Goal: Task Accomplishment & Management: Use online tool/utility

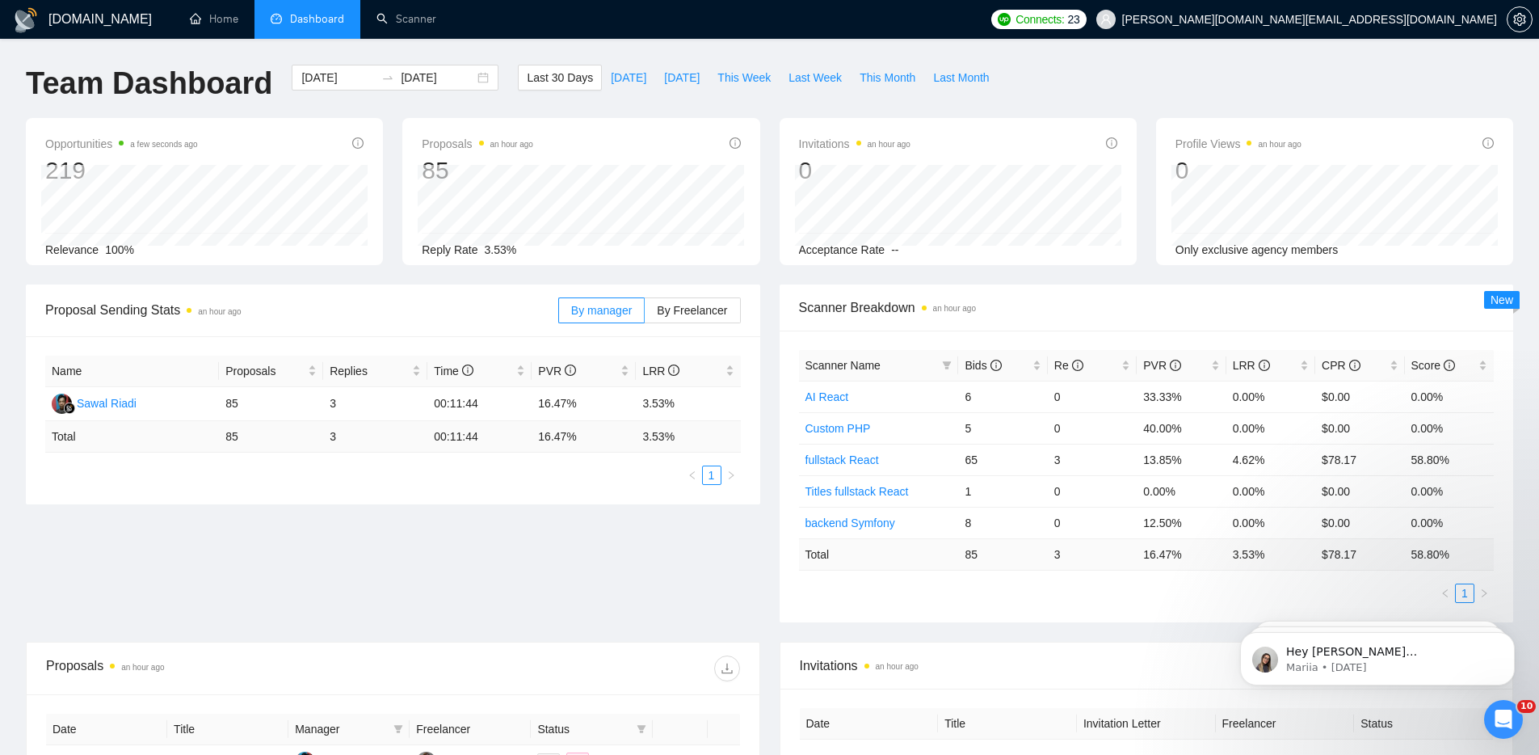
click at [542, 555] on div "Proposal Sending Stats an hour ago By manager By Freelancer Name Proposals Repl…" at bounding box center [769, 462] width 1507 height 357
click at [414, 15] on link "Scanner" at bounding box center [407, 19] width 60 height 14
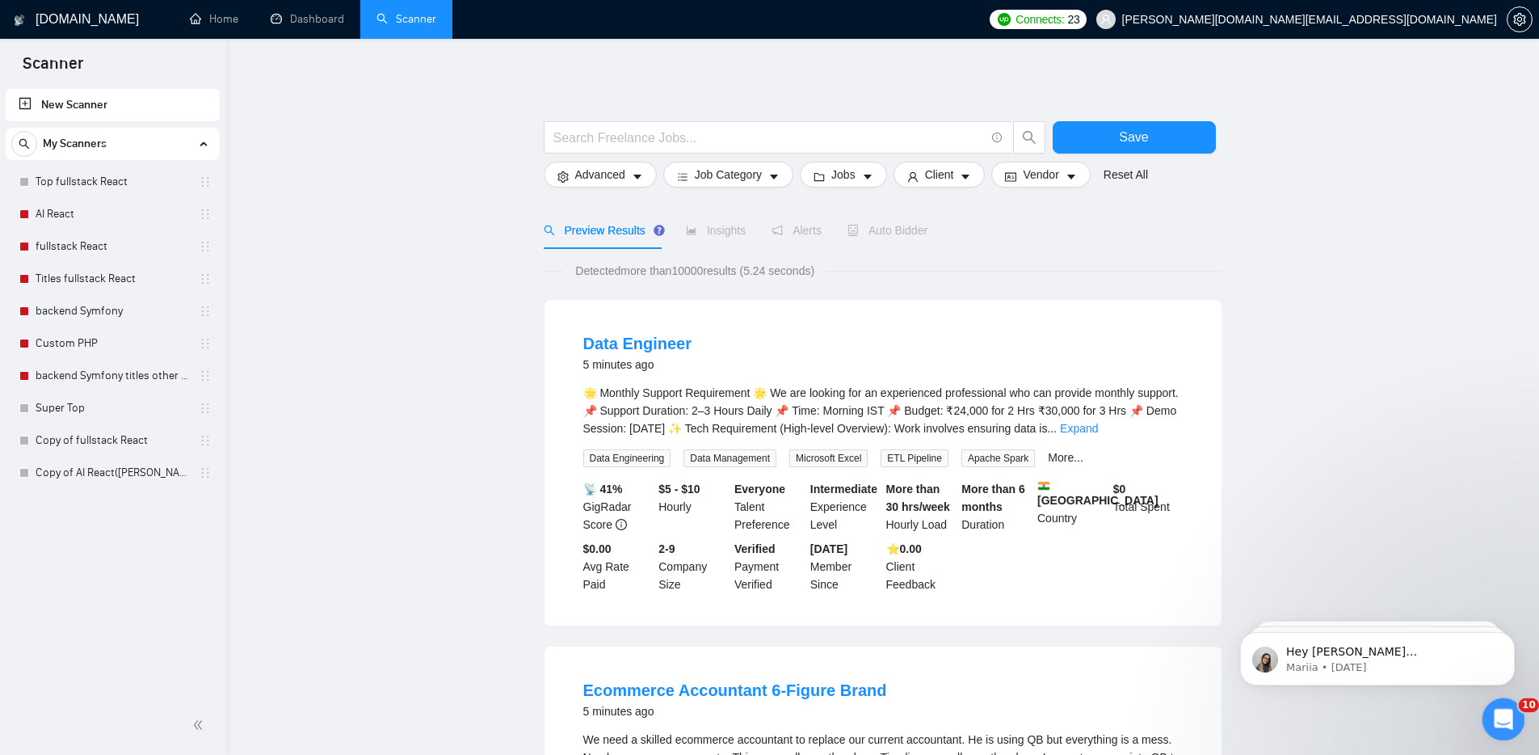
click at [1505, 710] on icon "Open Intercom Messenger" at bounding box center [1501, 717] width 27 height 27
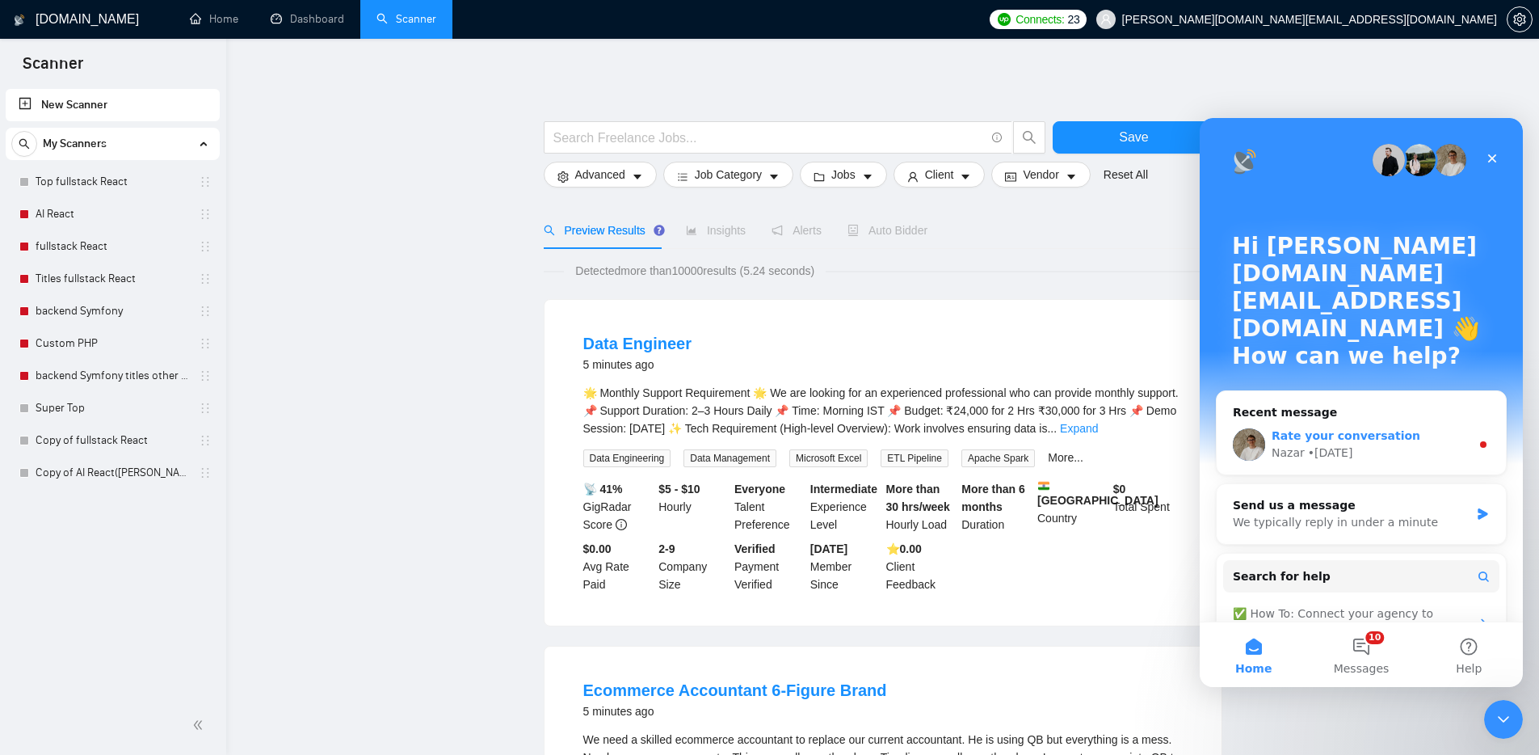
click at [1378, 429] on span "Rate your conversation" at bounding box center [1346, 435] width 149 height 13
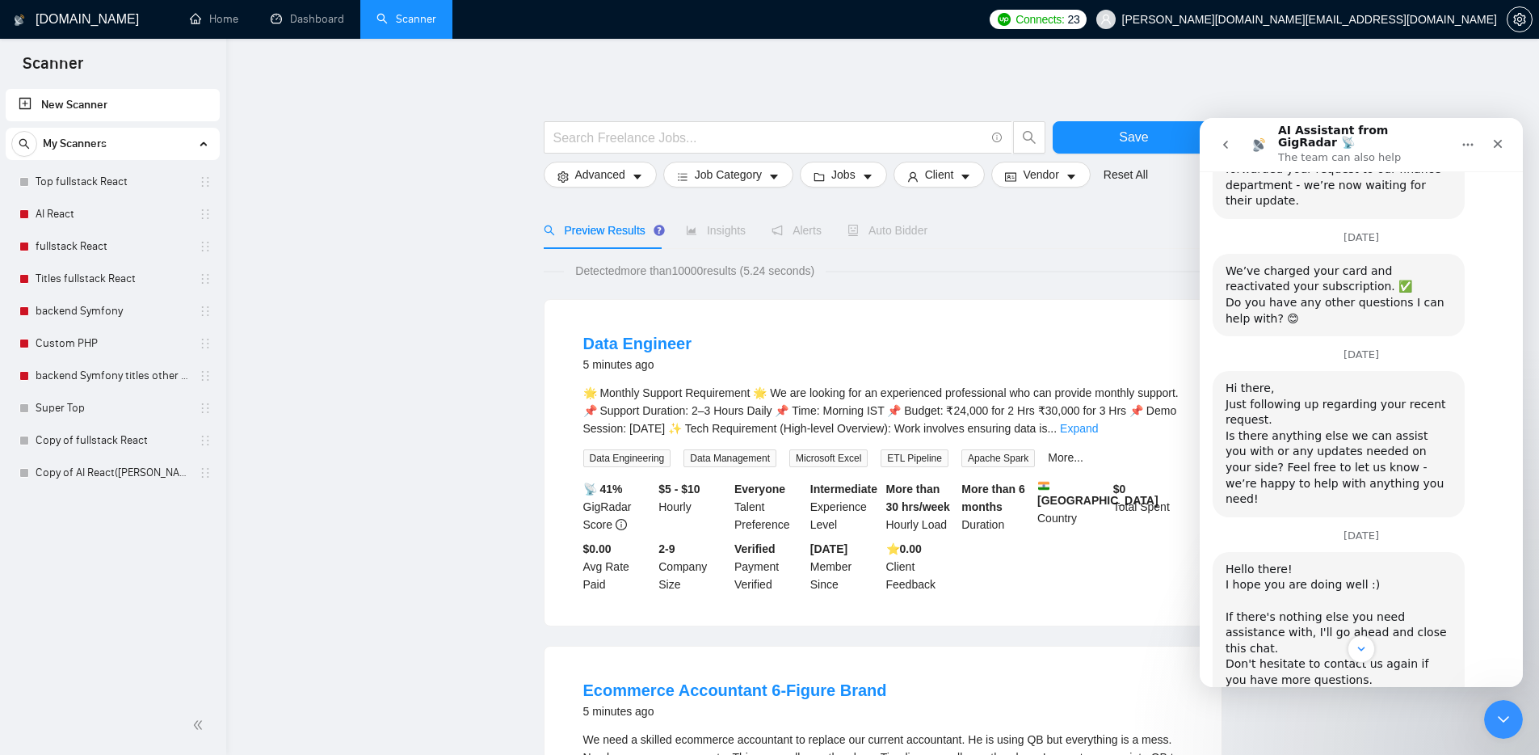
scroll to position [945, 0]
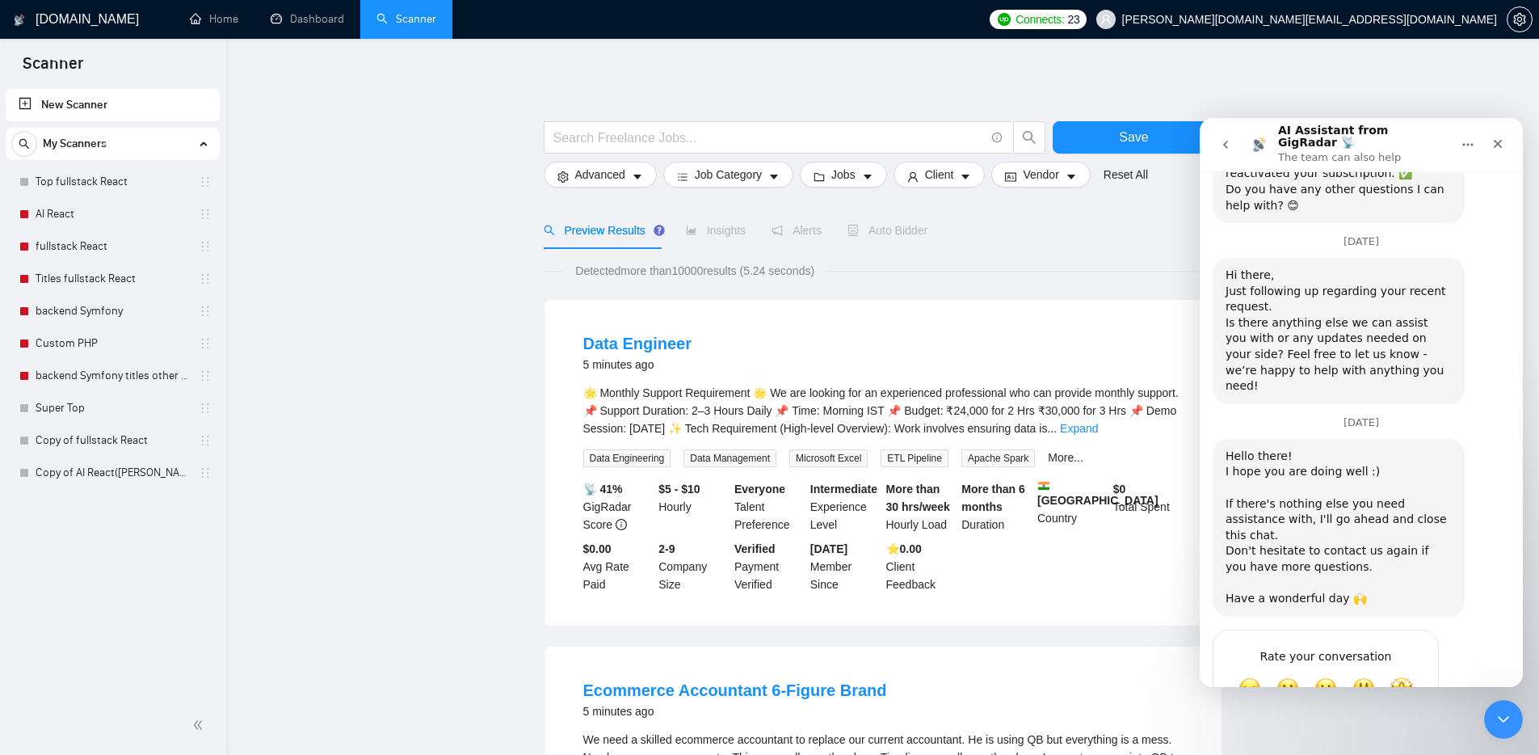
click at [316, 21] on link "Dashboard" at bounding box center [308, 19] width 74 height 14
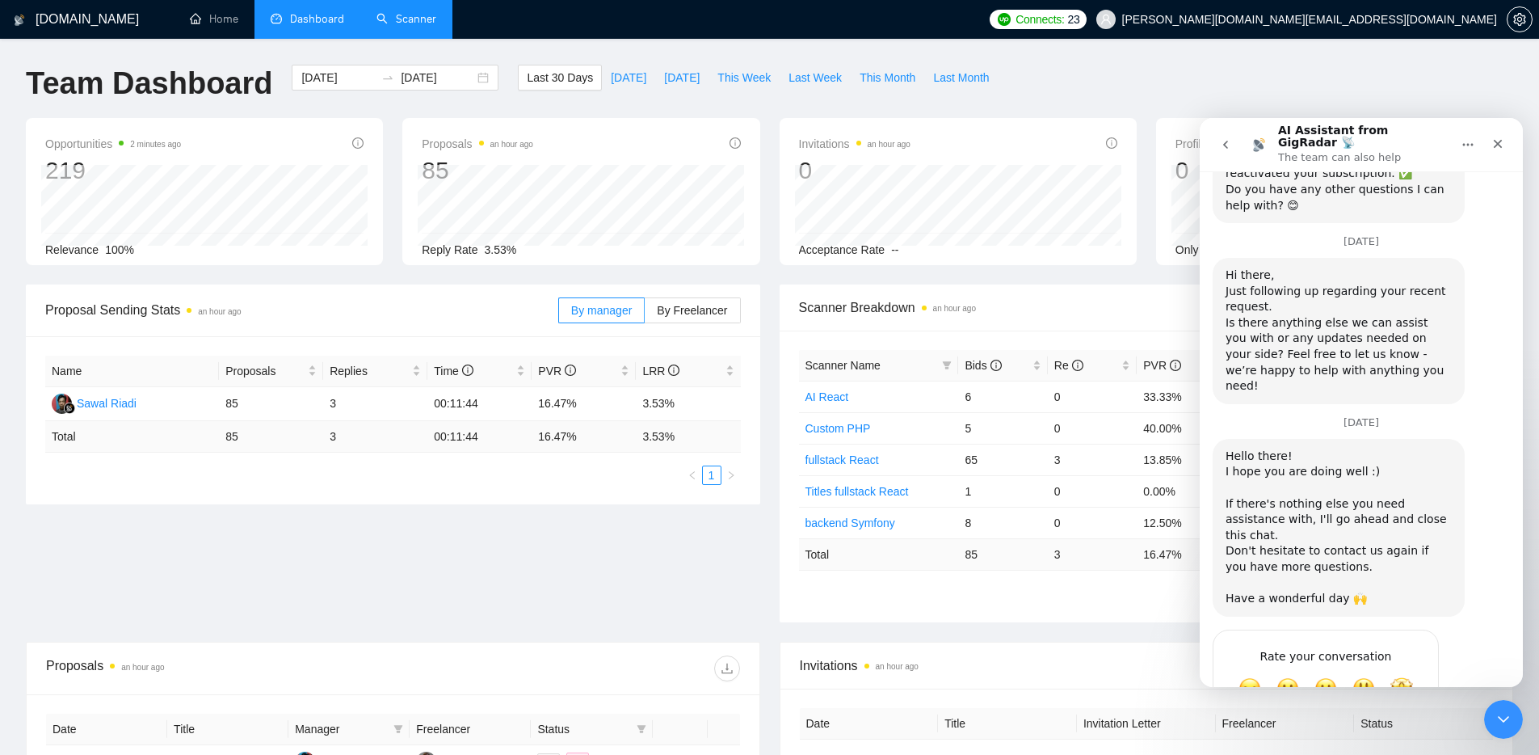
click at [1088, 57] on div "GigRadar.io Home Dashboard Scanner Connects: 23 kostya.p.dev@gmail.com Team Das…" at bounding box center [769, 640] width 1539 height 1281
click at [1175, 57] on div "GigRadar.io Home Dashboard Scanner Connects: 23 kostya.p.dev@gmail.com Team Das…" at bounding box center [769, 640] width 1539 height 1281
click at [1500, 137] on icon "Close" at bounding box center [1498, 143] width 13 height 13
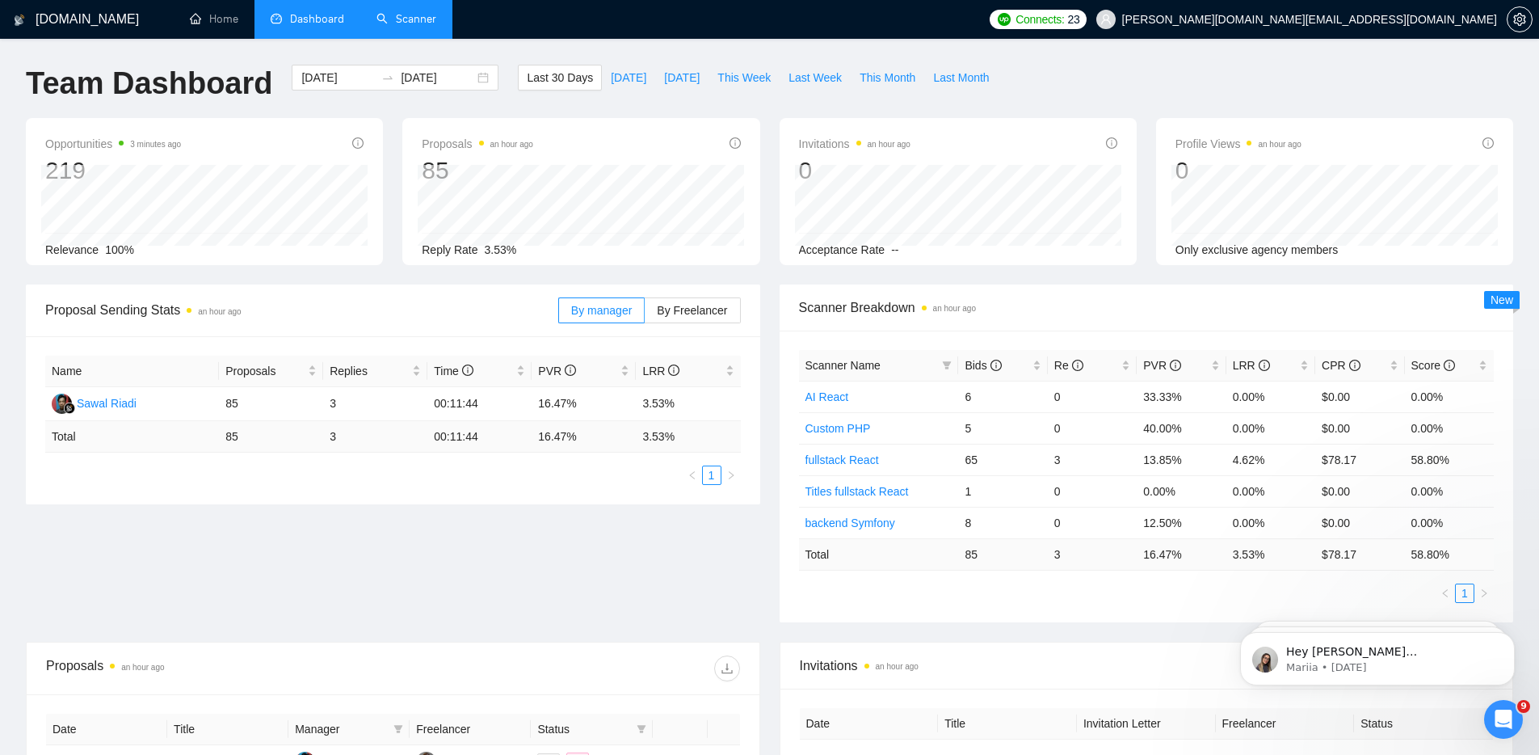
scroll to position [945, 0]
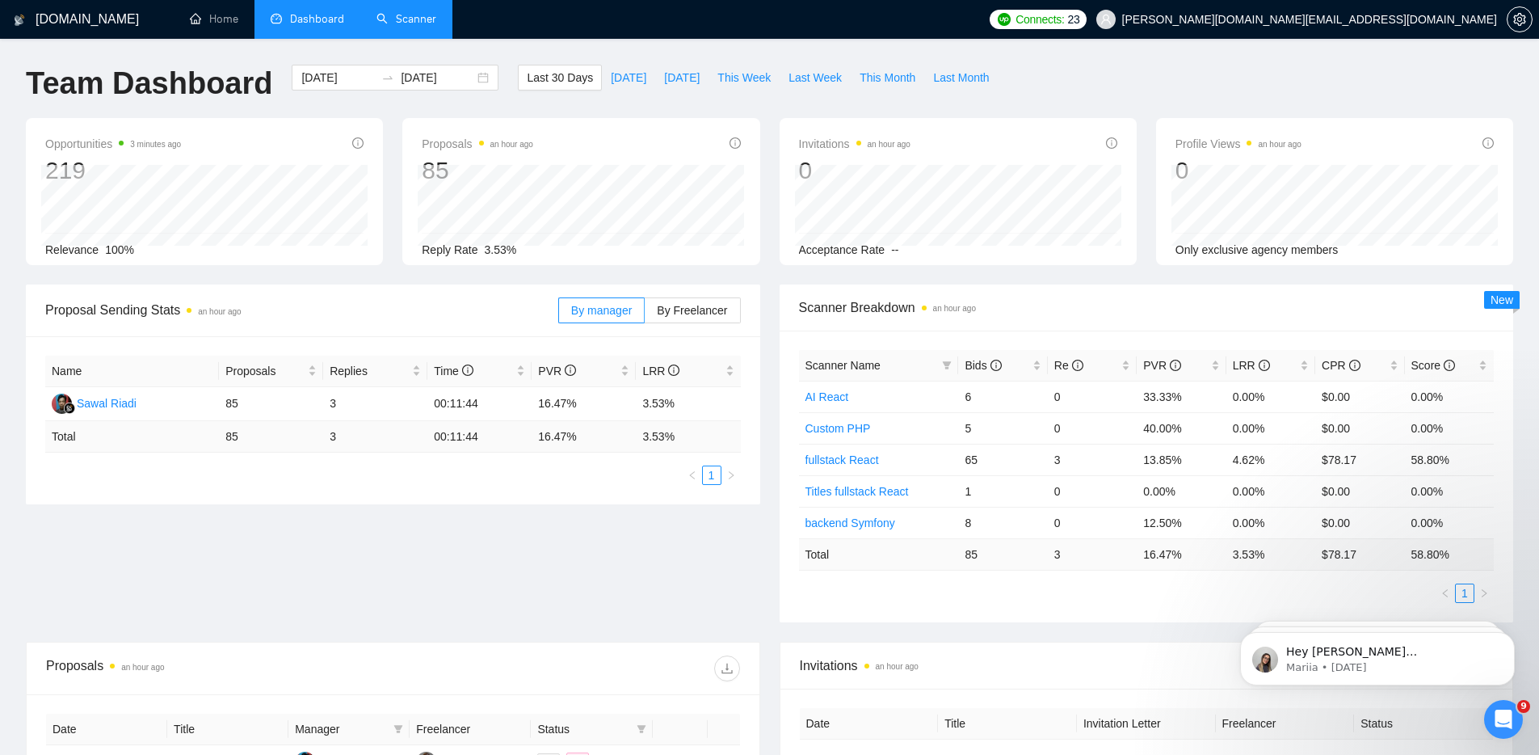
drag, startPoint x: 1146, startPoint y: 65, endPoint x: 1136, endPoint y: 63, distance: 10.0
click at [1146, 65] on div "Team Dashboard 2025-08-27 2025-09-26 Last 30 Days Today Yesterday This Week Las…" at bounding box center [769, 91] width 1507 height 53
click at [314, 18] on span "Dashboard" at bounding box center [317, 19] width 54 height 14
click at [644, 590] on div "Proposal Sending Stats an hour ago By manager By Freelancer Name Proposals Repl…" at bounding box center [769, 462] width 1507 height 357
click at [493, 570] on div "Proposal Sending Stats an hour ago By manager By Freelancer Name Proposals Repl…" at bounding box center [769, 462] width 1507 height 357
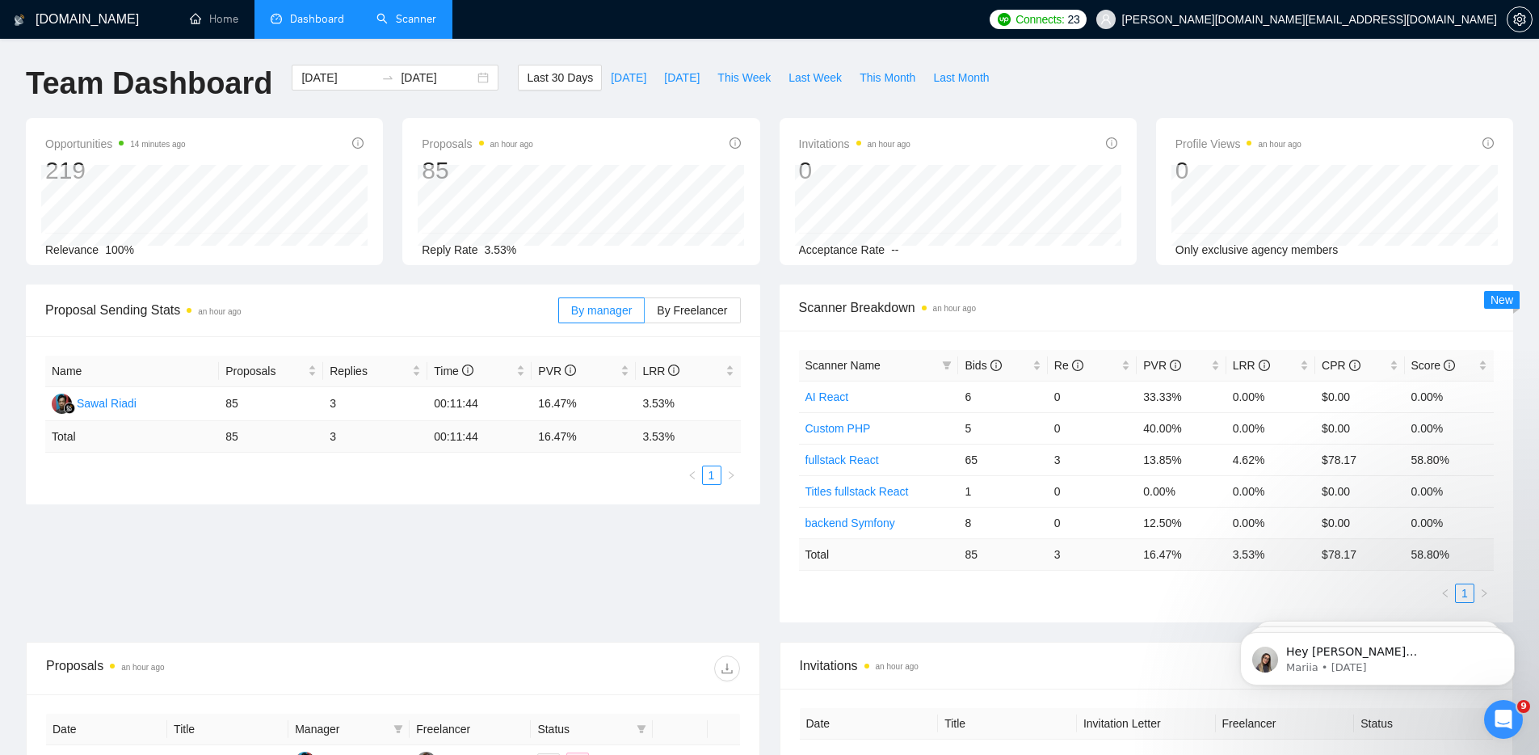
click at [421, 16] on link "Scanner" at bounding box center [407, 19] width 60 height 14
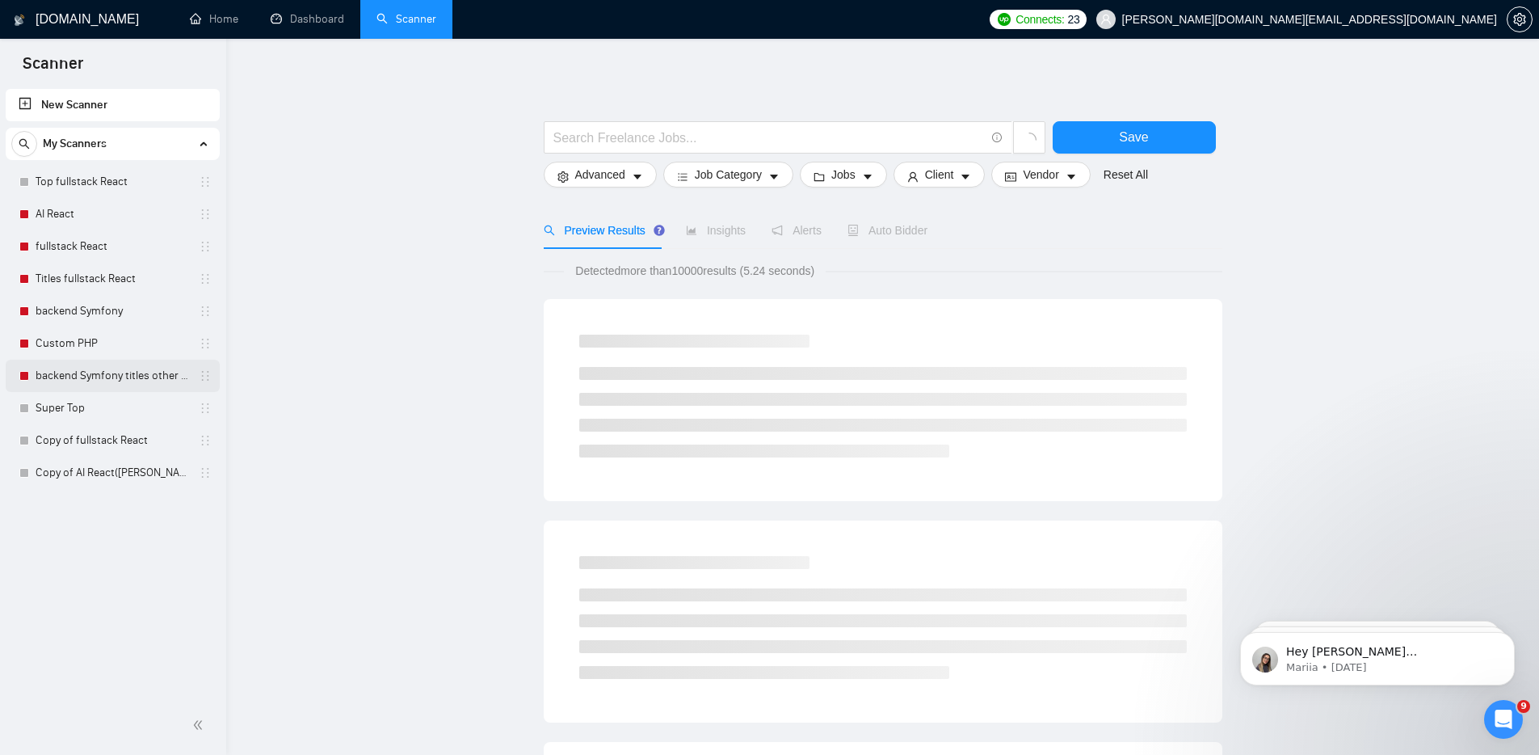
click at [75, 372] on link "backend Symfony titles other categories" at bounding box center [113, 376] width 154 height 32
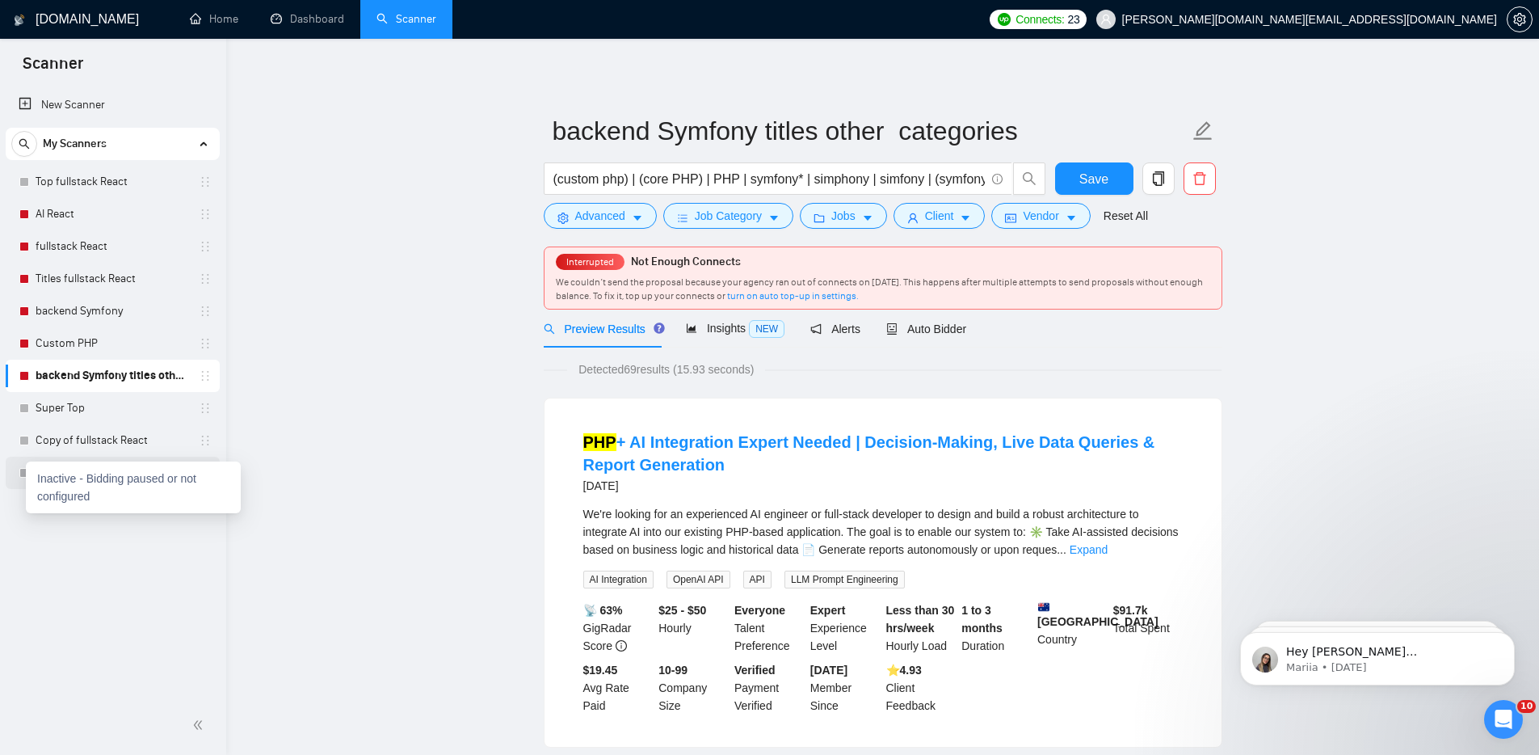
click at [23, 472] on div at bounding box center [24, 473] width 10 height 10
click at [24, 473] on div at bounding box center [24, 473] width 10 height 10
click at [299, 12] on link "Dashboard" at bounding box center [308, 19] width 74 height 14
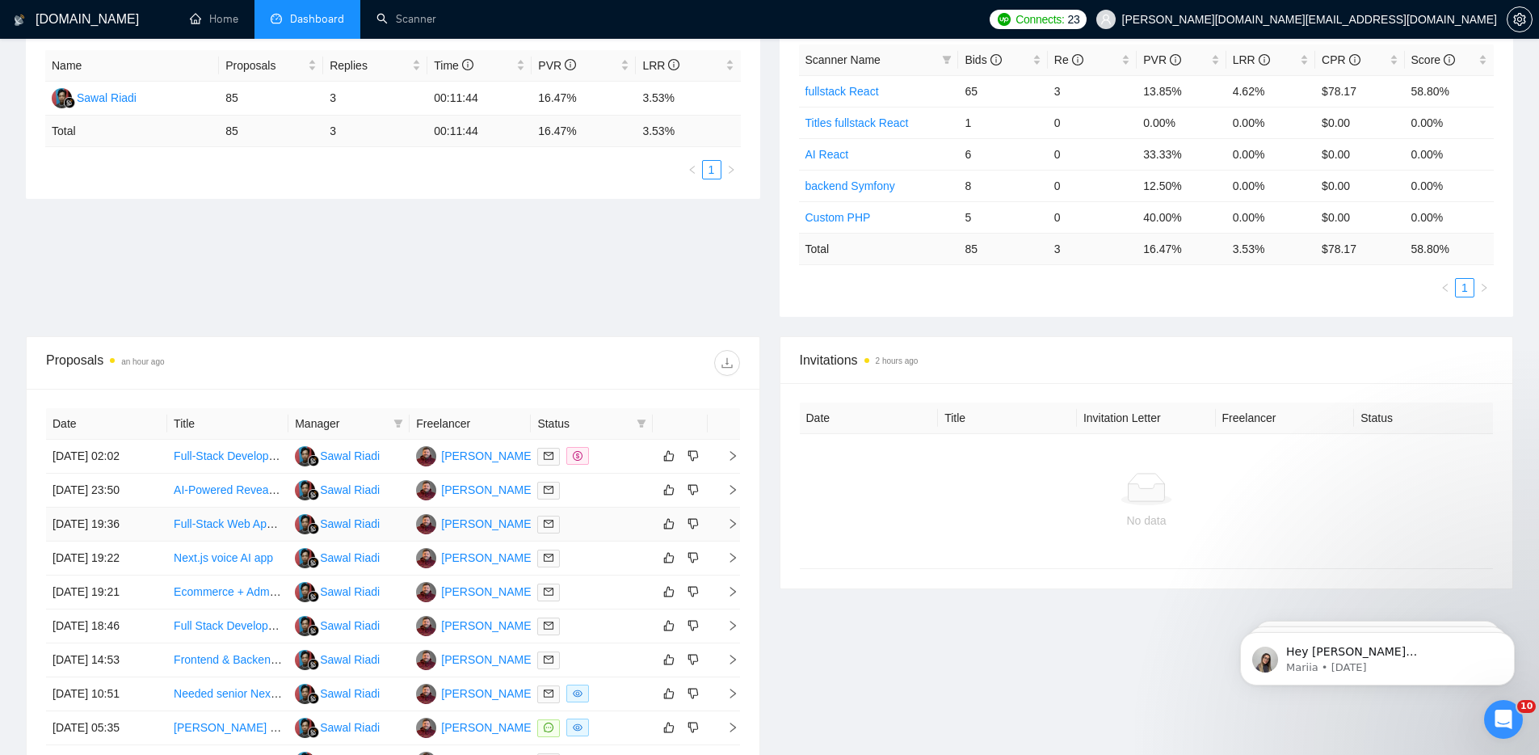
scroll to position [306, 0]
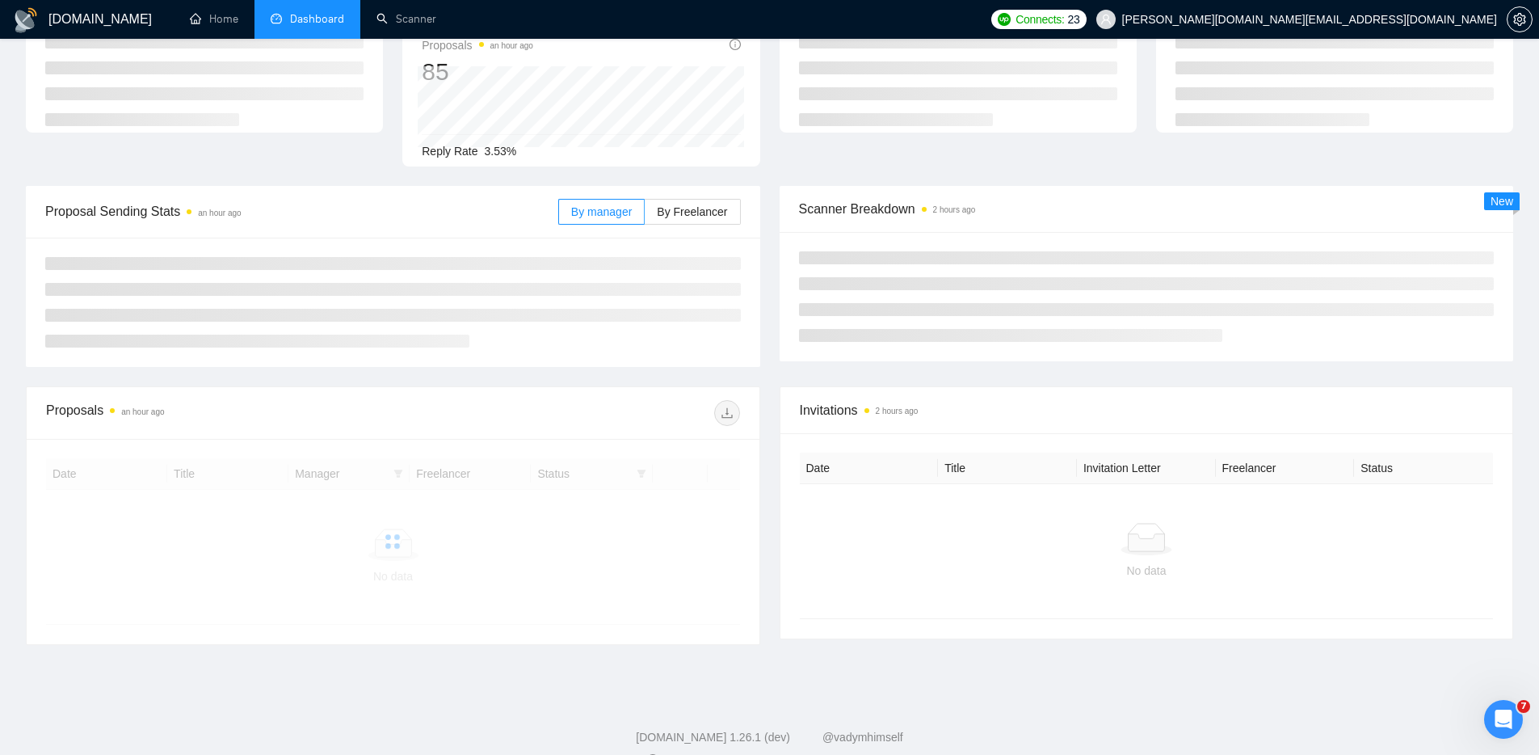
scroll to position [119, 0]
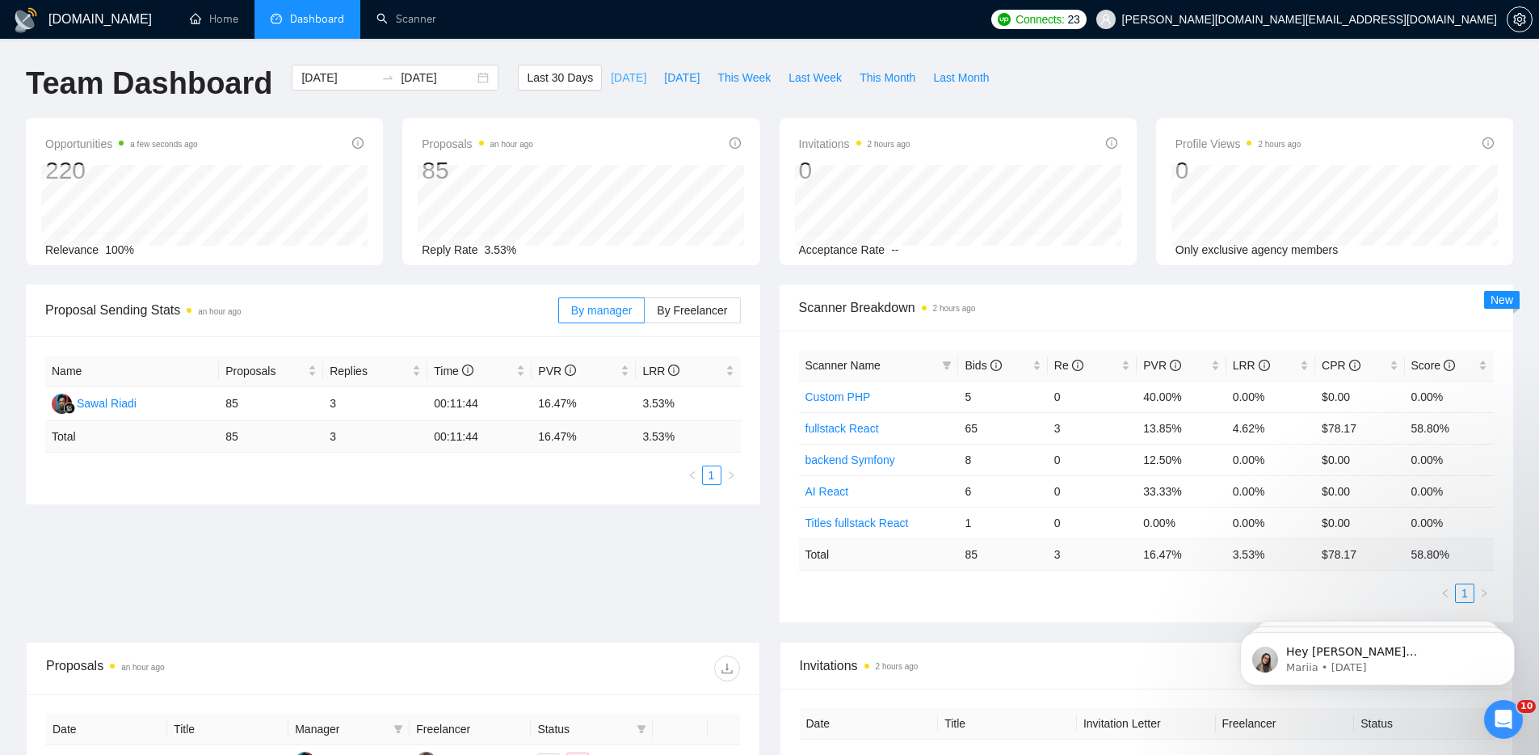
click at [619, 77] on span "[DATE]" at bounding box center [629, 78] width 36 height 18
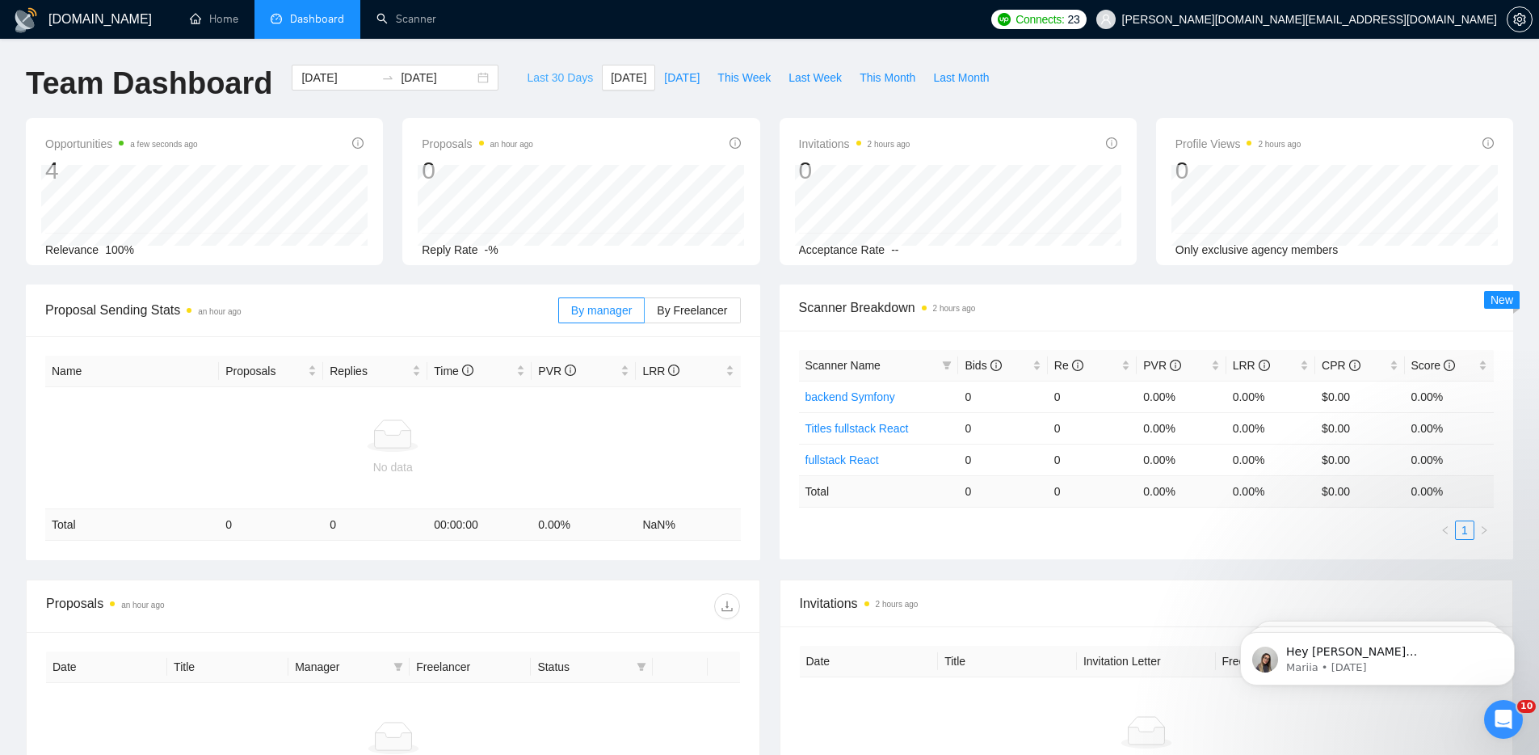
click at [557, 73] on span "Last 30 Days" at bounding box center [560, 78] width 66 height 18
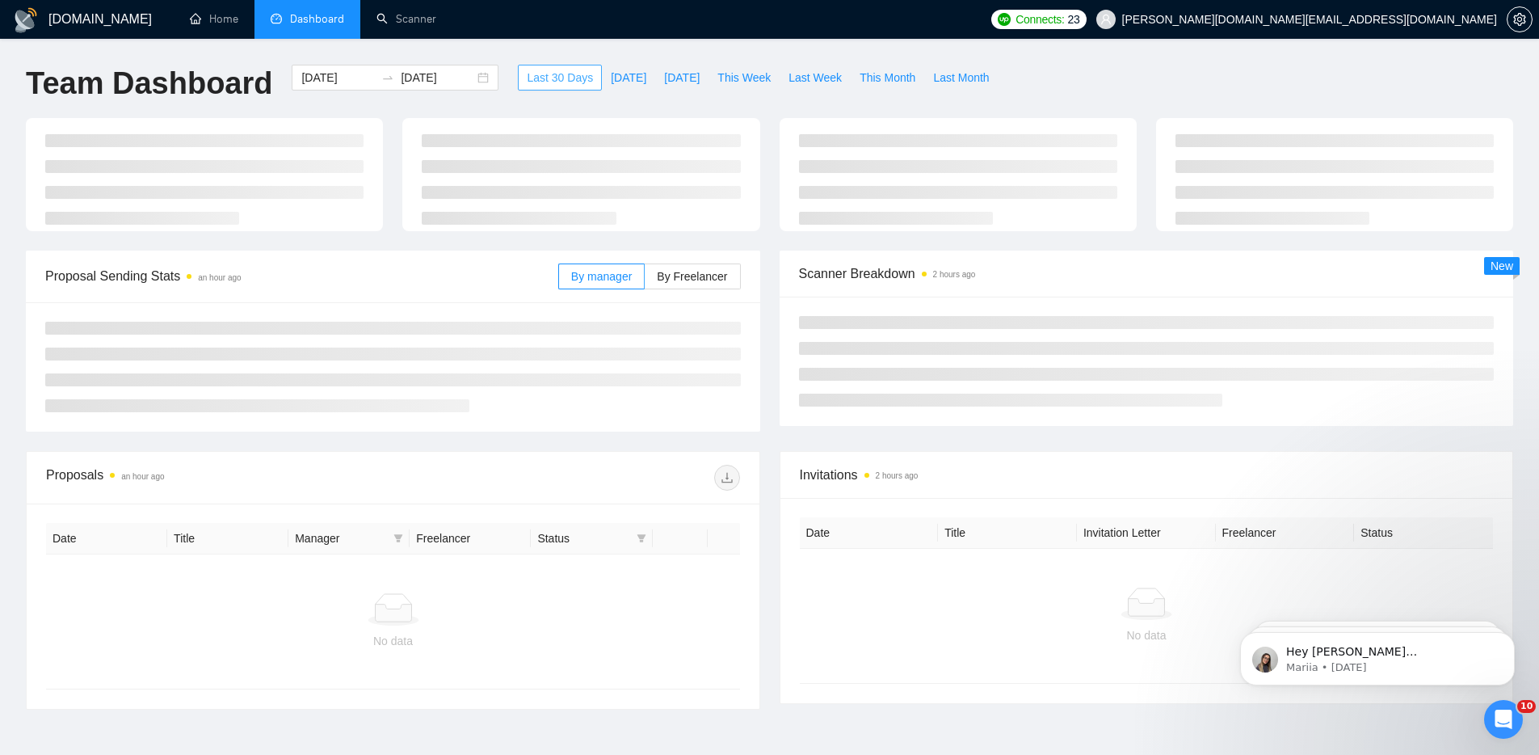
type input "[DATE]"
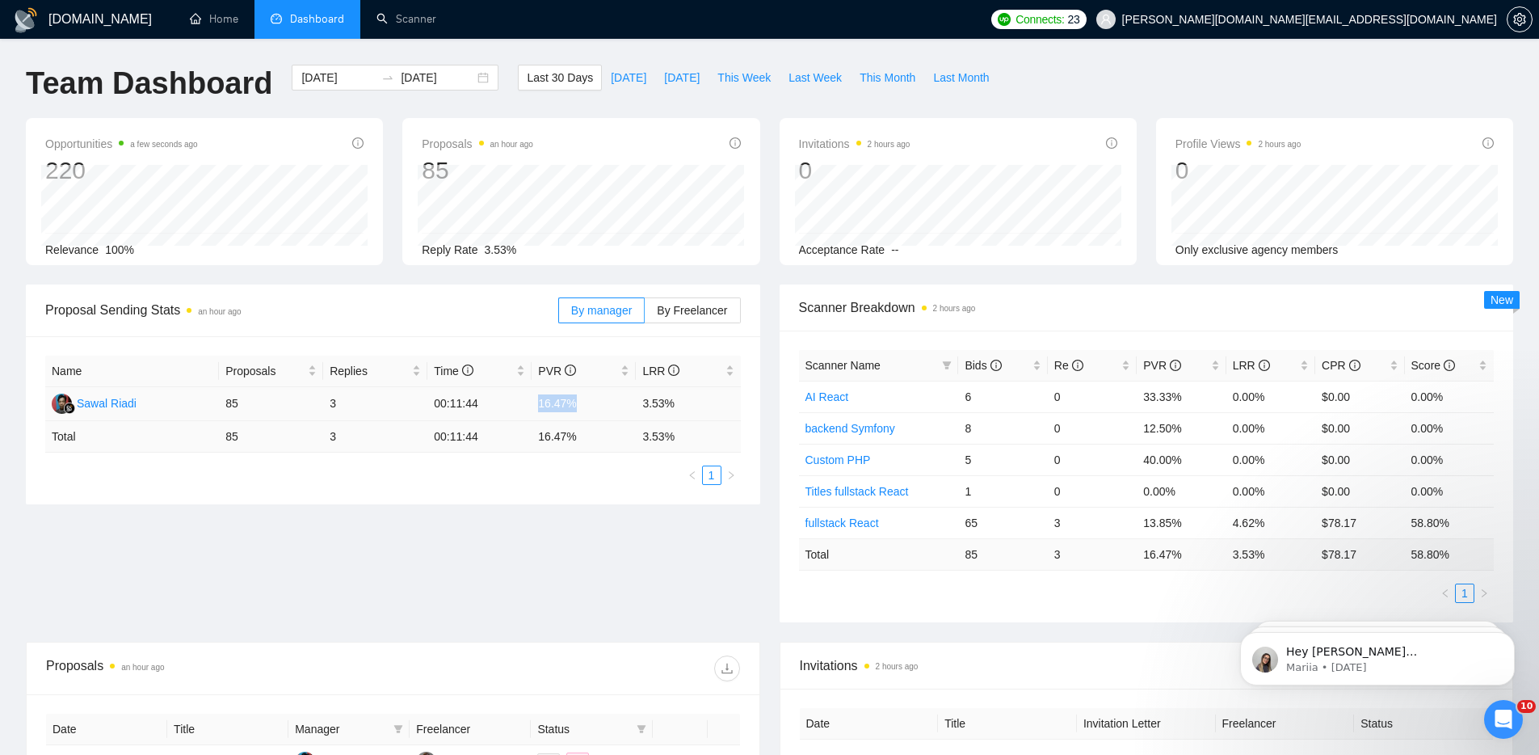
drag, startPoint x: 584, startPoint y: 404, endPoint x: 549, endPoint y: 389, distance: 38.7
click at [538, 399] on td "16.47%" at bounding box center [584, 404] width 104 height 34
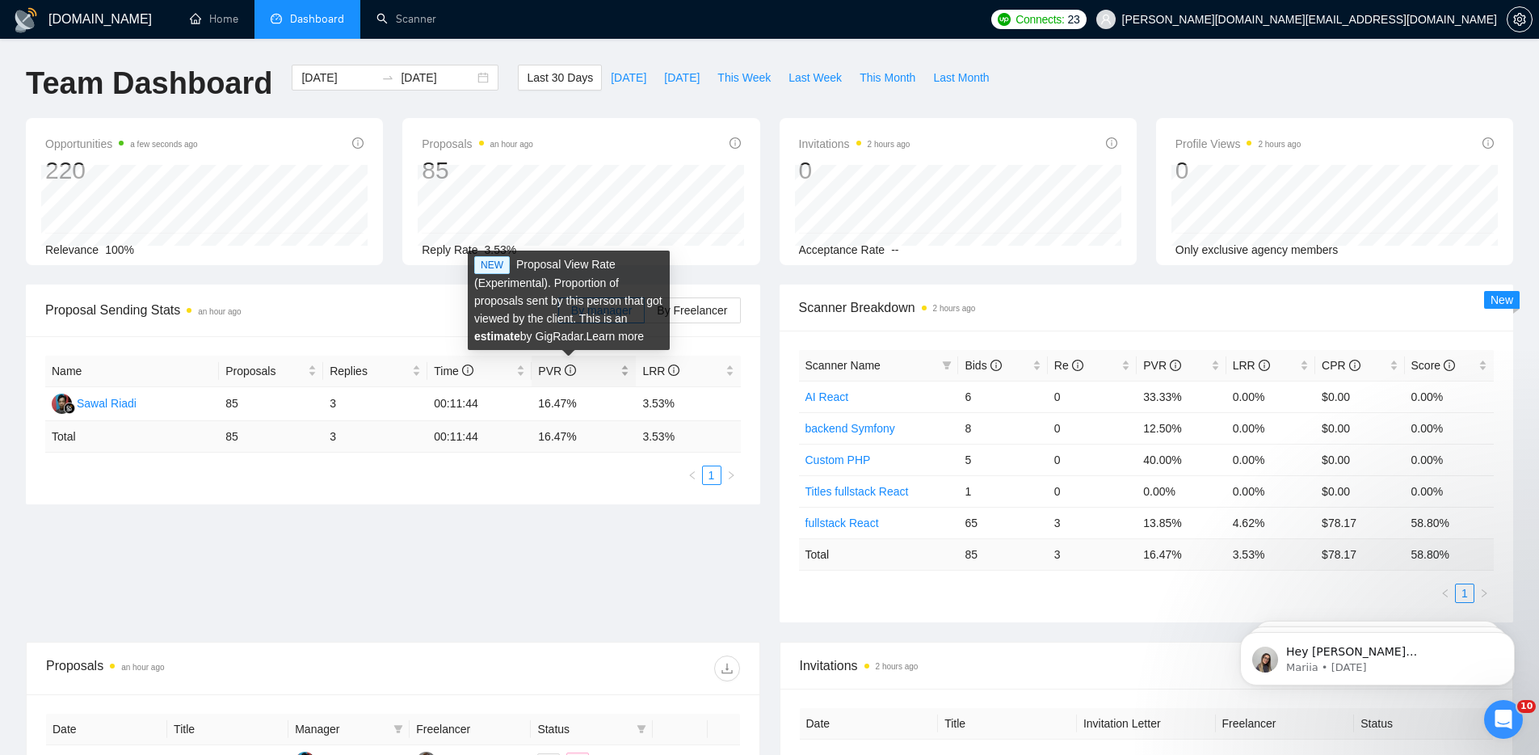
click at [570, 368] on icon "info-circle" at bounding box center [570, 369] width 11 height 11
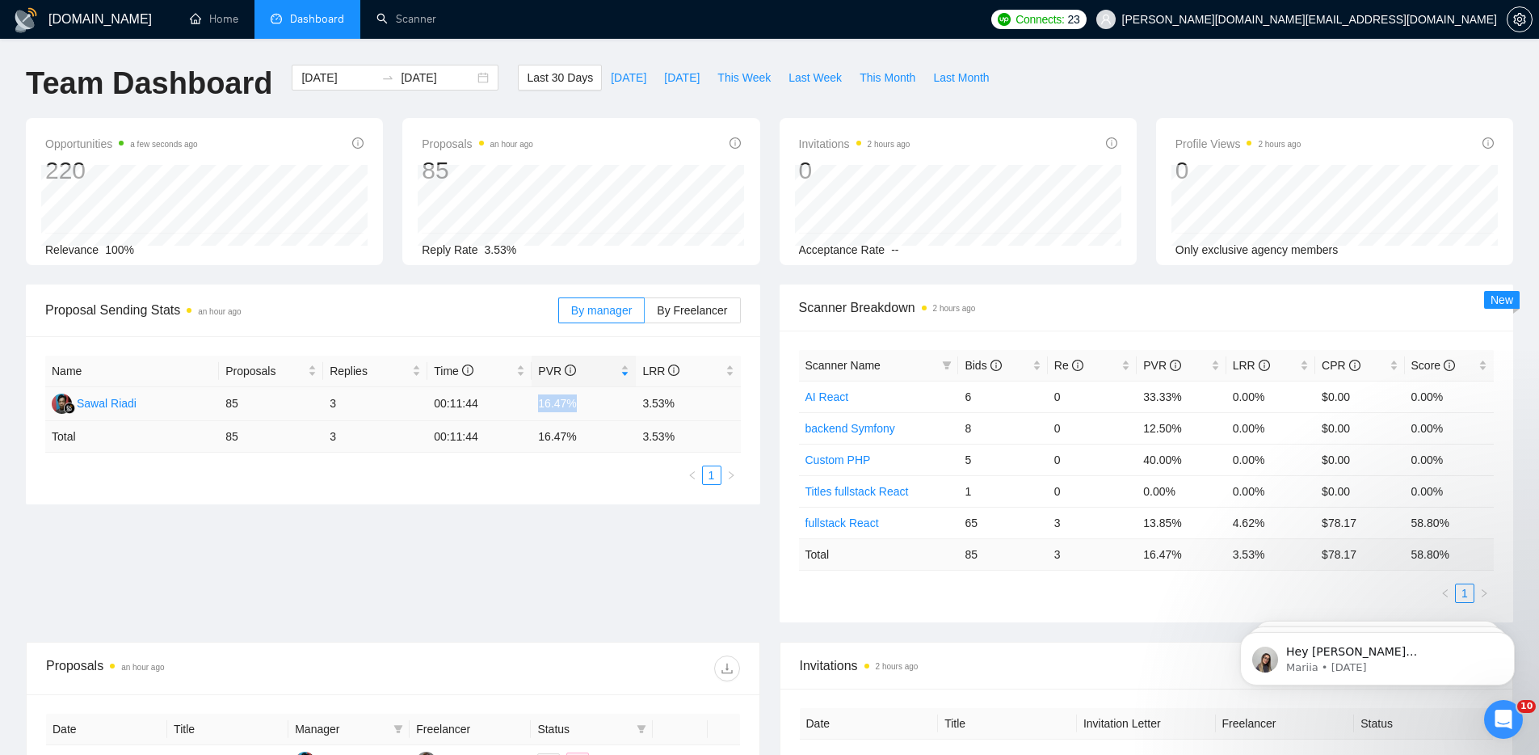
drag, startPoint x: 577, startPoint y: 402, endPoint x: 537, endPoint y: 399, distance: 40.5
click at [537, 399] on td "16.47%" at bounding box center [584, 404] width 104 height 34
drag, startPoint x: 642, startPoint y: 403, endPoint x: 678, endPoint y: 403, distance: 36.4
click at [679, 402] on td "3.53%" at bounding box center [688, 404] width 104 height 34
click at [641, 402] on td "3.53%" at bounding box center [688, 404] width 104 height 34
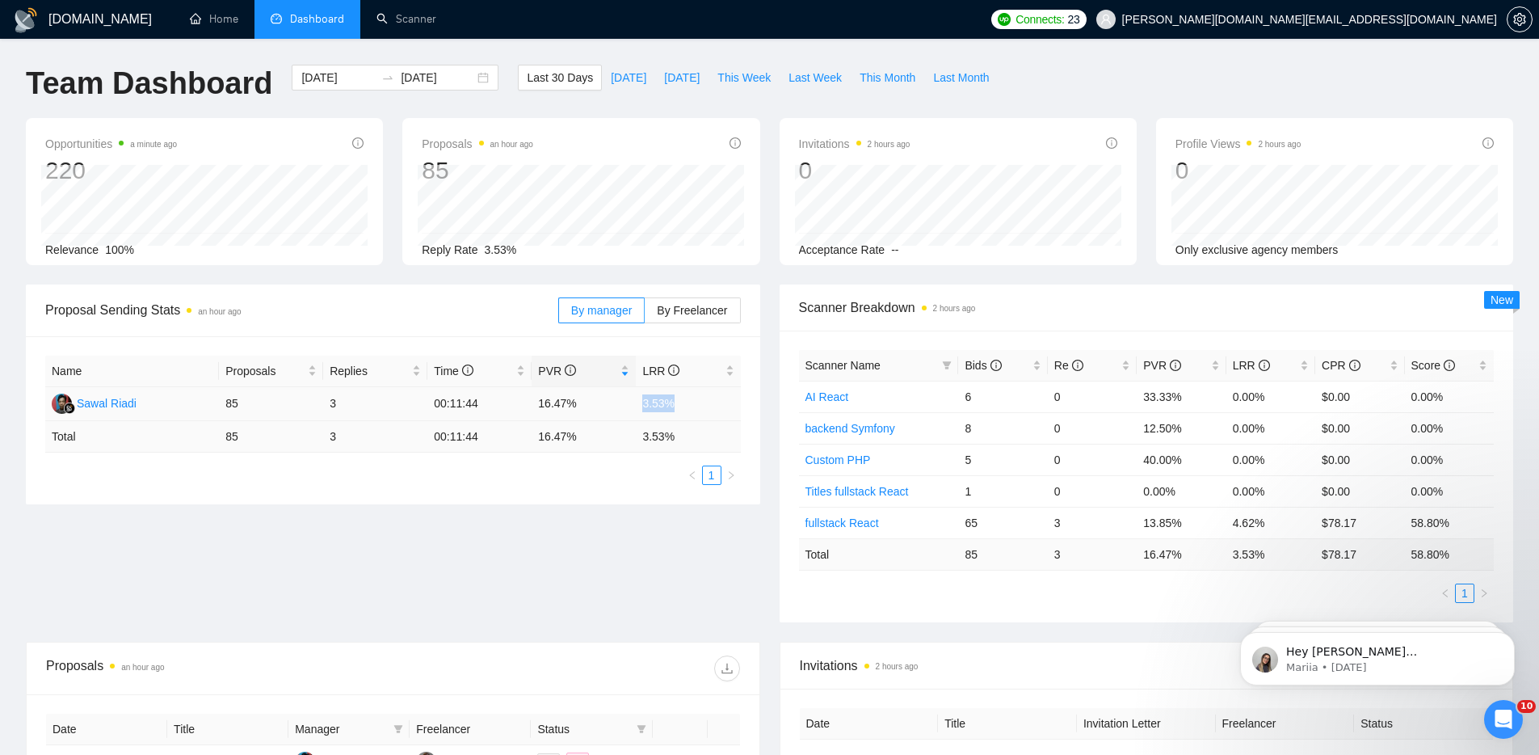
drag, startPoint x: 642, startPoint y: 402, endPoint x: 688, endPoint y: 410, distance: 46.9
click at [685, 405] on td "3.53%" at bounding box center [688, 404] width 104 height 34
click at [639, 560] on div "Proposal Sending Stats an hour ago By manager By Freelancer Name Proposals Repl…" at bounding box center [769, 462] width 1507 height 357
drag, startPoint x: 978, startPoint y: 524, endPoint x: 964, endPoint y: 522, distance: 13.8
click at [964, 522] on td "65" at bounding box center [1002, 523] width 89 height 32
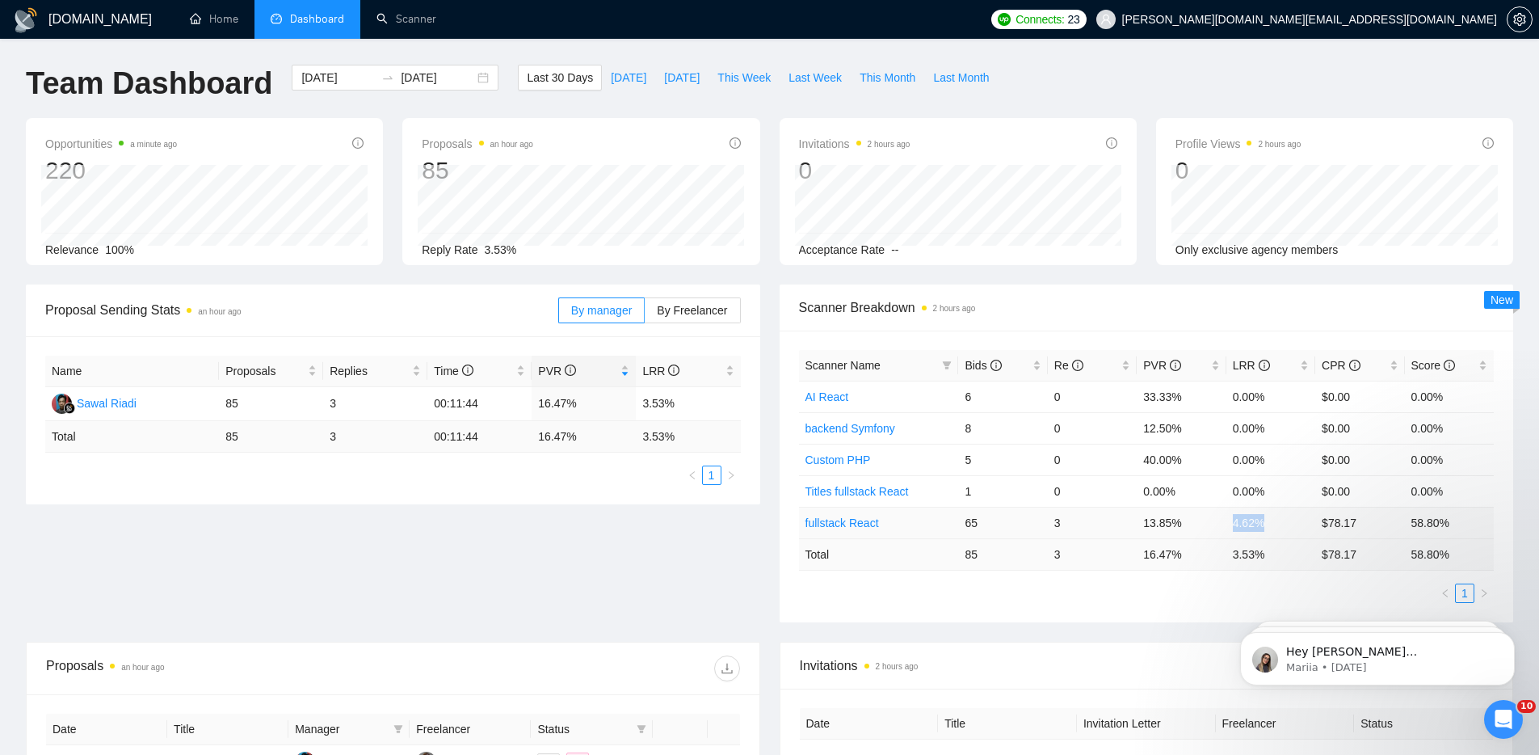
drag, startPoint x: 1264, startPoint y: 523, endPoint x: 1232, endPoint y: 524, distance: 31.5
click at [1232, 524] on td "4.62%" at bounding box center [1271, 523] width 89 height 32
drag, startPoint x: 1238, startPoint y: 393, endPoint x: 1261, endPoint y: 393, distance: 22.6
click at [1260, 393] on td "0.00%" at bounding box center [1271, 397] width 89 height 32
drag, startPoint x: 1277, startPoint y: 555, endPoint x: 1227, endPoint y: 552, distance: 50.2
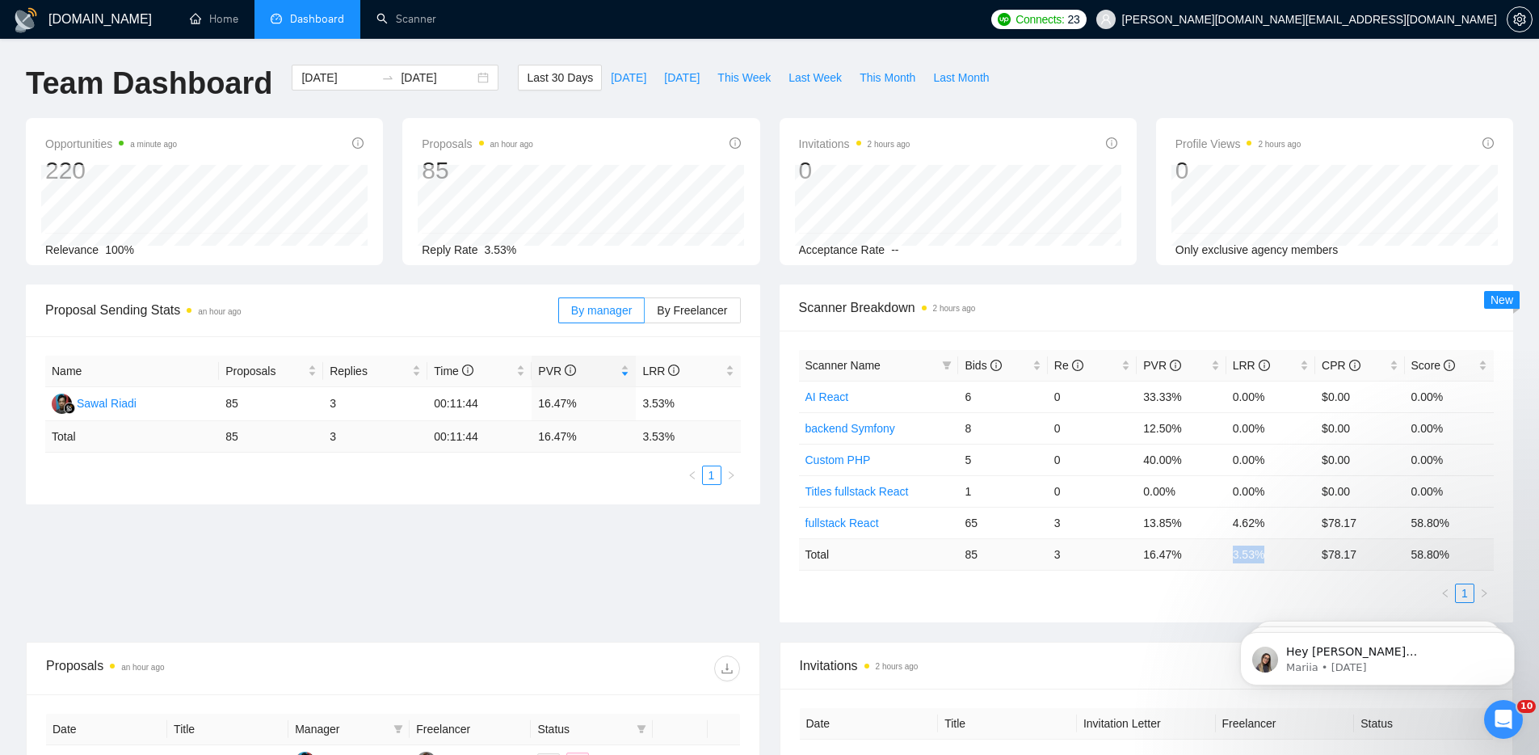
click at [1227, 552] on td "3.53 %" at bounding box center [1271, 554] width 89 height 32
drag, startPoint x: 972, startPoint y: 428, endPoint x: 958, endPoint y: 427, distance: 13.8
click at [958, 427] on td "8" at bounding box center [1002, 428] width 89 height 32
click at [965, 461] on td "5" at bounding box center [1002, 460] width 89 height 32
drag, startPoint x: 1271, startPoint y: 427, endPoint x: 1233, endPoint y: 424, distance: 38.1
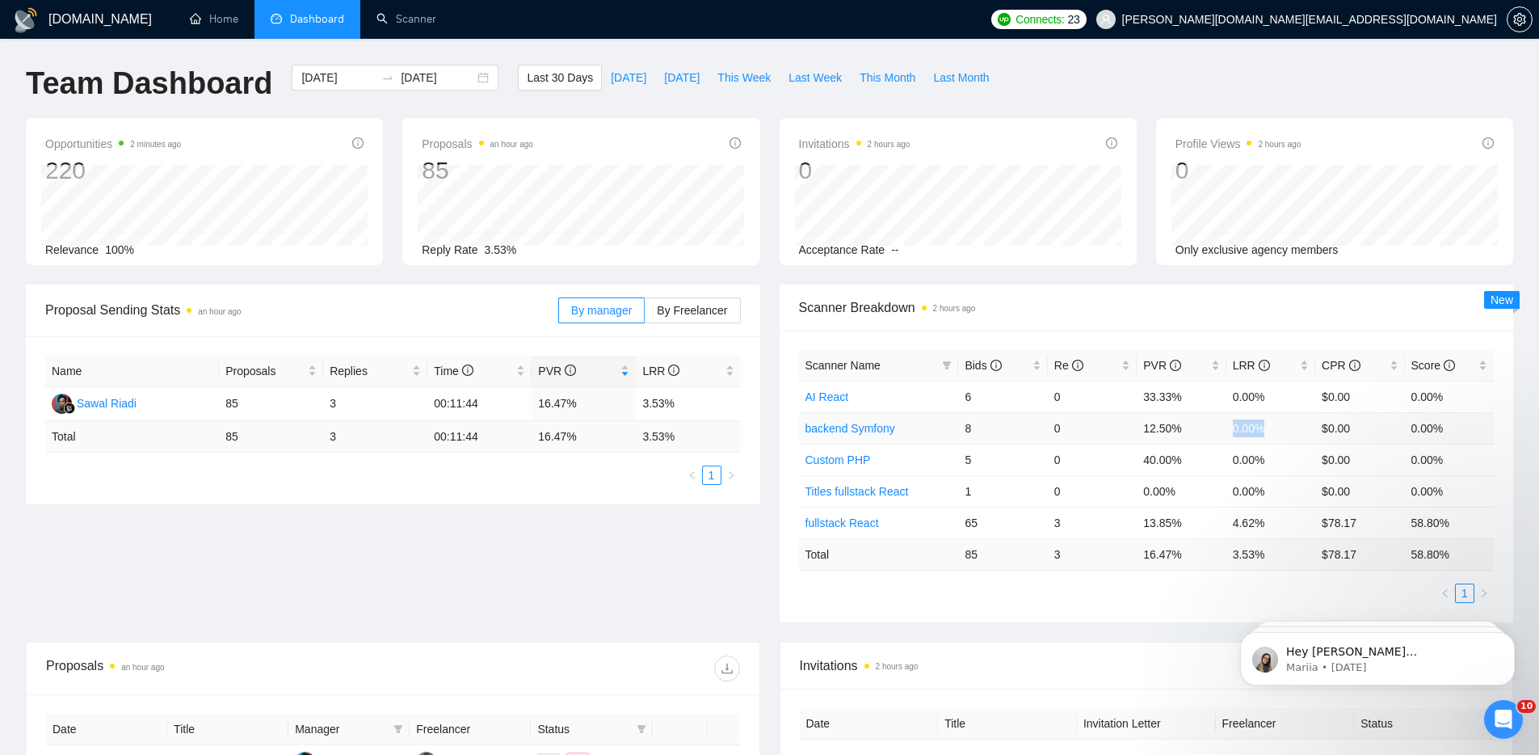
click at [1233, 424] on td "0.00%" at bounding box center [1271, 428] width 89 height 32
drag, startPoint x: 1238, startPoint y: 452, endPoint x: 1230, endPoint y: 452, distance: 8.1
click at [1230, 452] on td "0.00%" at bounding box center [1271, 460] width 89 height 32
drag, startPoint x: 1249, startPoint y: 522, endPoint x: 1232, endPoint y: 520, distance: 17.1
click at [1232, 520] on td "4.62%" at bounding box center [1271, 523] width 89 height 32
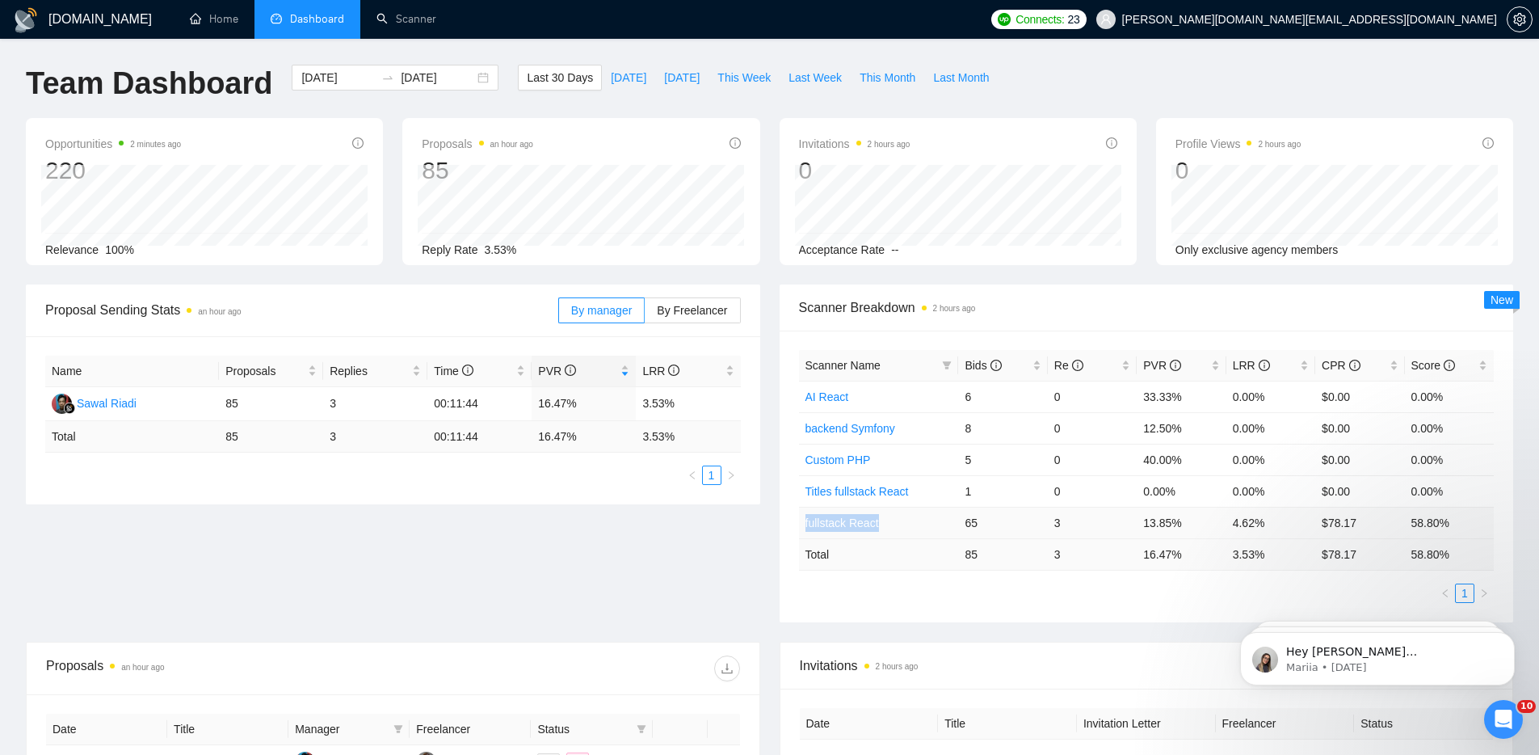
drag, startPoint x: 908, startPoint y: 522, endPoint x: 802, endPoint y: 516, distance: 106.0
click at [802, 516] on td "fullstack React" at bounding box center [879, 523] width 160 height 32
drag, startPoint x: 888, startPoint y: 398, endPoint x: 802, endPoint y: 400, distance: 85.7
click at [802, 400] on td "AI React" at bounding box center [879, 397] width 160 height 32
drag, startPoint x: 1236, startPoint y: 398, endPoint x: 1264, endPoint y: 398, distance: 27.5
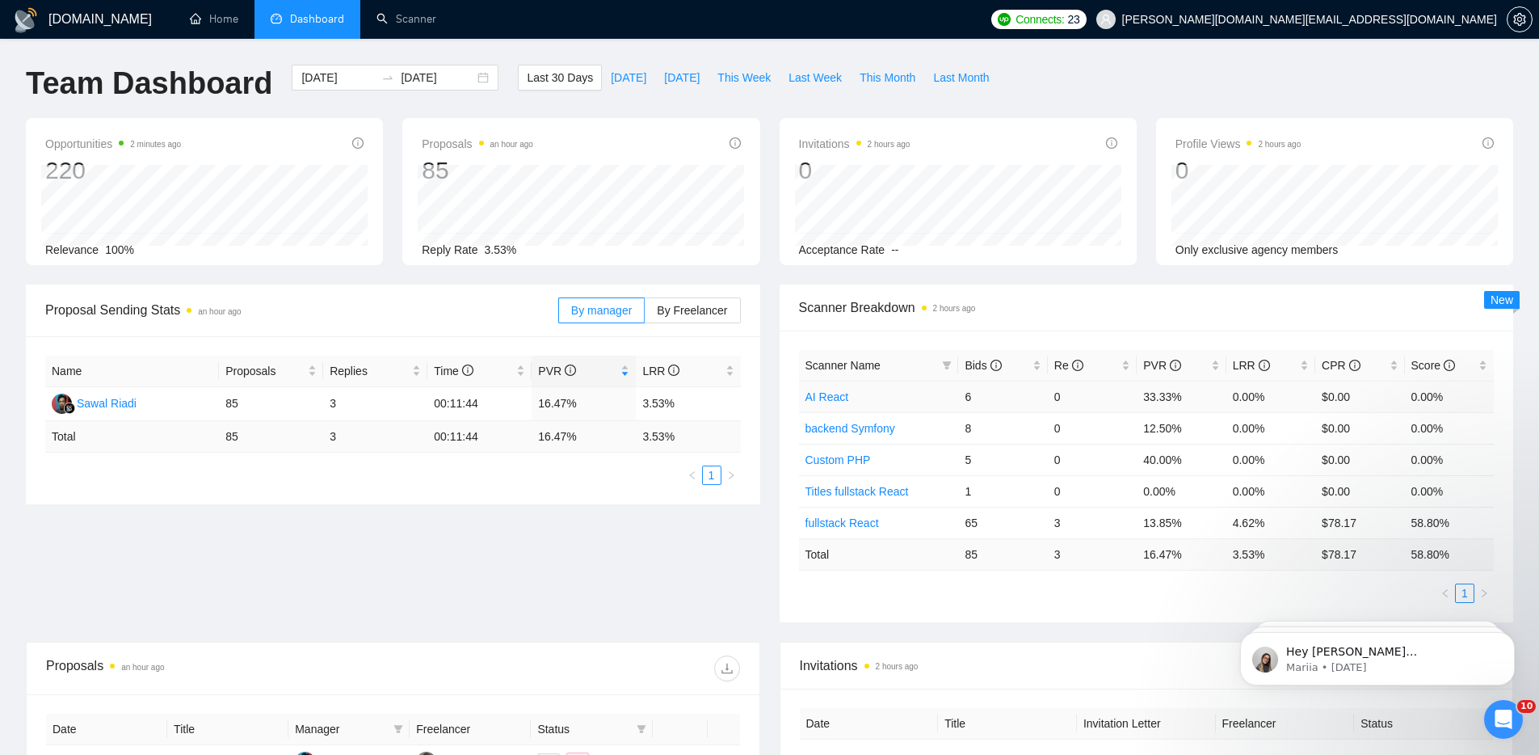
click at [1264, 398] on td "0.00%" at bounding box center [1271, 397] width 89 height 32
drag, startPoint x: 1264, startPoint y: 397, endPoint x: 1221, endPoint y: 391, distance: 43.2
click at [1221, 391] on tr "AI React 6 0 33.33% 0.00% $0.00 0.00%" at bounding box center [1147, 397] width 696 height 32
click at [248, 312] on span "Proposal Sending Stats an hour ago" at bounding box center [301, 310] width 513 height 20
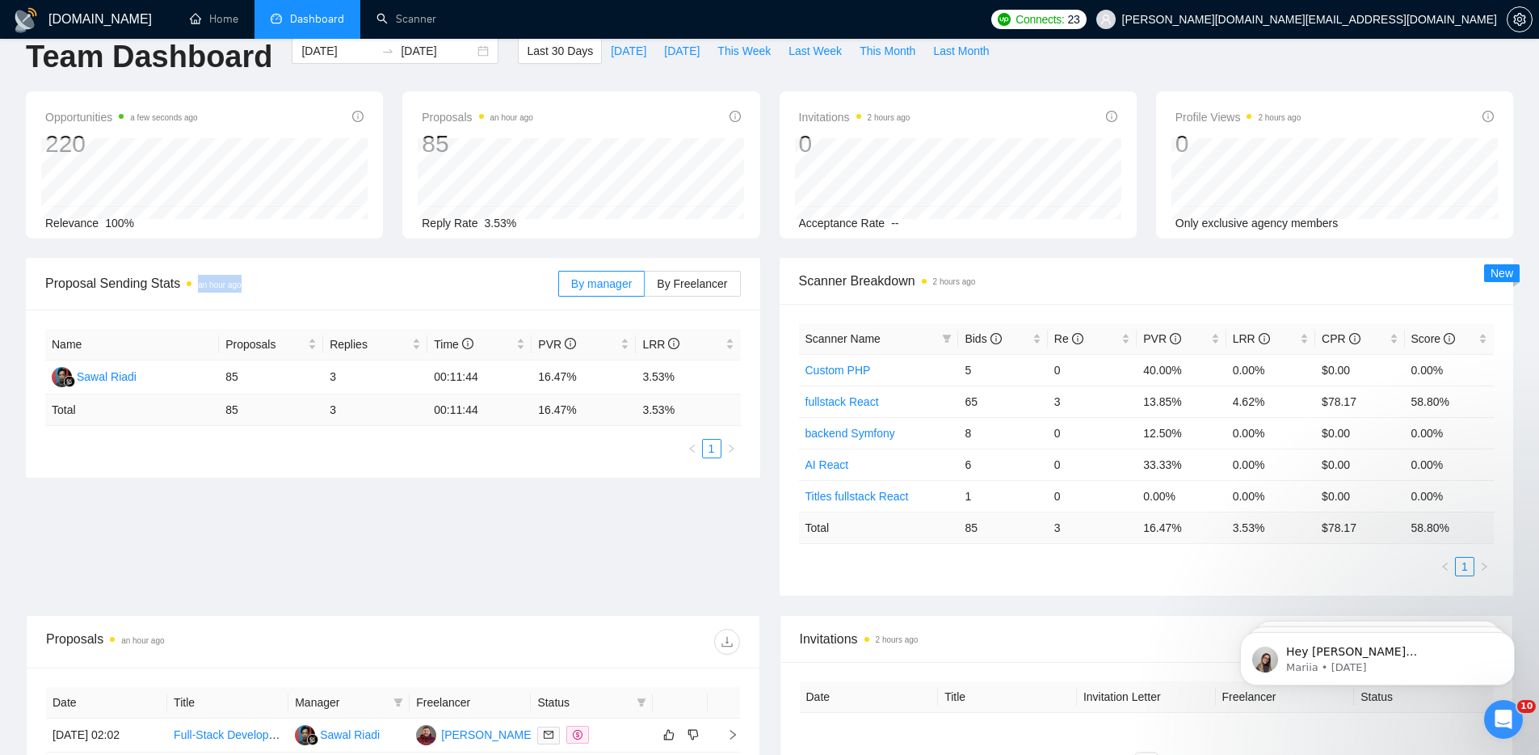
scroll to position [180, 0]
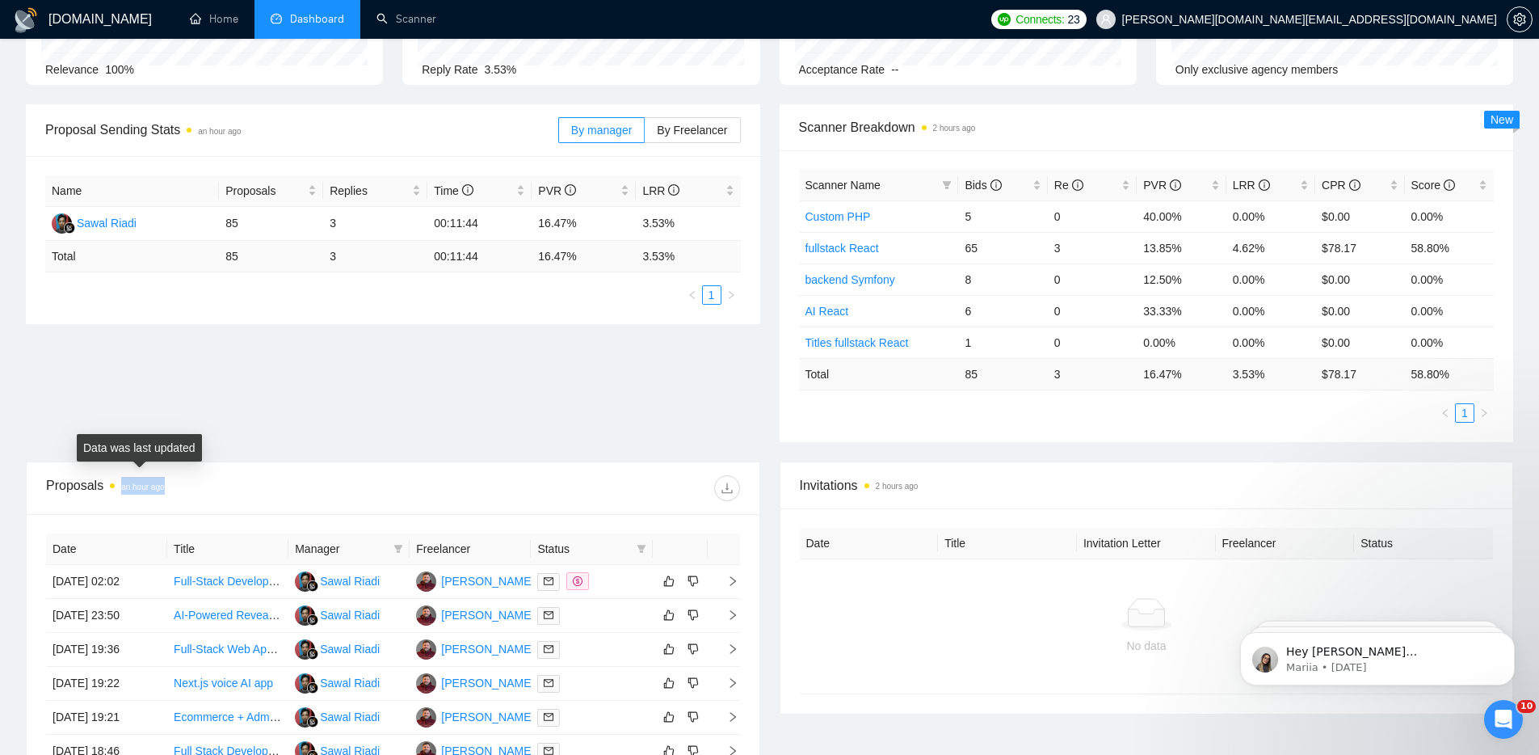
drag, startPoint x: 162, startPoint y: 490, endPoint x: 120, endPoint y: 486, distance: 41.3
click at [120, 486] on div "Proposals an hour ago" at bounding box center [219, 488] width 347 height 26
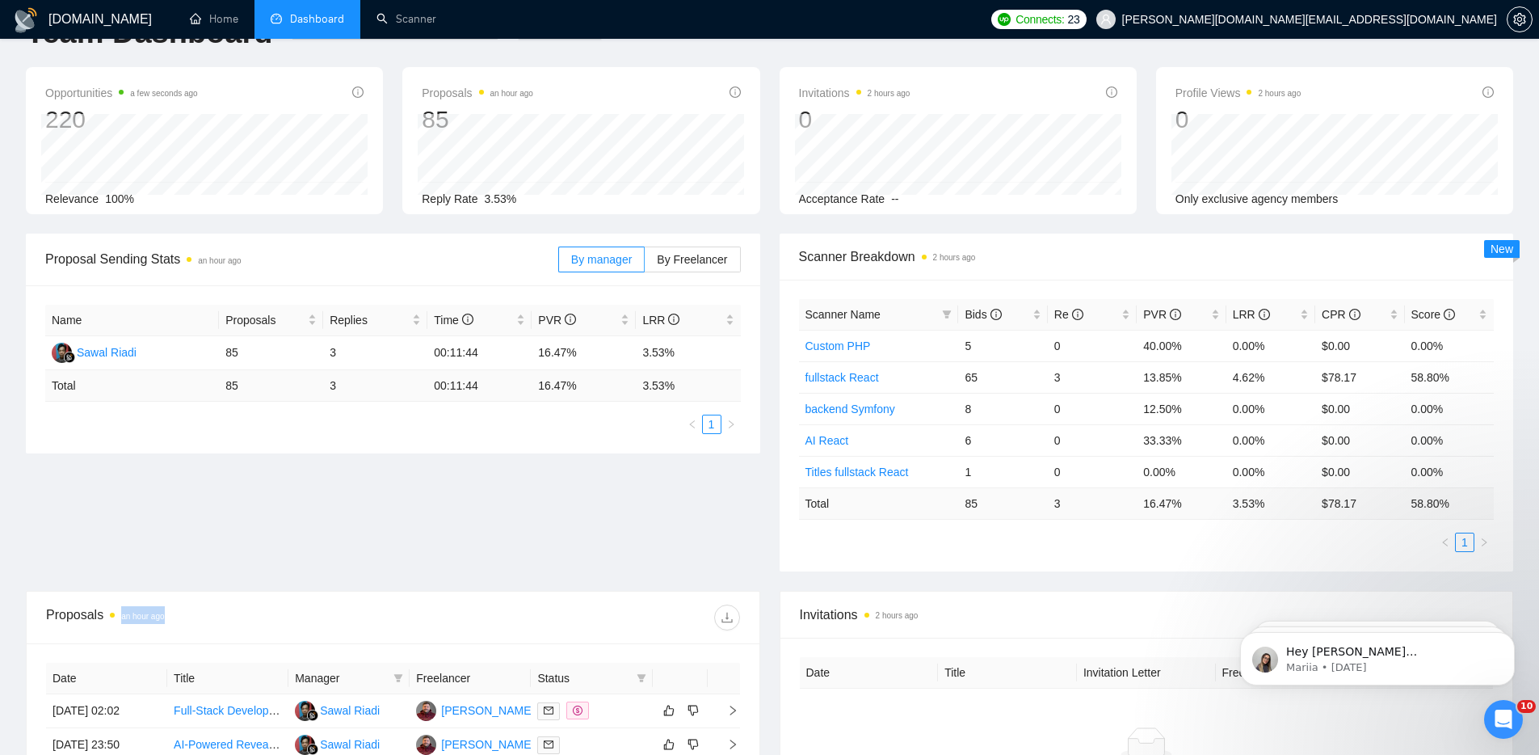
scroll to position [0, 0]
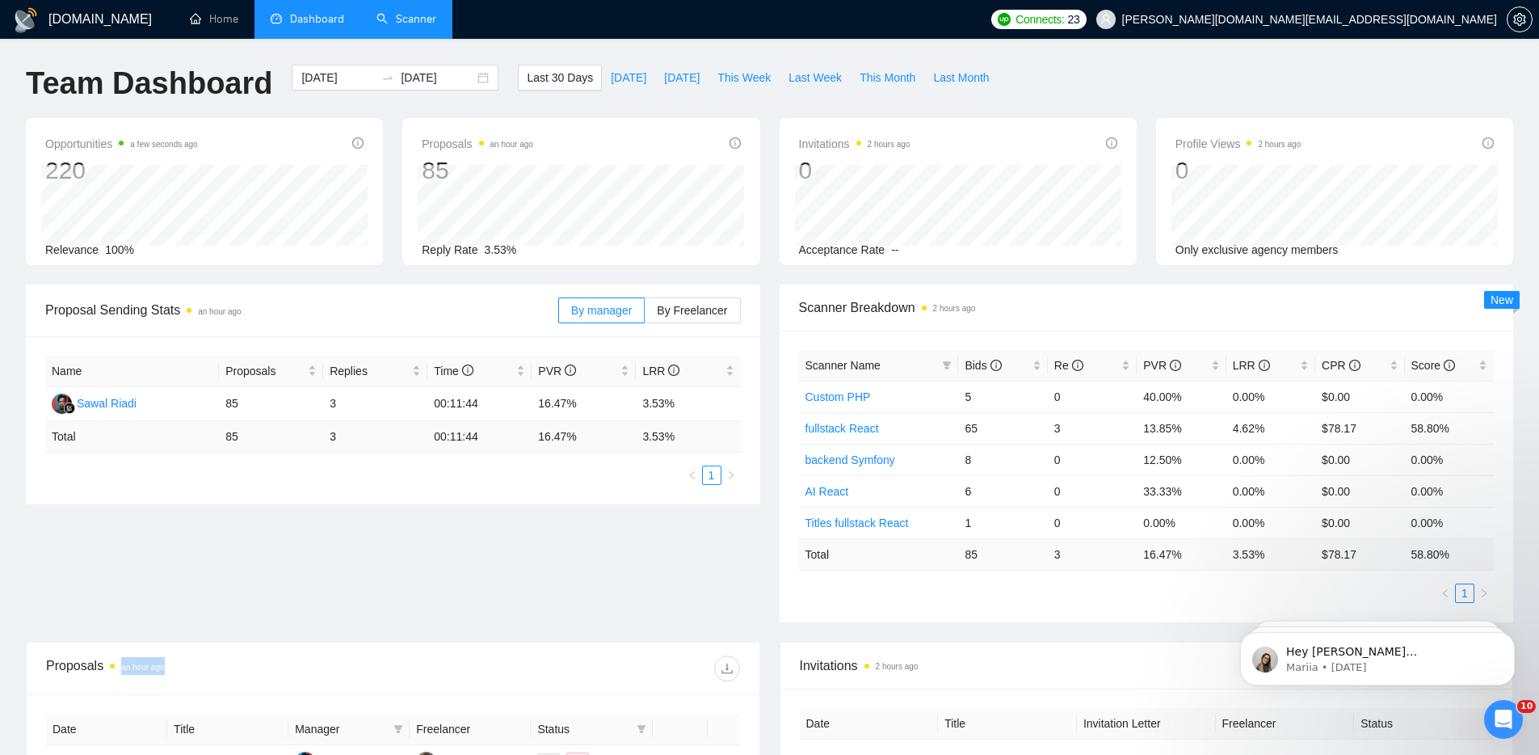
click at [393, 12] on link "Scanner" at bounding box center [407, 19] width 60 height 14
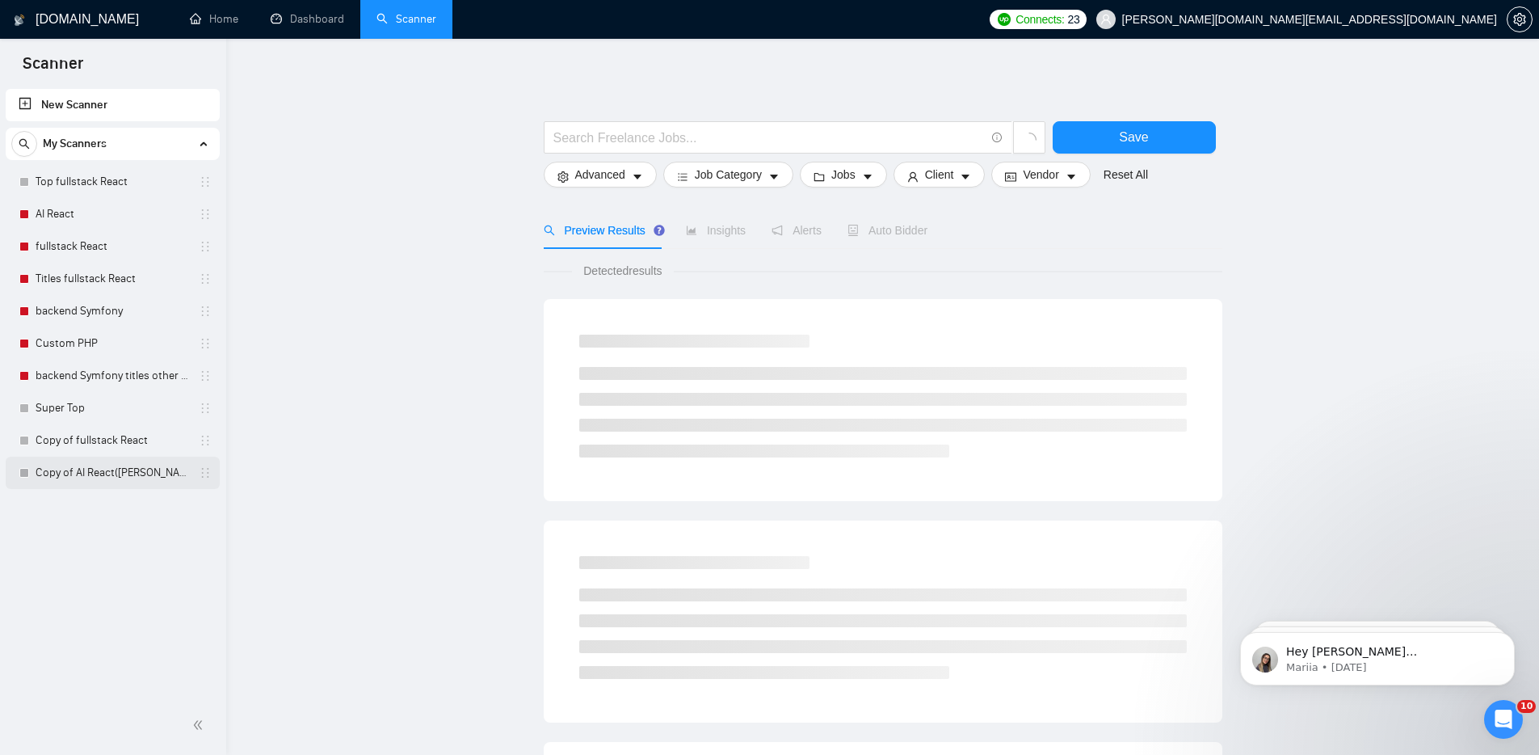
click at [136, 470] on link "Copy of AI React([PERSON_NAME])" at bounding box center [113, 473] width 154 height 32
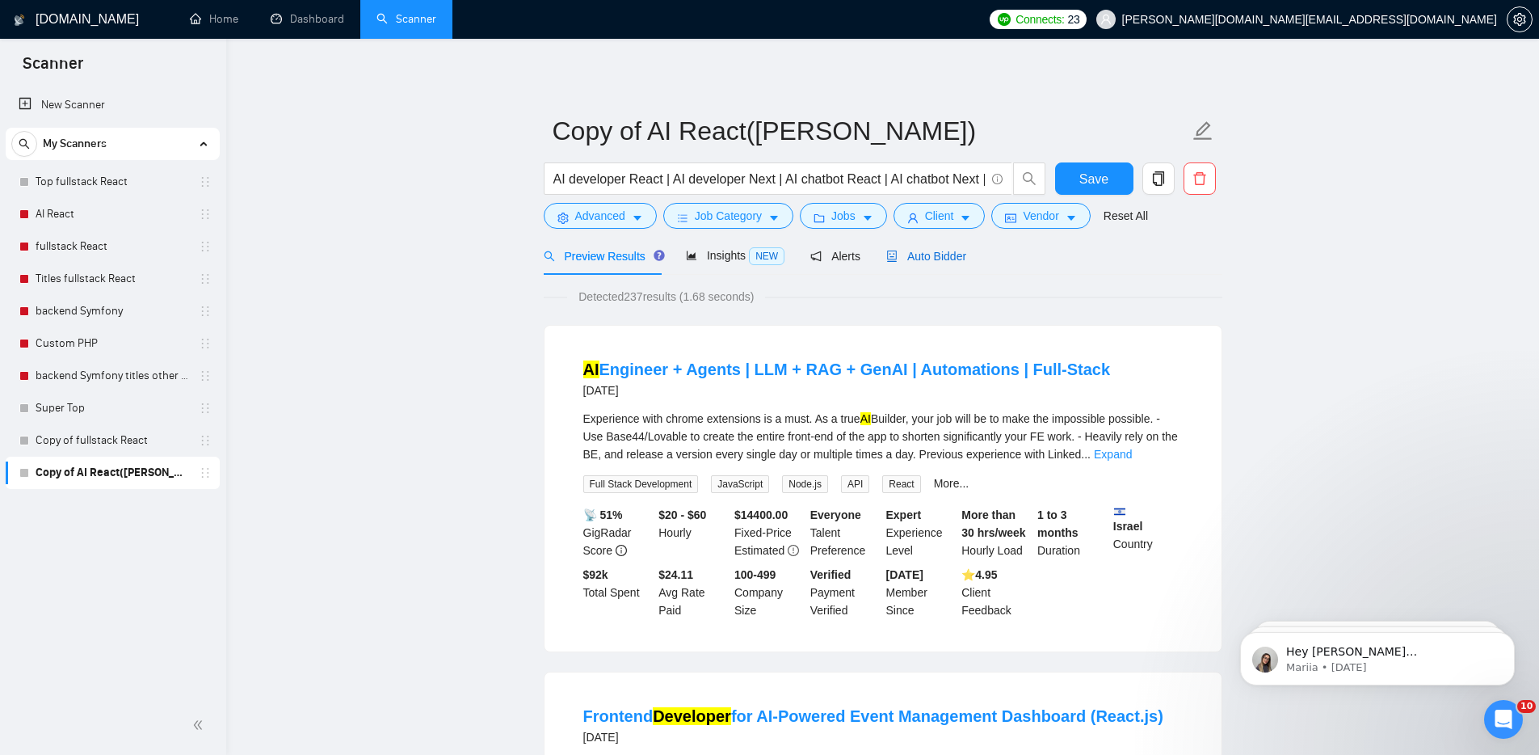
drag, startPoint x: 955, startPoint y: 250, endPoint x: 1033, endPoint y: 269, distance: 79.8
click at [956, 250] on span "Auto Bidder" at bounding box center [926, 256] width 80 height 13
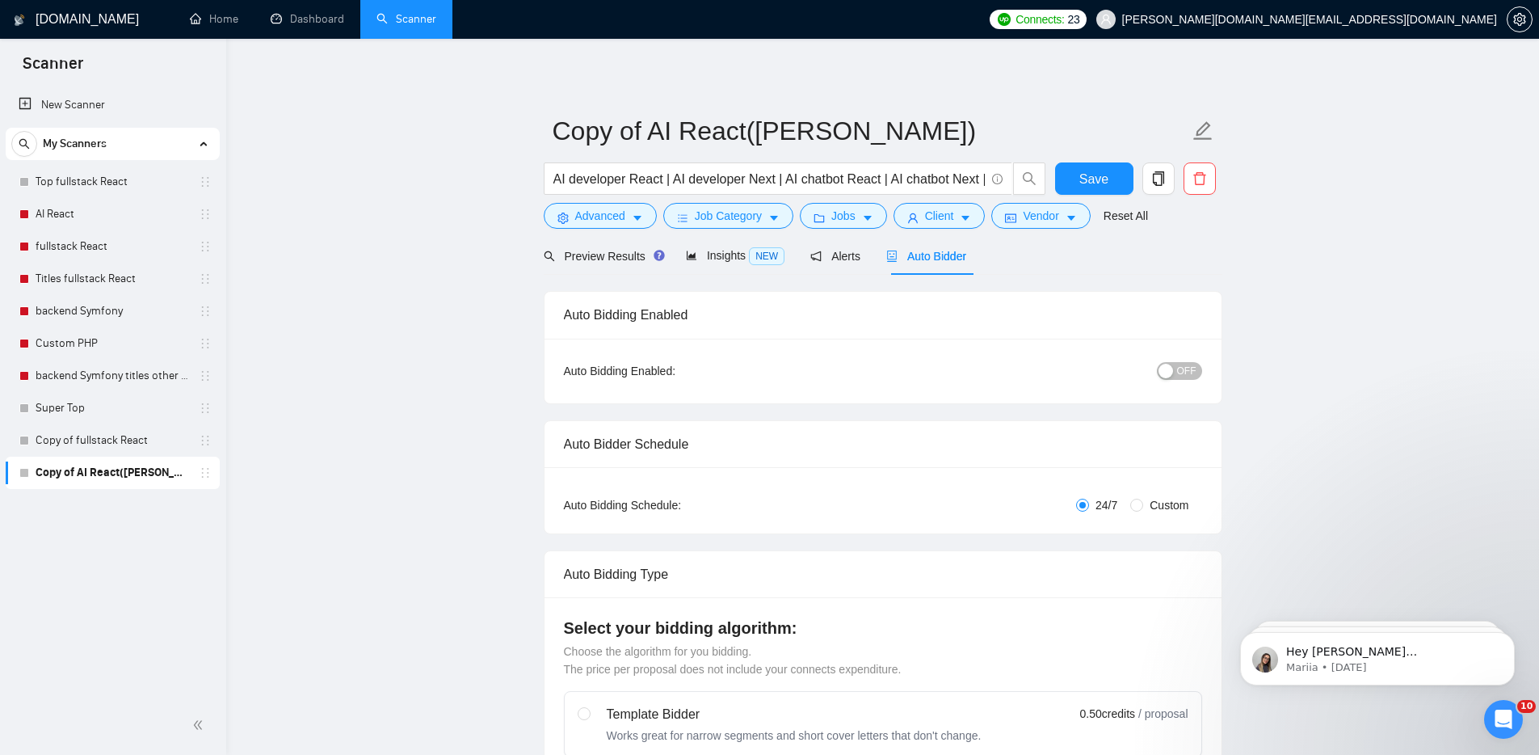
click at [1189, 369] on span "OFF" at bounding box center [1186, 371] width 19 height 18
click at [1089, 171] on span "Save" at bounding box center [1094, 179] width 29 height 20
click at [46, 245] on link "fullstack React" at bounding box center [113, 246] width 154 height 32
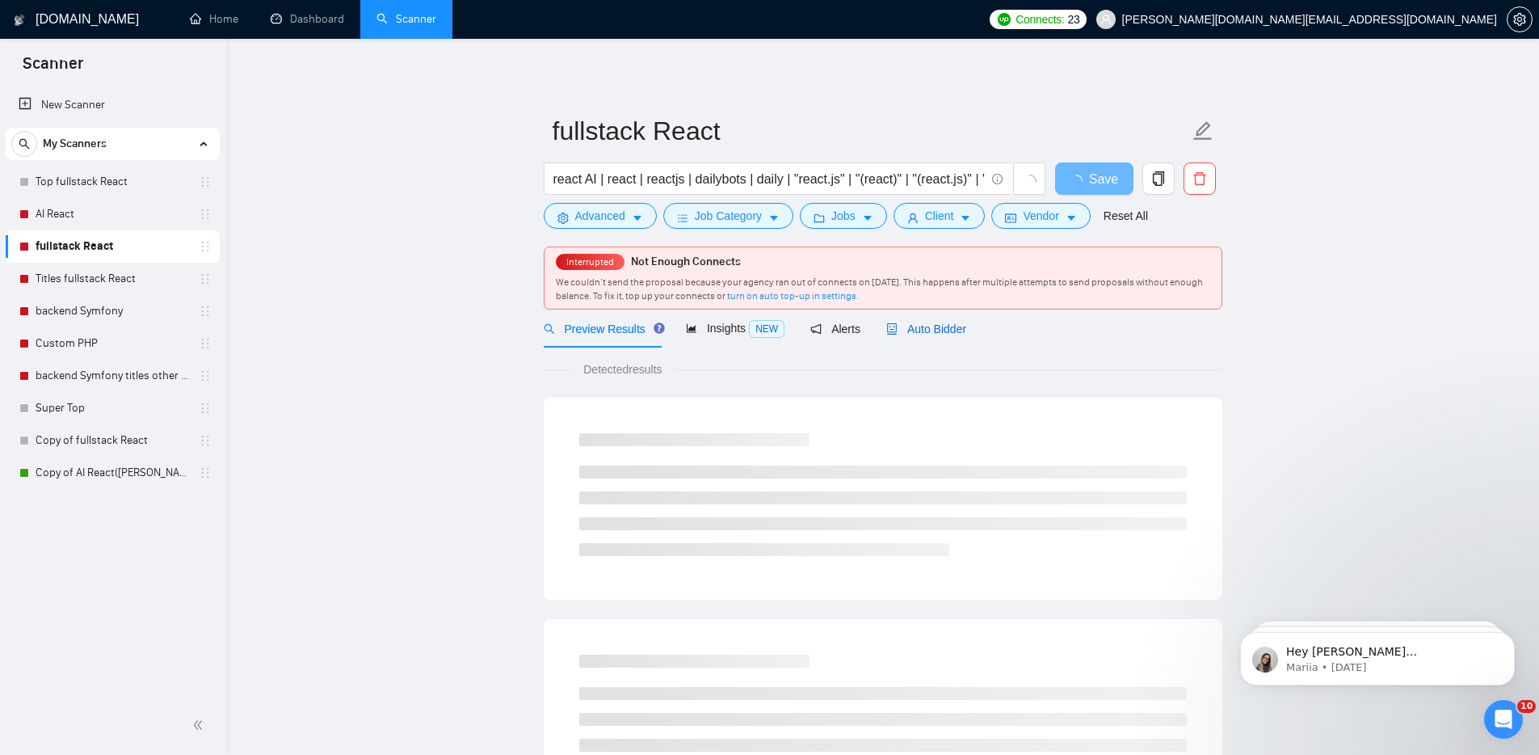
click at [949, 325] on span "Auto Bidder" at bounding box center [926, 328] width 80 height 13
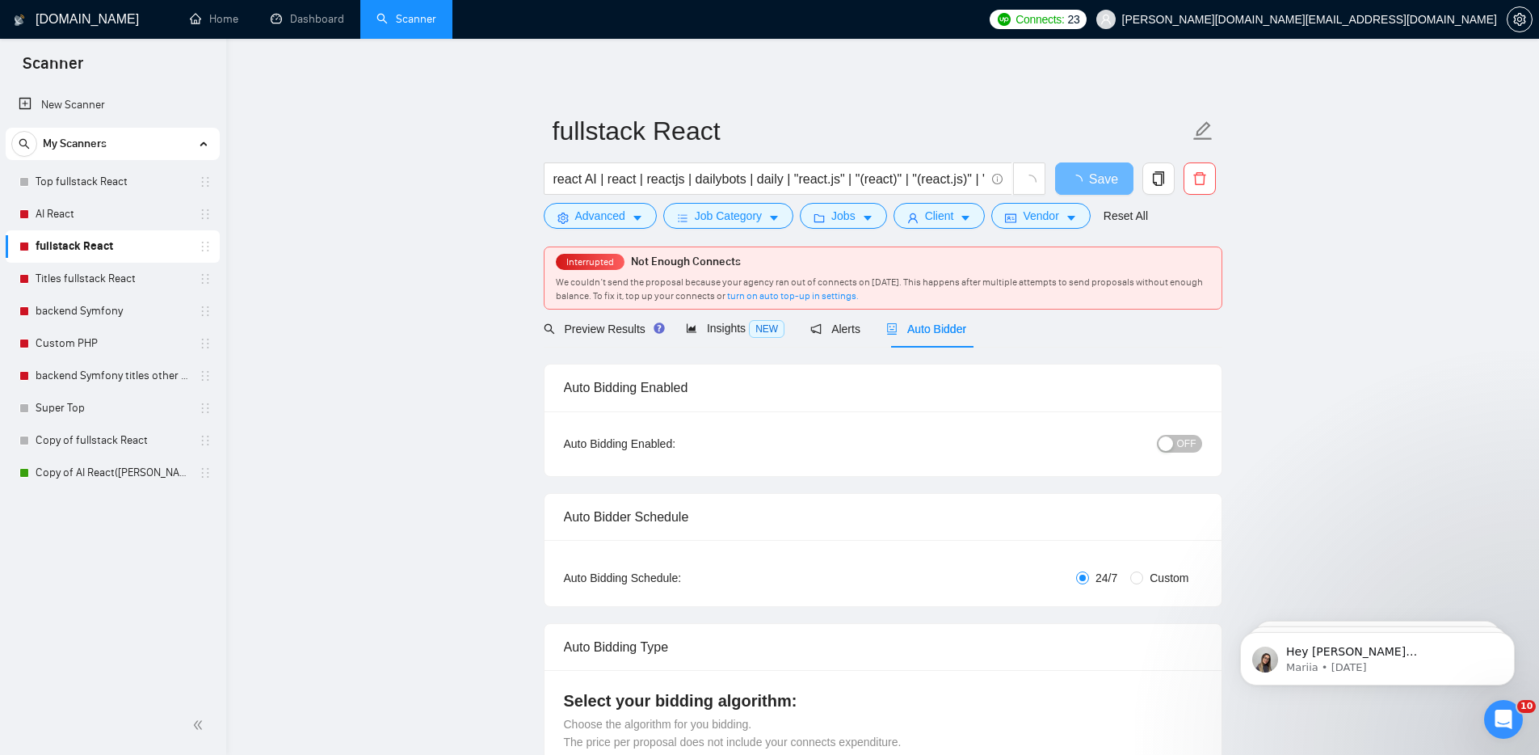
click at [1190, 444] on span "OFF" at bounding box center [1186, 444] width 19 height 18
click at [102, 276] on link "Titles fullstack React" at bounding box center [113, 279] width 154 height 32
drag, startPoint x: 1109, startPoint y: 177, endPoint x: 901, endPoint y: 195, distance: 208.4
click at [1109, 177] on button "Save" at bounding box center [1094, 178] width 78 height 32
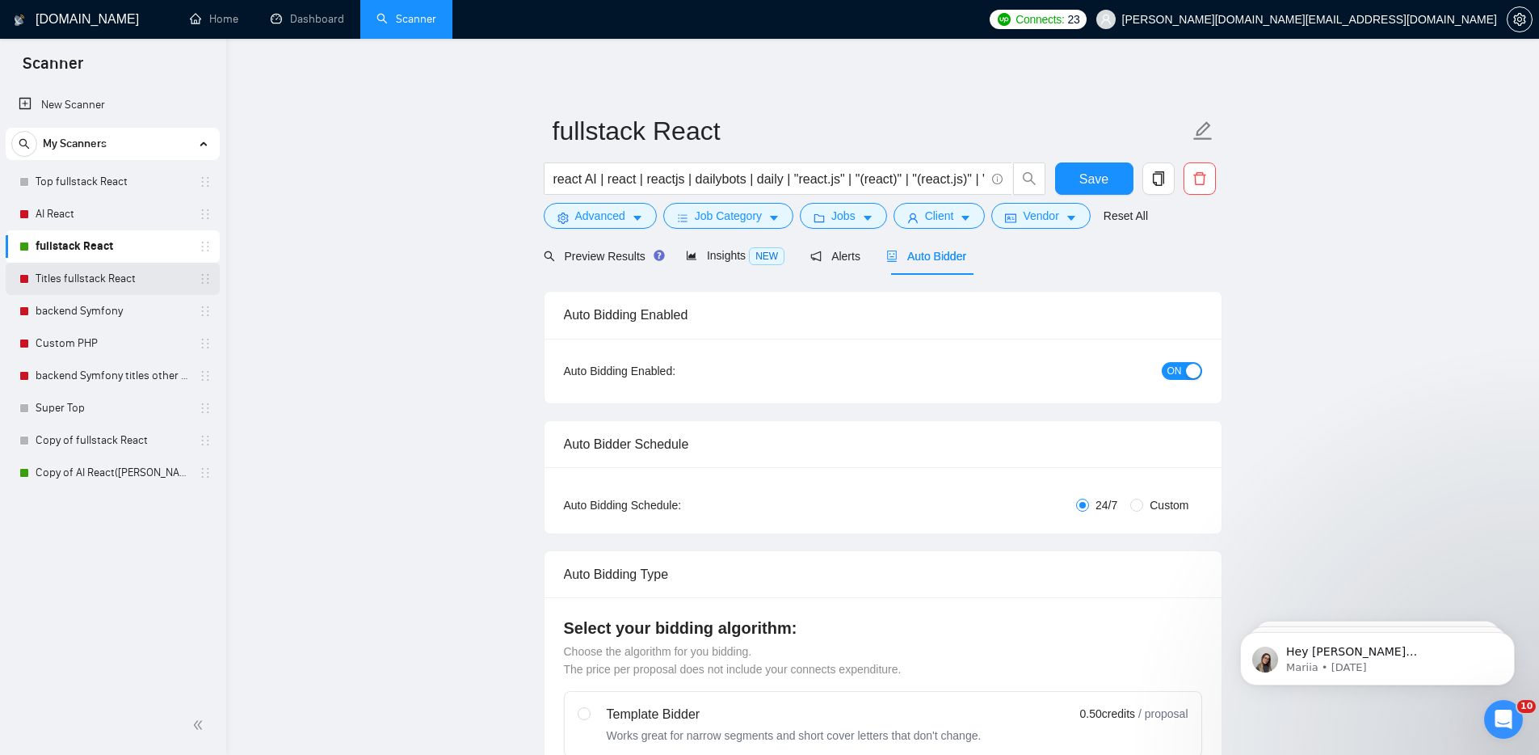
click at [93, 280] on link "Titles fullstack React" at bounding box center [113, 279] width 154 height 32
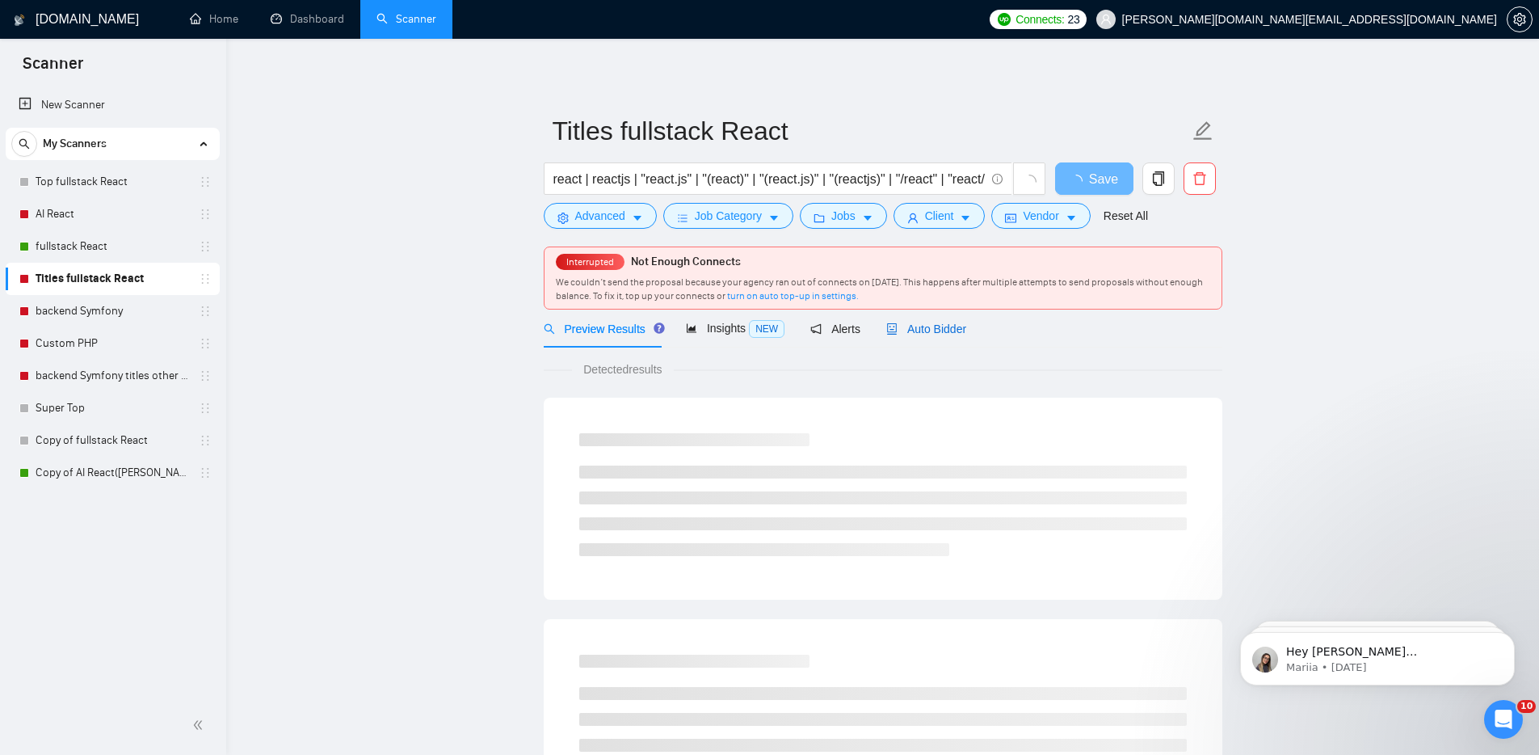
click at [928, 329] on span "Auto Bidder" at bounding box center [926, 328] width 80 height 13
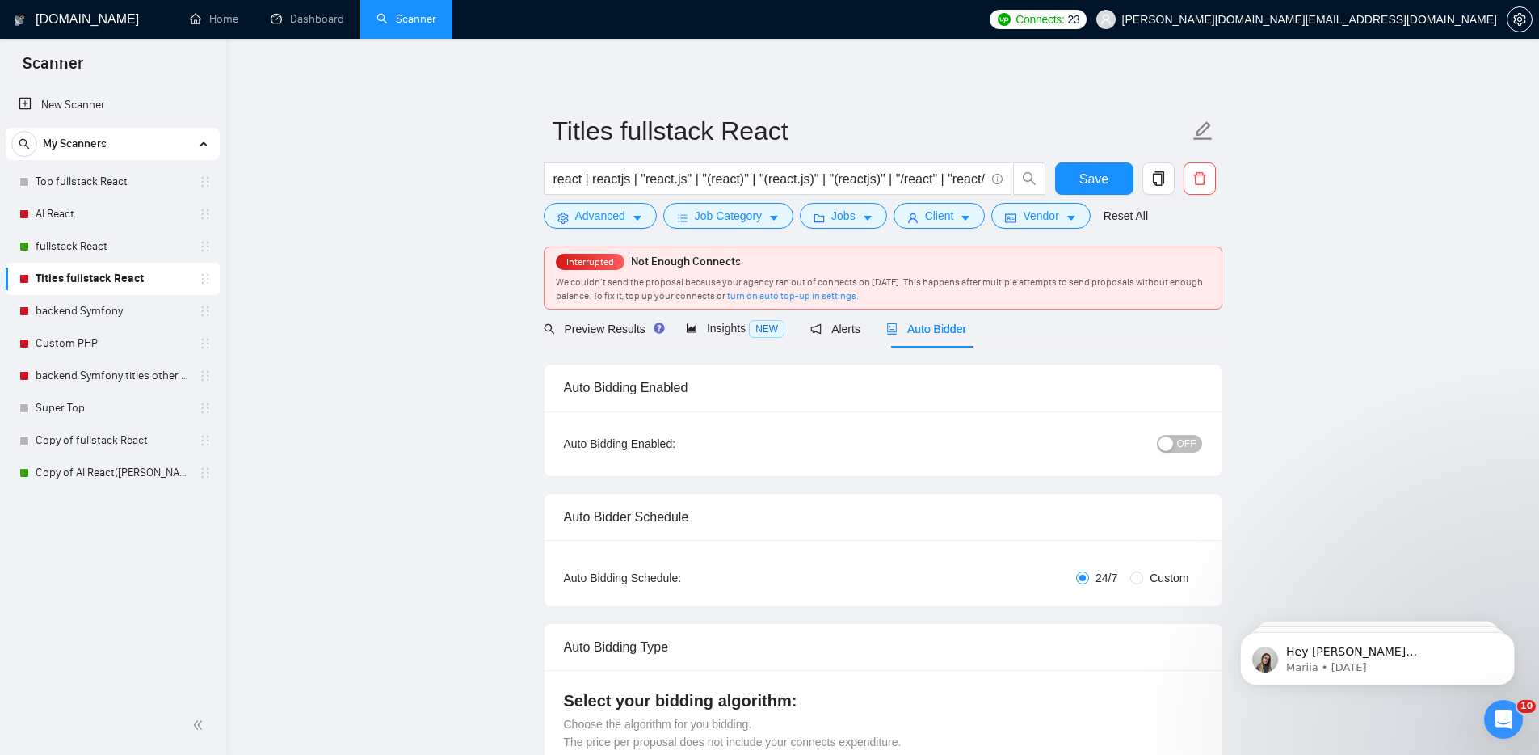
click at [1192, 444] on span "OFF" at bounding box center [1186, 444] width 19 height 18
drag, startPoint x: 1107, startPoint y: 175, endPoint x: 865, endPoint y: 259, distance: 256.3
click at [1107, 175] on span "Save" at bounding box center [1094, 179] width 29 height 20
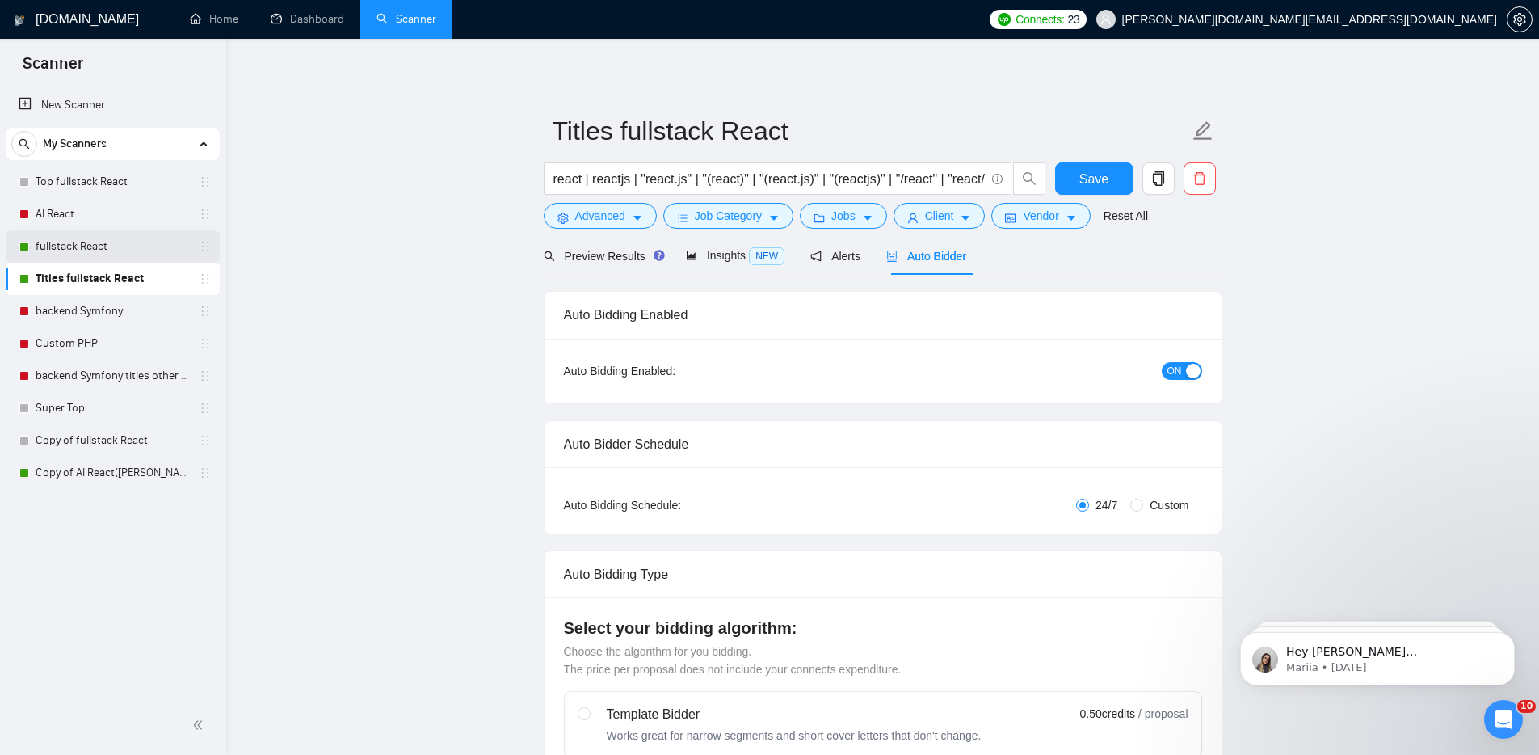
click at [88, 245] on link "fullstack React" at bounding box center [113, 246] width 154 height 32
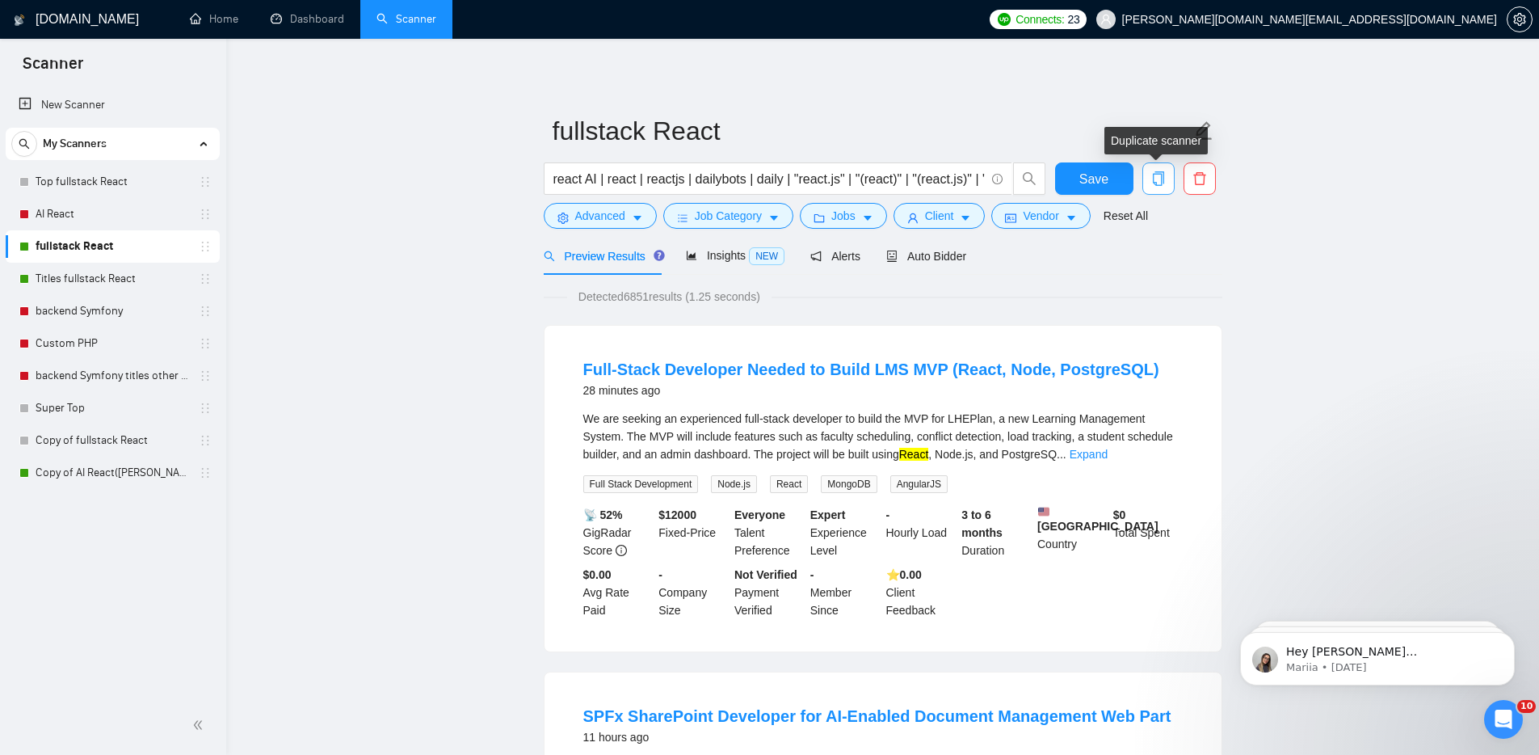
click at [1161, 177] on icon "copy" at bounding box center [1157, 178] width 11 height 15
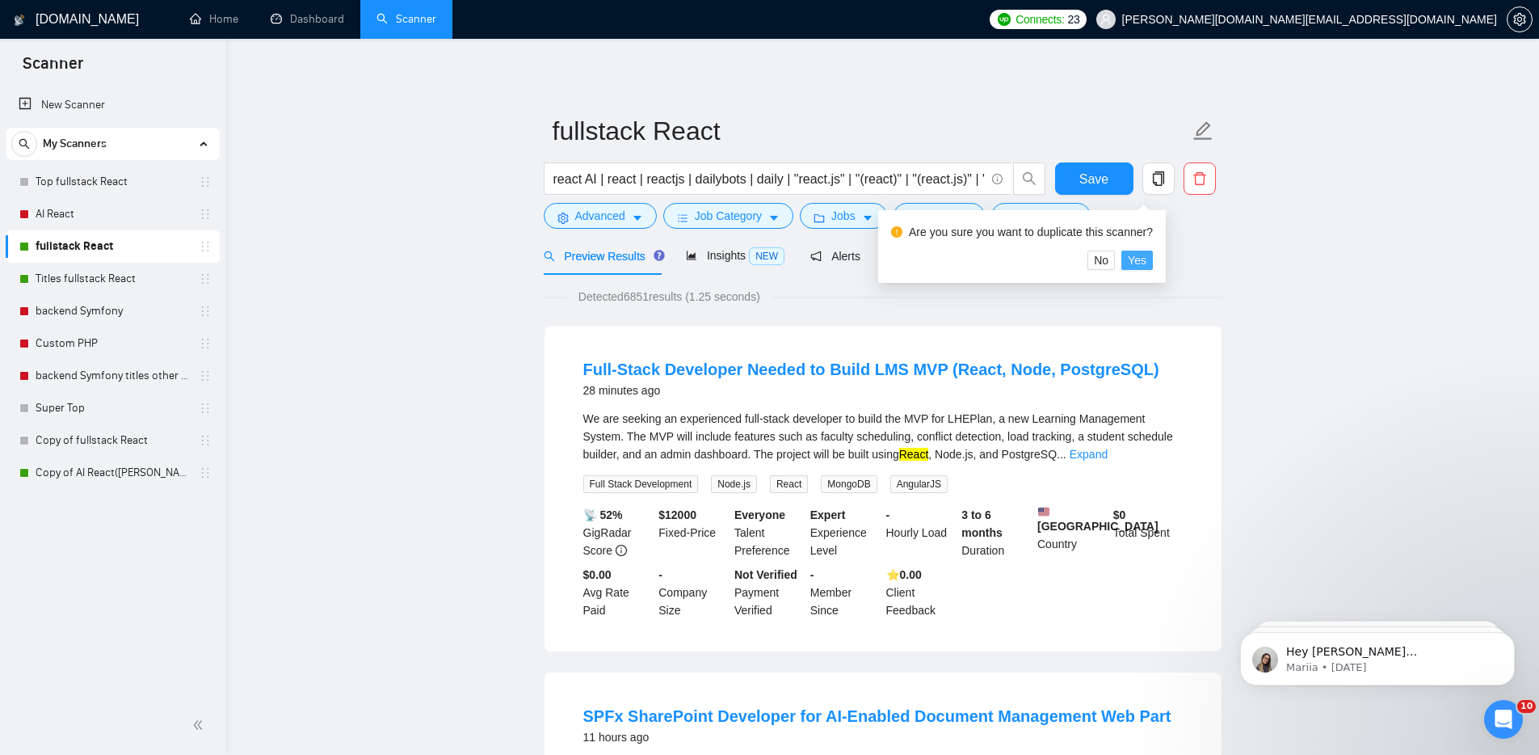
click at [1147, 261] on span "Yes" at bounding box center [1137, 260] width 19 height 18
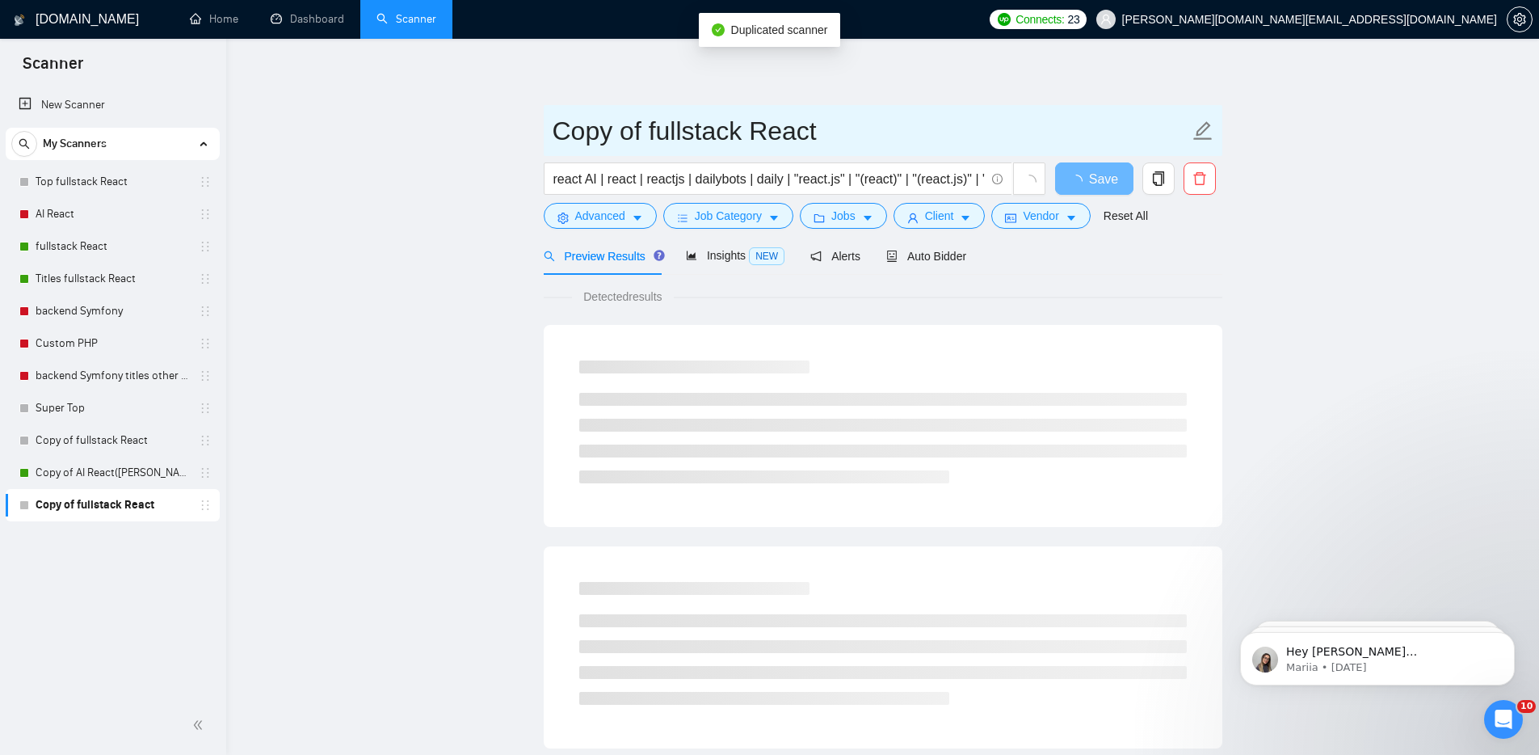
click at [1206, 126] on icon "edit" at bounding box center [1203, 130] width 21 height 21
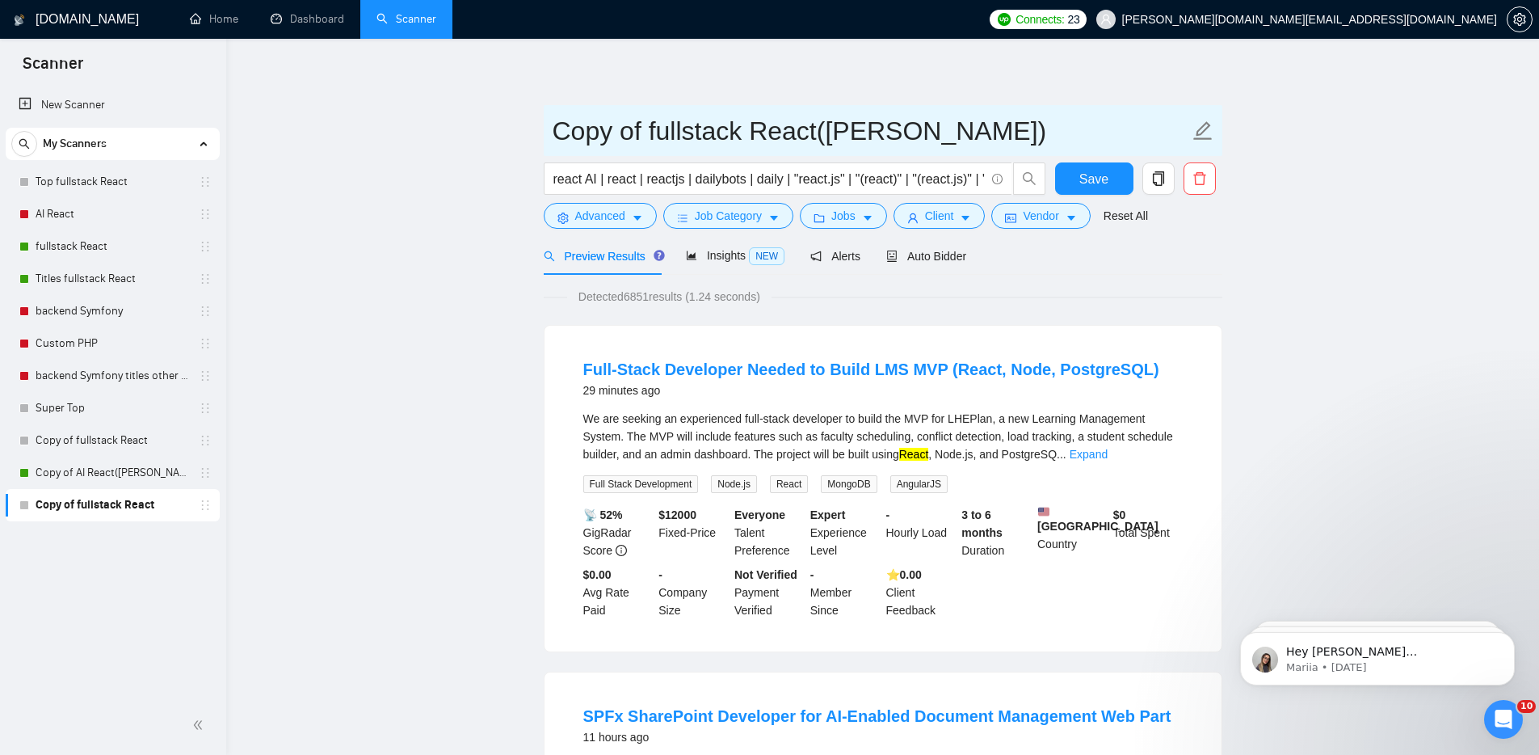
drag, startPoint x: 620, startPoint y: 133, endPoint x: 640, endPoint y: 148, distance: 24.9
click at [621, 133] on input "Copy of fullstack React(Michael)" at bounding box center [871, 131] width 637 height 40
click at [574, 132] on input "of fullstack React(Michael)" at bounding box center [871, 131] width 637 height 40
type input "fullstack React(Michael)"
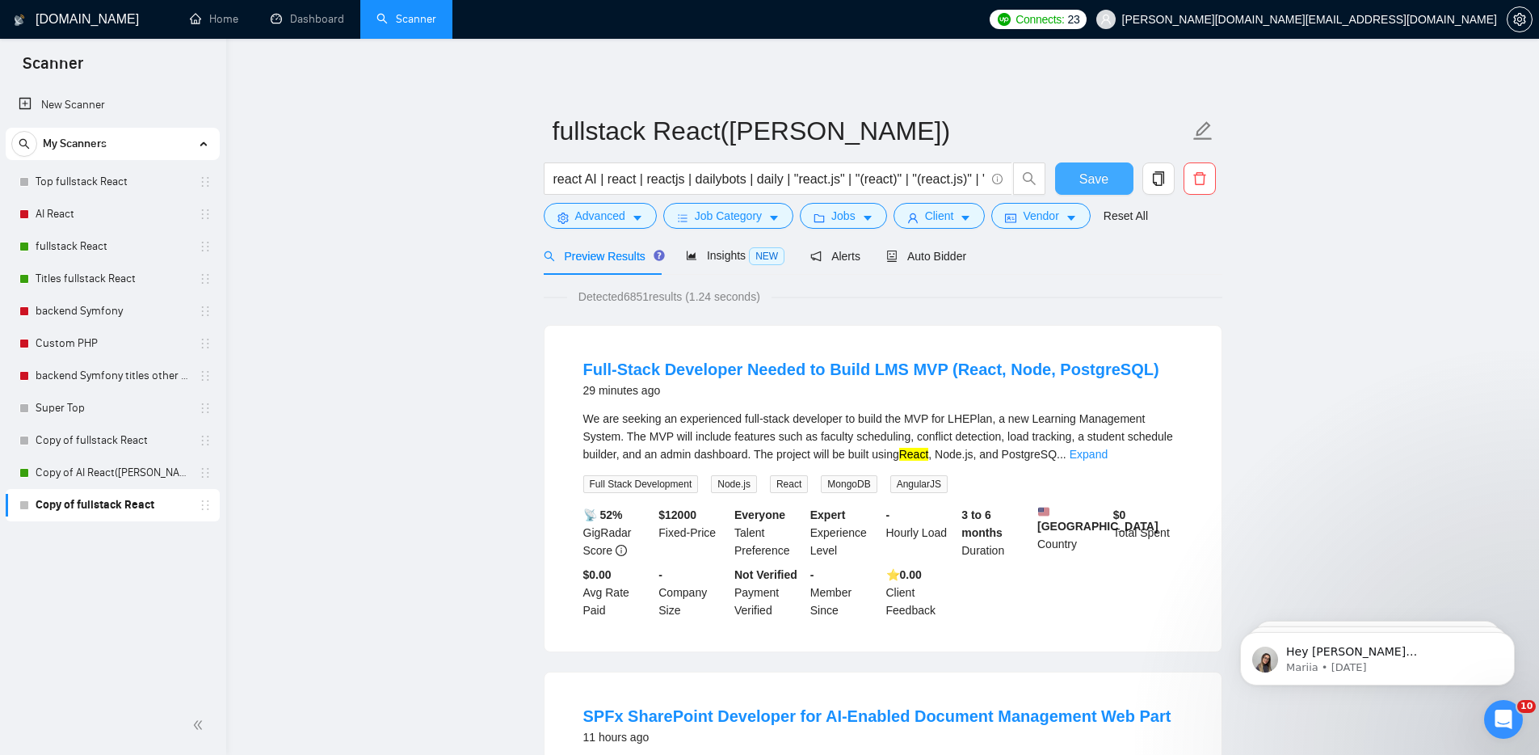
click at [1080, 175] on span "Save" at bounding box center [1094, 179] width 29 height 20
click at [78, 309] on link "backend Symfony" at bounding box center [113, 311] width 154 height 32
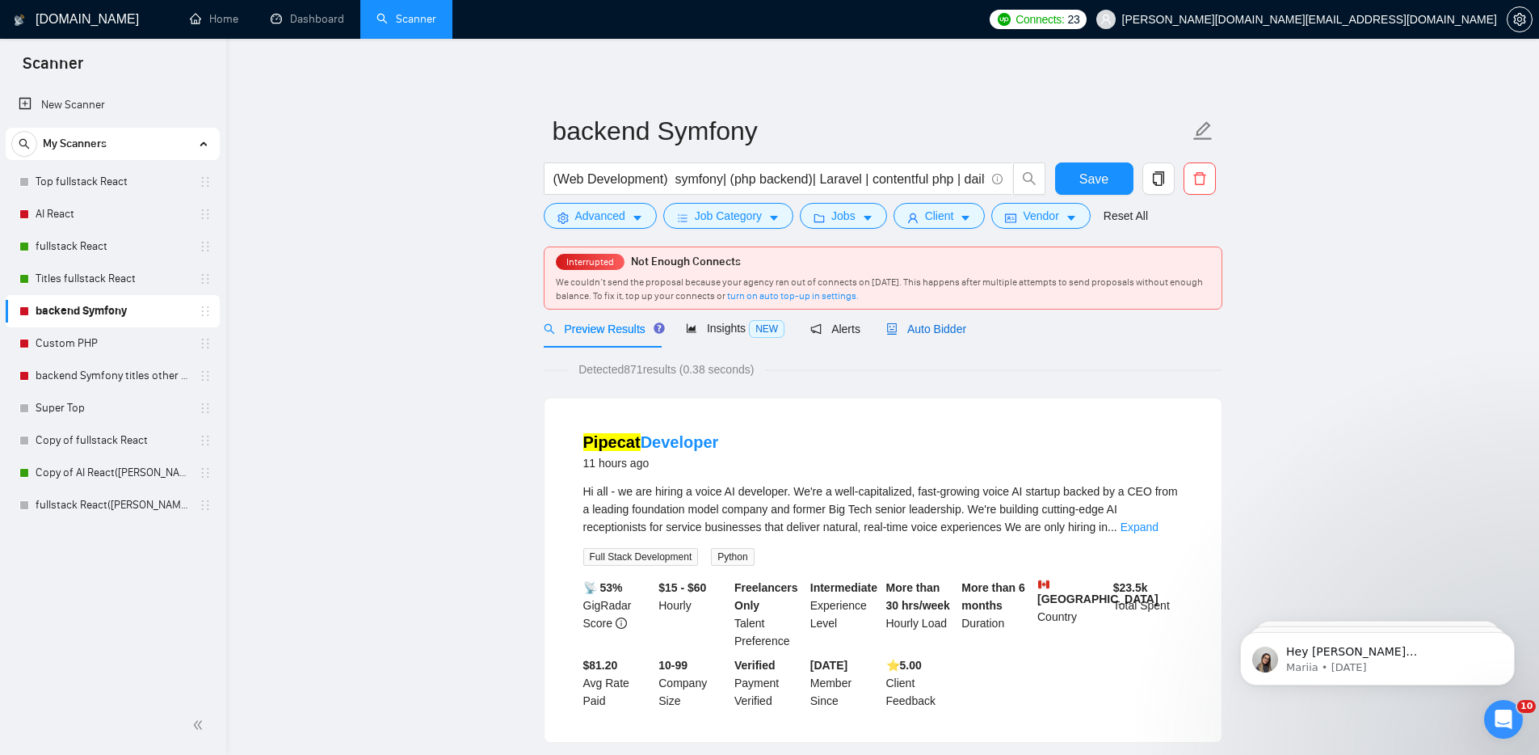
click at [934, 328] on span "Auto Bidder" at bounding box center [926, 328] width 80 height 13
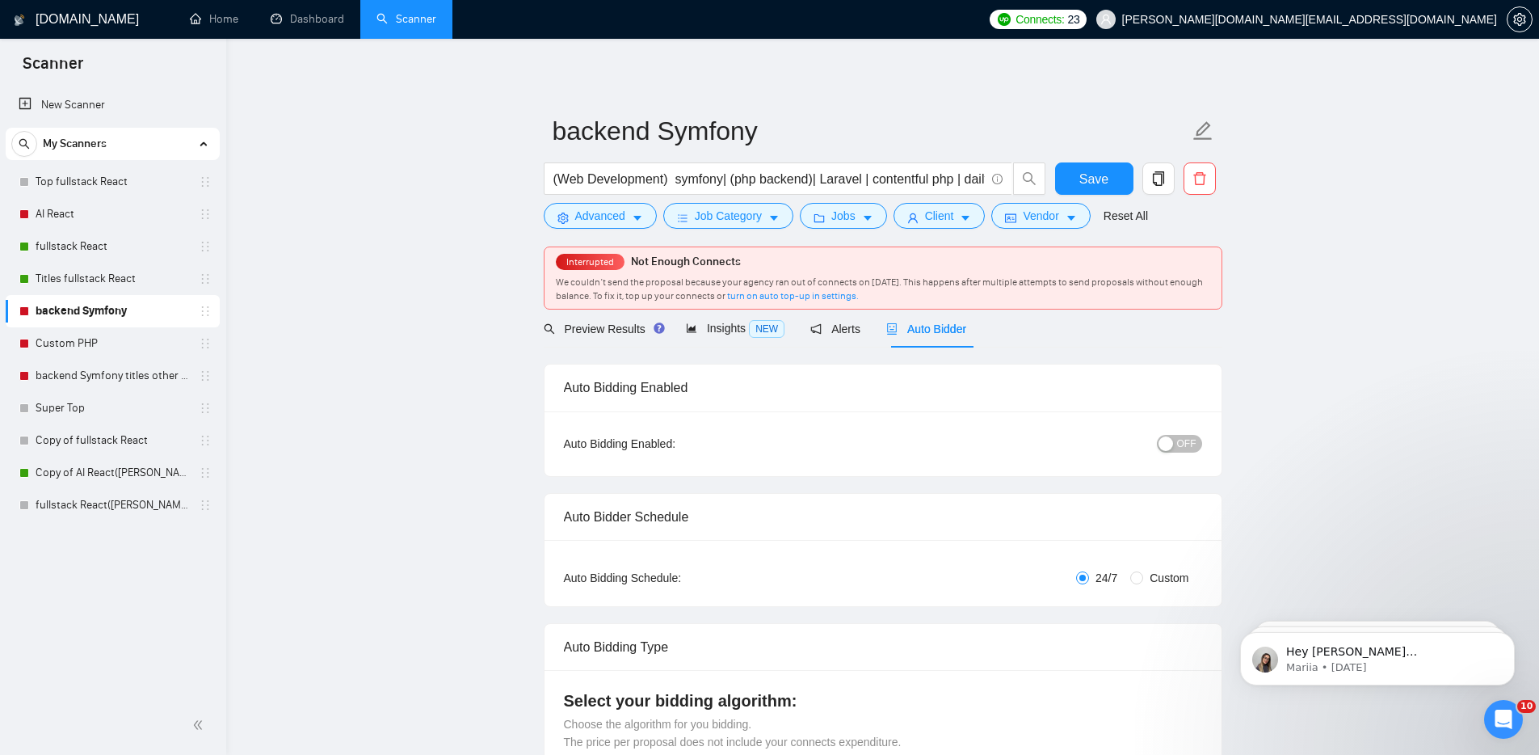
checkbox input "true"
click at [1186, 444] on span "OFF" at bounding box center [1186, 444] width 19 height 18
click at [1100, 179] on div "Reset all filters" at bounding box center [1133, 184] width 87 height 27
click at [1080, 179] on span "Save" at bounding box center [1094, 179] width 29 height 20
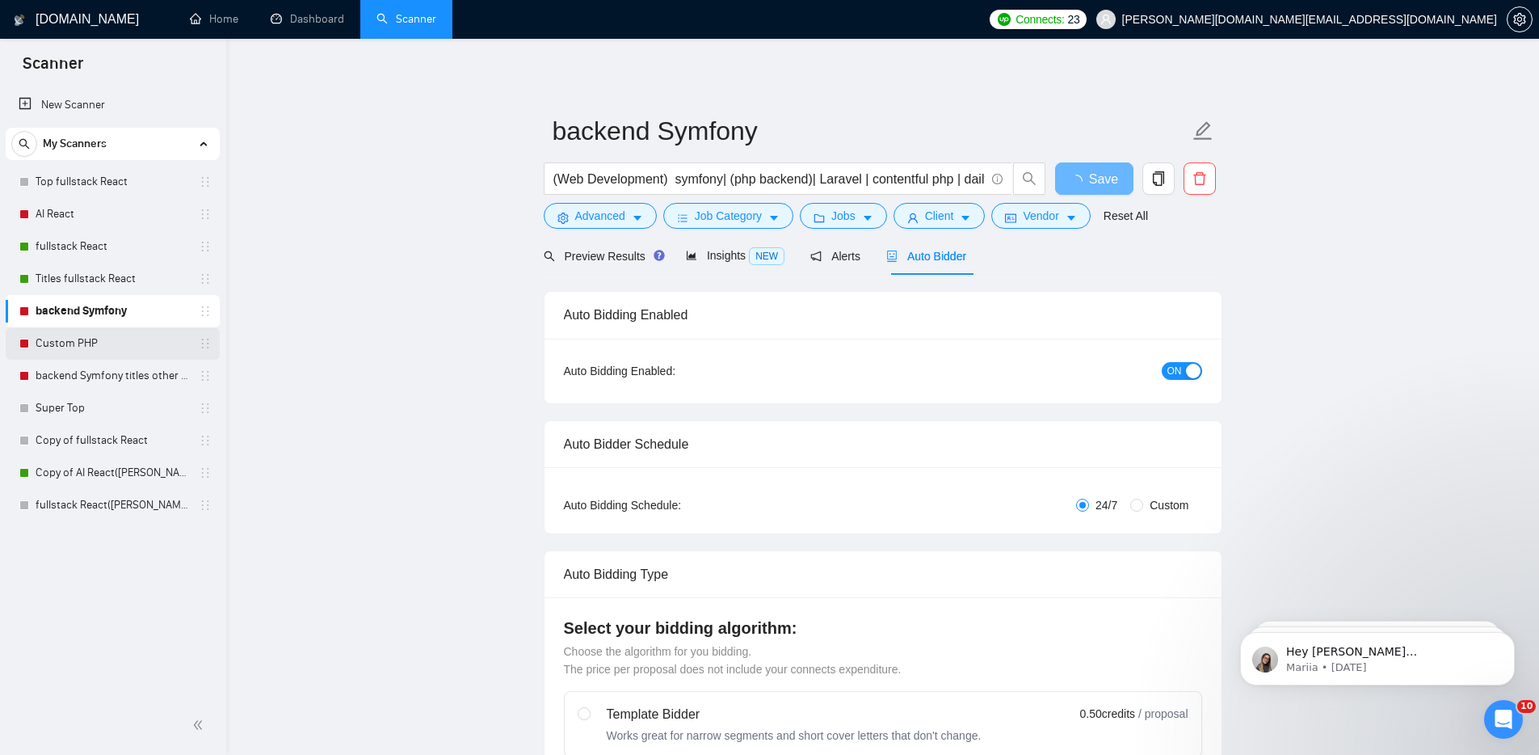
click at [74, 343] on link "Custom PHP" at bounding box center [113, 343] width 154 height 32
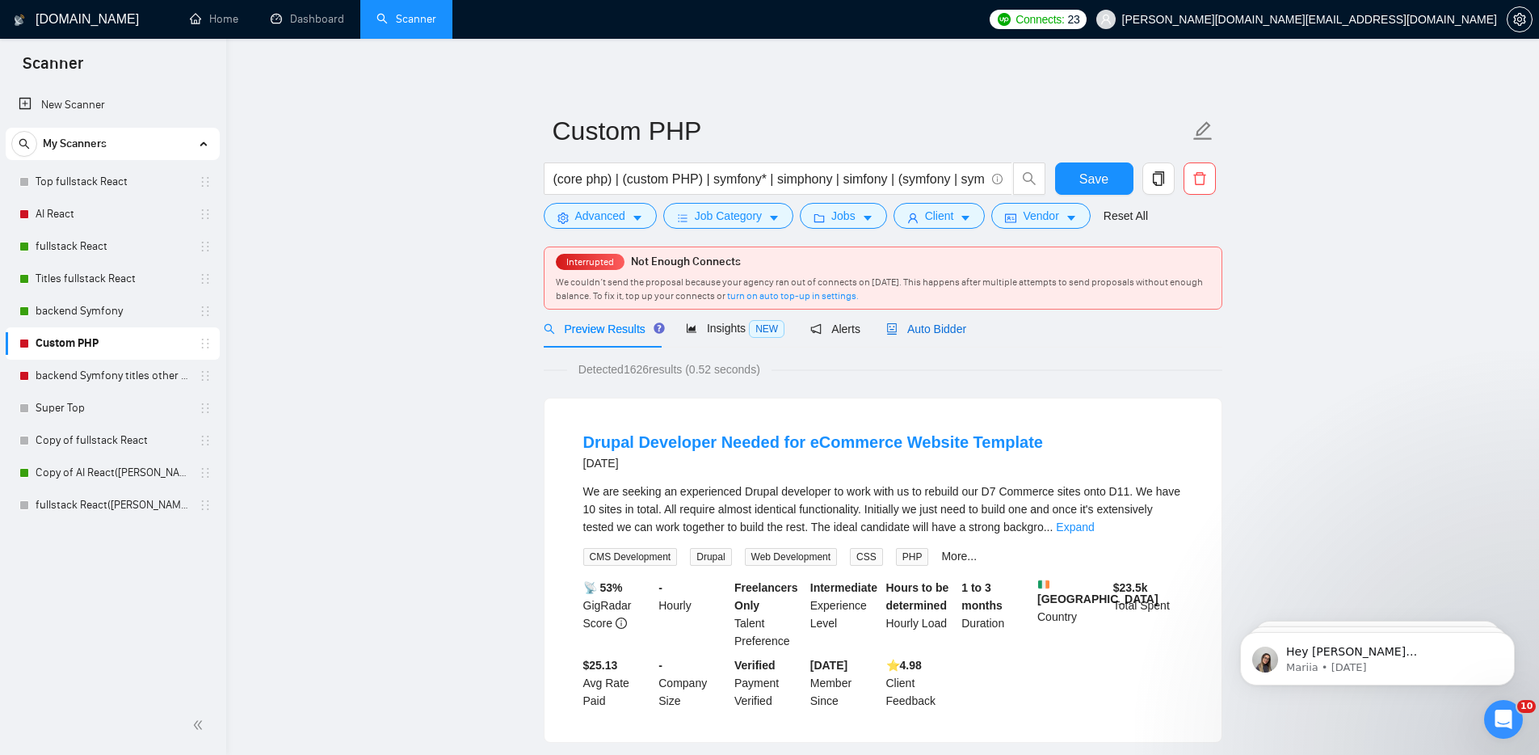
click at [932, 326] on span "Auto Bidder" at bounding box center [926, 328] width 80 height 13
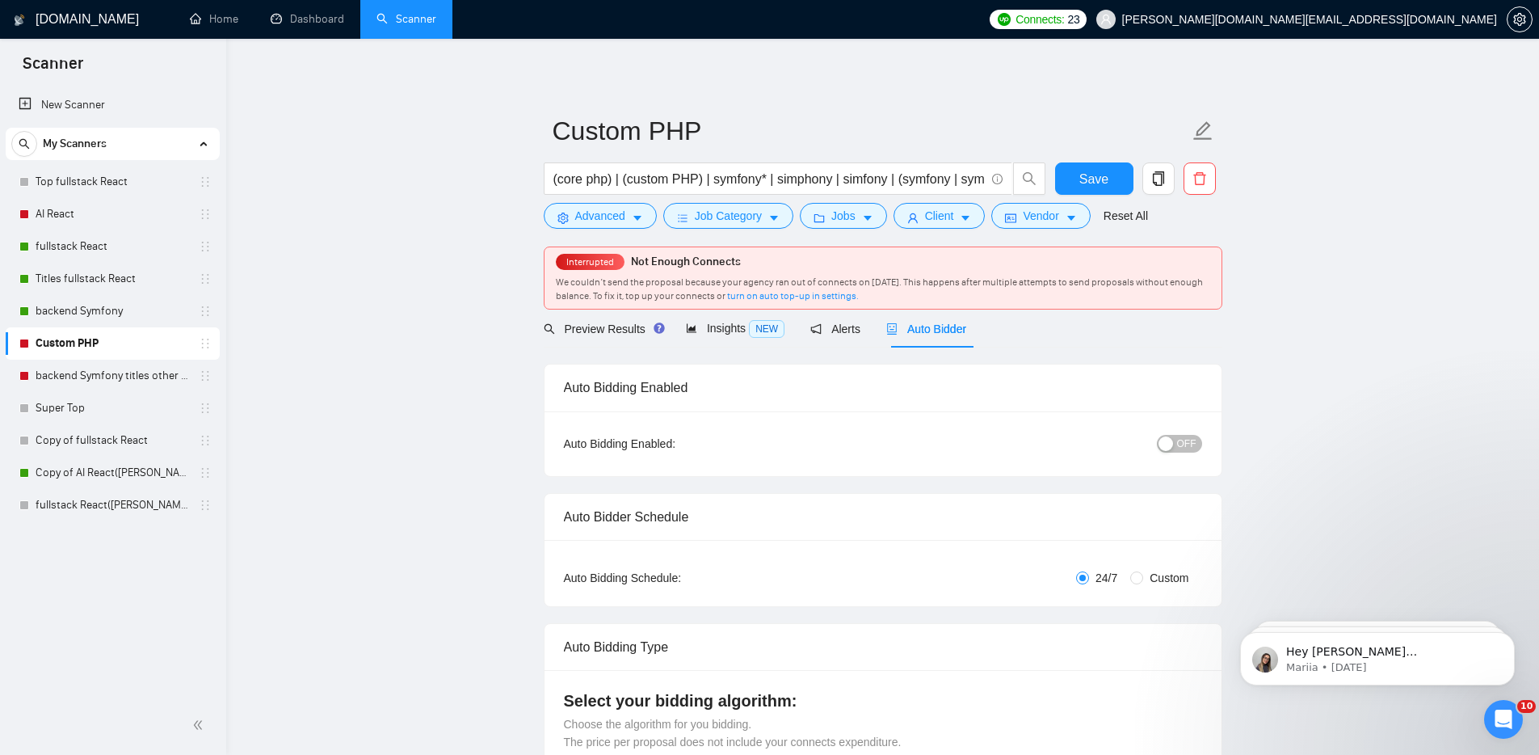
click at [1191, 444] on span "OFF" at bounding box center [1186, 444] width 19 height 18
click at [1103, 182] on span "Save" at bounding box center [1094, 179] width 29 height 20
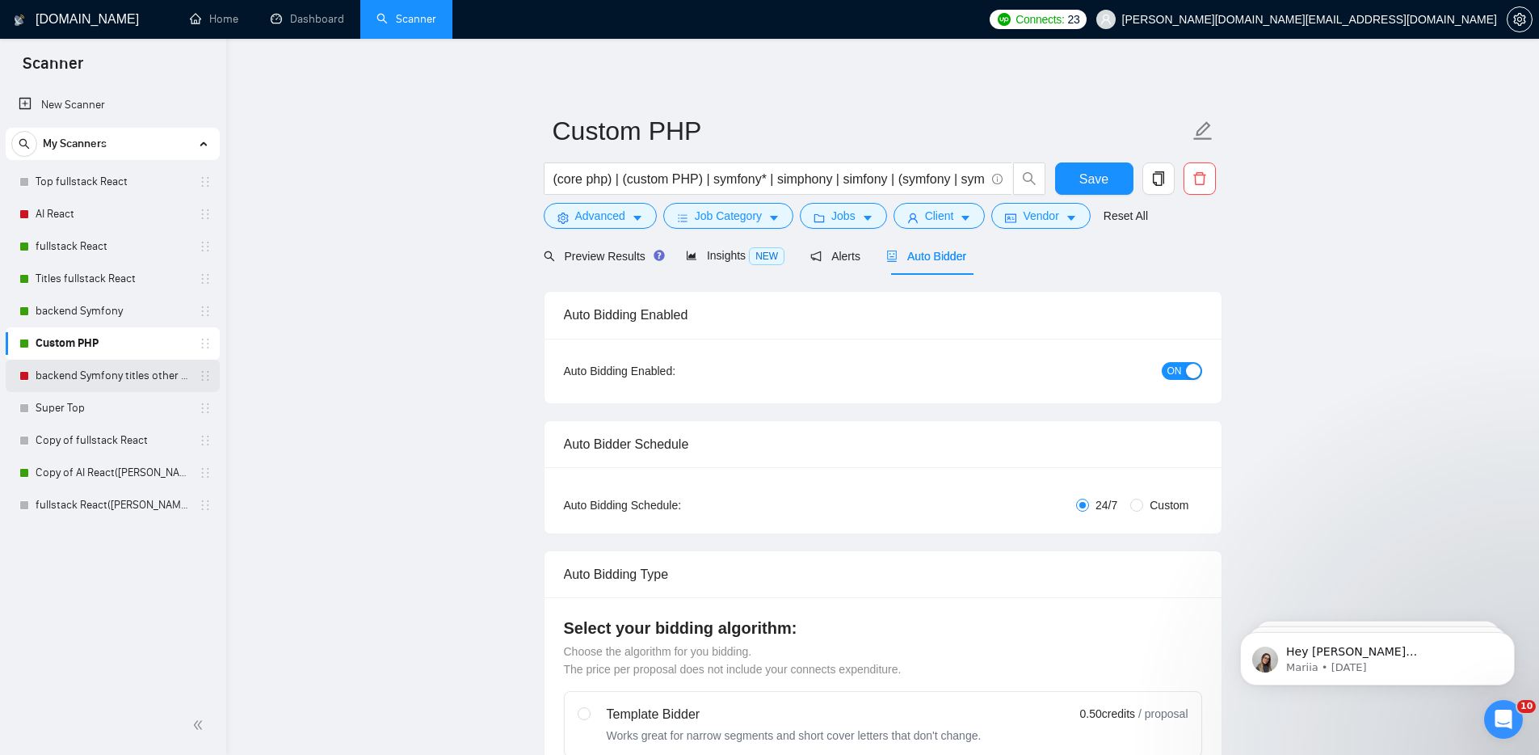
click at [56, 377] on link "backend Symfony titles other categories" at bounding box center [113, 376] width 154 height 32
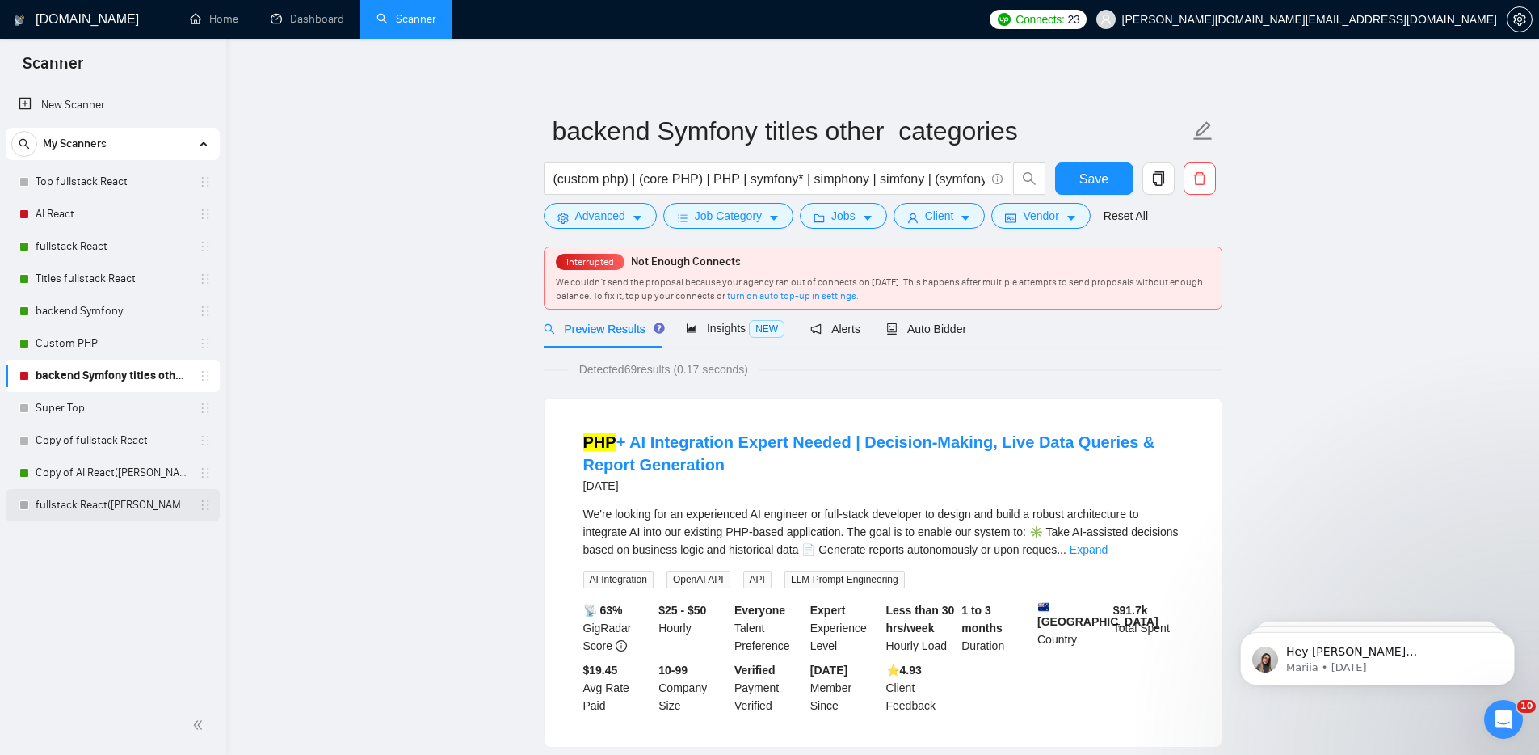
click at [68, 506] on link "fullstack React([PERSON_NAME])" at bounding box center [113, 505] width 154 height 32
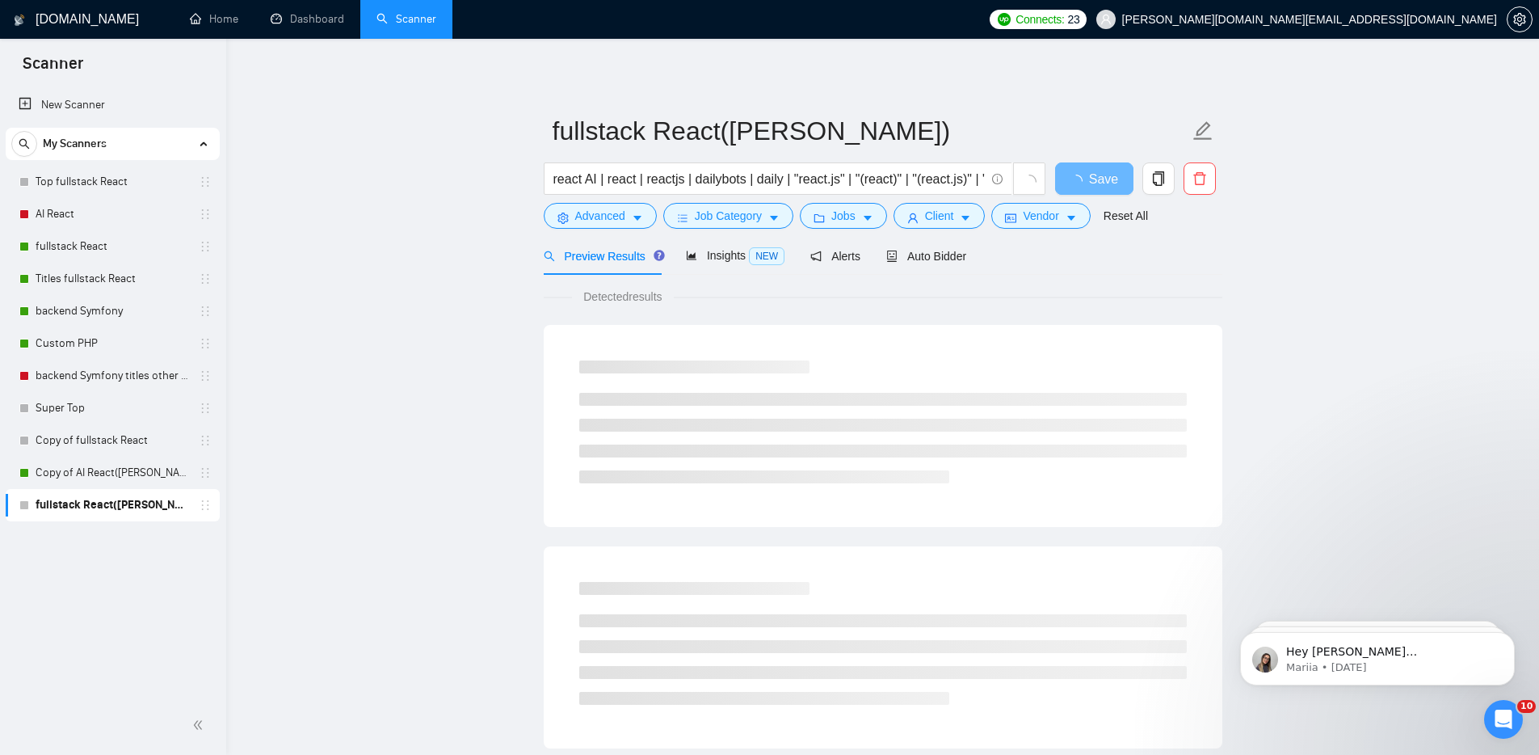
click at [296, 341] on main "fullstack React(Michael) react AI | react | reactjs | dailybots | daily | "reac…" at bounding box center [882, 739] width 1261 height 1348
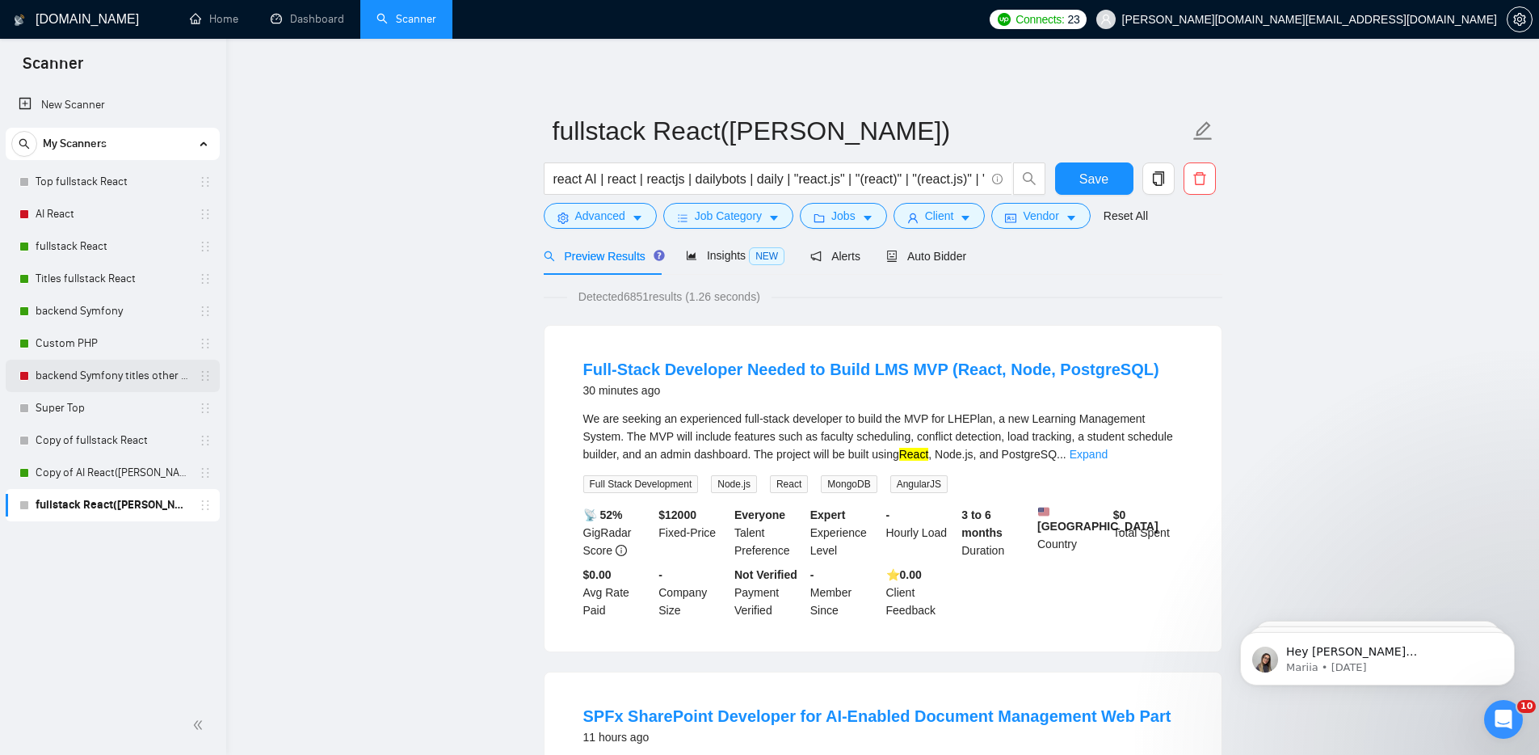
click at [78, 373] on link "backend Symfony titles other categories" at bounding box center [113, 376] width 154 height 32
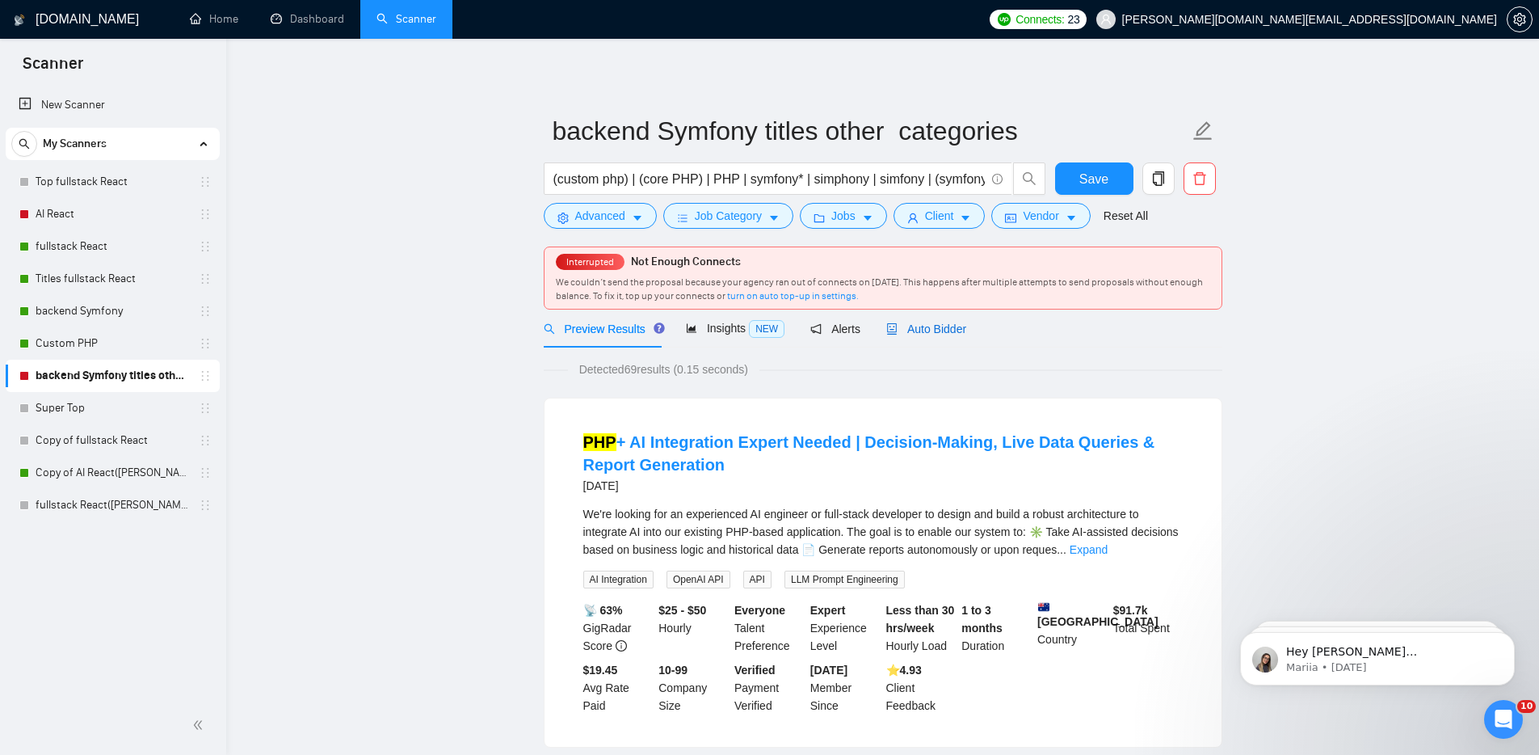
click at [949, 334] on span "Auto Bidder" at bounding box center [926, 328] width 80 height 13
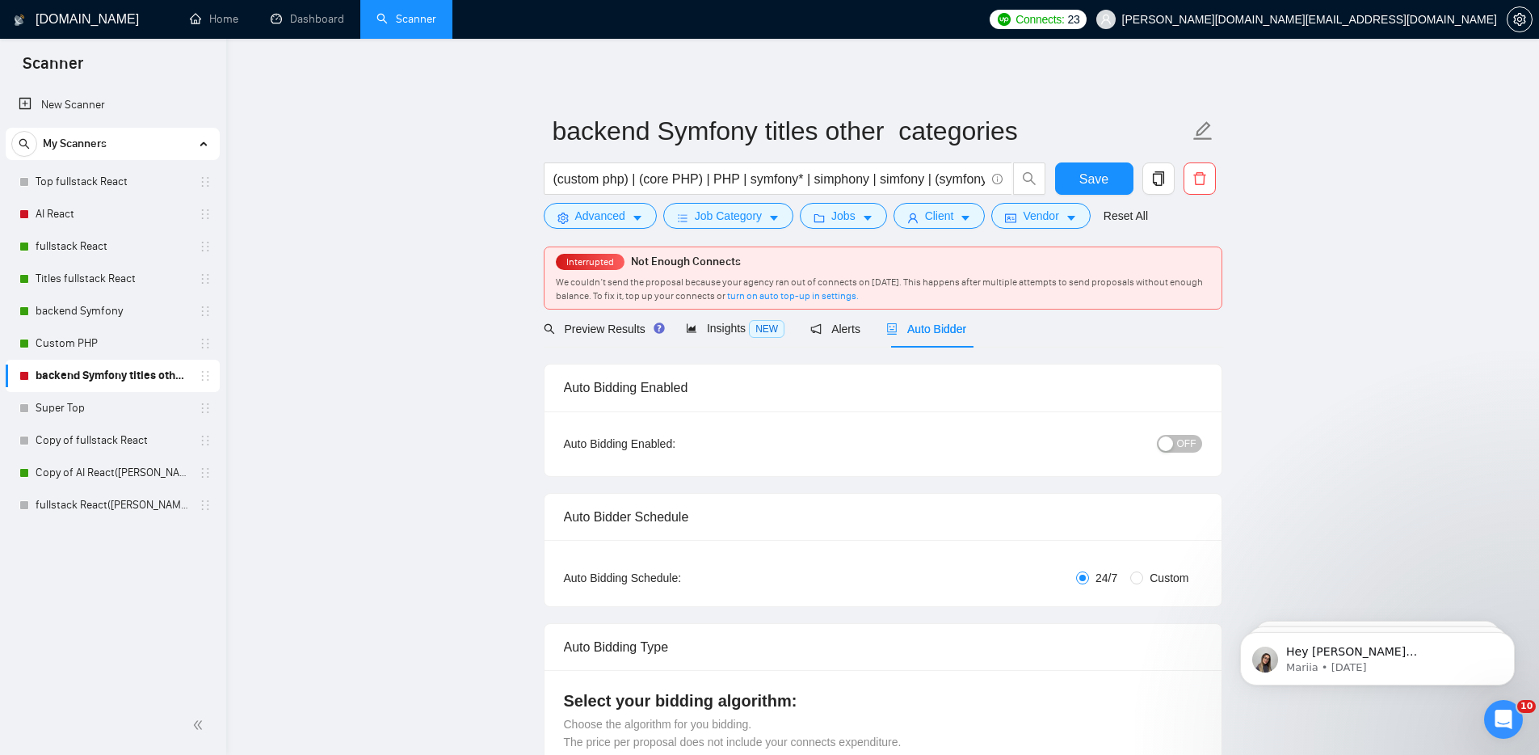
click at [1189, 444] on span "OFF" at bounding box center [1186, 444] width 19 height 18
click at [1095, 170] on span "Save" at bounding box center [1094, 179] width 29 height 20
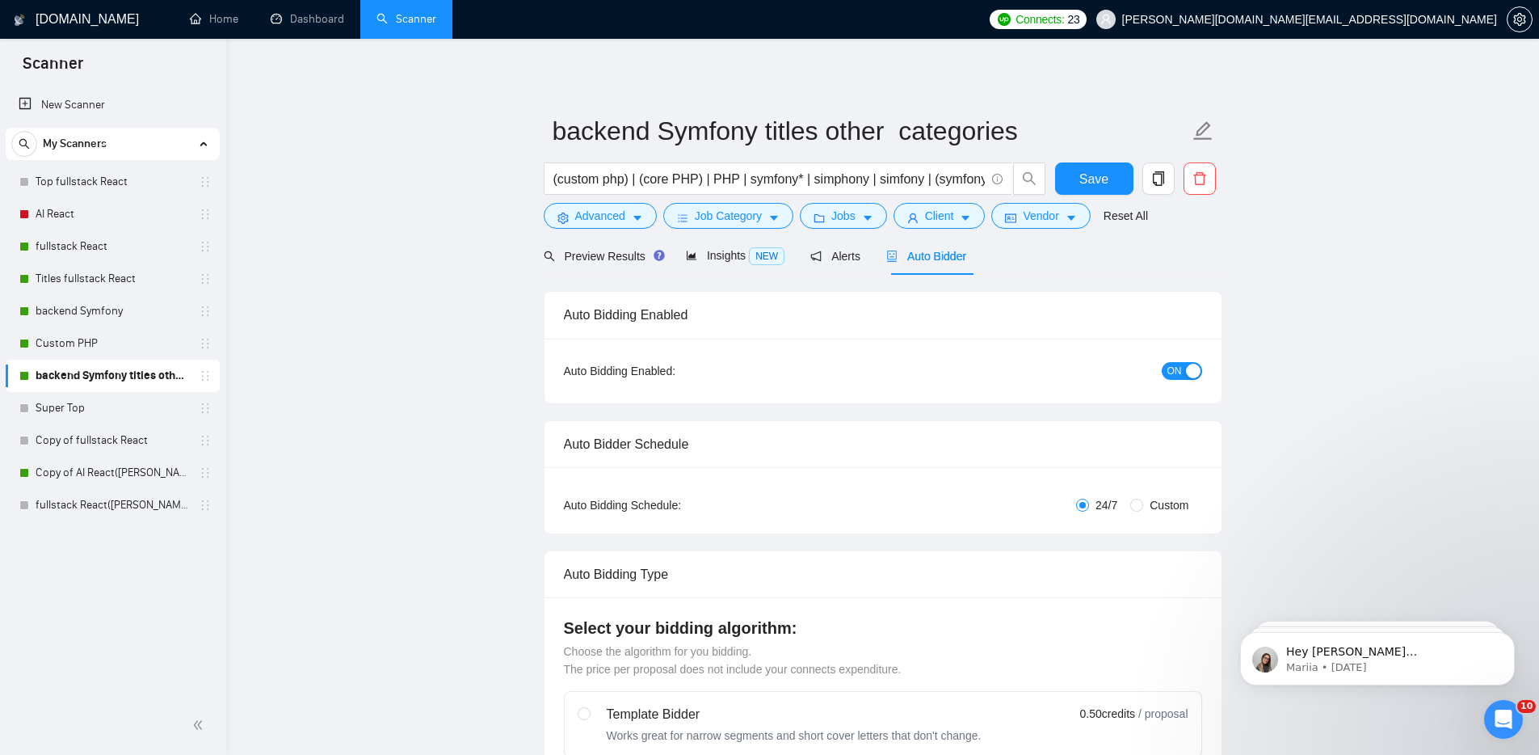
click at [1175, 371] on span "ON" at bounding box center [1175, 371] width 15 height 18
click at [1185, 371] on span "OFF" at bounding box center [1186, 371] width 19 height 18
click at [1179, 371] on span "ON" at bounding box center [1175, 371] width 15 height 18
click at [1188, 371] on span "OFF" at bounding box center [1186, 371] width 19 height 18
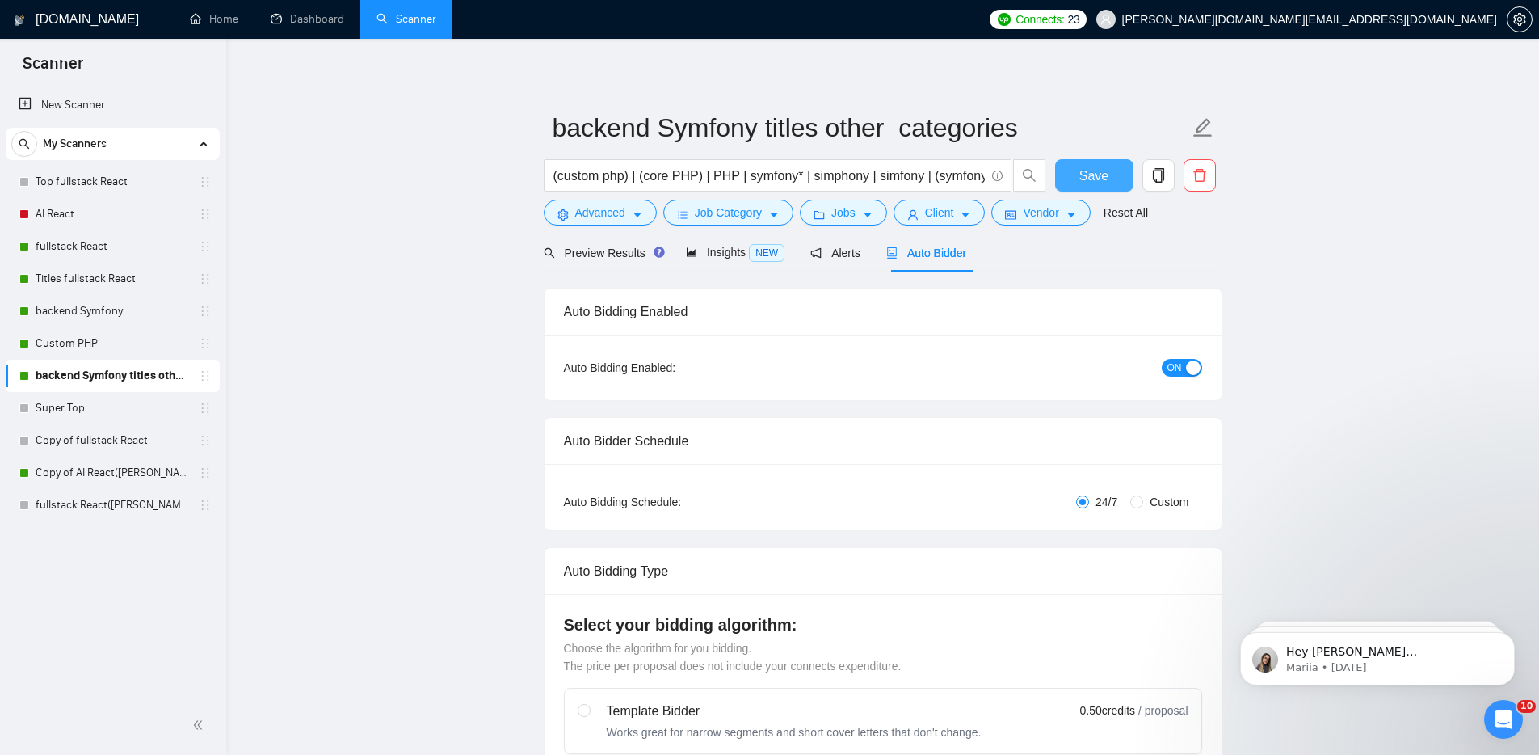
click at [1092, 178] on span "Save" at bounding box center [1094, 176] width 29 height 20
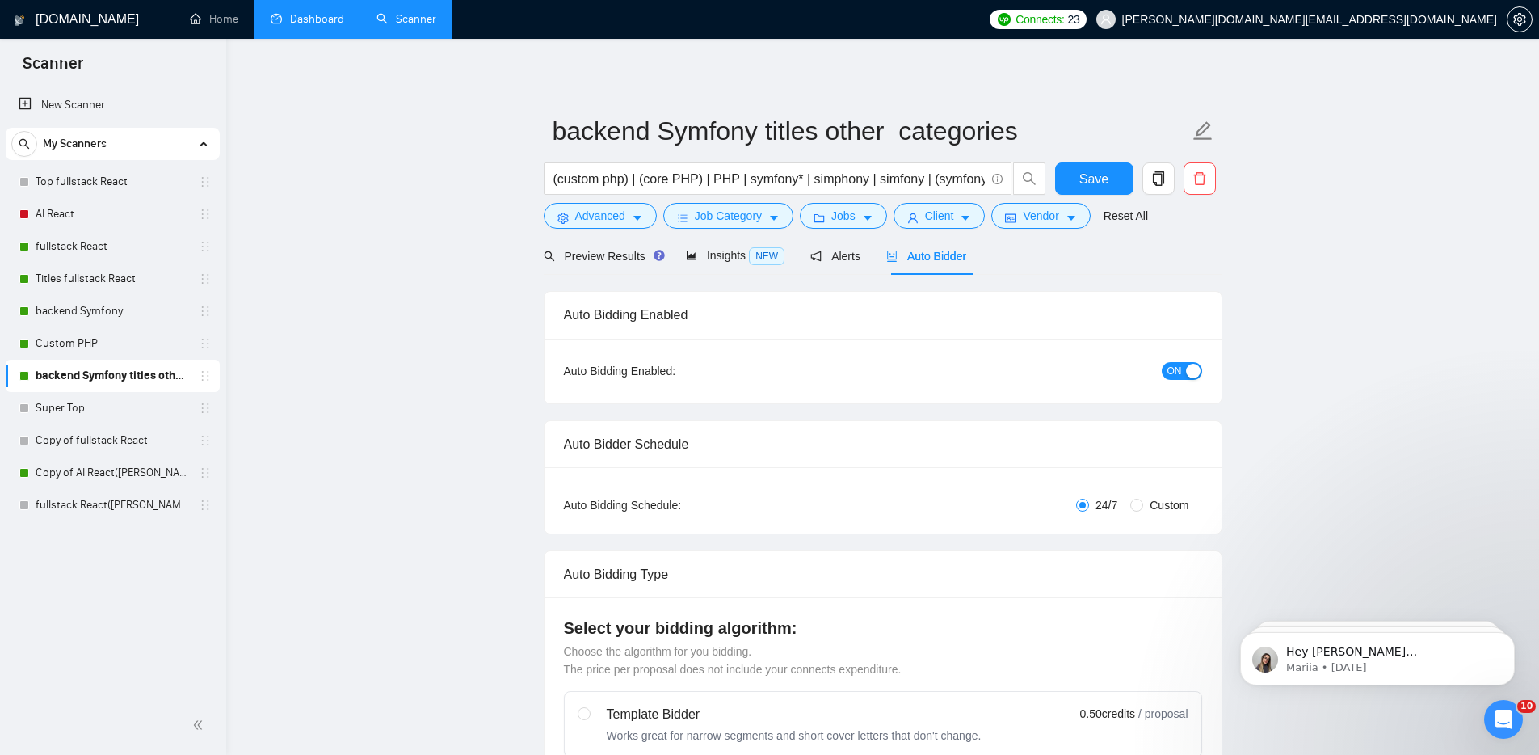
click at [315, 18] on link "Dashboard" at bounding box center [308, 19] width 74 height 14
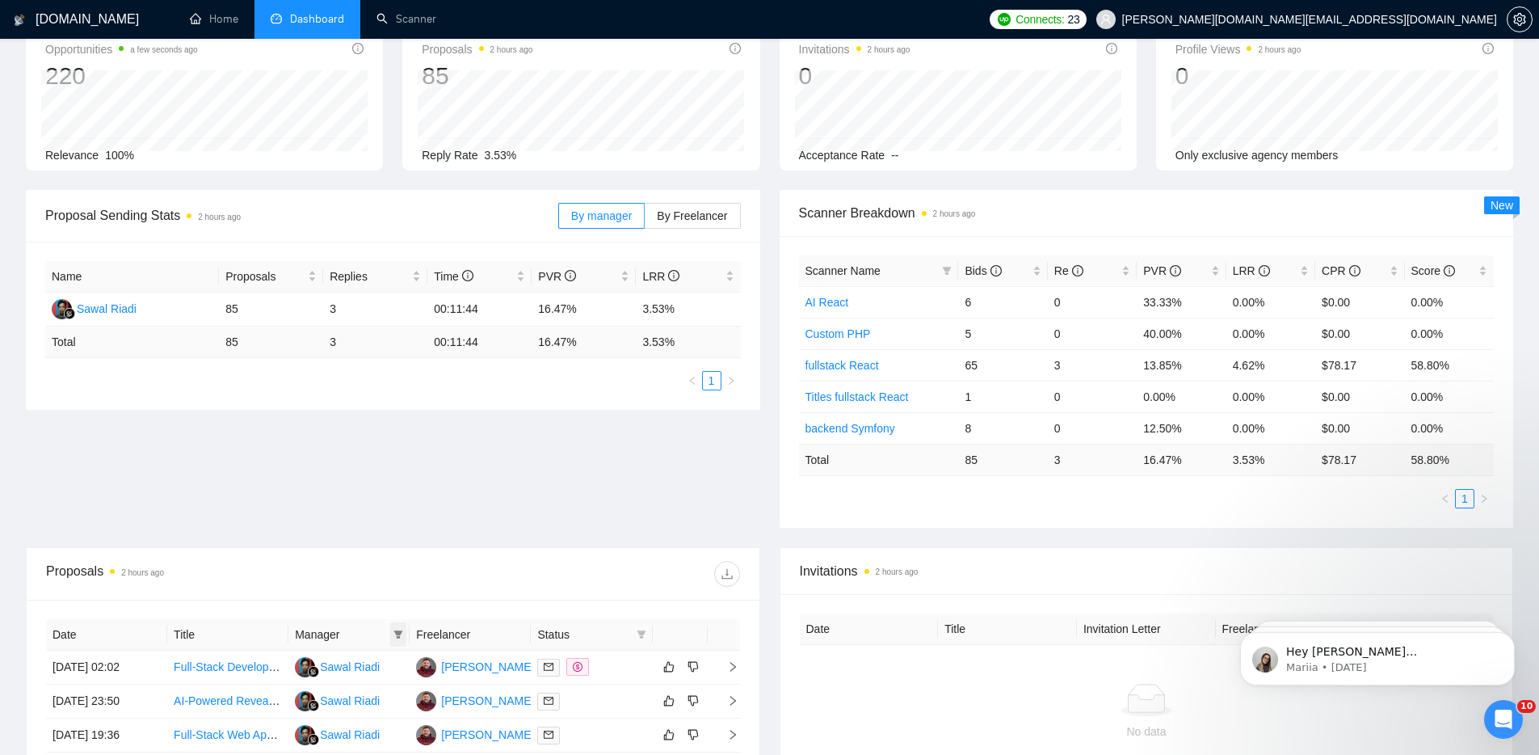
scroll to position [271, 0]
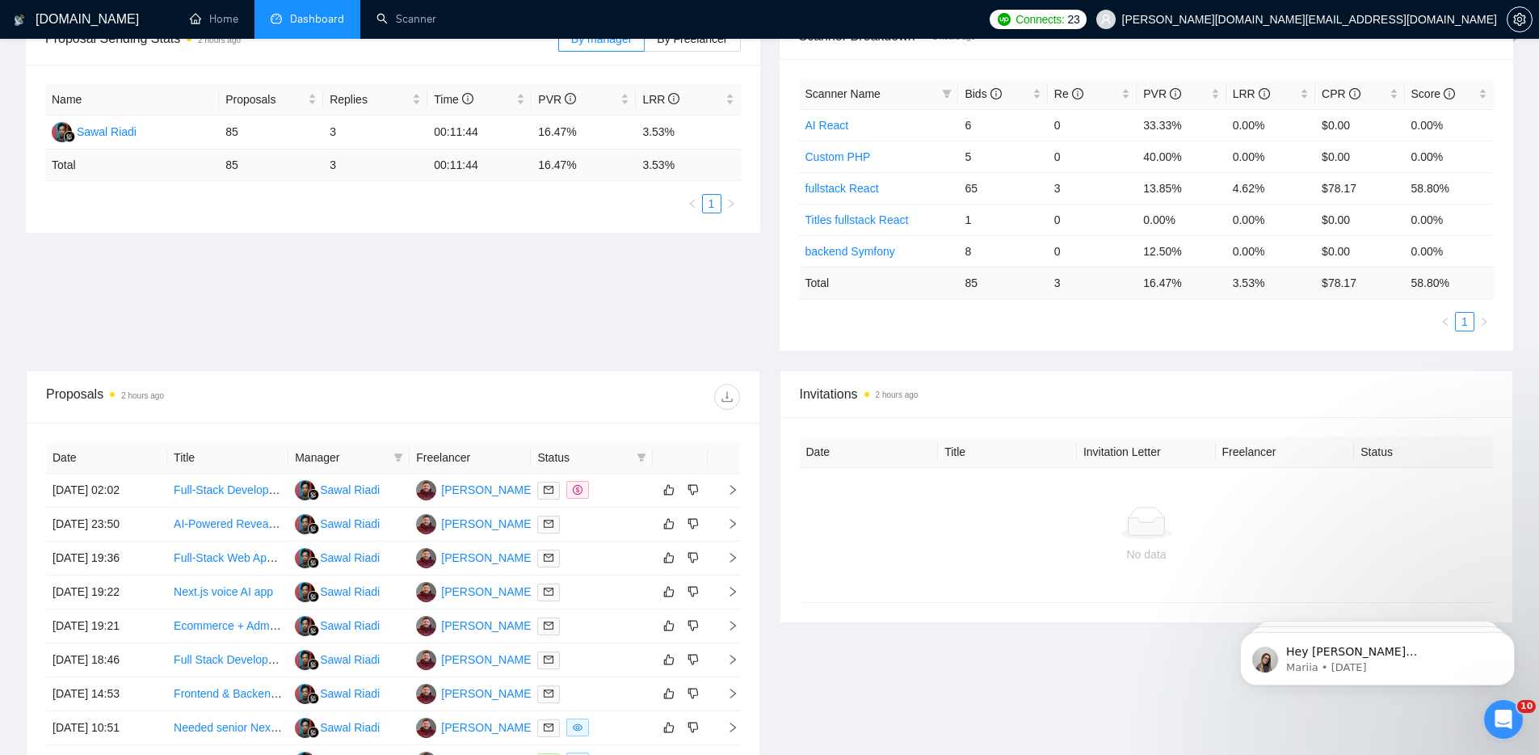
click at [410, 377] on div "Proposals 2 hours ago" at bounding box center [393, 397] width 694 height 52
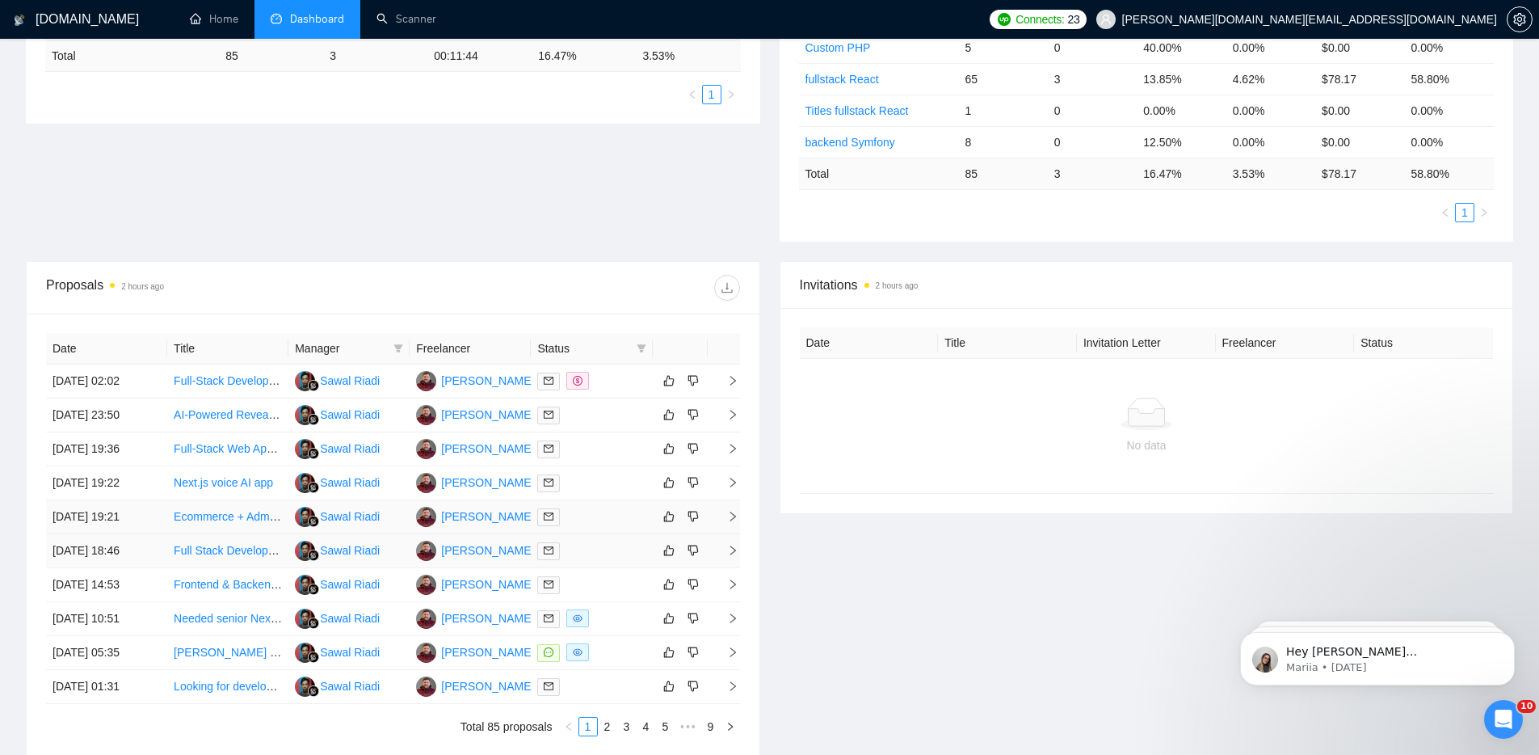
scroll to position [416, 0]
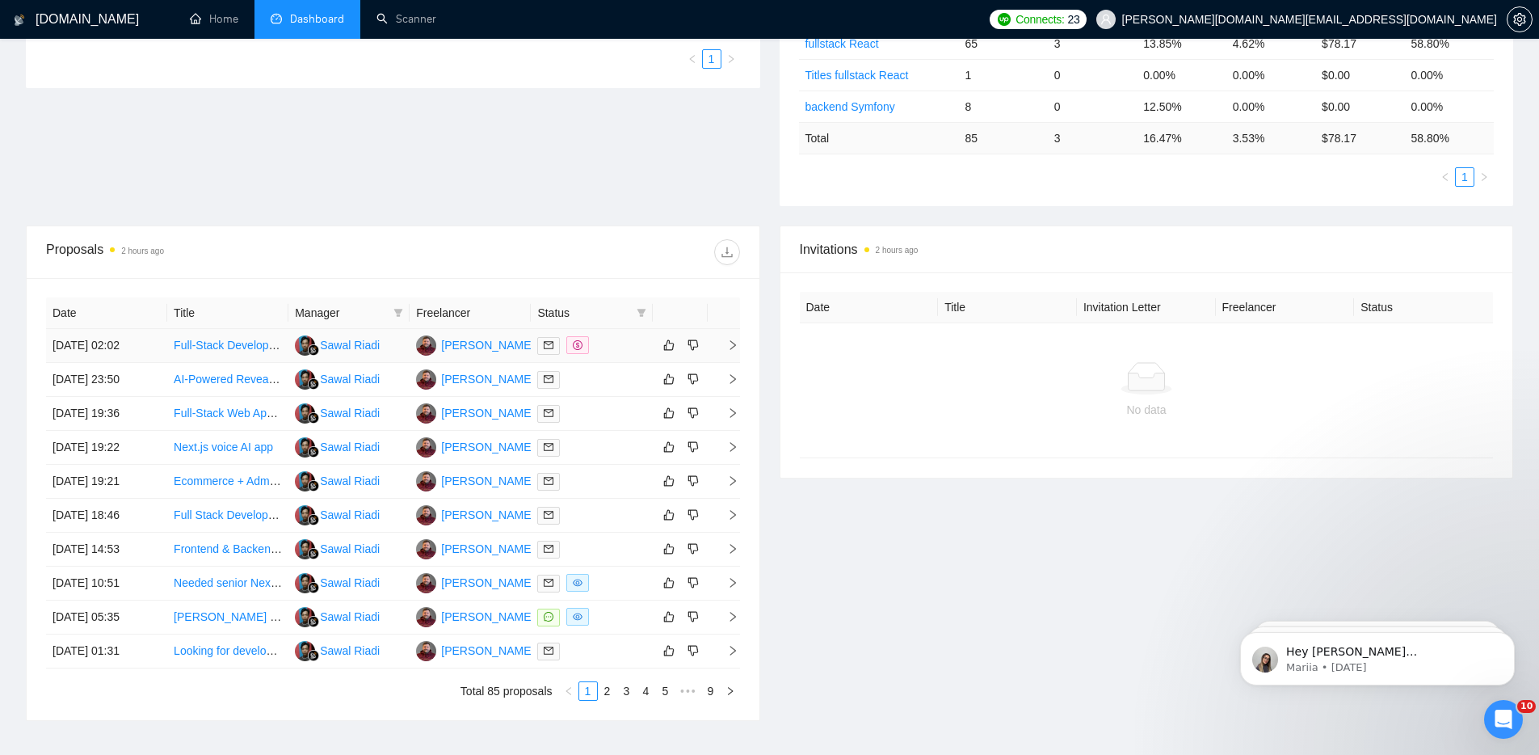
click at [634, 348] on div at bounding box center [591, 345] width 108 height 19
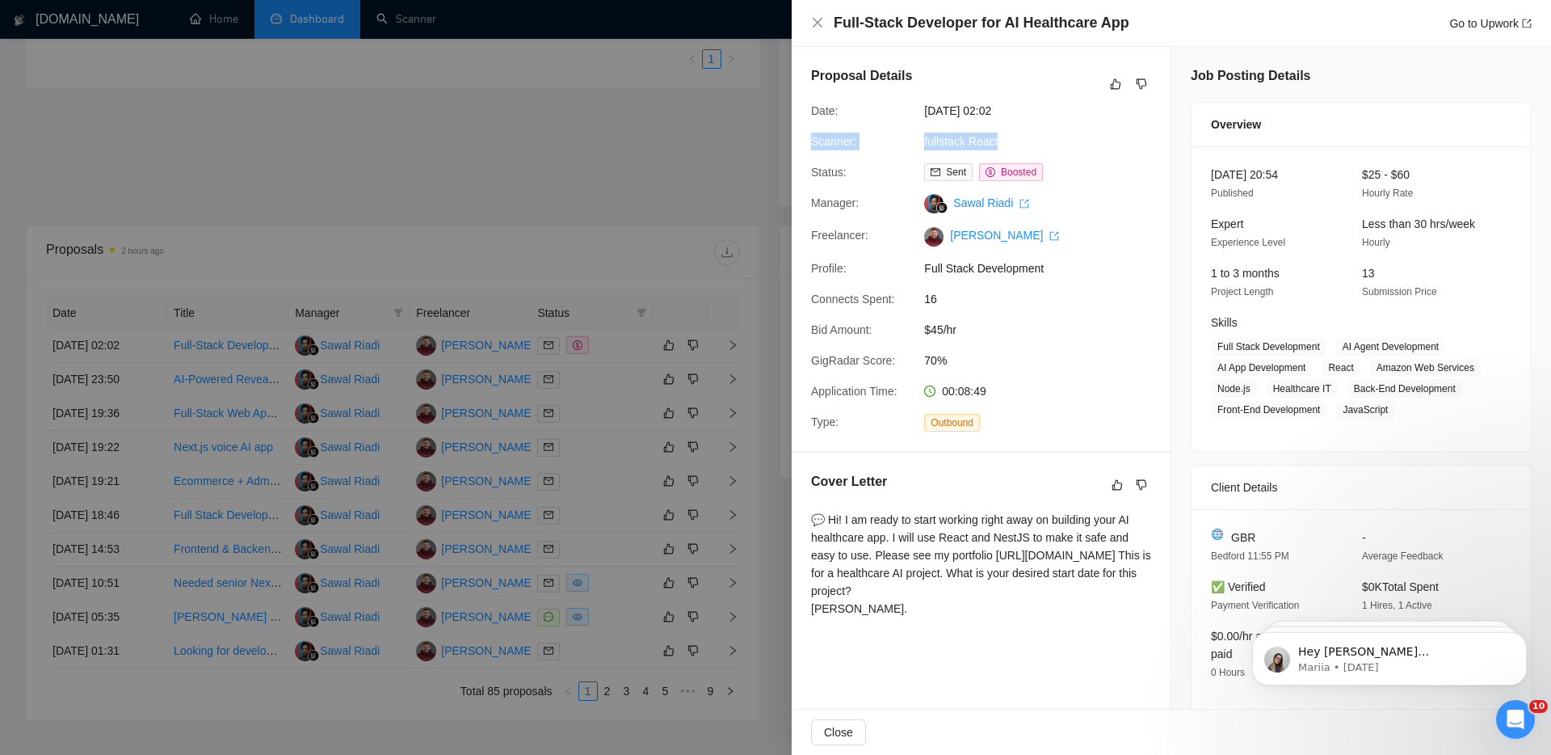
drag, startPoint x: 1015, startPoint y: 141, endPoint x: 804, endPoint y: 140, distance: 210.9
click at [805, 138] on div "Scanner: fullstack React" at bounding box center [975, 142] width 340 height 18
click at [493, 149] on div at bounding box center [775, 377] width 1551 height 755
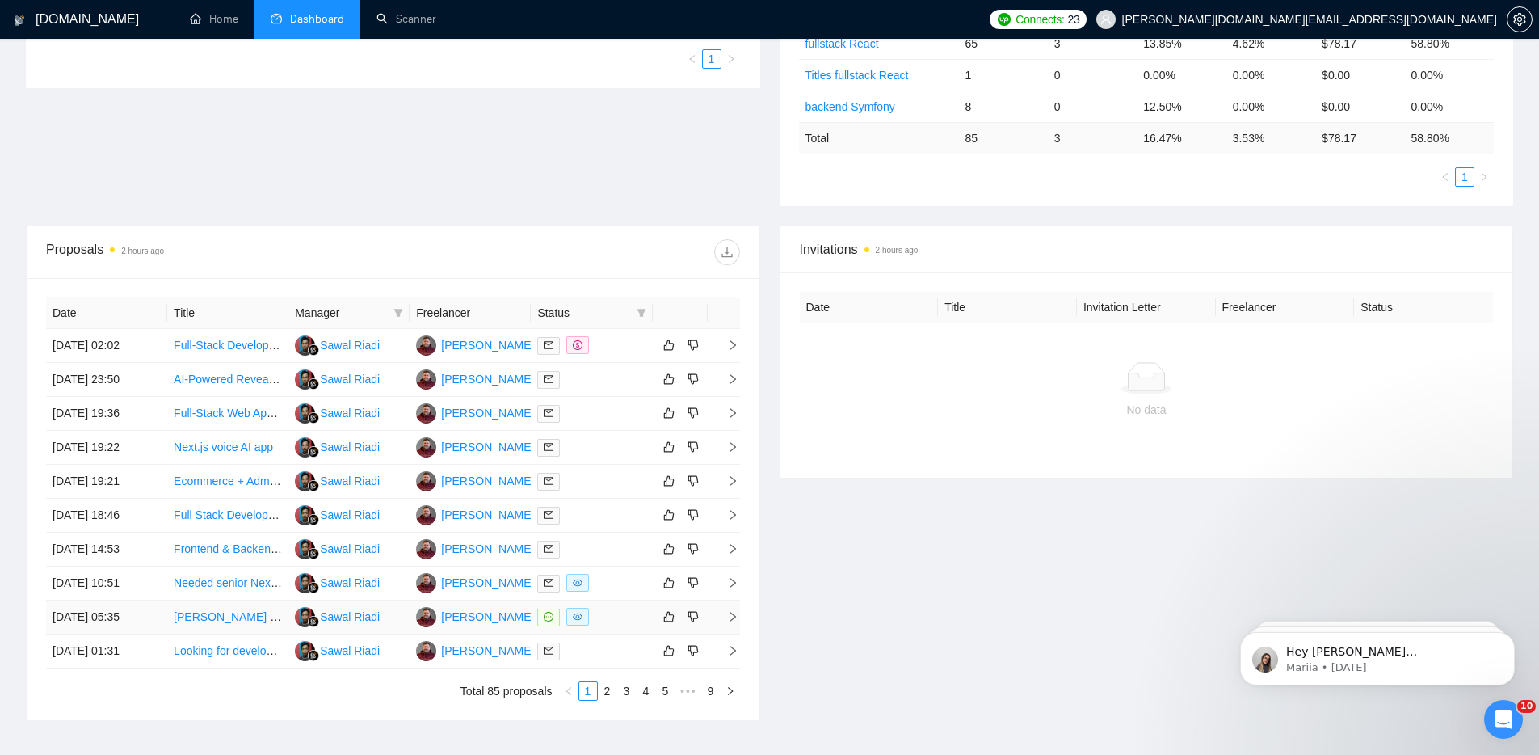
click at [642, 623] on div at bounding box center [591, 617] width 108 height 19
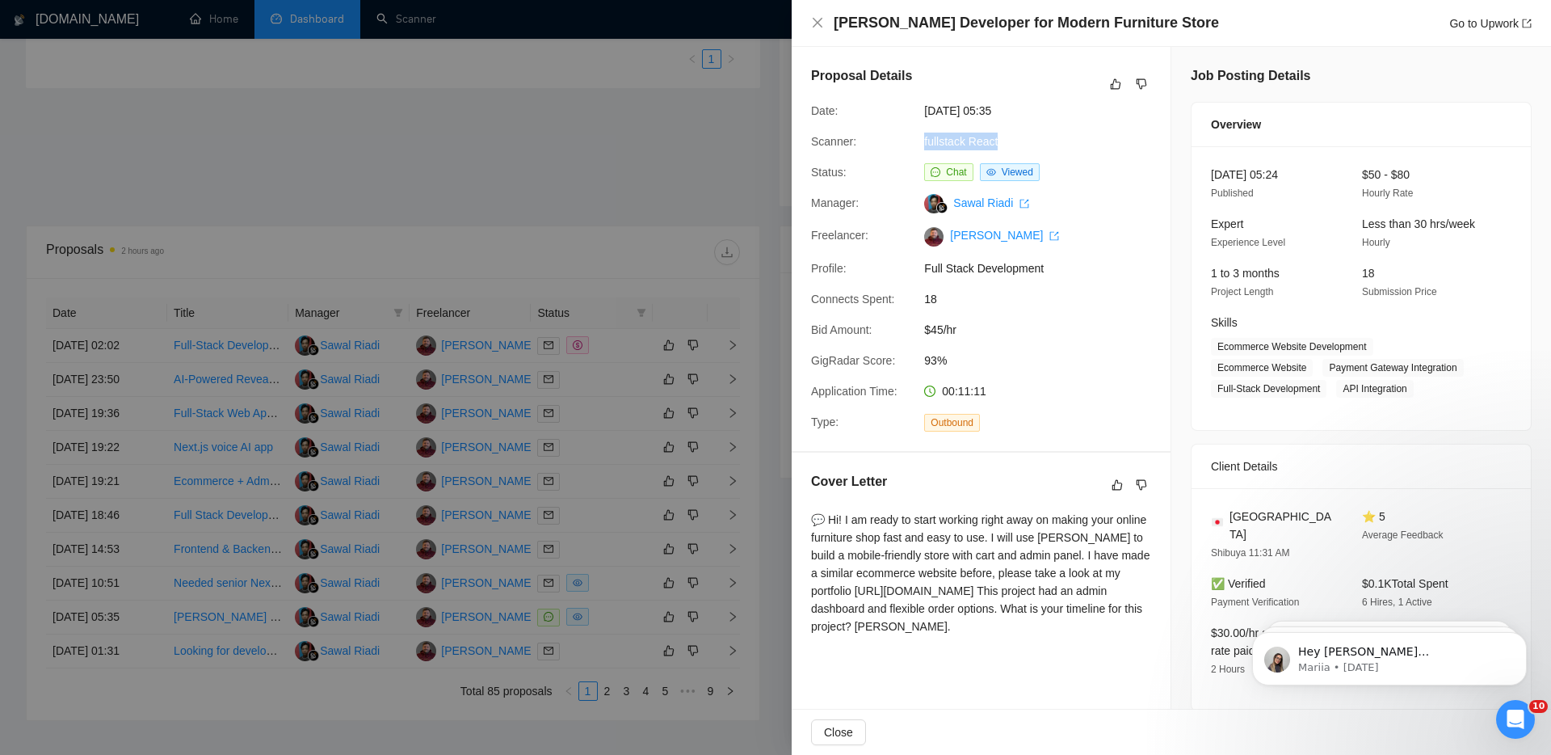
drag, startPoint x: 1015, startPoint y: 140, endPoint x: 911, endPoint y: 137, distance: 104.3
click at [911, 135] on div "Scanner: fullstack React" at bounding box center [975, 142] width 340 height 18
click at [510, 251] on div at bounding box center [775, 377] width 1551 height 755
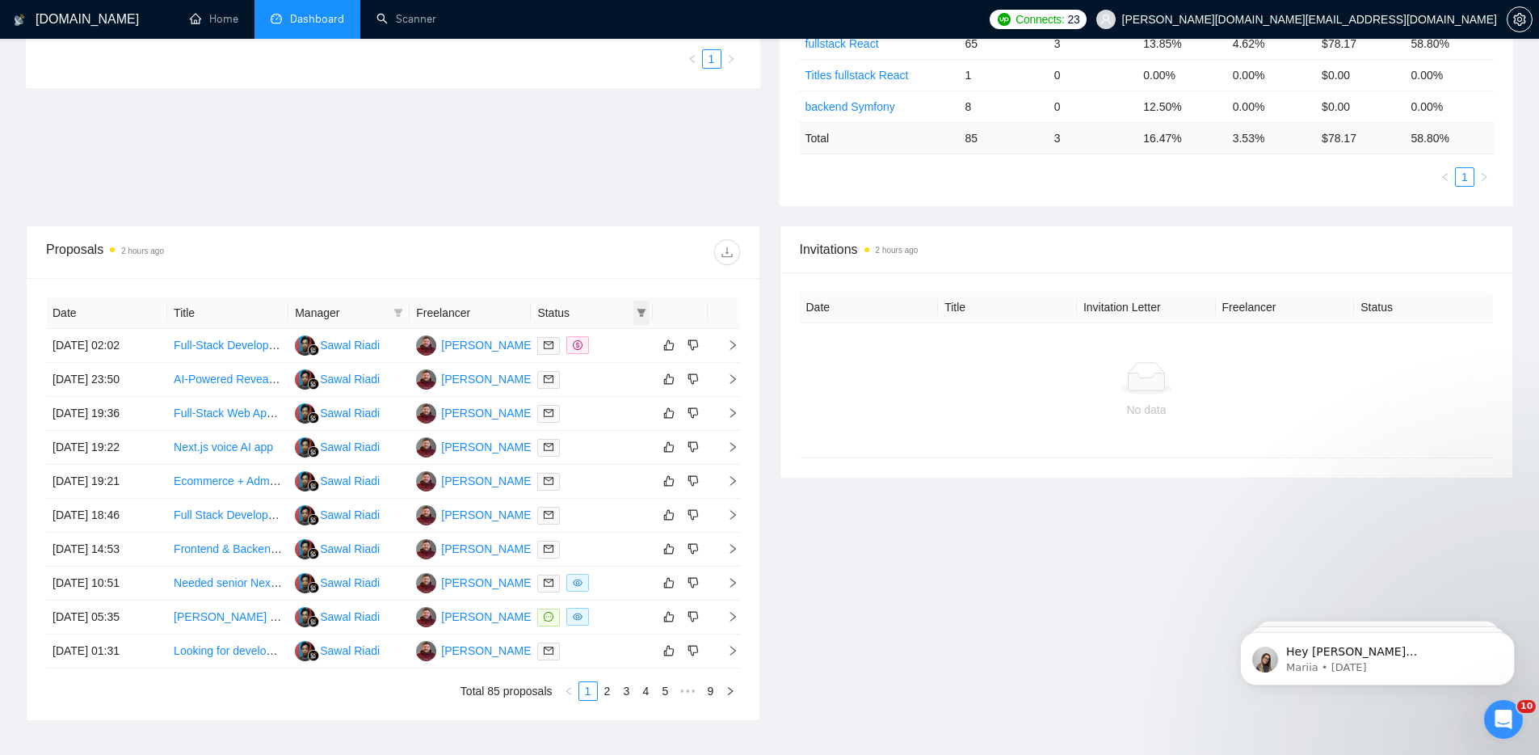
click at [642, 310] on icon "filter" at bounding box center [641, 313] width 9 height 8
click at [569, 340] on input "checkbox" at bounding box center [568, 343] width 13 height 13
click at [602, 399] on div at bounding box center [600, 401] width 97 height 32
click at [630, 252] on div at bounding box center [566, 252] width 347 height 26
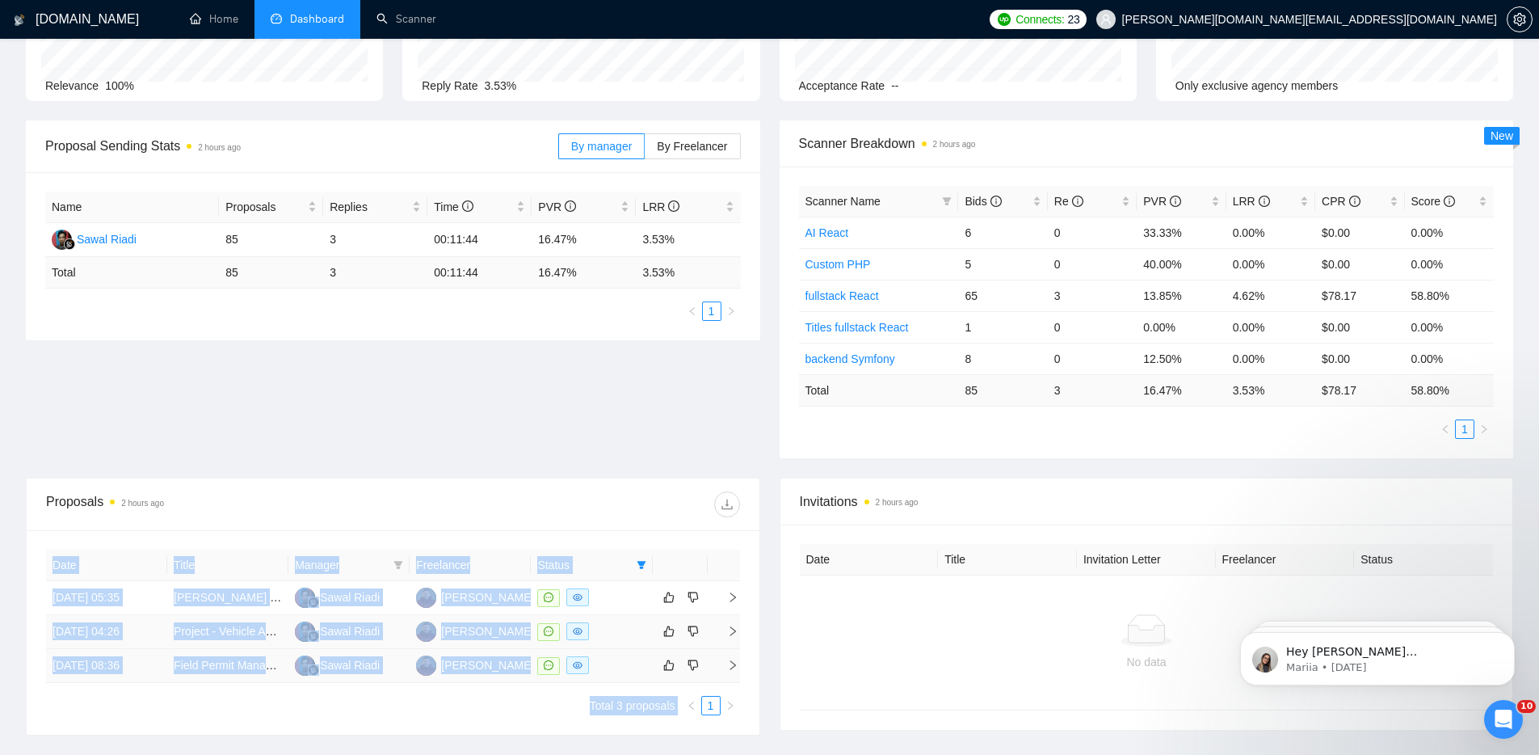
scroll to position [288, 0]
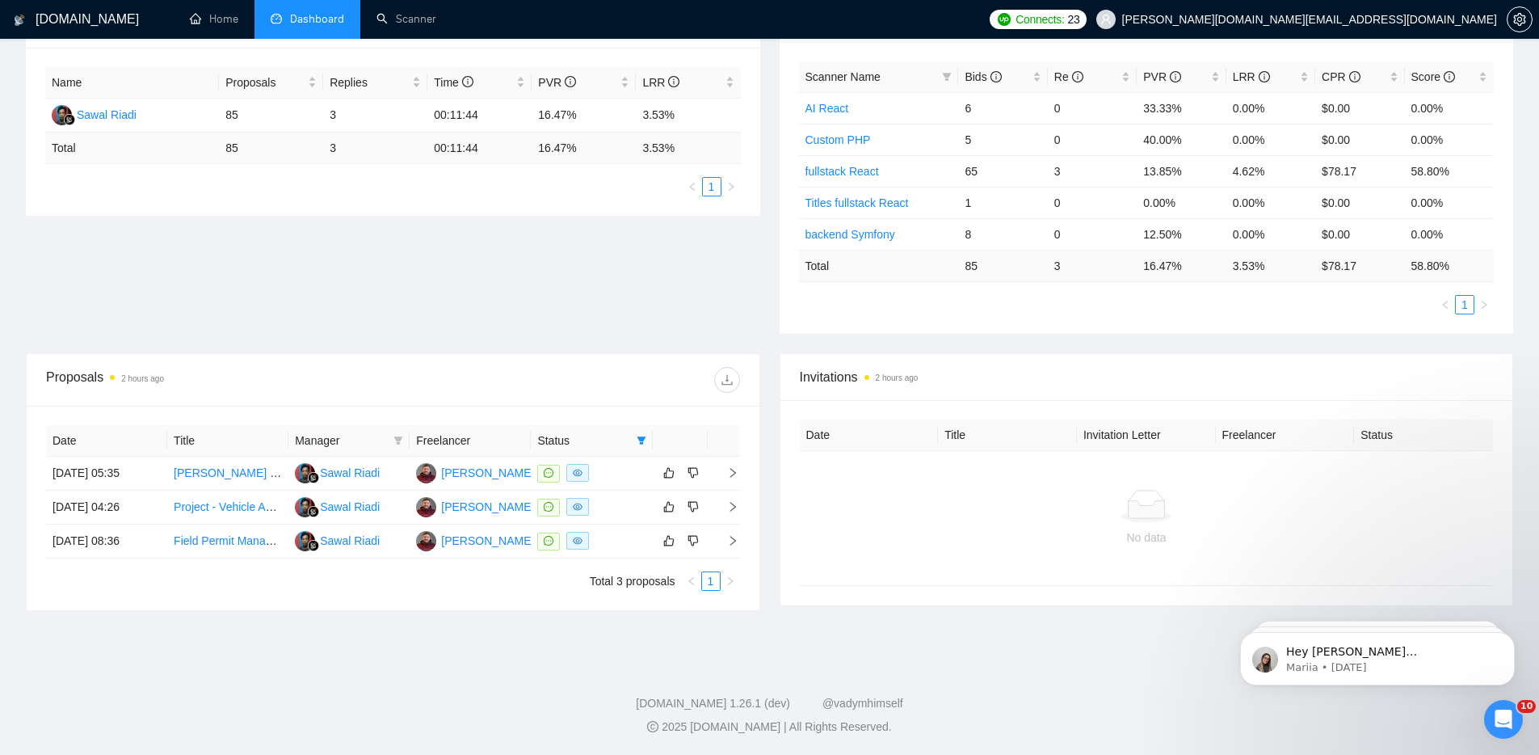
click at [633, 355] on div "Proposals 2 hours ago" at bounding box center [393, 380] width 694 height 52
click at [645, 439] on icon "filter" at bounding box center [642, 441] width 10 height 10
click at [570, 471] on input "checkbox" at bounding box center [568, 471] width 13 height 13
checkbox input "false"
click at [633, 348] on div "Proposal Sending Stats 2 hours ago By manager By Freelancer Name Proposals Repl…" at bounding box center [769, 174] width 1507 height 357
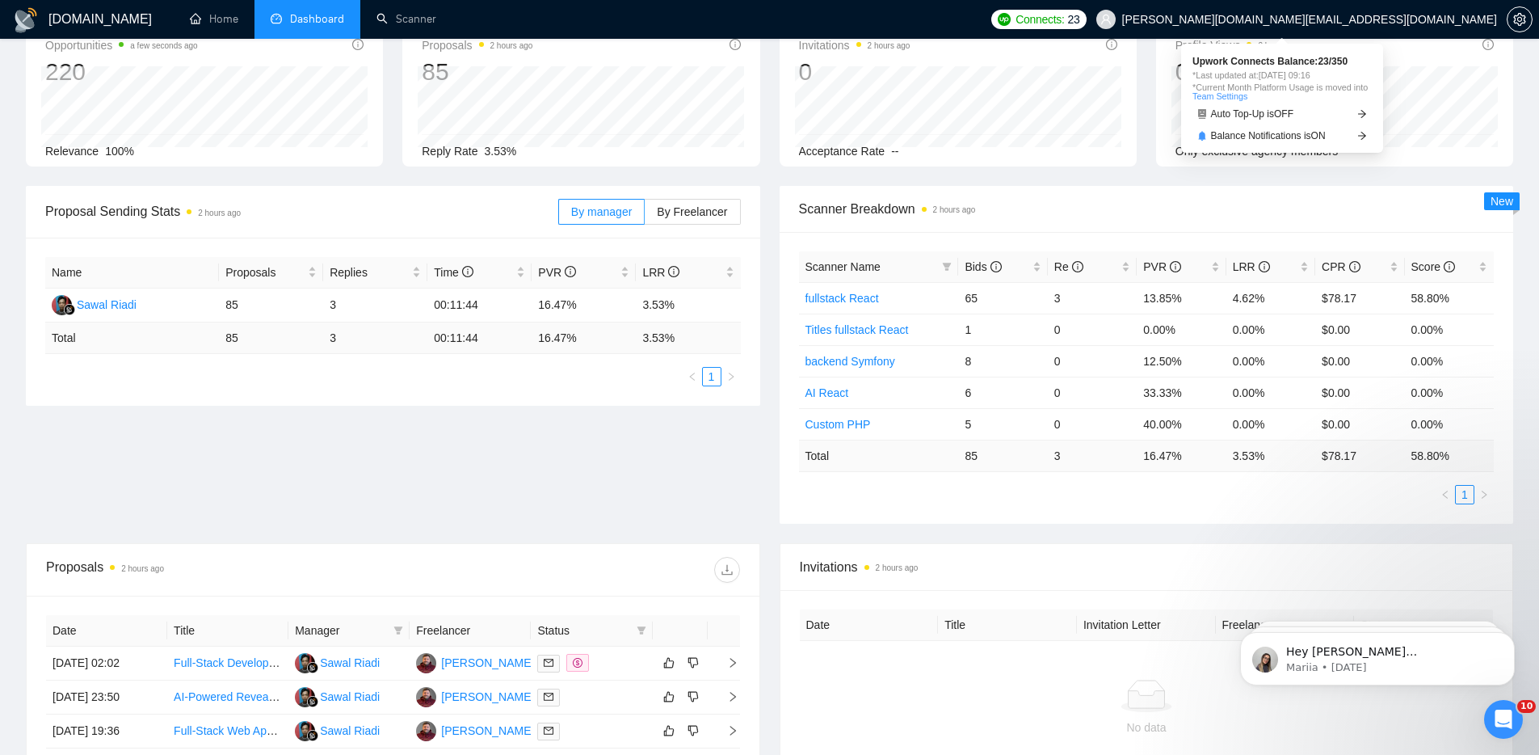
click at [1064, 23] on span "Connects:" at bounding box center [1040, 20] width 48 height 18
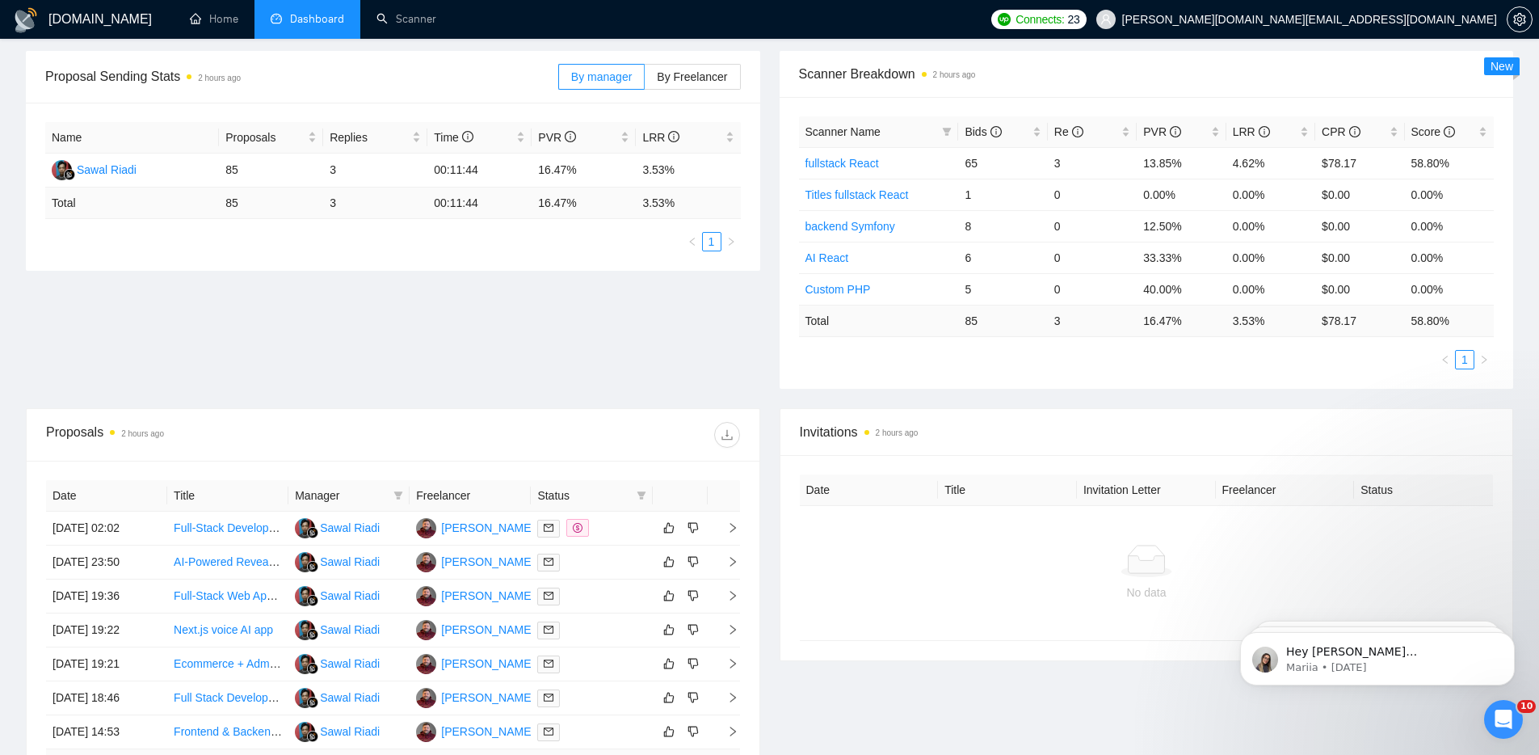
scroll to position [526, 0]
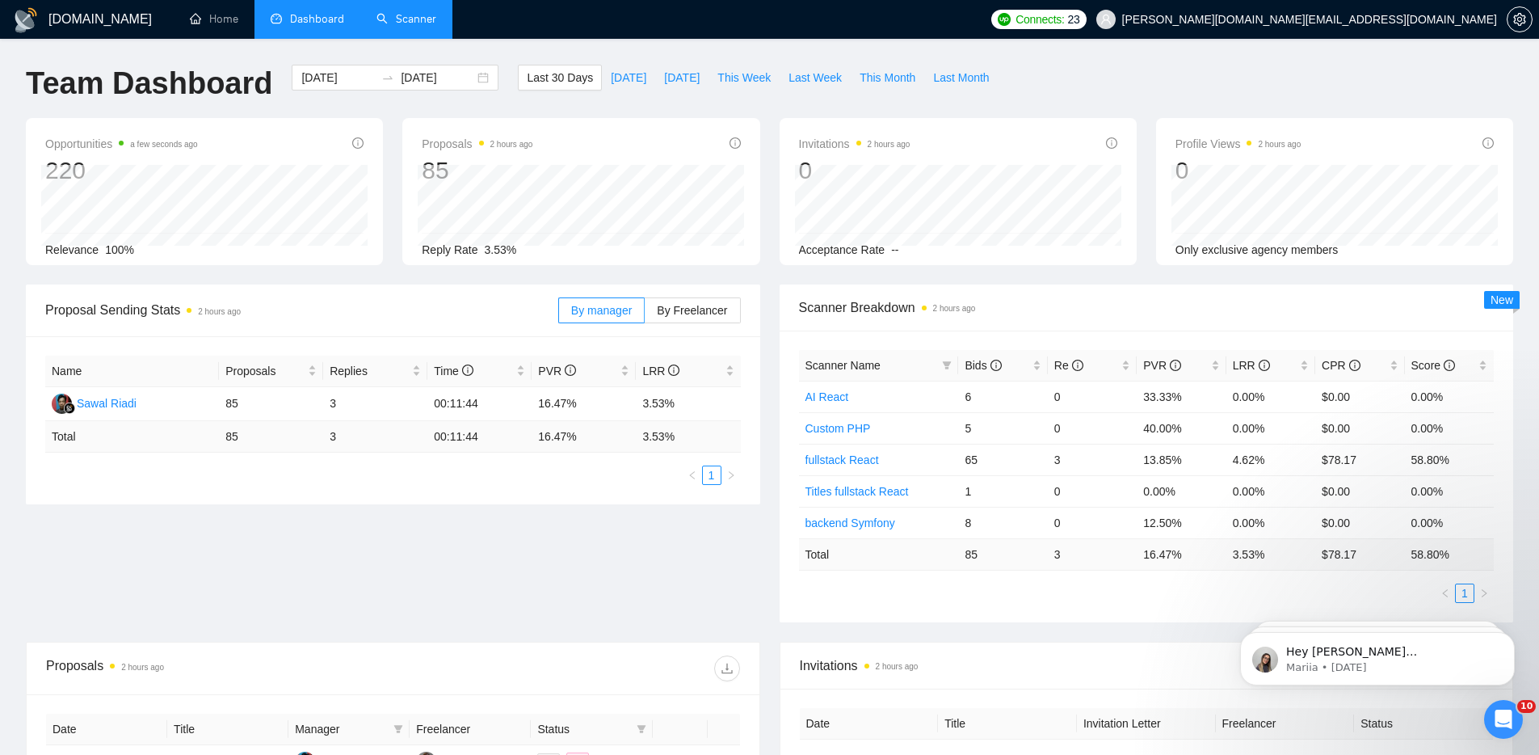
click at [408, 20] on link "Scanner" at bounding box center [407, 19] width 60 height 14
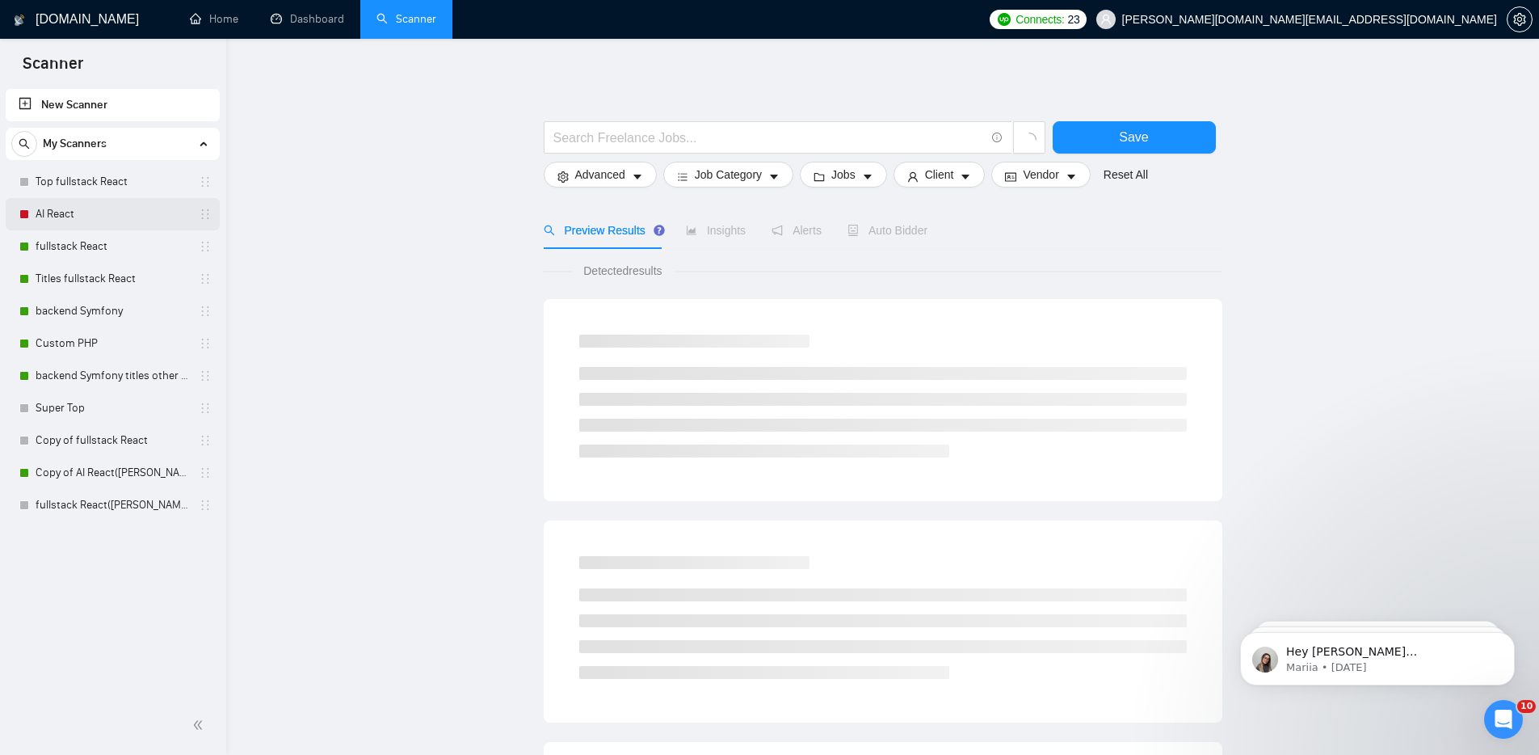
click at [69, 212] on link "AI React" at bounding box center [113, 214] width 154 height 32
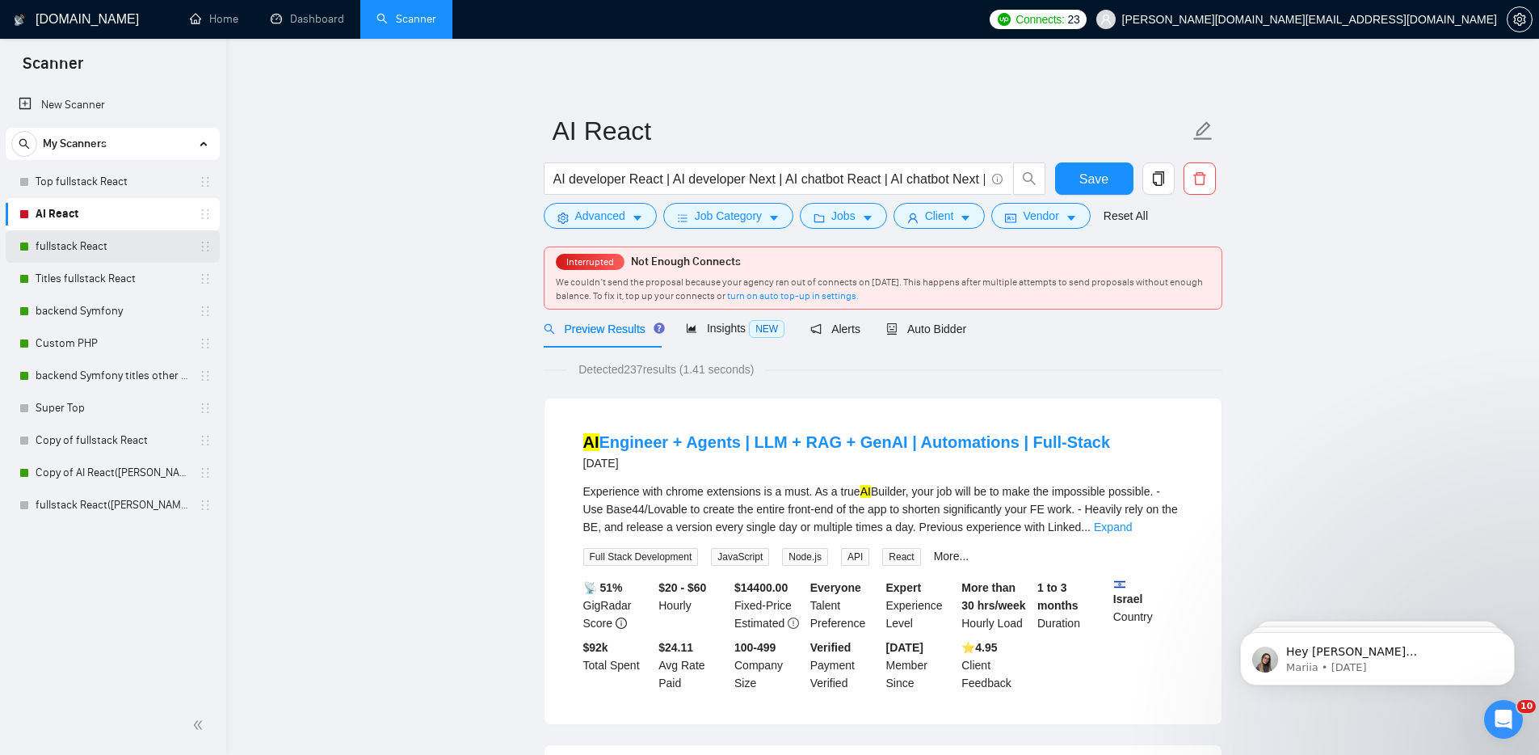
click at [91, 239] on link "fullstack React" at bounding box center [113, 246] width 154 height 32
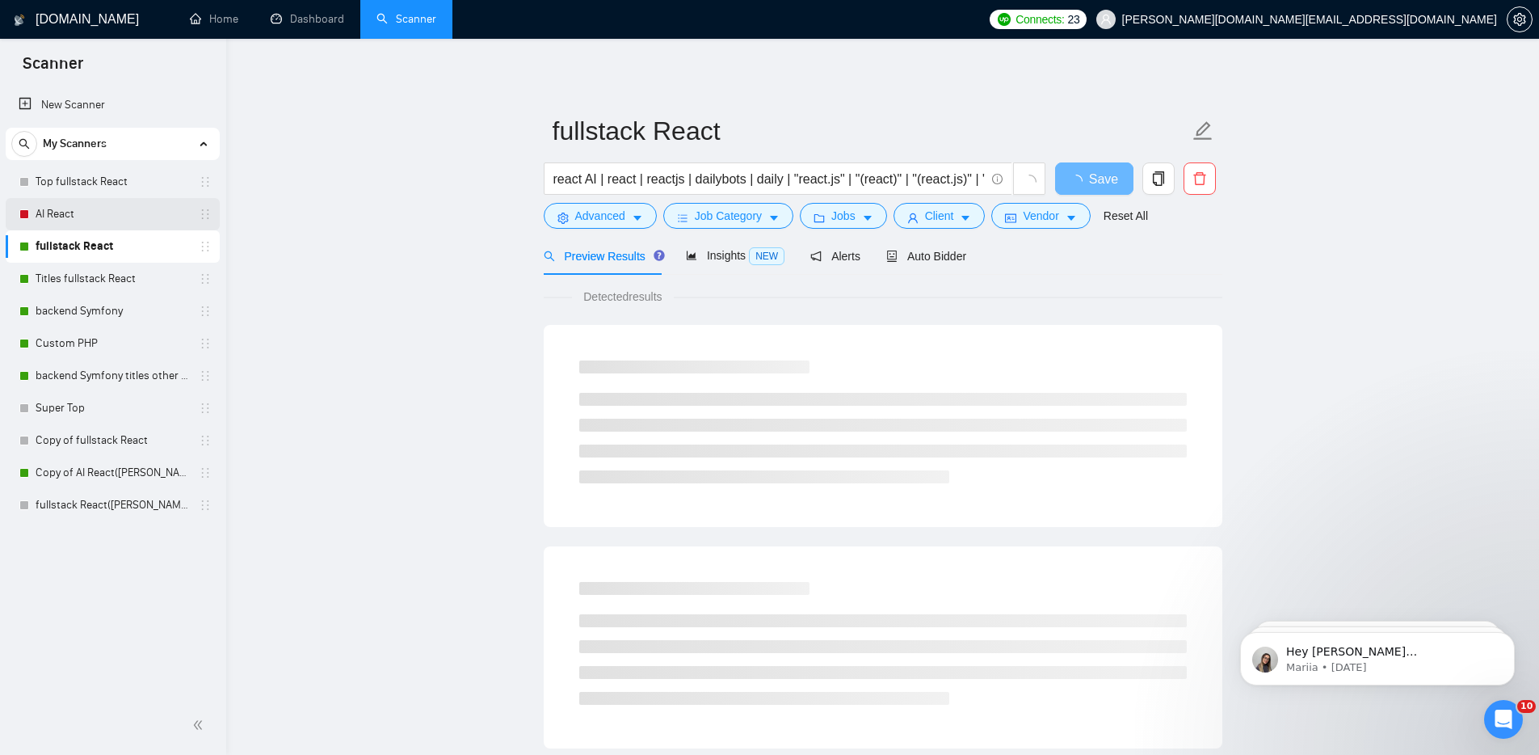
click at [85, 216] on link "AI React" at bounding box center [113, 214] width 154 height 32
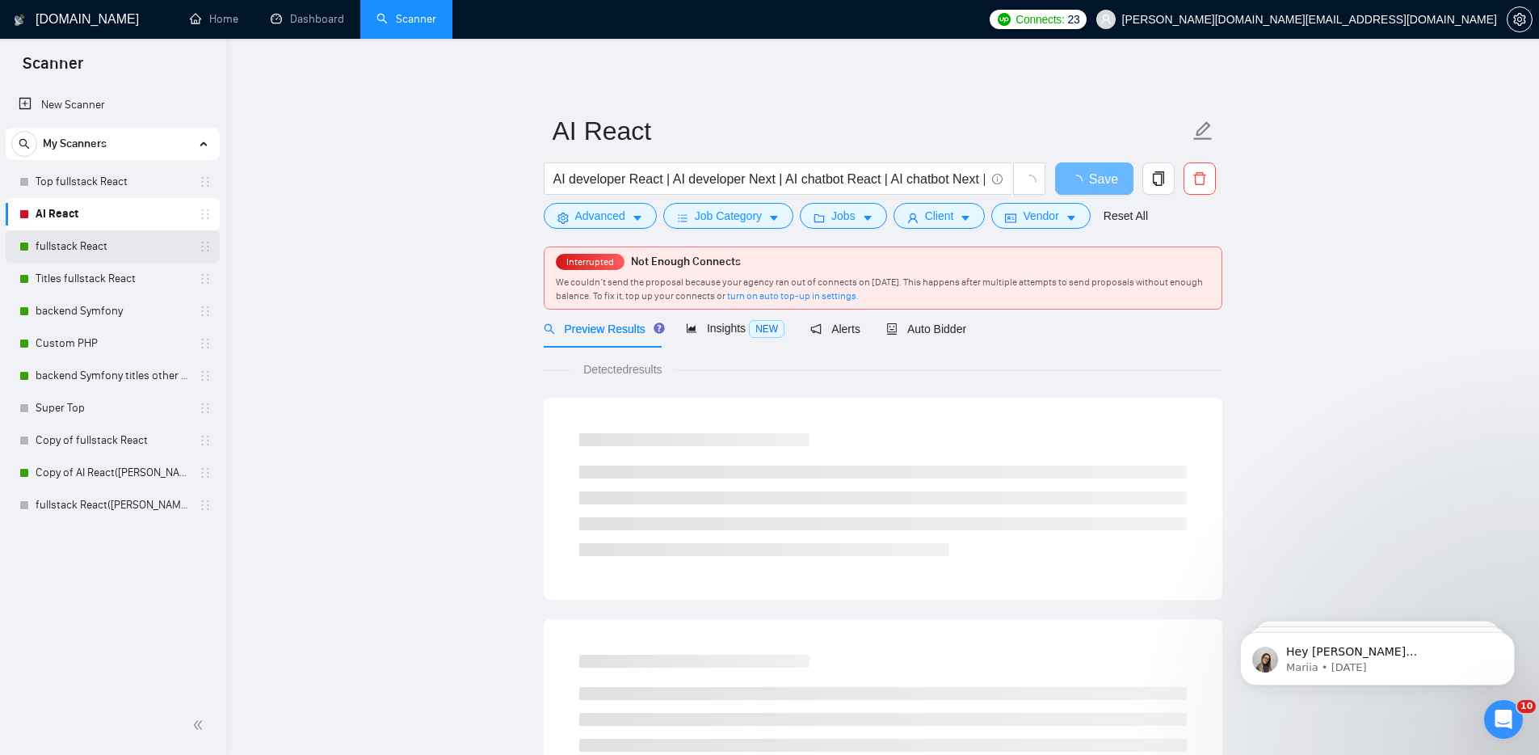
click at [73, 242] on link "fullstack React" at bounding box center [113, 246] width 154 height 32
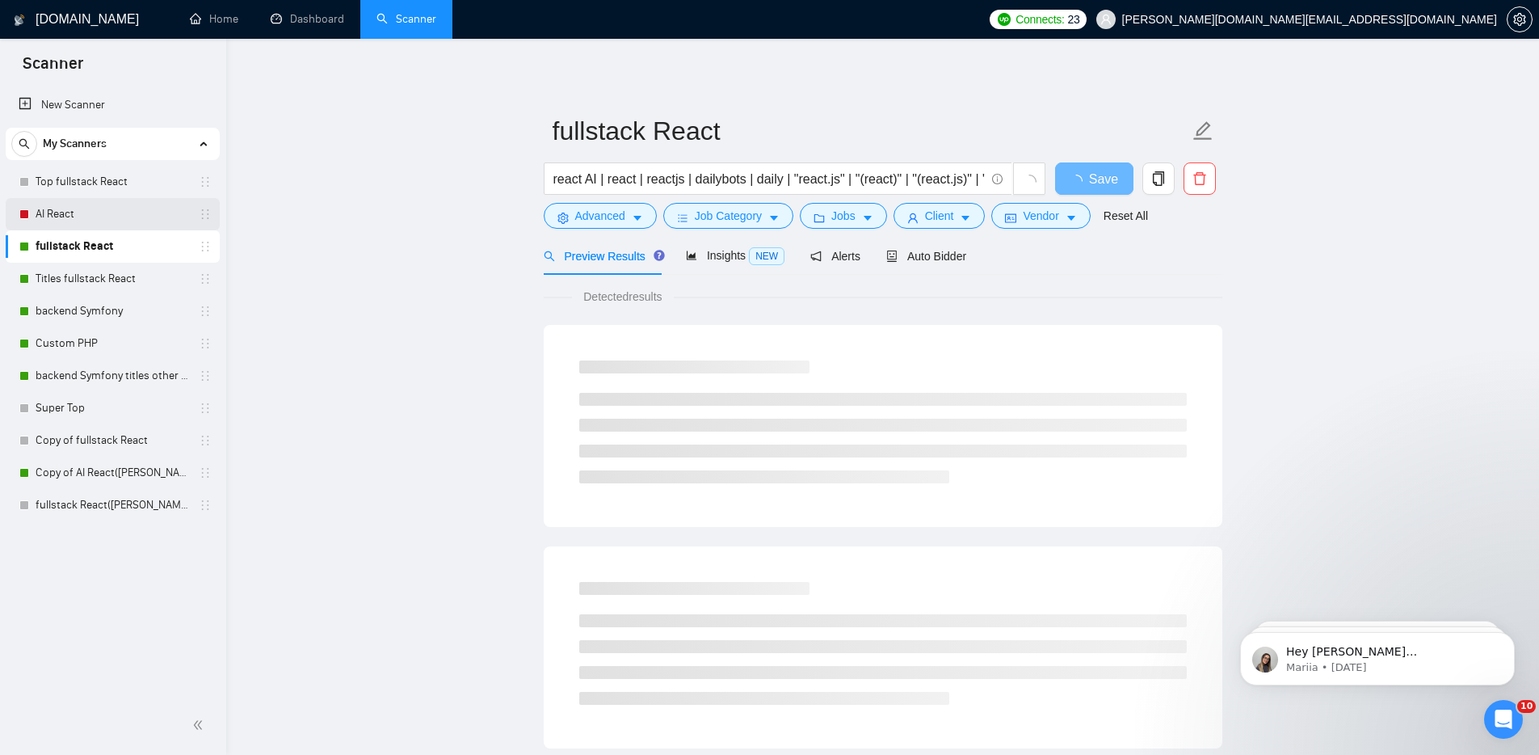
click at [59, 210] on link "AI React" at bounding box center [113, 214] width 154 height 32
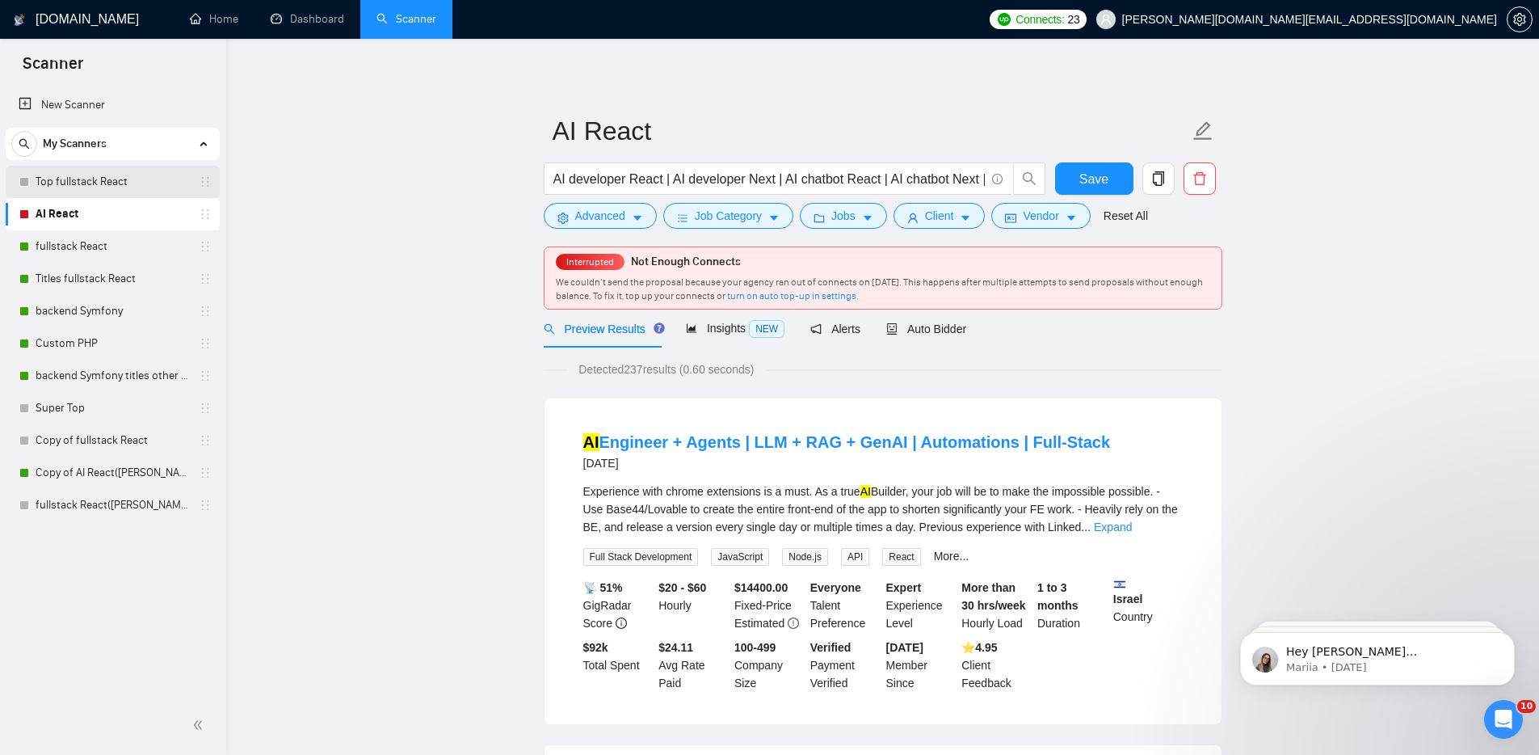
click at [148, 181] on link "Top fullstack React" at bounding box center [113, 182] width 154 height 32
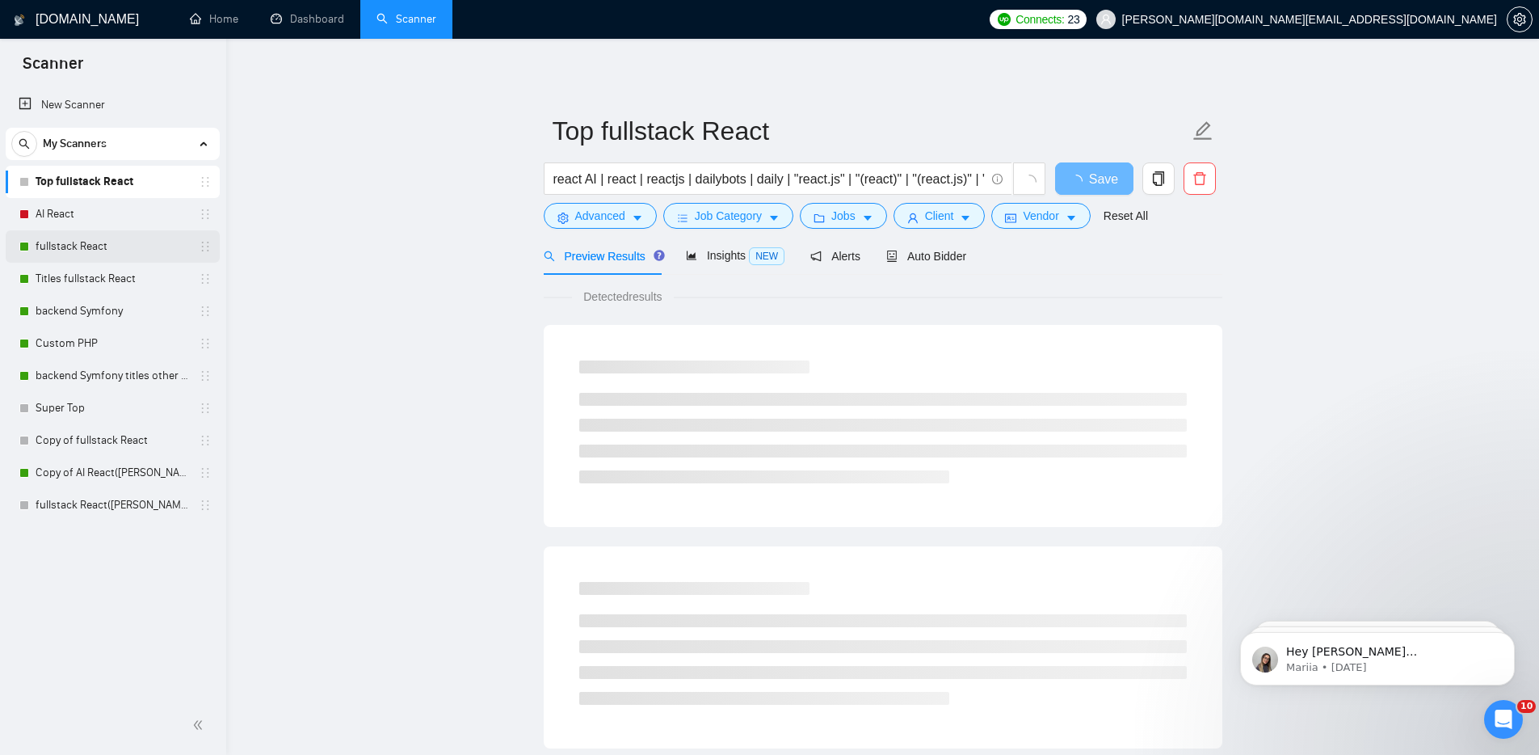
click at [95, 239] on link "fullstack React" at bounding box center [113, 246] width 154 height 32
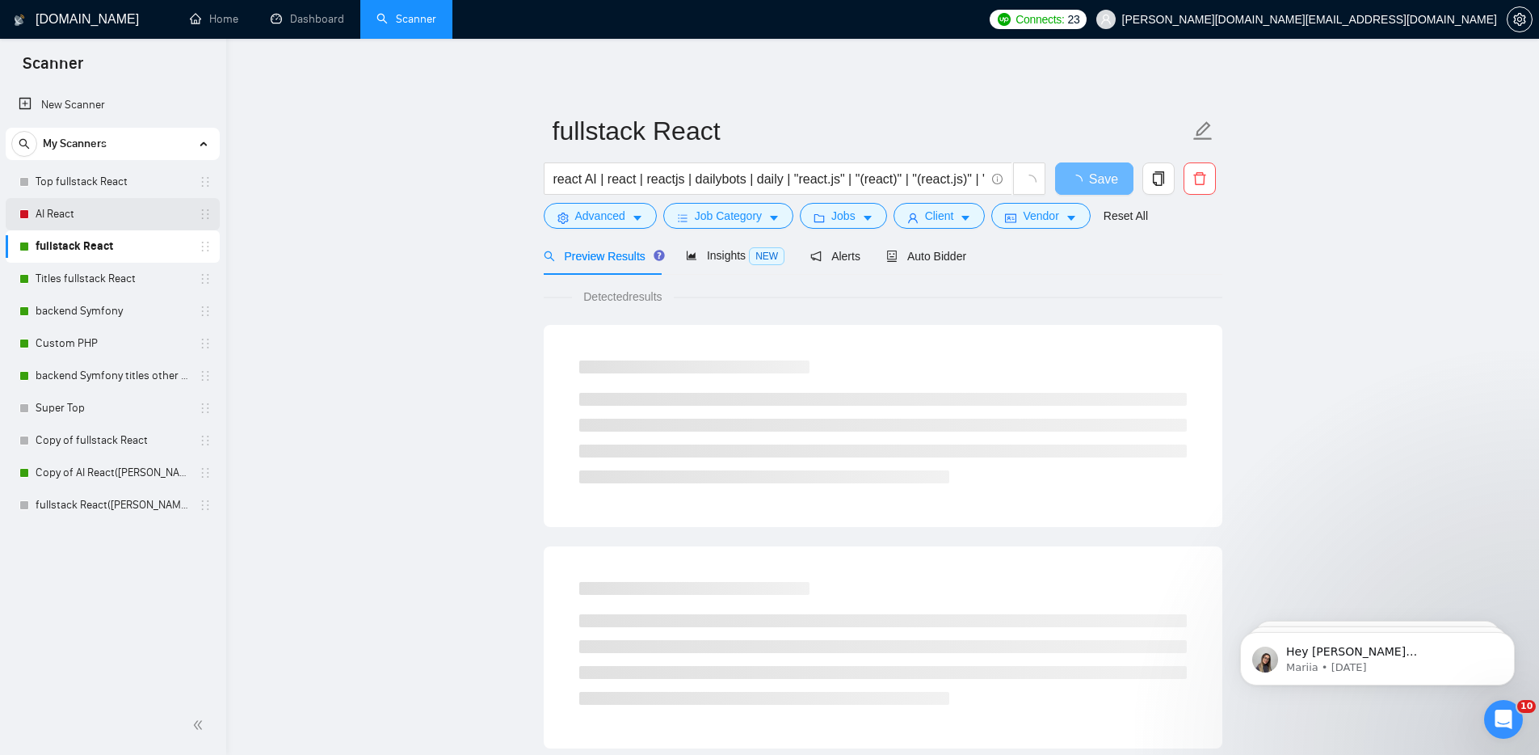
click at [75, 214] on link "AI React" at bounding box center [113, 214] width 154 height 32
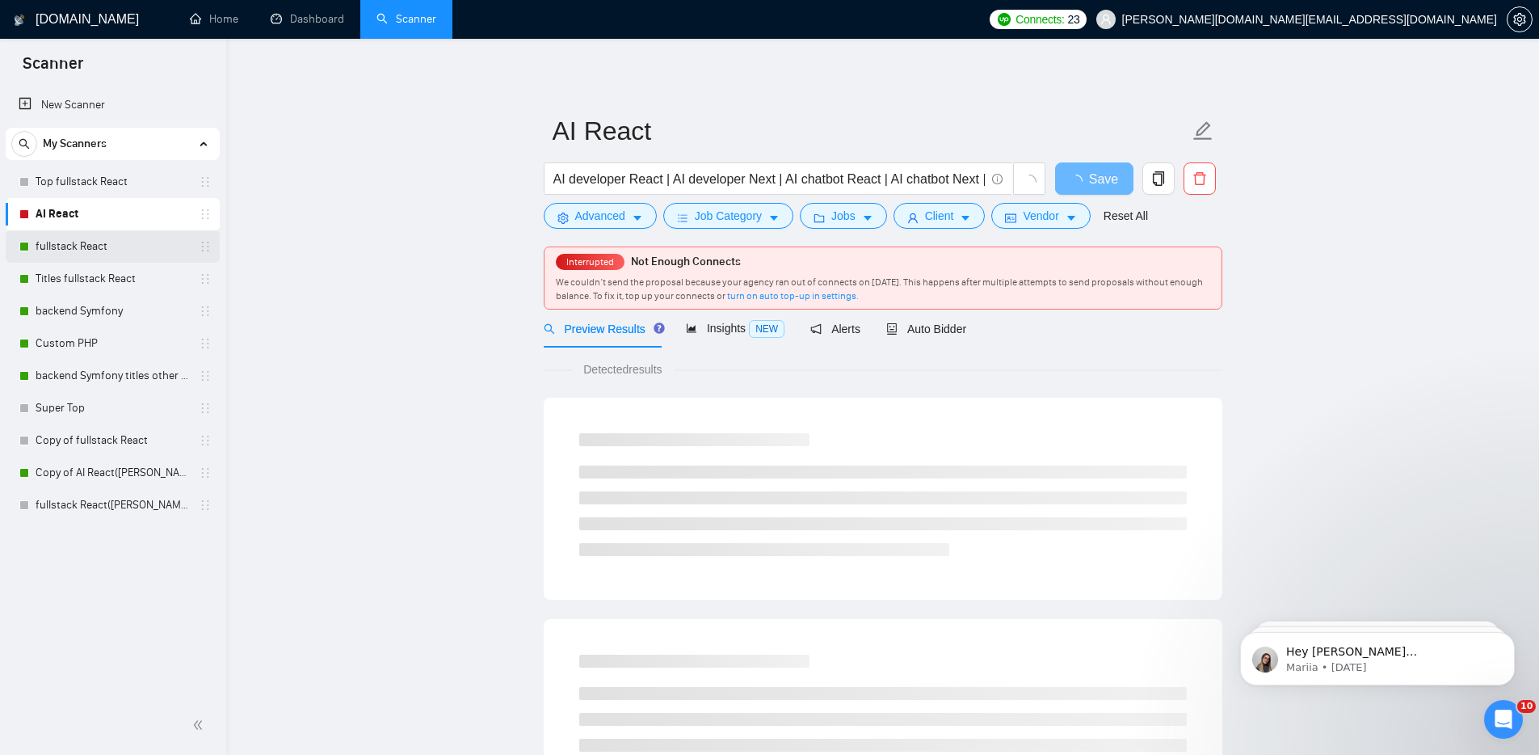
click at [86, 248] on link "fullstack React" at bounding box center [113, 246] width 154 height 32
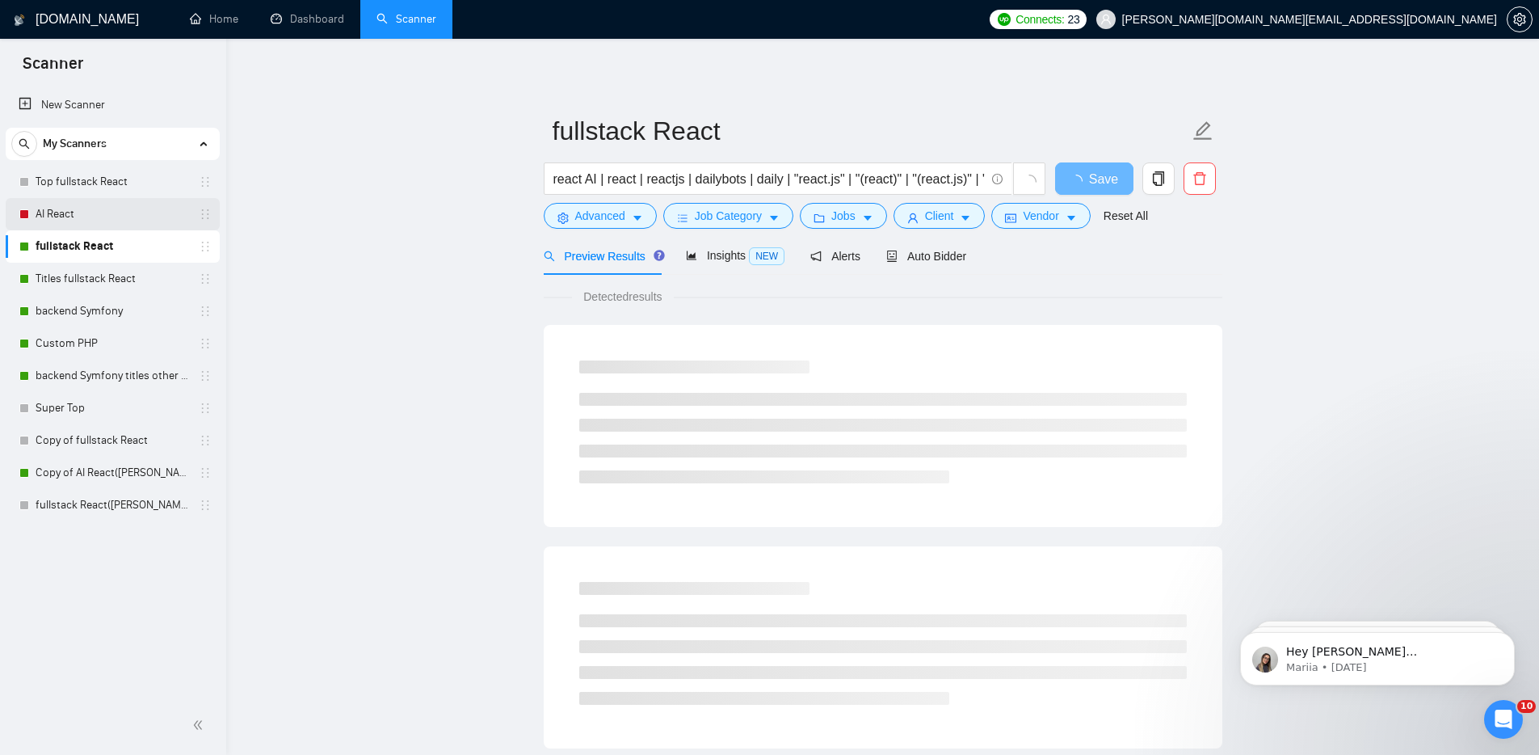
click at [78, 209] on link "AI React" at bounding box center [113, 214] width 154 height 32
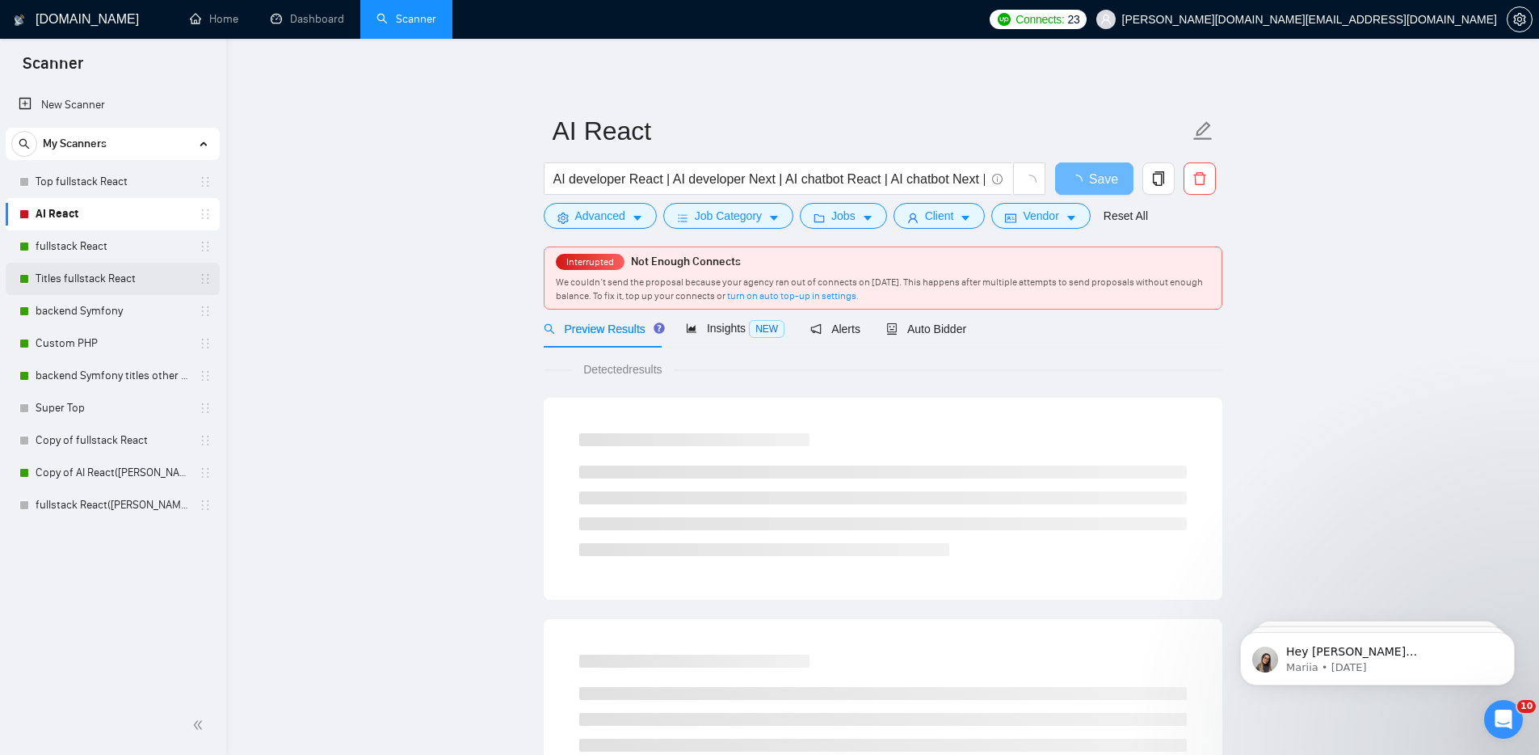
click at [61, 272] on link "Titles fullstack React" at bounding box center [113, 279] width 154 height 32
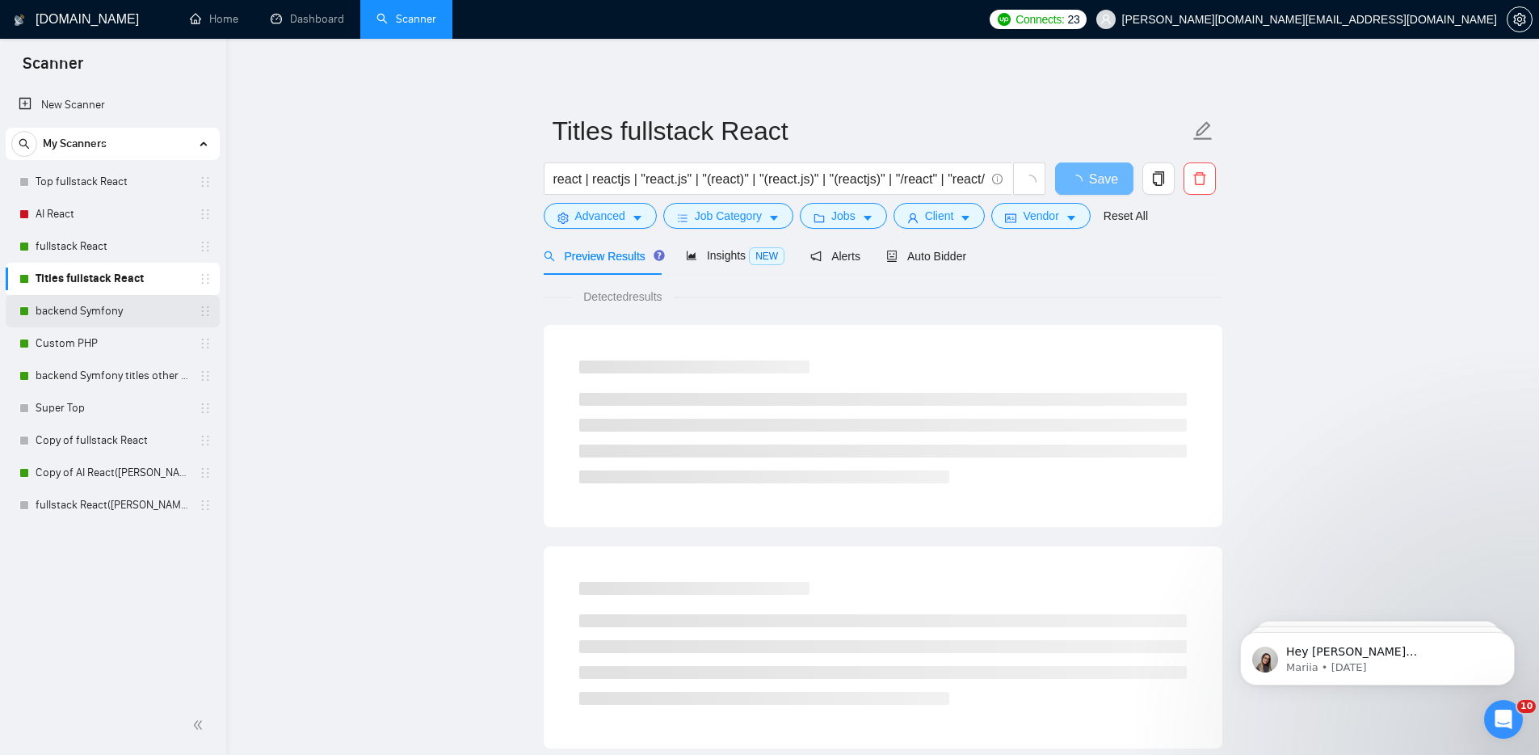
click at [68, 304] on link "backend Symfony" at bounding box center [113, 311] width 154 height 32
drag, startPoint x: 330, startPoint y: 233, endPoint x: 413, endPoint y: 195, distance: 90.7
click at [330, 234] on main "backend Symfony (Web Development) symfony| (php backend)| Laravel | contentful …" at bounding box center [882, 739] width 1261 height 1348
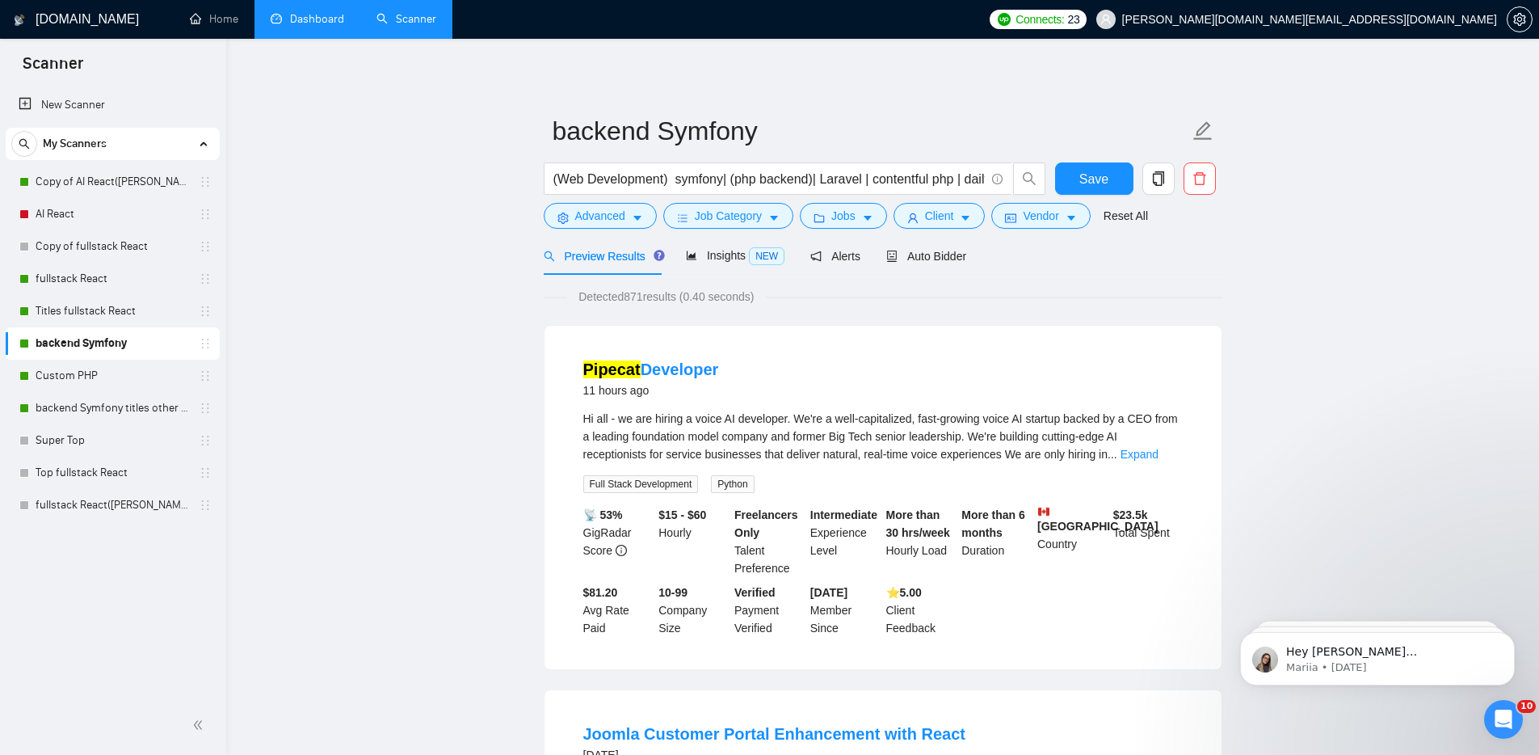
click at [327, 17] on link "Dashboard" at bounding box center [308, 19] width 74 height 14
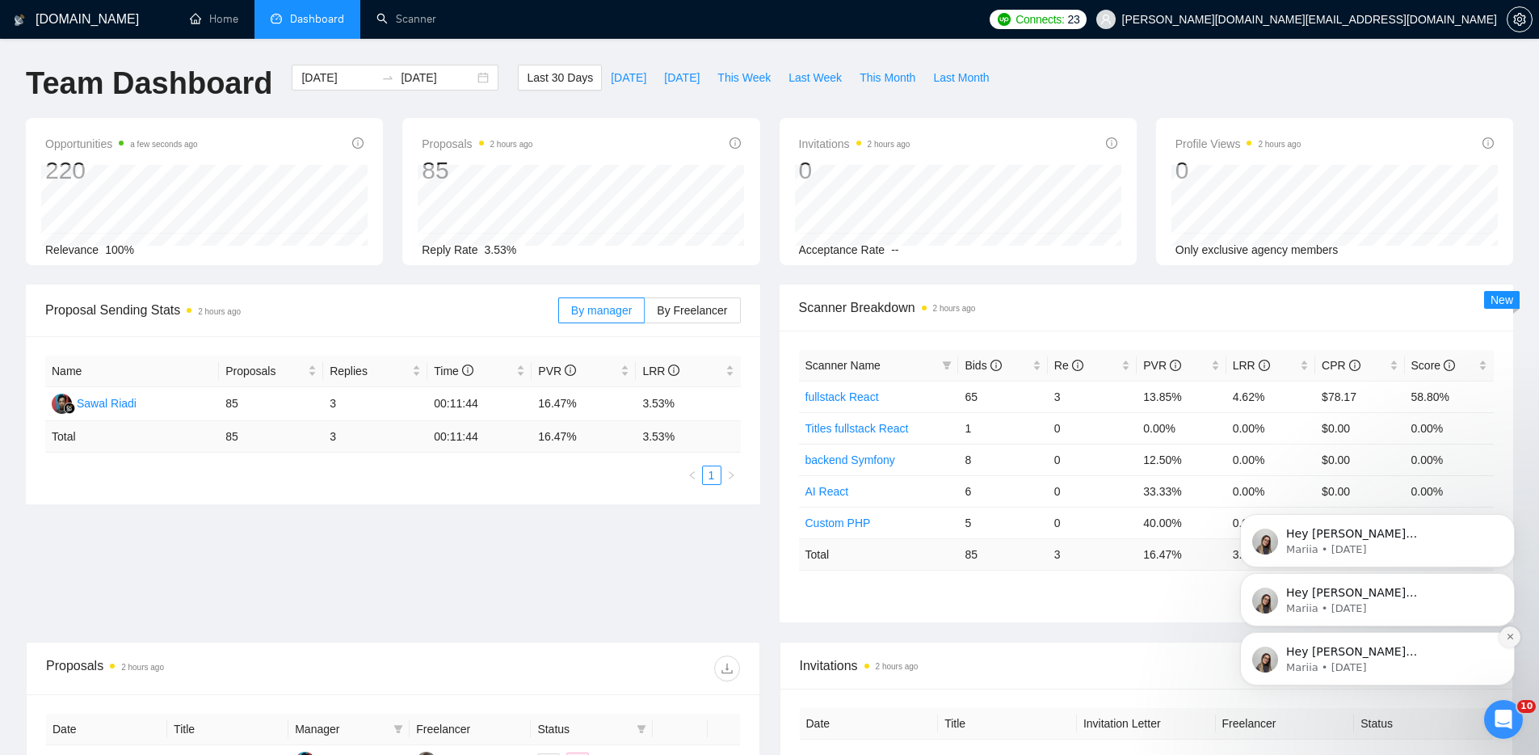
click at [1509, 633] on icon "Dismiss notification" at bounding box center [1510, 636] width 9 height 9
click at [1512, 577] on icon "Dismiss notification" at bounding box center [1510, 577] width 9 height 9
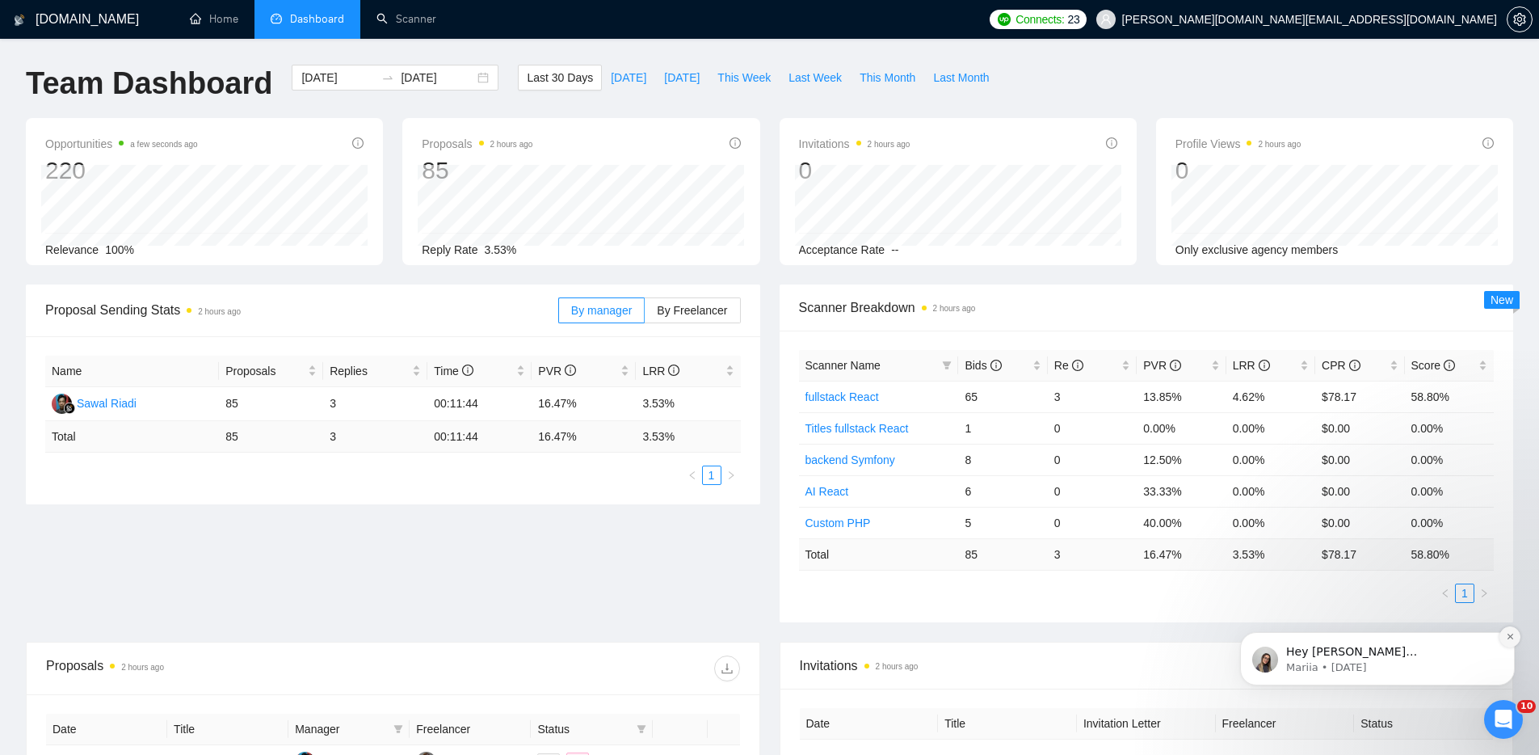
click at [1509, 639] on icon "Dismiss notification" at bounding box center [1510, 636] width 9 height 9
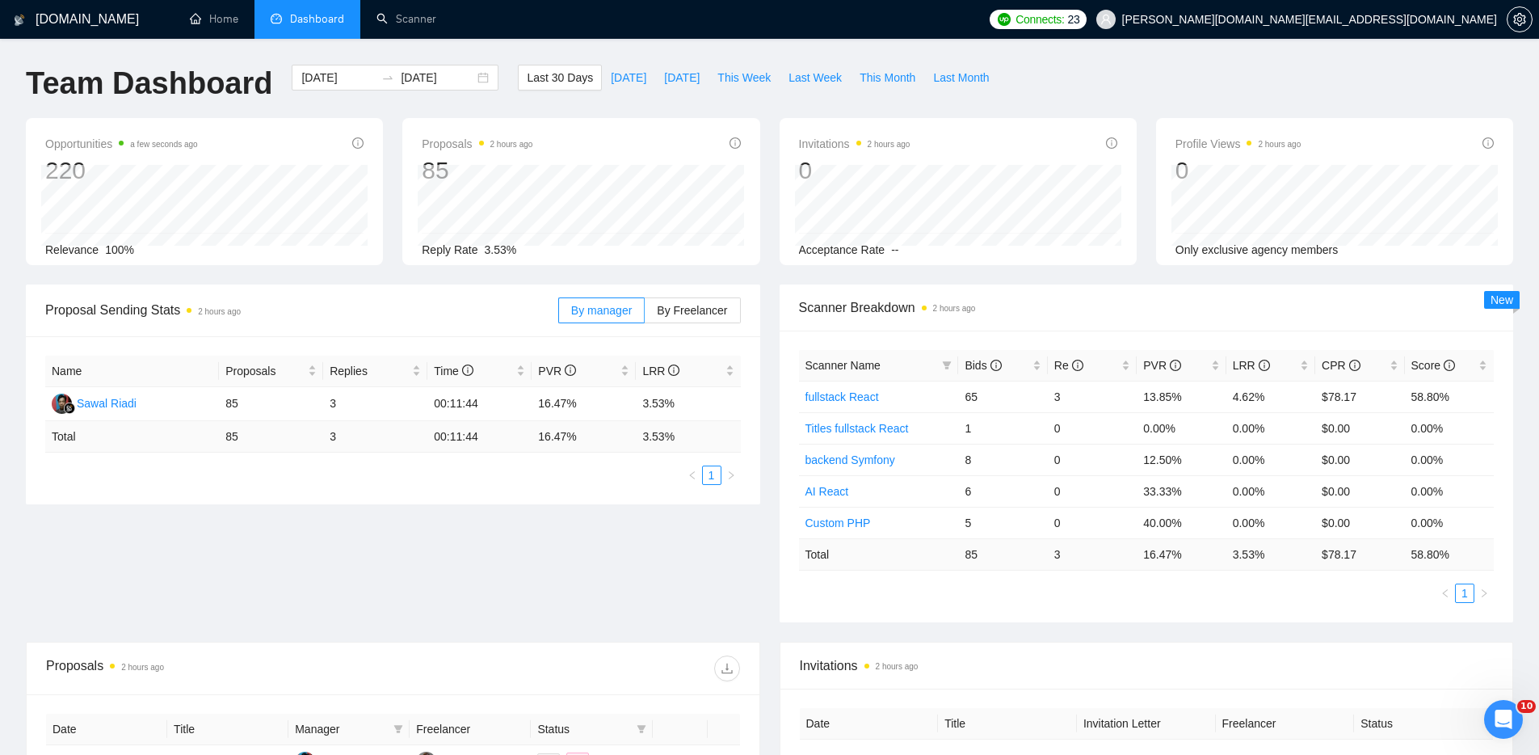
click at [683, 574] on div "Proposal Sending Stats 2 hours ago By manager By Freelancer Name Proposals Repl…" at bounding box center [769, 462] width 1507 height 357
drag, startPoint x: 1173, startPoint y: 457, endPoint x: 1145, endPoint y: 457, distance: 28.3
click at [1144, 457] on td "12.50%" at bounding box center [1181, 460] width 89 height 32
click at [870, 459] on link "backend Symfony" at bounding box center [851, 459] width 90 height 13
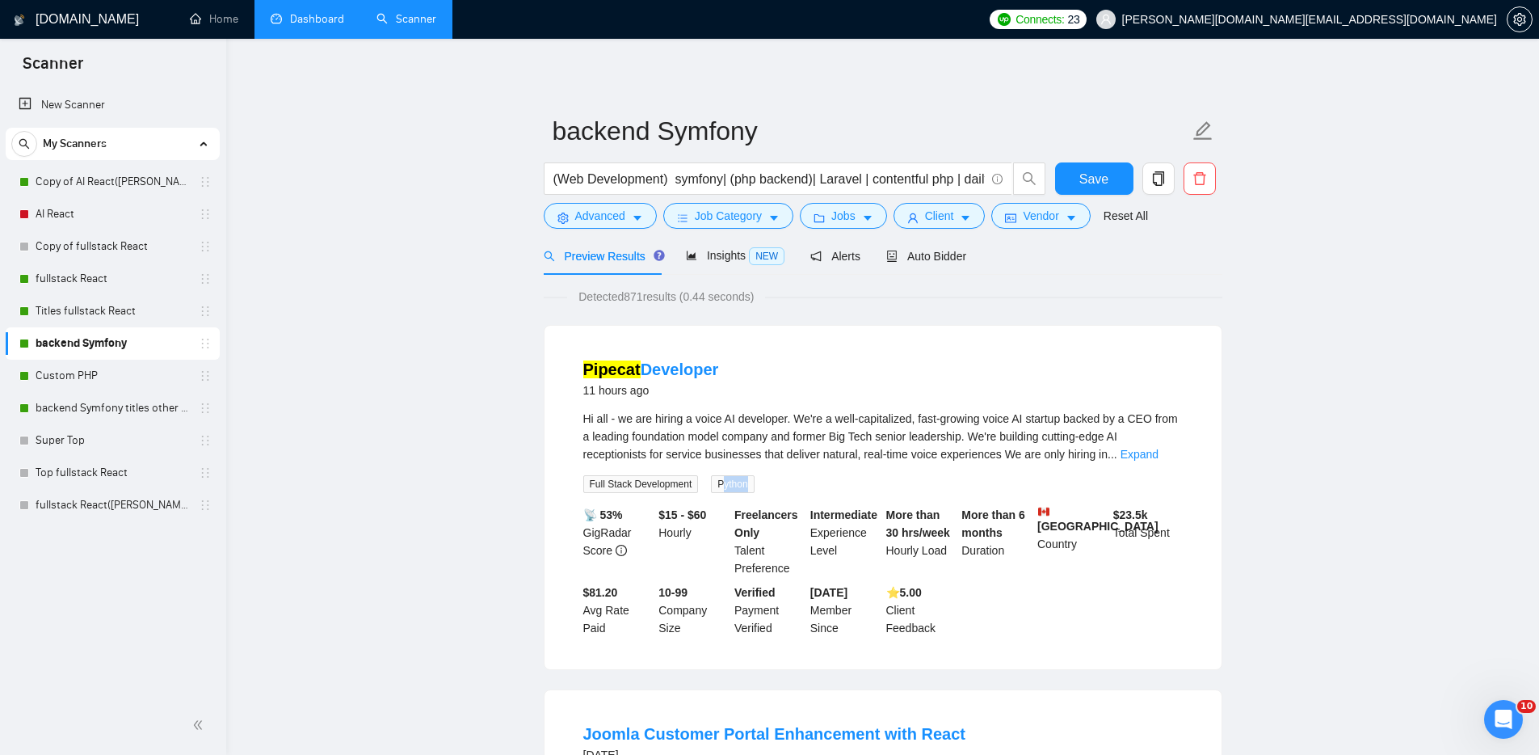
drag, startPoint x: 757, startPoint y: 485, endPoint x: 732, endPoint y: 482, distance: 25.3
click at [730, 483] on span "Python" at bounding box center [732, 484] width 43 height 18
click at [1156, 452] on link "Expand" at bounding box center [1140, 454] width 38 height 13
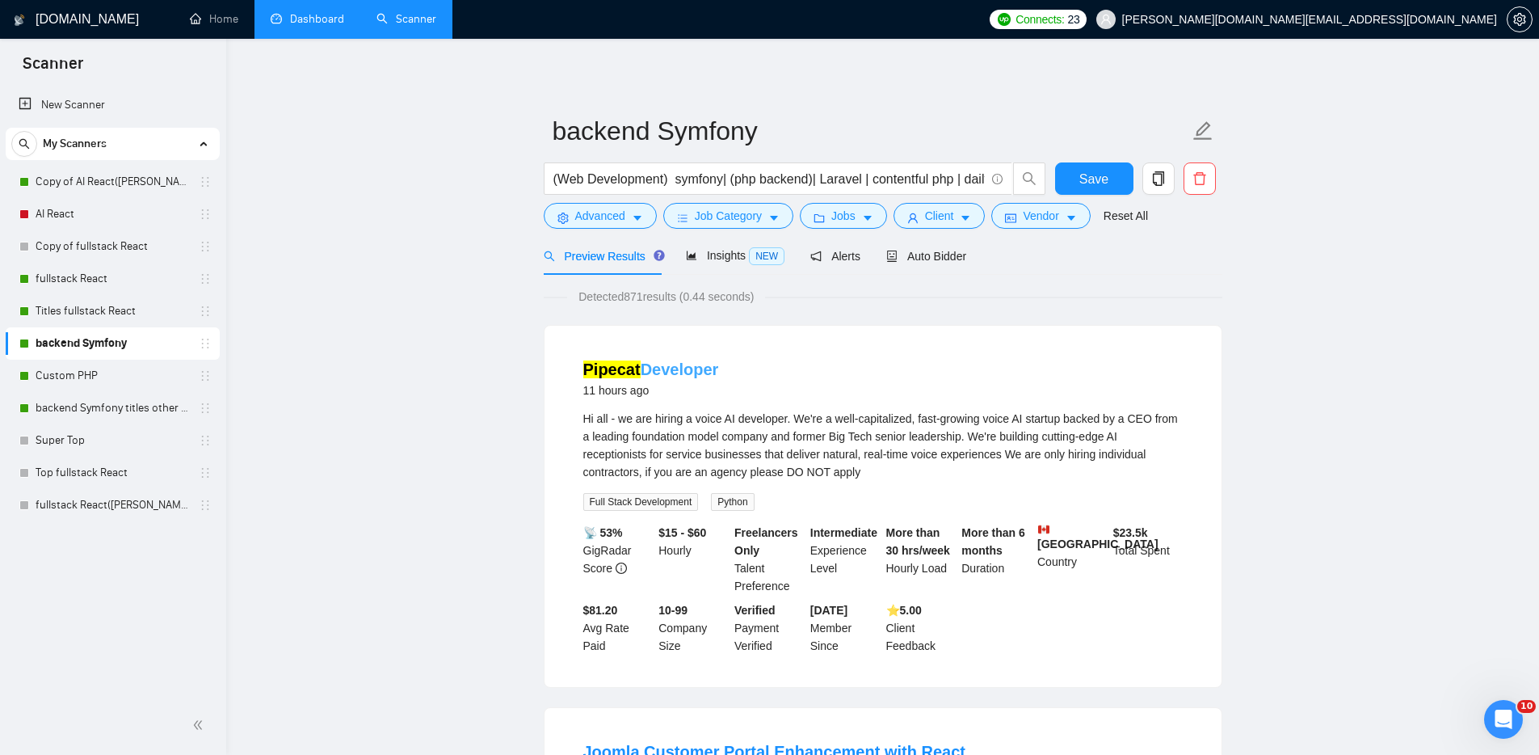
drag, startPoint x: 737, startPoint y: 367, endPoint x: 582, endPoint y: 360, distance: 155.3
click at [583, 360] on div "Pipecat Developer 11 hours ago" at bounding box center [883, 379] width 600 height 42
copy link "Pipecat Developer"
click at [57, 211] on link "AI React" at bounding box center [113, 214] width 154 height 32
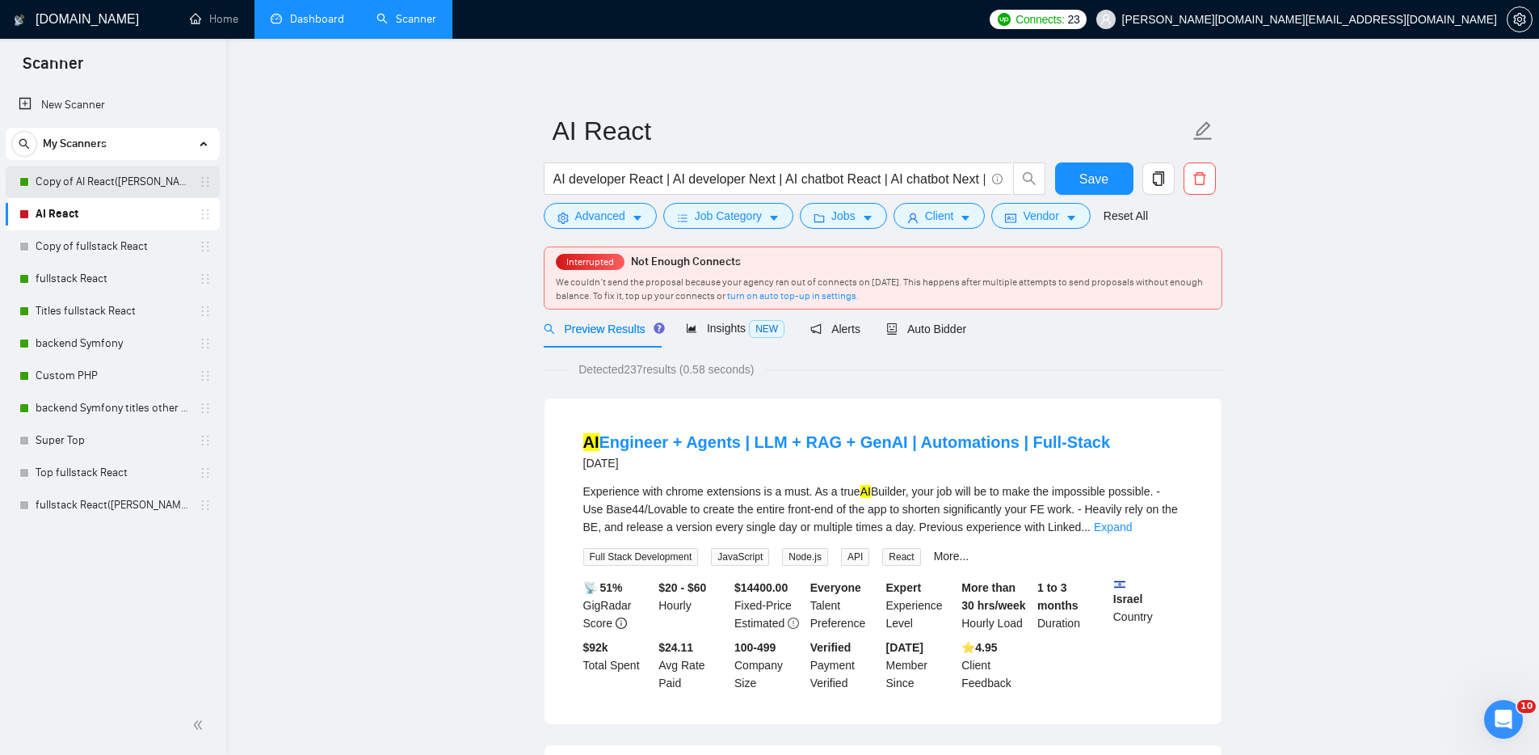
click at [86, 182] on link "Copy of AI React([PERSON_NAME])" at bounding box center [113, 182] width 154 height 32
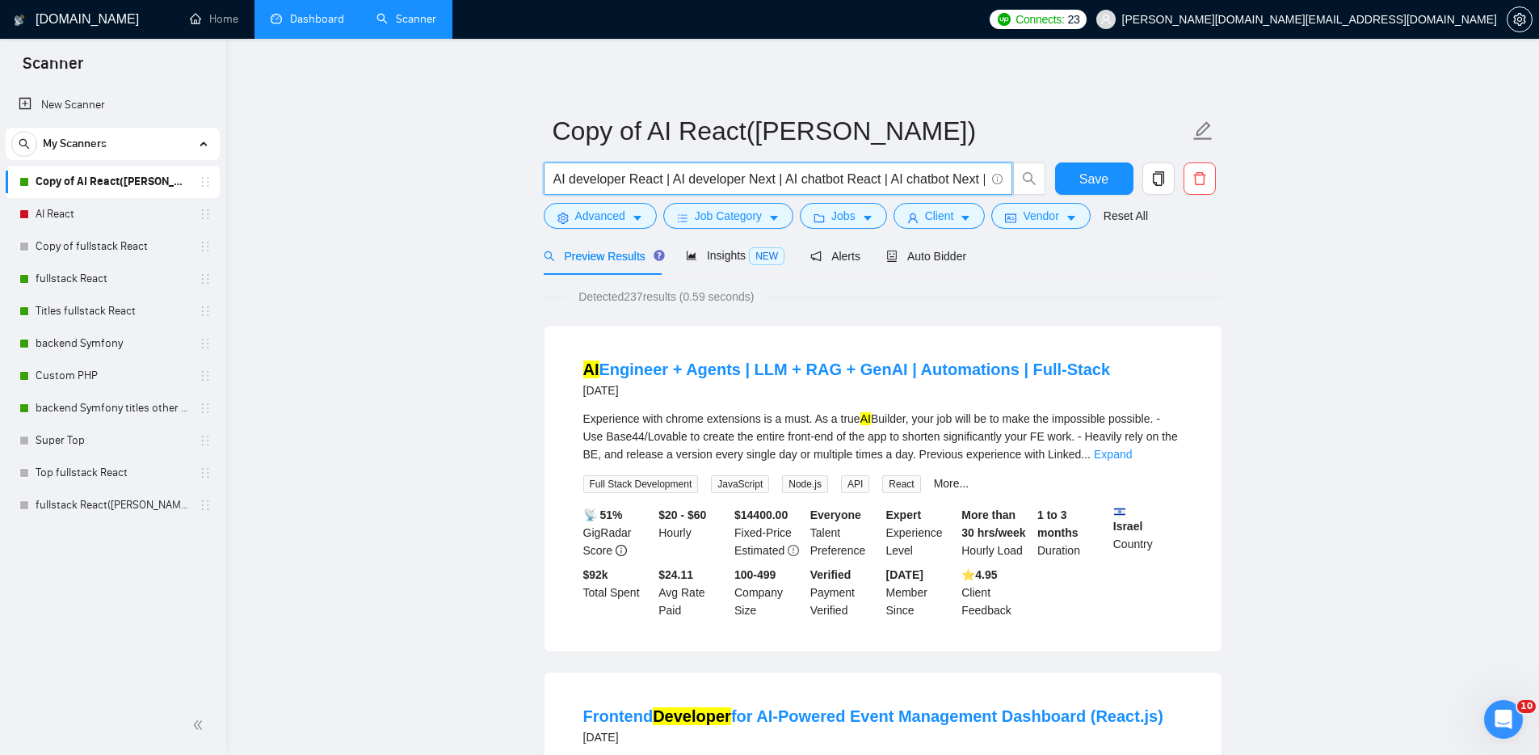
click at [554, 176] on input "AI developer React | AI developer Next | AI chatbot React | AI chatbot Next | A…" at bounding box center [768, 179] width 431 height 20
paste input "Pipecat Developer"
type input "Pipecat Developer | AI developer React | AI developer Next | AI chatbot React |…"
click at [604, 217] on span "Advanced" at bounding box center [600, 216] width 50 height 18
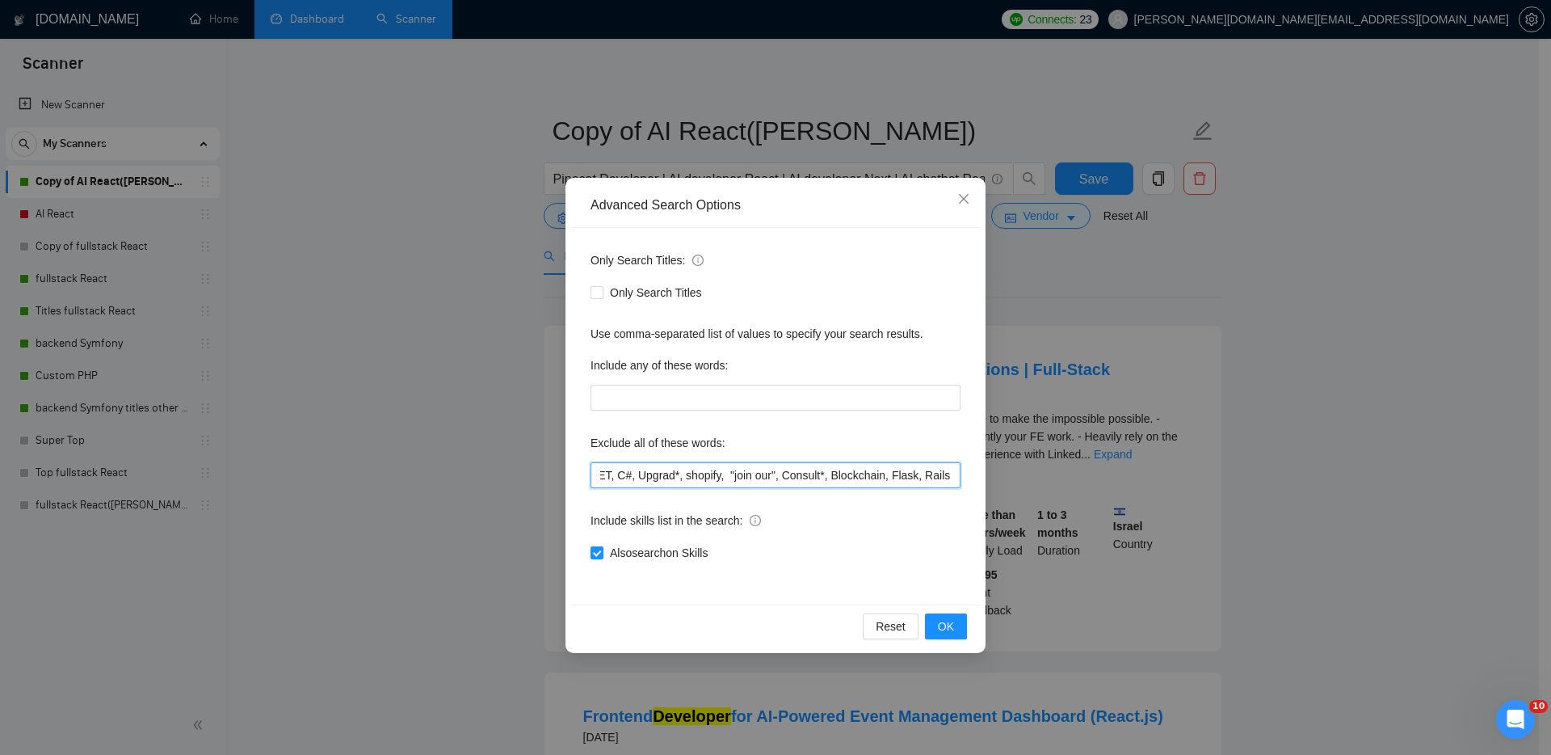
scroll to position [0, 182]
drag, startPoint x: 928, startPoint y: 475, endPoint x: 943, endPoint y: 476, distance: 15.4
click at [943, 476] on input "team, Coach, .NET, C#, Upgrad*, shopify, "join our", Consult*, Blockchain, Flas…" at bounding box center [776, 475] width 370 height 26
click at [907, 479] on input "team, Coach, .NET, C#, Upgrad*, shopify, "join our", Consult*, Blockchain, Flas…" at bounding box center [776, 475] width 370 height 26
drag, startPoint x: 922, startPoint y: 477, endPoint x: 946, endPoint y: 478, distance: 24.3
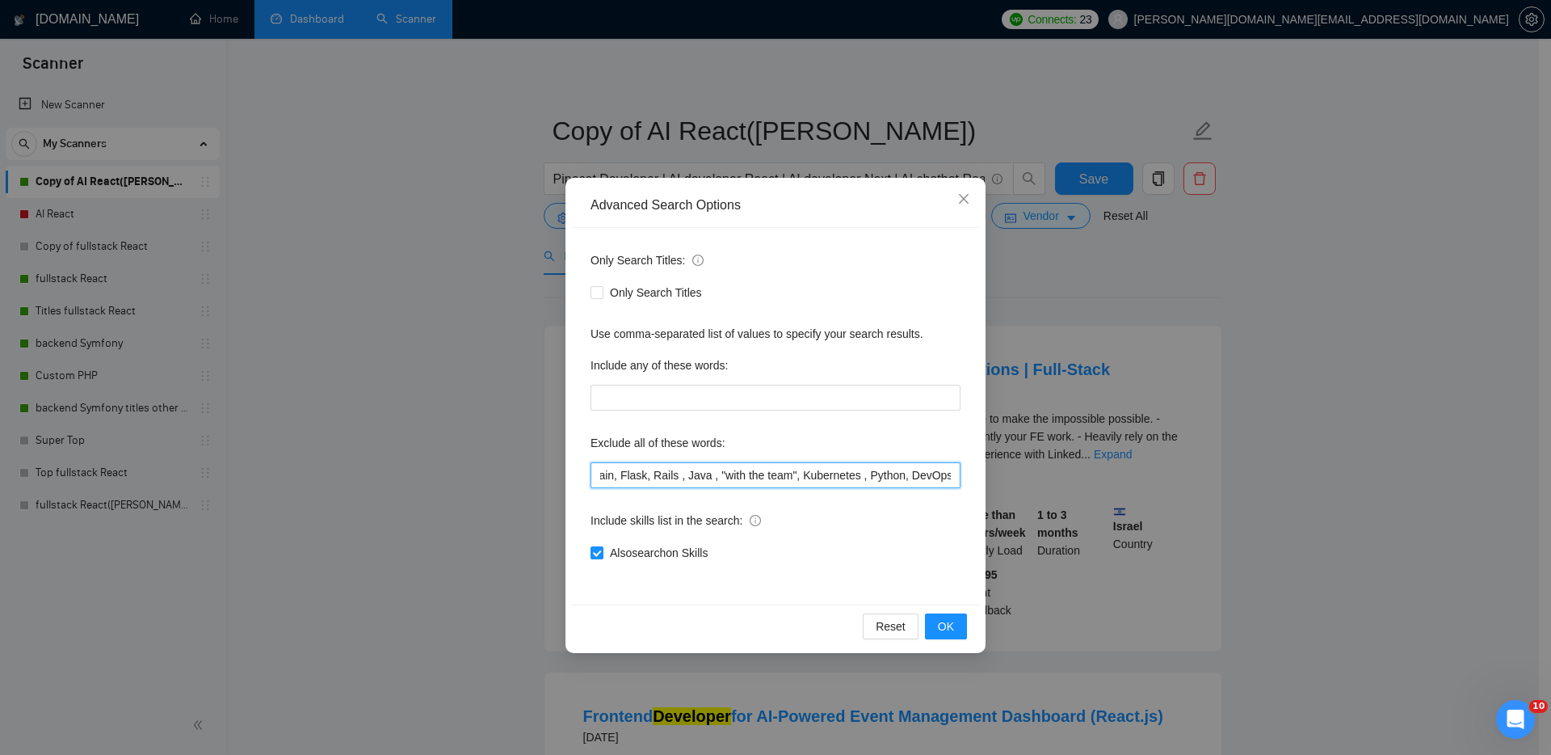
click at [946, 478] on input "team, Coach, .NET, C#, Upgrad*, shopify, "join our", Consult*, Blockchain, Flas…" at bounding box center [776, 475] width 370 height 26
click at [846, 473] on input "team, Coach, .NET, C#, Upgrad*, shopify, "join our", Consult*, Blockchain, Flas…" at bounding box center [776, 475] width 370 height 26
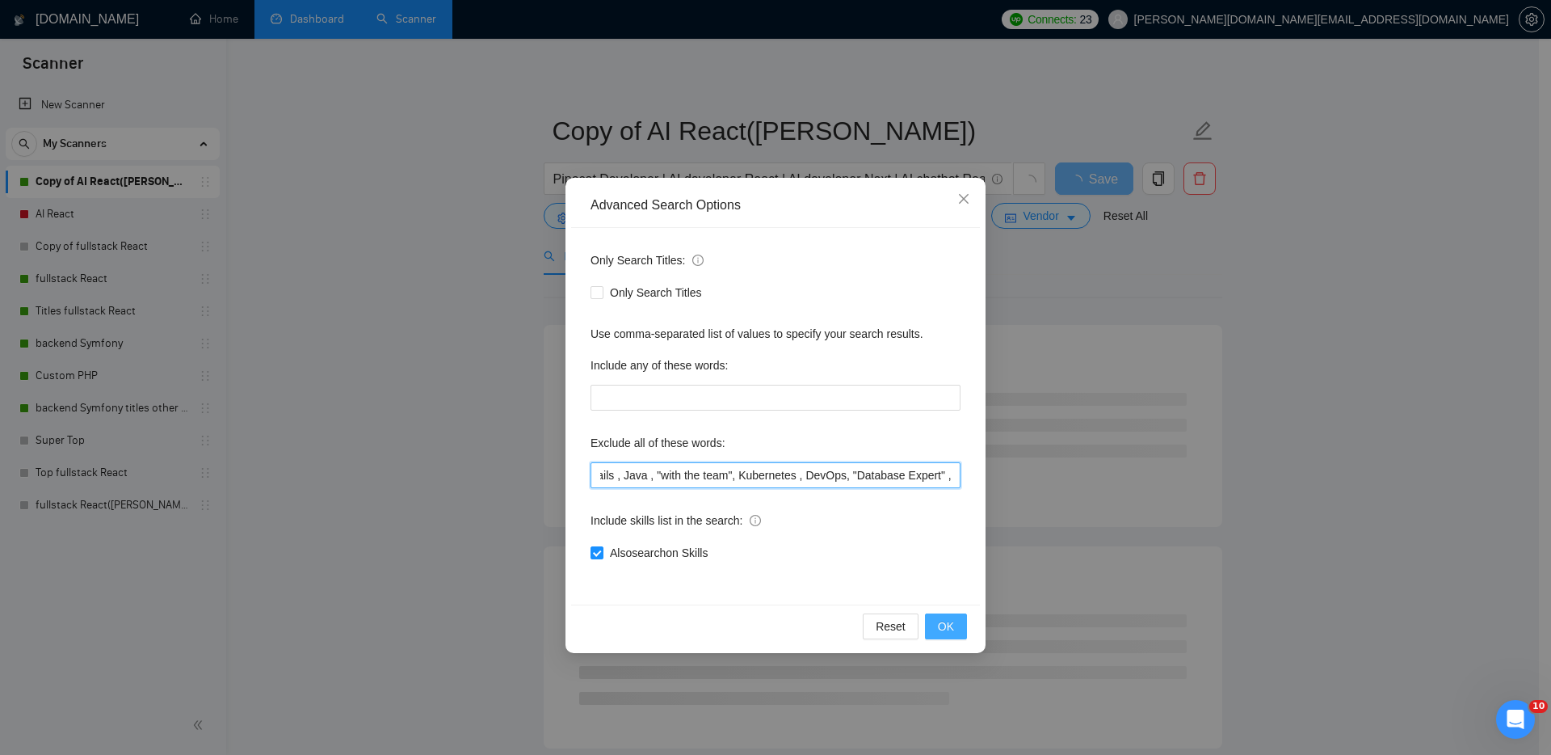
type input "team, Coach, .NET, C#, Upgrad*, shopify, "join our", Consult*, Blockchain, Flas…"
click at [946, 623] on span "OK" at bounding box center [946, 626] width 16 height 18
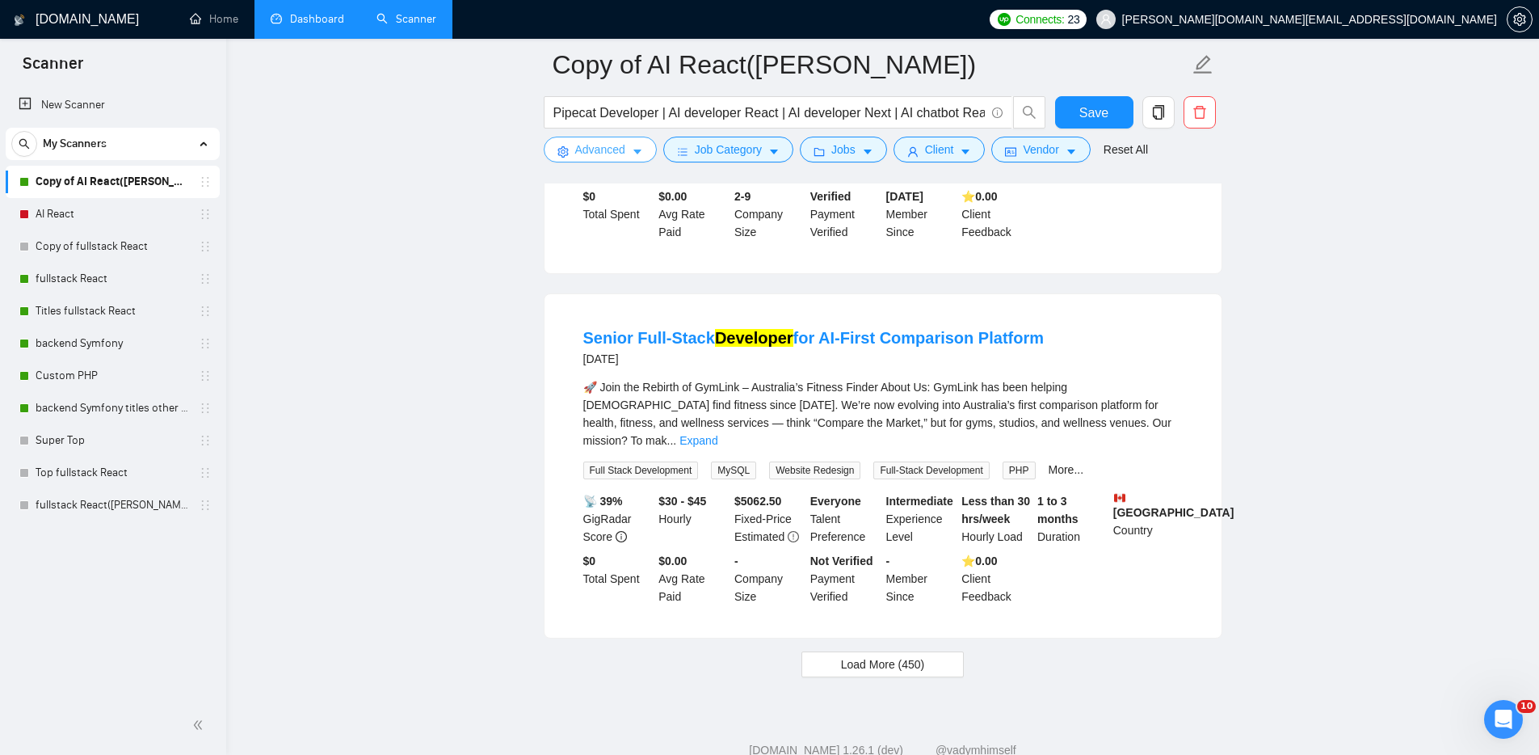
scroll to position [3219, 0]
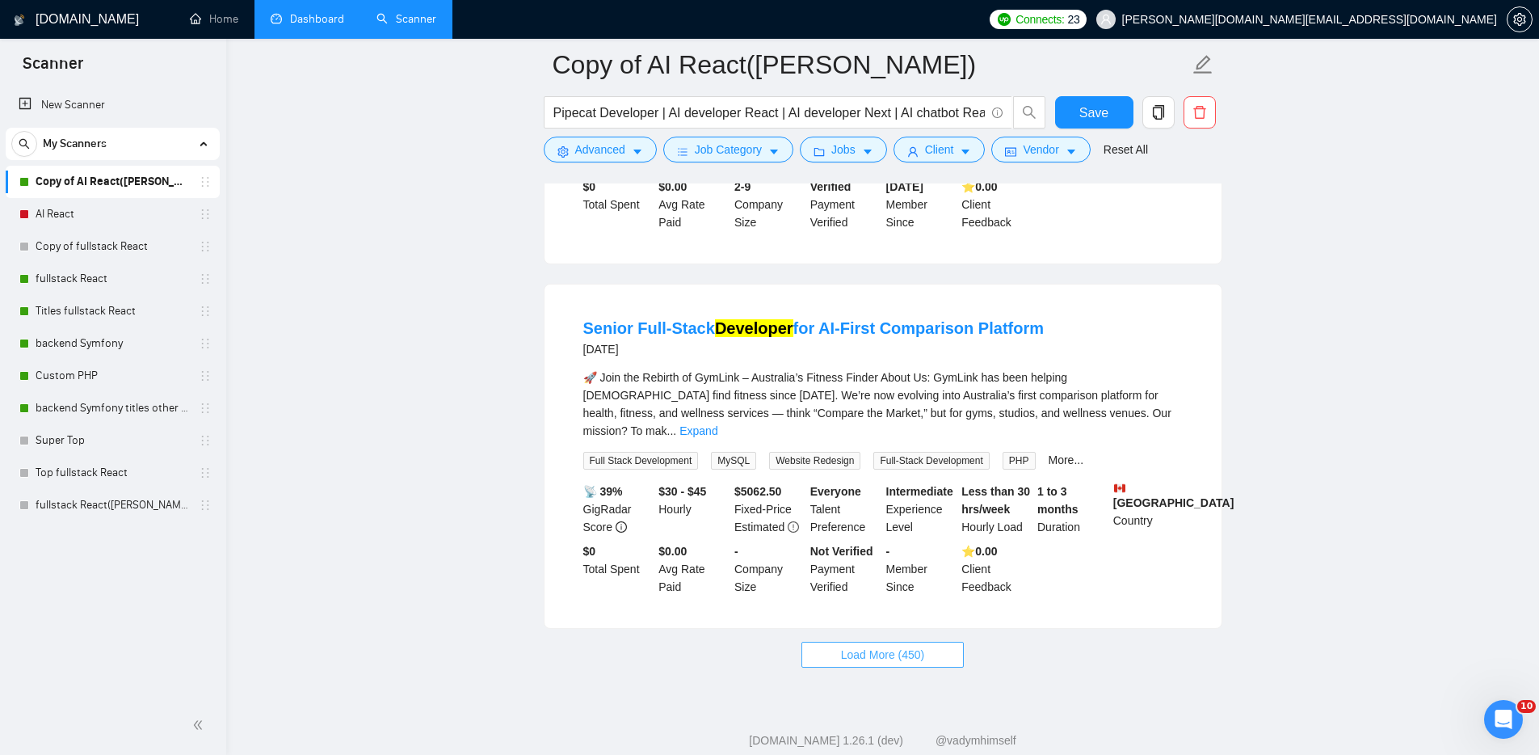
click at [852, 646] on span "Load More (450)" at bounding box center [883, 655] width 84 height 18
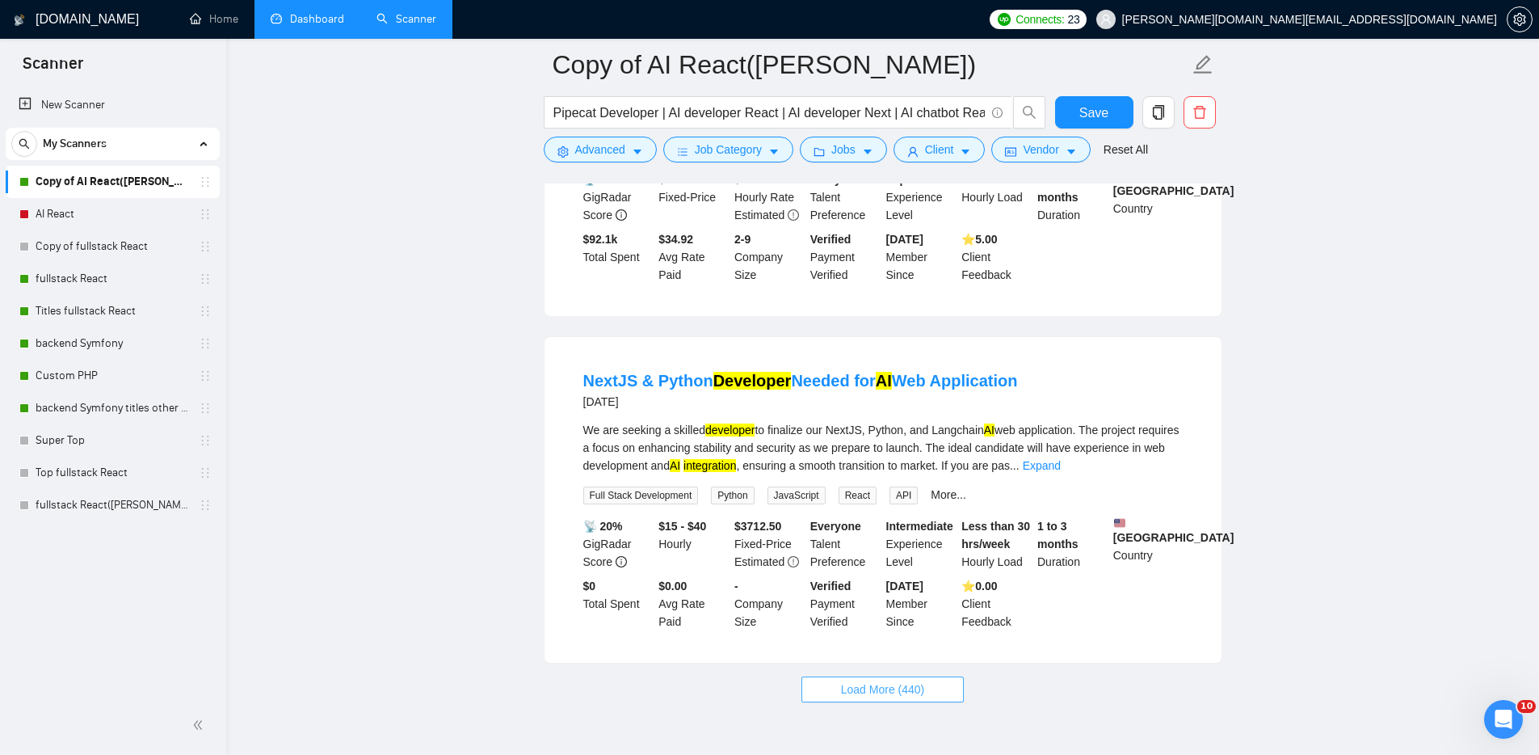
scroll to position [6833, 0]
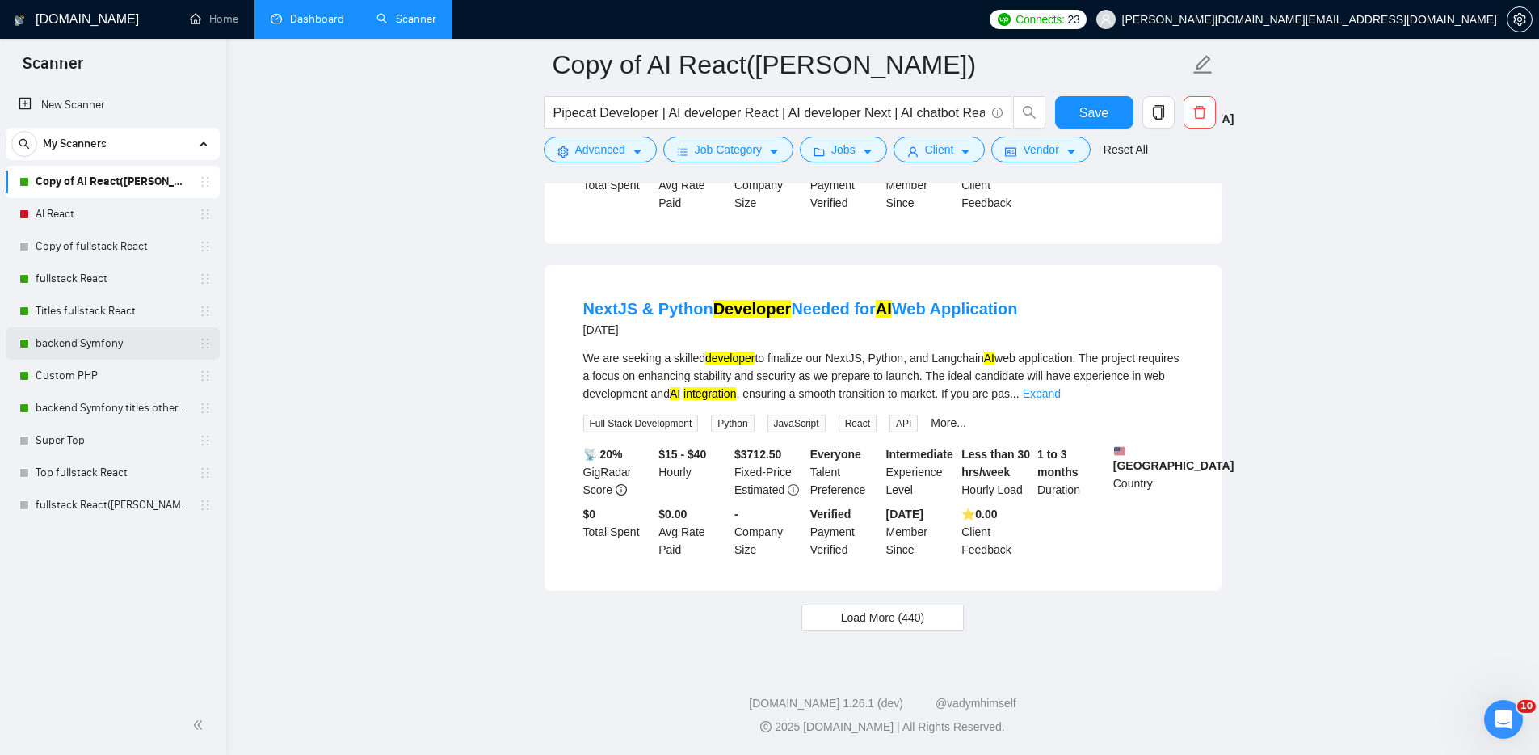
drag, startPoint x: 69, startPoint y: 342, endPoint x: 154, endPoint y: 310, distance: 90.5
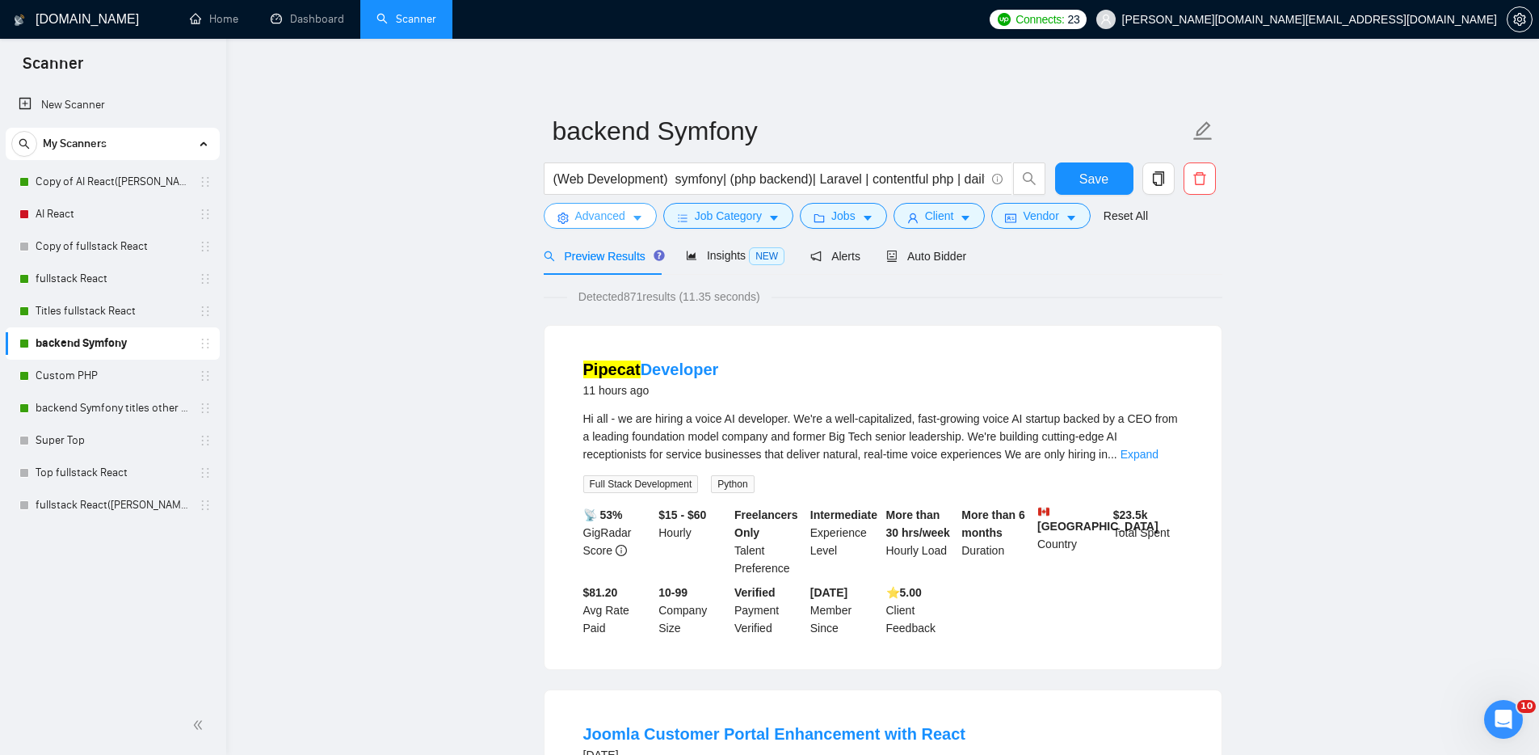
click at [607, 216] on span "Advanced" at bounding box center [600, 216] width 50 height 18
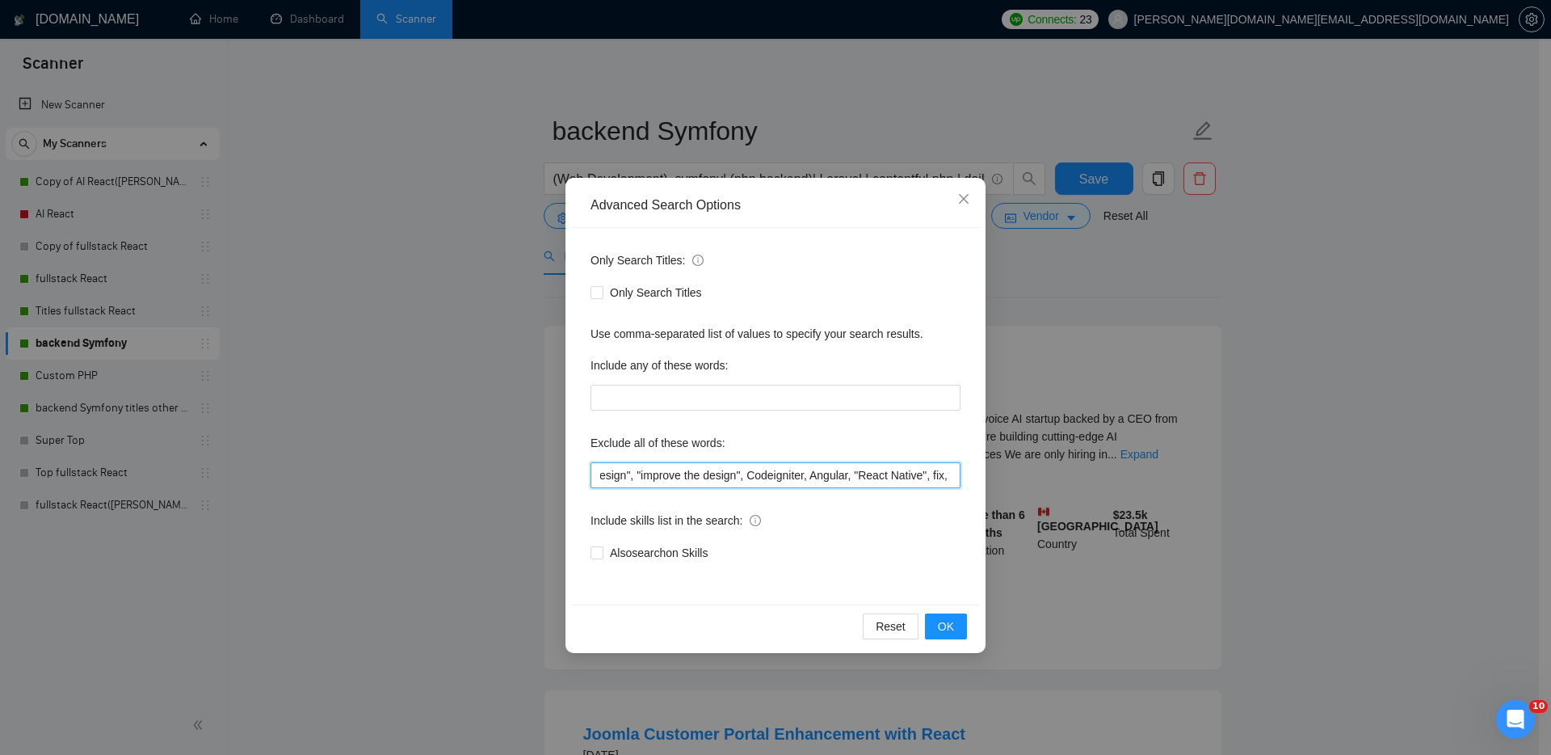
drag, startPoint x: 922, startPoint y: 476, endPoint x: 962, endPoint y: 478, distance: 40.4
click at [962, 478] on div "Only Search Titles: Only Search Titles Use comma-separated list of values to sp…" at bounding box center [775, 416] width 409 height 377
click at [929, 474] on input "Ruby, team, Coach, Emergency, urgent, WordPress*, "join our", Consult*, Blockch…" at bounding box center [776, 475] width 370 height 26
drag, startPoint x: 869, startPoint y: 476, endPoint x: 956, endPoint y: 480, distance: 87.4
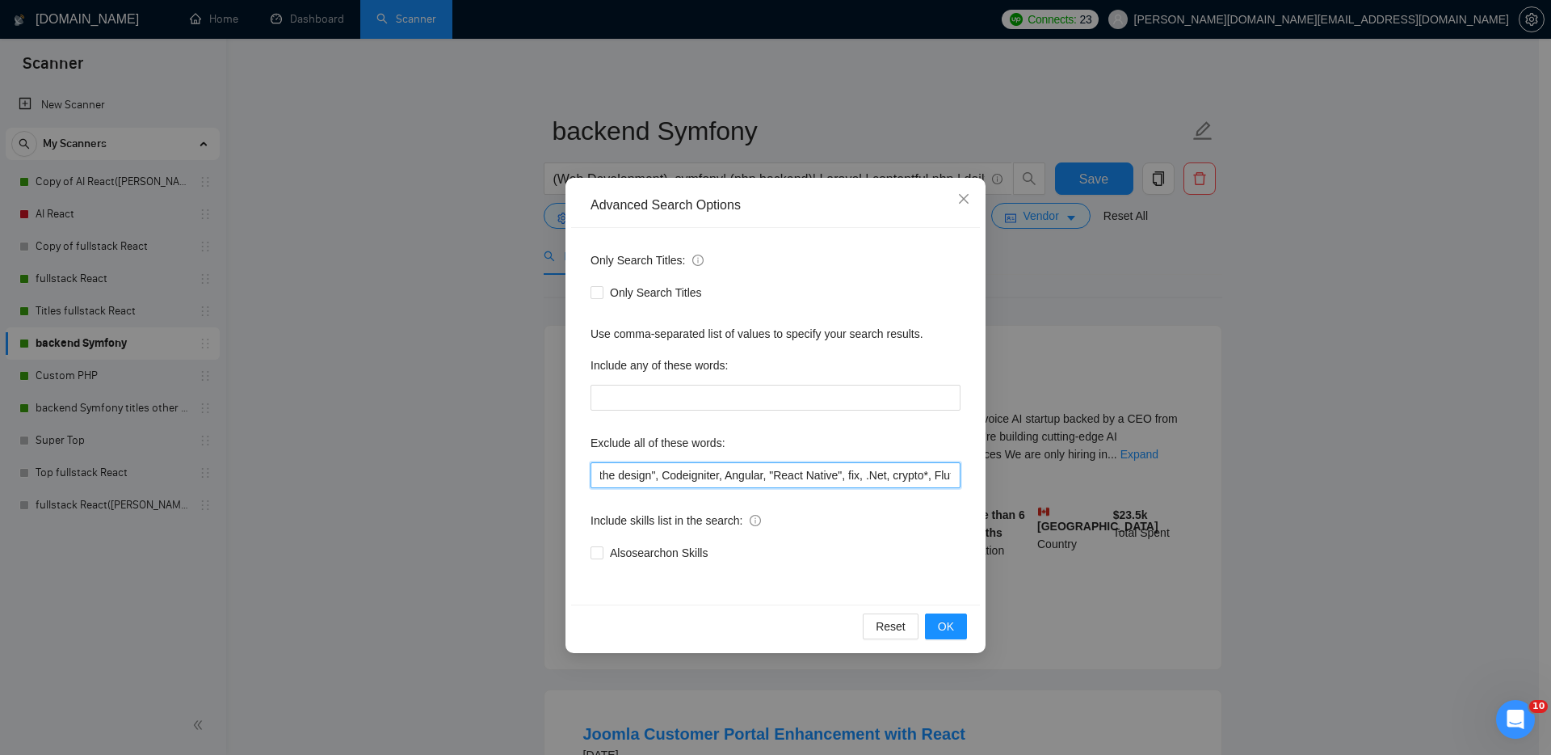
click at [956, 480] on input "Ruby, team, Coach, Emergency, urgent, WordPress*, "join our", Consult*, Blockch…" at bounding box center [776, 475] width 370 height 26
drag, startPoint x: 915, startPoint y: 473, endPoint x: 979, endPoint y: 481, distance: 64.2
click at [979, 481] on div "Only Search Titles: Only Search Titles Use comma-separated list of values to sp…" at bounding box center [775, 416] width 409 height 377
click at [922, 478] on input "Ruby, team, Coach, Emergency, urgent, WordPress*, "join our", Consult*, Blockch…" at bounding box center [776, 475] width 370 height 26
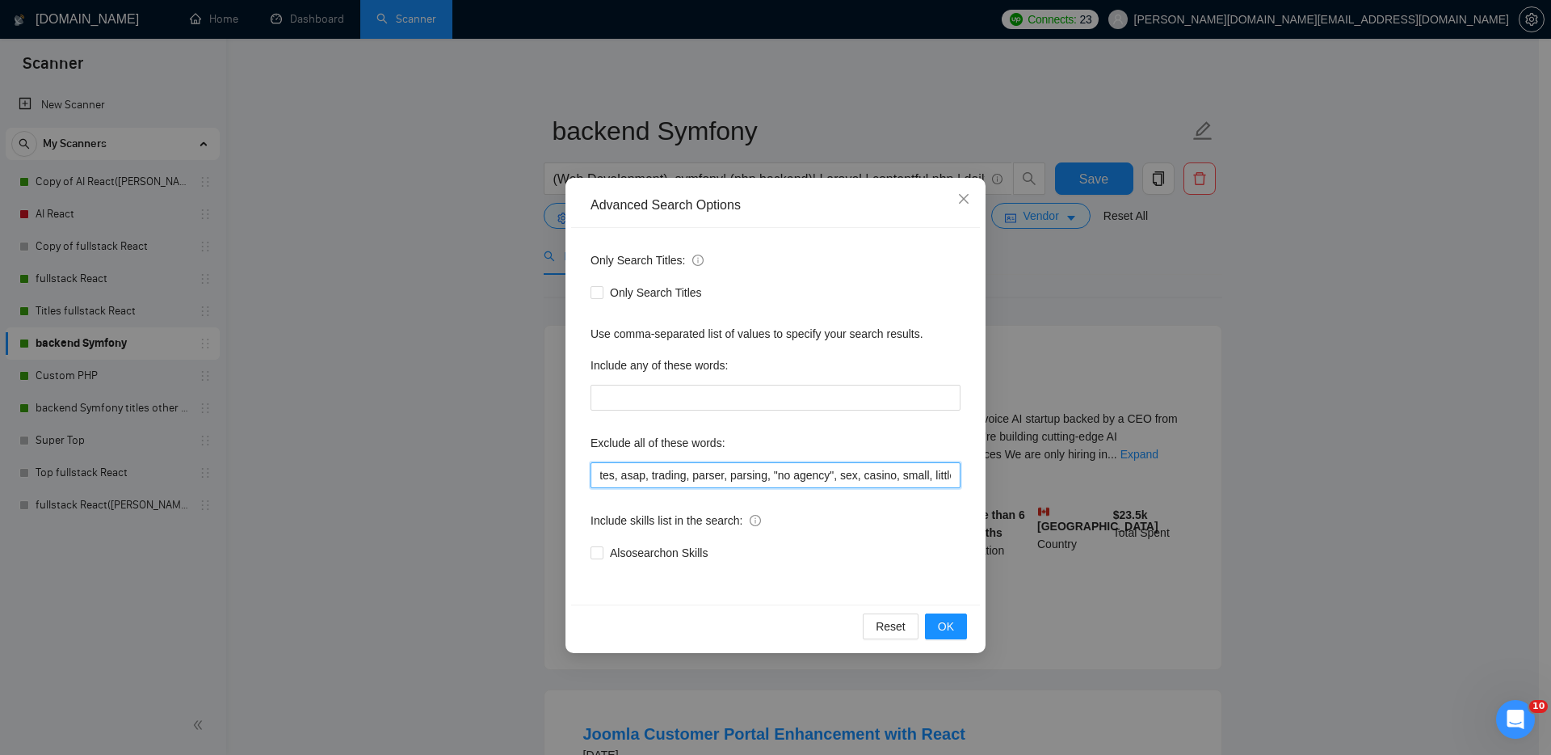
drag, startPoint x: 902, startPoint y: 474, endPoint x: 920, endPoint y: 476, distance: 17.8
click at [920, 476] on input "Ruby, team, Coach, Emergency, urgent, WordPress*, "join our", Consult*, Blockch…" at bounding box center [776, 475] width 370 height 26
drag, startPoint x: 861, startPoint y: 473, endPoint x: 913, endPoint y: 483, distance: 53.6
click at [914, 473] on input "Ruby, team, Coach, Emergency, urgent, WordPress*, "join our", Consult*, Blockch…" at bounding box center [776, 475] width 370 height 26
click at [891, 480] on input "Ruby, team, Coach, Emergency, urgent, WordPress*, "join our", Consult*, Blockch…" at bounding box center [776, 475] width 370 height 26
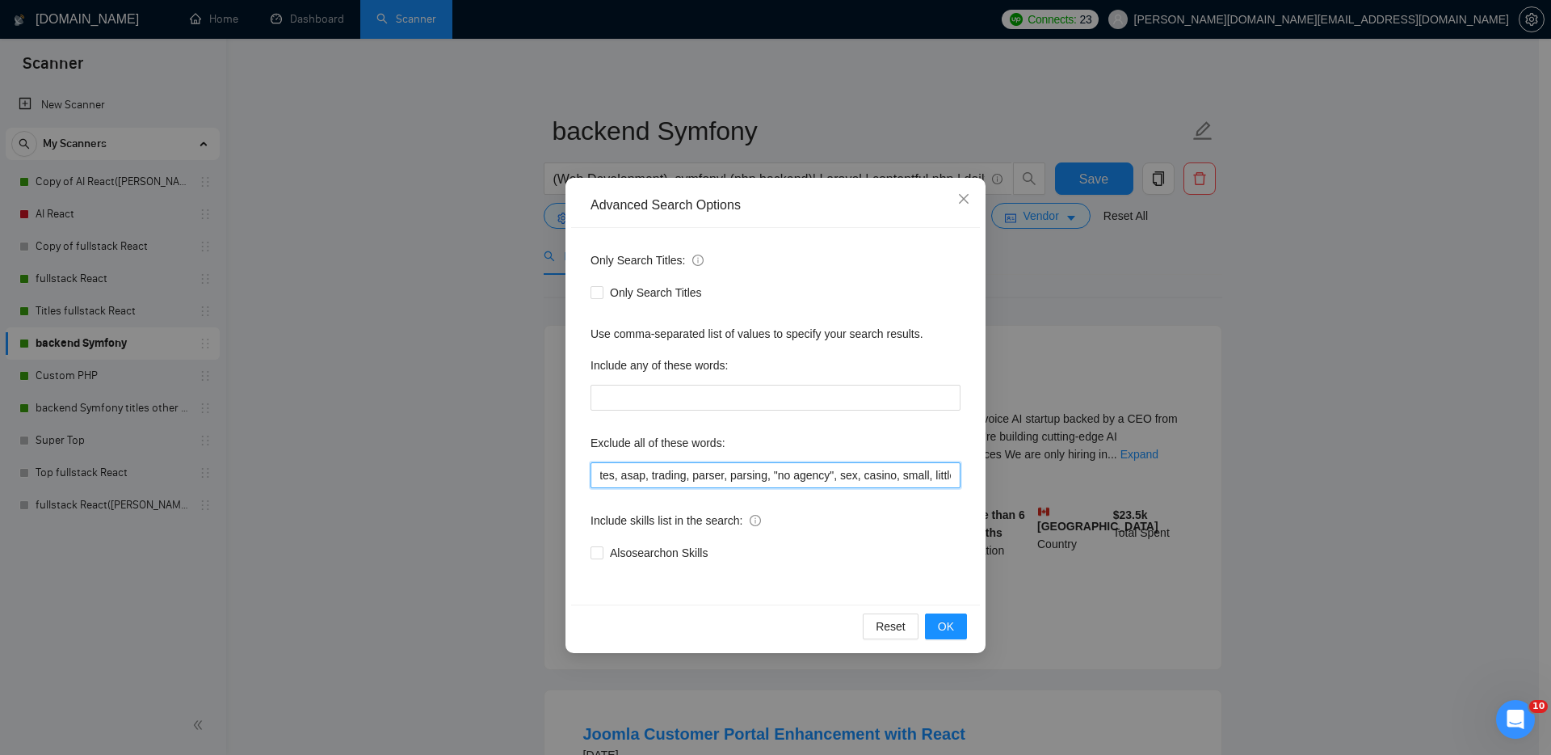
drag, startPoint x: 916, startPoint y: 473, endPoint x: 858, endPoint y: 477, distance: 58.3
click at [853, 473] on input "Ruby, team, Coach, Emergency, urgent, WordPress*, "join our", Consult*, Blockch…" at bounding box center [776, 475] width 370 height 26
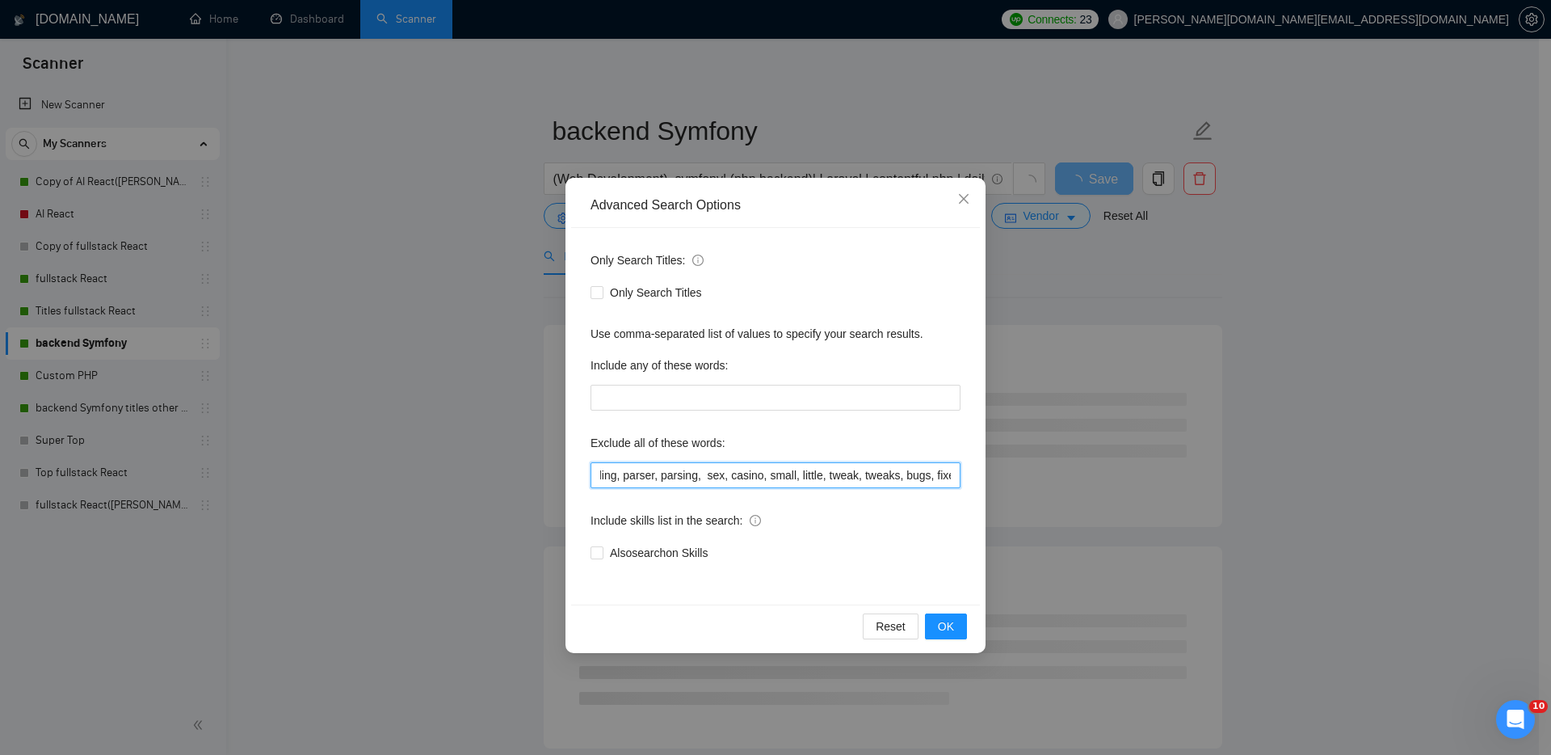
scroll to position [0, 1991]
drag, startPoint x: 940, startPoint y: 471, endPoint x: 953, endPoint y: 472, distance: 13.8
click at [953, 472] on input "Ruby, team, Coach, Emergency, urgent, WordPress*, "join our", Consult*, Blockch…" at bounding box center [776, 475] width 370 height 26
type input "Ruby, team, Coach, Emergency, urgent, WordPress*, "join our", Consult*, Blockch…"
click at [949, 624] on span "OK" at bounding box center [946, 626] width 16 height 18
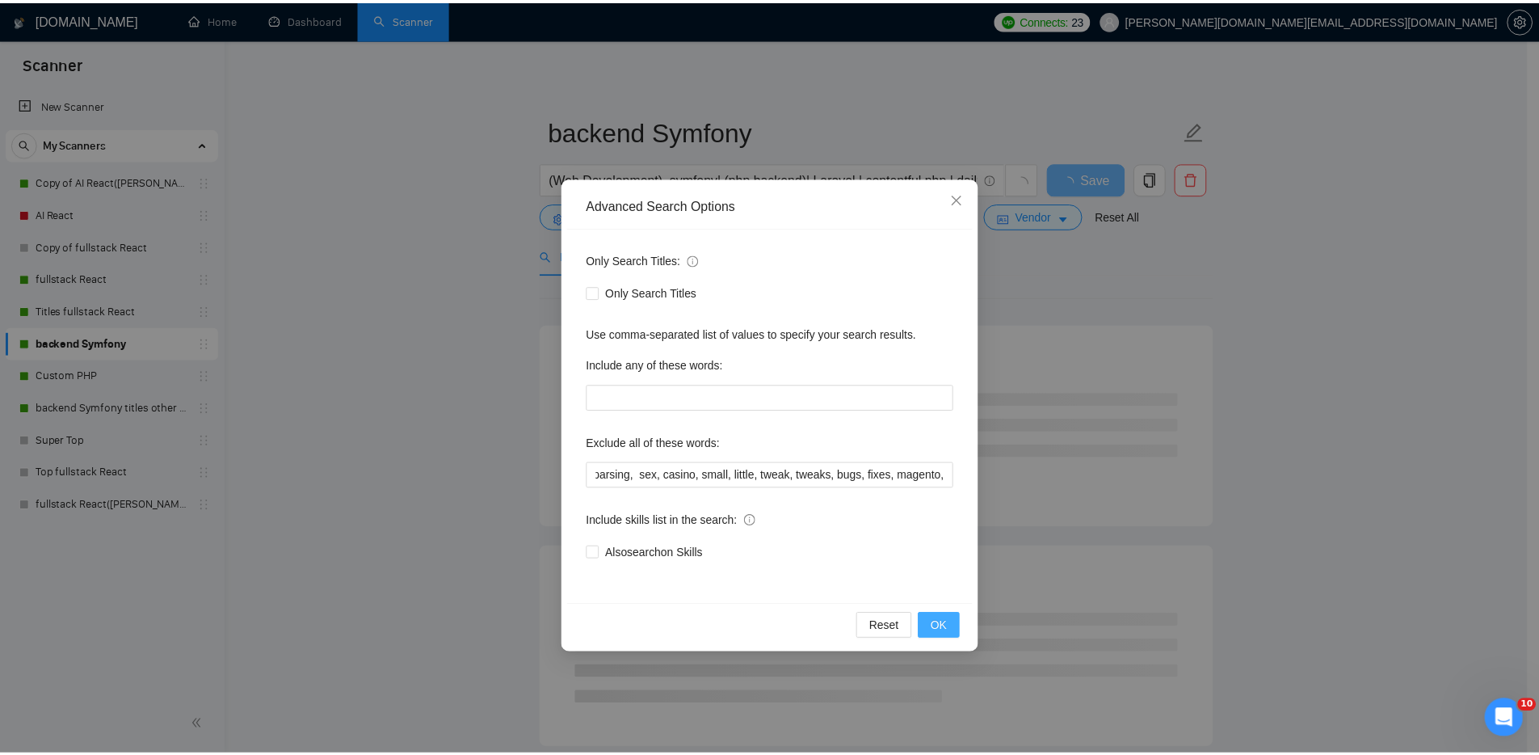
scroll to position [0, 0]
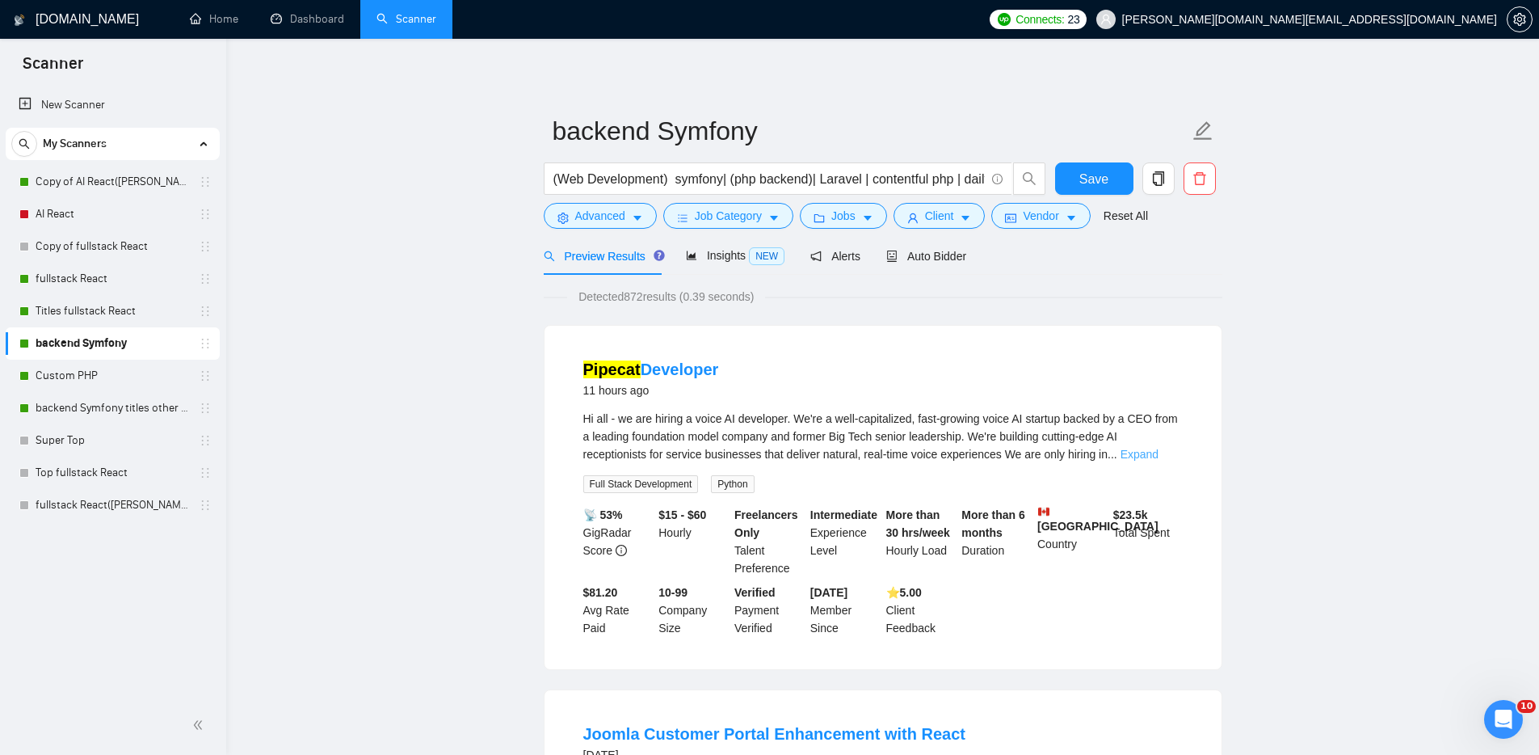
click at [1159, 455] on link "Expand" at bounding box center [1140, 454] width 38 height 13
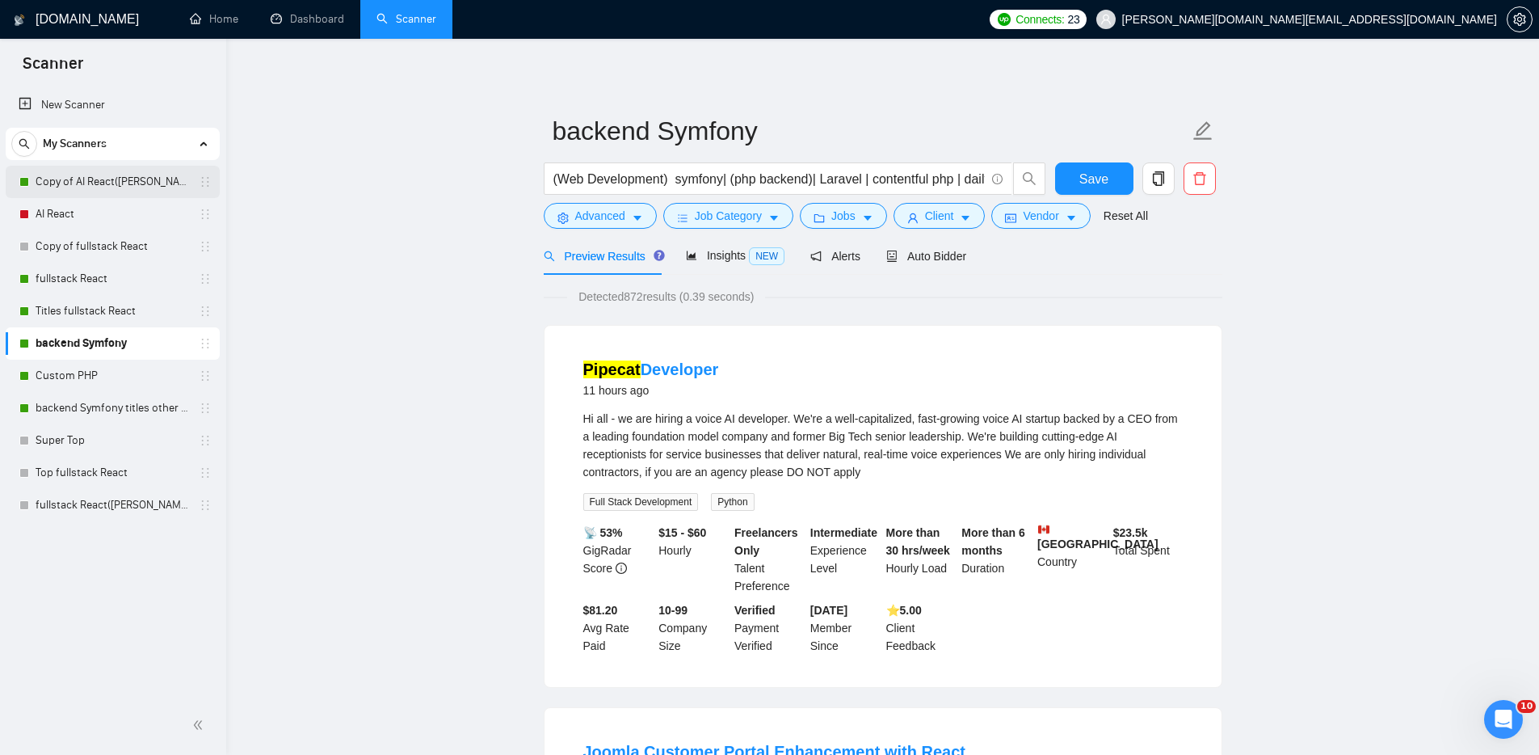
click at [90, 181] on link "Copy of AI React([PERSON_NAME])" at bounding box center [113, 182] width 154 height 32
click at [1104, 179] on span "Save" at bounding box center [1094, 179] width 29 height 20
click at [95, 185] on link "Copy of AI React([PERSON_NAME])" at bounding box center [113, 182] width 154 height 32
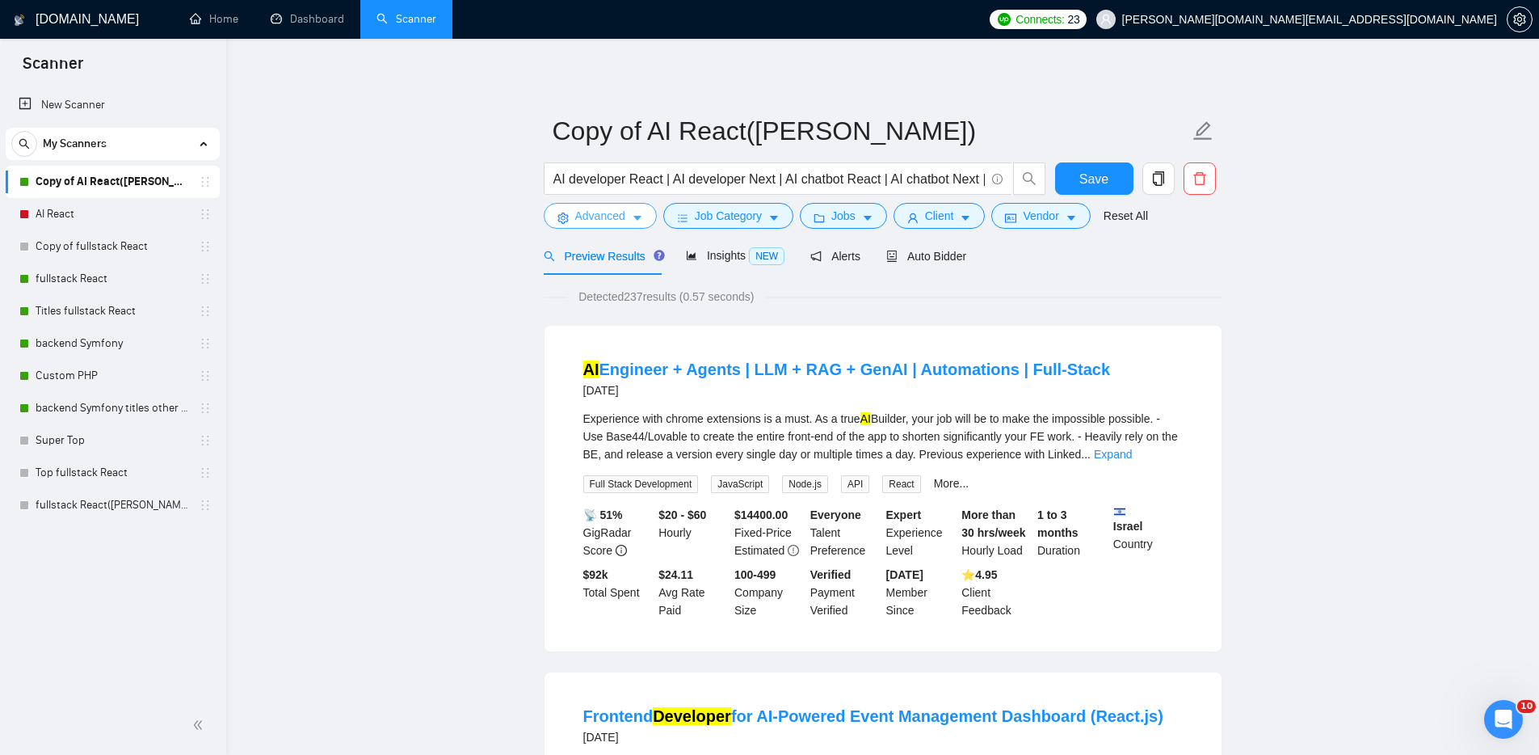
click at [611, 212] on span "Advanced" at bounding box center [600, 216] width 50 height 18
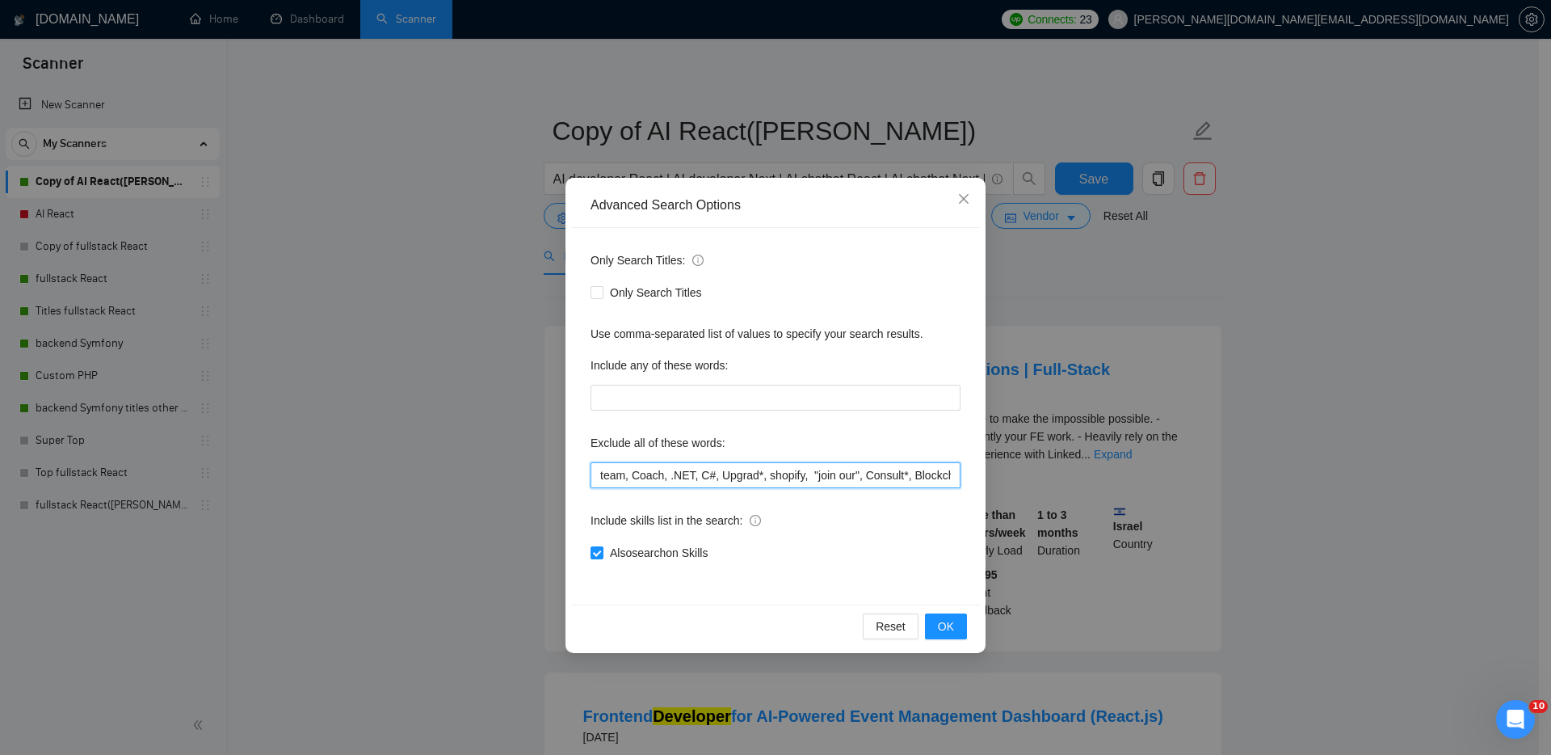
click at [865, 479] on input "team, Coach, .NET, C#, Upgrad*, shopify, "join our", Consult*, Blockchain, Flas…" at bounding box center [776, 475] width 370 height 26
drag, startPoint x: 629, startPoint y: 473, endPoint x: 541, endPoint y: 471, distance: 88.1
click at [541, 471] on div "Advanced Search Options Only Search Titles: Only Search Titles Use comma-separa…" at bounding box center [775, 377] width 1551 height 755
click at [659, 473] on input "team, Coach, .NET, C#, Upgrad*, shopify, "join our", Consult*, Blockchain, Flas…" at bounding box center [776, 475] width 370 height 26
click at [1297, 455] on div "Advanced Search Options Only Search Titles: Only Search Titles Use comma-separa…" at bounding box center [775, 377] width 1551 height 755
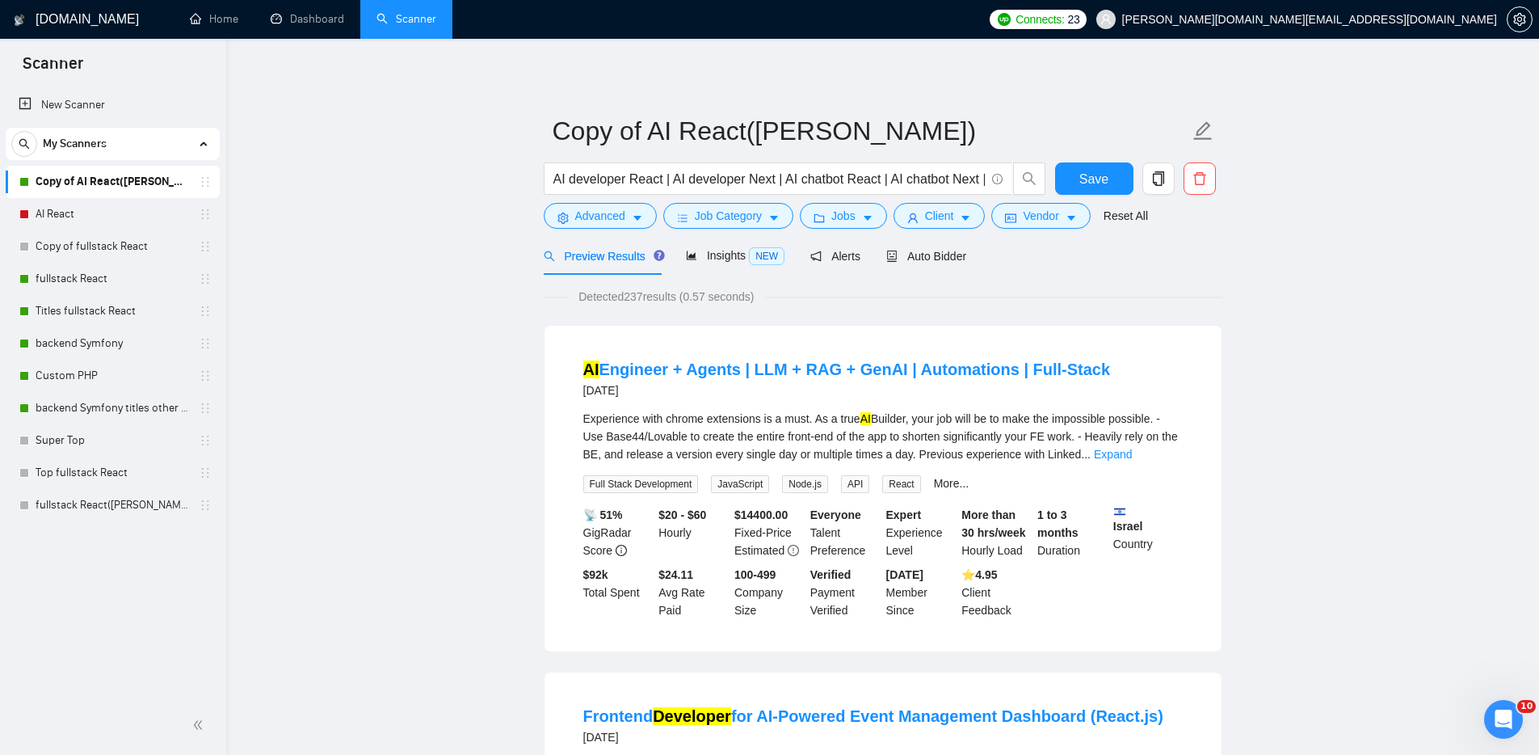
click at [1132, 452] on link "Expand" at bounding box center [1113, 454] width 38 height 13
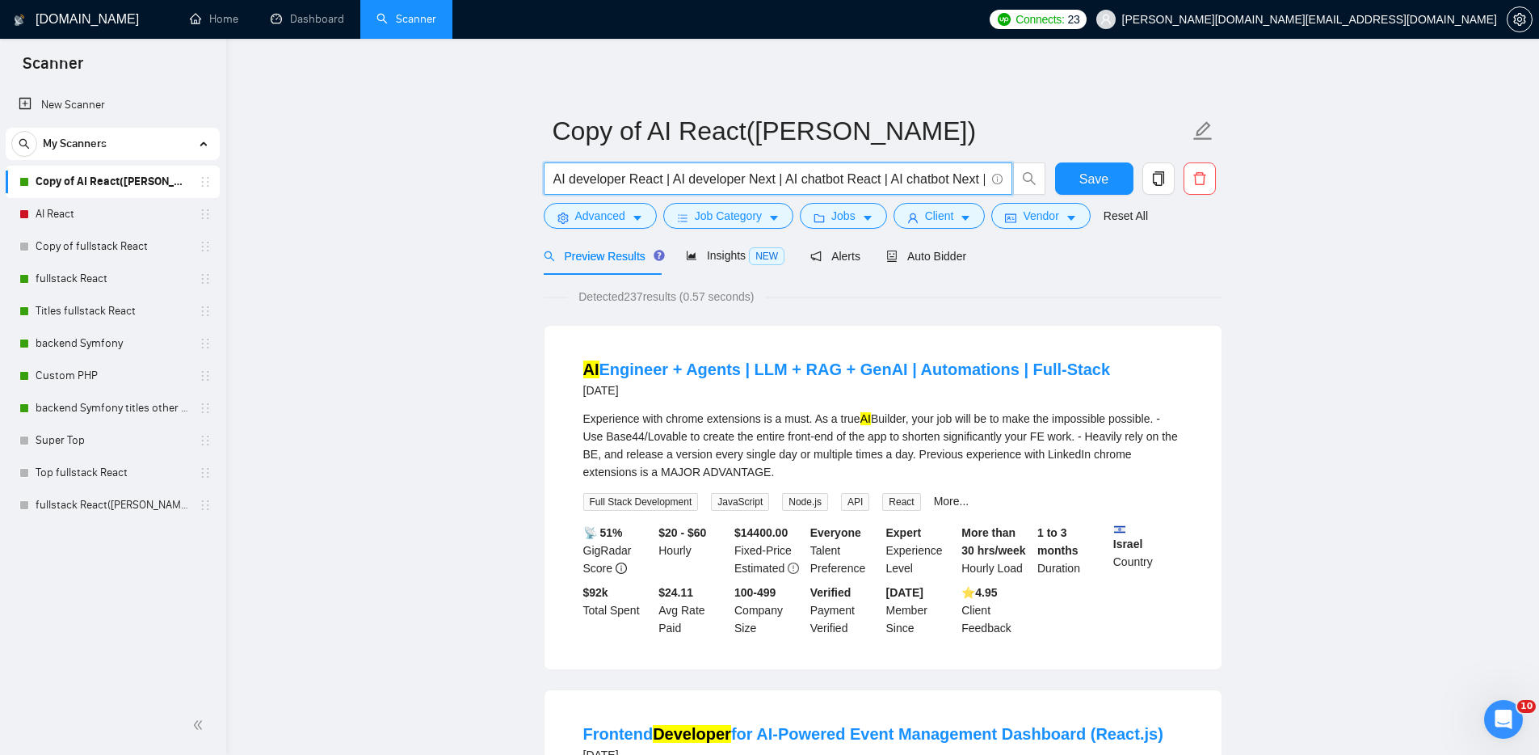
click at [553, 178] on input "AI developer React | AI developer Next | AI chatbot React | AI chatbot Next | A…" at bounding box center [768, 179] width 431 height 20
paste input "AI developer"
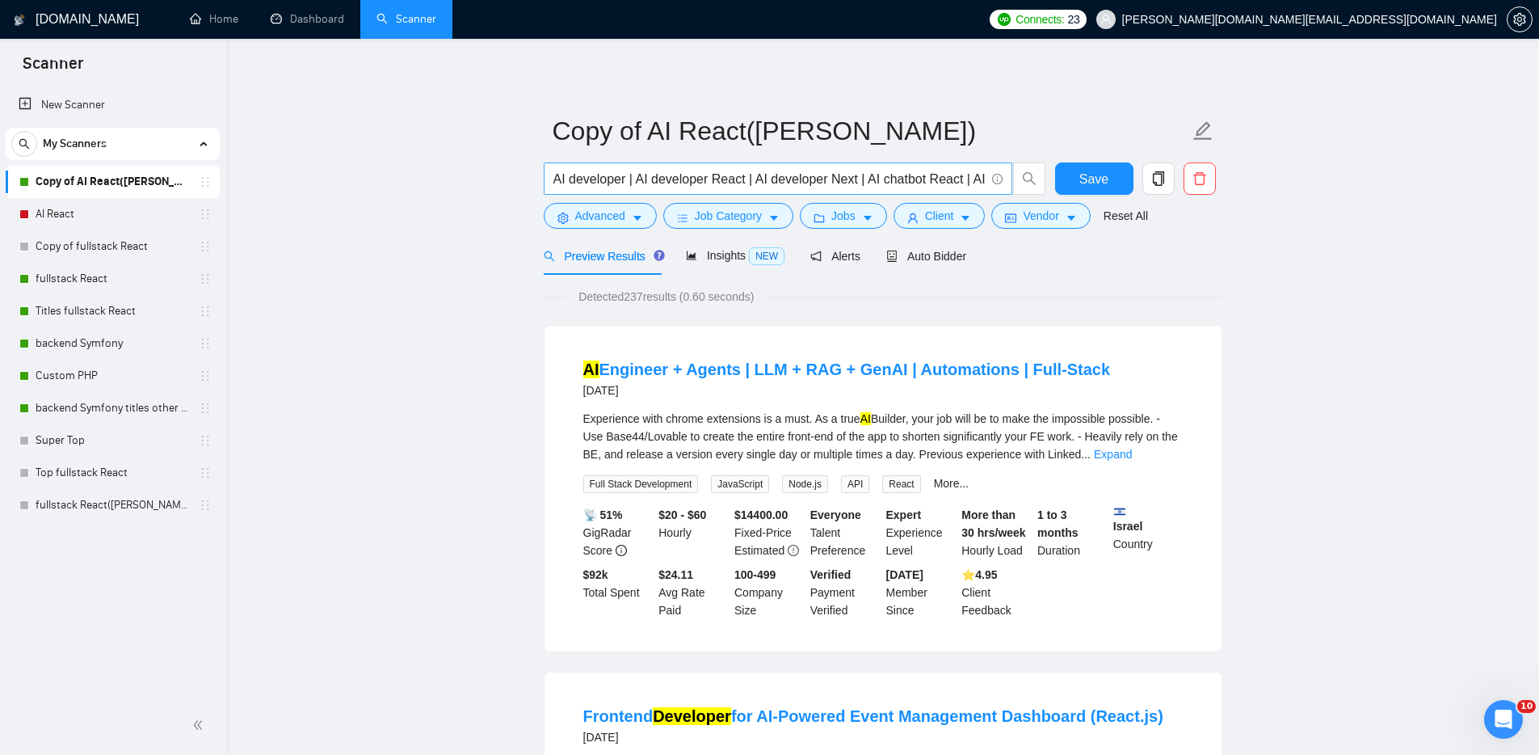
click at [550, 179] on span "AI developer | AI developer React | AI developer Next | AI chatbot React | AI c…" at bounding box center [778, 178] width 469 height 32
click at [556, 184] on input "AI developer | AI developer React | AI developer Next | AI chatbot React | AI c…" at bounding box center [768, 179] width 431 height 20
paste input "Pipecat Developer"
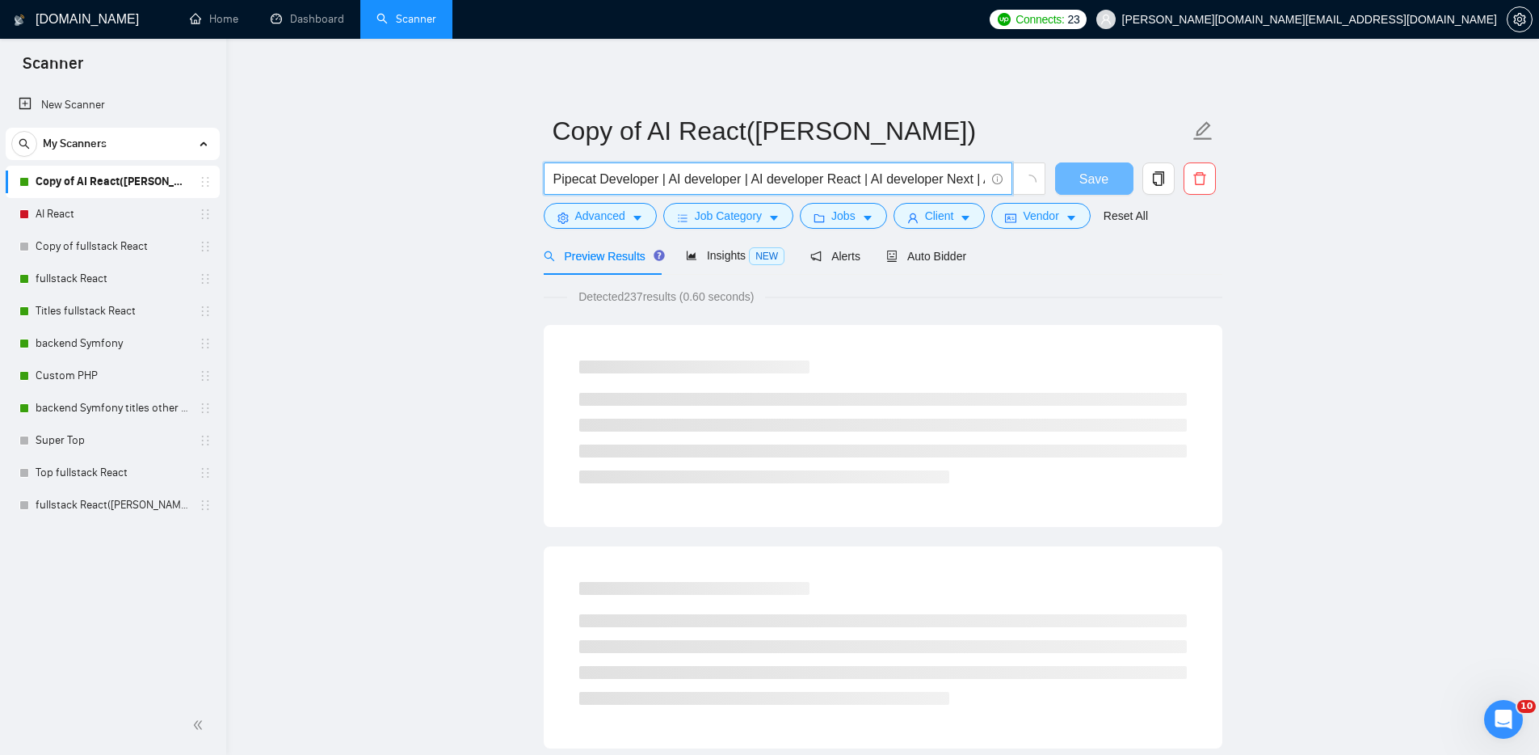
drag, startPoint x: 559, startPoint y: 175, endPoint x: 545, endPoint y: 173, distance: 13.9
click at [545, 173] on span "Pipecat Developer | AI developer | AI developer React | AI developer Next | AI …" at bounding box center [778, 178] width 469 height 32
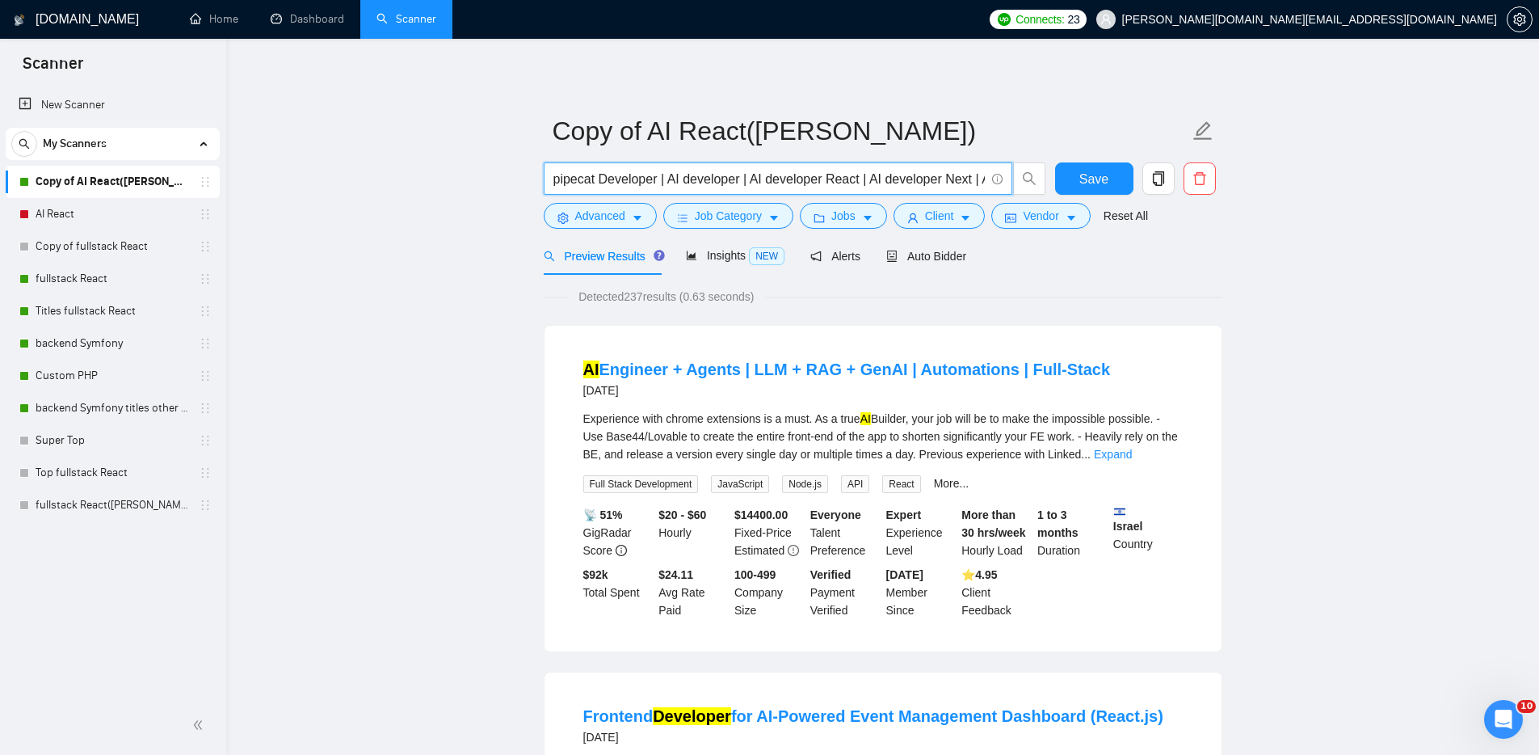
type input "pipecat Developer | AI developer | AI developer React | AI developer Next | AI …"
click at [606, 213] on span "Advanced" at bounding box center [600, 216] width 50 height 18
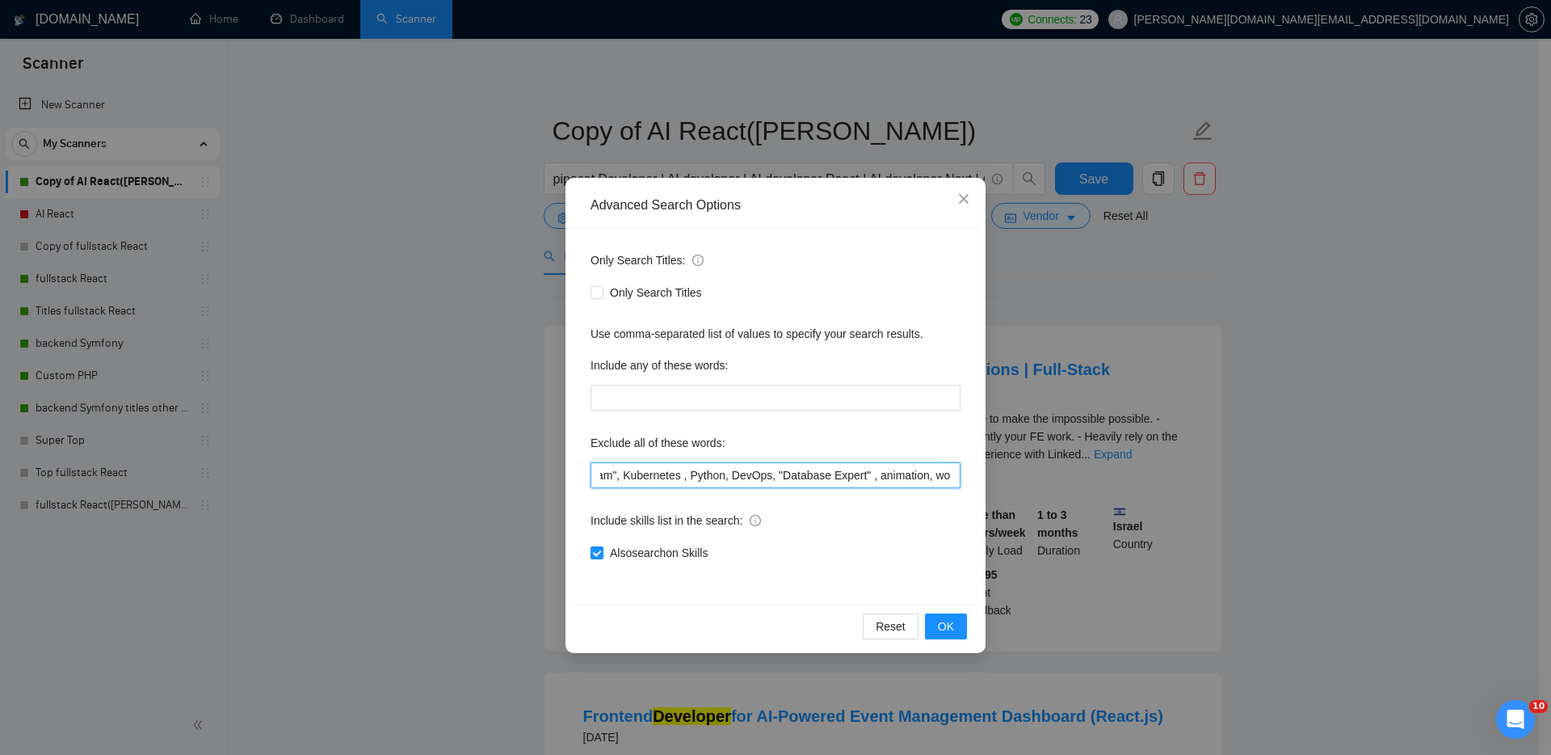
drag, startPoint x: 936, startPoint y: 474, endPoint x: 970, endPoint y: 474, distance: 33.9
click at [970, 474] on div "Only Search Titles: Only Search Titles Use comma-separated list of values to sp…" at bounding box center [775, 416] width 409 height 377
drag, startPoint x: 924, startPoint y: 479, endPoint x: 955, endPoint y: 479, distance: 30.7
click at [955, 479] on input "team, Coach, .NET, C#, Upgrad*, shopify, "join our", Consult*, Blockchain, Flas…" at bounding box center [776, 475] width 370 height 26
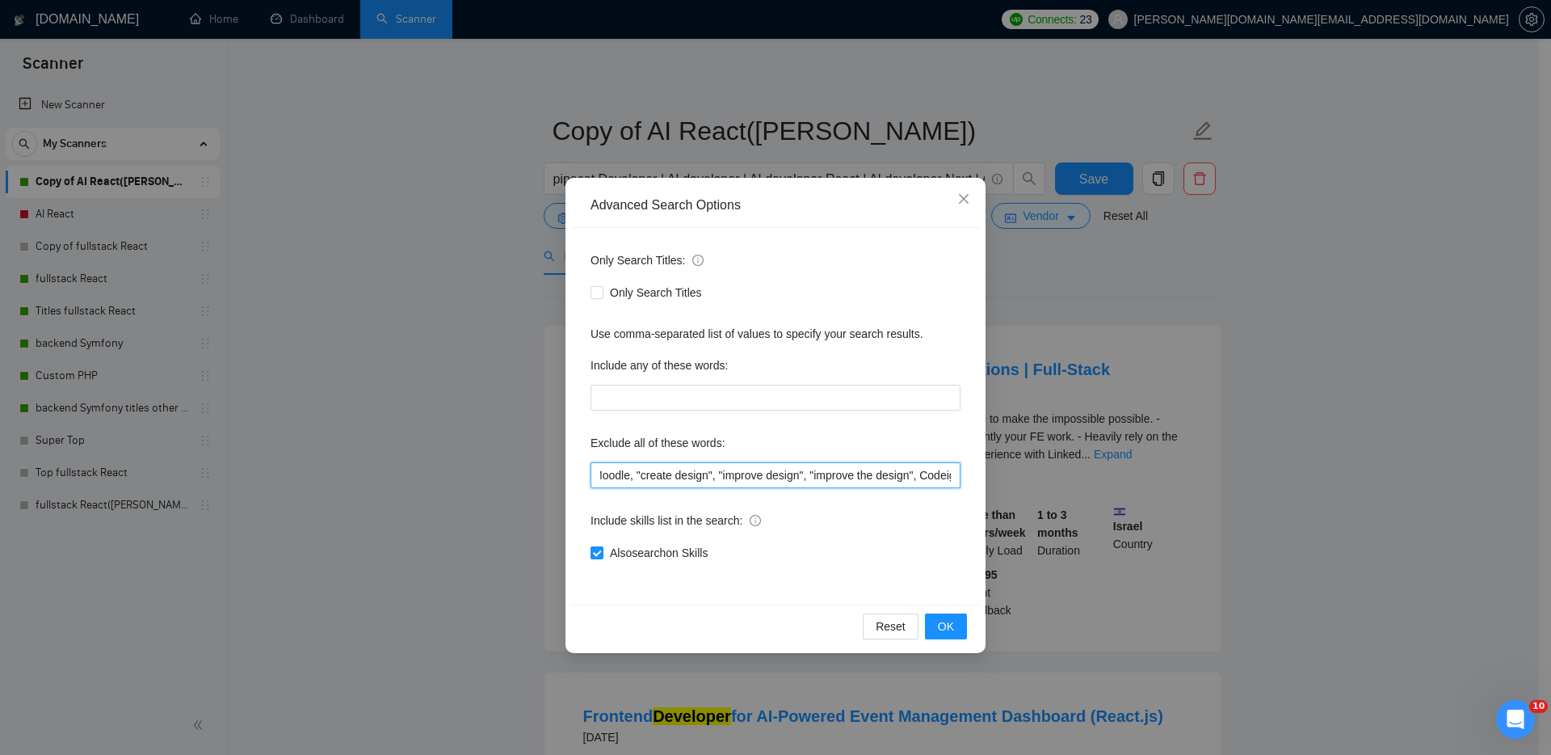
click at [924, 478] on input "team, Coach, .NET, C#, Upgrad*, shopify, "join our", Consult*, Blockchain, Flas…" at bounding box center [776, 475] width 370 height 26
drag, startPoint x: 932, startPoint y: 476, endPoint x: 955, endPoint y: 478, distance: 22.7
click at [955, 478] on input "team, Coach, .NET, C#, Upgrad*, shopify, "join our", Consult*, Blockchain, Flas…" at bounding box center [776, 475] width 370 height 26
click at [794, 475] on input "team, Coach, .NET, C#, Upgrad*, shopify, "join our", Consult*, Blockchain, Flas…" at bounding box center [776, 475] width 370 height 26
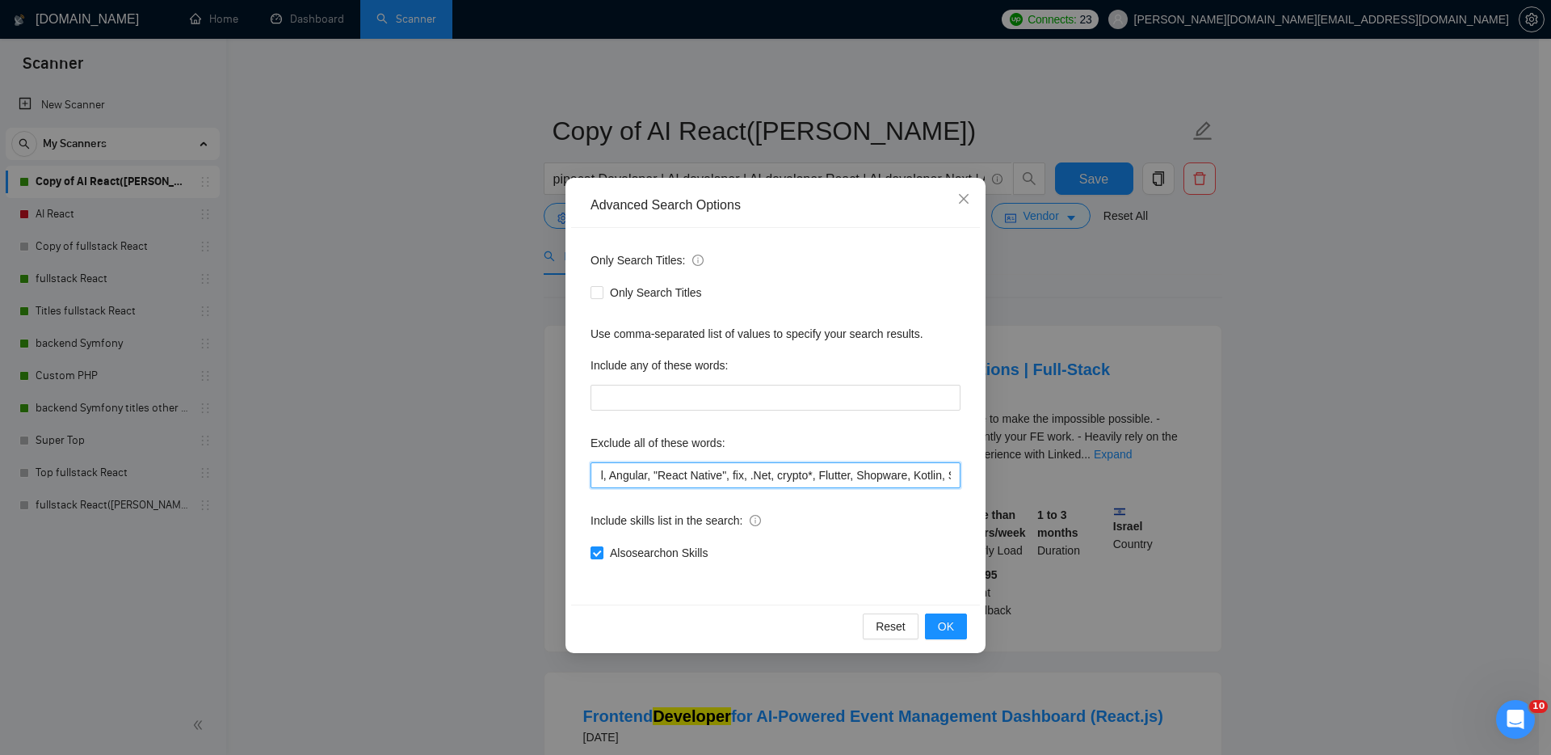
click at [794, 475] on input "team, Coach, .NET, C#, Upgrad*, shopify, "join our", Consult*, Blockchain, Flas…" at bounding box center [776, 475] width 370 height 26
click at [950, 618] on span "OK" at bounding box center [946, 626] width 16 height 18
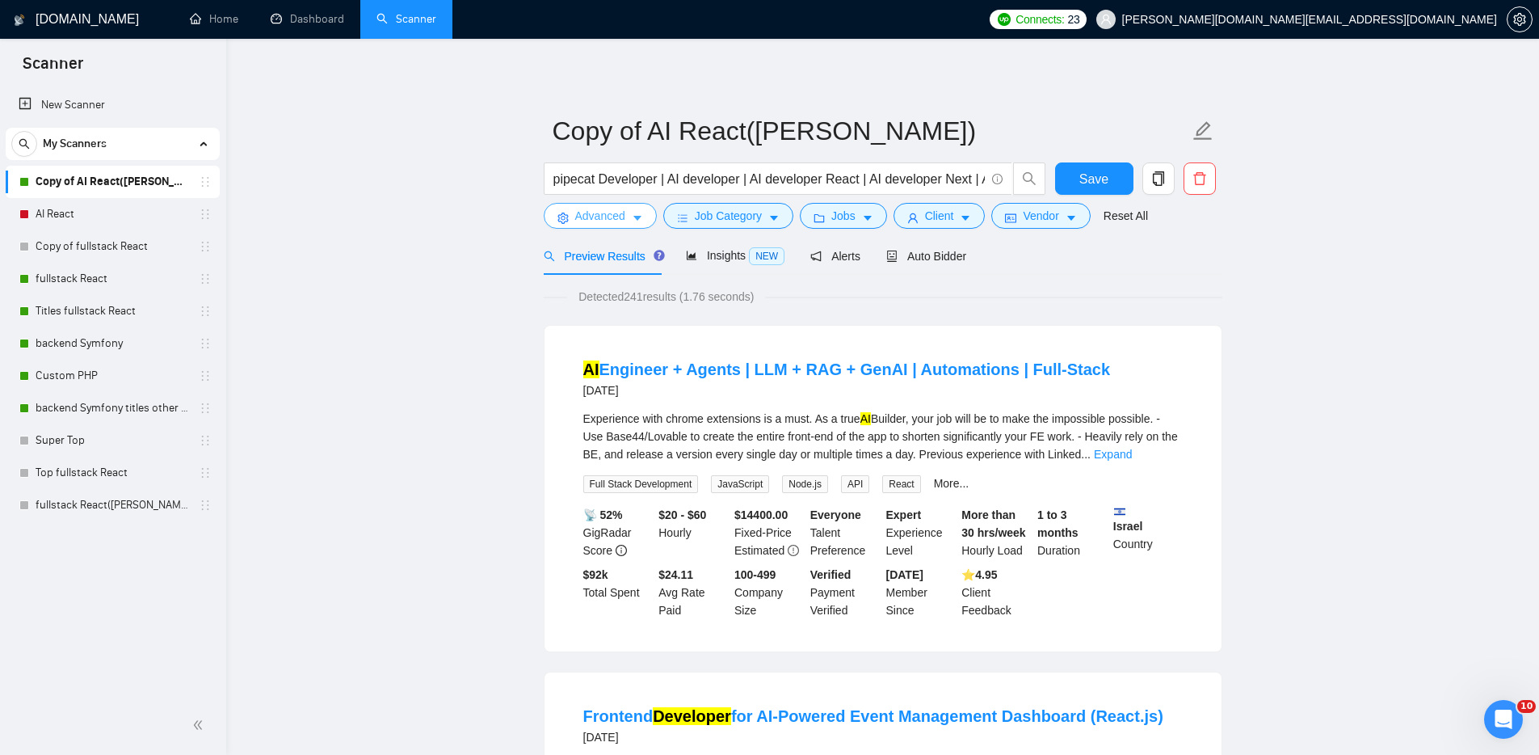
click at [587, 212] on span "Advanced" at bounding box center [600, 216] width 50 height 18
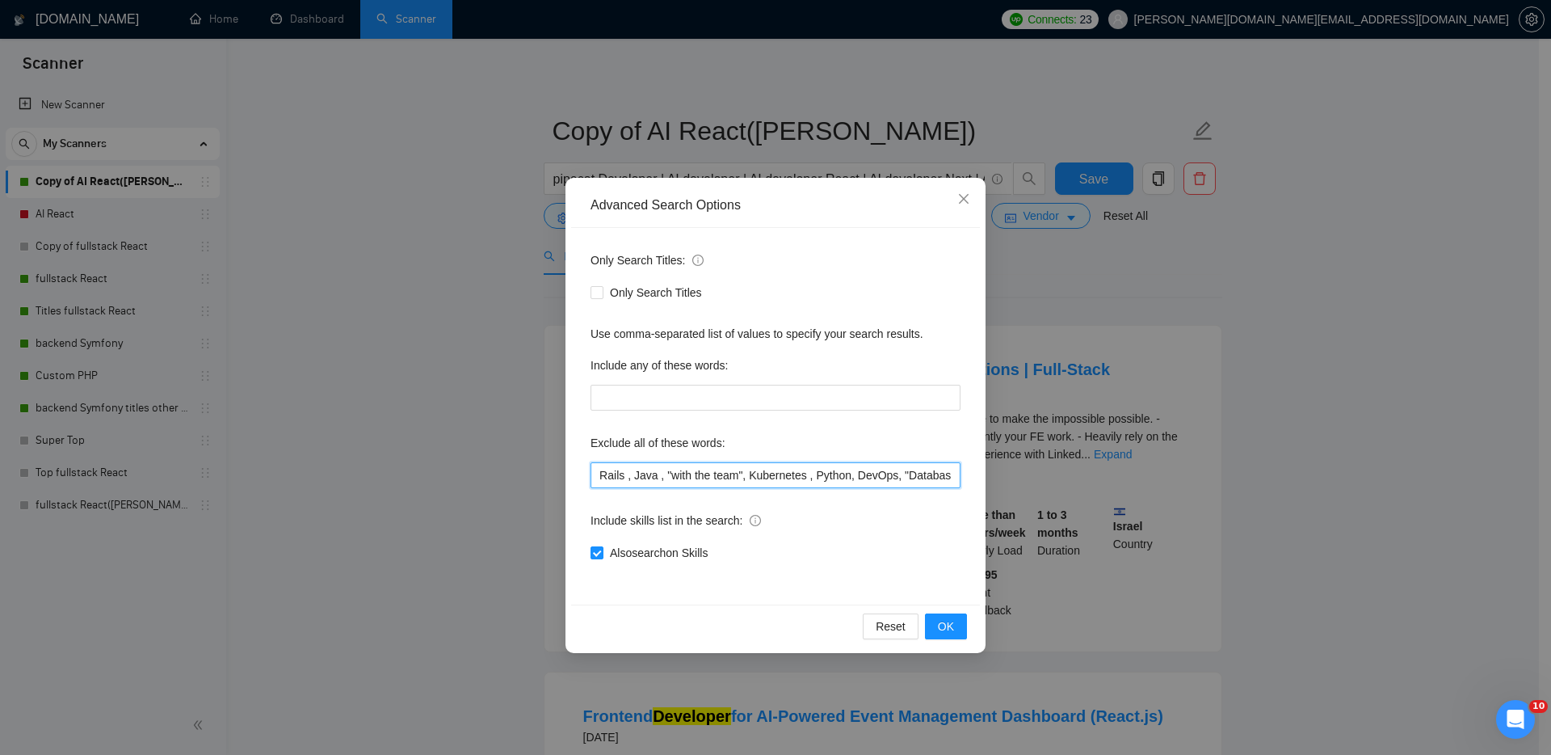
drag, startPoint x: 929, startPoint y: 476, endPoint x: 949, endPoint y: 477, distance: 19.4
click at [949, 477] on input "team, Coach, .NET, C#, Upgrad*, shopify, "join our", Consult*, Blockchain, Flas…" at bounding box center [776, 475] width 370 height 26
click at [810, 478] on input "team, Coach, .NET, C#, Upgrad*, shopify, "join our", Consult*, Blockchain, Flas…" at bounding box center [776, 475] width 370 height 26
click at [811, 478] on input "team, Coach, .NET, C#, Upgrad*, shopify, "join our", Consult*, Blockchain, Flas…" at bounding box center [776, 475] width 370 height 26
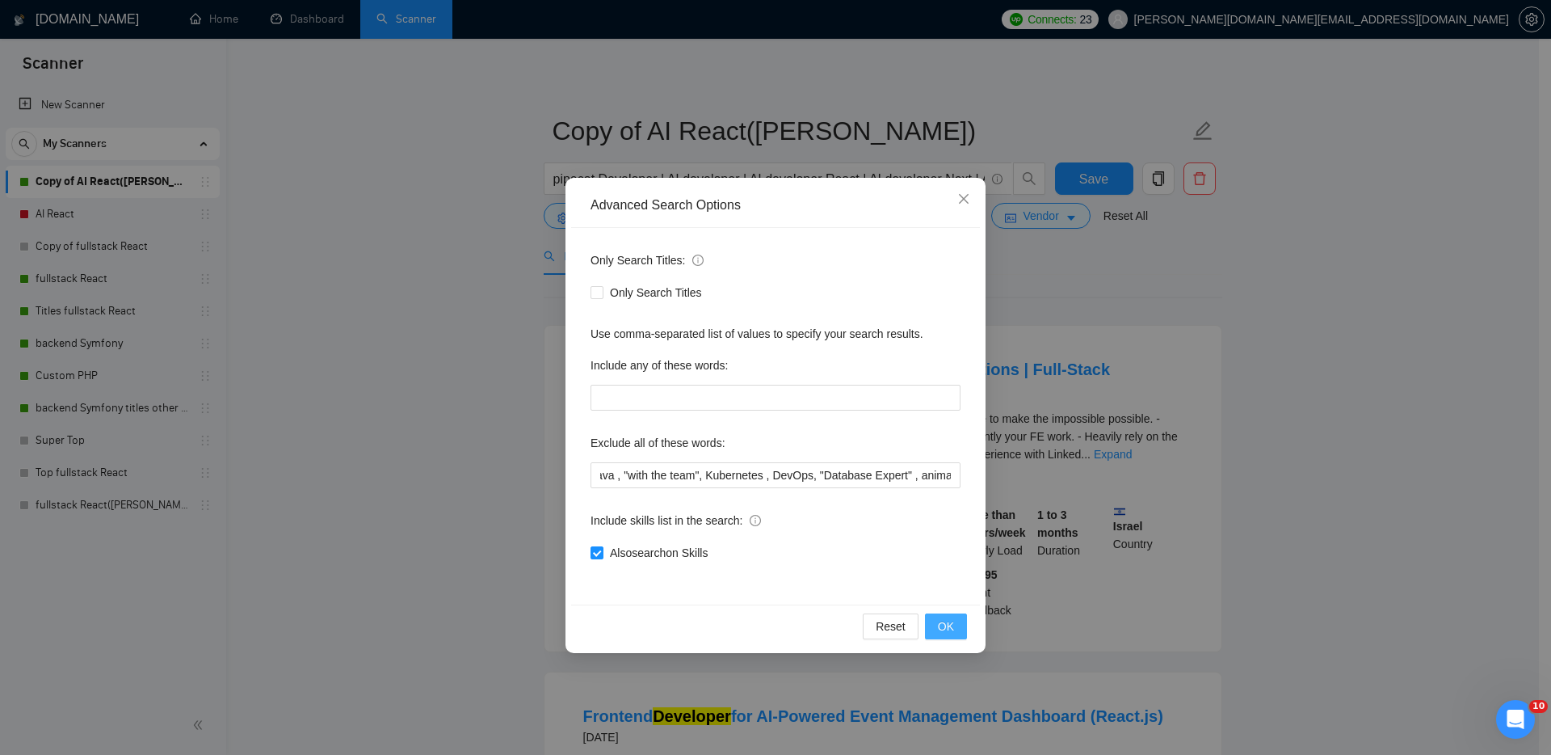
click at [945, 620] on span "OK" at bounding box center [946, 626] width 16 height 18
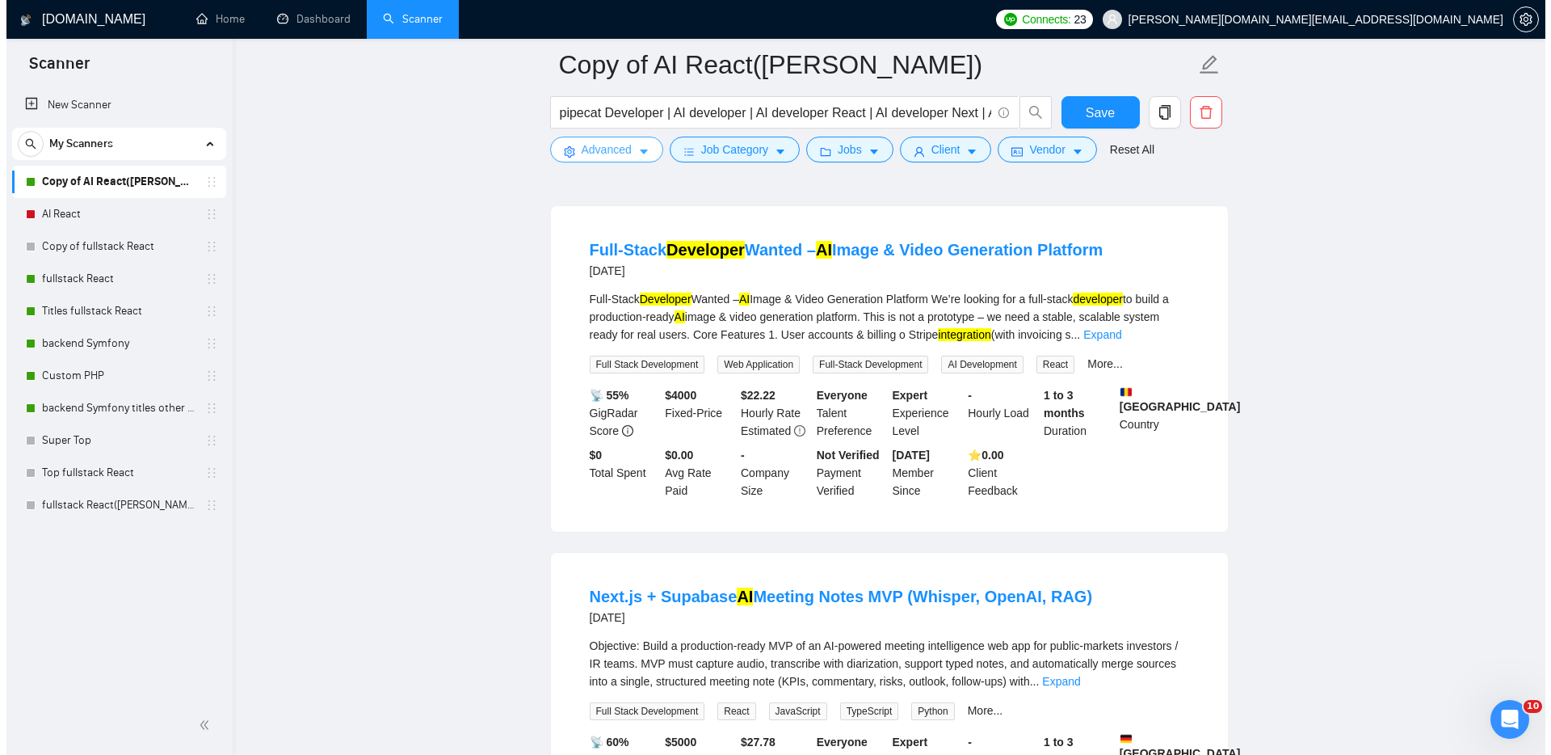
scroll to position [64, 0]
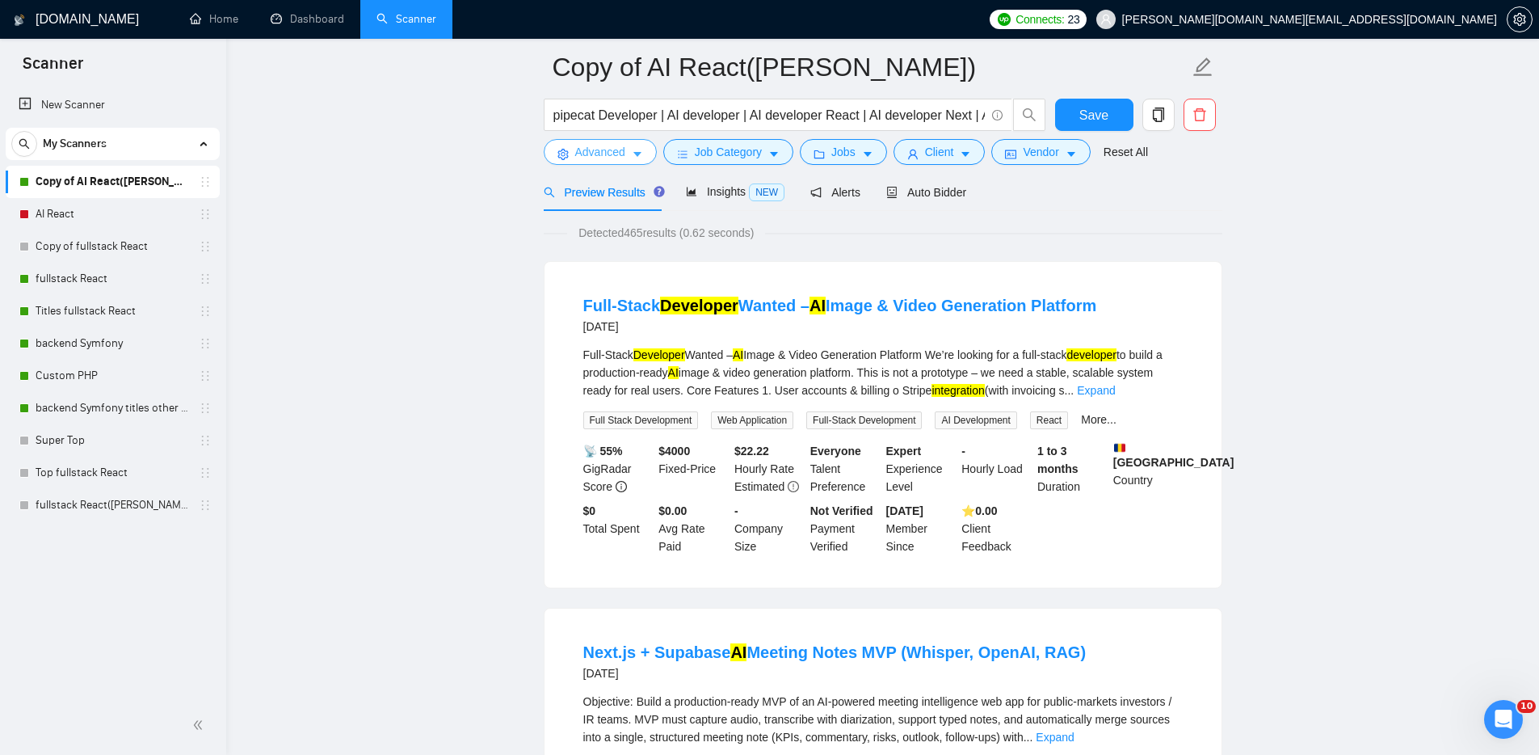
click at [600, 151] on span "Advanced" at bounding box center [600, 152] width 50 height 18
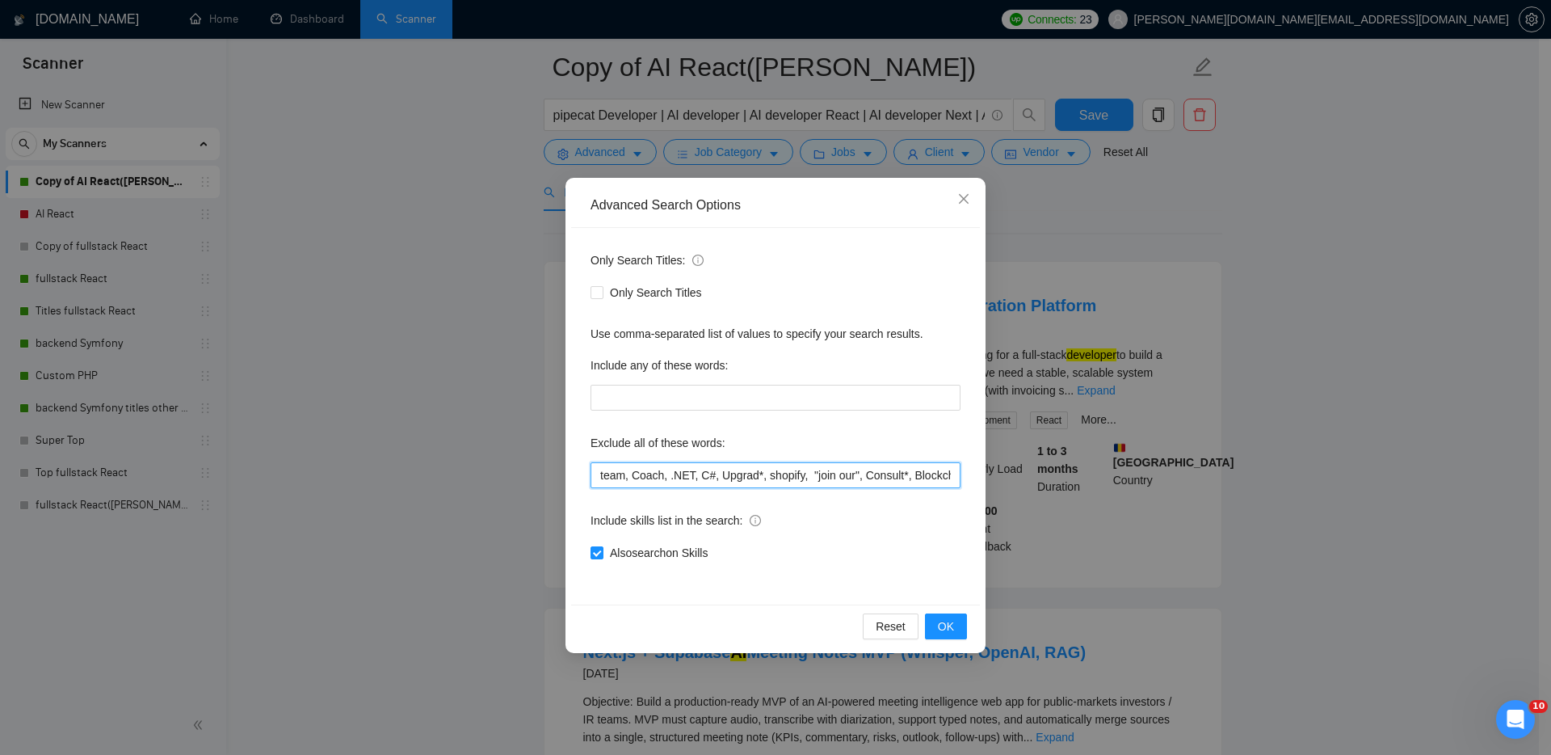
drag, startPoint x: 922, startPoint y: 475, endPoint x: 942, endPoint y: 474, distance: 20.2
click at [942, 474] on input "team, Coach, .NET, C#, Upgrad*, shopify, "join our", Consult*, Blockchain, Flas…" at bounding box center [776, 475] width 370 height 26
drag, startPoint x: 928, startPoint y: 476, endPoint x: 951, endPoint y: 474, distance: 22.7
click at [951, 474] on input "team, Coach, .NET, C#, Upgrad*, shopify, "join our", Consult*, Blockchain, Flas…" at bounding box center [776, 475] width 370 height 26
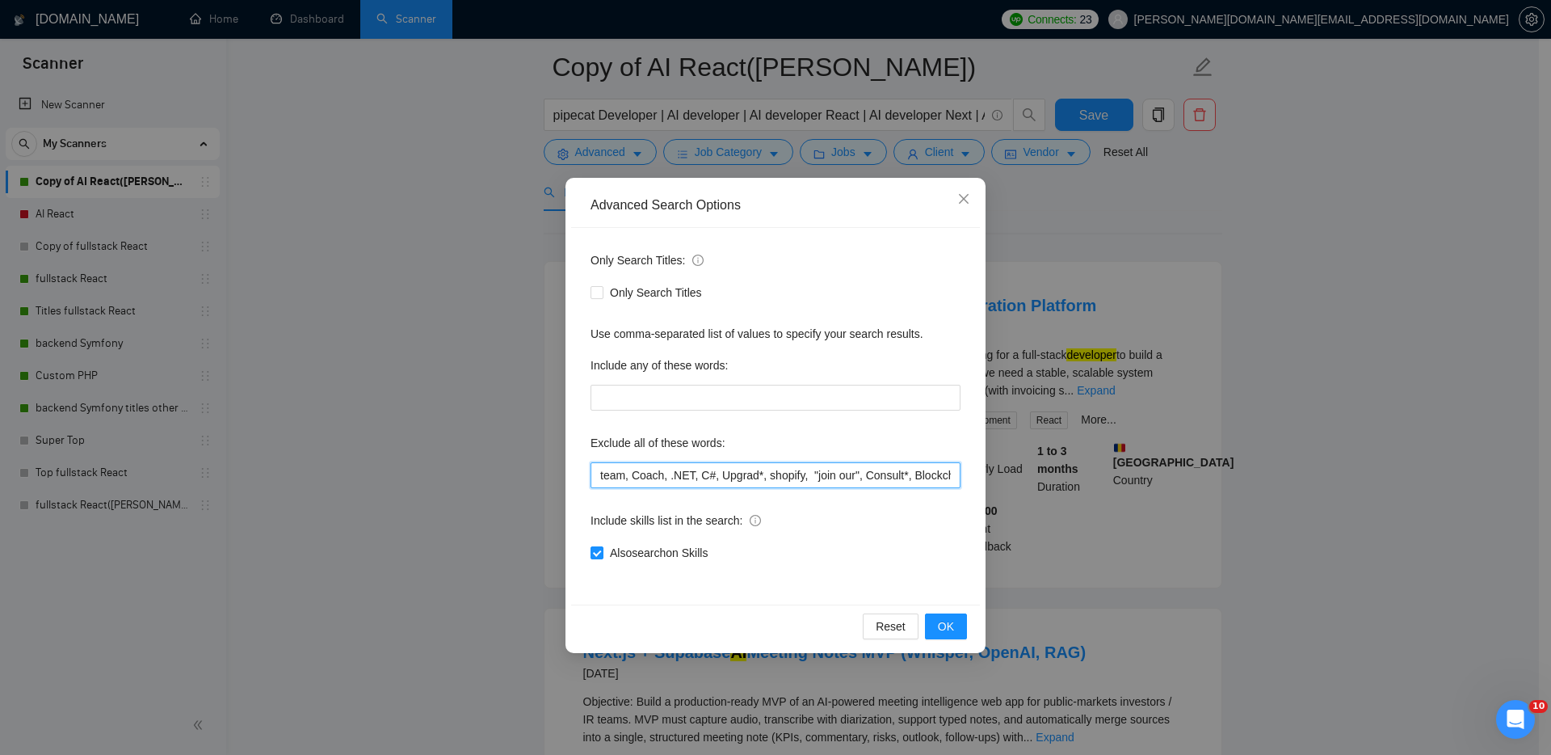
drag, startPoint x: 600, startPoint y: 473, endPoint x: 583, endPoint y: 473, distance: 17.0
click at [583, 473] on div "Only Search Titles: Only Search Titles Use comma-separated list of values to sp…" at bounding box center [775, 416] width 409 height 377
drag, startPoint x: 922, startPoint y: 474, endPoint x: 958, endPoint y: 475, distance: 35.6
click at [958, 475] on input "team, Coach, .NET, C#, Upgrad*, shopify, "join our", Consult*, Blockchain, Flas…" at bounding box center [776, 475] width 370 height 26
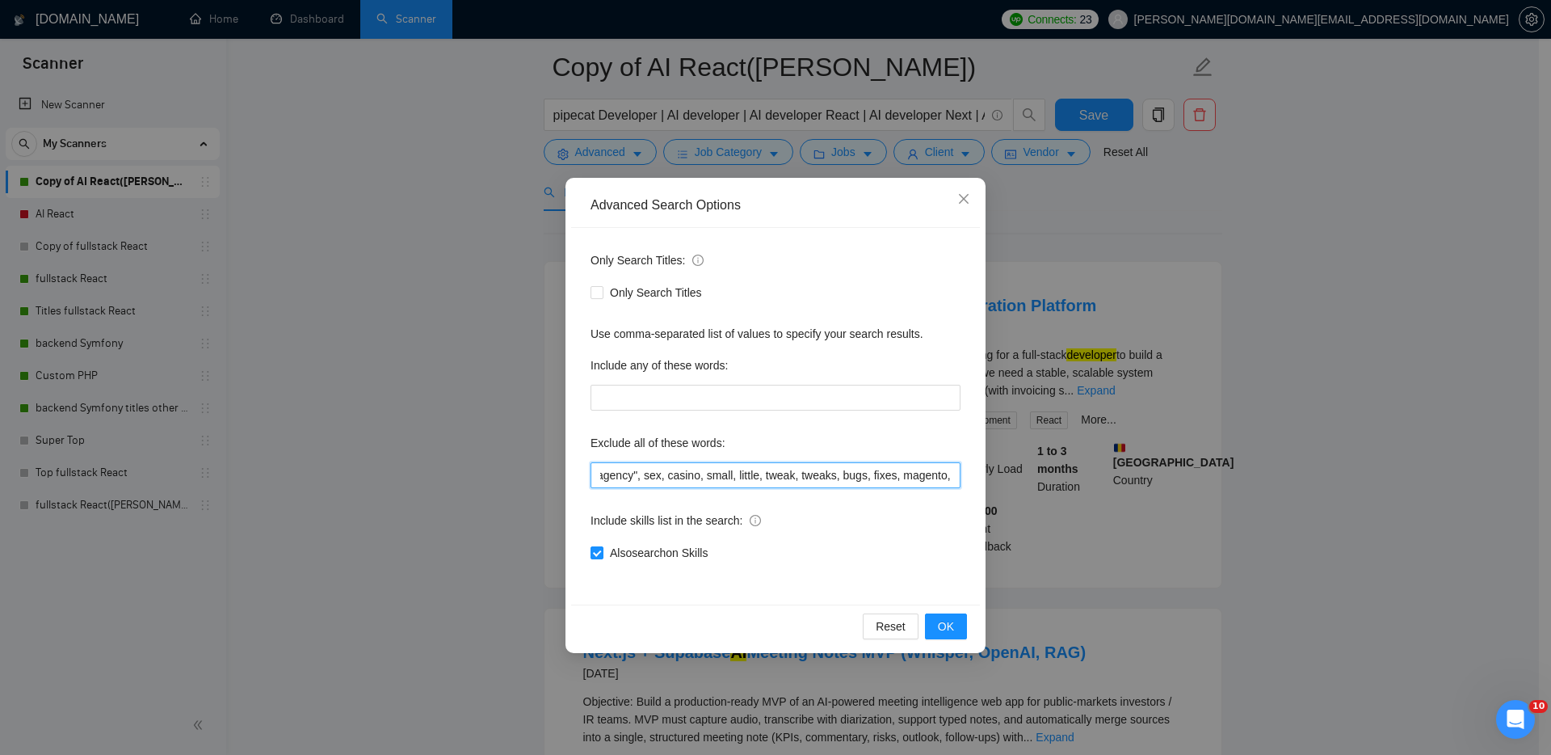
click at [641, 478] on input "team, Coach, .NET, C#, Upgrad*, shopify, "join our", Consult*, Blockchain, Flas…" at bounding box center [776, 475] width 370 height 26
drag, startPoint x: 613, startPoint y: 476, endPoint x: 600, endPoint y: 475, distance: 13.8
click at [600, 475] on input "team, Coach, .NET, C#, Upgrad*, shopify, "join our", Consult*, Blockchain, Flas…" at bounding box center [776, 475] width 370 height 26
click at [785, 478] on input "team, Coach, .NET, C#, Upgrad*, shopify, "join our", Consult*, Blockchain, Flas…" at bounding box center [776, 475] width 370 height 26
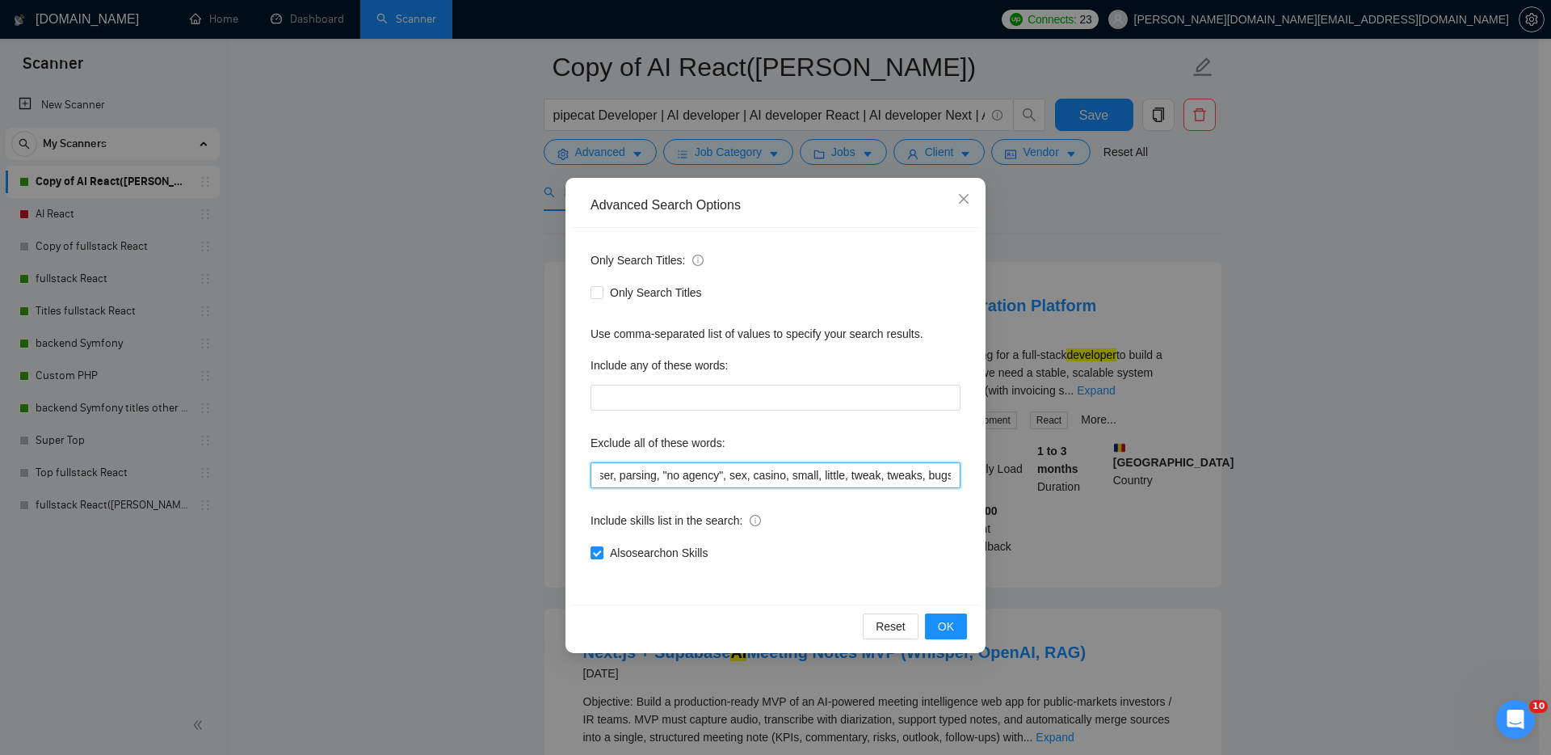
drag, startPoint x: 814, startPoint y: 473, endPoint x: 751, endPoint y: 470, distance: 63.9
click at [751, 470] on input "team, Coach, .NET, C#, Upgrad*, shopify, "join our", Consult*, Blockchain, Flas…" at bounding box center [776, 475] width 370 height 26
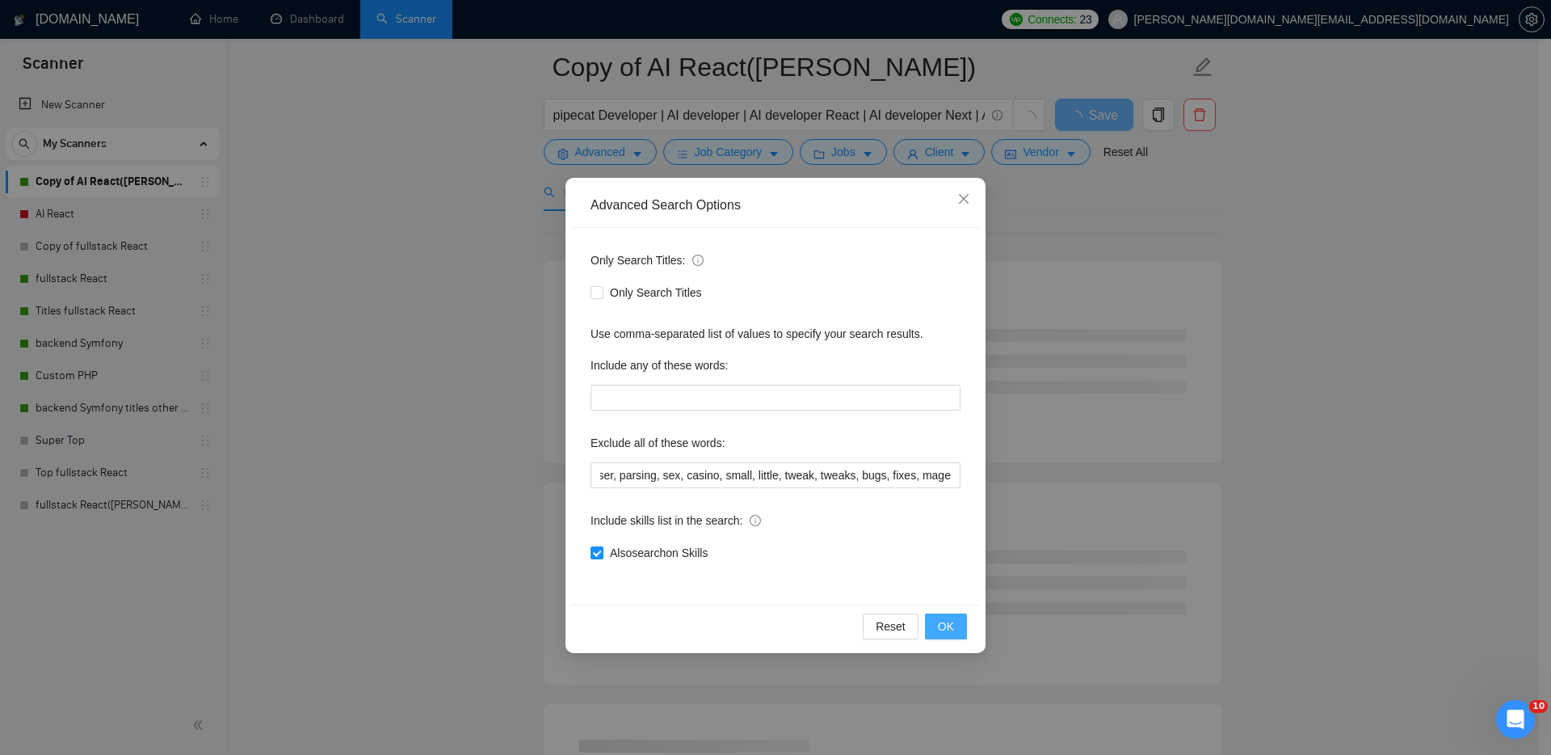
click at [949, 629] on span "OK" at bounding box center [946, 626] width 16 height 18
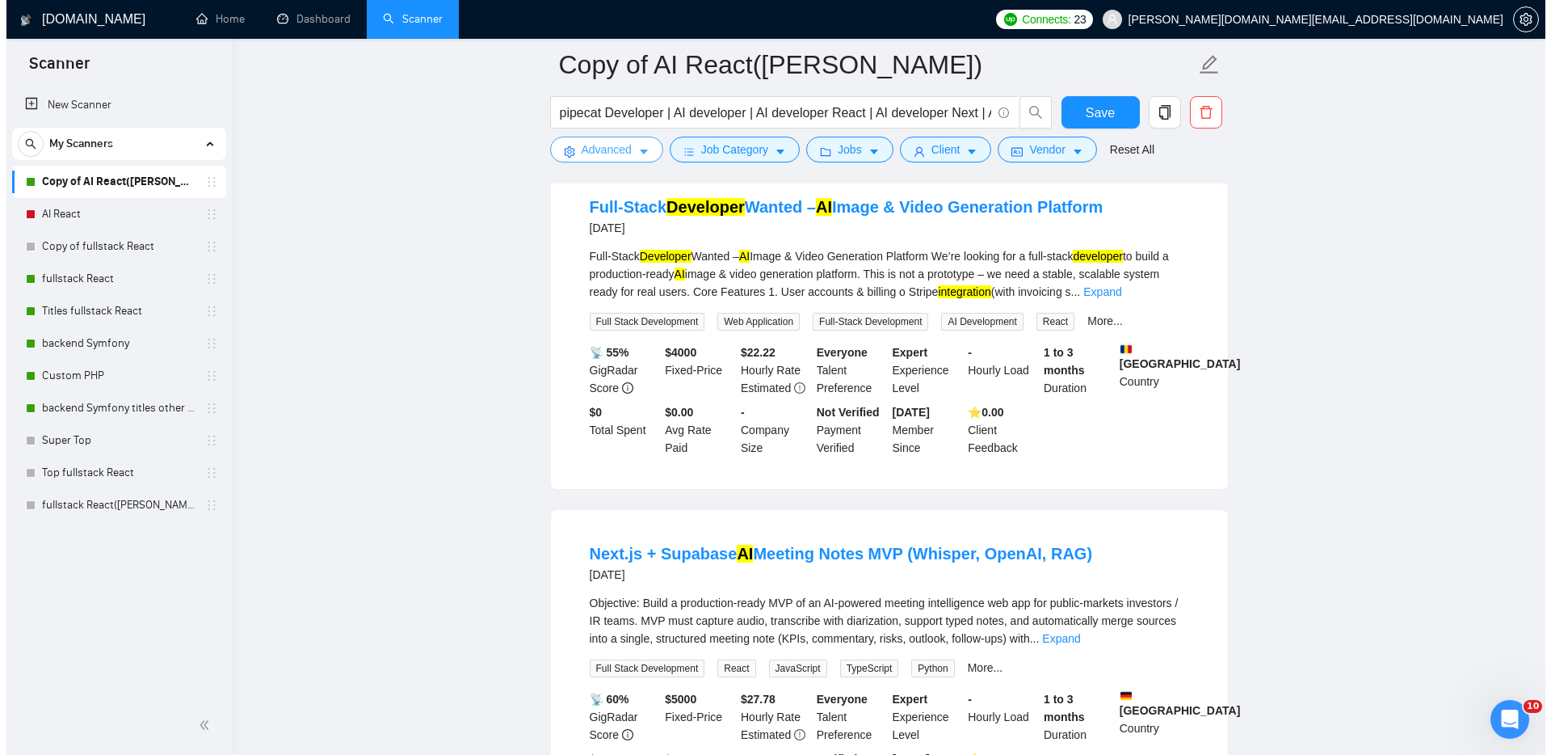
scroll to position [152, 0]
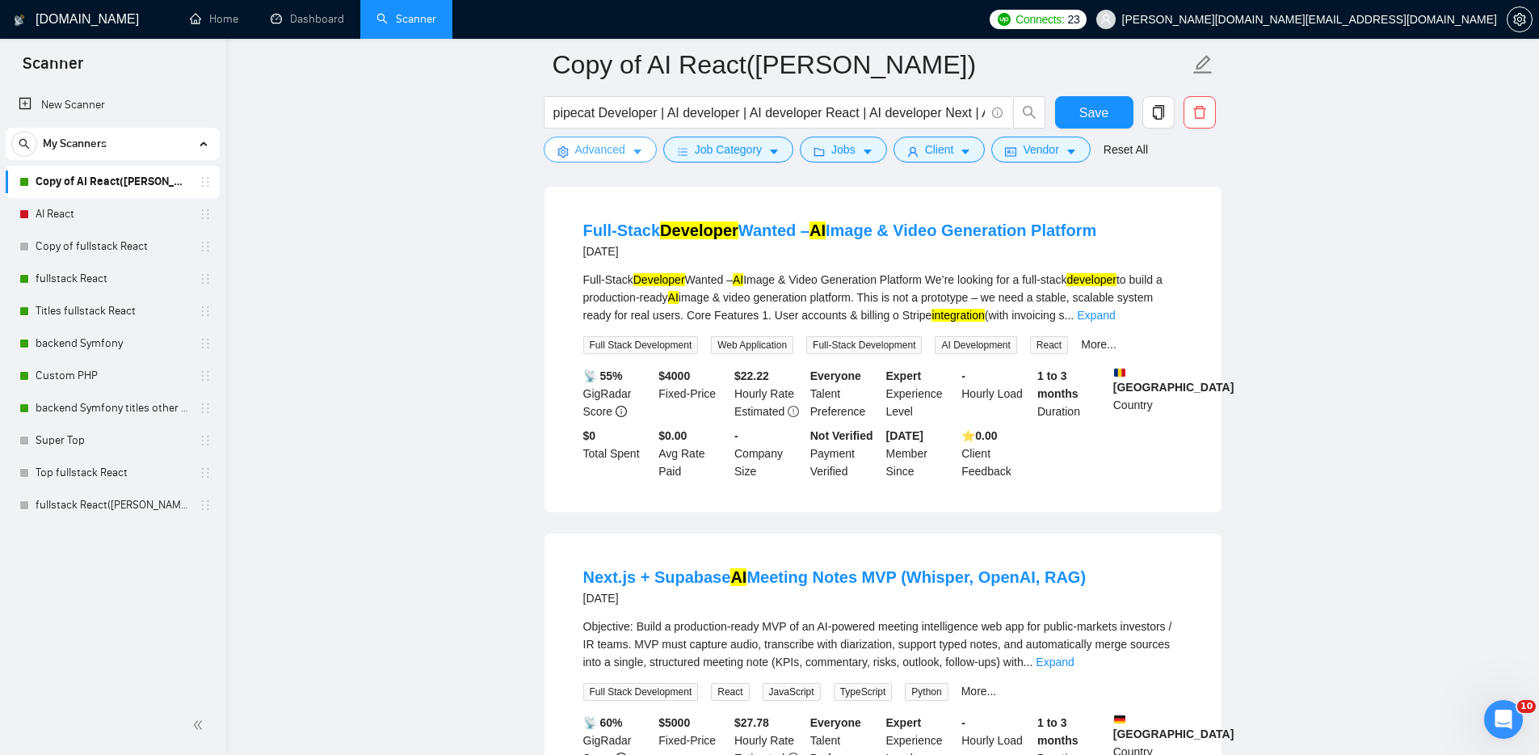
click at [592, 148] on span "Advanced" at bounding box center [600, 150] width 50 height 18
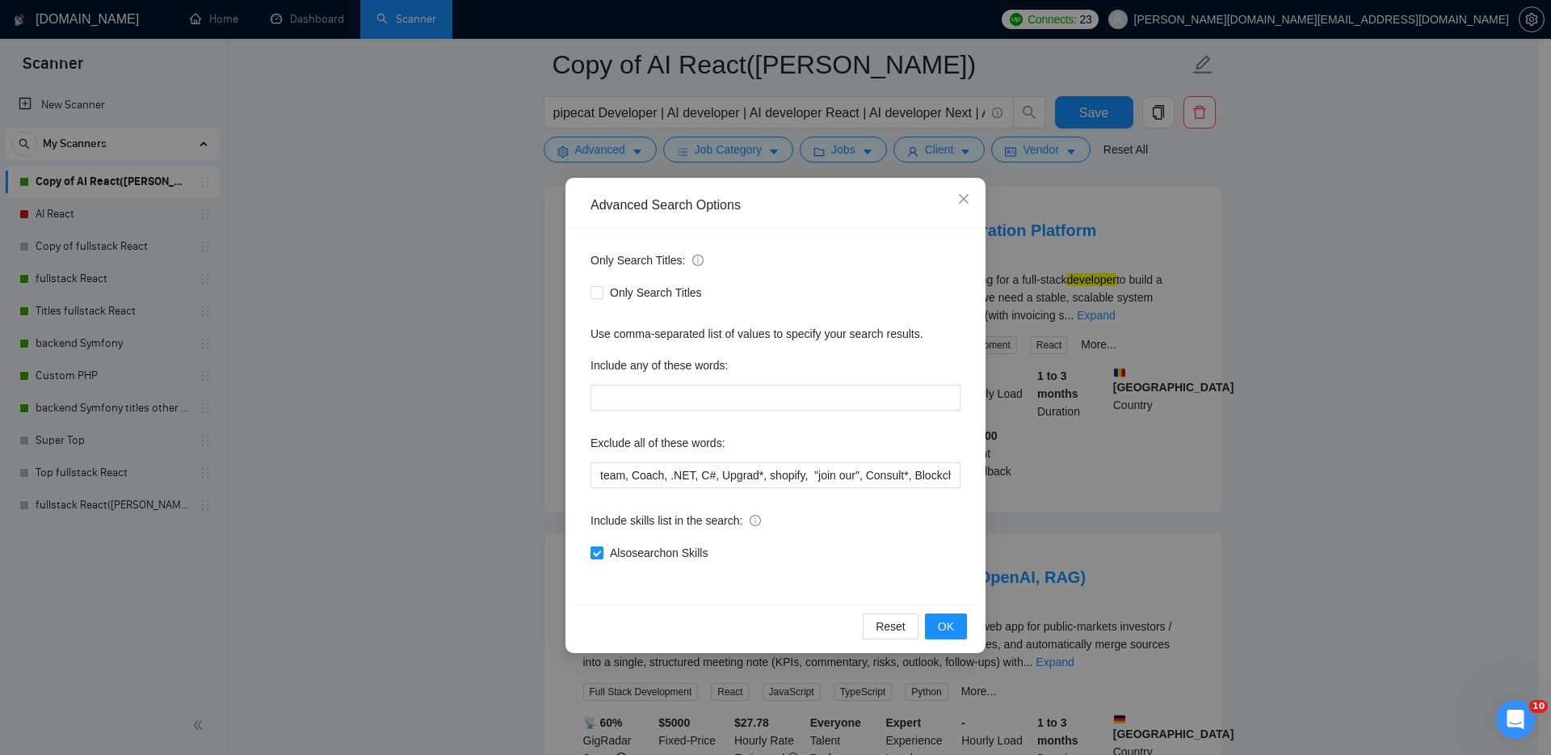
click at [1133, 490] on div "Advanced Search Options Only Search Titles: Only Search Titles Use comma-separa…" at bounding box center [775, 377] width 1551 height 755
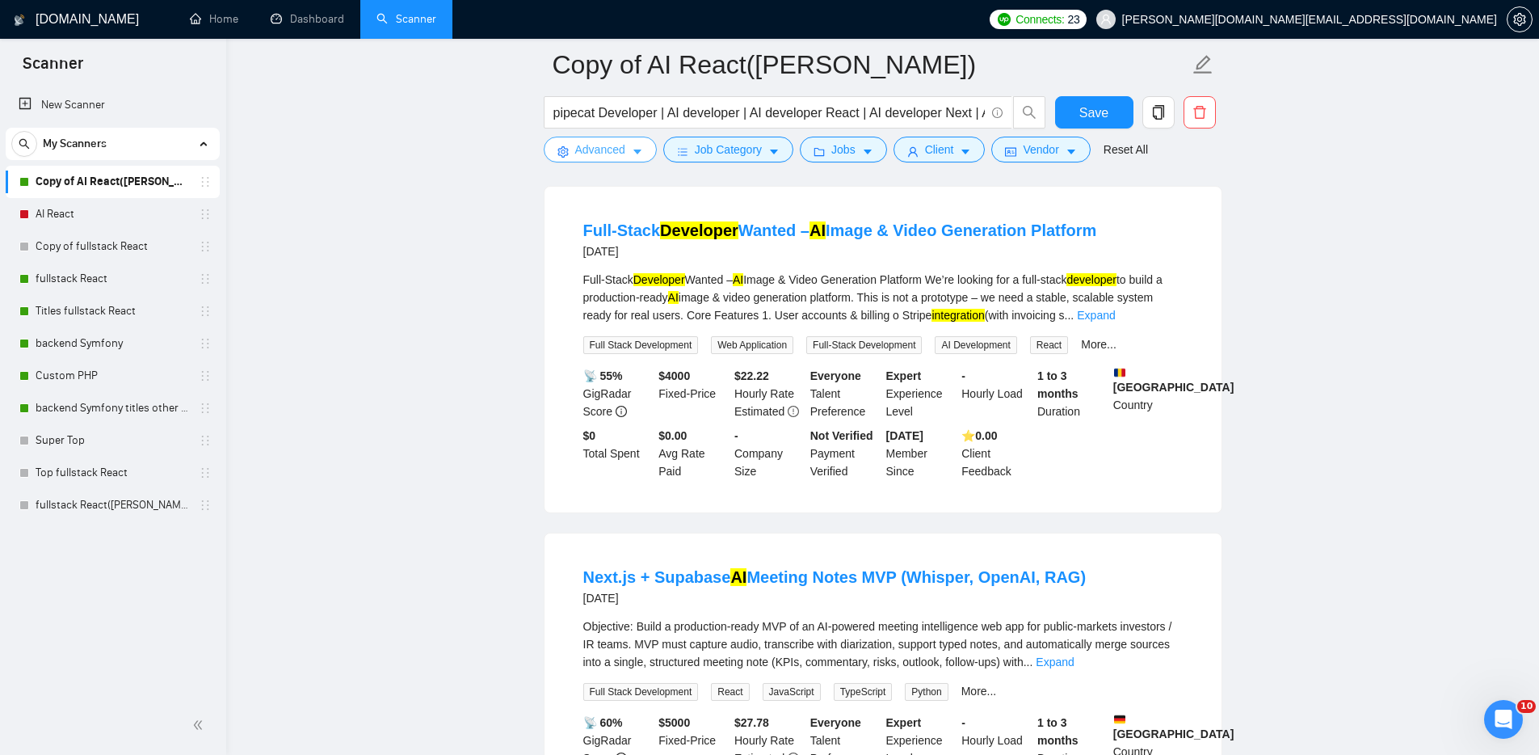
click at [595, 147] on span "Advanced" at bounding box center [600, 150] width 50 height 18
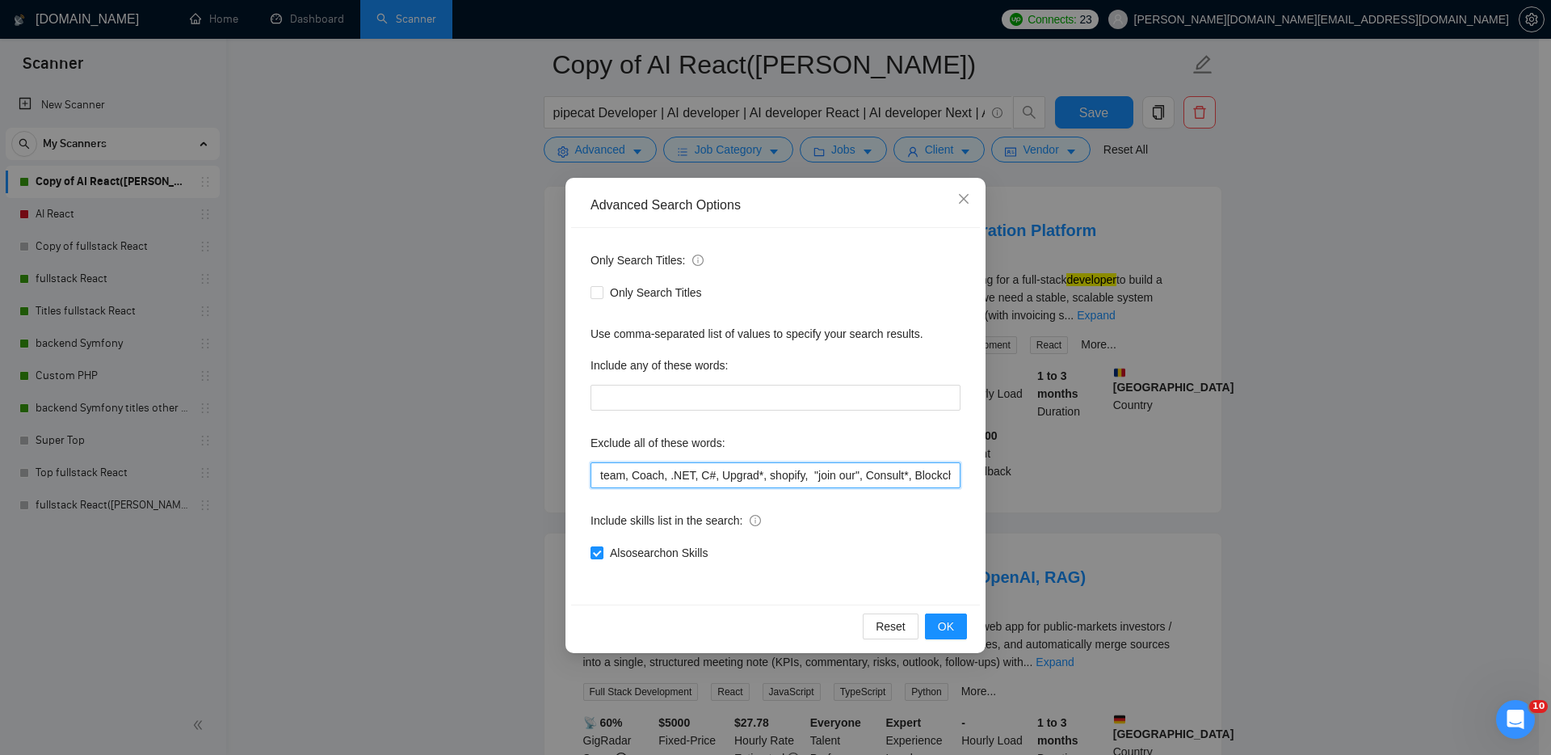
click at [865, 469] on input "team, Coach, .NET, C#, Upgrad*, shopify, "join our", Consult*, Blockchain, Flas…" at bounding box center [776, 475] width 370 height 26
click at [832, 476] on input "team, Coach, .NET, C#, Upgrad*, shopify, "join our", Consult*, Blockchain, Flas…" at bounding box center [776, 475] width 370 height 26
drag, startPoint x: 931, startPoint y: 474, endPoint x: 944, endPoint y: 473, distance: 13.0
click at [944, 473] on input "team, Coach, .NET, C#, Upgrad*, shopify, "join our", Consult*, Blockchain, Flas…" at bounding box center [776, 475] width 370 height 26
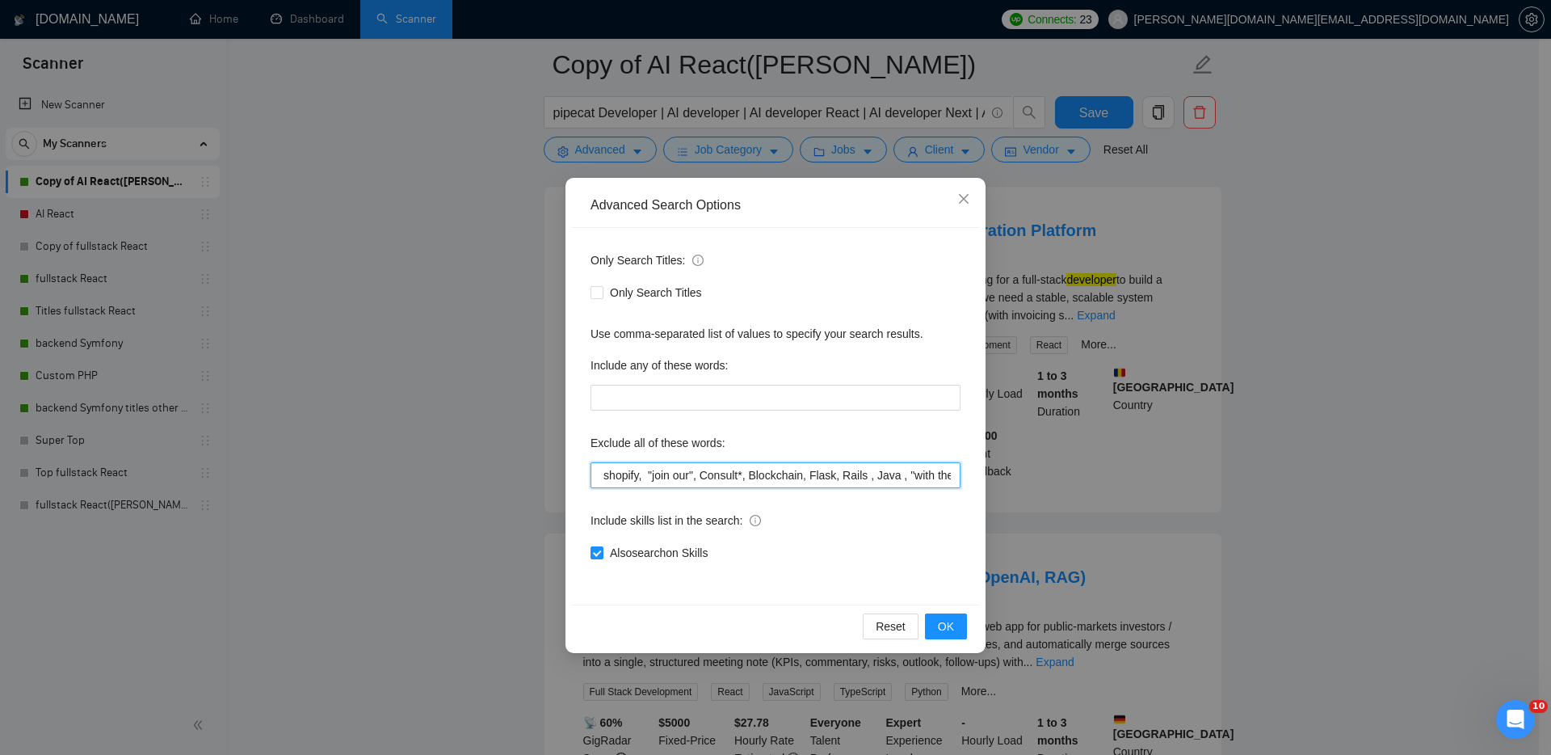
click at [896, 478] on input "team, Coach, .NET, C#, Upgrad*, shopify, "join our", Consult*, Blockchain, Flas…" at bounding box center [776, 475] width 370 height 26
drag, startPoint x: 903, startPoint y: 476, endPoint x: 938, endPoint y: 476, distance: 34.7
click at [938, 476] on input "team, Coach, .NET, C#, Upgrad*, shopify, "join our", Consult*, Blockchain, Flas…" at bounding box center [776, 475] width 370 height 26
click at [921, 478] on input "team, Coach, .NET, C#, Upgrad*, shopify, "join our", Consult*, Blockchain, Flas…" at bounding box center [776, 475] width 370 height 26
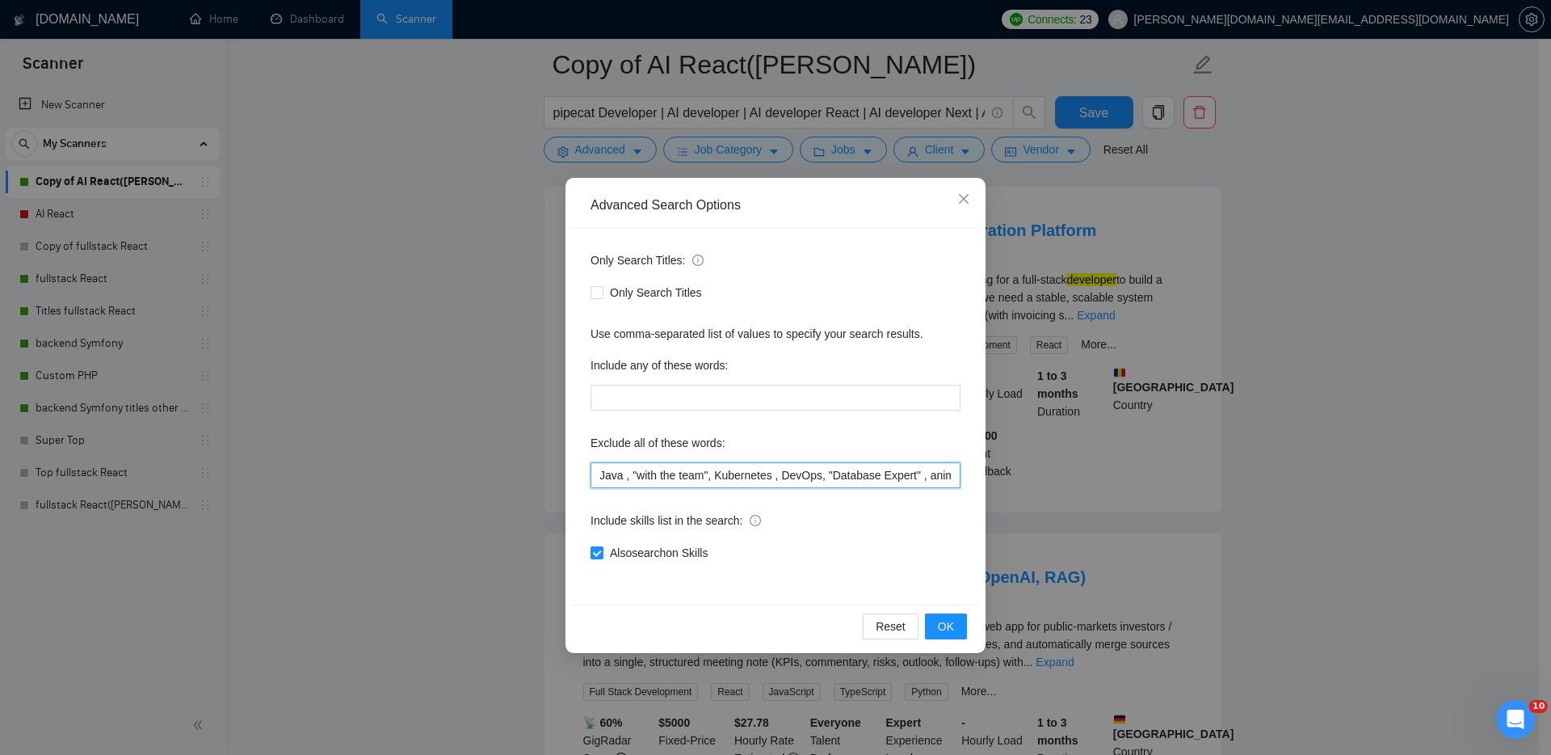
drag, startPoint x: 920, startPoint y: 478, endPoint x: 947, endPoint y: 480, distance: 27.6
click at [947, 480] on input "team, Coach, .NET, C#, Upgrad*, shopify, "join our", Consult*, Blockchain, Flas…" at bounding box center [776, 475] width 370 height 26
click at [888, 479] on input "team, Coach, .NET, C#, Upgrad*, shopify, "join our", Consult*, Blockchain, Flas…" at bounding box center [776, 475] width 370 height 26
click at [948, 477] on input "team, Coach, .NET, C#, Upgrad*, shopify, "join our", Consult*, Blockchain, Flas…" at bounding box center [776, 475] width 370 height 26
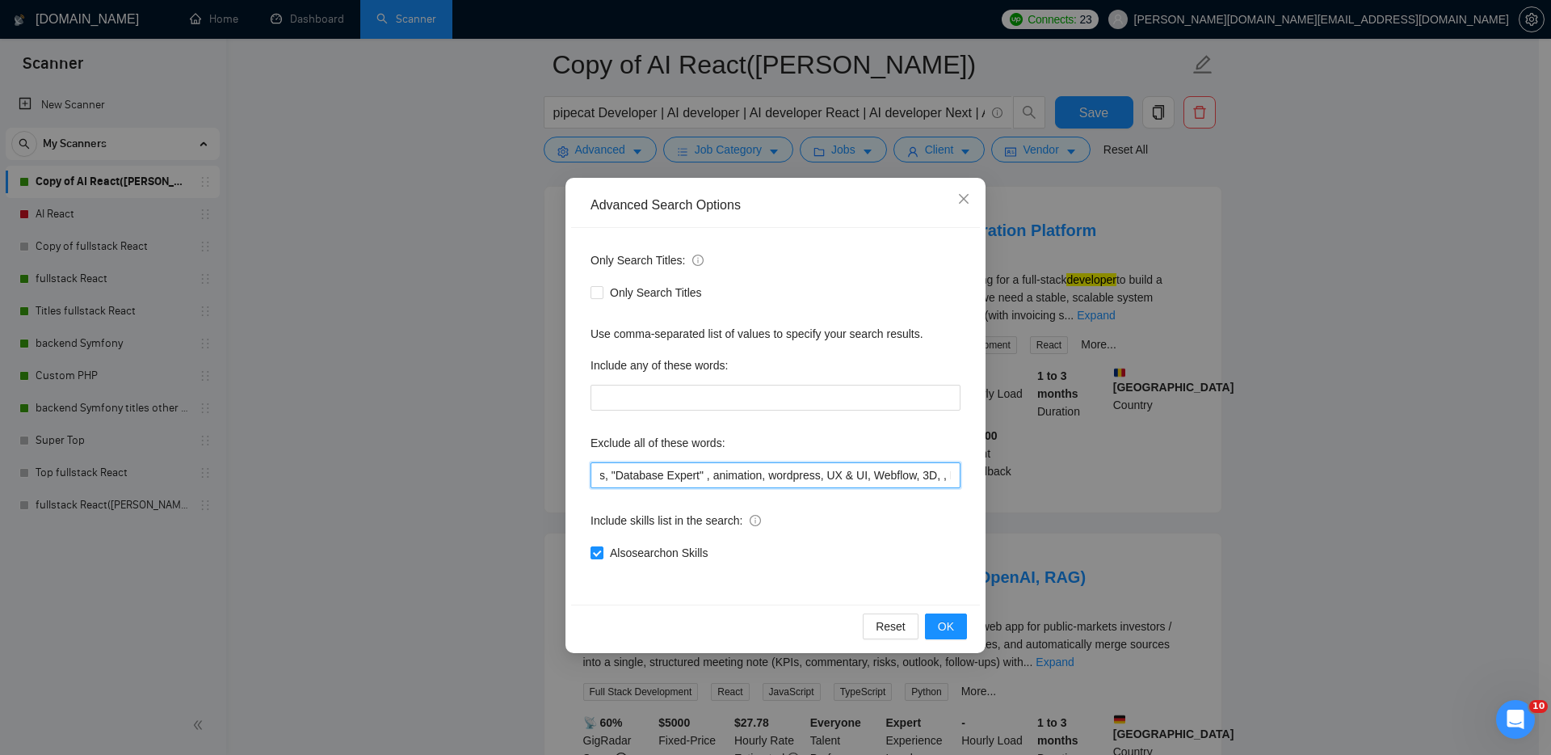
scroll to position [0, 749]
click at [869, 476] on input "team, Coach, .NET, C#, Upgrad*, shopify, "join our", Consult*, Blockchain, Flas…" at bounding box center [776, 475] width 370 height 26
drag, startPoint x: 928, startPoint y: 476, endPoint x: 944, endPoint y: 477, distance: 15.4
click at [944, 477] on input "team, Coach, .NET, C#, Upgrad*, shopify, "join our", Consult*, Blockchain, Flas…" at bounding box center [776, 475] width 370 height 26
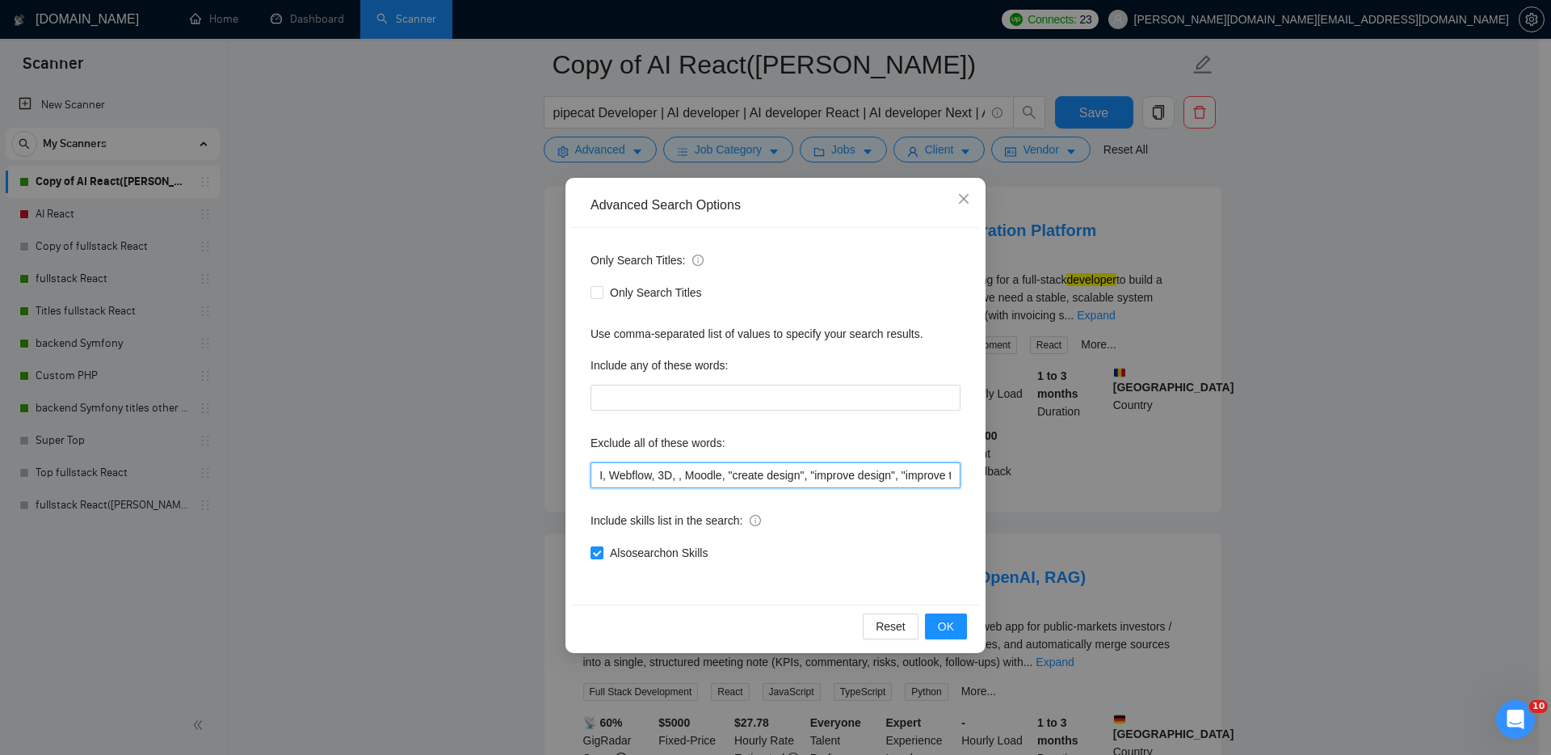
click at [711, 475] on input "team, Coach, .NET, C#, Upgrad*, shopify, "join our", Consult*, Blockchain, Flas…" at bounding box center [776, 475] width 370 height 26
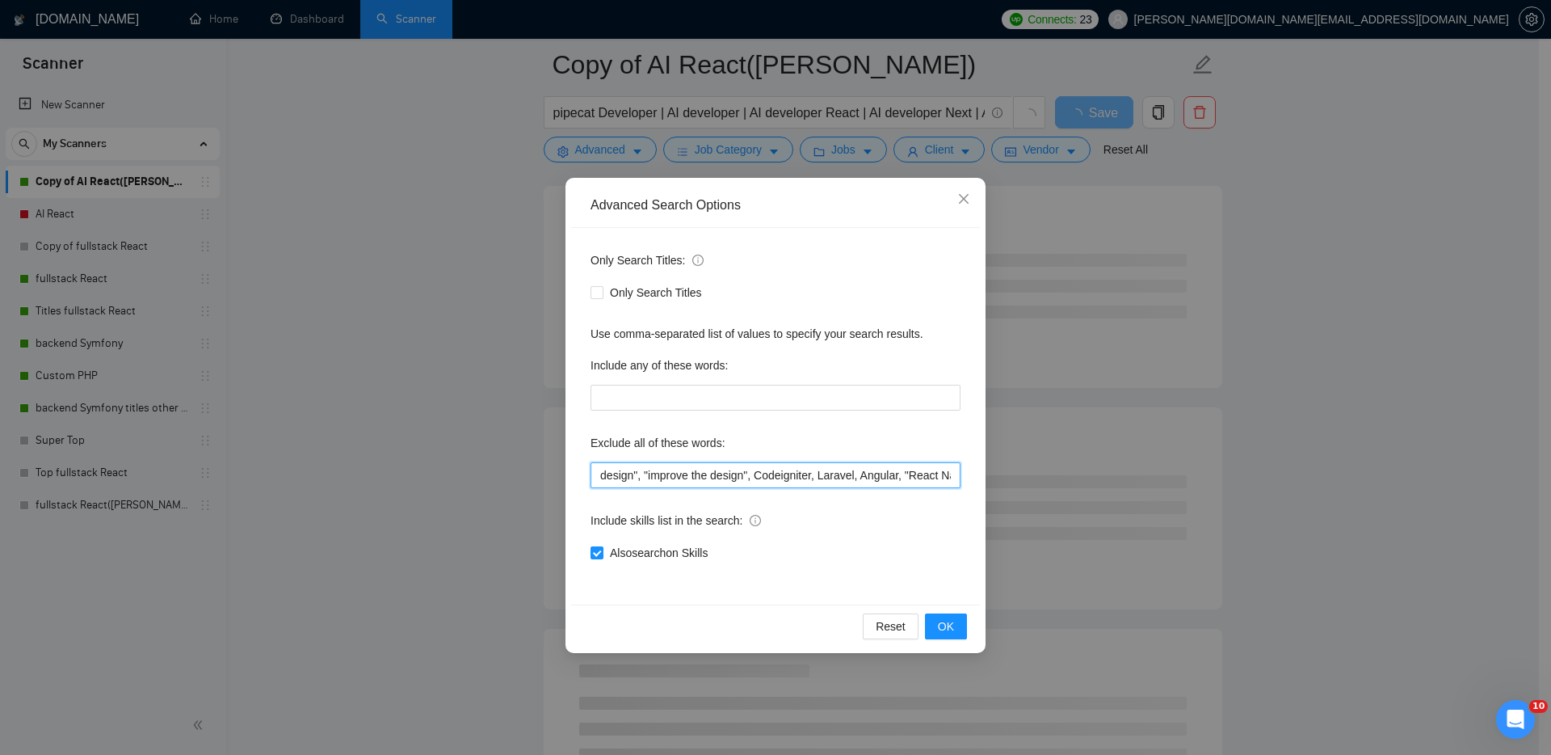
drag, startPoint x: 941, startPoint y: 476, endPoint x: 953, endPoint y: 476, distance: 11.3
click at [953, 476] on input "team, Coach, .NET, C#, Upgrad*, shopify, "join our", Consult*, Blockchain, Flas…" at bounding box center [776, 475] width 370 height 26
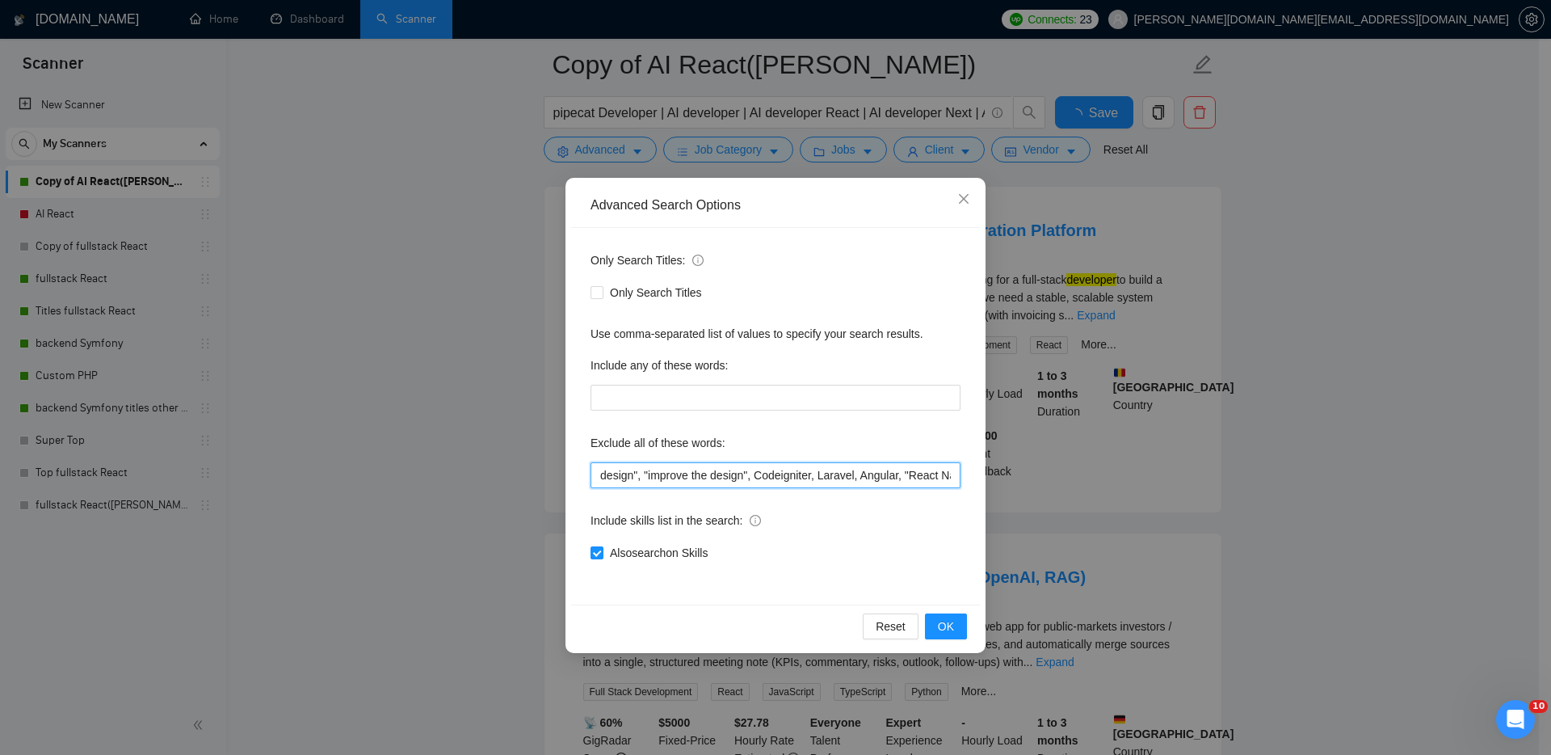
scroll to position [0, 1252]
click at [941, 475] on input "team, Coach, .NET, C#, Upgrad*, shopify, "join our", Consult*, Blockchain, Flas…" at bounding box center [776, 475] width 370 height 26
drag, startPoint x: 947, startPoint y: 474, endPoint x: 956, endPoint y: 474, distance: 8.9
click at [956, 474] on input "team, Coach, .NET, C#, Upgrad*, shopify, "join our", Consult*, Blockchain, Flas…" at bounding box center [776, 475] width 370 height 26
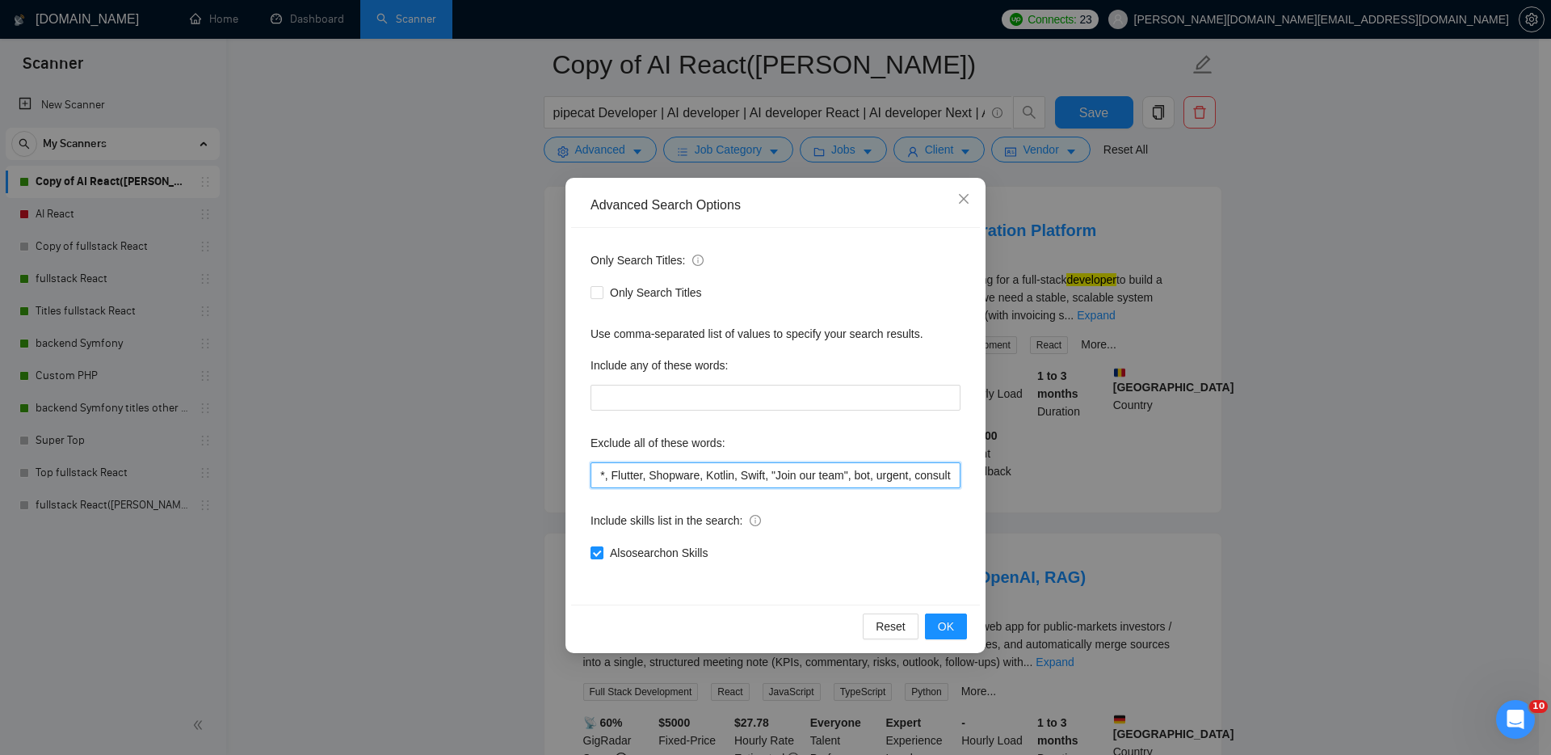
click at [932, 475] on input "team, Coach, .NET, C#, Upgrad*, shopify, "join our", Consult*, Blockchain, Flas…" at bounding box center [776, 475] width 370 height 26
click at [941, 474] on input "team, Coach, .NET, C#, Upgrad*, shopify, "join our", Consult*, Blockchain, Flas…" at bounding box center [776, 475] width 370 height 26
click at [827, 478] on input "team, Coach, .NET, C#, Upgrad*, shopify, "join our", Consult*, Blockchain, Flas…" at bounding box center [776, 475] width 370 height 26
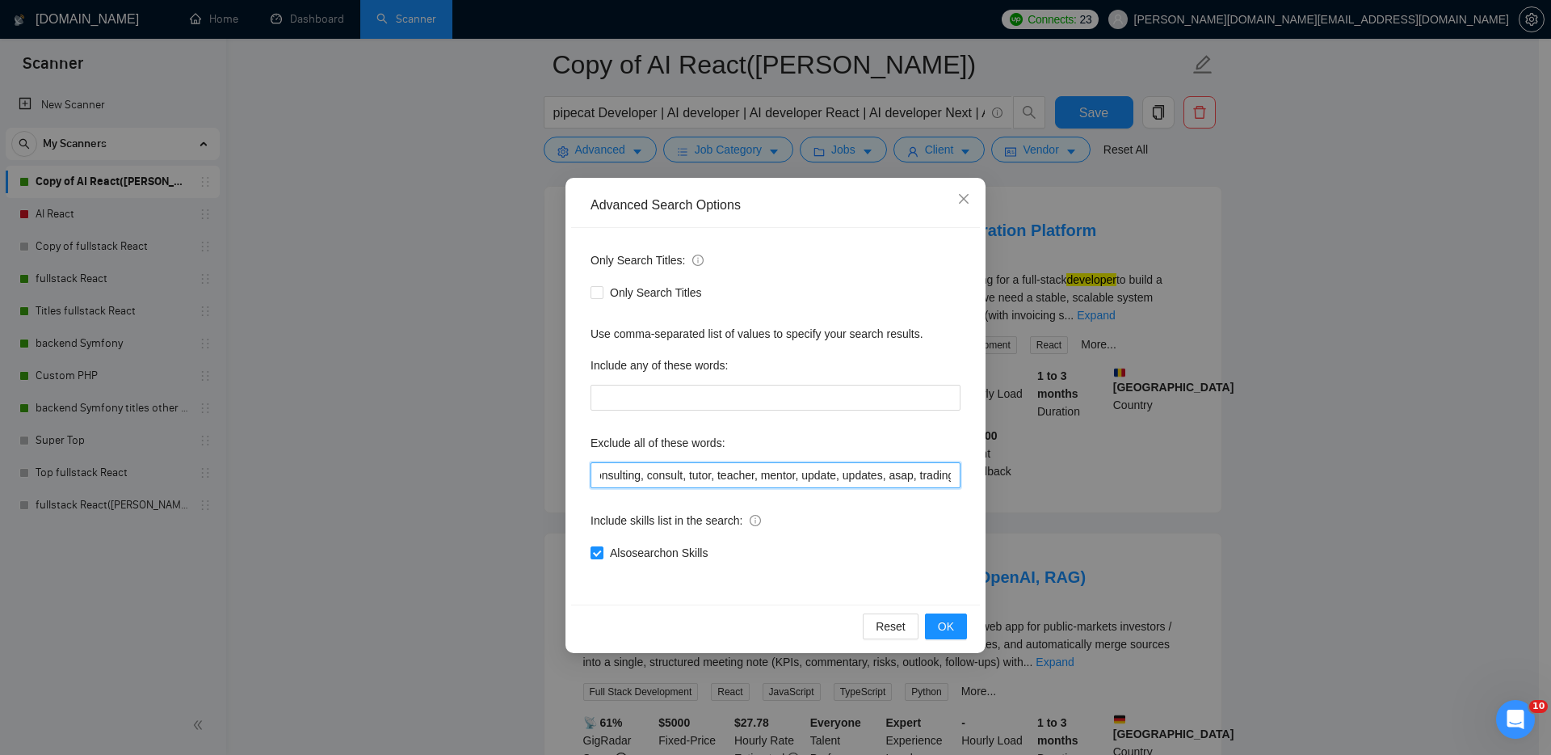
scroll to position [0, 2136]
drag, startPoint x: 925, startPoint y: 476, endPoint x: 953, endPoint y: 476, distance: 27.5
click at [953, 476] on input "team, Coach, .NET, C#, Upgrad*, shopify, "join our", Consult*, Blockchain, Flas…" at bounding box center [776, 475] width 370 height 26
type input "team, Coach, .NET, C#, Upgrad*, shopify, "join our", Consult*, Blockchain, Flas…"
click at [949, 629] on span "OK" at bounding box center [946, 626] width 16 height 18
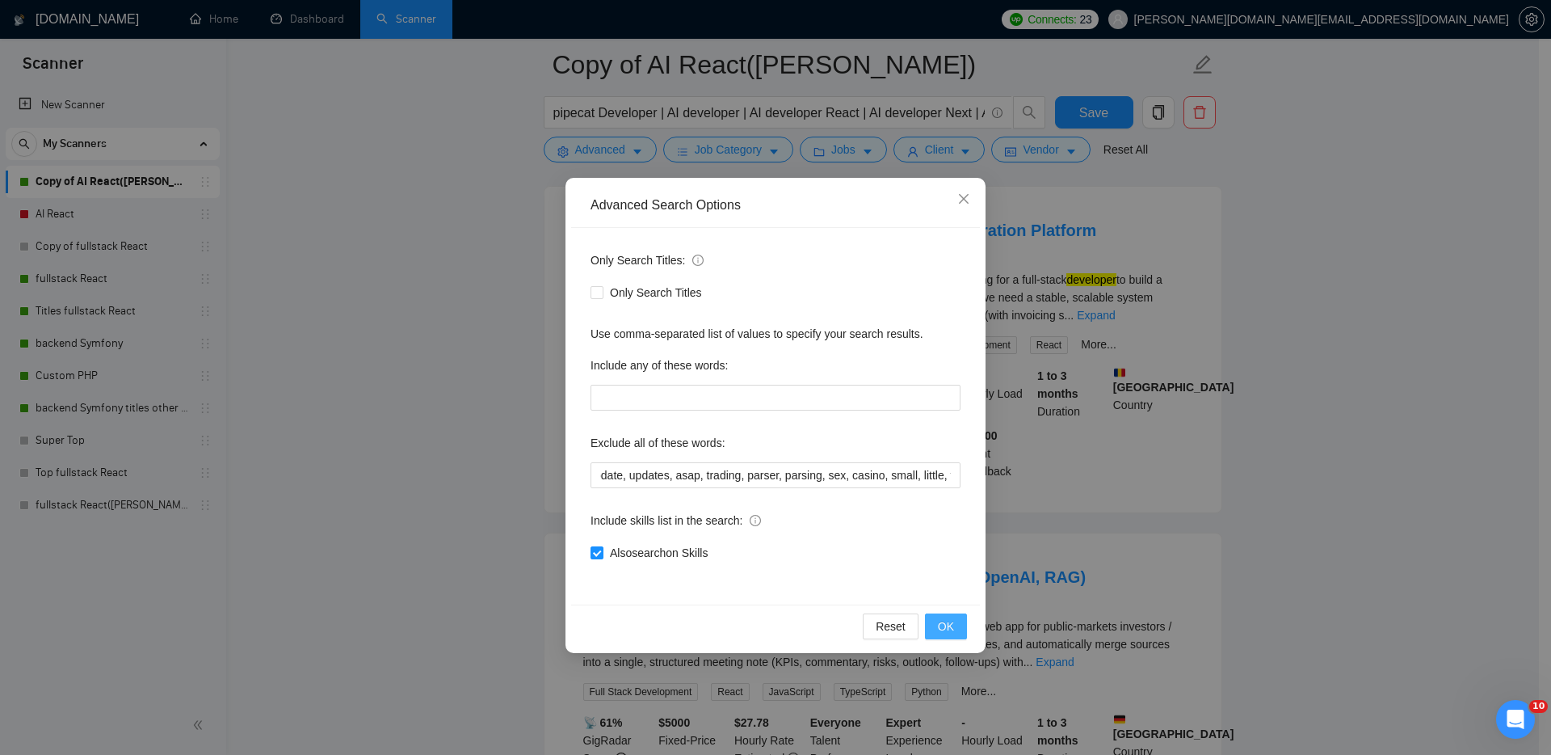
scroll to position [0, 0]
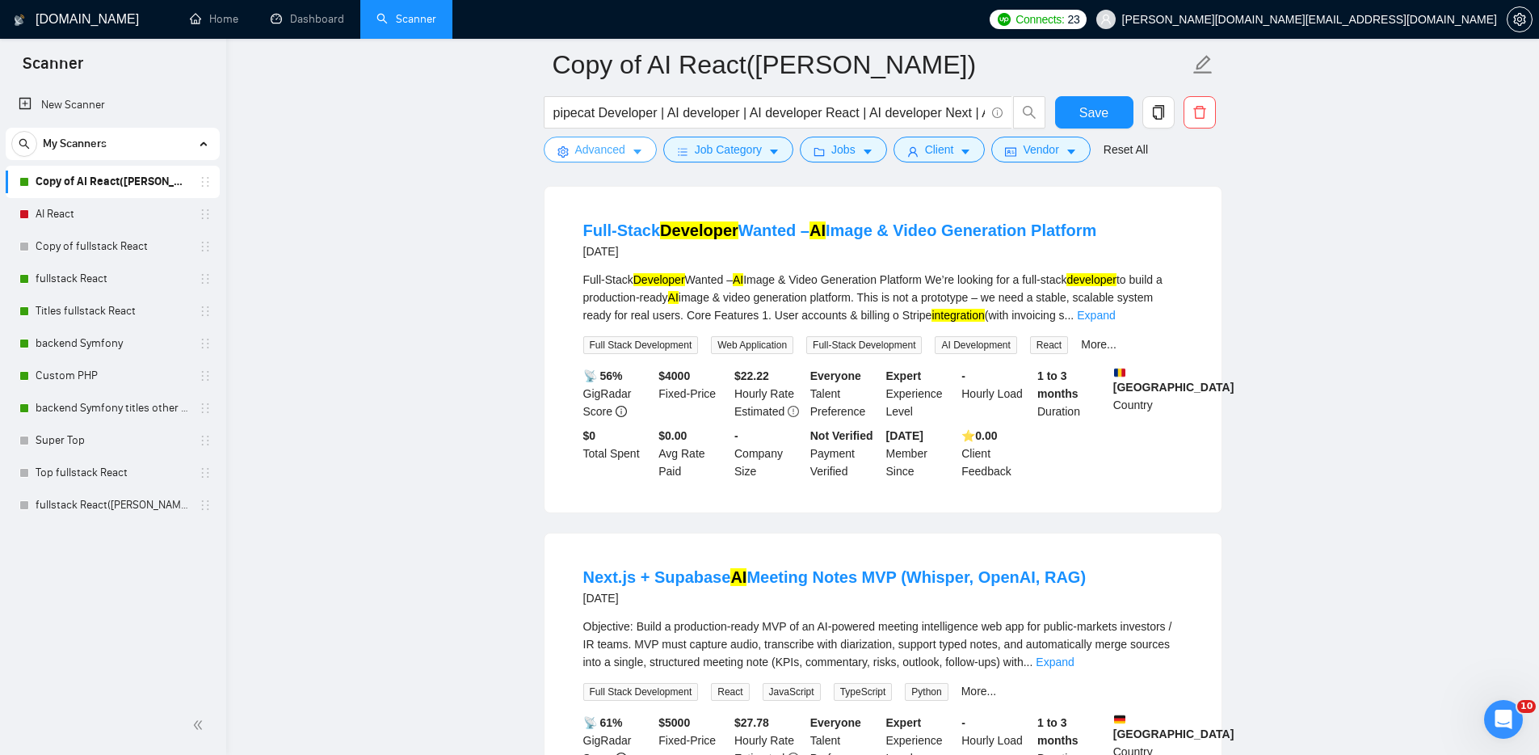
click at [607, 148] on span "Advanced" at bounding box center [600, 150] width 50 height 18
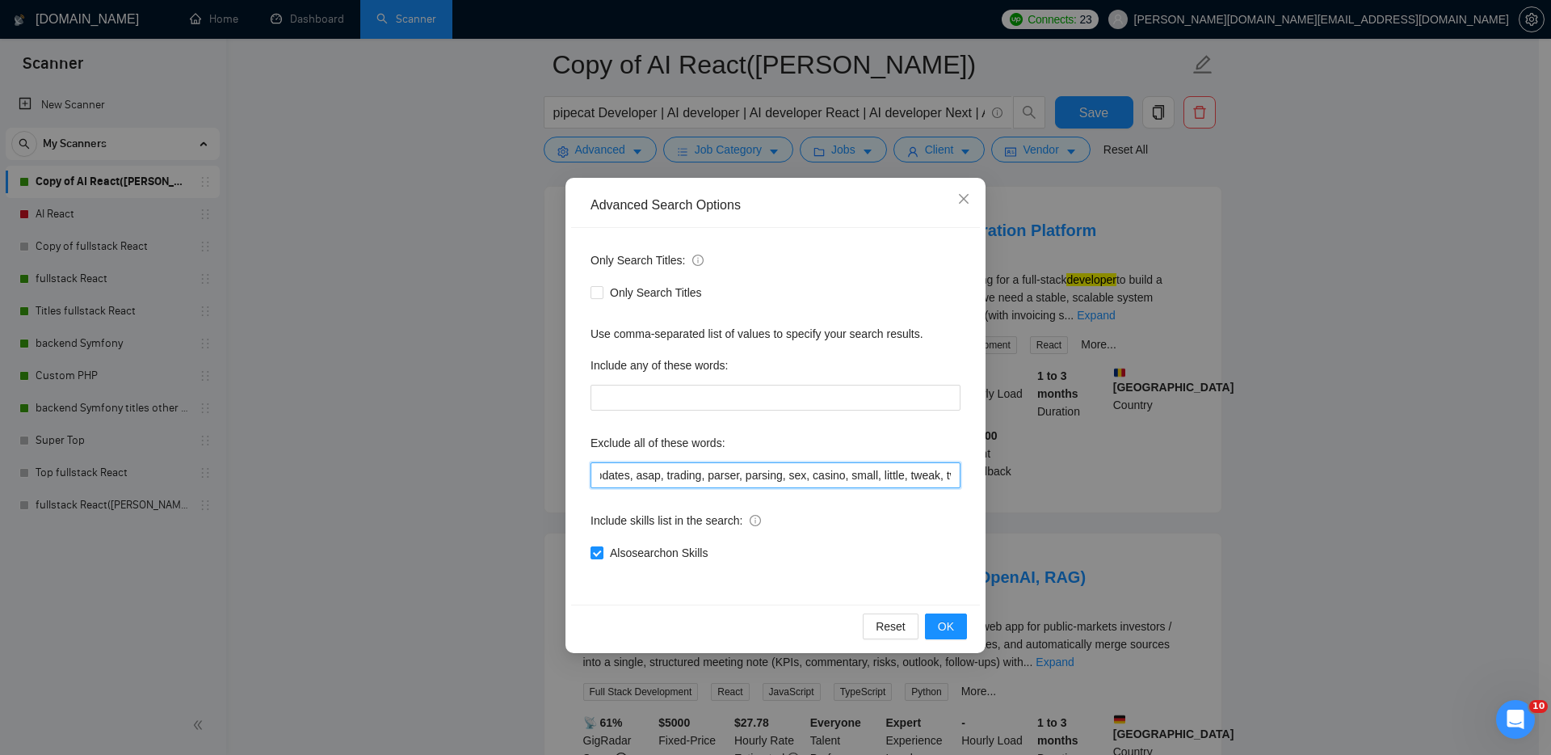
scroll to position [0, 2422]
drag, startPoint x: 932, startPoint y: 478, endPoint x: 961, endPoint y: 477, distance: 28.3
click at [961, 477] on div "Only Search Titles: Only Search Titles Use comma-separated list of values to sp…" at bounding box center [775, 416] width 409 height 377
click at [837, 478] on input "team, Coach, .NET, C#, Upgrad*, shopify, "join our", Consult*, Blockchain, Flas…" at bounding box center [776, 475] width 370 height 26
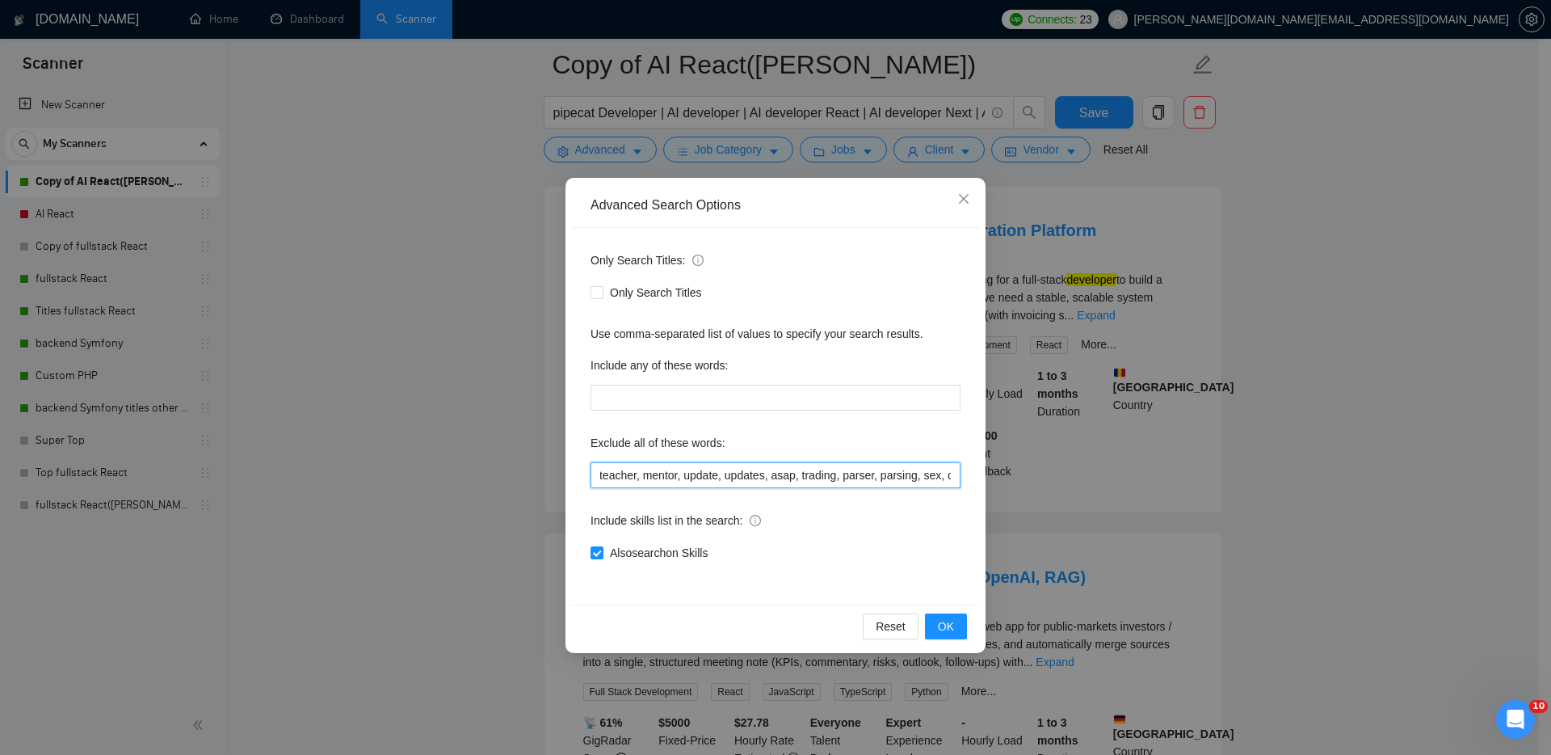
drag, startPoint x: 598, startPoint y: 474, endPoint x: 585, endPoint y: 474, distance: 12.9
click at [585, 474] on div "Only Search Titles: Only Search Titles Use comma-separated list of values to sp…" at bounding box center [775, 416] width 409 height 377
click at [642, 472] on input "team, Coach, .NET, C#, Upgrad*, shopify, "join our", Consult*, Blockchain, Flas…" at bounding box center [776, 475] width 370 height 26
drag, startPoint x: 618, startPoint y: 473, endPoint x: 604, endPoint y: 473, distance: 14.5
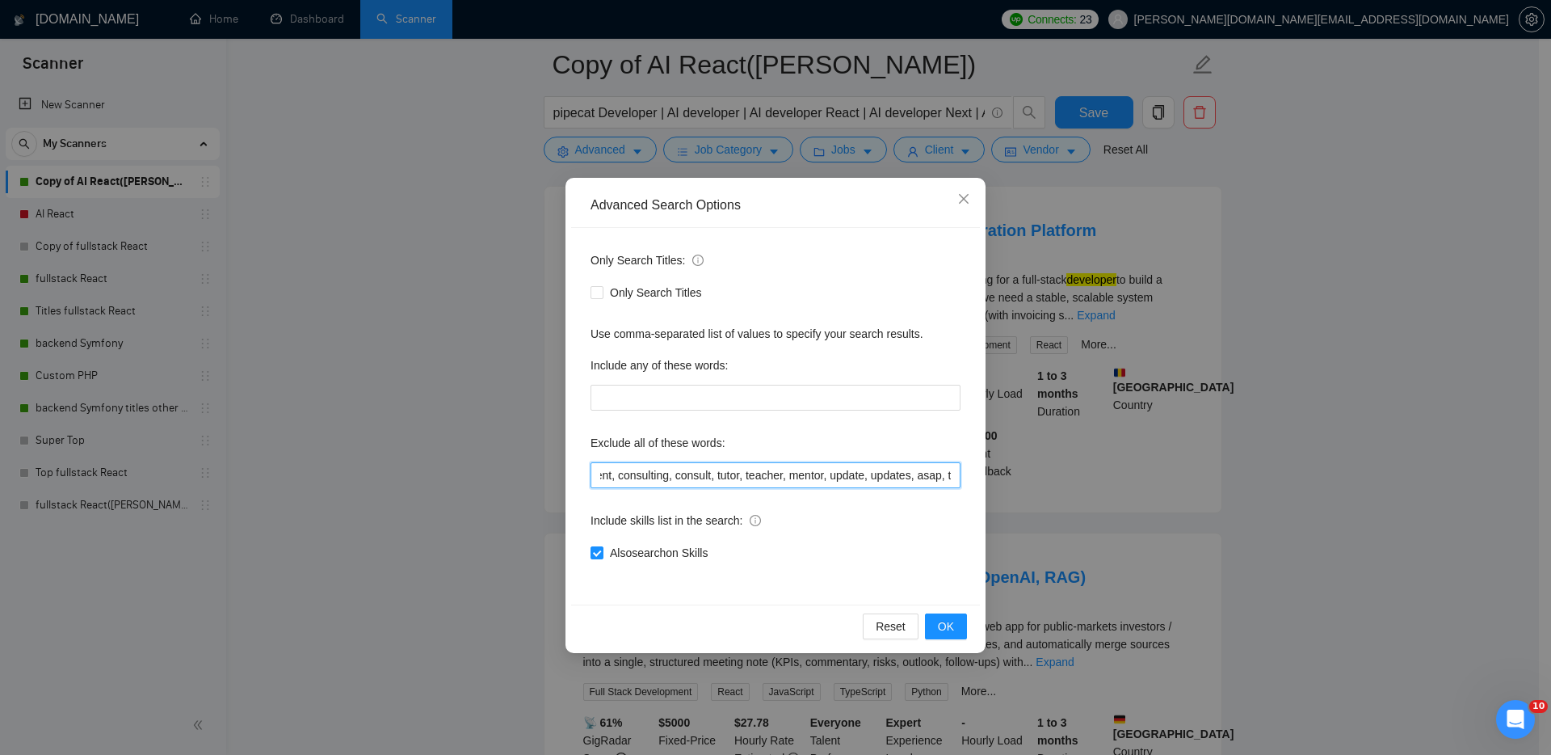
click at [604, 473] on input "team, Coach, .NET, C#, Upgrad*, shopify, "join our", Consult*, Blockchain, Flas…" at bounding box center [776, 475] width 370 height 26
click at [699, 478] on input "team, Coach, .NET, C#, Upgrad*, shopify, "join our", Consult*, Blockchain, Flas…" at bounding box center [776, 475] width 370 height 26
click at [612, 473] on input "team, Coach, .NET, C#, Upgrad*, shopify, "join our", Consult*, Blockchain, Flas…" at bounding box center [776, 475] width 370 height 26
click at [613, 471] on input "team, Coach, .NET, C#, Upgrad*, shopify, "join our", Consult*, Blockchain, Flas…" at bounding box center [776, 475] width 370 height 26
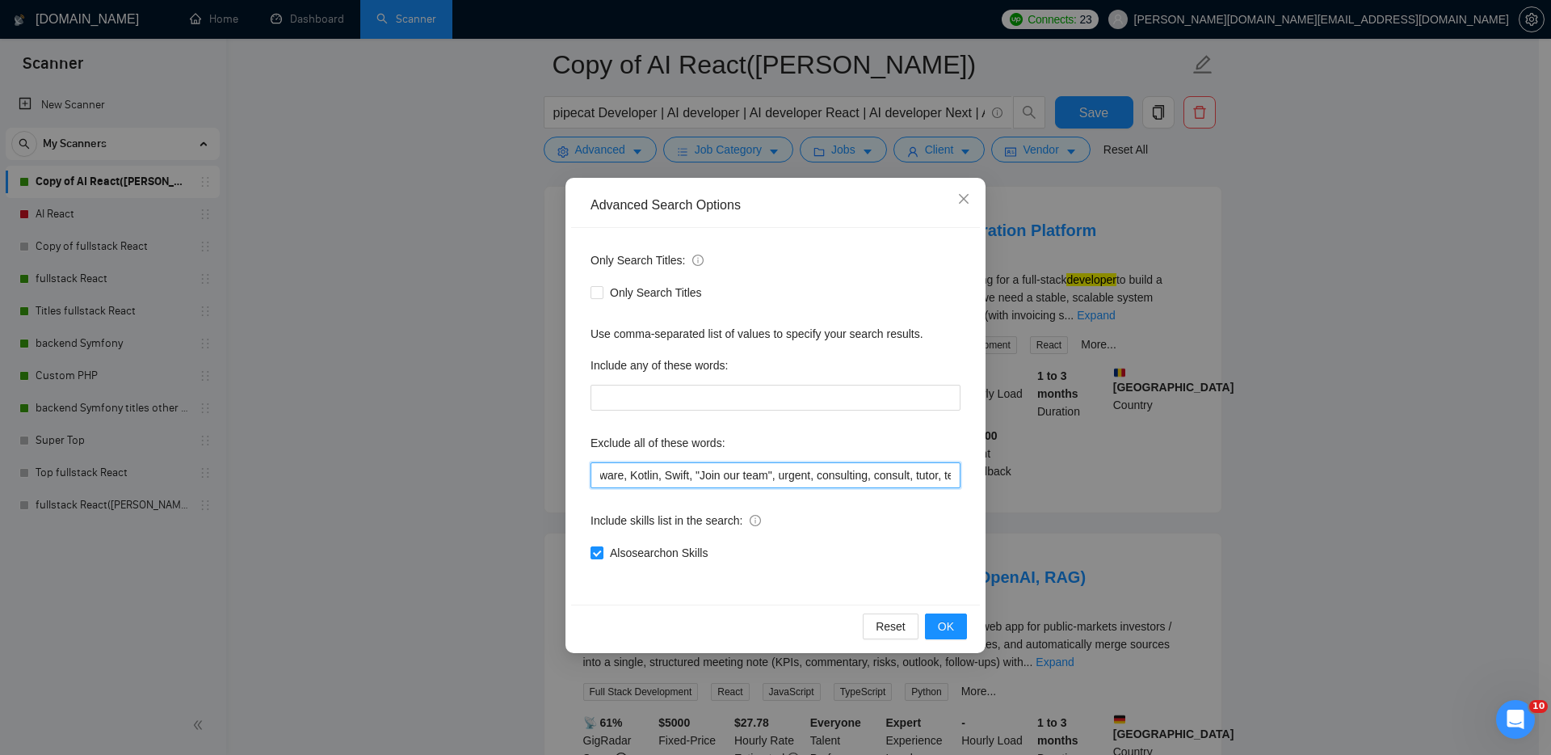
scroll to position [0, 1449]
click at [580, 469] on div "Only Search Titles: Only Search Titles Use comma-separated list of values to sp…" at bounding box center [775, 416] width 409 height 377
click at [823, 553] on div "Also search on Skills" at bounding box center [776, 553] width 370 height 18
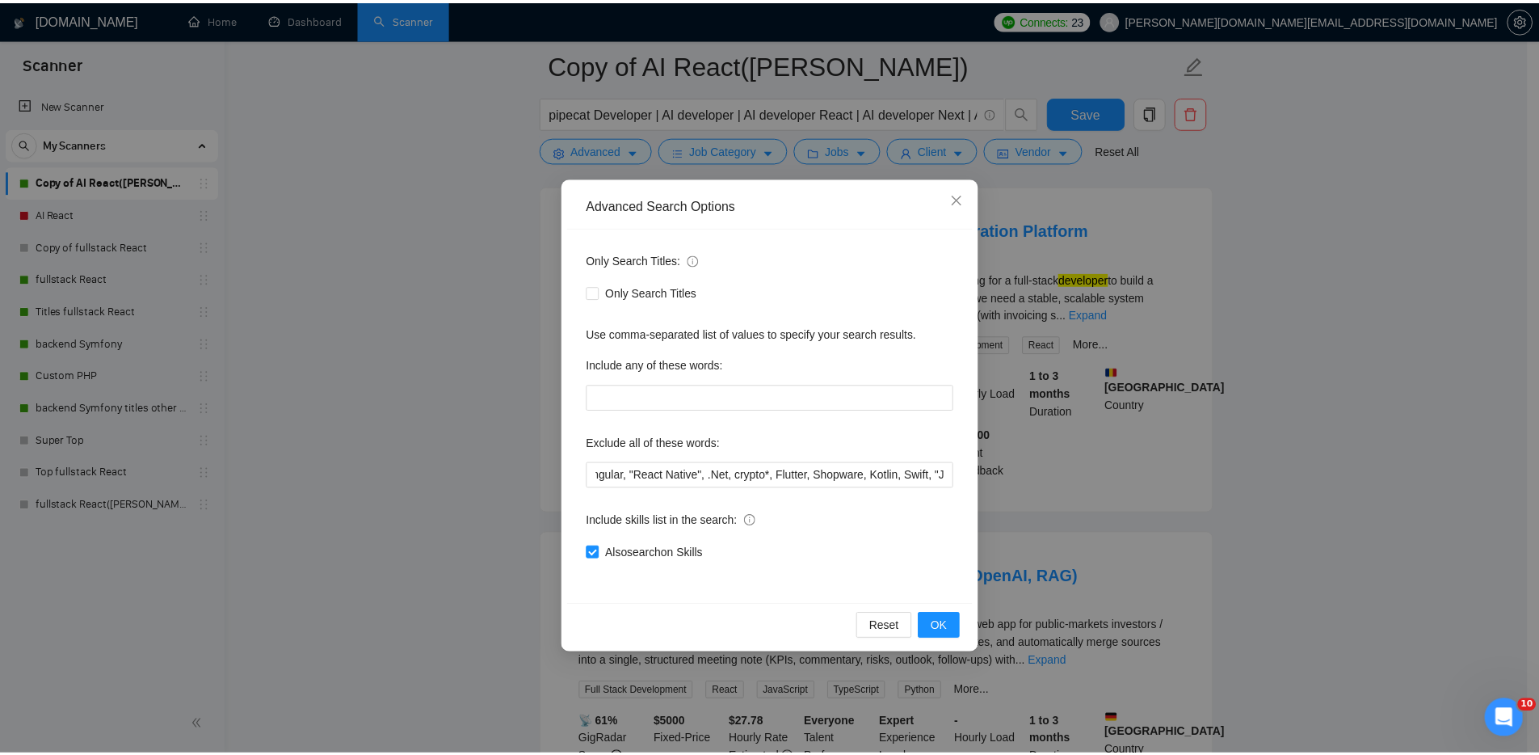
scroll to position [0, 0]
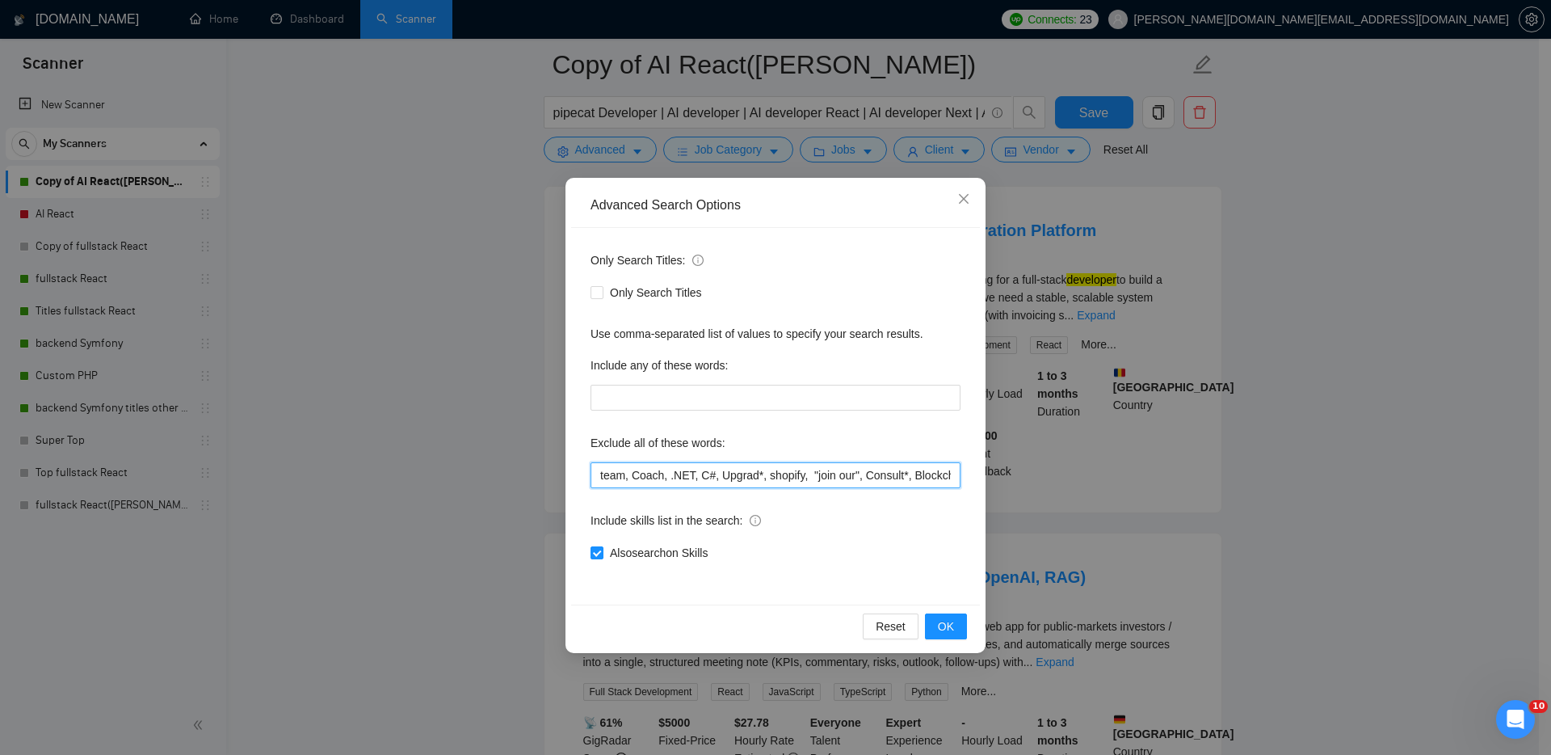
click at [878, 478] on input "team, Coach, .NET, C#, Upgrad*, shopify, "join our", Consult*, Blockchain, Flas…" at bounding box center [776, 475] width 370 height 26
click at [854, 482] on input "team, Coach, .NET, C#, Upgrad*, shopify, "join our", Consult*, Blockchain, Flas…" at bounding box center [776, 475] width 370 height 26
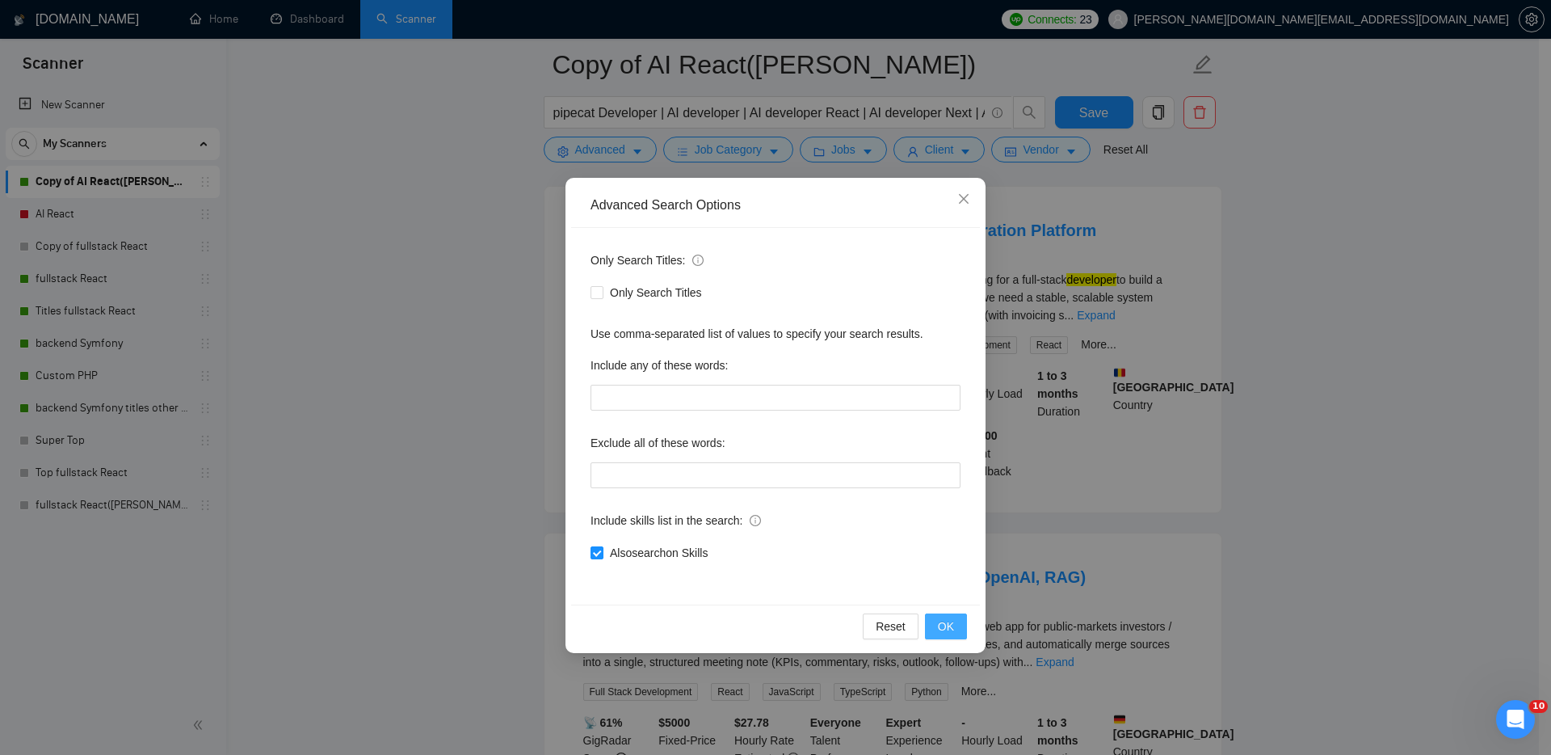
click at [953, 627] on span "OK" at bounding box center [946, 626] width 16 height 18
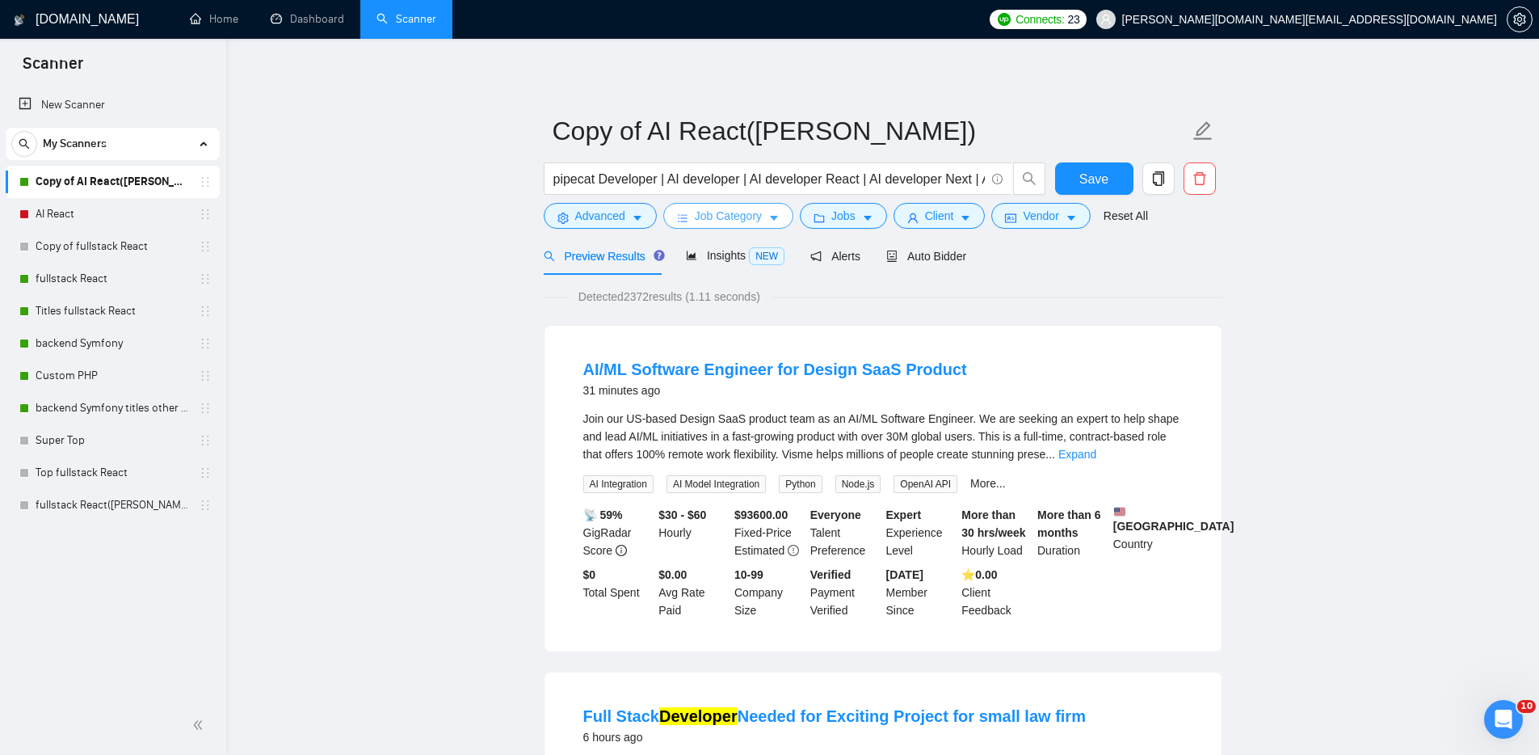
click at [751, 215] on span "Job Category" at bounding box center [728, 216] width 67 height 18
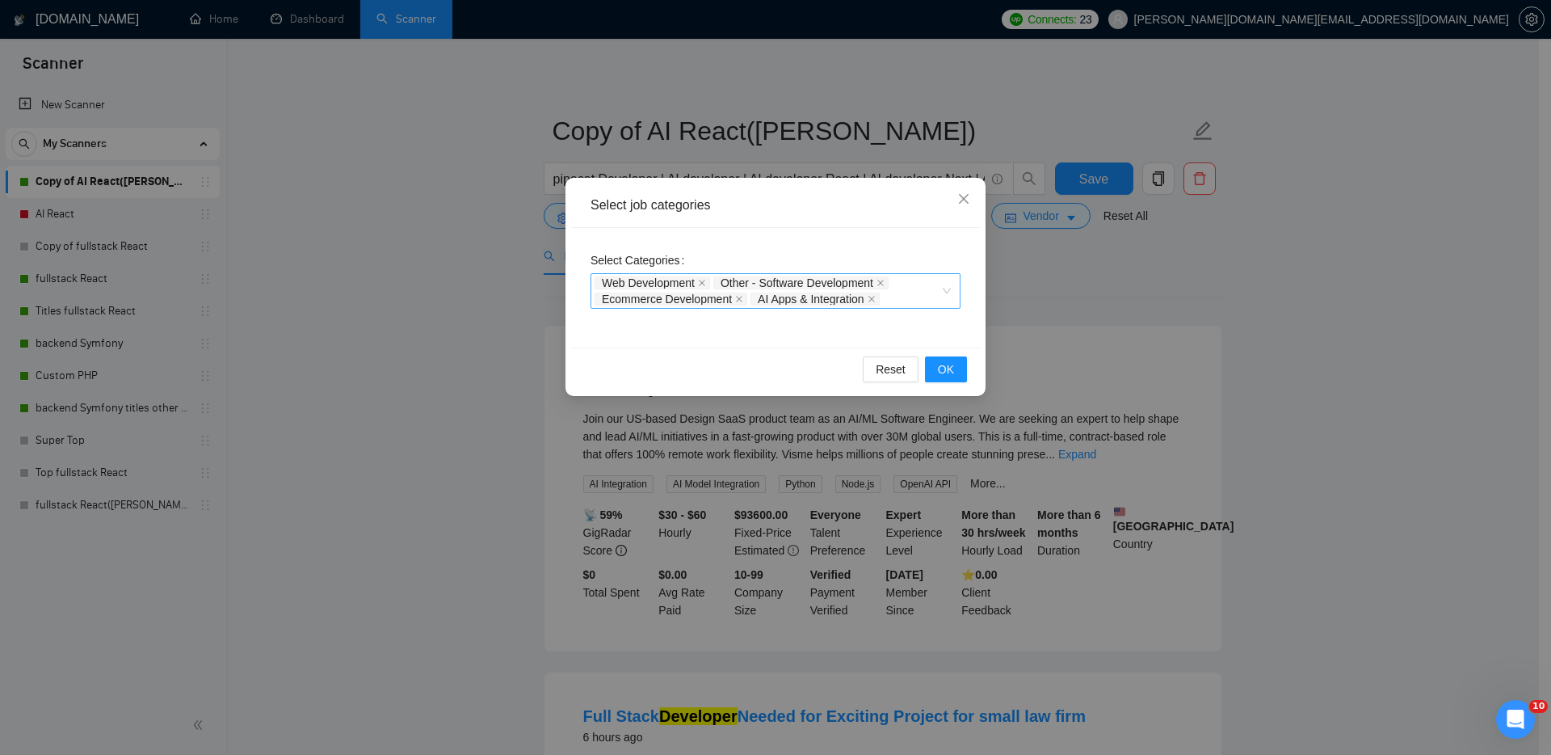
click at [928, 296] on div "Web Development Other - Software Development Ecommerce Development AI Apps & In…" at bounding box center [768, 291] width 346 height 32
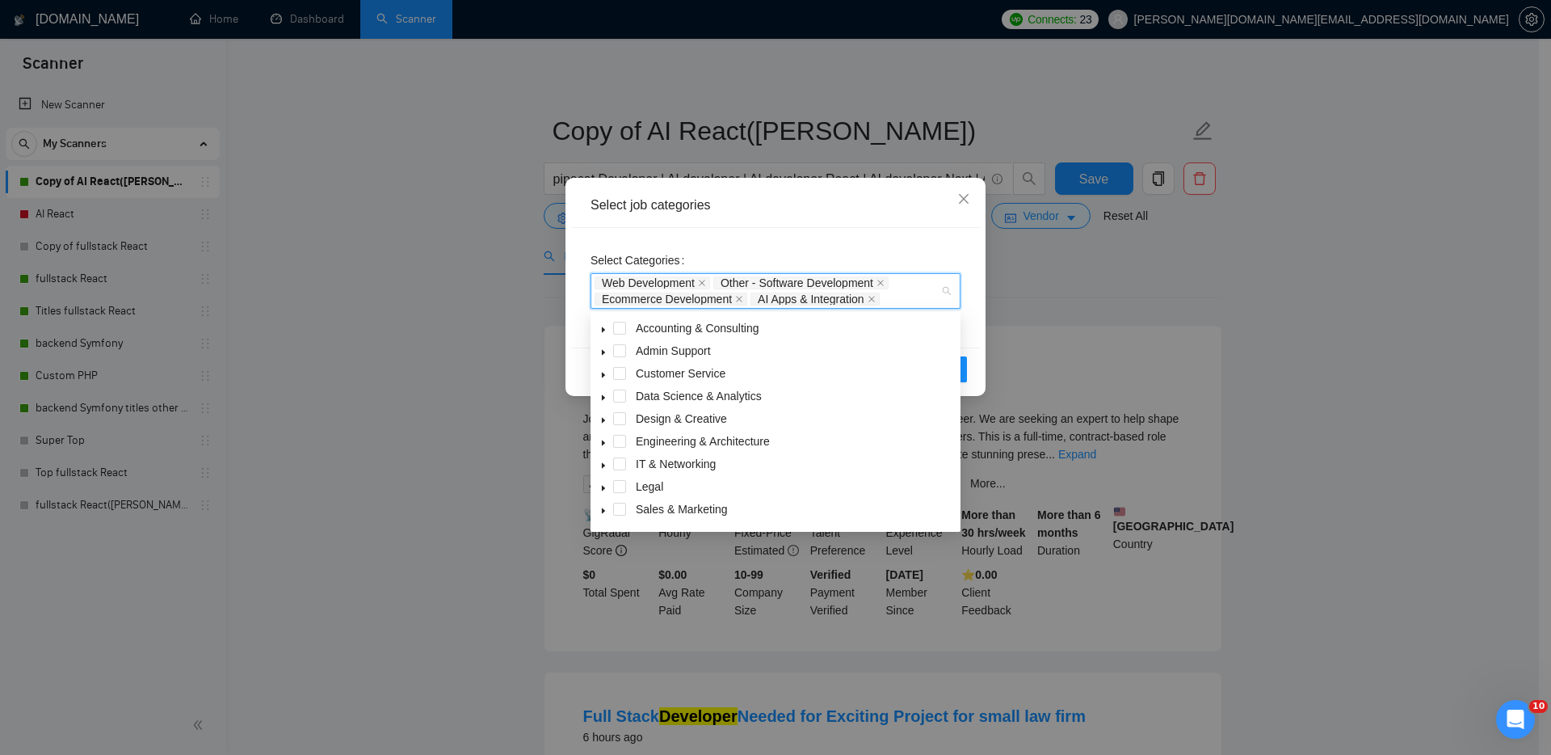
scroll to position [65, 0]
click at [622, 398] on span at bounding box center [619, 399] width 13 height 13
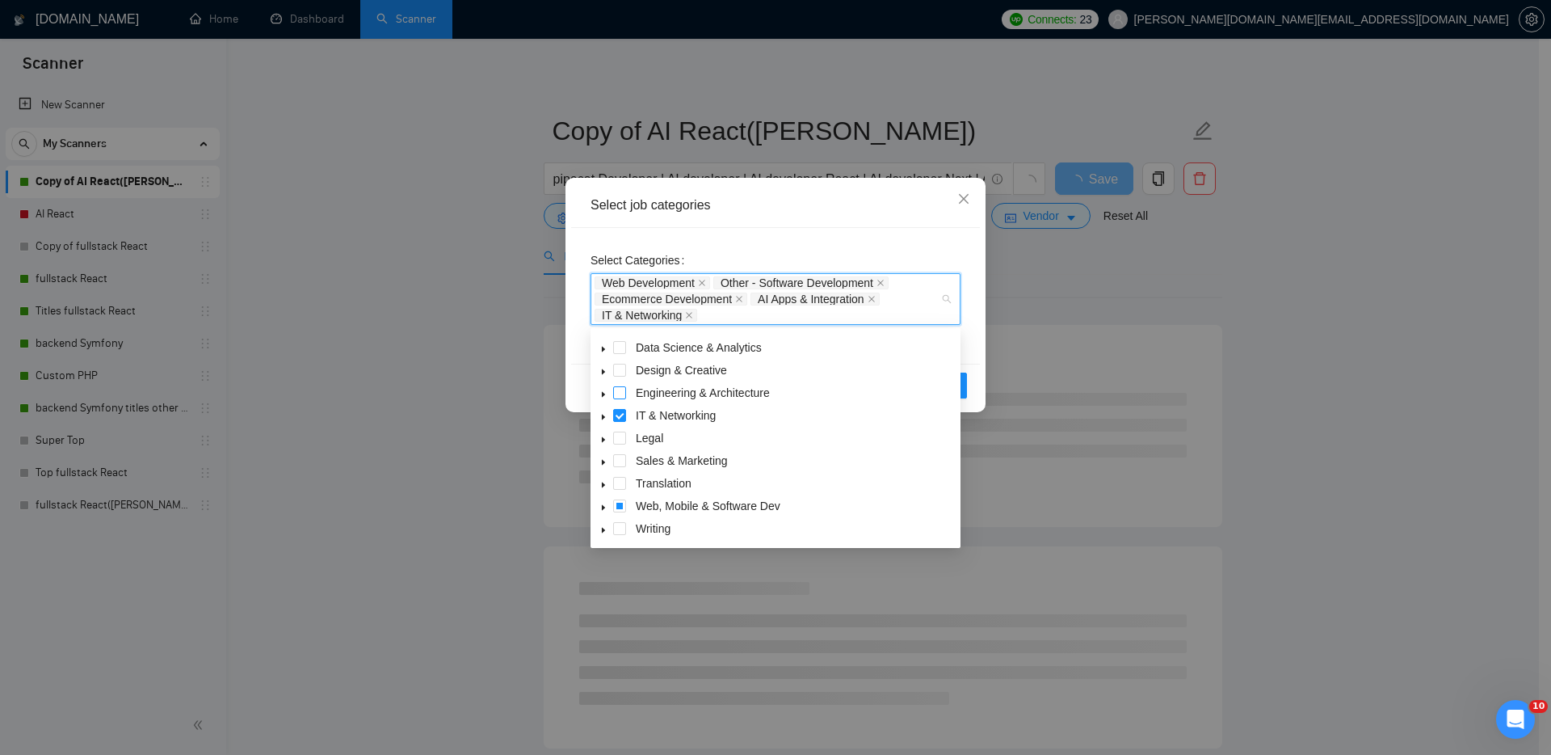
click at [621, 391] on span at bounding box center [619, 392] width 13 height 13
click at [623, 395] on span at bounding box center [619, 398] width 13 height 13
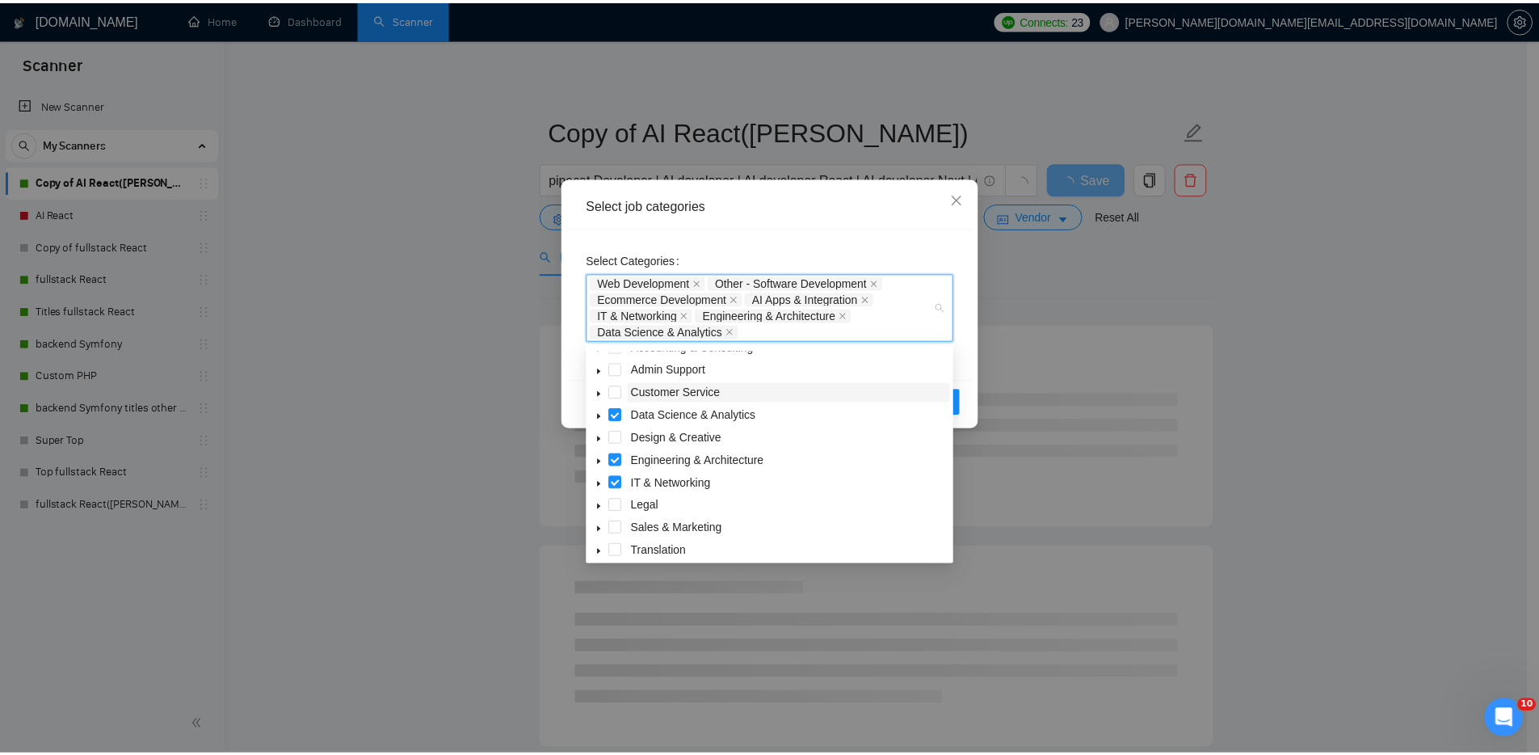
scroll to position [0, 0]
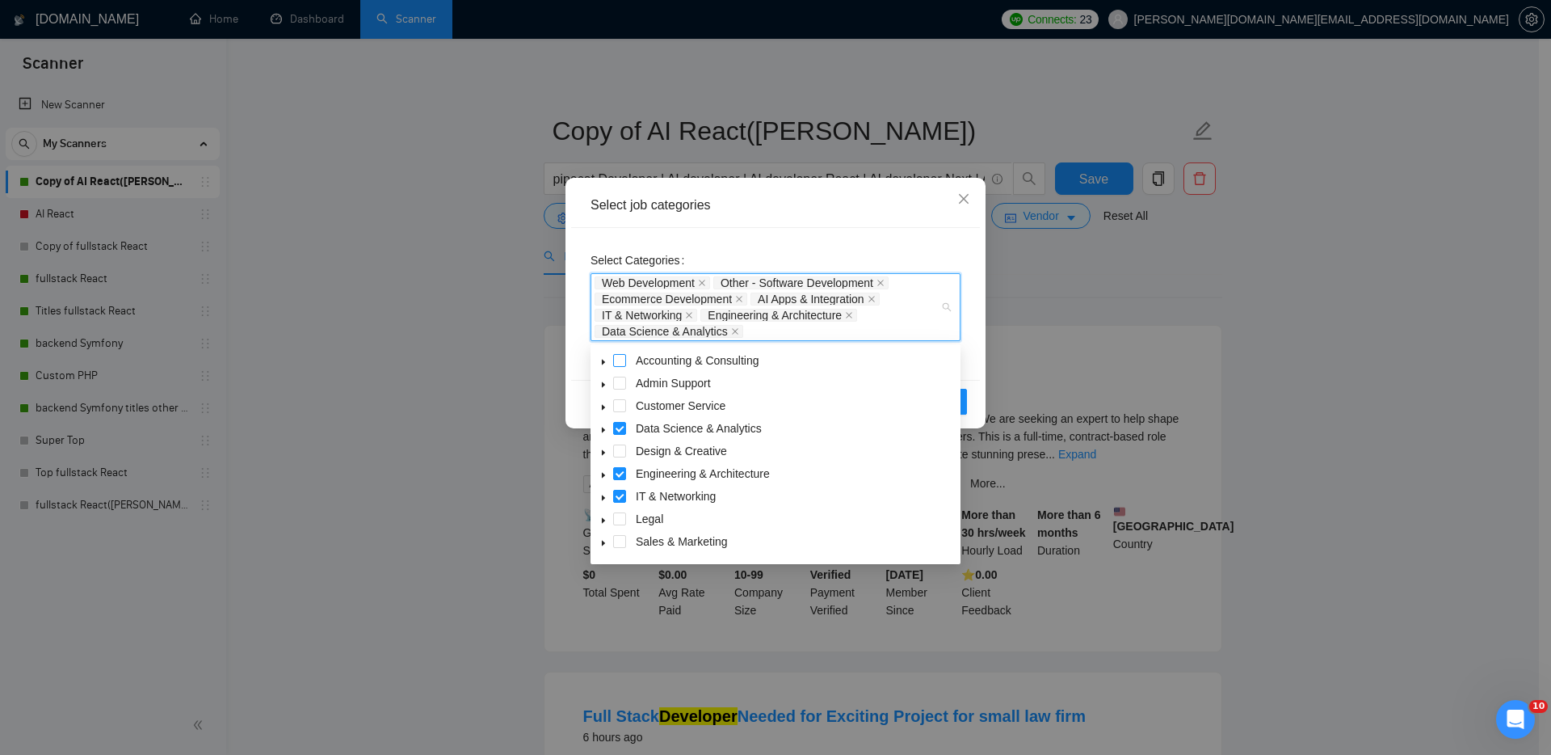
click at [623, 360] on span at bounding box center [619, 360] width 13 height 13
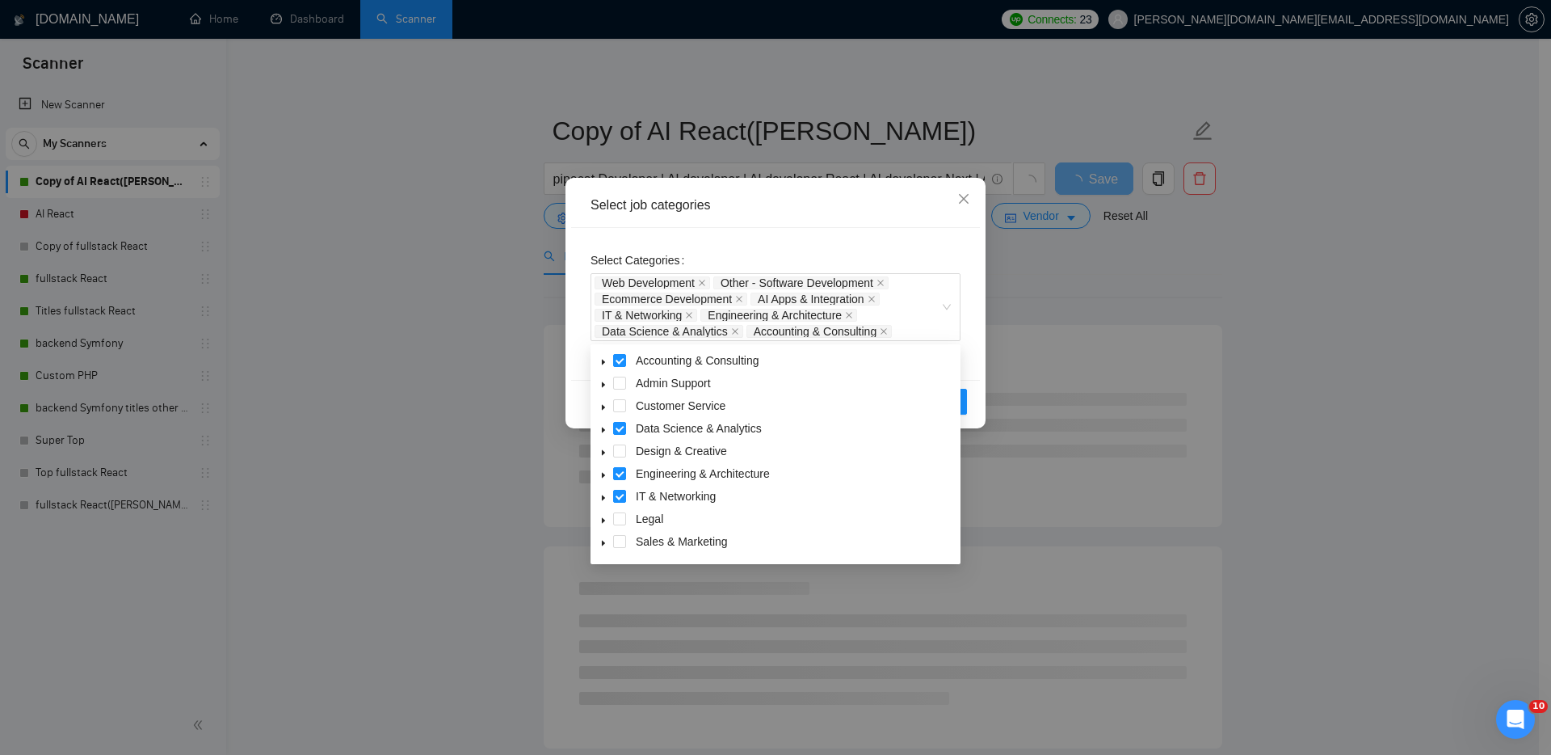
click at [953, 249] on div "Select Categories Web Development Other - Software Development Ecommerce Develo…" at bounding box center [776, 294] width 370 height 94
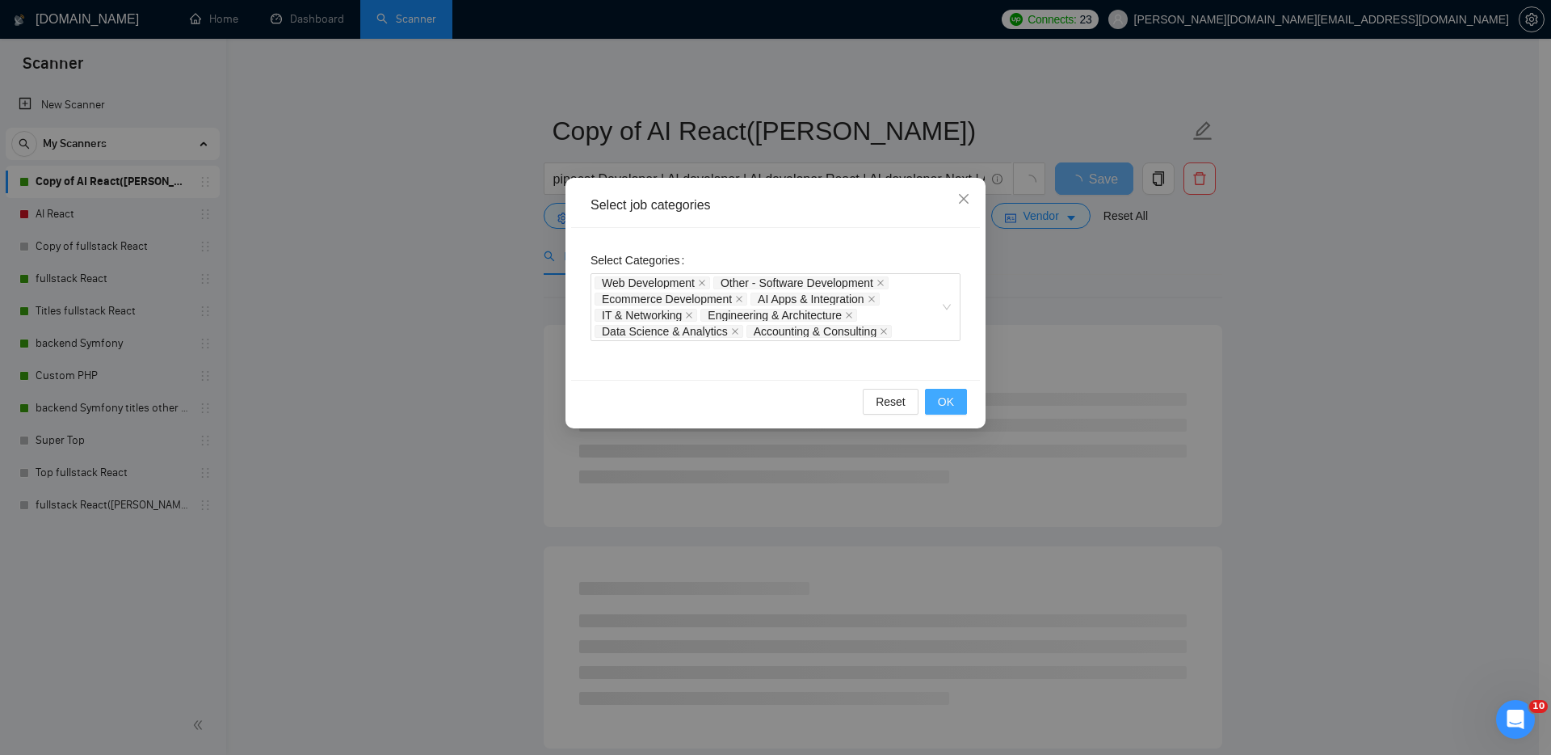
click at [945, 400] on span "OK" at bounding box center [946, 402] width 16 height 18
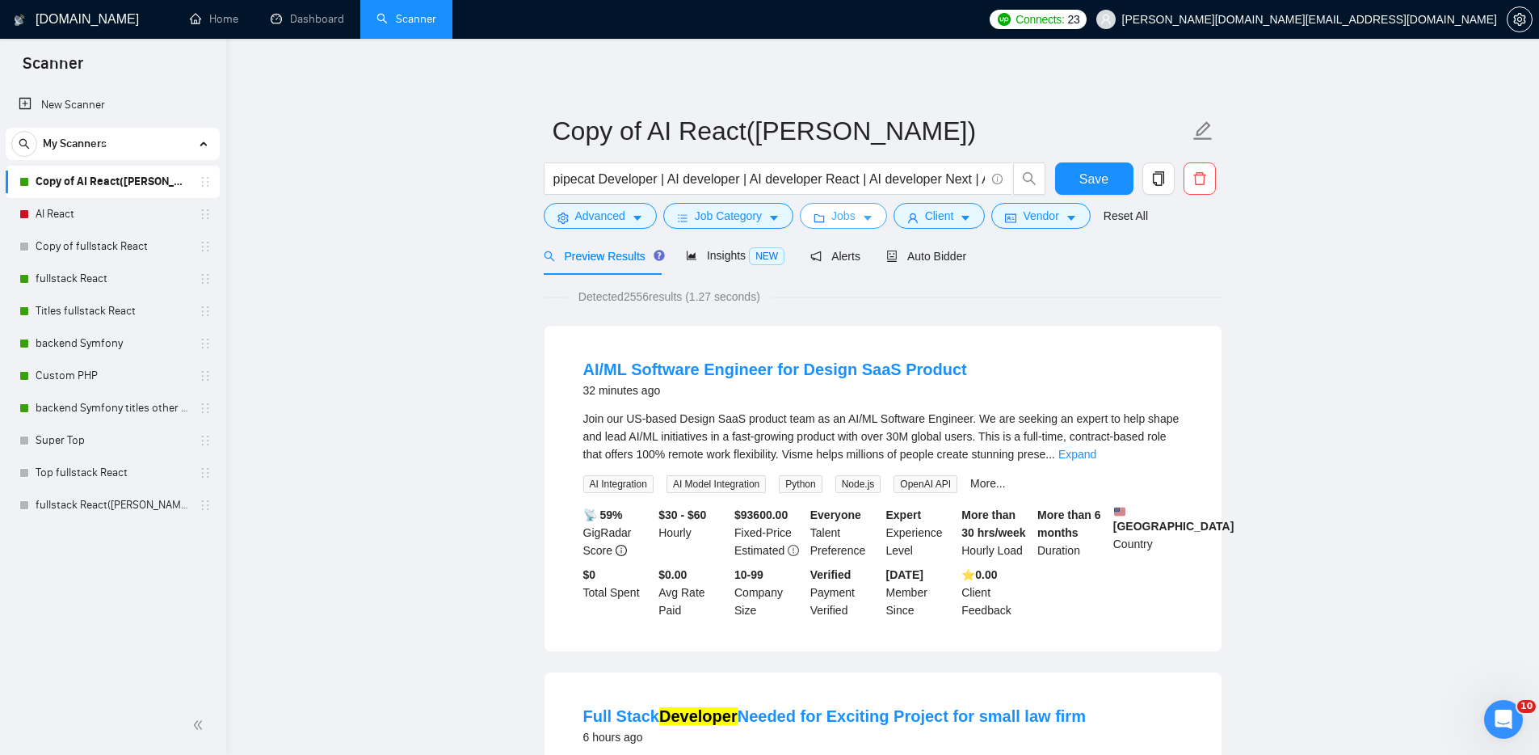
click at [847, 213] on span "Jobs" at bounding box center [843, 216] width 24 height 18
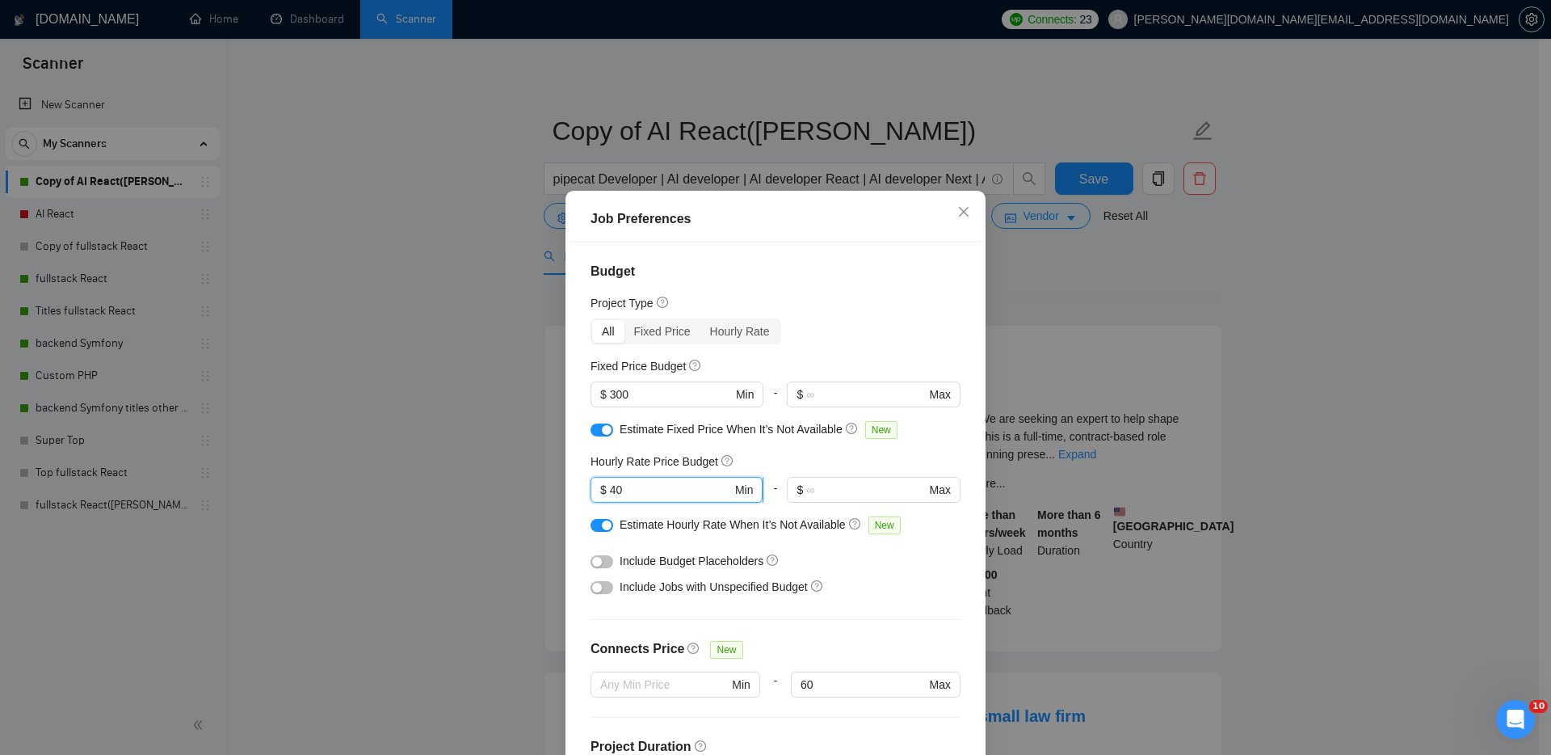
drag, startPoint x: 621, startPoint y: 487, endPoint x: 612, endPoint y: 486, distance: 8.1
click at [612, 486] on input "40" at bounding box center [671, 490] width 122 height 18
click at [961, 214] on icon "close" at bounding box center [964, 211] width 10 height 10
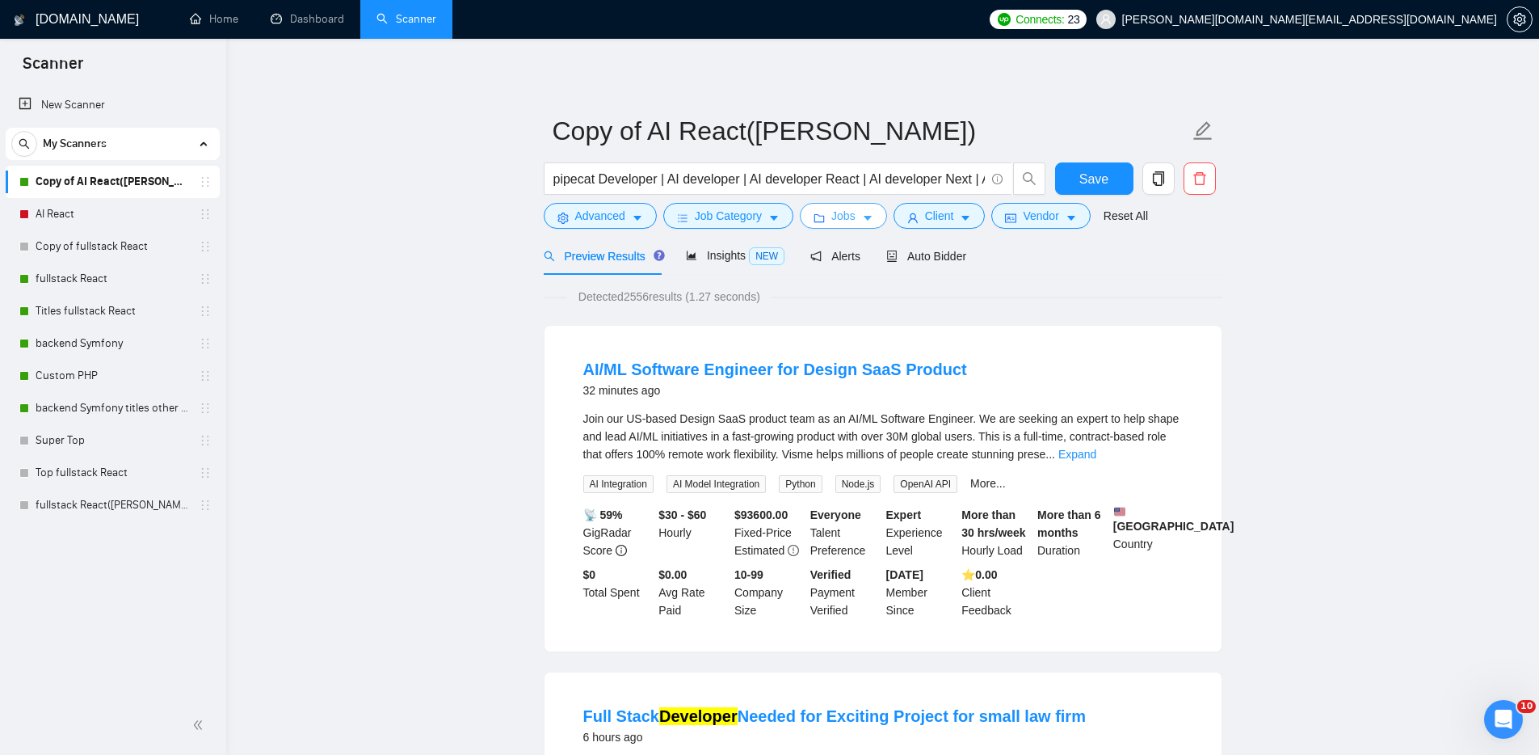
click at [845, 217] on span "Jobs" at bounding box center [843, 216] width 24 height 18
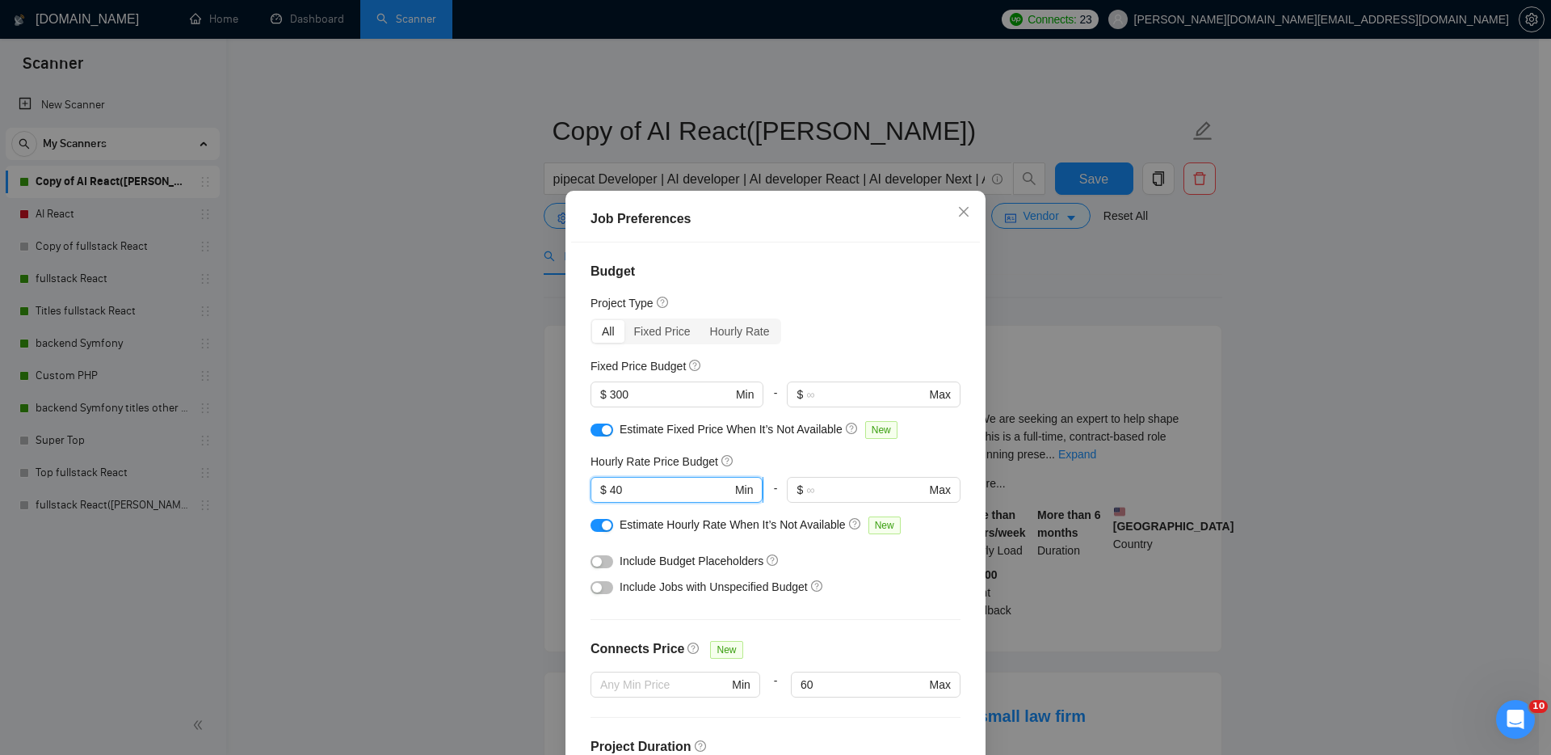
drag, startPoint x: 620, startPoint y: 486, endPoint x: 607, endPoint y: 485, distance: 13.0
click at [610, 485] on input "40" at bounding box center [671, 490] width 122 height 18
type input "30"
click at [882, 566] on div "Include Budget Placeholders" at bounding box center [782, 561] width 324 height 18
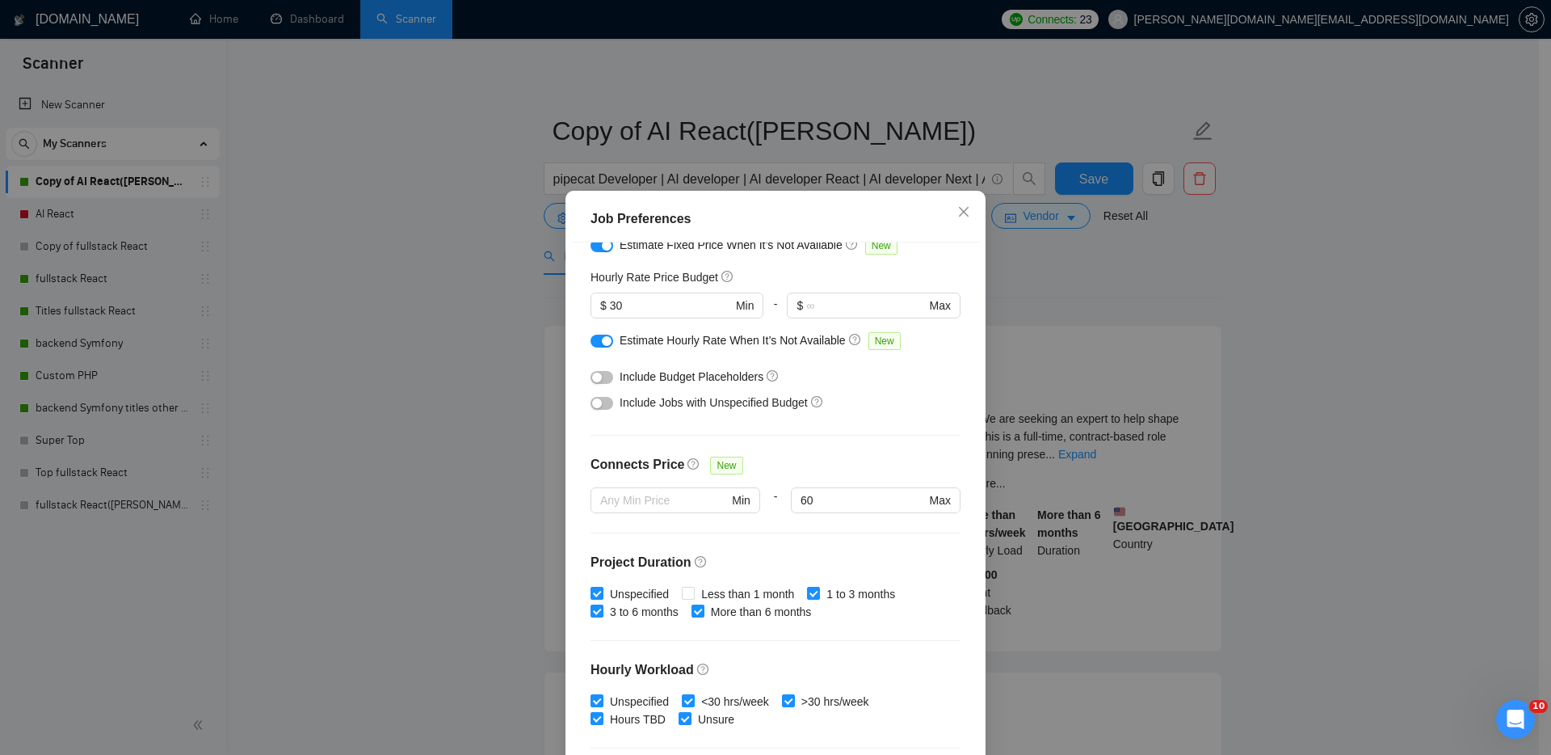
scroll to position [185, 0]
click at [600, 402] on button "button" at bounding box center [602, 402] width 23 height 13
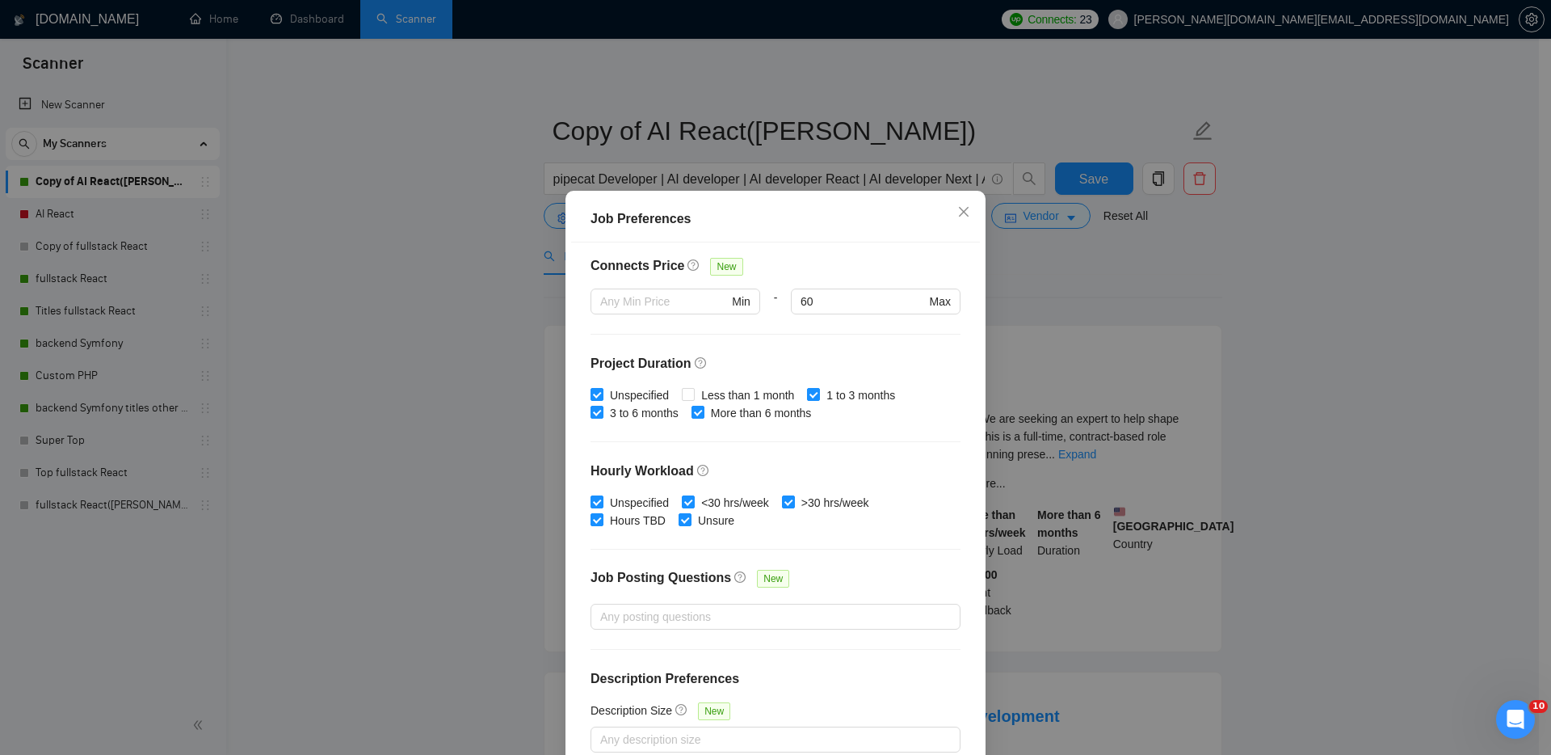
scroll to position [86, 0]
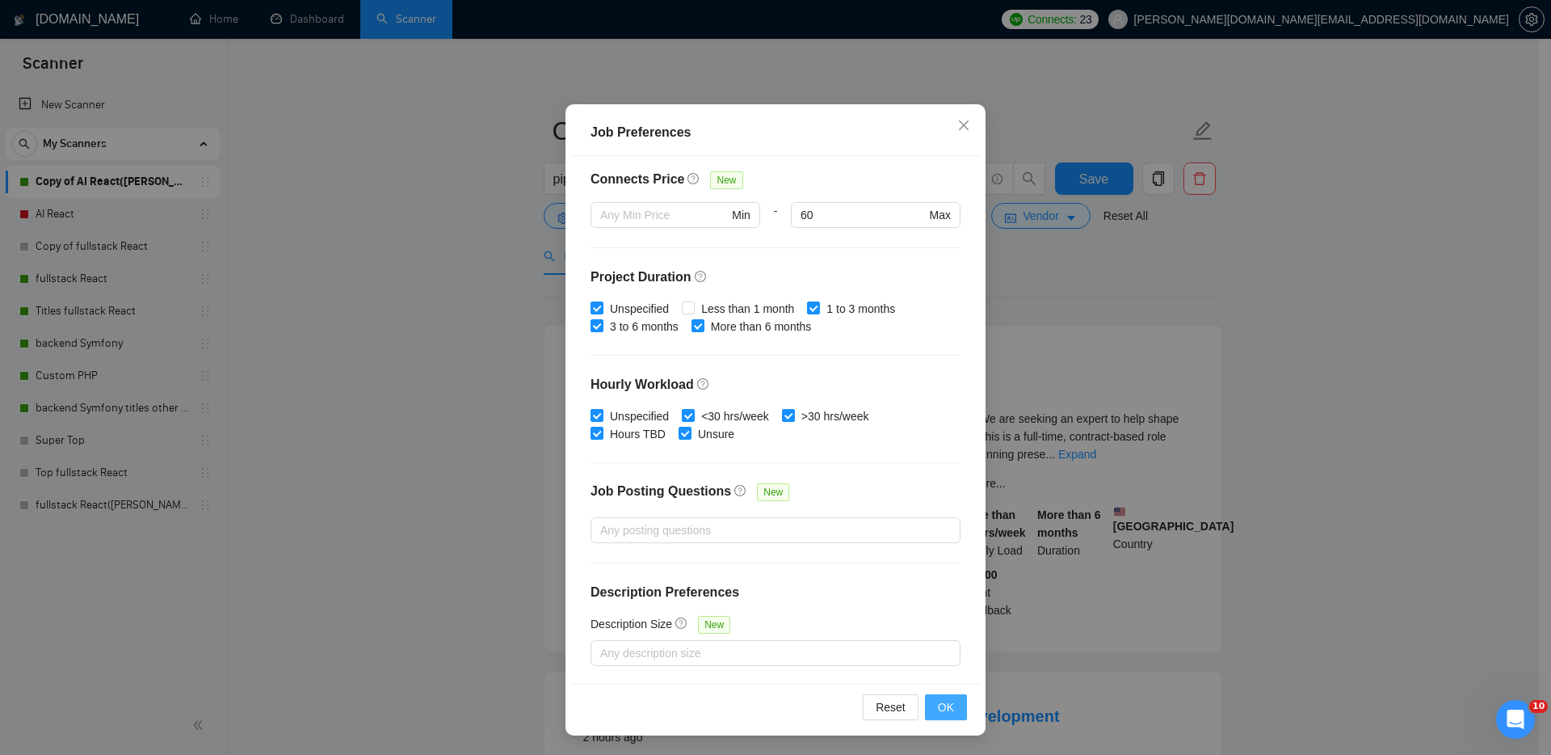
click at [953, 709] on button "OK" at bounding box center [946, 707] width 42 height 26
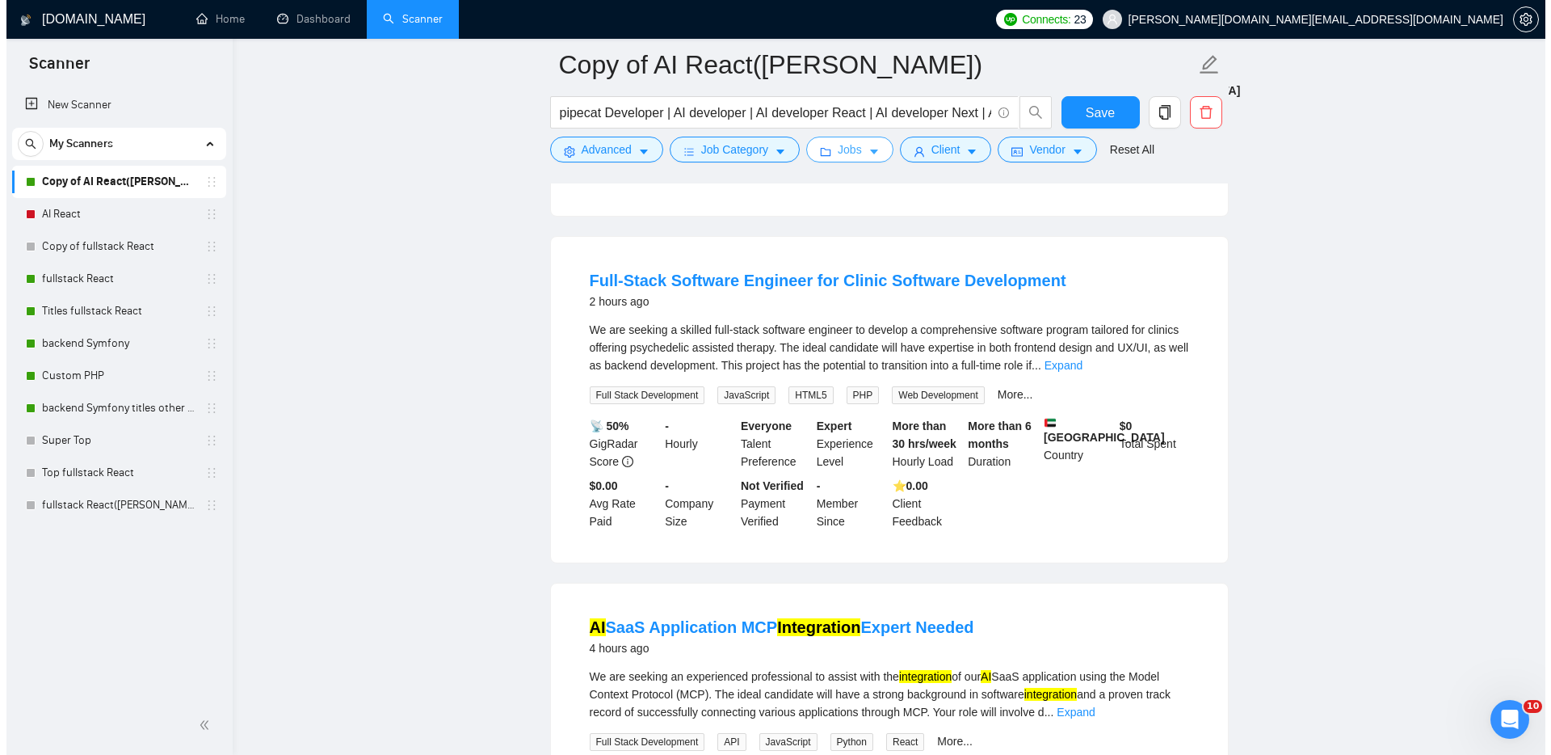
scroll to position [0, 0]
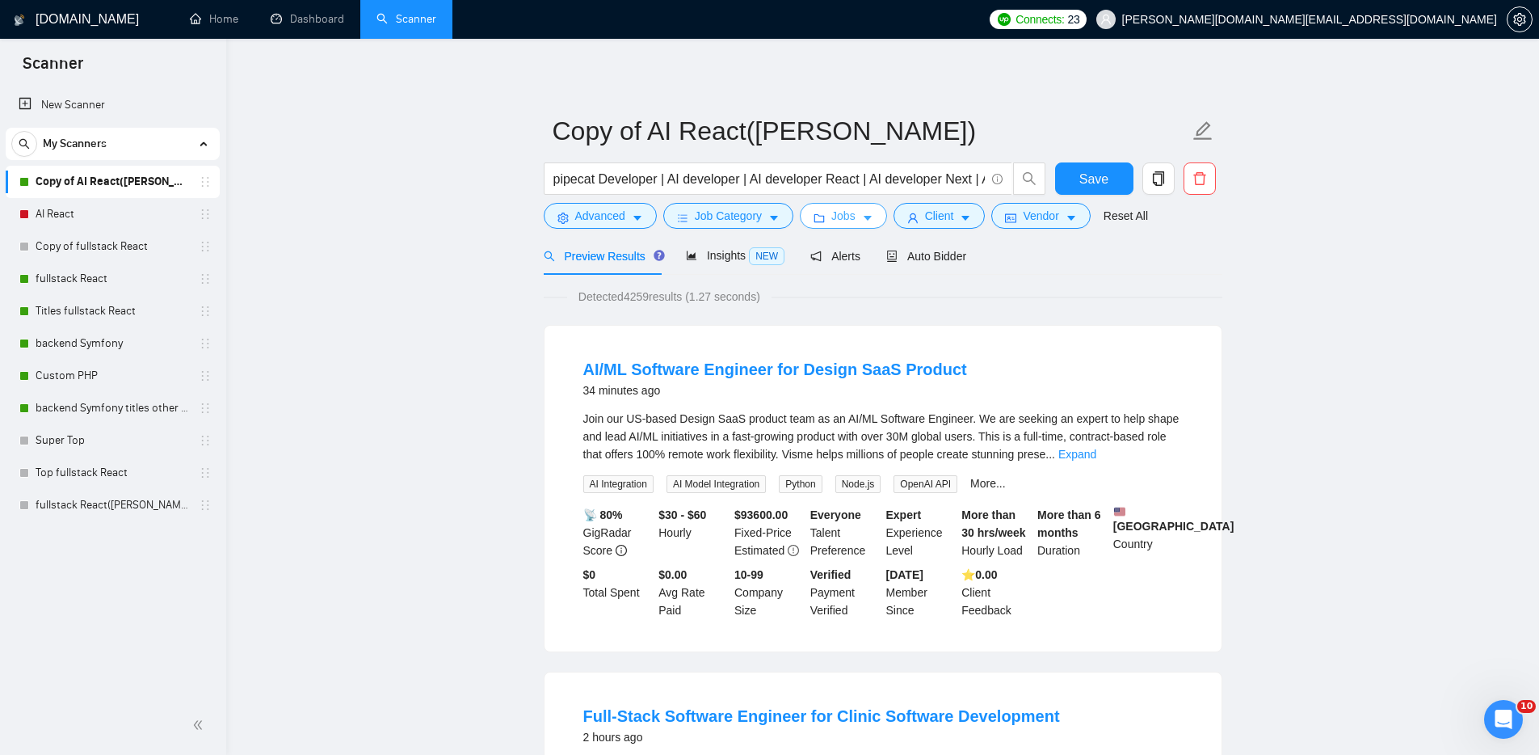
click at [855, 217] on span "Jobs" at bounding box center [843, 216] width 24 height 18
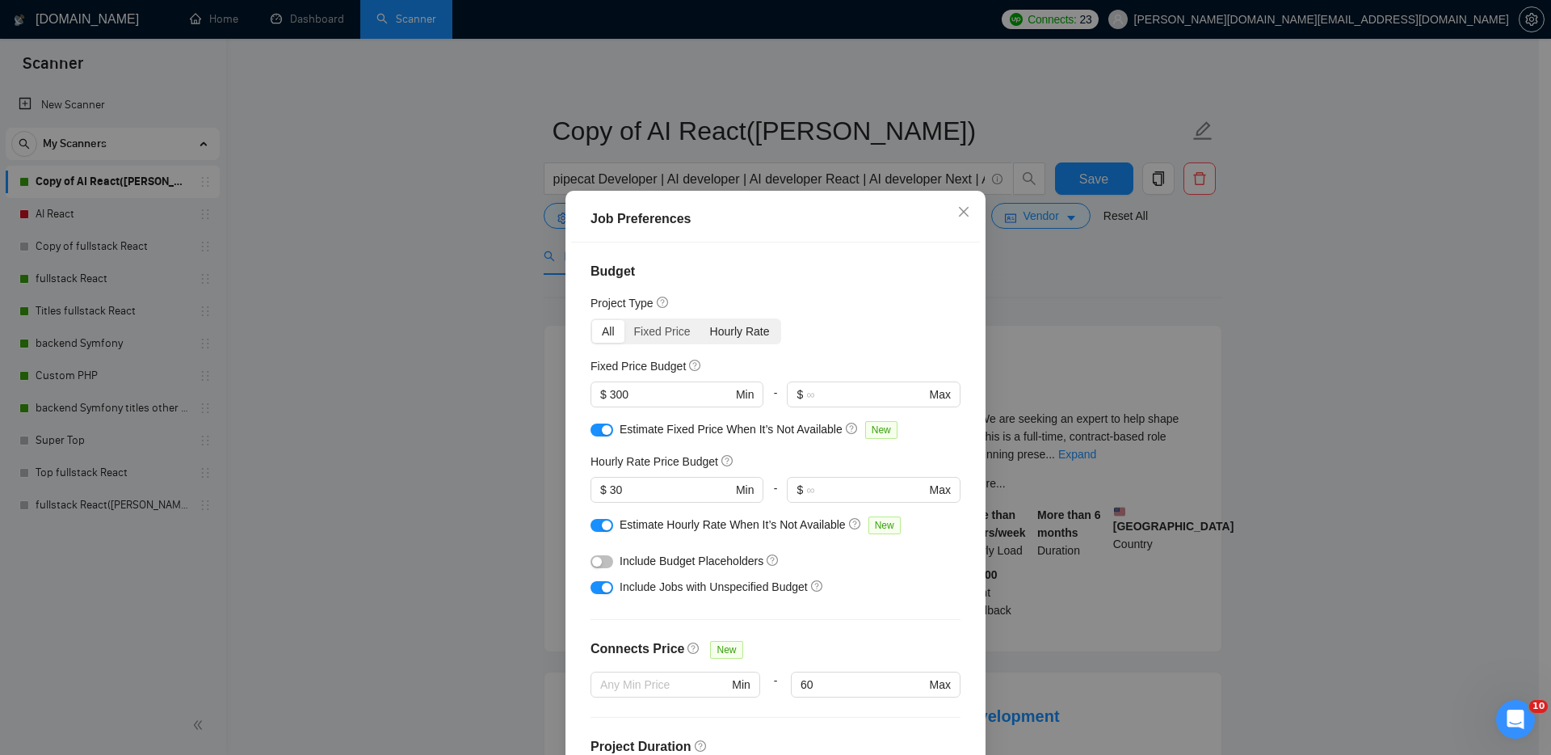
click at [727, 322] on div "Hourly Rate" at bounding box center [740, 331] width 79 height 23
click at [701, 320] on input "Hourly Rate" at bounding box center [701, 320] width 0 height 0
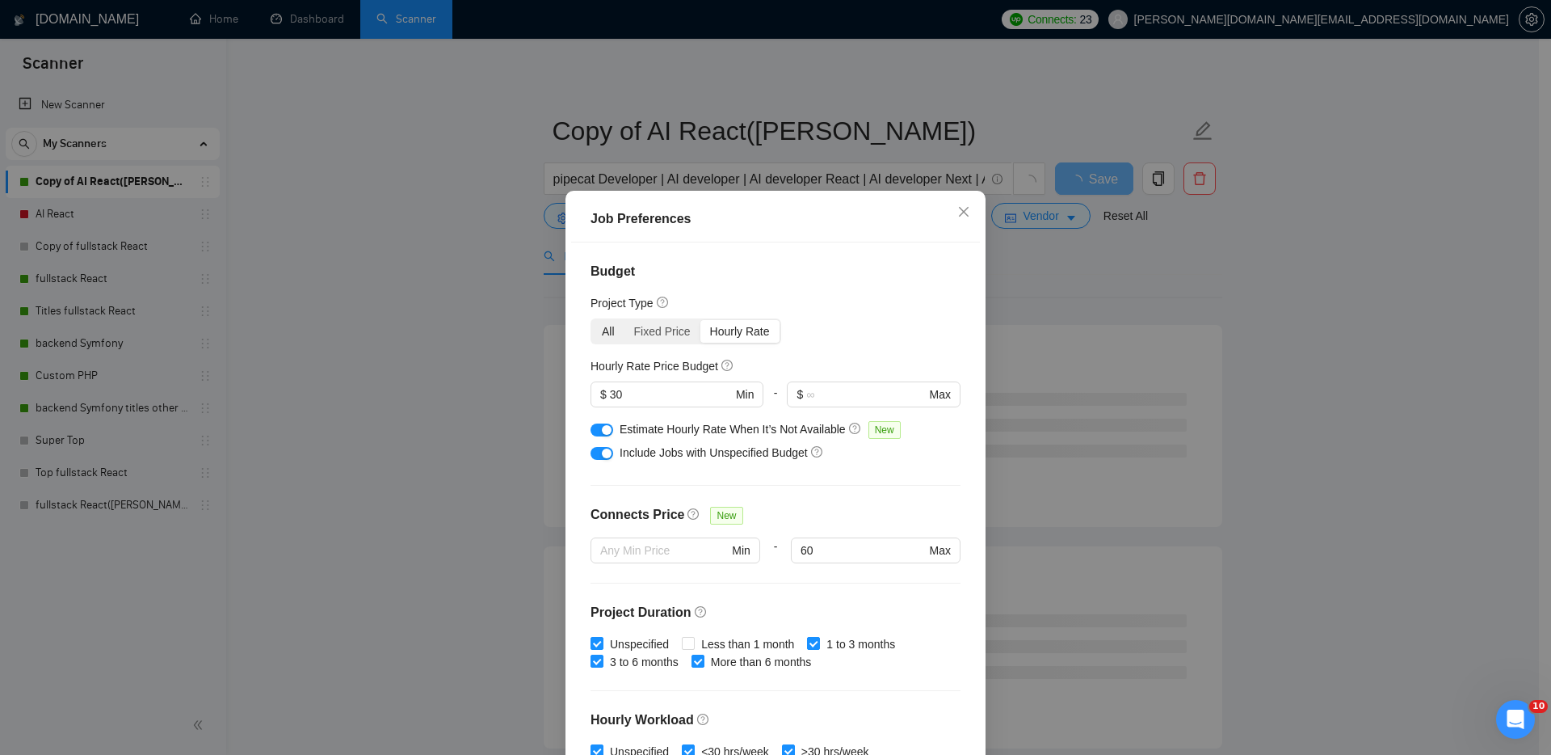
click at [604, 326] on div "All" at bounding box center [608, 331] width 32 height 23
click at [592, 320] on input "All" at bounding box center [592, 320] width 0 height 0
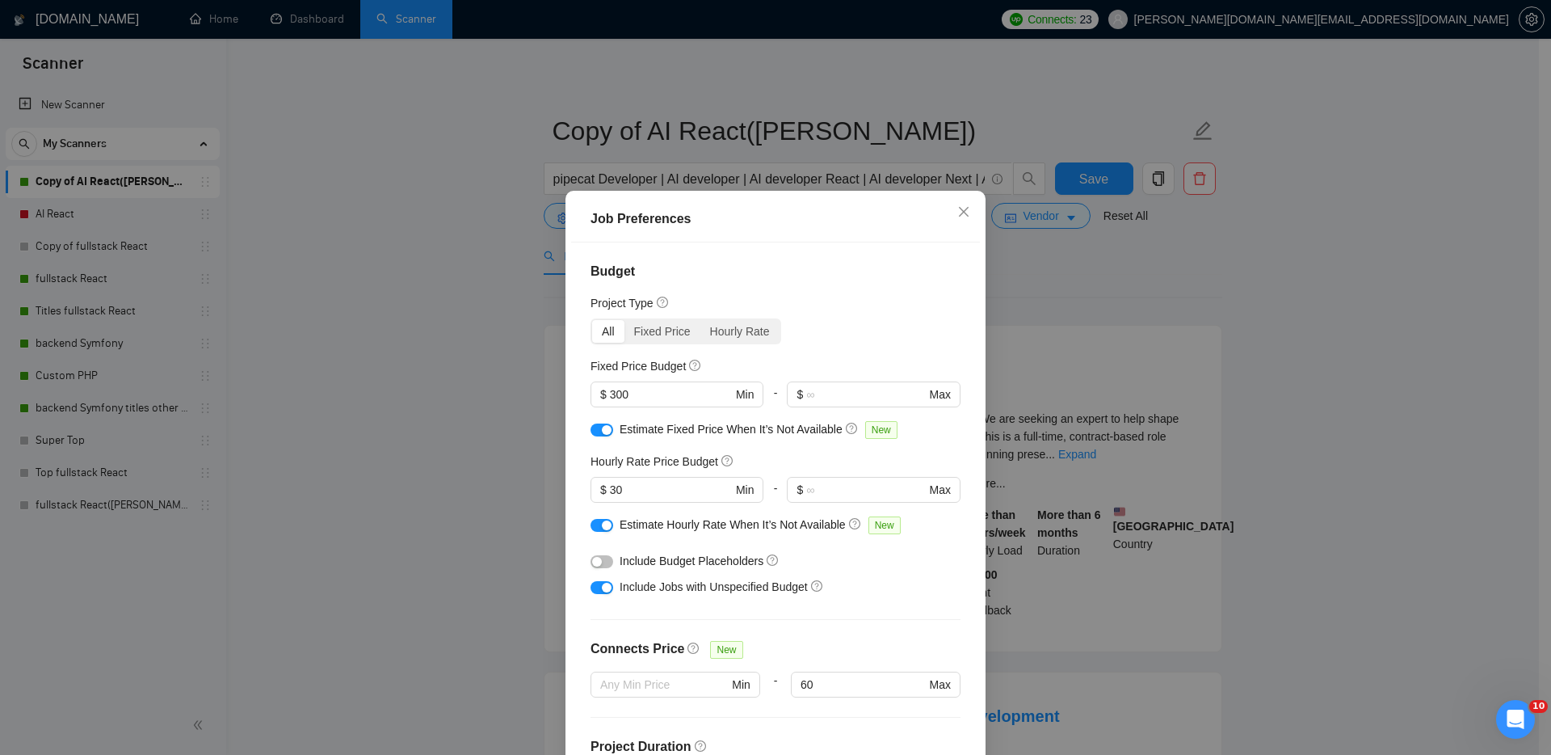
click at [604, 334] on div "All" at bounding box center [608, 331] width 32 height 23
click at [592, 320] on input "All" at bounding box center [592, 320] width 0 height 0
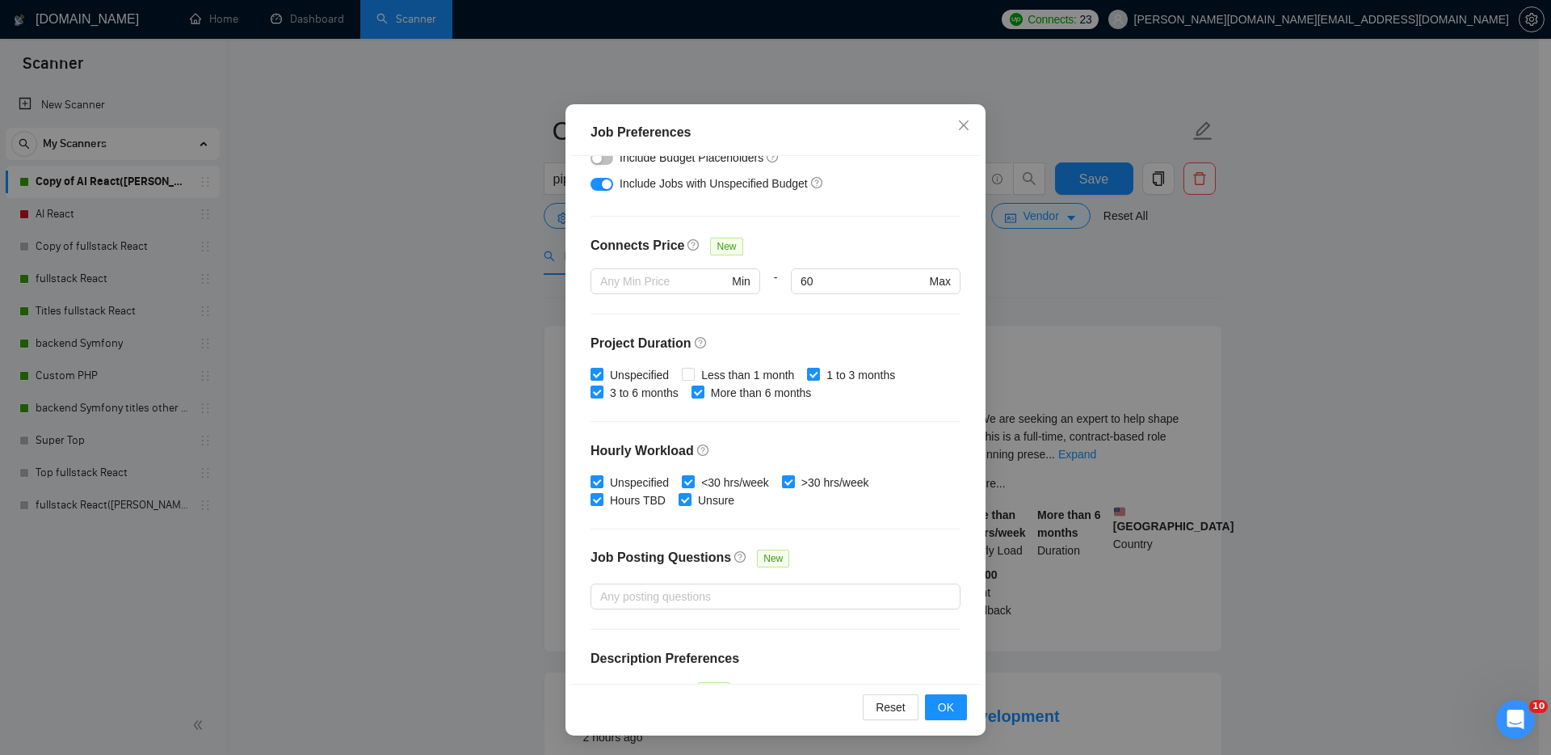
scroll to position [383, 0]
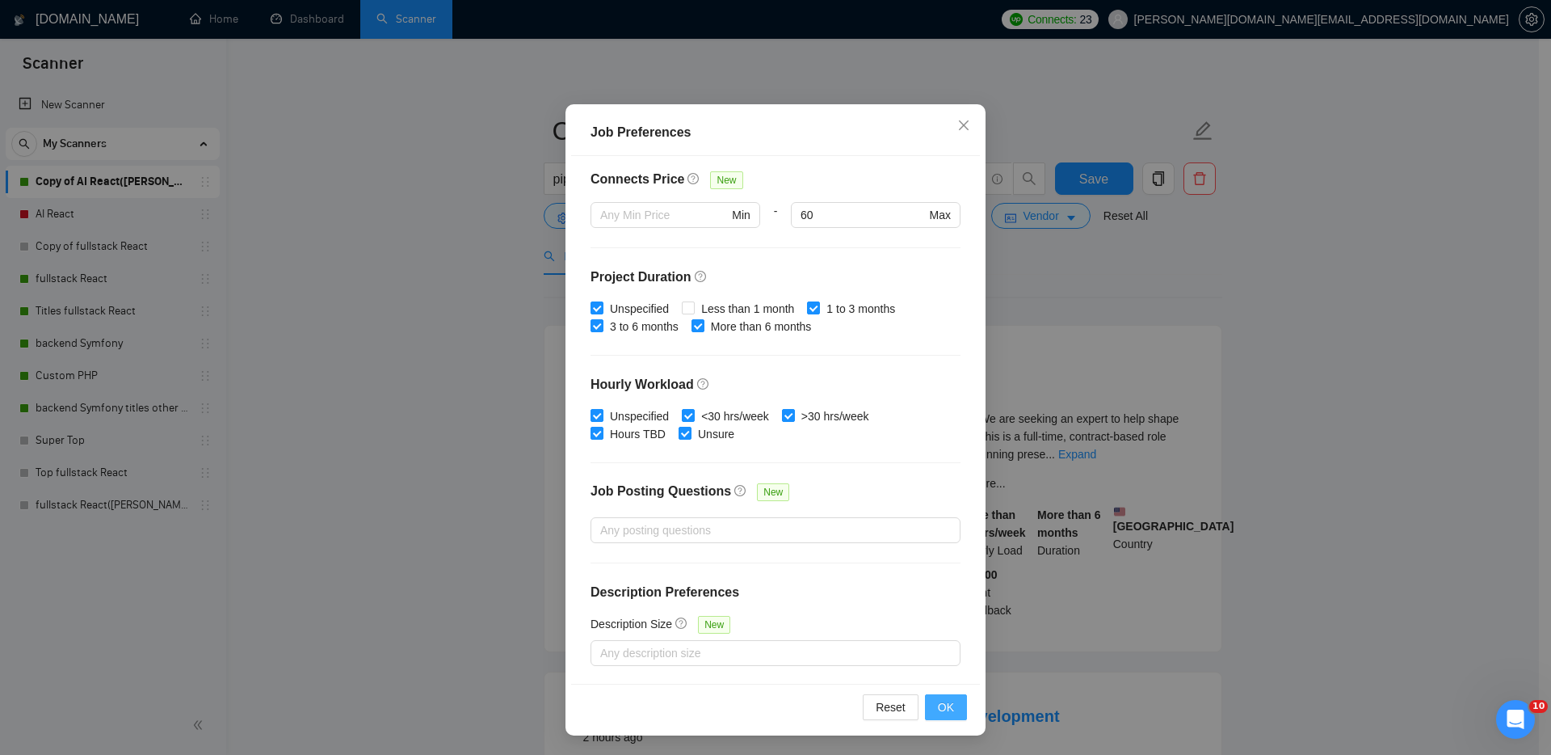
click at [948, 707] on button "OK" at bounding box center [946, 707] width 42 height 26
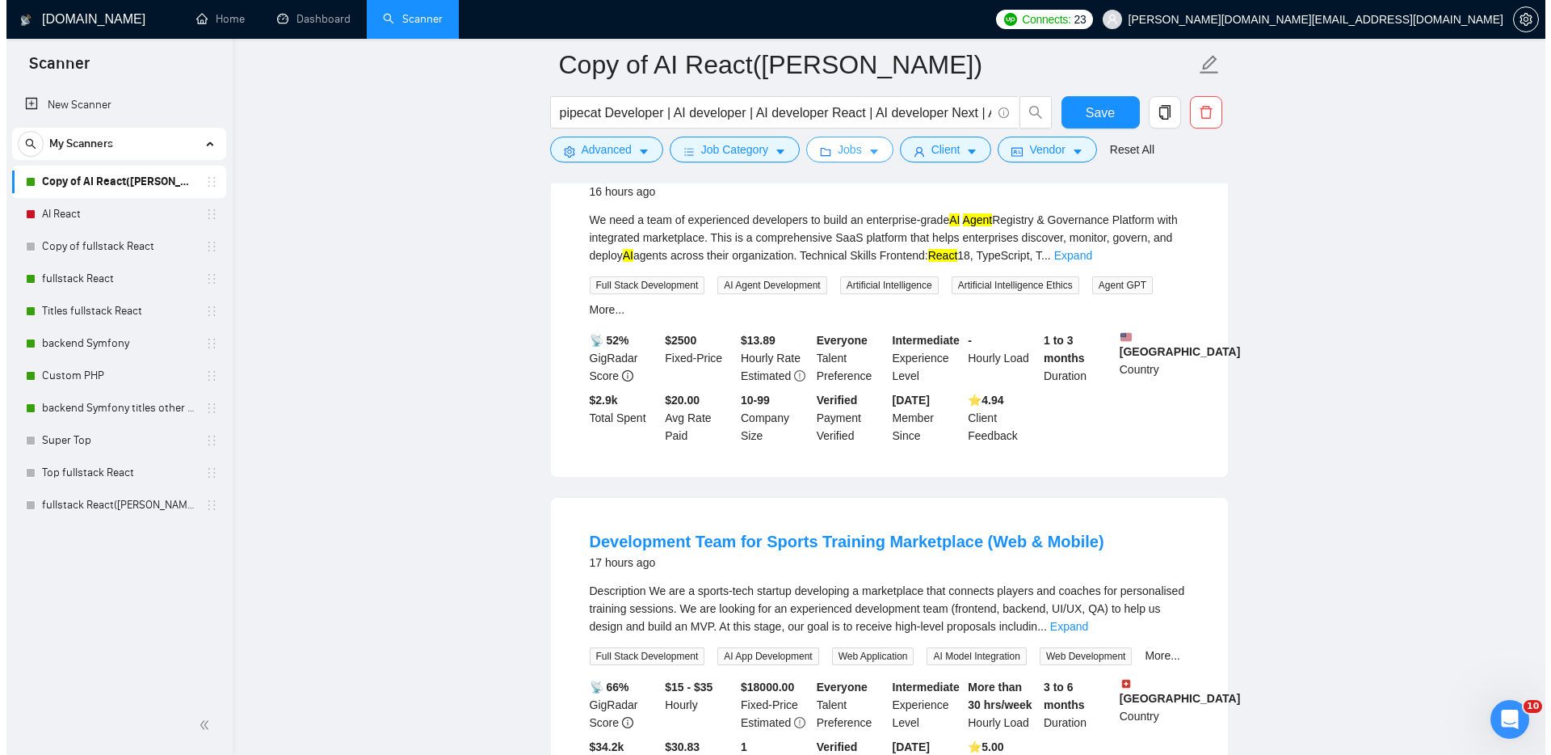
scroll to position [2322, 0]
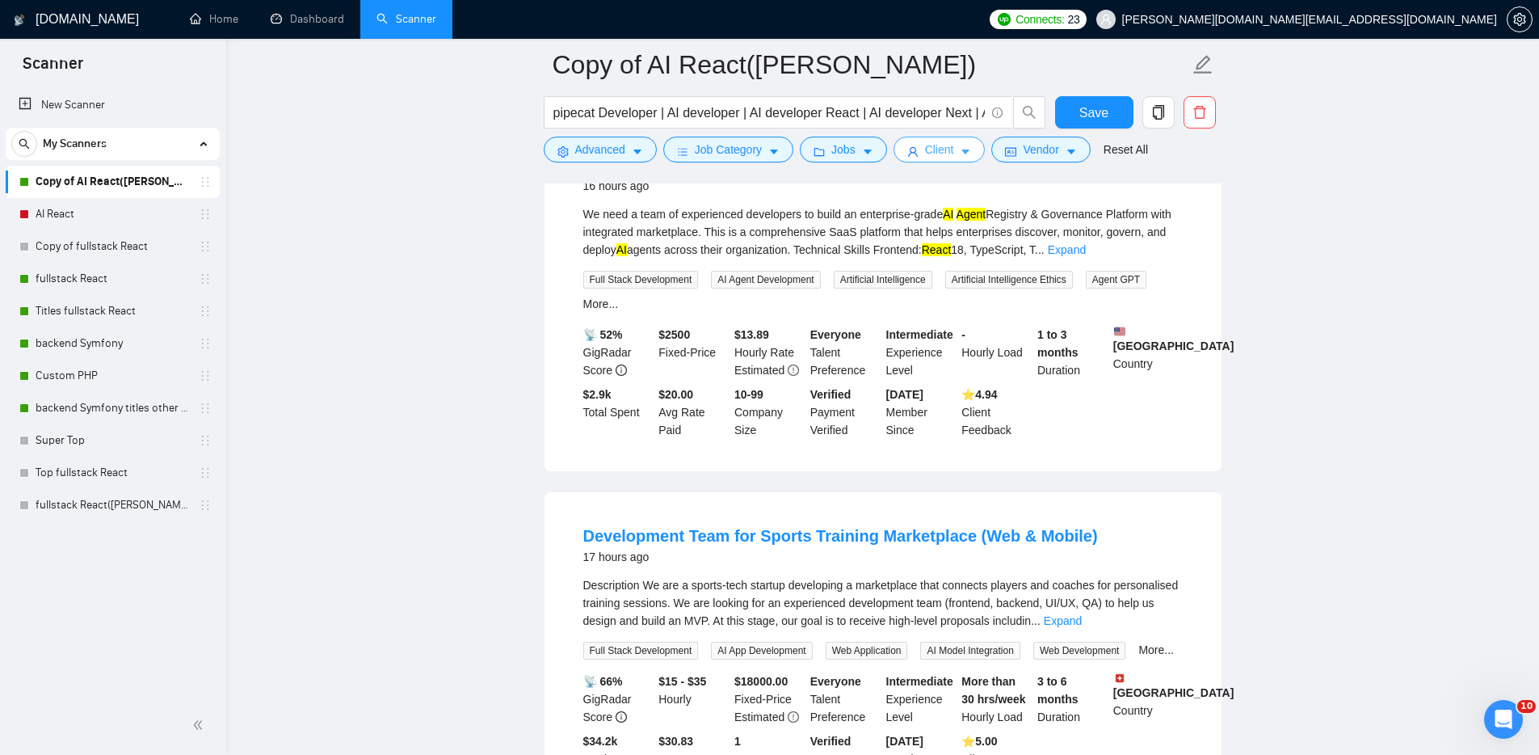
click at [953, 157] on span "Client" at bounding box center [939, 150] width 29 height 18
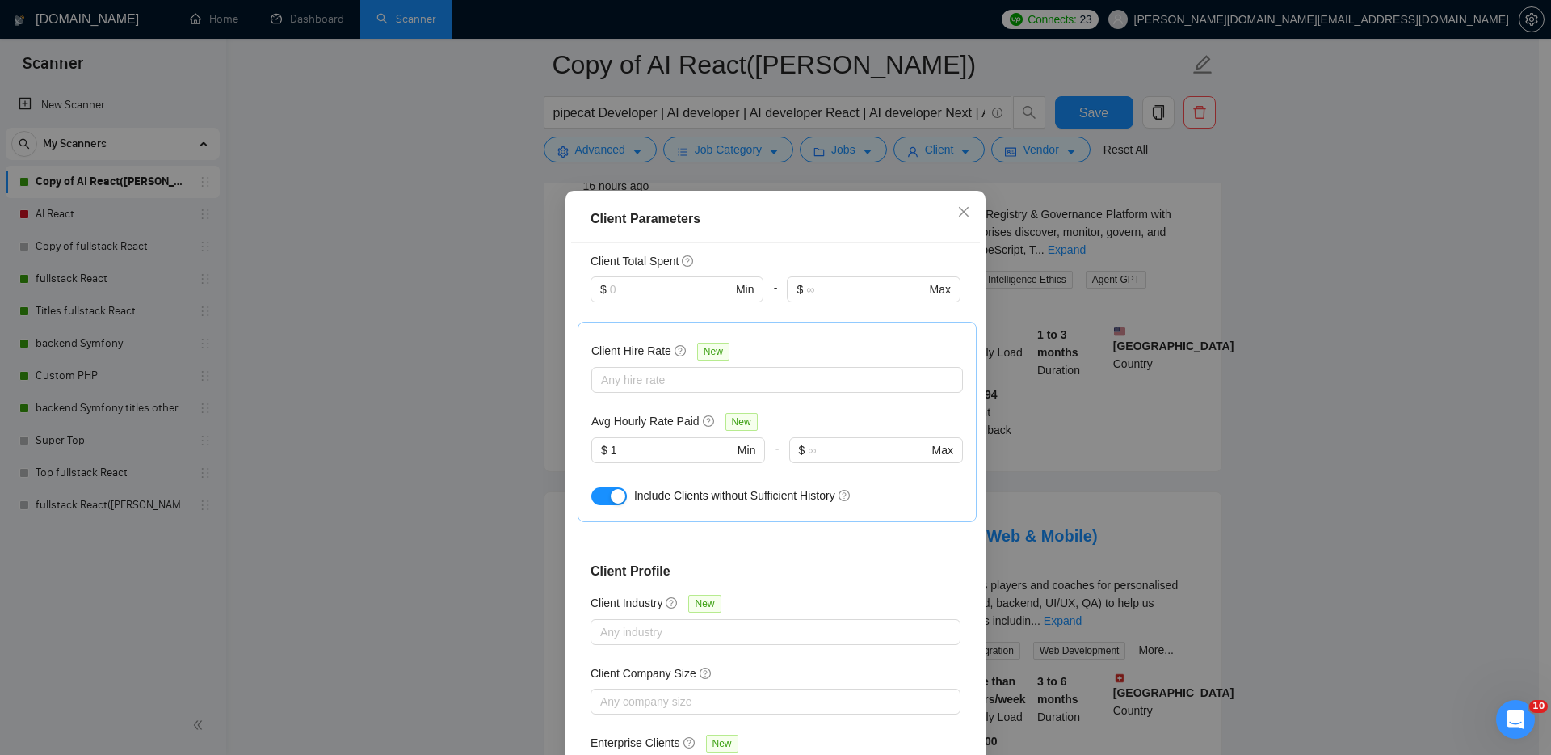
scroll to position [503, 0]
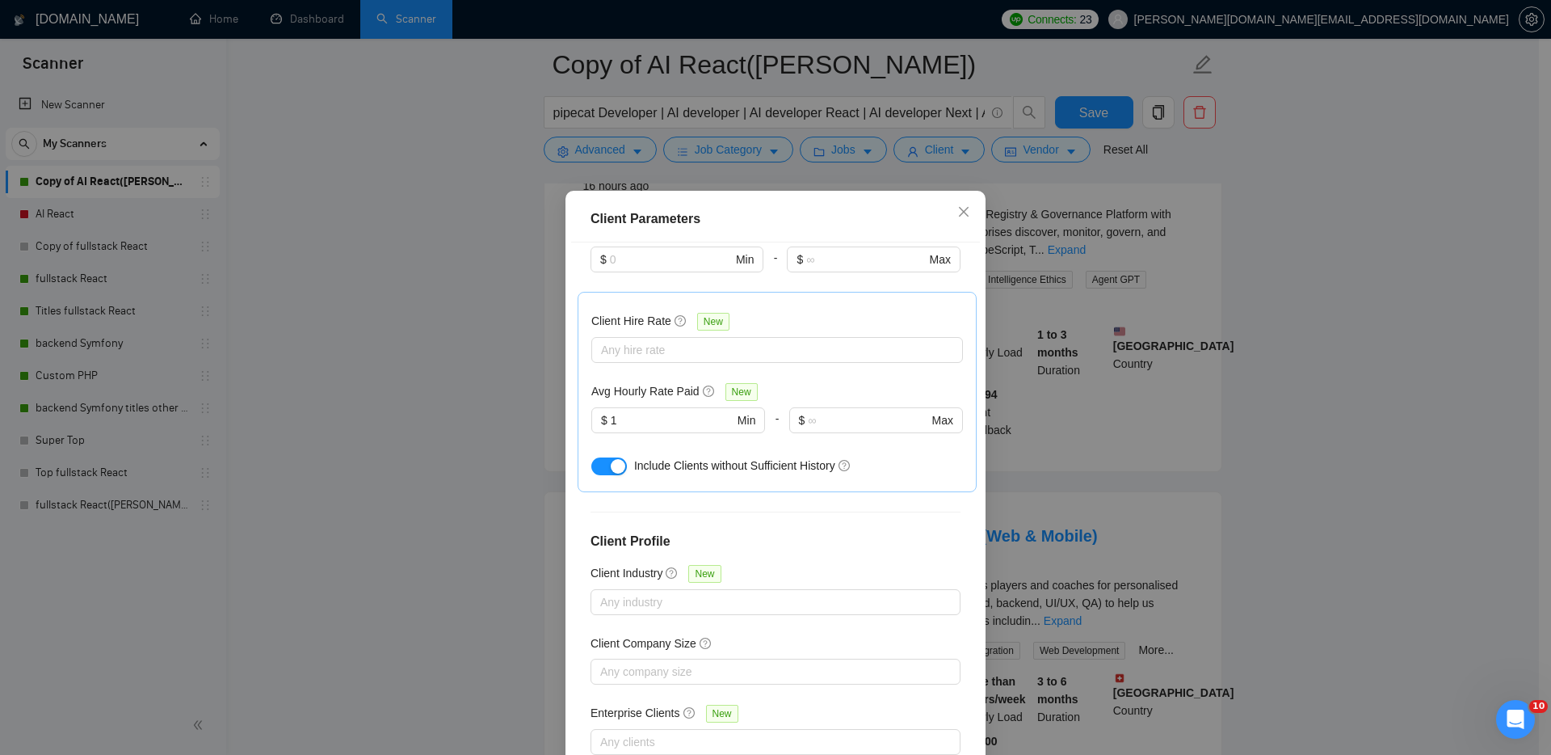
click at [602, 457] on button "button" at bounding box center [609, 466] width 36 height 18
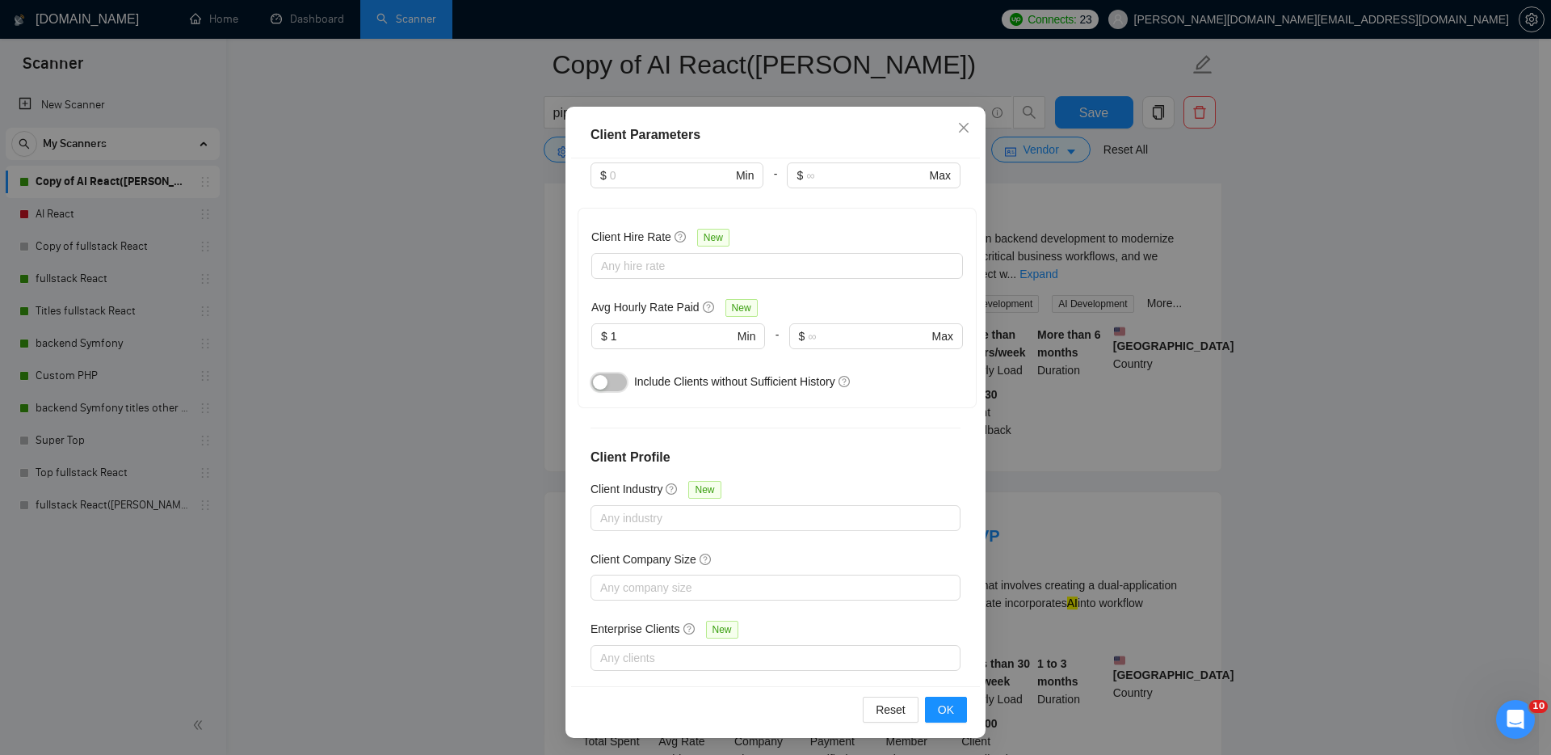
scroll to position [86, 0]
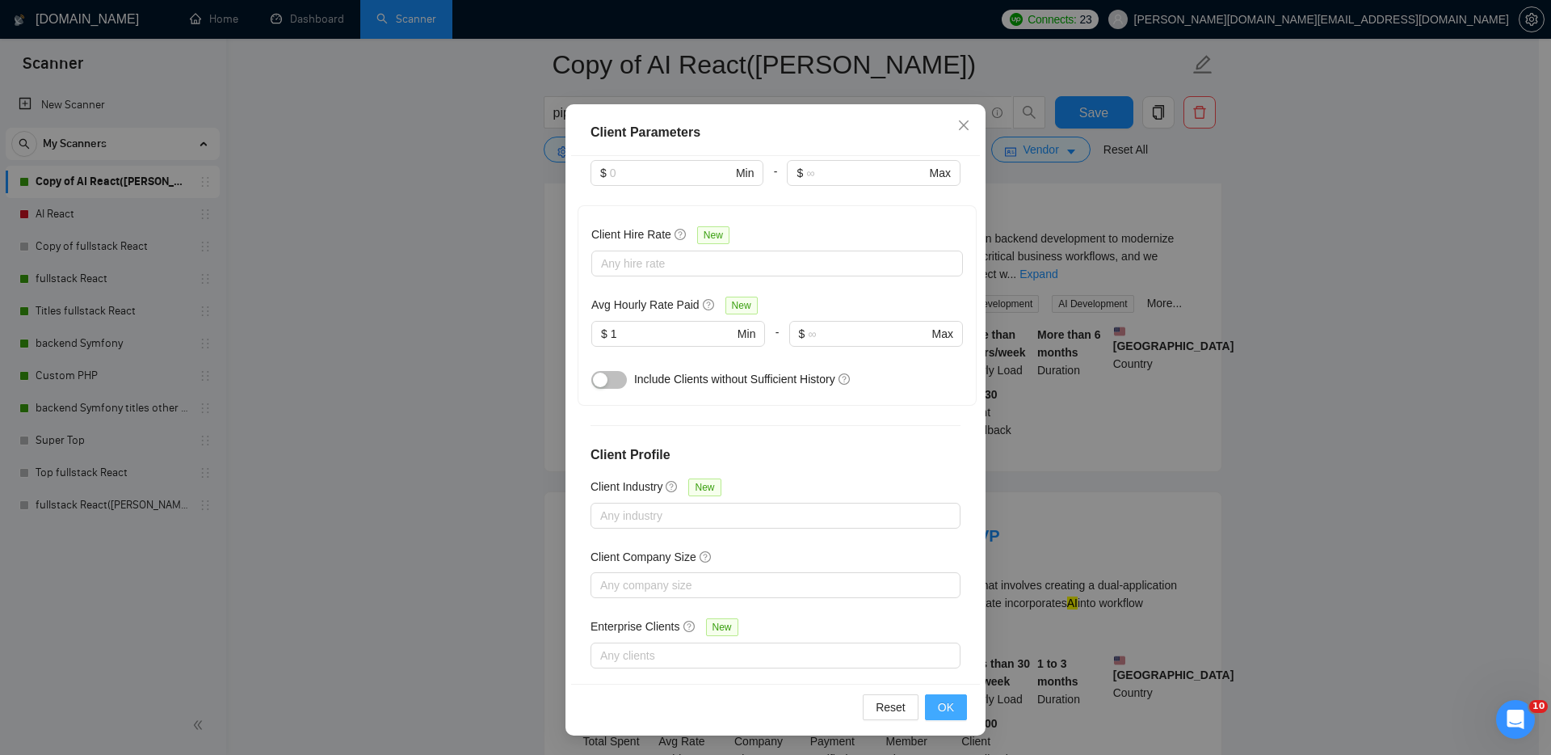
click at [948, 704] on span "OK" at bounding box center [946, 707] width 16 height 18
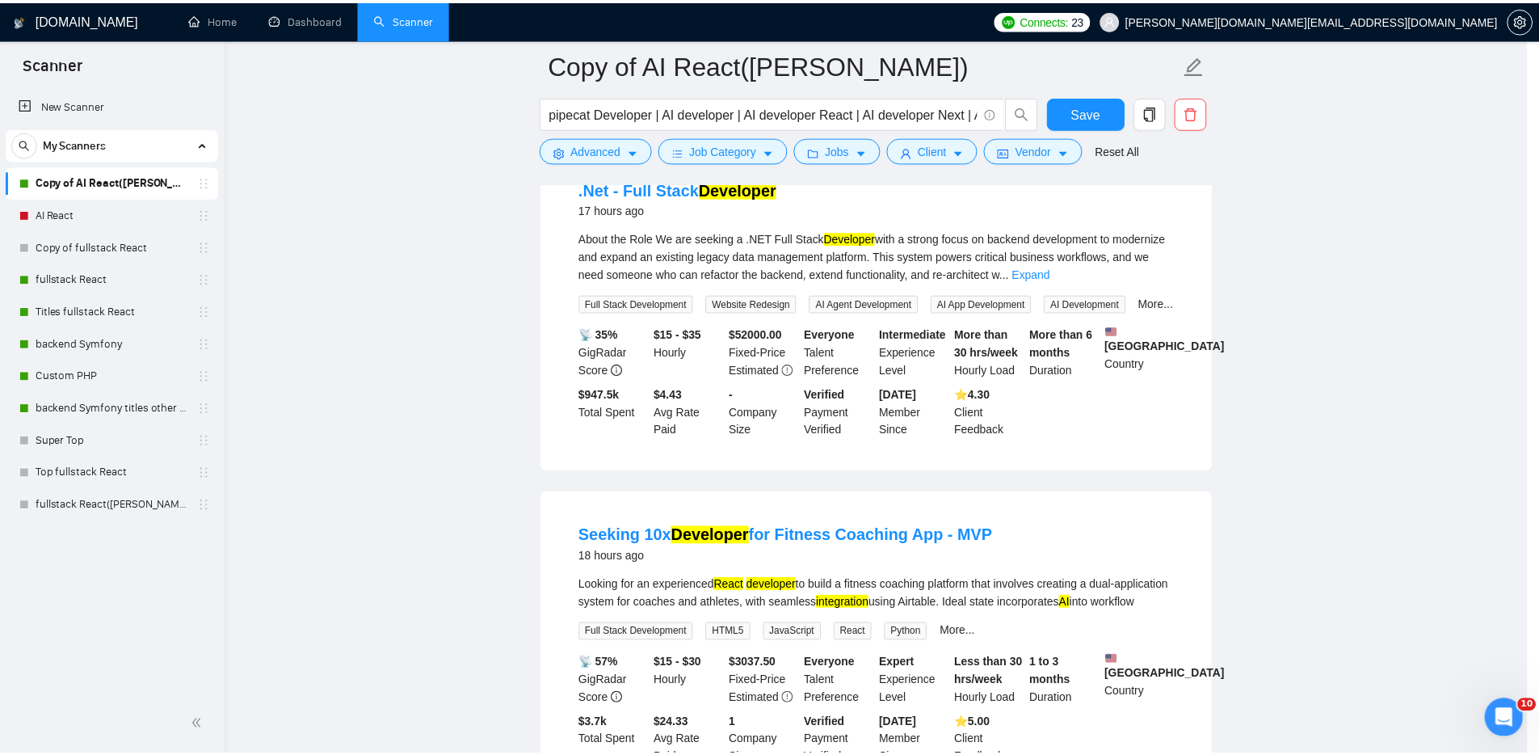
scroll to position [0, 0]
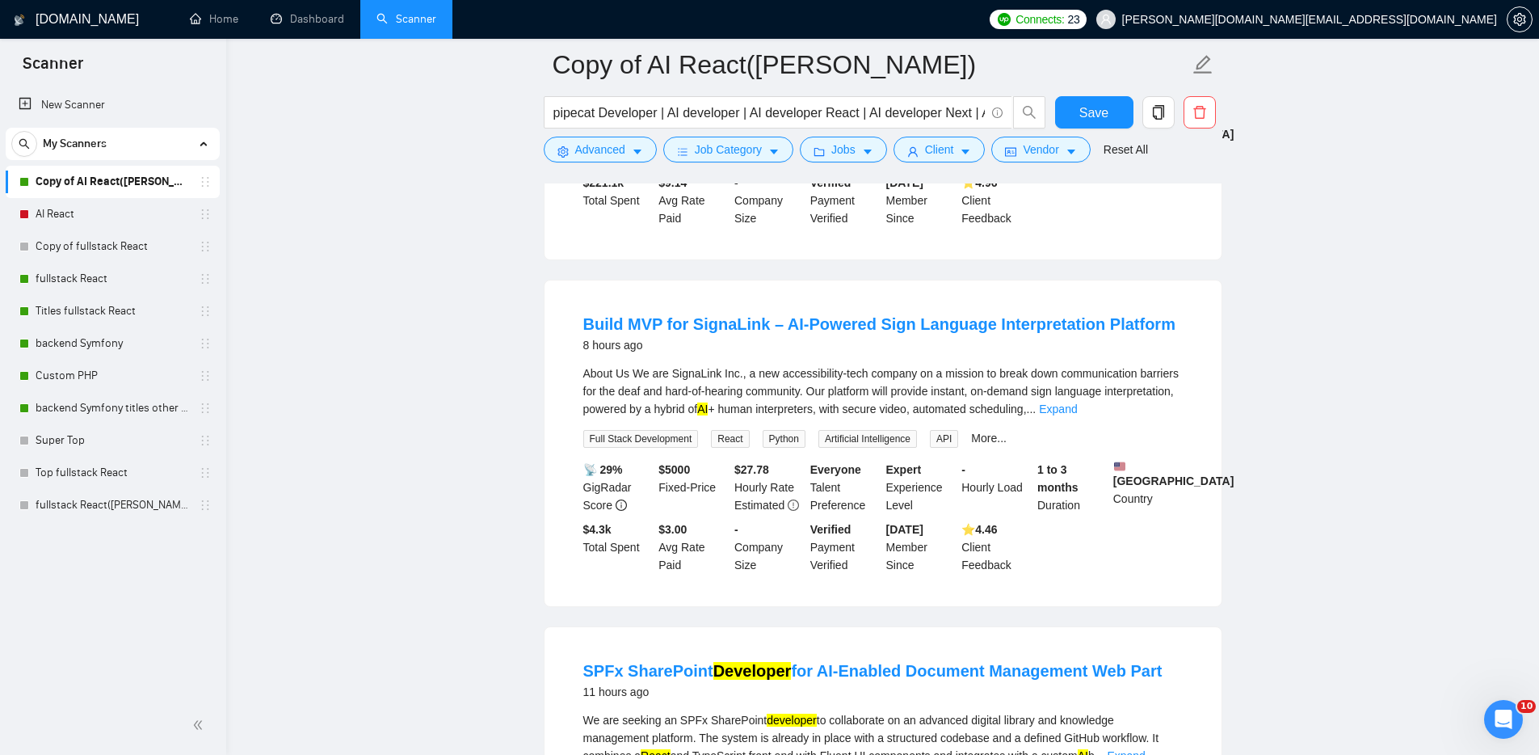
scroll to position [743, 0]
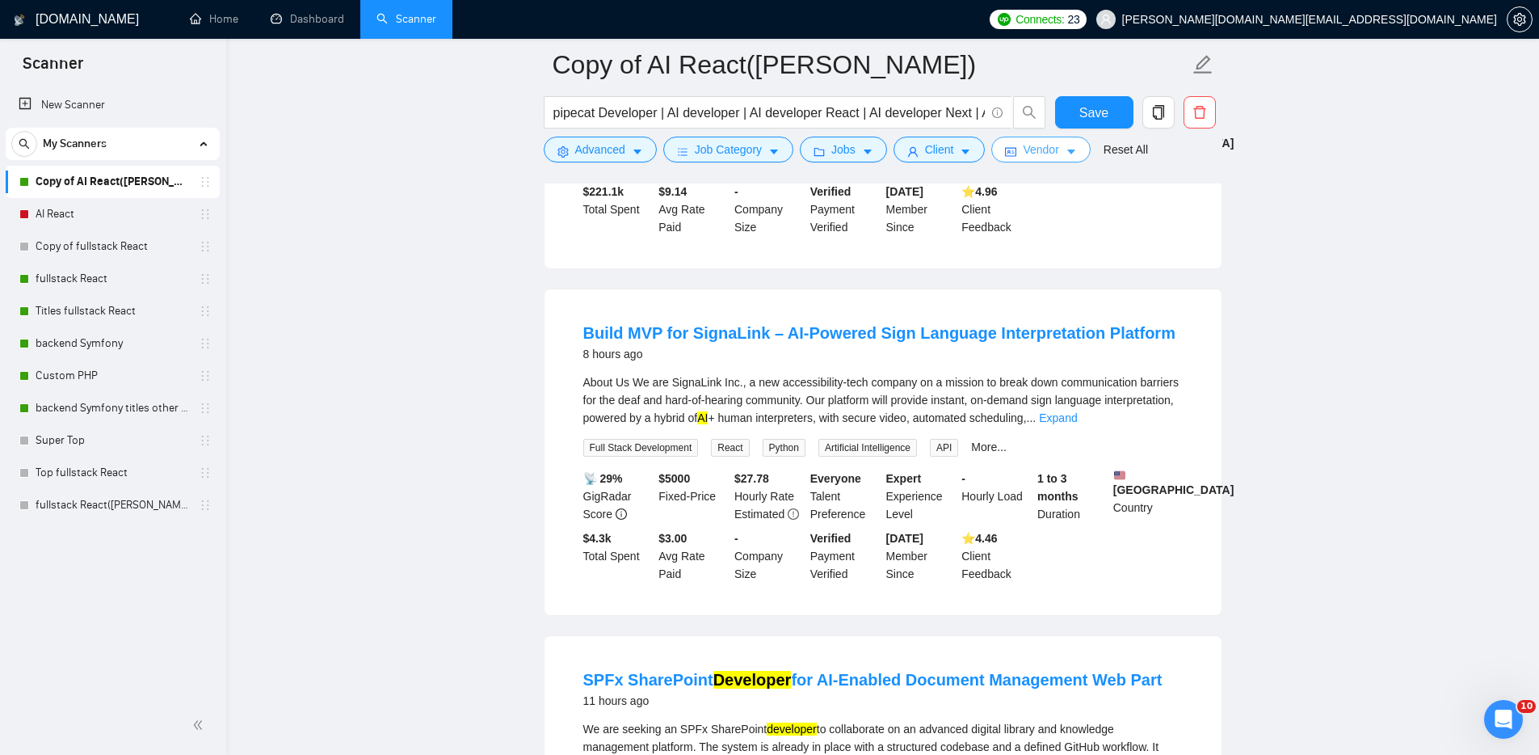
click at [1059, 150] on span "Vendor" at bounding box center [1041, 150] width 36 height 18
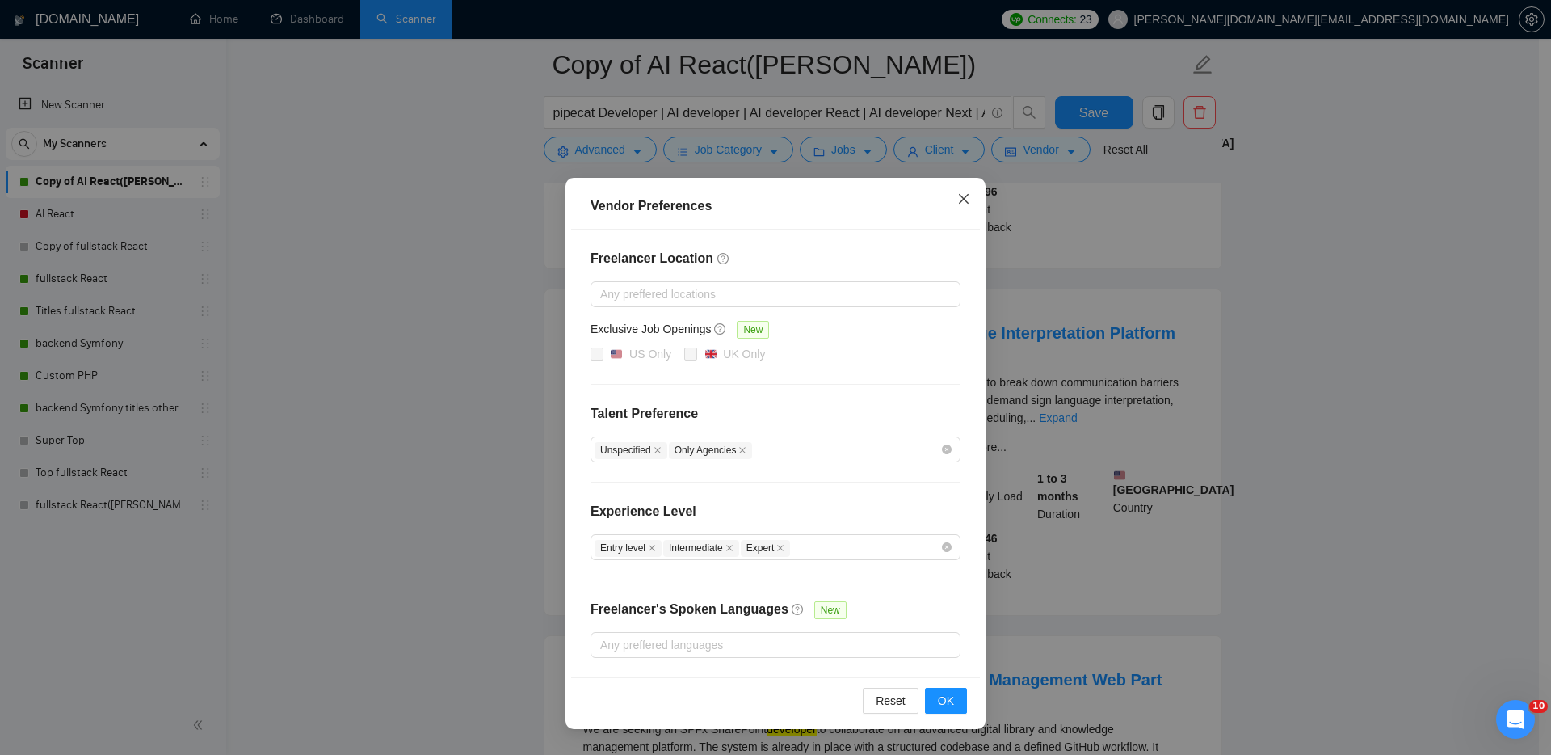
click at [962, 197] on icon "close" at bounding box center [964, 198] width 13 height 13
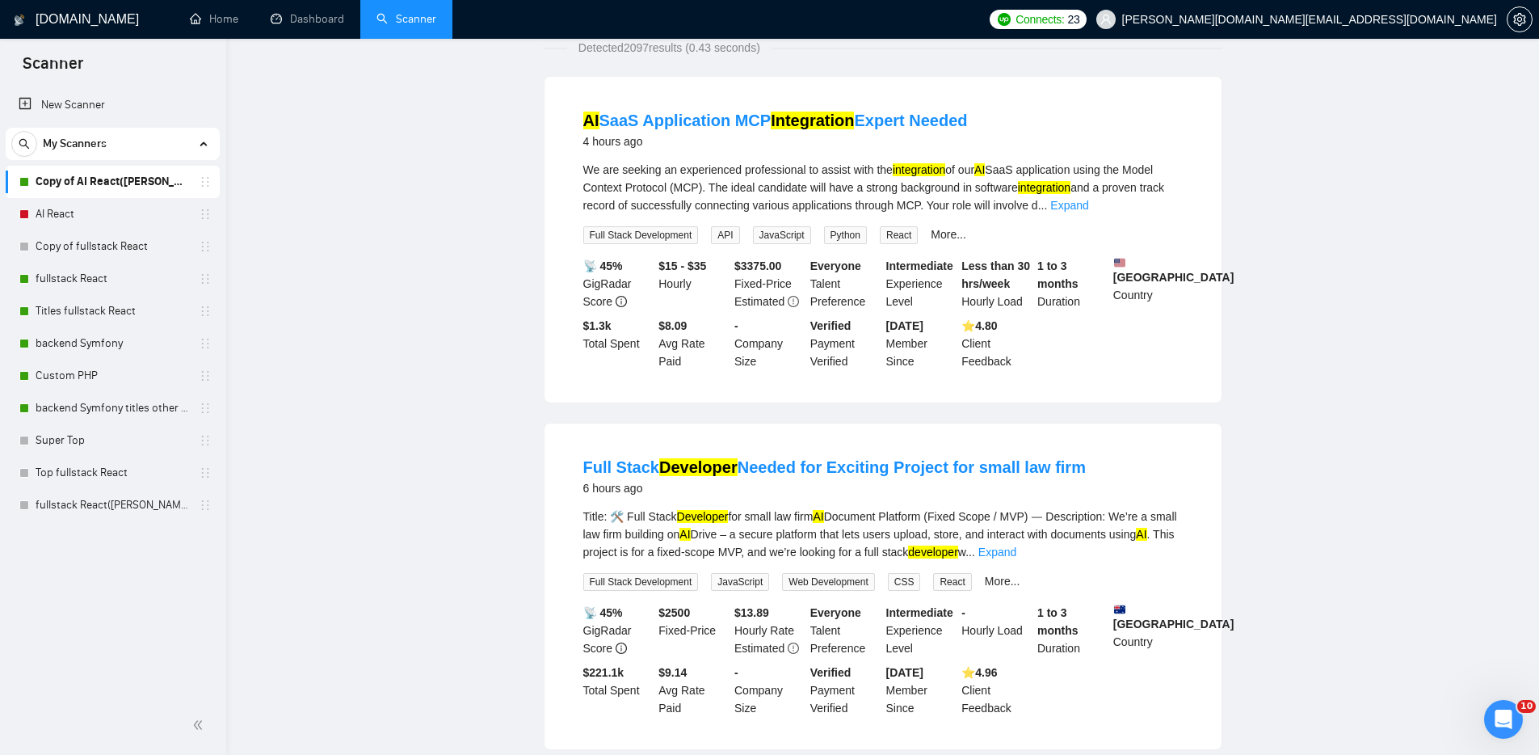
scroll to position [0, 0]
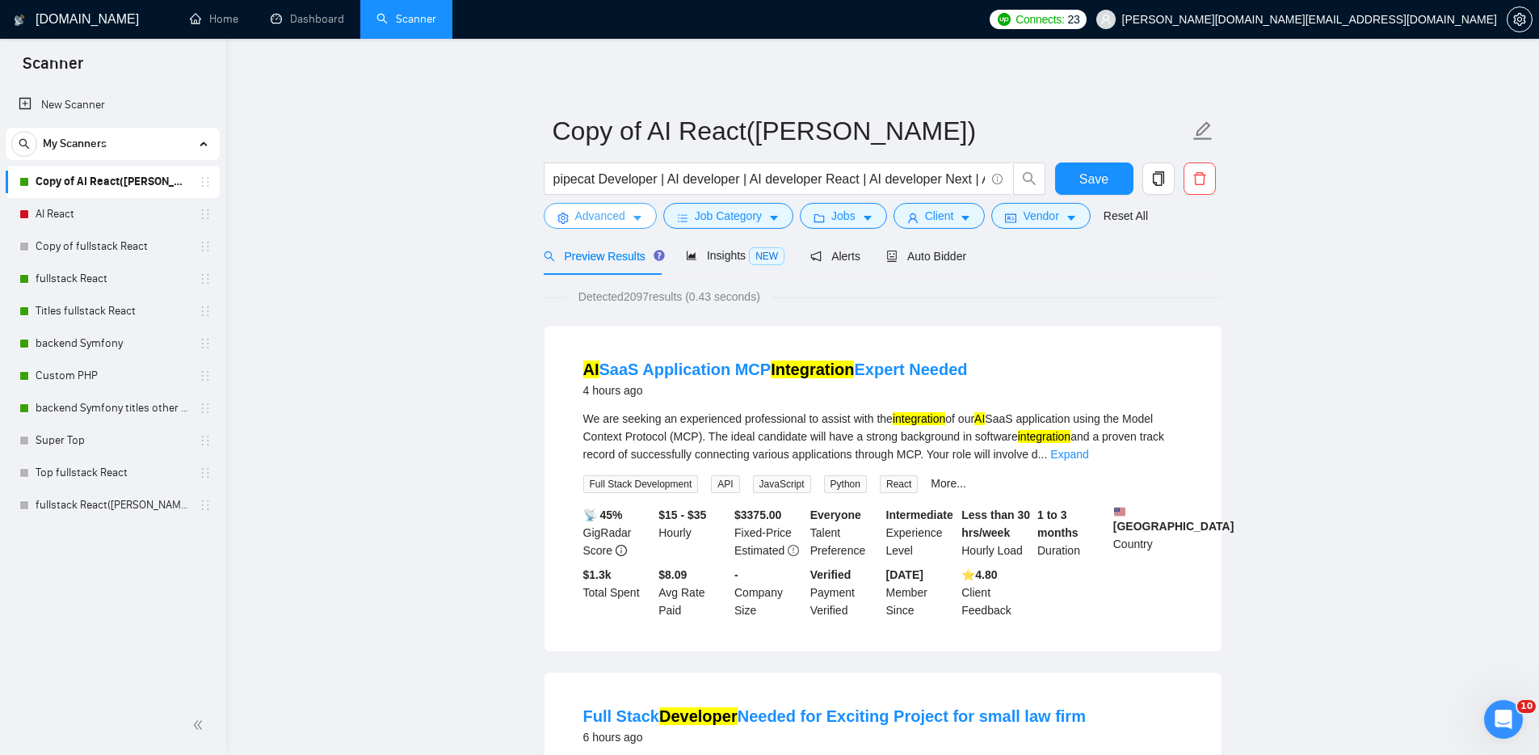
click at [604, 215] on span "Advanced" at bounding box center [600, 216] width 50 height 18
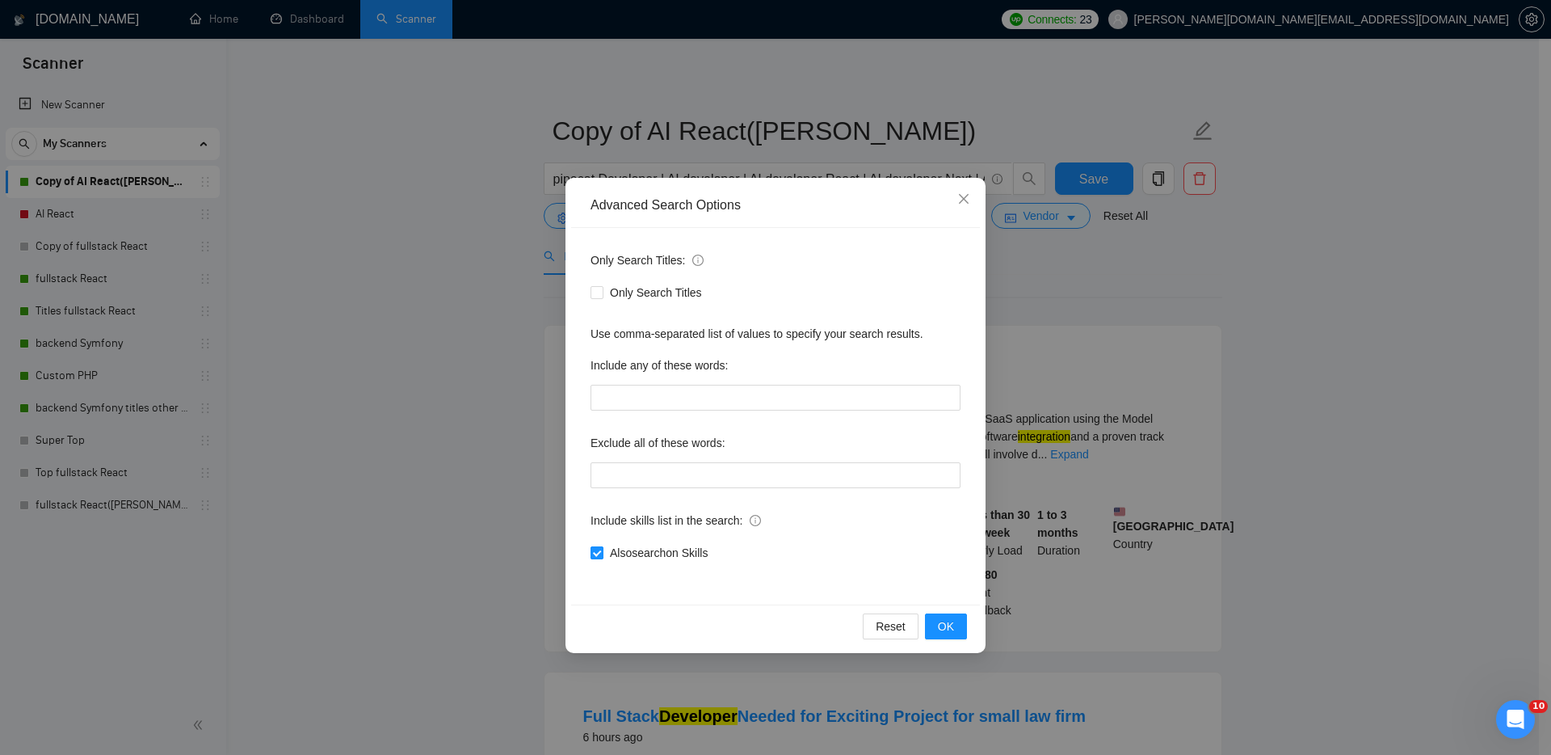
click at [599, 549] on input "Also search on Skills" at bounding box center [596, 551] width 11 height 11
checkbox input "false"
click at [946, 625] on span "OK" at bounding box center [946, 626] width 16 height 18
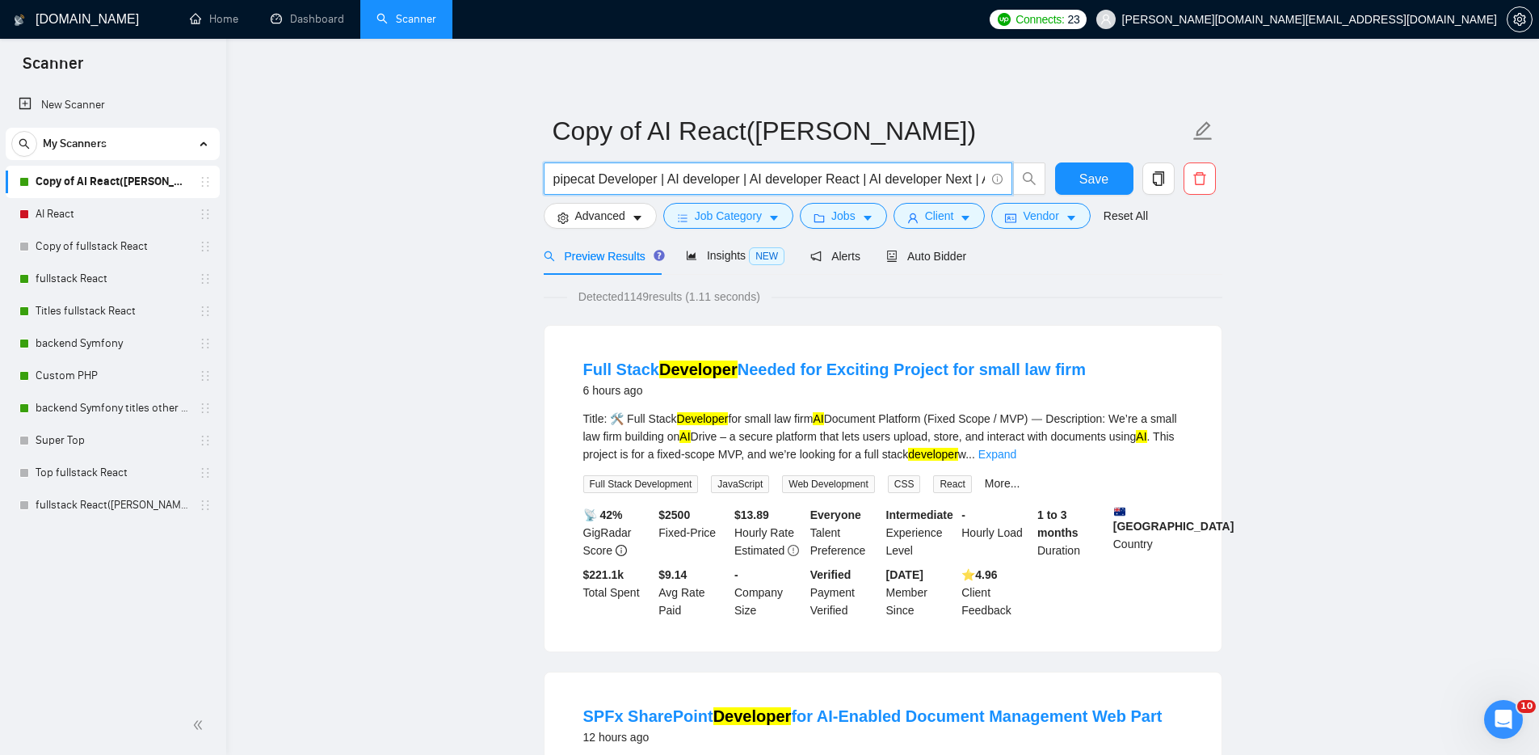
click at [549, 181] on span "pipecat Developer | AI developer | AI developer React | AI developer Next | AI …" at bounding box center [778, 178] width 469 height 32
click at [556, 177] on input "pipecat Developer | AI developer | AI developer React | AI developer Next | AI …" at bounding box center [768, 179] width 431 height 20
drag, startPoint x: 558, startPoint y: 175, endPoint x: 546, endPoint y: 175, distance: 11.3
click at [546, 175] on span "pipecat Developer | AI developer | AI developer React | AI developer Next | AI …" at bounding box center [778, 178] width 469 height 32
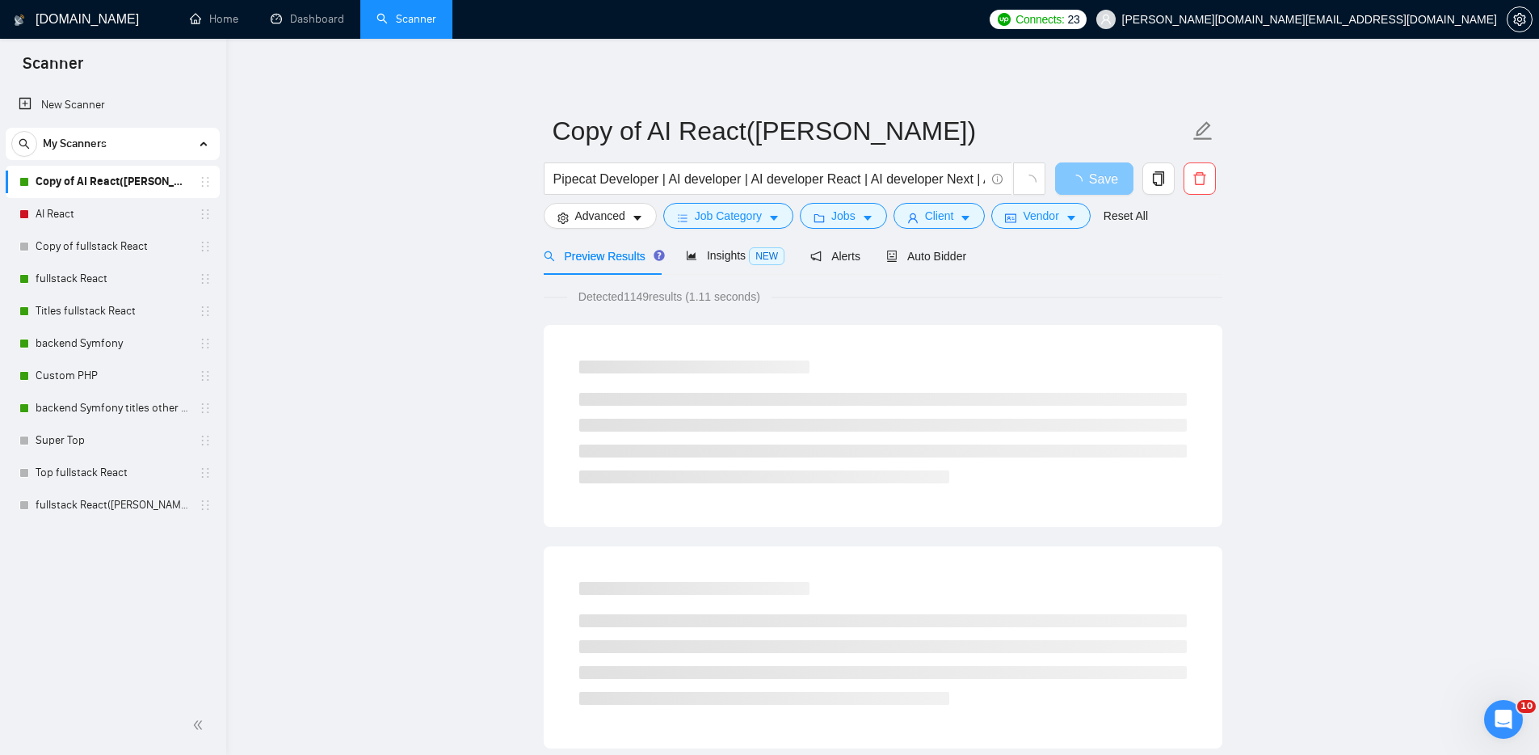
click at [1100, 176] on span "Save" at bounding box center [1103, 179] width 29 height 20
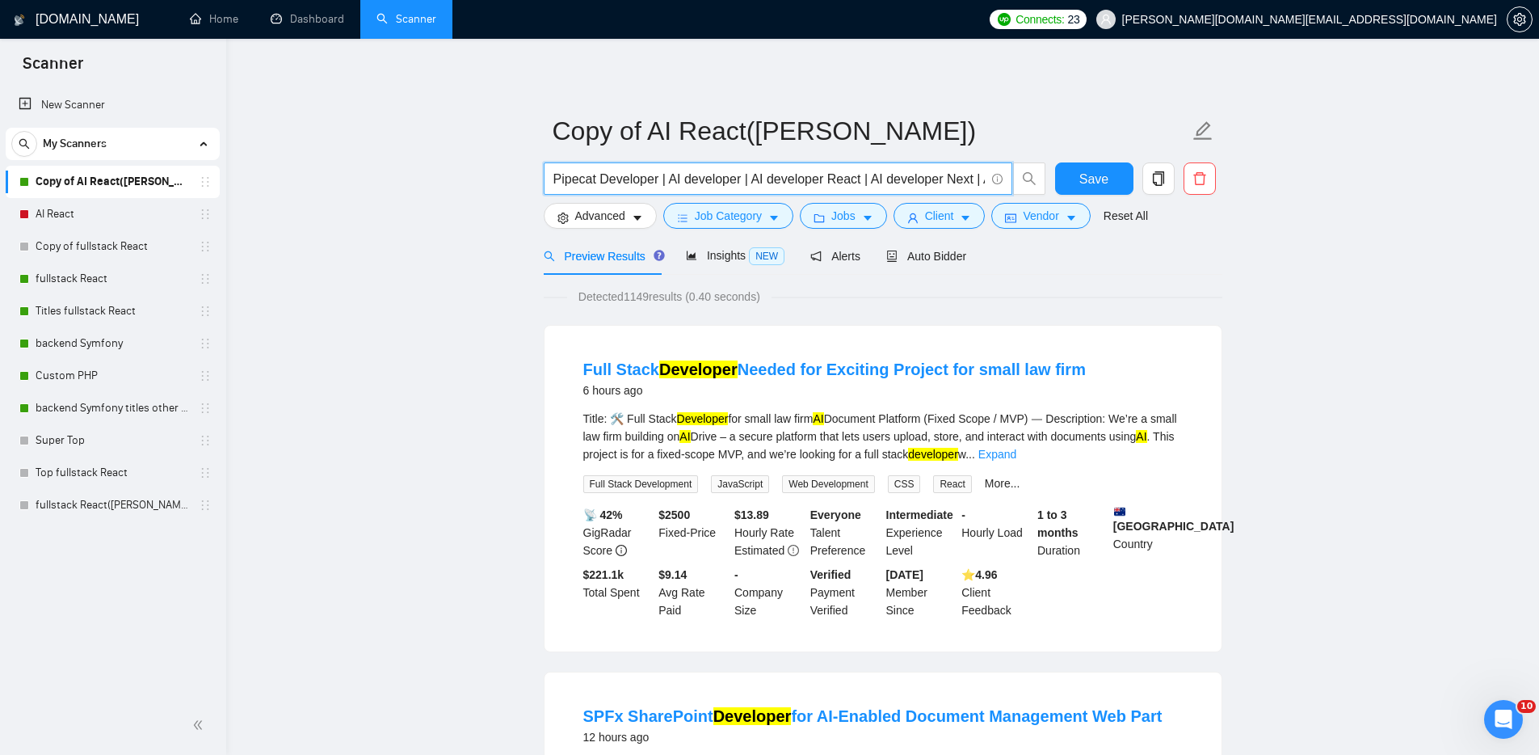
drag, startPoint x: 597, startPoint y: 176, endPoint x: 537, endPoint y: 170, distance: 60.9
click at [558, 179] on input "Pipecat Developer | AI developer | AI developer React | AI developer Next | AI …" at bounding box center [768, 179] width 431 height 20
click at [557, 179] on input "Pipecat Developer | AI developer | AI developer React | AI developer Next | AI …" at bounding box center [768, 179] width 431 height 20
paste input "Pipecat"
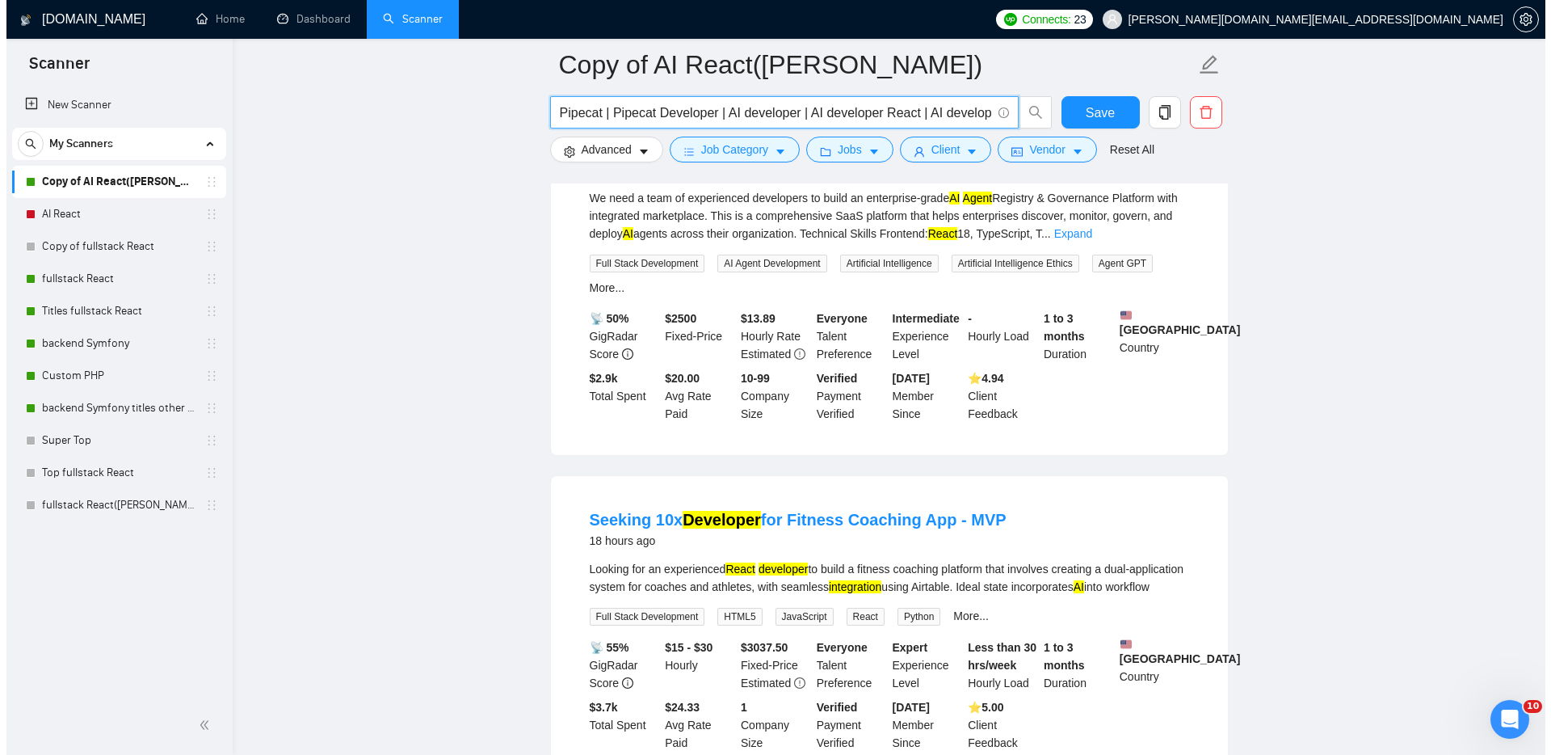
scroll to position [478, 0]
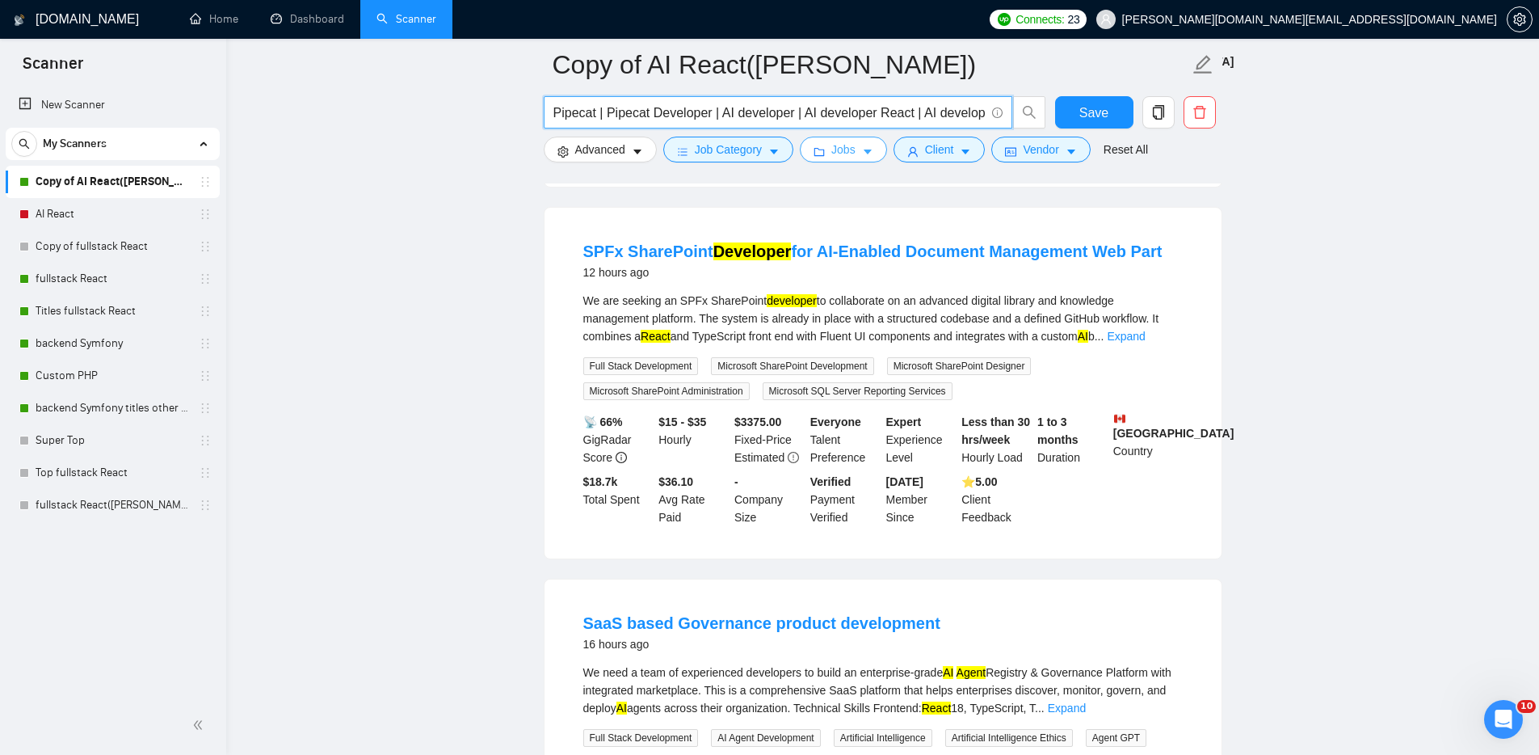
click at [848, 148] on span "Jobs" at bounding box center [843, 150] width 24 height 18
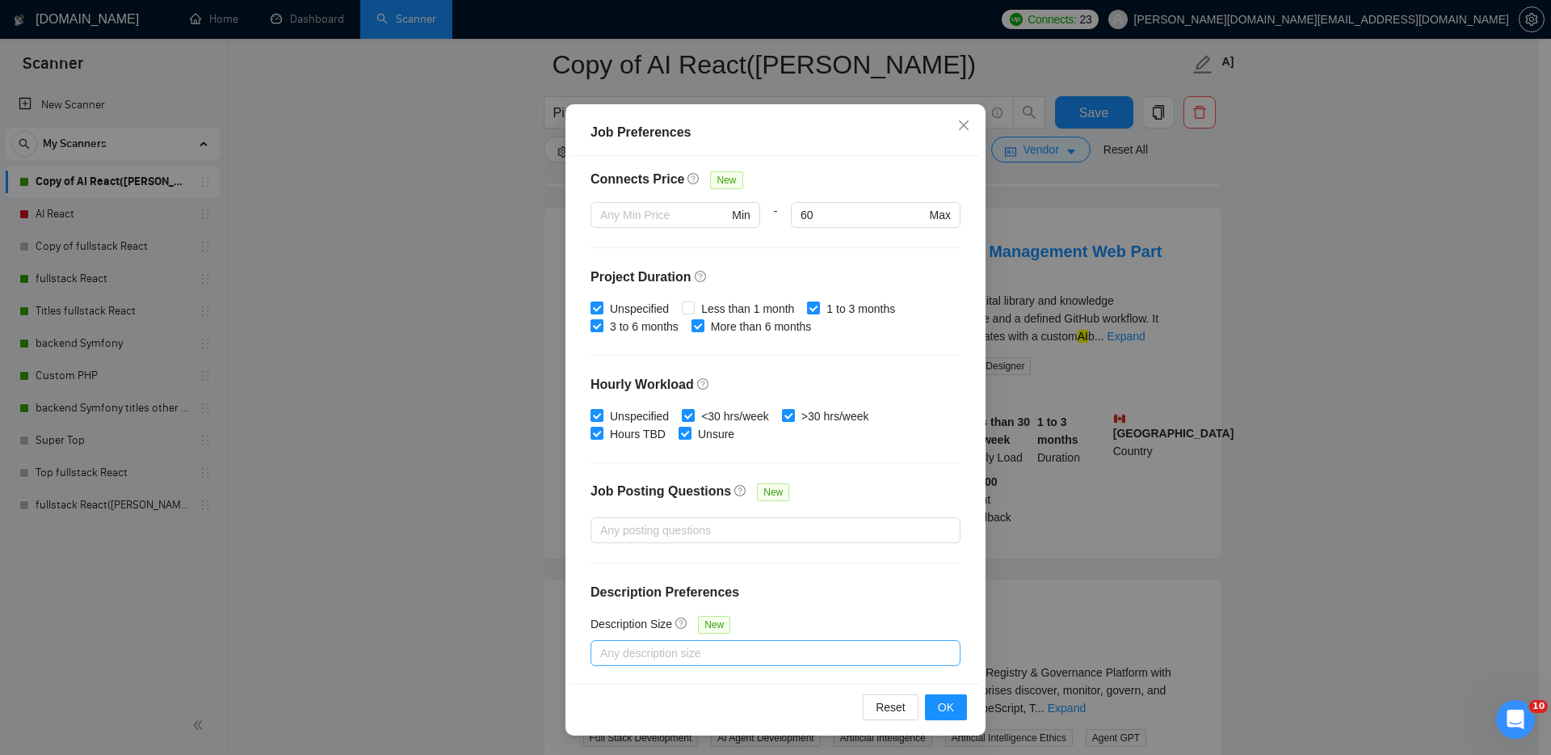
scroll to position [381, 0]
click at [938, 707] on span "OK" at bounding box center [946, 707] width 16 height 18
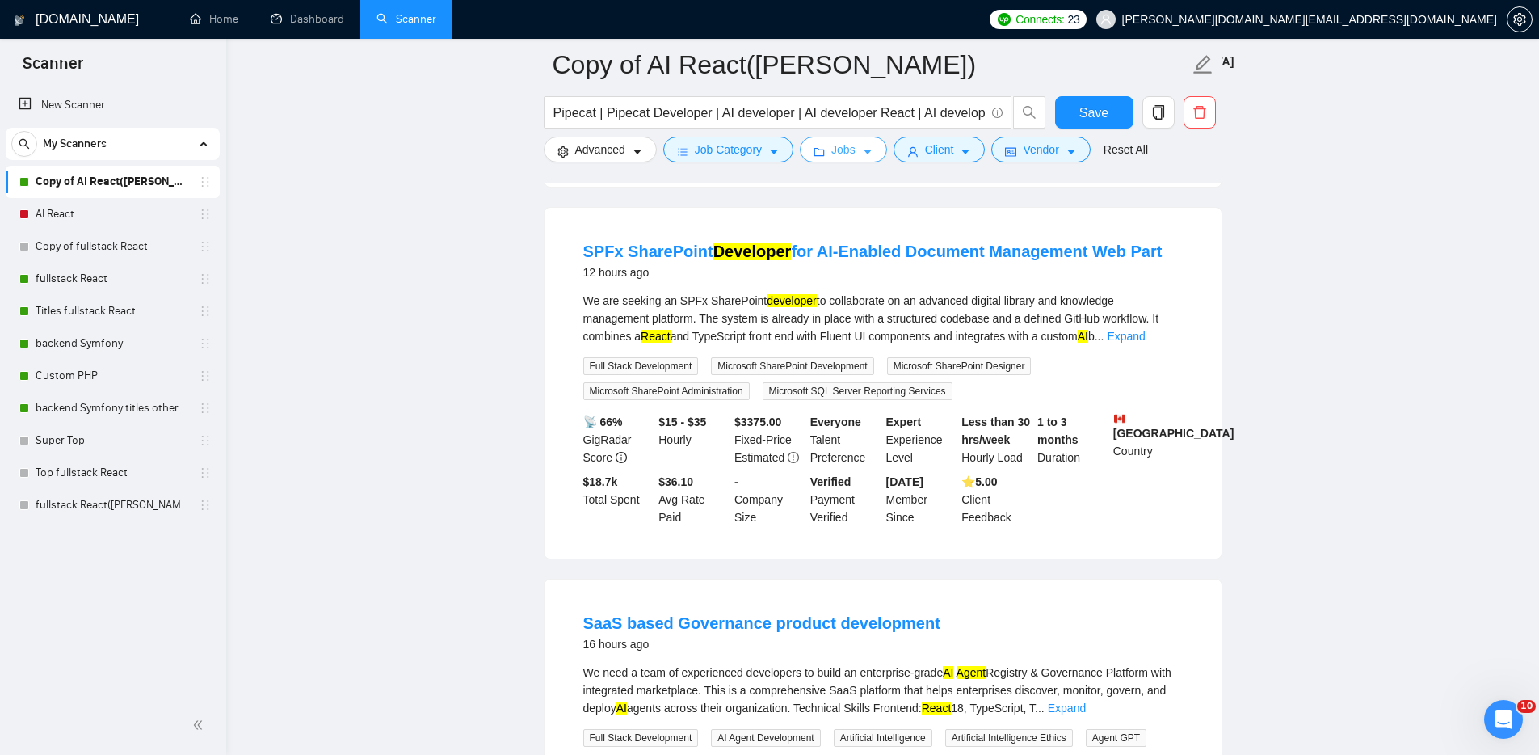
click at [856, 145] on span "Jobs" at bounding box center [843, 150] width 24 height 18
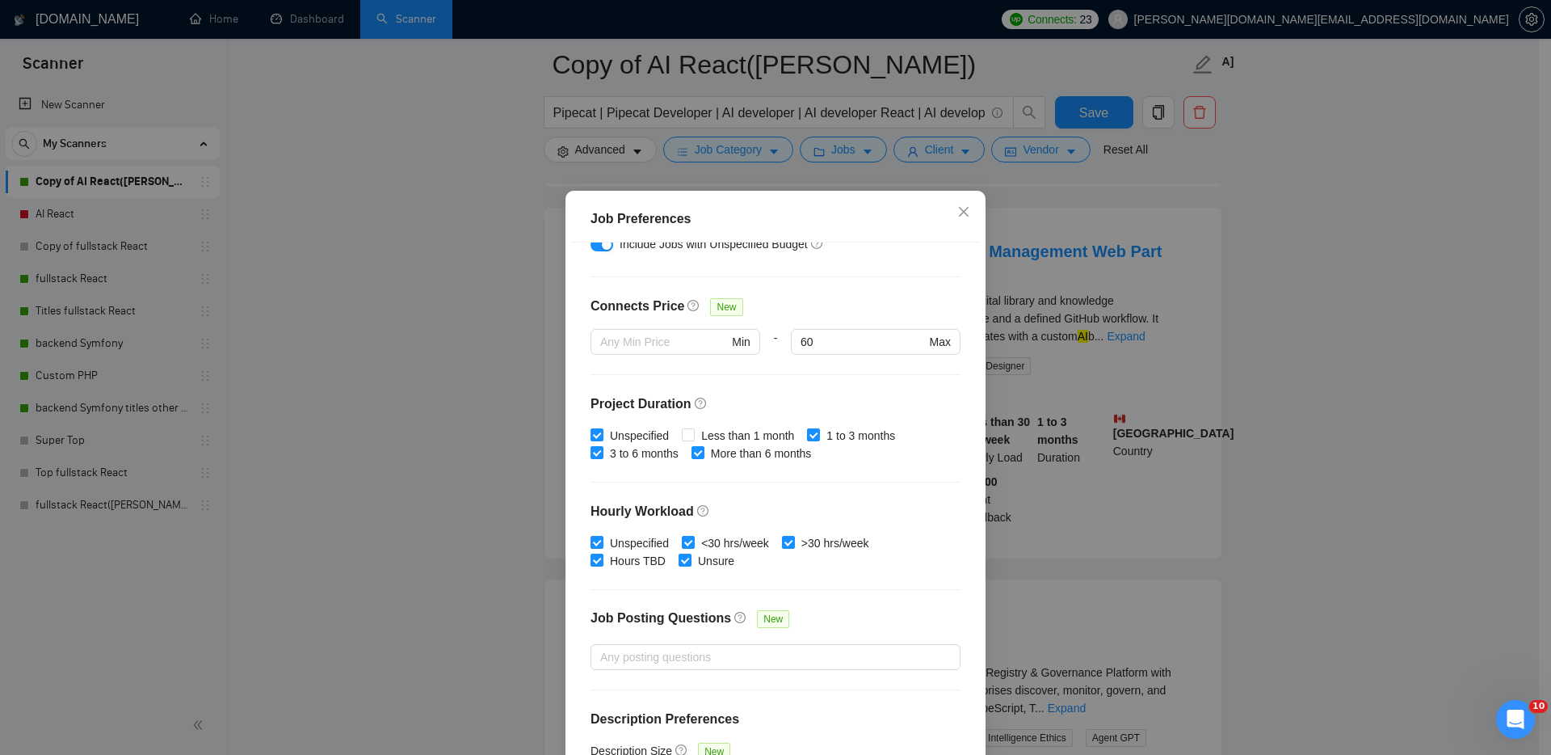
scroll to position [383, 0]
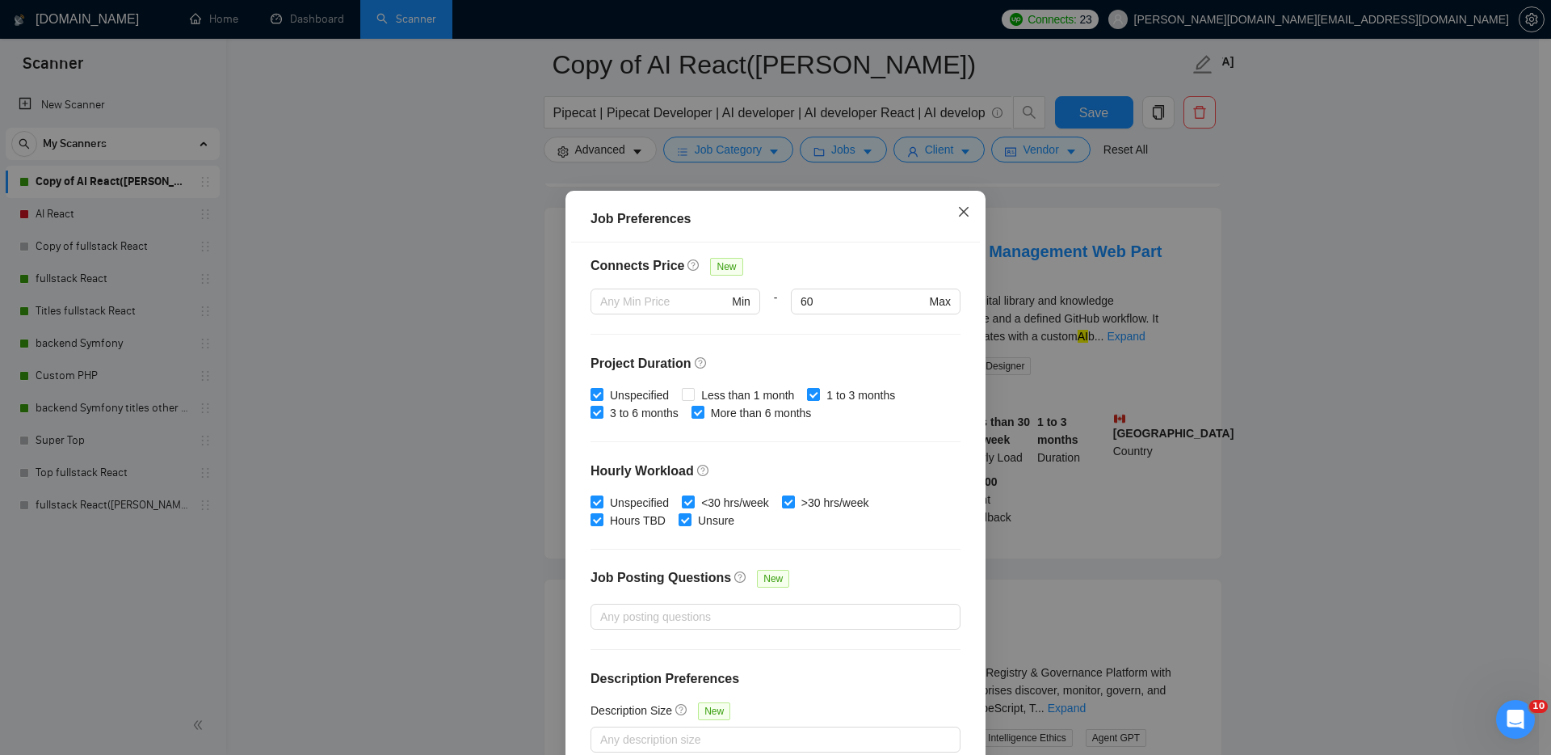
click at [960, 206] on icon "close" at bounding box center [964, 211] width 13 height 13
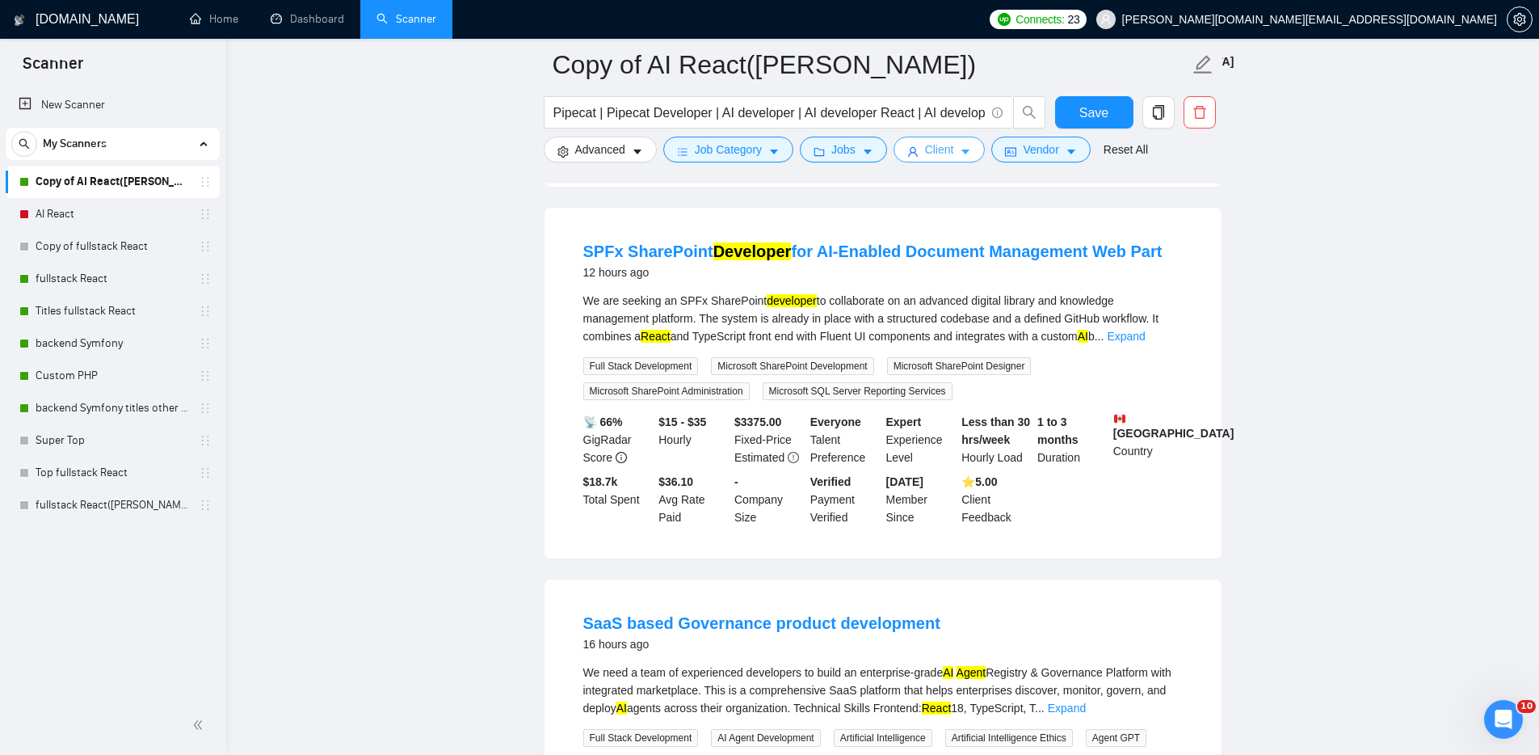
click at [950, 149] on span "Client" at bounding box center [939, 150] width 29 height 18
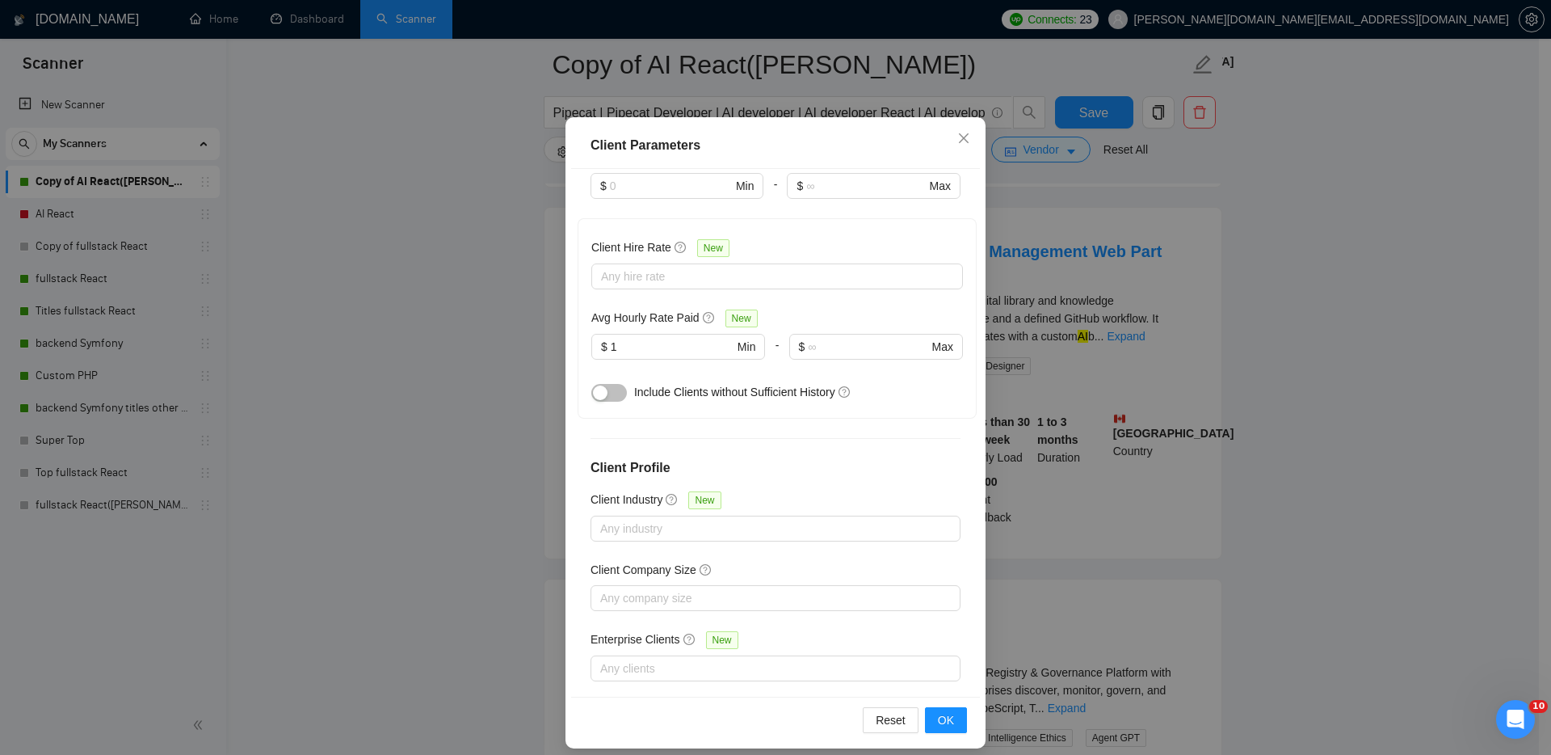
scroll to position [86, 0]
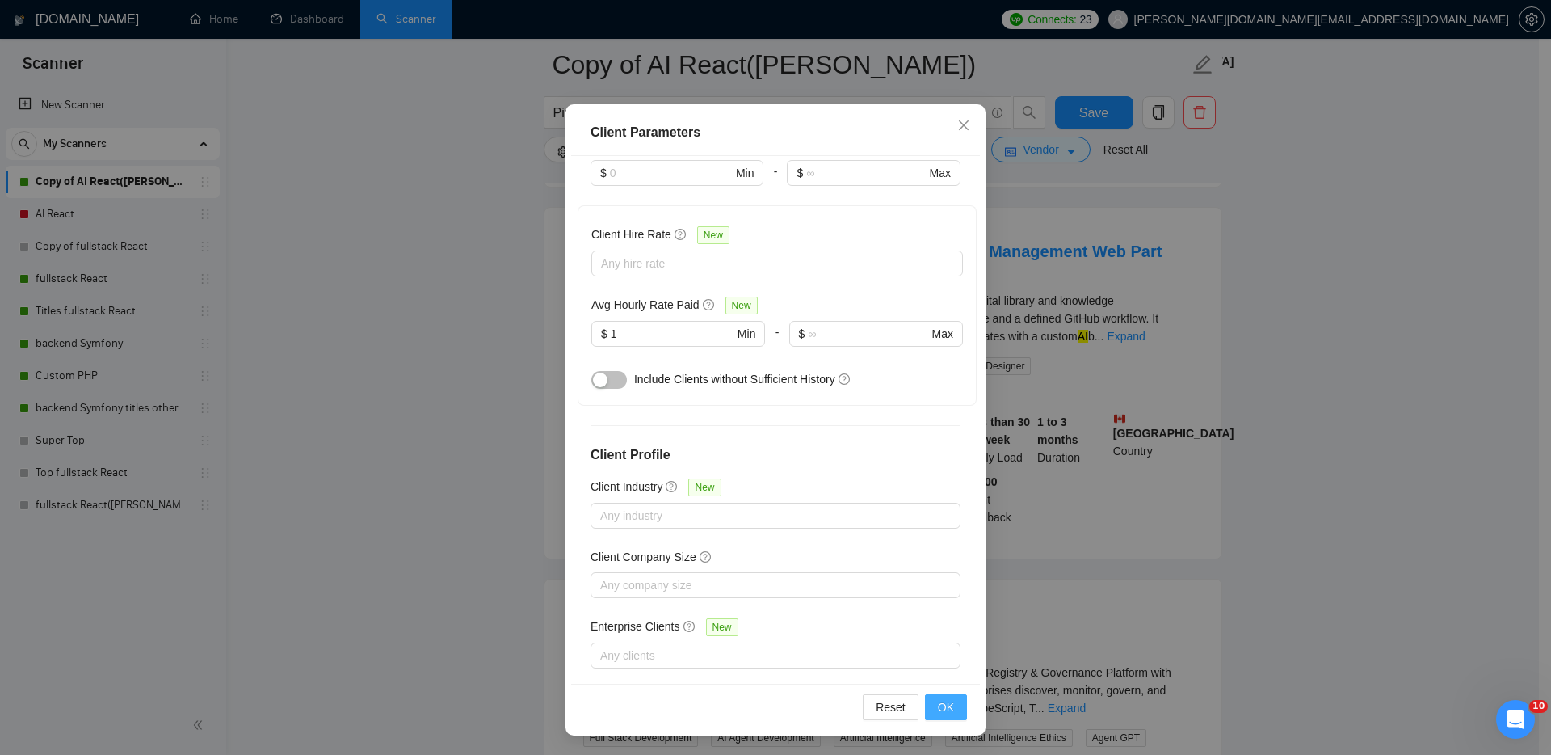
click at [944, 709] on span "OK" at bounding box center [946, 707] width 16 height 18
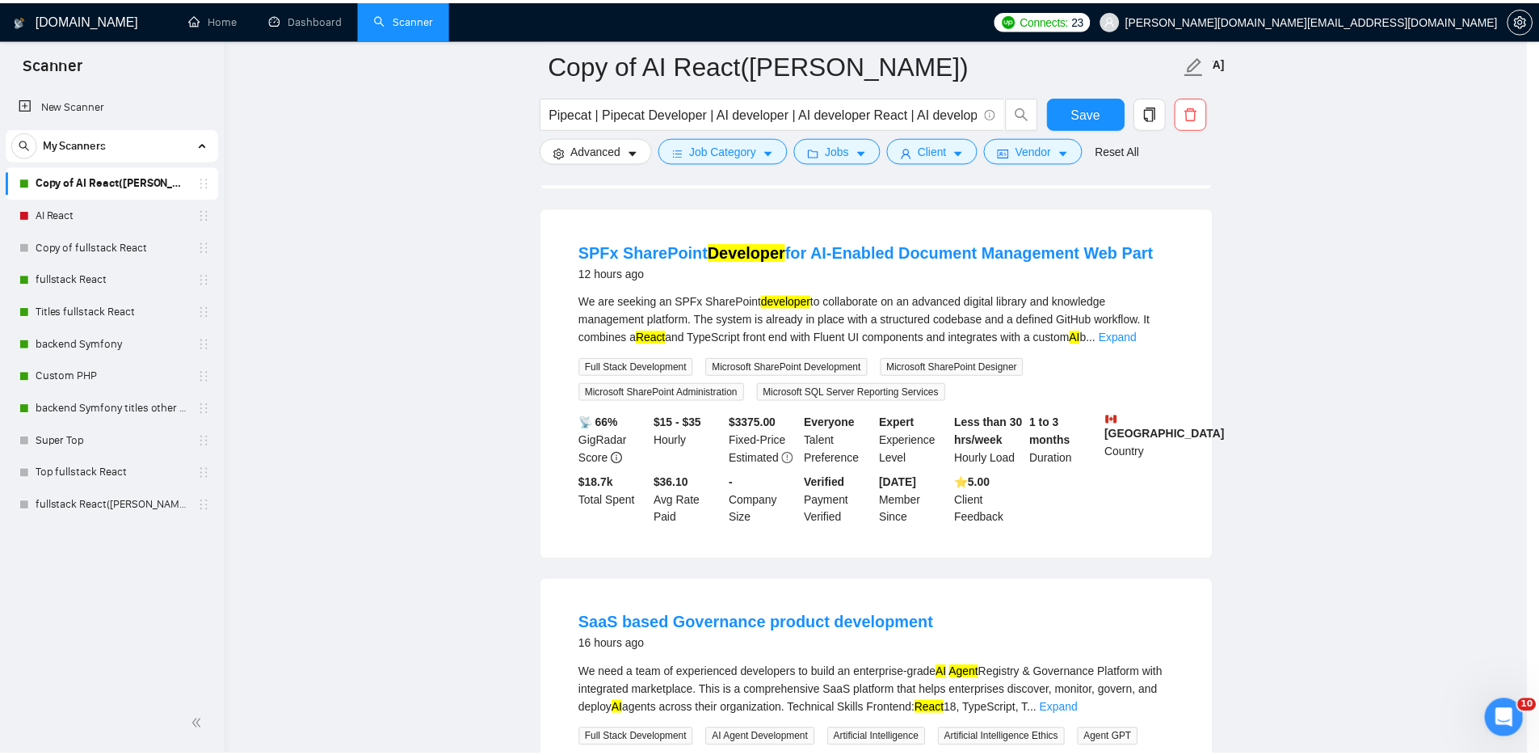
scroll to position [0, 0]
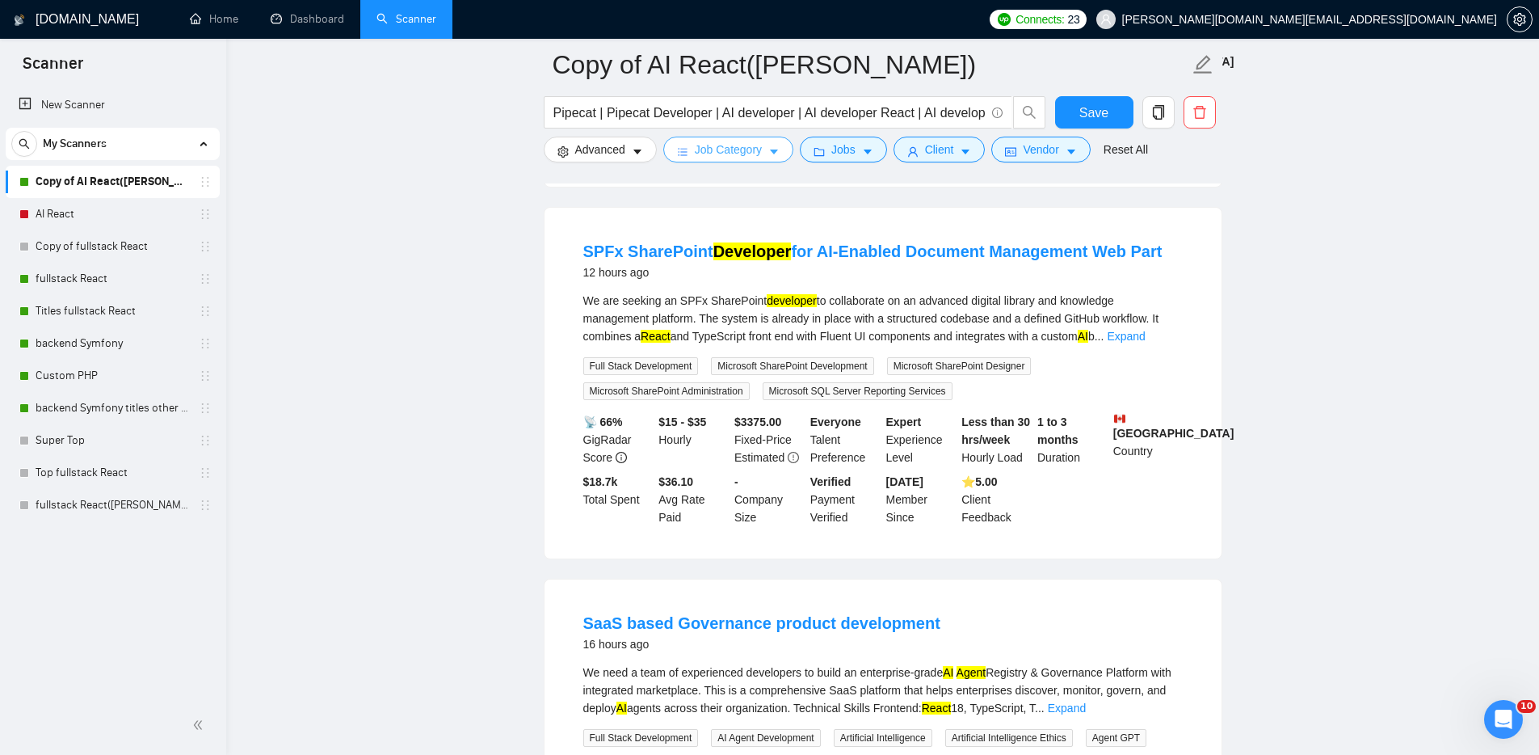
click at [743, 148] on span "Job Category" at bounding box center [728, 150] width 67 height 18
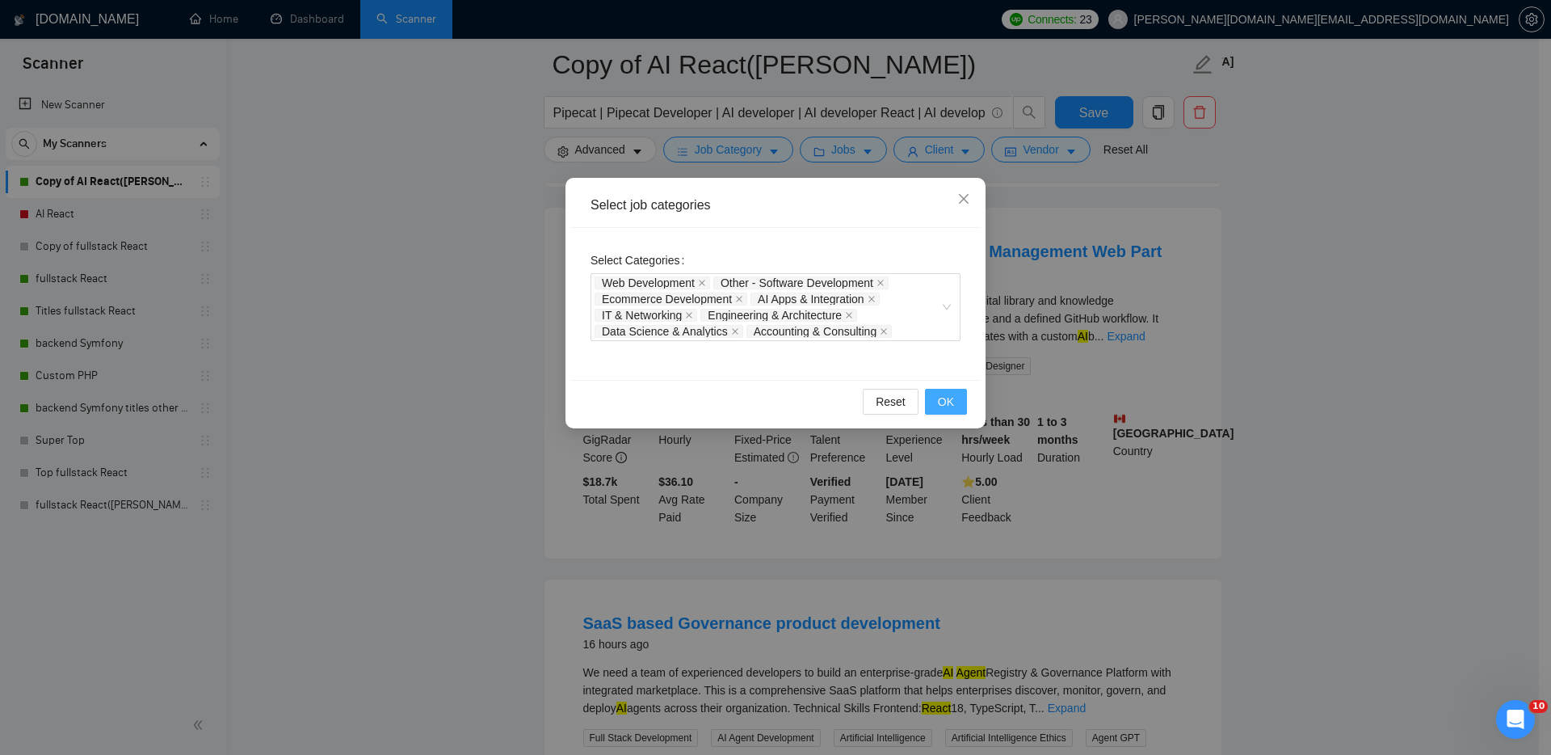
click at [947, 398] on span "OK" at bounding box center [946, 402] width 16 height 18
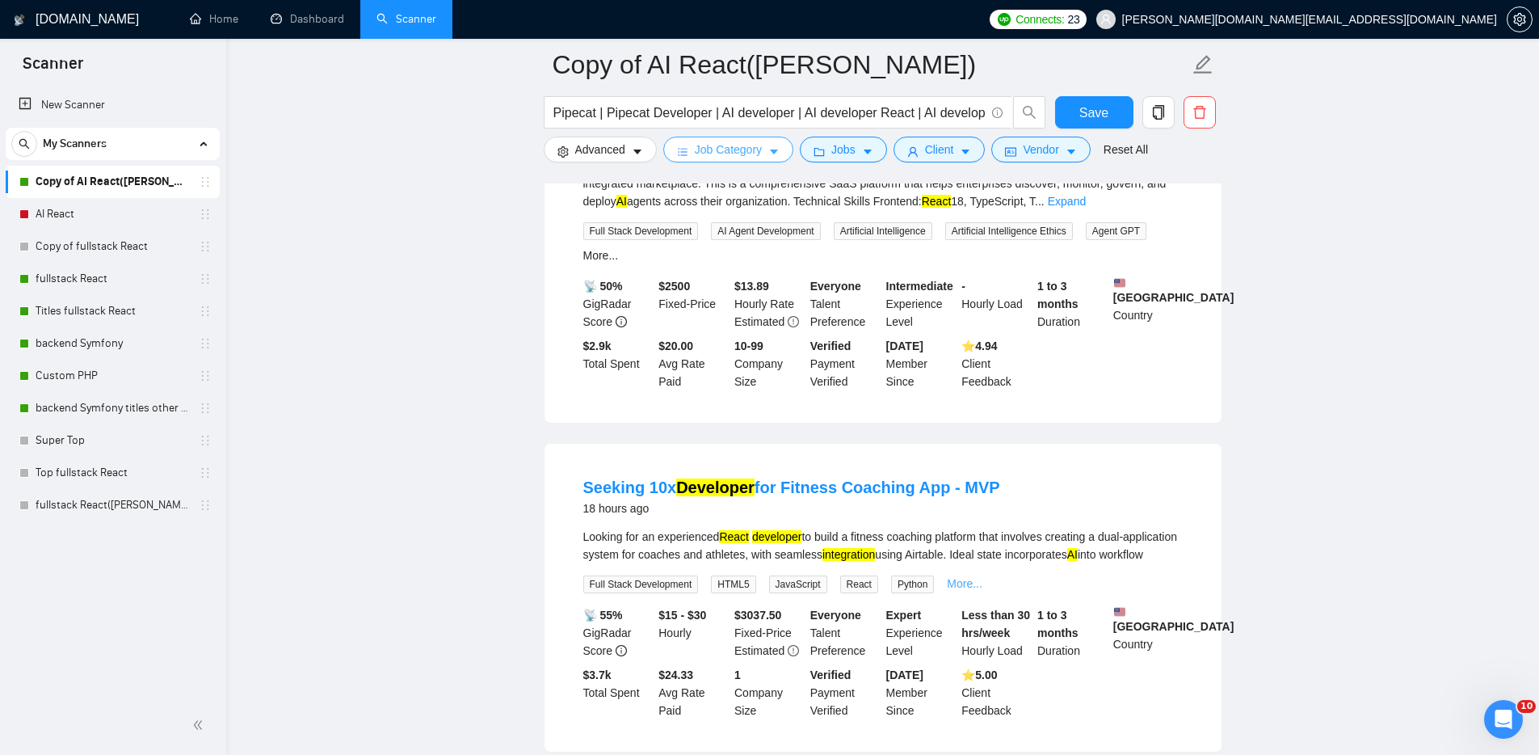
scroll to position [1171, 0]
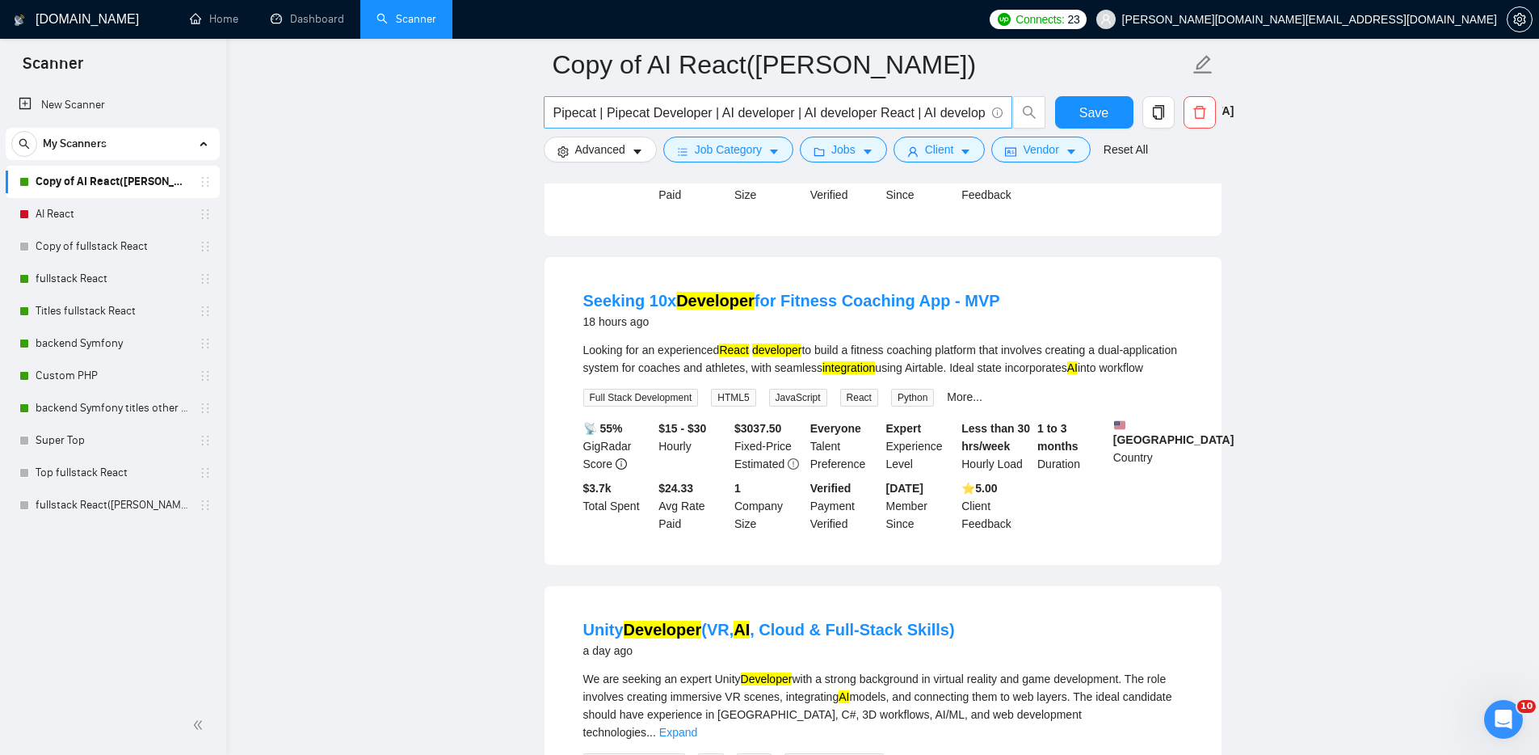
click at [554, 113] on input "Pipecat | Pipecat Developer | AI developer | AI developer React | AI developer …" at bounding box center [768, 113] width 431 height 20
paste input "pipecat"
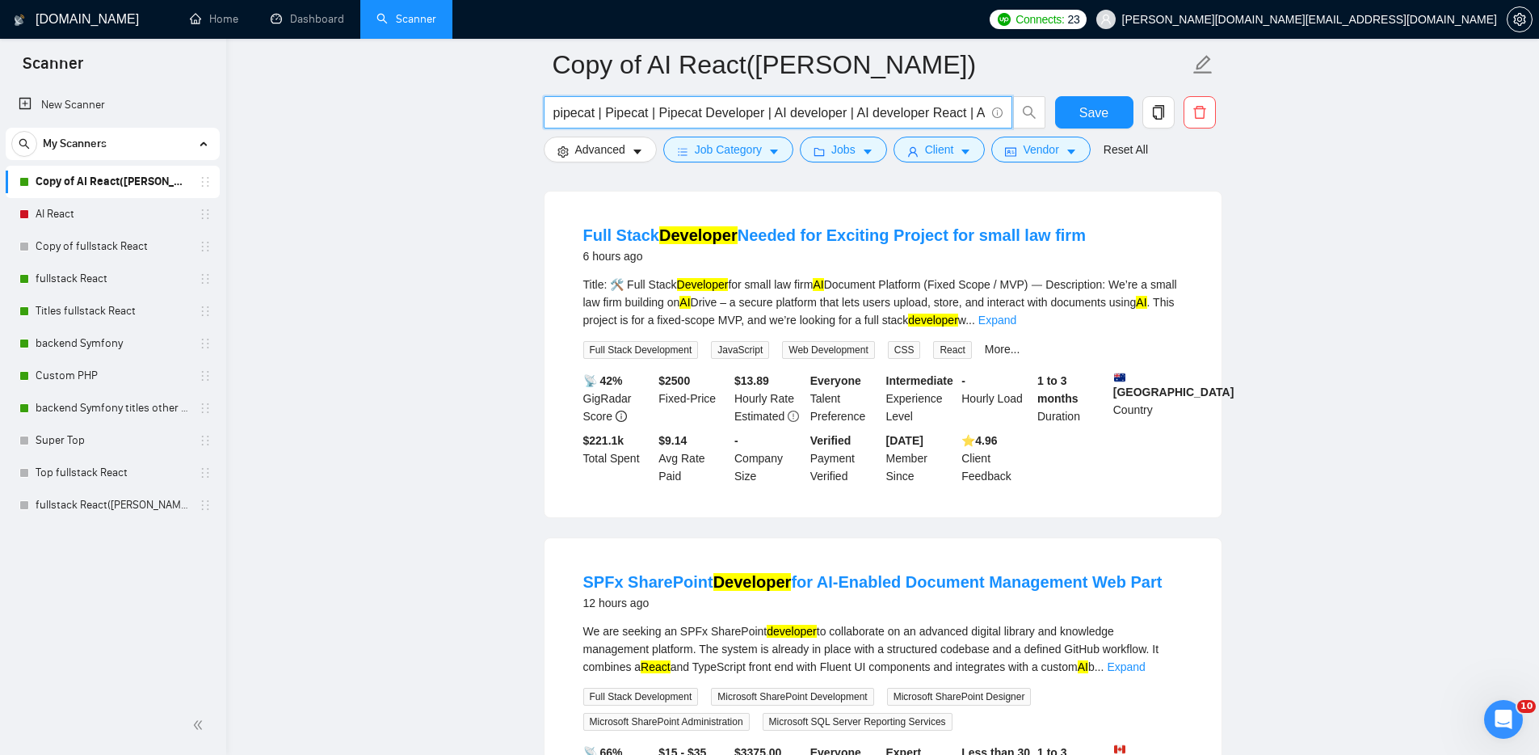
scroll to position [0, 0]
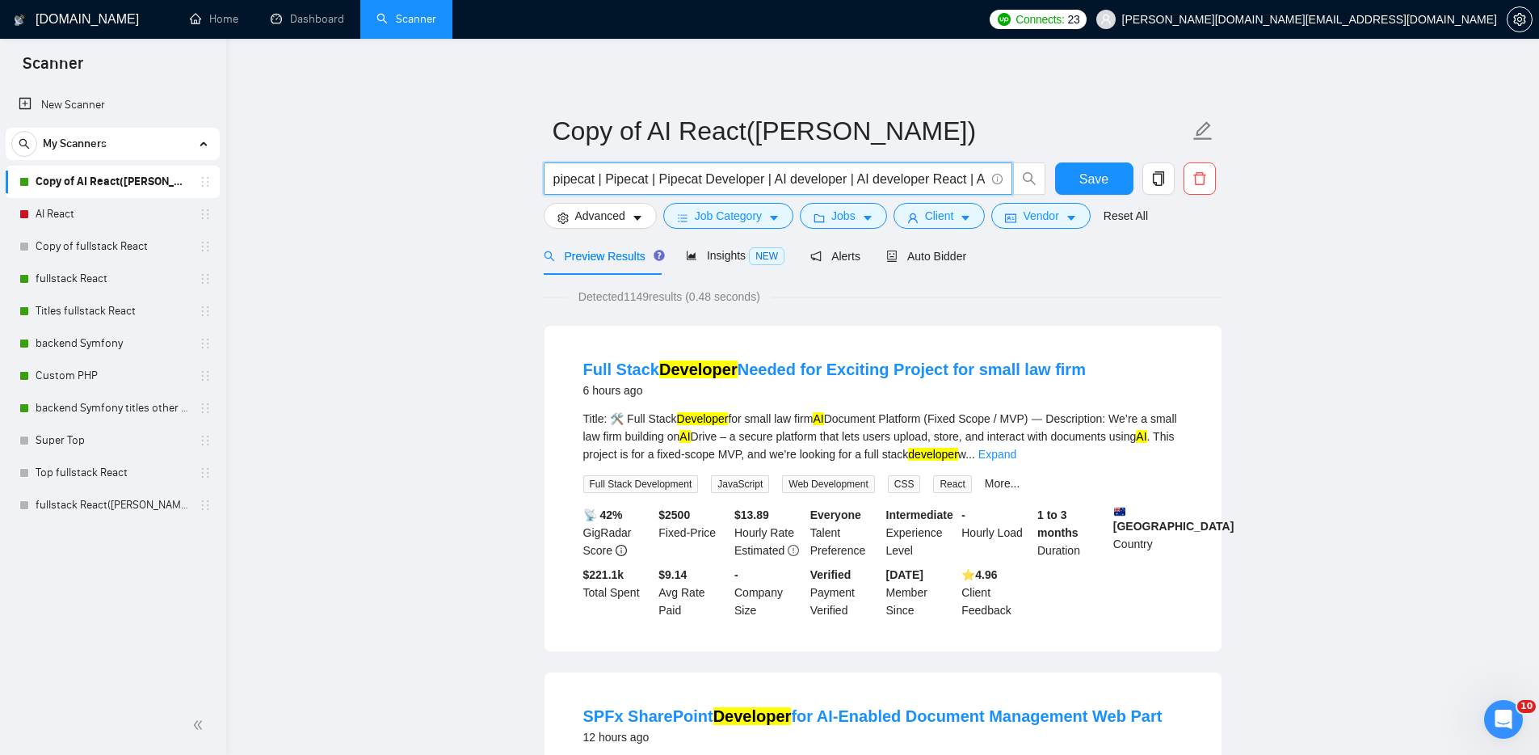
click at [554, 179] on input "pipecat | Pipecat | Pipecat Developer | AI developer | AI developer React | AI …" at bounding box center [768, 179] width 431 height 20
paste input "dailybots | pipecat |"
click at [553, 177] on input "dailybots | pipecat | pipecat | Pipecat | Pipecat Developer | AI developer | AI…" at bounding box center [768, 179] width 431 height 20
paste input "Full Stack Development"
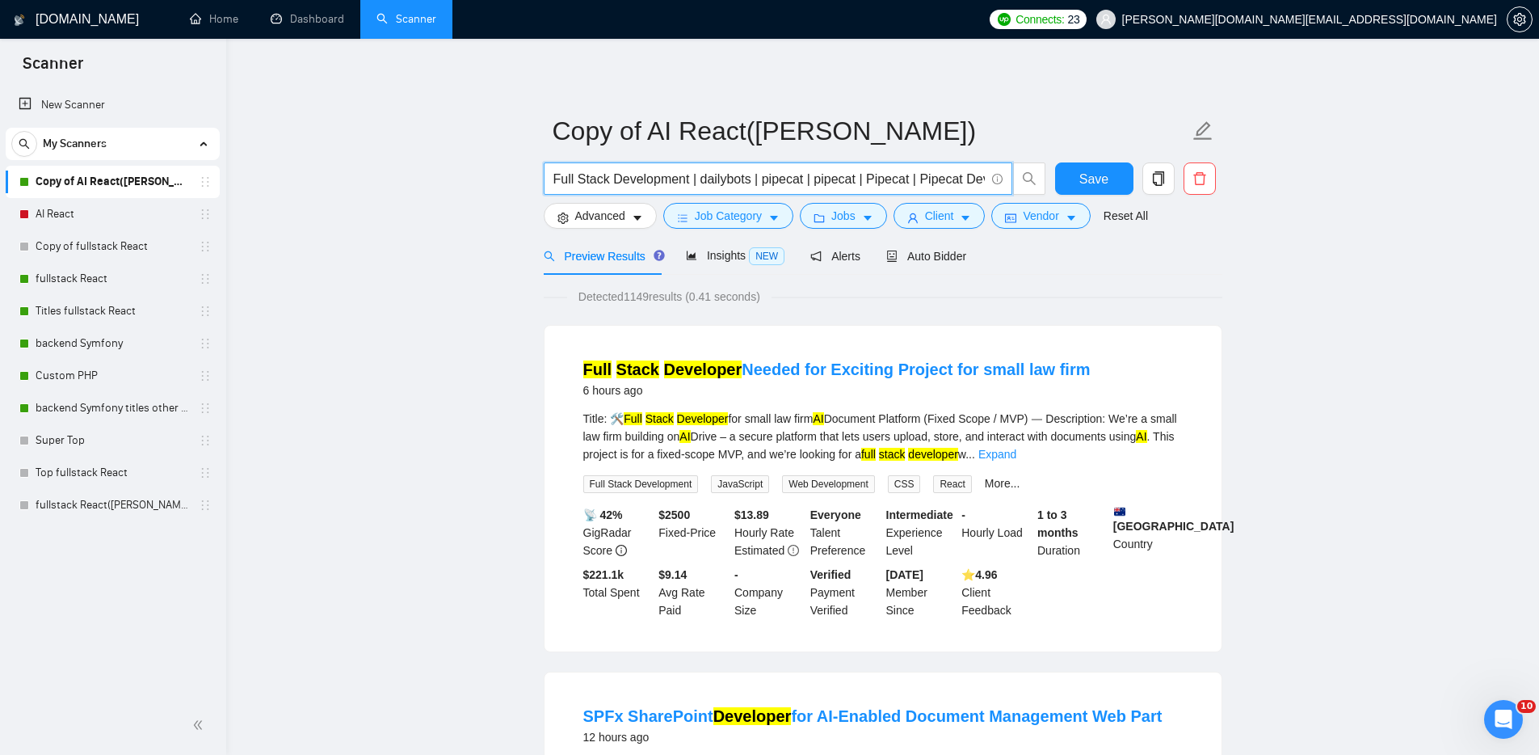
type input "Full Stack Development | dailybots | pipecat | pipecat | Pipecat | Pipecat Deve…"
click at [723, 217] on span "Job Category" at bounding box center [728, 216] width 67 height 18
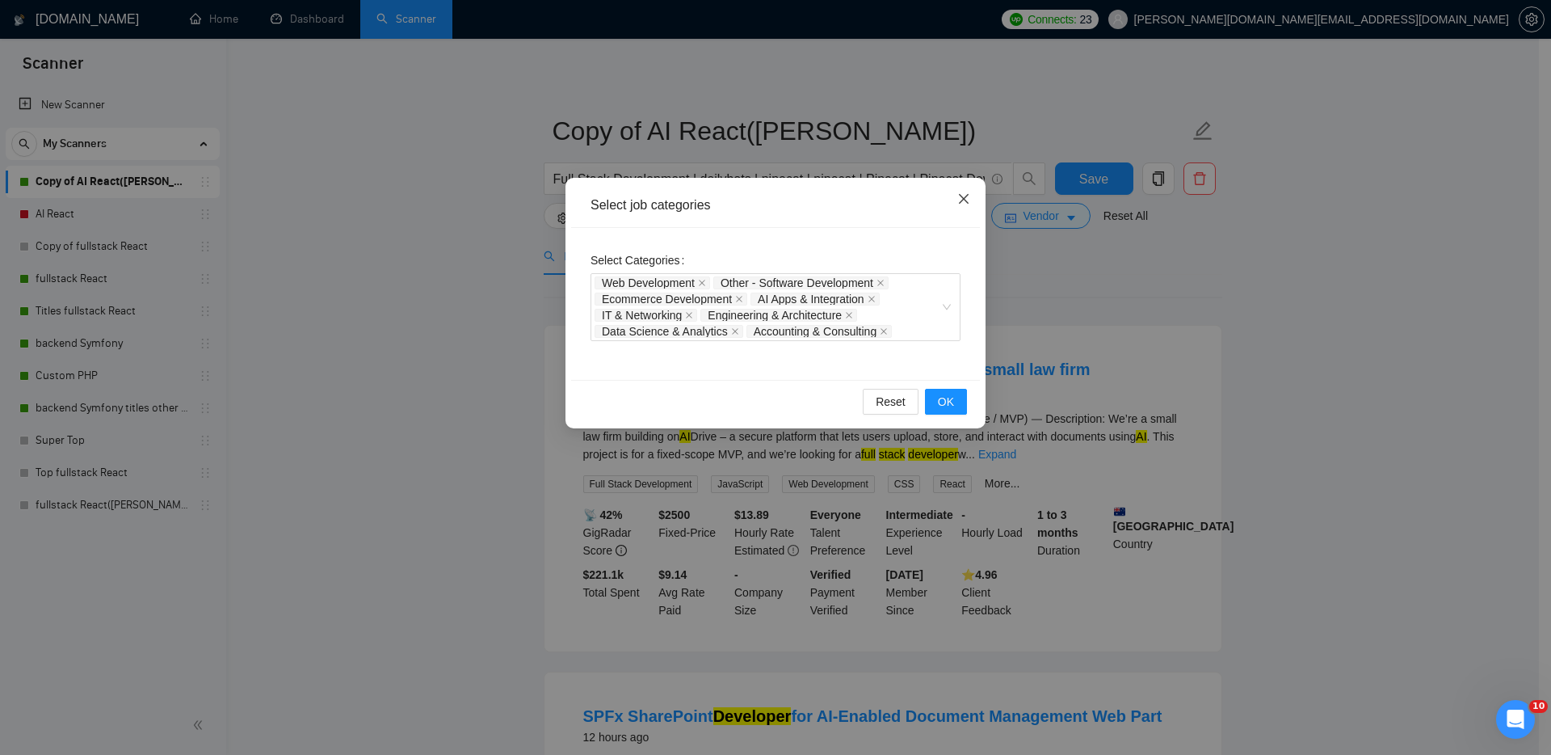
click at [961, 196] on icon "close" at bounding box center [964, 199] width 10 height 10
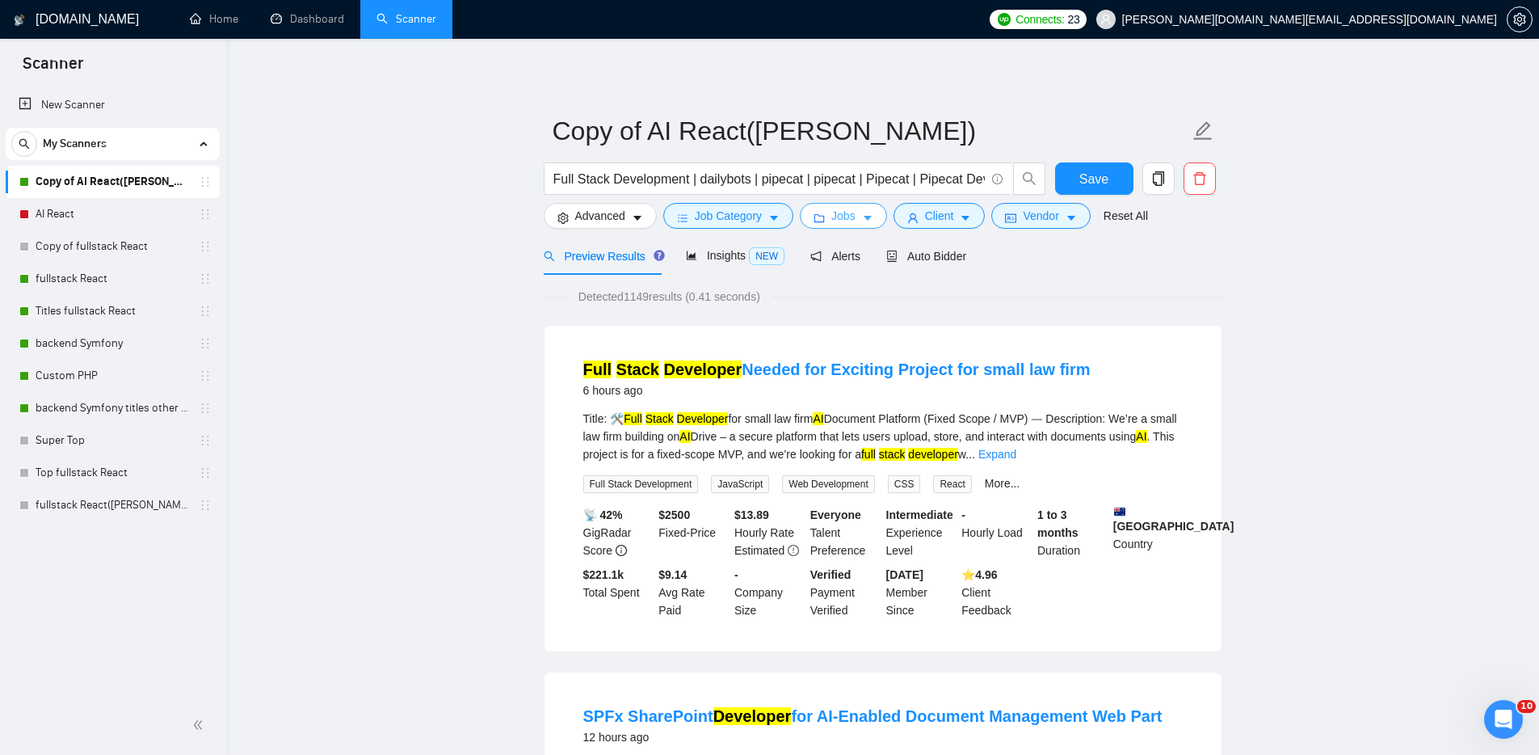
click at [848, 218] on span "Jobs" at bounding box center [843, 216] width 24 height 18
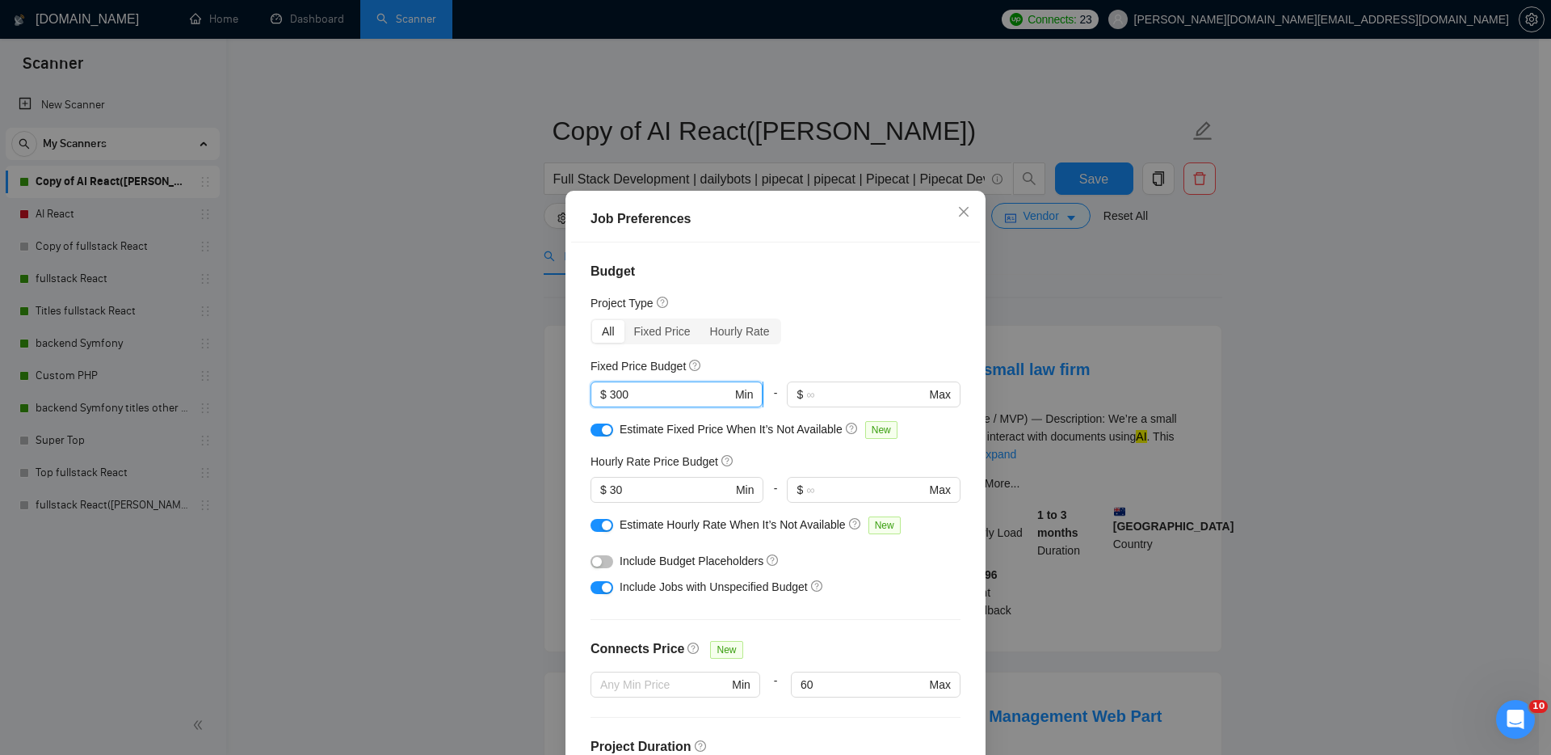
click at [604, 389] on span "$ 300 Min" at bounding box center [677, 394] width 172 height 26
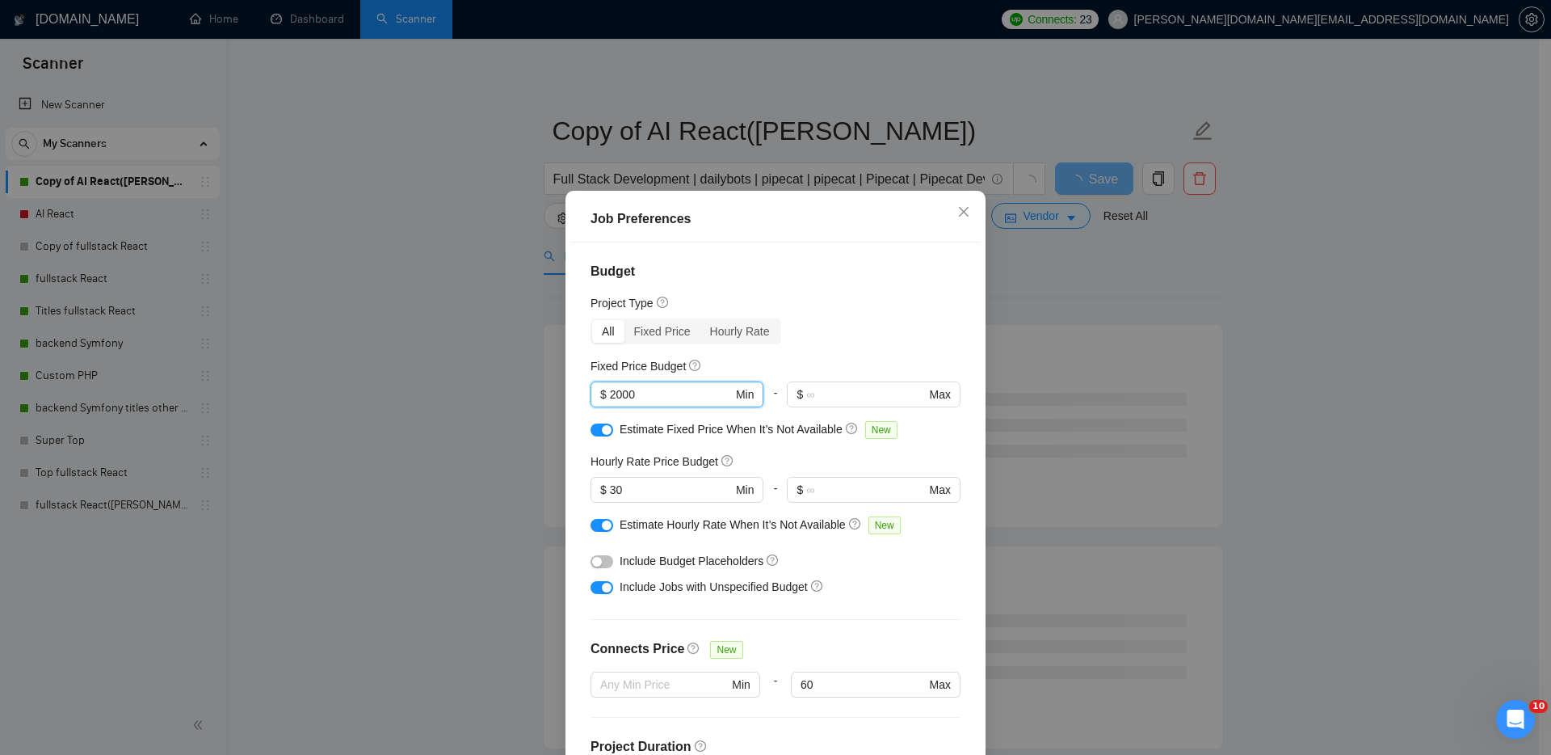
type input "2000"
click at [857, 290] on div "Budget Project Type All Fixed Price Hourly Rate Fixed Price Budget 2000 $ 2000 …" at bounding box center [775, 506] width 409 height 528
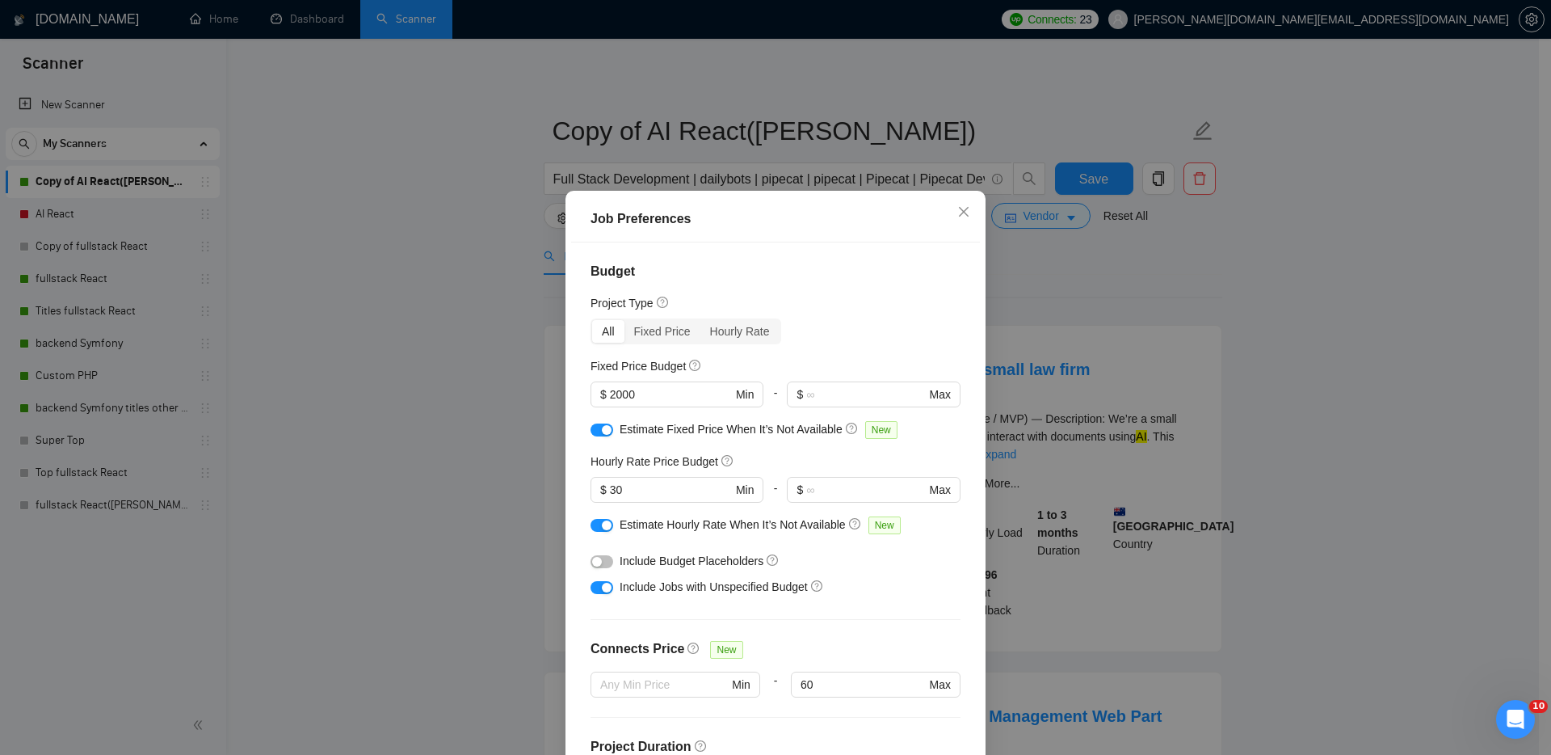
click at [600, 559] on button "button" at bounding box center [602, 561] width 23 height 13
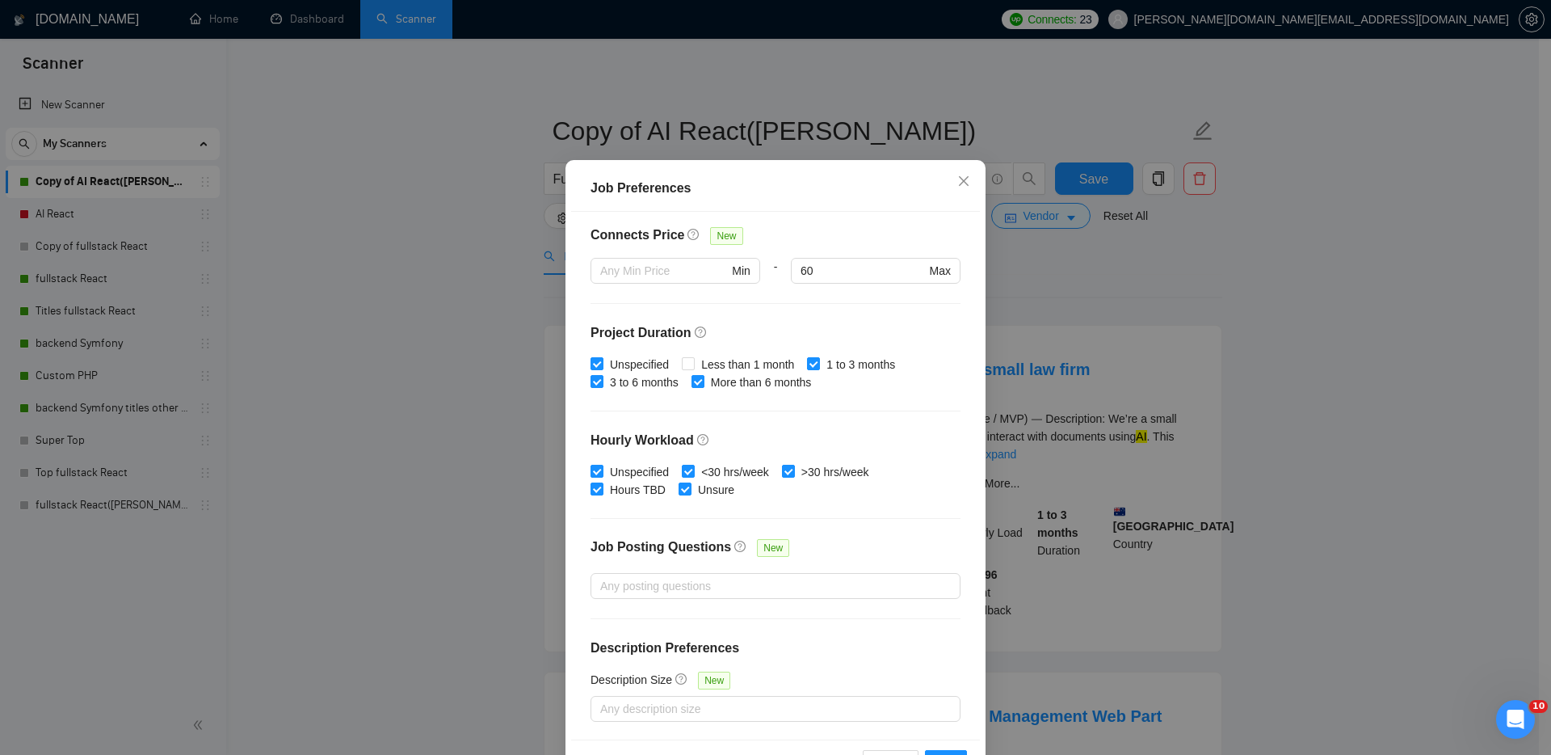
scroll to position [86, 0]
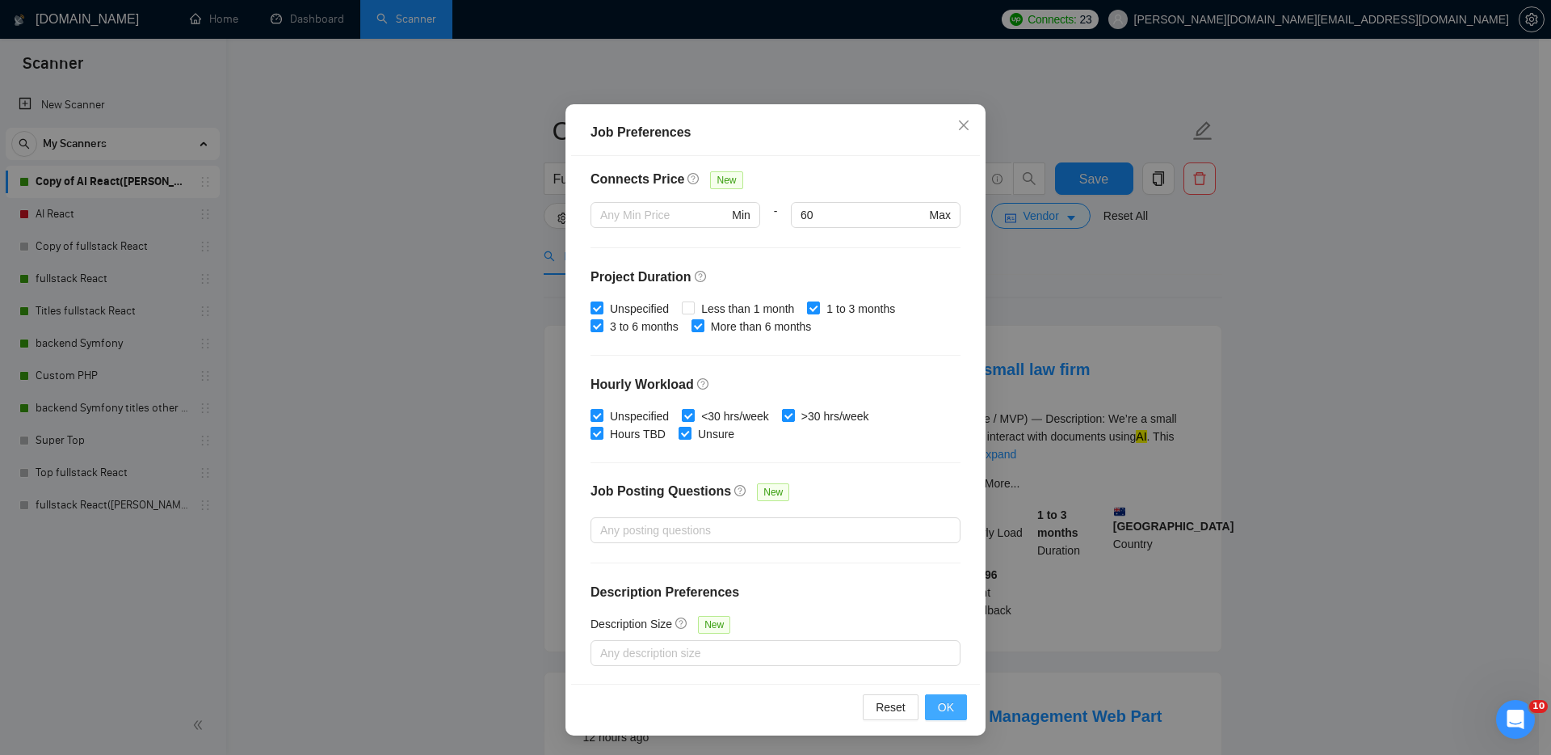
click at [941, 704] on span "OK" at bounding box center [946, 707] width 16 height 18
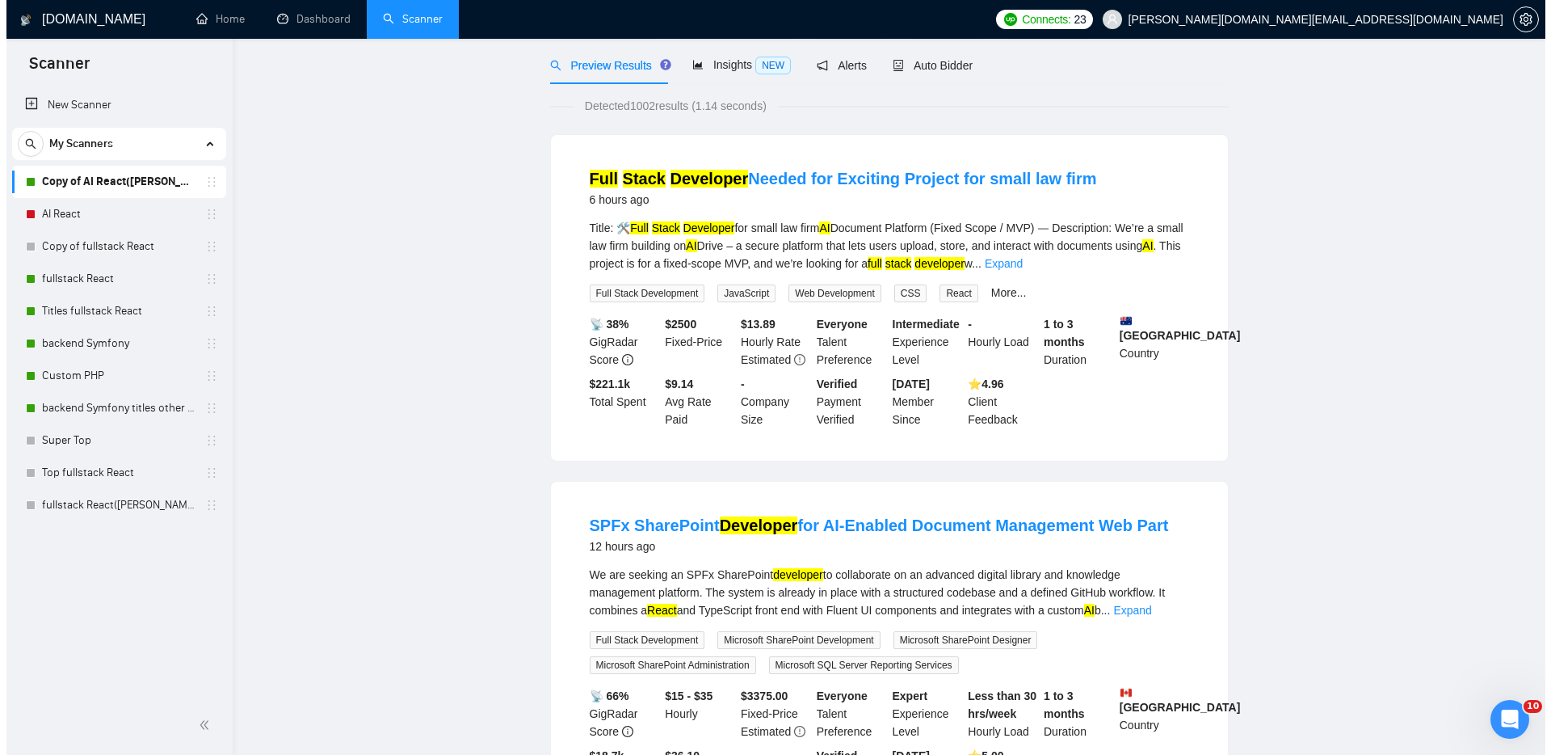
scroll to position [9, 0]
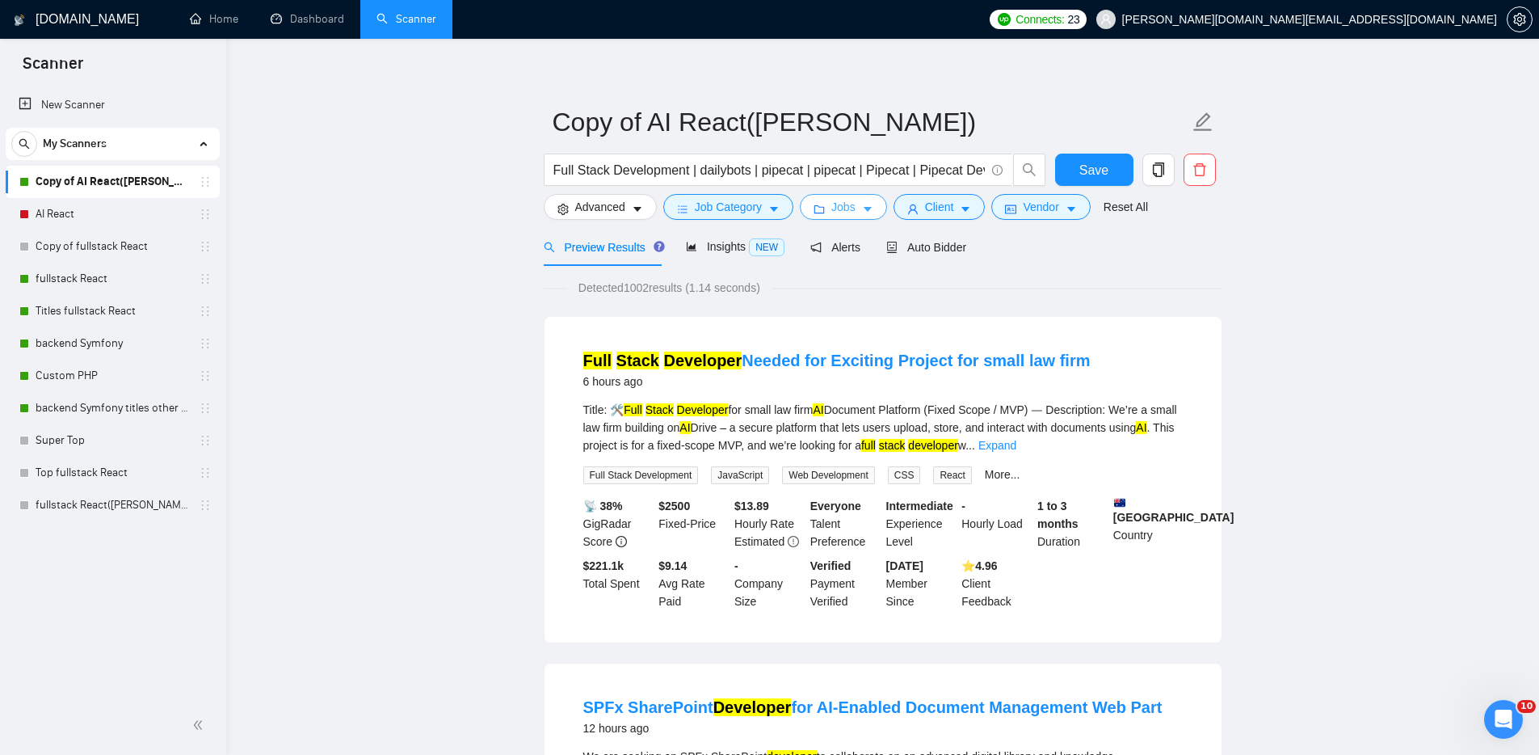
click at [852, 208] on span "Jobs" at bounding box center [843, 207] width 24 height 18
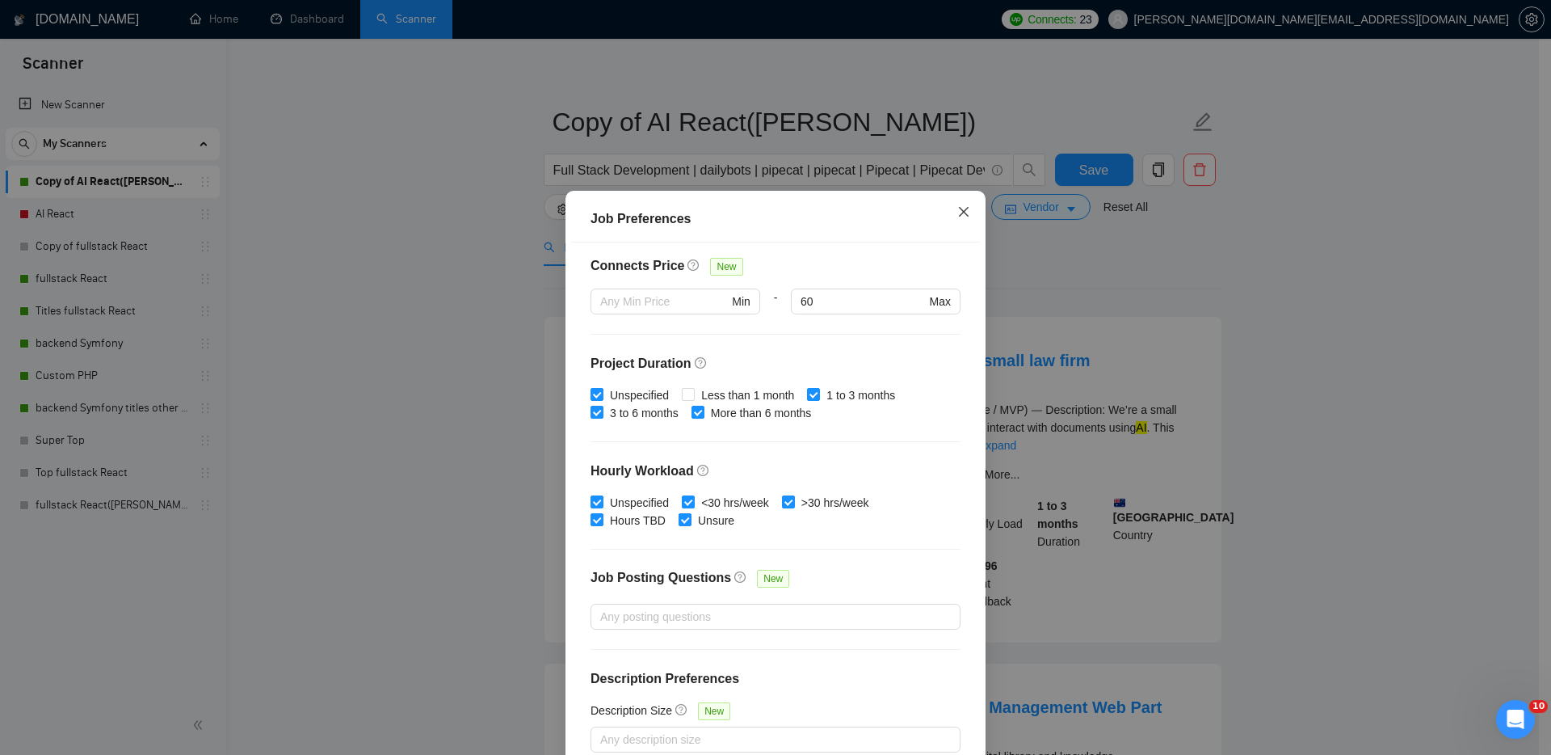
click at [959, 212] on icon "close" at bounding box center [964, 211] width 13 height 13
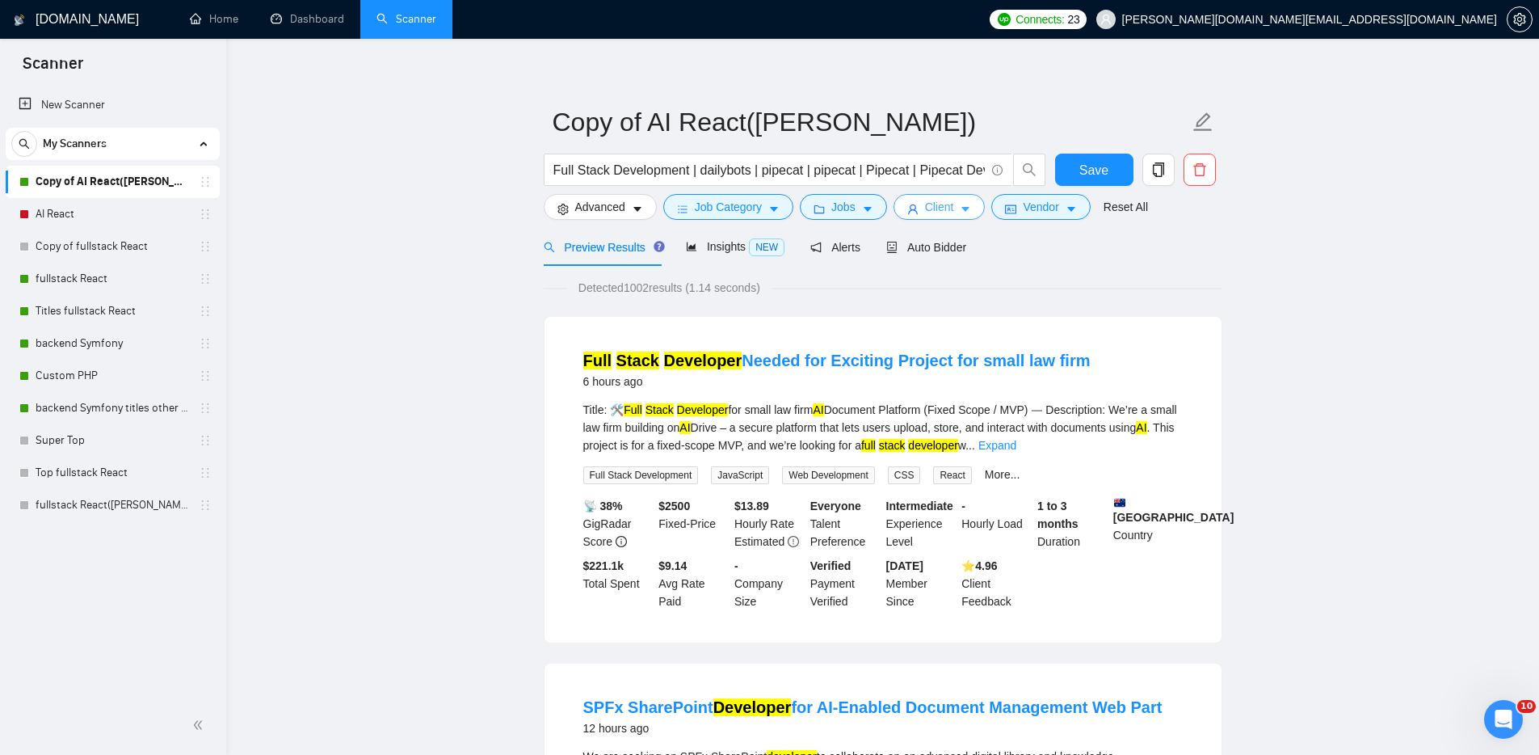
click at [944, 207] on span "Client" at bounding box center [939, 207] width 29 height 18
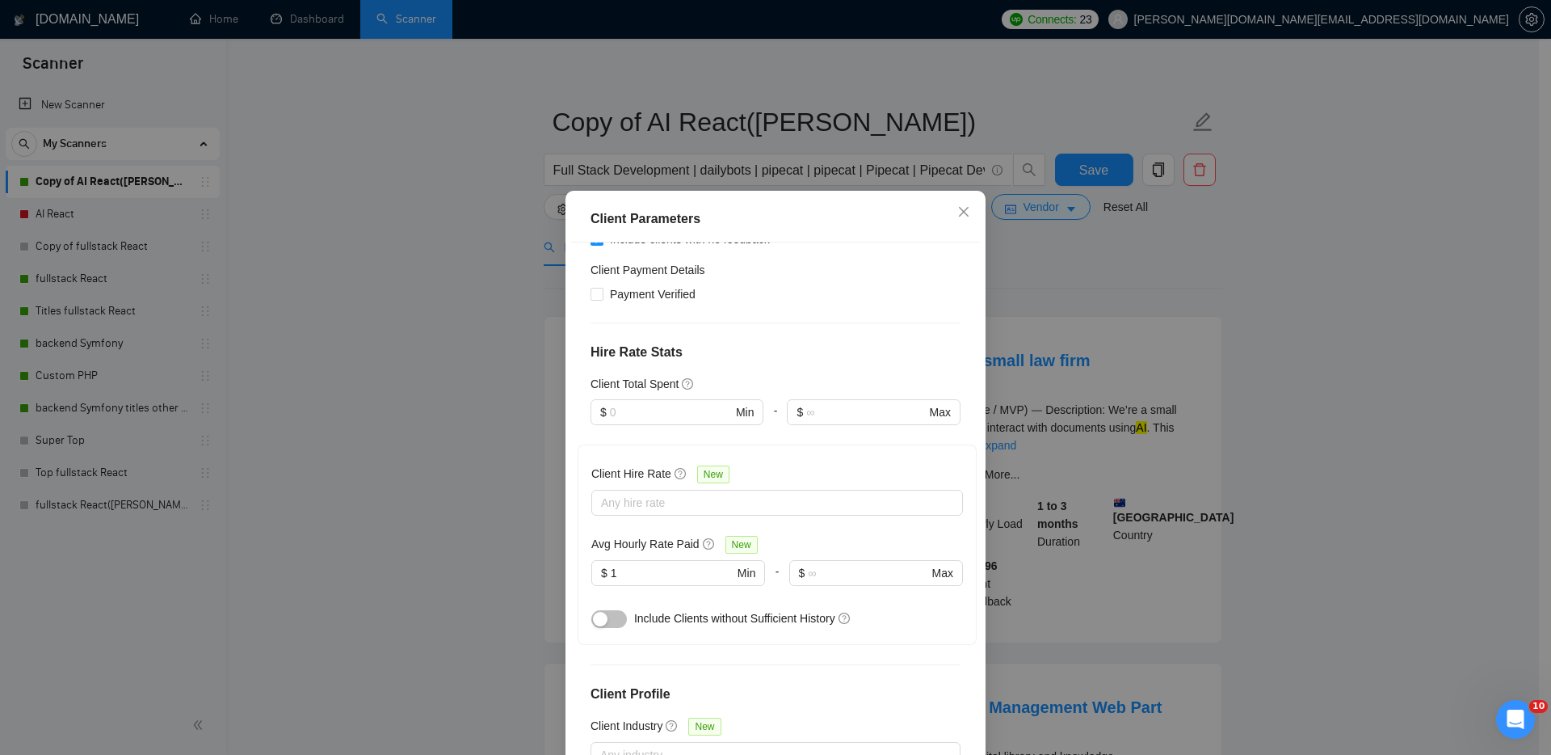
scroll to position [331, 0]
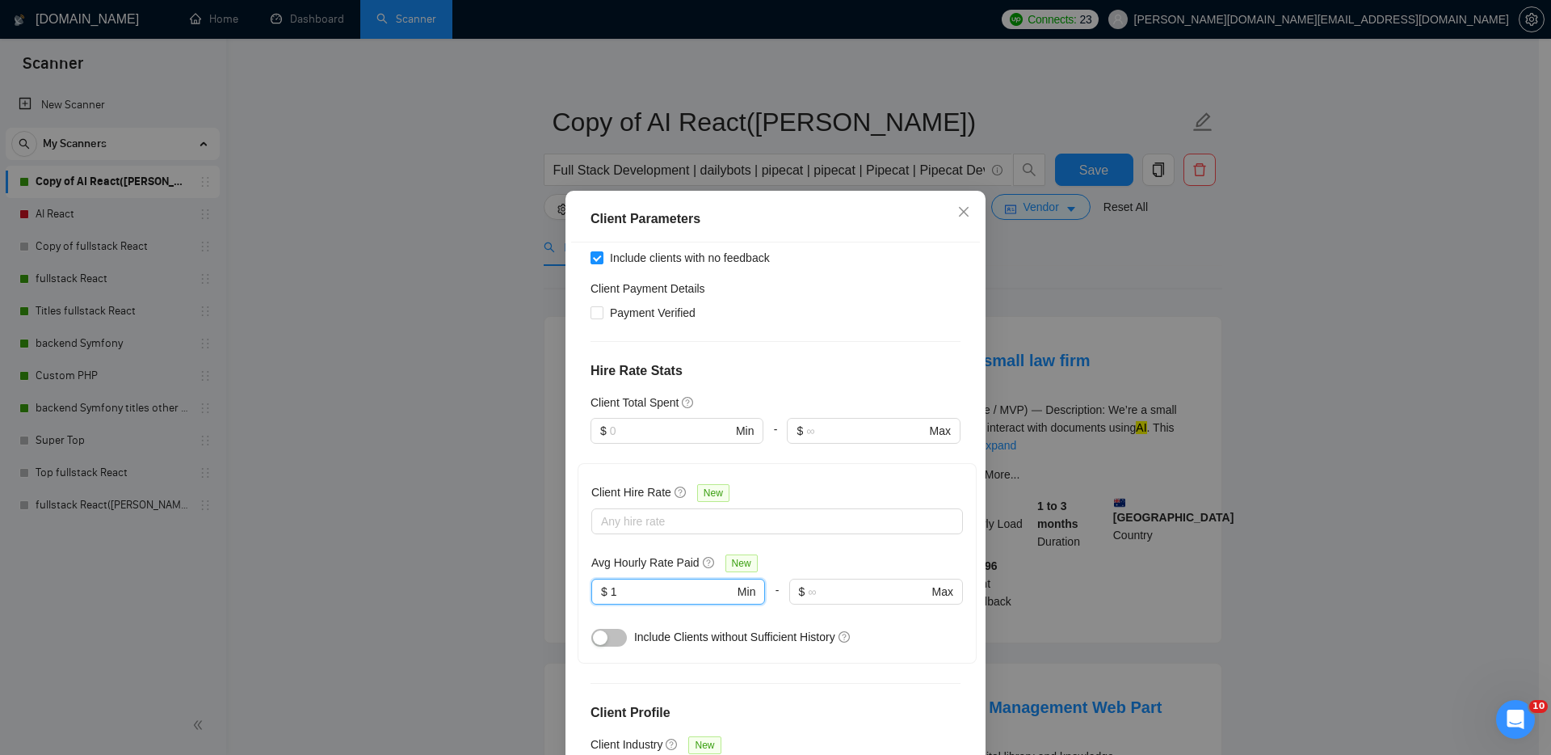
drag, startPoint x: 611, startPoint y: 561, endPoint x: 582, endPoint y: 560, distance: 29.1
click at [582, 560] on div "Client Hire Rate New Any hire rate Avg Hourly Rate Paid New 1 $ 1 Min - $ Max I…" at bounding box center [777, 563] width 399 height 200
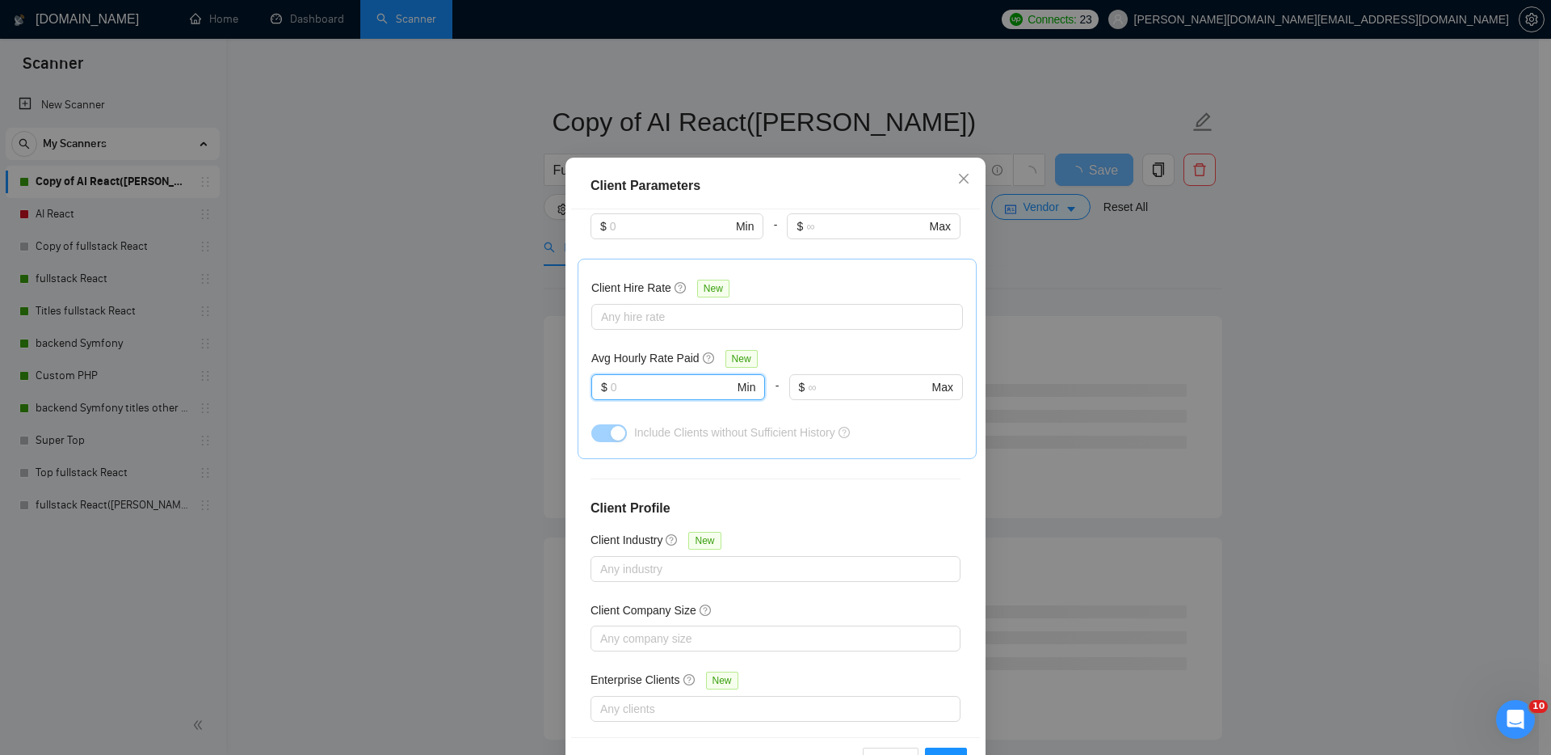
scroll to position [86, 0]
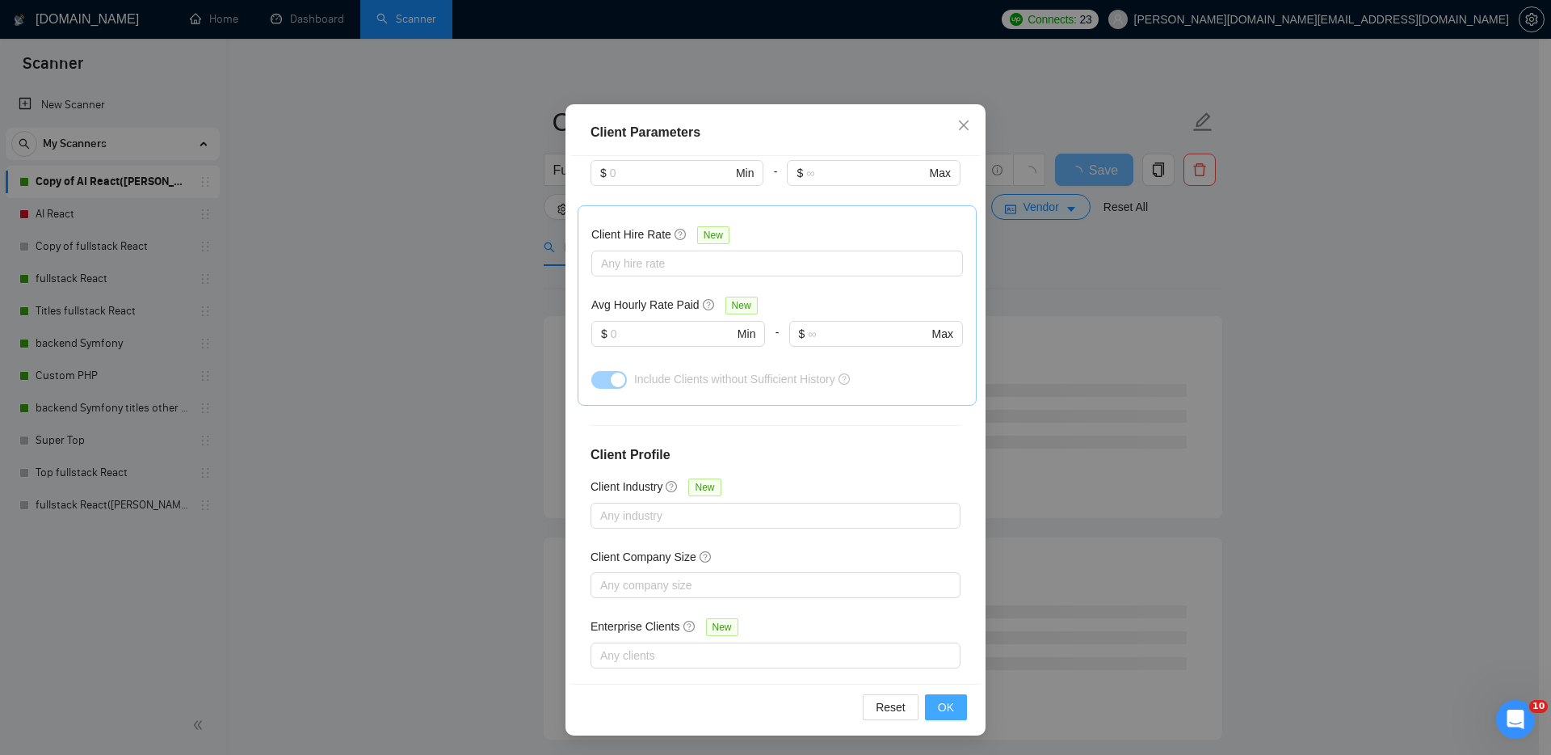
click at [951, 709] on button "OK" at bounding box center [946, 707] width 42 height 26
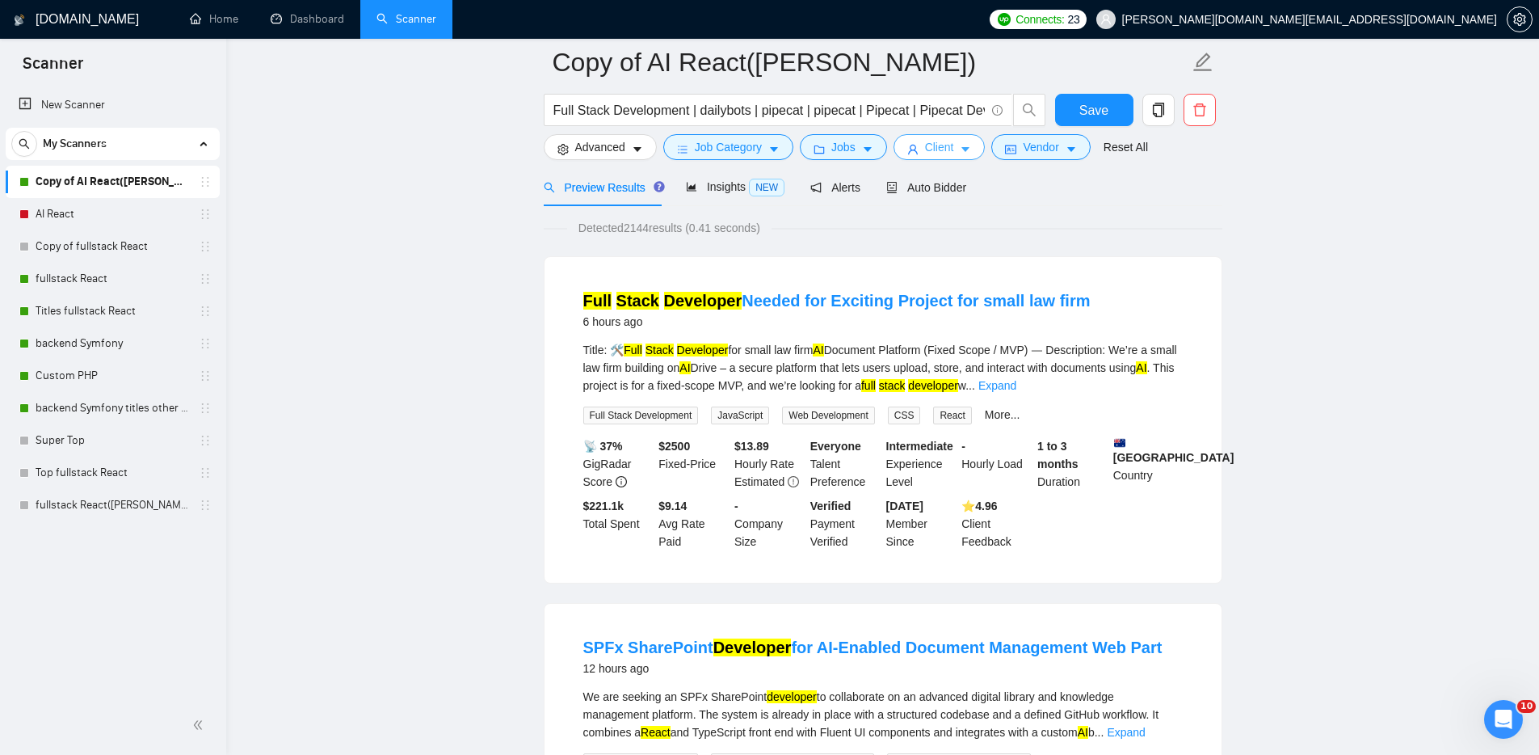
scroll to position [0, 0]
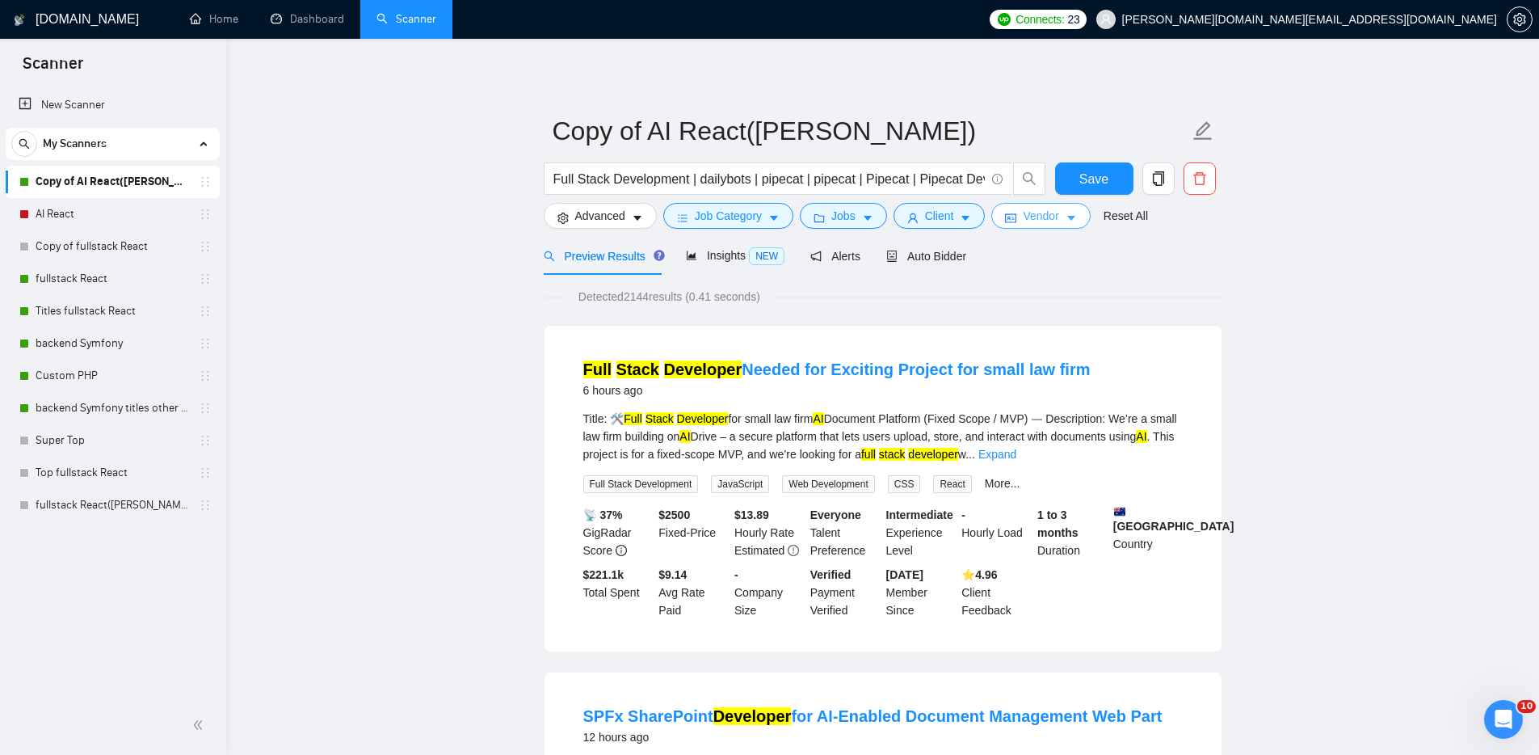
click at [1034, 214] on span "Vendor" at bounding box center [1041, 216] width 36 height 18
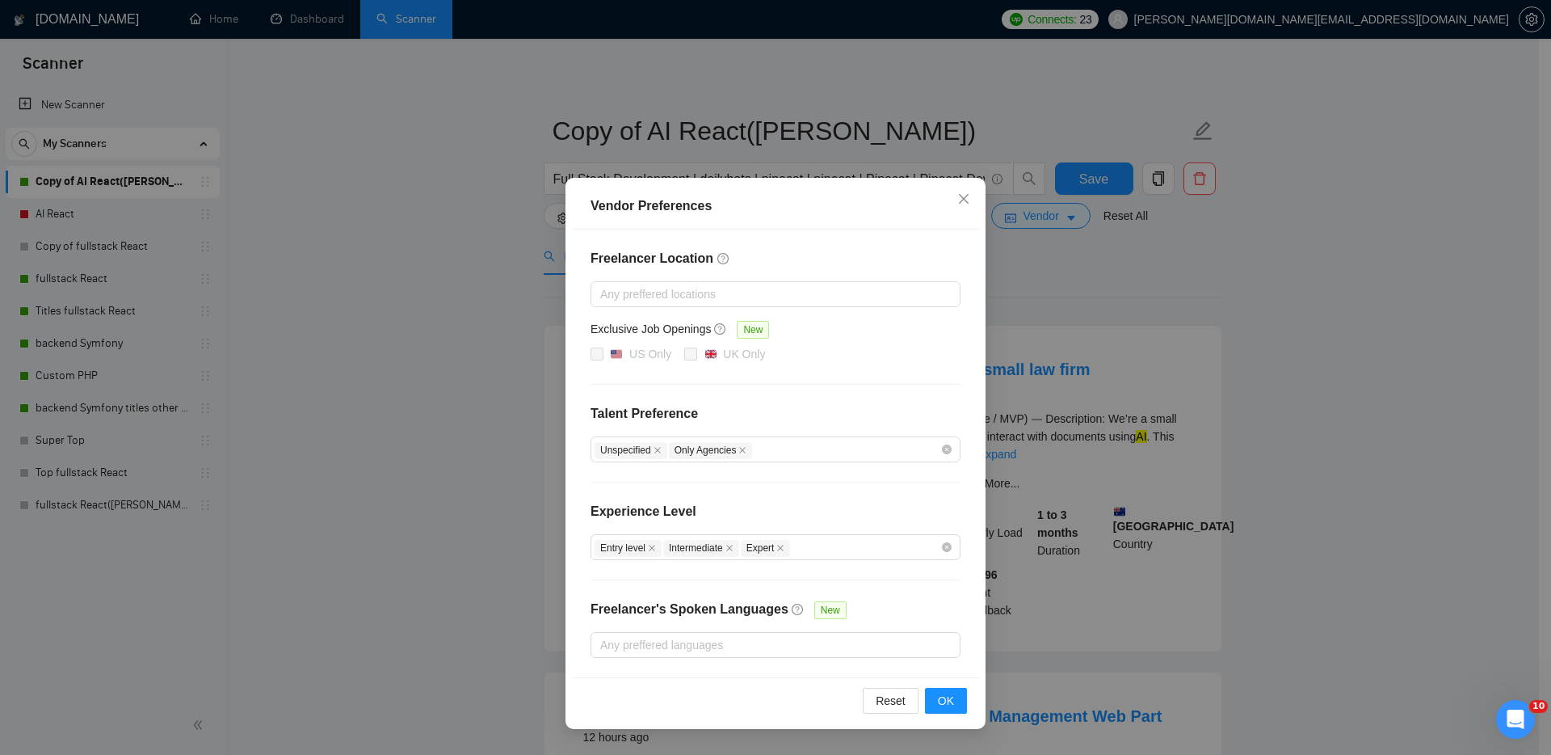
drag, startPoint x: 749, startPoint y: 450, endPoint x: 903, endPoint y: 347, distance: 185.8
click at [878, 374] on div "Freelancer Location Any preffered locations Exclusive Job Openings New US Only …" at bounding box center [775, 453] width 409 height 448
click at [881, 448] on div "Unspecified Only Agencies" at bounding box center [768, 449] width 346 height 19
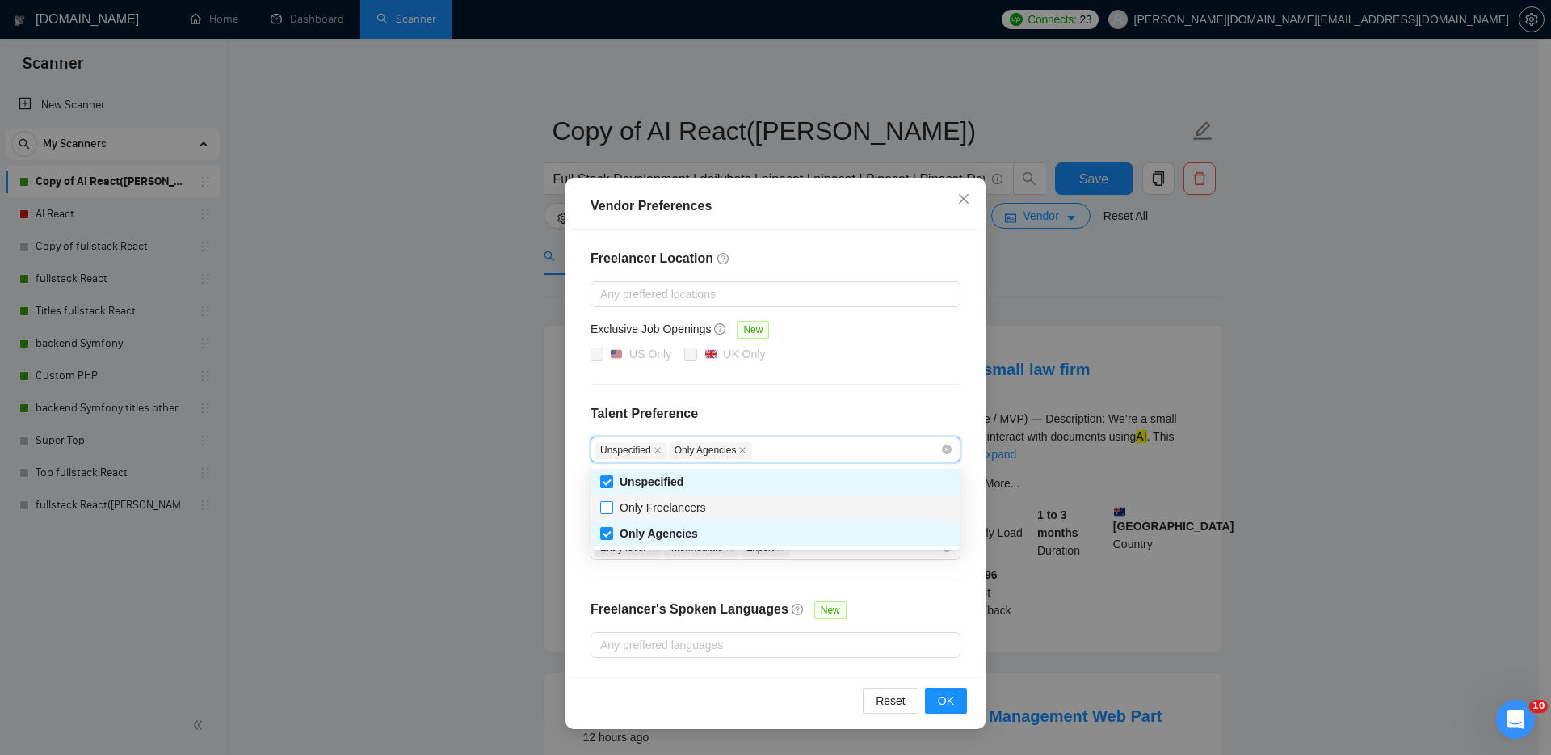
click at [687, 505] on span "Only Freelancers" at bounding box center [663, 507] width 86 height 13
click at [612, 505] on input "Only Freelancers" at bounding box center [605, 506] width 11 height 11
checkbox input "true"
click at [954, 697] on button "OK" at bounding box center [946, 701] width 42 height 26
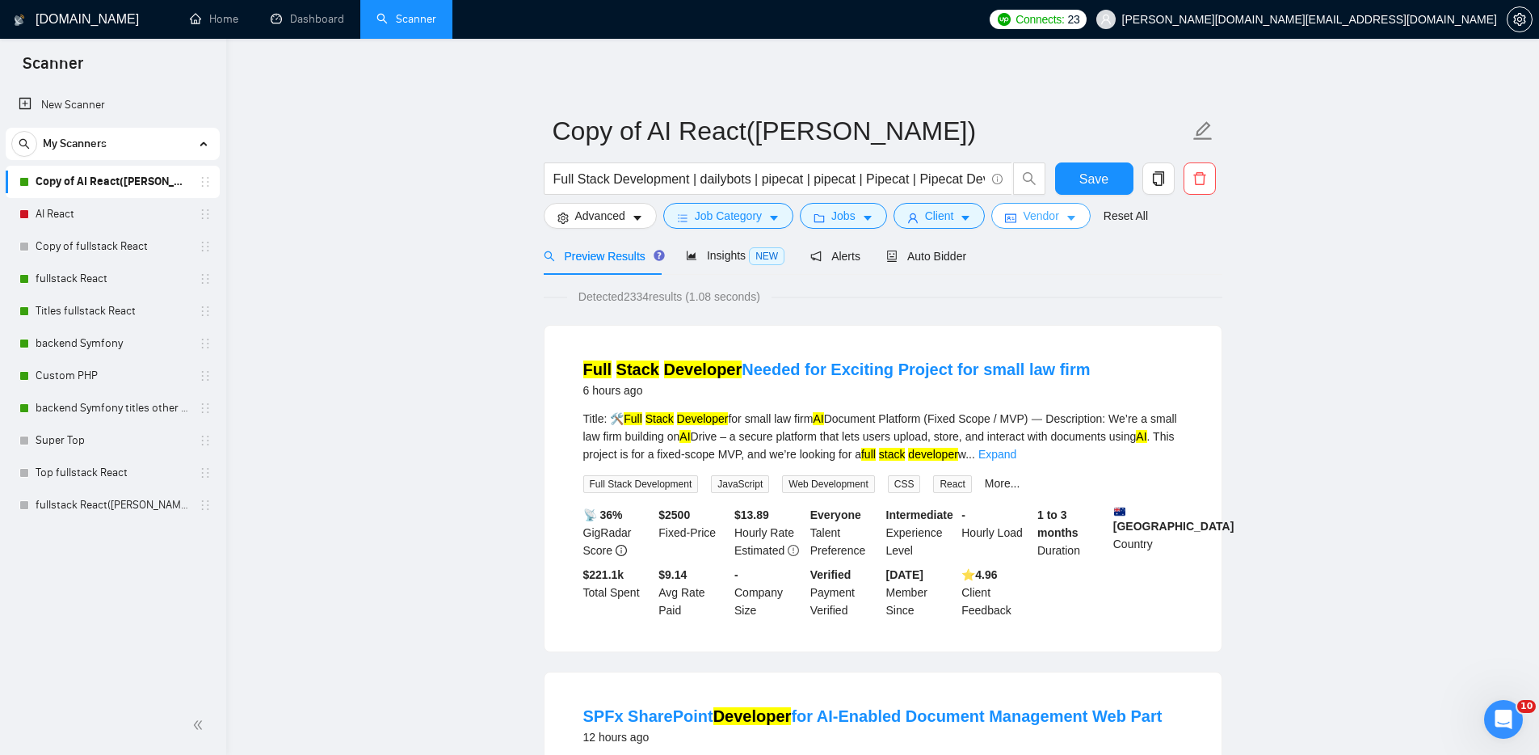
click at [1050, 213] on span "Vendor" at bounding box center [1041, 216] width 36 height 18
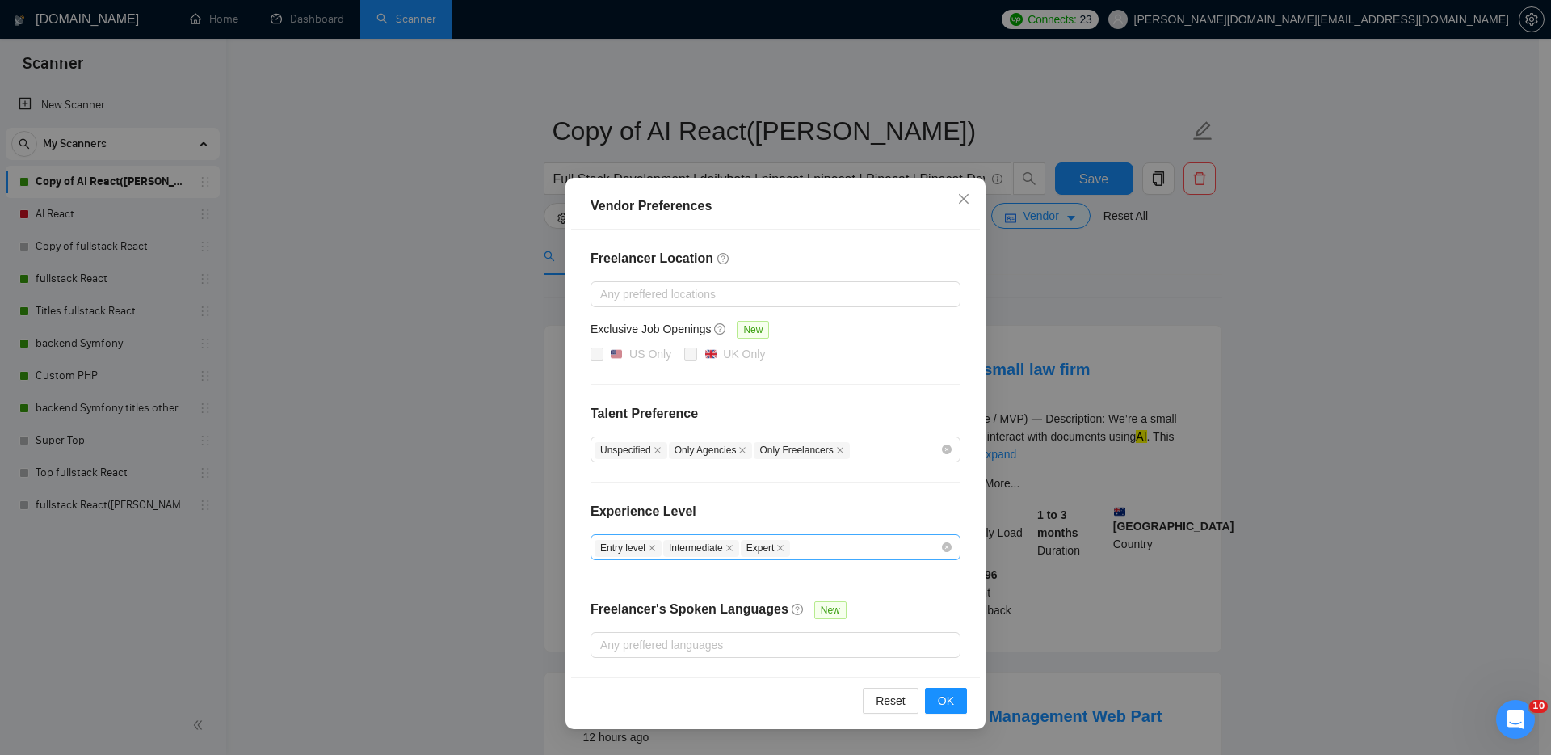
click at [878, 546] on div "Entry level Intermediate Expert" at bounding box center [768, 546] width 346 height 19
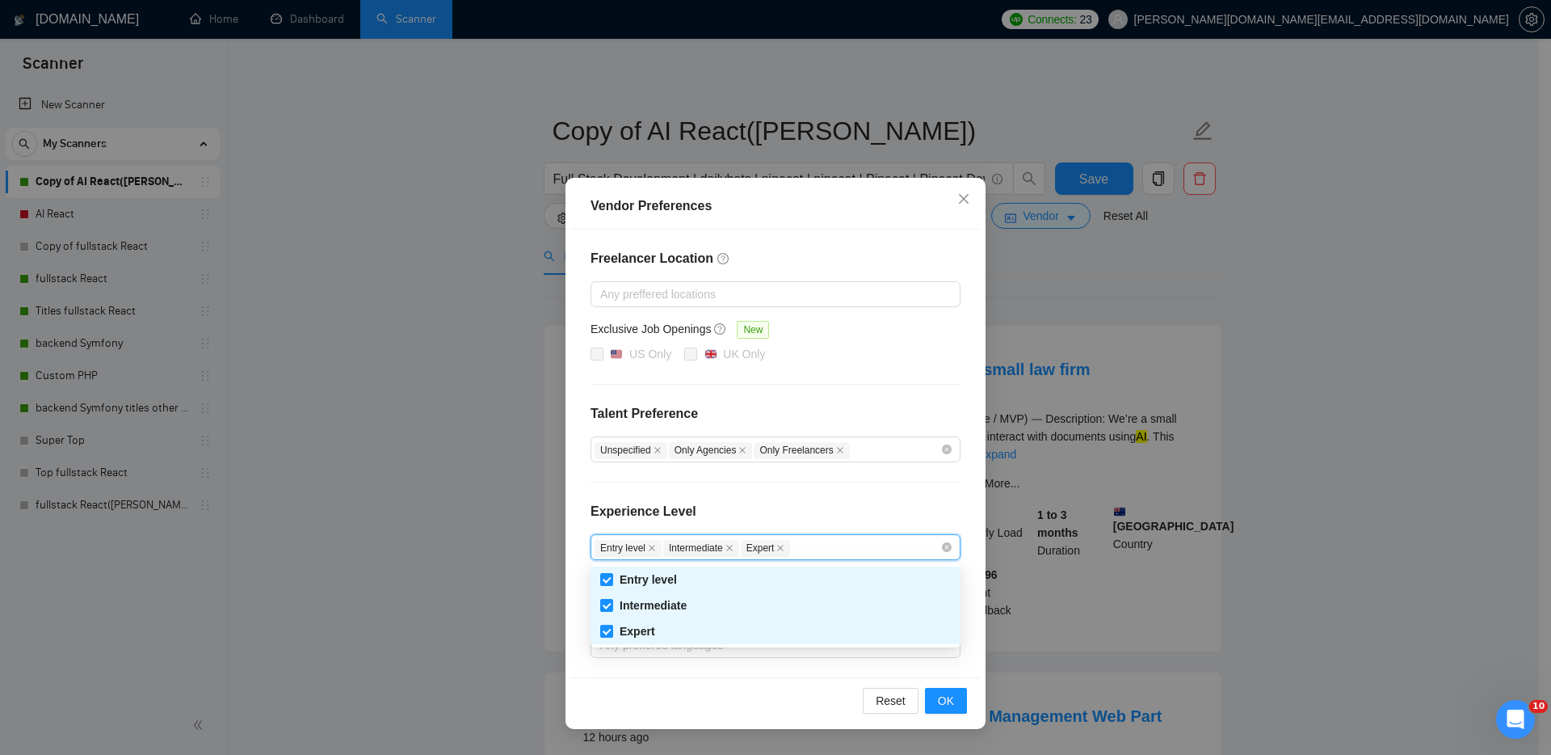
drag, startPoint x: 896, startPoint y: 506, endPoint x: 895, endPoint y: 495, distance: 10.5
click at [896, 505] on div "Experience Level" at bounding box center [776, 518] width 370 height 32
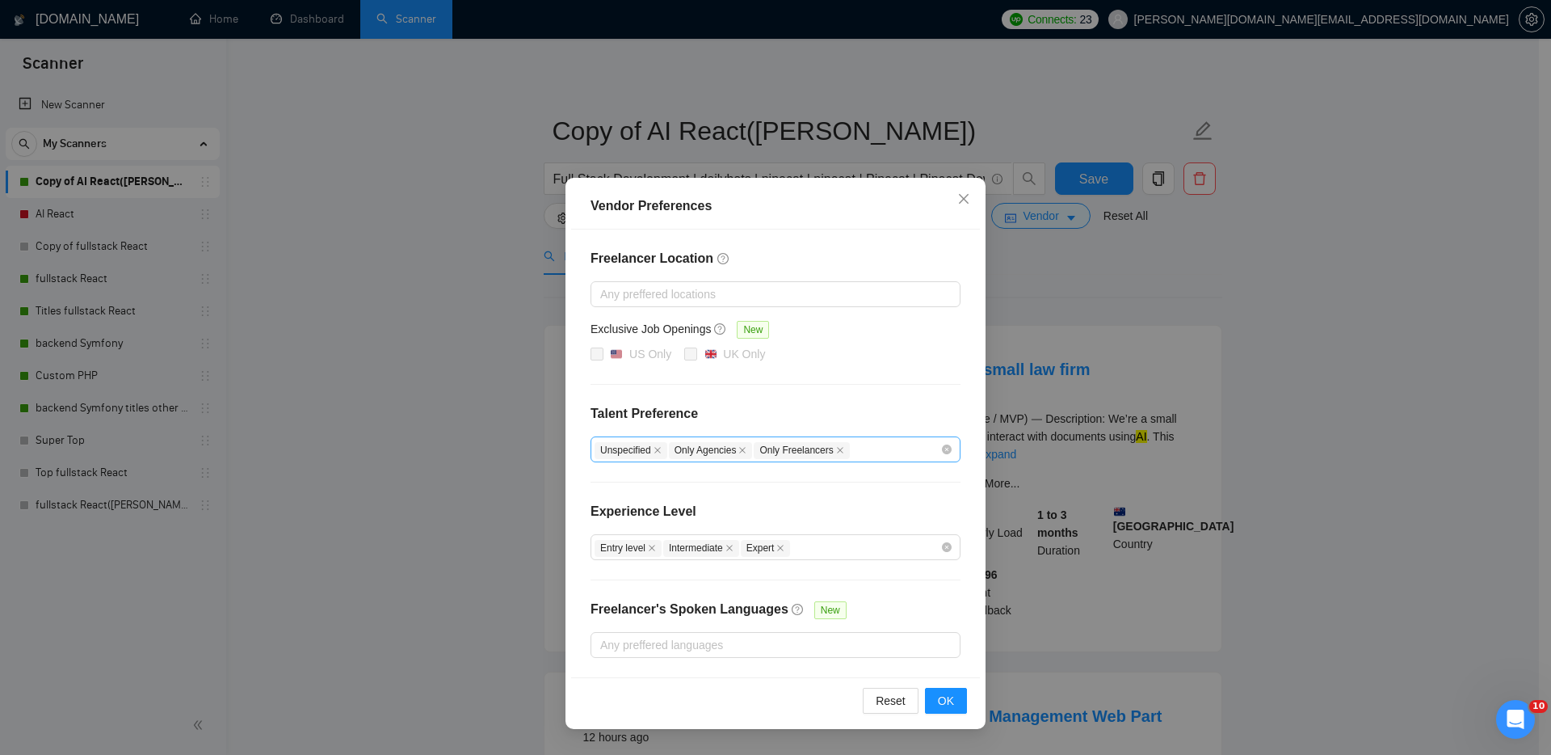
click at [905, 457] on div "Unspecified Only Agencies Only Freelancers" at bounding box center [768, 449] width 346 height 19
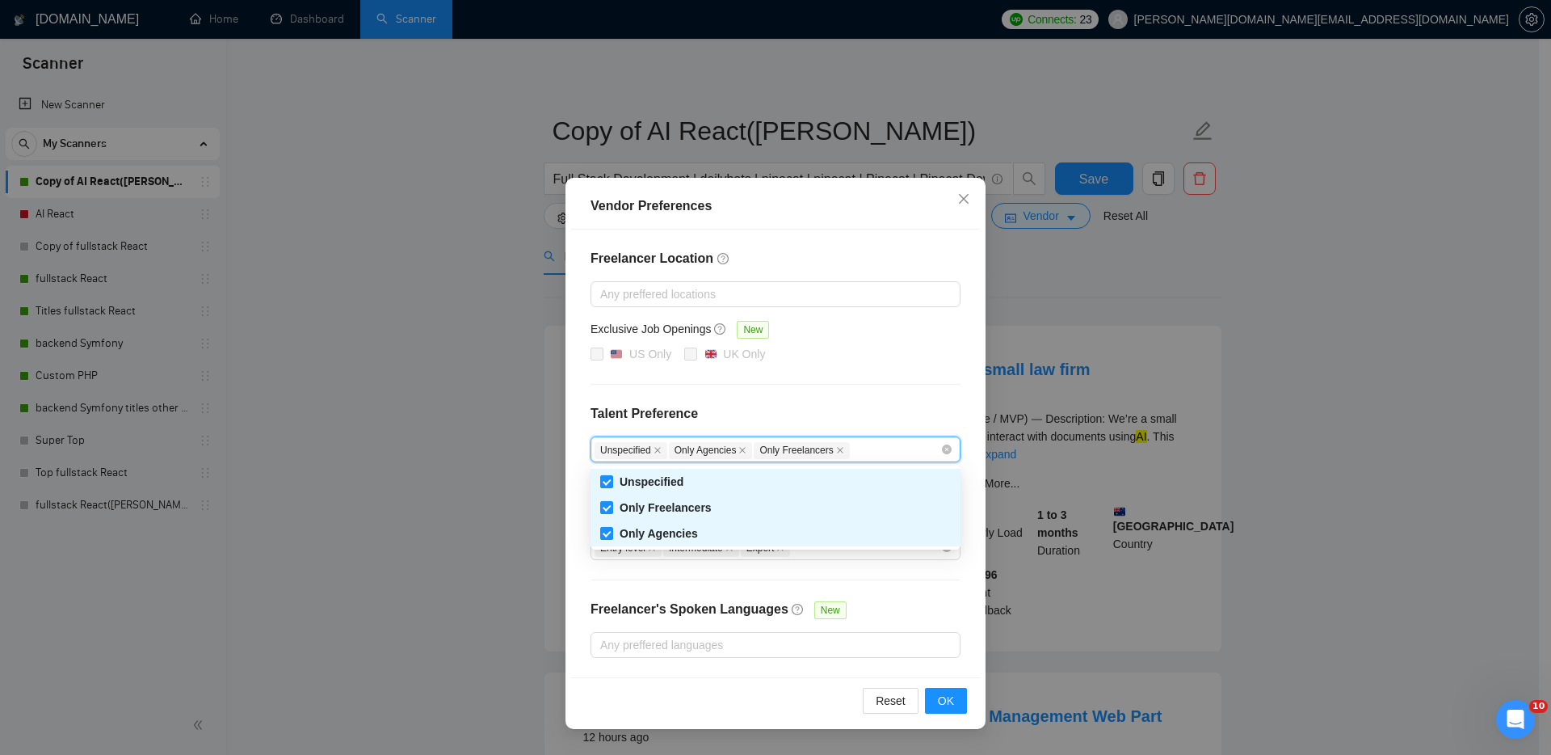
click at [911, 406] on h4 "Talent Preference" at bounding box center [776, 413] width 370 height 19
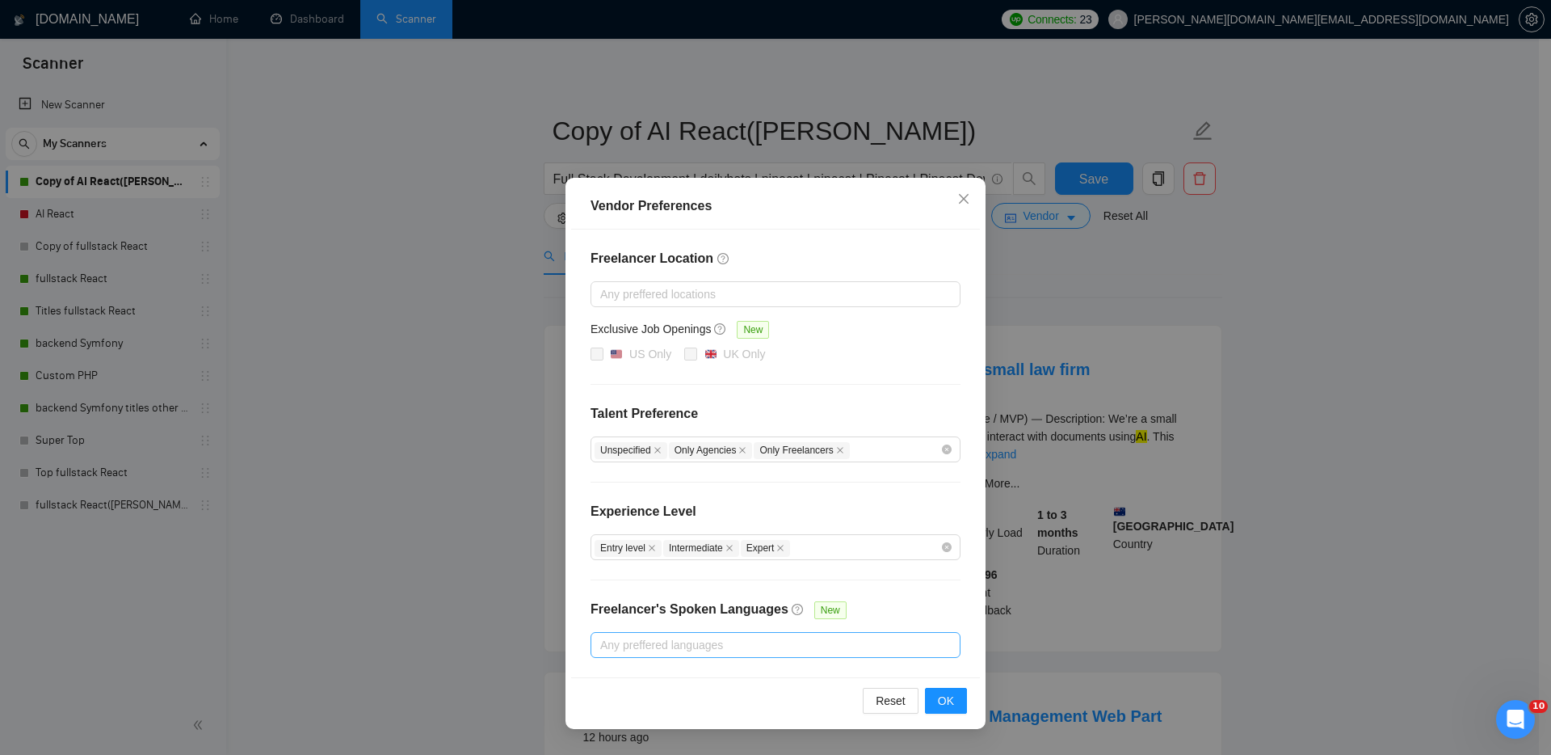
click at [764, 645] on div at bounding box center [768, 644] width 346 height 19
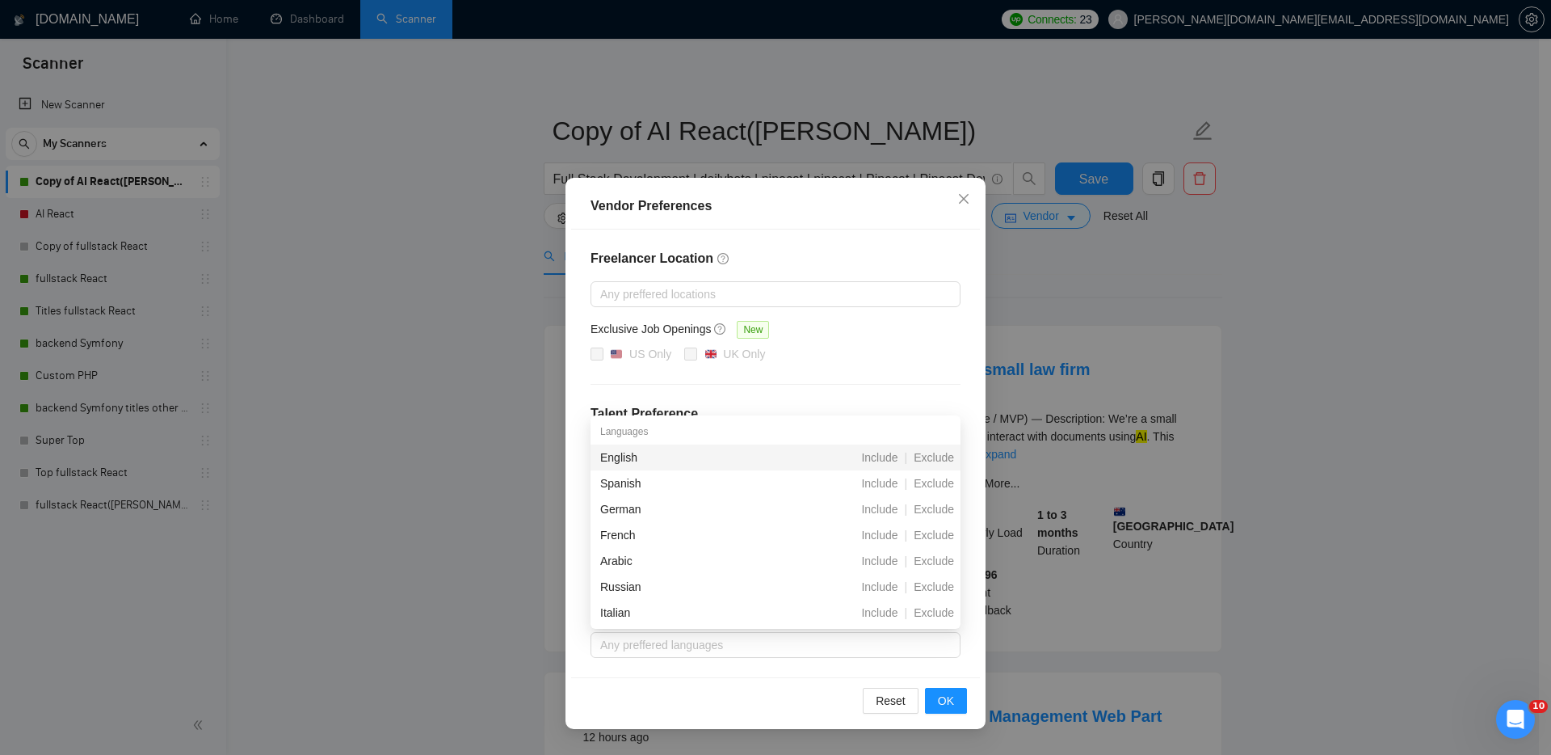
click at [941, 343] on div "Exclusive Job Openings New" at bounding box center [776, 332] width 370 height 25
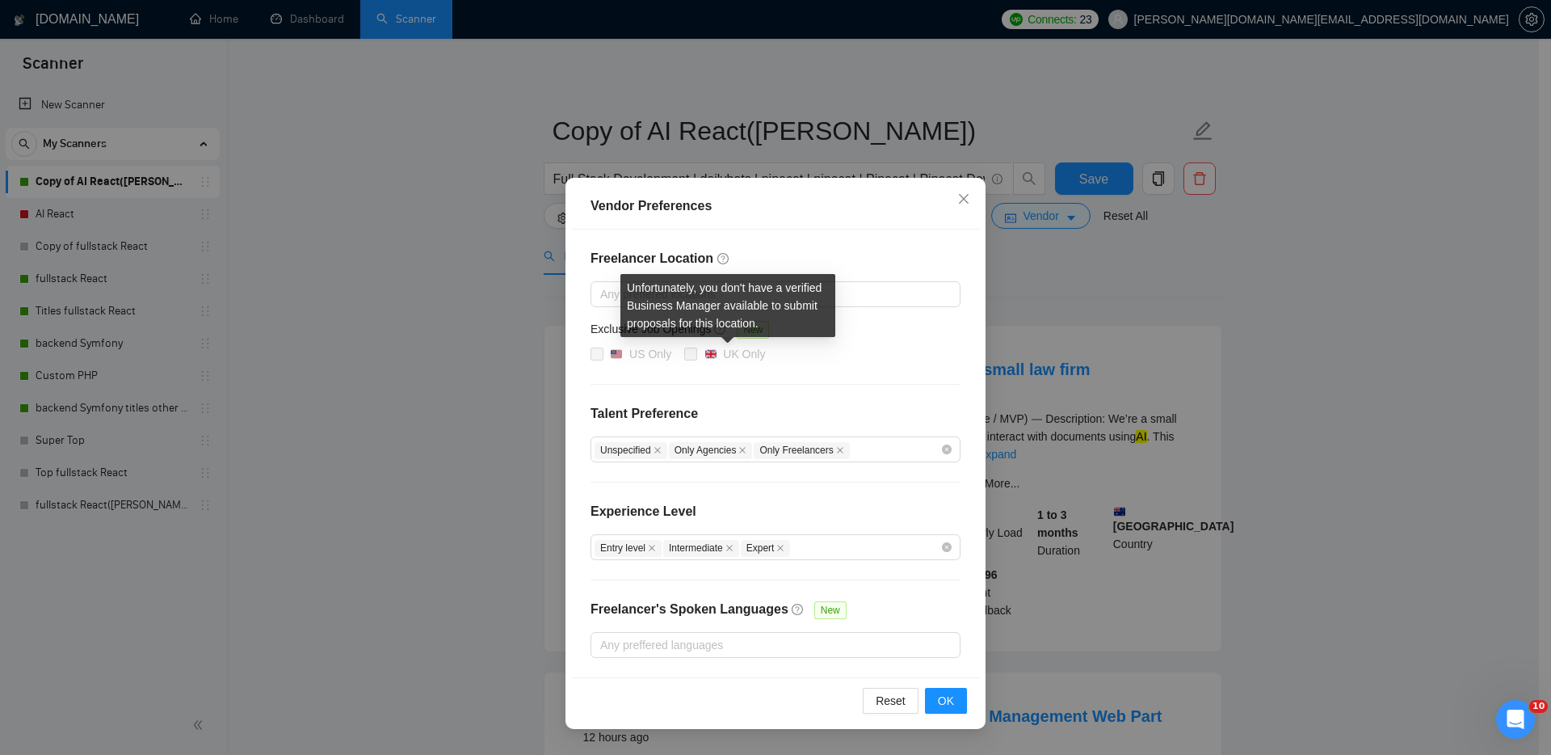
click at [682, 352] on div "US Only UK Only" at bounding box center [776, 354] width 370 height 19
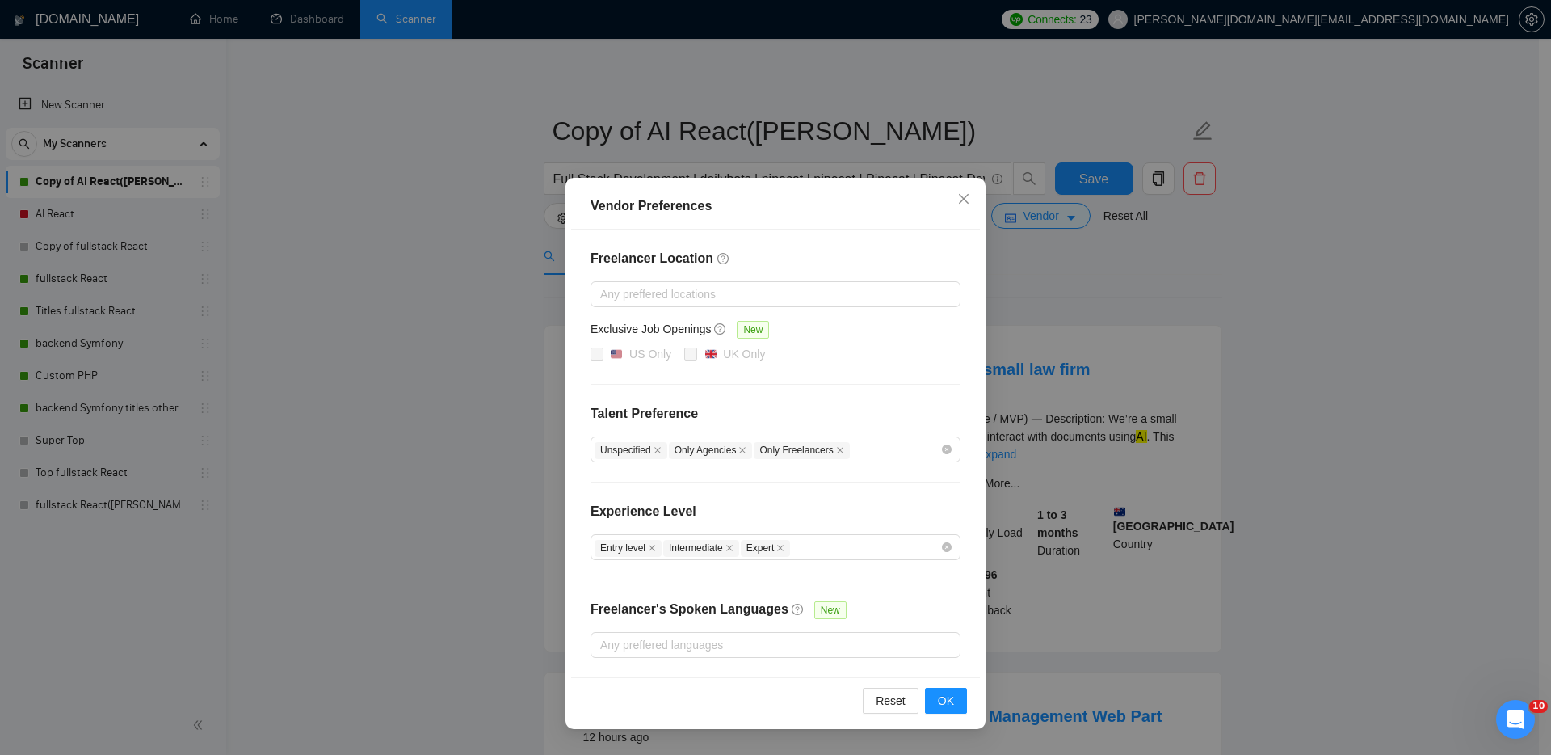
drag, startPoint x: 588, startPoint y: 348, endPoint x: 660, endPoint y: 319, distance: 77.6
click at [588, 348] on div "Freelancer Location Any preffered locations Exclusive Job Openings New US Only …" at bounding box center [775, 453] width 409 height 448
click at [755, 289] on div at bounding box center [768, 293] width 346 height 19
click at [756, 288] on div at bounding box center [768, 293] width 346 height 19
click at [960, 201] on icon "close" at bounding box center [964, 198] width 13 height 13
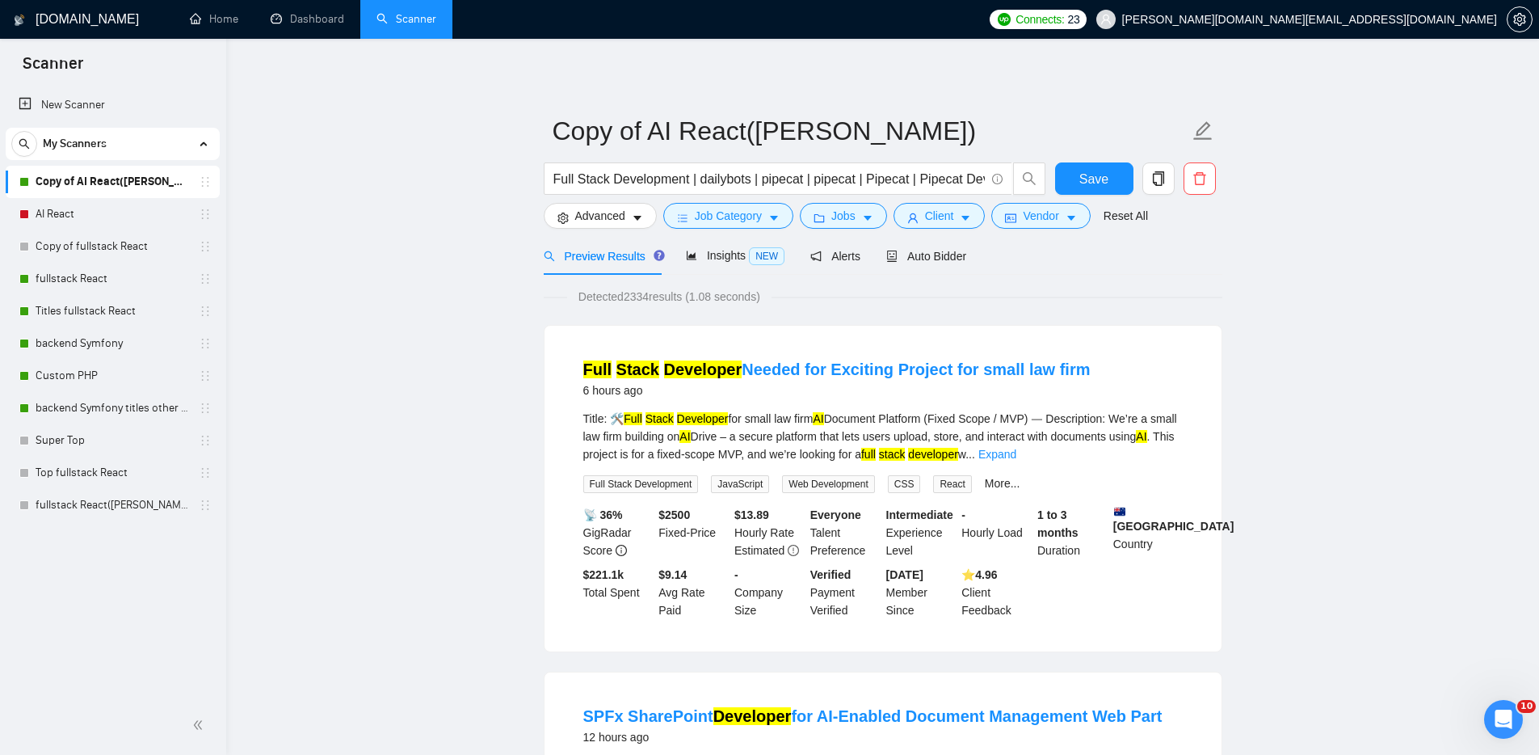
click at [131, 243] on link "Copy of fullstack React" at bounding box center [113, 246] width 154 height 32
click at [200, 509] on icon "holder" at bounding box center [205, 505] width 13 height 13
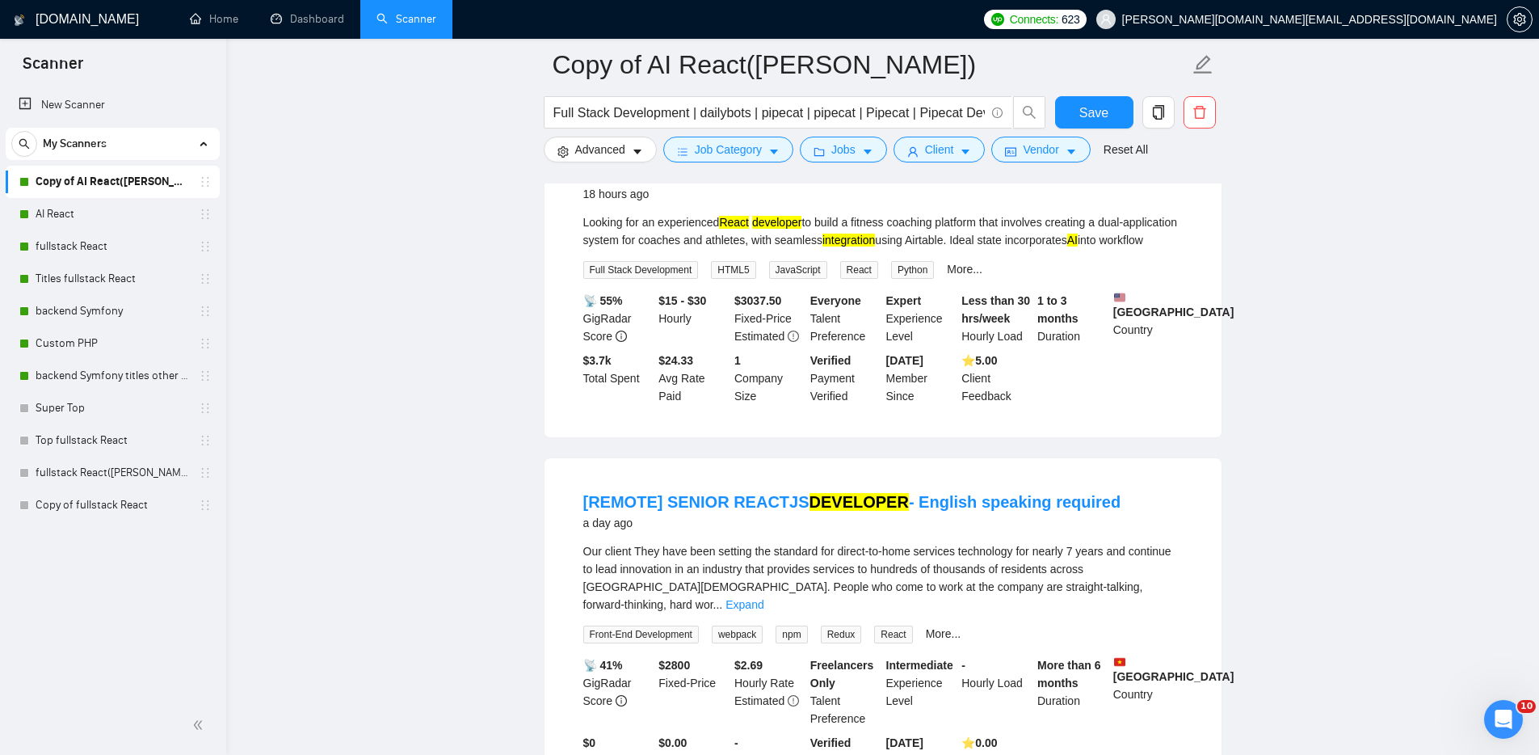
scroll to position [1323, 0]
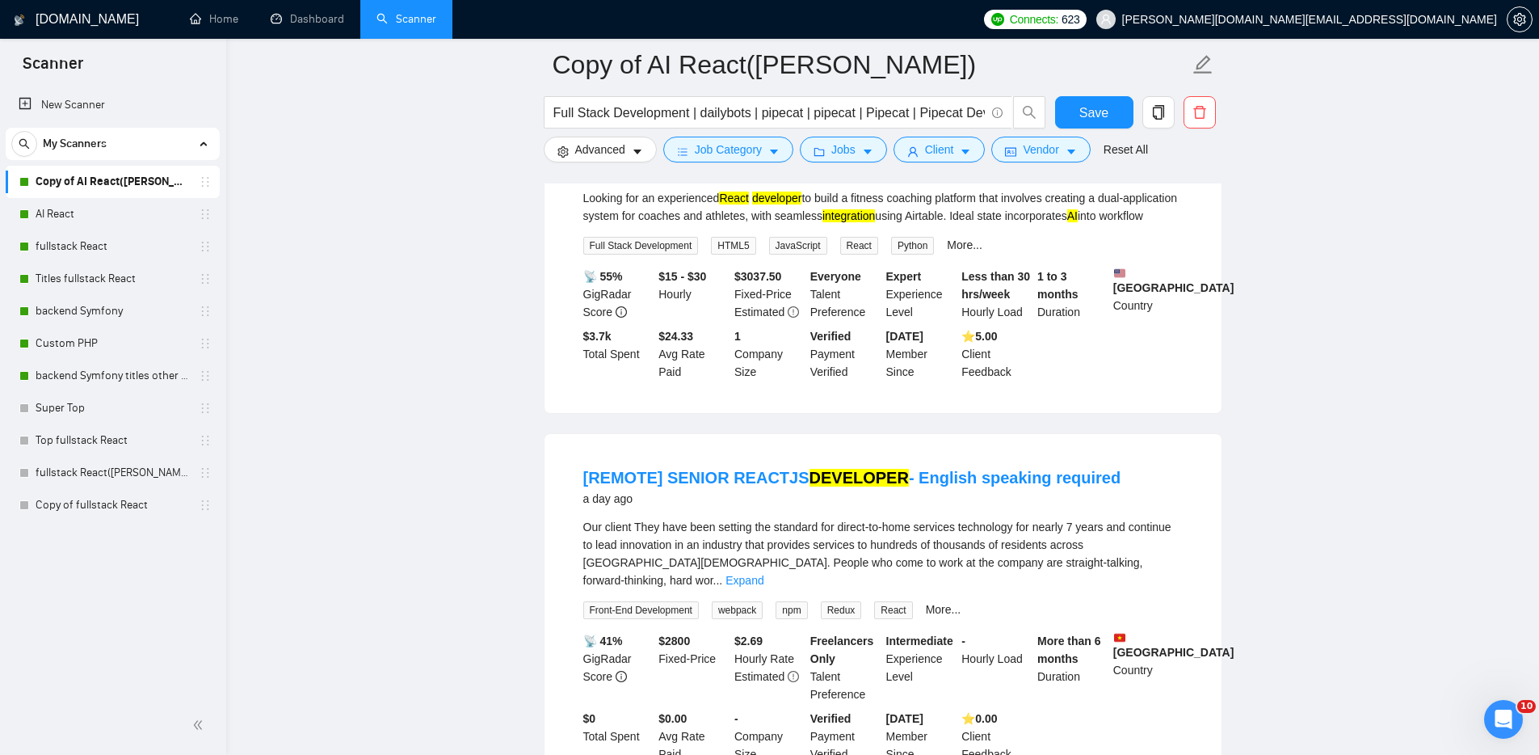
click at [400, 108] on main "Copy of AI React(Michael) Full Stack Development | dailybots | pipecat | pipeca…" at bounding box center [882, 664] width 1261 height 3844
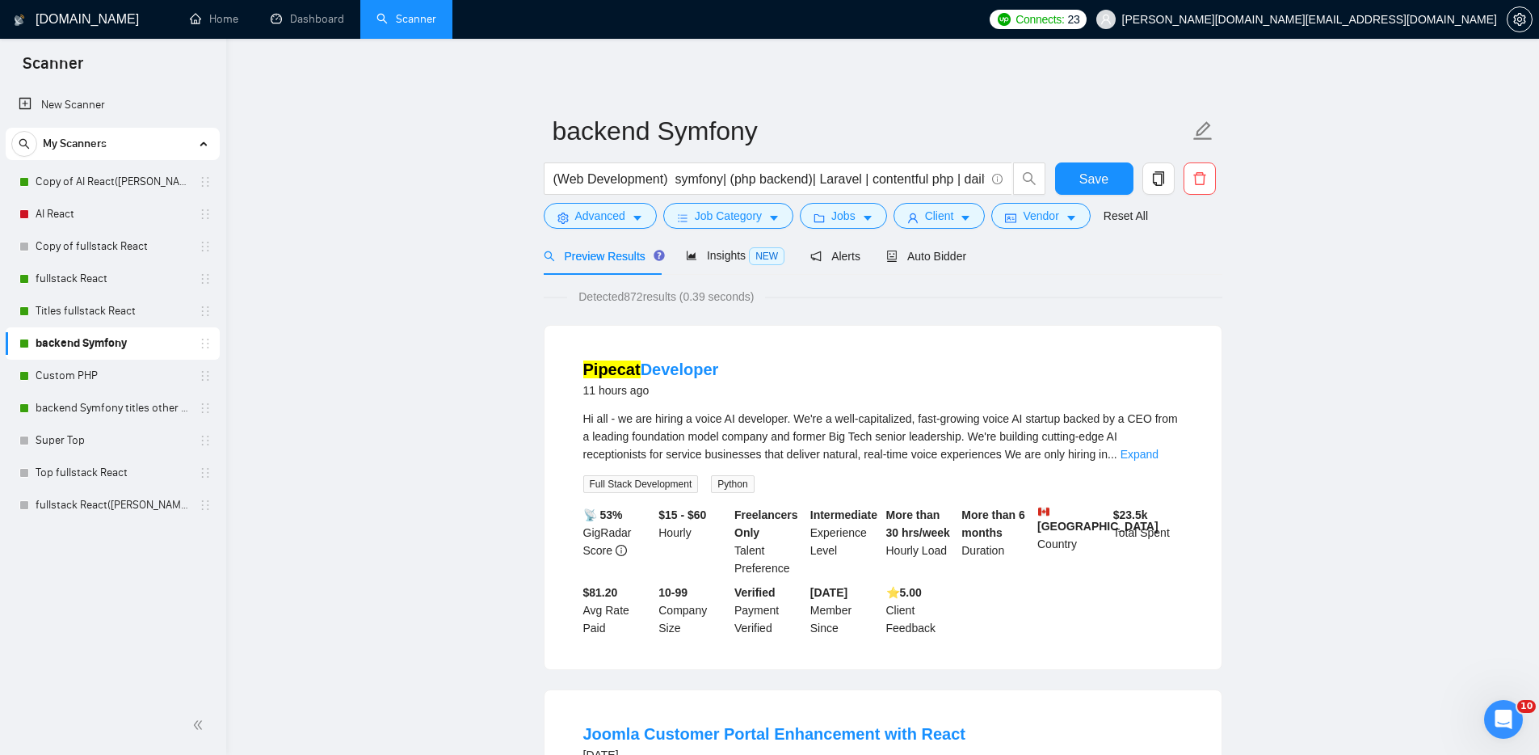
click at [1159, 453] on link "Expand" at bounding box center [1140, 454] width 38 height 13
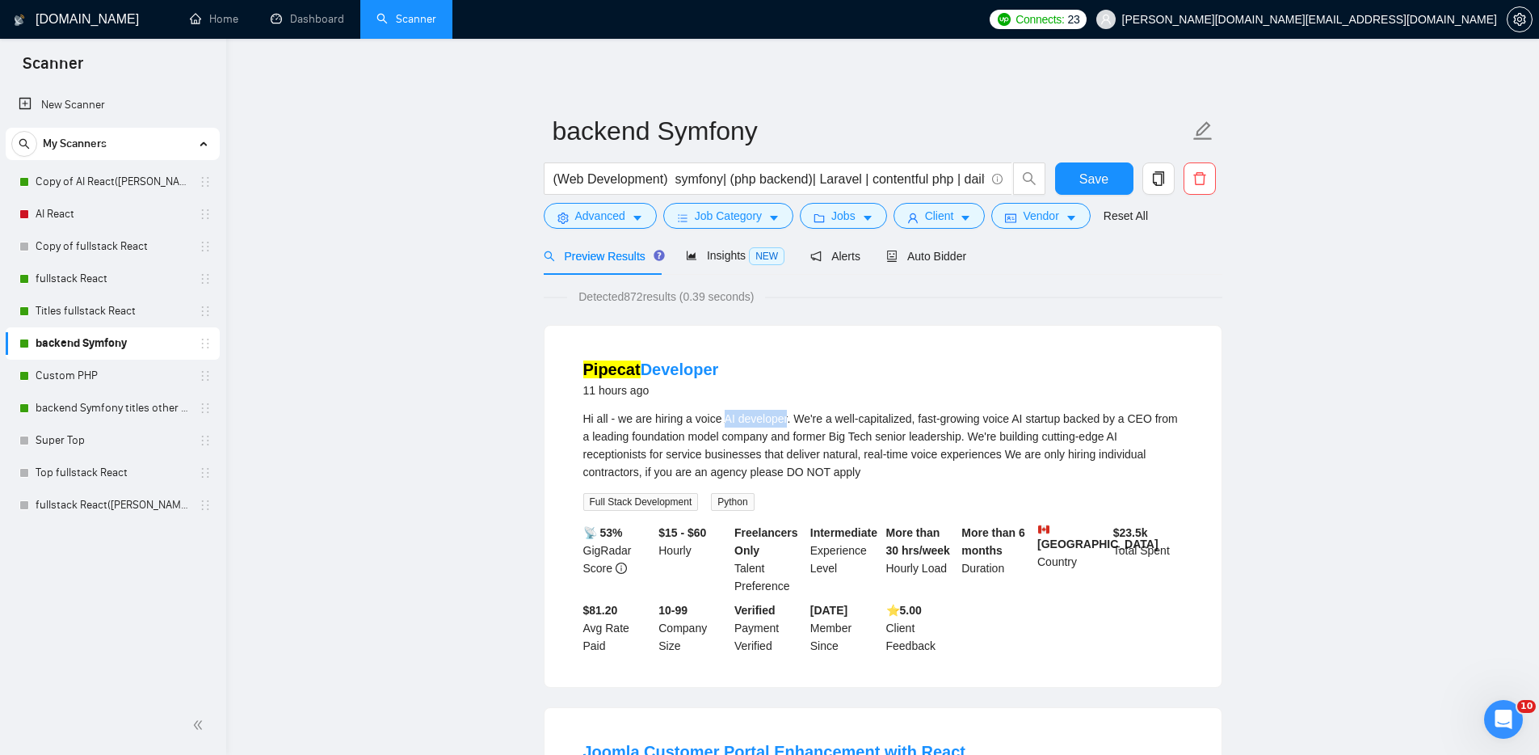
drag, startPoint x: 795, startPoint y: 417, endPoint x: 736, endPoint y: 419, distance: 59.0
click at [731, 415] on div "Hi all - we are hiring a voice AI developer. We're a well-capitalized, fast-gro…" at bounding box center [883, 445] width 600 height 71
copy div "AI developer"
click at [121, 177] on link "Copy of AI React([PERSON_NAME])" at bounding box center [113, 182] width 154 height 32
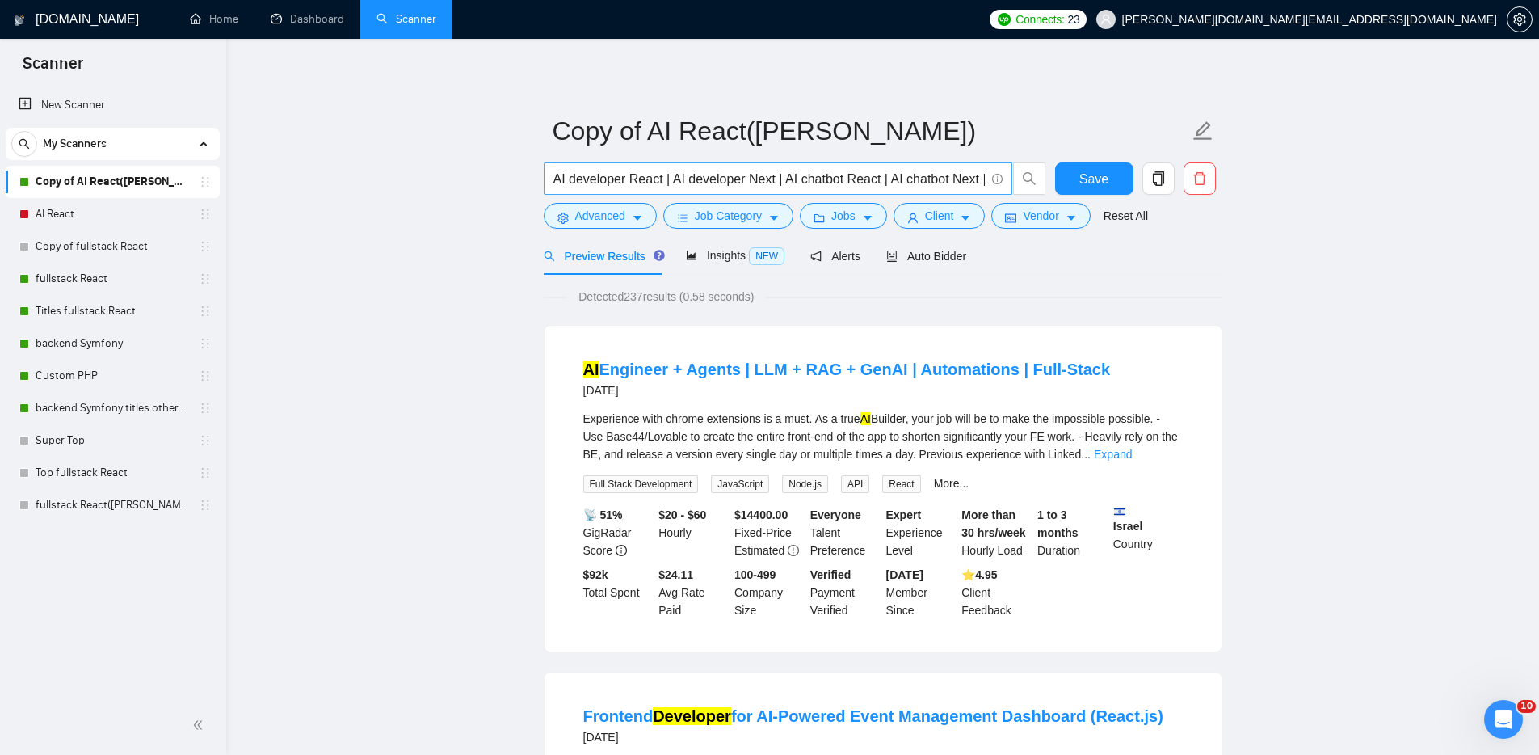
click at [553, 177] on input "AI developer React | AI developer Next | AI chatbot React | AI chatbot Next | A…" at bounding box center [768, 179] width 431 height 20
drag, startPoint x: 567, startPoint y: 178, endPoint x: 527, endPoint y: 177, distance: 40.4
click at [552, 176] on span "AI developer React | AI developer Next | AI chatbot React | AI chatbot Next | A…" at bounding box center [778, 178] width 469 height 32
click at [556, 182] on input "AI developer React | AI developer Next | AI chatbot React | AI chatbot Next | A…" at bounding box center [768, 179] width 431 height 20
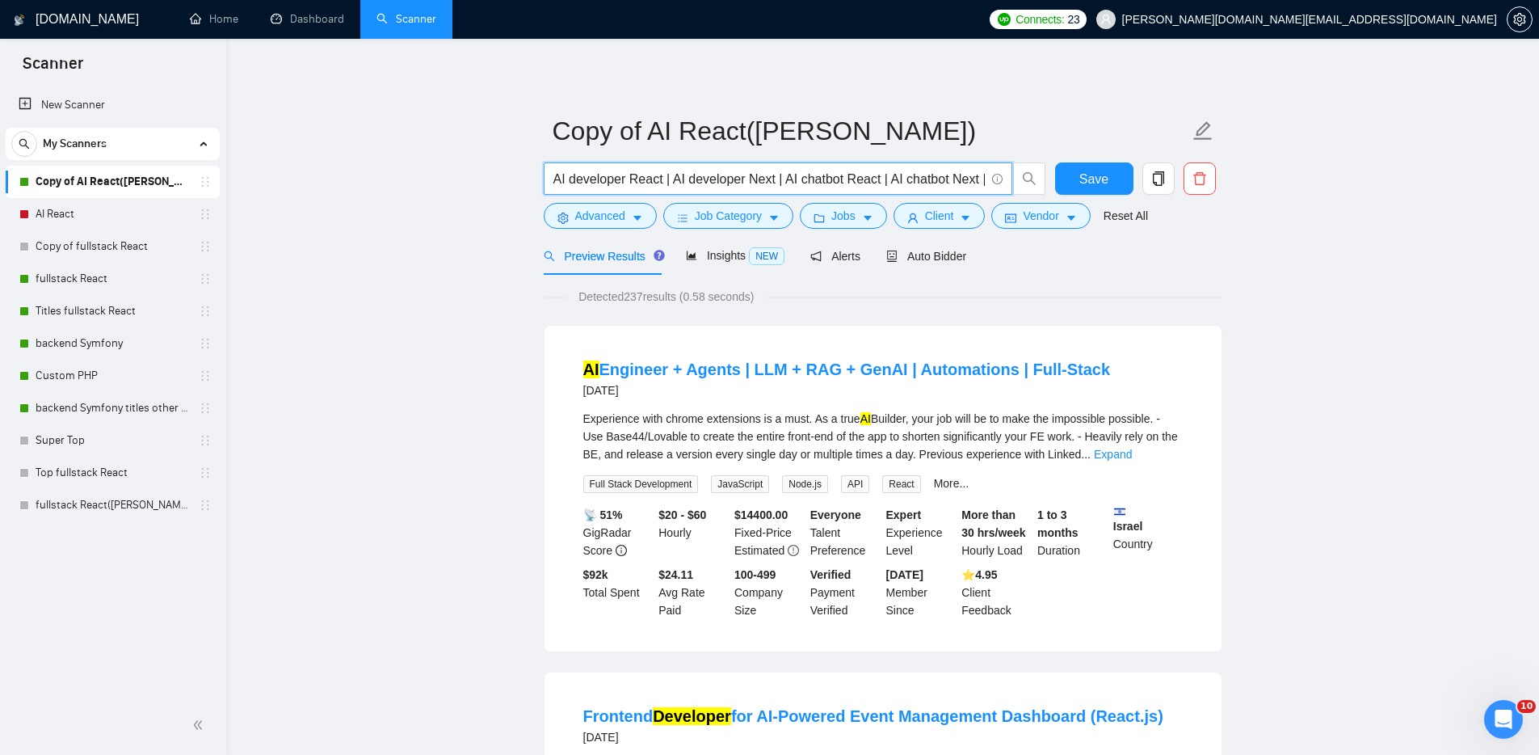
paste input "AI developer"
type input "AI developer | AI developer React | AI developer Next | AI chatbot React | AI c…"
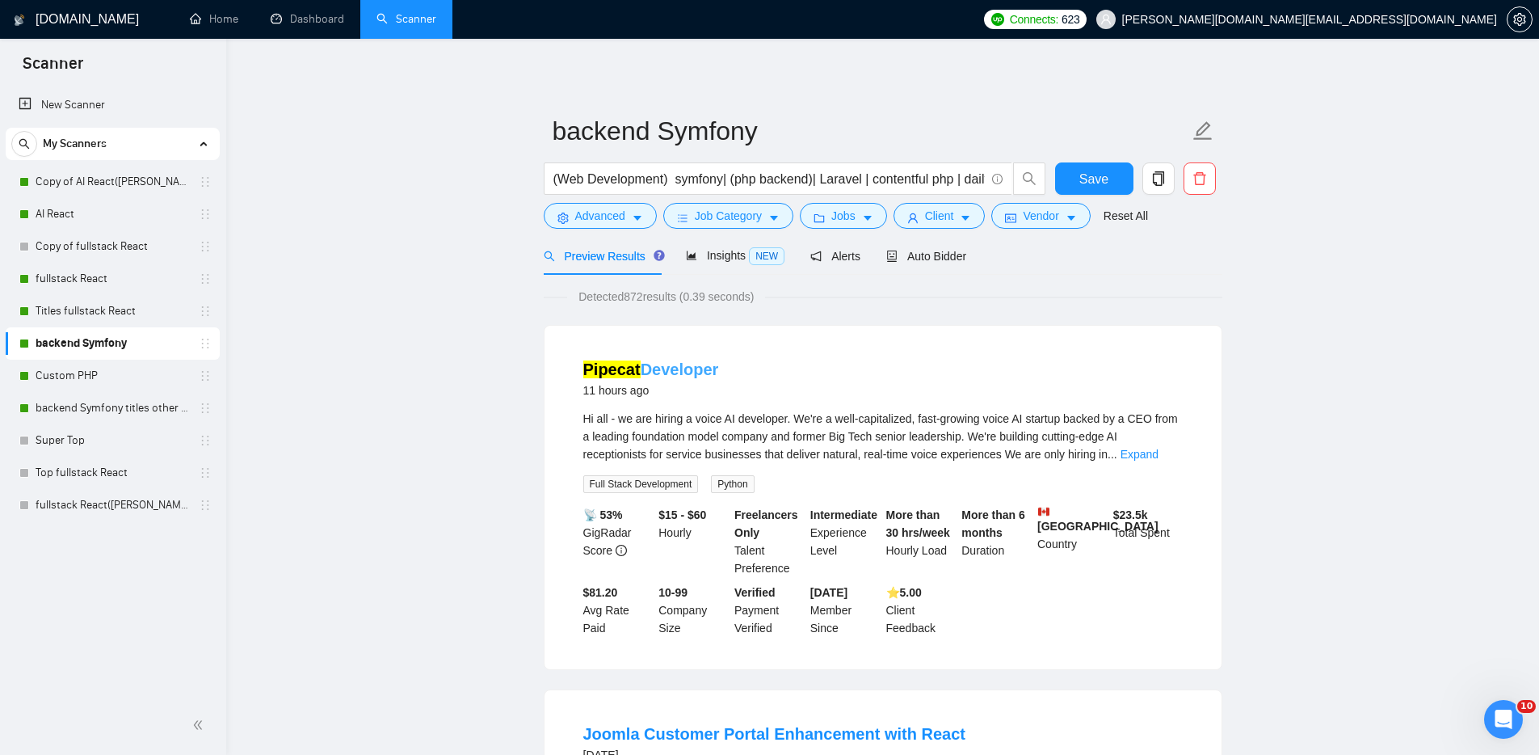
drag, startPoint x: 705, startPoint y: 368, endPoint x: 587, endPoint y: 363, distance: 118.1
click at [585, 364] on div "Pipecat Developer 11 hours ago" at bounding box center [883, 379] width 600 height 42
copy link "Pipecat Developer"
click at [1159, 455] on link "Expand" at bounding box center [1140, 454] width 38 height 13
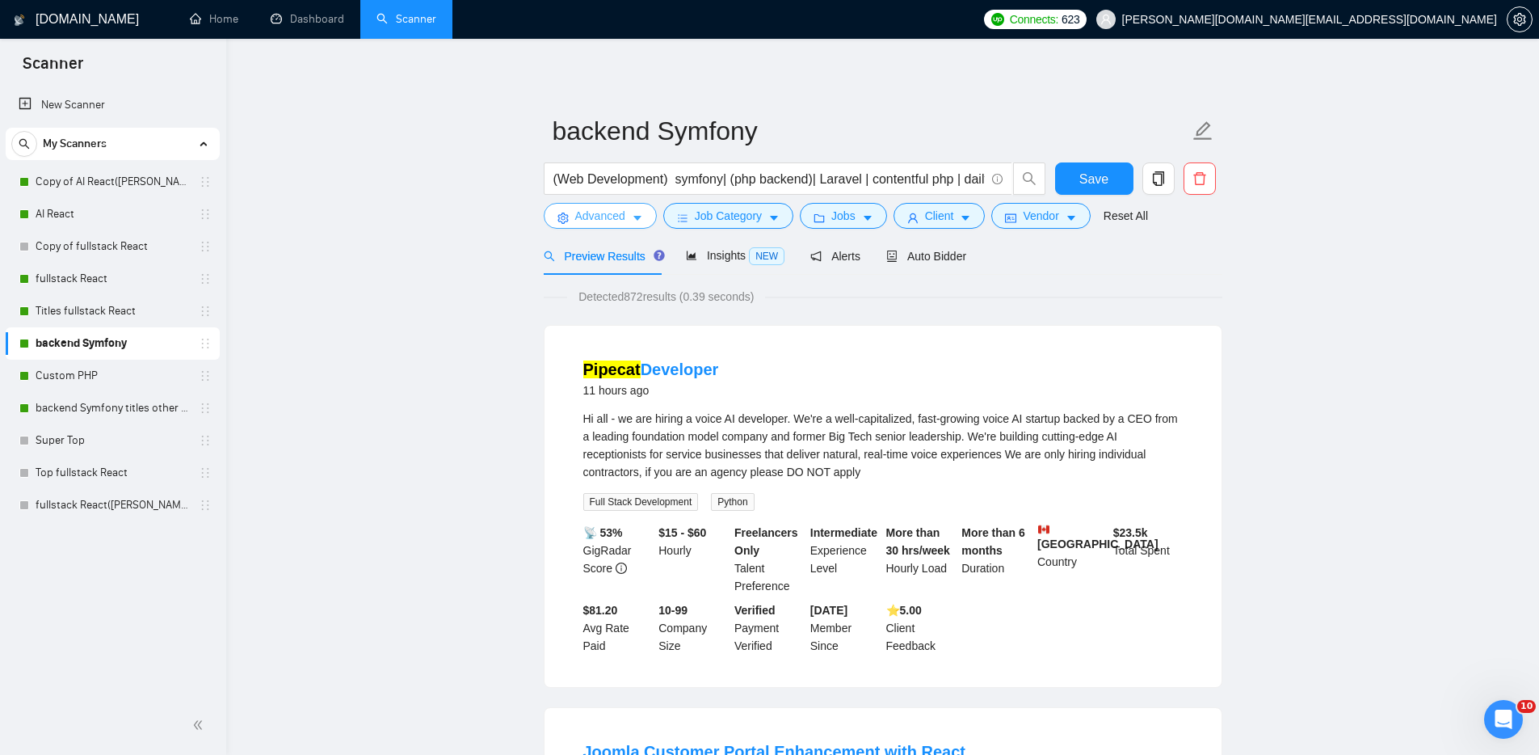
click at [608, 212] on span "Advanced" at bounding box center [600, 216] width 50 height 18
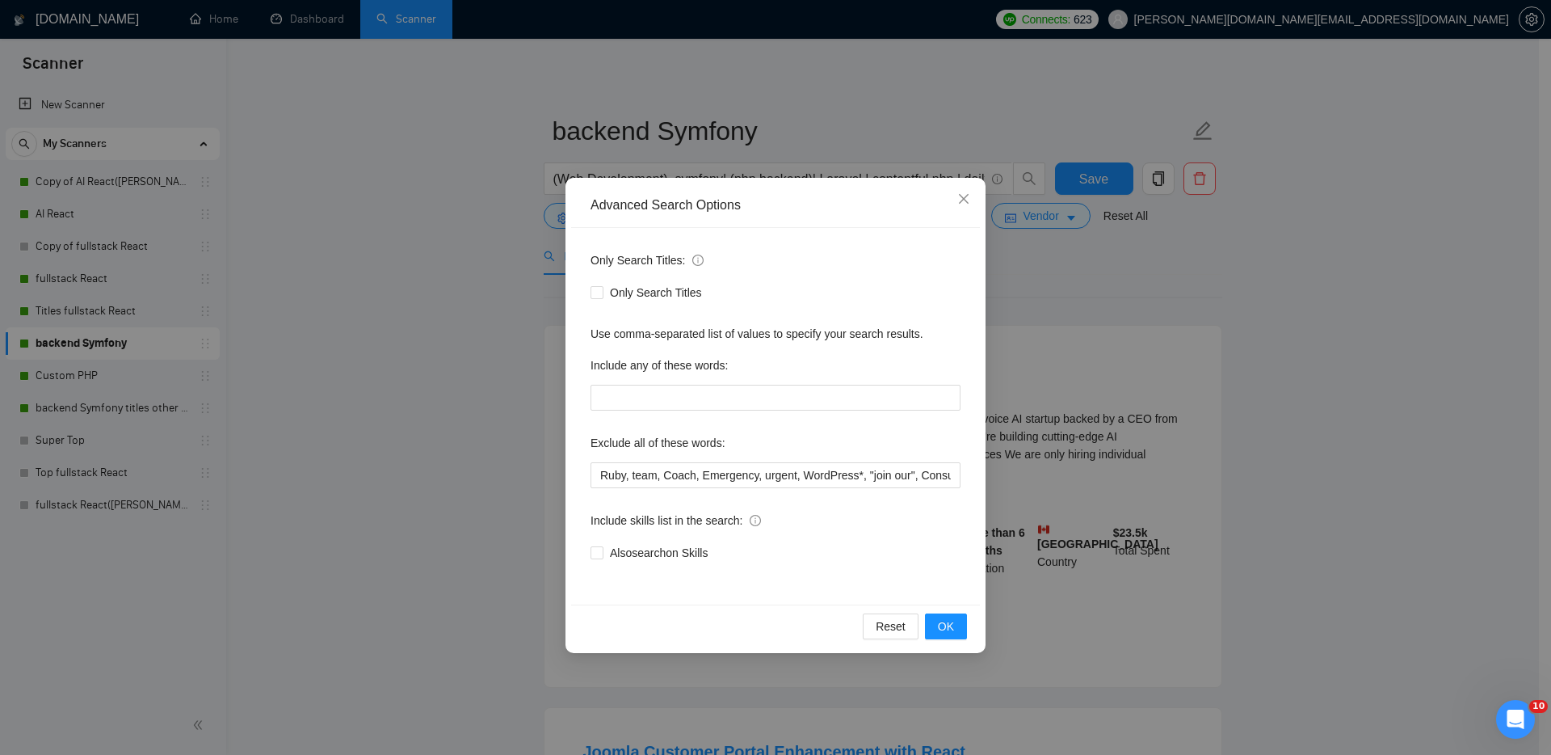
click at [785, 129] on div "Advanced Search Options Only Search Titles: Only Search Titles Use comma-separa…" at bounding box center [775, 377] width 1551 height 755
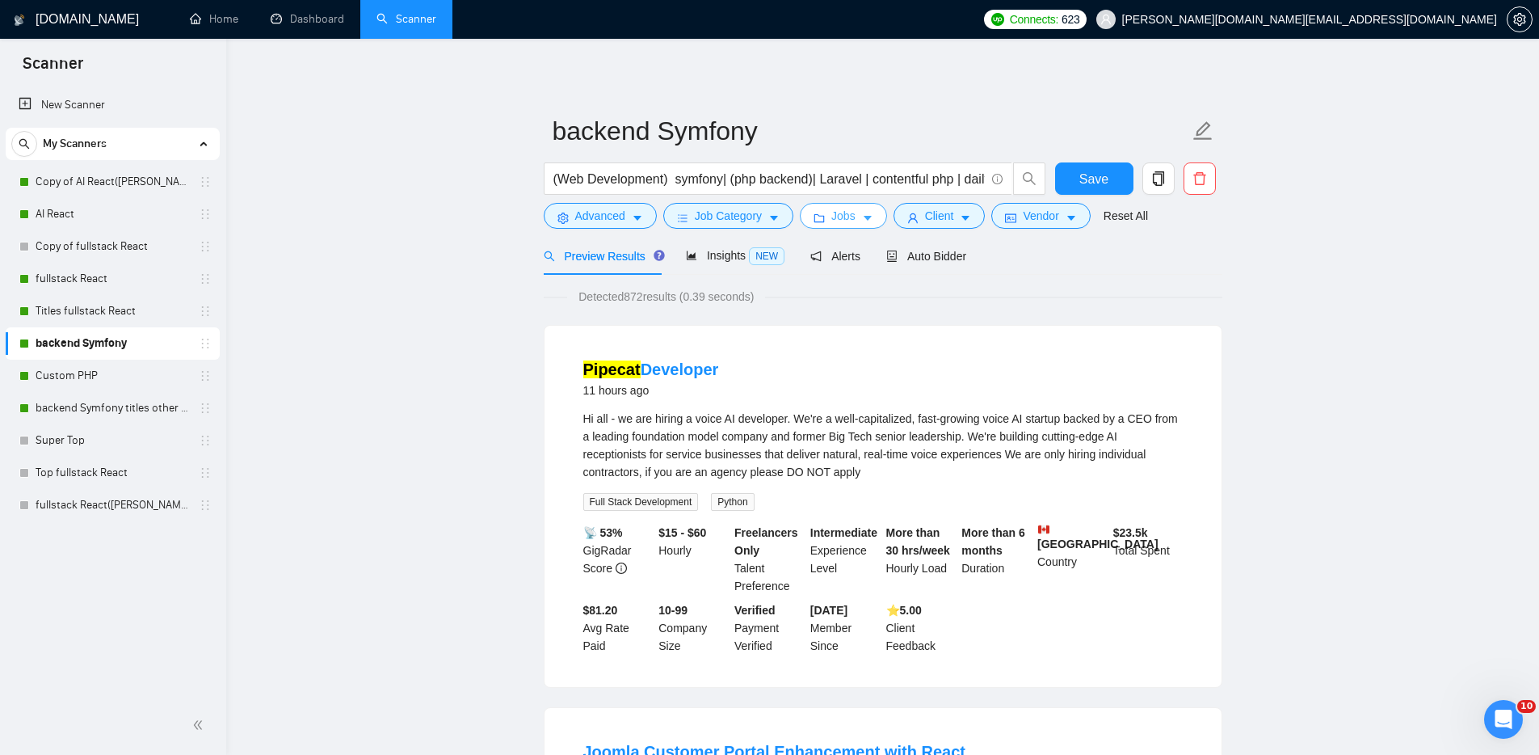
click at [843, 214] on span "Jobs" at bounding box center [843, 216] width 24 height 18
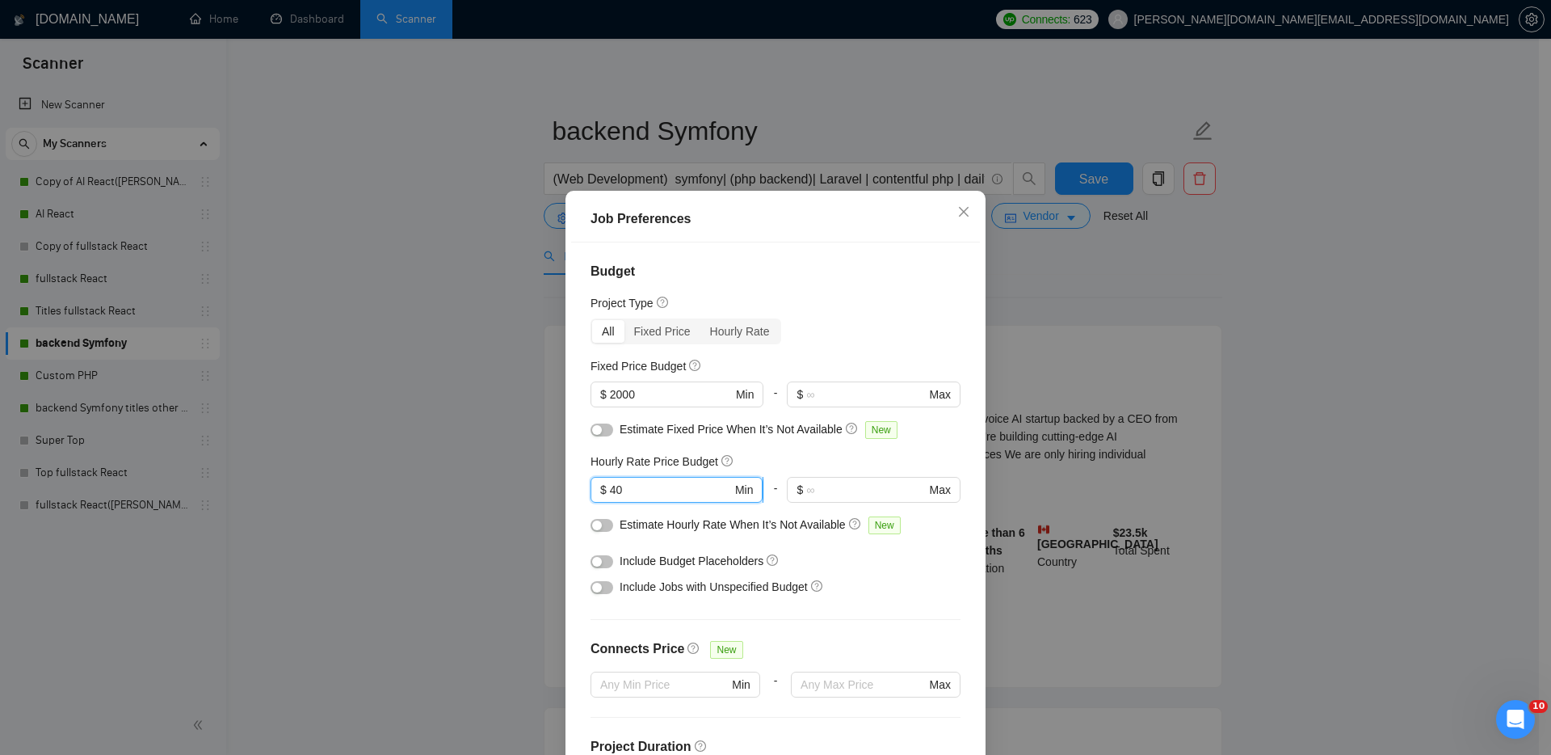
drag, startPoint x: 620, startPoint y: 490, endPoint x: 605, endPoint y: 489, distance: 14.6
click at [610, 489] on input "40" at bounding box center [671, 490] width 122 height 18
type input "30"
click at [880, 561] on div "Include Budget Placeholders" at bounding box center [782, 561] width 324 height 18
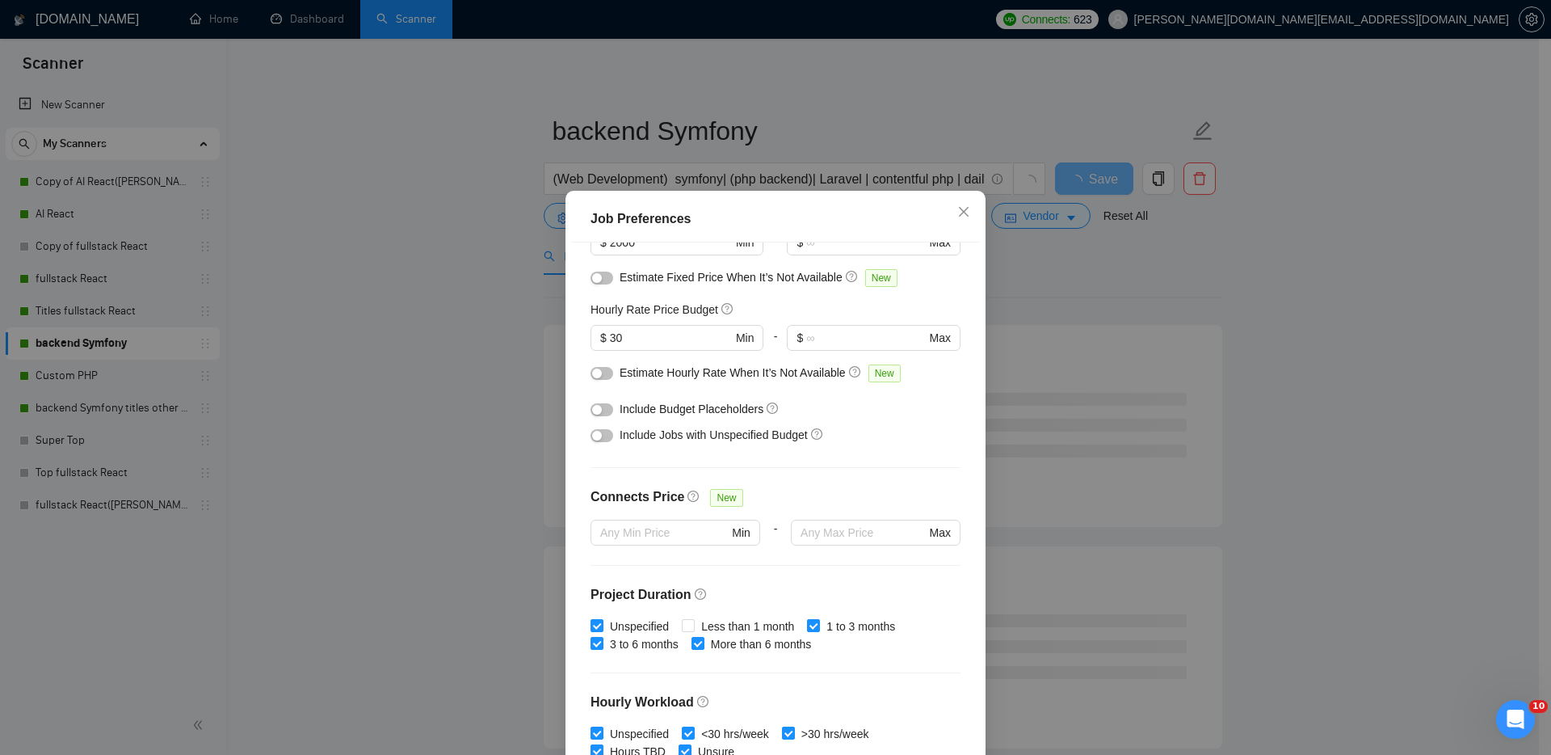
scroll to position [154, 0]
click at [593, 372] on div "button" at bounding box center [597, 372] width 10 height 10
drag, startPoint x: 594, startPoint y: 272, endPoint x: 602, endPoint y: 275, distance: 8.4
click at [595, 272] on div "button" at bounding box center [597, 276] width 10 height 10
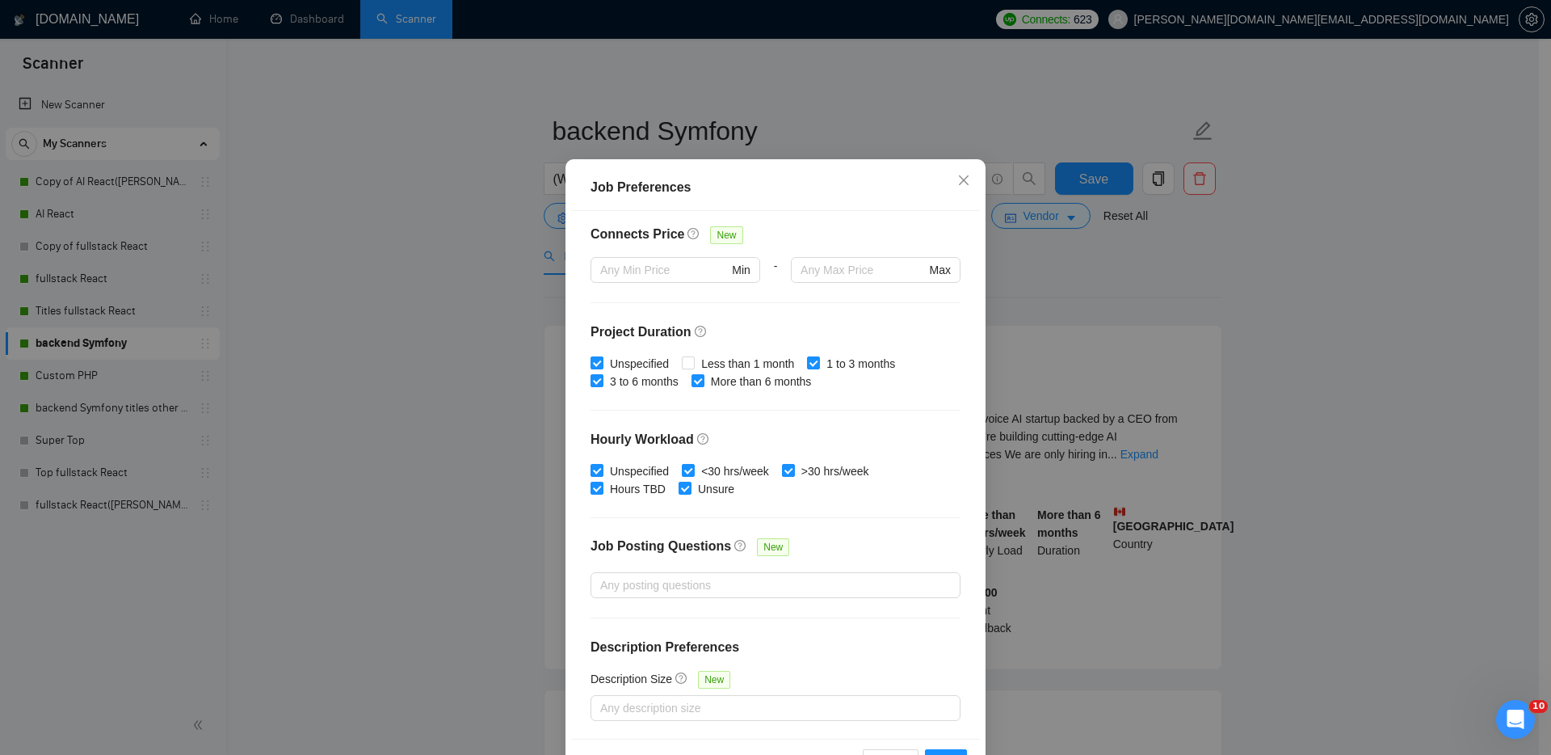
scroll to position [86, 0]
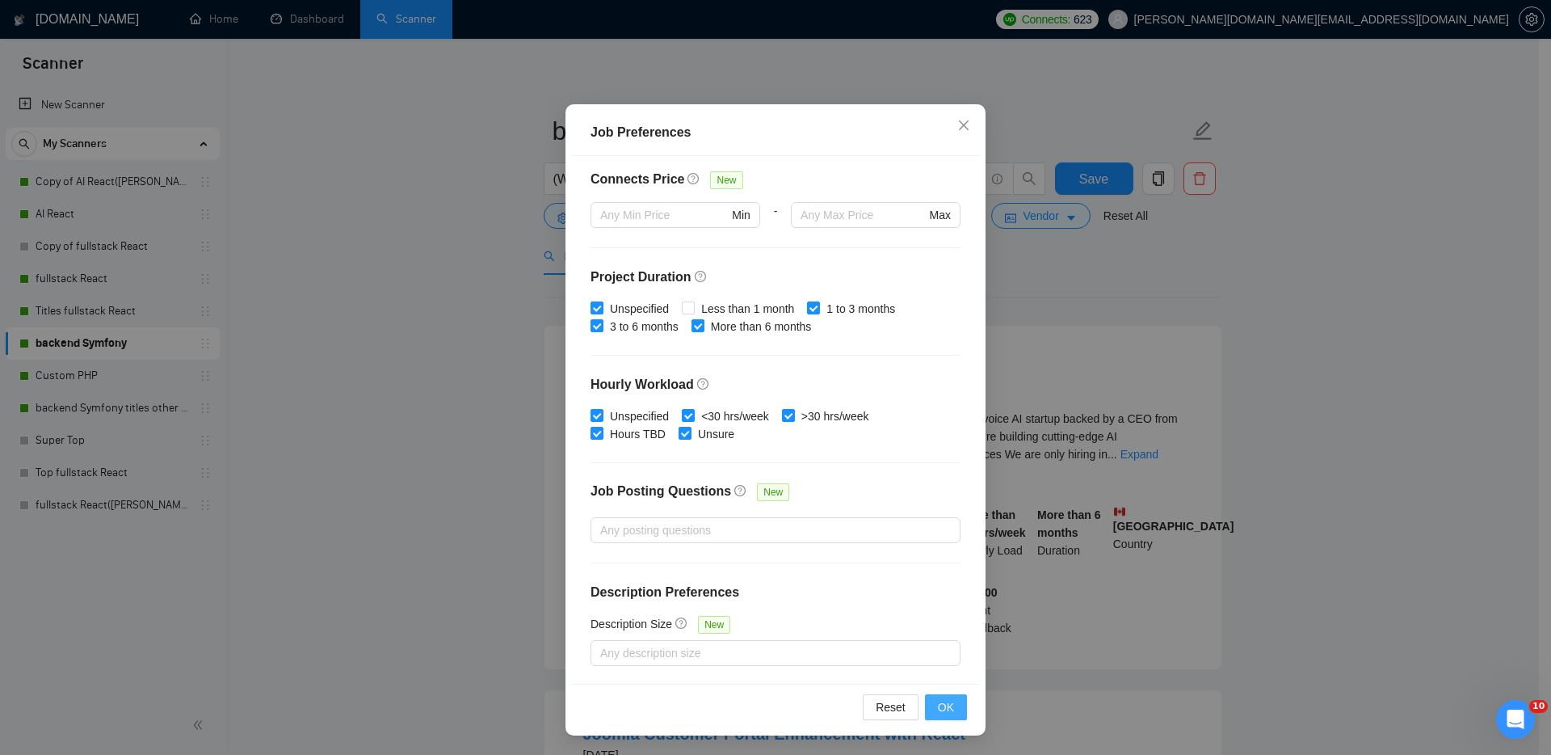
click at [941, 705] on span "OK" at bounding box center [946, 707] width 16 height 18
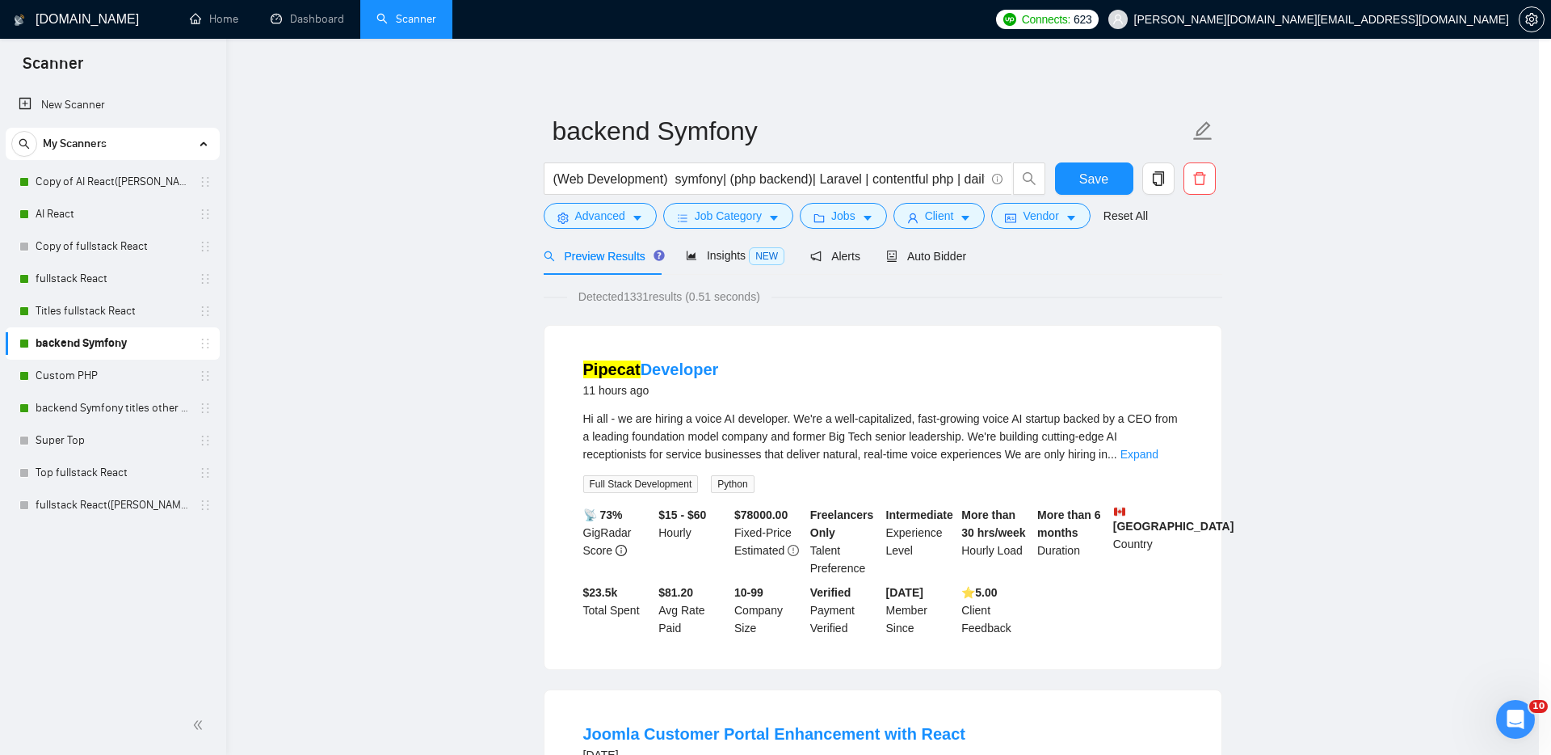
scroll to position [0, 0]
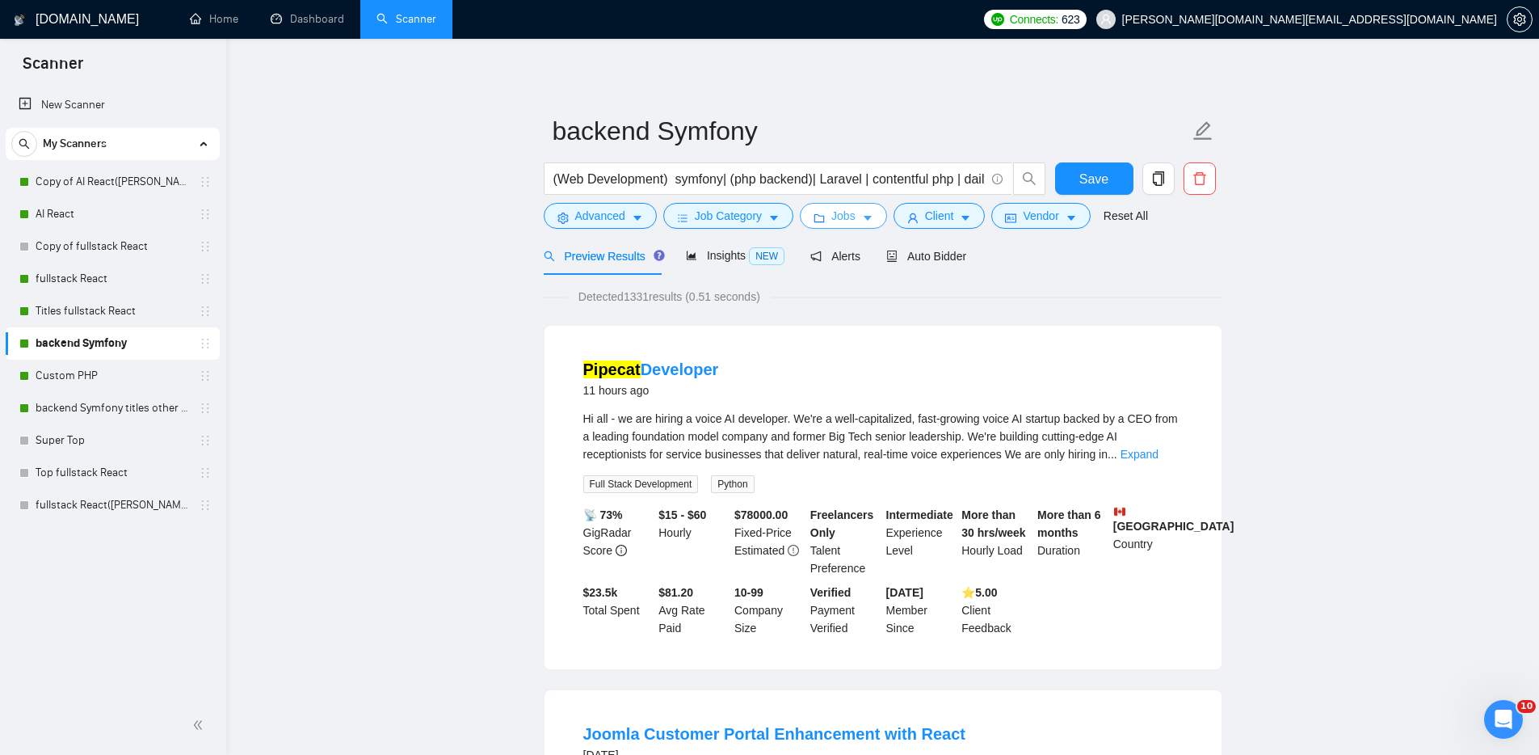
click at [846, 212] on span "Jobs" at bounding box center [843, 216] width 24 height 18
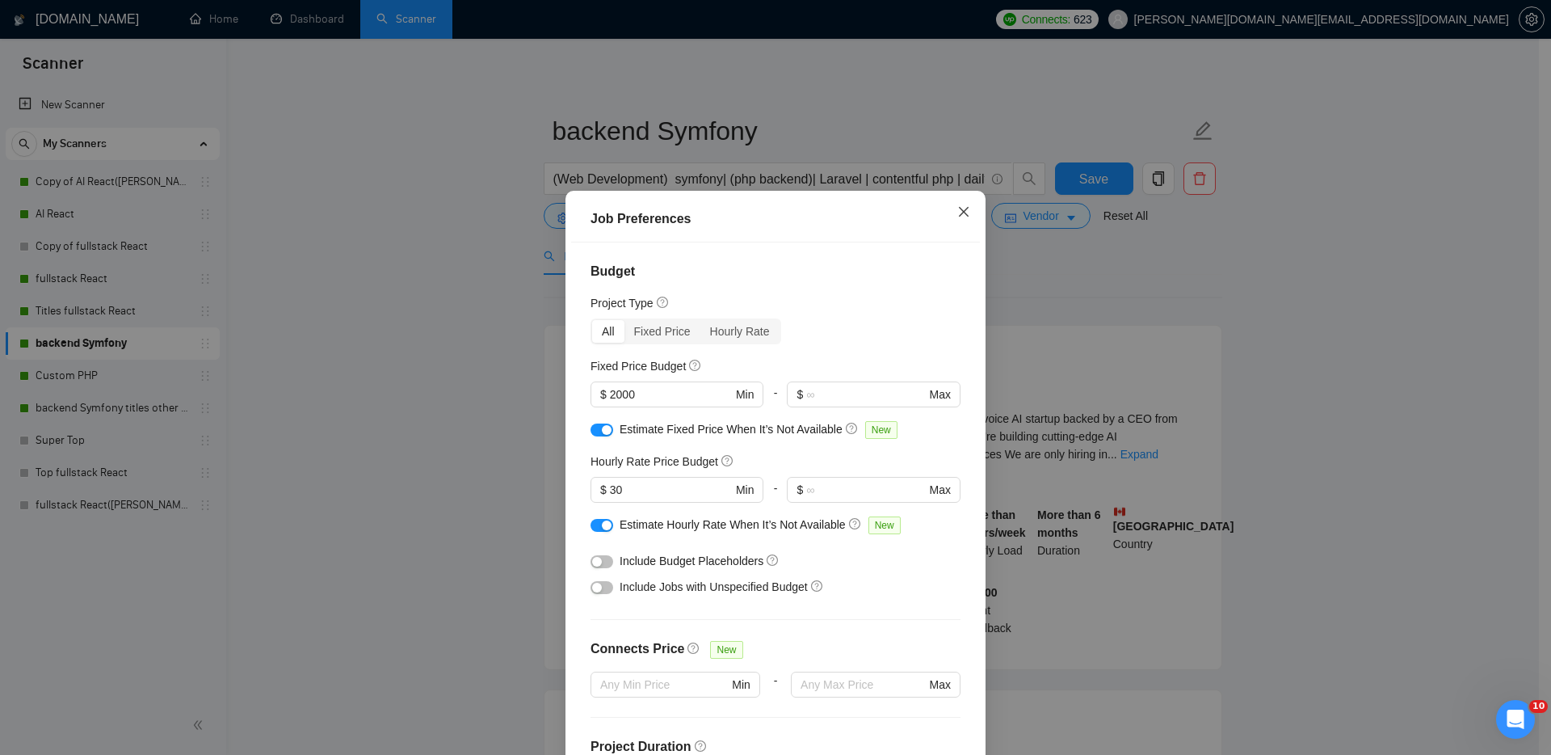
click at [963, 209] on icon "close" at bounding box center [964, 211] width 13 height 13
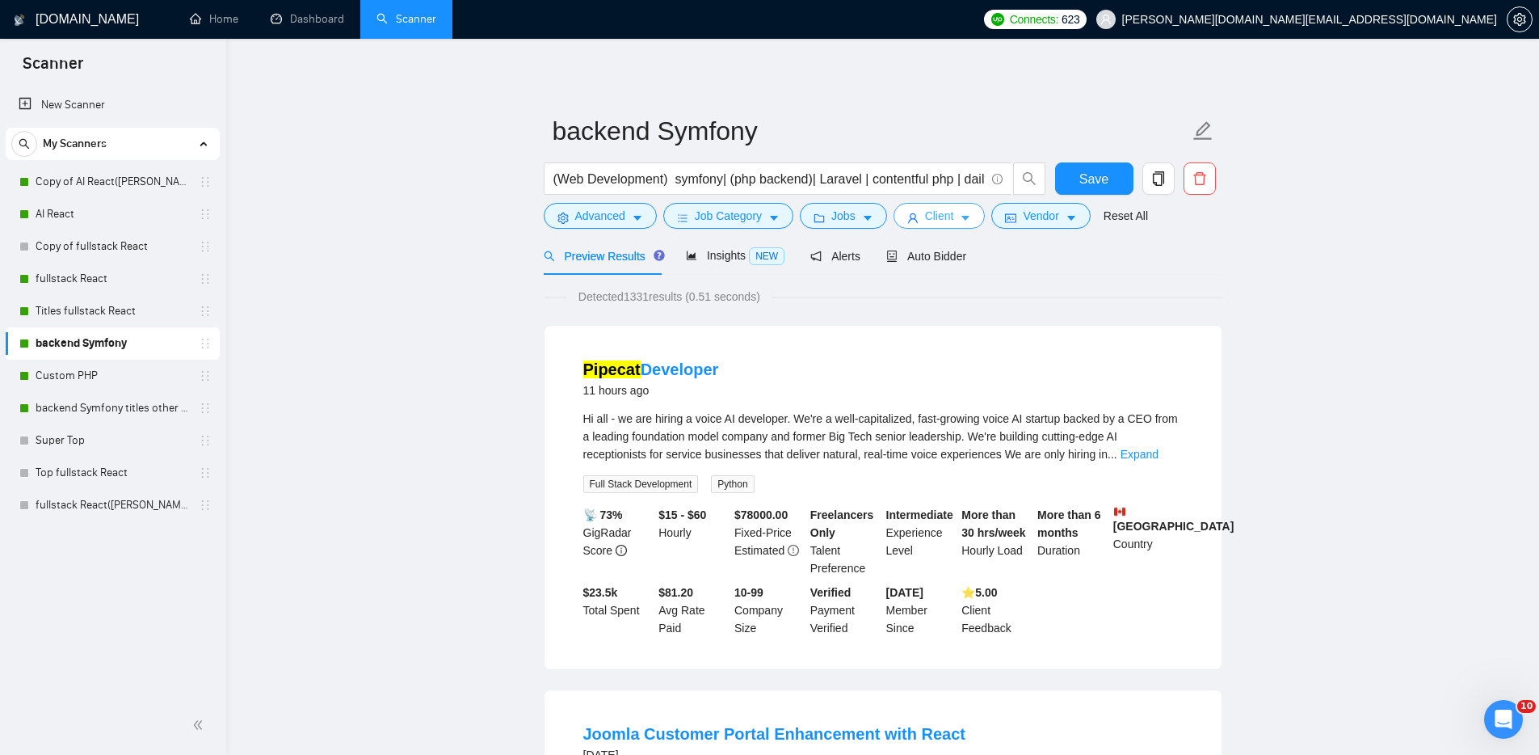
click at [937, 210] on span "Client" at bounding box center [939, 216] width 29 height 18
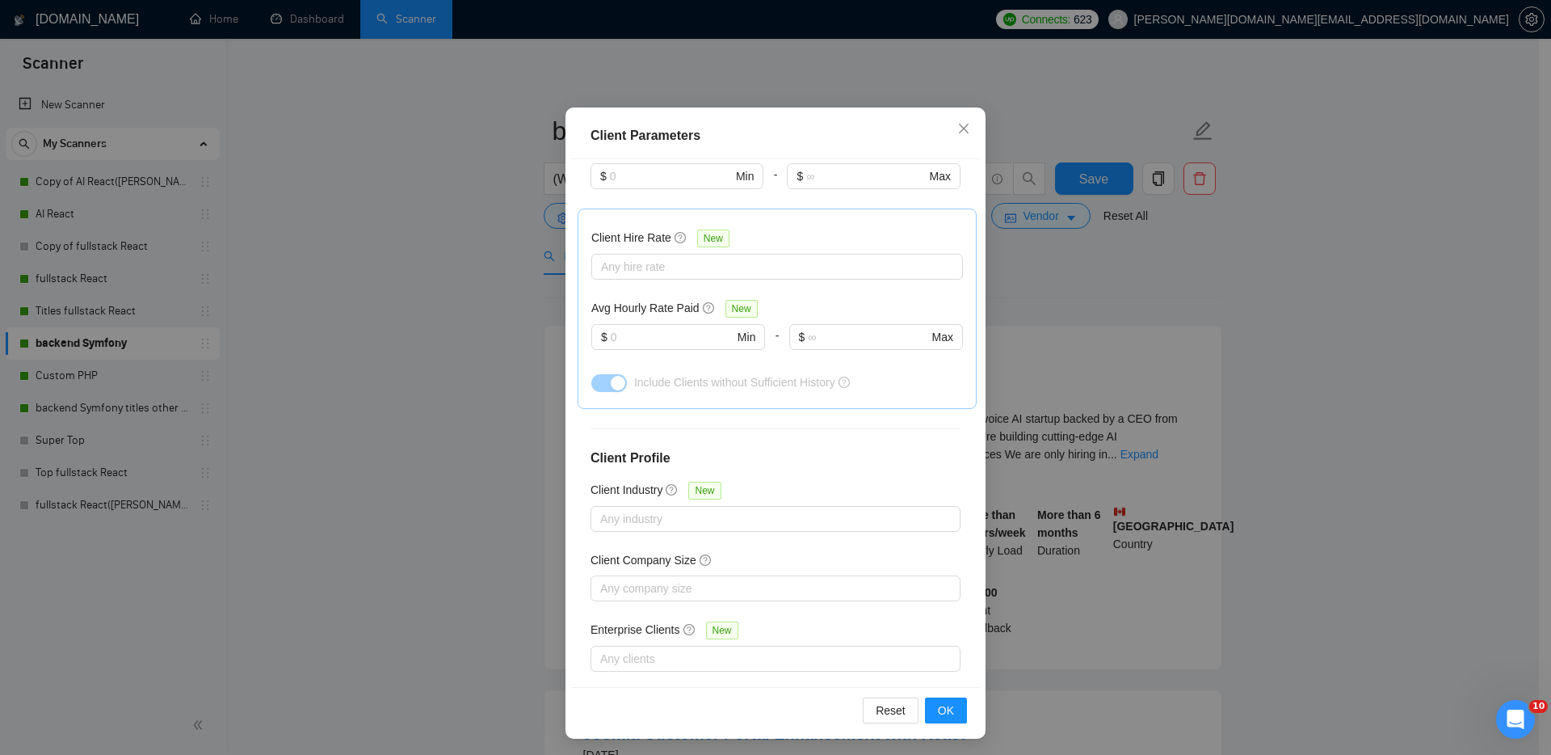
scroll to position [86, 0]
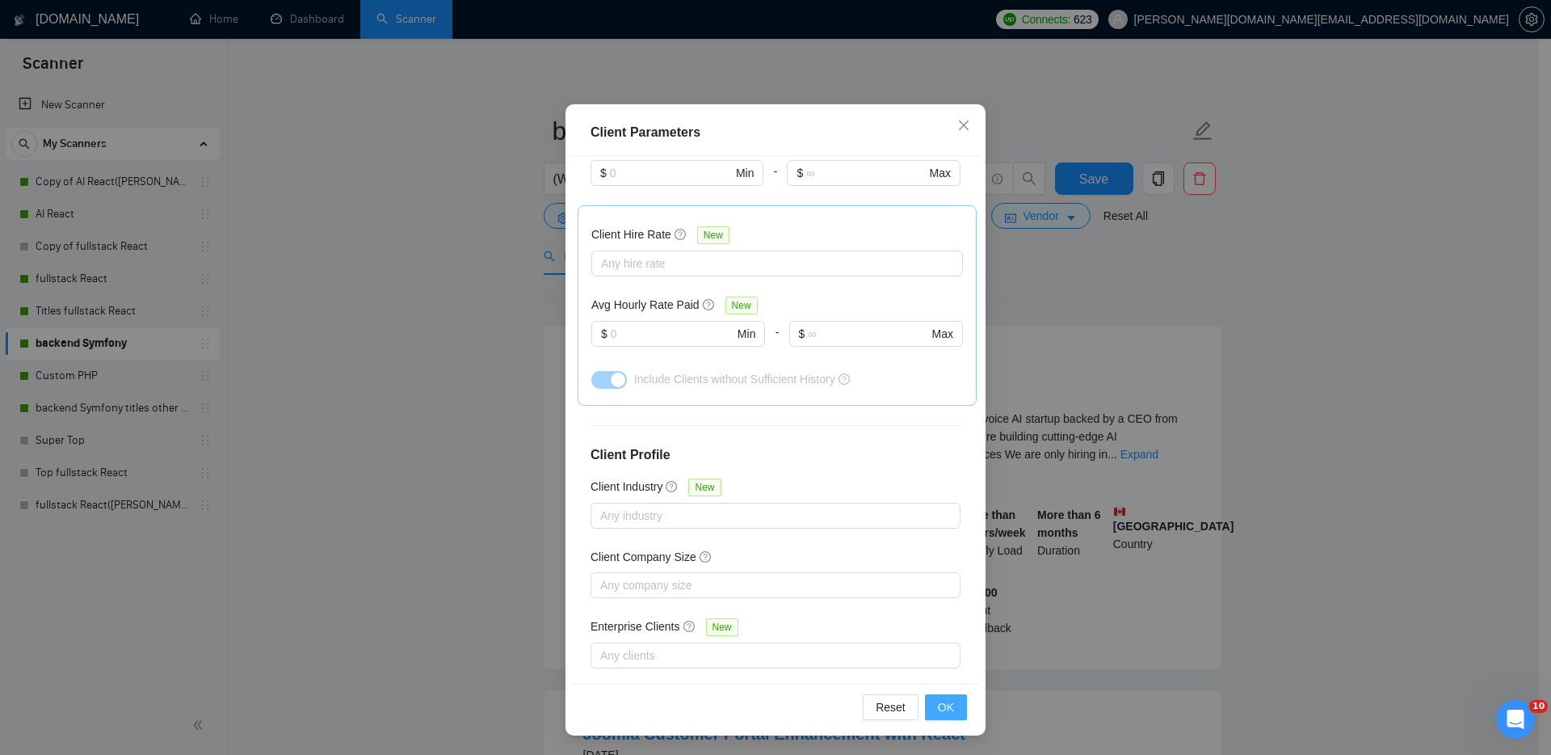
click at [946, 707] on span "OK" at bounding box center [946, 707] width 16 height 18
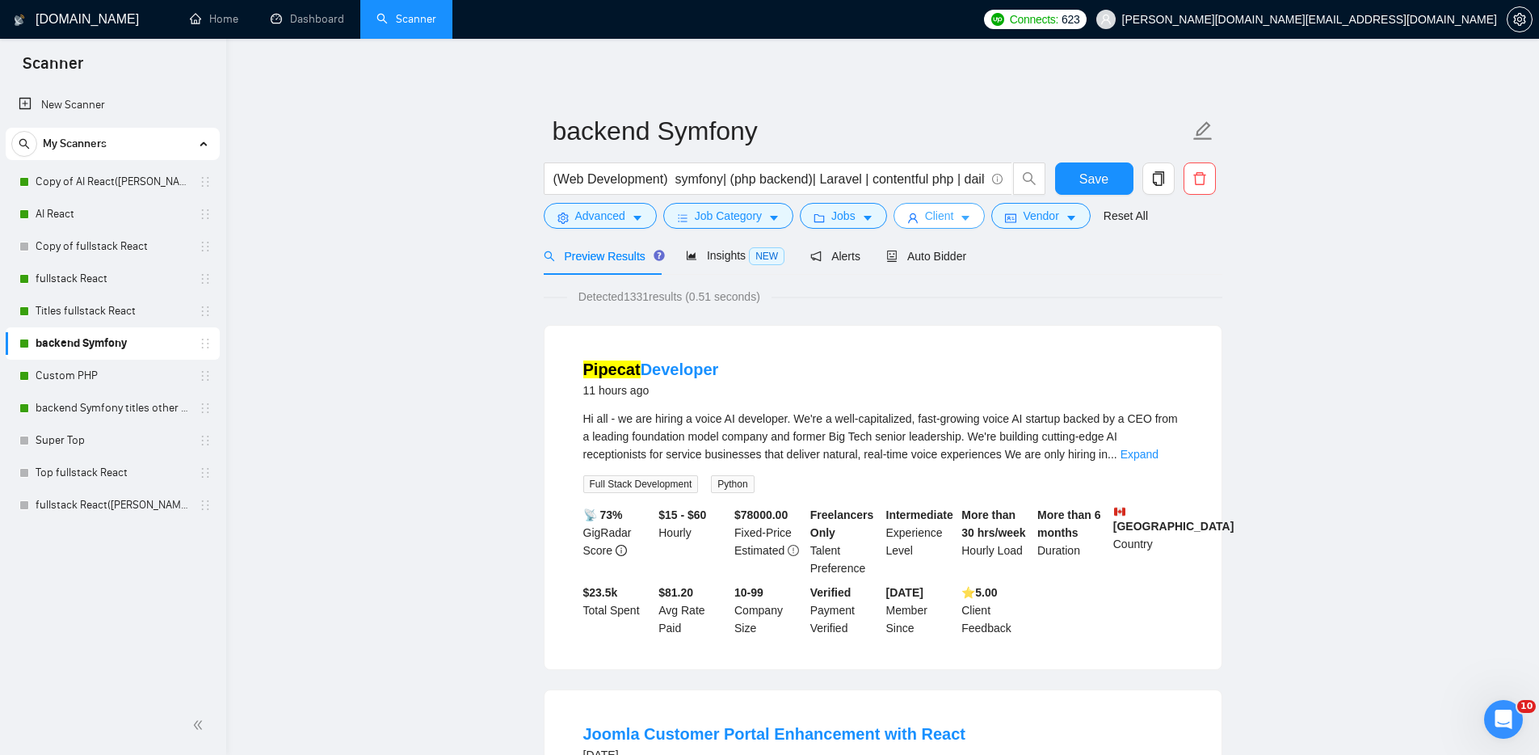
drag, startPoint x: 936, startPoint y: 210, endPoint x: 944, endPoint y: 225, distance: 17.0
click at [936, 211] on span "Client" at bounding box center [939, 216] width 29 height 18
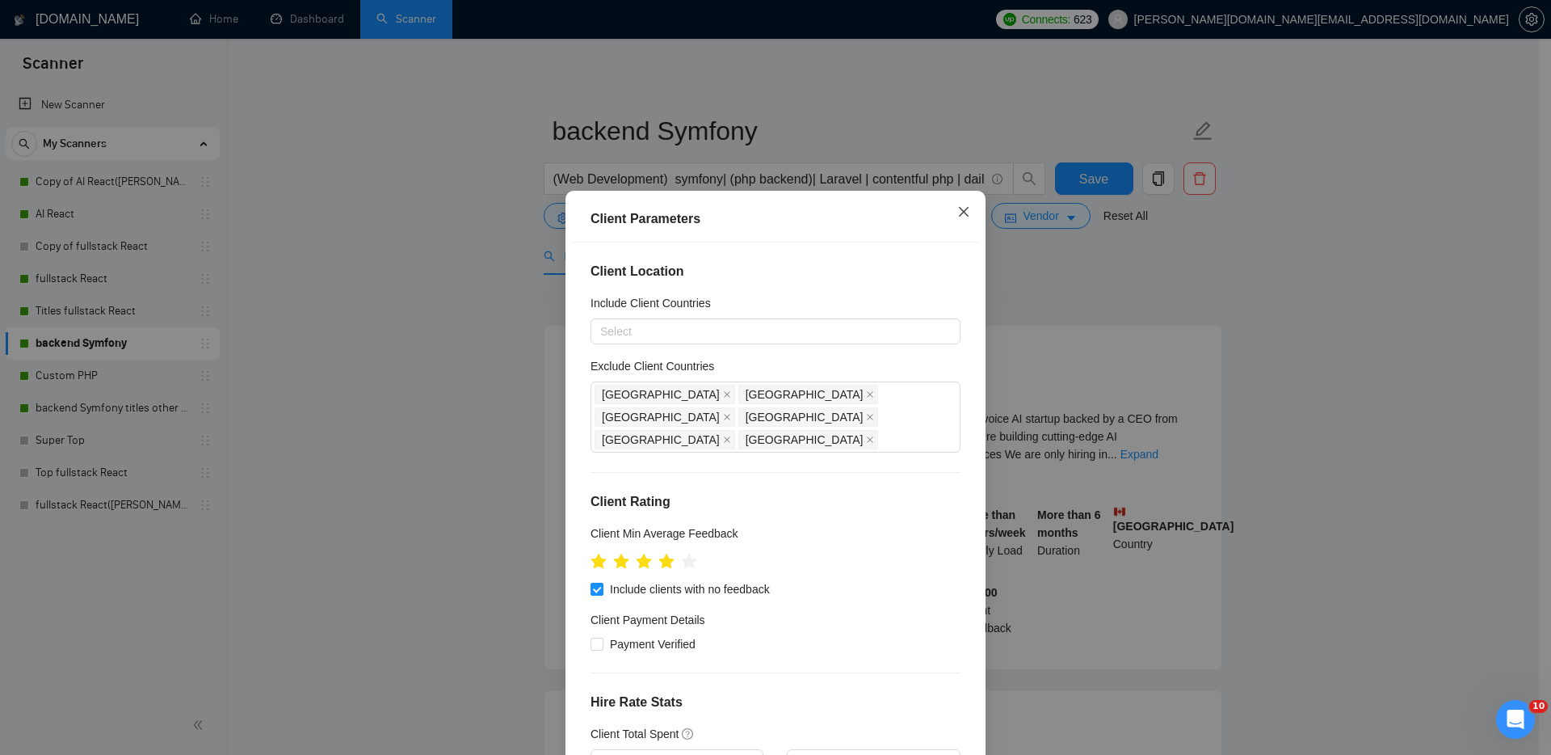
click at [959, 204] on span "Close" at bounding box center [964, 213] width 44 height 44
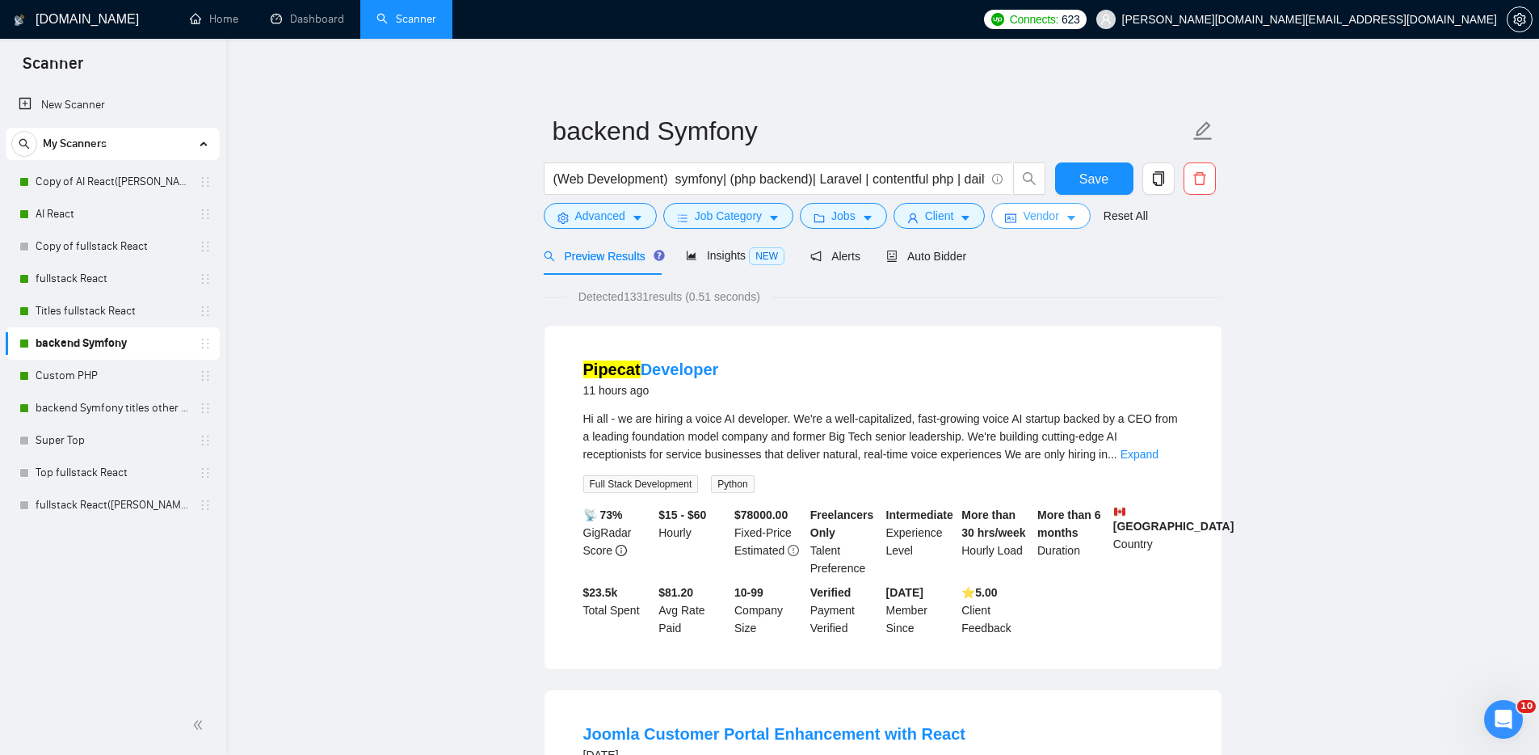
click at [1053, 220] on span "Vendor" at bounding box center [1041, 216] width 36 height 18
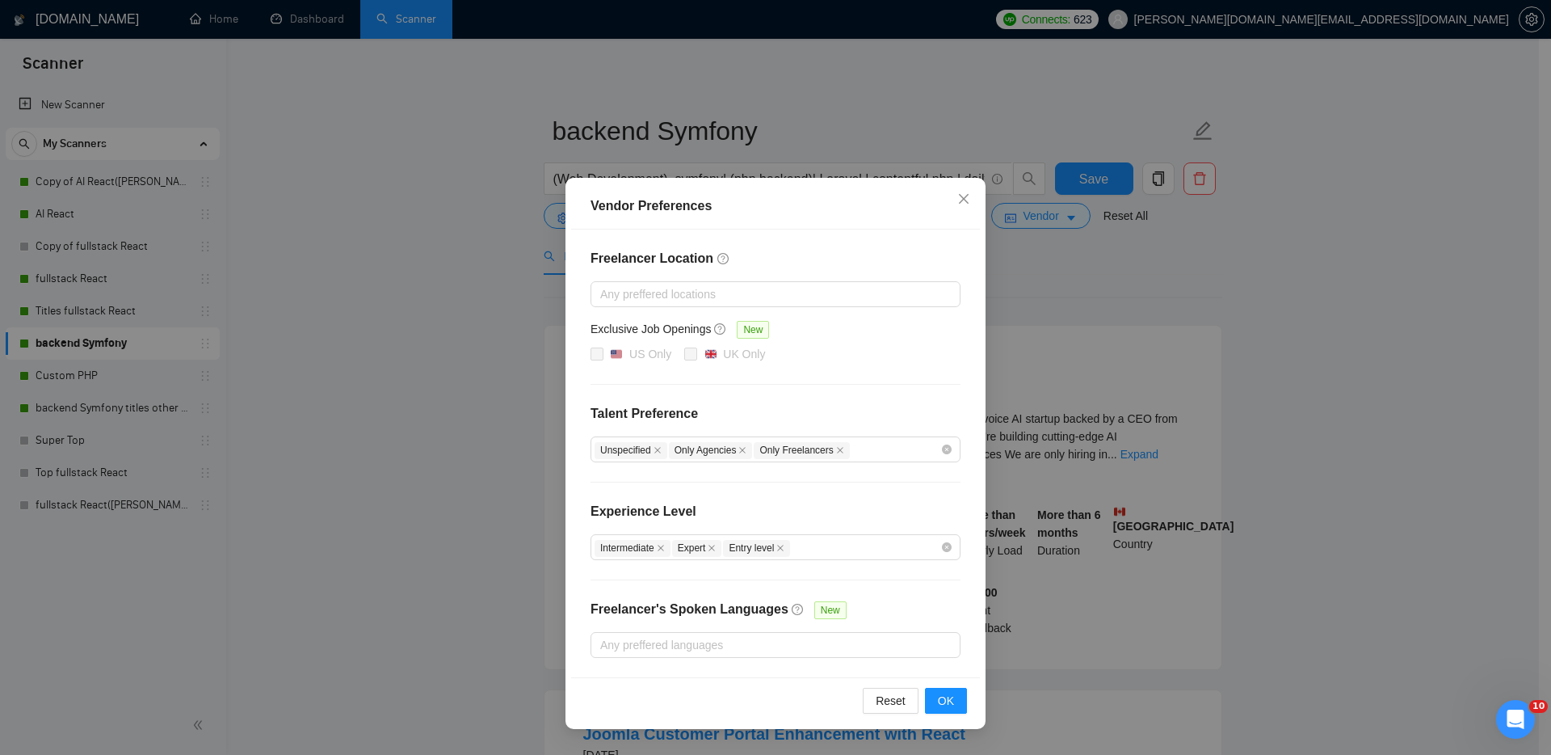
click at [779, 381] on div "Freelancer Location Any preffered locations Exclusive Job Openings New US Only …" at bounding box center [775, 453] width 409 height 448
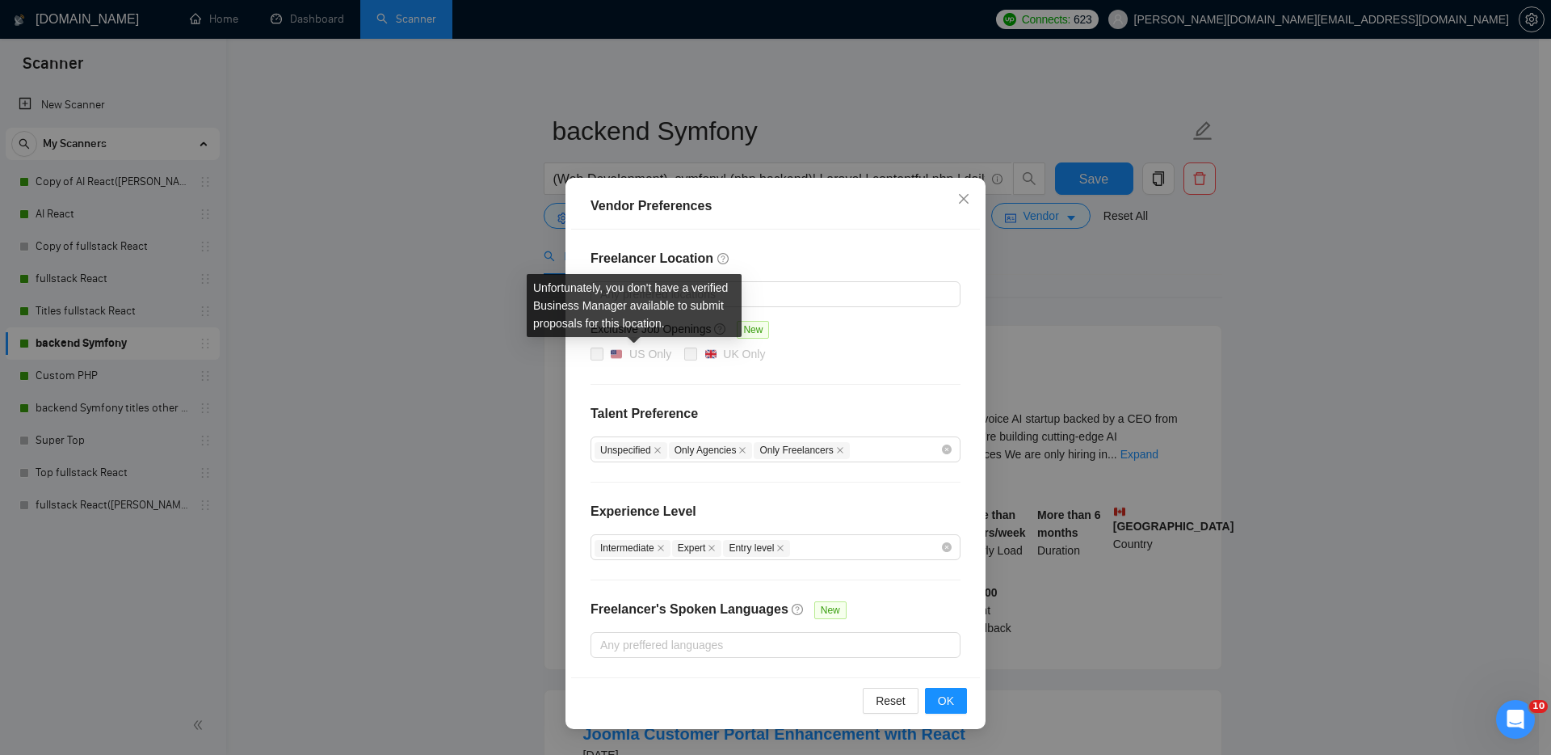
click at [599, 354] on span at bounding box center [597, 353] width 13 height 13
click at [597, 354] on span at bounding box center [597, 353] width 13 height 13
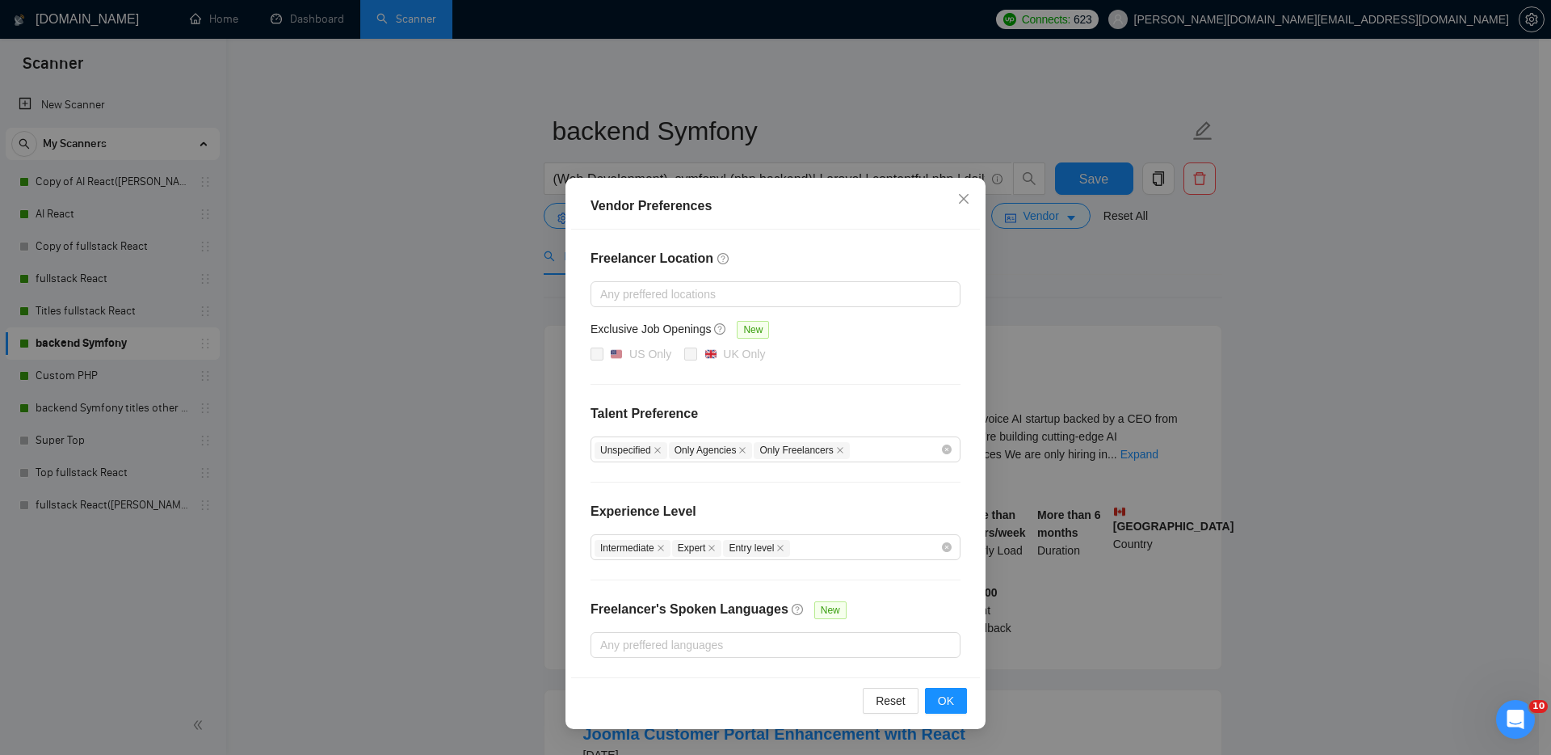
click at [840, 398] on div "Freelancer Location Any preffered locations Exclusive Job Openings New US Only …" at bounding box center [775, 453] width 409 height 448
click at [849, 343] on div "Exclusive Job Openings New" at bounding box center [776, 332] width 370 height 25
click at [967, 199] on icon "close" at bounding box center [964, 198] width 13 height 13
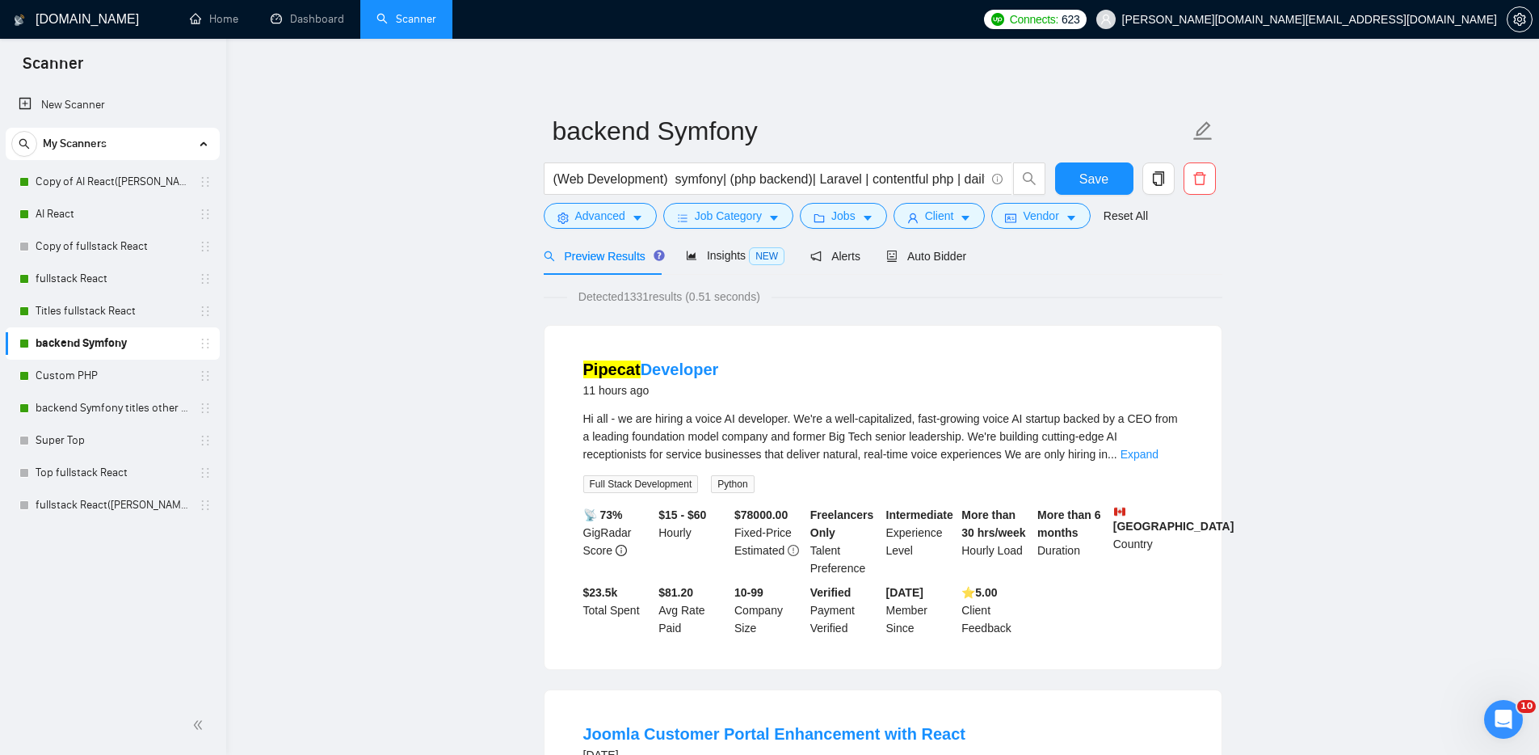
click at [612, 261] on span "Preview Results" at bounding box center [602, 256] width 116 height 13
click at [810, 179] on input "(Web Development) symfony| (php backend)| Laravel | contentful php | dailybots …" at bounding box center [768, 179] width 431 height 20
click at [1158, 451] on link "Expand" at bounding box center [1140, 454] width 38 height 13
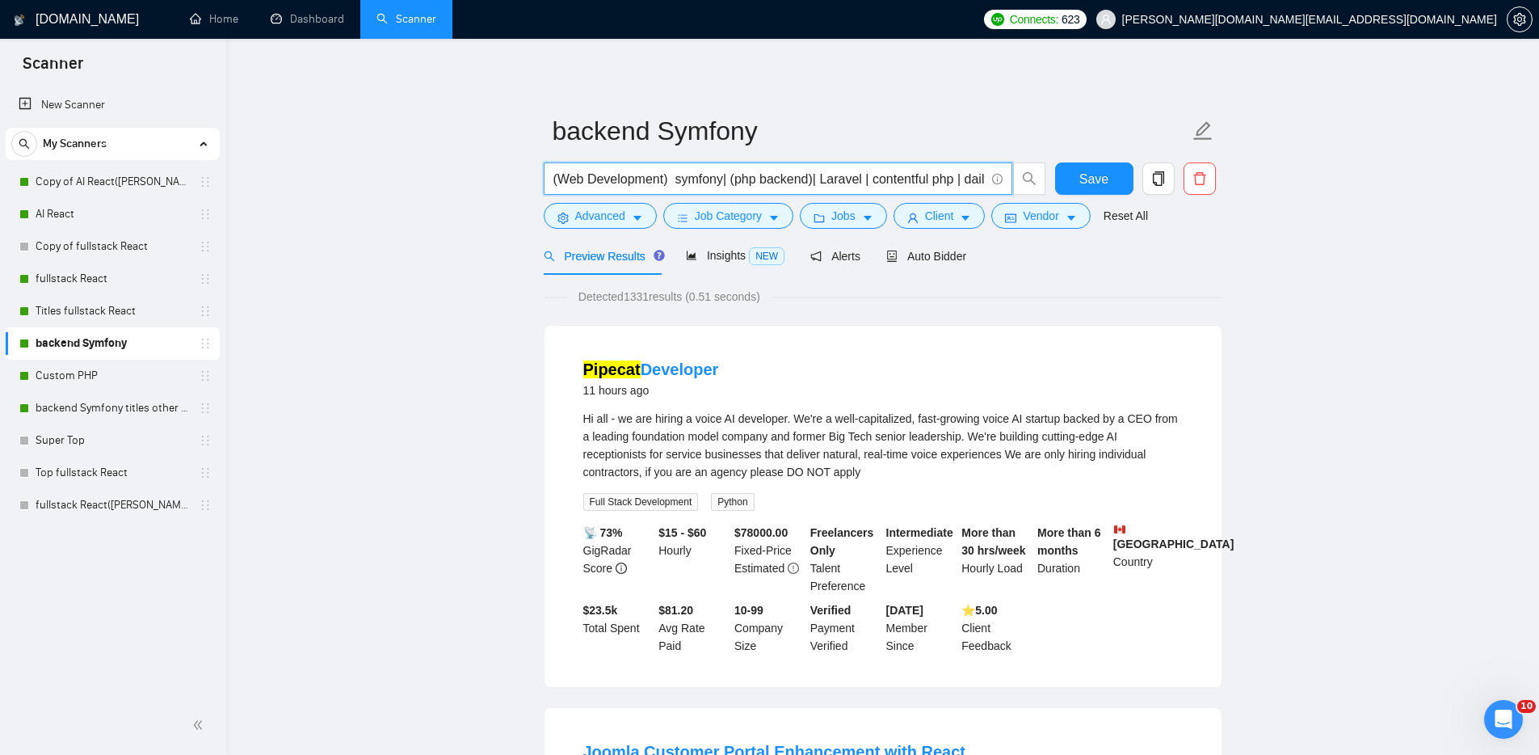
click at [938, 177] on input "(Web Development) symfony| (php backend)| Laravel | contentful php | dailybots …" at bounding box center [768, 179] width 431 height 20
drag, startPoint x: 935, startPoint y: 178, endPoint x: 1055, endPoint y: 175, distance: 120.4
click at [1055, 175] on div "(Web Development) symfony| (php backend)| Laravel | contentful php | dailybots …" at bounding box center [880, 182] width 679 height 40
click at [740, 191] on span "(Web Development) symfony| (php backend)| Laravel | contentful php | dailybots …" at bounding box center [778, 178] width 469 height 32
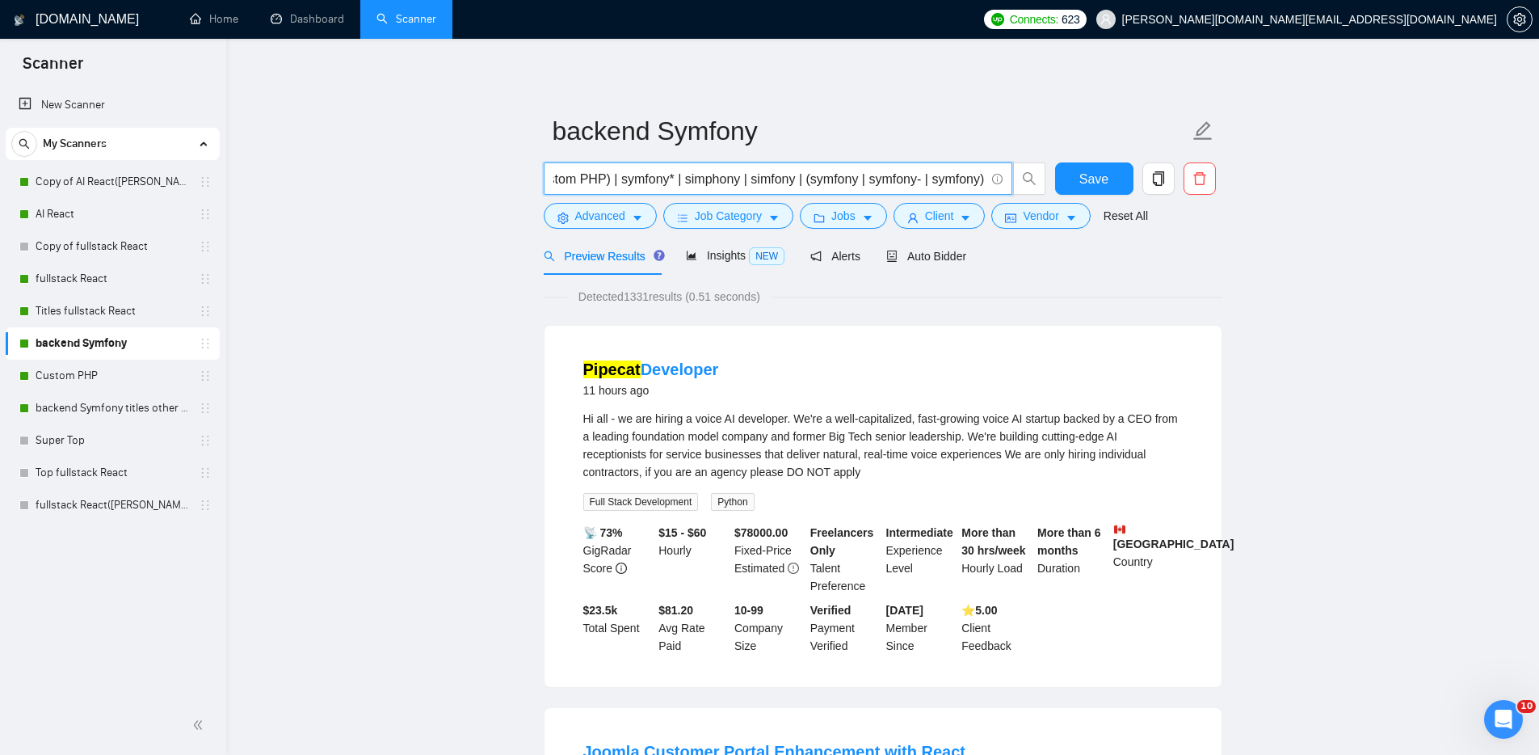
scroll to position [0, 0]
drag, startPoint x: 614, startPoint y: 179, endPoint x: 520, endPoint y: 177, distance: 94.6
click at [652, 175] on input "(Web Development) symfony| (php backend)| Laravel | contentful php | dailybots …" at bounding box center [768, 179] width 431 height 20
click at [847, 169] on input "(Web Development) symfony| (php backend)| Laravel | contentful php | dailybots …" at bounding box center [768, 179] width 431 height 20
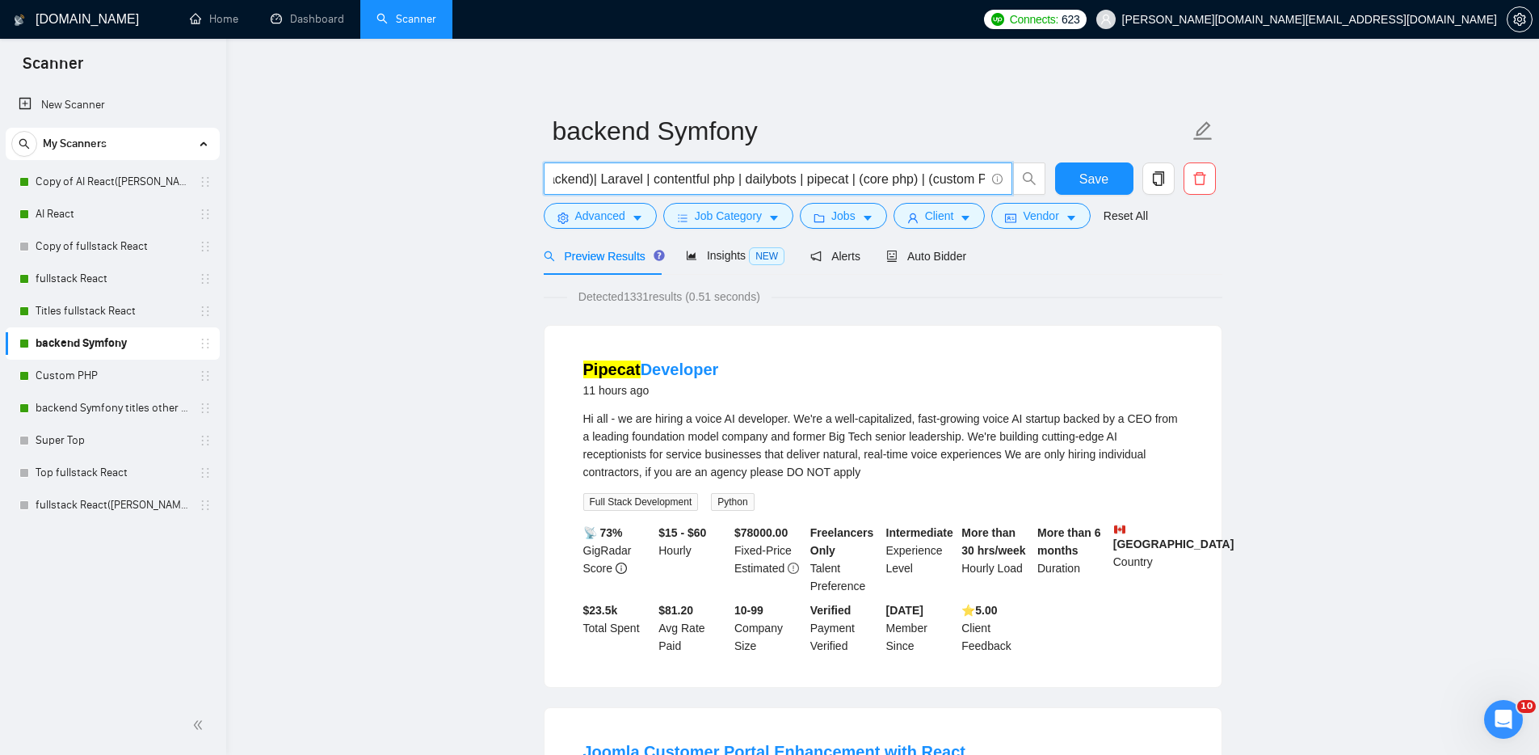
scroll to position [0, 348]
drag, startPoint x: 942, startPoint y: 177, endPoint x: 983, endPoint y: 181, distance: 41.4
click at [983, 181] on input "(Web Development) symfony| (php backend)| Laravel | contentful php | dailybots …" at bounding box center [768, 179] width 431 height 20
click at [711, 176] on input "(Web Development) symfony| (php backend)| Laravel | contentful php | dailybots …" at bounding box center [768, 179] width 431 height 20
click at [711, 175] on input "(Web Development) symfony| (php backend)| Laravel | contentful php | dailybots …" at bounding box center [768, 179] width 431 height 20
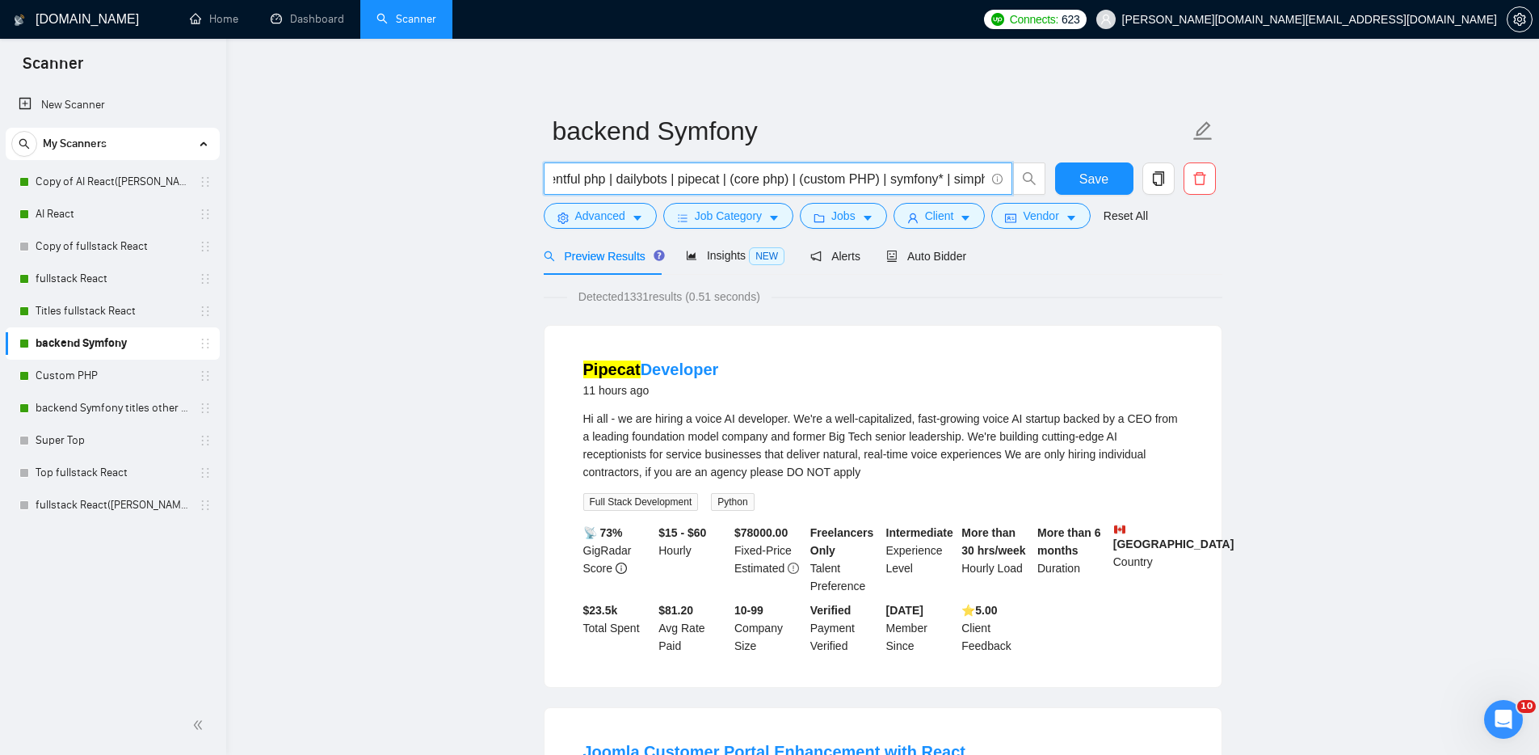
scroll to position [0, 0]
click at [890, 182] on input "(Web Development) symfony| (php backend)| Laravel | contentful php | dailybots …" at bounding box center [768, 179] width 431 height 20
drag, startPoint x: 810, startPoint y: 179, endPoint x: 1001, endPoint y: 174, distance: 191.6
click at [1001, 174] on span "(Web Development) symfony| (php backend)| Laravel | contentful php | dailybots …" at bounding box center [778, 178] width 469 height 32
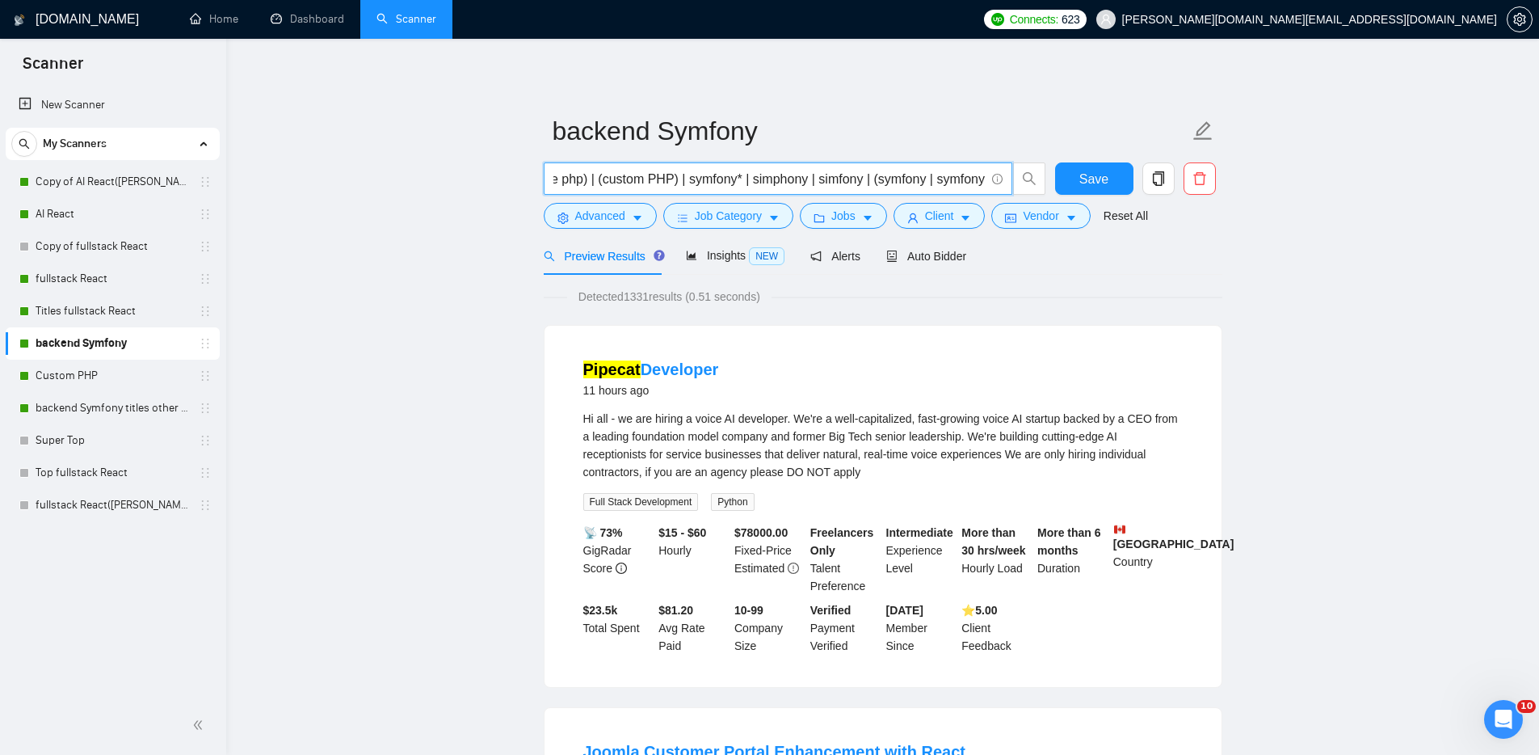
click at [921, 170] on input "(Web Development) symfony| (php backend)| Laravel | contentful php | dailybots …" at bounding box center [768, 179] width 431 height 20
drag, startPoint x: 949, startPoint y: 180, endPoint x: 1017, endPoint y: 184, distance: 68.0
click at [1017, 184] on span "(Web Development) symfony| (php backend)| Laravel | contentful php | dailybots …" at bounding box center [795, 178] width 503 height 32
click at [900, 183] on input "(Web Development) symfony| (php backend)| Laravel | contentful php | dailybots …" at bounding box center [768, 179] width 431 height 20
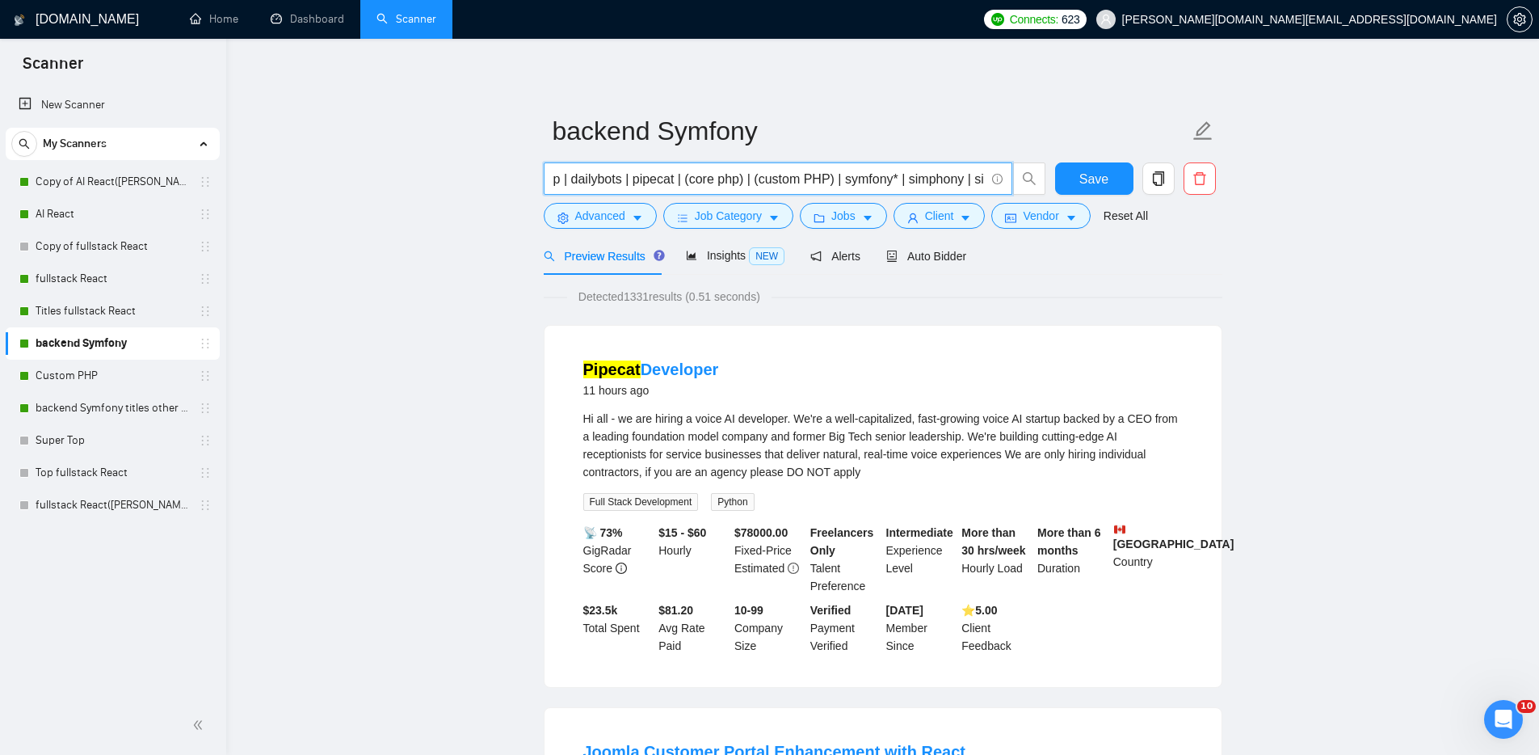
drag, startPoint x: 563, startPoint y: 180, endPoint x: 538, endPoint y: 179, distance: 25.1
click at [788, 179] on input "(Web Development) symfony| (php backend)| Laravel | contentful php | dailybots …" at bounding box center [768, 179] width 431 height 20
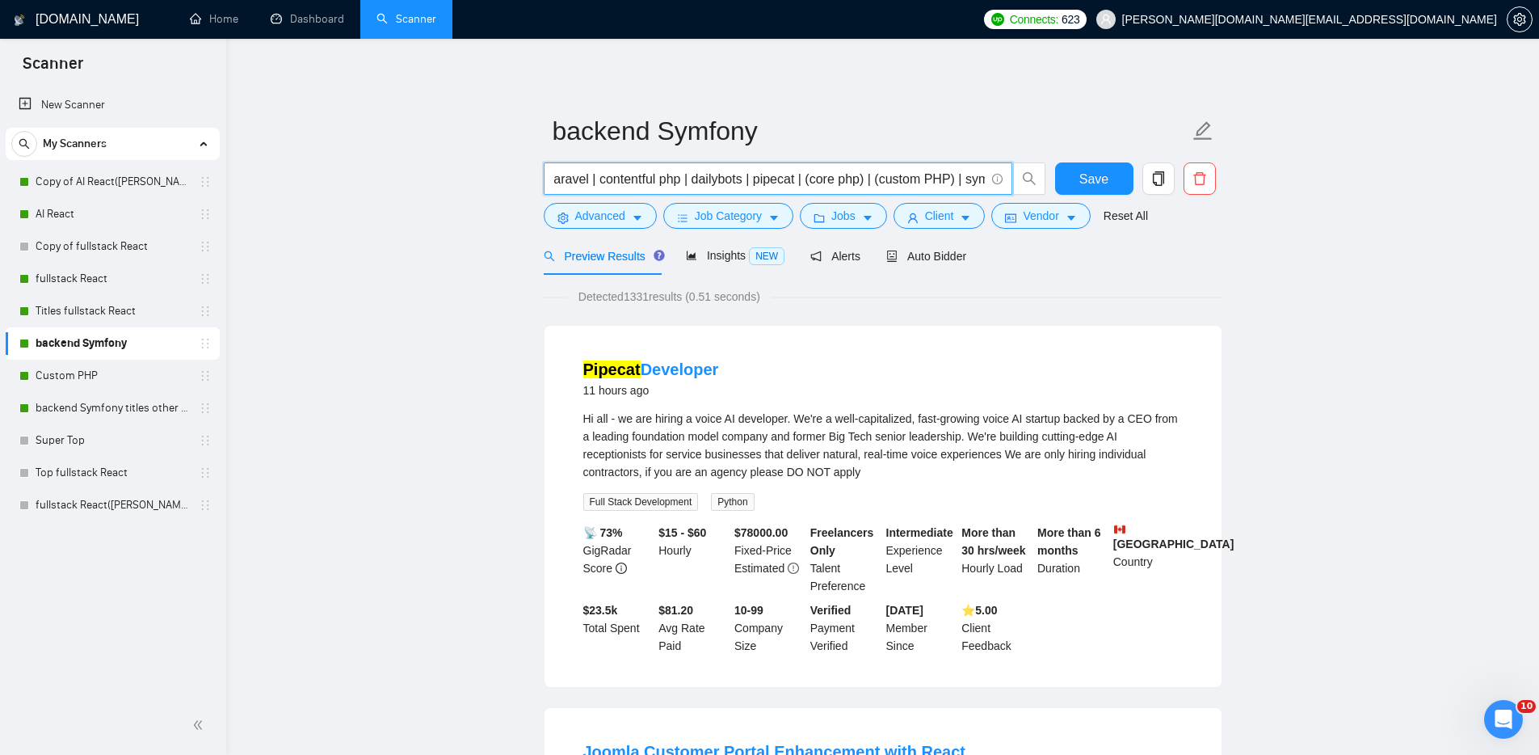
scroll to position [0, 0]
click at [906, 170] on input "(Web Development) symfony| (php backend)| Laravel | contentful php | dailybots …" at bounding box center [768, 179] width 431 height 20
drag, startPoint x: 932, startPoint y: 175, endPoint x: 1046, endPoint y: 166, distance: 115.0
click at [1046, 166] on div "(Web Development) symfony| (php backend)| Laravel | contentful php | dailybots …" at bounding box center [795, 182] width 509 height 40
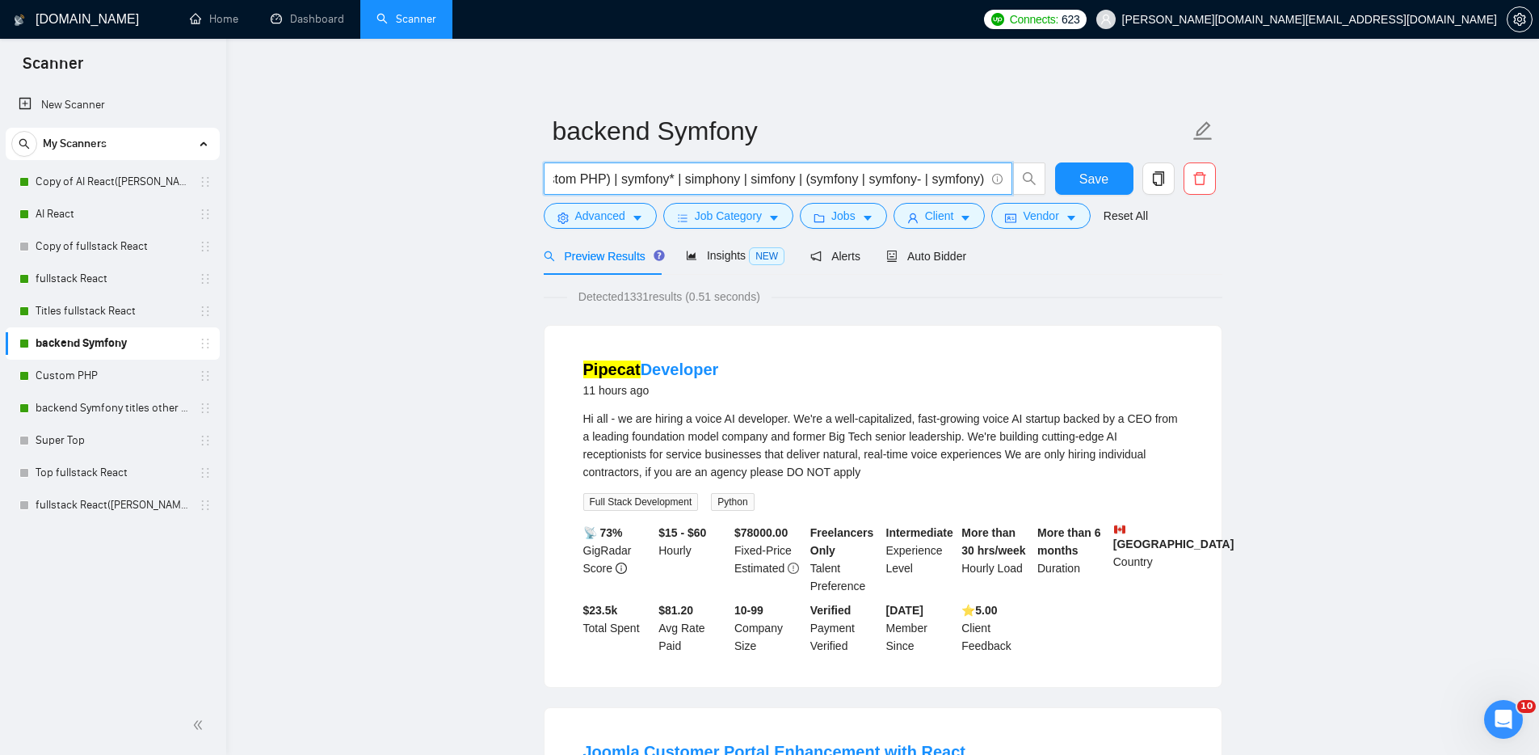
click at [847, 184] on input "(Web Development) symfony| (php backend)| Laravel | contentful php | dailybots …" at bounding box center [768, 179] width 431 height 20
drag, startPoint x: 591, startPoint y: 183, endPoint x: 449, endPoint y: 176, distance: 141.6
click at [903, 179] on input "(Web Development) symfony| (php backend)| Laravel | contentful php | dailybots …" at bounding box center [768, 179] width 431 height 20
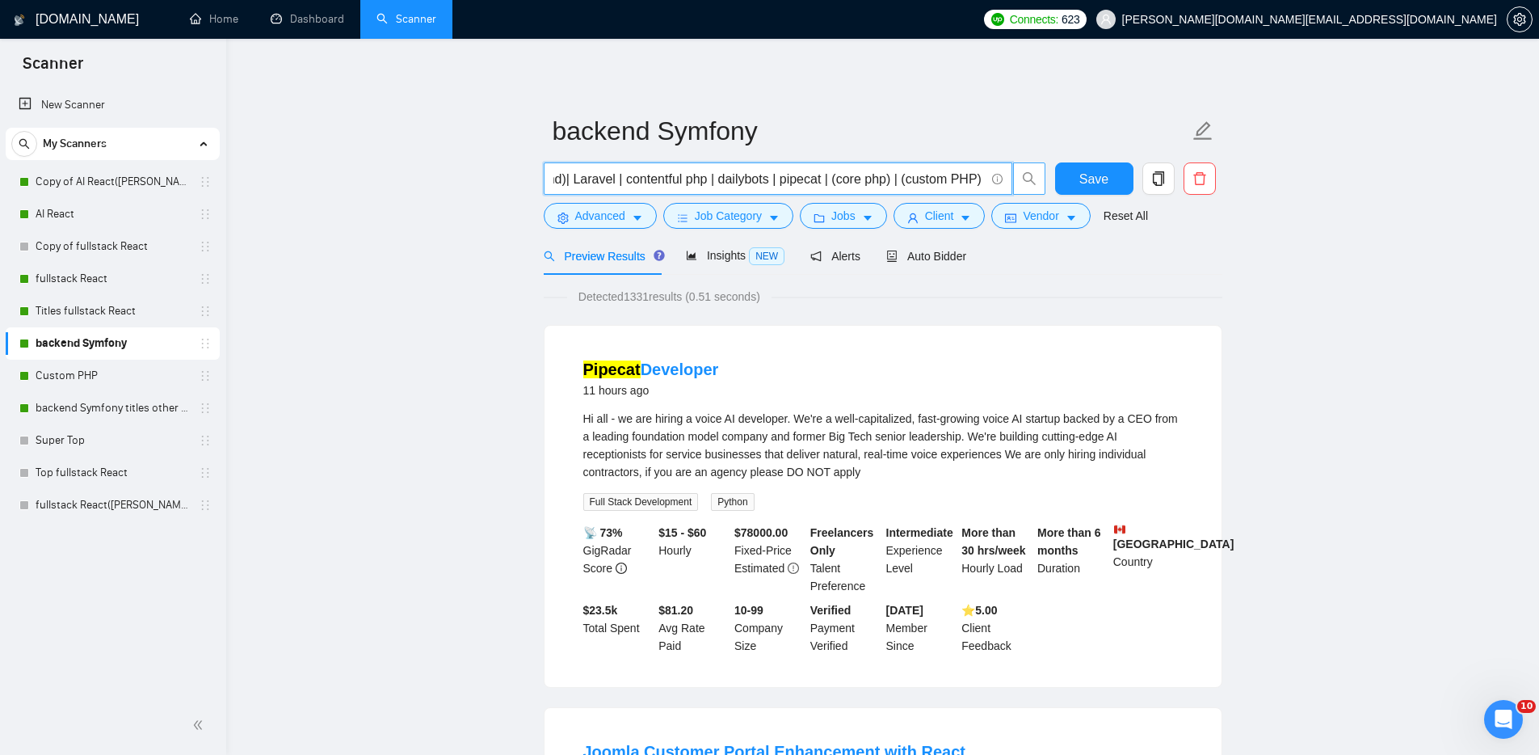
scroll to position [0, 637]
drag, startPoint x: 928, startPoint y: 179, endPoint x: 1025, endPoint y: 182, distance: 97.8
click at [1025, 182] on span "(Web Development) symfony| (php backend)| Laravel | contentful php | dailybots …" at bounding box center [795, 178] width 503 height 32
click at [892, 178] on input "(Web Development) symfony| (php backend)| Laravel | contentful php | dailybots …" at bounding box center [768, 179] width 431 height 20
click at [1012, 182] on span "(Web Development) symfony| (php backend)| Laravel | contentful php | dailybots …" at bounding box center [795, 178] width 503 height 32
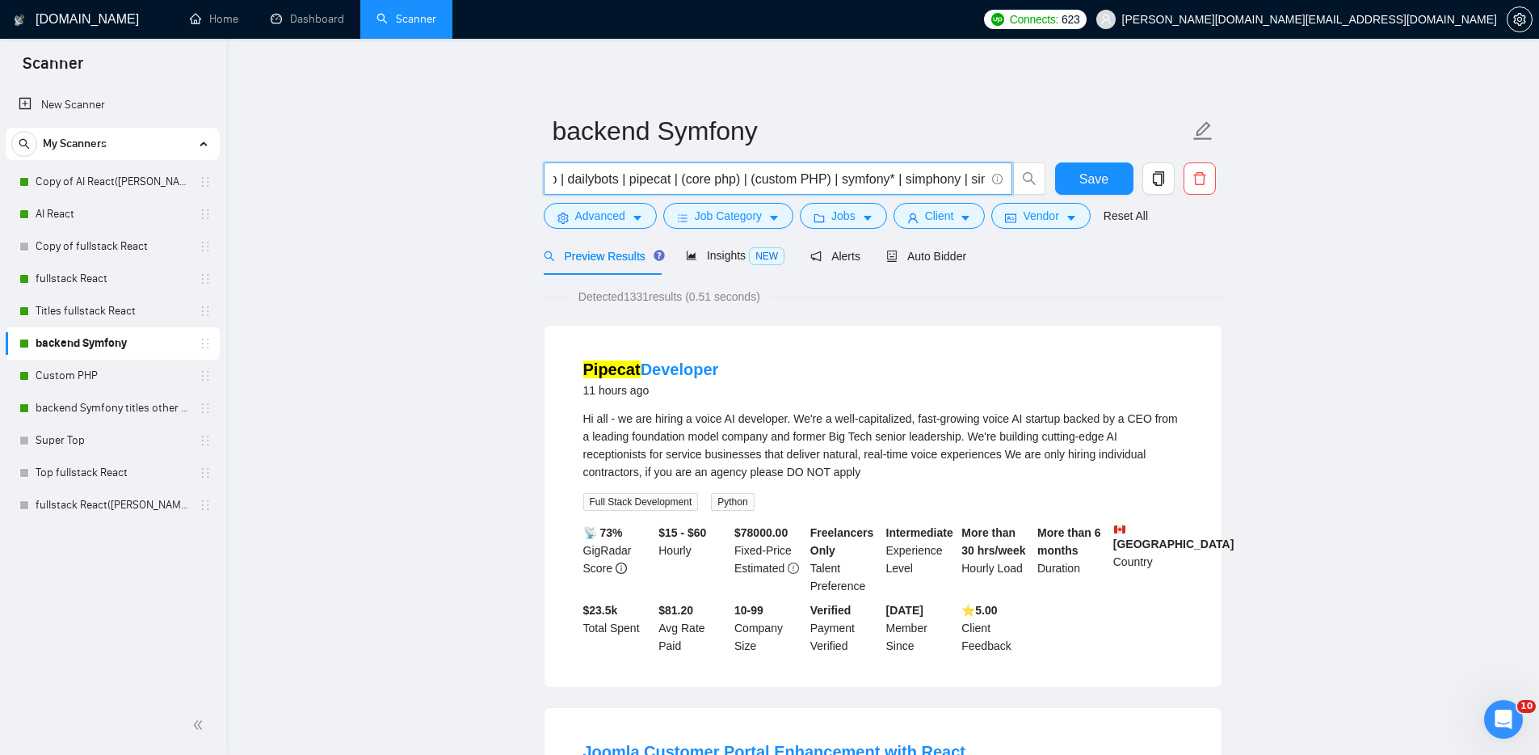
drag, startPoint x: 565, startPoint y: 179, endPoint x: 545, endPoint y: 178, distance: 20.2
click at [545, 178] on span "(Web Development) symfony| (php backend)| Laravel | contentful php | dailybots …" at bounding box center [778, 178] width 469 height 32
click at [785, 183] on input "(Web Development) symfony| (php backend)| Laravel | contentful php | dailybots …" at bounding box center [768, 179] width 431 height 20
drag, startPoint x: 790, startPoint y: 176, endPoint x: 676, endPoint y: 175, distance: 113.9
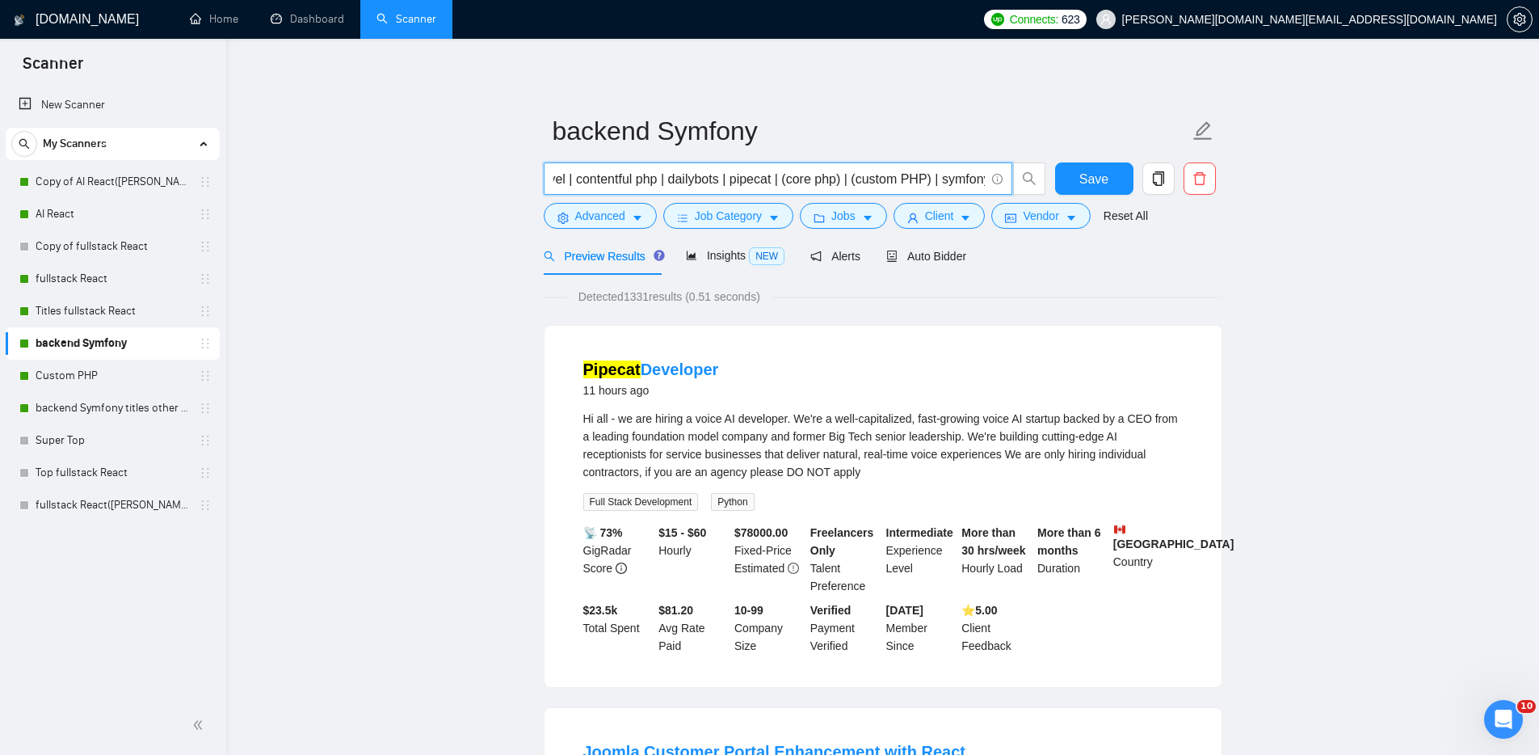
click at [676, 175] on input "(Web Development) symfony| (php backend)| Laravel | contentful php | dailybots …" at bounding box center [768, 179] width 431 height 20
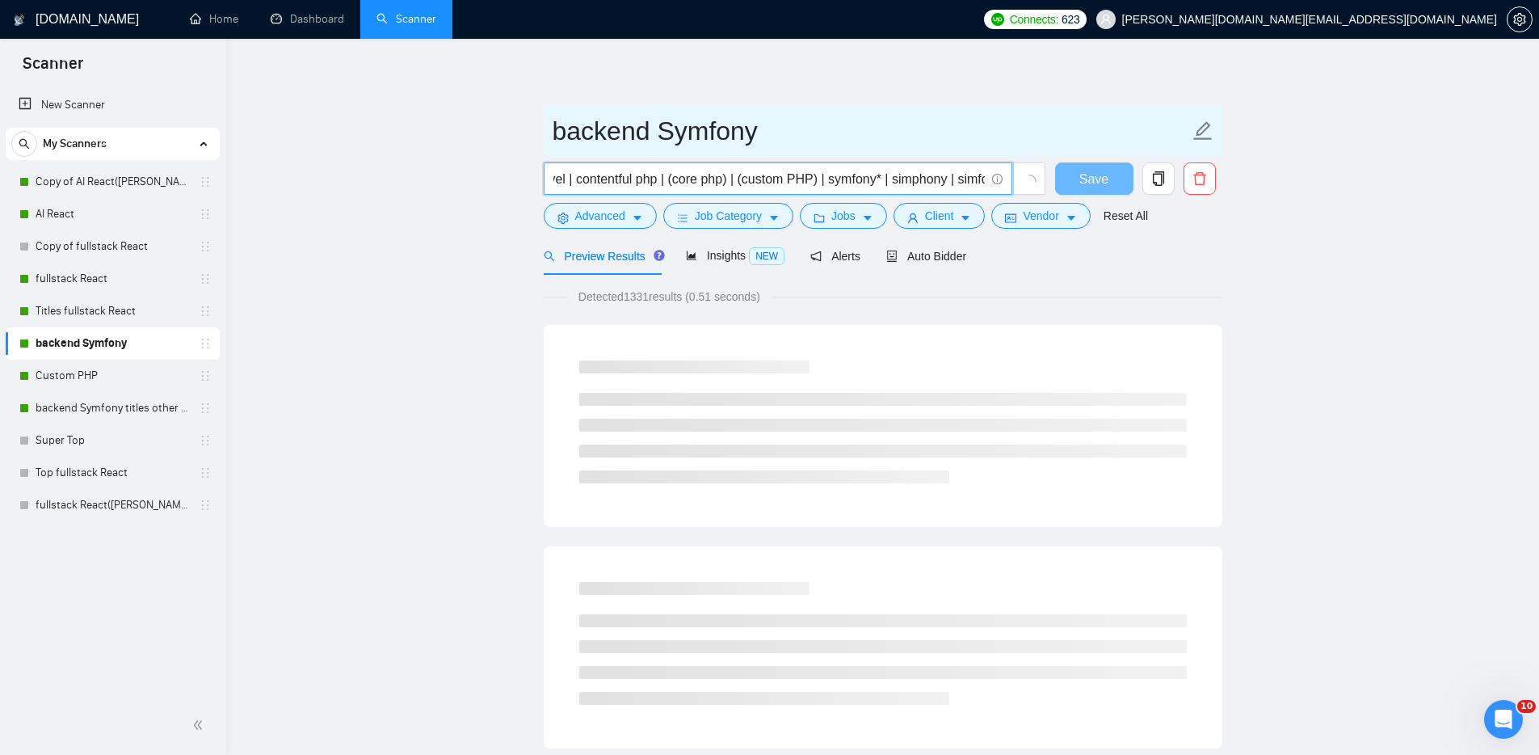
click at [875, 111] on input "backend Symfony" at bounding box center [871, 131] width 637 height 40
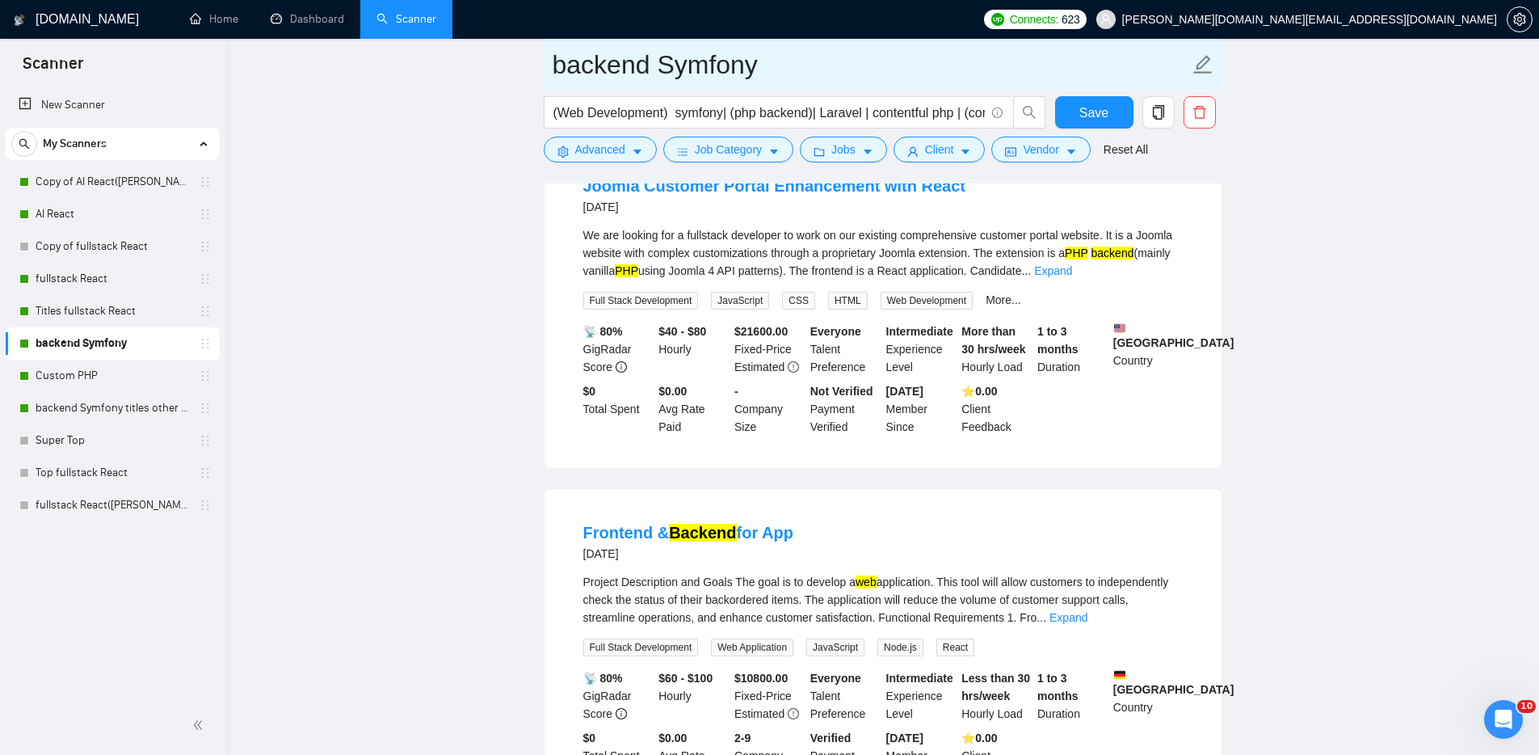
scroll to position [0, 0]
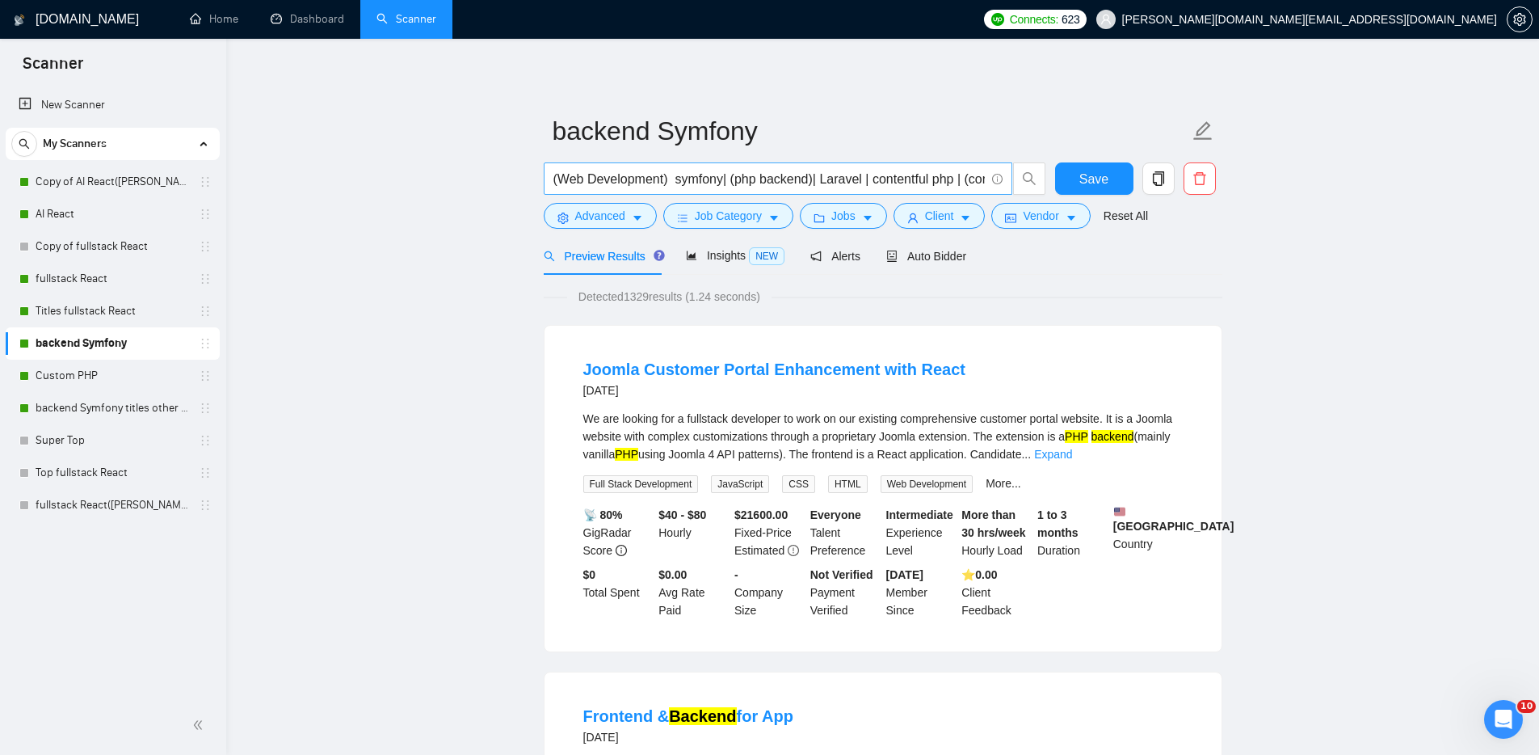
click at [673, 177] on input "(Web Development) symfony| (php backend)| Laravel | contentful php | (core php)…" at bounding box center [768, 179] width 431 height 20
paste input "dailybots | pipecat |"
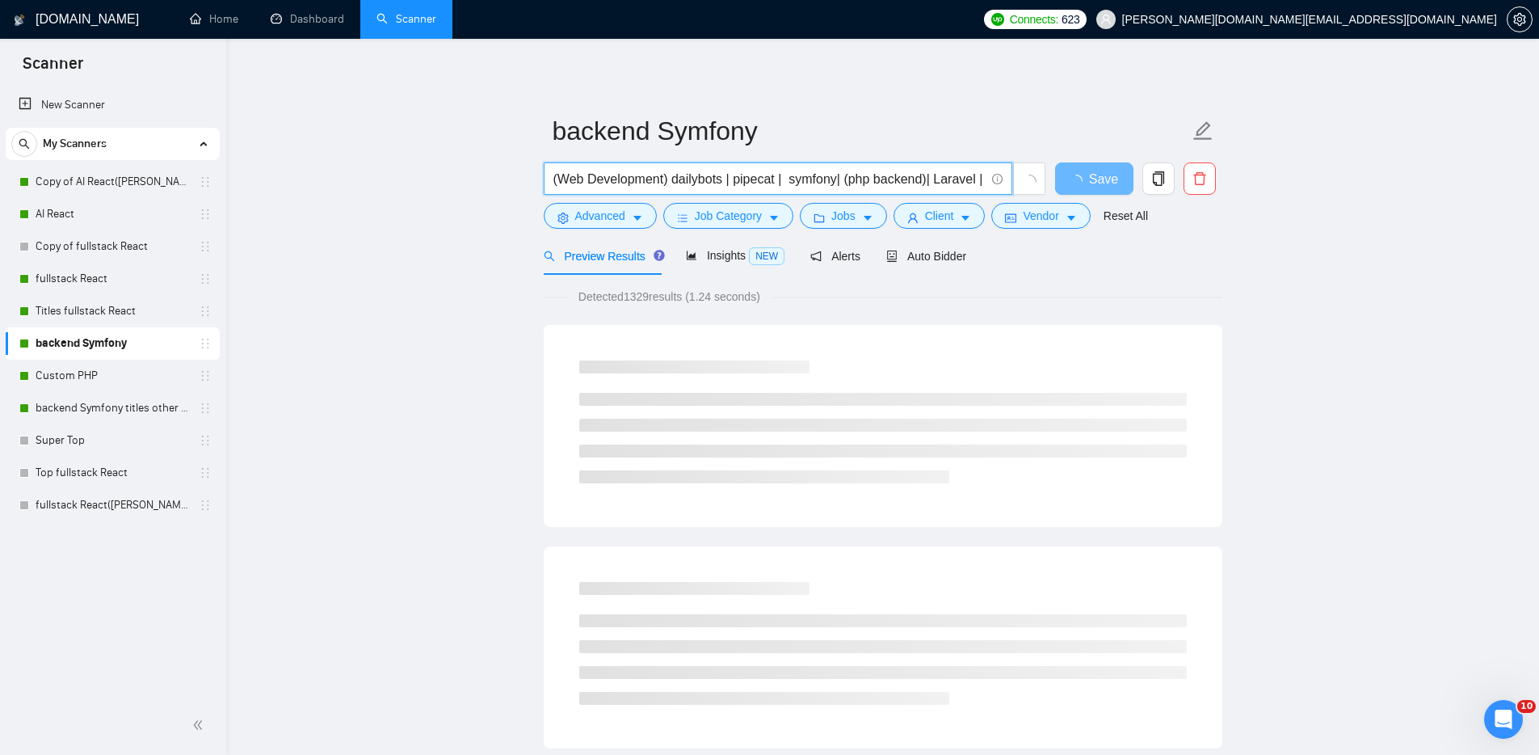
click at [671, 178] on input "(Web Development) dailybots | pipecat | symfony| (php backend)| Laravel | conte…" at bounding box center [768, 179] width 431 height 20
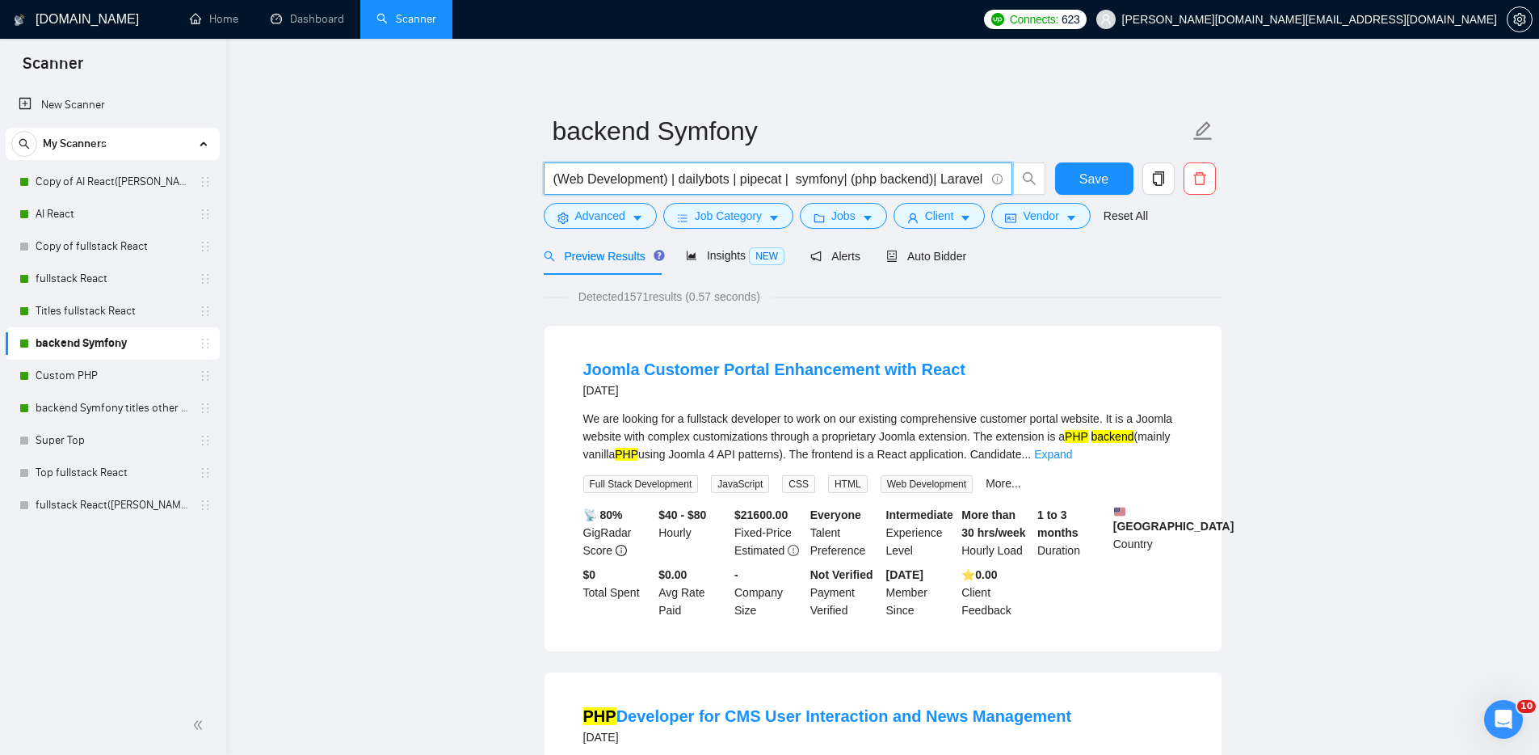
type input "(Web Development) | dailybots | pipecat | symfony| (php backend)| Laravel | con…"
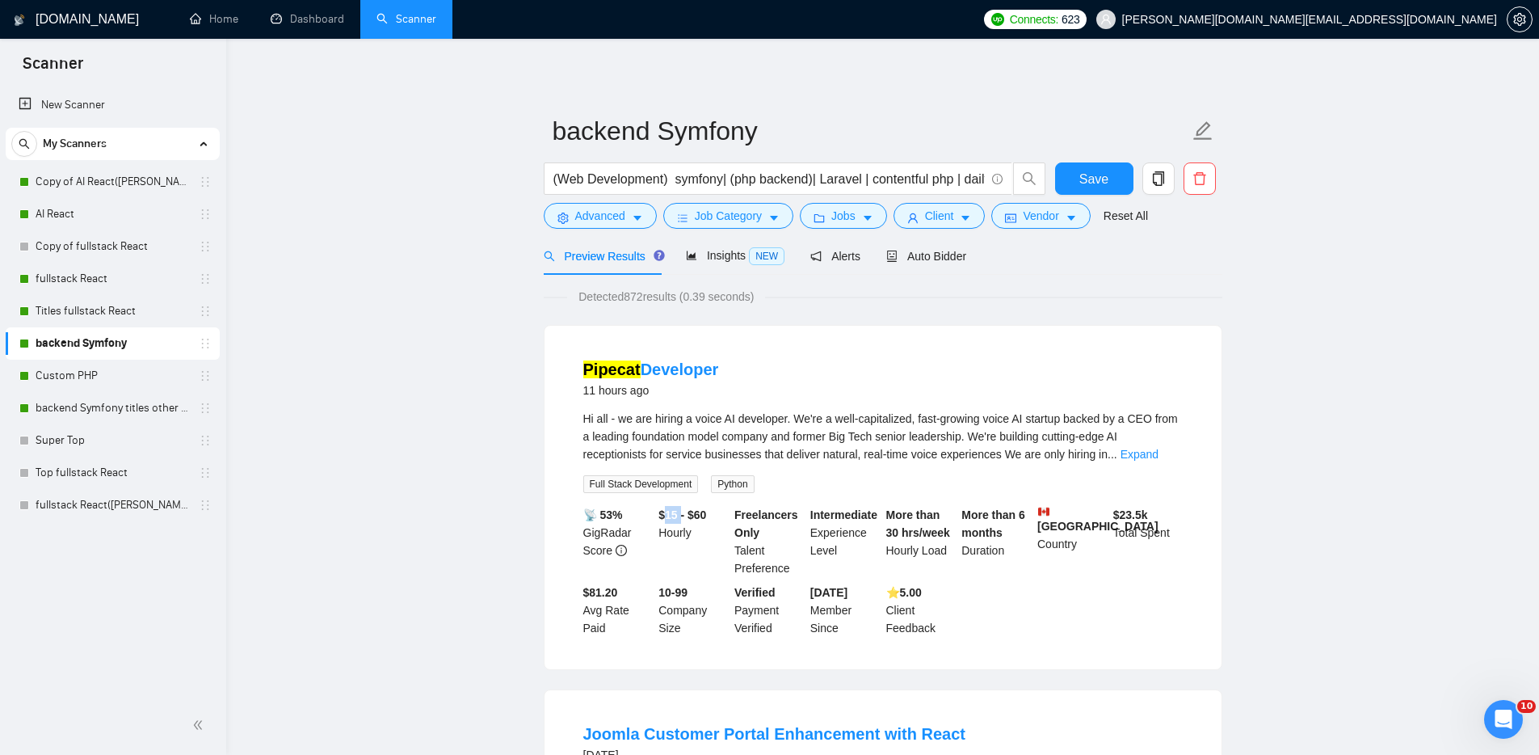
drag, startPoint x: 678, startPoint y: 512, endPoint x: 667, endPoint y: 509, distance: 11.8
click at [667, 509] on b "$15 - $60" at bounding box center [683, 514] width 48 height 13
click at [966, 438] on span "Hi all - we are hiring a voice AI developer. We're a well-capitalized, fast-gro…" at bounding box center [880, 436] width 595 height 48
drag, startPoint x: 696, startPoint y: 484, endPoint x: 563, endPoint y: 482, distance: 132.5
click at [564, 482] on li "Pipecat Developer 11 hours ago Hi all - we are hiring a voice AI developer. We'…" at bounding box center [883, 497] width 638 height 305
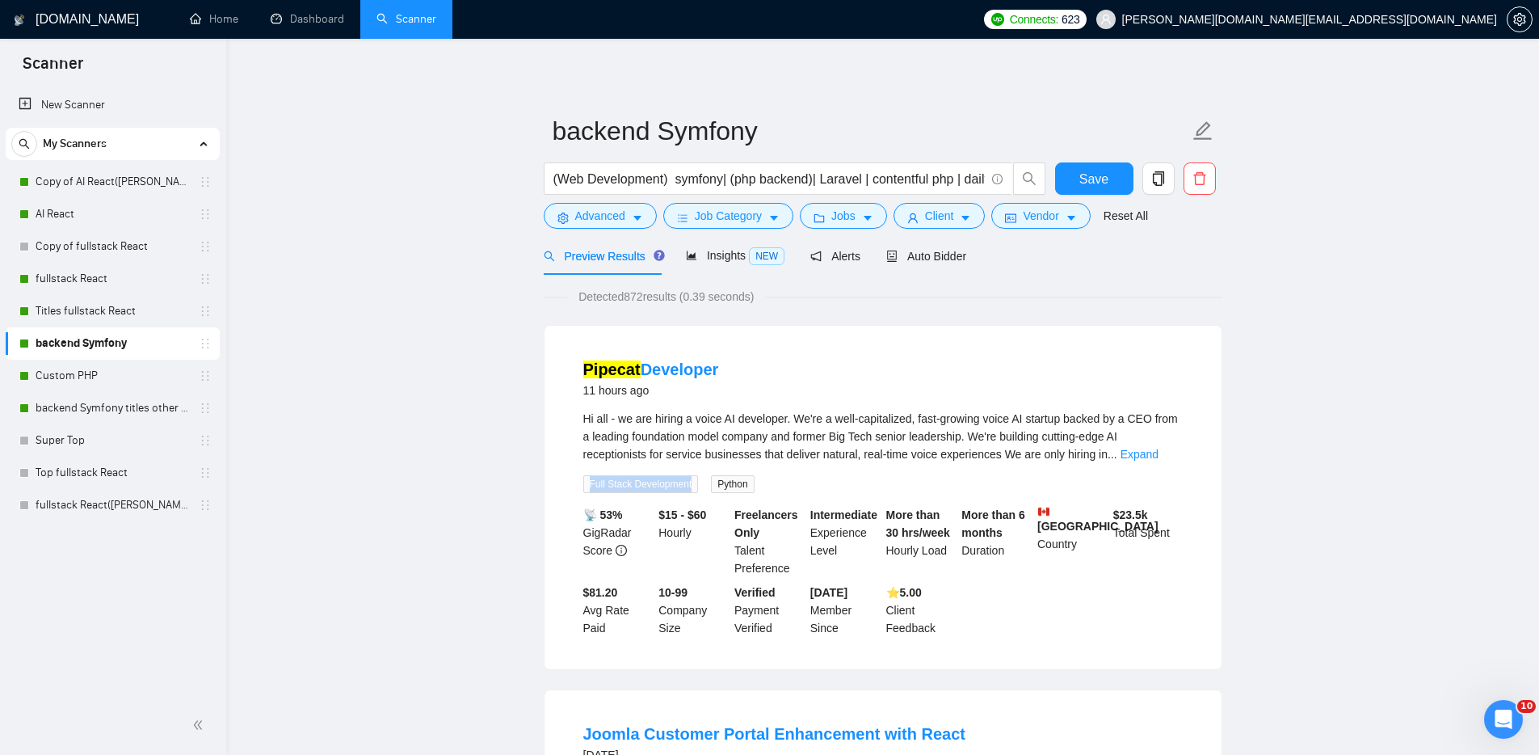
copy span "Full Stack Development"
click at [722, 214] on span "Job Category" at bounding box center [728, 216] width 67 height 18
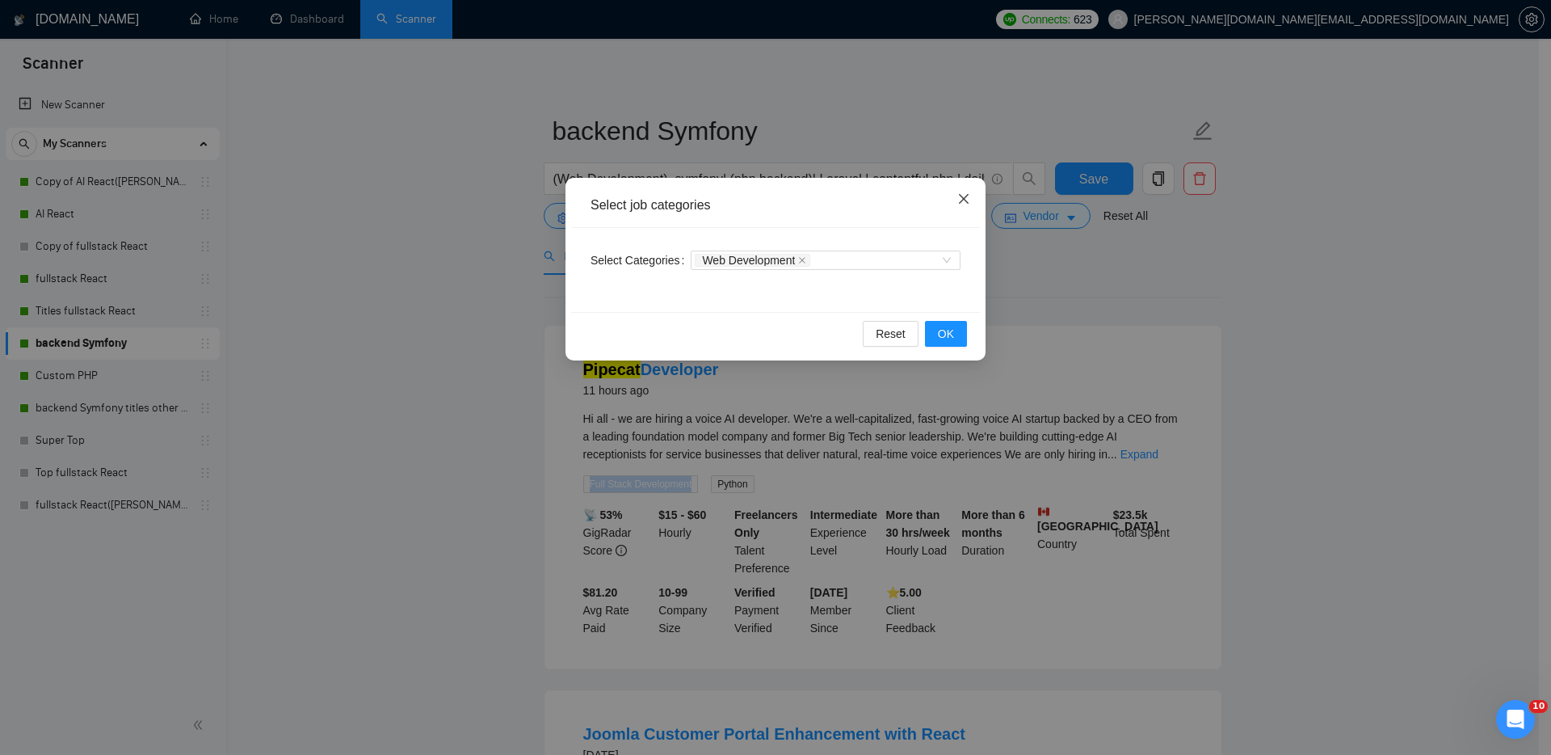
click at [965, 198] on icon "close" at bounding box center [964, 199] width 10 height 10
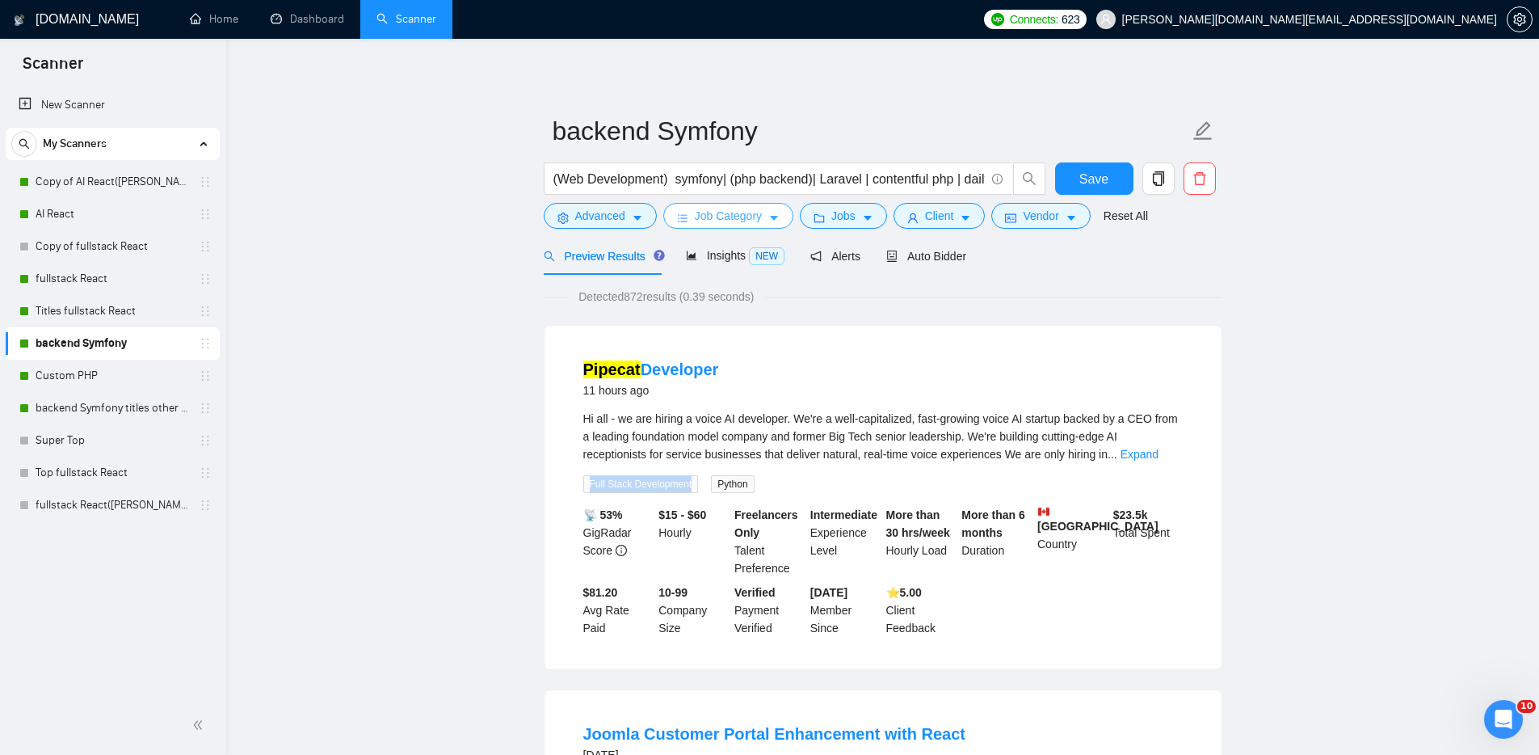
click at [757, 213] on span "Job Category" at bounding box center [728, 216] width 67 height 18
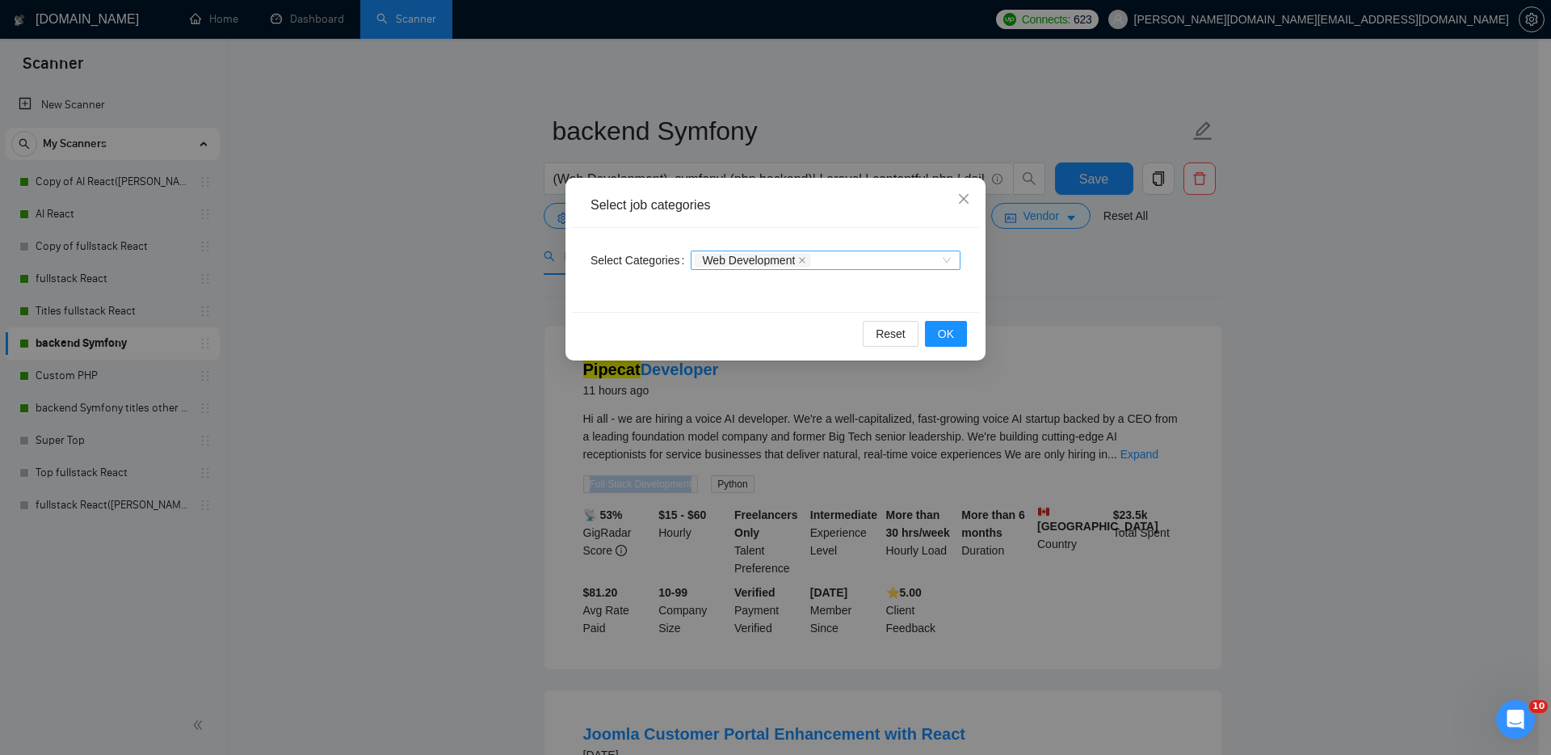
click at [844, 263] on div "Web Development" at bounding box center [818, 260] width 246 height 16
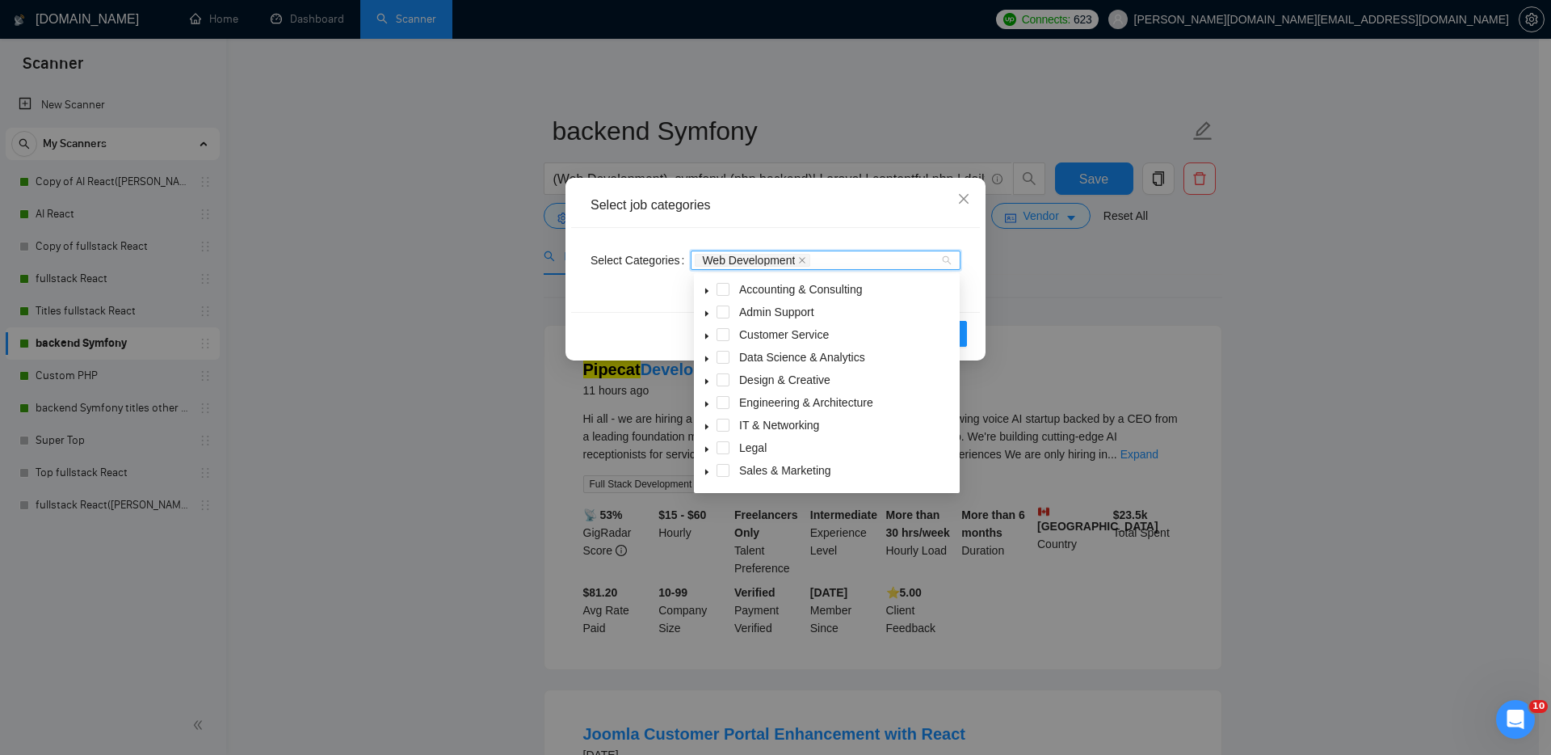
scroll to position [57, 0]
click at [724, 368] on span at bounding box center [723, 368] width 13 height 13
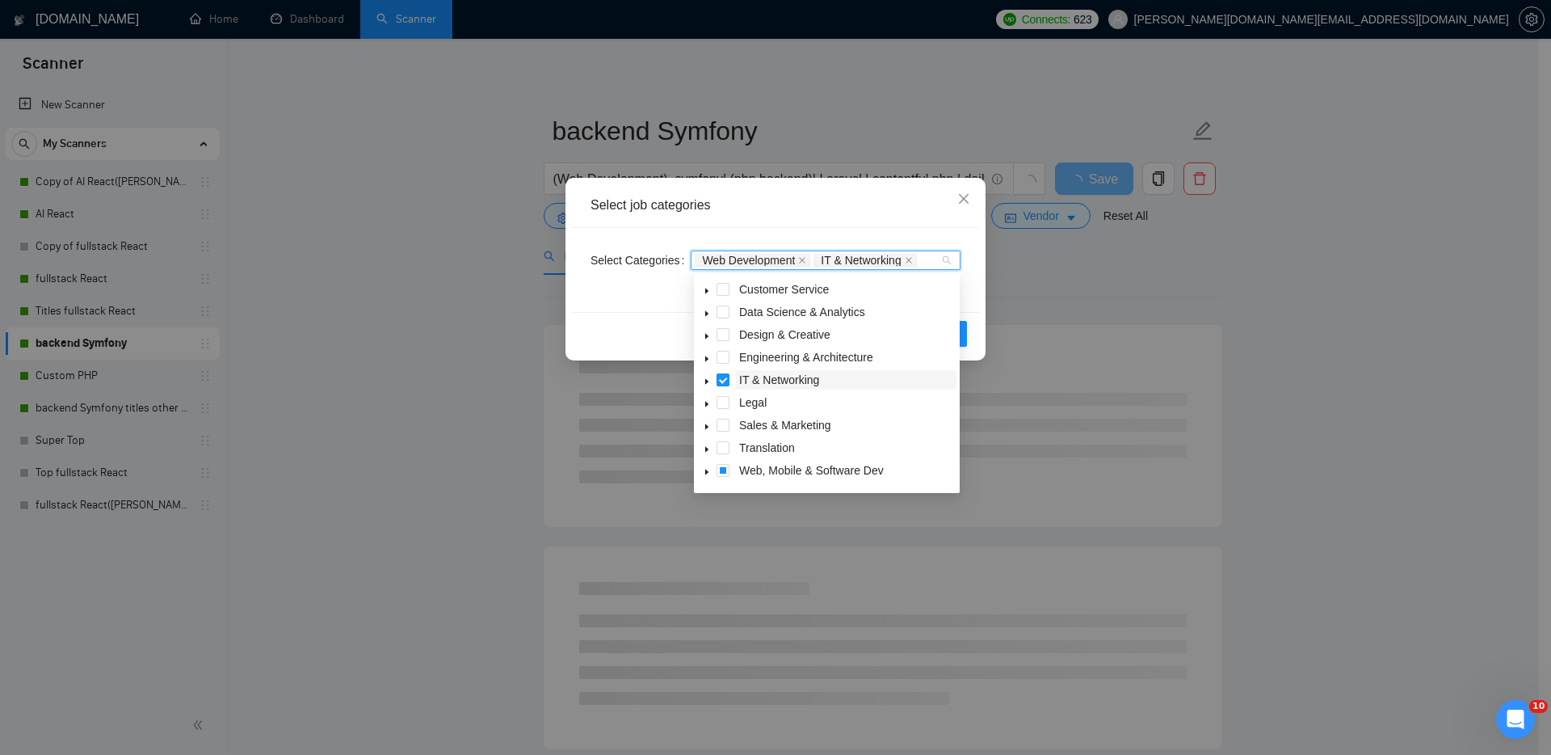
scroll to position [18, 0]
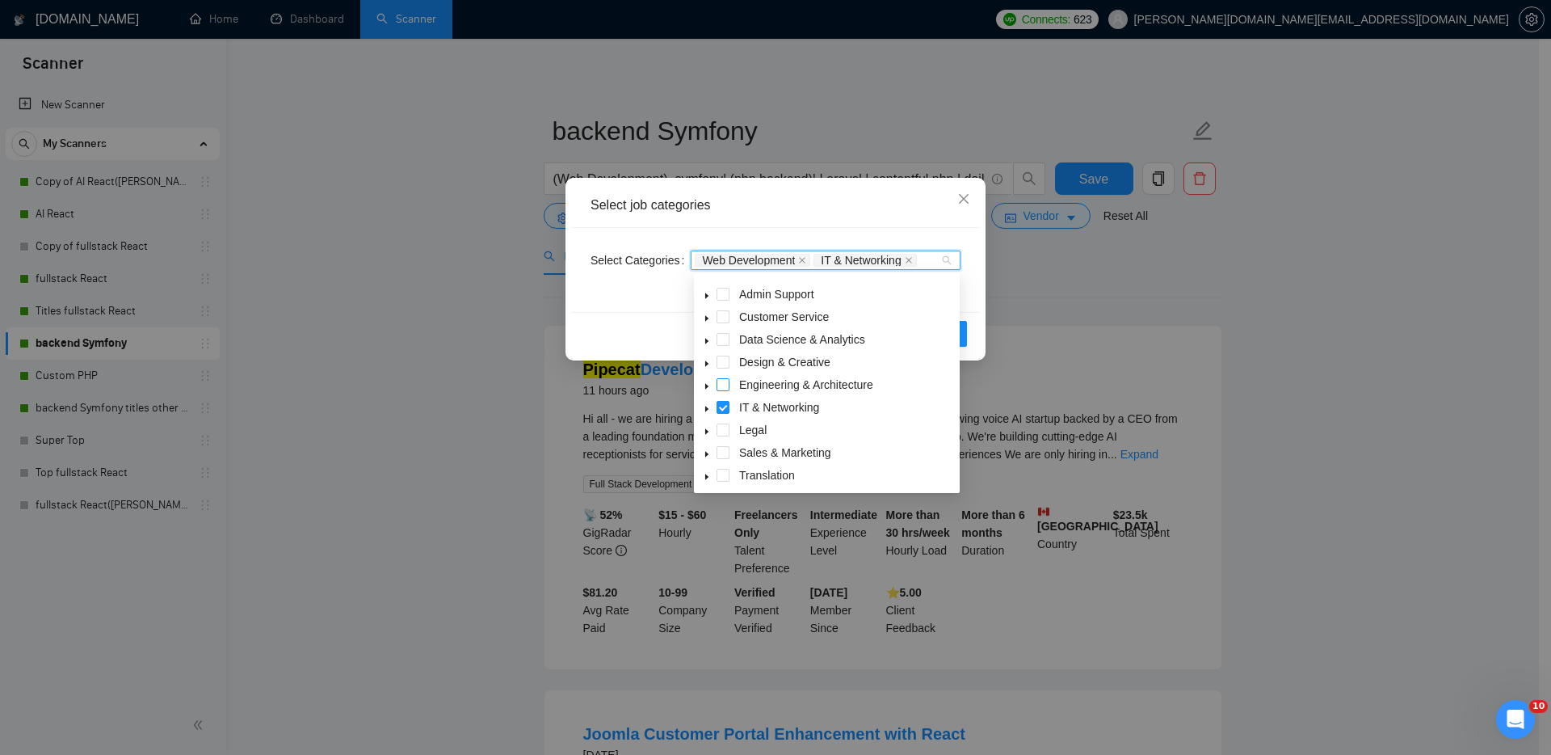
click at [723, 383] on span at bounding box center [723, 384] width 13 height 13
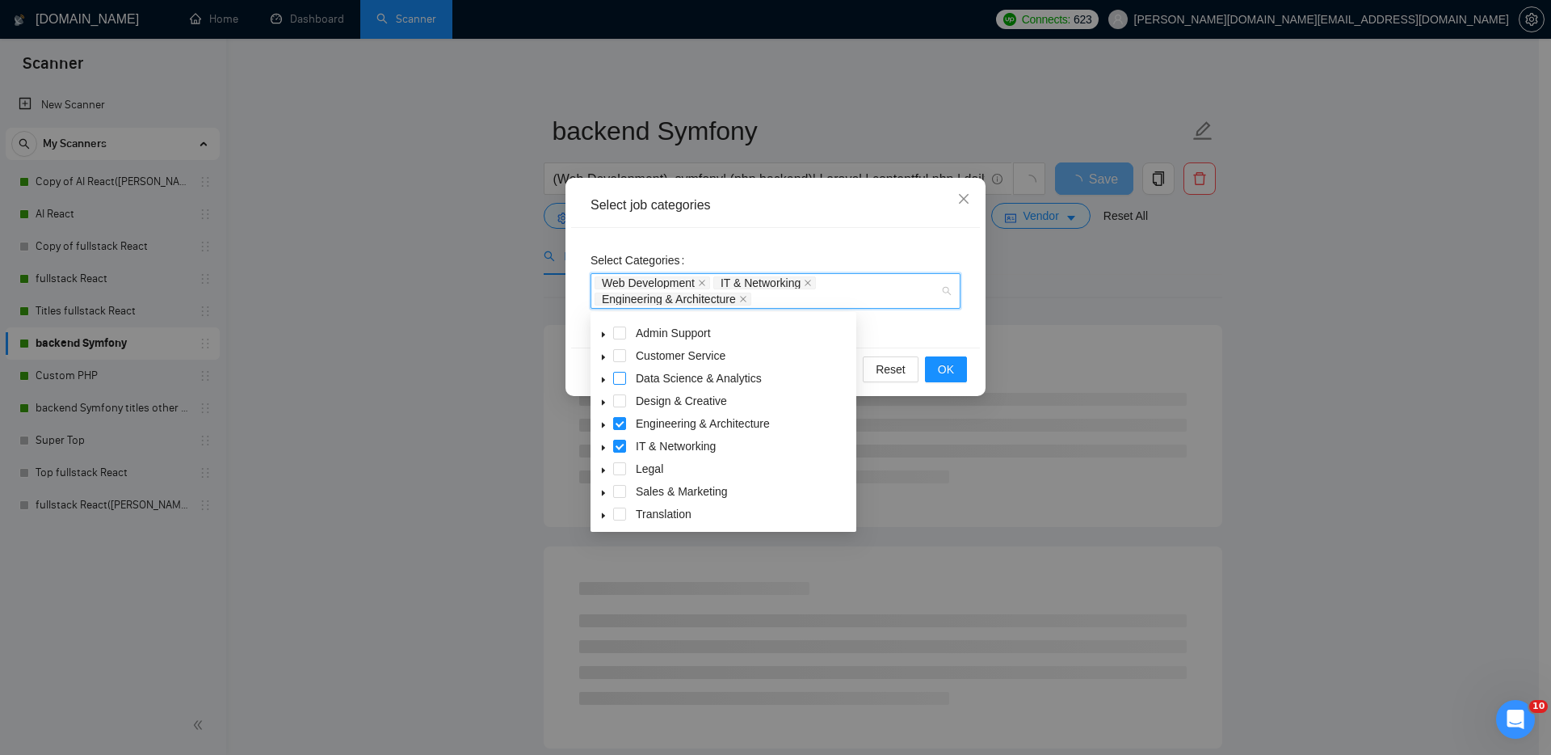
click at [621, 375] on span at bounding box center [619, 378] width 13 height 13
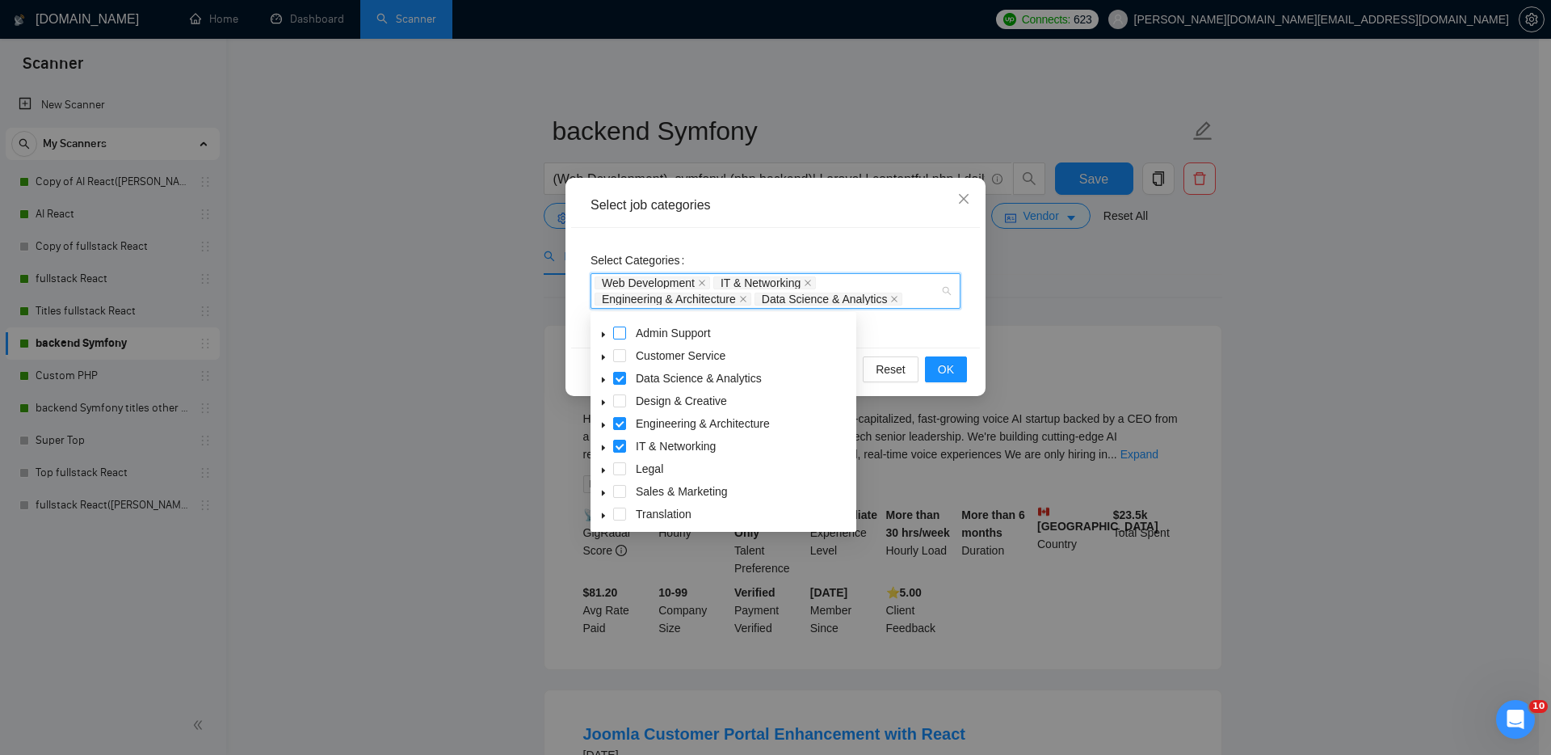
click at [625, 330] on span at bounding box center [619, 332] width 13 height 13
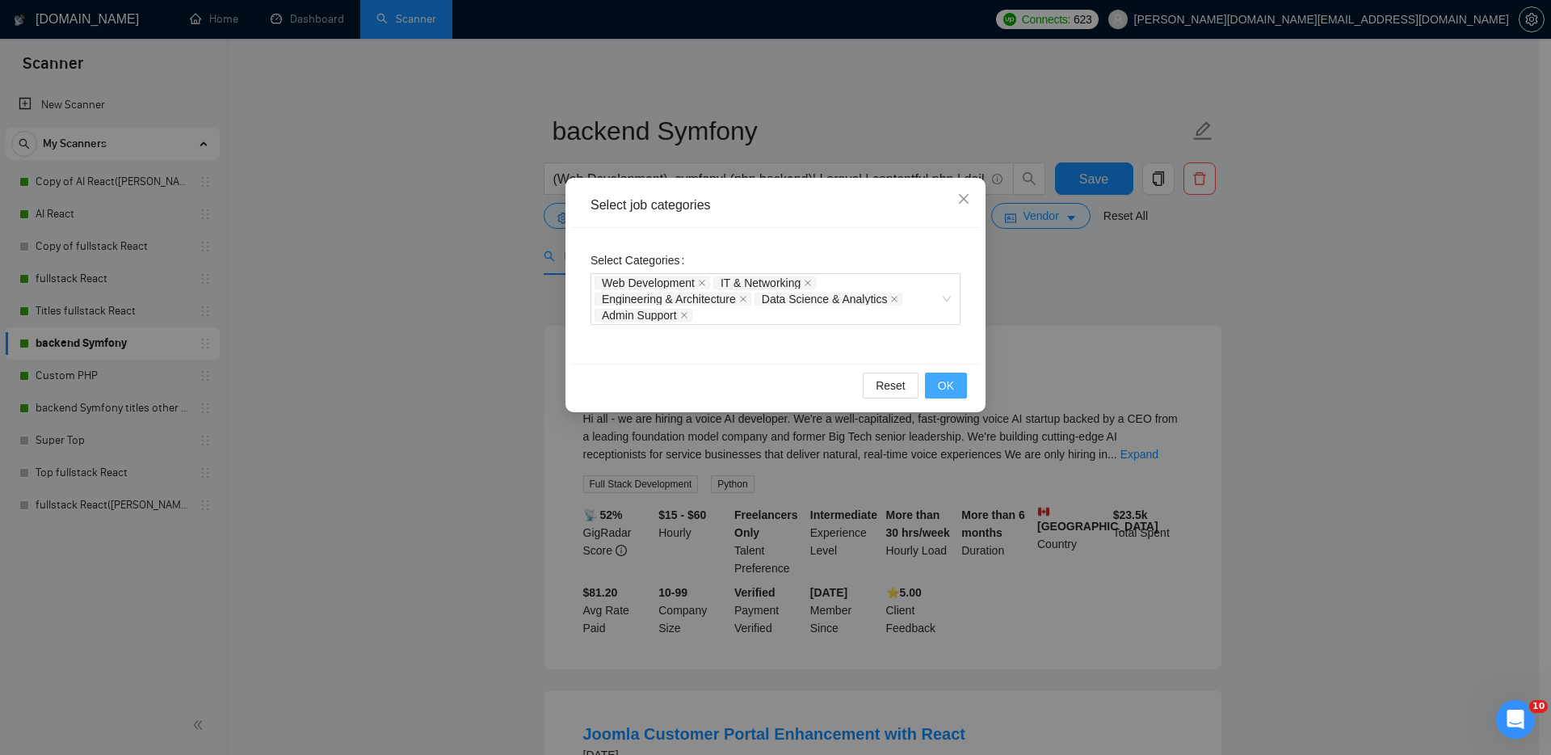
click at [953, 387] on span "OK" at bounding box center [946, 386] width 16 height 18
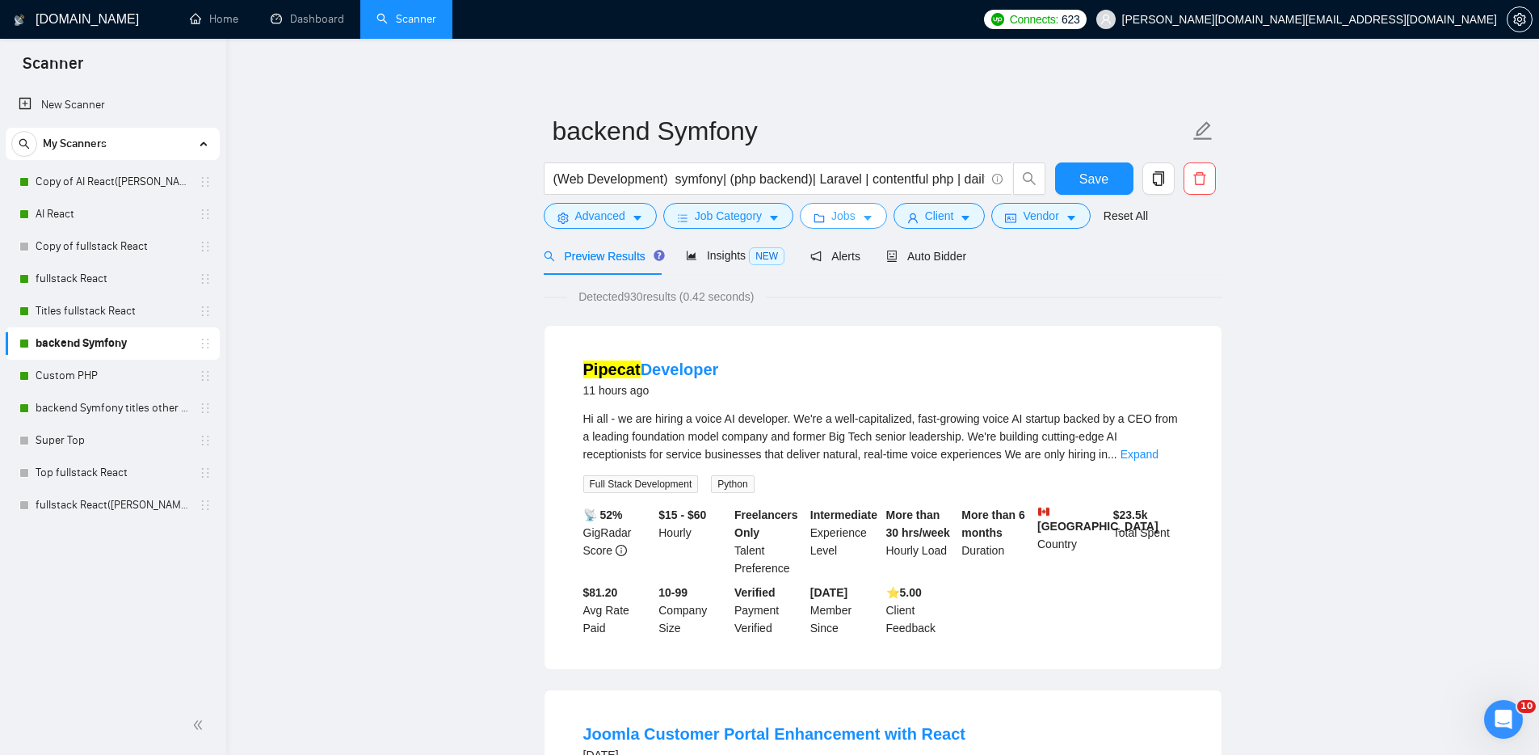
click at [853, 216] on span "Jobs" at bounding box center [843, 216] width 24 height 18
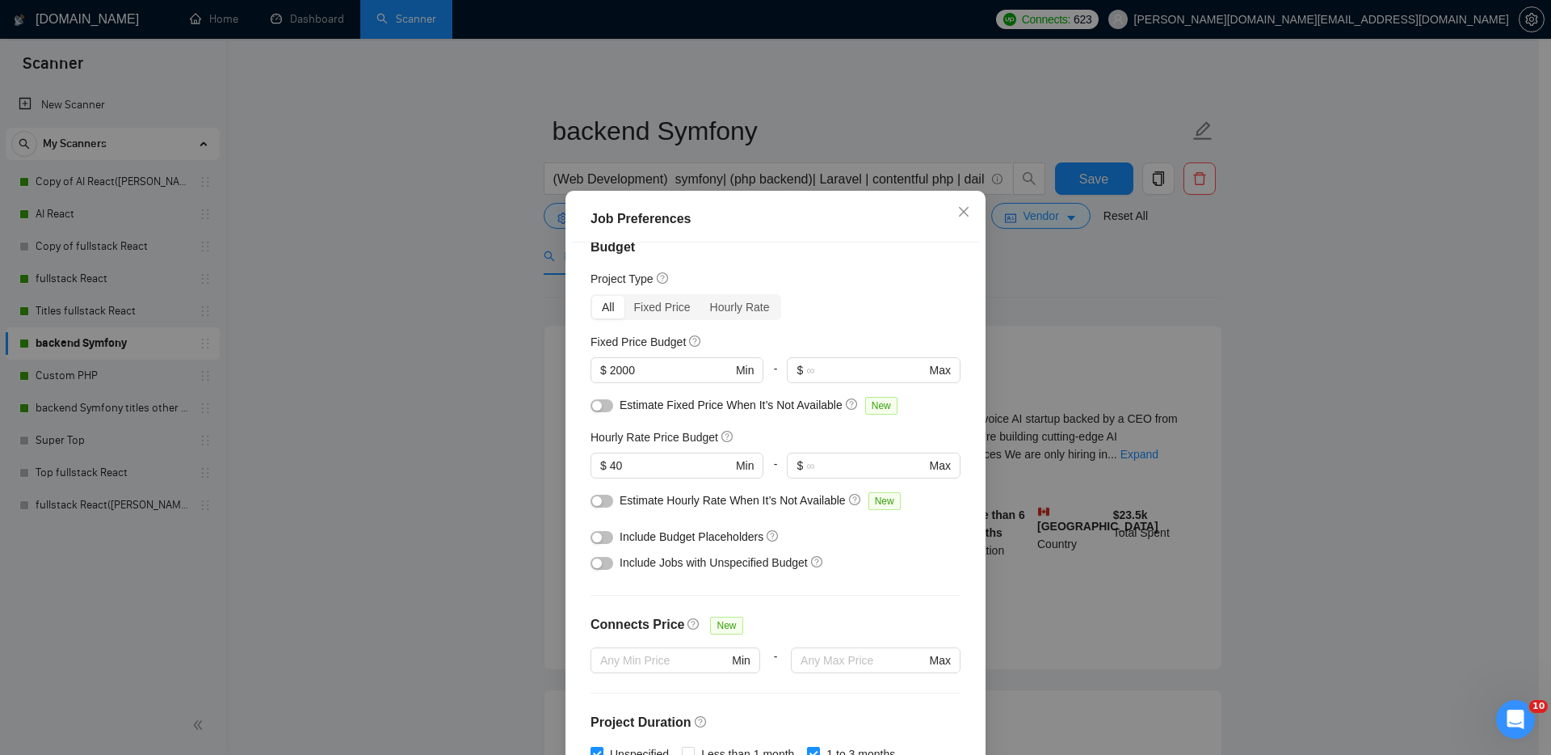
scroll to position [21, 0]
click at [601, 502] on button "button" at bounding box center [602, 504] width 23 height 13
click at [595, 409] on div "button" at bounding box center [597, 409] width 10 height 10
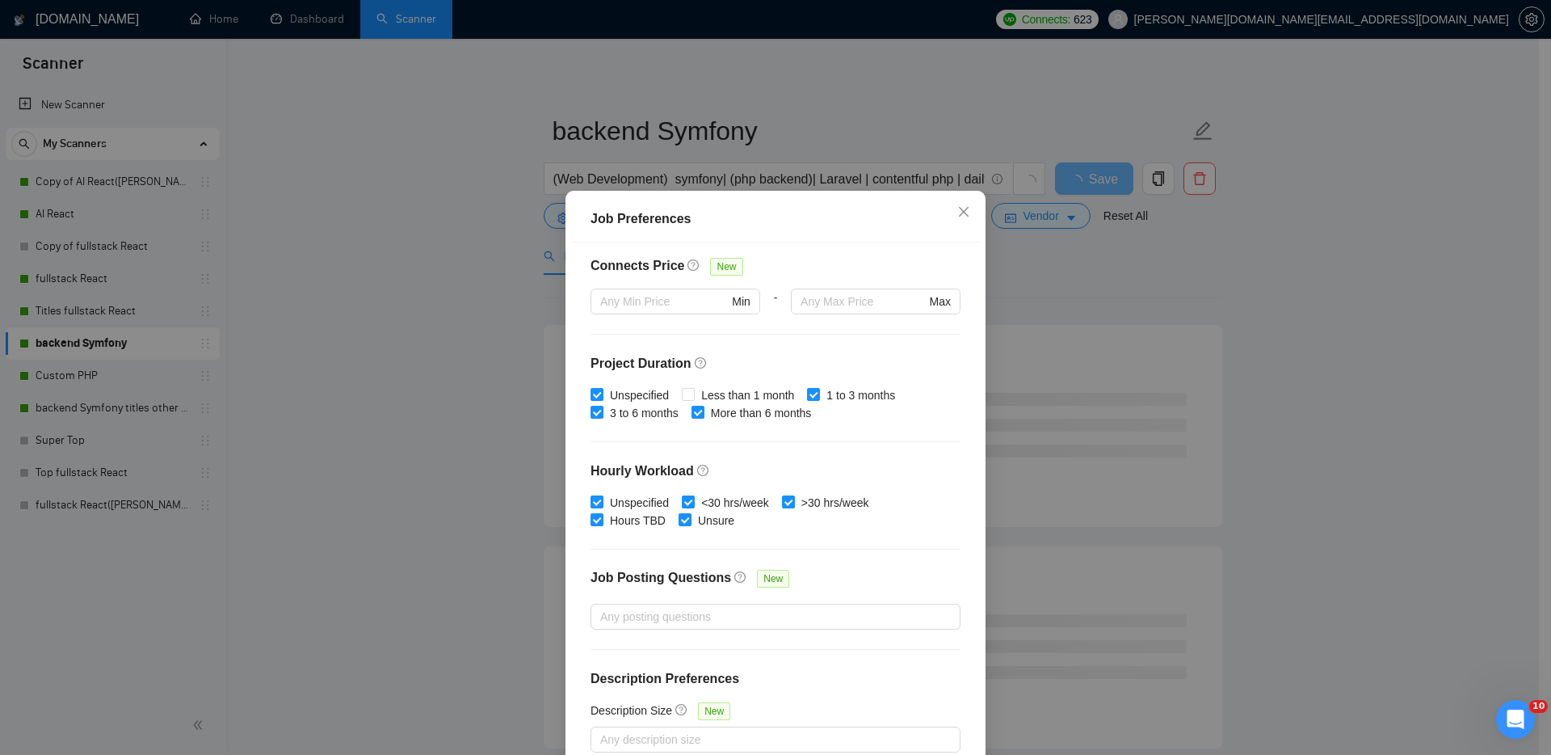
scroll to position [86, 0]
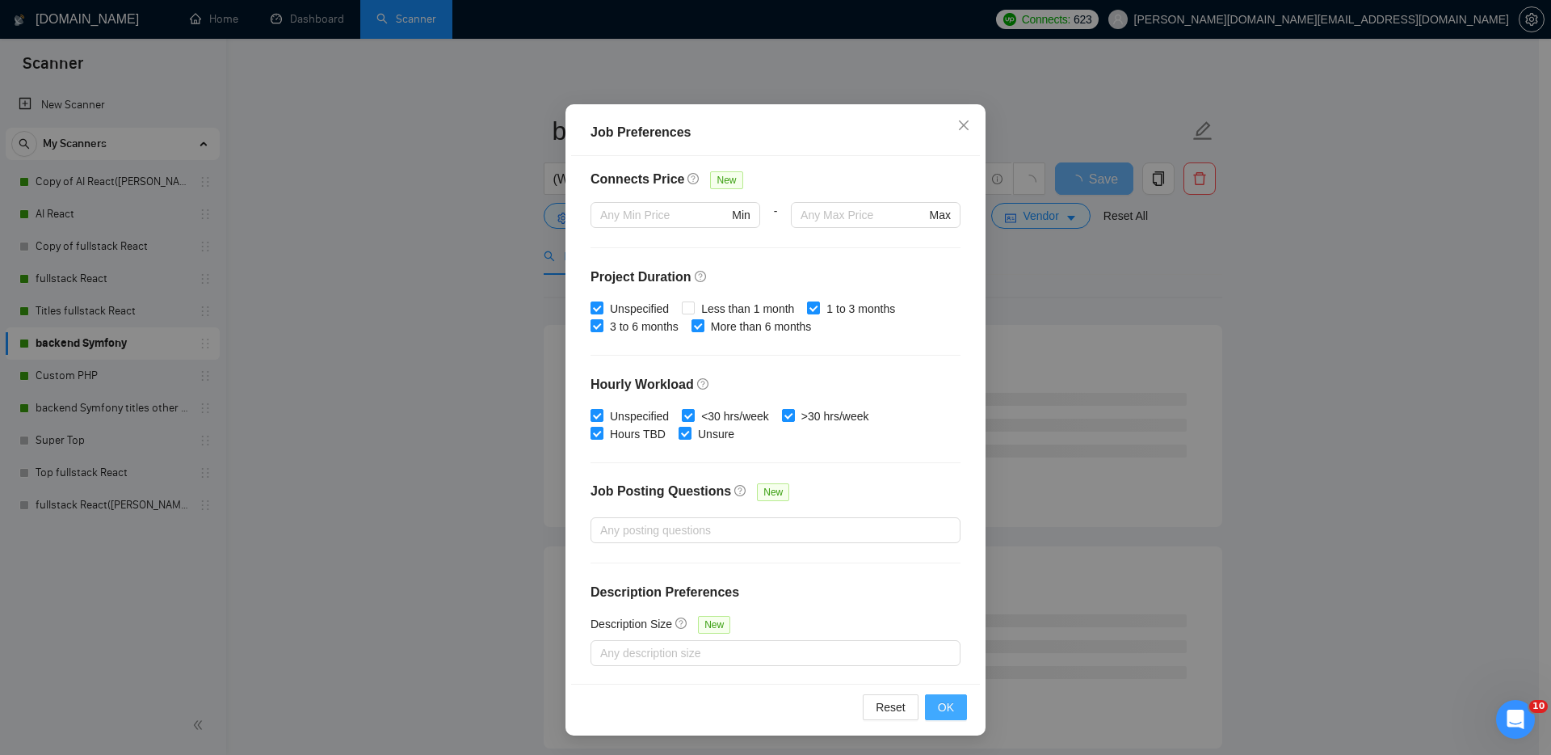
click at [938, 702] on span "OK" at bounding box center [946, 707] width 16 height 18
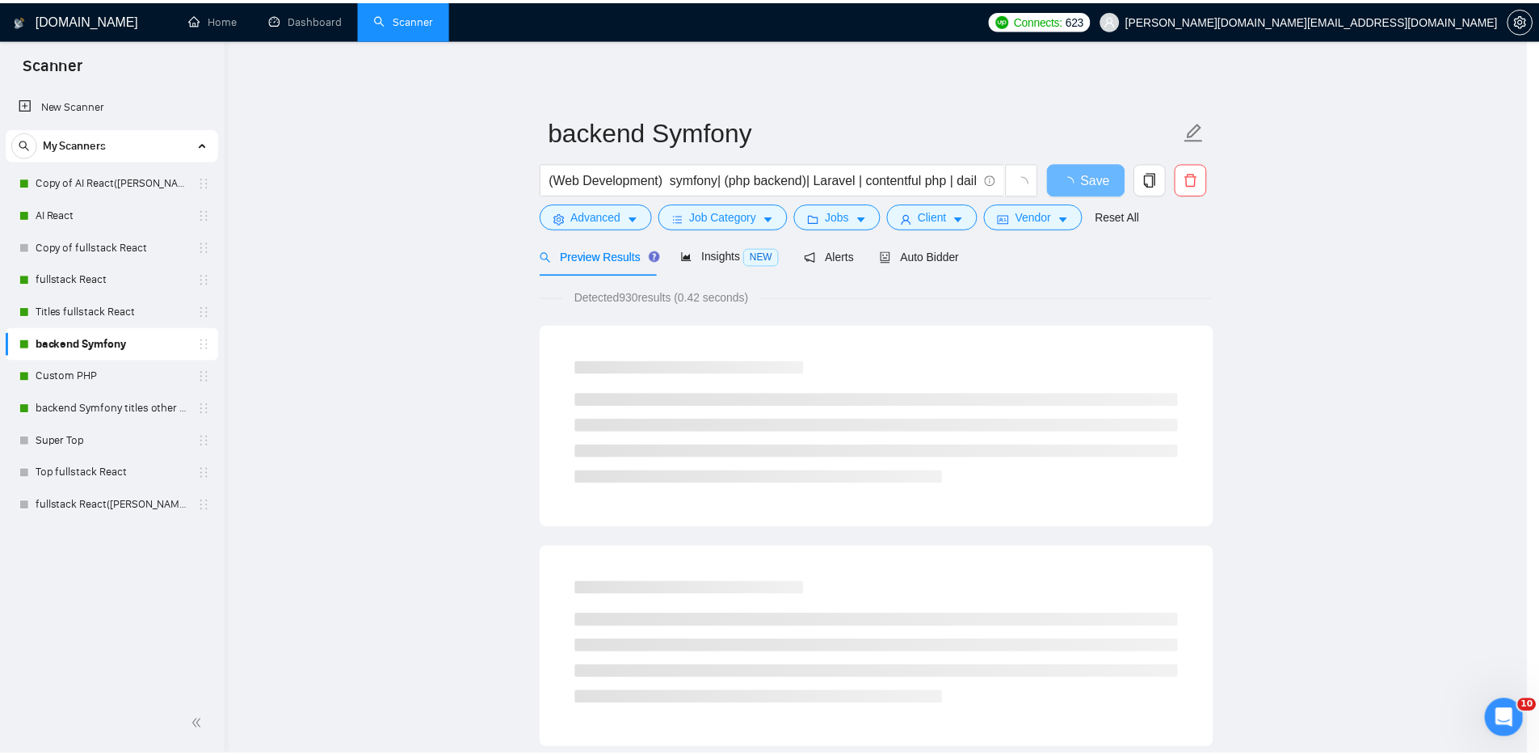
scroll to position [0, 0]
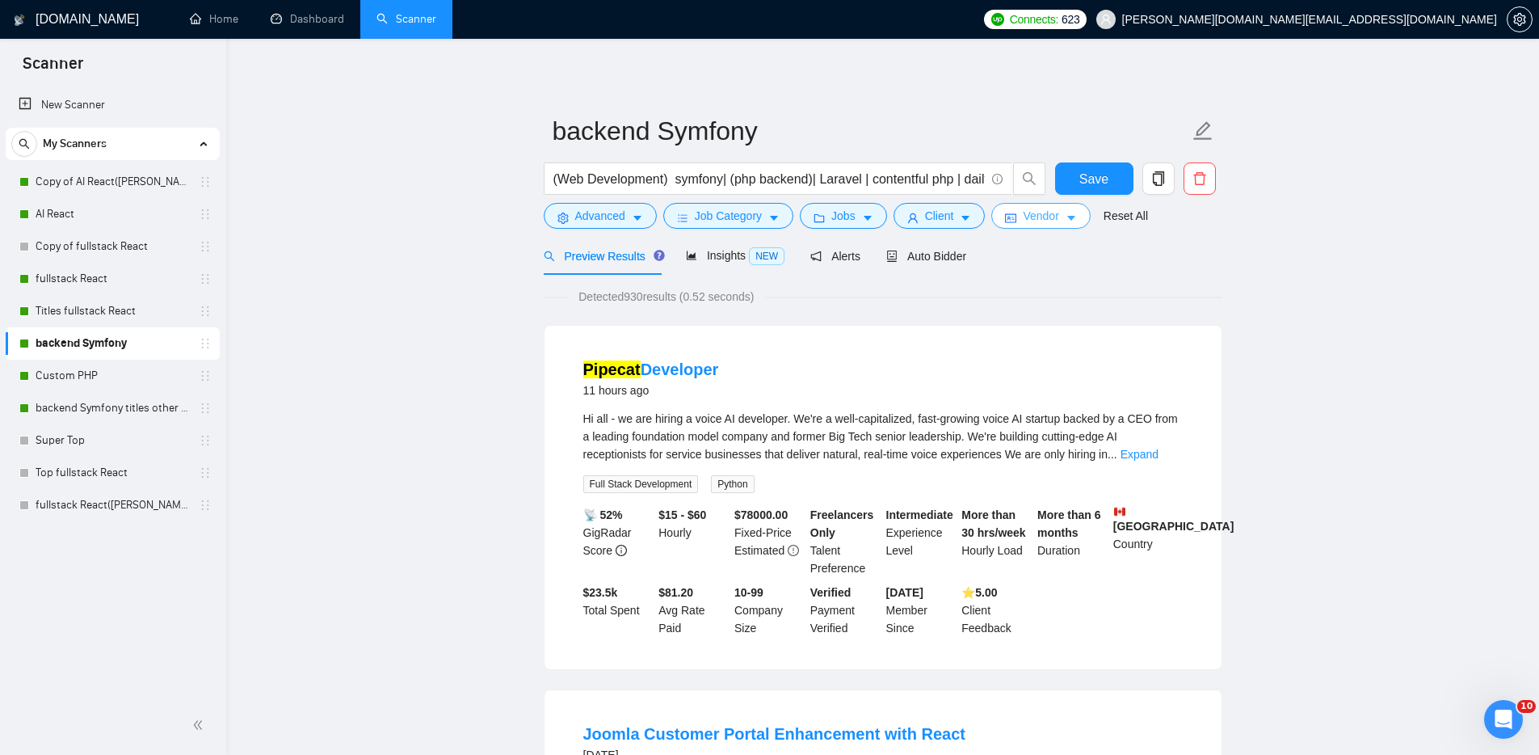
click at [1050, 218] on span "Vendor" at bounding box center [1041, 216] width 36 height 18
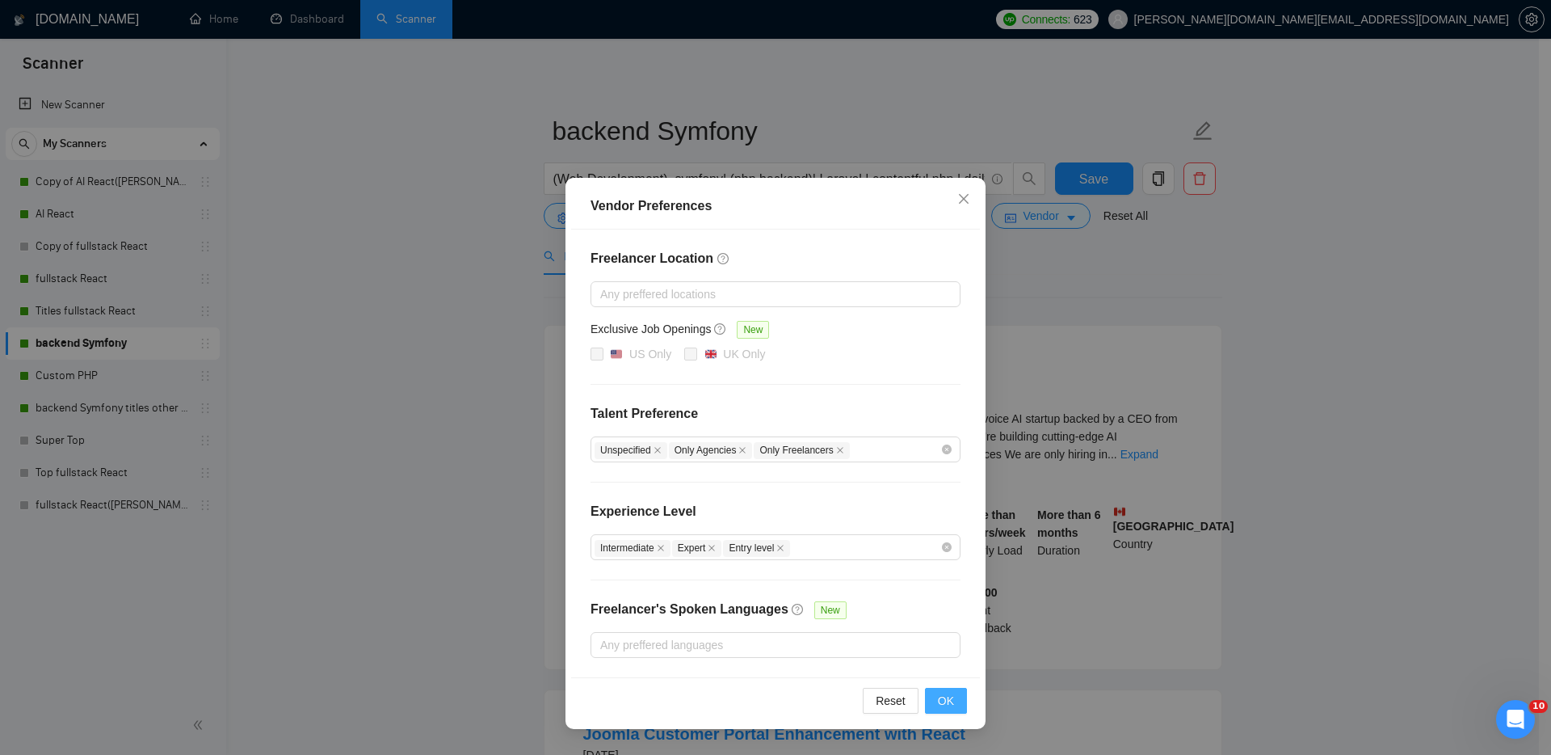
drag, startPoint x: 945, startPoint y: 703, endPoint x: 950, endPoint y: 686, distance: 17.9
click at [945, 702] on span "OK" at bounding box center [946, 701] width 16 height 18
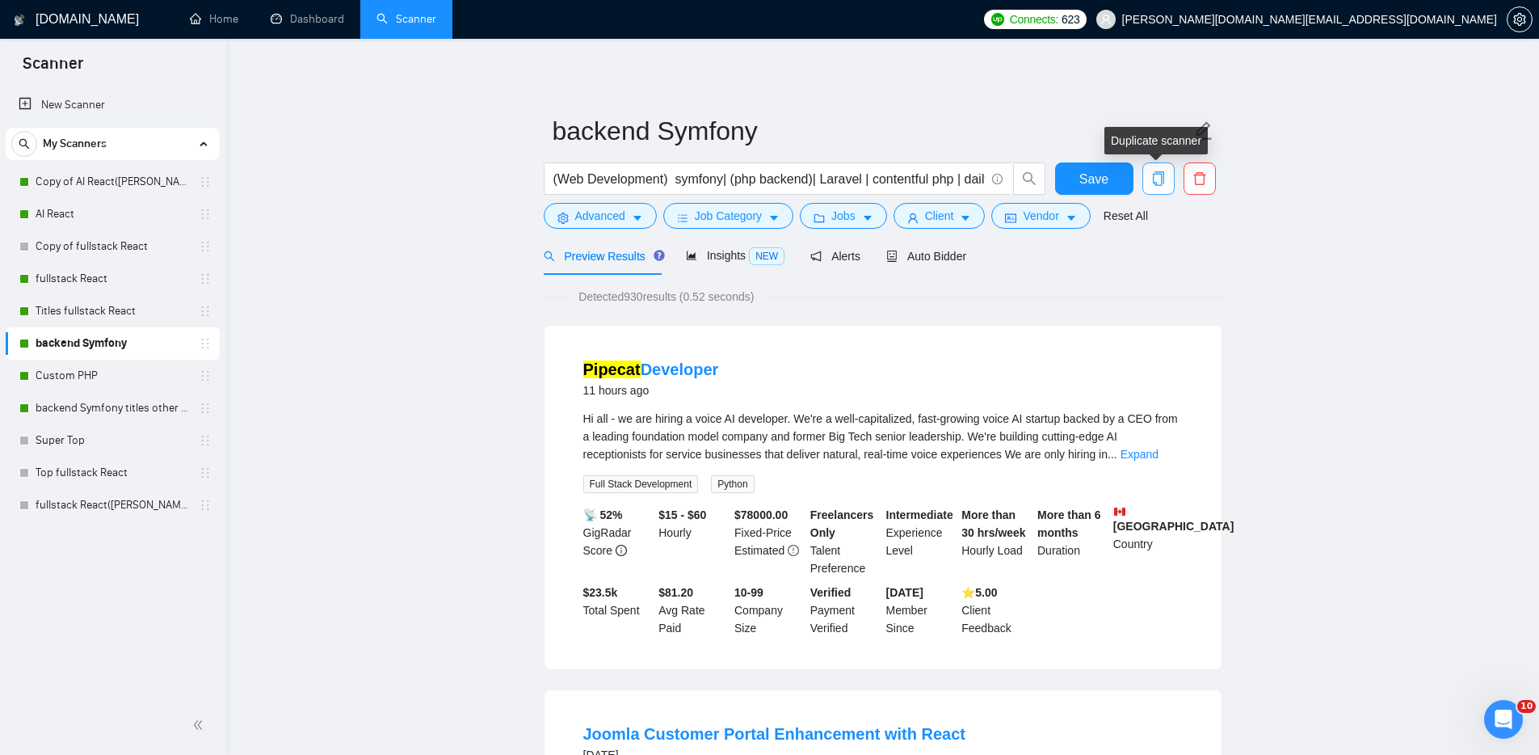
click at [1160, 177] on icon "copy" at bounding box center [1158, 178] width 15 height 15
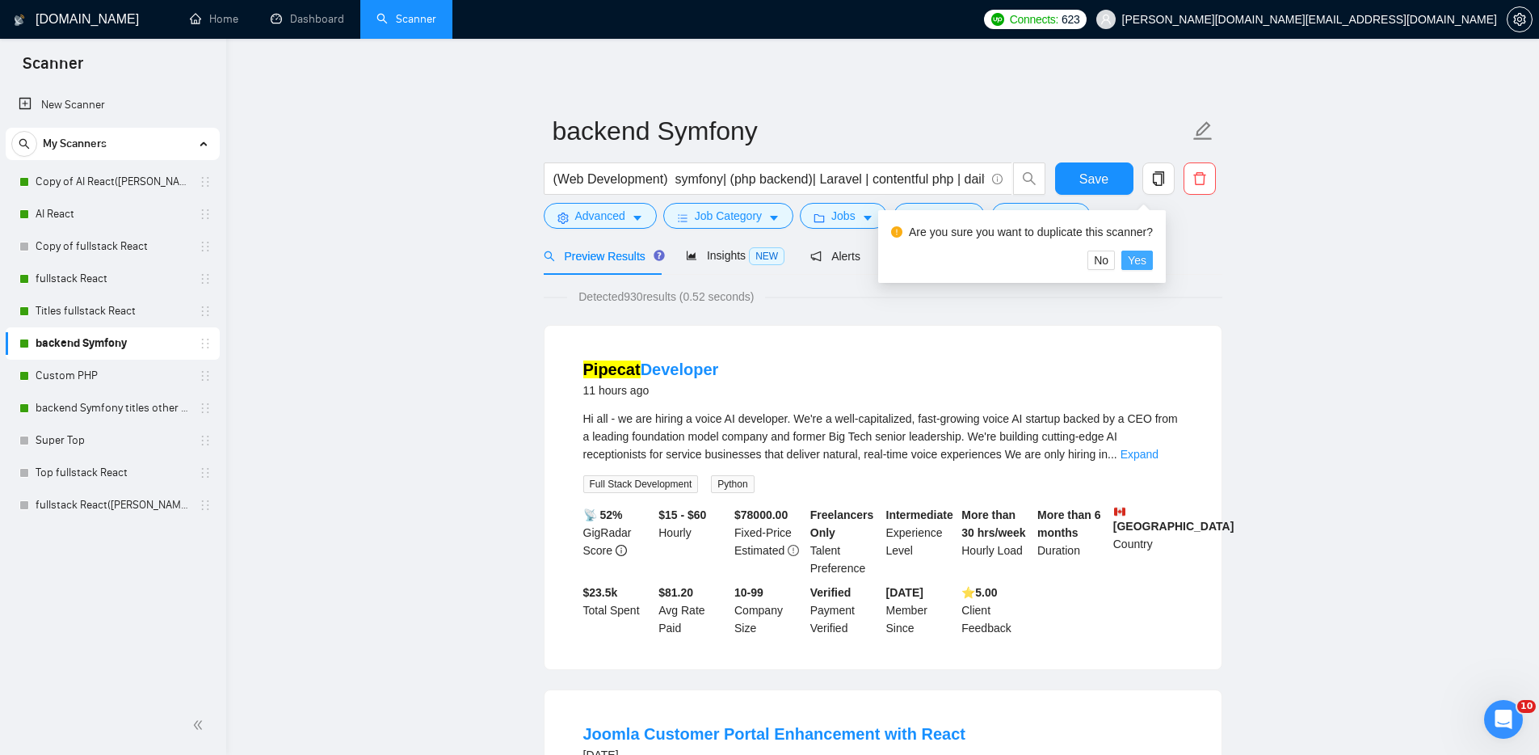
click at [1147, 257] on span "Yes" at bounding box center [1137, 260] width 19 height 18
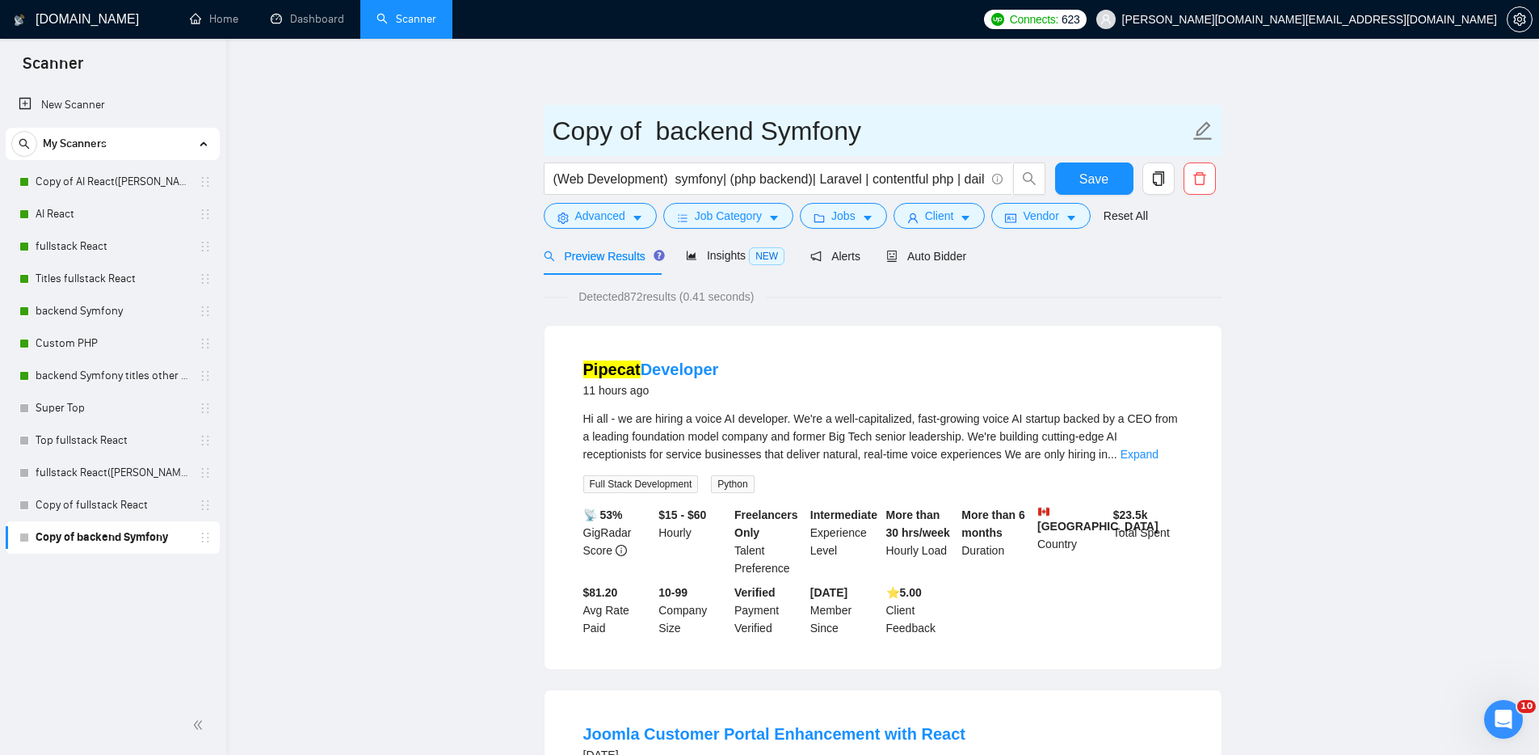
click at [1201, 128] on icon "edit" at bounding box center [1202, 130] width 19 height 19
drag, startPoint x: 902, startPoint y: 134, endPoint x: 653, endPoint y: 127, distance: 249.0
click at [653, 127] on input "Copy of backend Symfony" at bounding box center [871, 131] width 637 height 40
type input "Copy of AI (MICHAEL)"
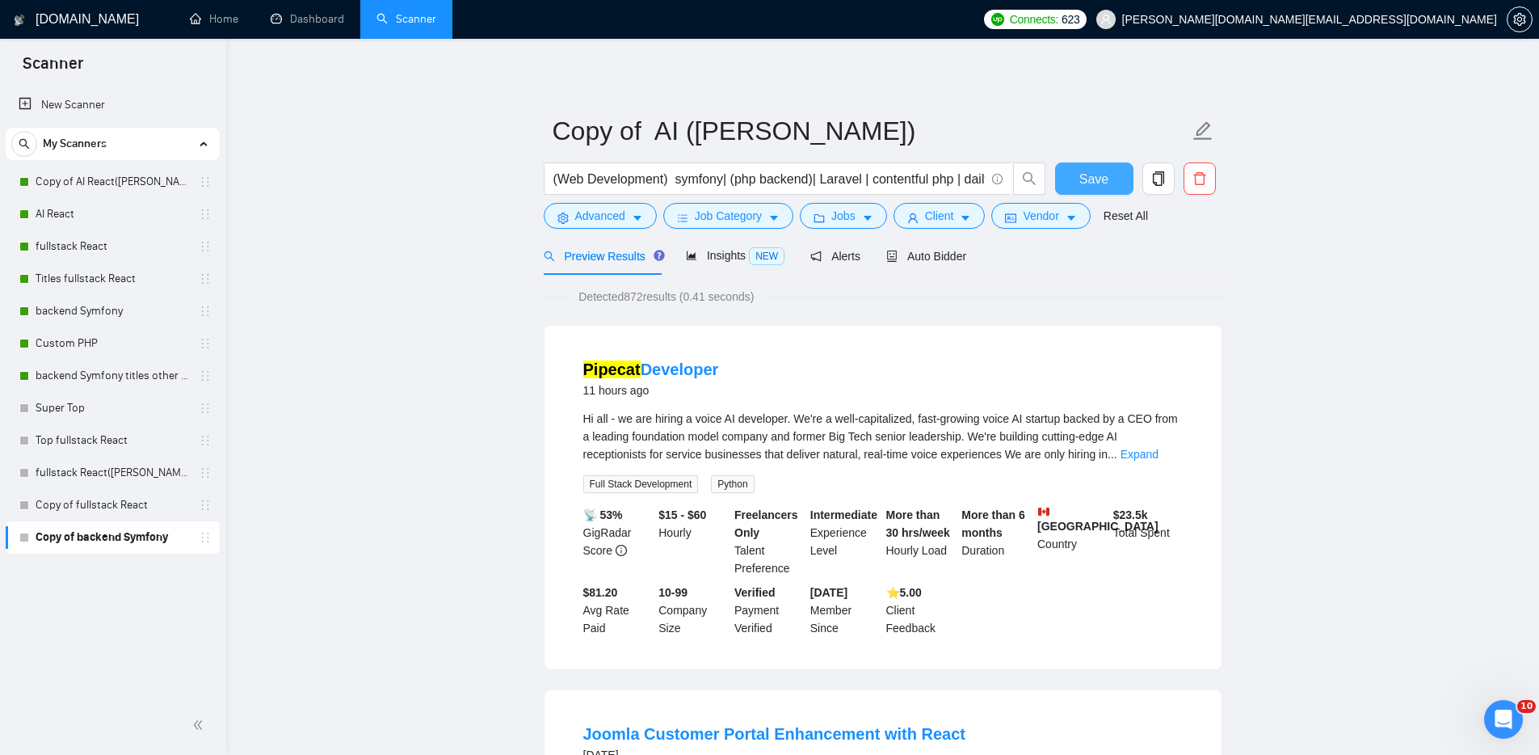
click at [1088, 176] on span "Save" at bounding box center [1094, 179] width 29 height 20
click at [552, 177] on span "(Web Development) symfony| (php backend)| Laravel | contentful php | dailybots …" at bounding box center [778, 178] width 469 height 32
drag, startPoint x: 984, startPoint y: 176, endPoint x: 859, endPoint y: 179, distance: 125.3
click at [859, 179] on input "(Web Development) symfony| (php backend)| Laravel | contentful php | dailybots …" at bounding box center [768, 179] width 431 height 20
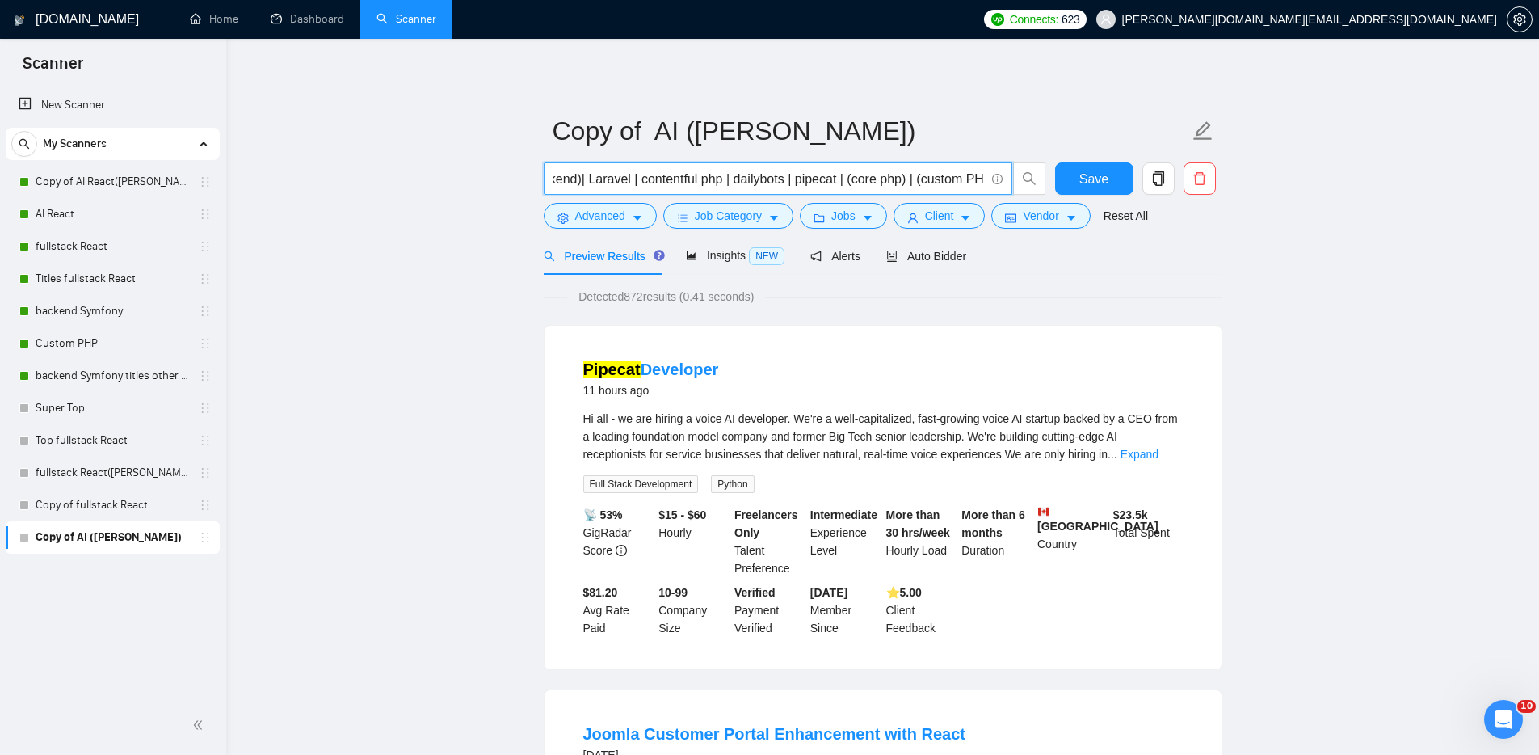
paste input "AI developer React | AI developer Next | AI chatbot React | AI chatbot Next | A…"
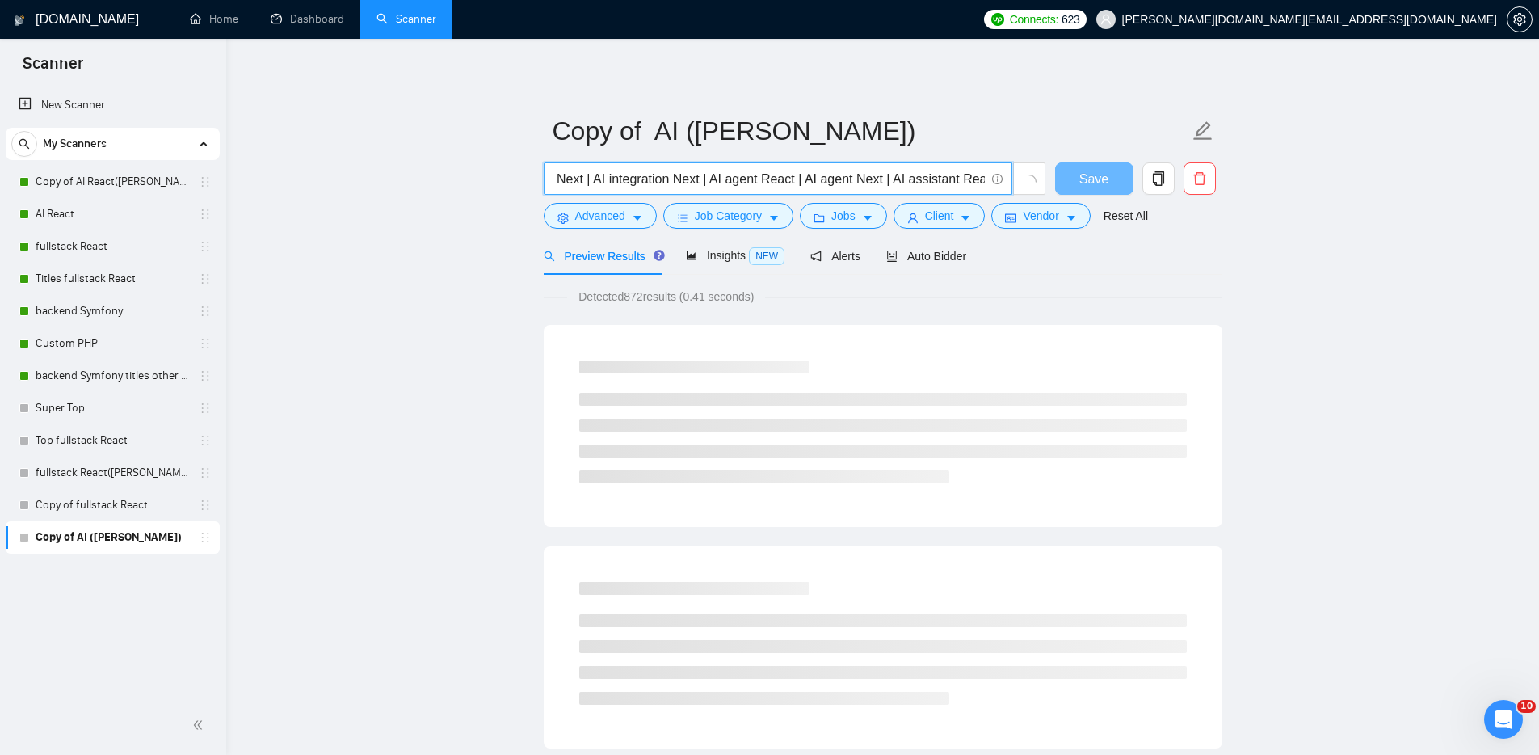
scroll to position [0, 0]
drag, startPoint x: 551, startPoint y: 170, endPoint x: 476, endPoint y: 164, distance: 75.4
click at [785, 180] on input "(Web Development) symfony| (php backend)| Laravel | contentful php | dailybots …" at bounding box center [768, 179] width 431 height 20
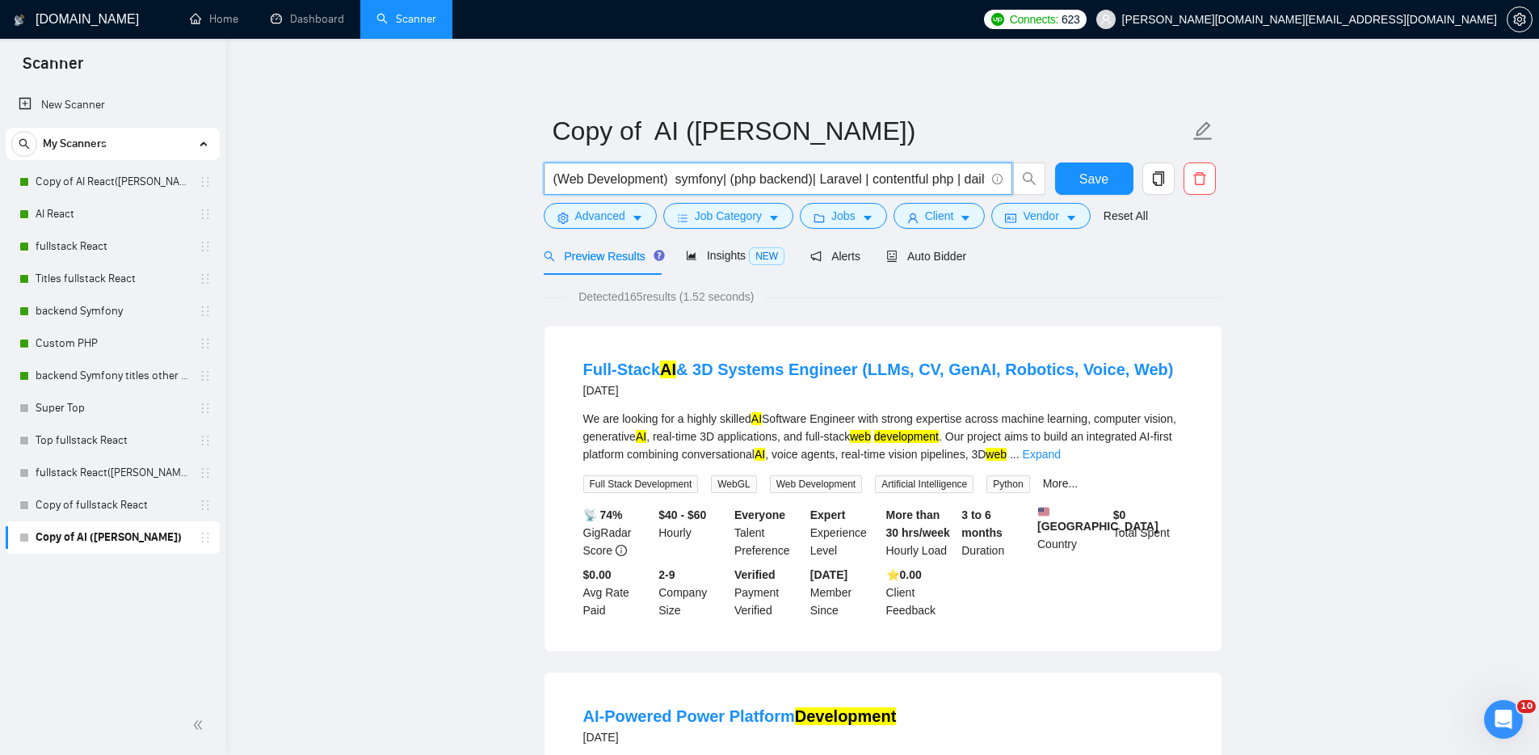
drag, startPoint x: 966, startPoint y: 177, endPoint x: 676, endPoint y: 178, distance: 290.1
click at [676, 178] on input "(Web Development) symfony| (php backend)| Laravel | contentful php | dailybots …" at bounding box center [768, 179] width 431 height 20
click at [766, 178] on input "(Web Development) | dailybots | pipecat | AI developer React | AI developer Nex…" at bounding box center [768, 179] width 431 height 20
type input "(Web Development) | dailybots | pipecat | AI developer React | AI developer Nex…"
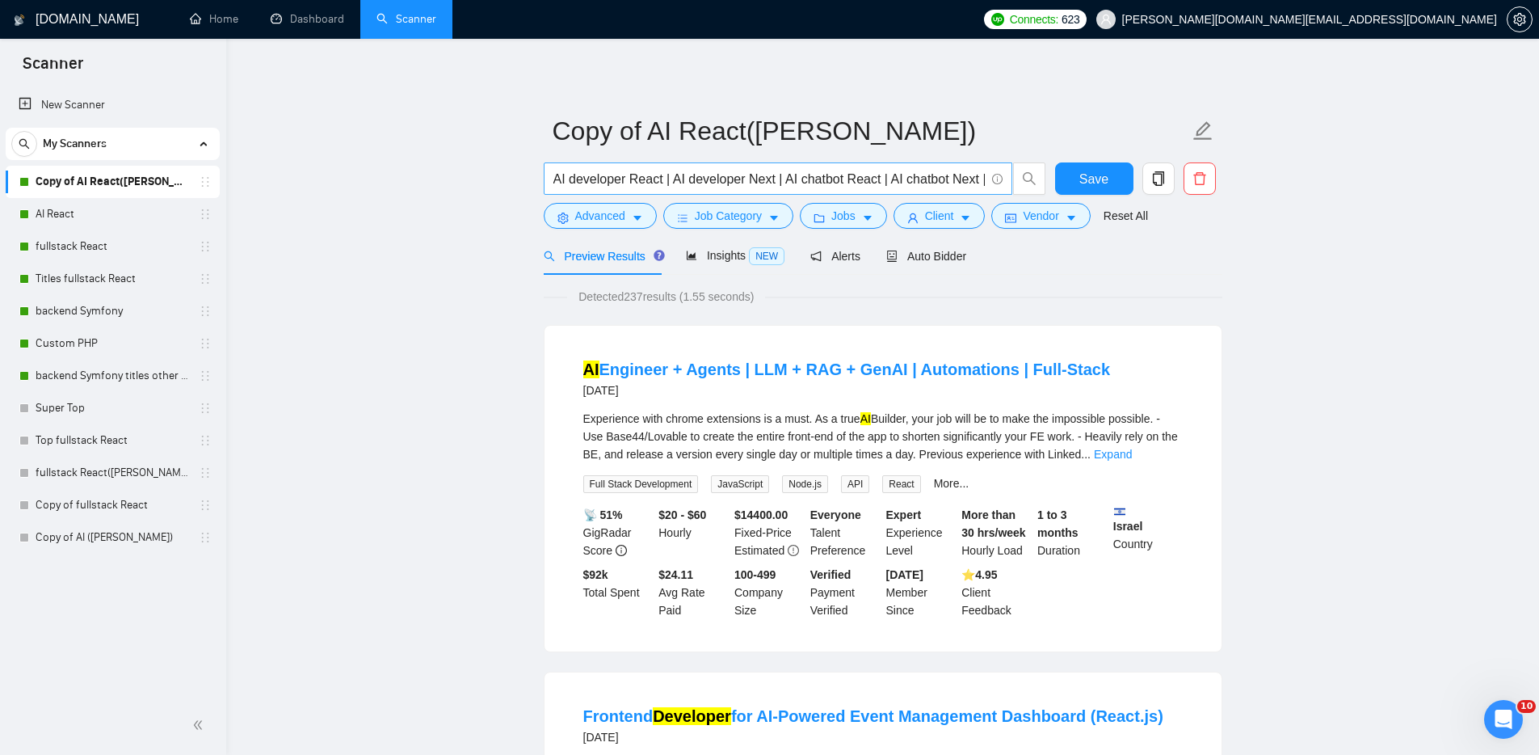
click at [667, 177] on input "AI developer React | AI developer Next | AI chatbot React | AI chatbot Next | A…" at bounding box center [768, 179] width 431 height 20
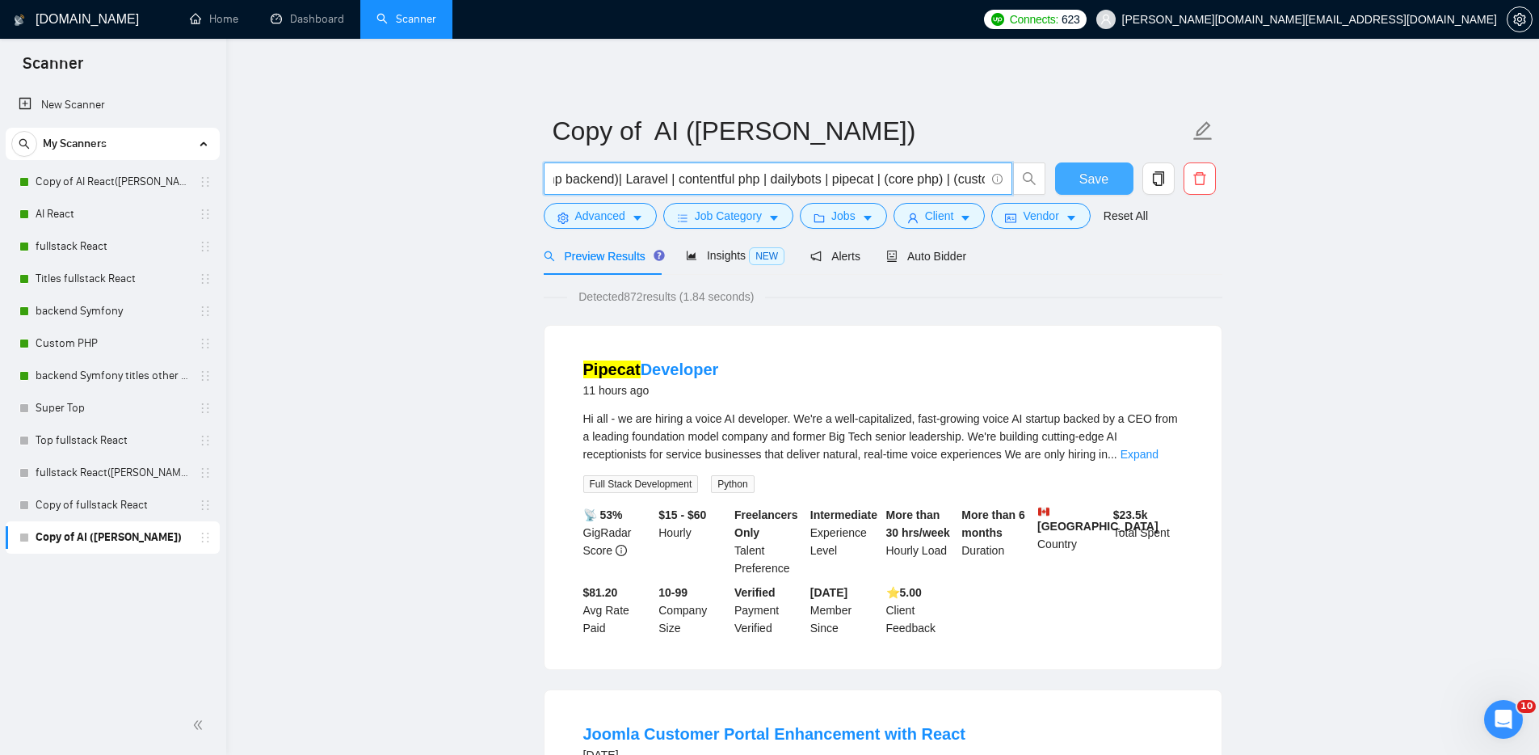
scroll to position [0, 637]
drag, startPoint x: 927, startPoint y: 178, endPoint x: 1075, endPoint y: 179, distance: 148.7
click at [1075, 179] on div "(Web Development) symfony| (php backend)| Laravel | contentful php | dailybots …" at bounding box center [880, 182] width 679 height 40
click at [984, 176] on span "(Web Development) symfony| (php backend)| Laravel | contentful php | dailybots …" at bounding box center [778, 178] width 469 height 32
drag, startPoint x: 960, startPoint y: 179, endPoint x: 1022, endPoint y: 181, distance: 62.3
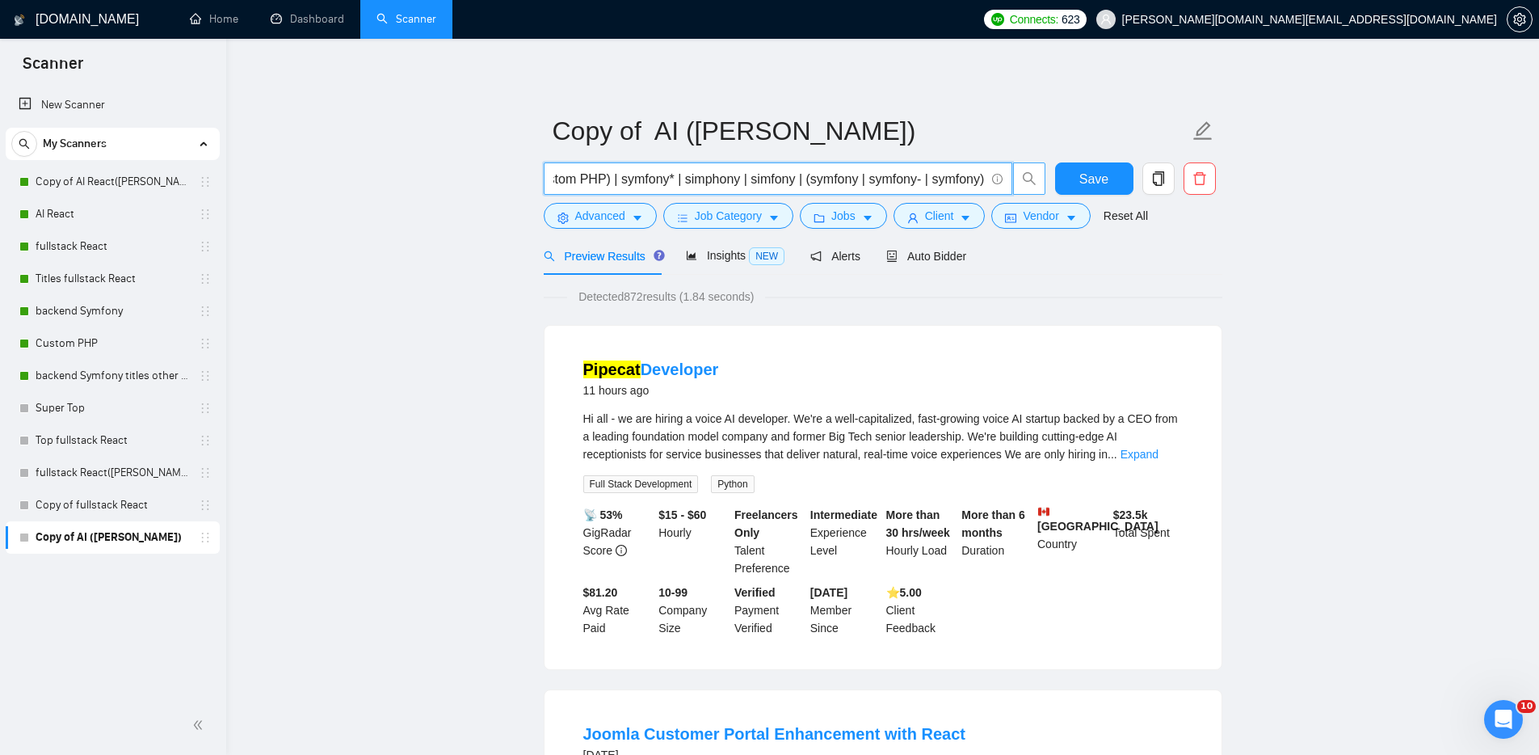
click at [1022, 181] on span "(Web Development) symfony| (php backend)| Laravel | contentful php | dailybots …" at bounding box center [795, 178] width 503 height 32
click at [986, 180] on span "(Web Development) symfony| (php backend)| Laravel | contentful php | dailybots …" at bounding box center [778, 178] width 469 height 32
click at [966, 177] on input "(Web Development) symfony| (php backend)| Laravel | contentful php | dailybots …" at bounding box center [768, 179] width 431 height 20
drag, startPoint x: 970, startPoint y: 179, endPoint x: 997, endPoint y: 178, distance: 26.7
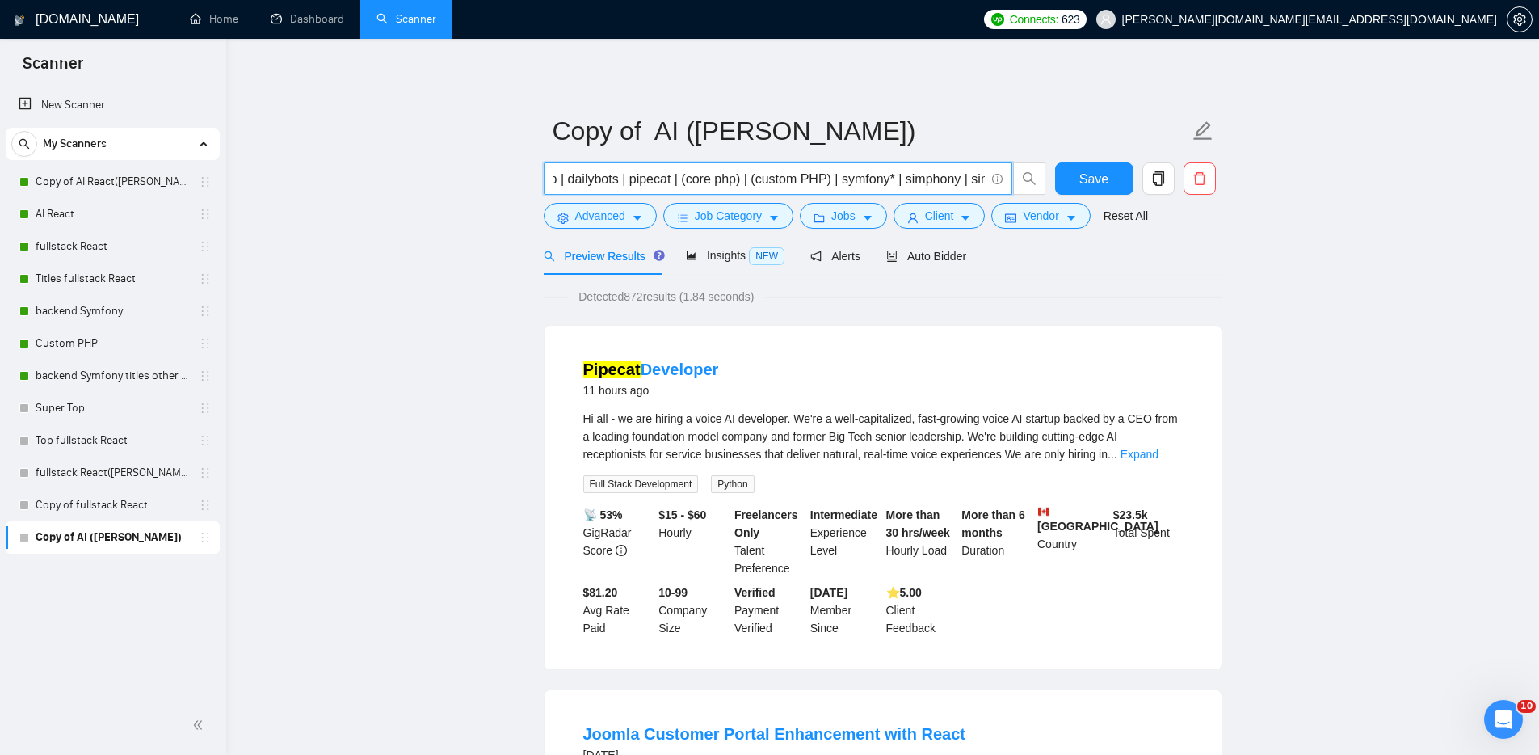
click at [997, 178] on span "(Web Development) symfony| (php backend)| Laravel | contentful php | dailybots …" at bounding box center [778, 178] width 469 height 32
click at [974, 179] on input "(Web Development) symfony| (php backend)| Laravel | contentful php | dailybots …" at bounding box center [768, 179] width 431 height 20
drag, startPoint x: 965, startPoint y: 179, endPoint x: 994, endPoint y: 178, distance: 29.1
click at [994, 178] on span "(Web Development) symfony| (php backend)| Laravel | contentful php | dailybots …" at bounding box center [778, 178] width 469 height 32
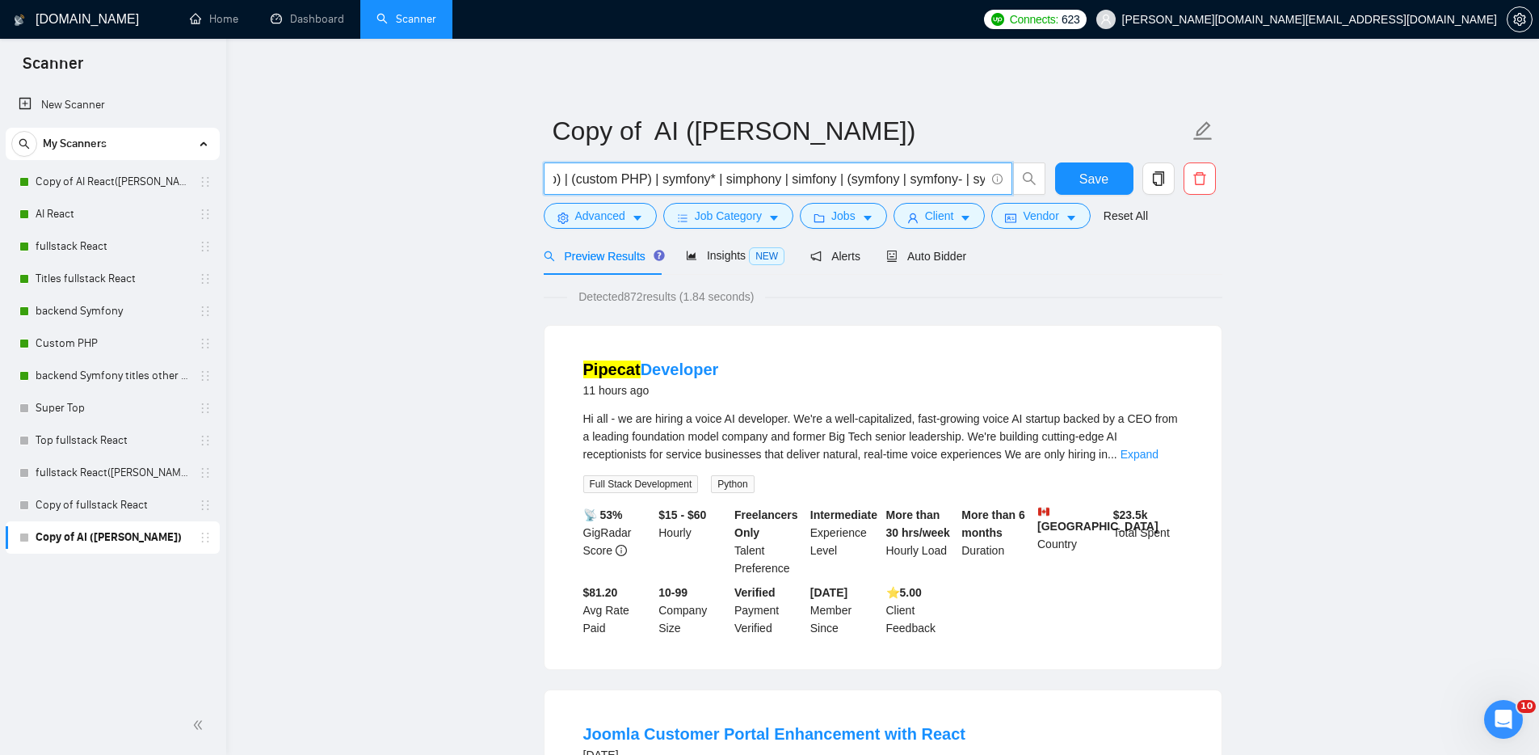
scroll to position [0, 637]
drag, startPoint x: 947, startPoint y: 175, endPoint x: 987, endPoint y: 179, distance: 40.6
click at [987, 179] on span "(Web Development) symfony| (php backend)| Laravel | contentful php | dailybots …" at bounding box center [778, 178] width 469 height 32
click at [966, 178] on input "(Web Development) symfony| (php backend)| Laravel | contentful php | dailybots …" at bounding box center [768, 179] width 431 height 20
click at [983, 177] on input "(Web Development) symfony| (php backend)| Laravel | contentful php | dailybots …" at bounding box center [768, 179] width 431 height 20
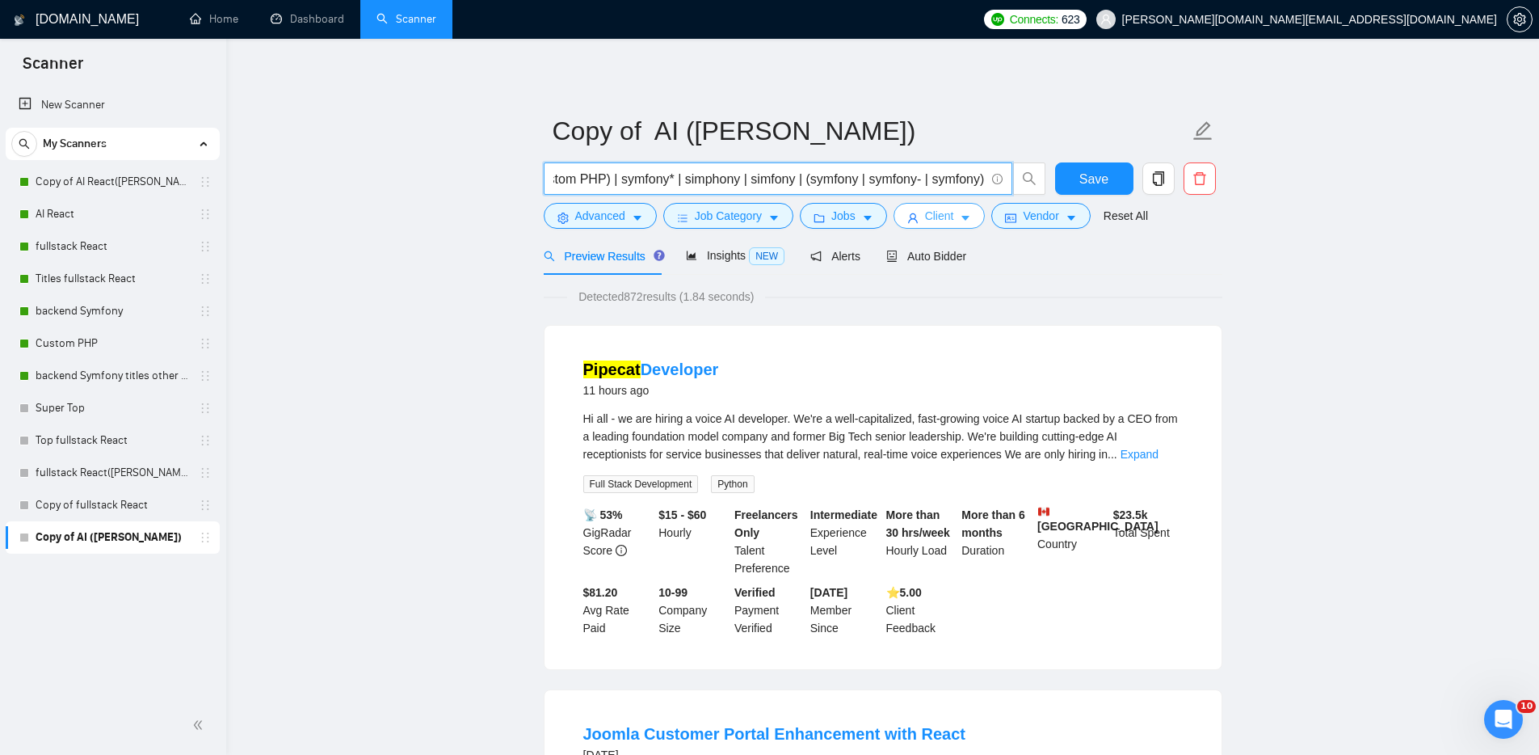
scroll to position [0, 639]
paste input "AI developer React | AI developer Next | AI chatbot React | AI chatbot Next | A…"
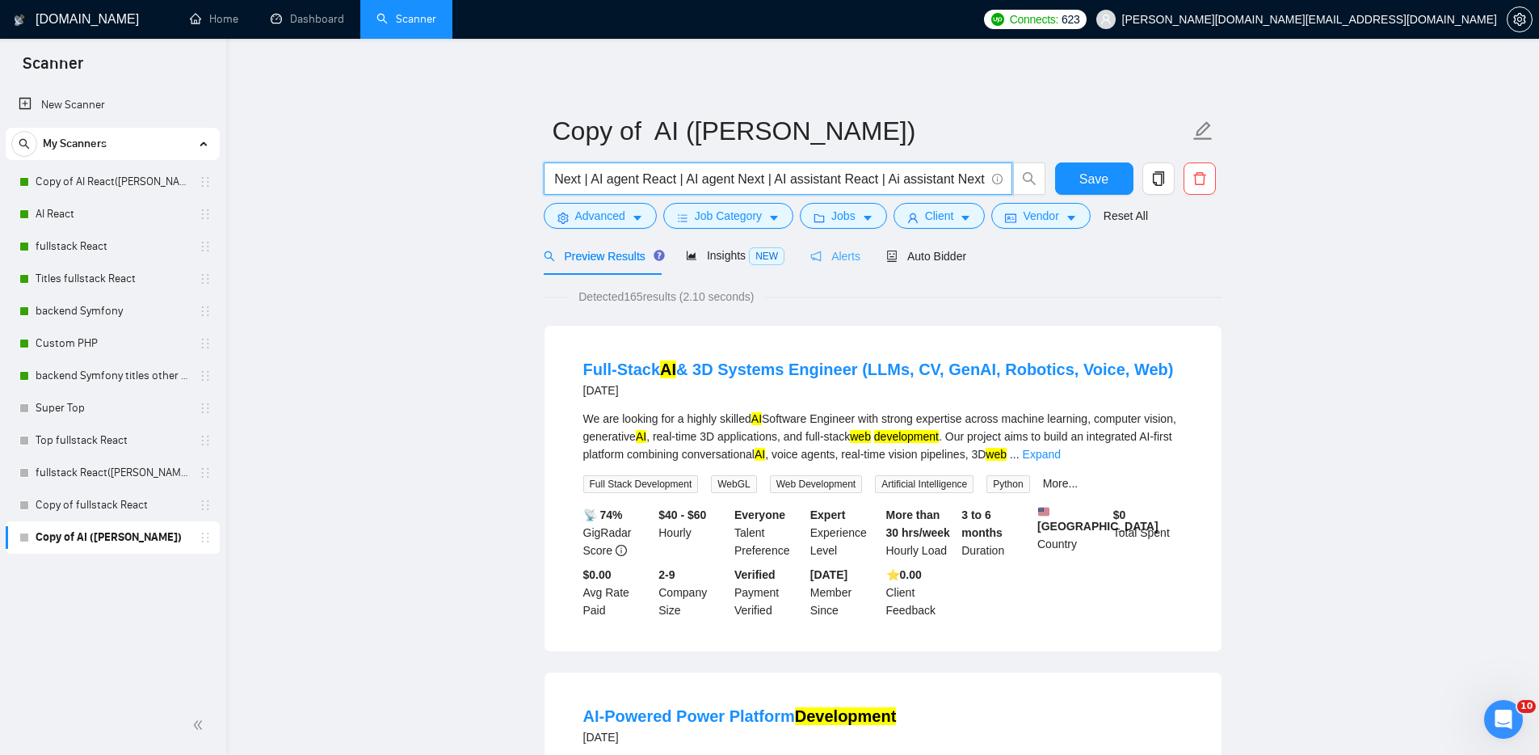
scroll to position [0, 1599]
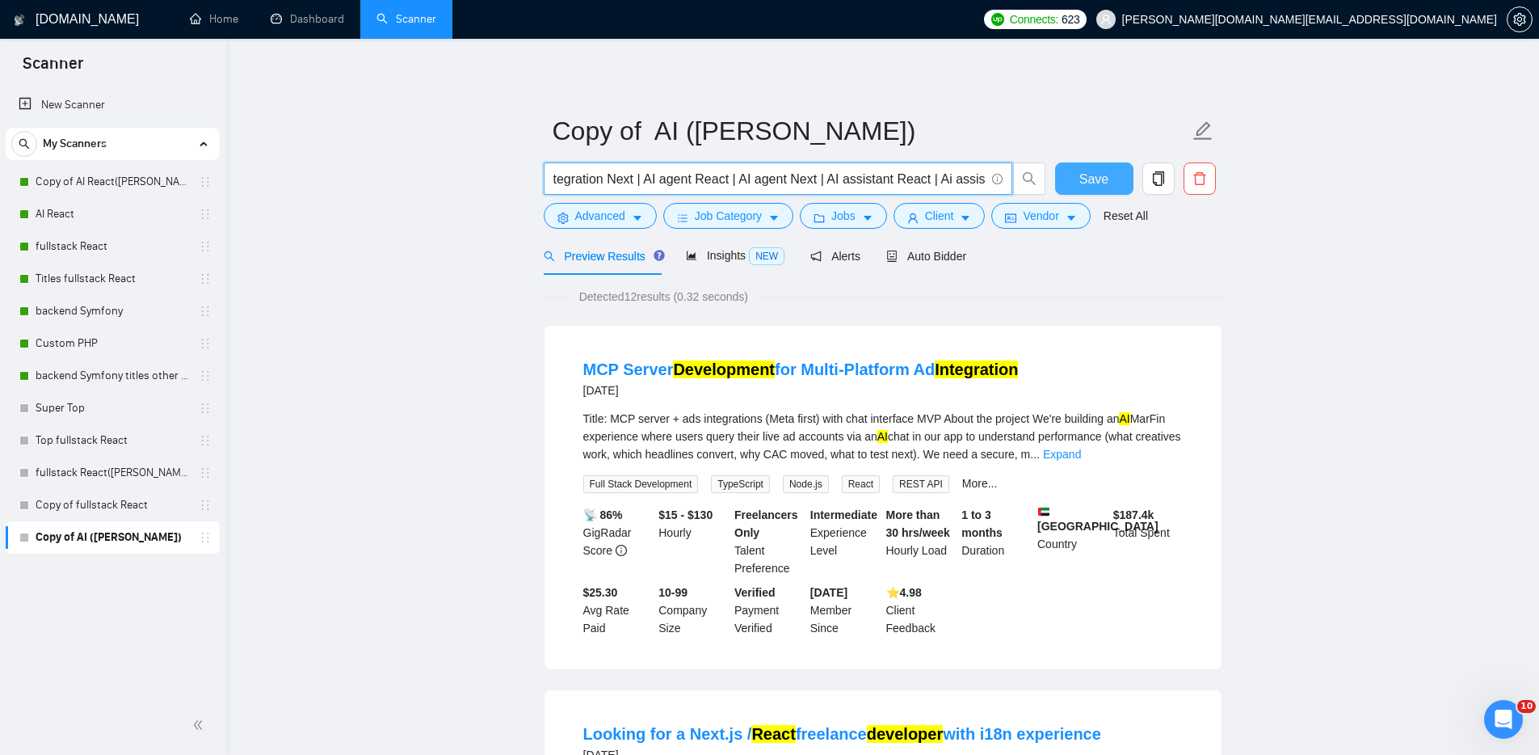
drag, startPoint x: 962, startPoint y: 176, endPoint x: 1056, endPoint y: 180, distance: 93.8
click at [1056, 180] on div "(Web Development) symfony| (php backend)| Laravel | contentful php | dailybots …" at bounding box center [880, 182] width 679 height 40
click at [932, 166] on span "(Web Development) symfony| (php backend)| Laravel | contentful php | dailybots …" at bounding box center [778, 178] width 469 height 32
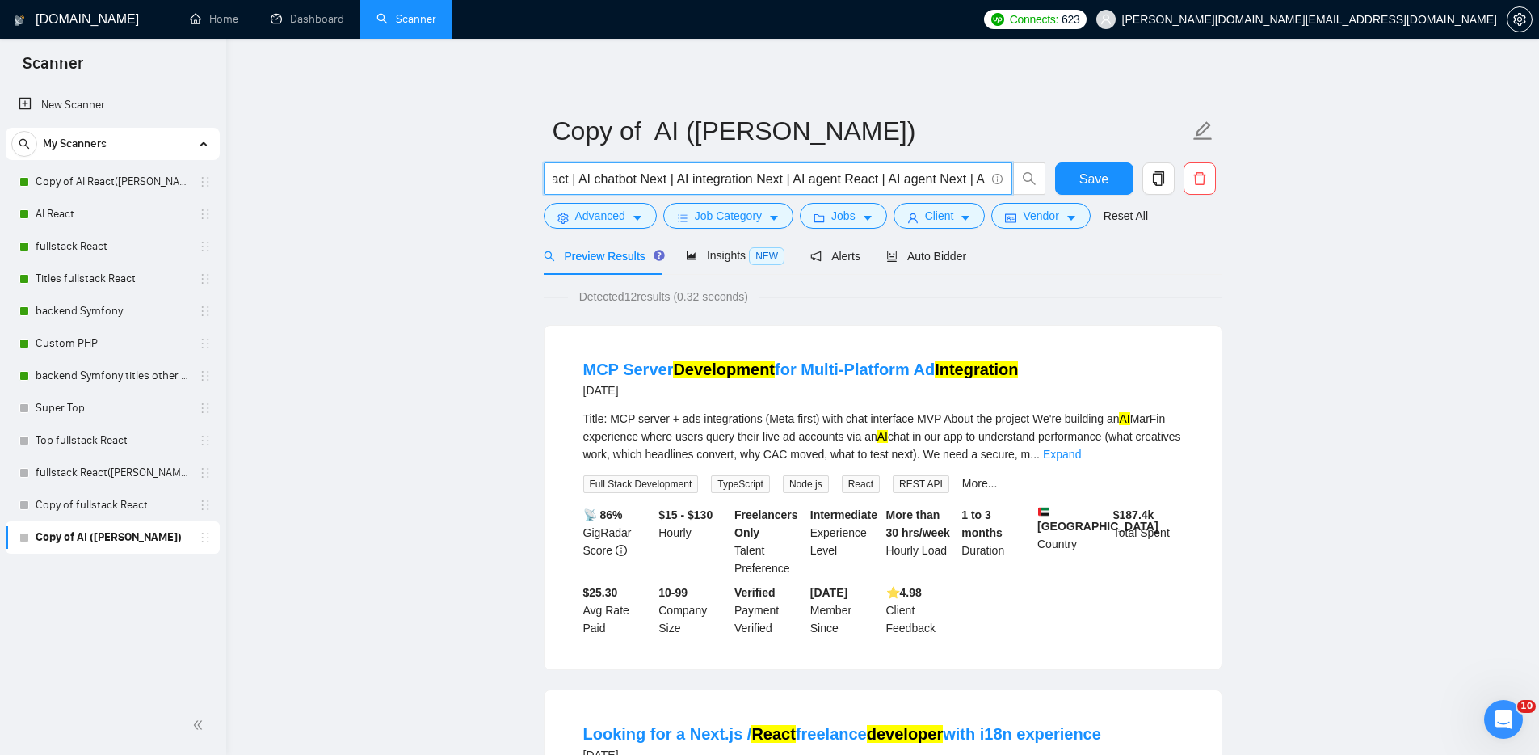
drag, startPoint x: 915, startPoint y: 175, endPoint x: 1050, endPoint y: 173, distance: 134.1
click at [1050, 173] on div "(Web Development) symfony| (php backend)| Laravel | contentful php | dailybots …" at bounding box center [880, 182] width 679 height 40
click at [929, 169] on input "(Web Development) symfony| (php backend)| Laravel | contentful php | dailybots …" at bounding box center [768, 179] width 431 height 20
drag, startPoint x: 914, startPoint y: 175, endPoint x: 1002, endPoint y: 178, distance: 88.1
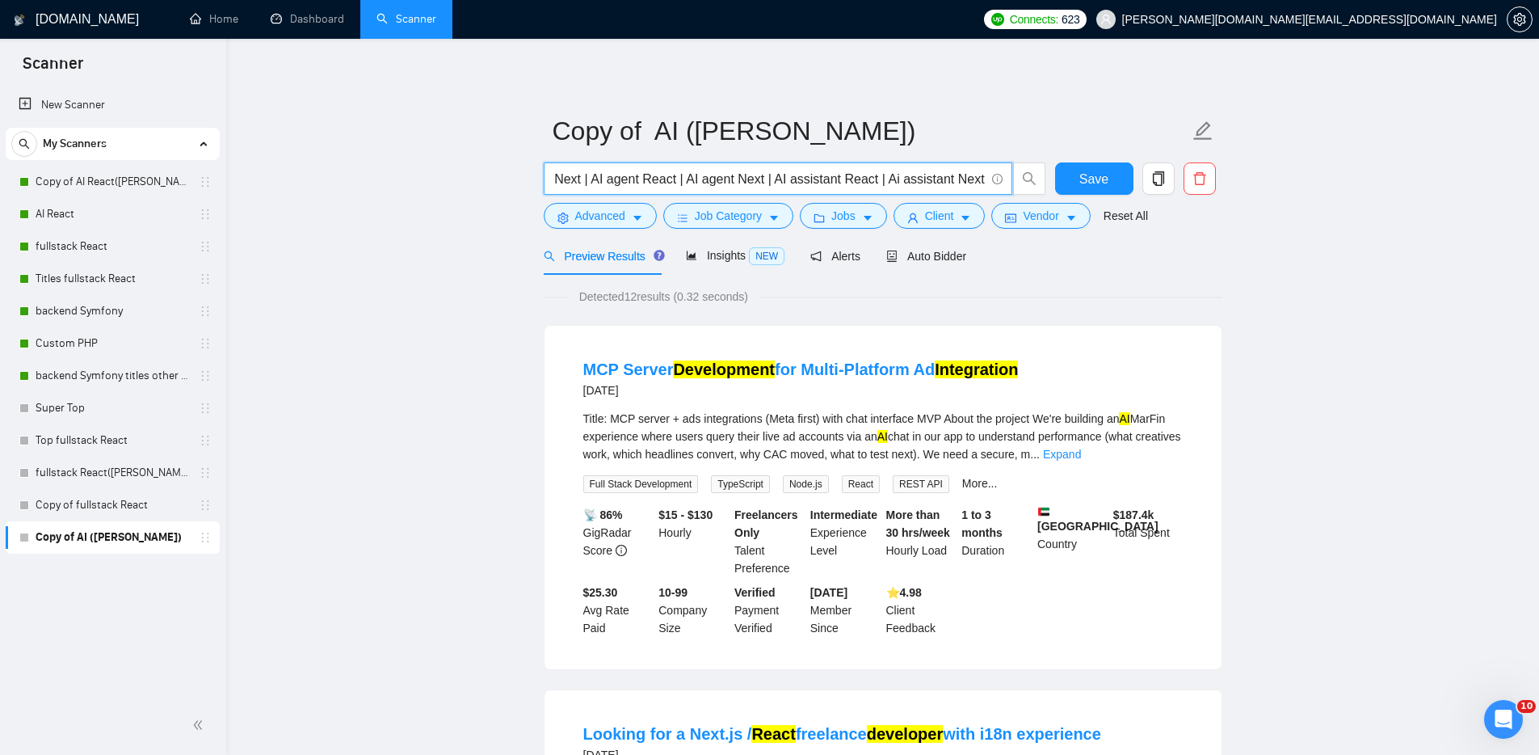
click at [1014, 177] on span "(Web Development) symfony| (php backend)| Laravel | contentful php | dailybots …" at bounding box center [795, 178] width 503 height 32
click at [974, 179] on input "(Web Development) symfony| (php backend)| Laravel | contentful php | dailybots …" at bounding box center [768, 179] width 431 height 20
click at [984, 178] on input "(Web Development) symfony| (php backend)| Laravel | contentful php | dailybots …" at bounding box center [768, 179] width 431 height 20
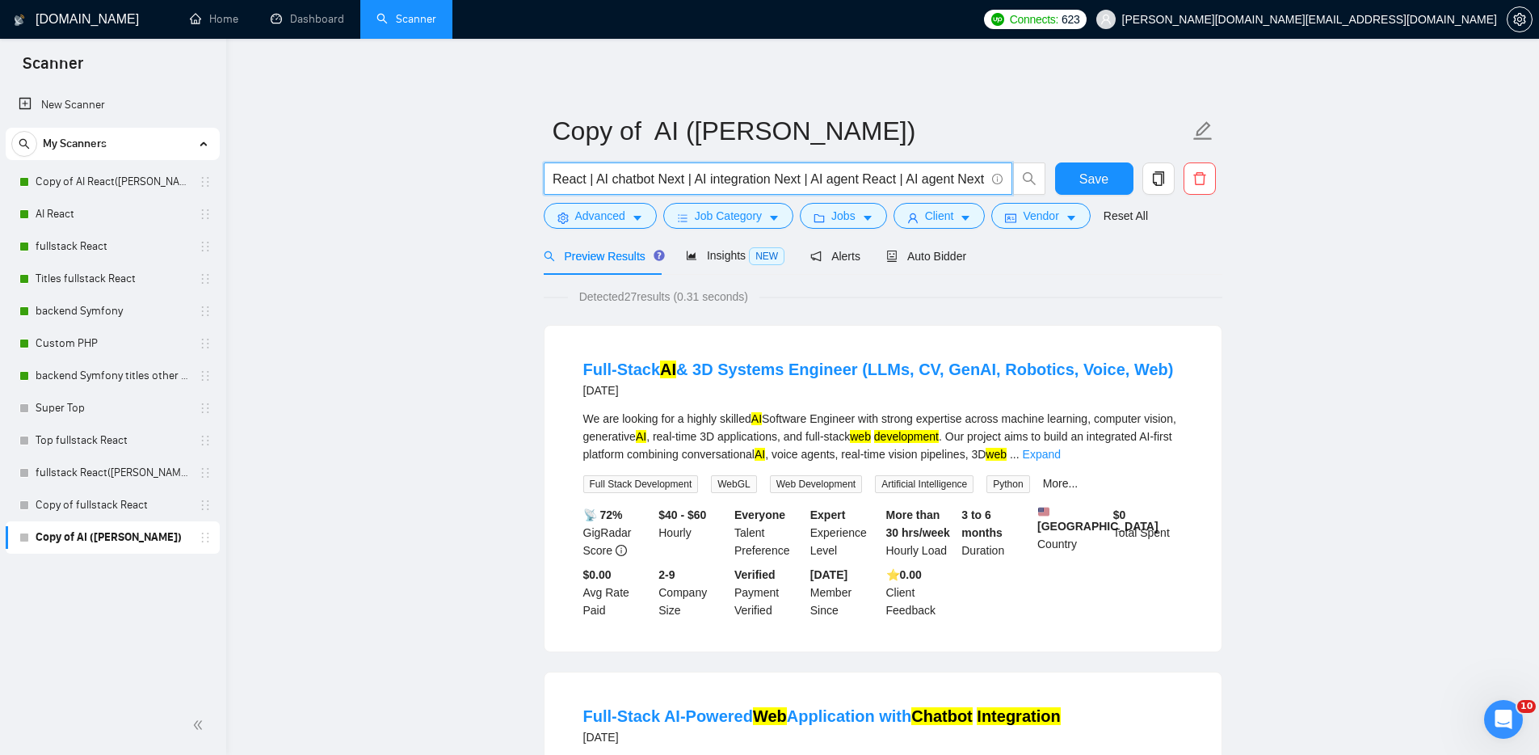
scroll to position [0, 1378]
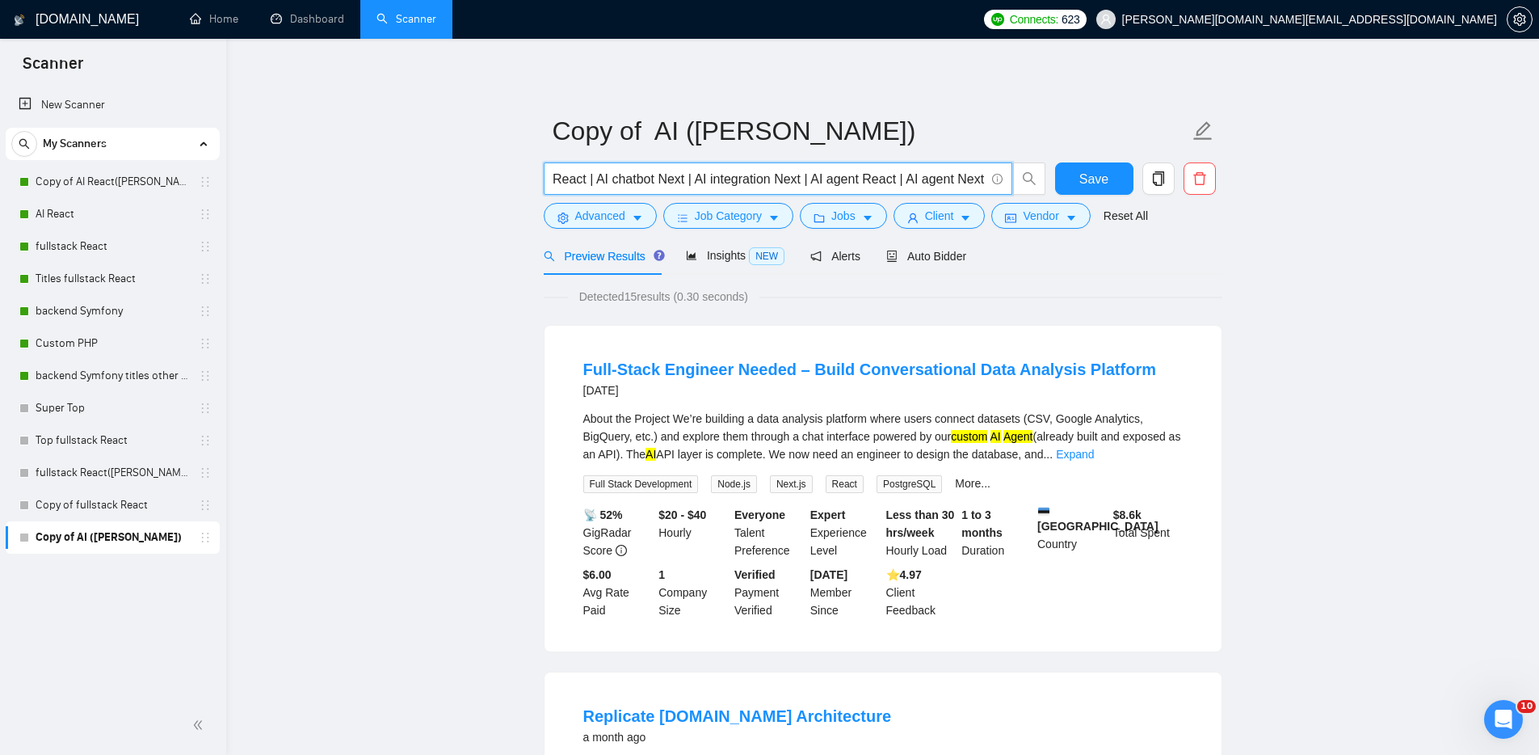
drag, startPoint x: 974, startPoint y: 179, endPoint x: 1011, endPoint y: 180, distance: 36.4
click at [1011, 180] on span "(Web Development) symfony| (php backend)| Laravel | contentful php | dailybots …" at bounding box center [778, 178] width 469 height 32
click at [980, 178] on input "(Web Development) symfony| (php backend)| Laravel | contentful php | dailybots …" at bounding box center [768, 179] width 431 height 20
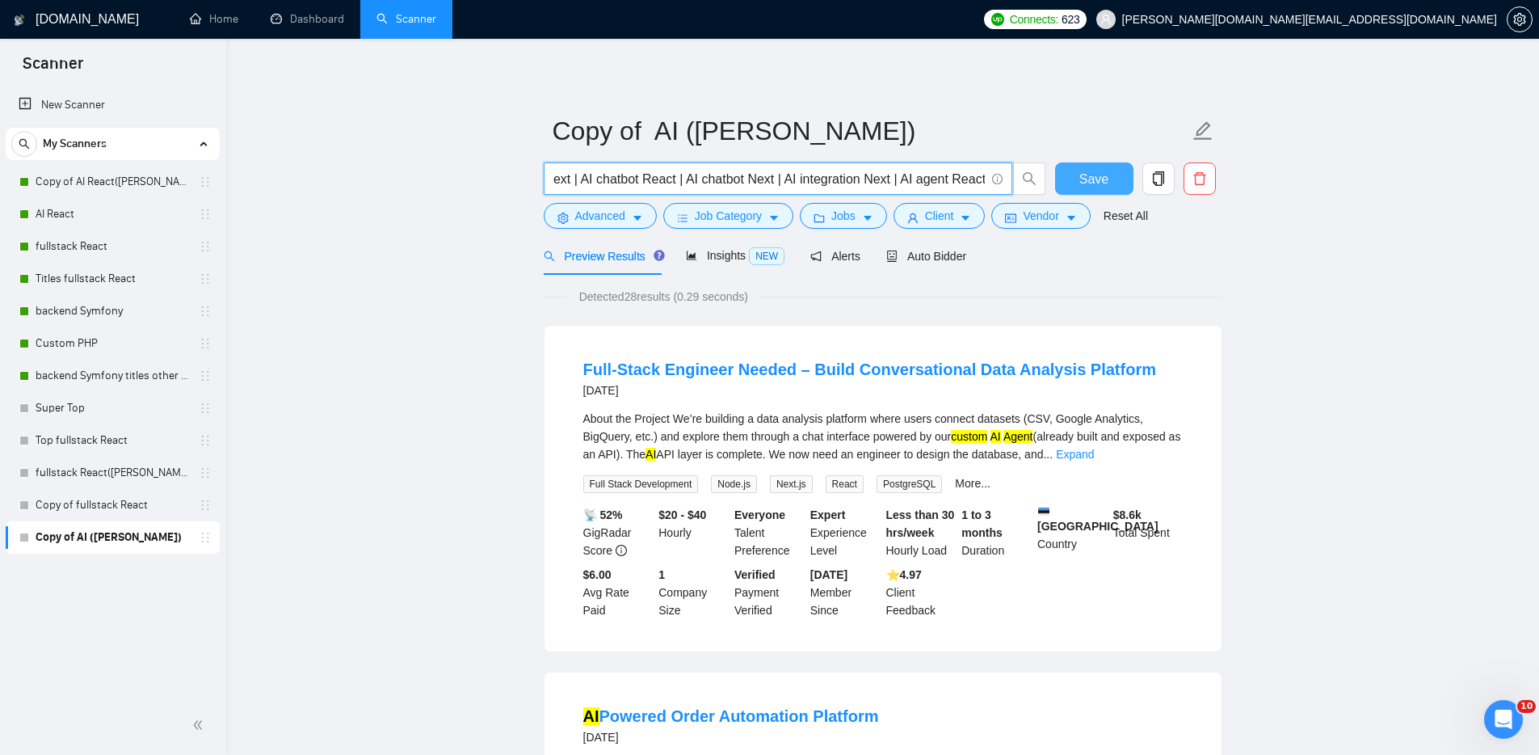
scroll to position [0, 1289]
drag, startPoint x: 942, startPoint y: 182, endPoint x: 1037, endPoint y: 178, distance: 95.4
click at [1060, 178] on div "(Web Development) symfony| (php backend)| Laravel | contentful php | dailybots …" at bounding box center [880, 182] width 679 height 40
click at [985, 175] on span "(Web Development) symfony| (php backend)| Laravel | contentful php | dailybots …" at bounding box center [778, 178] width 469 height 32
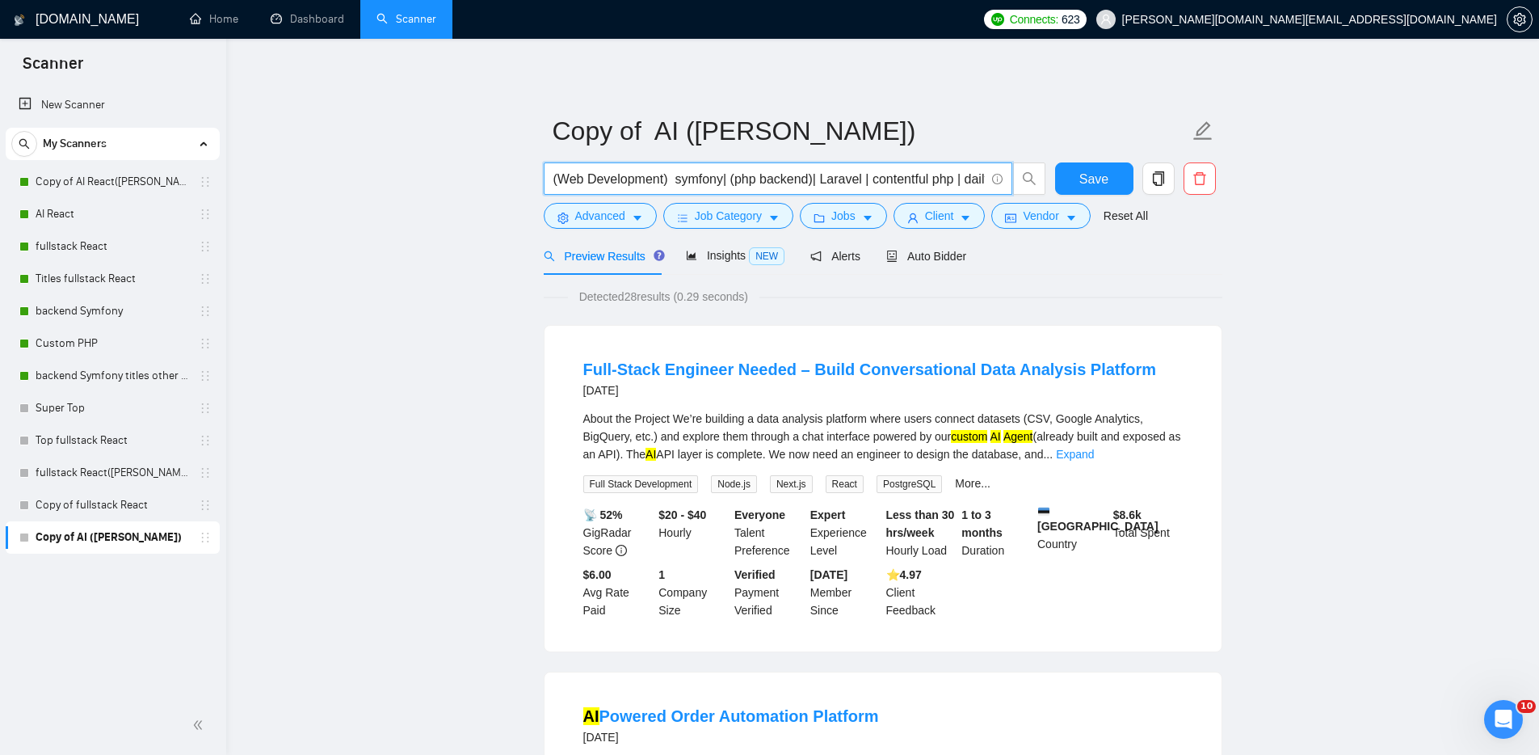
click at [967, 183] on input "(Web Development) symfony| (php backend)| Laravel | contentful php | dailybots …" at bounding box center [768, 179] width 431 height 20
drag, startPoint x: 959, startPoint y: 179, endPoint x: 1063, endPoint y: 177, distance: 103.4
click at [1063, 177] on div "(Web Development) symfony| (php backend)| Laravel | contentful php | dailybots …" at bounding box center [880, 182] width 679 height 40
click at [964, 173] on input "(Web Development) symfony| (php backend)| Laravel | contentful php | dailybots …" at bounding box center [768, 179] width 431 height 20
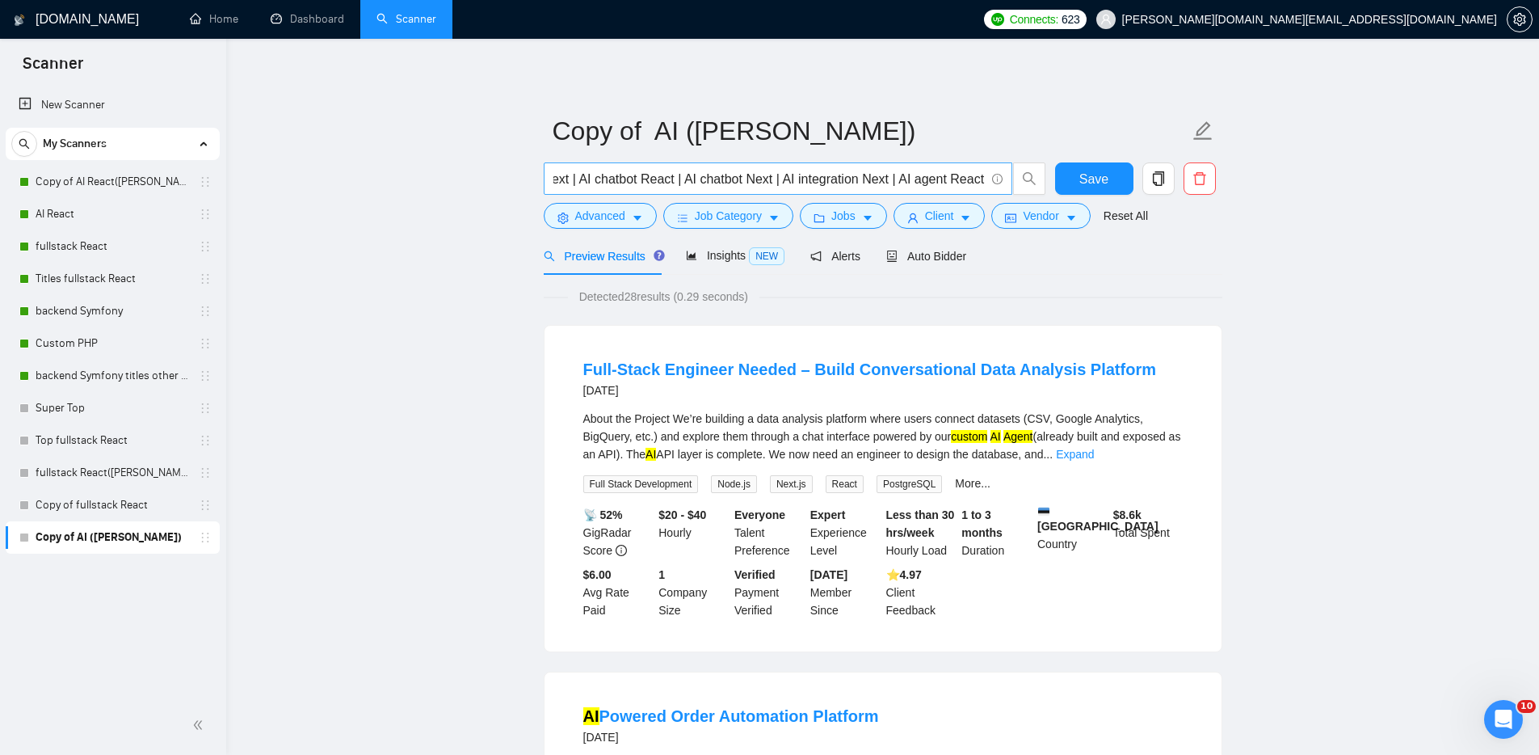
click at [984, 177] on span "(Web Development) symfony| (php backend)| Laravel | contentful php | dailybots …" at bounding box center [778, 178] width 469 height 32
drag, startPoint x: 991, startPoint y: 179, endPoint x: 1054, endPoint y: 182, distance: 62.3
click at [1055, 183] on div "(Web Development) symfony| (php backend)| Laravel | contentful php | dailybots …" at bounding box center [880, 182] width 679 height 40
drag, startPoint x: 938, startPoint y: 178, endPoint x: 1080, endPoint y: 176, distance: 142.2
click at [1080, 176] on div "(Web Development) symfony| (php backend)| Laravel | contentful php | dailybots …" at bounding box center [880, 182] width 679 height 40
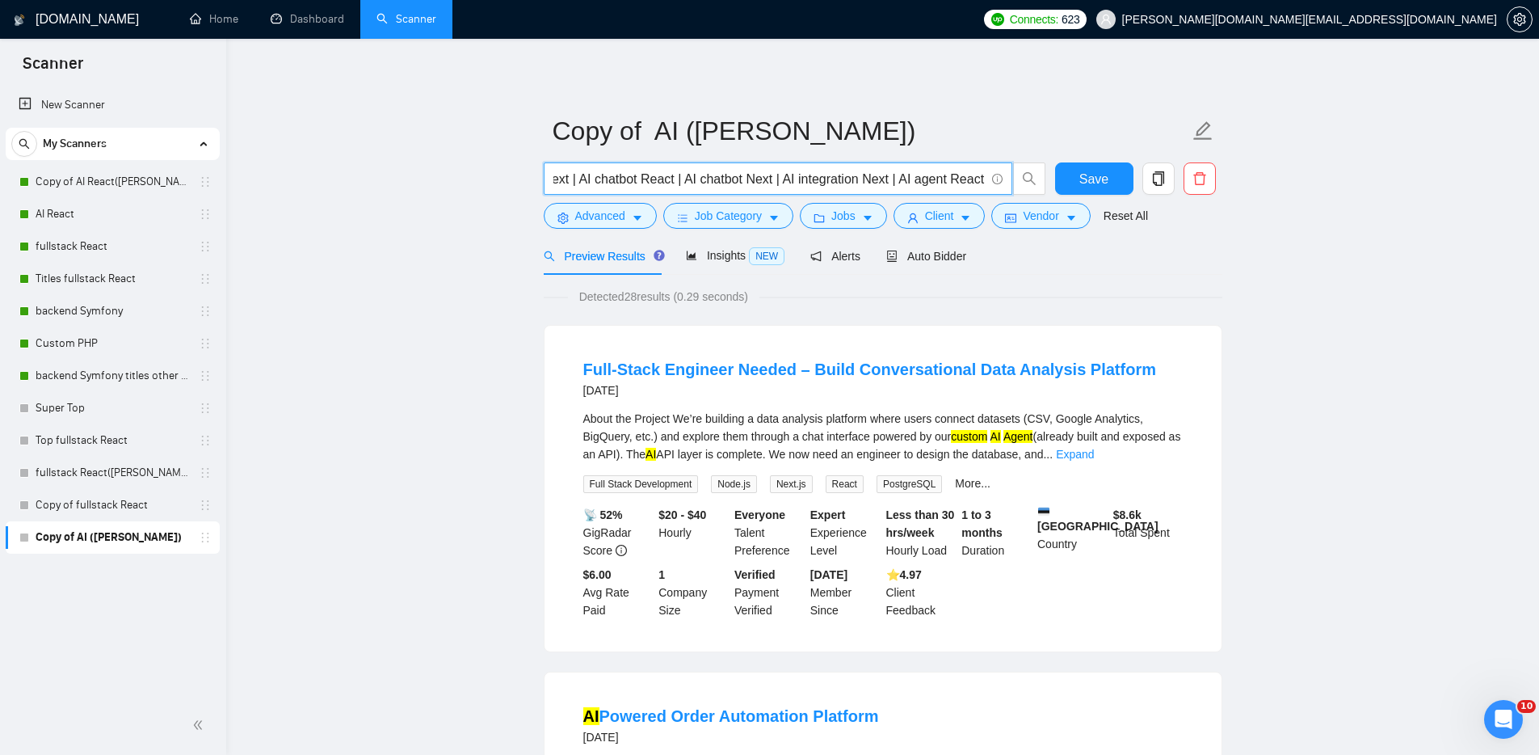
click at [932, 170] on input "(Web Development) symfony| (php backend)| Laravel | contentful php | dailybots …" at bounding box center [768, 179] width 431 height 20
click at [970, 178] on input "(Web Development) symfony| (php backend)| Laravel | contentful php | dailybots …" at bounding box center [768, 179] width 431 height 20
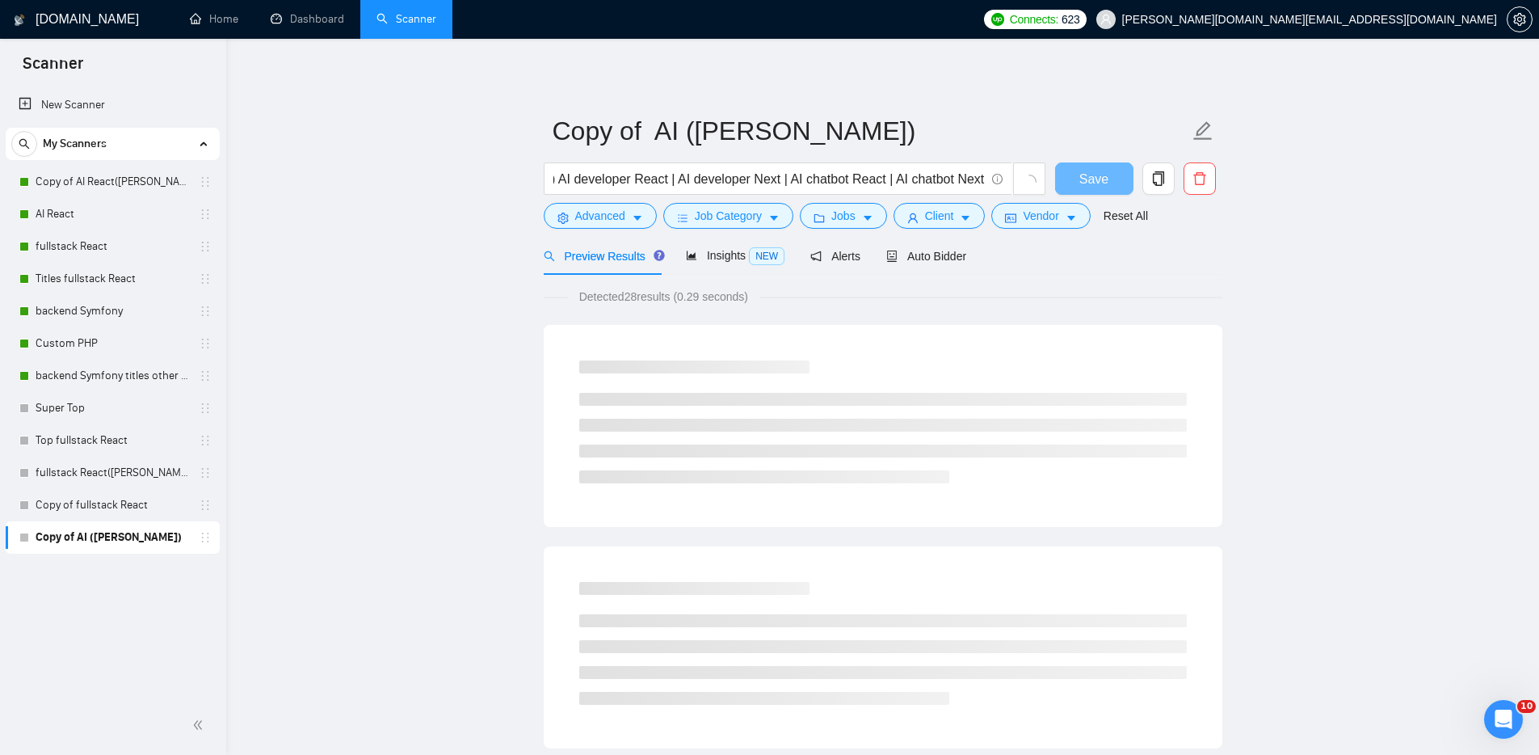
drag, startPoint x: 1279, startPoint y: 301, endPoint x: 1286, endPoint y: 307, distance: 8.6
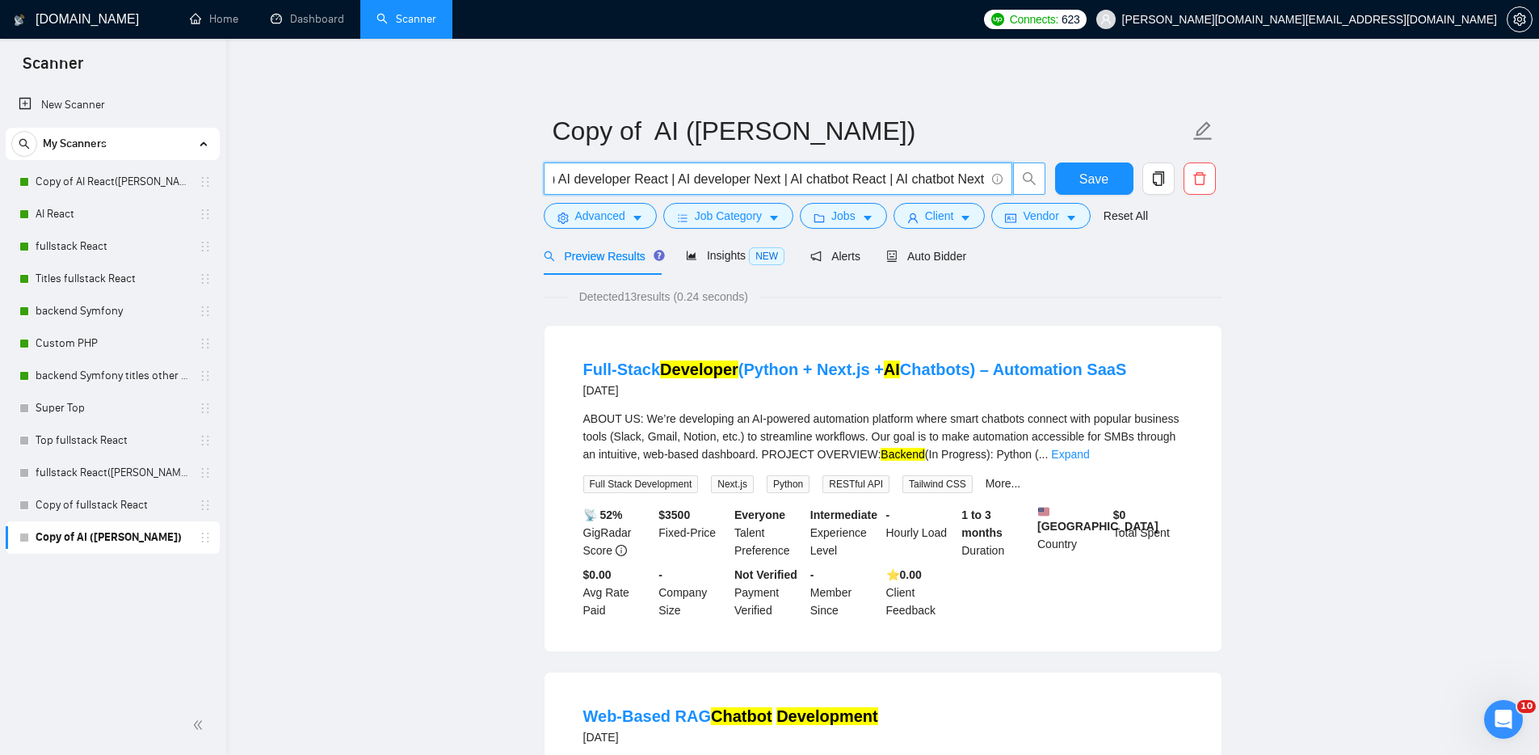
drag, startPoint x: 943, startPoint y: 175, endPoint x: 1040, endPoint y: 179, distance: 97.0
click at [1042, 179] on span "(Web Development) symfony| (php backend)| Laravel | contentful php | dailybots …" at bounding box center [795, 178] width 503 height 32
click at [983, 179] on input "(Web Development) symfony| (php backend)| Laravel | contentful php | dailybots …" at bounding box center [768, 179] width 431 height 20
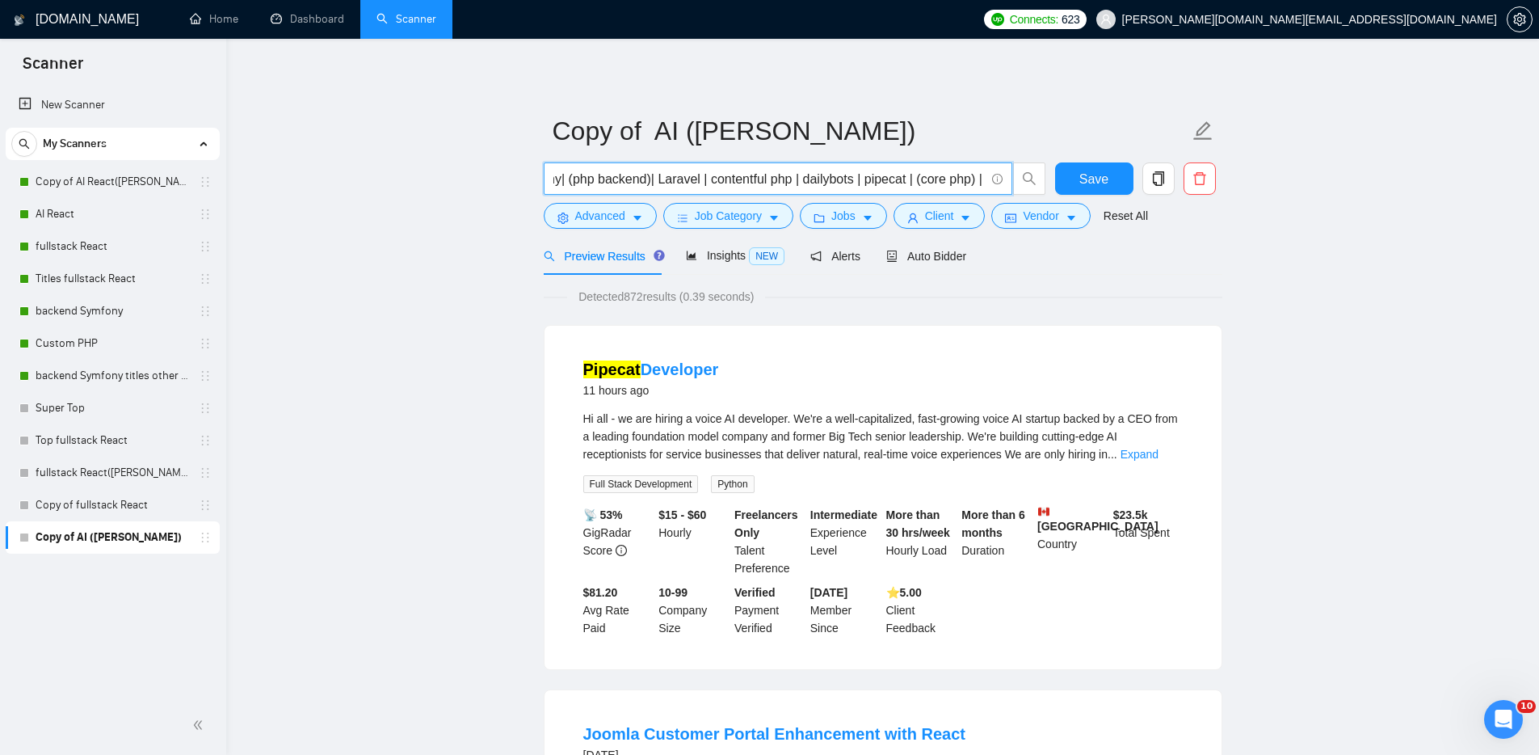
scroll to position [0, 0]
drag, startPoint x: 634, startPoint y: 179, endPoint x: 522, endPoint y: 179, distance: 112.3
click at [702, 181] on input "(Web Development) symfony| (php backend)| Laravel | contentful php | dailybots …" at bounding box center [768, 179] width 431 height 20
click at [999, 178] on icon "info-circle" at bounding box center [997, 179] width 11 height 11
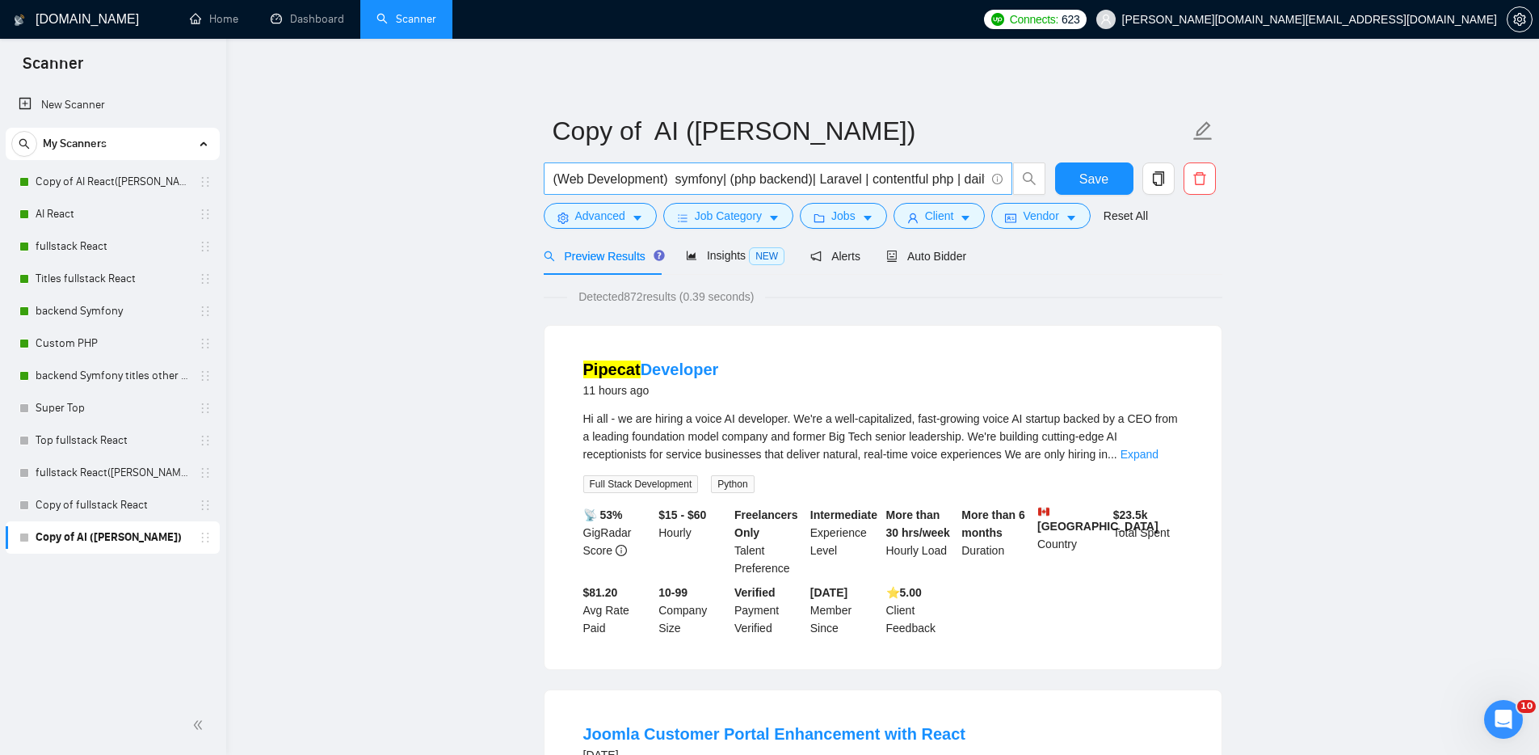
click at [914, 181] on input "(Web Development) symfony| (php backend)| Laravel | contentful php | dailybots …" at bounding box center [768, 179] width 431 height 20
drag, startPoint x: 775, startPoint y: 183, endPoint x: 1002, endPoint y: 191, distance: 227.2
click at [1009, 196] on div "(Web Development) symfony| (php backend)| Laravel | contentful php | dailybots …" at bounding box center [795, 182] width 509 height 40
click at [983, 179] on input "(Web Development) symfony| (php backend)| Laravel | contentful php | dailybots …" at bounding box center [768, 179] width 431 height 20
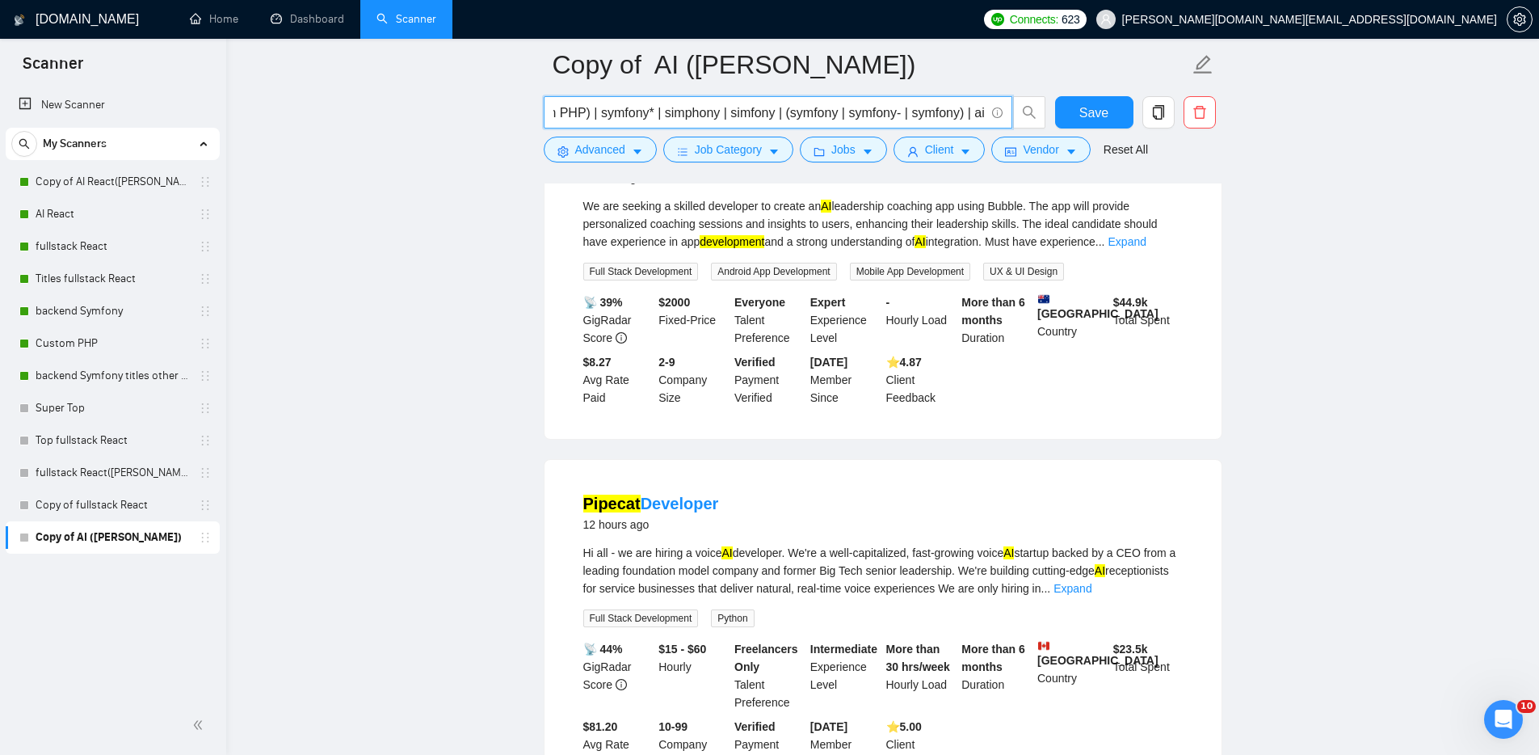
scroll to position [0, 0]
drag, startPoint x: 793, startPoint y: 577, endPoint x: 734, endPoint y: 578, distance: 59.0
click at [730, 576] on div "Hi all - we are hiring a voice AI developer. We're a well-capitalized, fast-gro…" at bounding box center [883, 570] width 600 height 53
copy div "AI developer"
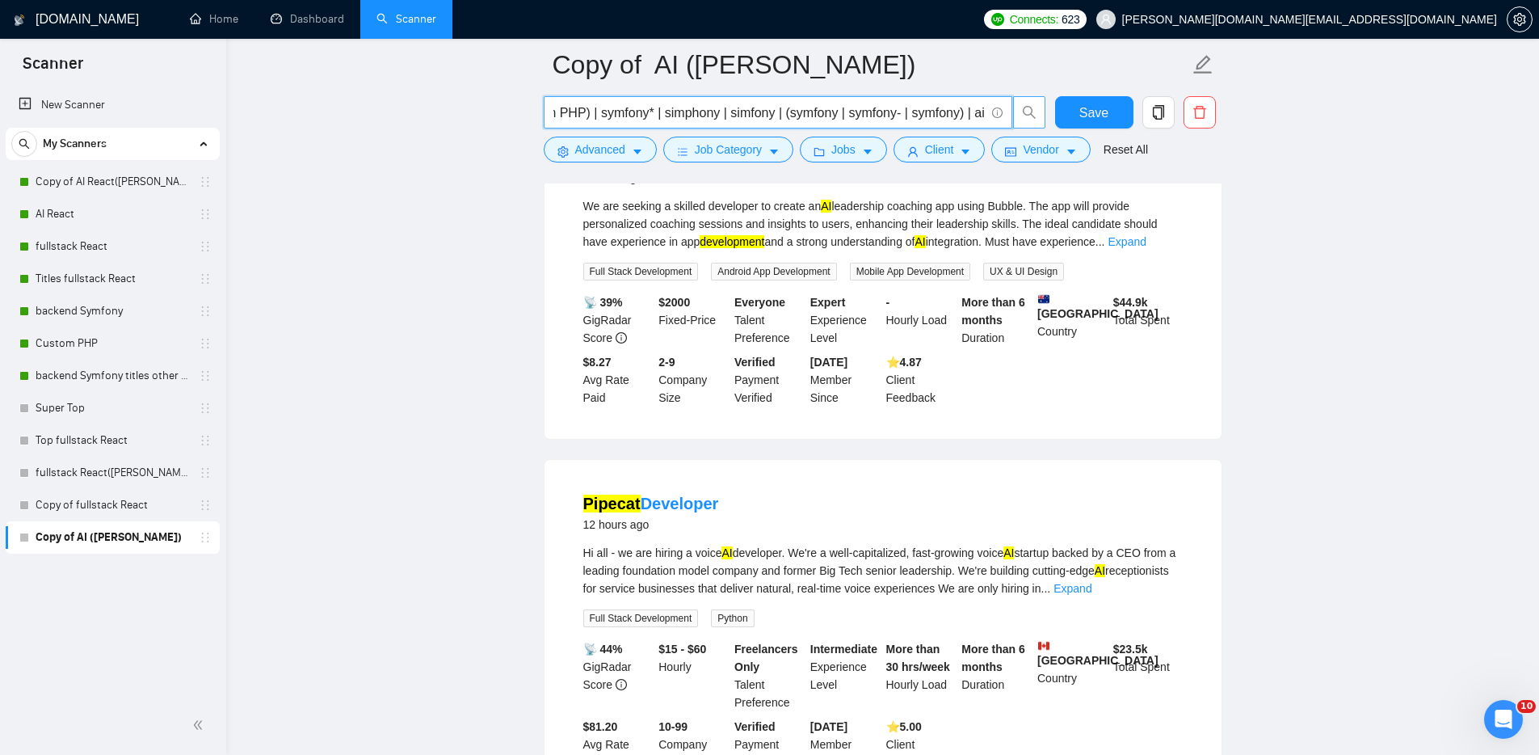
drag, startPoint x: 983, startPoint y: 112, endPoint x: 1019, endPoint y: 116, distance: 36.5
click at [1019, 116] on span "(Web Development) symfony| (php backend)| Laravel | contentful php | dailybots …" at bounding box center [795, 112] width 503 height 32
click at [980, 114] on input "(Web Development) symfony| (php backend)| Laravel | contentful php | dailybots …" at bounding box center [768, 113] width 431 height 20
paste input "AI developer"
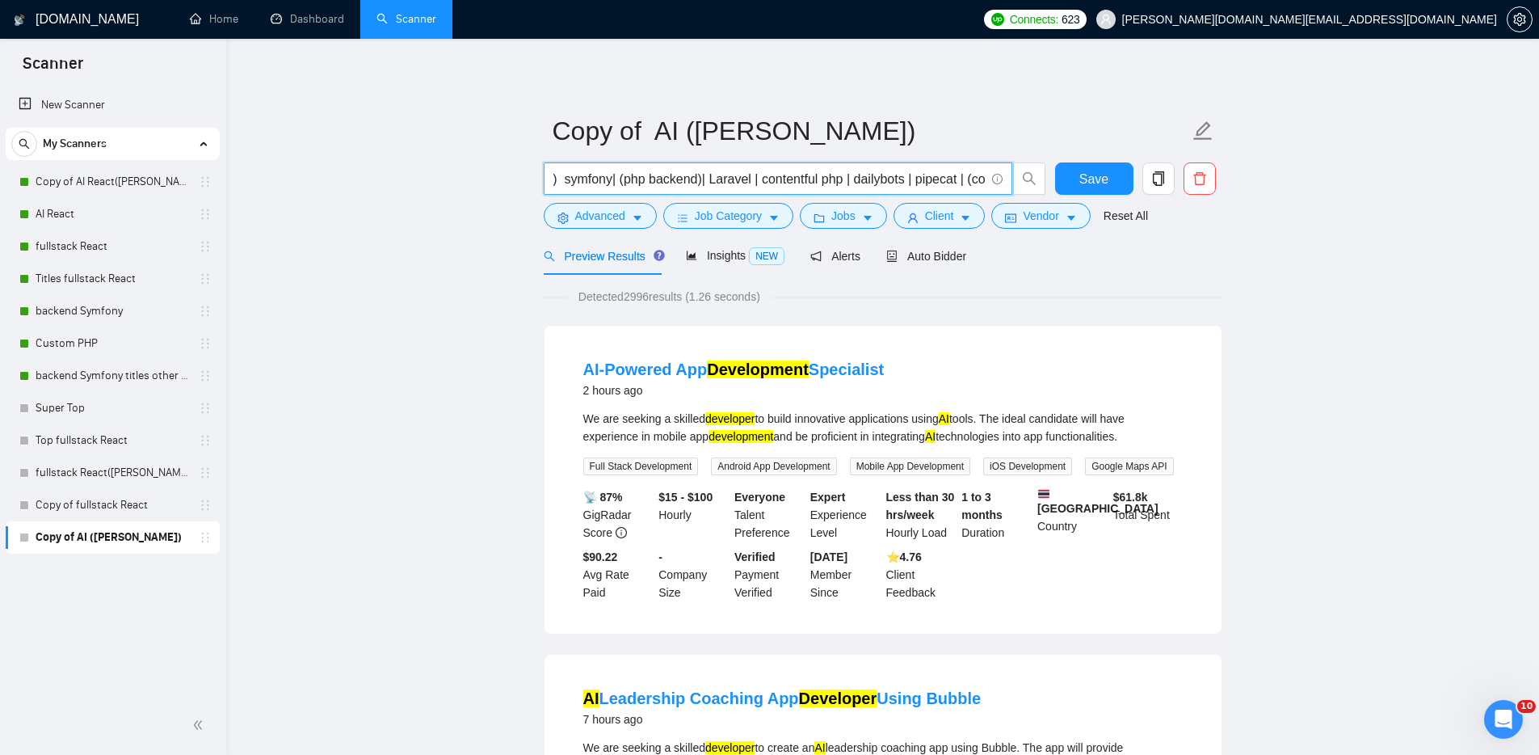
scroll to position [0, 297]
drag, startPoint x: 901, startPoint y: 176, endPoint x: 794, endPoint y: 175, distance: 106.7
click at [793, 175] on input "(Web Development) symfony| (php backend)| Laravel | contentful php | dailybots …" at bounding box center [768, 179] width 431 height 20
drag, startPoint x: 785, startPoint y: 177, endPoint x: 679, endPoint y: 174, distance: 106.7
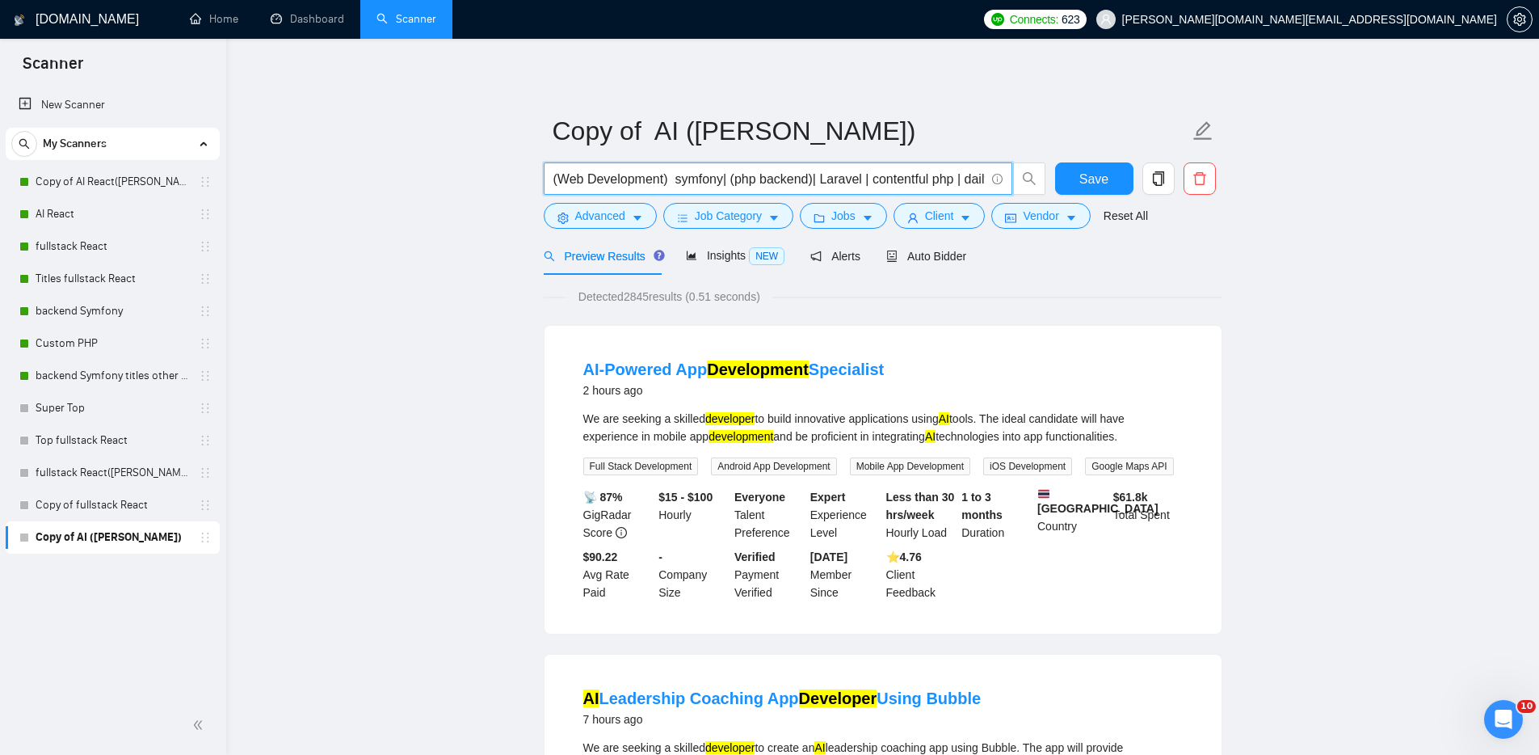
click at [678, 174] on input "(Web Development) symfony| (php backend)| Laravel | contentful php | dailybots …" at bounding box center [768, 179] width 431 height 20
type input "(Web Development) | dailybots | pipecat | AI developer"
drag, startPoint x: 1089, startPoint y: 465, endPoint x: 1008, endPoint y: 465, distance: 80.8
click at [1008, 465] on span "iOS Development" at bounding box center [1027, 466] width 89 height 18
copy span "iOS Development"
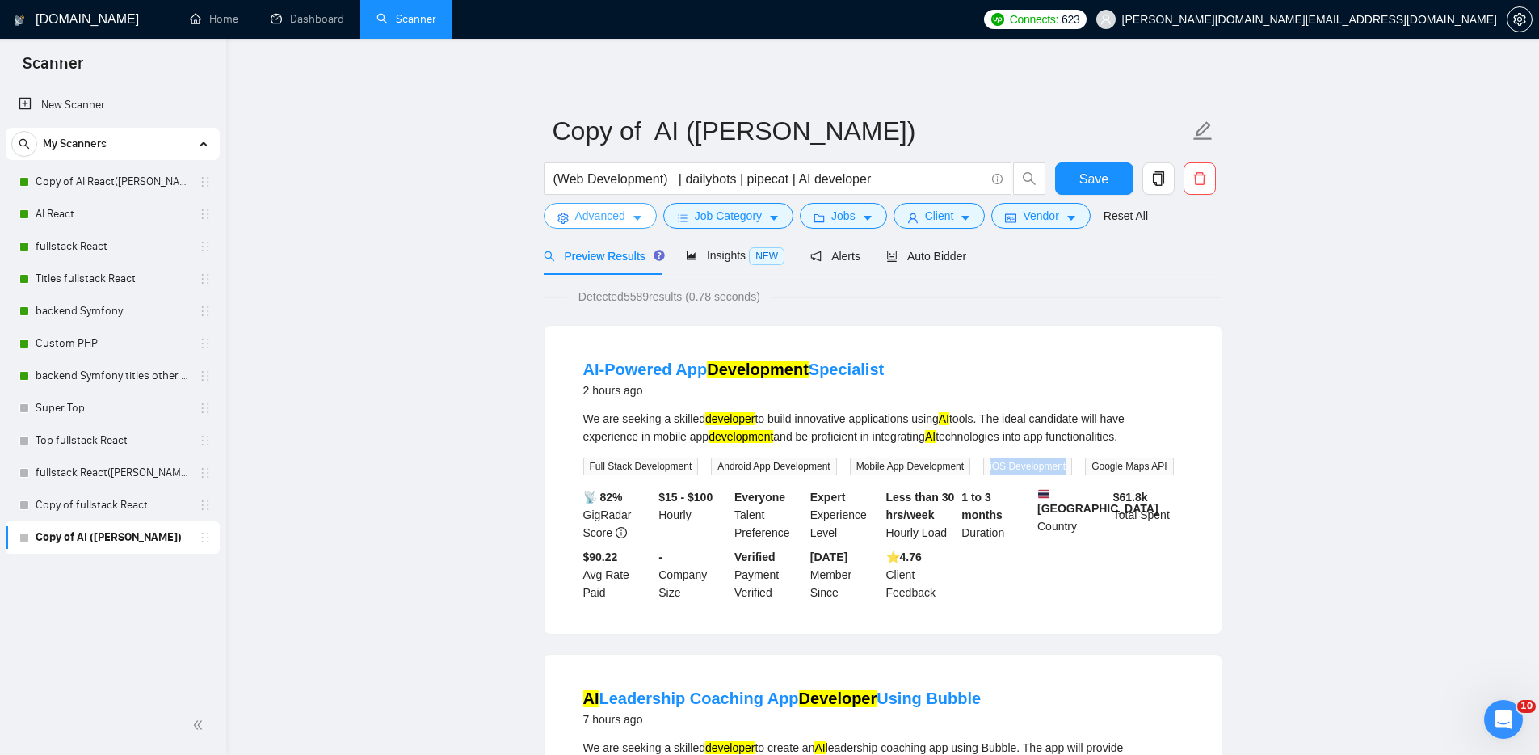
click at [616, 219] on span "Advanced" at bounding box center [600, 216] width 50 height 18
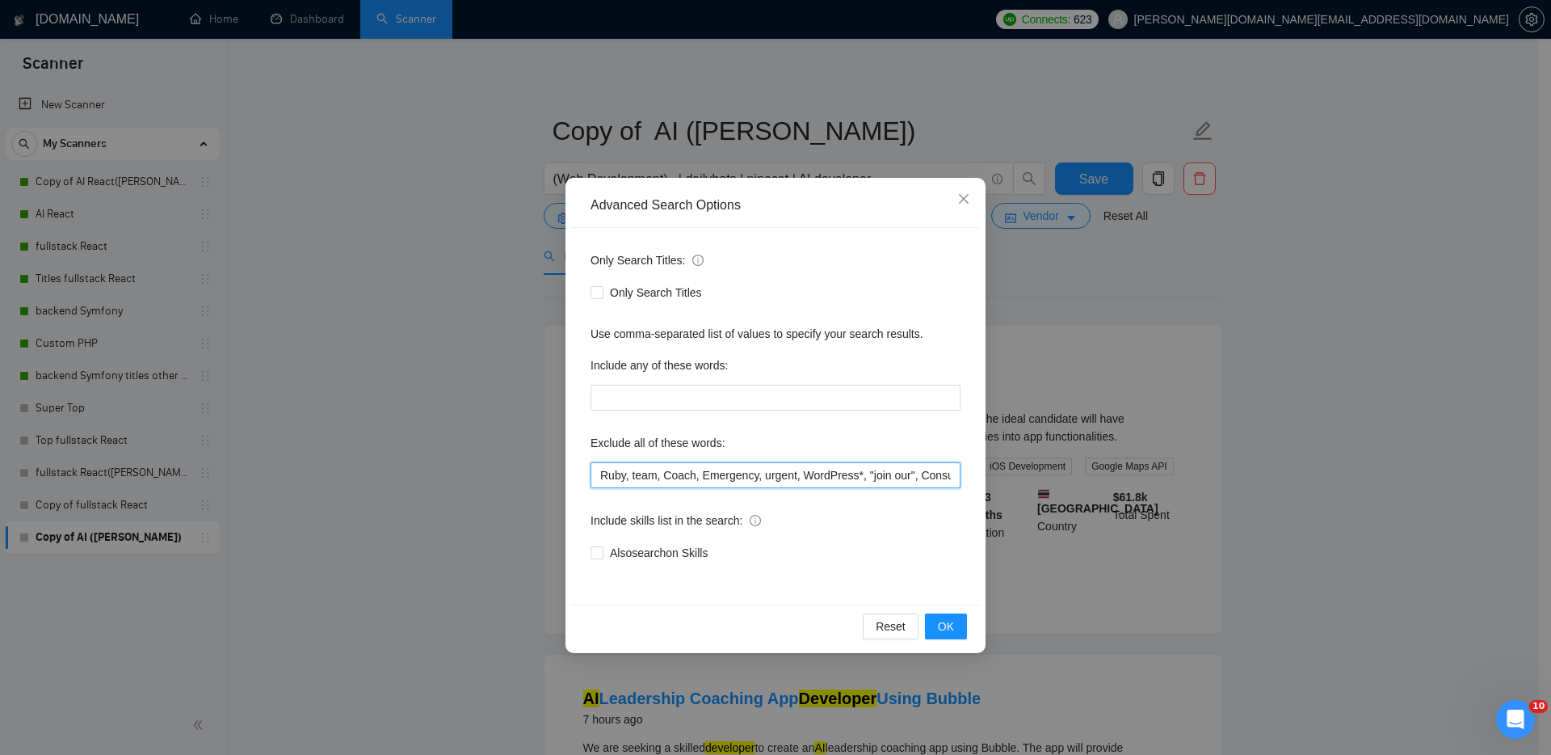
click at [600, 476] on input "Ruby, team, Coach, Emergency, urgent, WordPress*, "join our", Consult*, Blockch…" at bounding box center [776, 475] width 370 height 26
paste input "iOS Development"
drag, startPoint x: 947, startPoint y: 628, endPoint x: 956, endPoint y: 626, distance: 9.0
click at [948, 628] on span "OK" at bounding box center [946, 626] width 16 height 18
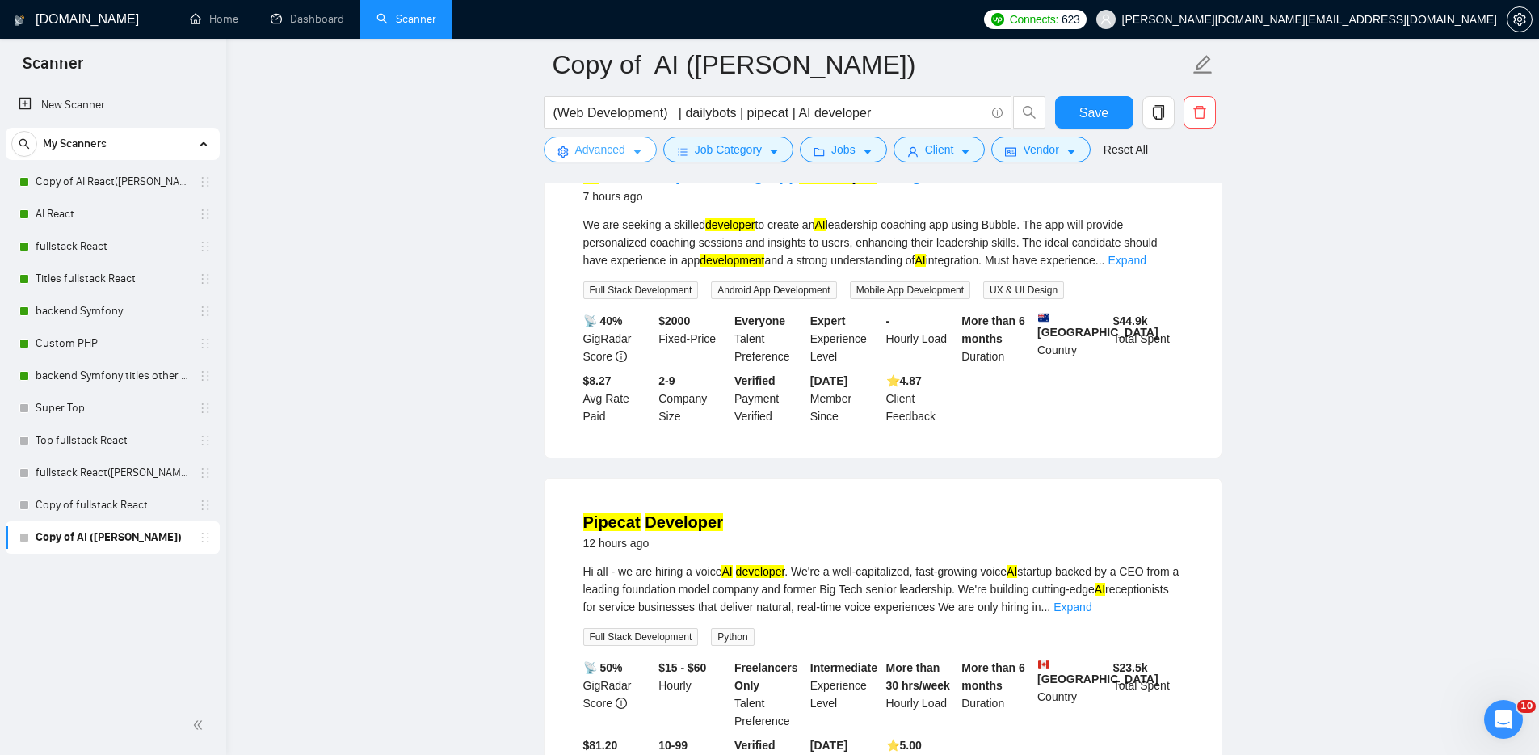
scroll to position [521, 0]
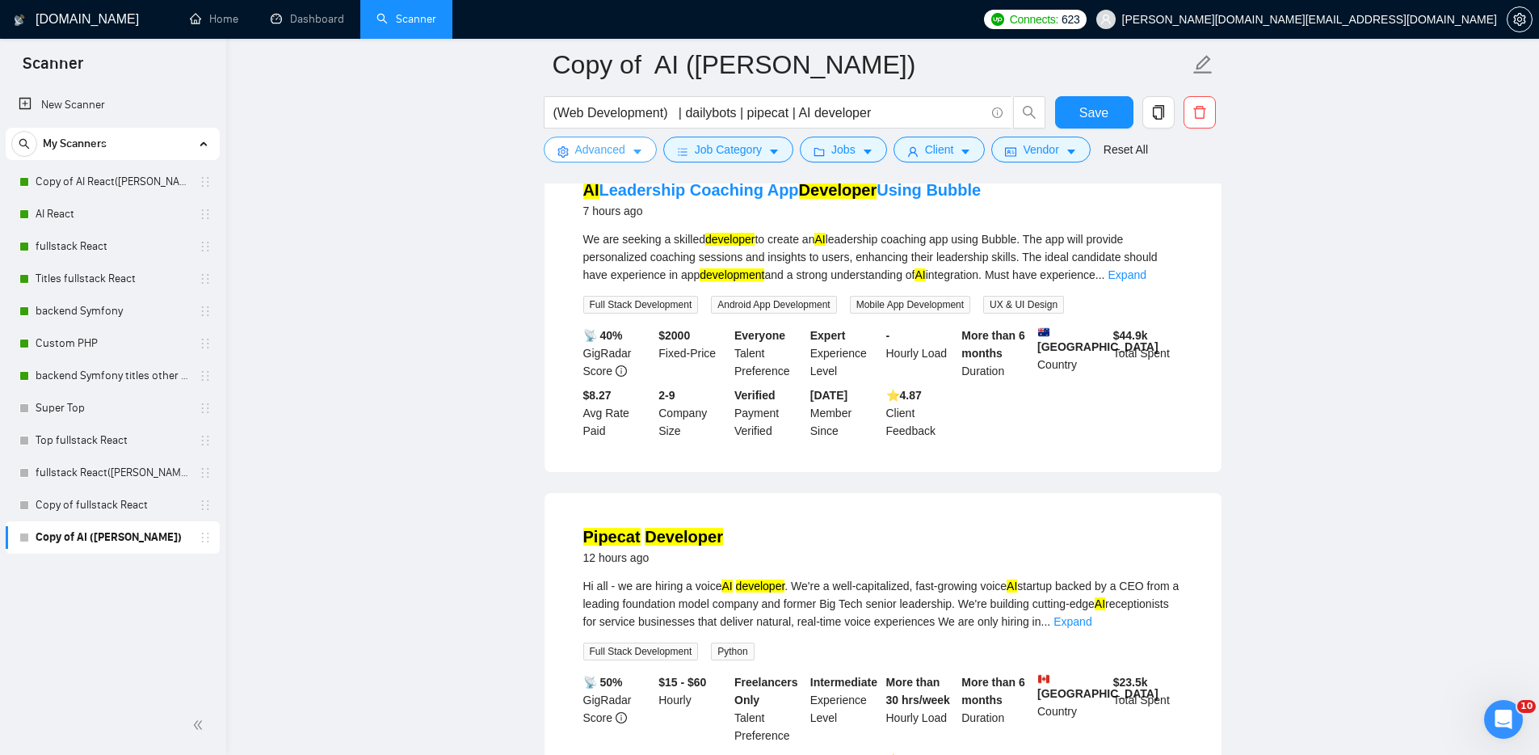
click at [584, 146] on span "Advanced" at bounding box center [600, 150] width 50 height 18
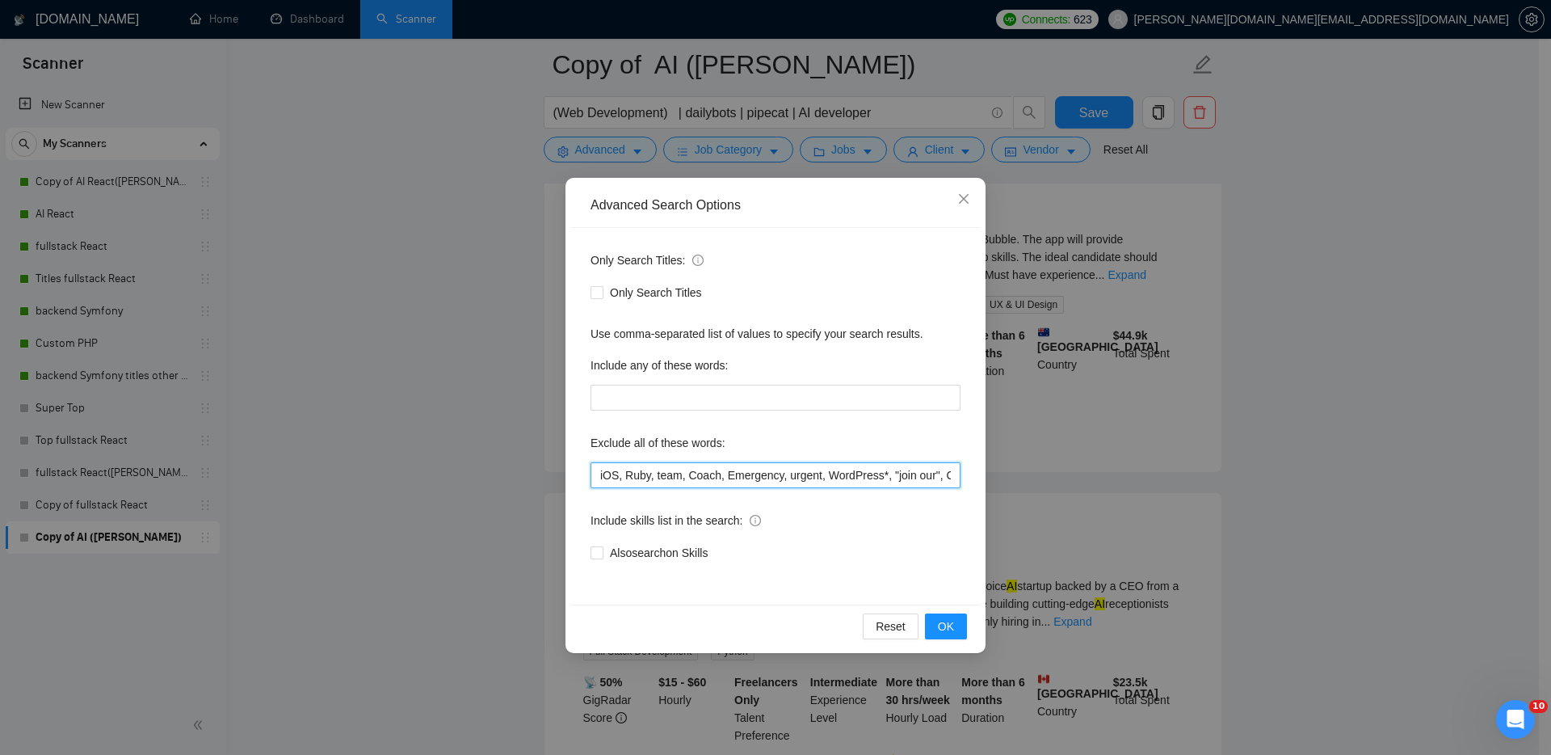
click at [599, 473] on input "iOS, Ruby, team, Coach, Emergency, urgent, WordPress*, "join our", Consult*, Bl…" at bounding box center [776, 475] width 370 height 26
click at [949, 623] on span "OK" at bounding box center [946, 626] width 16 height 18
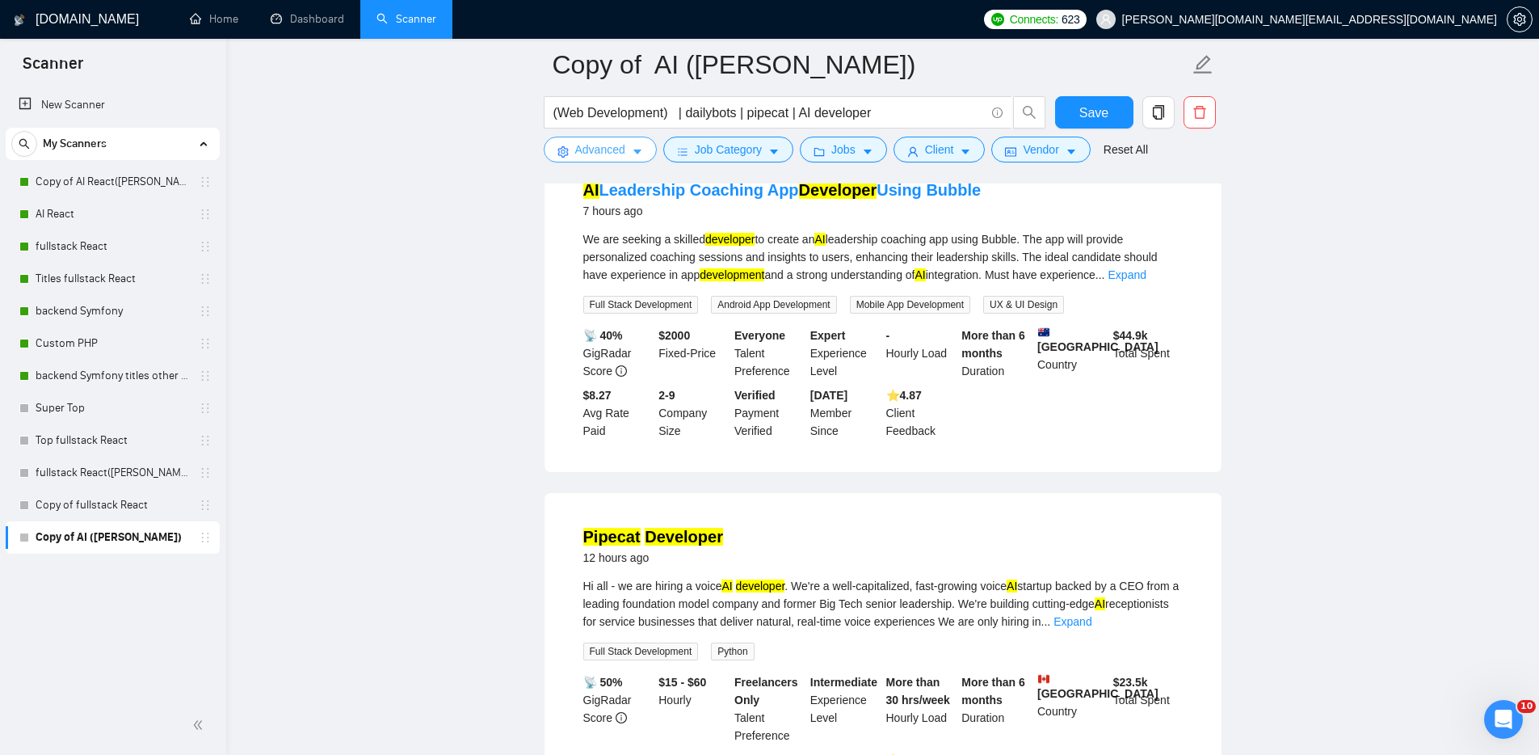
click at [587, 150] on span "Advanced" at bounding box center [600, 150] width 50 height 18
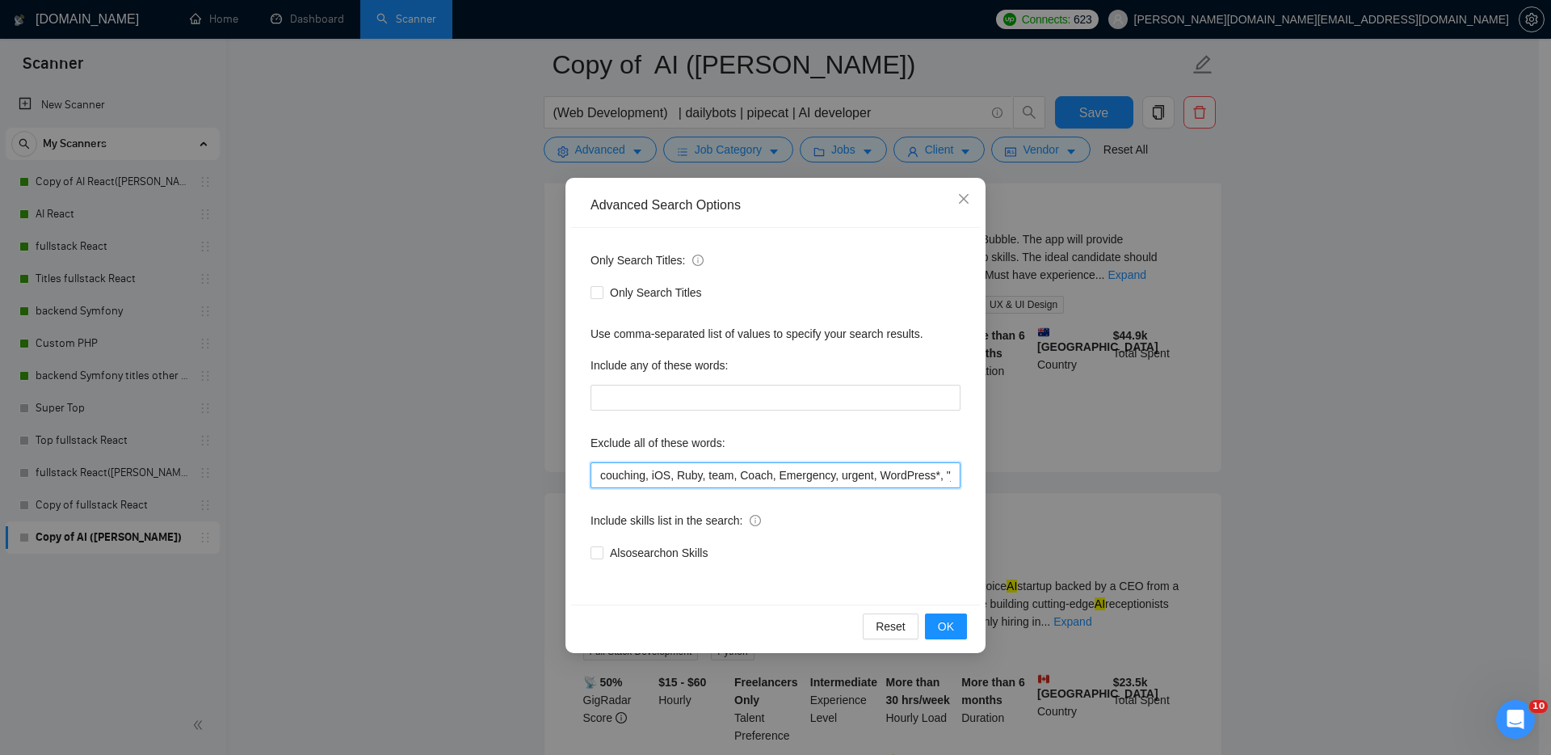
click at [616, 476] on input "couching, iOS, Ruby, team, Coach, Emergency, urgent, WordPress*, "join our", Co…" at bounding box center [776, 475] width 370 height 26
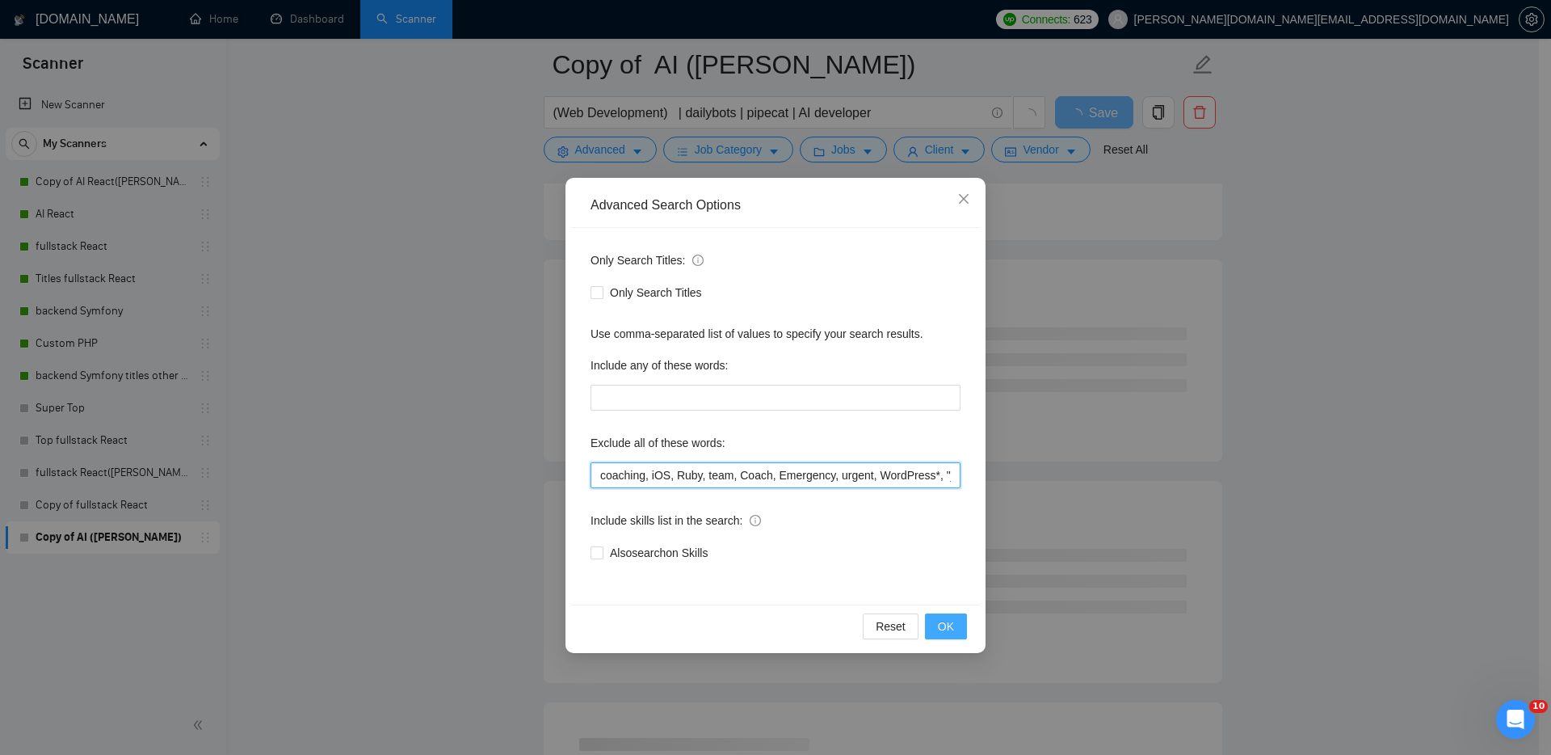
type input "coaching, iOS, Ruby, team, Coach, Emergency, urgent, WordPress*, "join our", Co…"
click at [936, 621] on button "OK" at bounding box center [946, 626] width 42 height 26
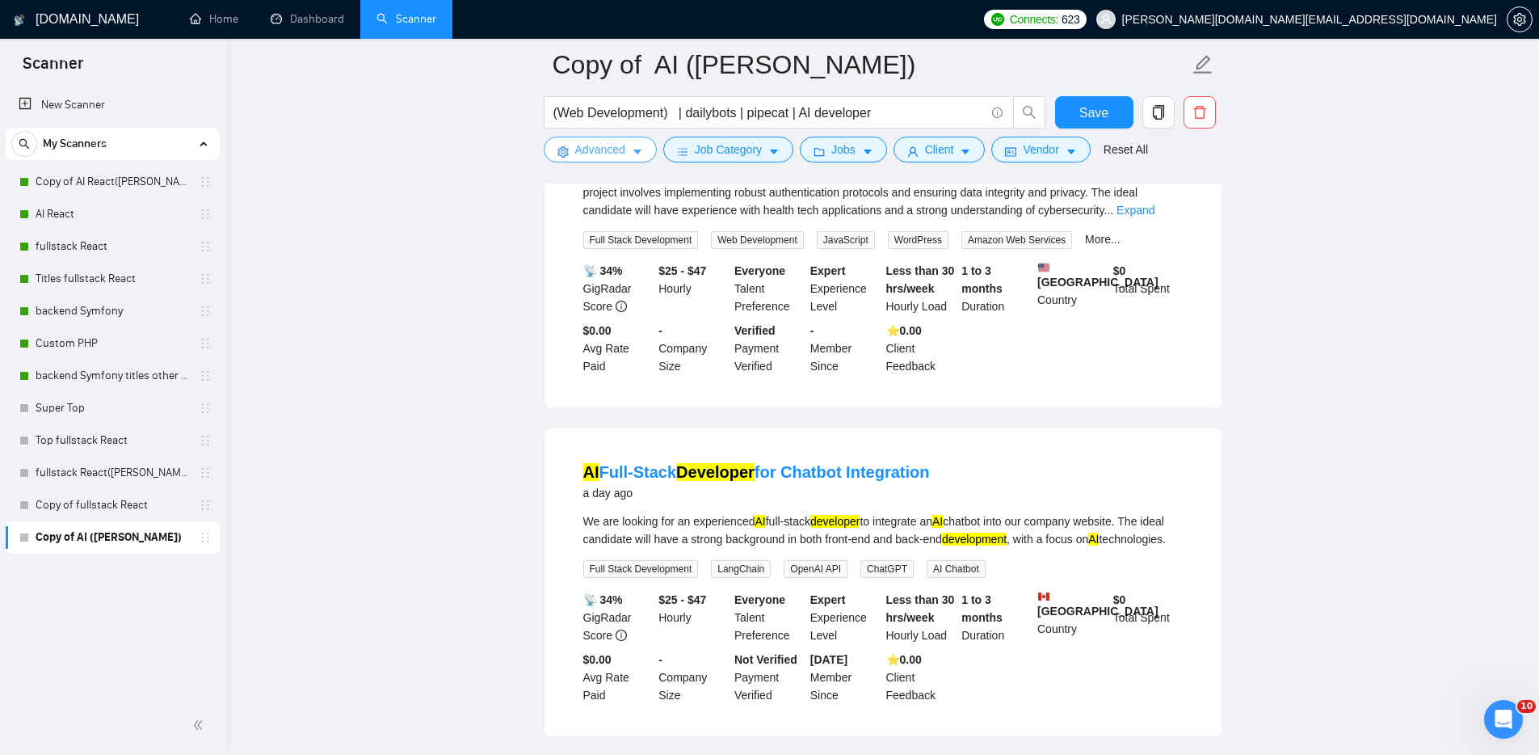
scroll to position [970, 0]
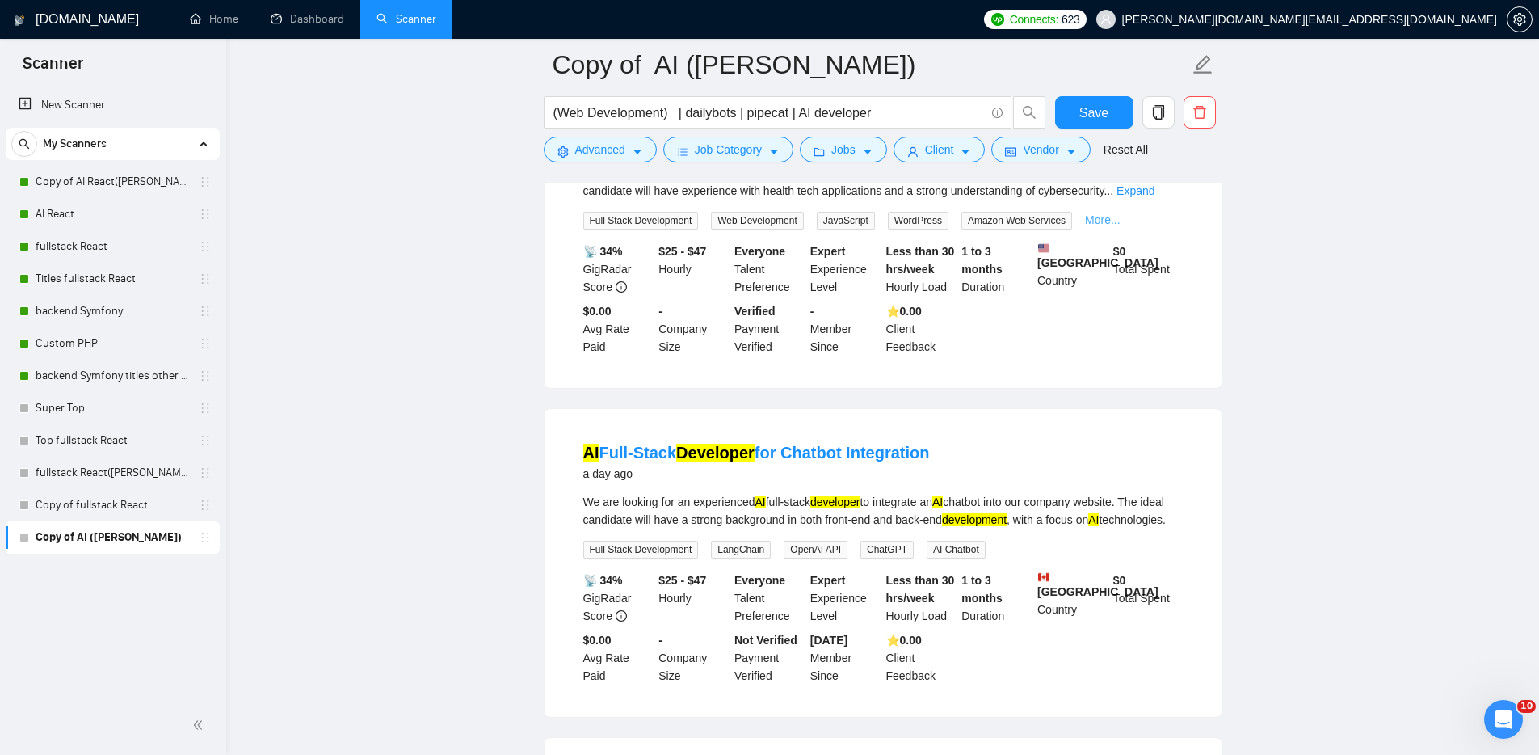
click at [1118, 226] on link "More..." at bounding box center [1103, 219] width 36 height 13
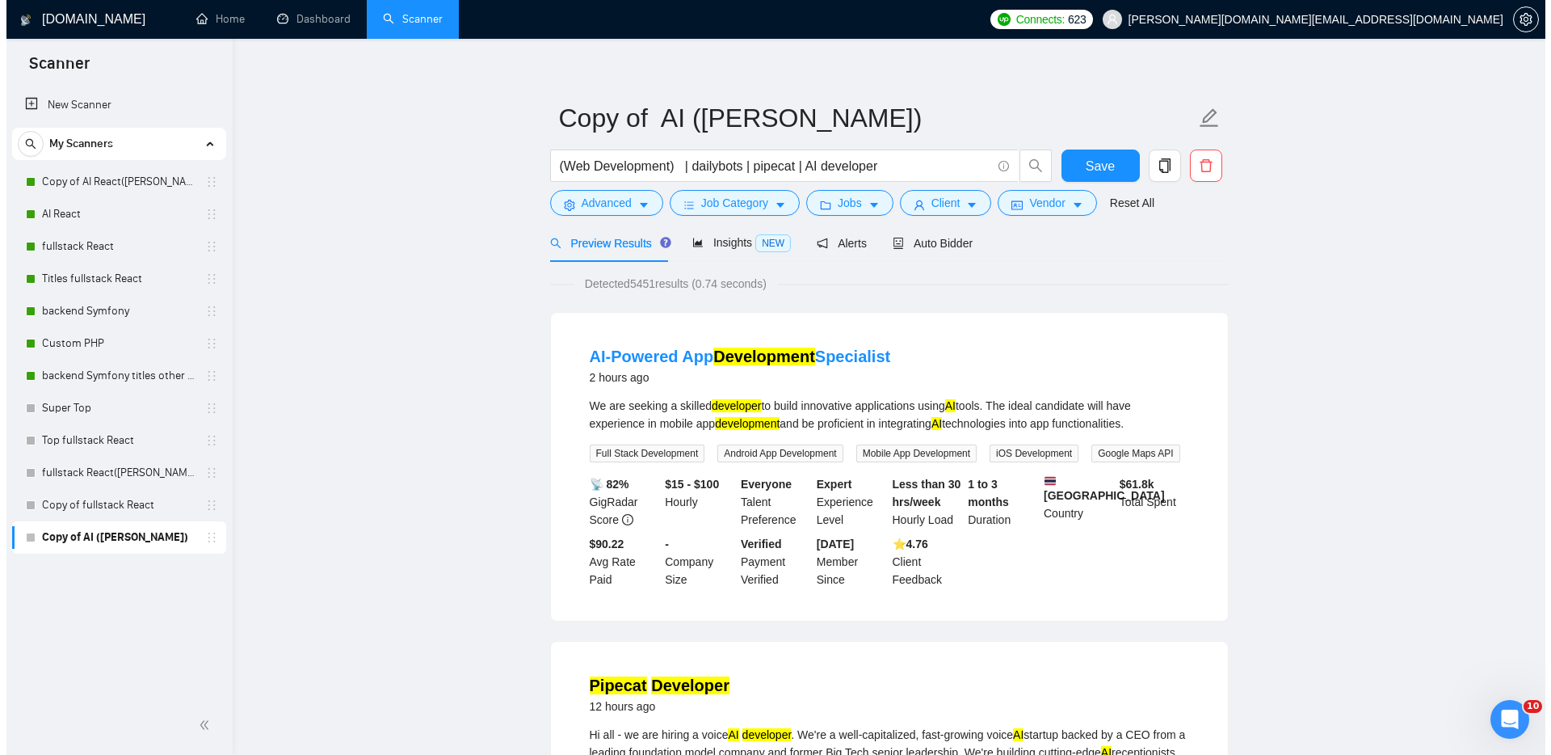
scroll to position [0, 0]
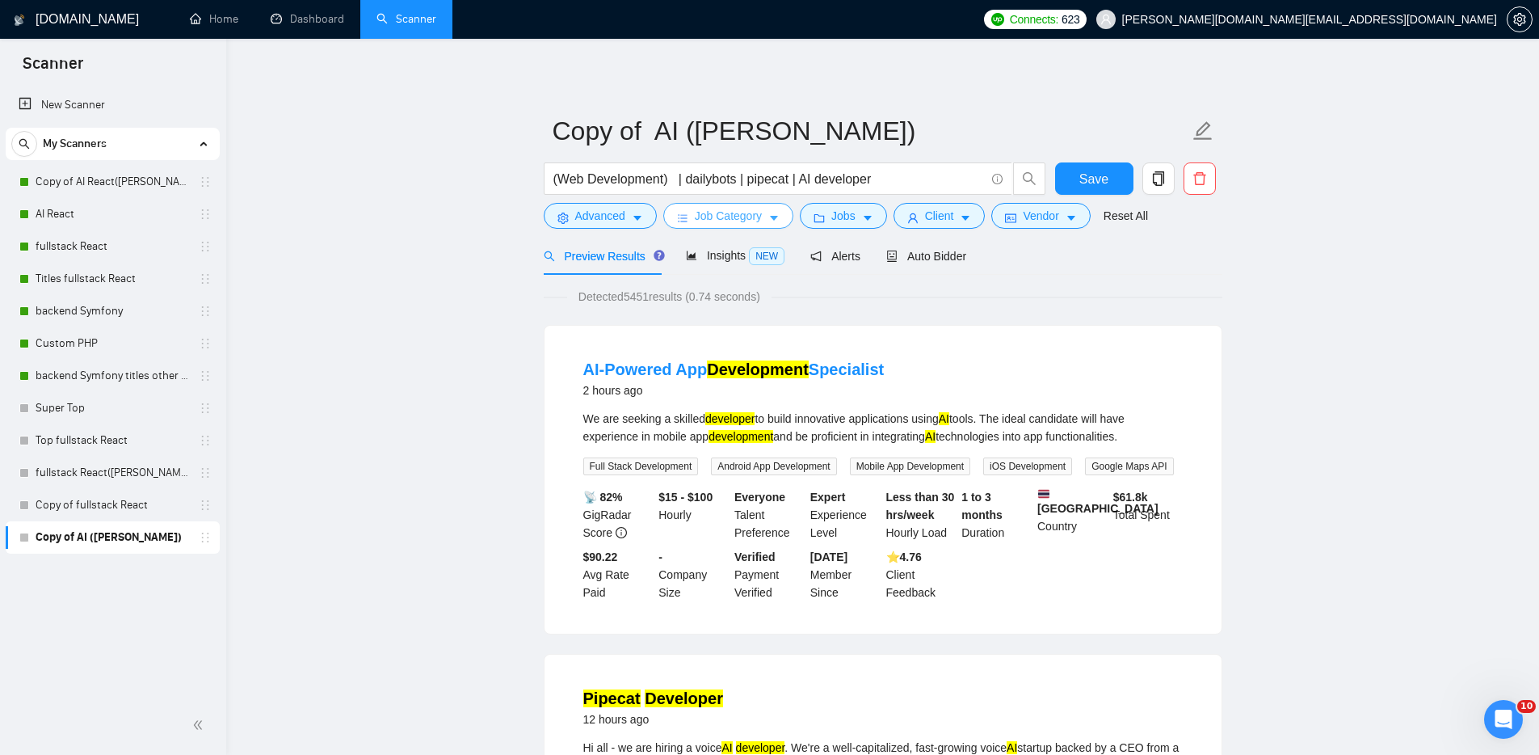
click at [729, 215] on span "Job Category" at bounding box center [728, 216] width 67 height 18
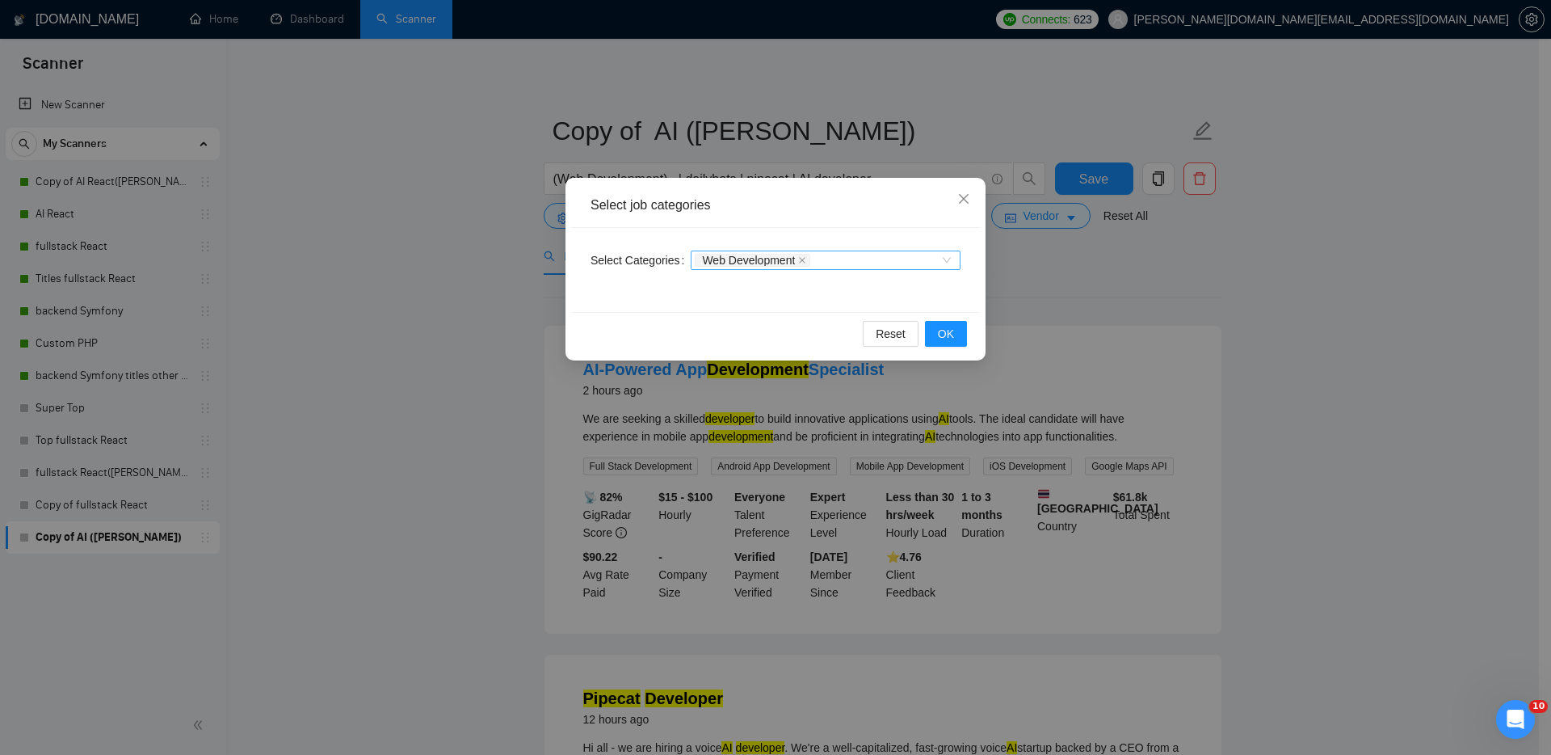
click at [845, 254] on div "Web Development" at bounding box center [818, 260] width 246 height 16
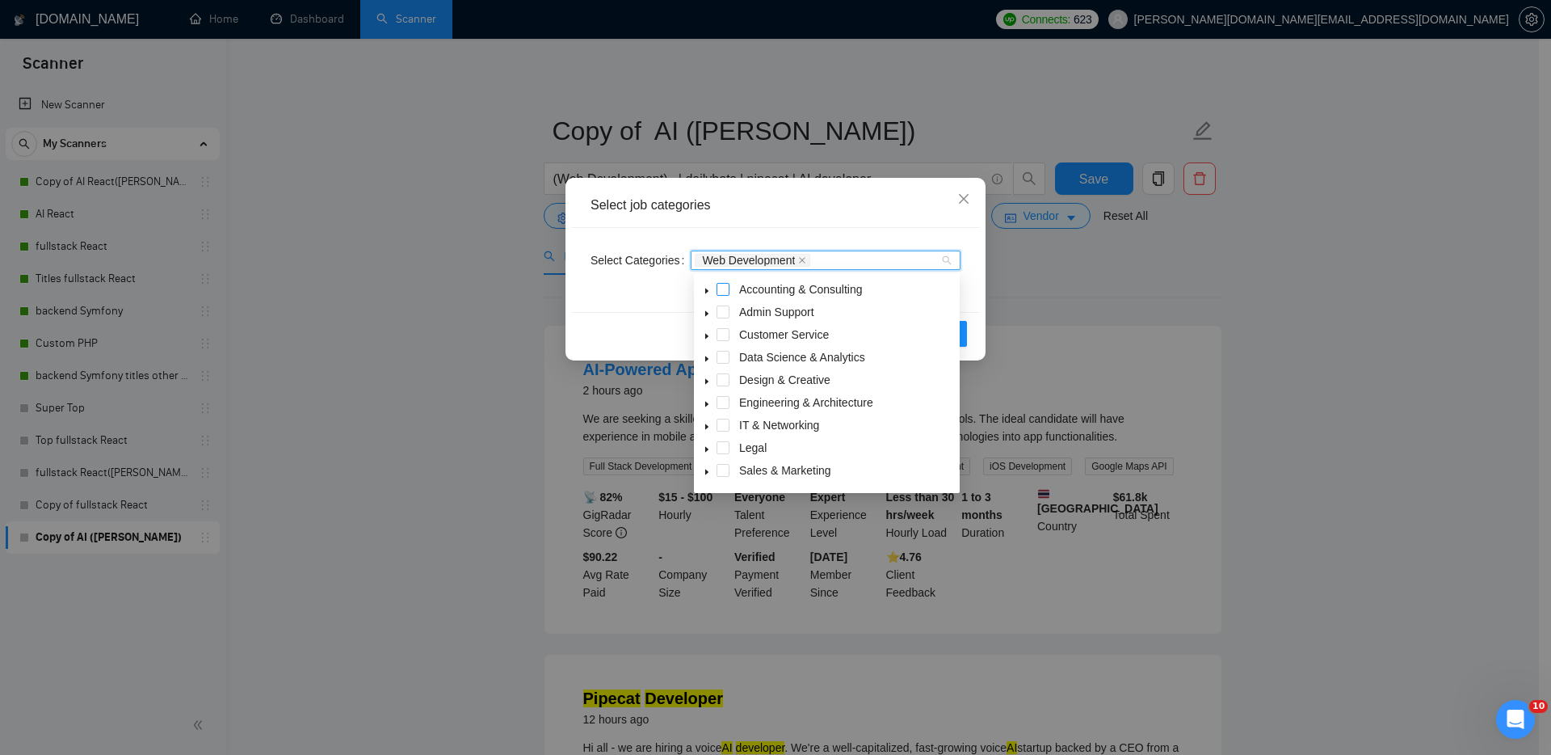
click at [723, 288] on span at bounding box center [723, 289] width 13 height 13
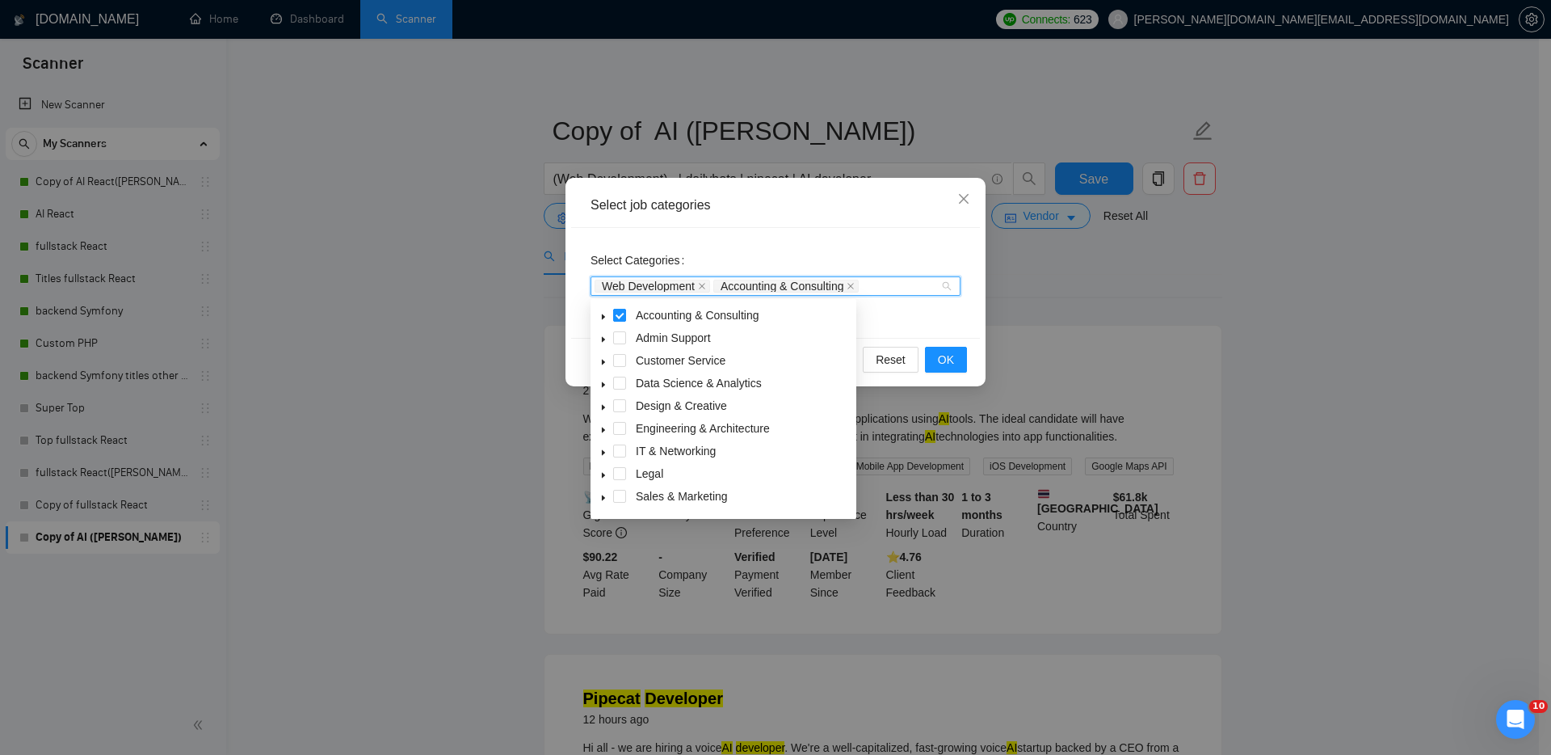
click at [618, 316] on span at bounding box center [619, 315] width 13 height 13
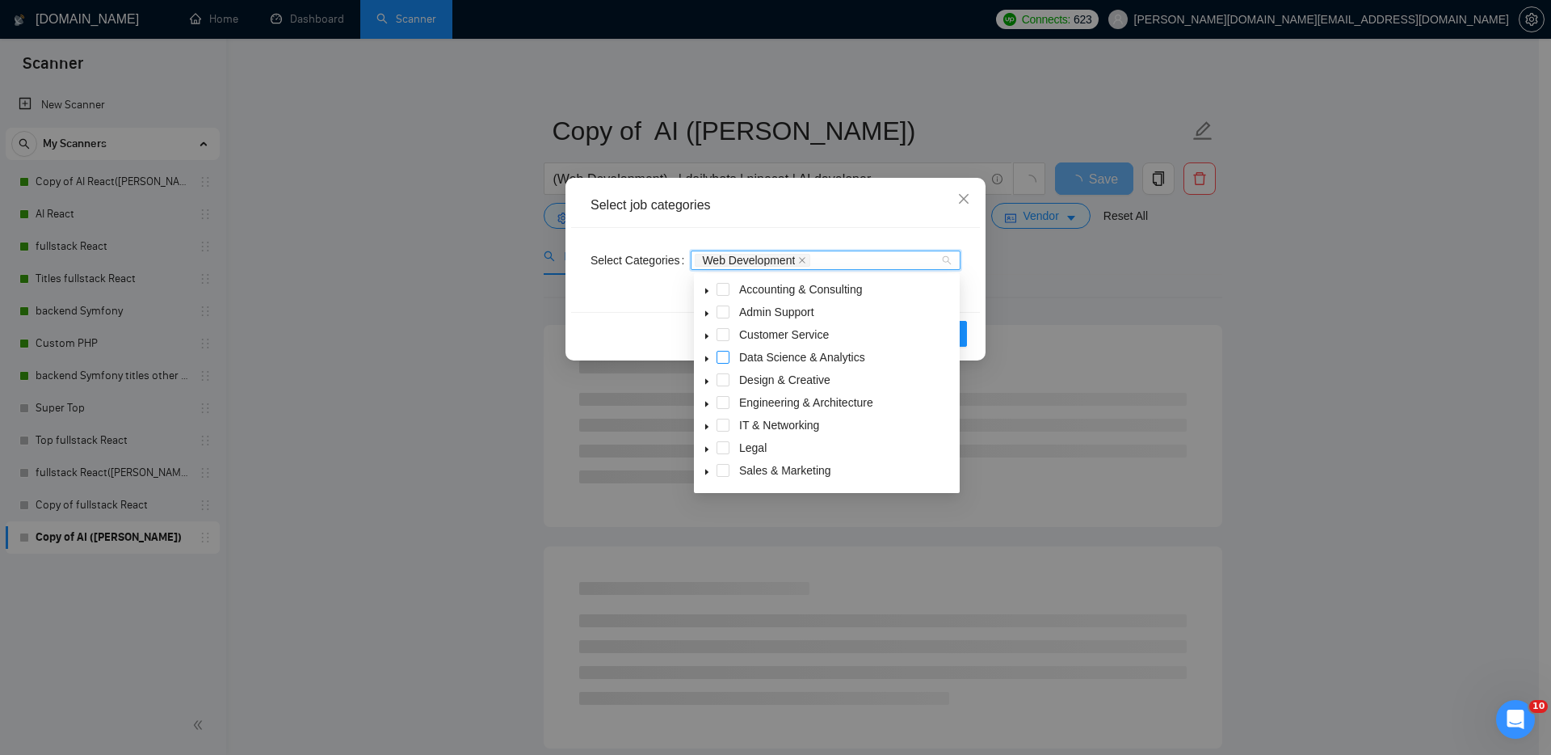
click at [724, 353] on span at bounding box center [723, 357] width 13 height 13
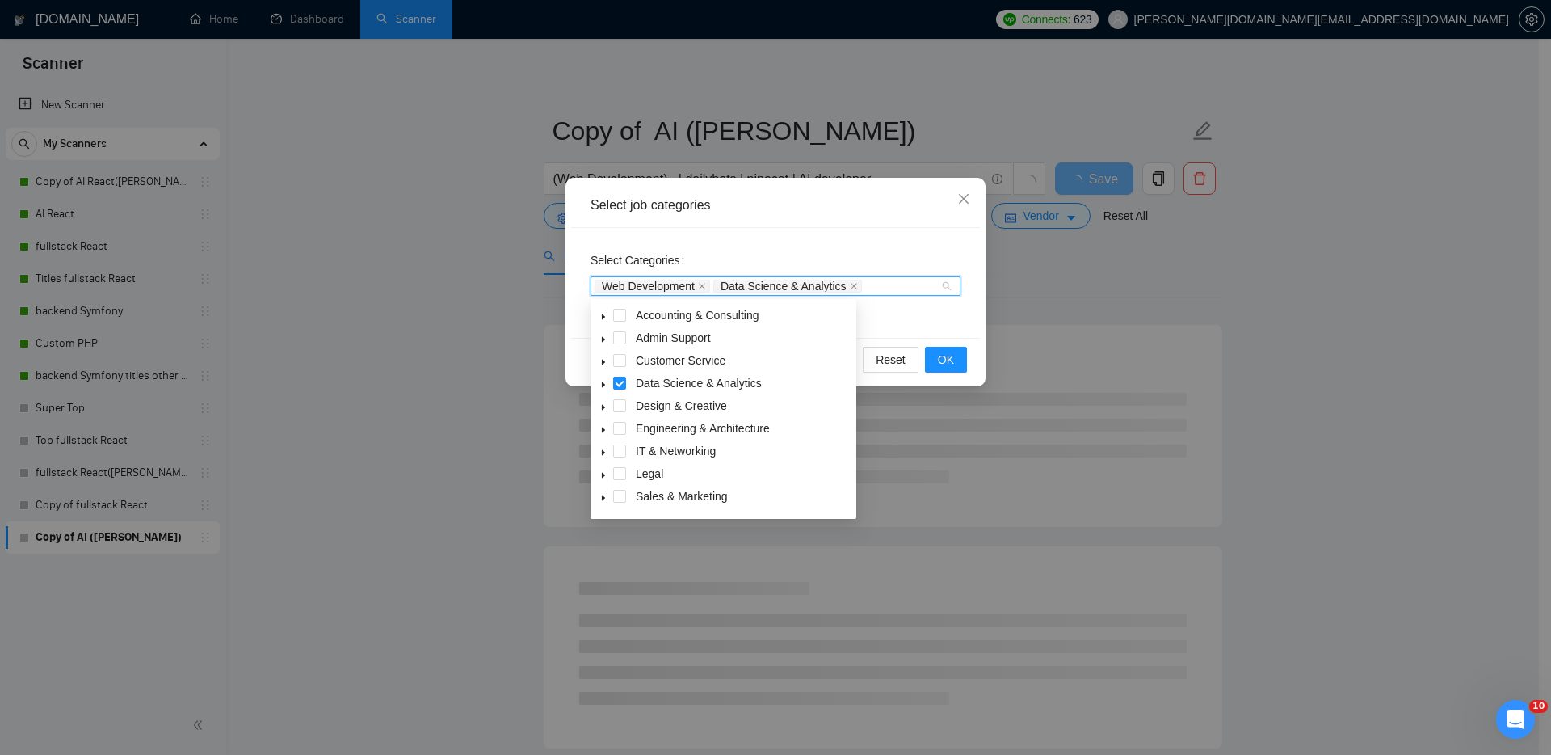
click at [619, 448] on span at bounding box center [619, 450] width 13 height 13
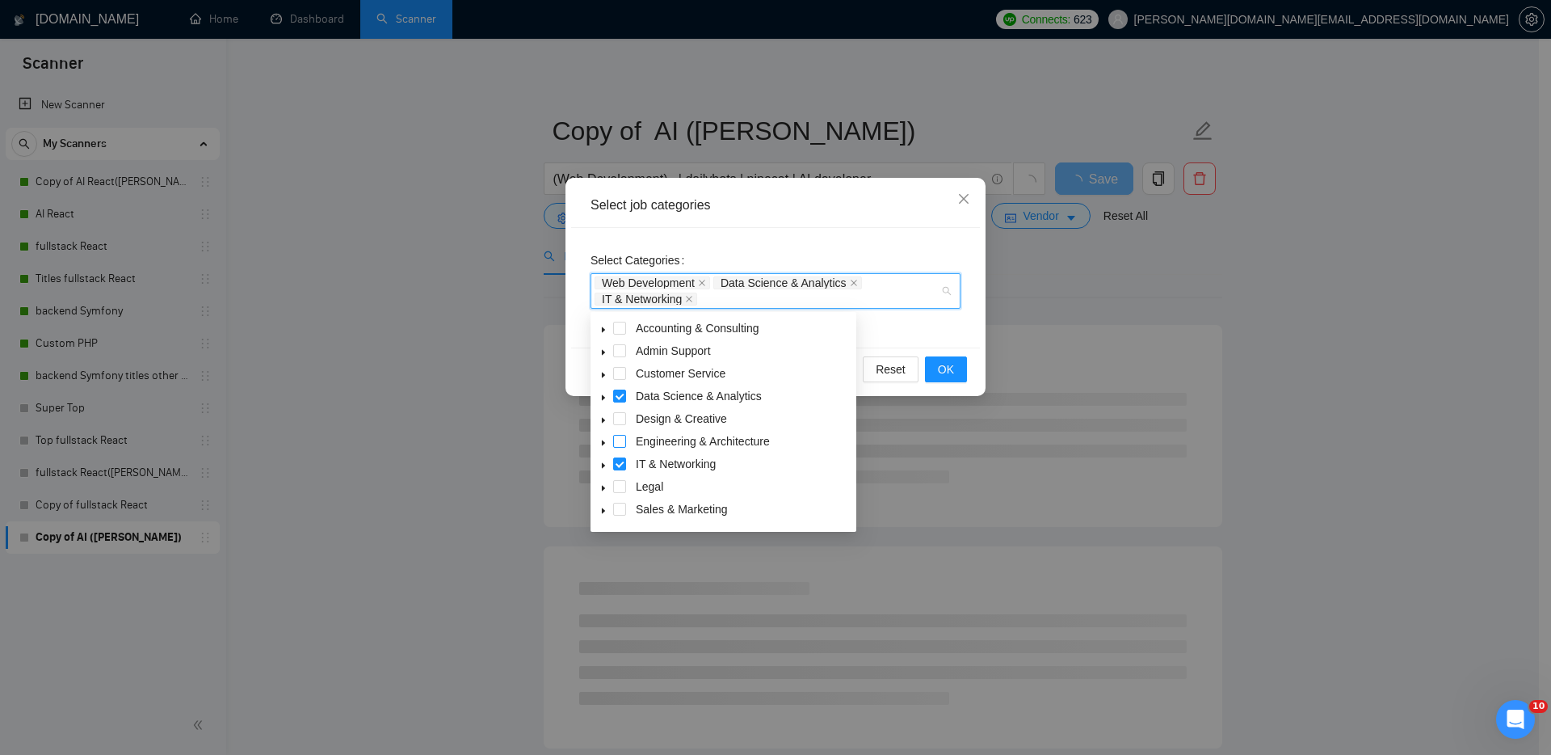
click at [620, 439] on span at bounding box center [619, 441] width 13 height 13
click at [620, 418] on span at bounding box center [619, 418] width 13 height 13
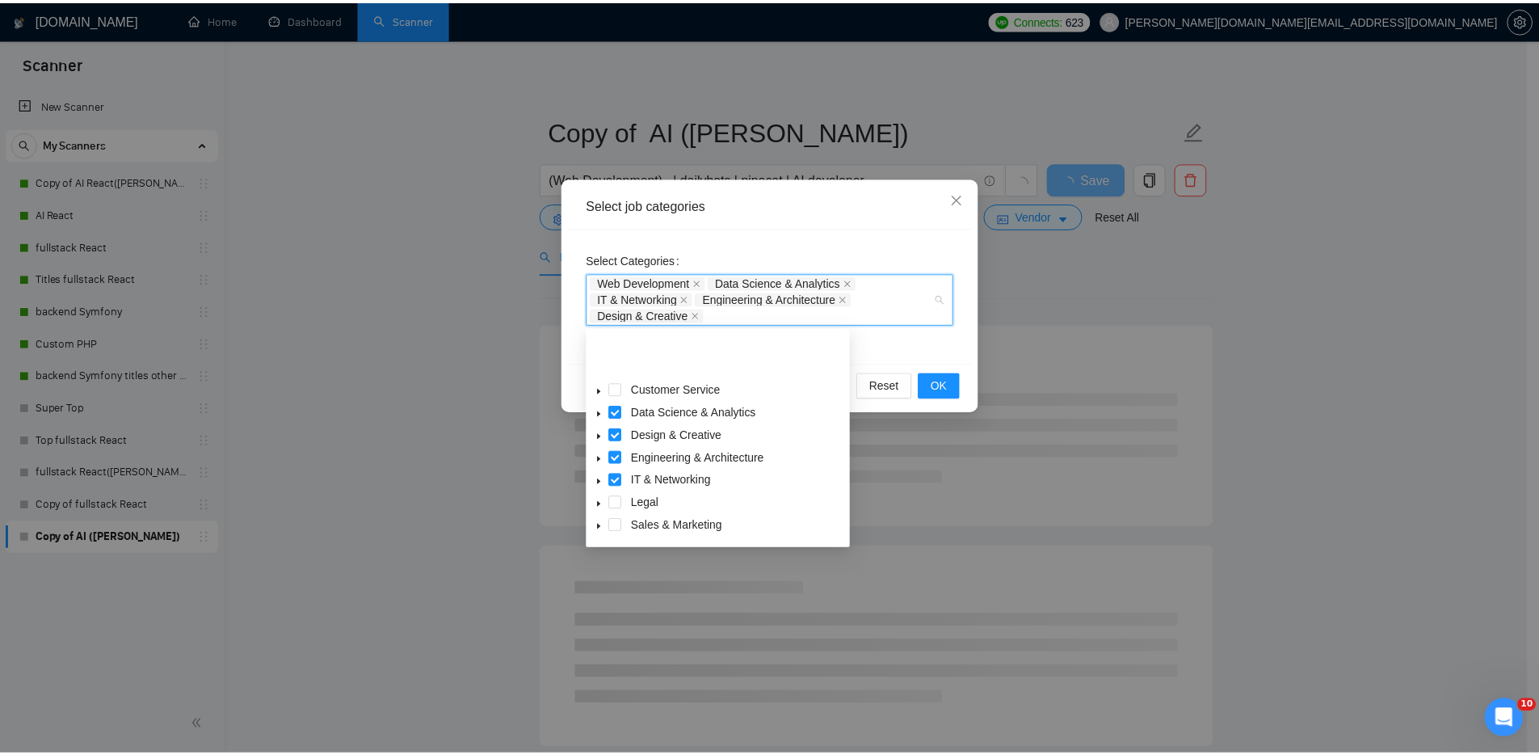
scroll to position [65, 0]
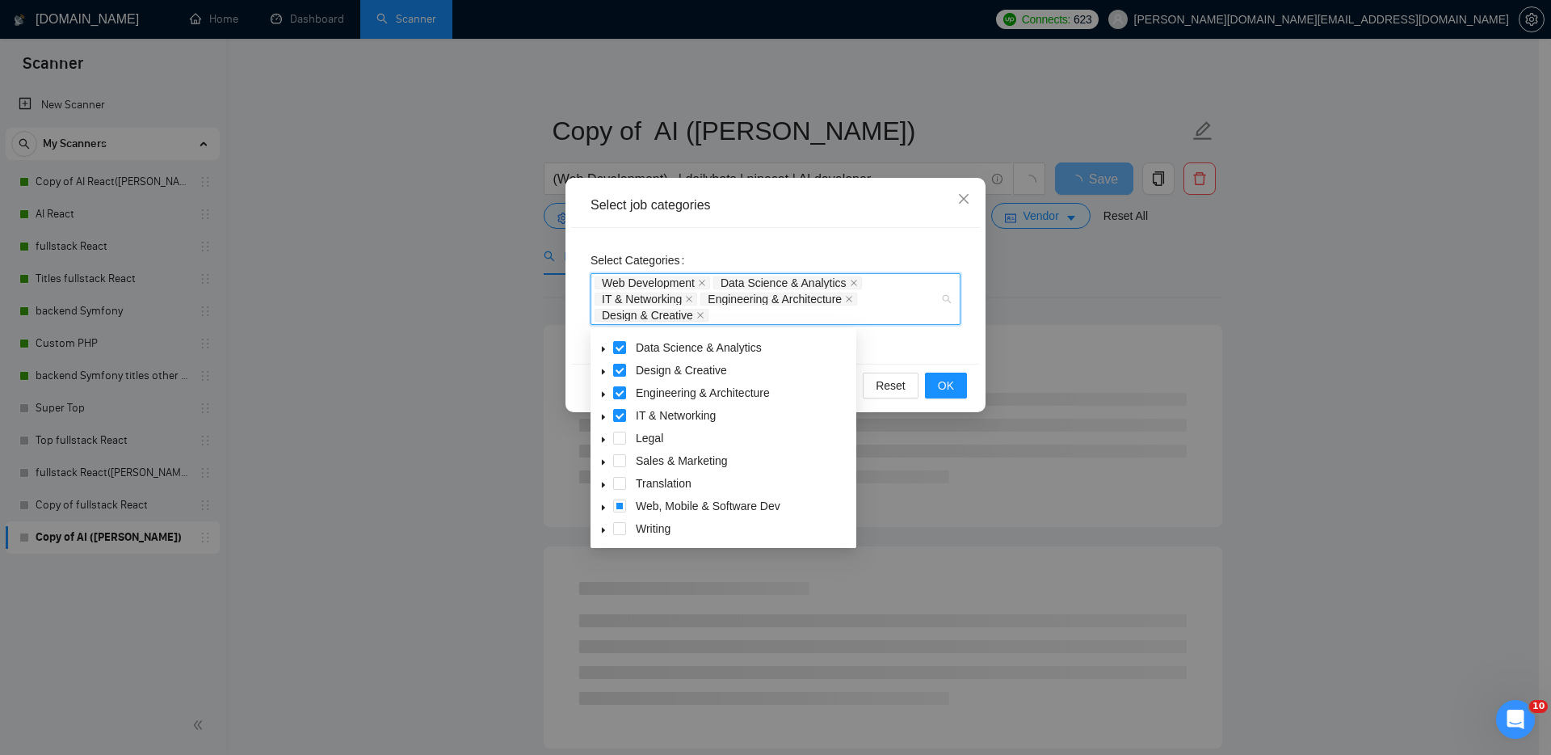
drag, startPoint x: 954, startPoint y: 340, endPoint x: 955, endPoint y: 362, distance: 21.8
click at [954, 340] on div "Select Categories Web Development Data Science & Analytics IT & Networking Engi…" at bounding box center [775, 296] width 409 height 136
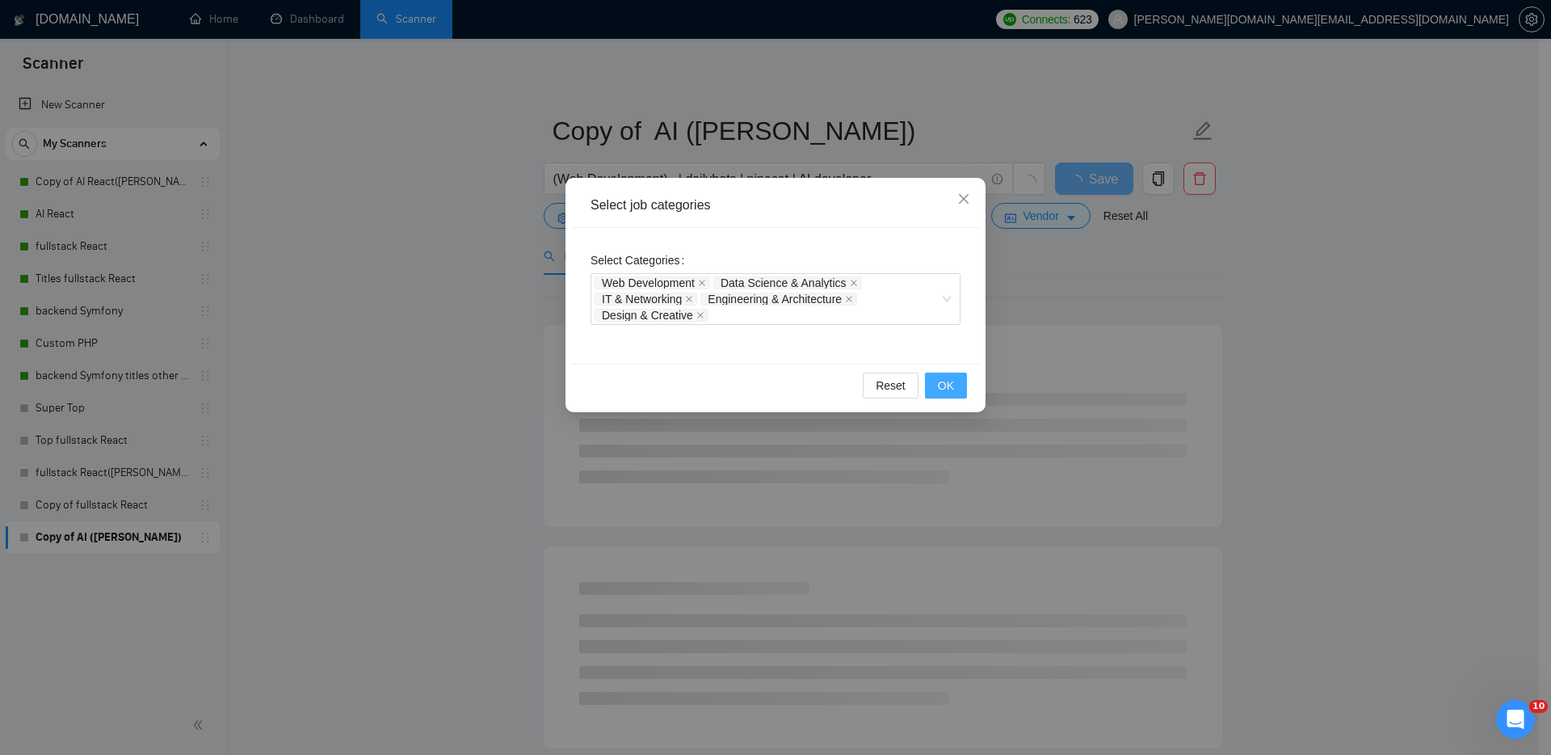
click at [953, 380] on span "OK" at bounding box center [946, 386] width 16 height 18
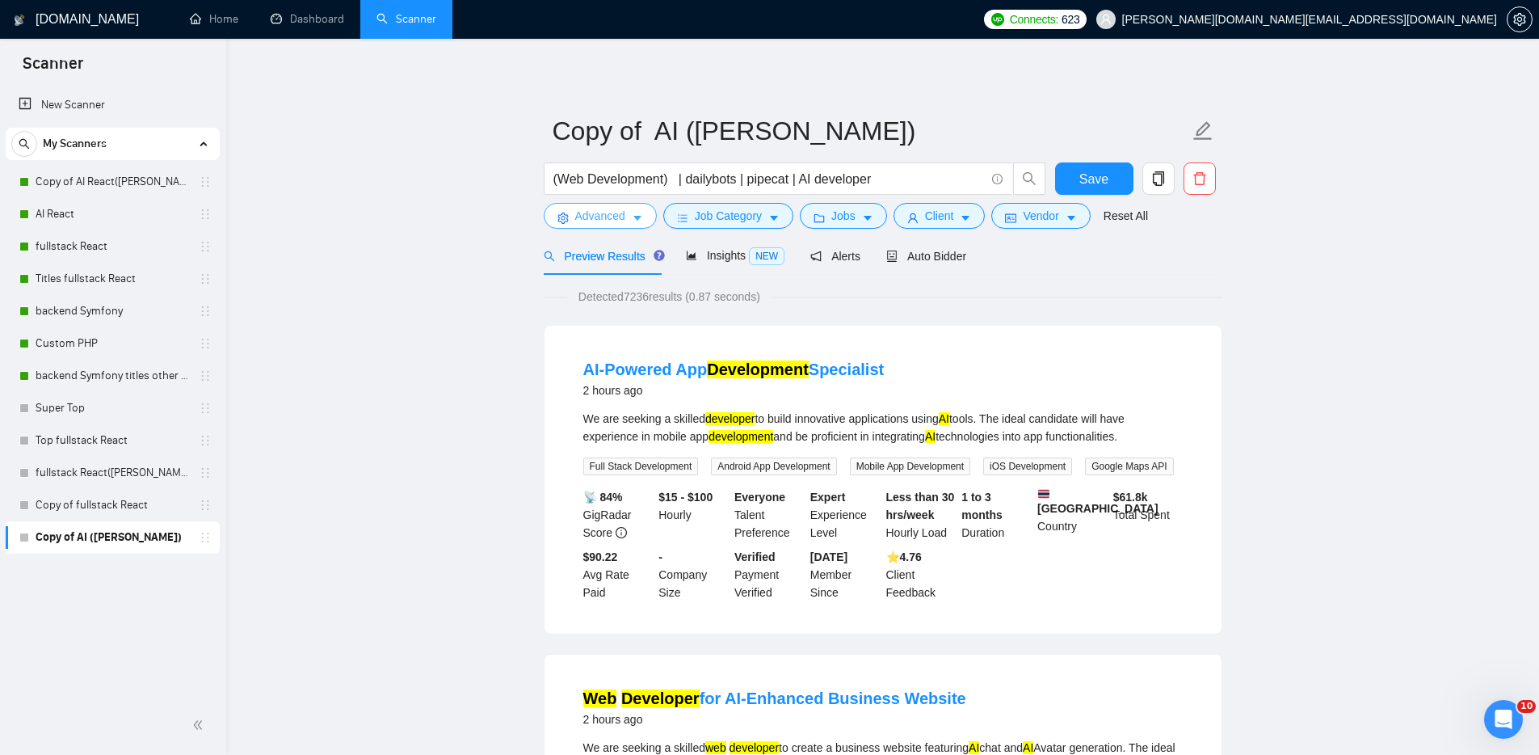
click at [607, 216] on span "Advanced" at bounding box center [600, 216] width 50 height 18
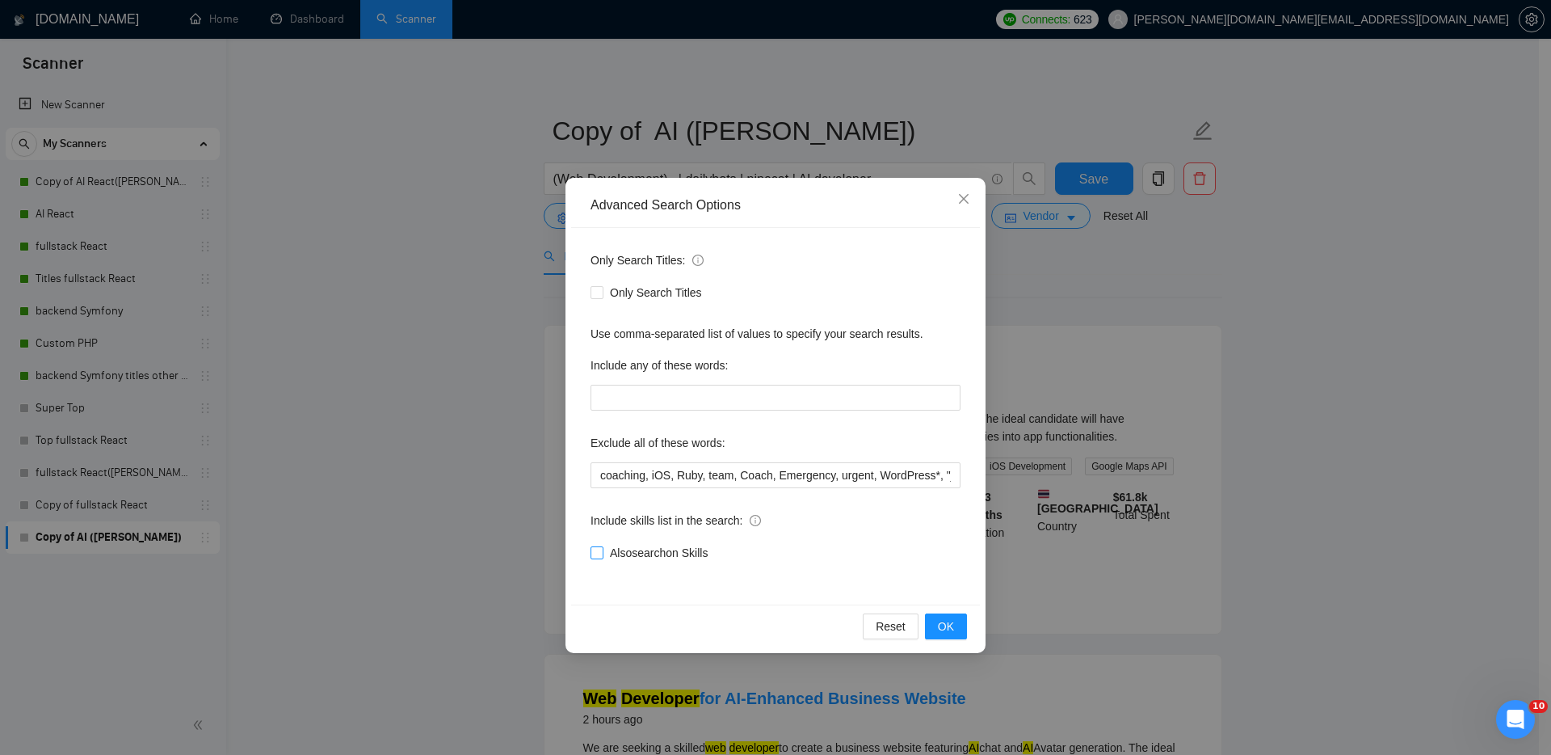
click at [633, 553] on span "Also search on Skills" at bounding box center [659, 553] width 111 height 18
click at [602, 553] on input "Also search on Skills" at bounding box center [596, 551] width 11 height 11
checkbox input "true"
drag, startPoint x: 952, startPoint y: 629, endPoint x: 975, endPoint y: 630, distance: 23.4
click at [952, 629] on span "OK" at bounding box center [946, 626] width 16 height 18
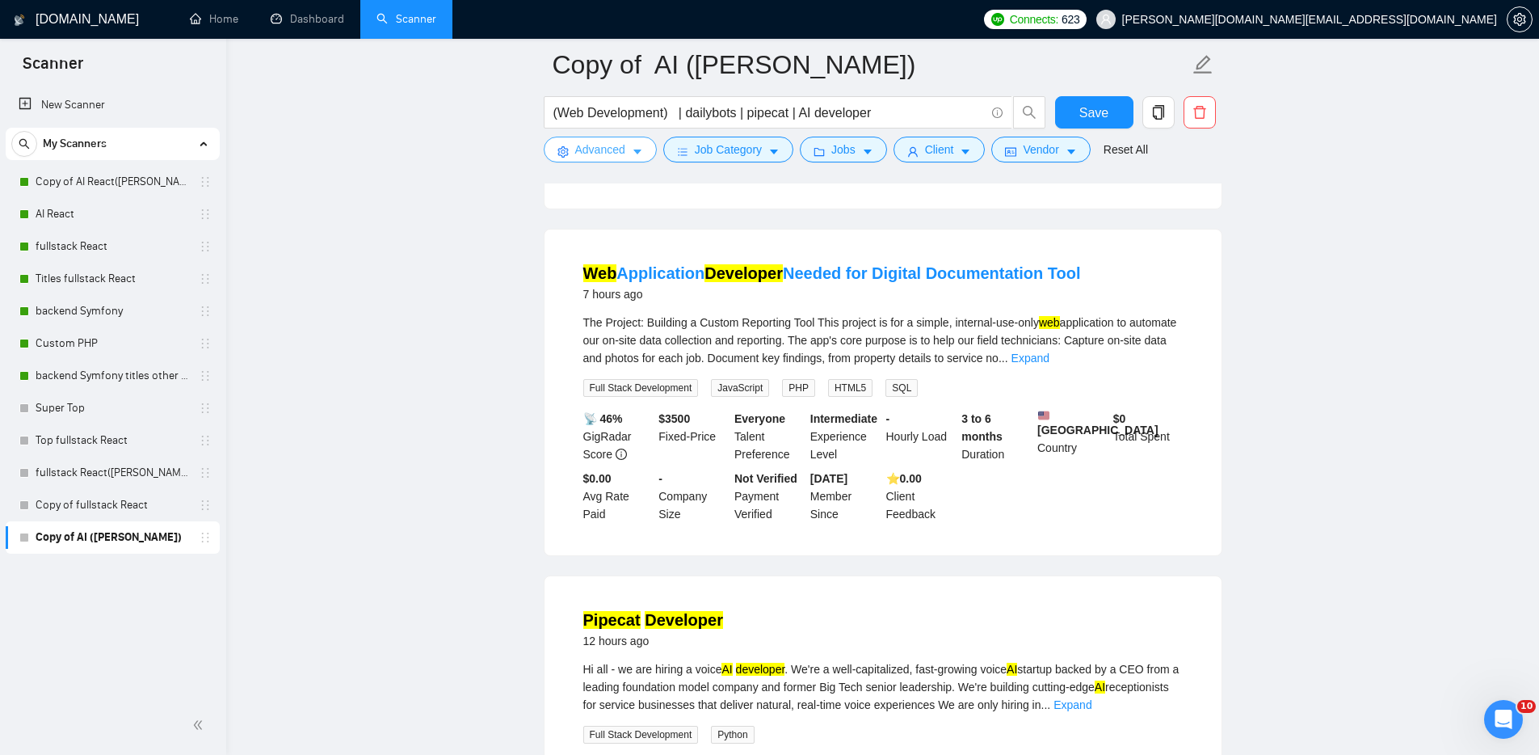
scroll to position [1736, 0]
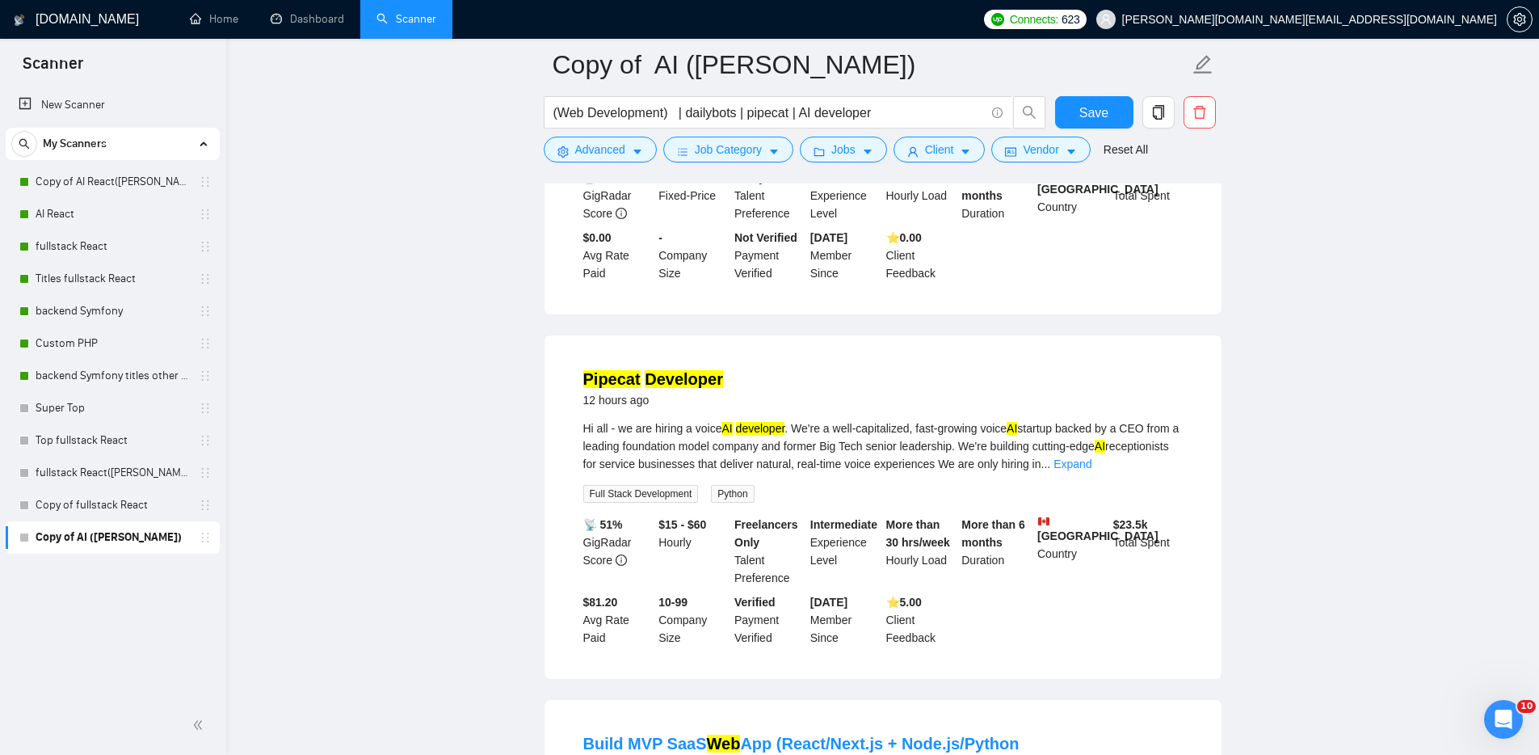
click at [671, 388] on mark "Developer" at bounding box center [684, 379] width 78 height 18
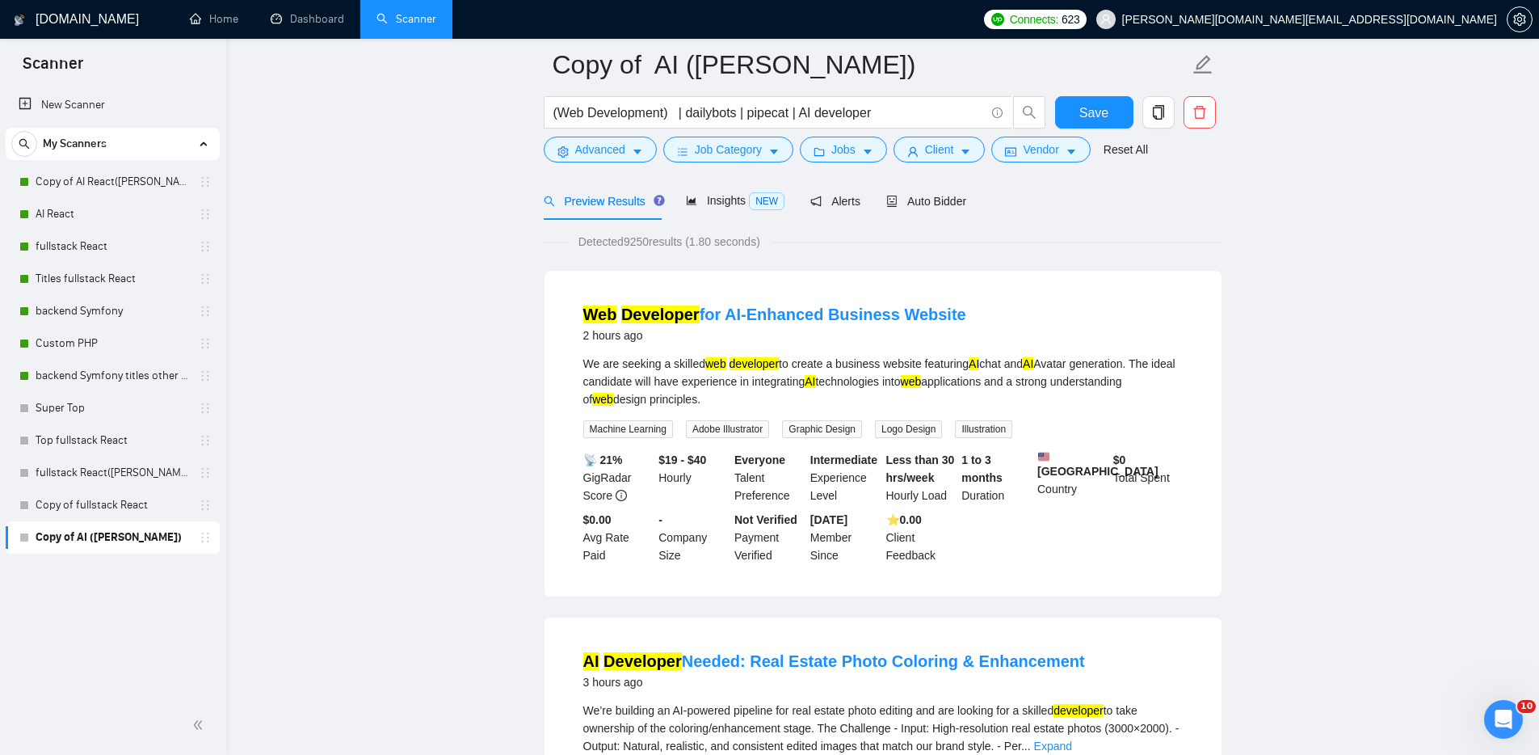
scroll to position [5, 0]
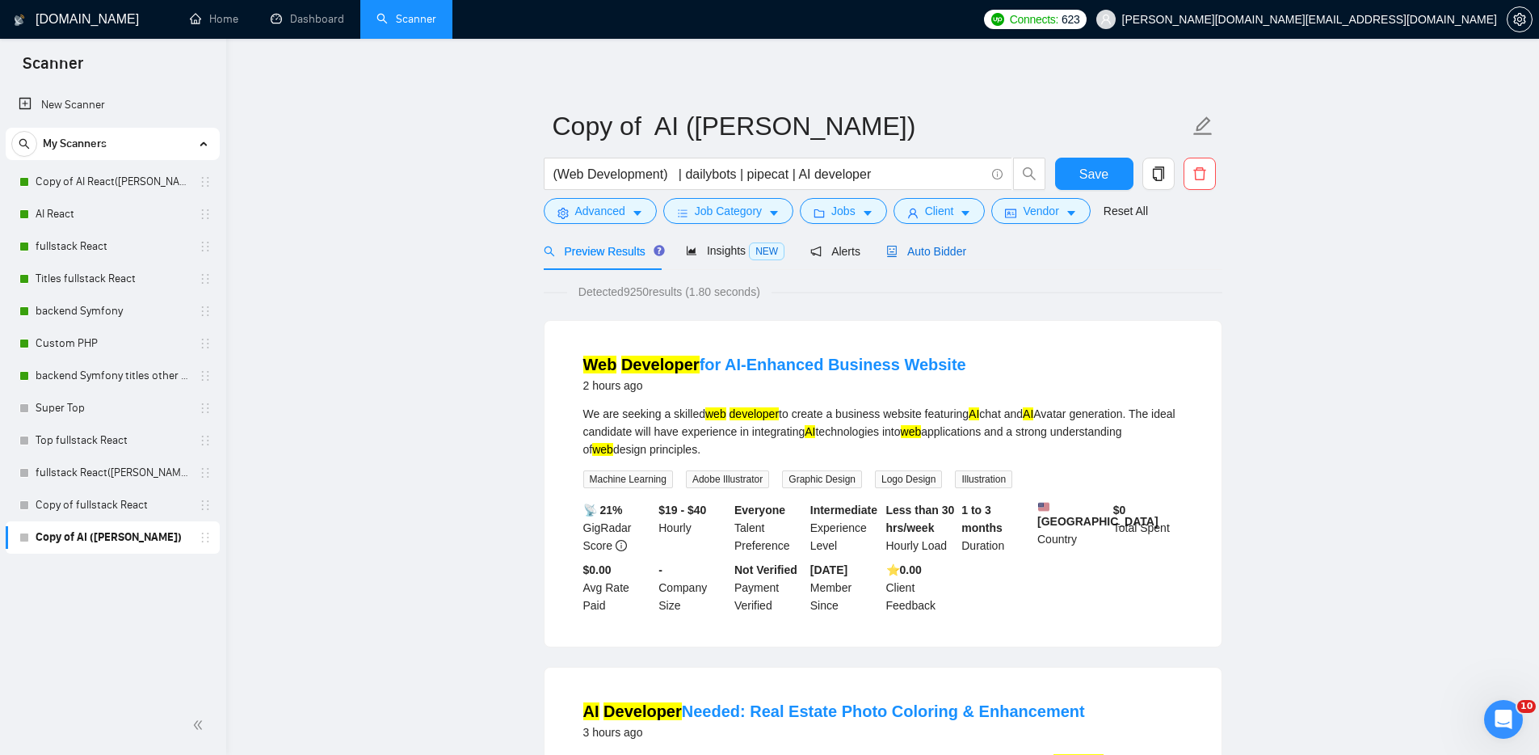
click at [950, 245] on span "Auto Bidder" at bounding box center [926, 251] width 80 height 13
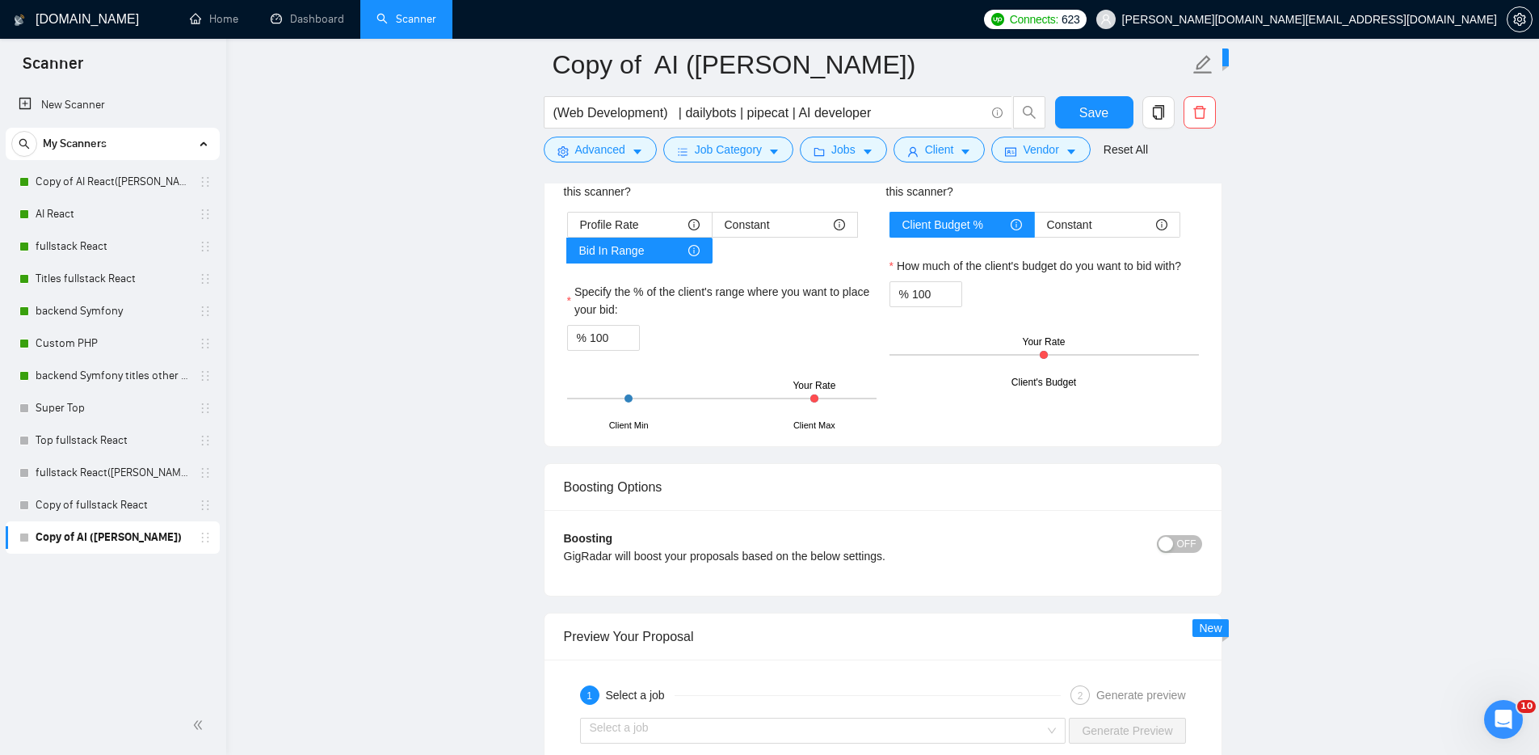
scroll to position [2658, 0]
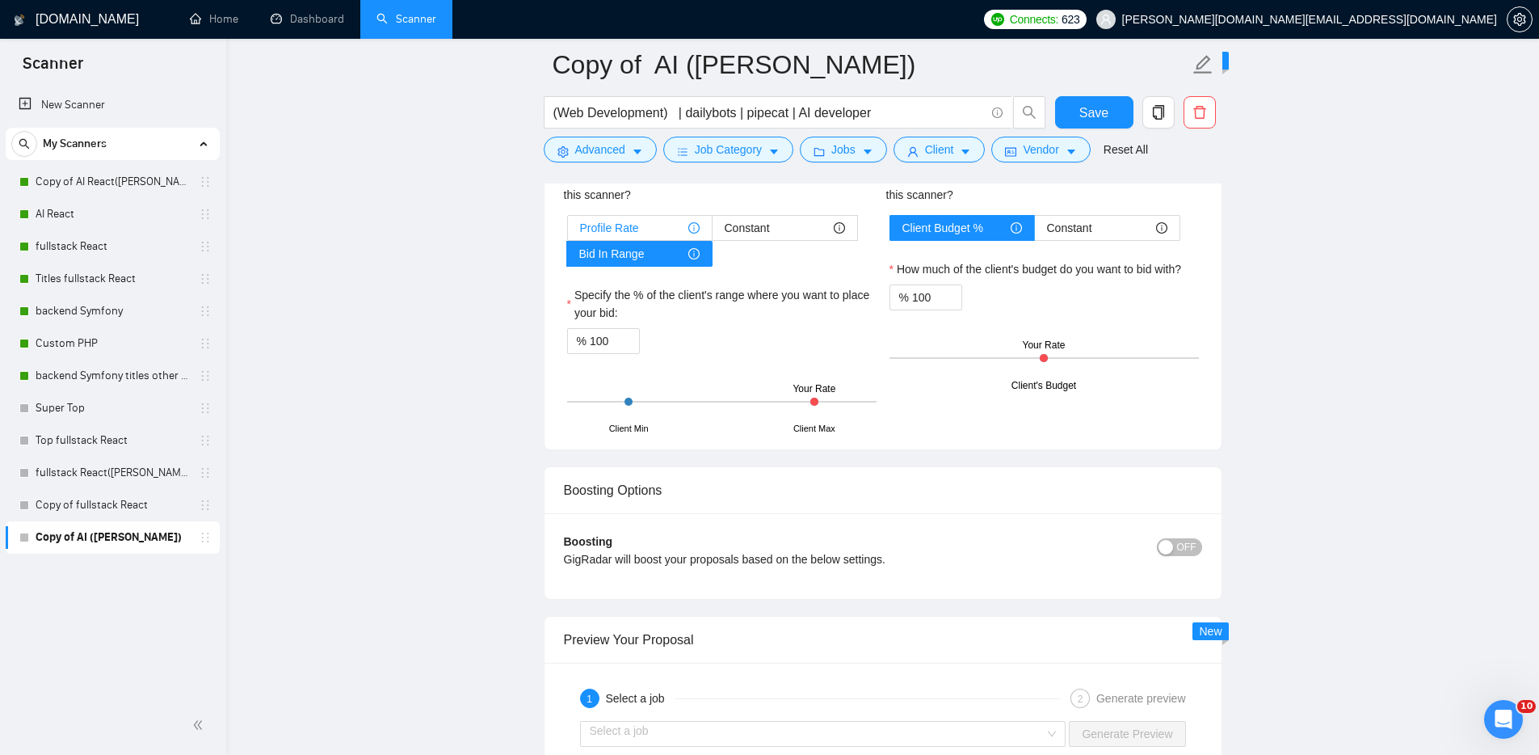
click at [587, 240] on span "Profile Rate" at bounding box center [609, 228] width 59 height 24
click at [568, 232] on input "Profile Rate" at bounding box center [568, 232] width 0 height 0
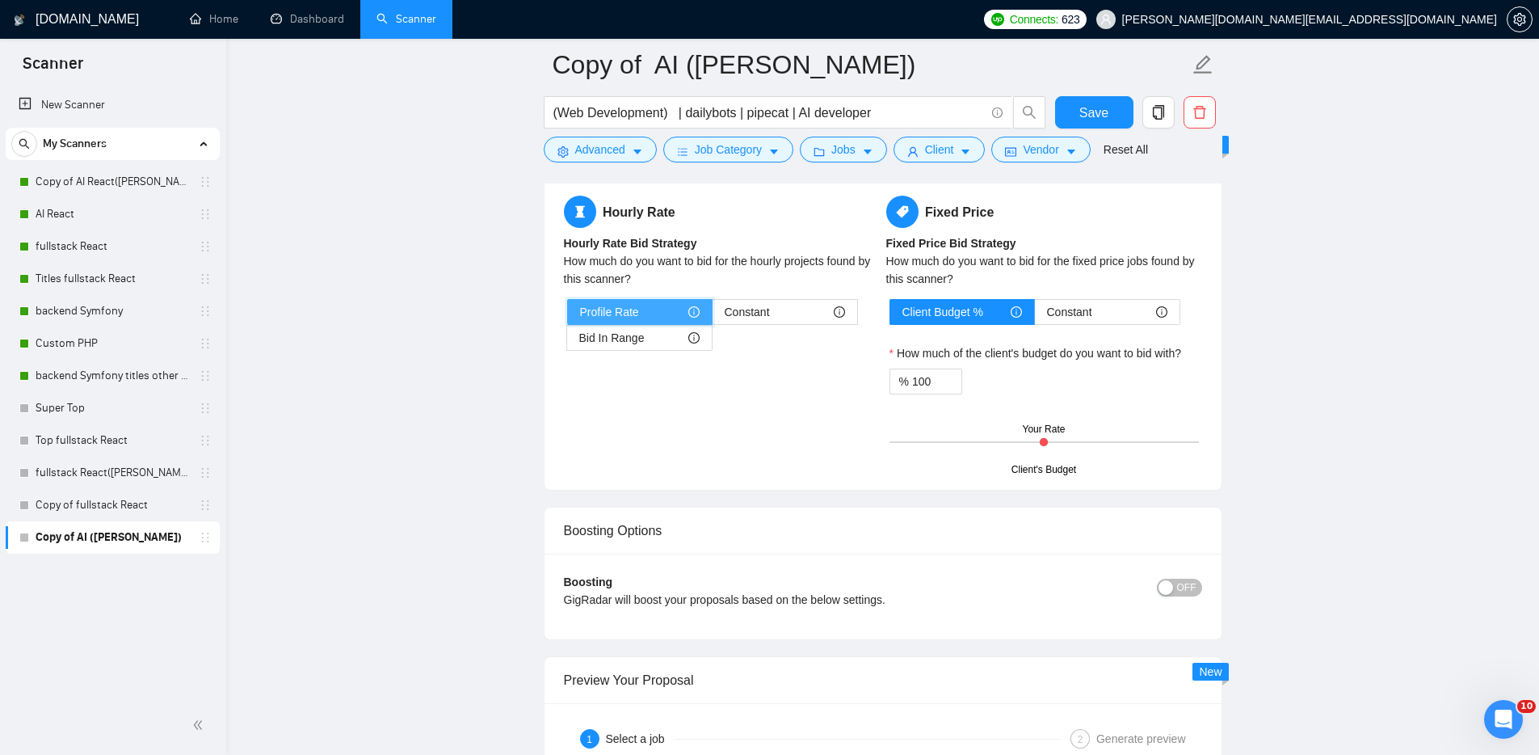
scroll to position [2562, 0]
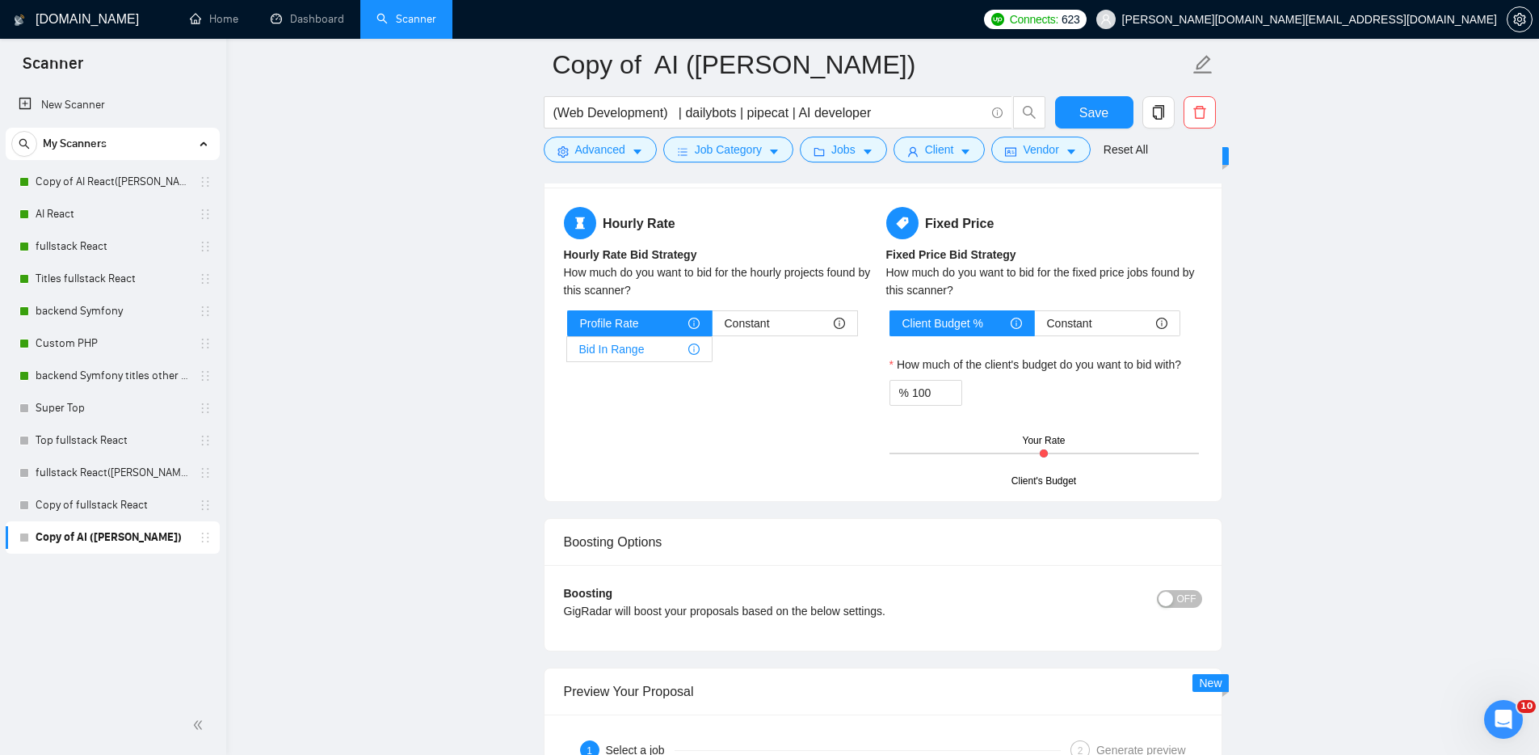
click at [645, 361] on div "Bid In Range" at bounding box center [639, 349] width 120 height 24
click at [567, 353] on input "Bid In Range" at bounding box center [567, 353] width 0 height 0
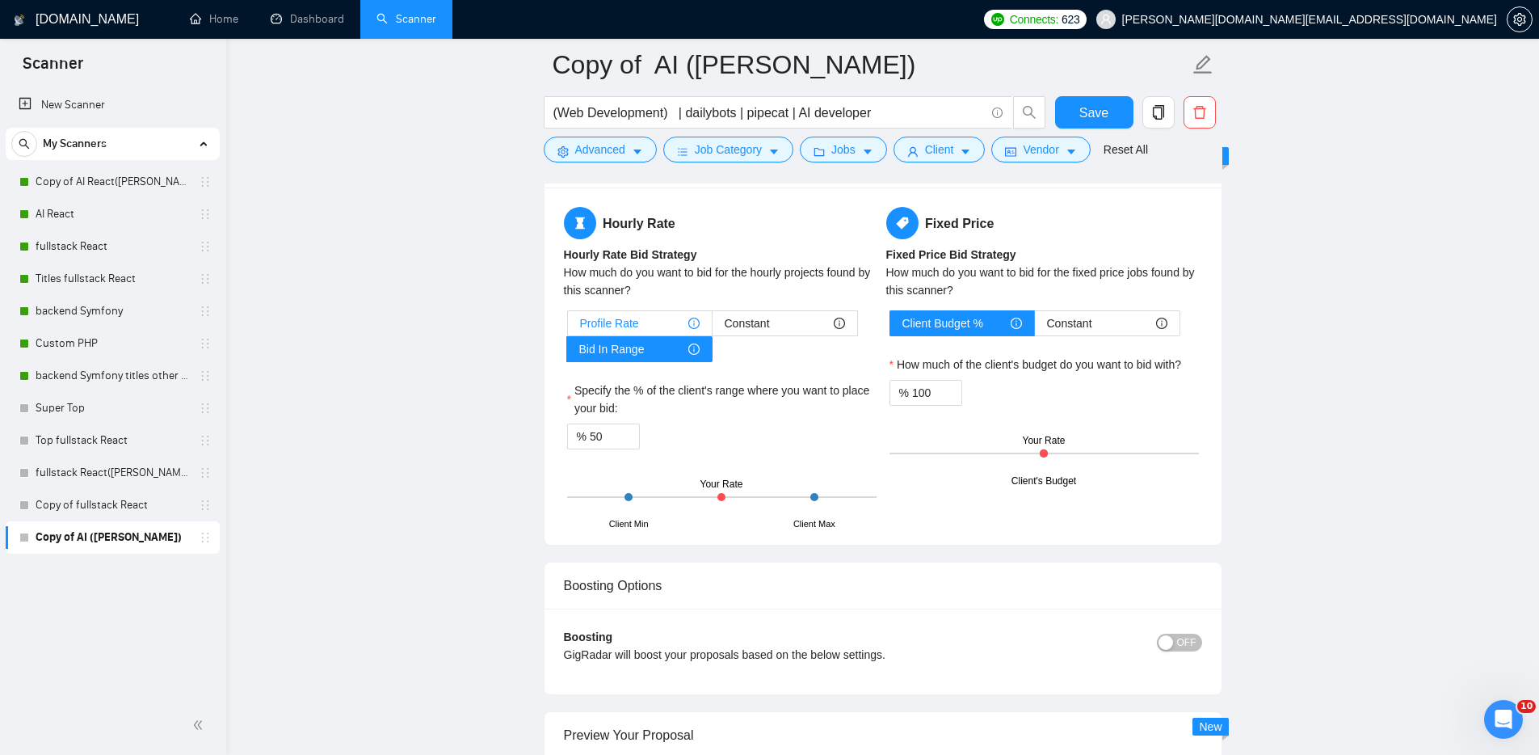
click at [637, 335] on span "Profile Rate" at bounding box center [609, 323] width 59 height 24
click at [568, 327] on input "Profile Rate" at bounding box center [568, 327] width 0 height 0
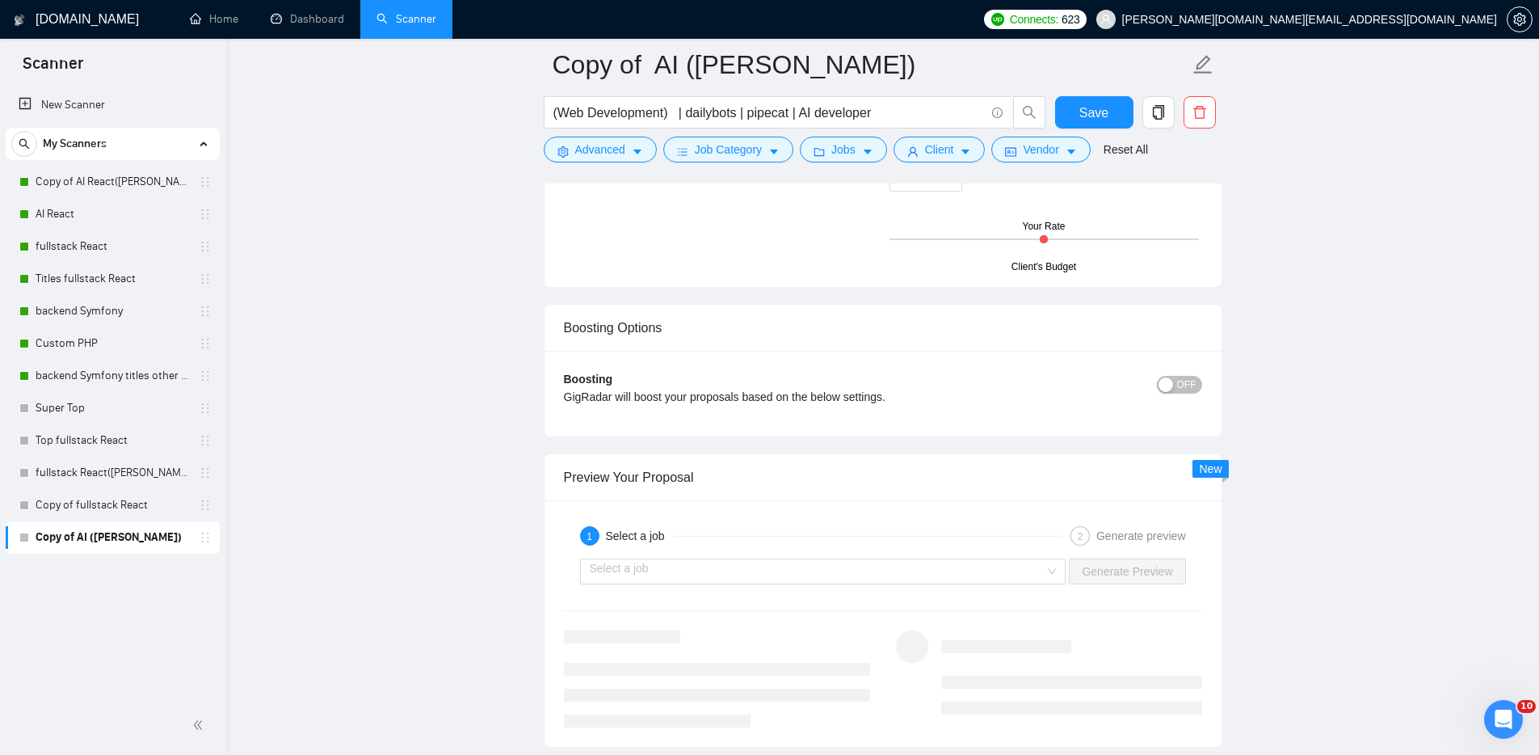
scroll to position [2939, 0]
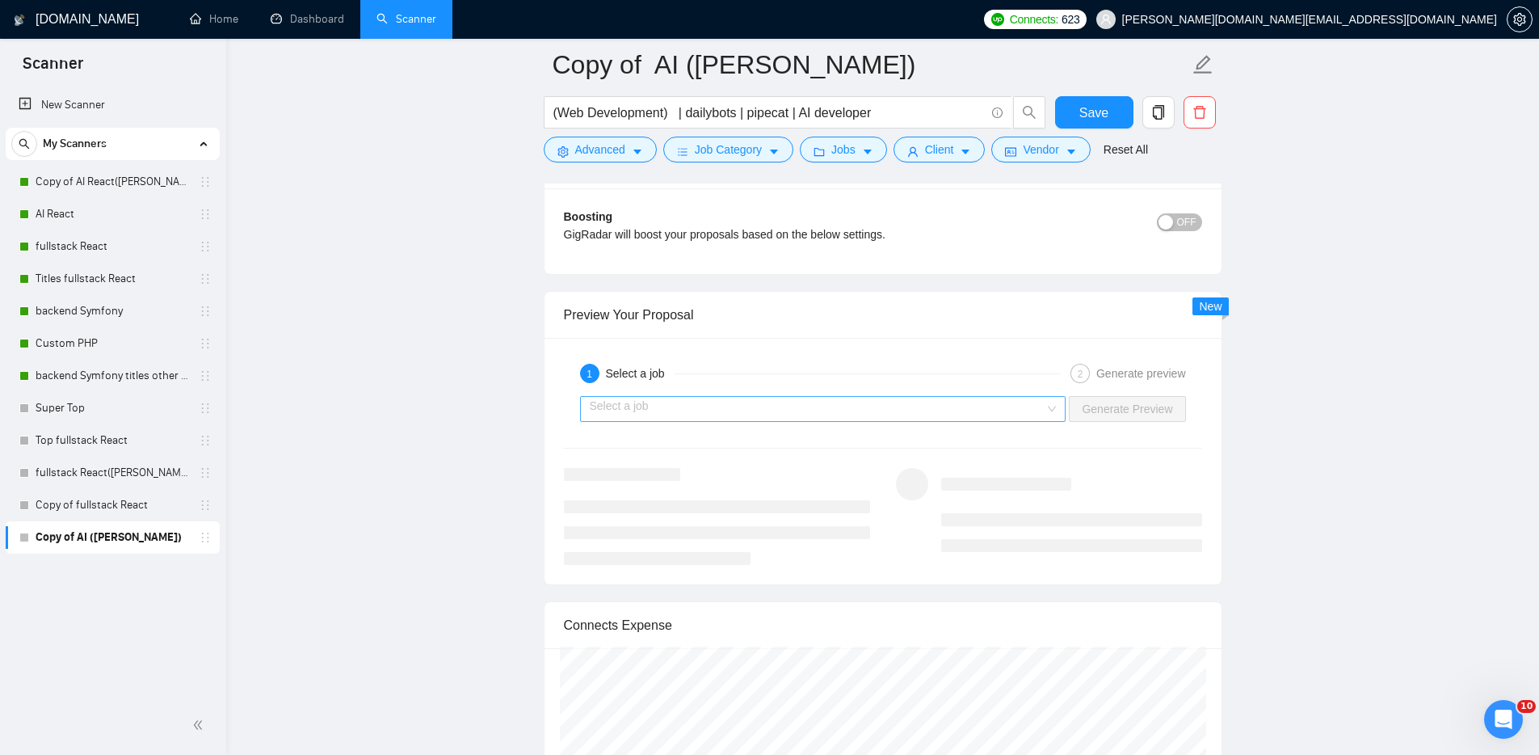
click at [727, 419] on input "search" at bounding box center [818, 409] width 456 height 24
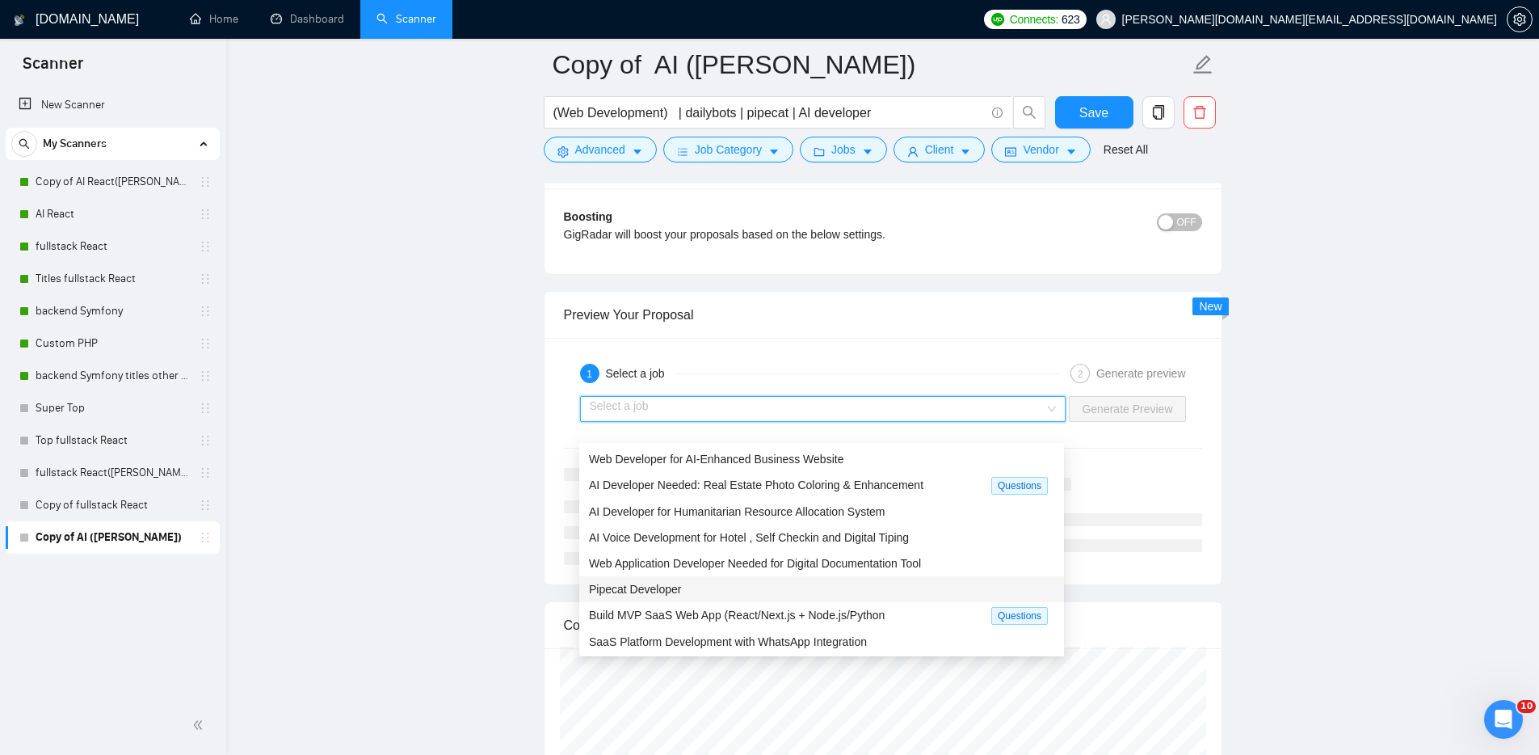
click at [669, 587] on span "Pipecat Developer" at bounding box center [635, 589] width 92 height 13
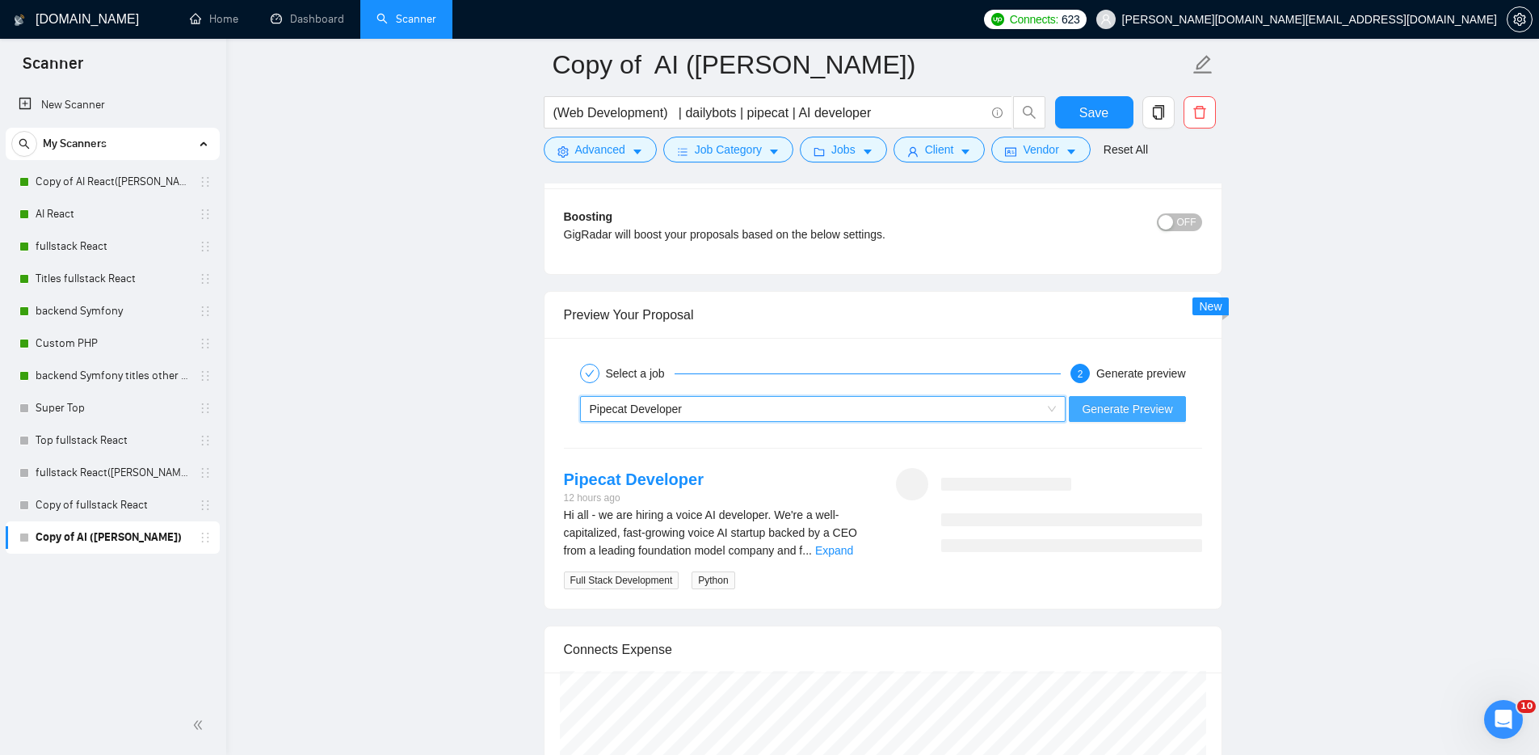
click at [1154, 418] on span "Generate Preview" at bounding box center [1127, 409] width 90 height 18
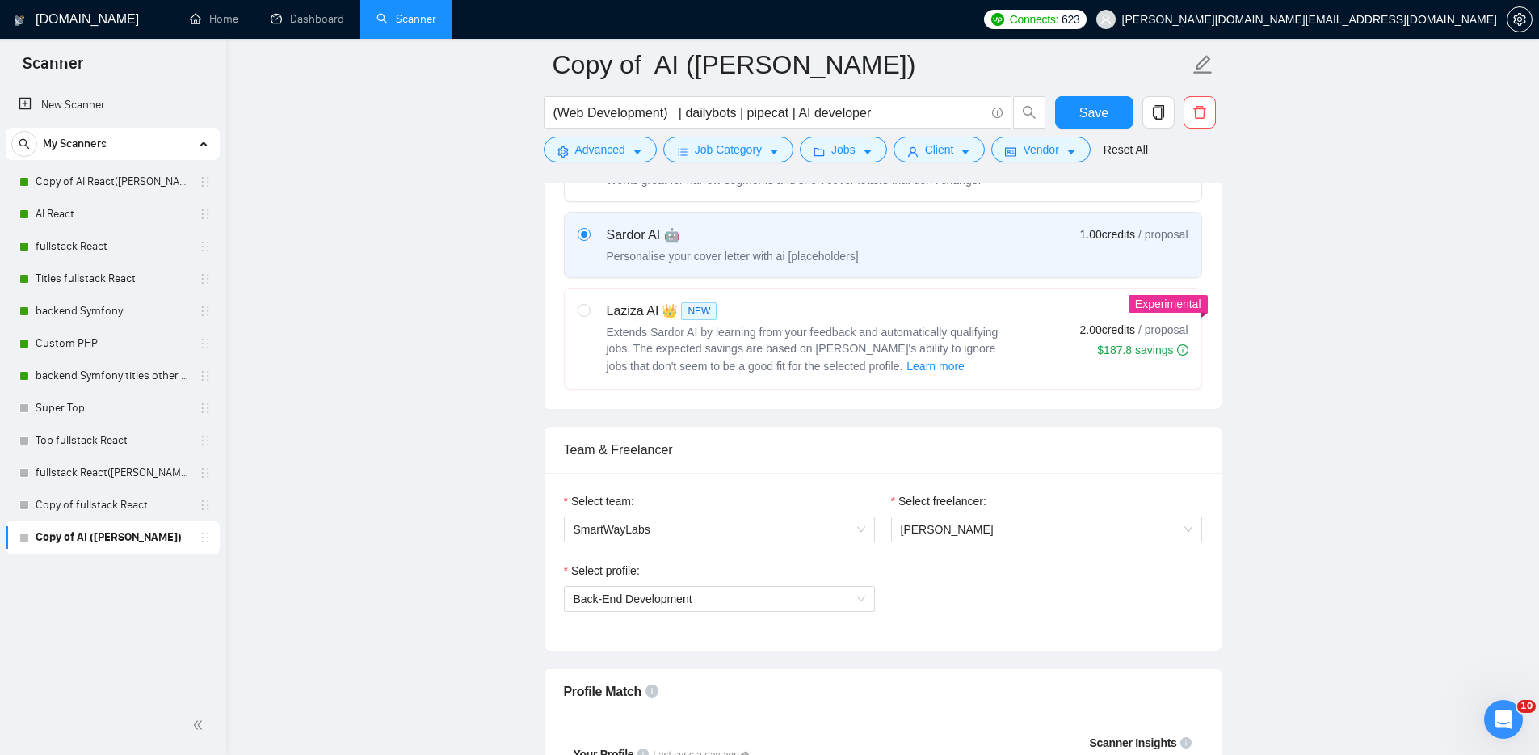
scroll to position [751, 0]
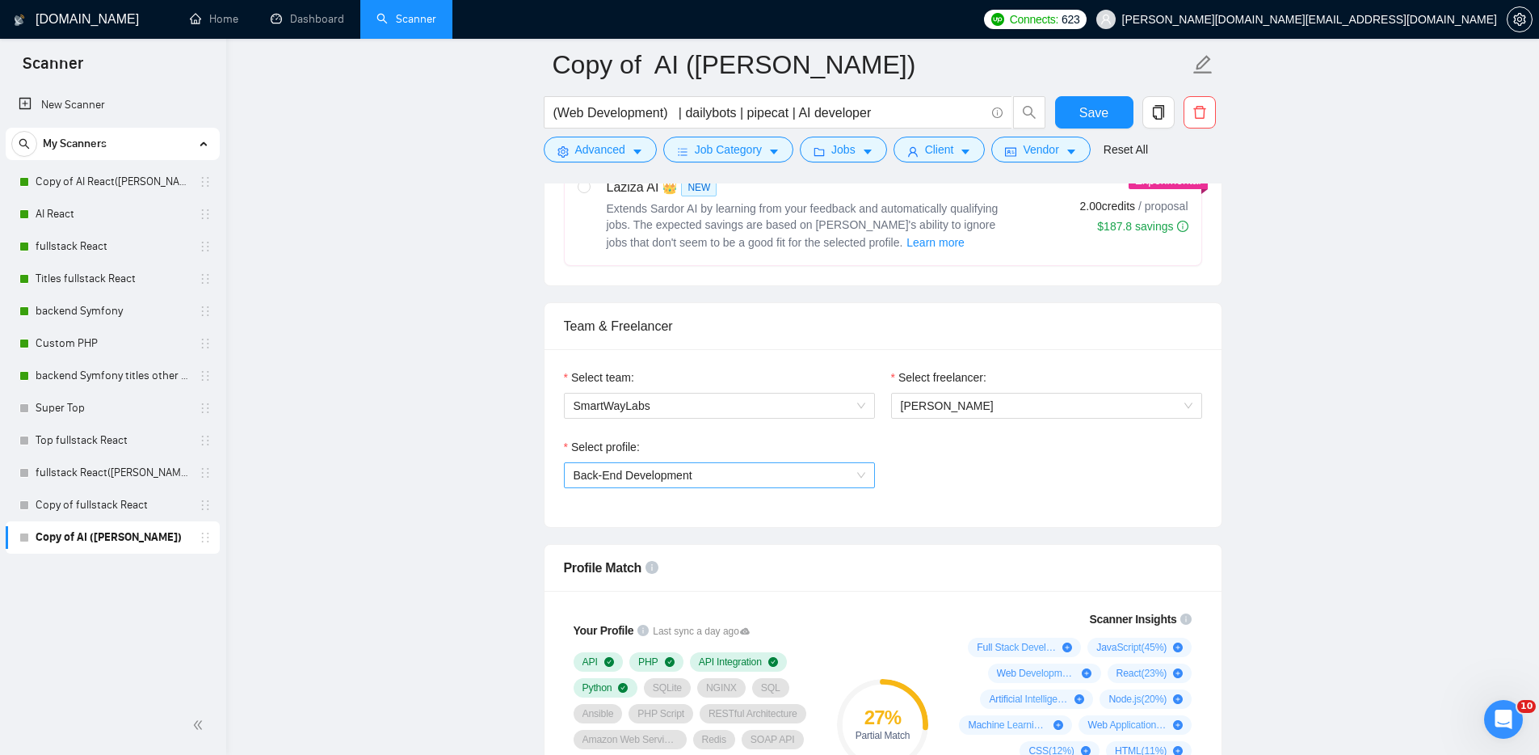
click at [842, 487] on span "Back-End Development" at bounding box center [720, 475] width 292 height 24
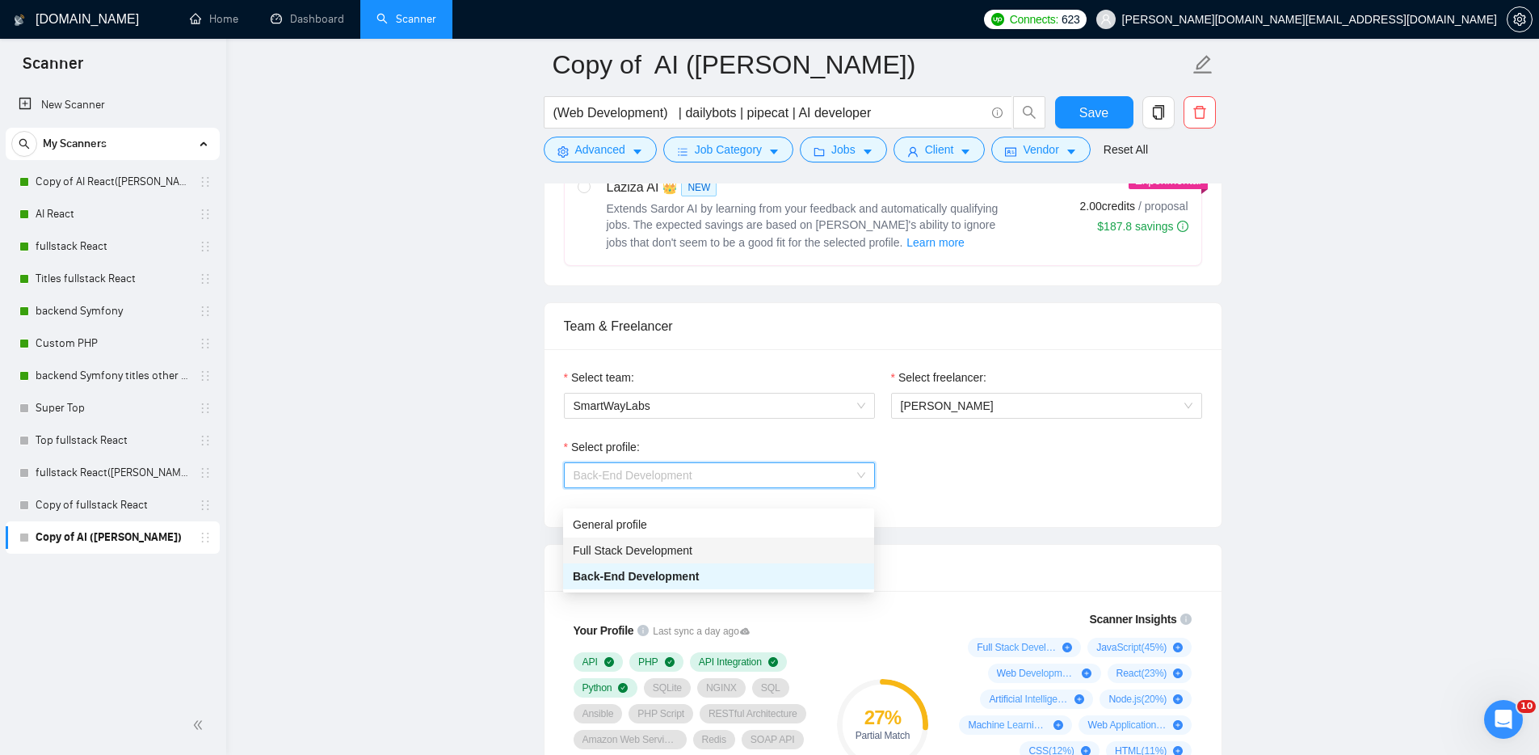
click at [684, 548] on span "Full Stack Development" at bounding box center [633, 550] width 120 height 13
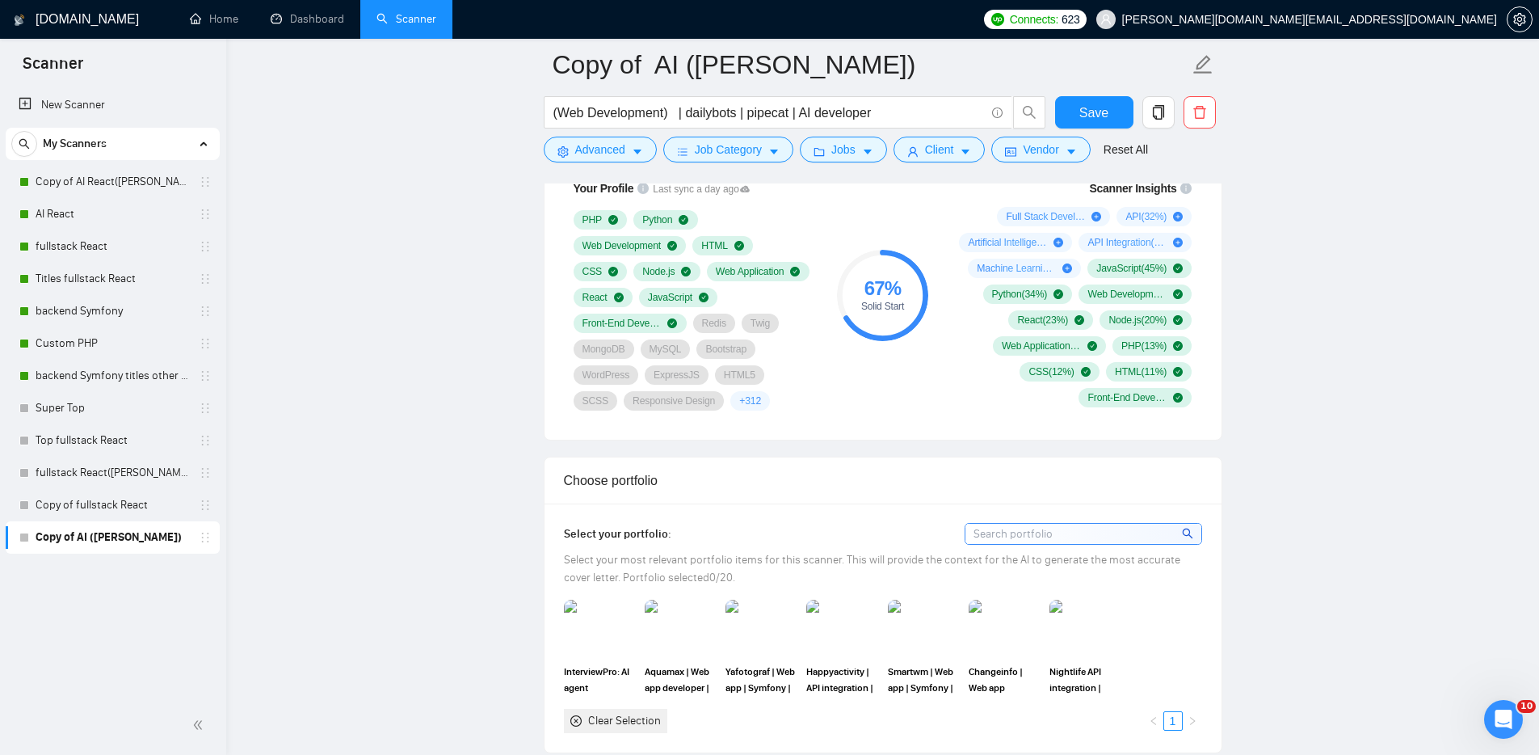
scroll to position [1007, 0]
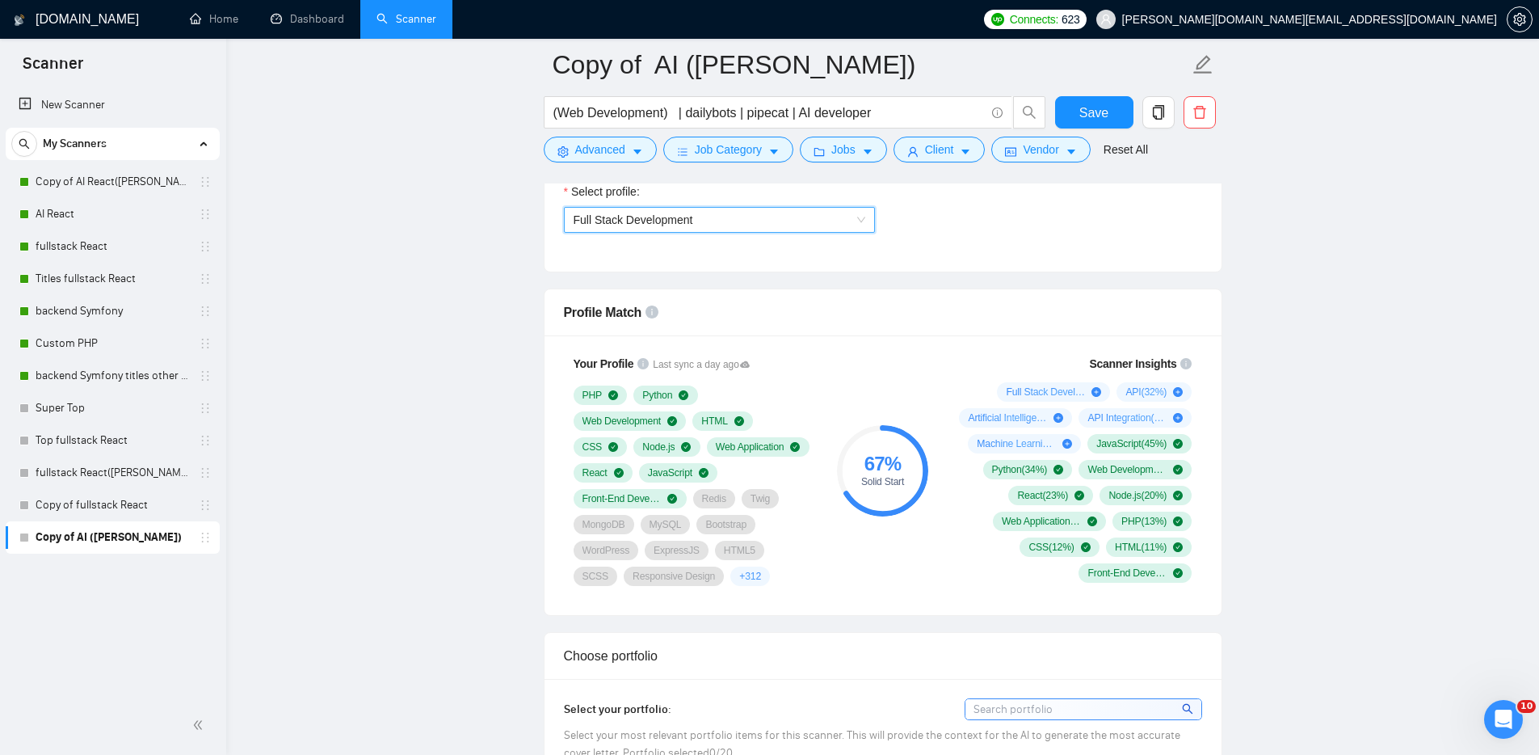
click at [819, 232] on span "Full Stack Development" at bounding box center [720, 220] width 292 height 24
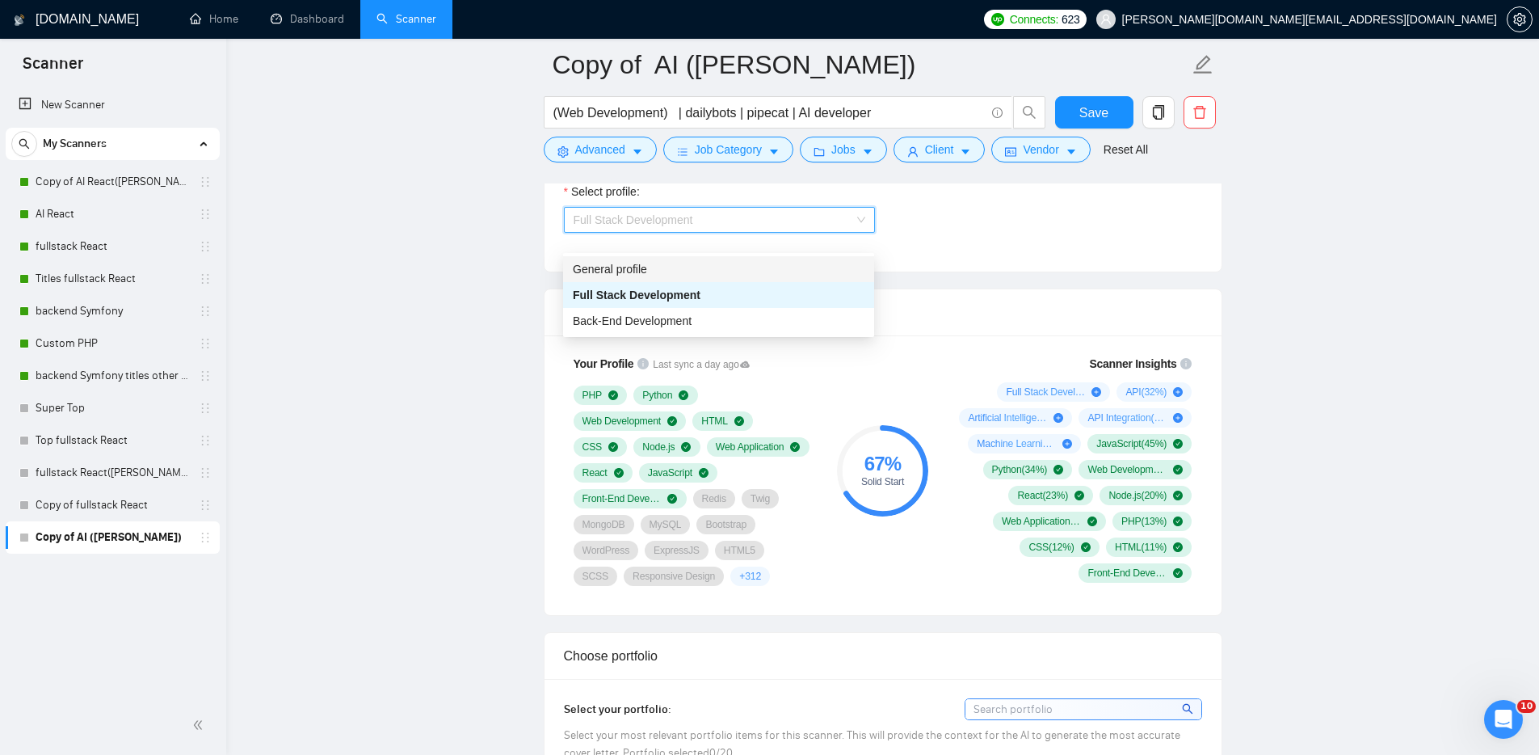
click at [629, 266] on div "General profile" at bounding box center [719, 269] width 292 height 18
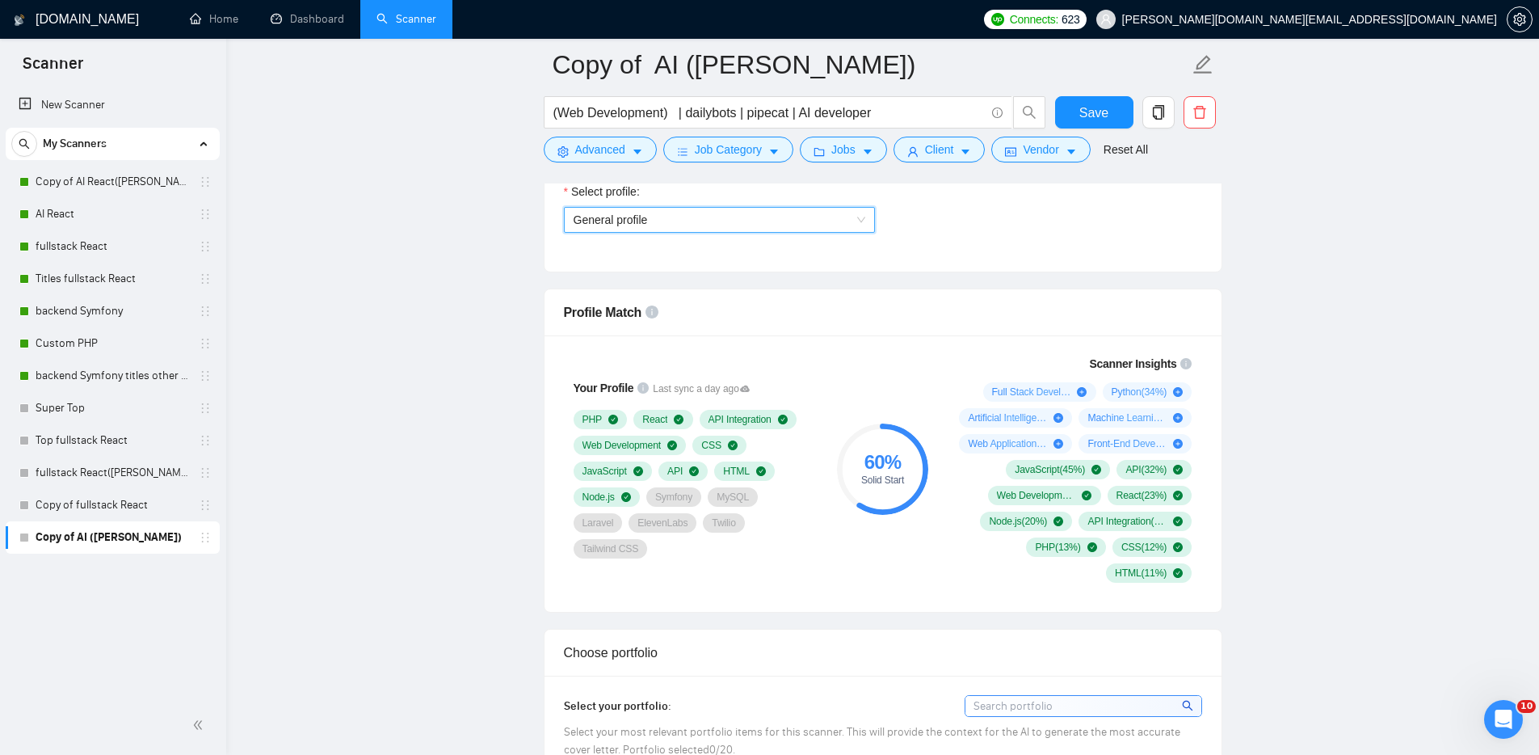
click at [831, 232] on span "General profile" at bounding box center [720, 220] width 292 height 24
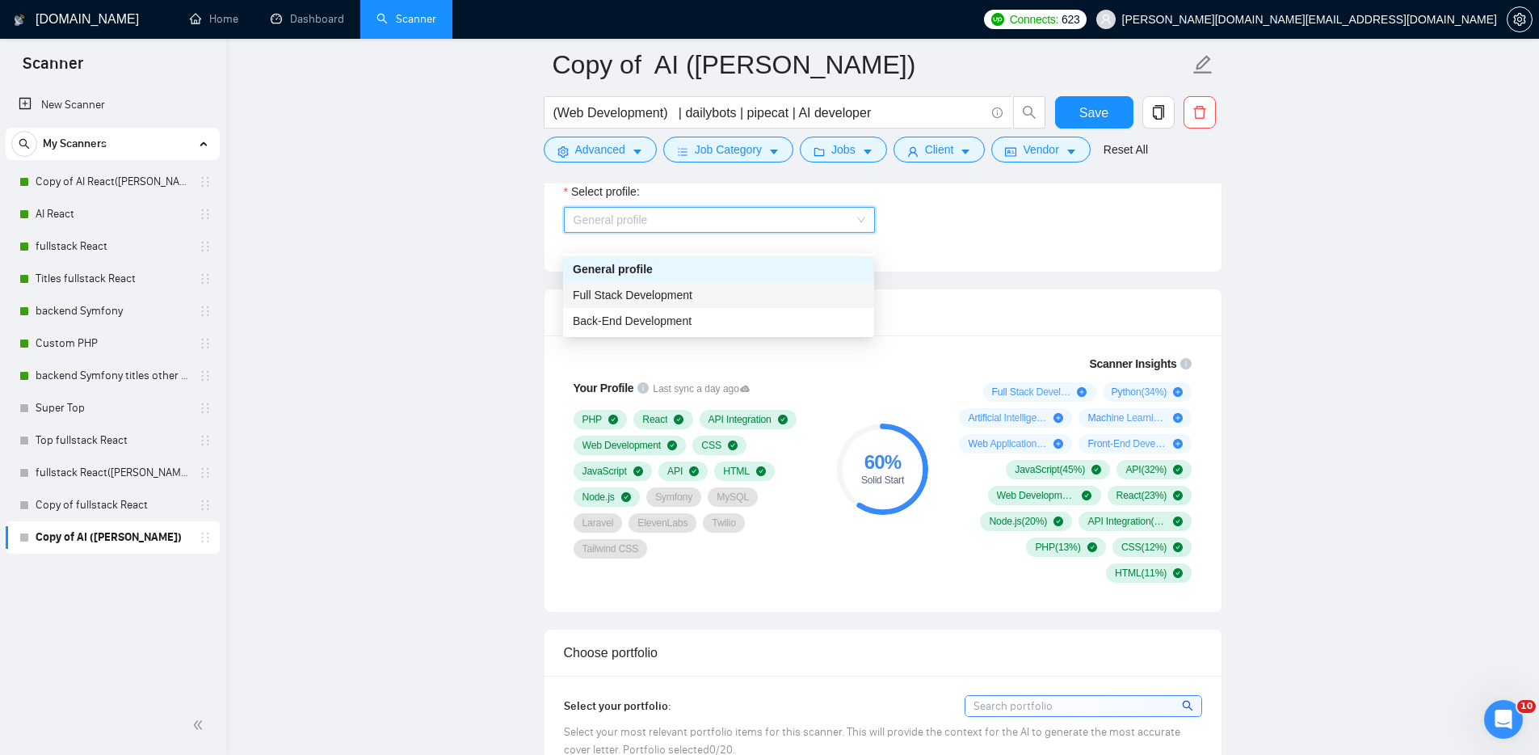
click at [659, 289] on span "Full Stack Development" at bounding box center [633, 294] width 120 height 13
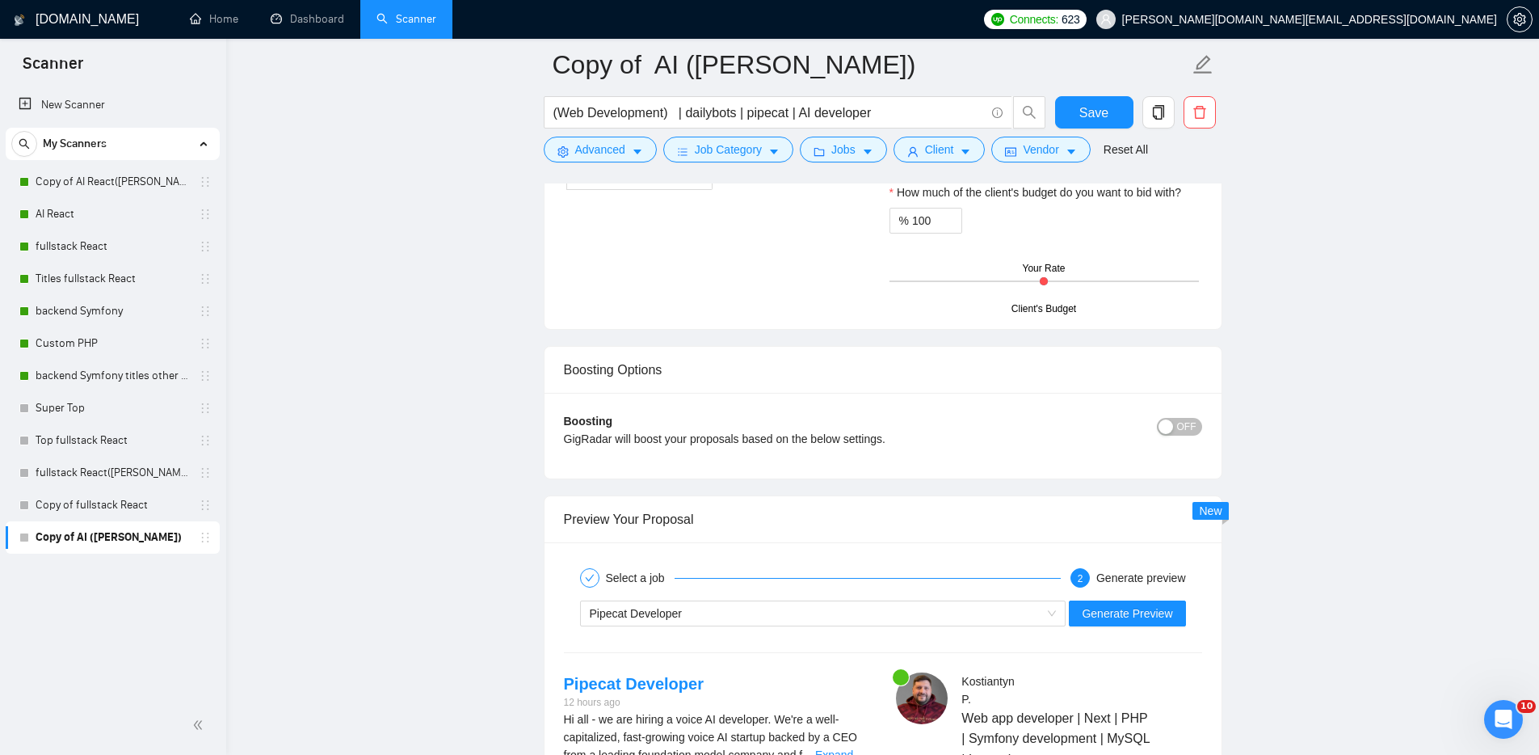
scroll to position [2997, 0]
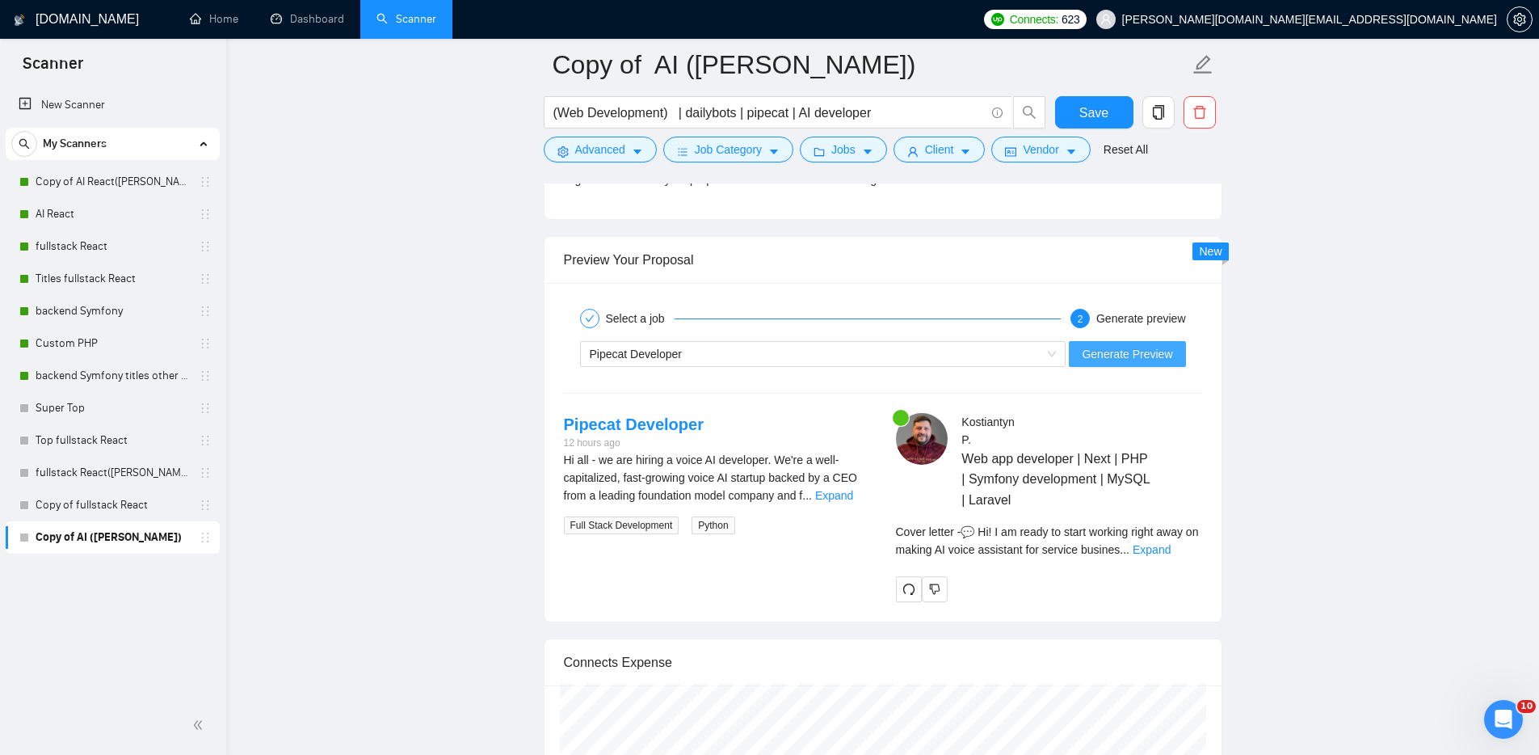
click at [1147, 363] on span "Generate Preview" at bounding box center [1127, 354] width 90 height 18
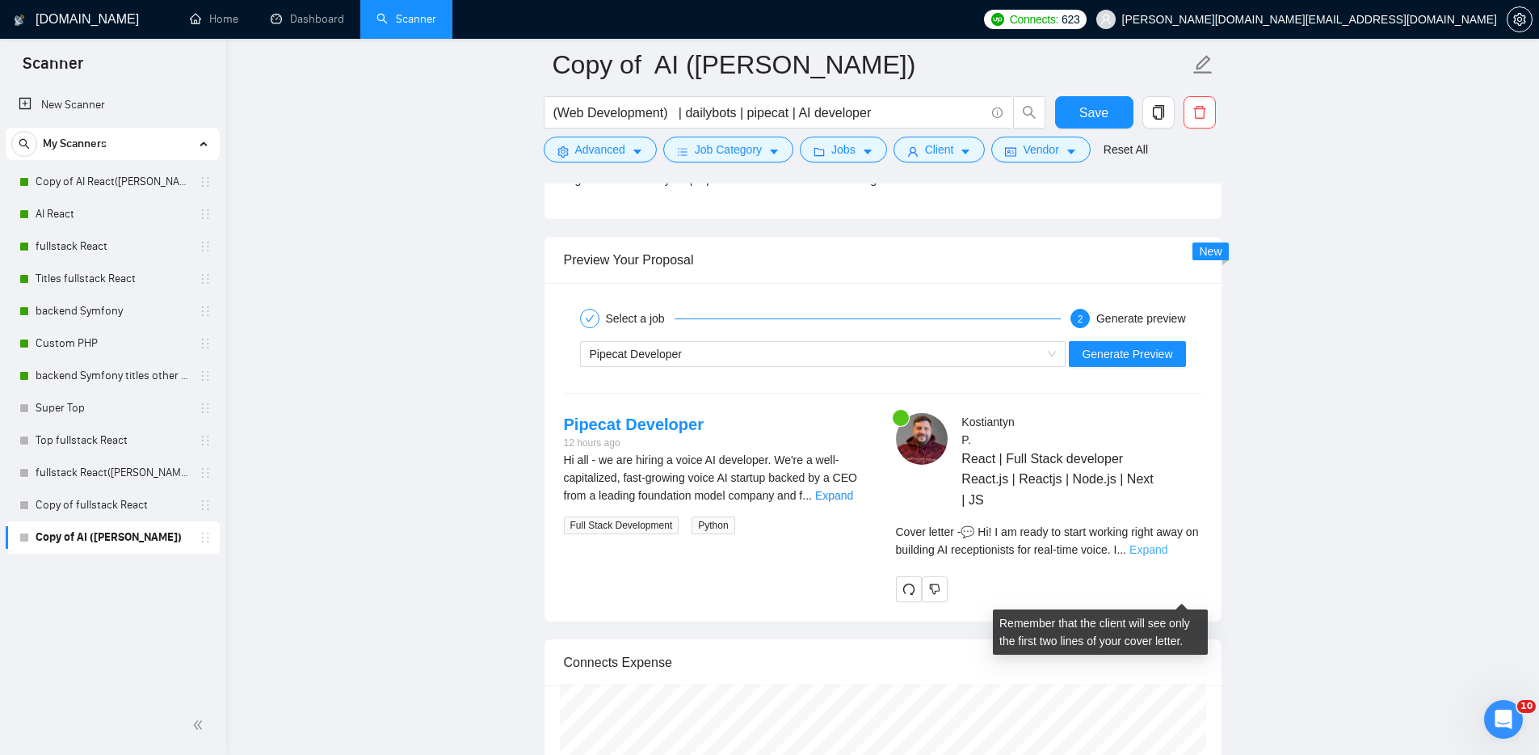
click at [1168, 556] on link "Expand" at bounding box center [1149, 549] width 38 height 13
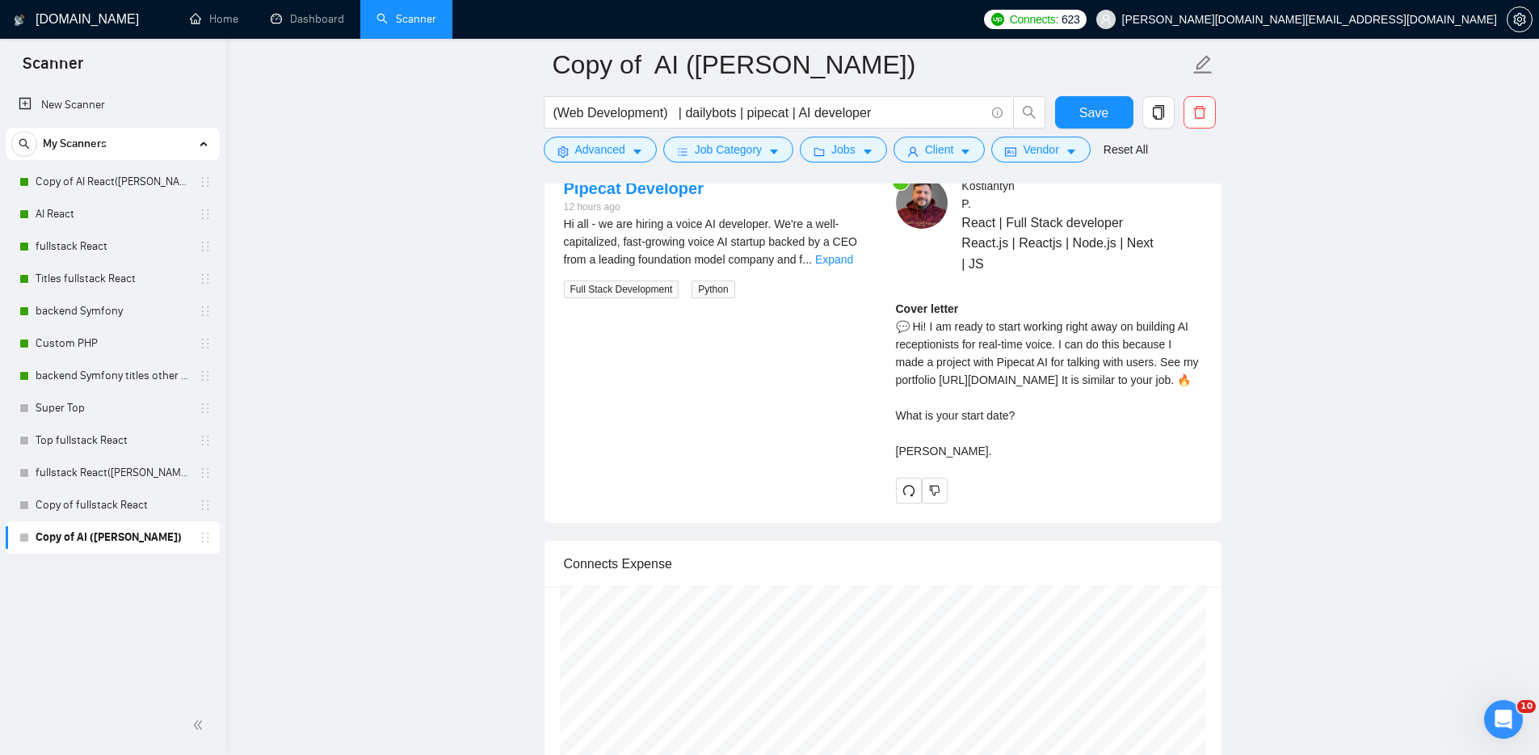
scroll to position [3375, 0]
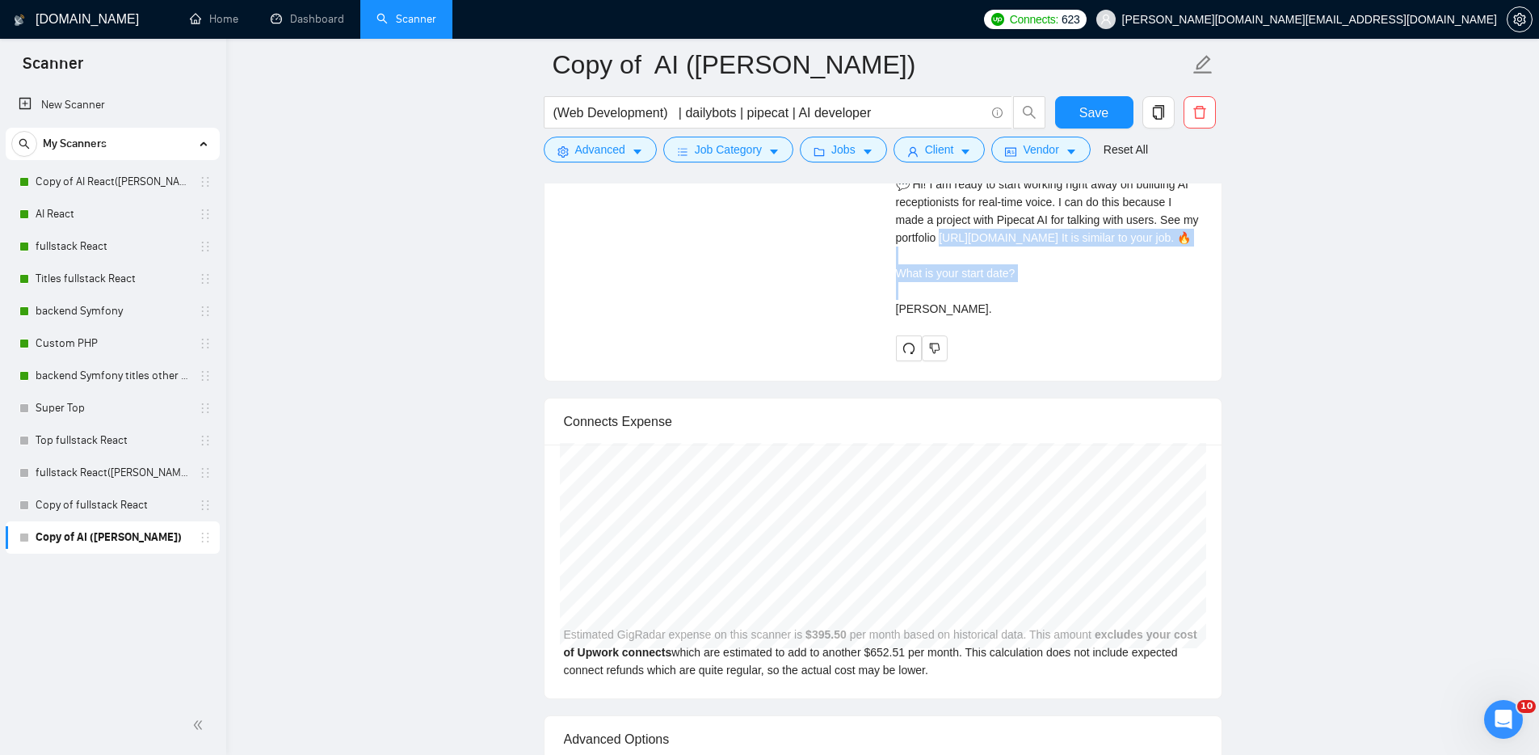
drag, startPoint x: 1059, startPoint y: 316, endPoint x: 894, endPoint y: 301, distance: 164.7
click at [896, 301] on div "Cover letter 💬 Hi! I am ready to start working right away on building AI recept…" at bounding box center [1049, 238] width 306 height 160
click at [1058, 318] on div "Cover letter 💬 Hi! I am ready to start working right away on building AI recept…" at bounding box center [1049, 238] width 306 height 160
click at [1028, 318] on div "Cover letter 💬 Hi! I am ready to start working right away on building AI recept…" at bounding box center [1049, 238] width 306 height 160
drag, startPoint x: 962, startPoint y: 387, endPoint x: 892, endPoint y: 225, distance: 176.7
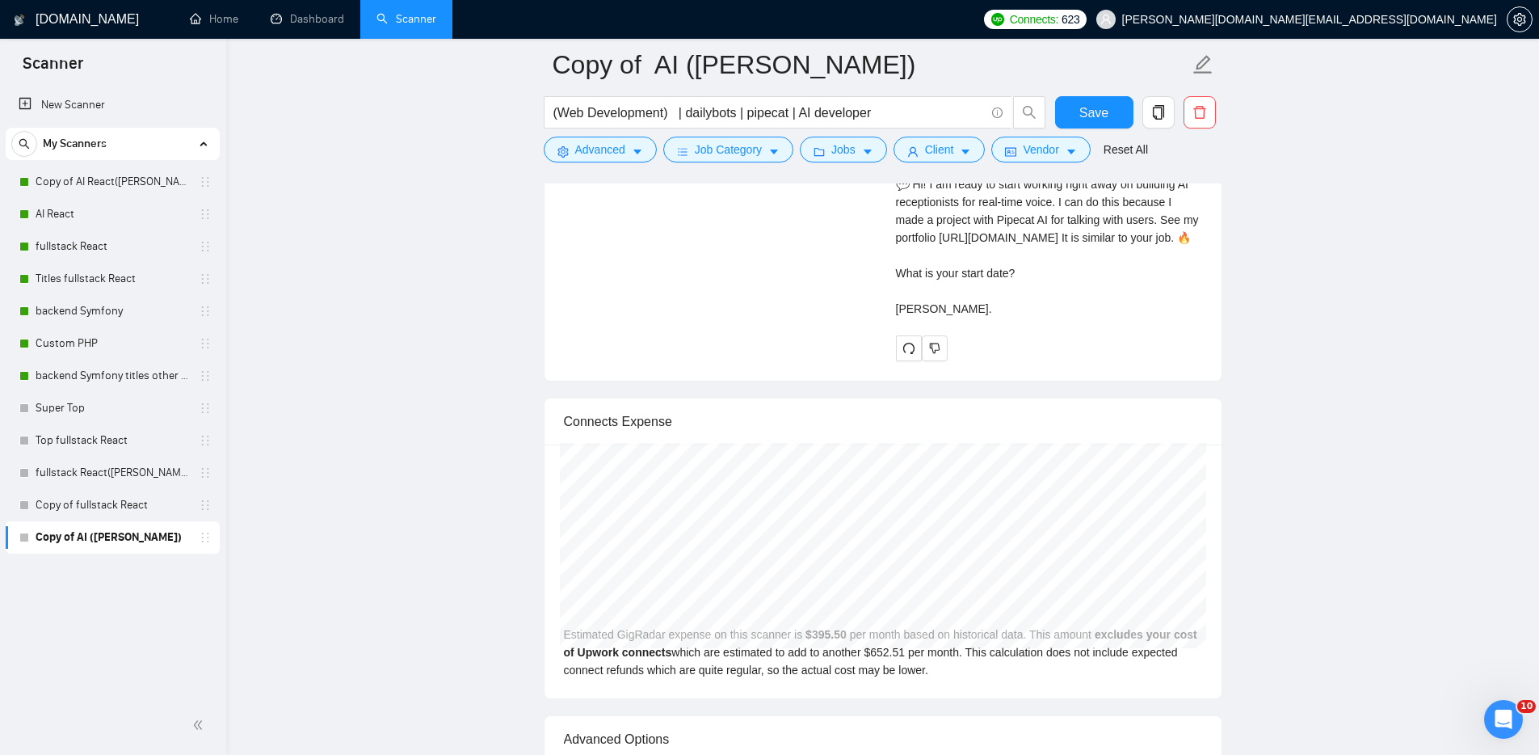
click at [892, 225] on div "Kostiantyn P . React | Full Stack developer React.js | Reactjs | Node.js | Next…" at bounding box center [1049, 198] width 332 height 326
copy div "💬 Hi! I am ready to start working right away on building AI receptionists for r…"
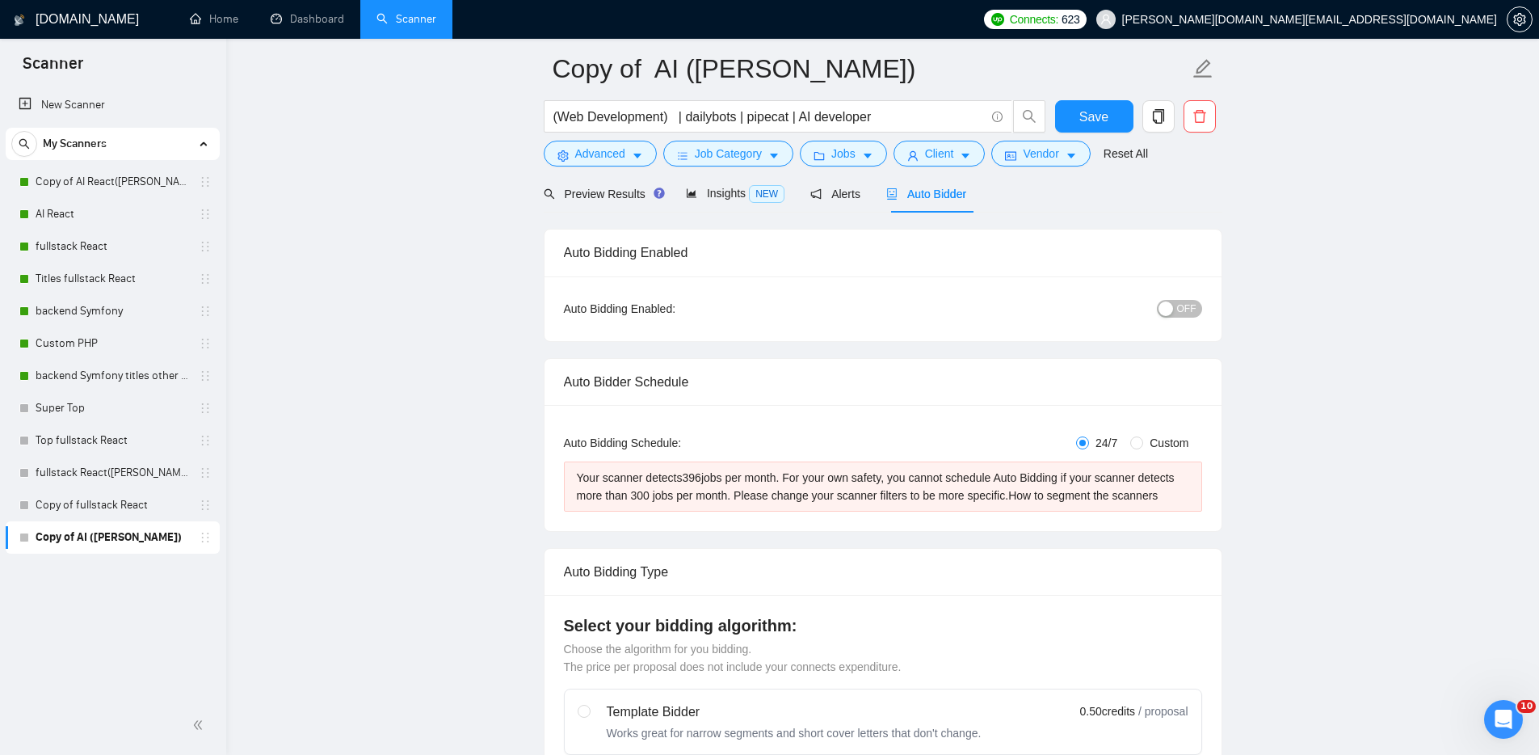
scroll to position [0, 0]
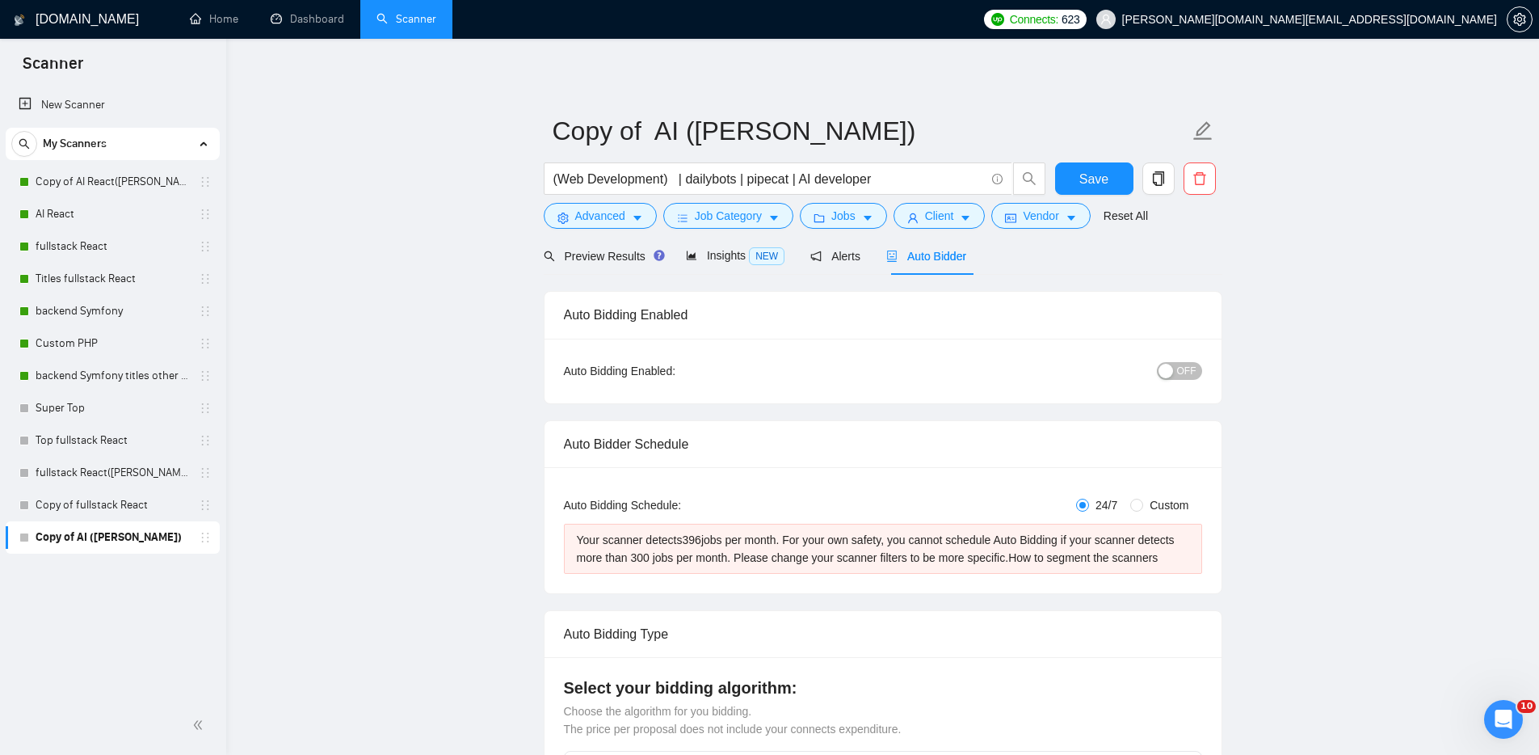
click at [921, 180] on input "(Web Development) | dailybots | pipecat | AI developer" at bounding box center [768, 179] width 431 height 20
click at [589, 256] on span "Preview Results" at bounding box center [602, 256] width 116 height 13
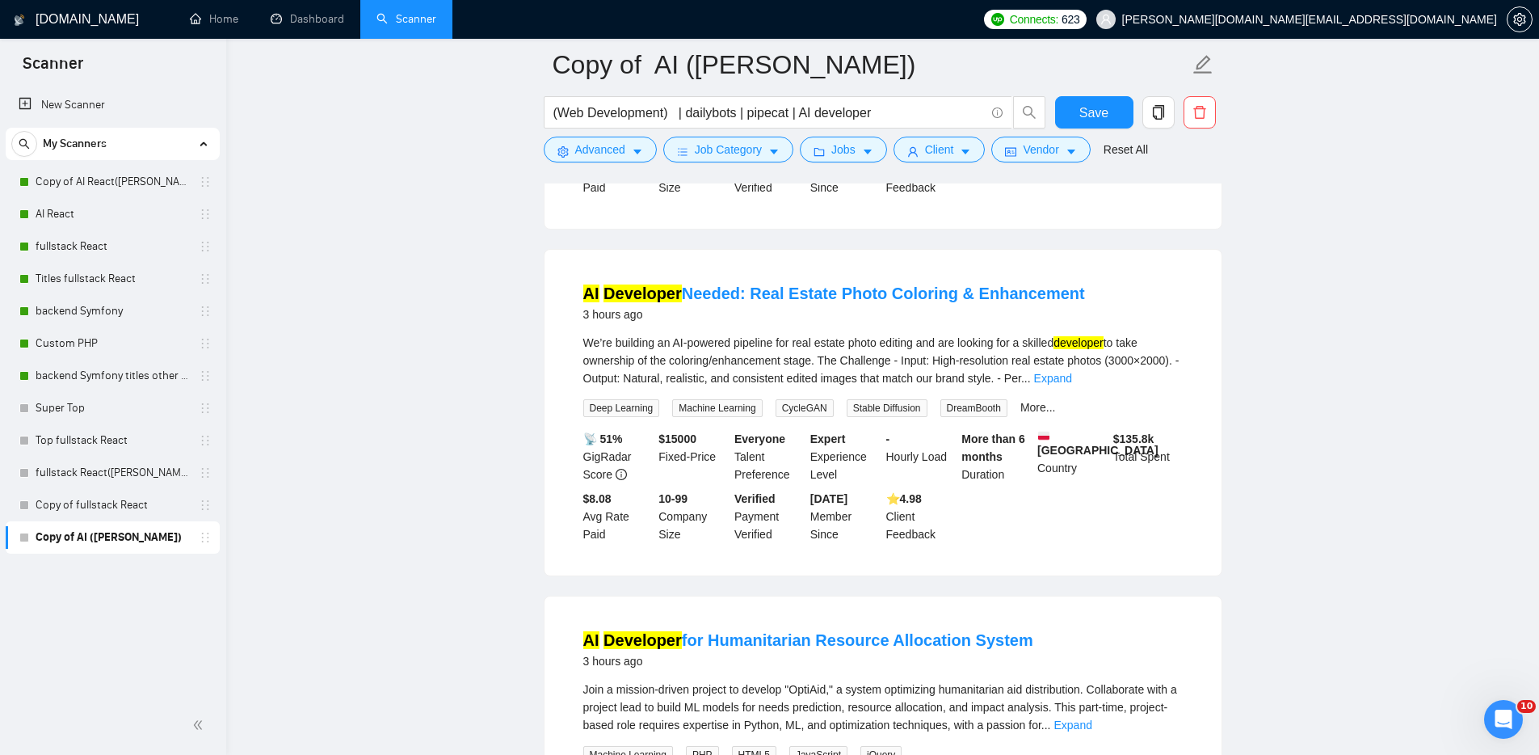
scroll to position [497, 0]
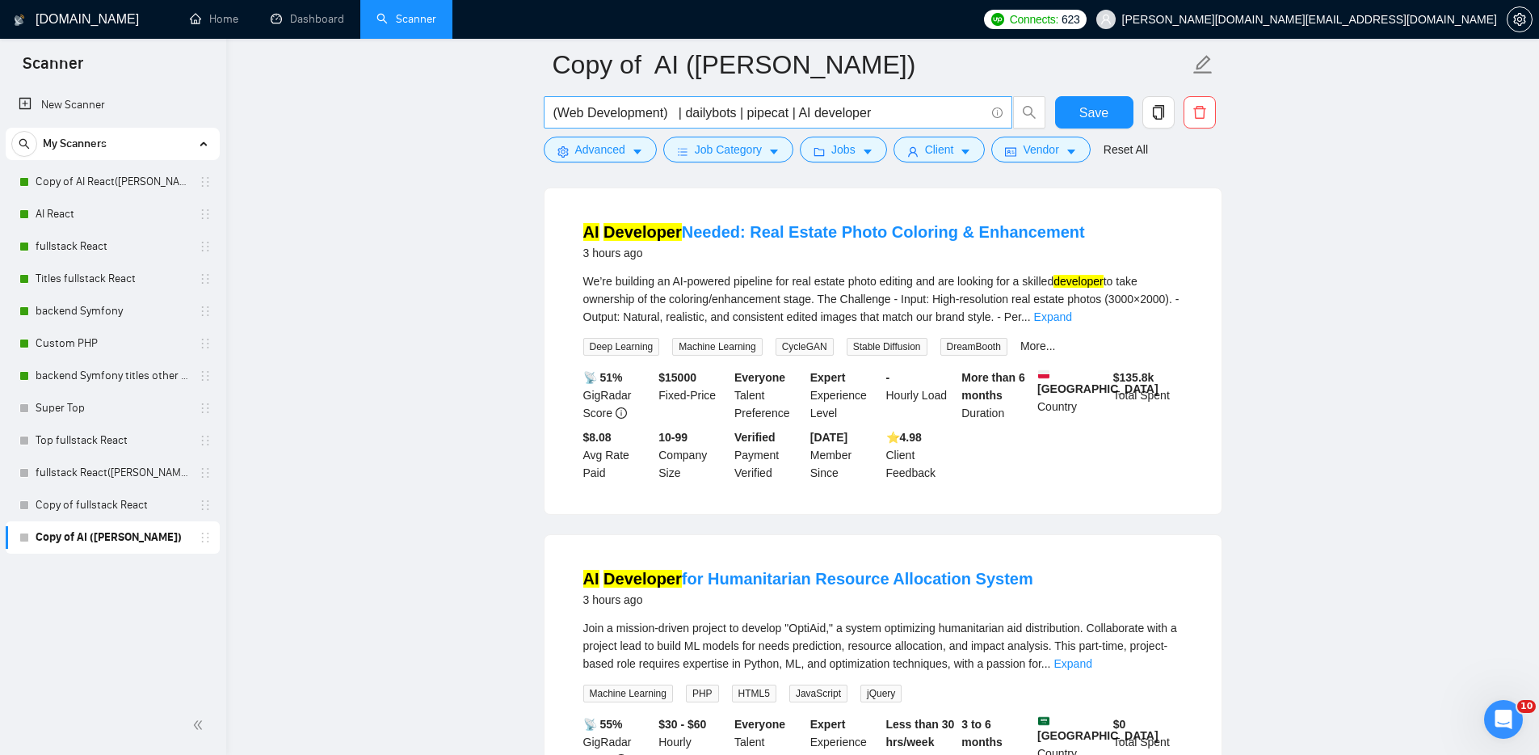
click at [911, 109] on input "(Web Development) | dailybots | pipecat | AI developer" at bounding box center [768, 113] width 431 height 20
click at [1080, 104] on span "Save" at bounding box center [1094, 113] width 29 height 20
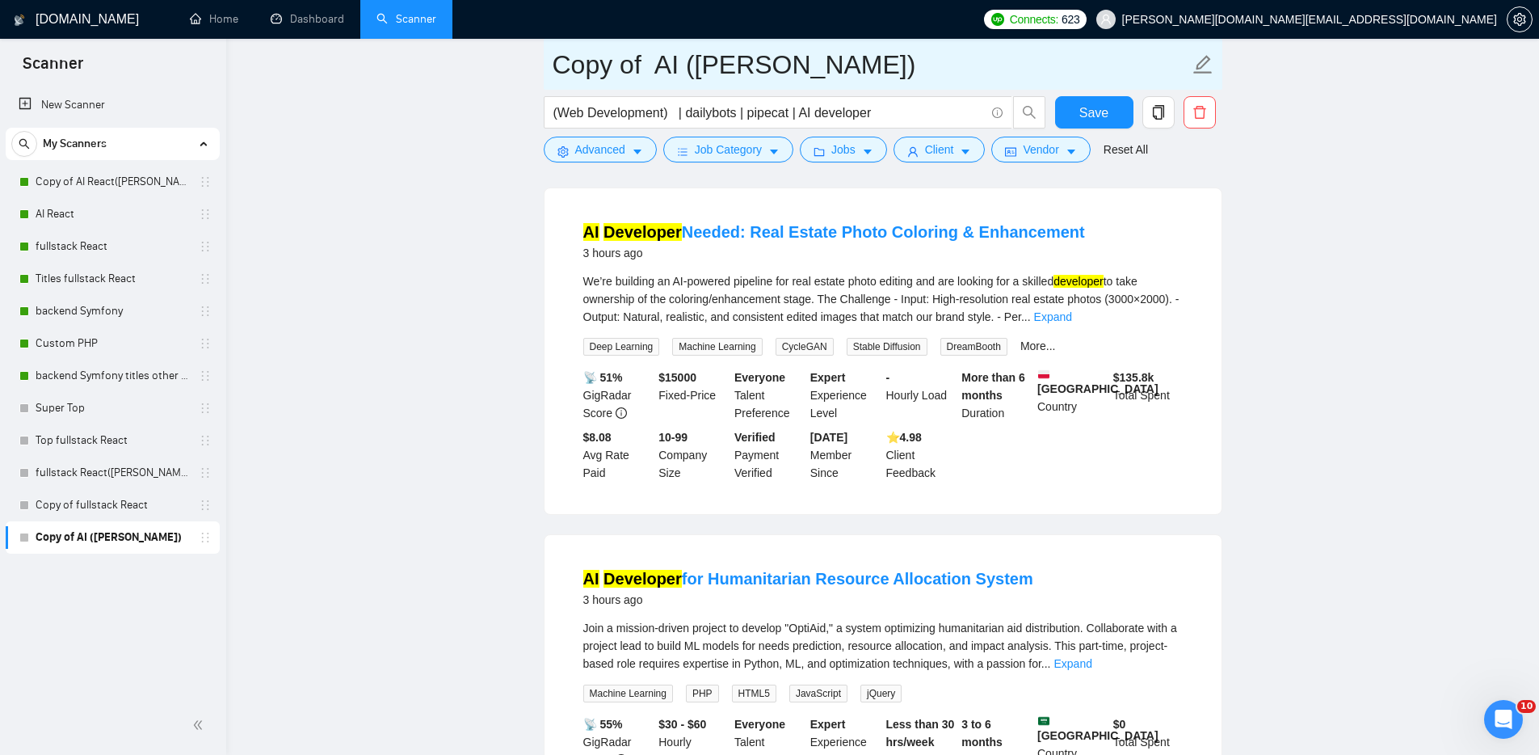
click at [1206, 61] on icon "edit" at bounding box center [1203, 64] width 21 height 21
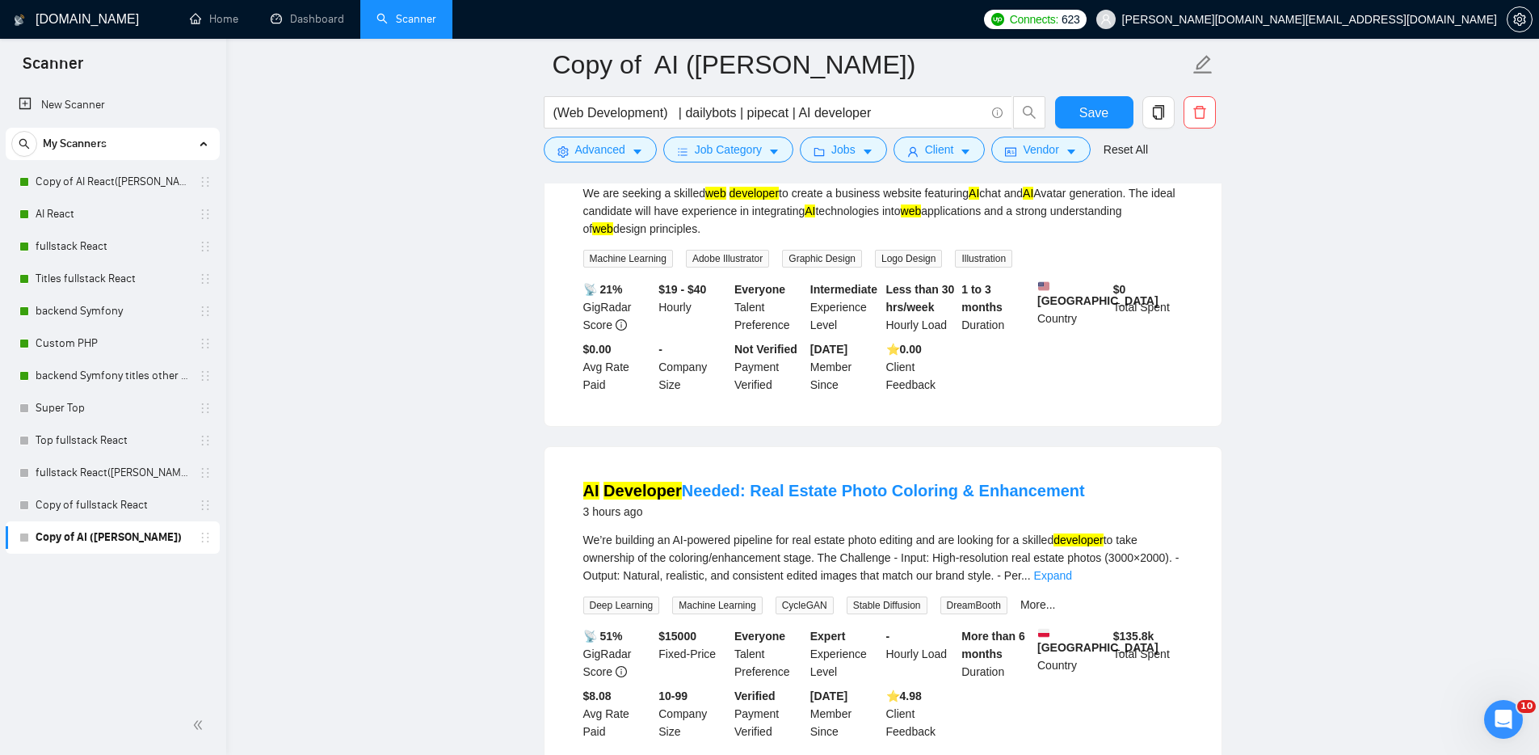
scroll to position [174, 0]
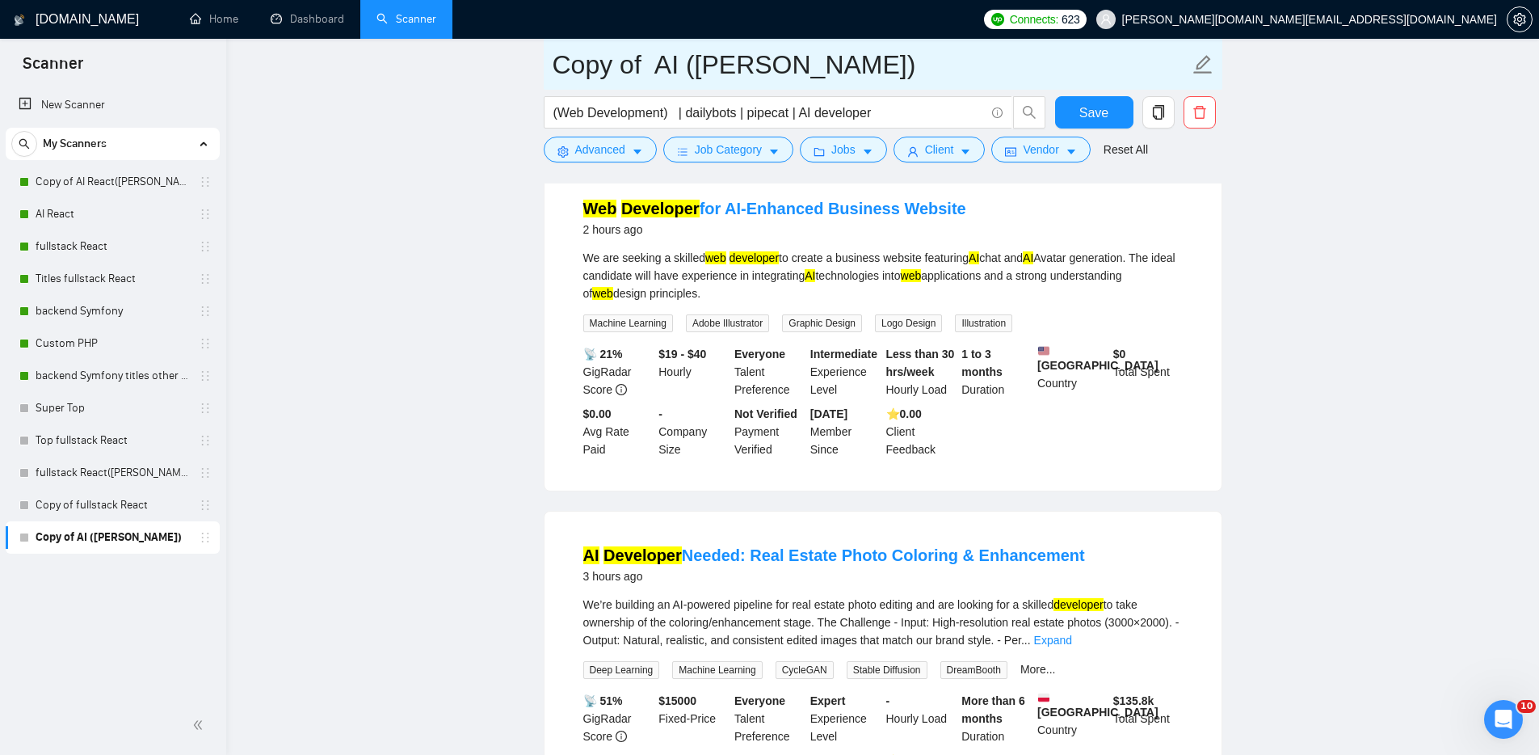
click at [682, 62] on input "Copy of AI (MICHAEL)" at bounding box center [871, 64] width 637 height 40
type input "Copy of AI React ([PERSON_NAME])"
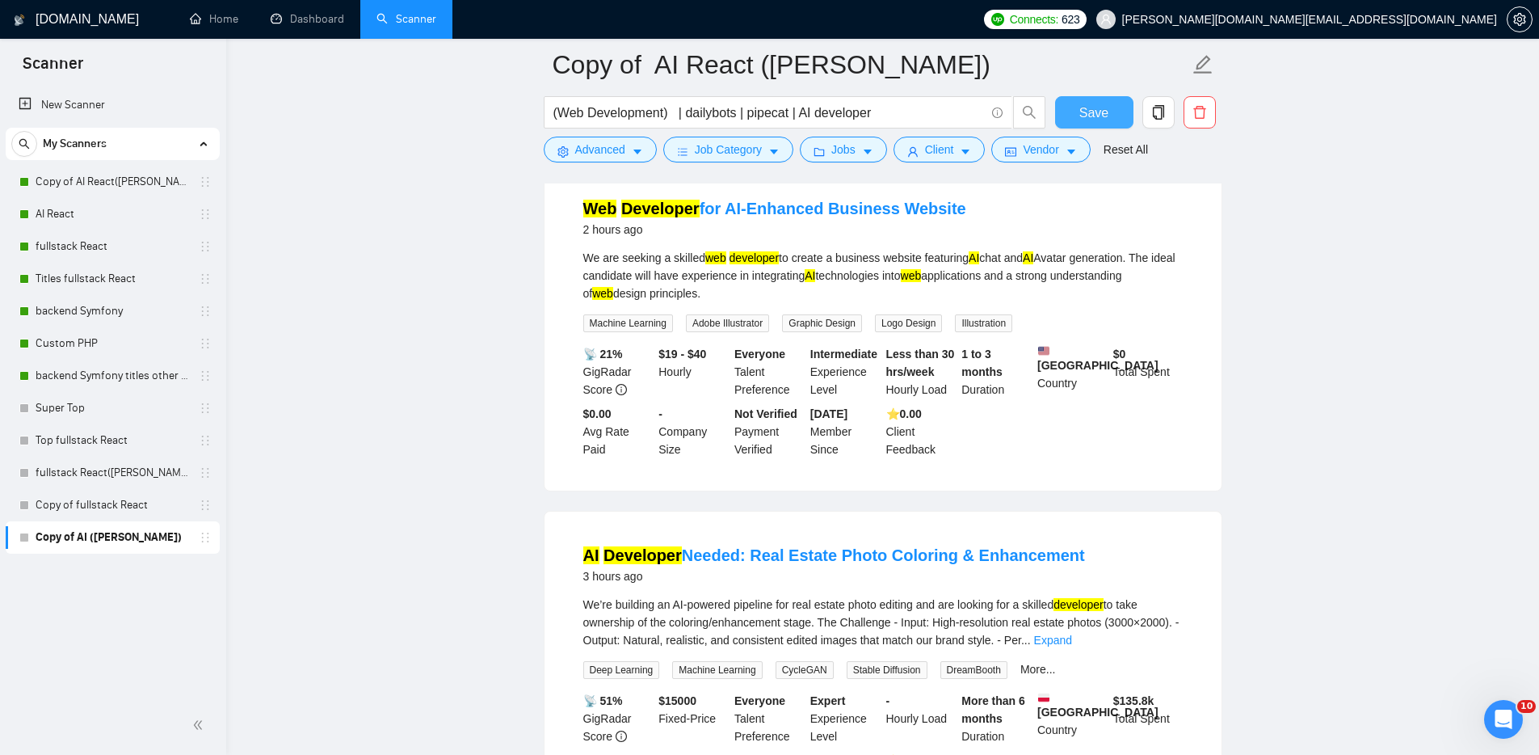
click at [1089, 111] on span "Save" at bounding box center [1094, 113] width 29 height 20
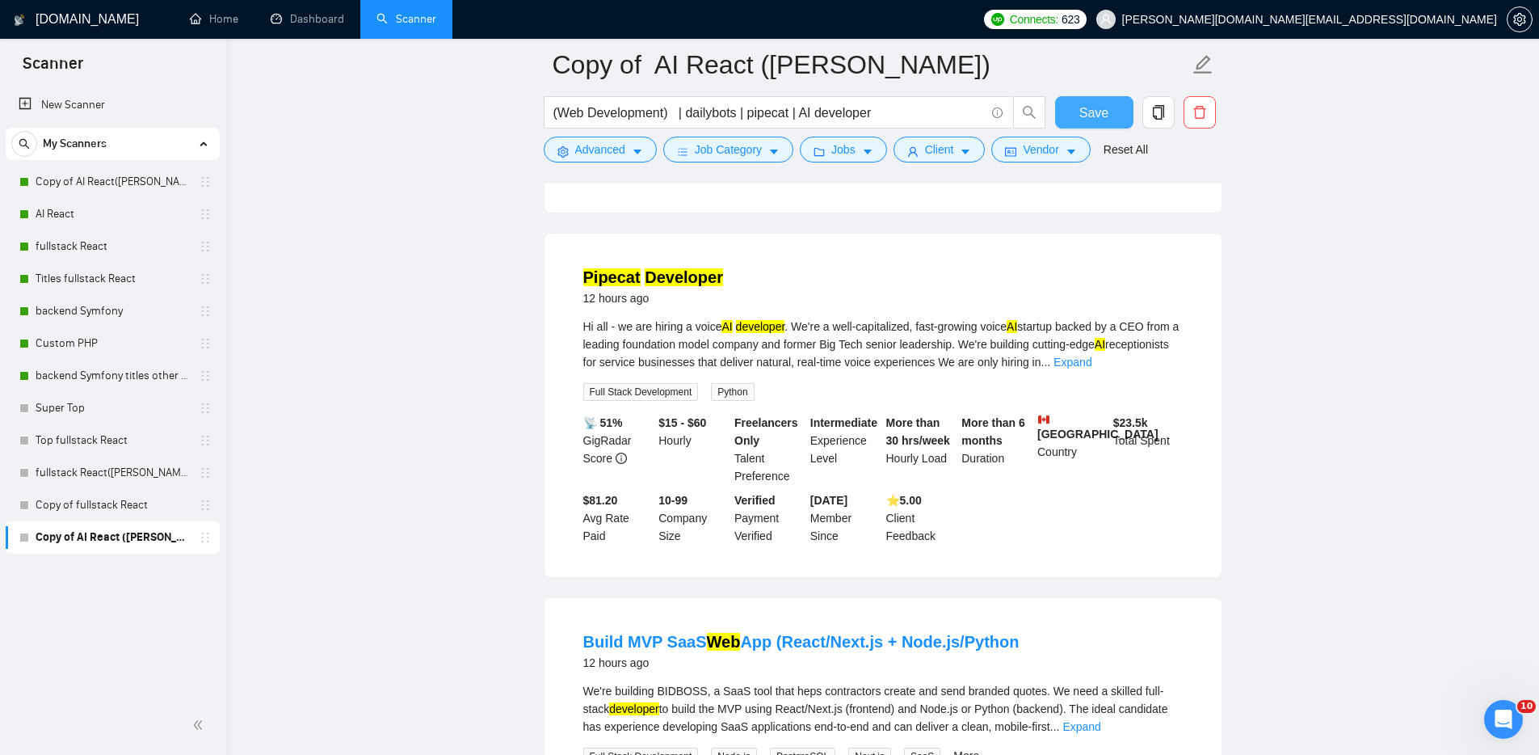
scroll to position [1851, 0]
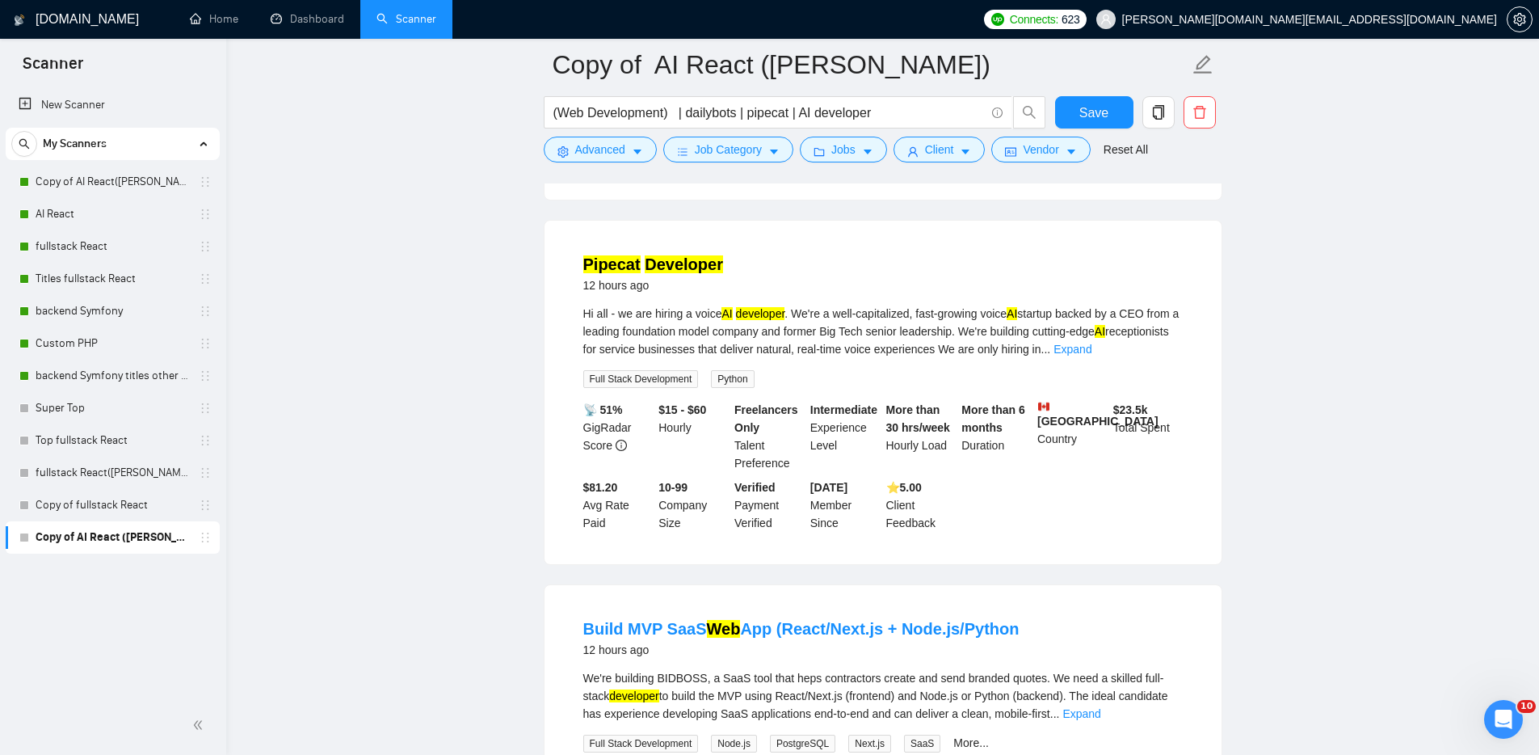
click at [475, 460] on main "Copy of AI React (MICHAEL) (Web Development) | dailybots | pipecat | AI develop…" at bounding box center [882, 101] width 1261 height 3777
click at [137, 179] on link "Copy of AI React(Michael)" at bounding box center [113, 182] width 154 height 32
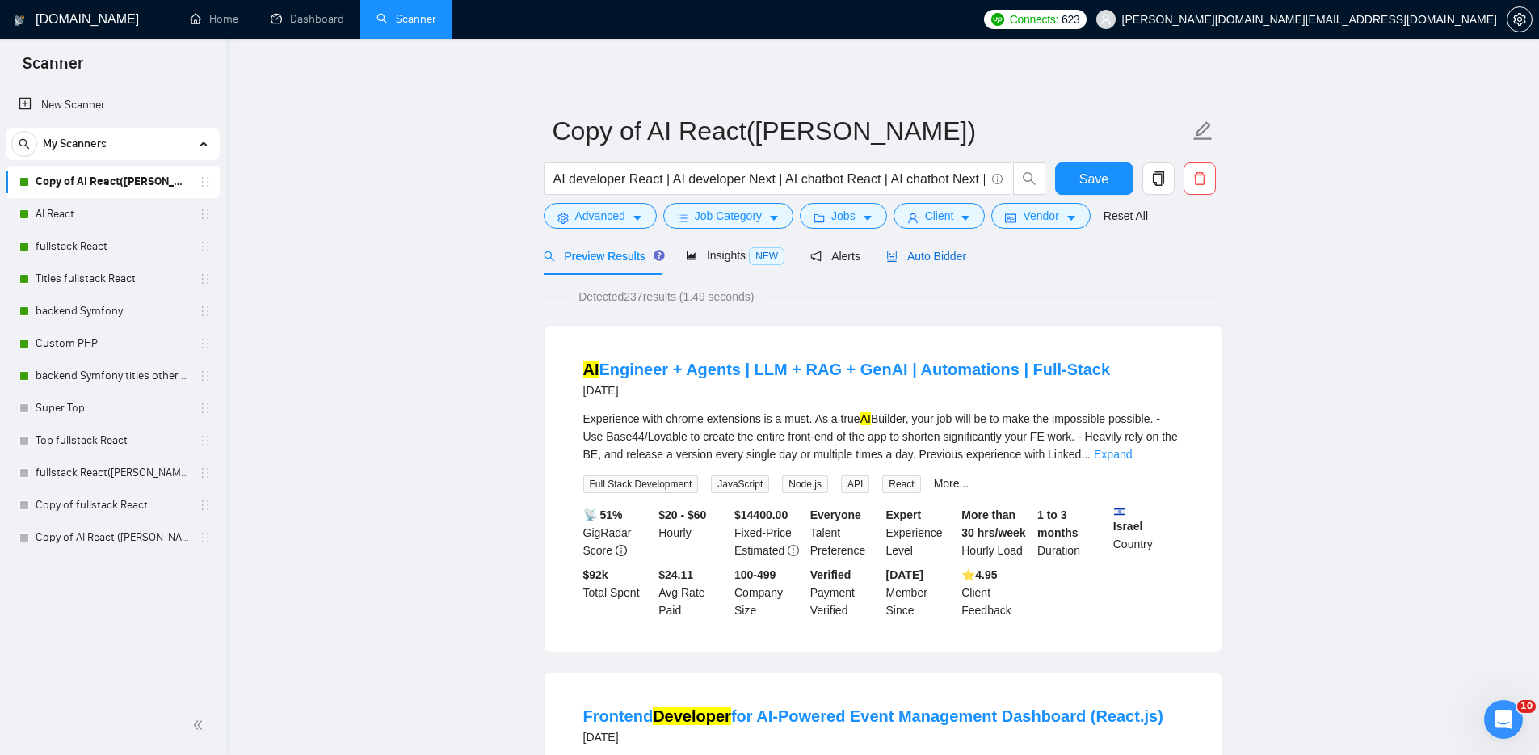
click at [953, 258] on span "Auto Bidder" at bounding box center [926, 256] width 80 height 13
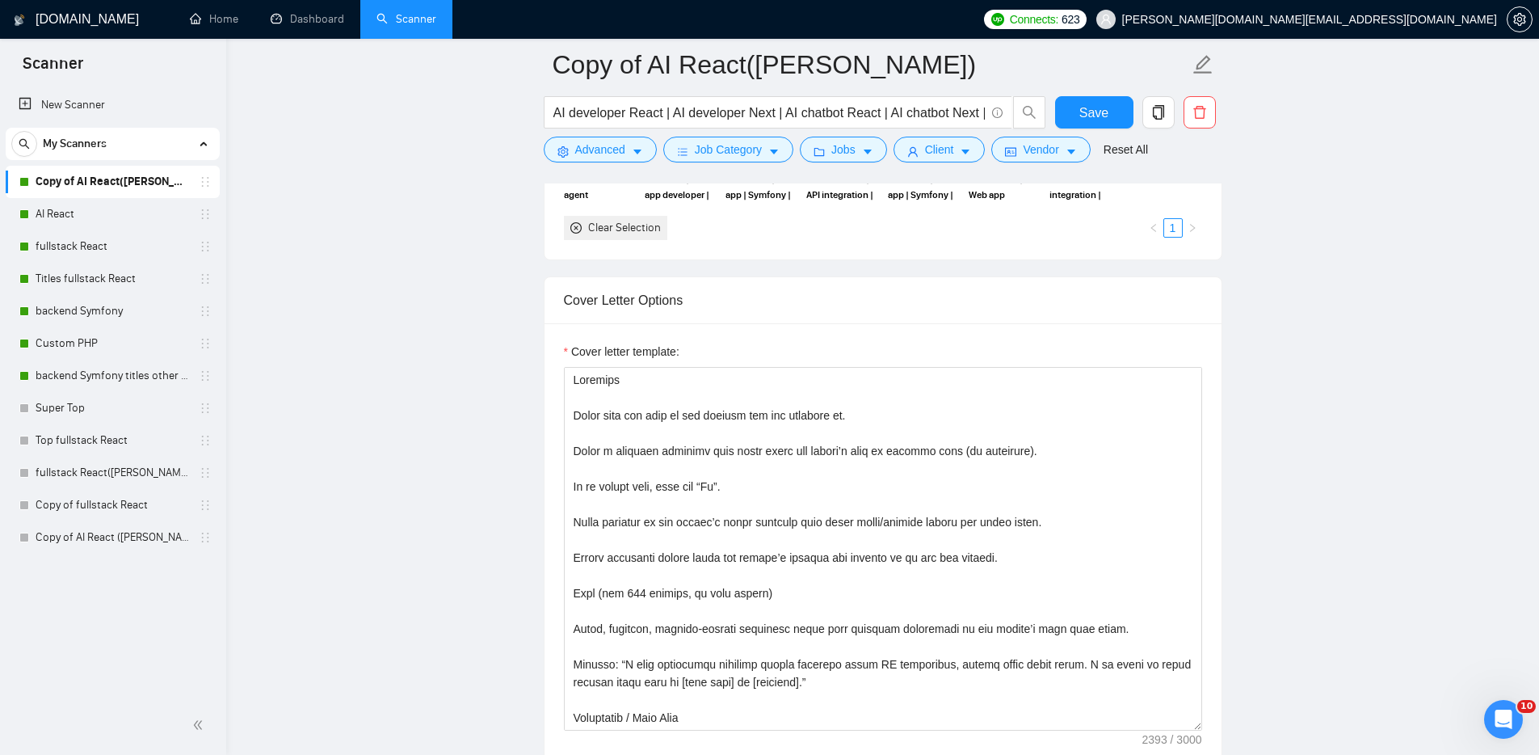
scroll to position [1629, 0]
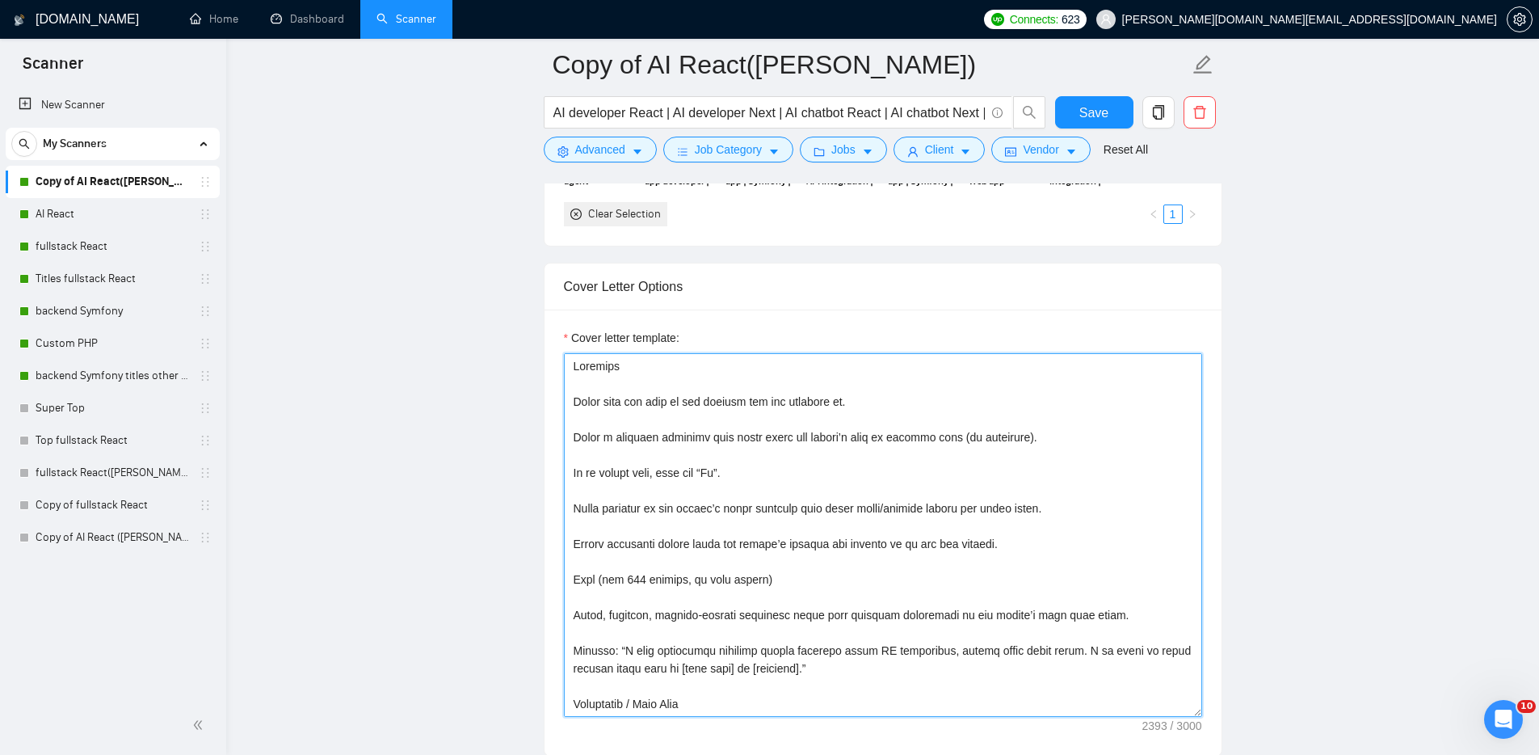
click at [1130, 459] on textarea "Cover letter template:" at bounding box center [883, 535] width 638 height 364
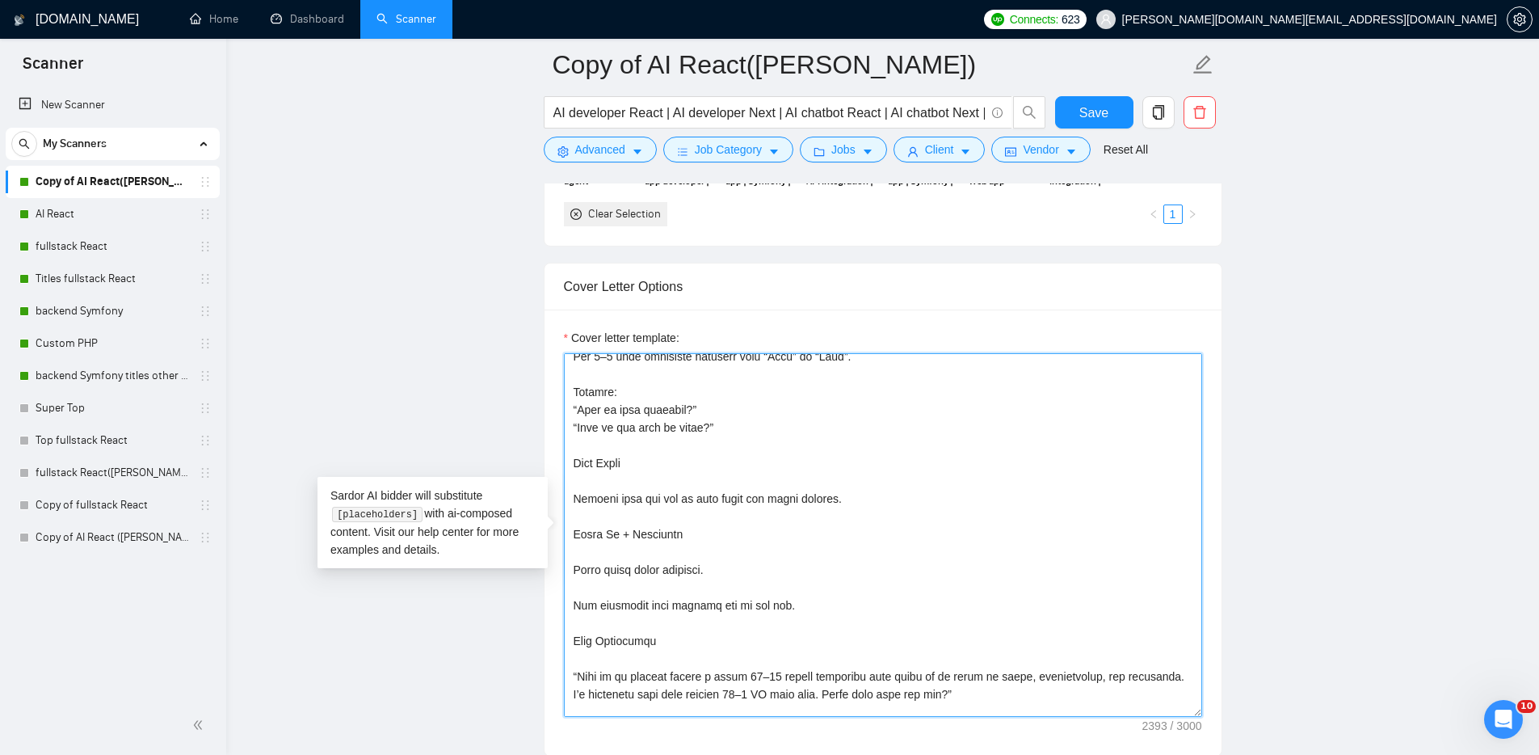
scroll to position [978, 0]
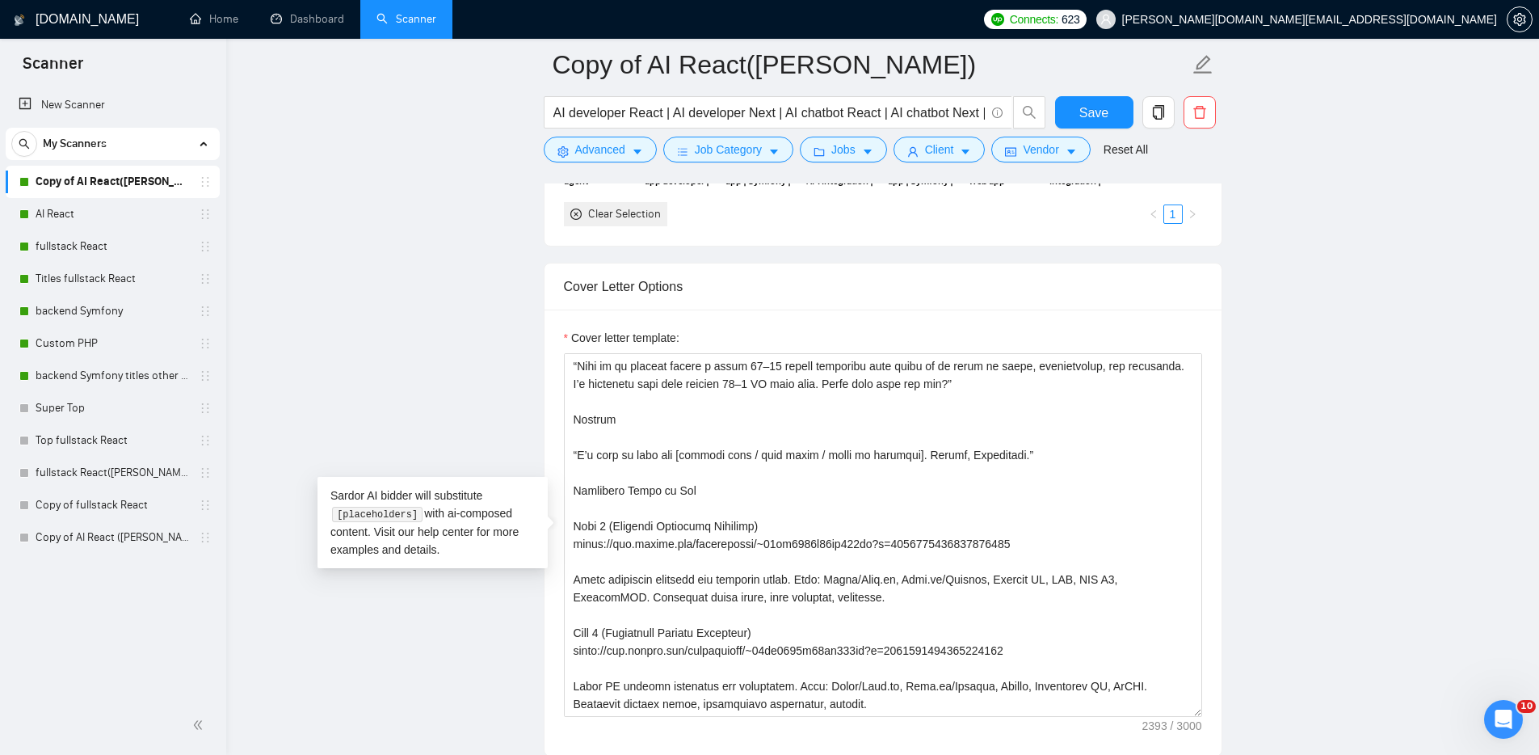
click at [451, 271] on main "Copy of AI React(Michael) AI developer React | AI developer Next | AI chatbot R…" at bounding box center [882, 627] width 1261 height 4383
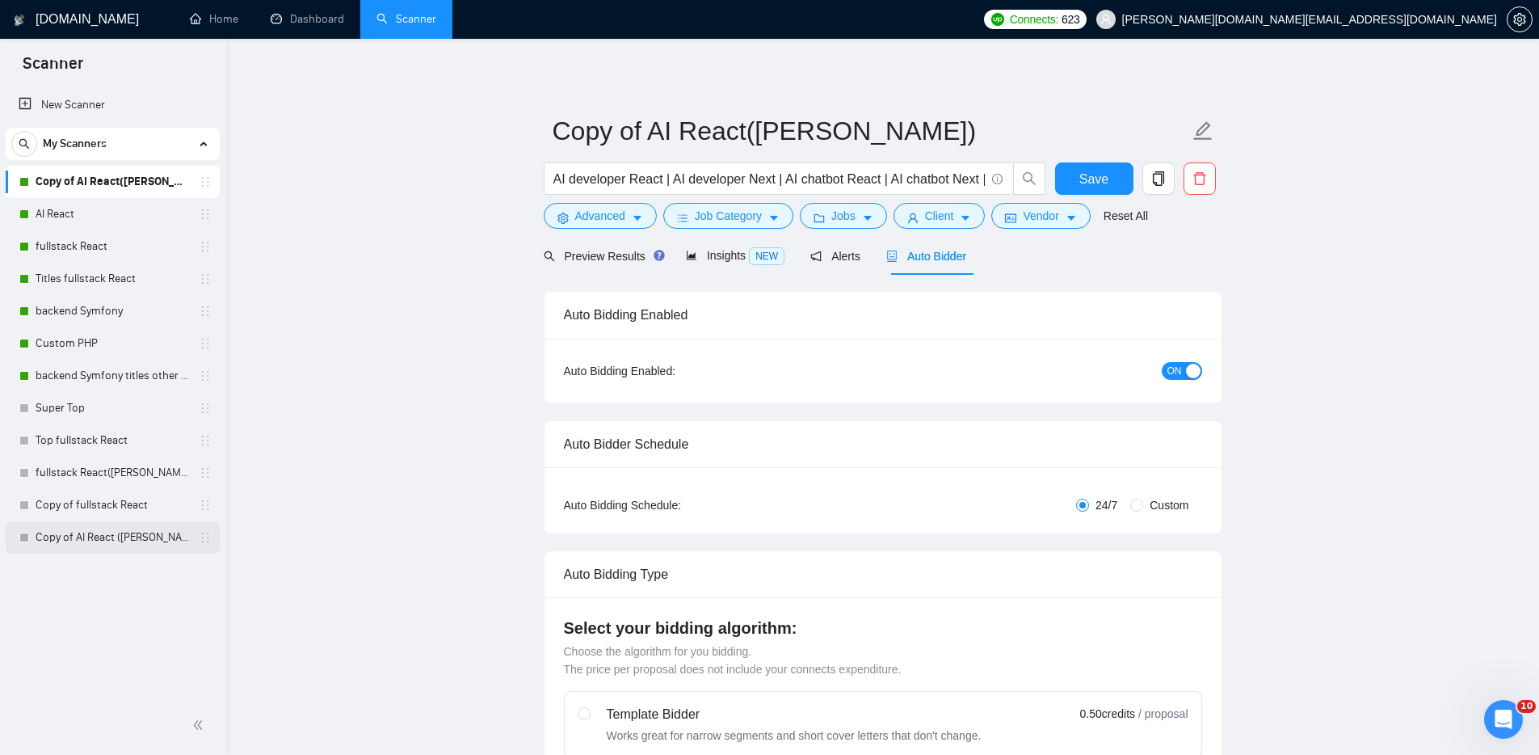
click at [112, 533] on link "Copy of AI React ([PERSON_NAME])" at bounding box center [113, 537] width 154 height 32
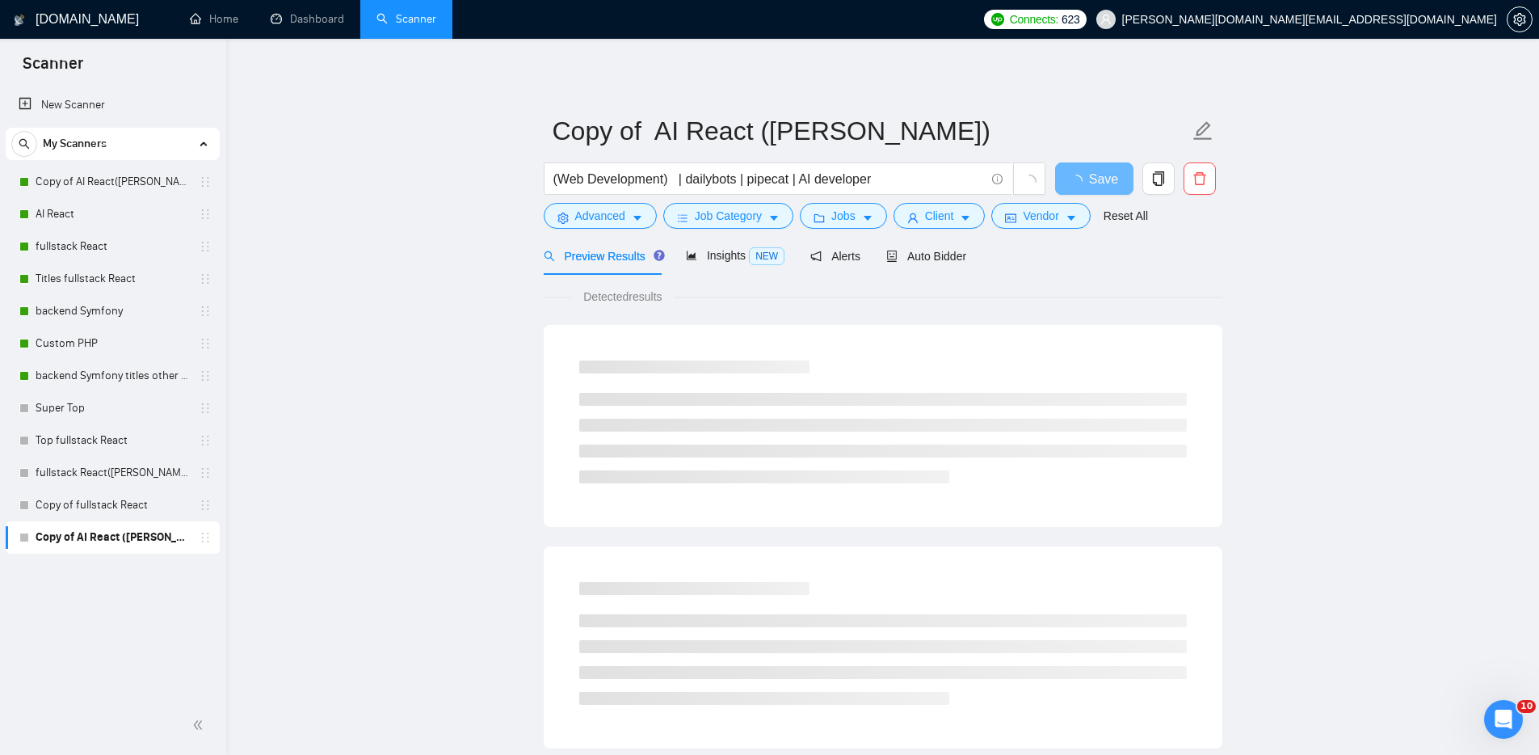
click at [330, 436] on main "Copy of AI React (MICHAEL) (Web Development) | dailybots | pipecat | AI develop…" at bounding box center [882, 739] width 1261 height 1348
click at [957, 255] on span "Auto Bidder" at bounding box center [926, 256] width 80 height 13
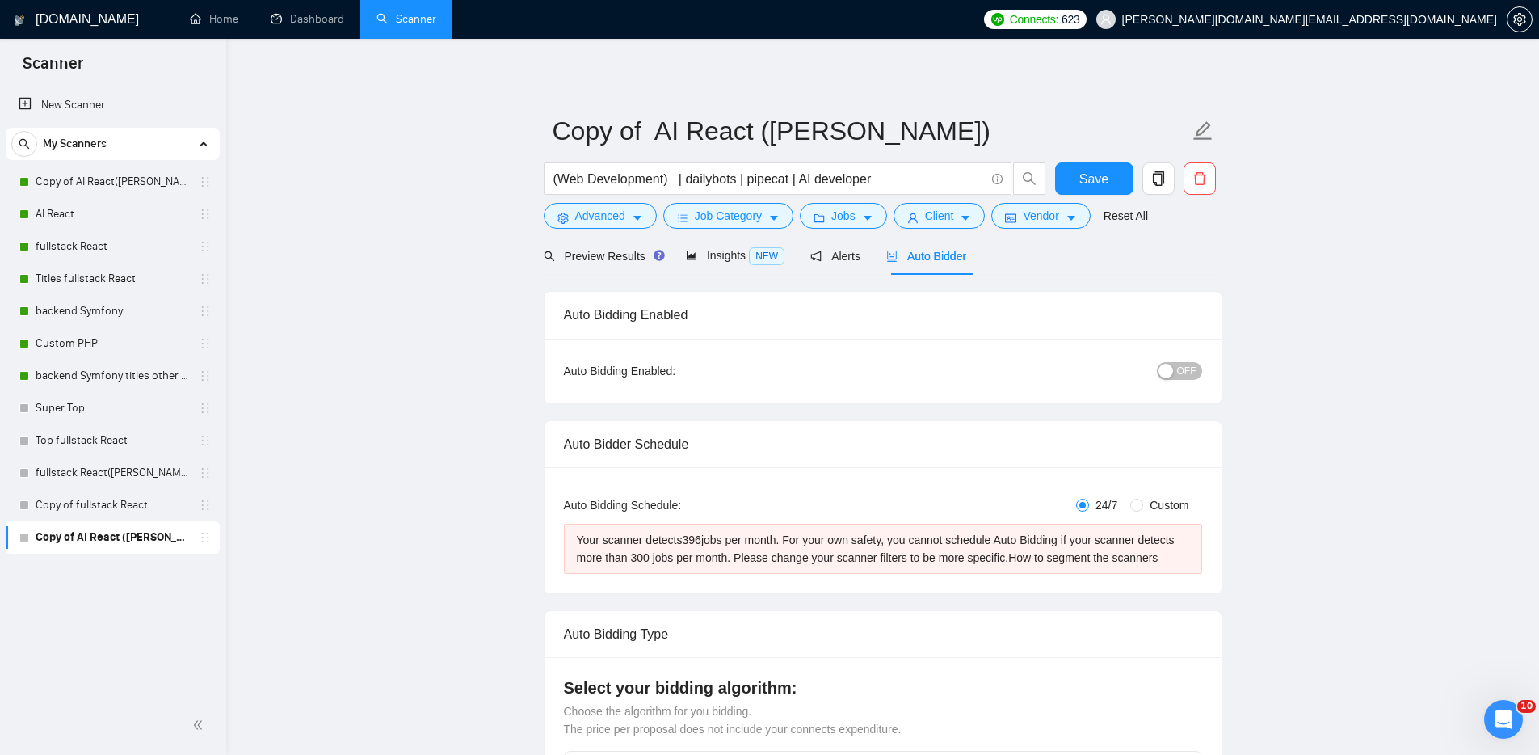
click at [1186, 371] on span "OFF" at bounding box center [1186, 371] width 19 height 18
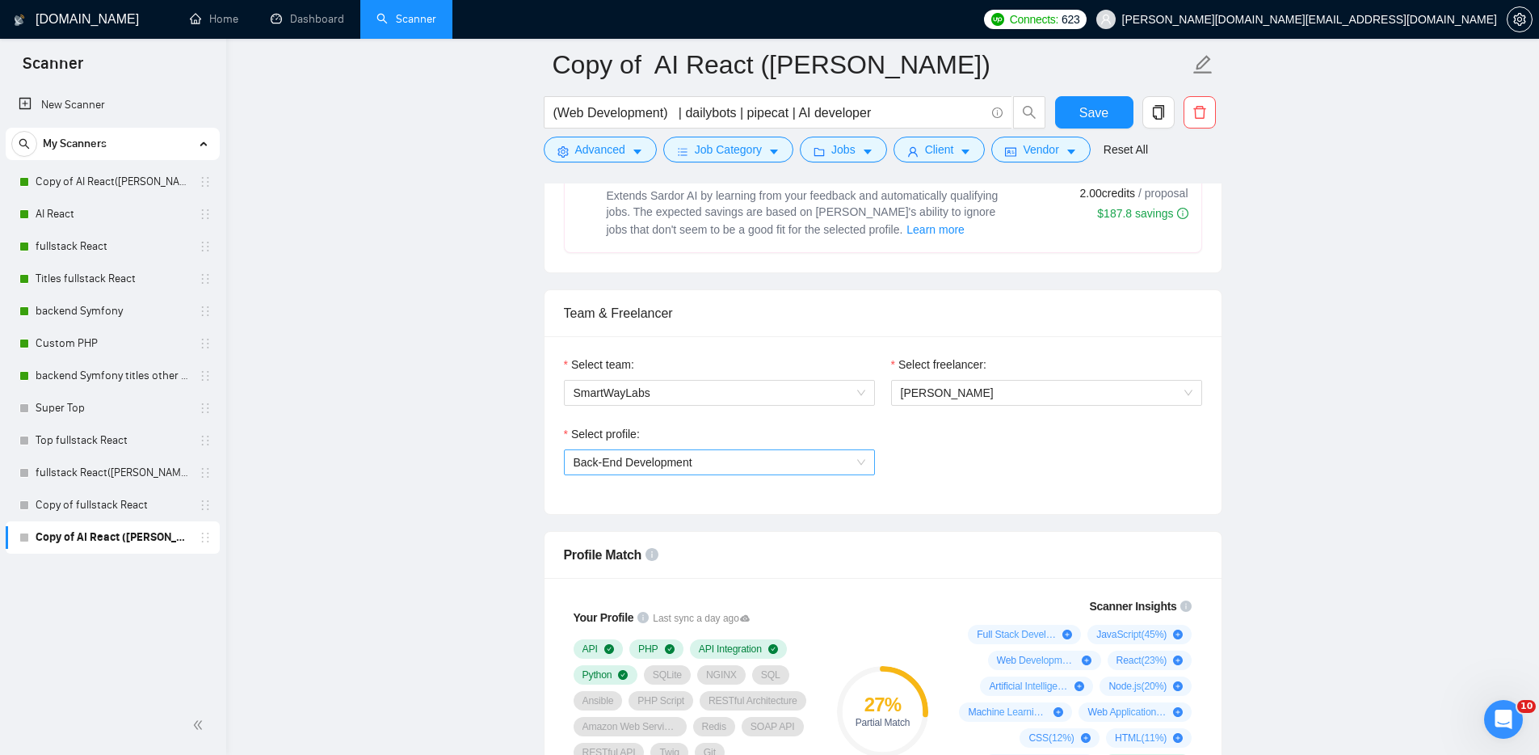
scroll to position [765, 0]
click at [812, 473] on span "Back-End Development" at bounding box center [720, 461] width 292 height 24
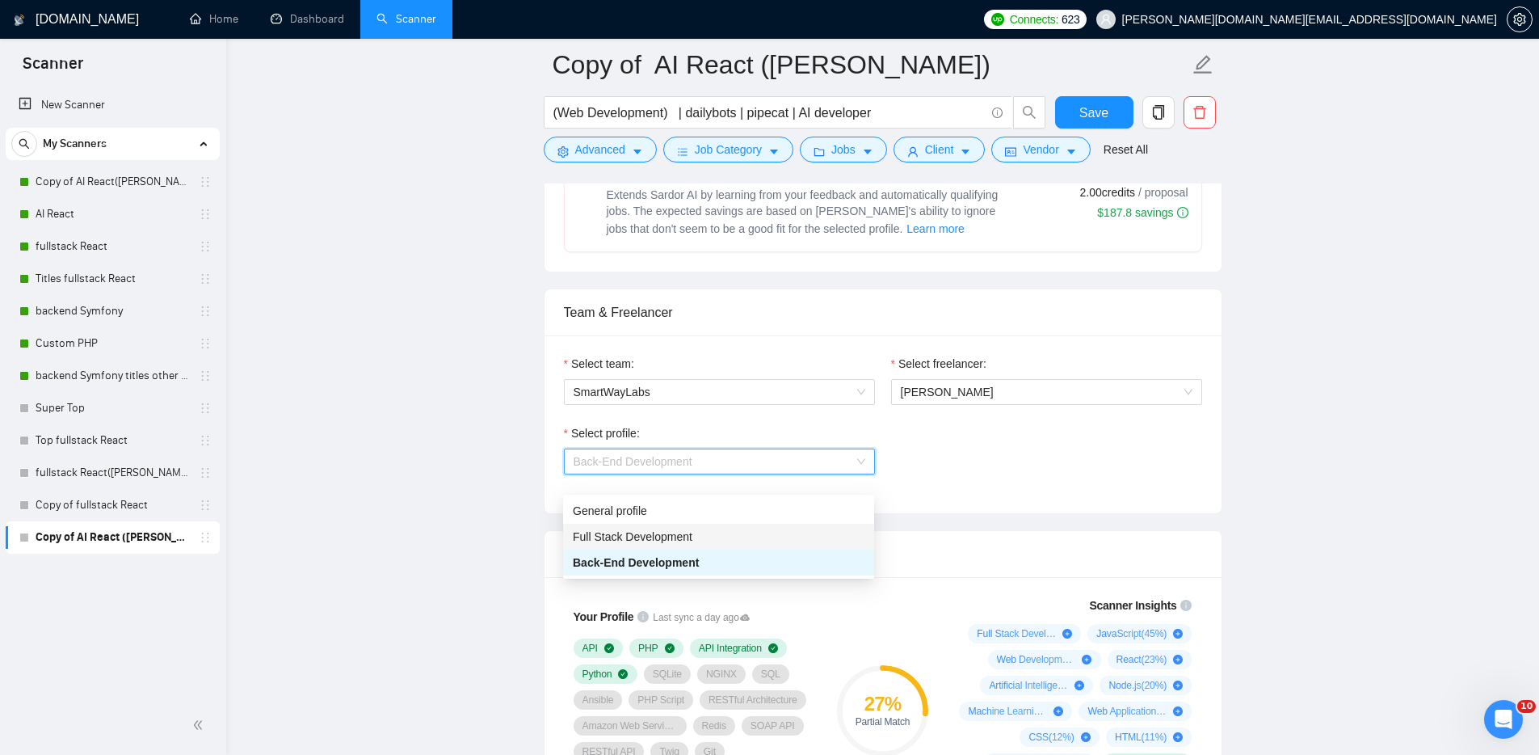
click at [670, 530] on span "Full Stack Development" at bounding box center [633, 536] width 120 height 13
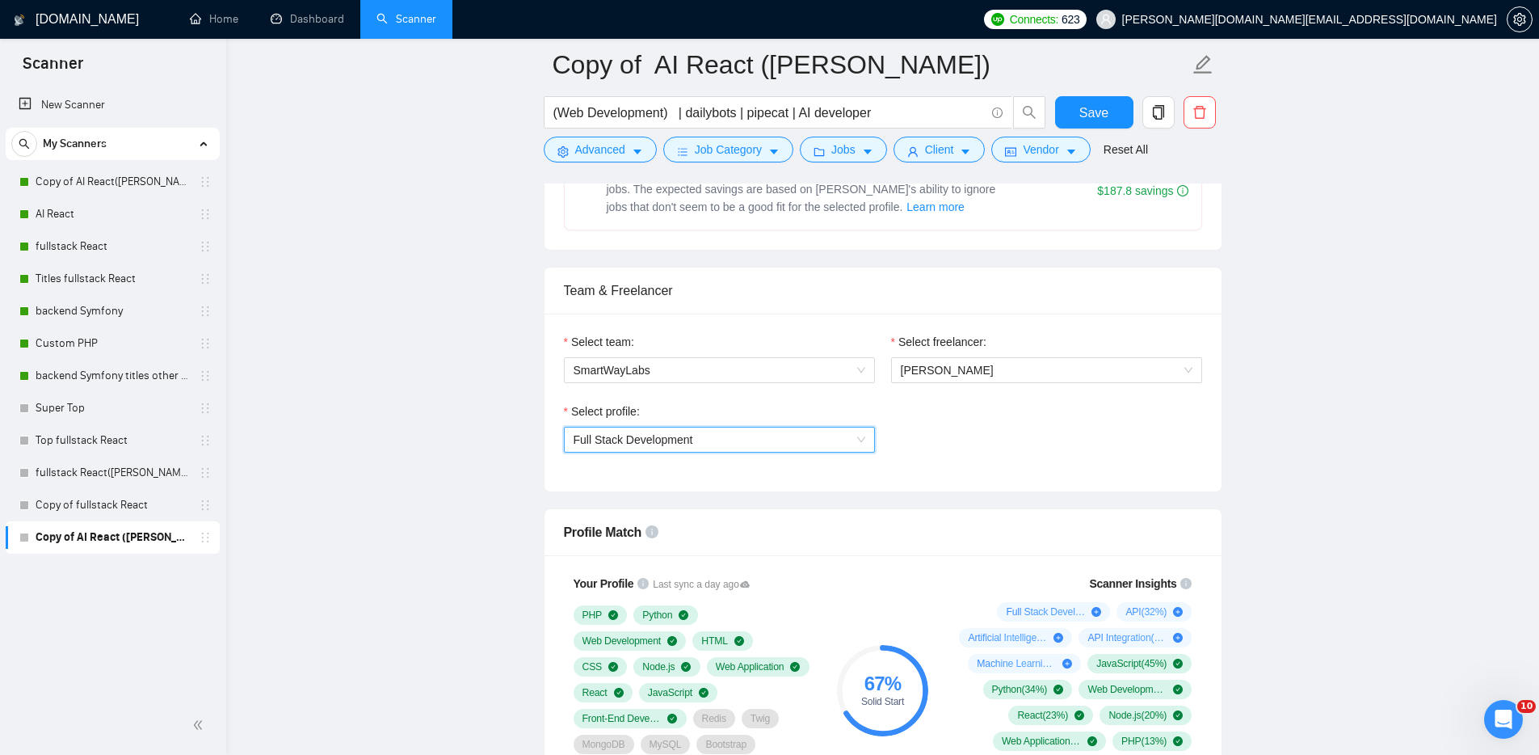
scroll to position [806, 0]
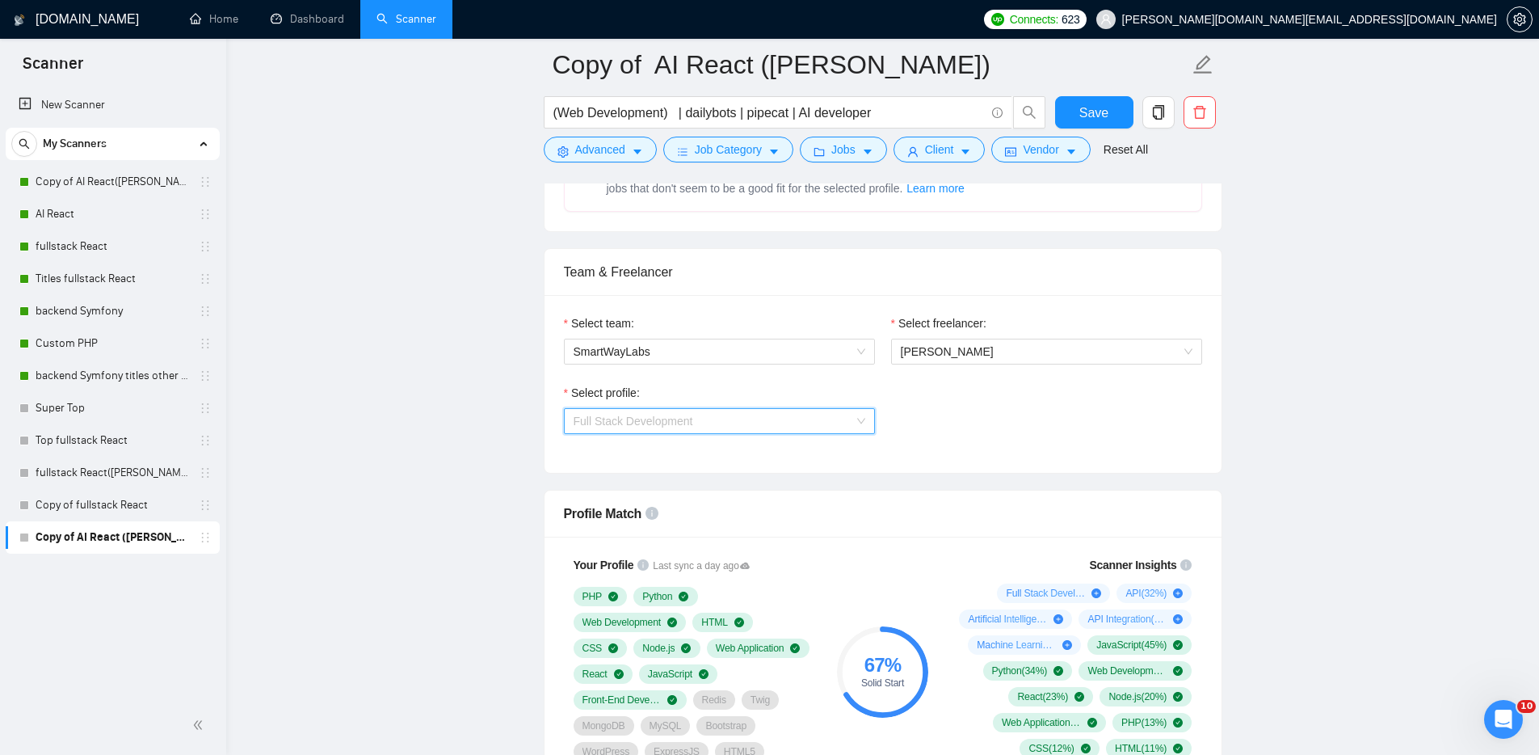
drag, startPoint x: 847, startPoint y: 440, endPoint x: 814, endPoint y: 442, distance: 33.2
click at [847, 433] on span "Full Stack Development" at bounding box center [720, 421] width 292 height 24
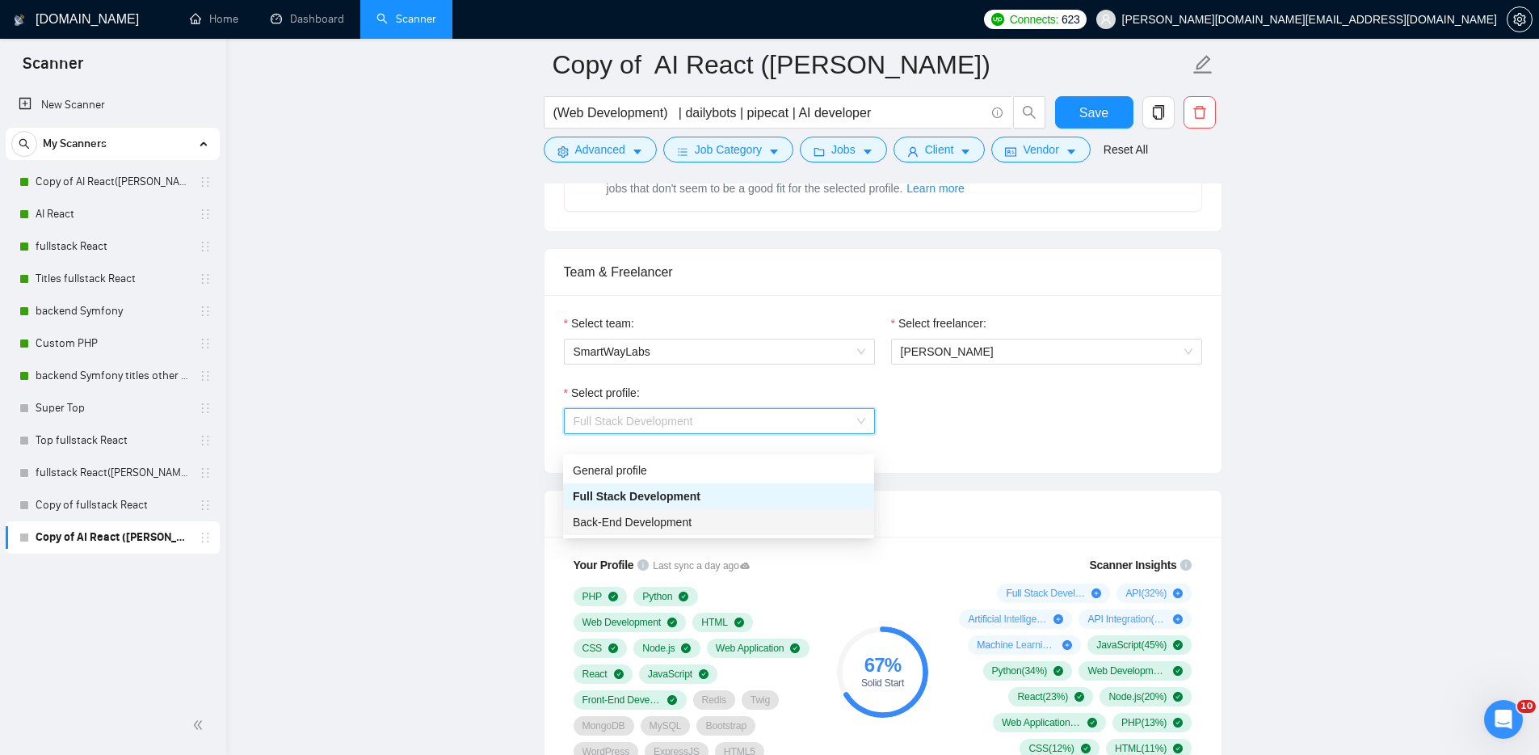
click at [638, 513] on div "Back-End Development" at bounding box center [719, 522] width 292 height 18
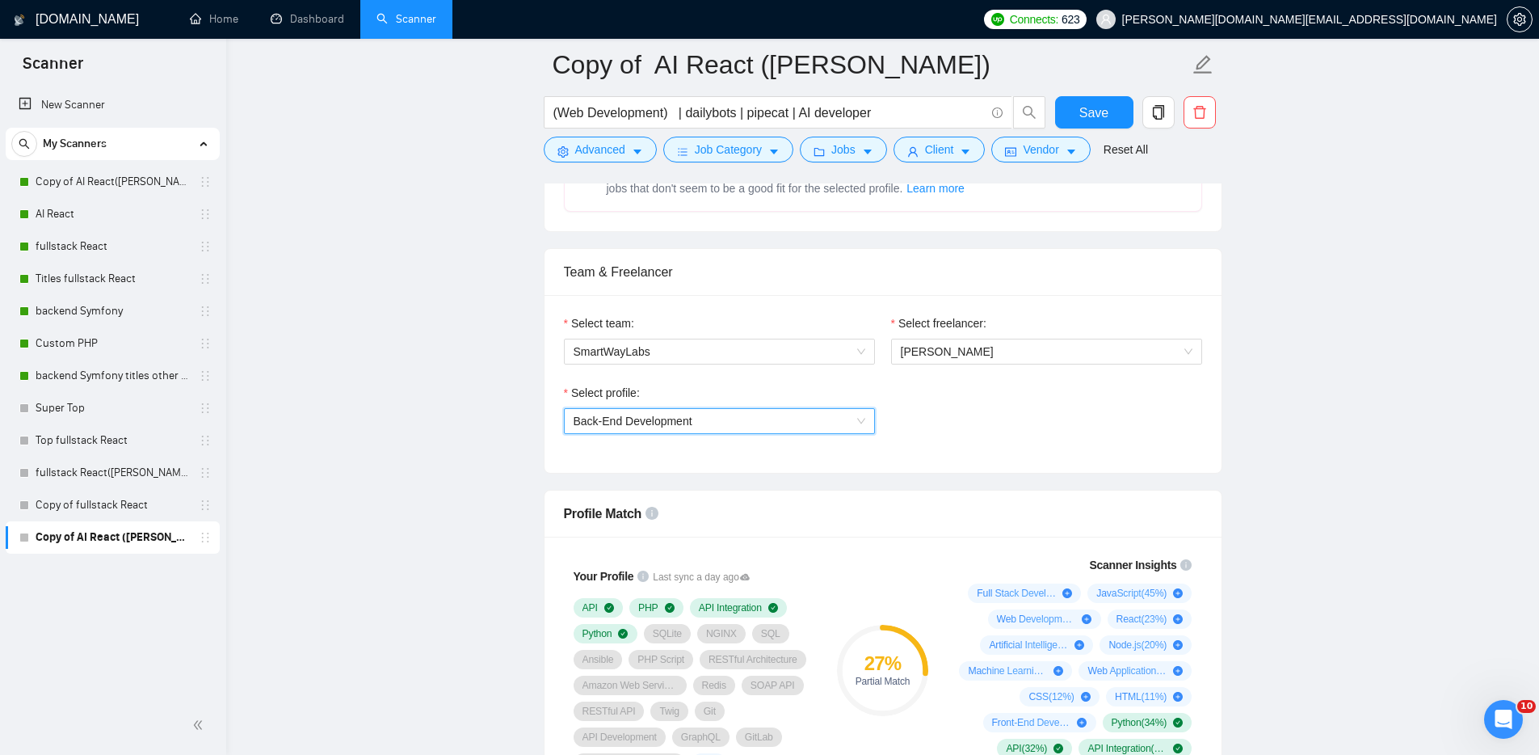
drag, startPoint x: 852, startPoint y: 439, endPoint x: 824, endPoint y: 437, distance: 28.3
click at [852, 433] on span "Back-End Development" at bounding box center [720, 421] width 292 height 24
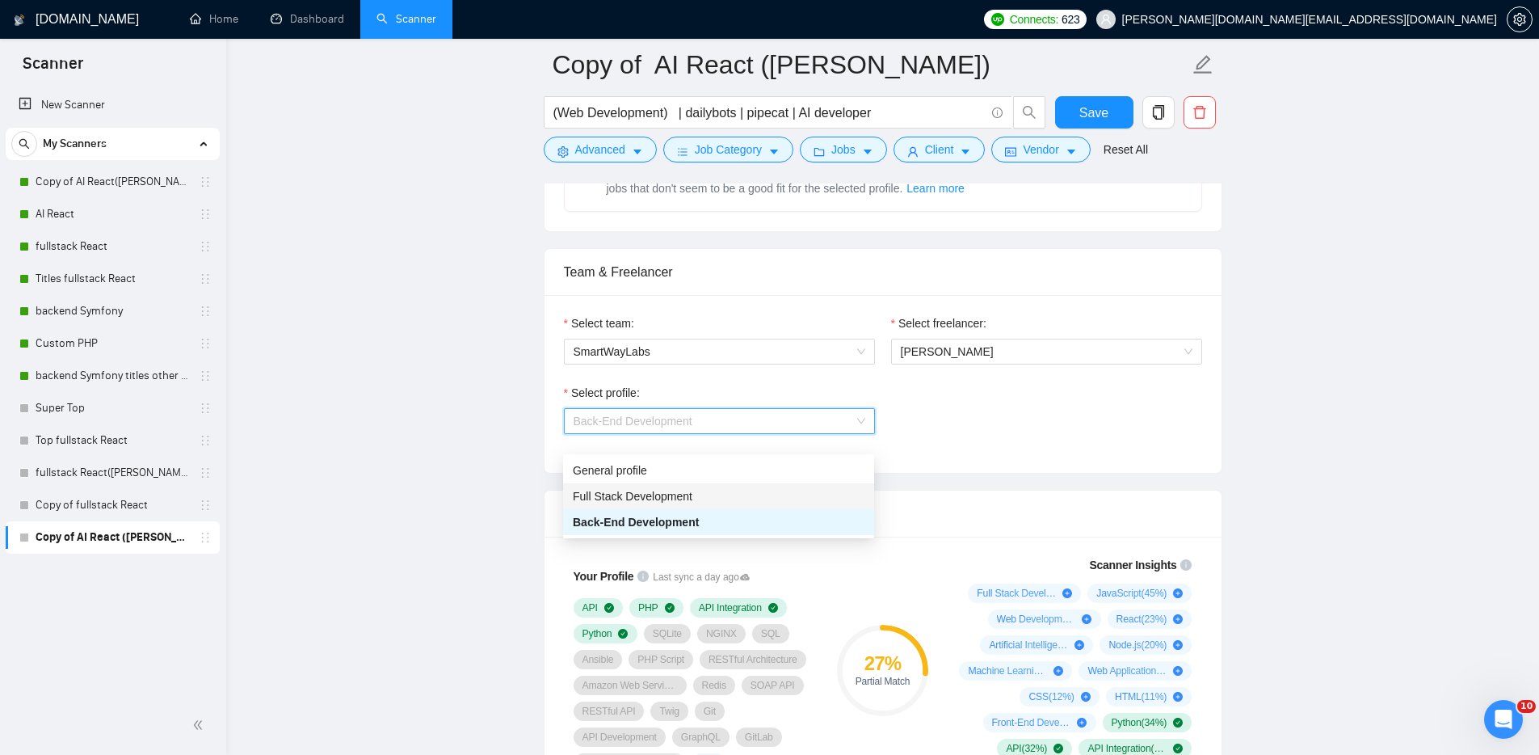
click at [641, 494] on span "Full Stack Development" at bounding box center [633, 496] width 120 height 13
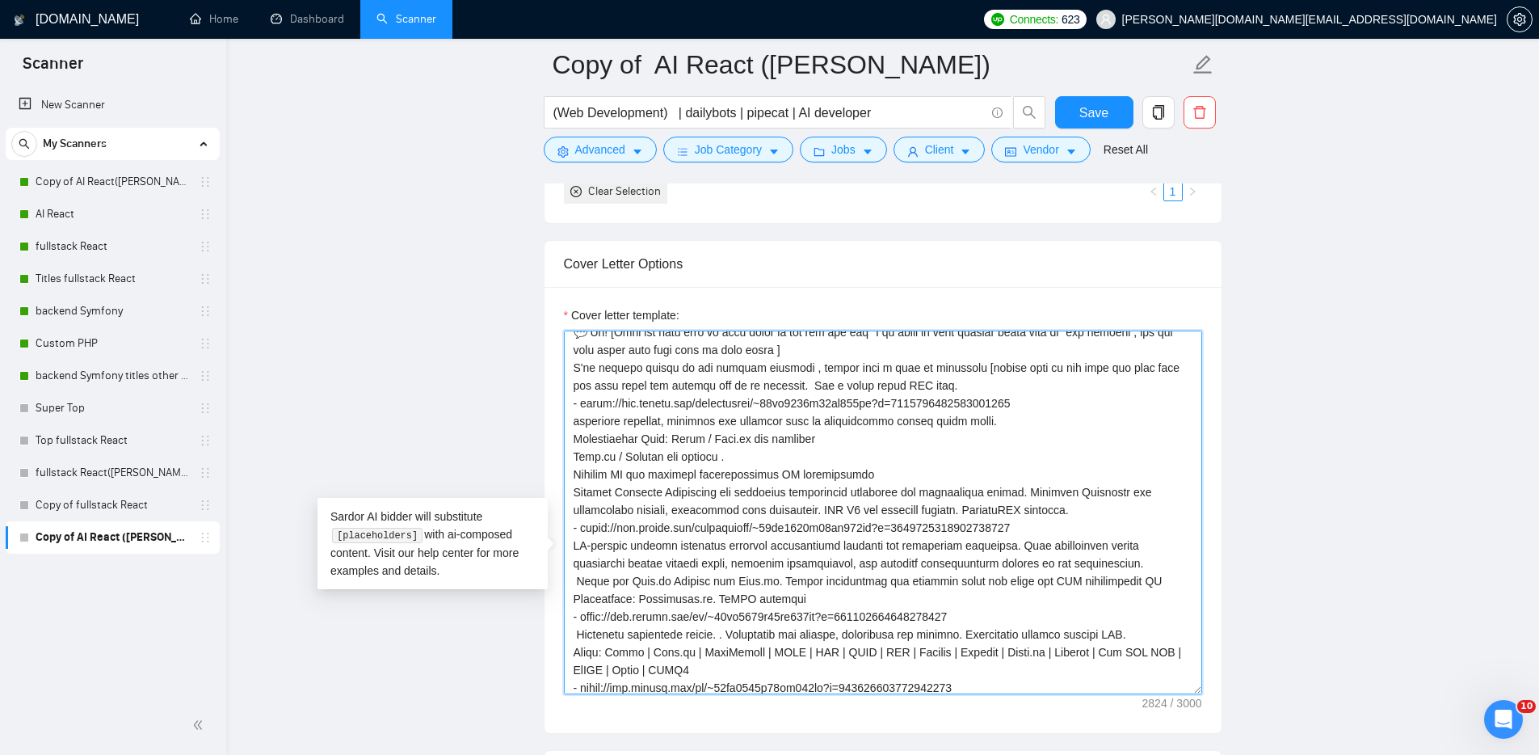
scroll to position [356, 0]
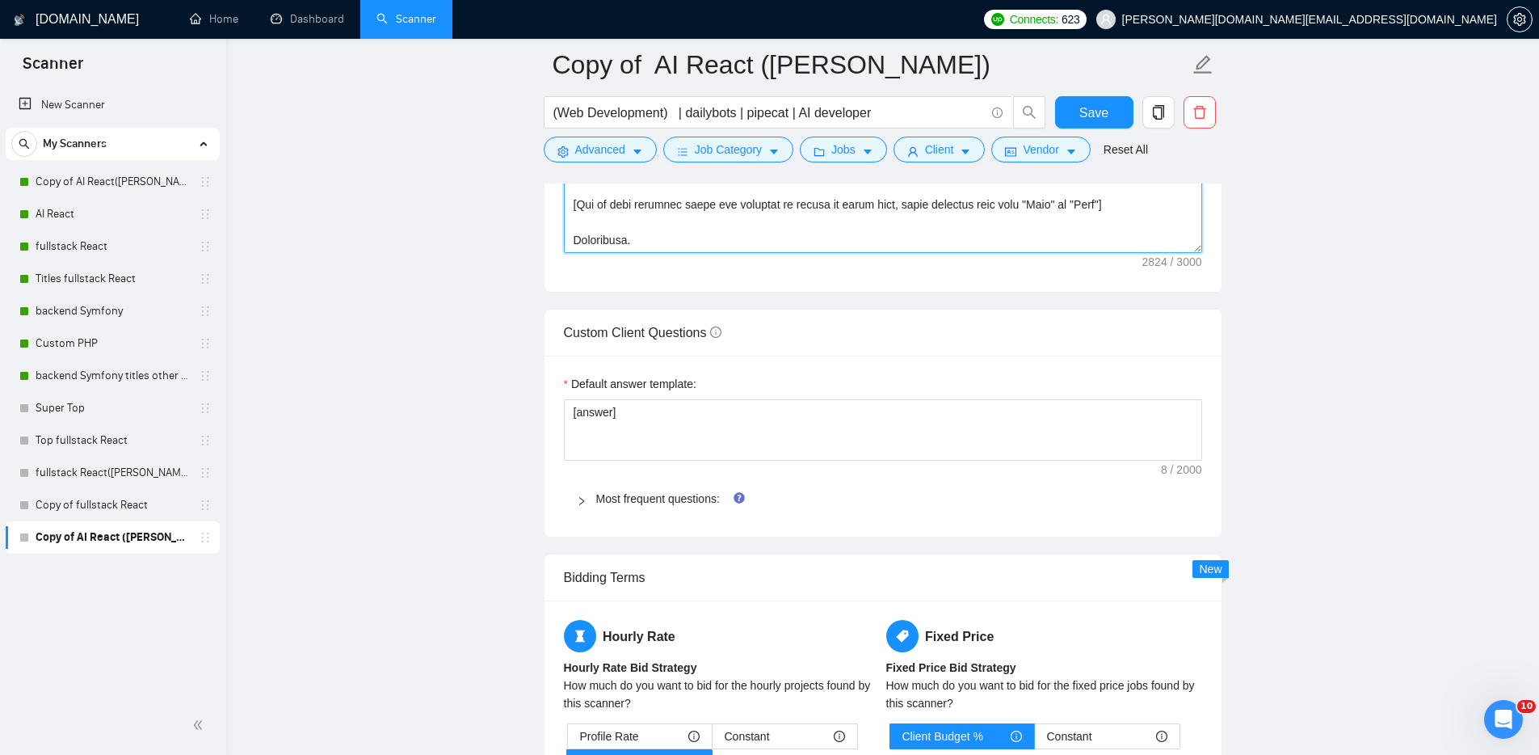
drag, startPoint x: 569, startPoint y: 474, endPoint x: 661, endPoint y: 753, distance: 293.6
click at [661, 753] on form "Auto Bidding Enabled Auto Bidding Enabled: ON Auto Bidder Schedule Auto Bidding…" at bounding box center [883, 92] width 679 height 3882
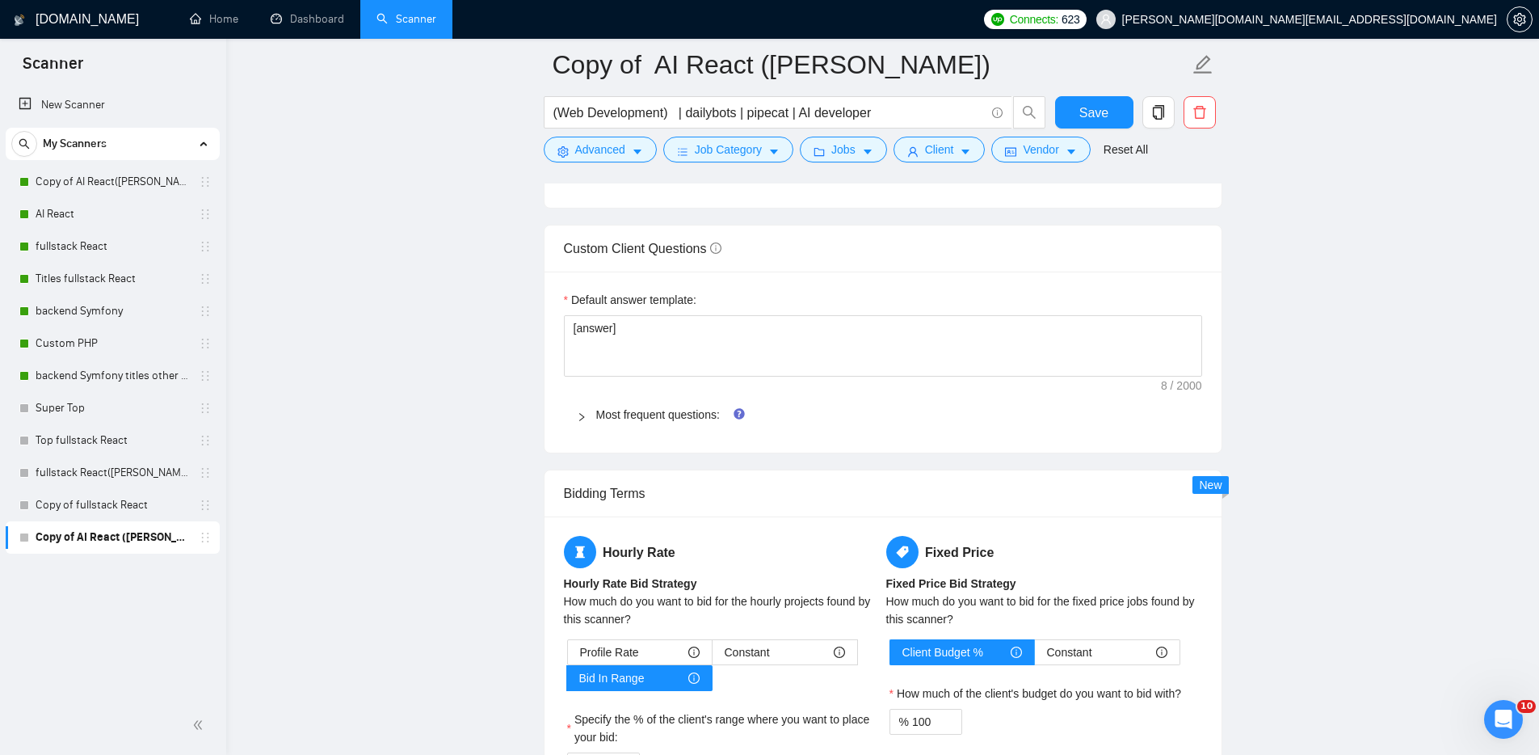
paste textarea "Greeting Start with the flag of the country you are applying to. Write a person…"
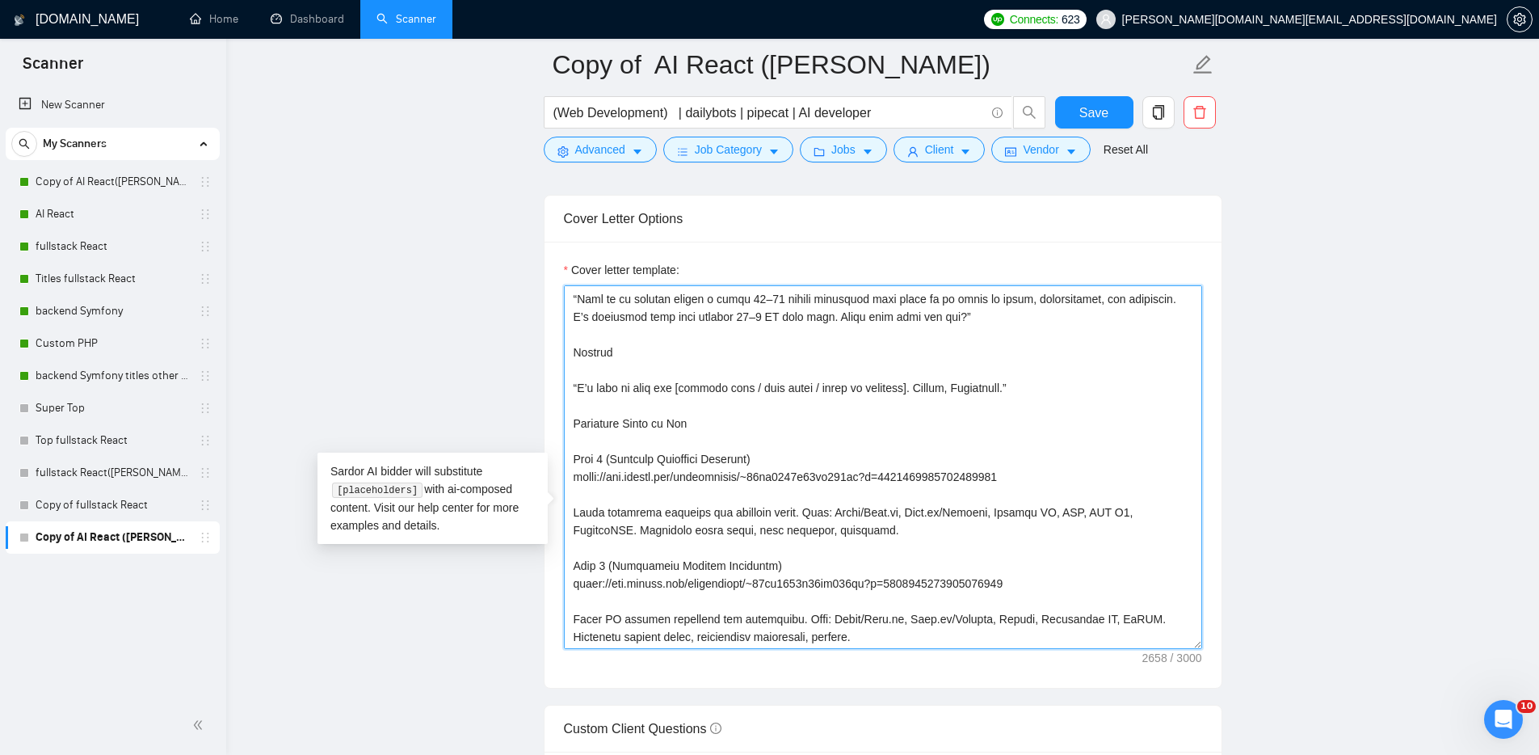
scroll to position [1067, 0]
click at [437, 617] on main "Copy of AI React (MICHAEL) (Web Development) | dailybots | pipecat | AI develop…" at bounding box center [882, 512] width 1261 height 4409
click at [1138, 649] on textarea "Cover letter template:" at bounding box center [883, 467] width 638 height 364
click at [632, 575] on textarea "Cover letter template:" at bounding box center [883, 467] width 638 height 364
click at [899, 604] on textarea "Cover letter template:" at bounding box center [883, 467] width 638 height 364
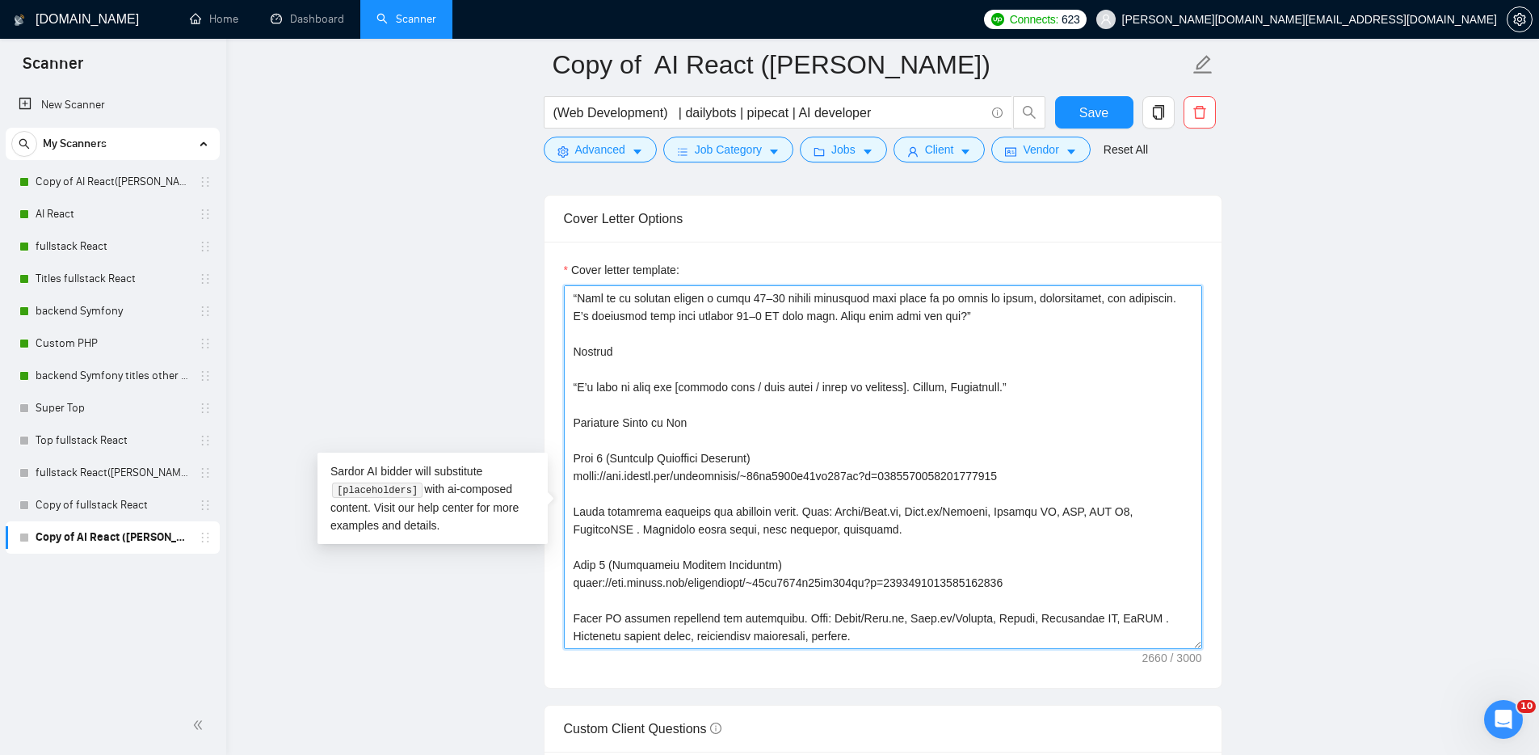
click at [1050, 561] on textarea "Cover letter template:" at bounding box center [883, 467] width 638 height 364
click at [1081, 554] on textarea "Cover letter template:" at bounding box center [883, 467] width 638 height 364
click at [1132, 553] on textarea "Cover letter template:" at bounding box center [883, 467] width 638 height 364
click at [967, 649] on textarea "Cover letter template:" at bounding box center [883, 467] width 638 height 364
click at [927, 649] on textarea "Cover letter template:" at bounding box center [883, 467] width 638 height 364
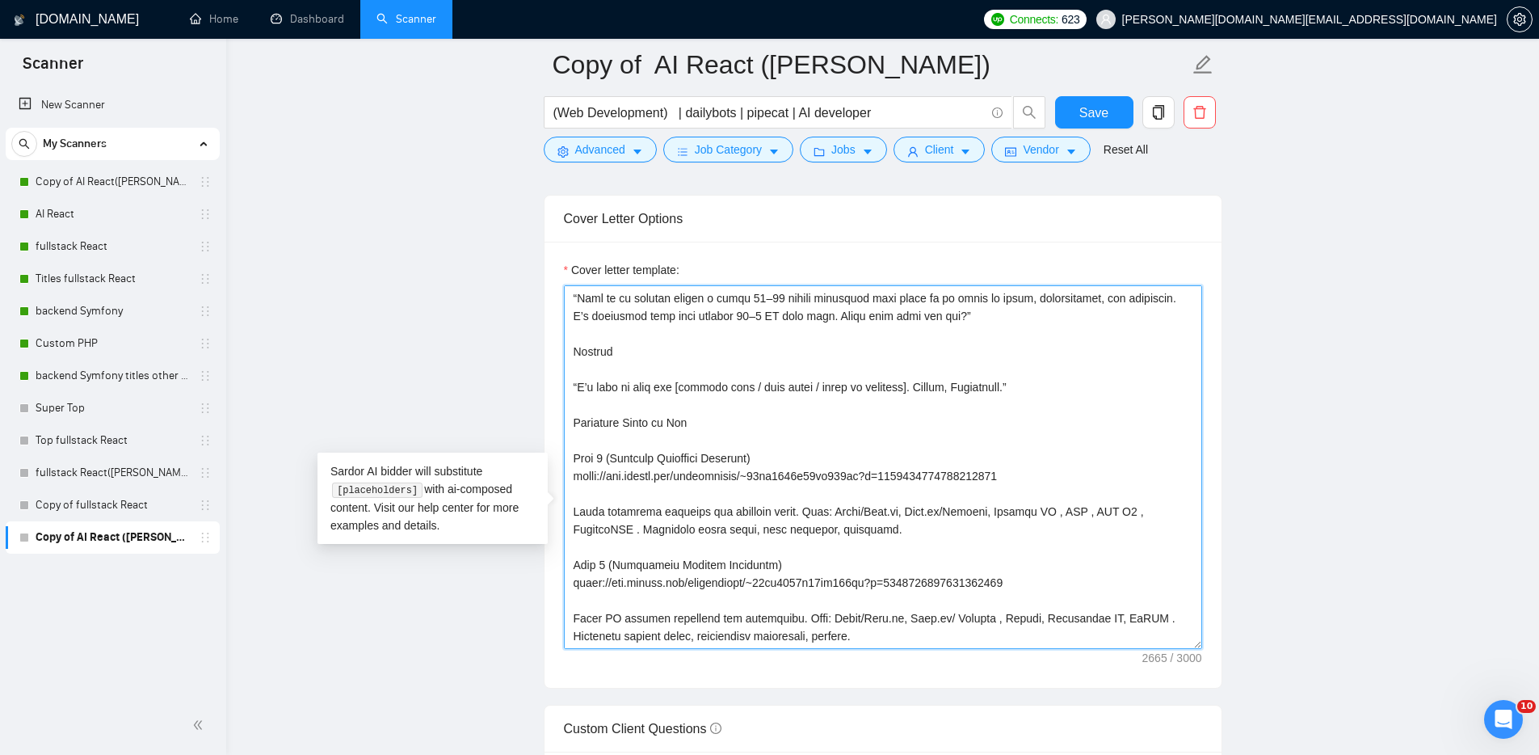
click at [923, 649] on textarea "Cover letter template:" at bounding box center [883, 467] width 638 height 364
click at [878, 649] on textarea "Cover letter template:" at bounding box center [883, 467] width 638 height 364
click at [844, 649] on textarea "Cover letter template:" at bounding box center [883, 467] width 638 height 364
click at [837, 649] on textarea "Cover letter template:" at bounding box center [883, 467] width 638 height 364
click at [1021, 649] on textarea "Cover letter template:" at bounding box center [883, 467] width 638 height 364
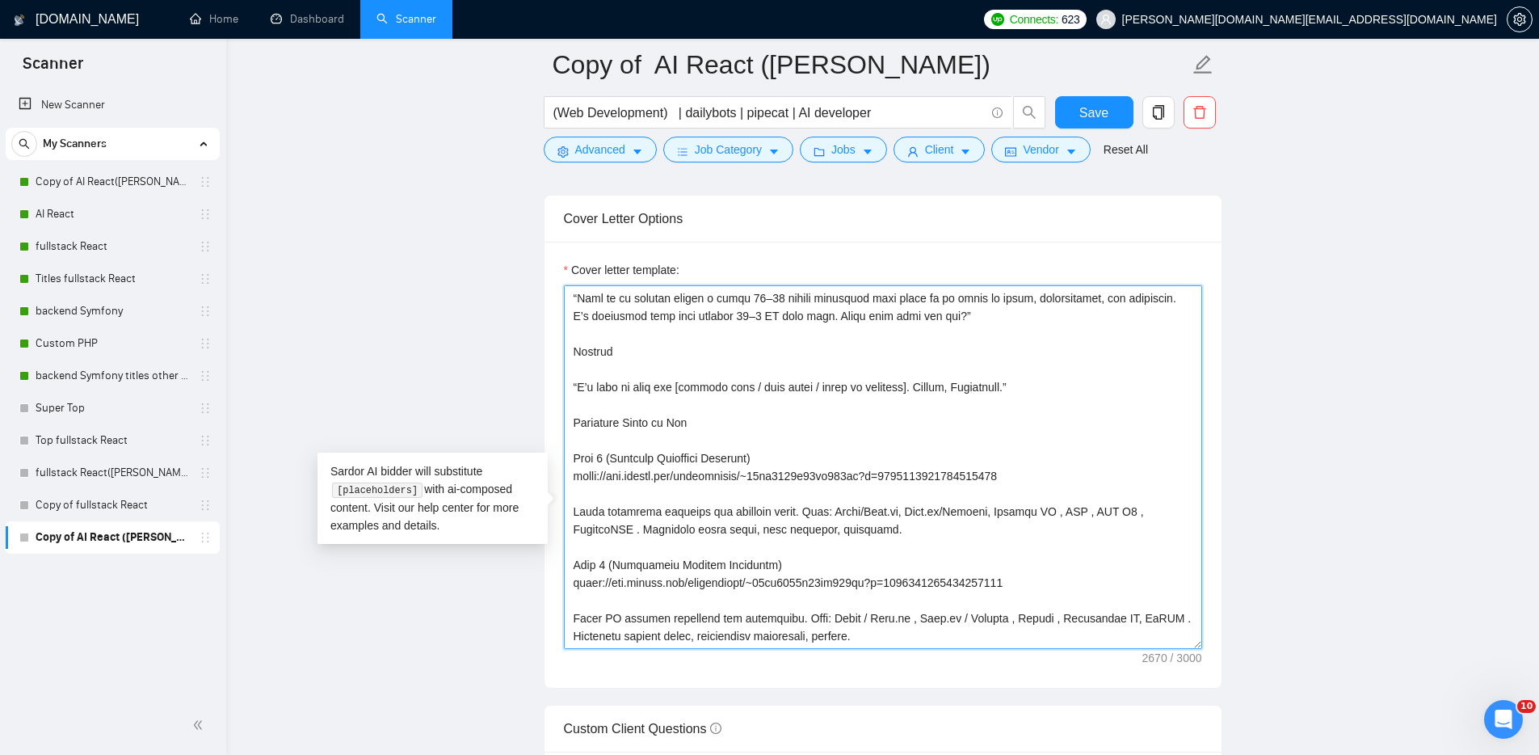
click at [1100, 649] on textarea "Cover letter template:" at bounding box center [883, 467] width 638 height 364
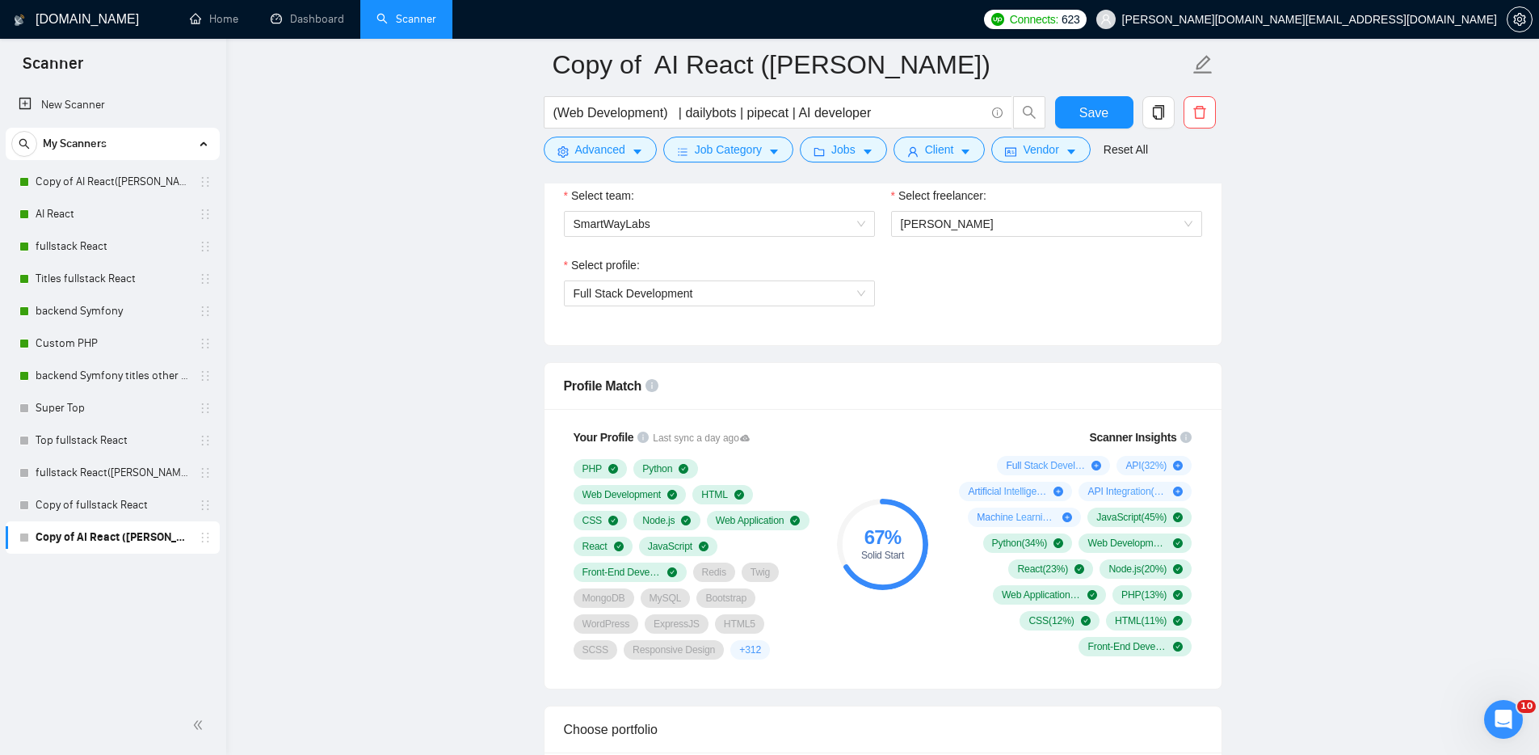
scroll to position [894, 0]
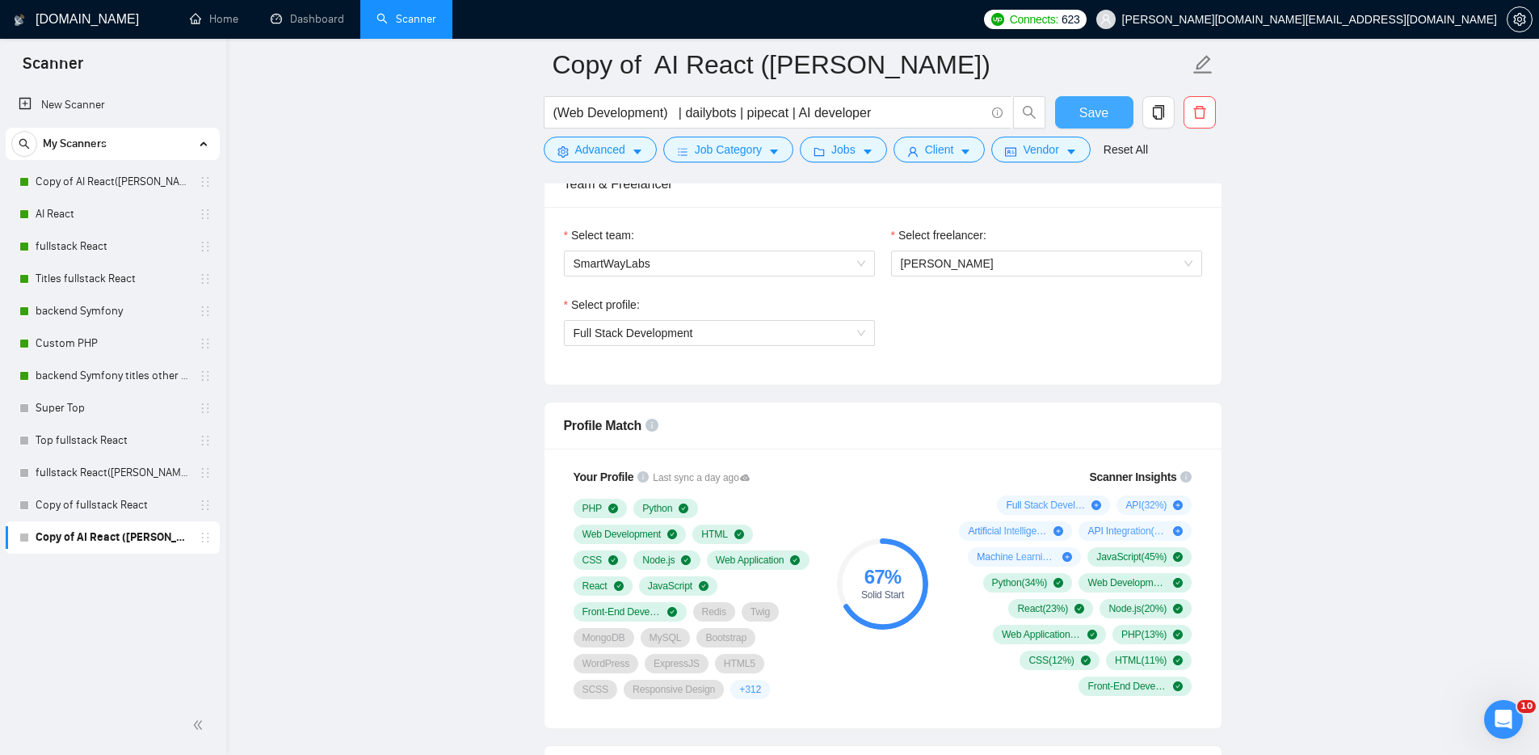
type textarea "[Lor ipsu dolors Ametcon ad e sed-doeius tempori] [Utl'e dol magnaal enima min …"
click at [1087, 112] on span "Save" at bounding box center [1094, 113] width 29 height 20
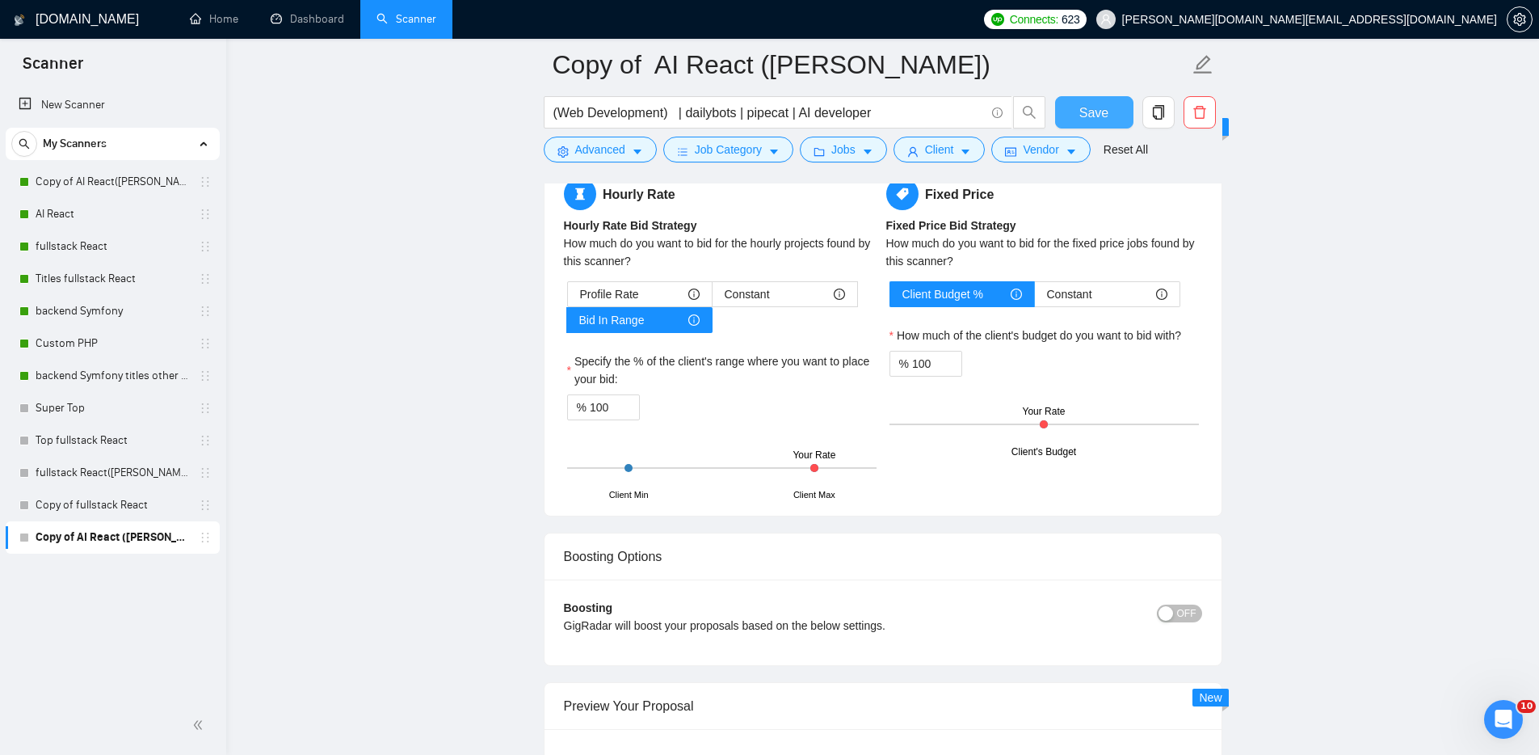
scroll to position [2595, 0]
click at [628, 305] on span "Profile Rate" at bounding box center [609, 293] width 59 height 24
click at [568, 297] on input "Profile Rate" at bounding box center [568, 297] width 0 height 0
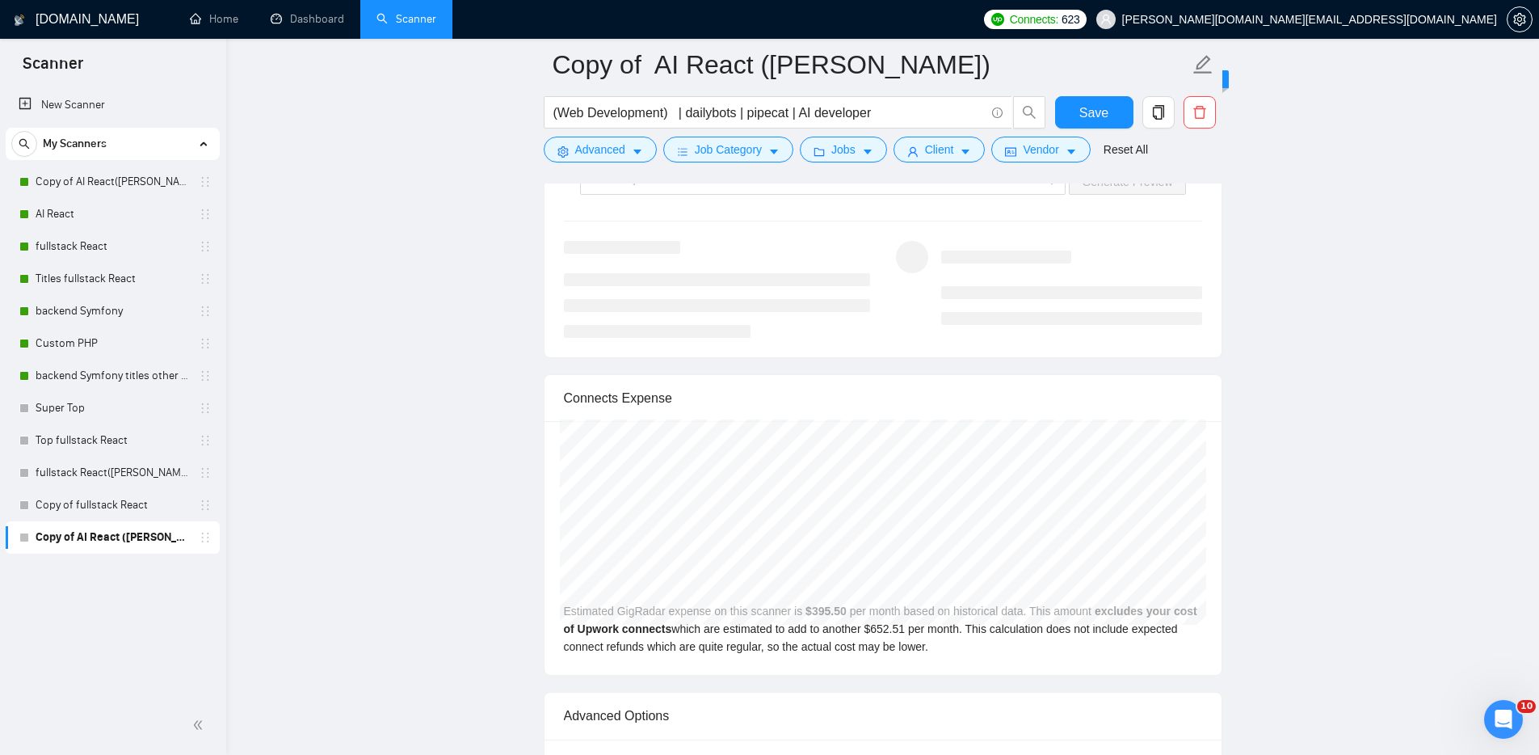
scroll to position [3174, 0]
click at [1042, 189] on input "search" at bounding box center [818, 177] width 456 height 24
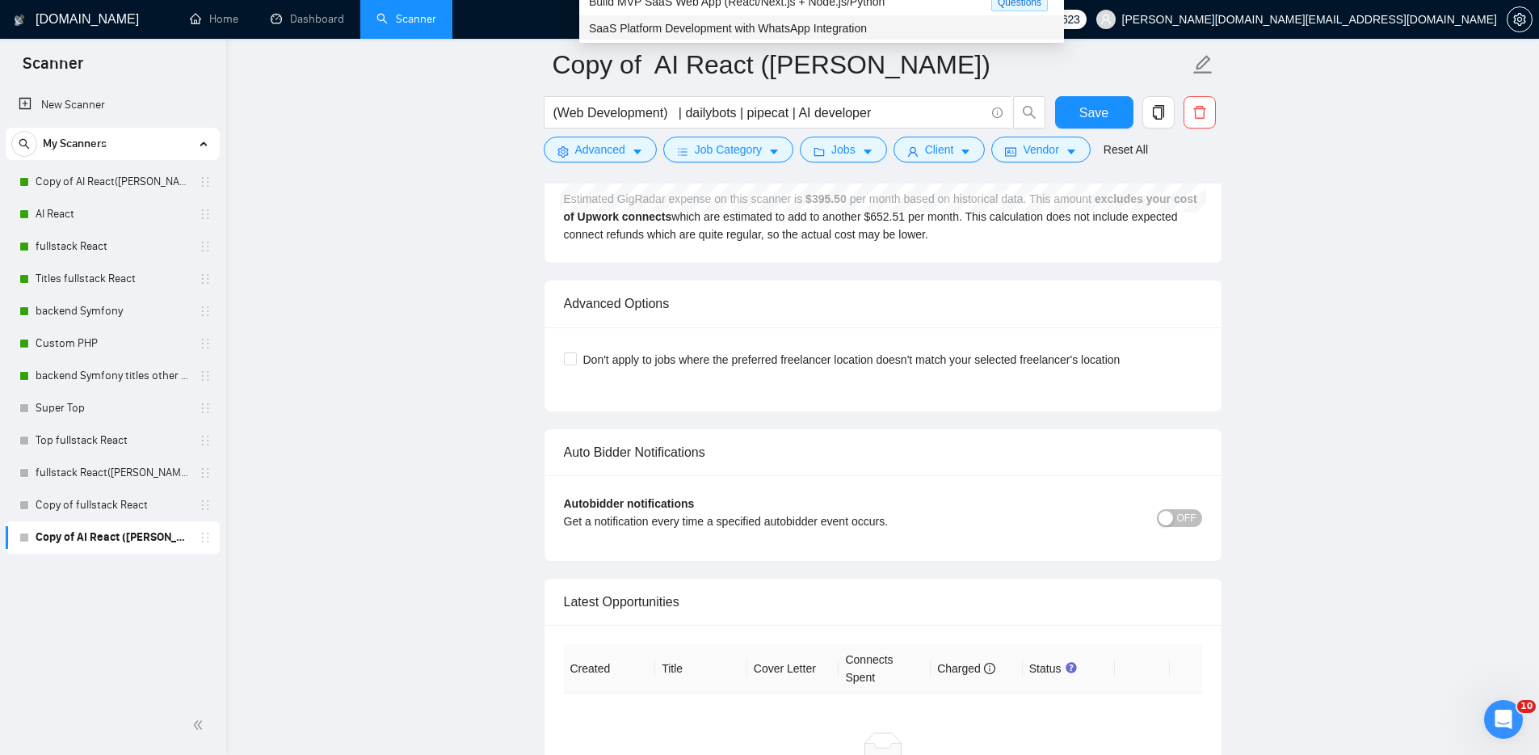
scroll to position [2661, 0]
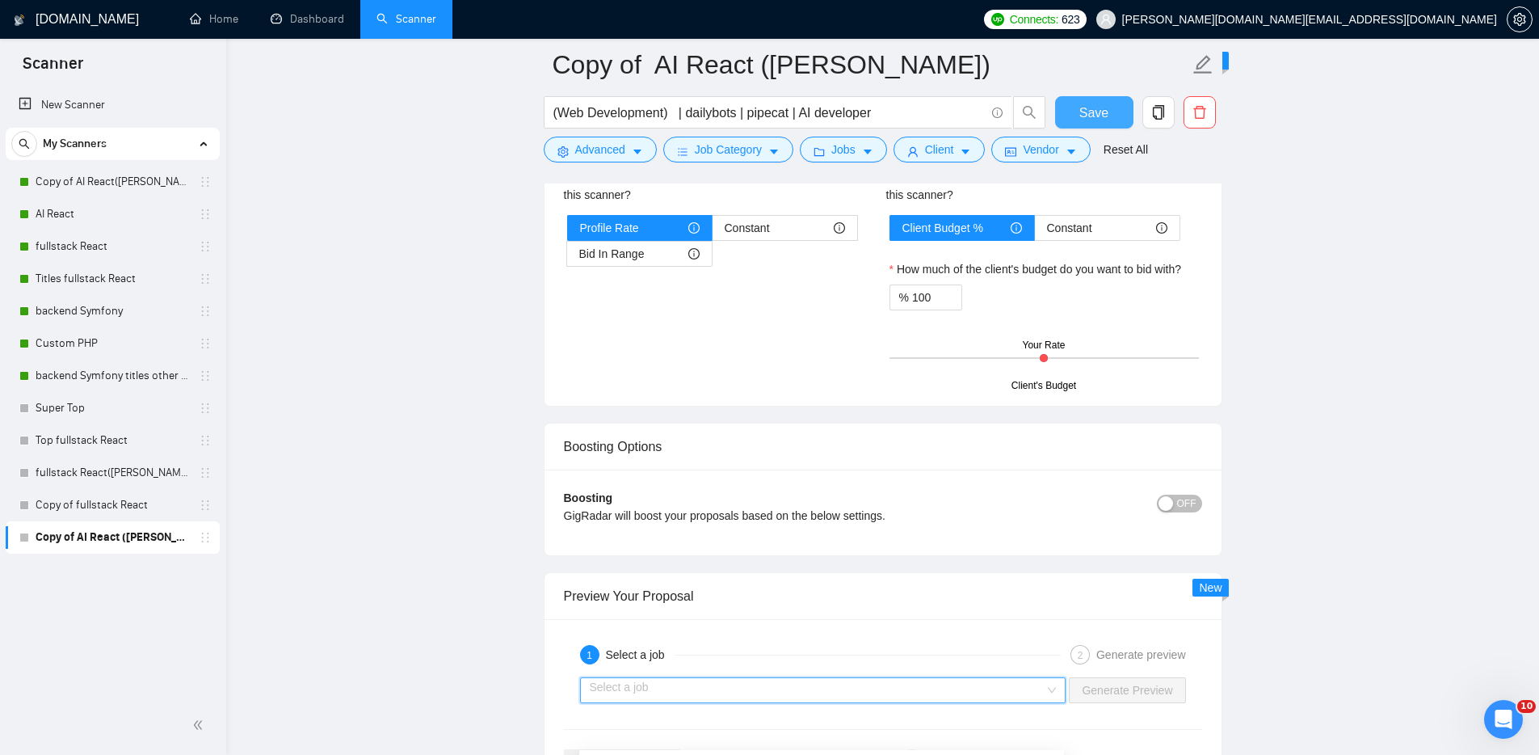
click at [1100, 112] on span "Save" at bounding box center [1094, 113] width 29 height 20
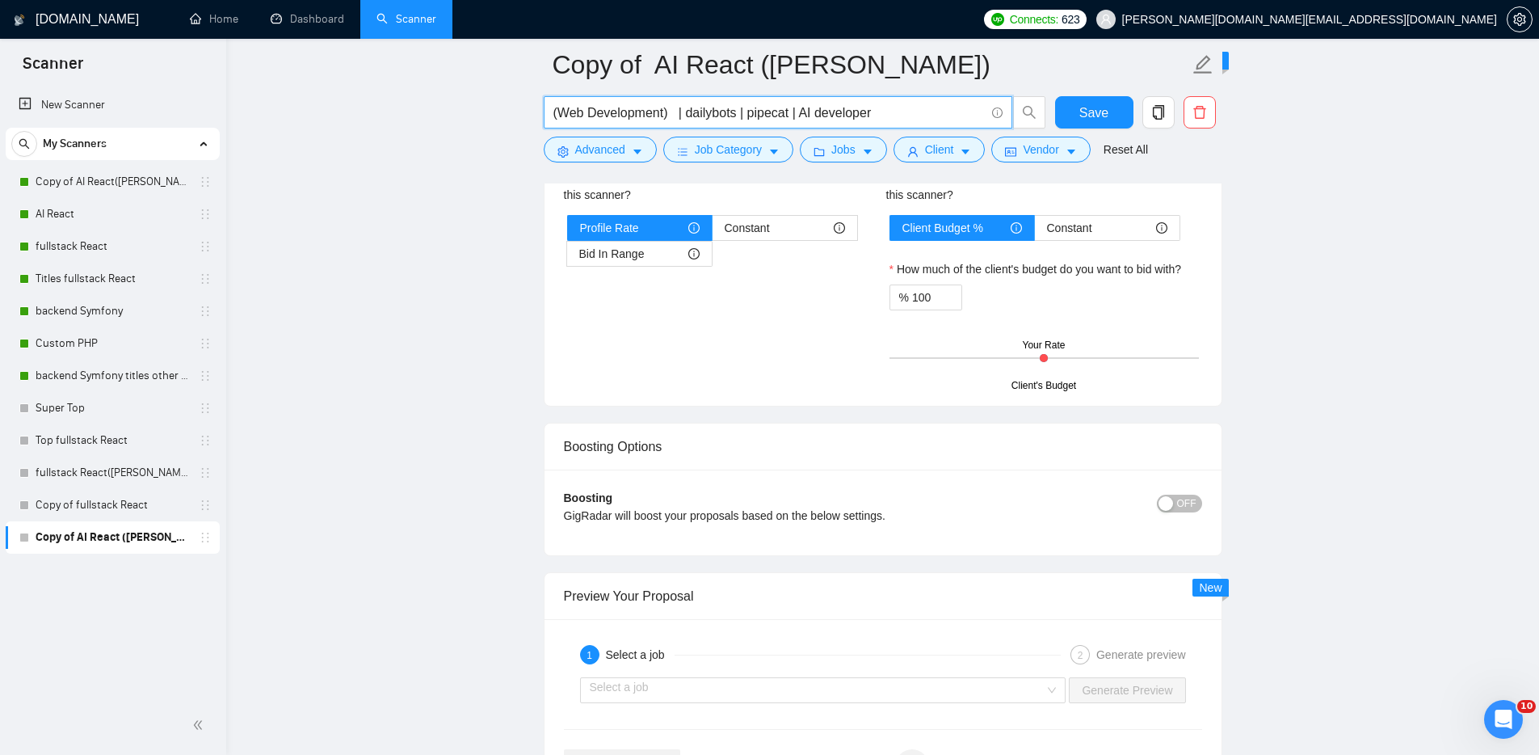
click at [673, 112] on input "(Web Development) | dailybots | pipecat | AI developer" at bounding box center [768, 113] width 431 height 20
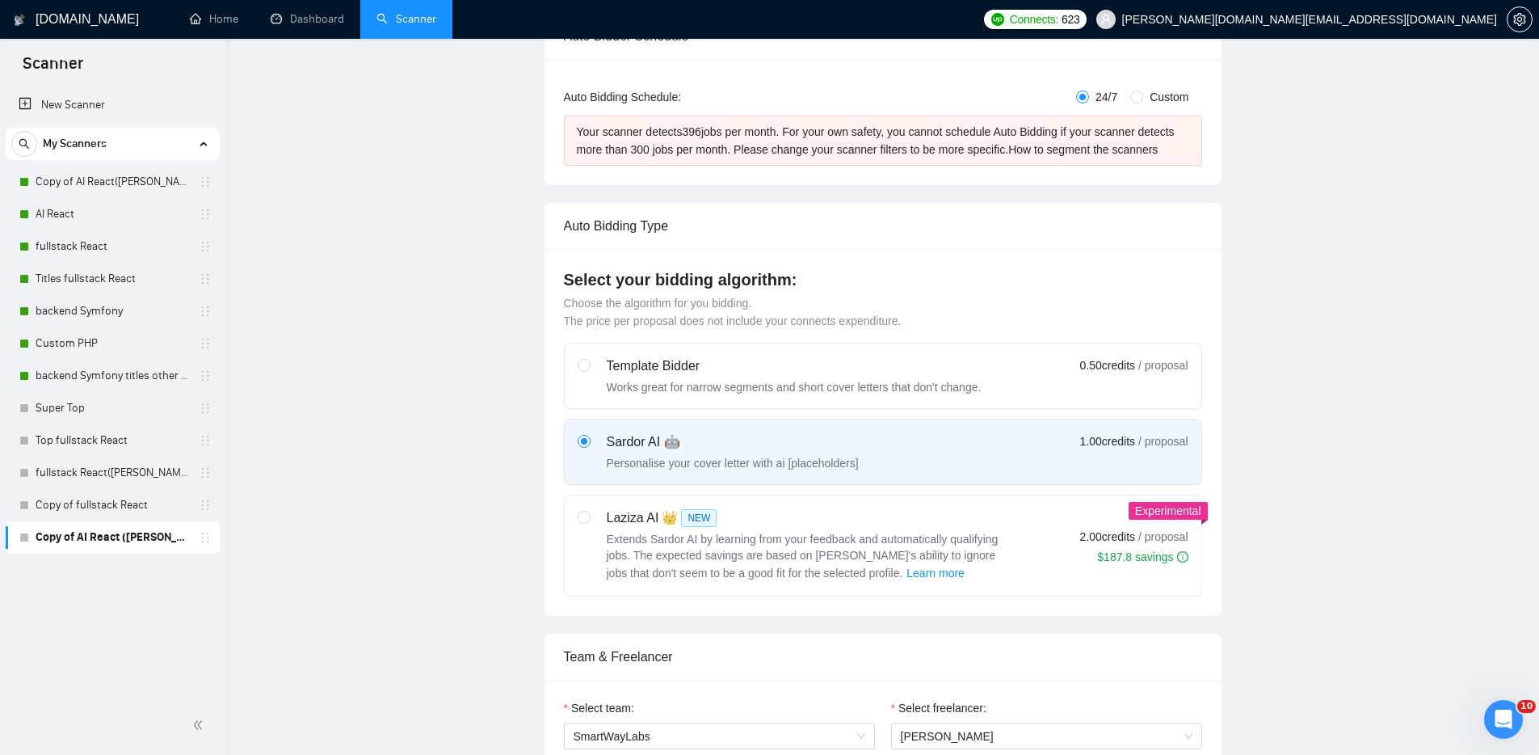
scroll to position [0, 0]
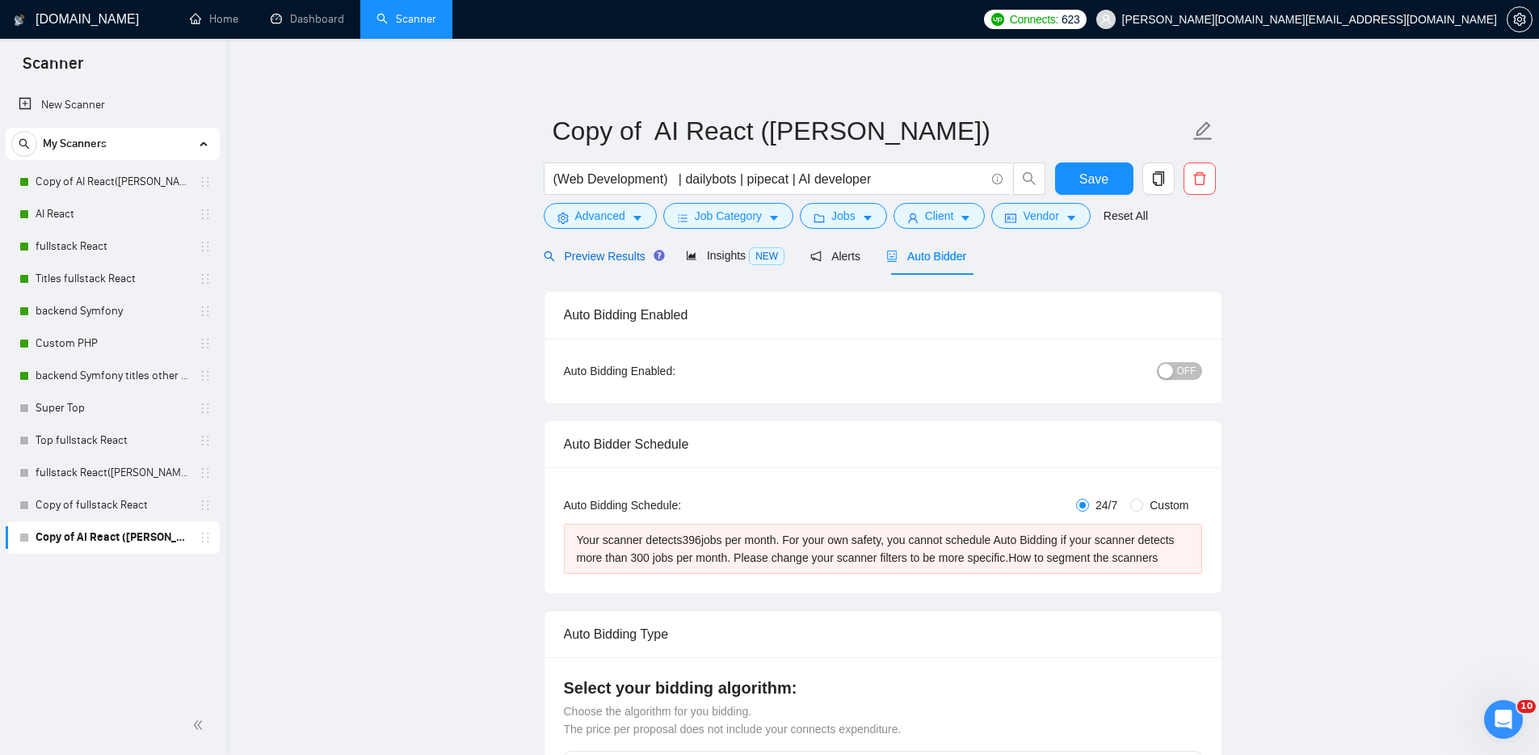
click at [598, 254] on span "Preview Results" at bounding box center [602, 256] width 116 height 13
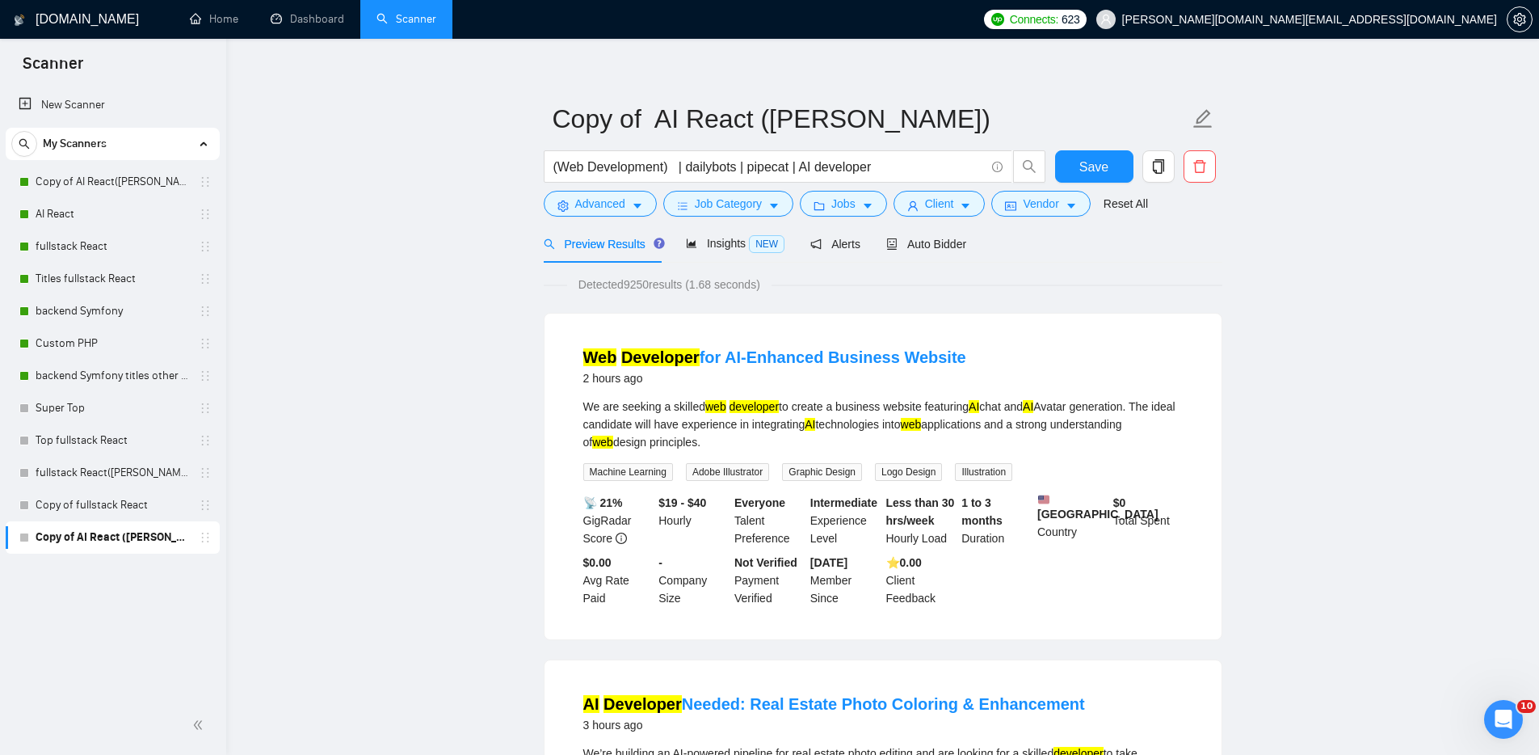
scroll to position [135, 0]
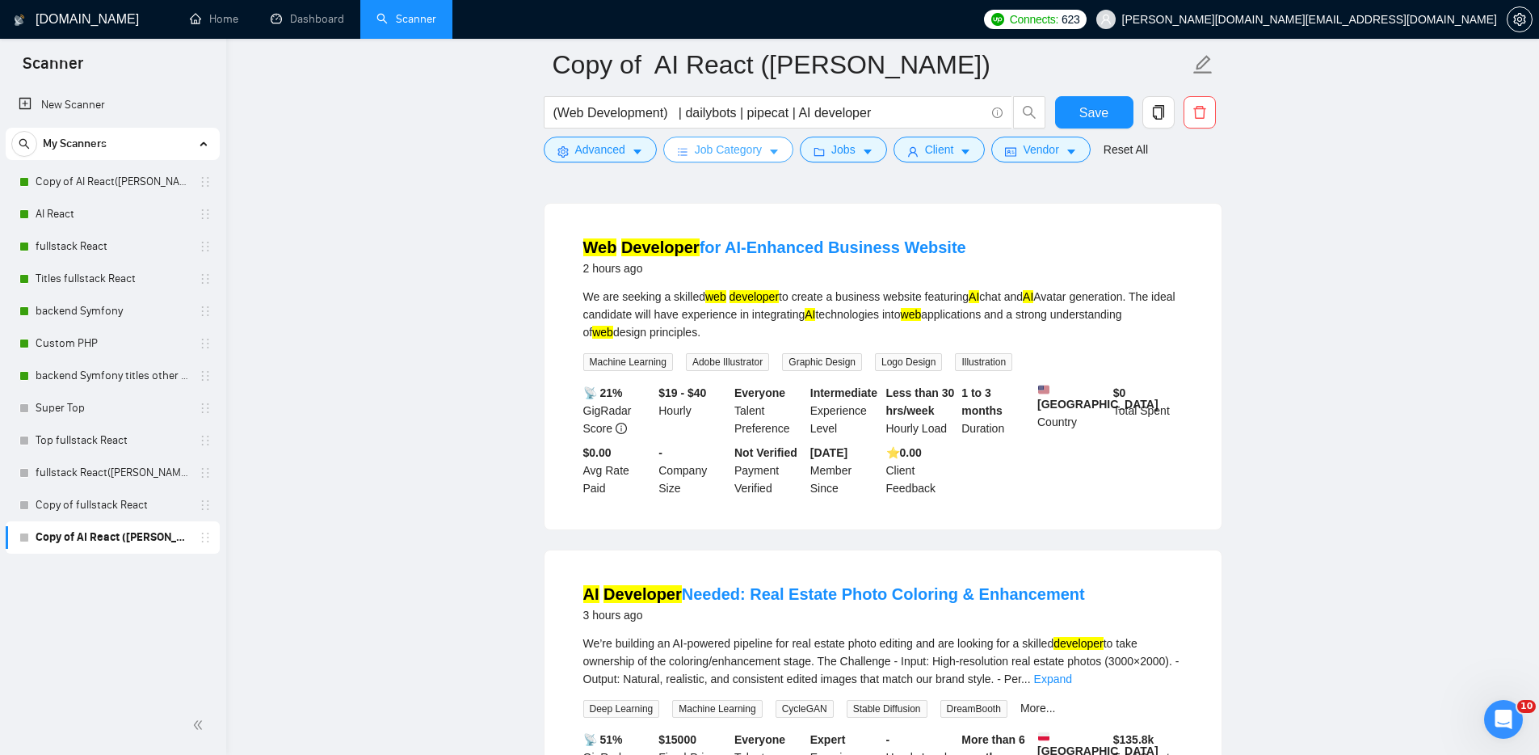
click at [724, 145] on span "Job Category" at bounding box center [728, 150] width 67 height 18
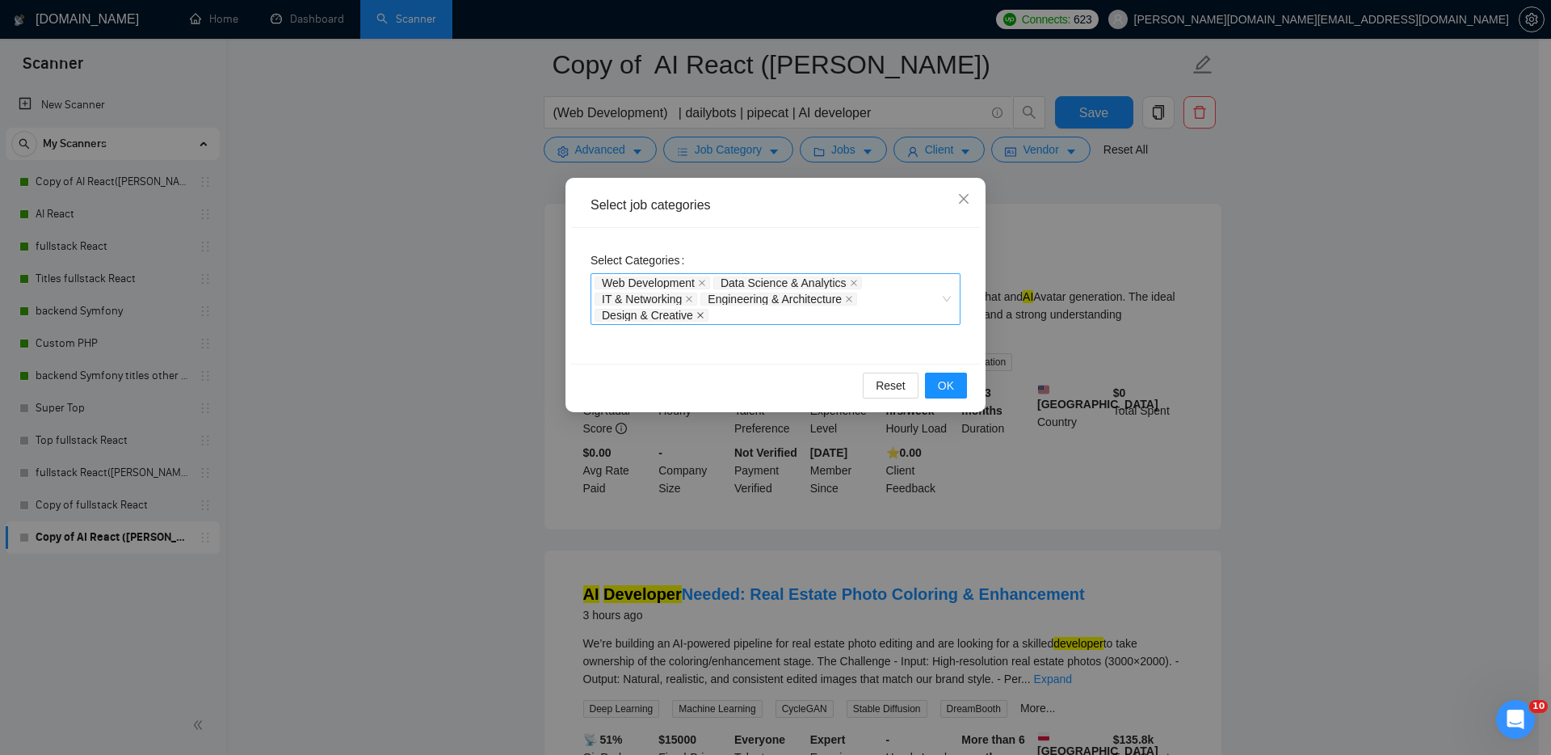
click at [703, 314] on icon "close" at bounding box center [700, 315] width 6 height 6
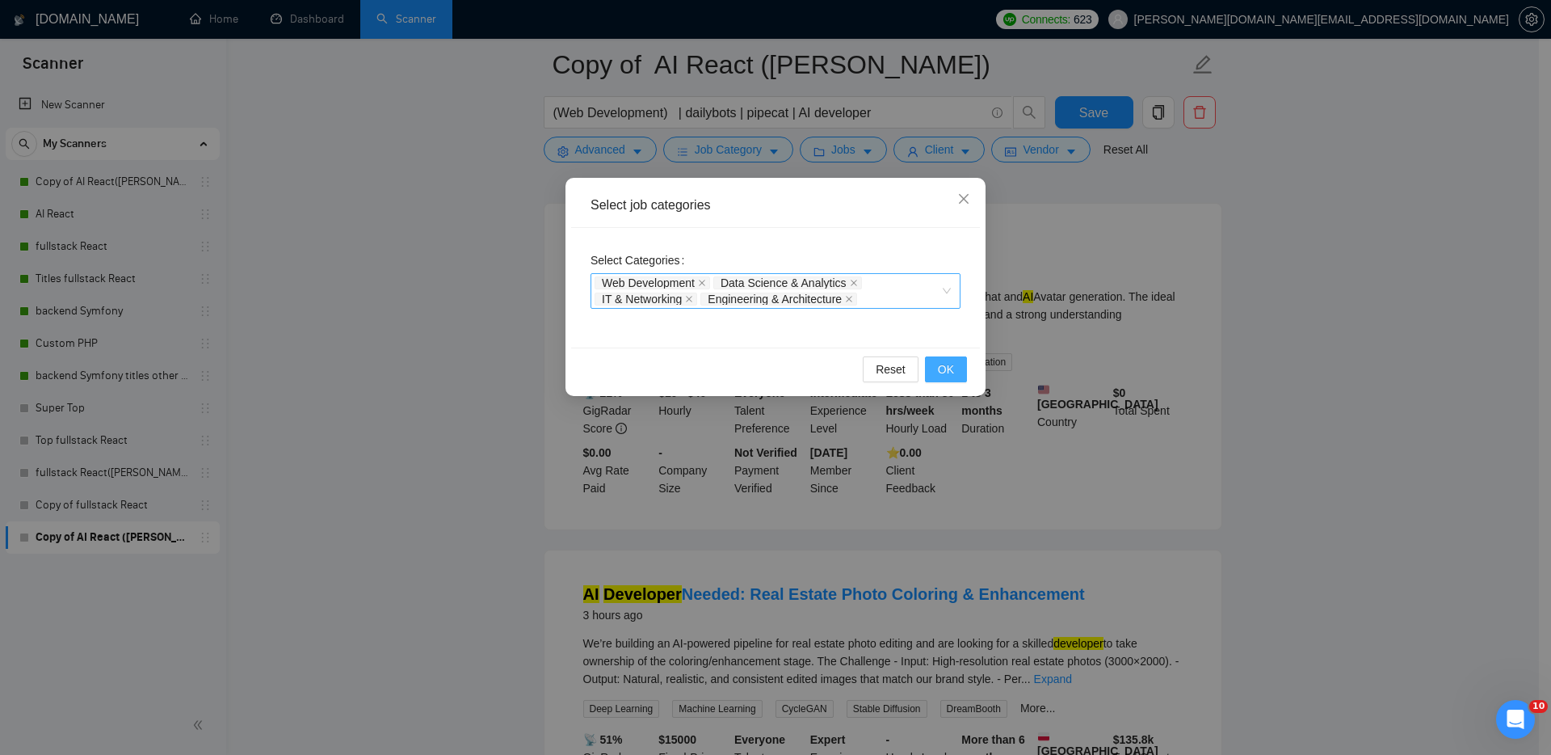
click at [949, 371] on span "OK" at bounding box center [946, 369] width 16 height 18
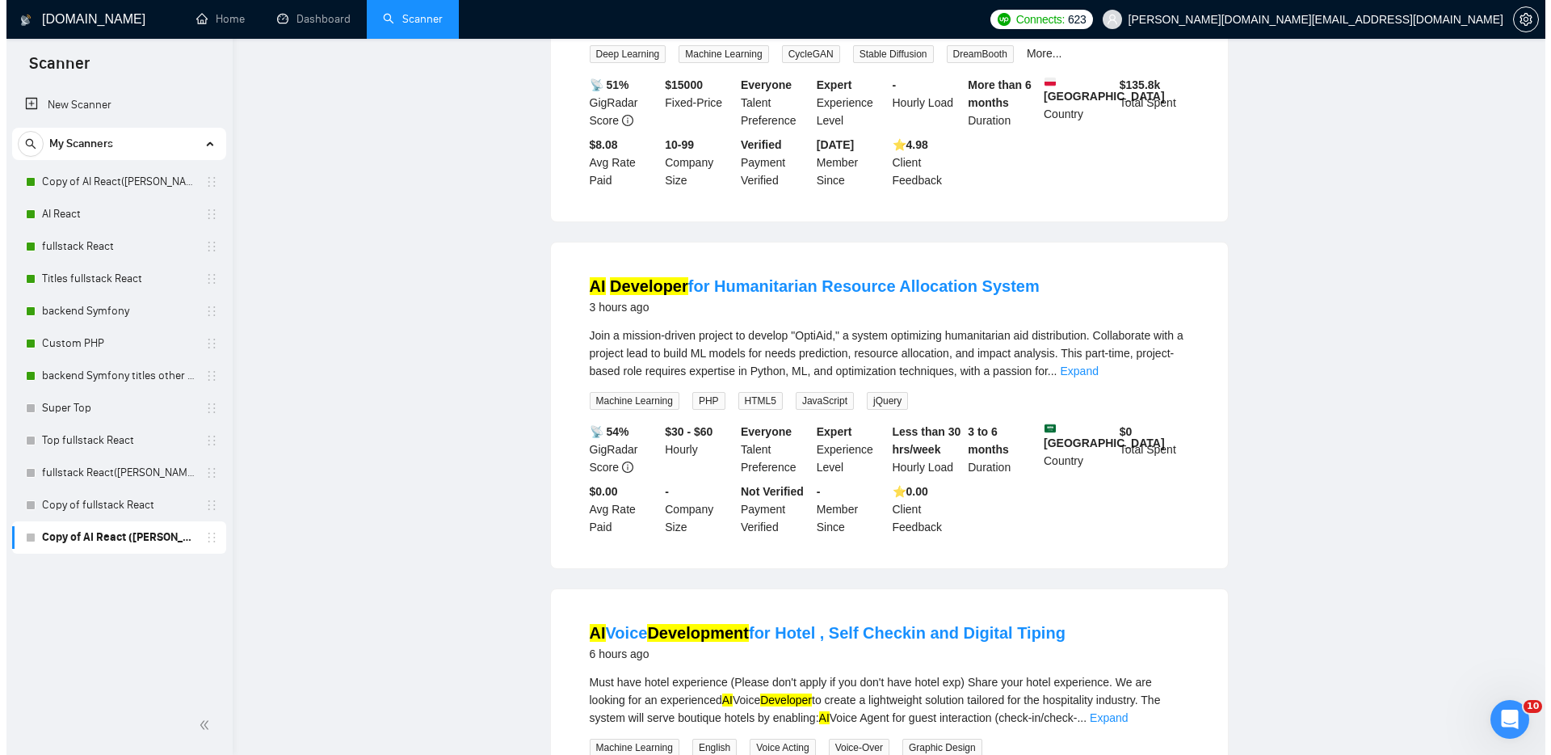
scroll to position [0, 0]
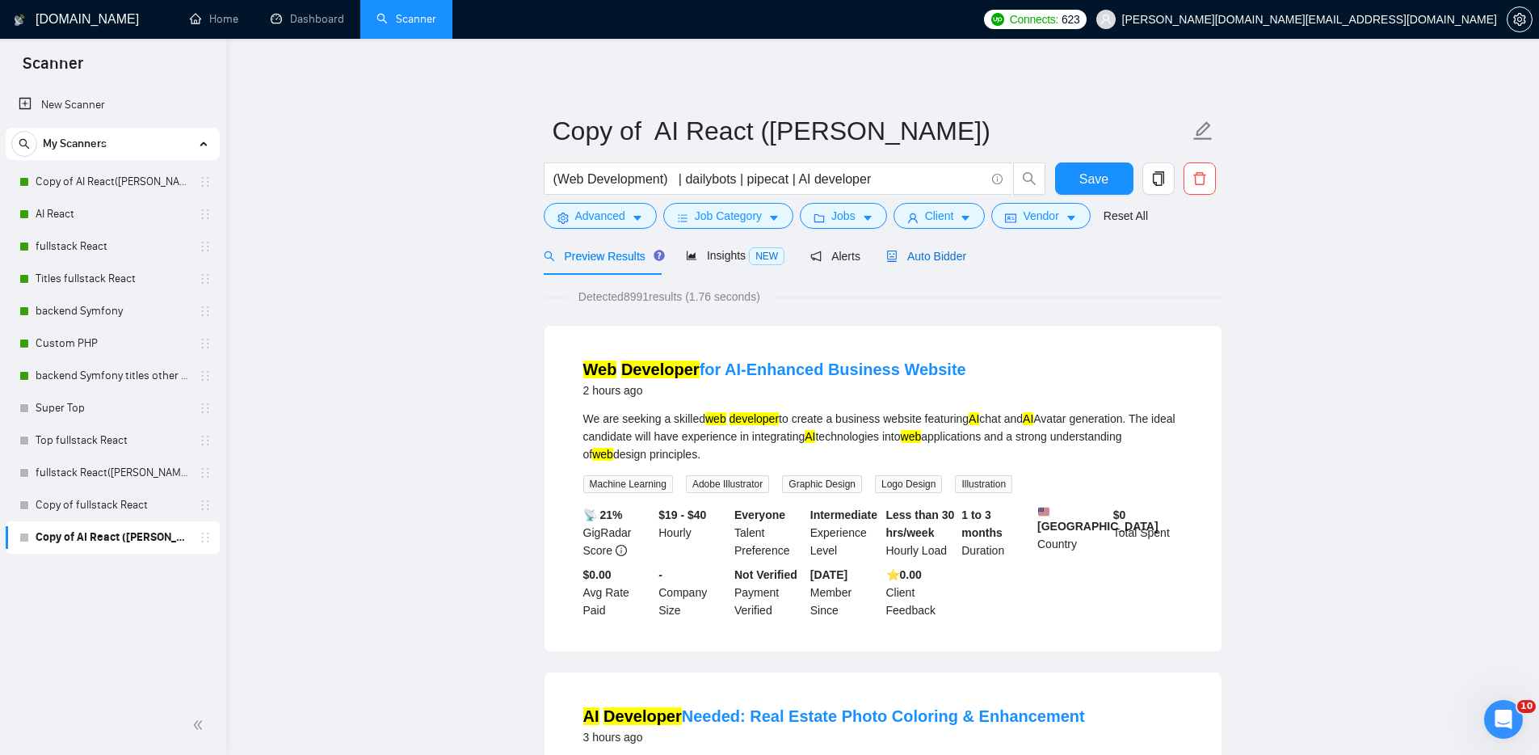
drag, startPoint x: 934, startPoint y: 256, endPoint x: 982, endPoint y: 267, distance: 49.0
click at [934, 256] on span "Auto Bidder" at bounding box center [926, 256] width 80 height 13
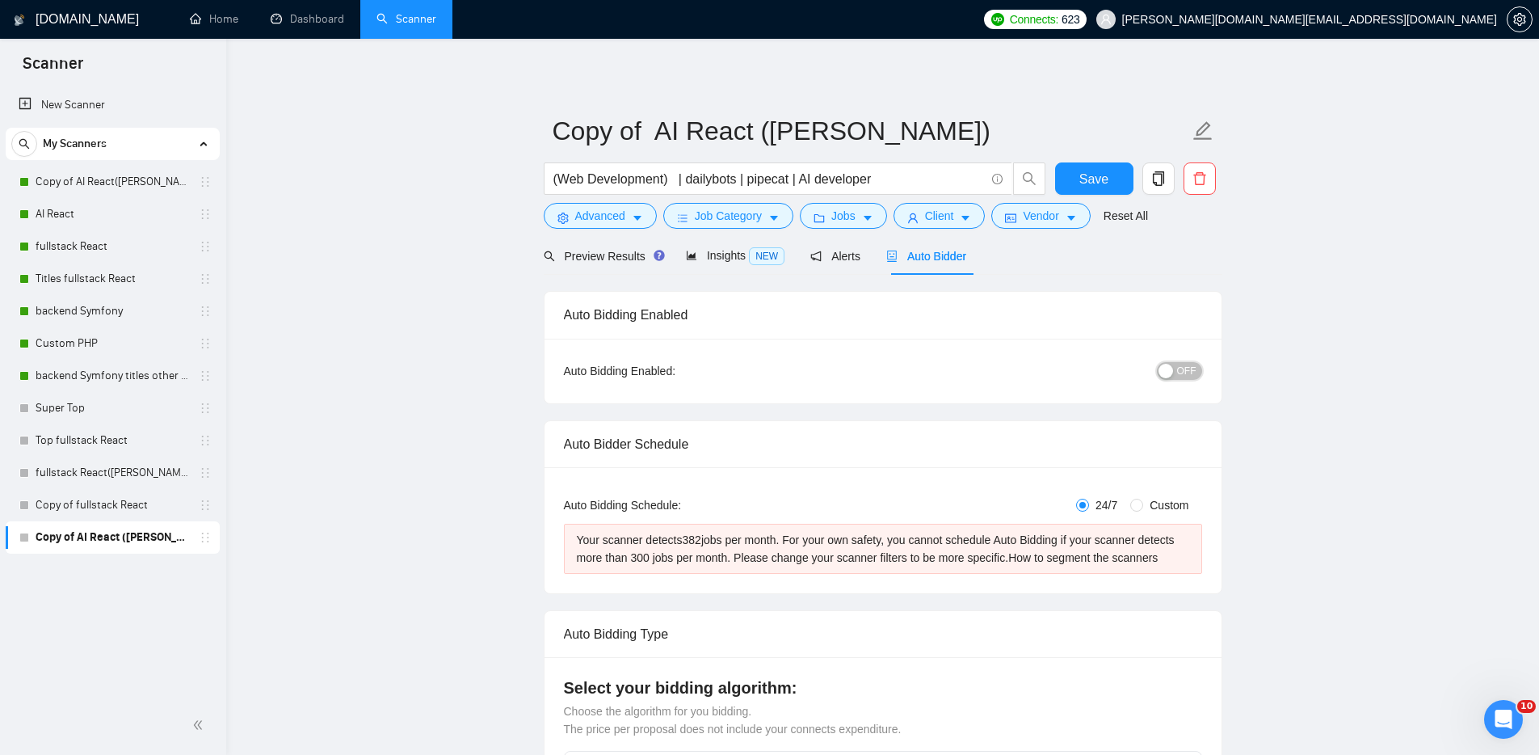
click at [1177, 362] on span "OFF" at bounding box center [1186, 371] width 19 height 18
click at [1101, 177] on span "Save" at bounding box center [1094, 179] width 29 height 20
click at [159, 590] on div "New Scanner My Scanners Copy of AI React(Michael) AI React fullstack React Titl…" at bounding box center [113, 391] width 226 height 610
click at [599, 208] on span "Advanced" at bounding box center [600, 216] width 50 height 18
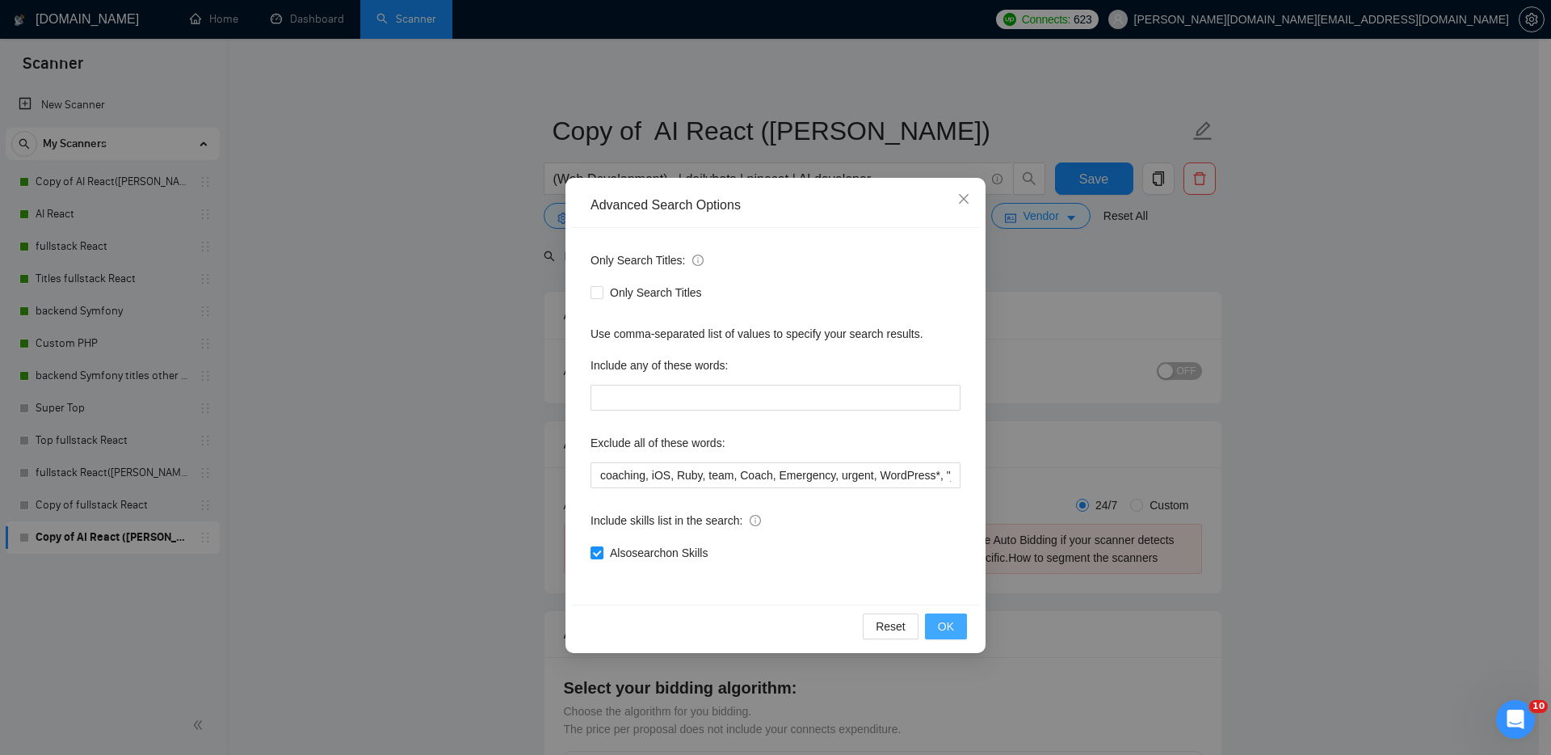
click at [938, 621] on span "OK" at bounding box center [946, 626] width 16 height 18
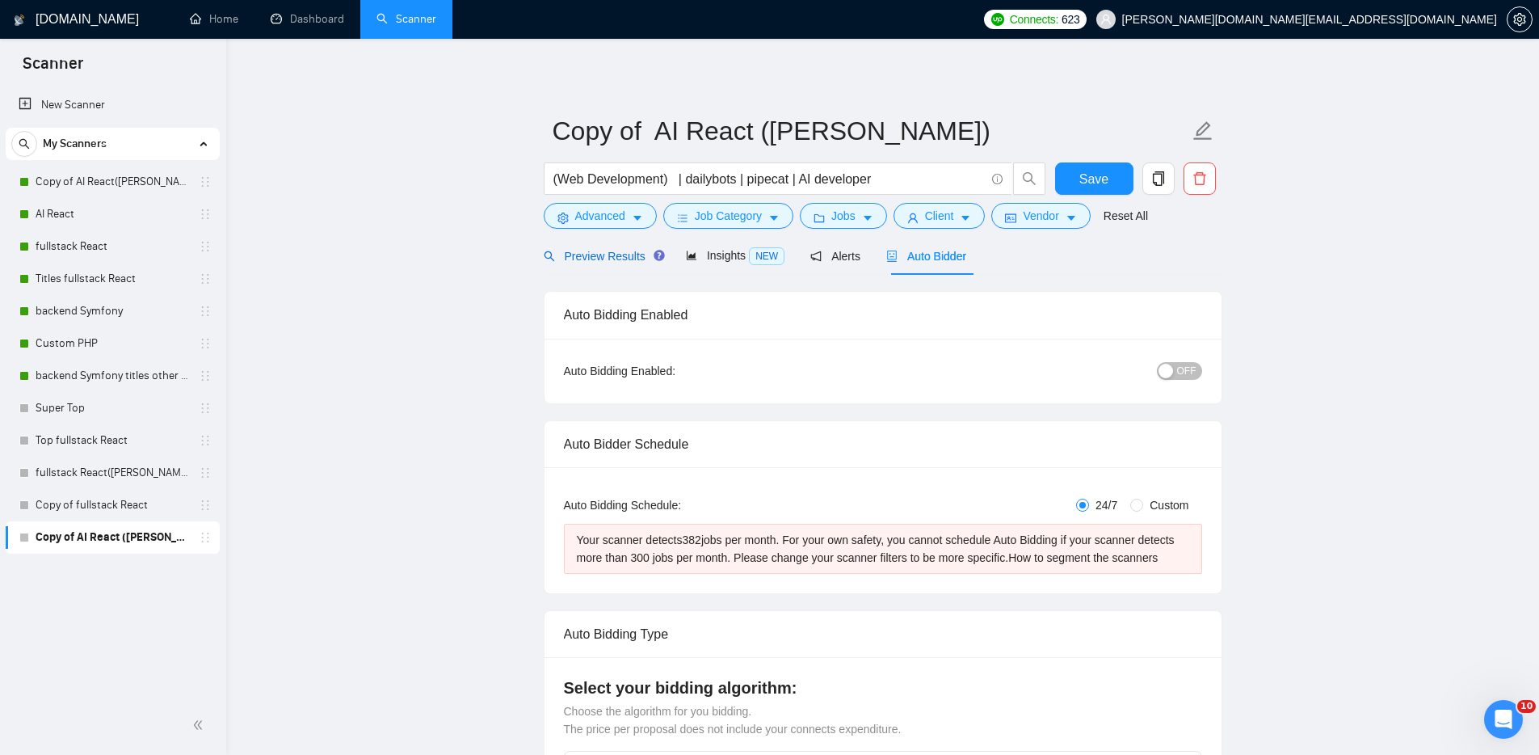
click at [622, 250] on span "Preview Results" at bounding box center [602, 256] width 116 height 13
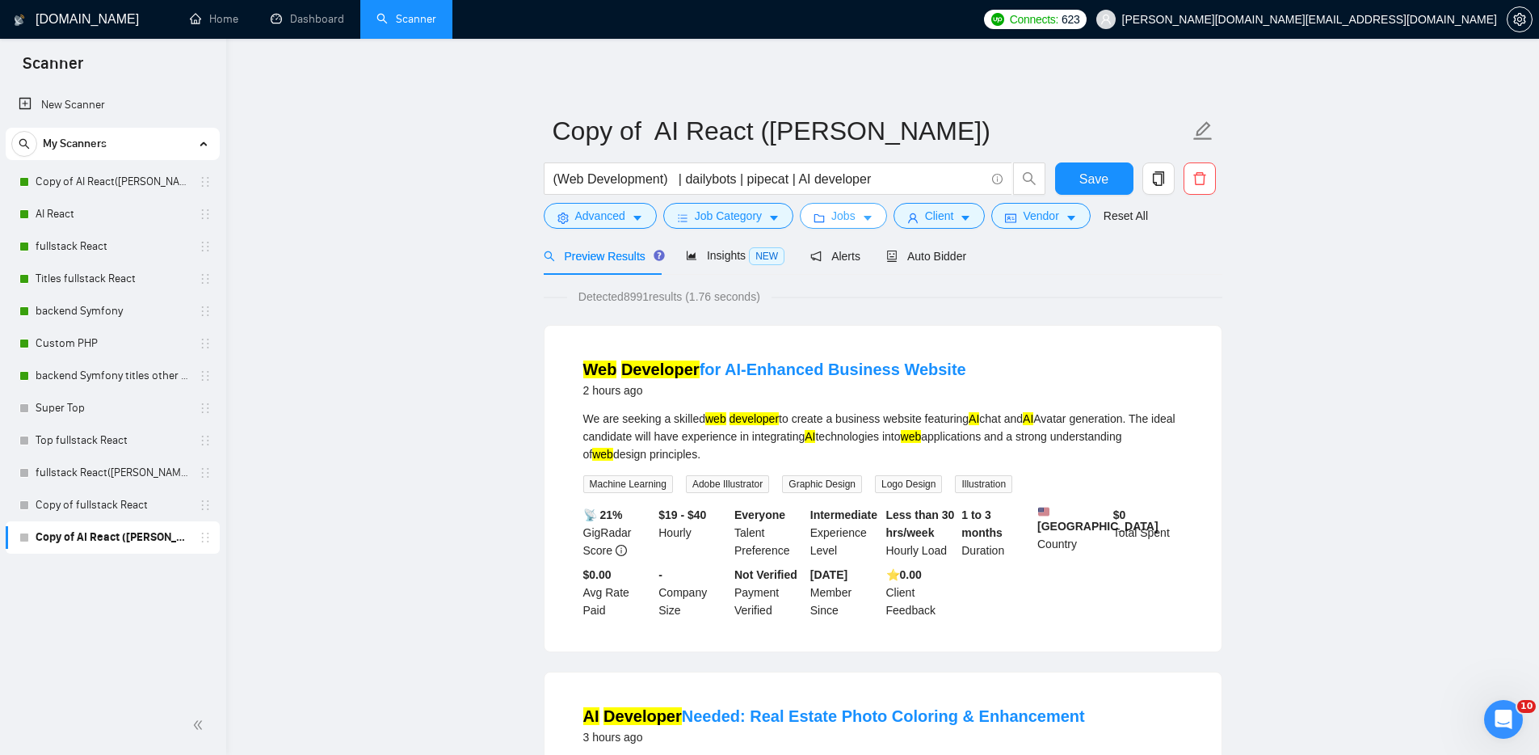
click at [841, 215] on span "Jobs" at bounding box center [843, 216] width 24 height 18
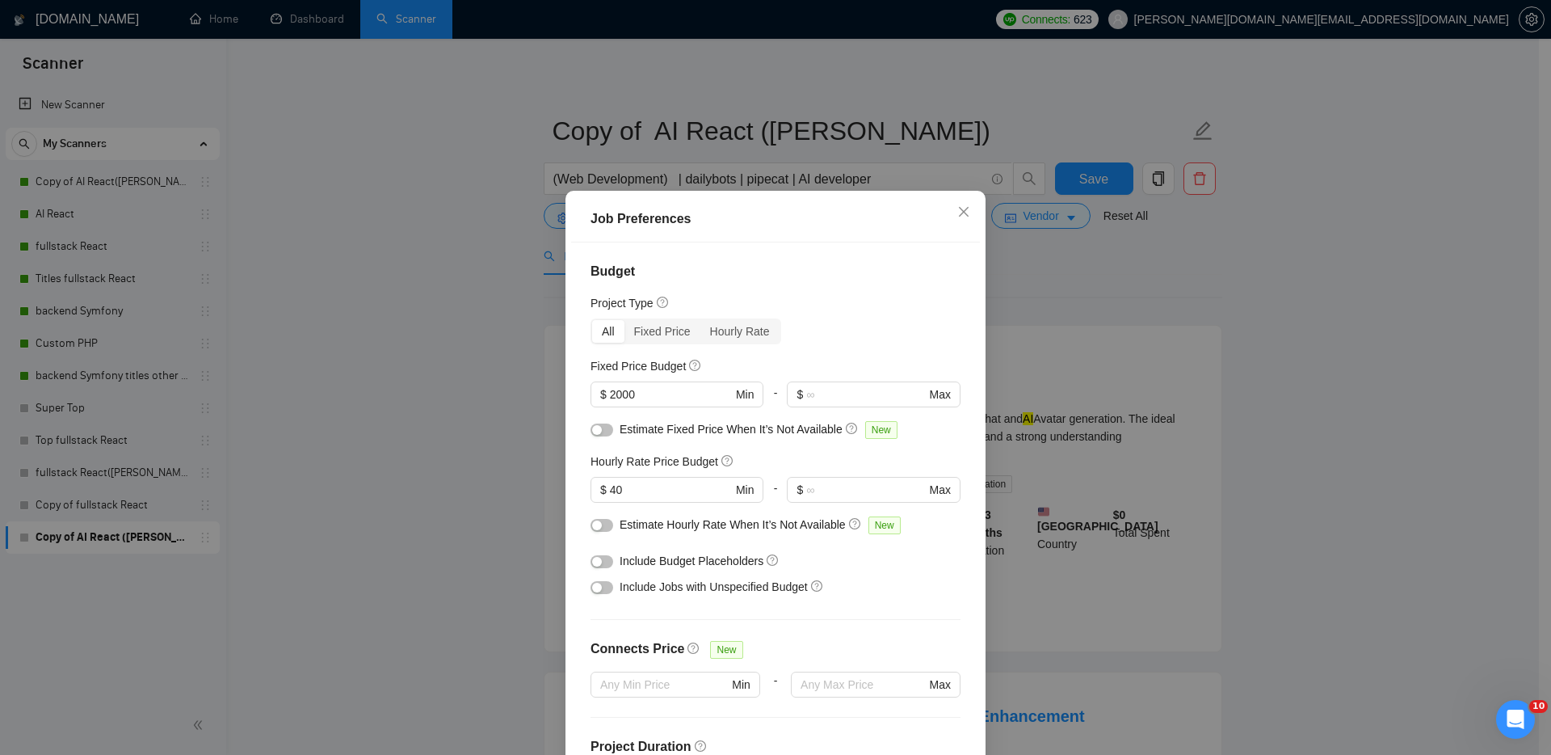
click at [600, 524] on button "button" at bounding box center [602, 525] width 23 height 13
click at [597, 431] on button "button" at bounding box center [602, 429] width 23 height 13
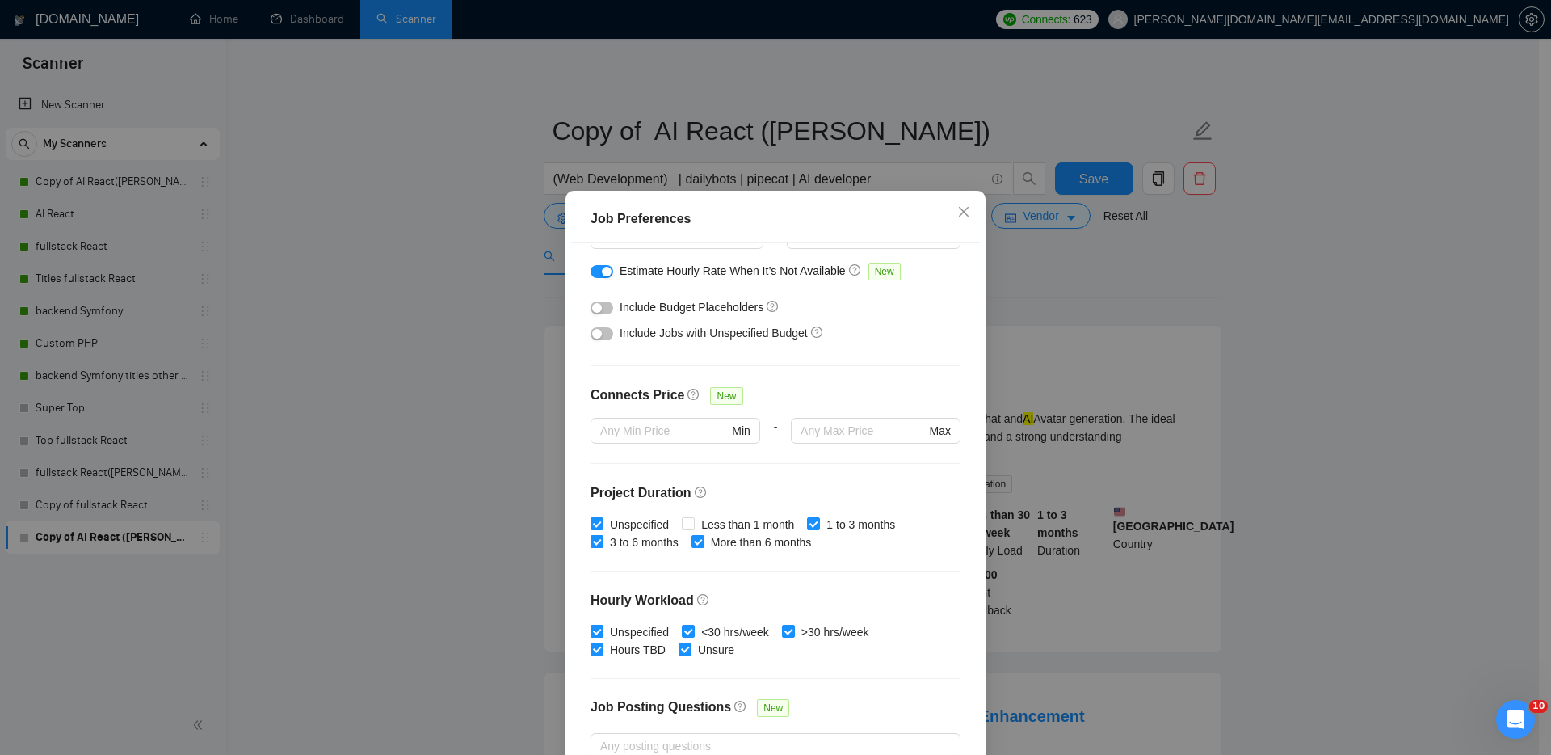
scroll to position [383, 0]
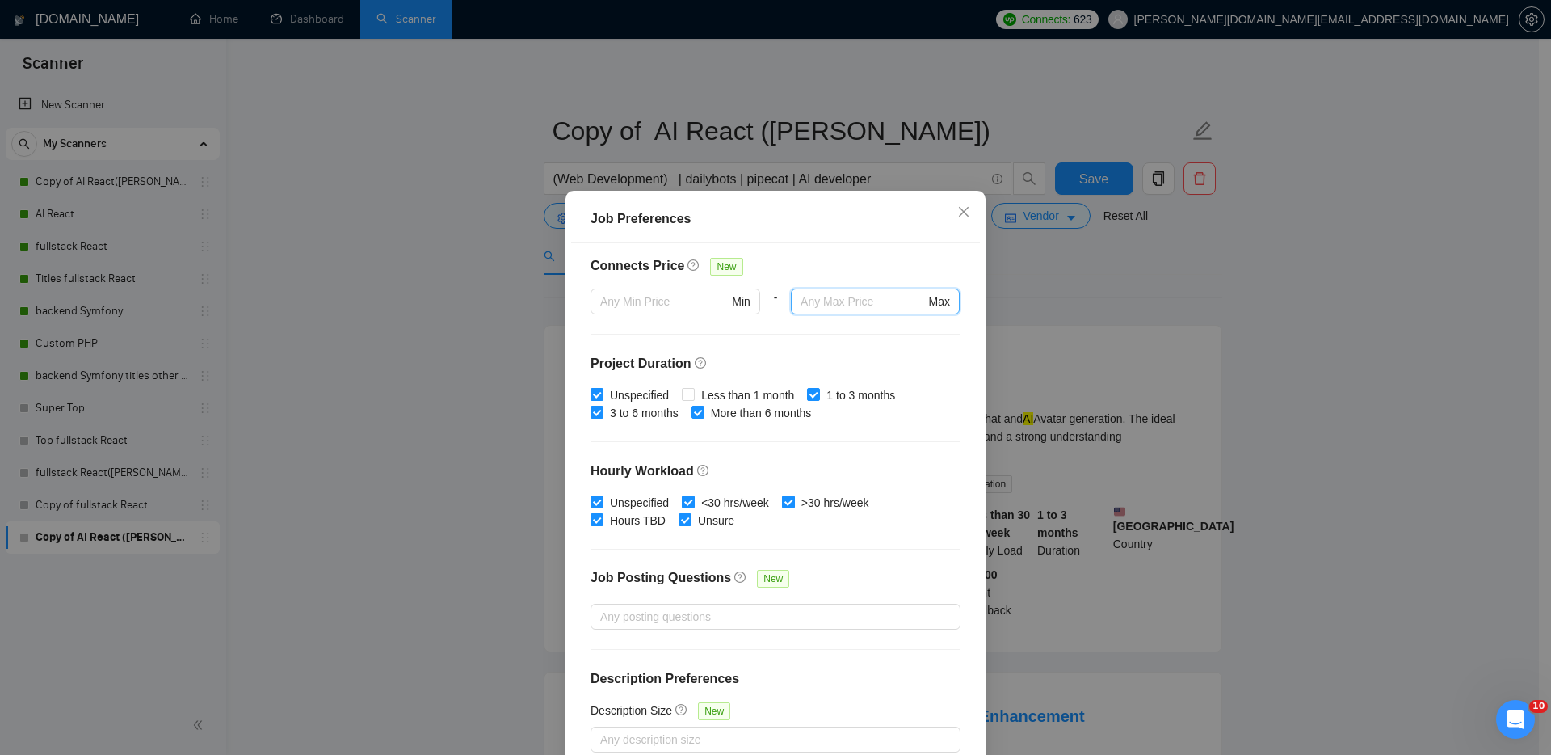
drag, startPoint x: 827, startPoint y: 305, endPoint x: 835, endPoint y: 304, distance: 9.0
click at [828, 305] on input "text" at bounding box center [863, 302] width 124 height 18
type input "60"
click at [820, 347] on div "Budget Project Type All Fixed Price Hourly Rate Fixed Price Budget $ 2000 Min -…" at bounding box center [775, 506] width 409 height 528
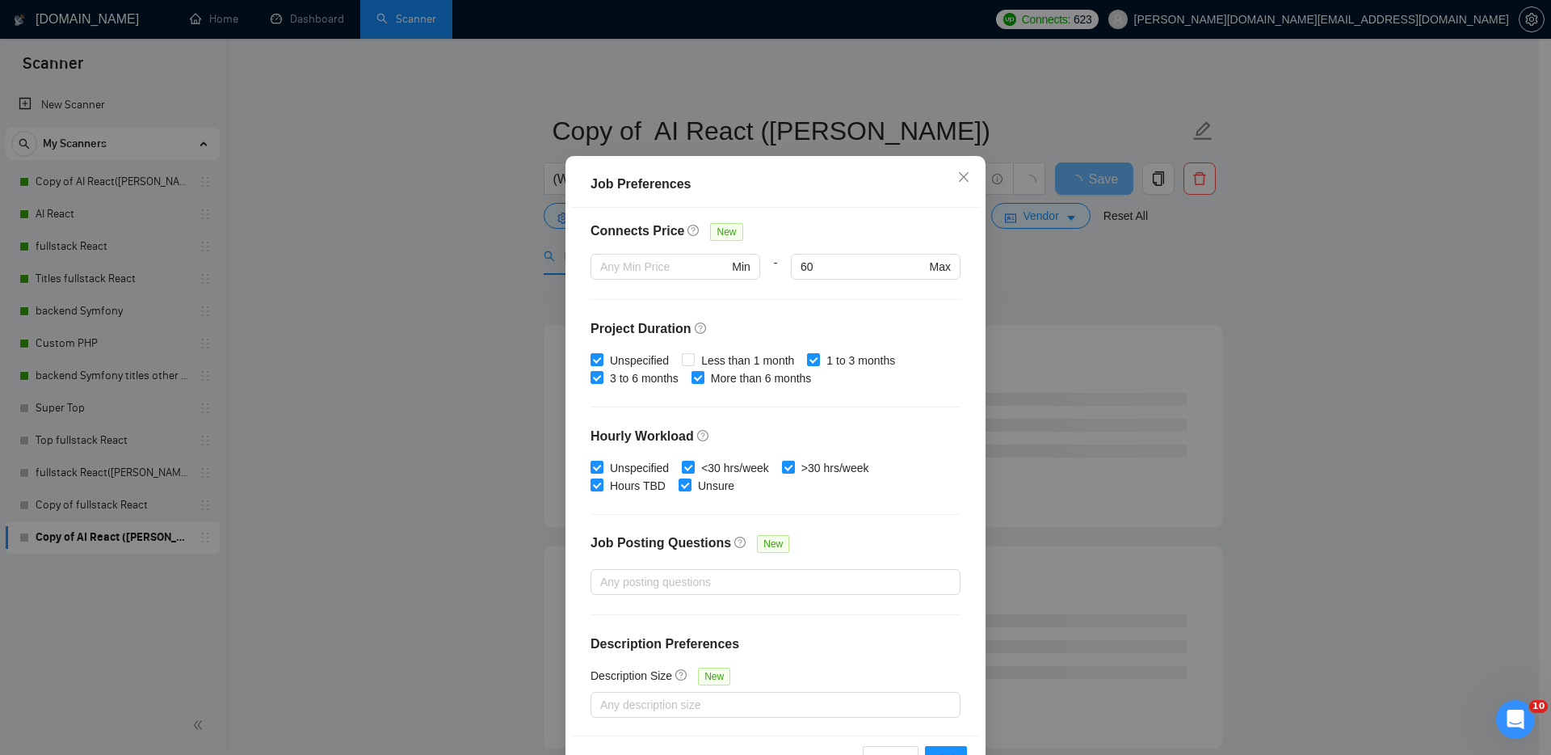
scroll to position [86, 0]
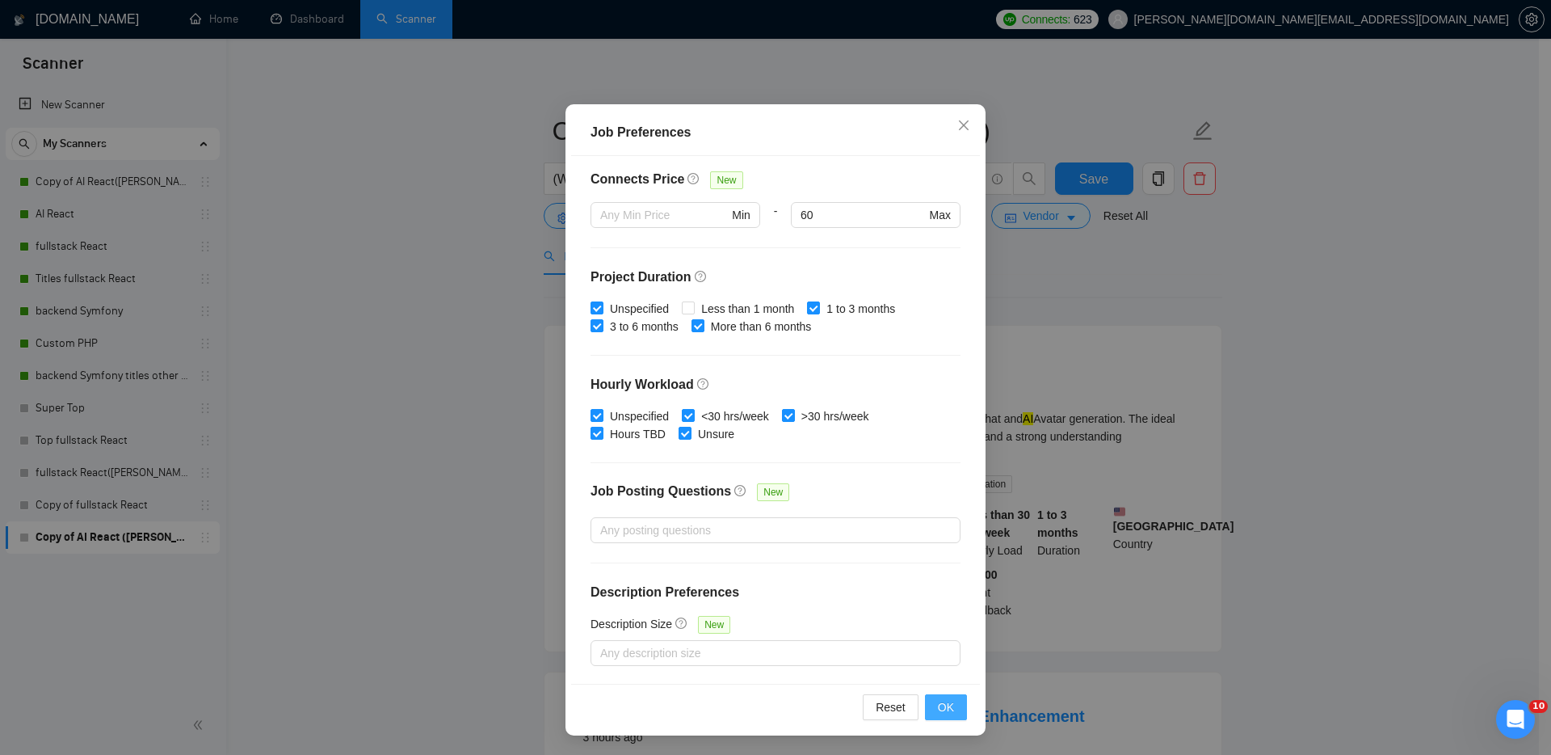
click at [941, 705] on span "OK" at bounding box center [946, 707] width 16 height 18
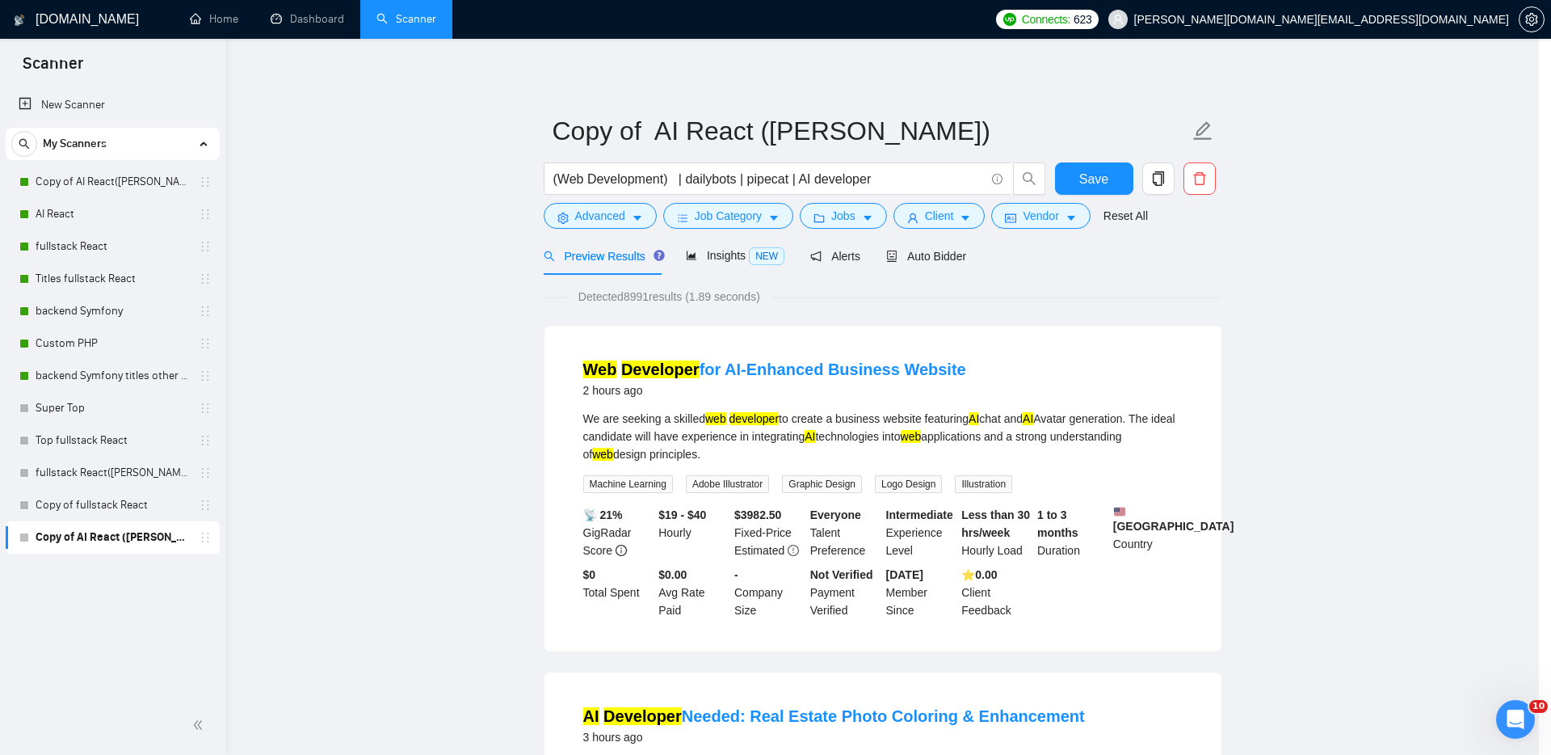
scroll to position [0, 0]
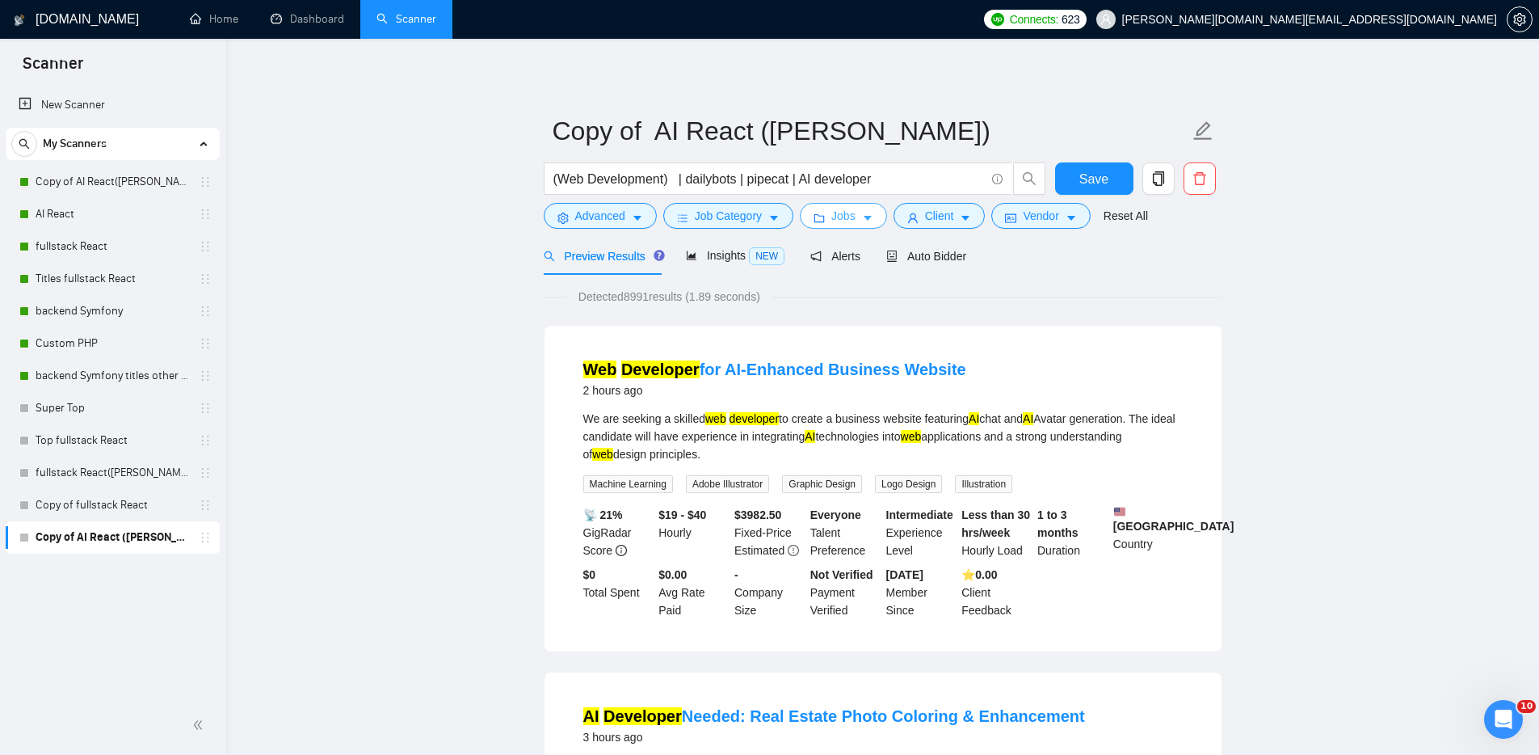
click at [844, 214] on span "Jobs" at bounding box center [843, 216] width 24 height 18
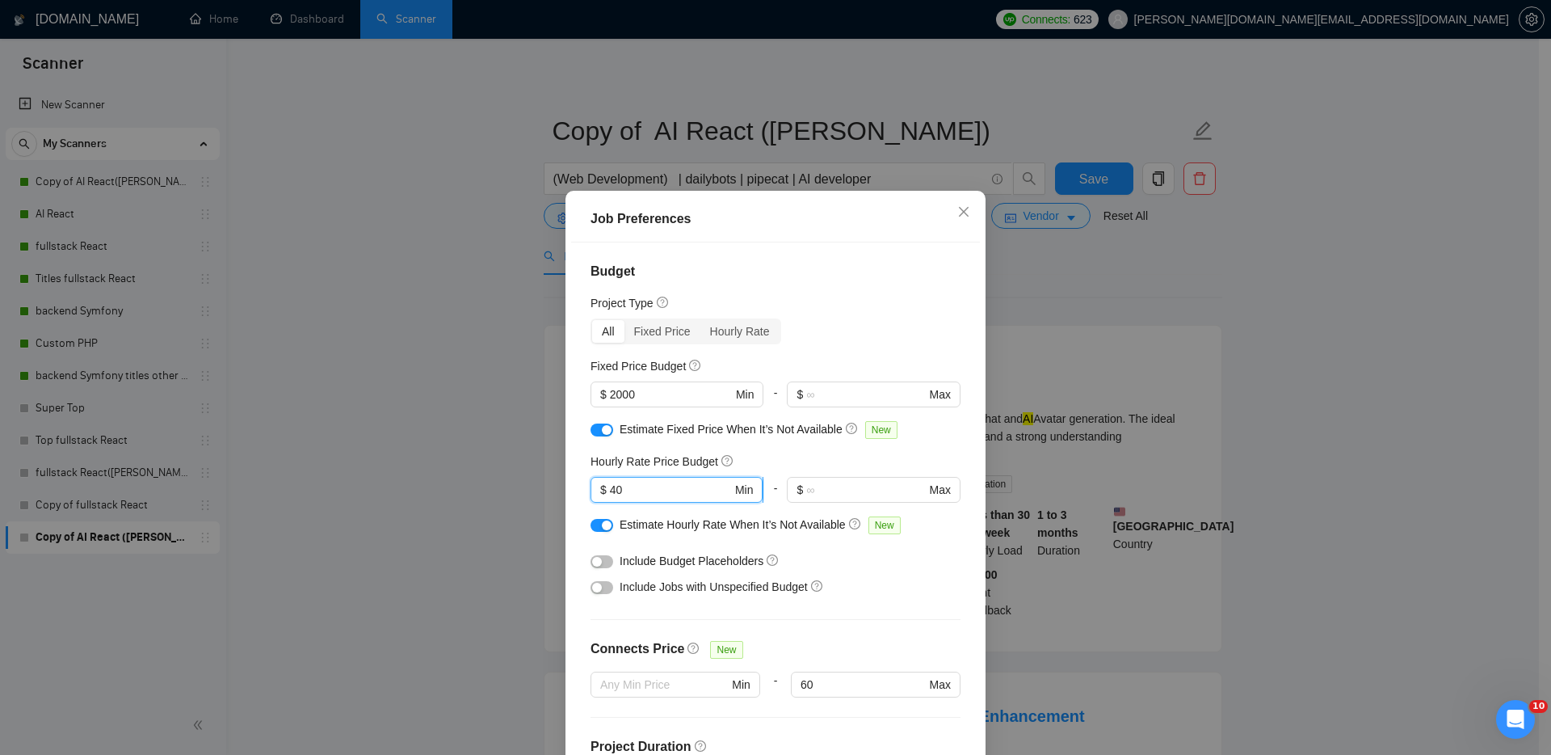
drag, startPoint x: 613, startPoint y: 489, endPoint x: 638, endPoint y: 489, distance: 24.2
click at [632, 488] on input "40" at bounding box center [671, 490] width 122 height 18
type input "45"
click at [890, 569] on div "Include Budget Placeholders" at bounding box center [782, 561] width 324 height 18
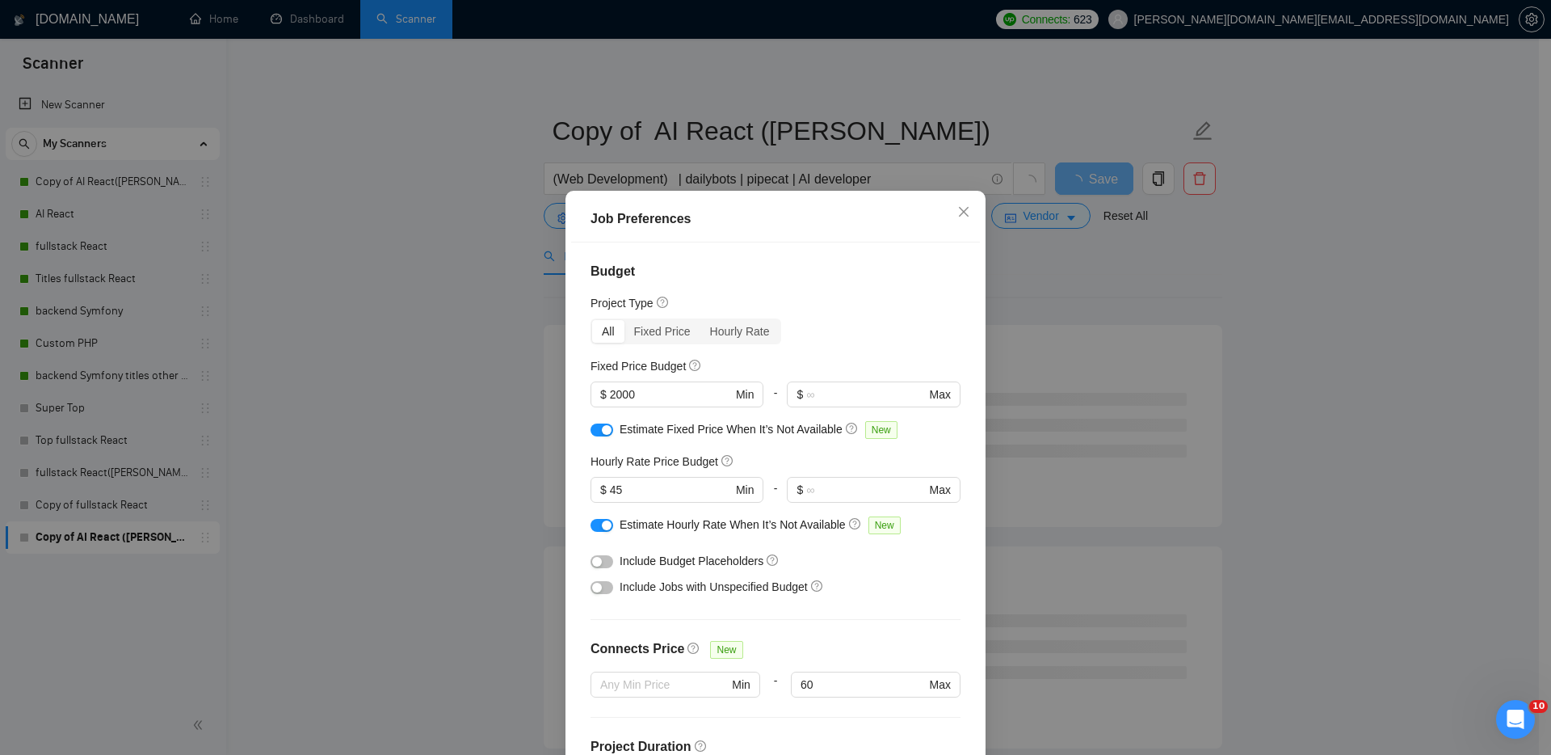
click at [602, 524] on div "button" at bounding box center [607, 525] width 10 height 10
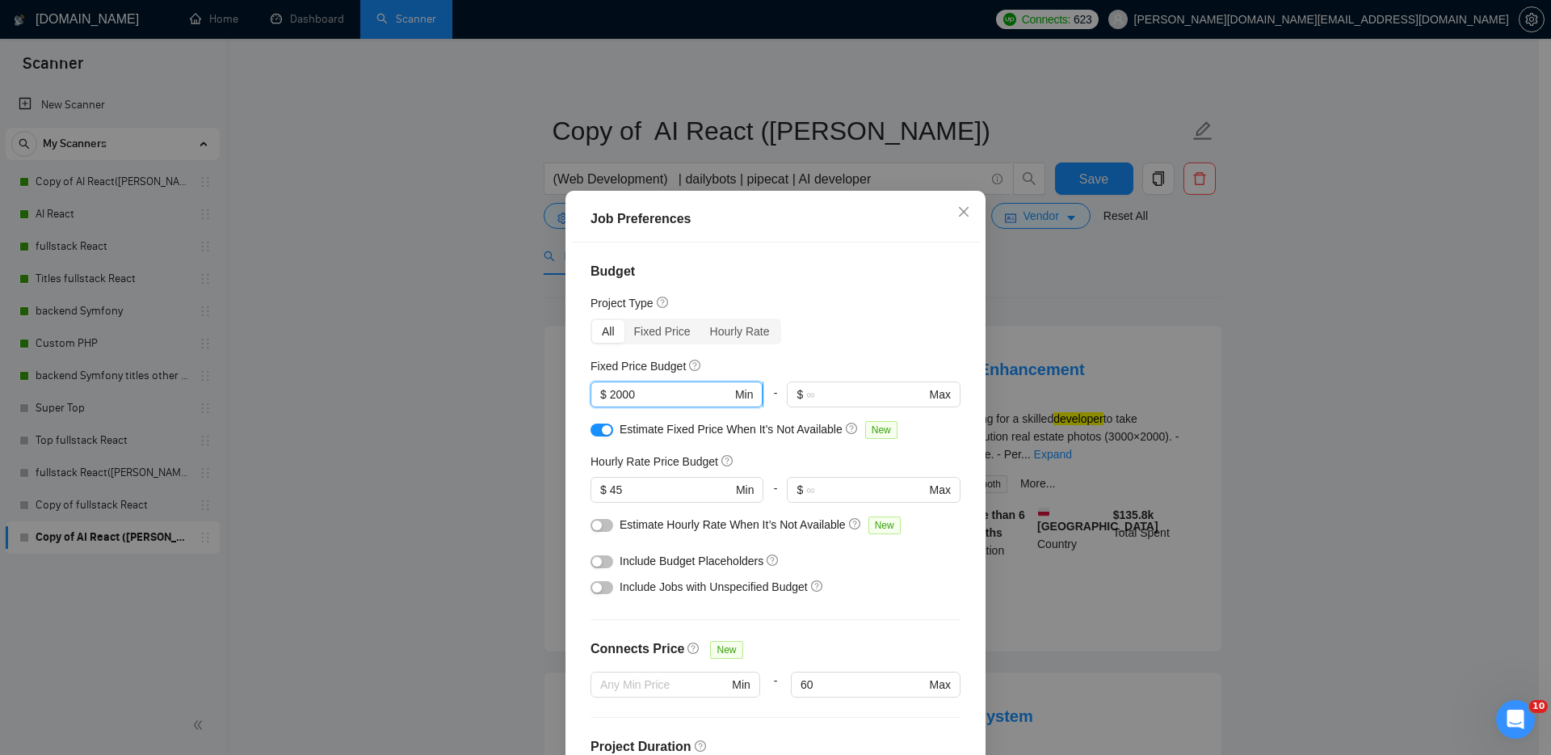
click at [610, 391] on input "2000" at bounding box center [671, 394] width 122 height 18
click at [798, 447] on div "Budget Project Type All Fixed Price Hourly Rate Fixed Price Budget $ 3000 Min -…" at bounding box center [775, 506] width 409 height 528
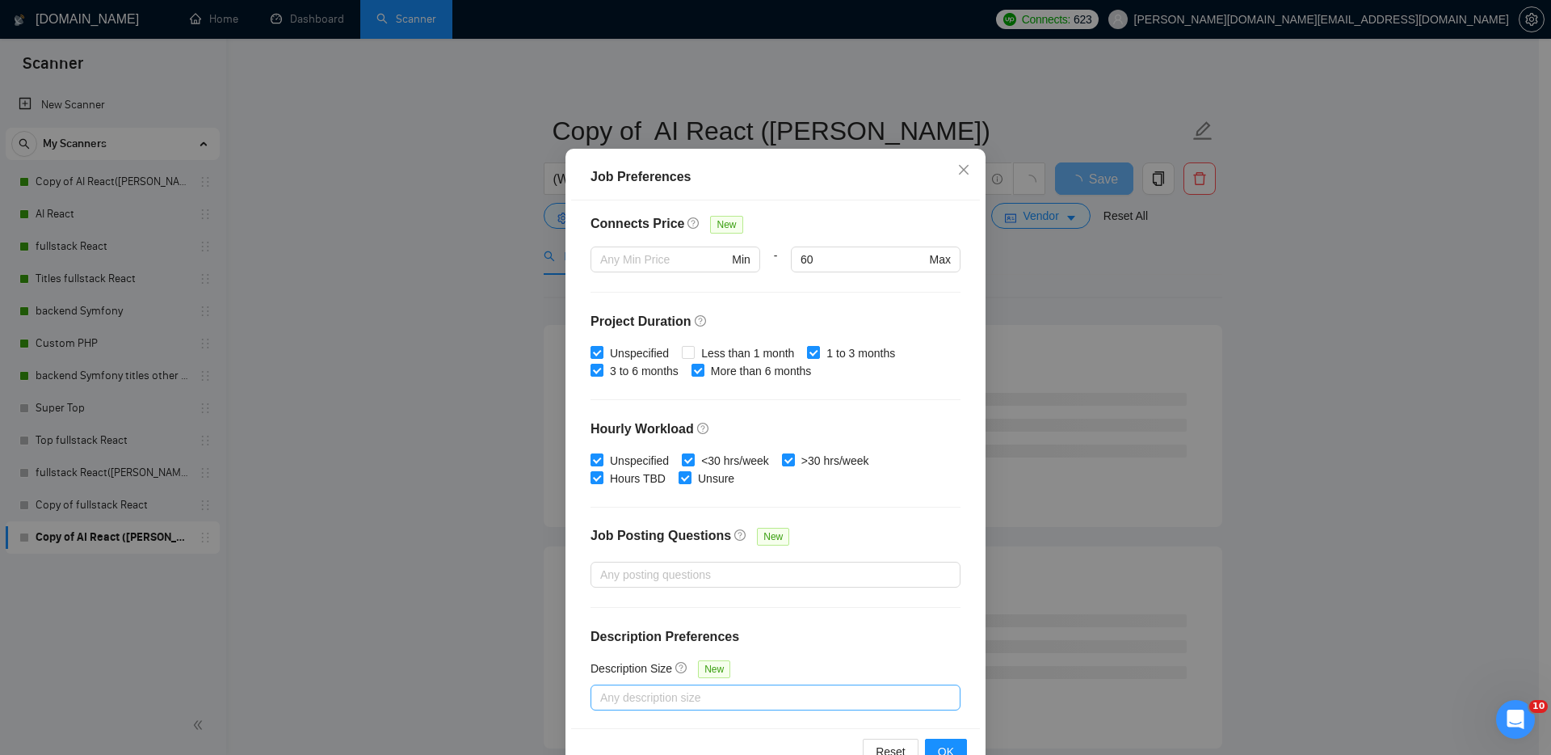
scroll to position [86, 0]
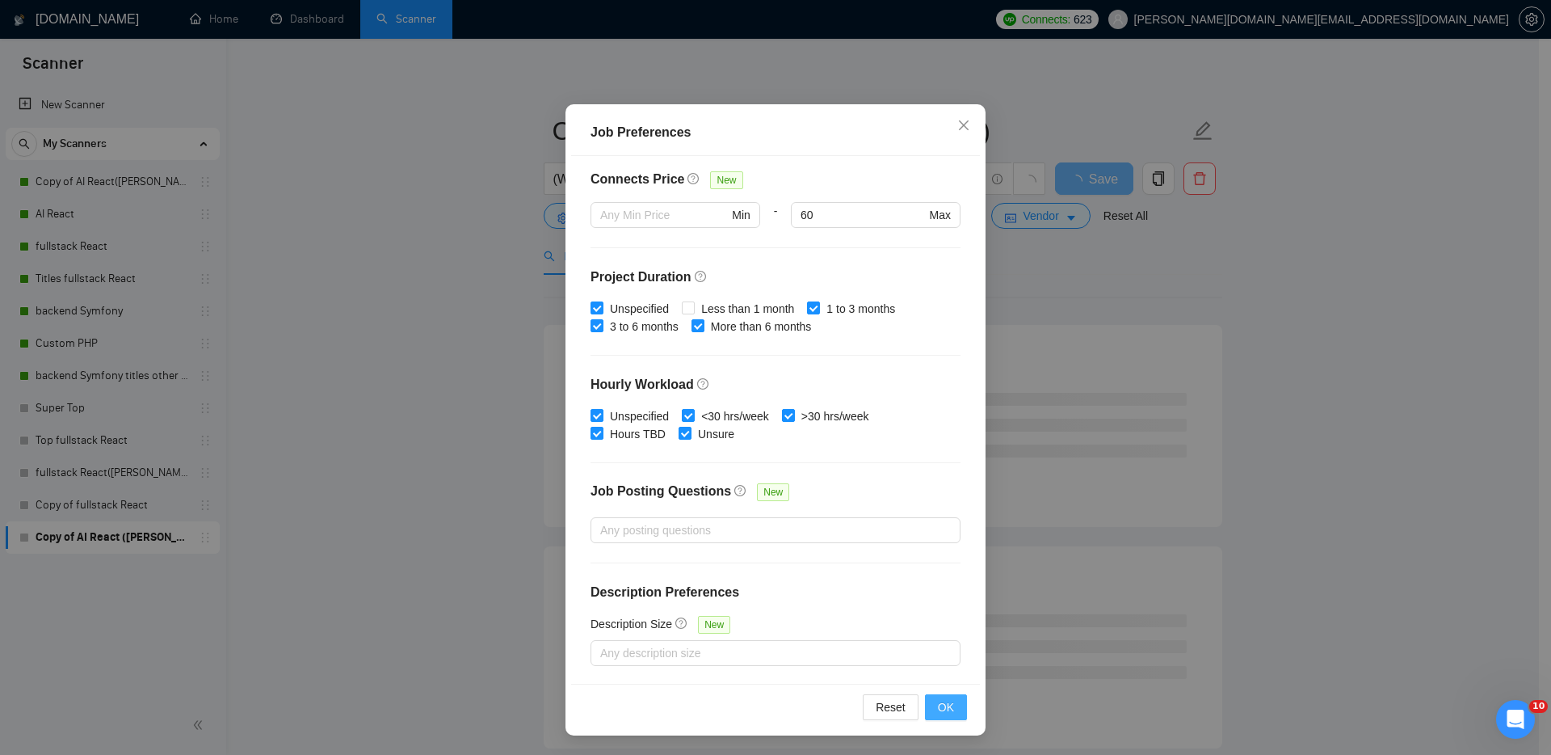
click at [953, 707] on button "OK" at bounding box center [946, 707] width 42 height 26
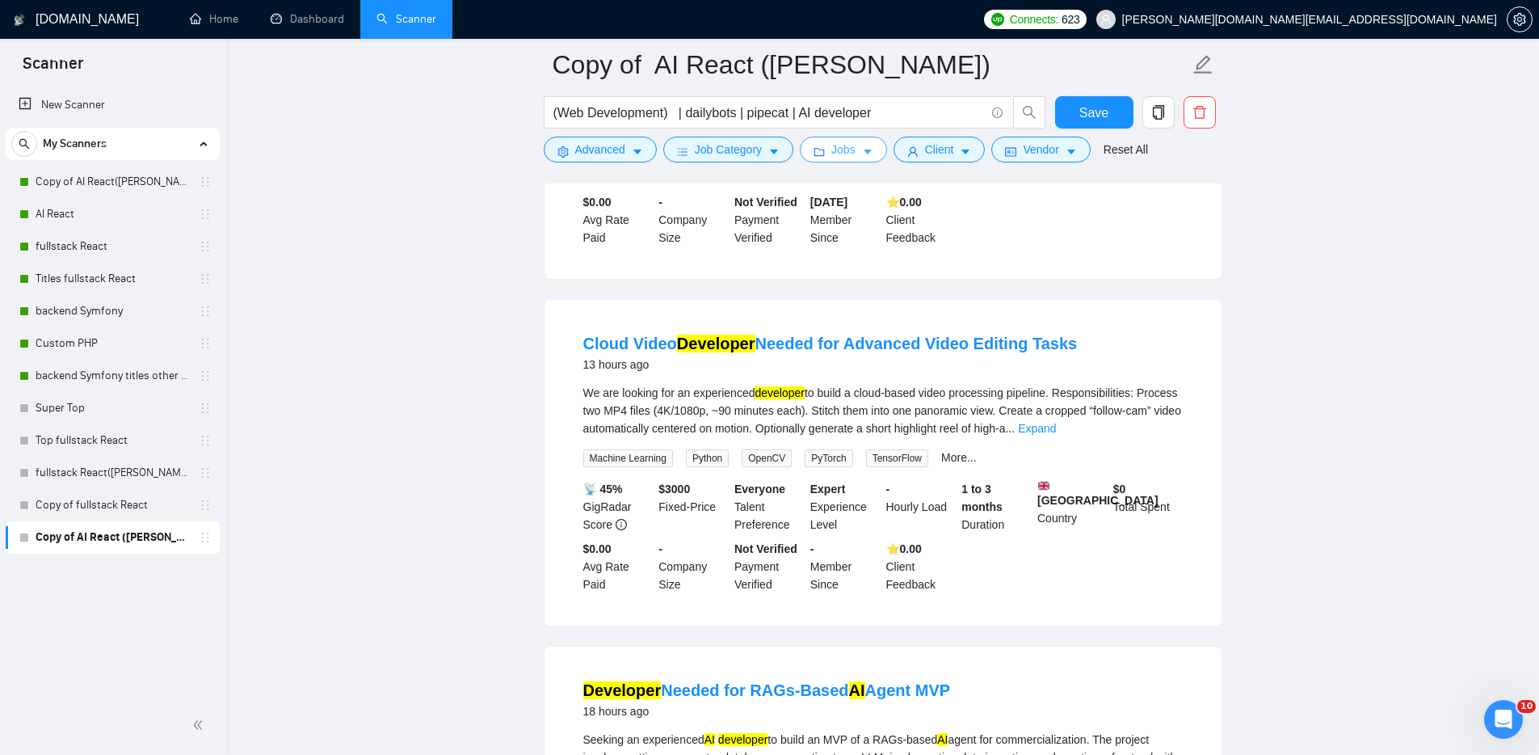
scroll to position [2149, 0]
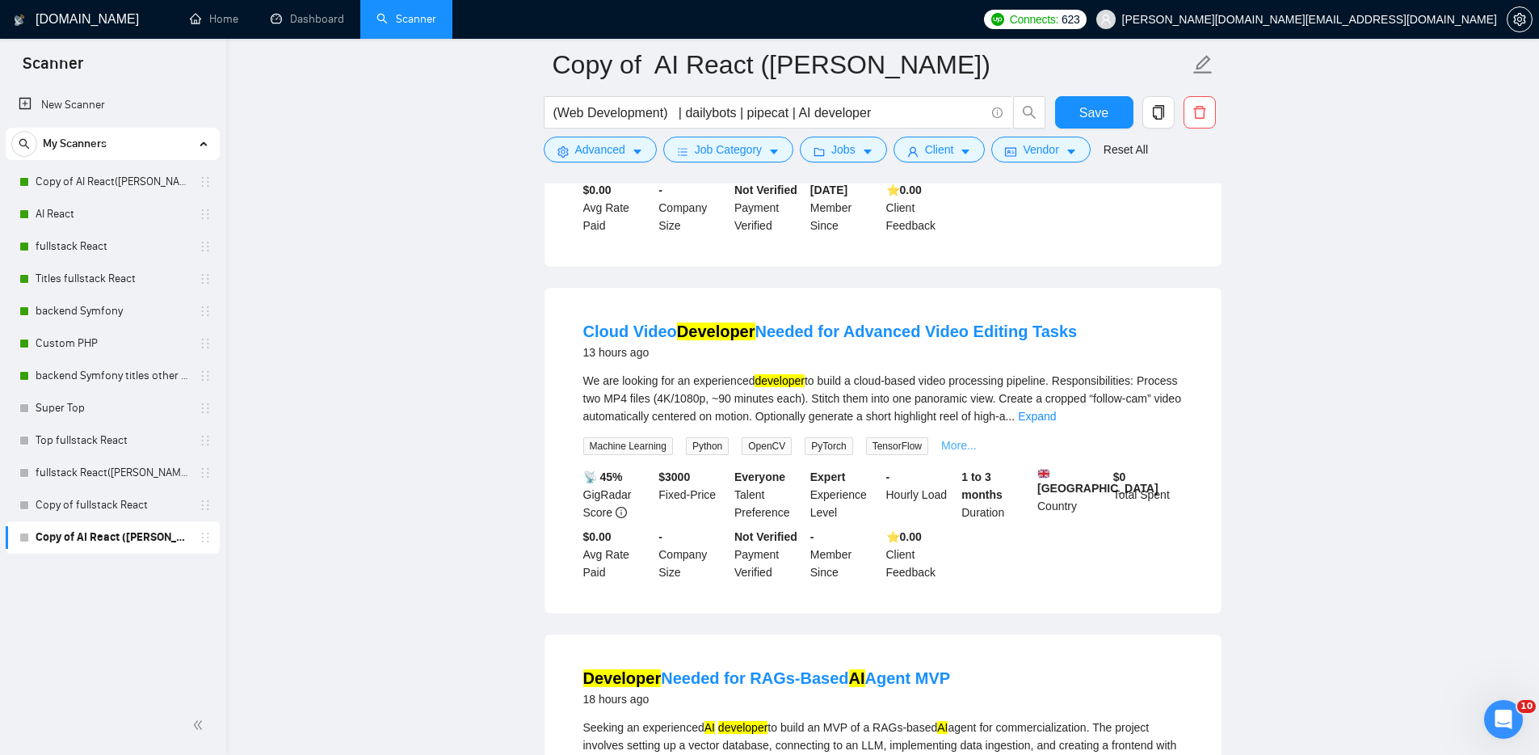
click at [965, 452] on link "More..." at bounding box center [959, 445] width 36 height 13
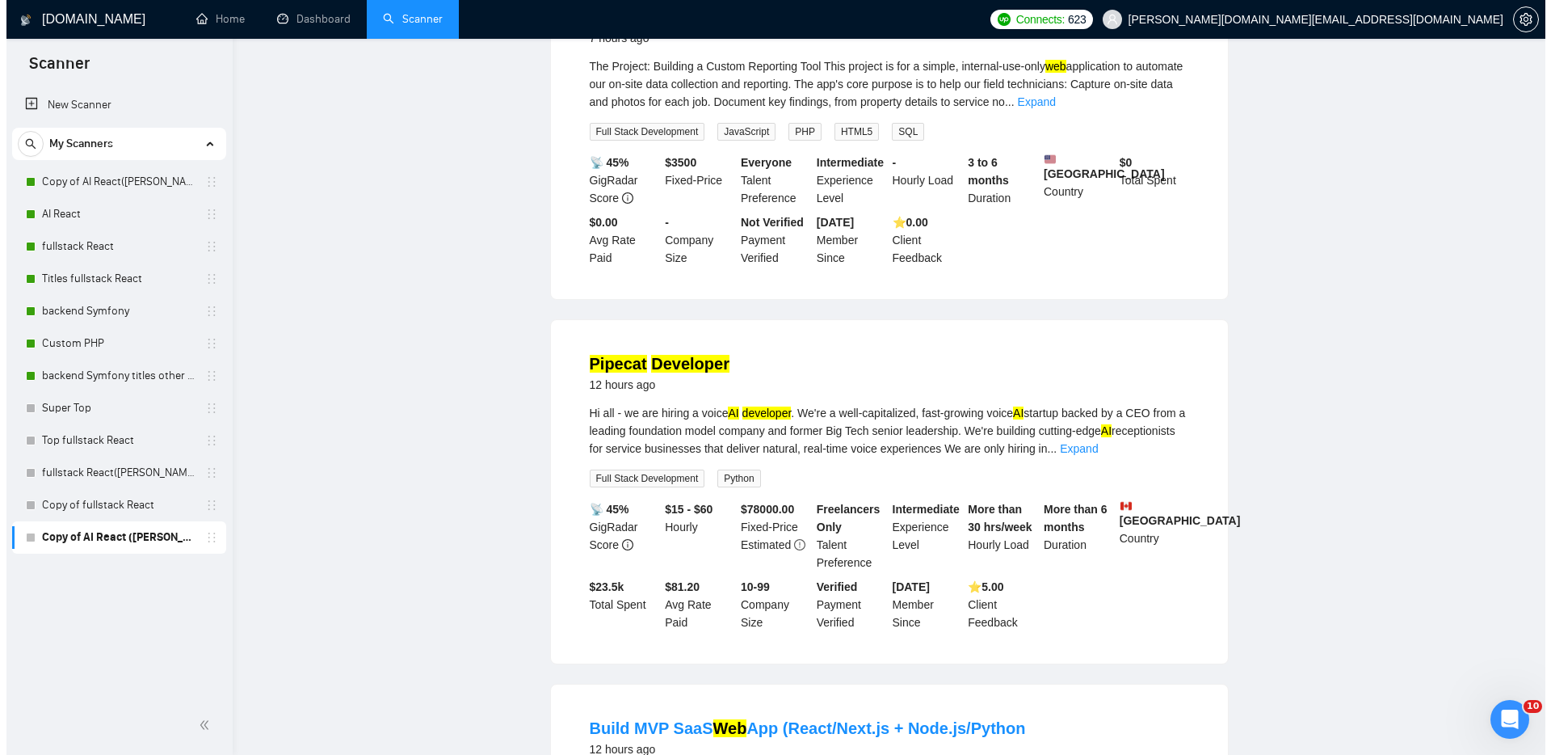
scroll to position [0, 0]
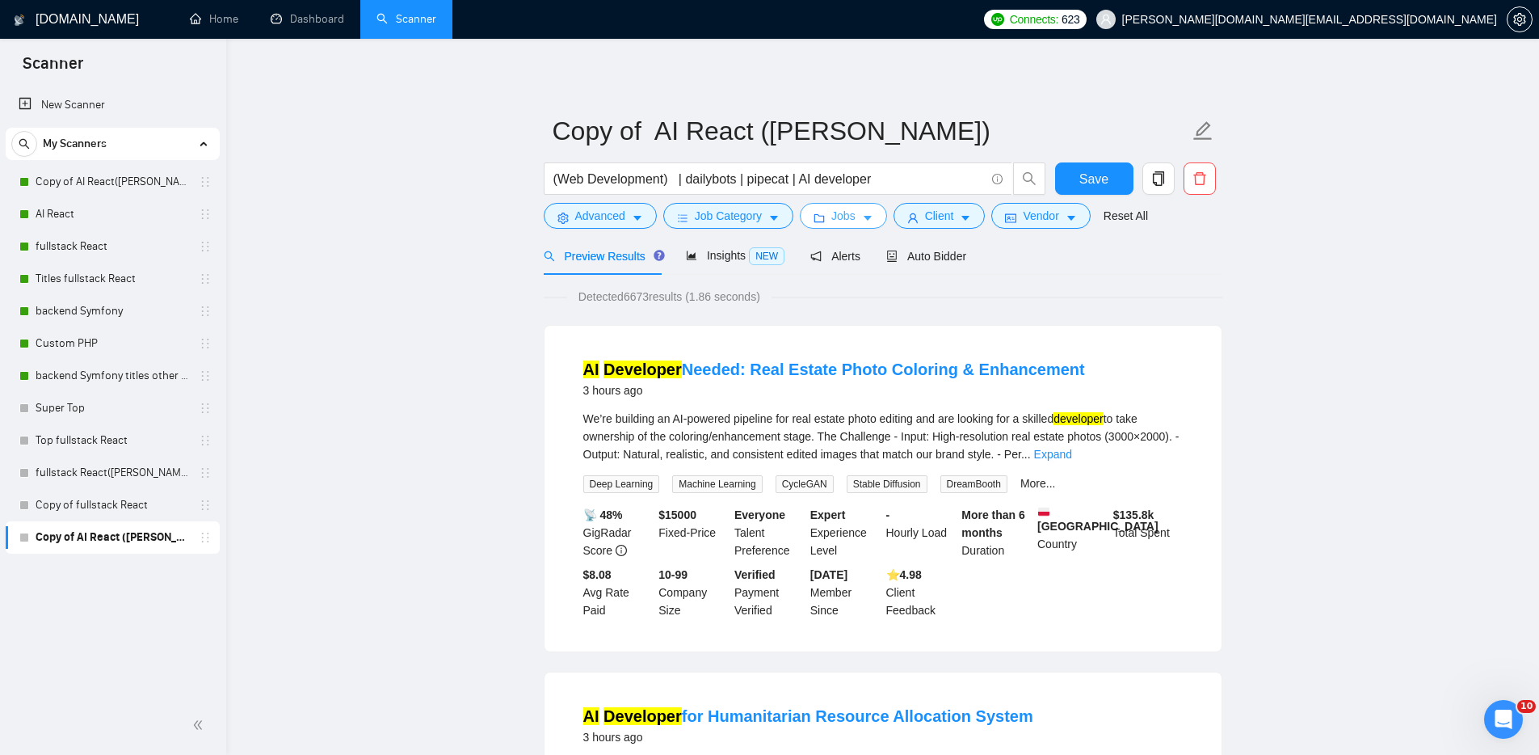
click at [853, 213] on span "Jobs" at bounding box center [843, 216] width 24 height 18
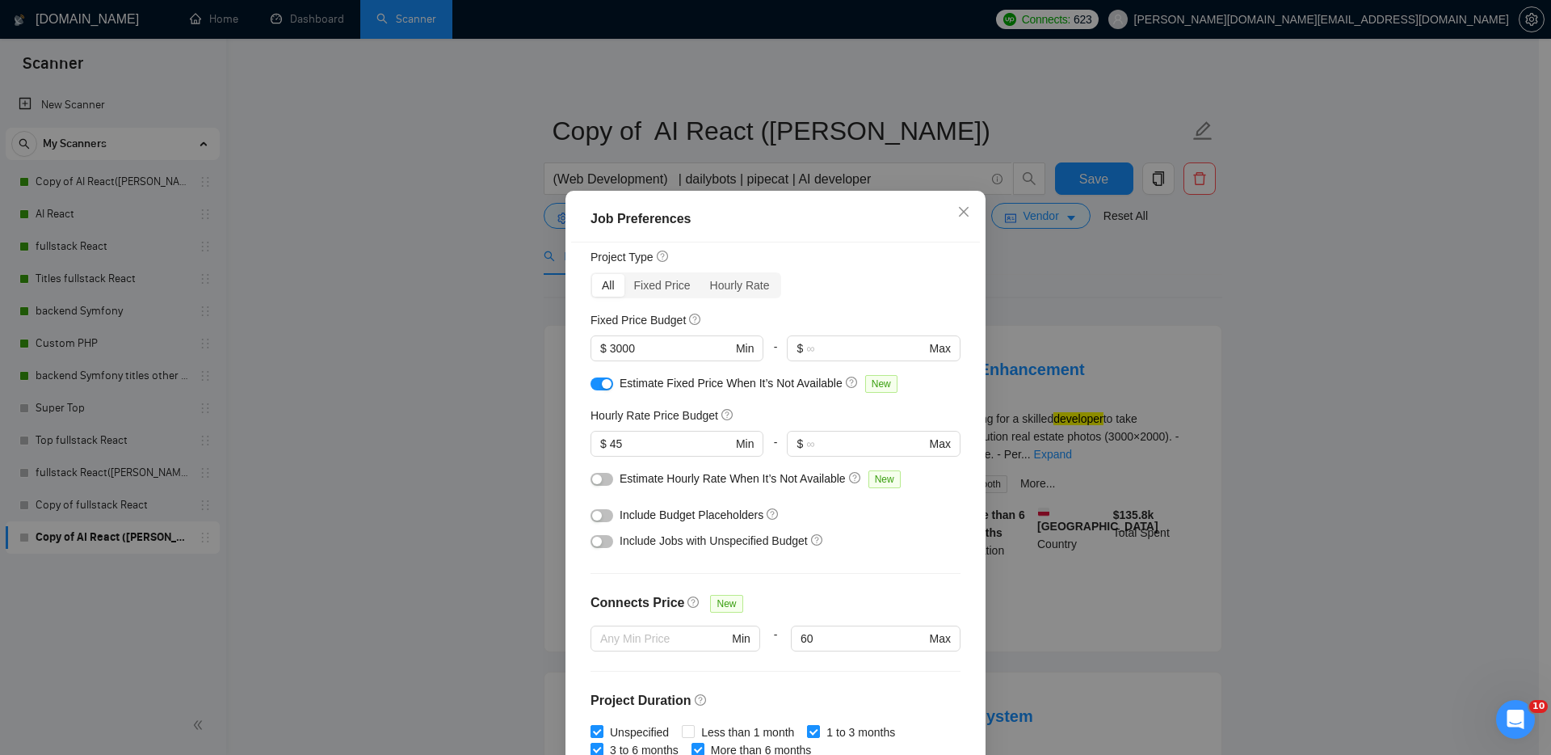
scroll to position [5, 0]
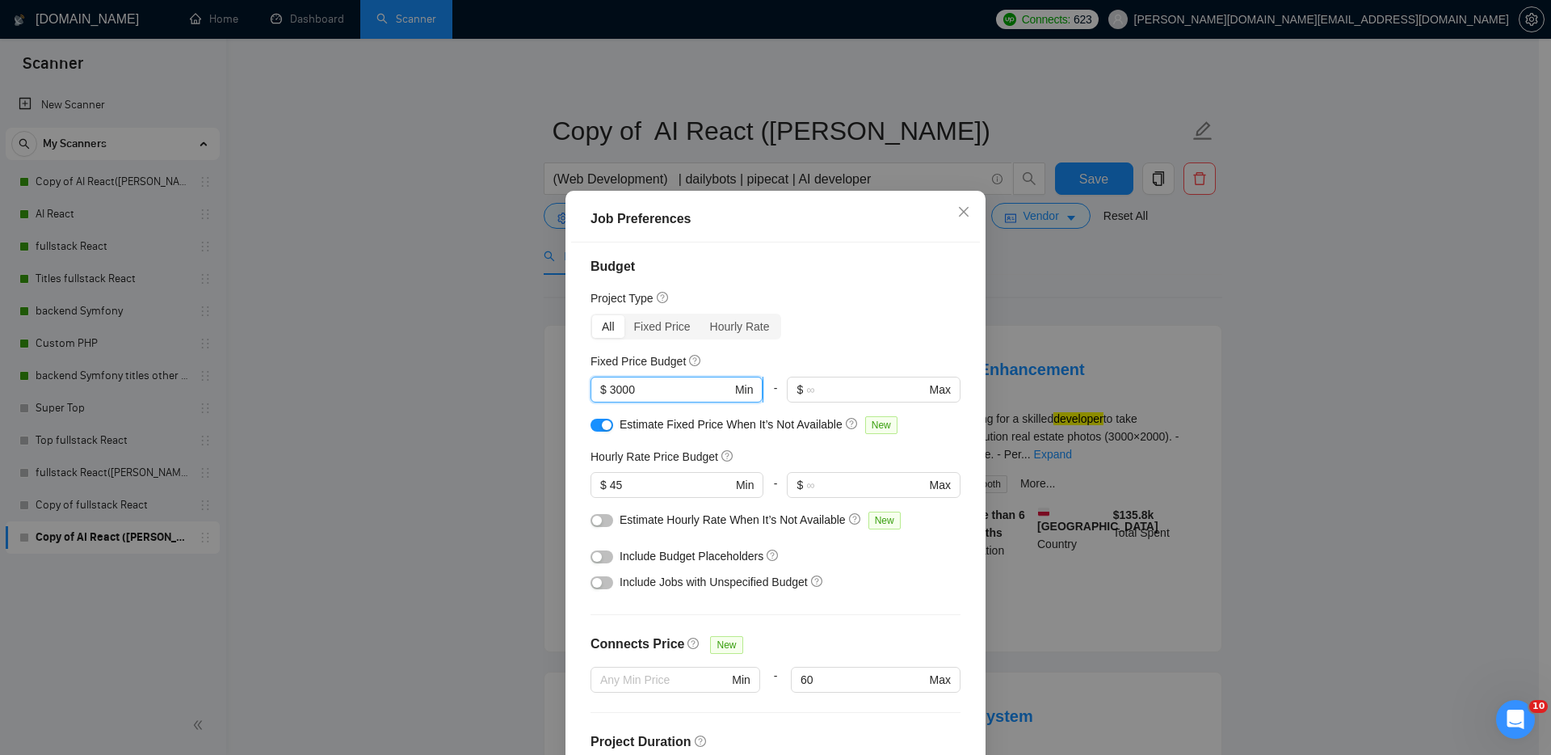
click at [603, 386] on span "$ 3000 Min" at bounding box center [677, 390] width 172 height 26
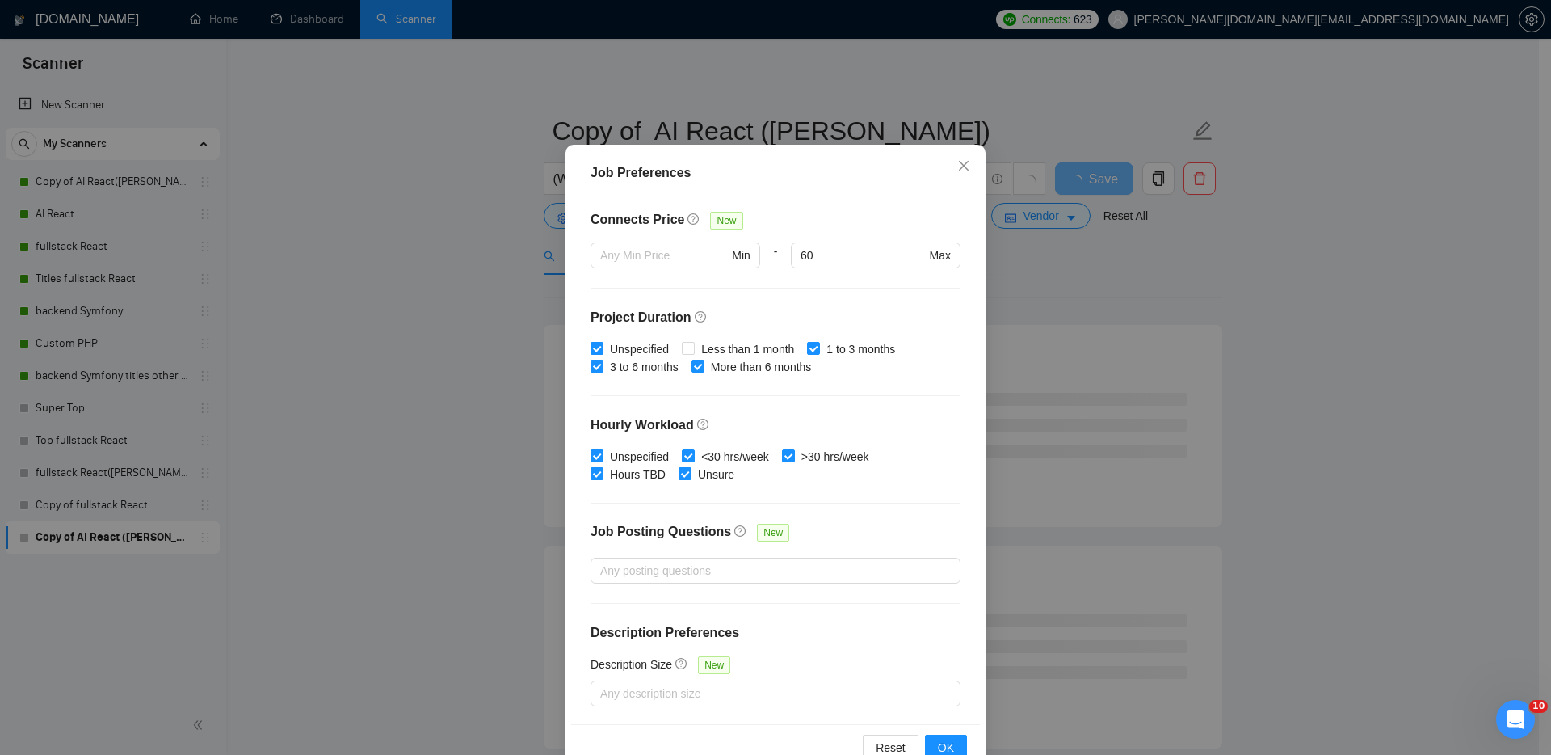
scroll to position [86, 0]
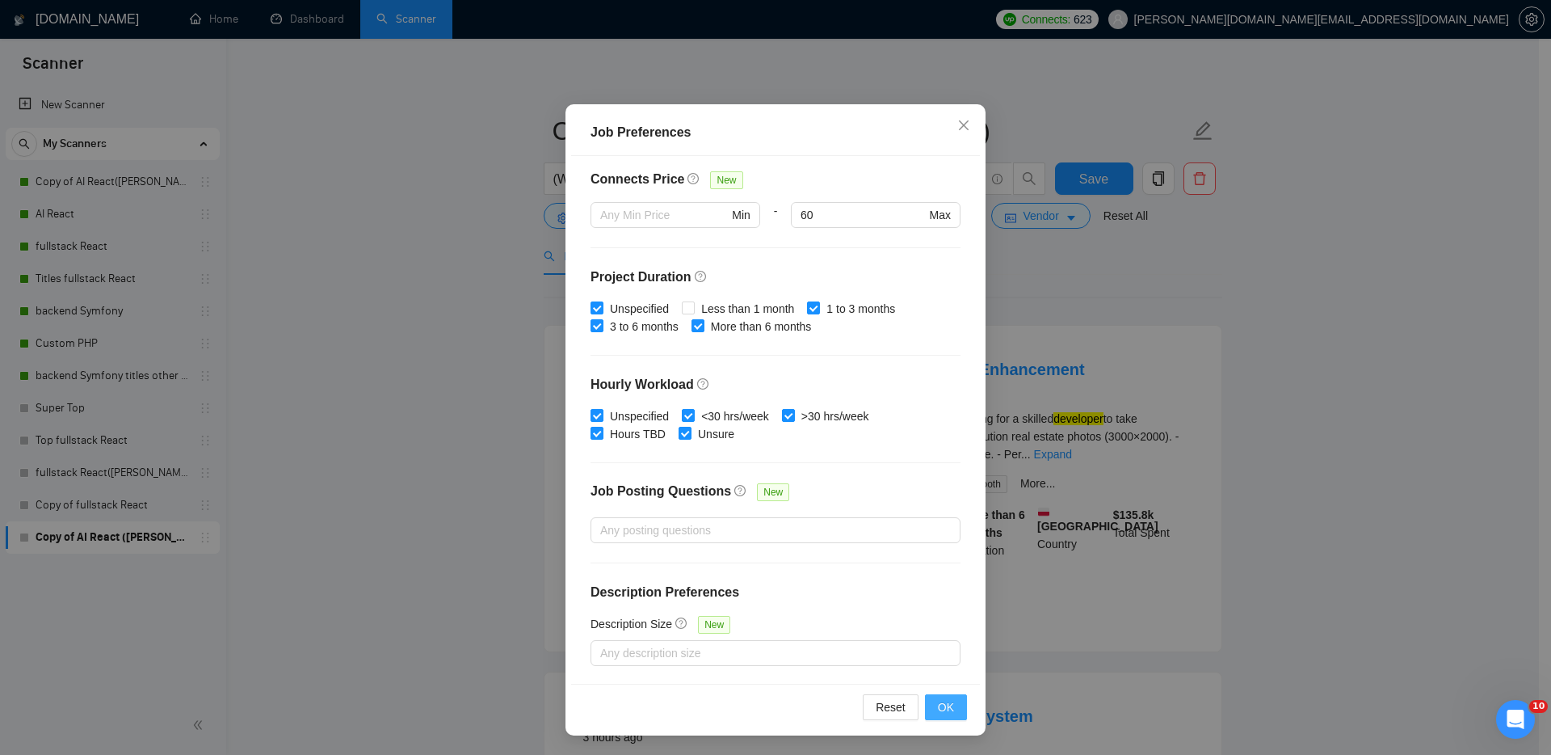
type input "10000"
click at [953, 701] on button "OK" at bounding box center [946, 707] width 42 height 26
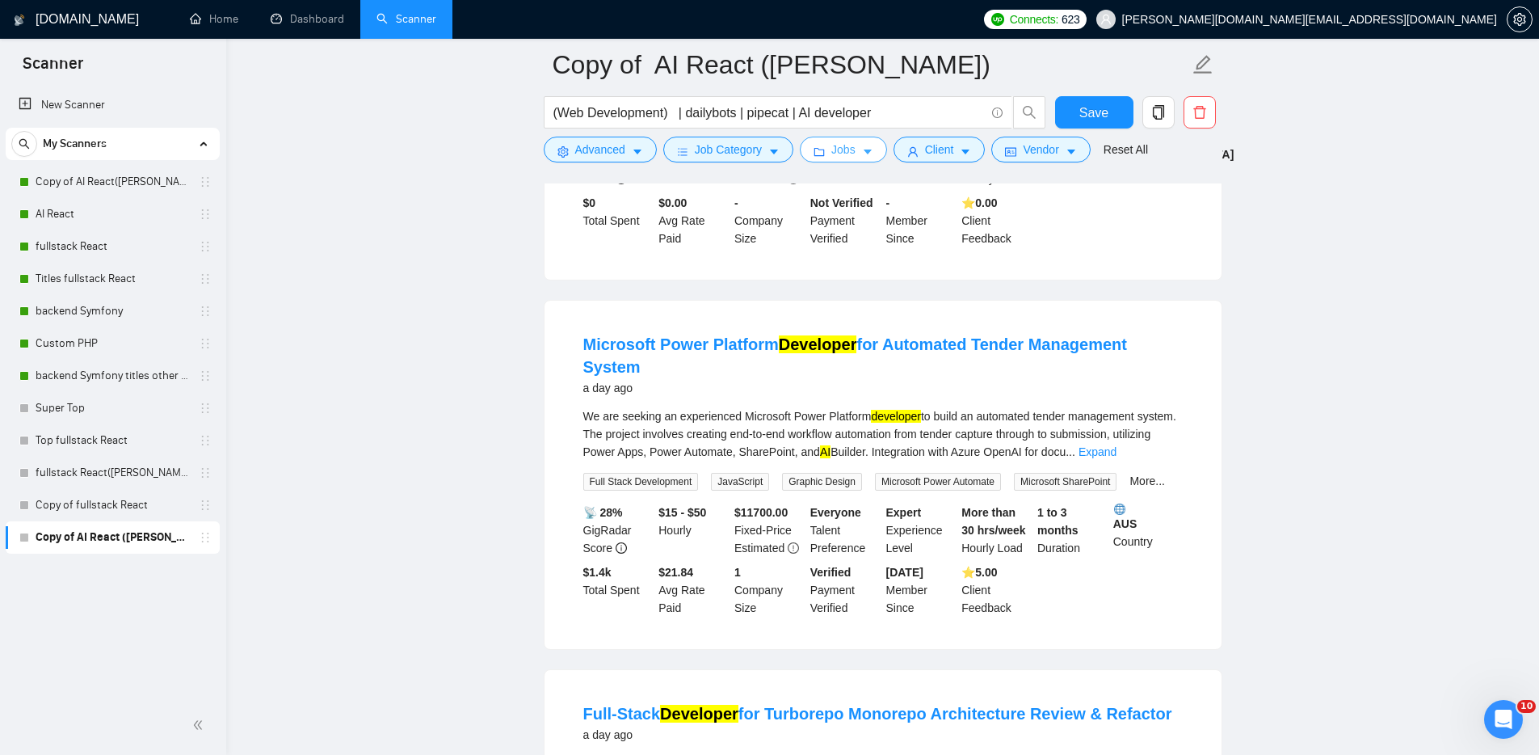
scroll to position [2131, 0]
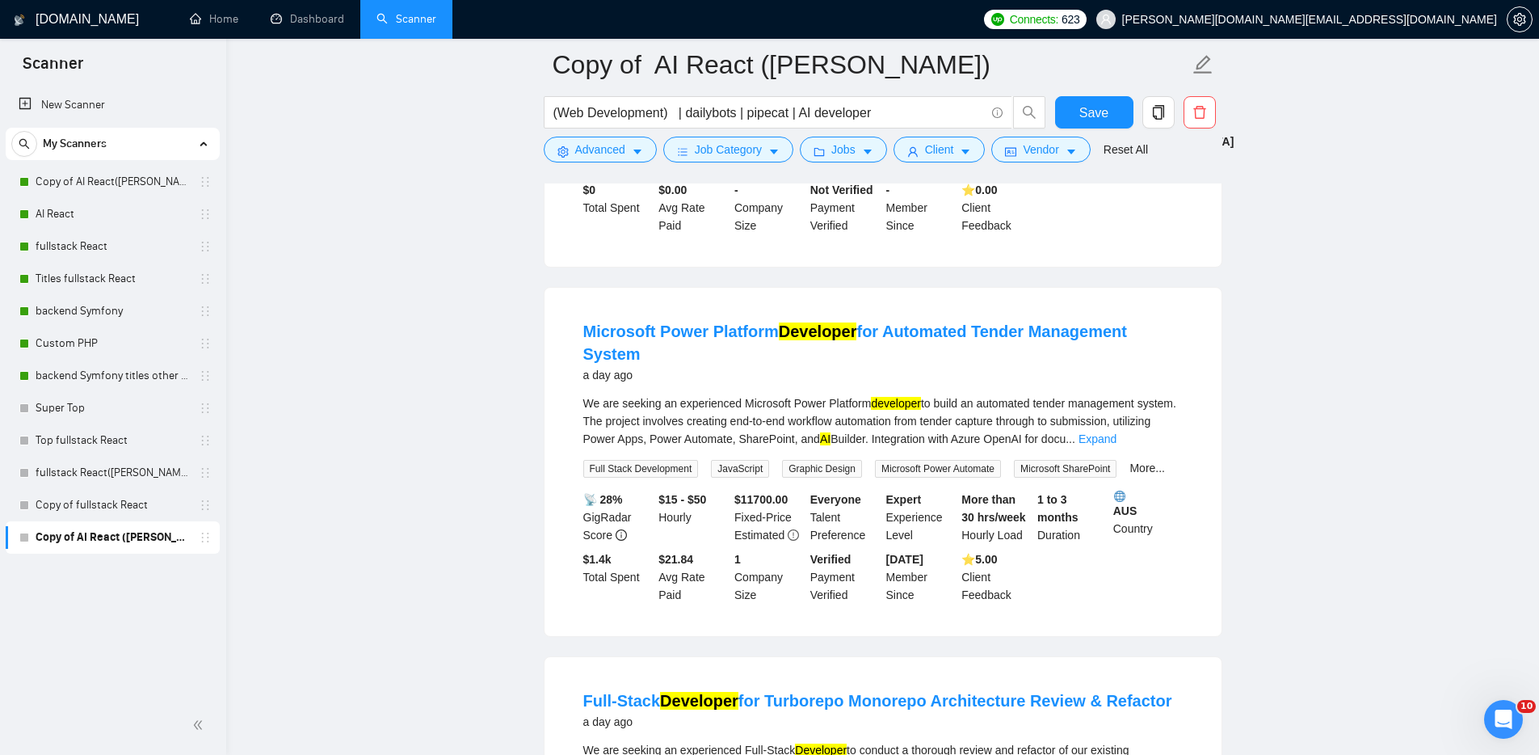
click at [776, 423] on div "We are seeking an experienced Microsoft Power Platform developer to build an au…" at bounding box center [883, 420] width 600 height 53
click at [776, 422] on div "We are seeking an experienced Microsoft Power Platform developer to build an au…" at bounding box center [883, 420] width 600 height 53
copy div "Microsoft"
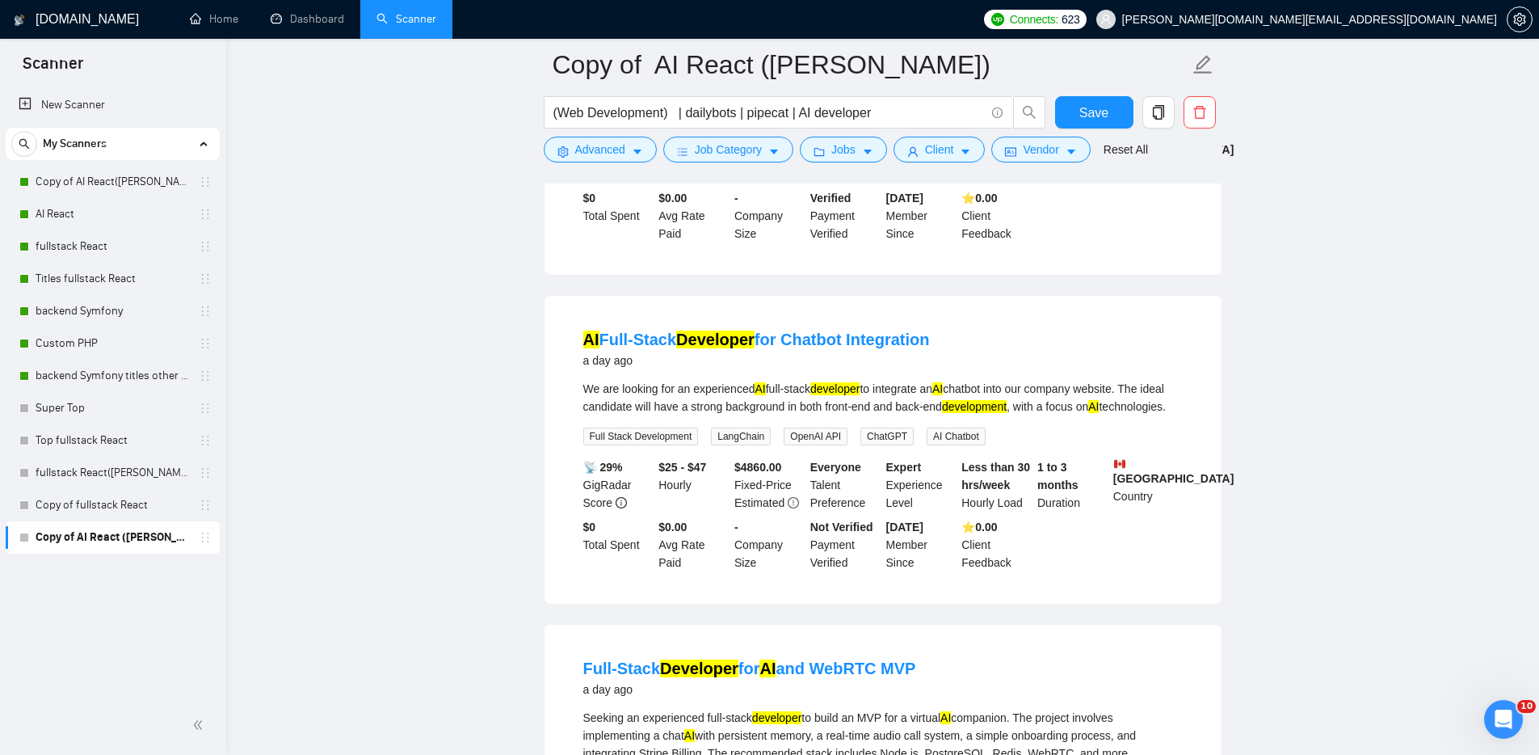
scroll to position [857, 0]
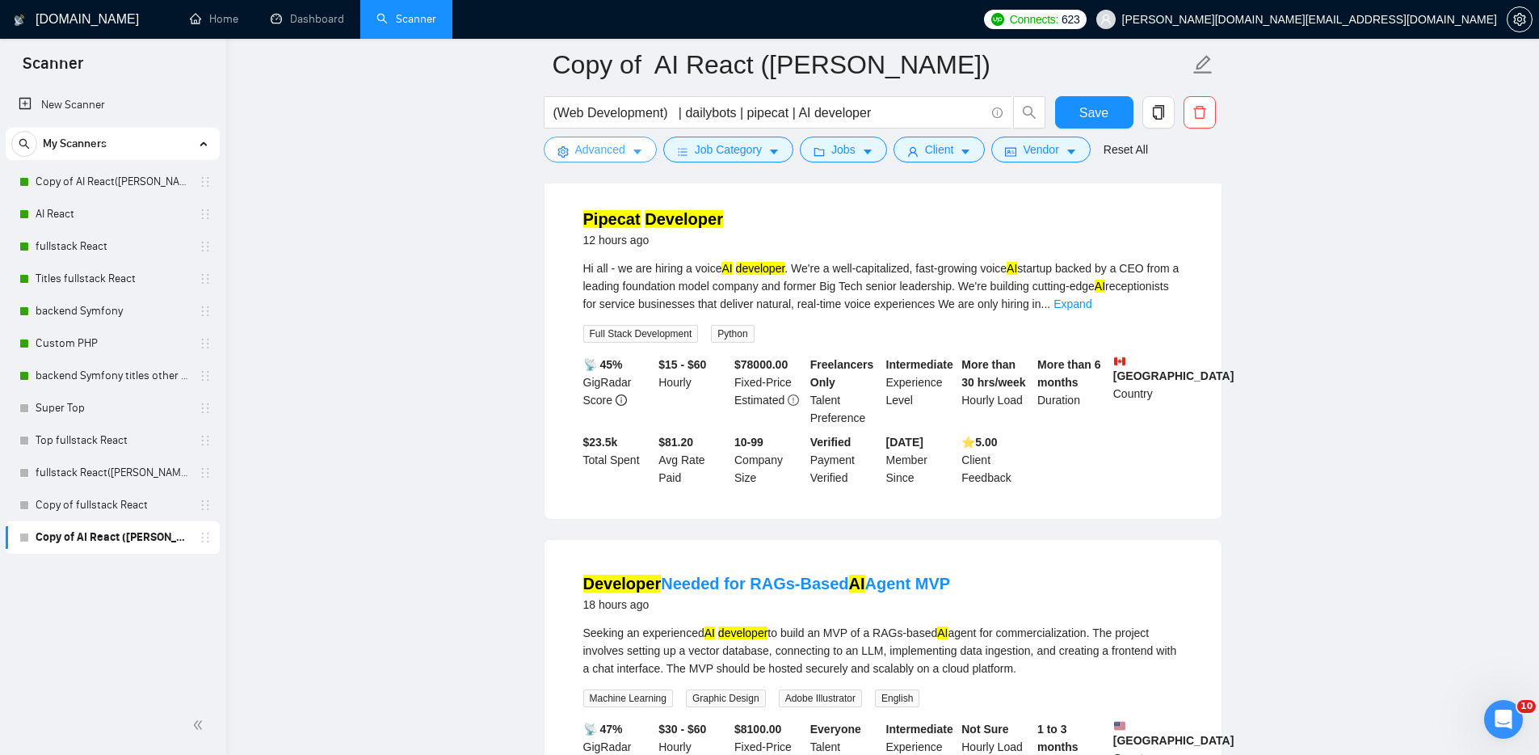
click at [614, 157] on span "Advanced" at bounding box center [600, 150] width 50 height 18
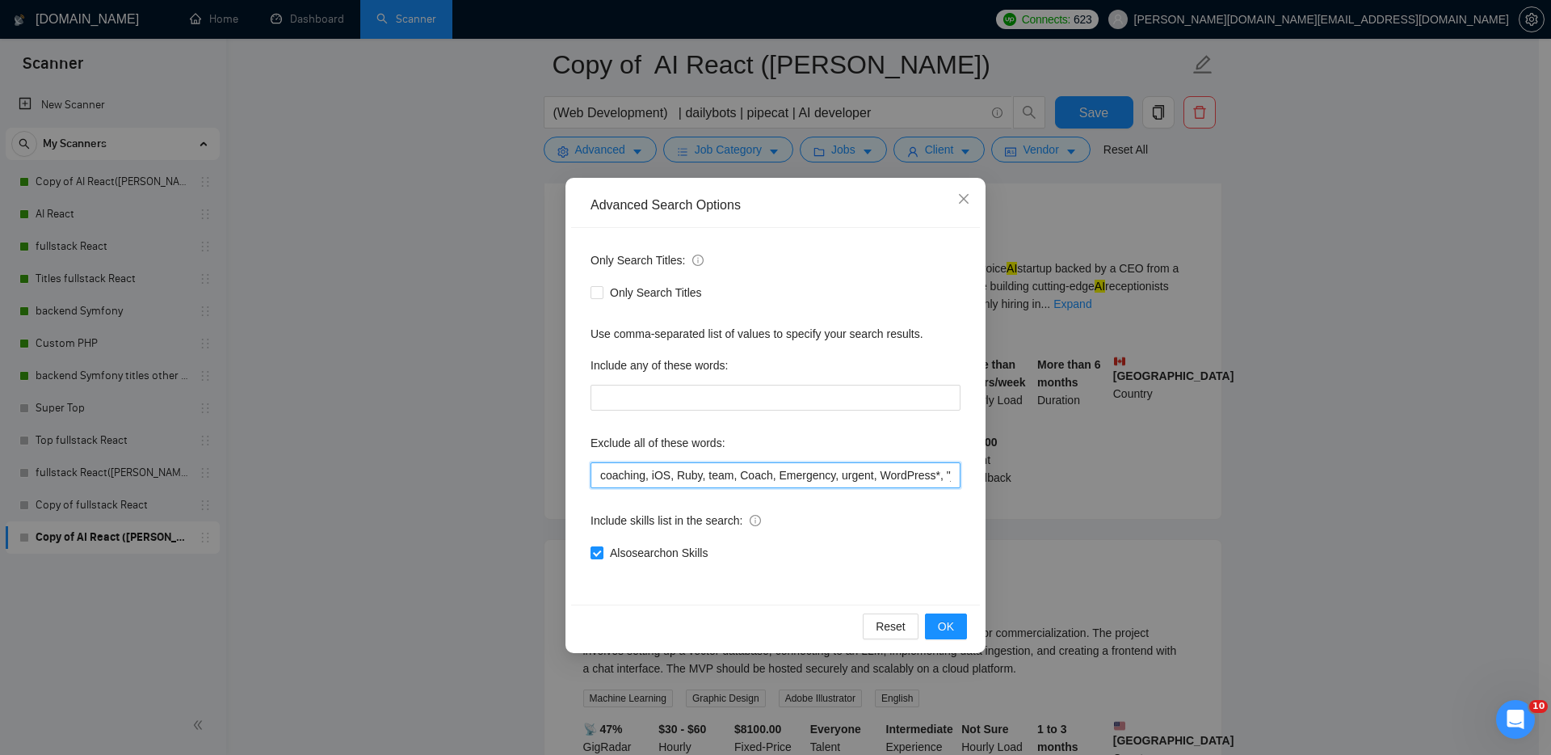
drag, startPoint x: 600, startPoint y: 472, endPoint x: 610, endPoint y: 483, distance: 15.4
click at [600, 472] on input "coaching, iOS, Ruby, team, Coach, Emergency, urgent, WordPress*, "join our", Co…" at bounding box center [776, 475] width 370 height 26
paste input "Microsoft"
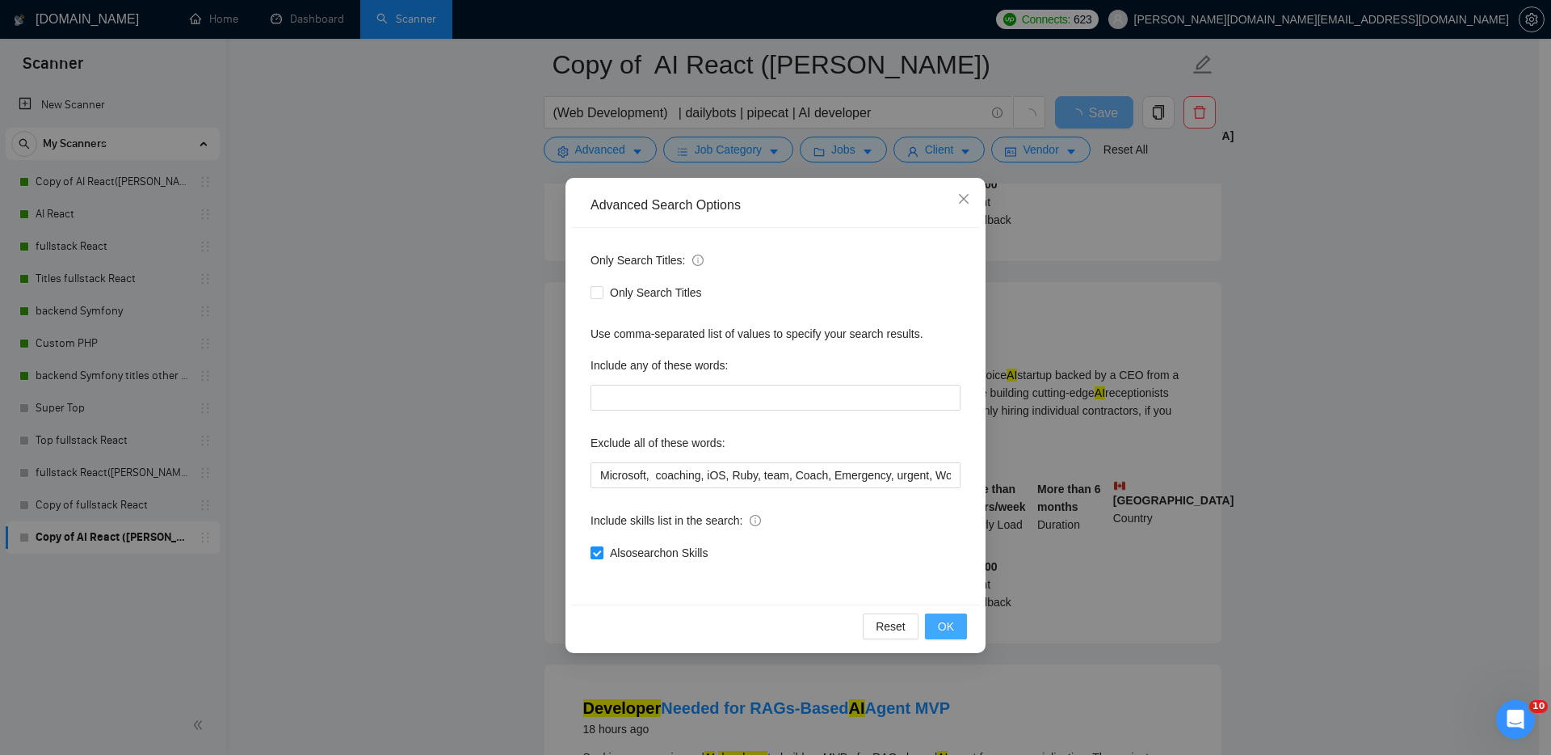
click at [936, 620] on button "OK" at bounding box center [946, 626] width 42 height 26
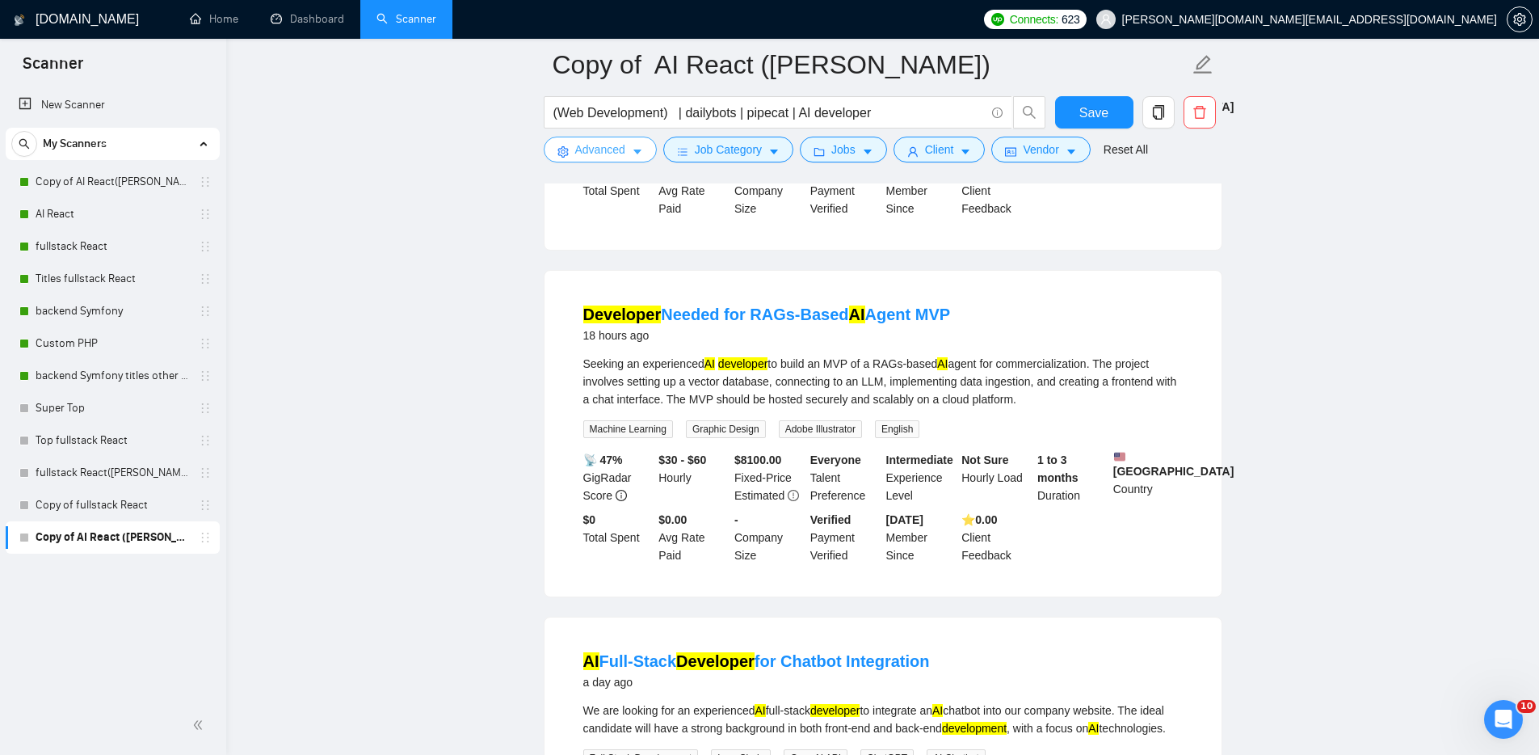
scroll to position [1129, 0]
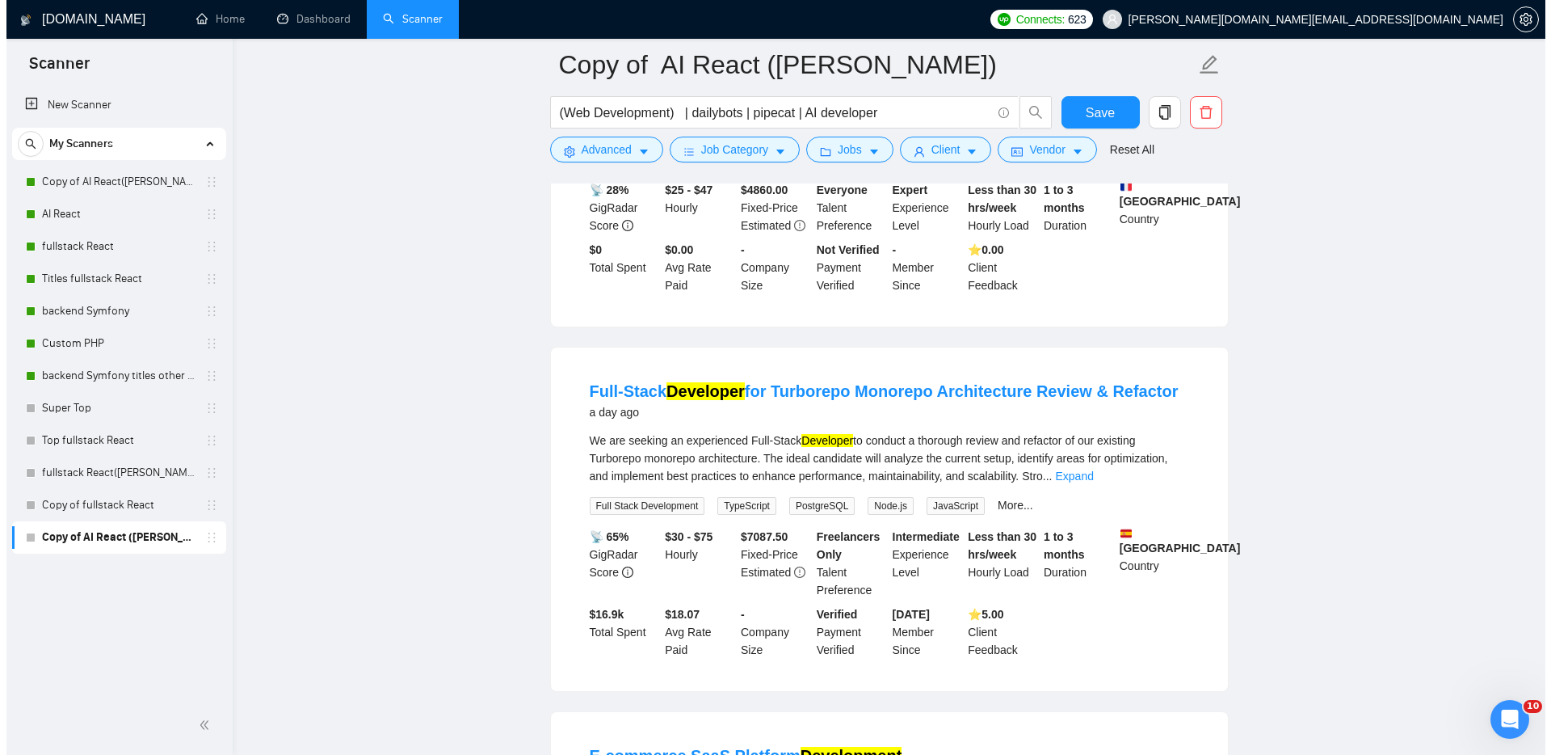
scroll to position [2086, 0]
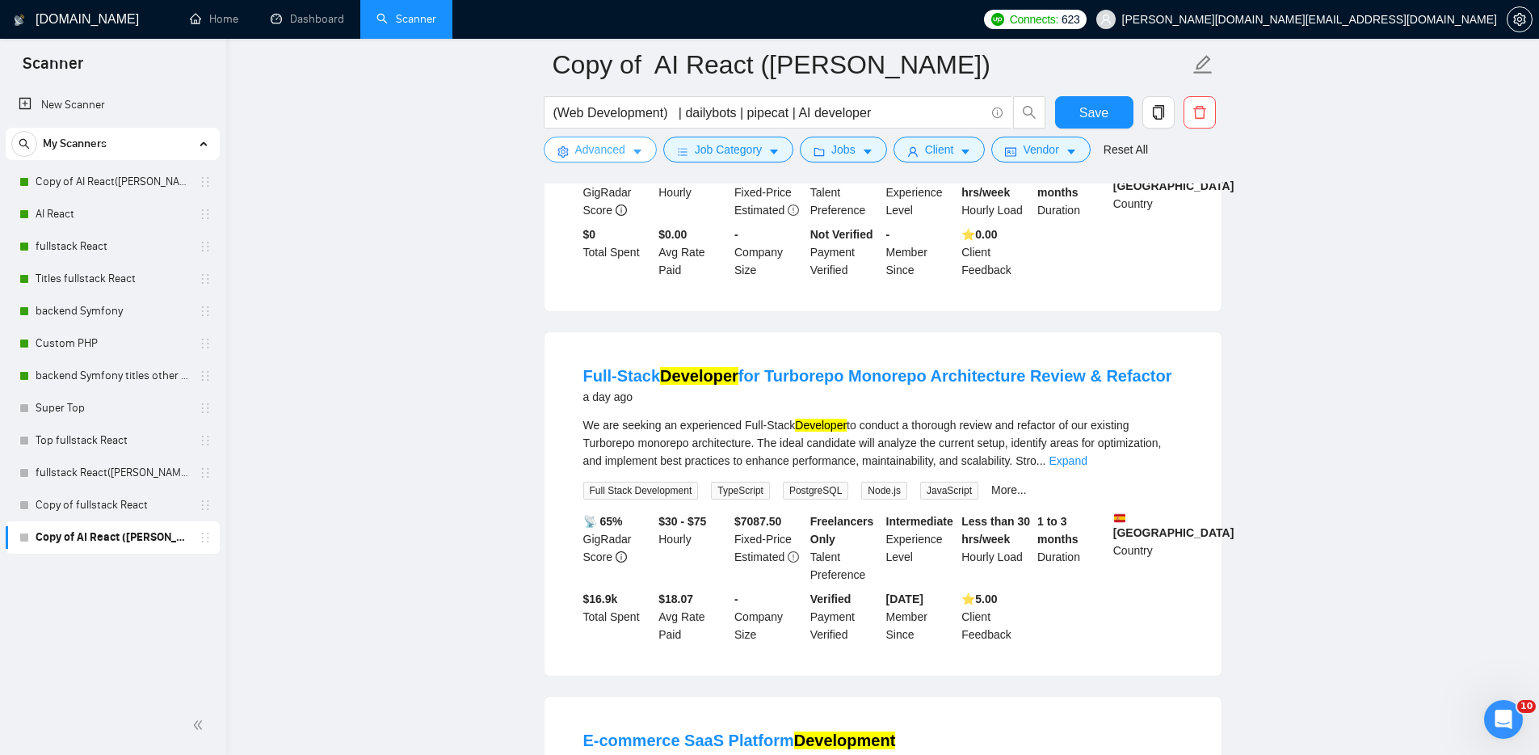
drag, startPoint x: 590, startPoint y: 145, endPoint x: 598, endPoint y: 153, distance: 10.9
click at [590, 145] on span "Advanced" at bounding box center [600, 150] width 50 height 18
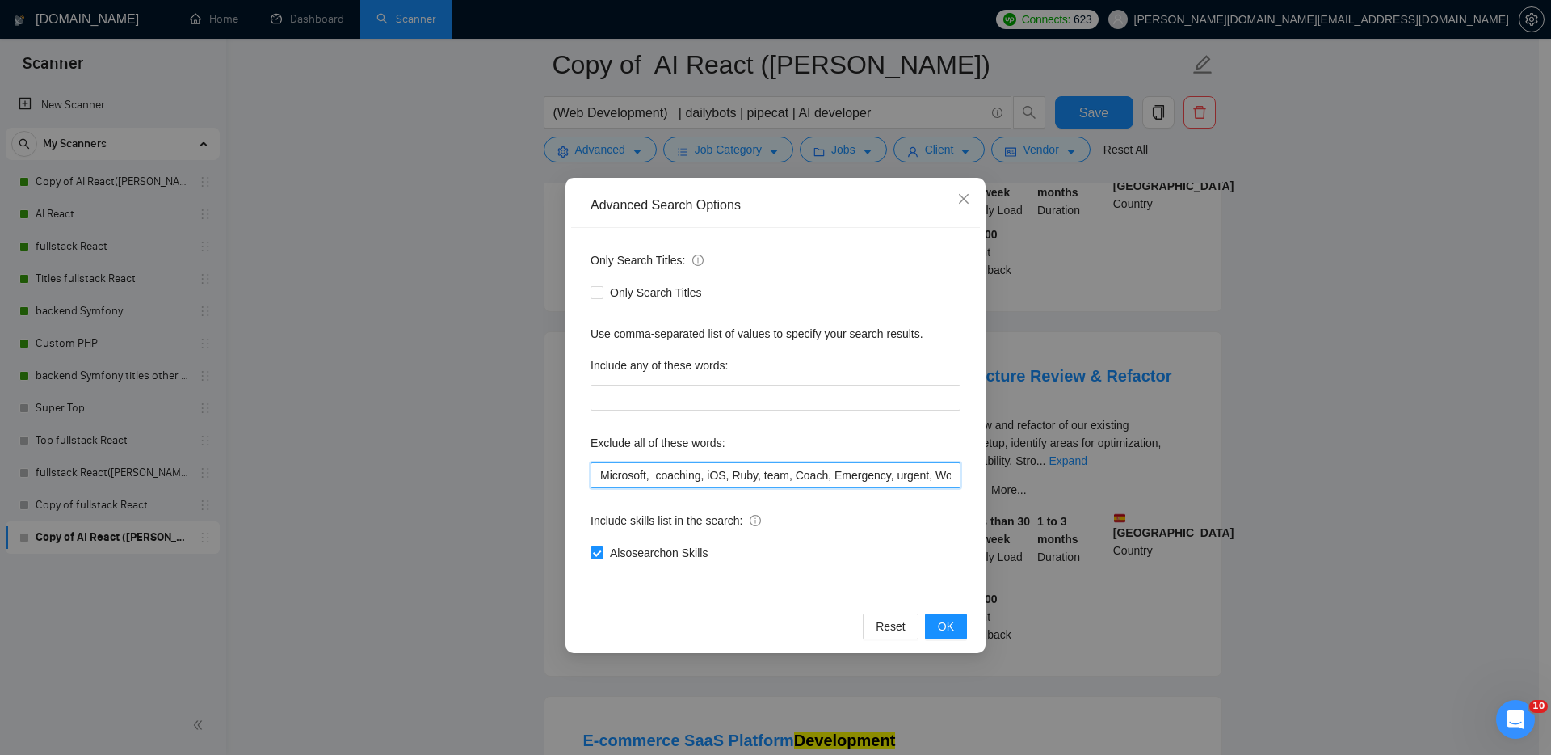
click at [601, 474] on input "Microsoft, coaching, iOS, Ruby, team, Coach, Emergency, urgent, WordPress*, "jo…" at bounding box center [776, 475] width 370 height 26
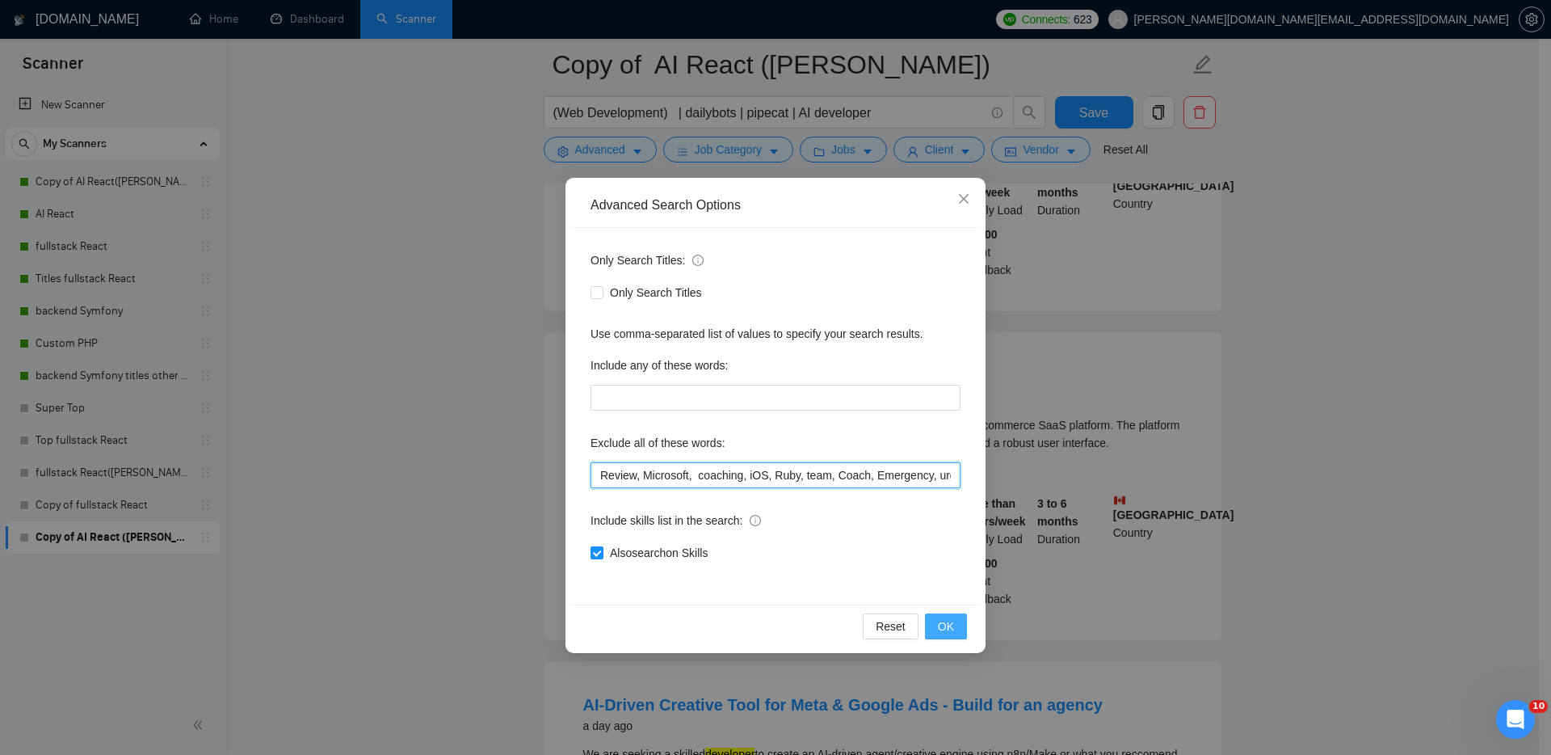
type input "Review, Microsoft, coaching, iOS, Ruby, team, Coach, Emergency, urgent, WordPre…"
click at [947, 627] on span "OK" at bounding box center [946, 626] width 16 height 18
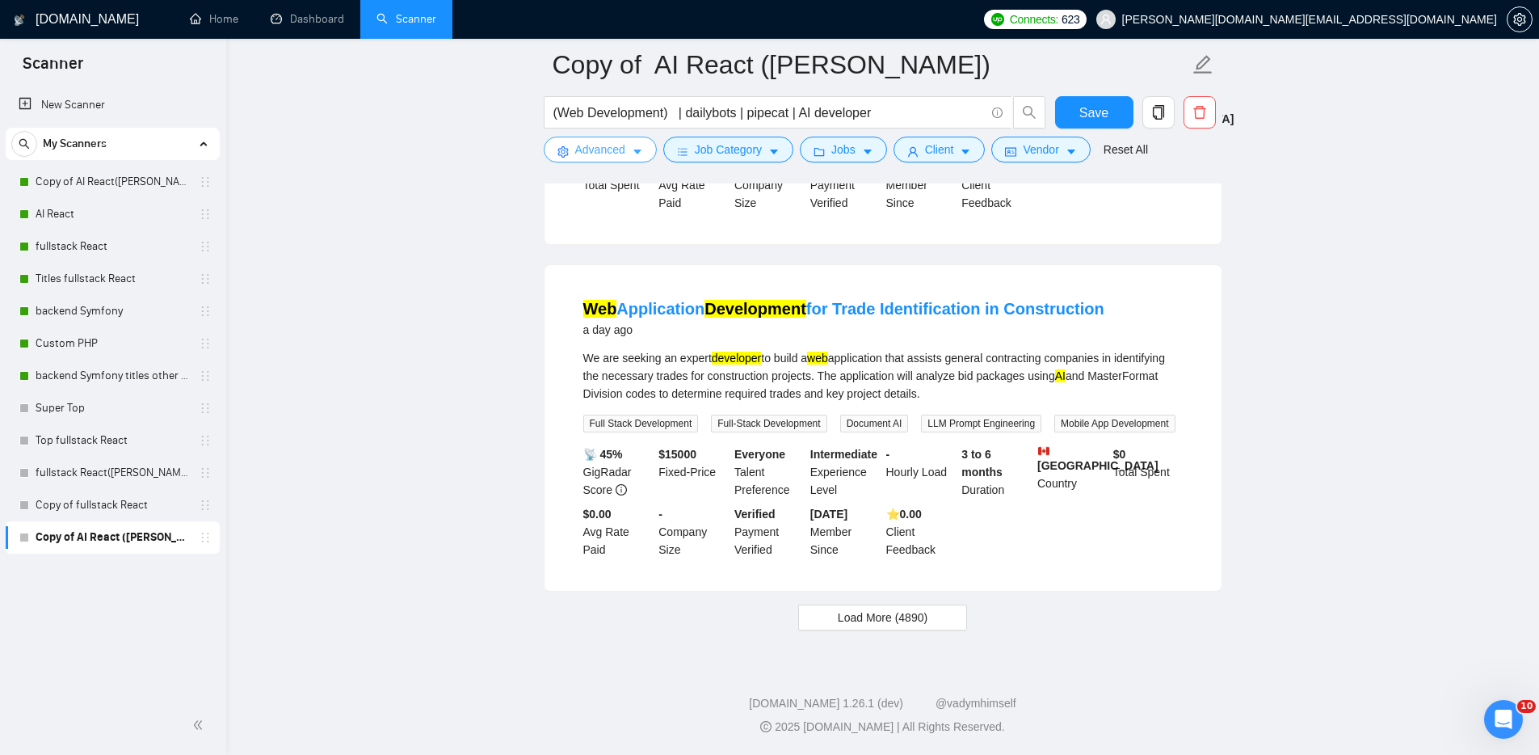
scroll to position [3252, 0]
click at [904, 616] on span "Load More (4890)" at bounding box center [883, 617] width 90 height 18
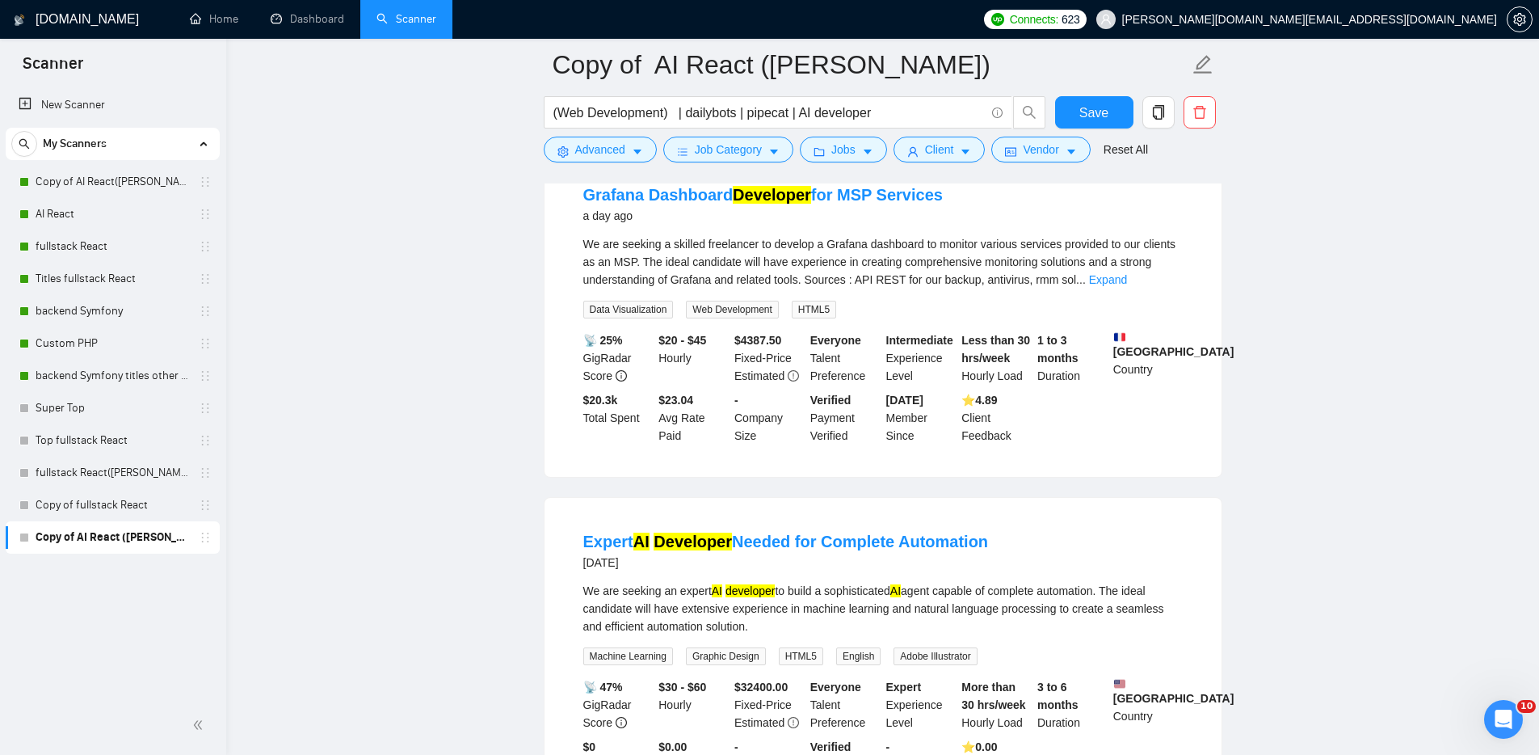
scroll to position [4020, 0]
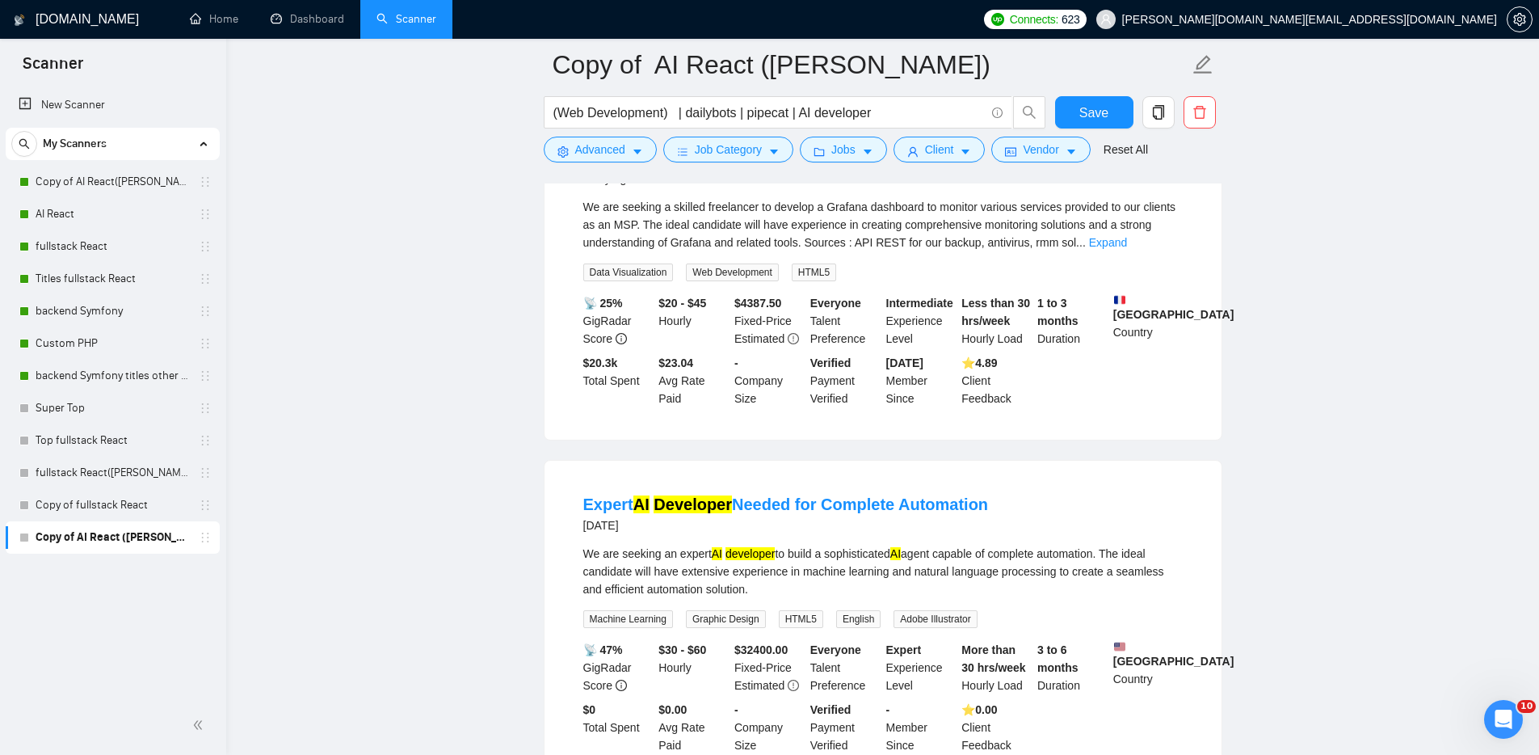
click at [784, 166] on mark "Developer" at bounding box center [772, 158] width 78 height 18
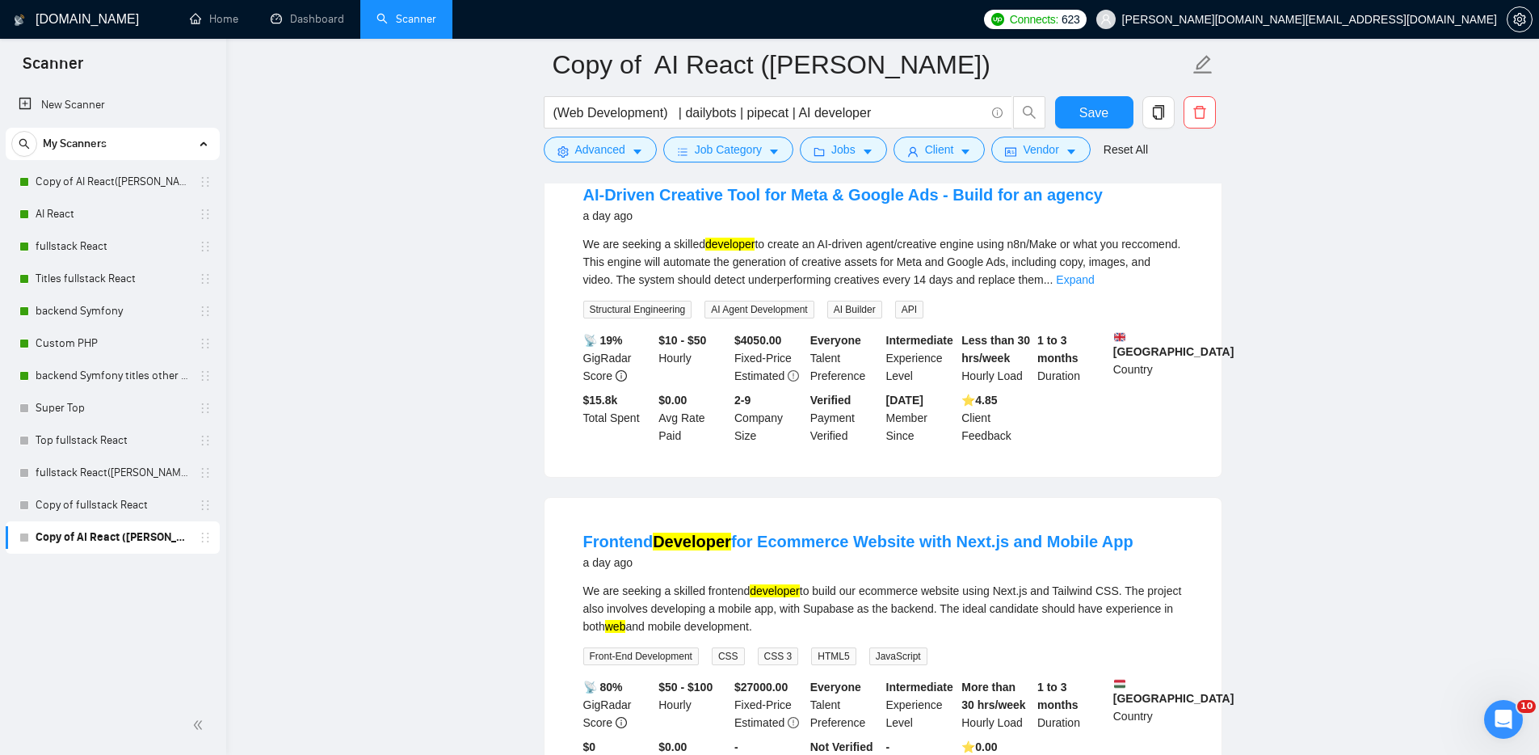
scroll to position [2443, 0]
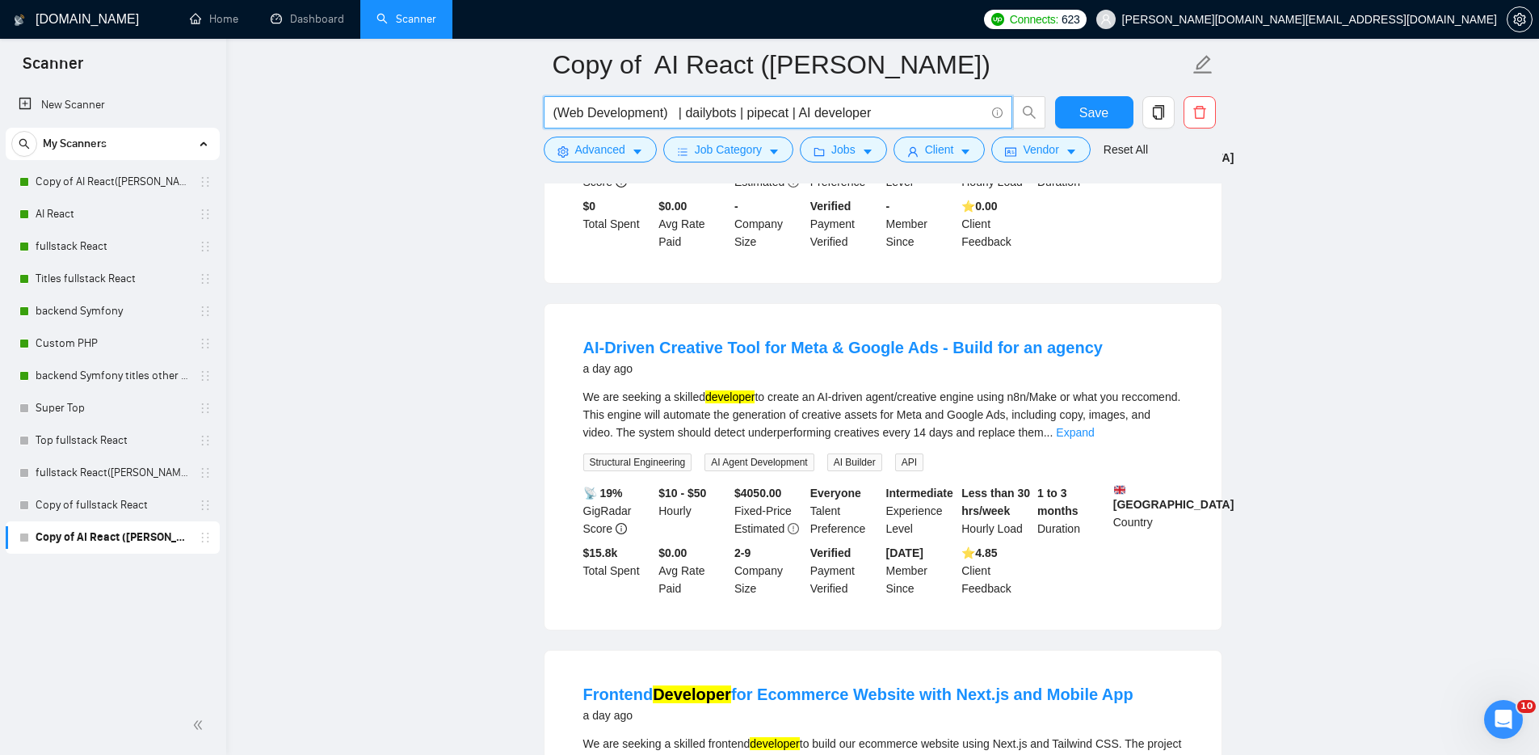
click at [878, 111] on input "(Web Development) | dailybots | pipecat | AI developer" at bounding box center [768, 113] width 431 height 20
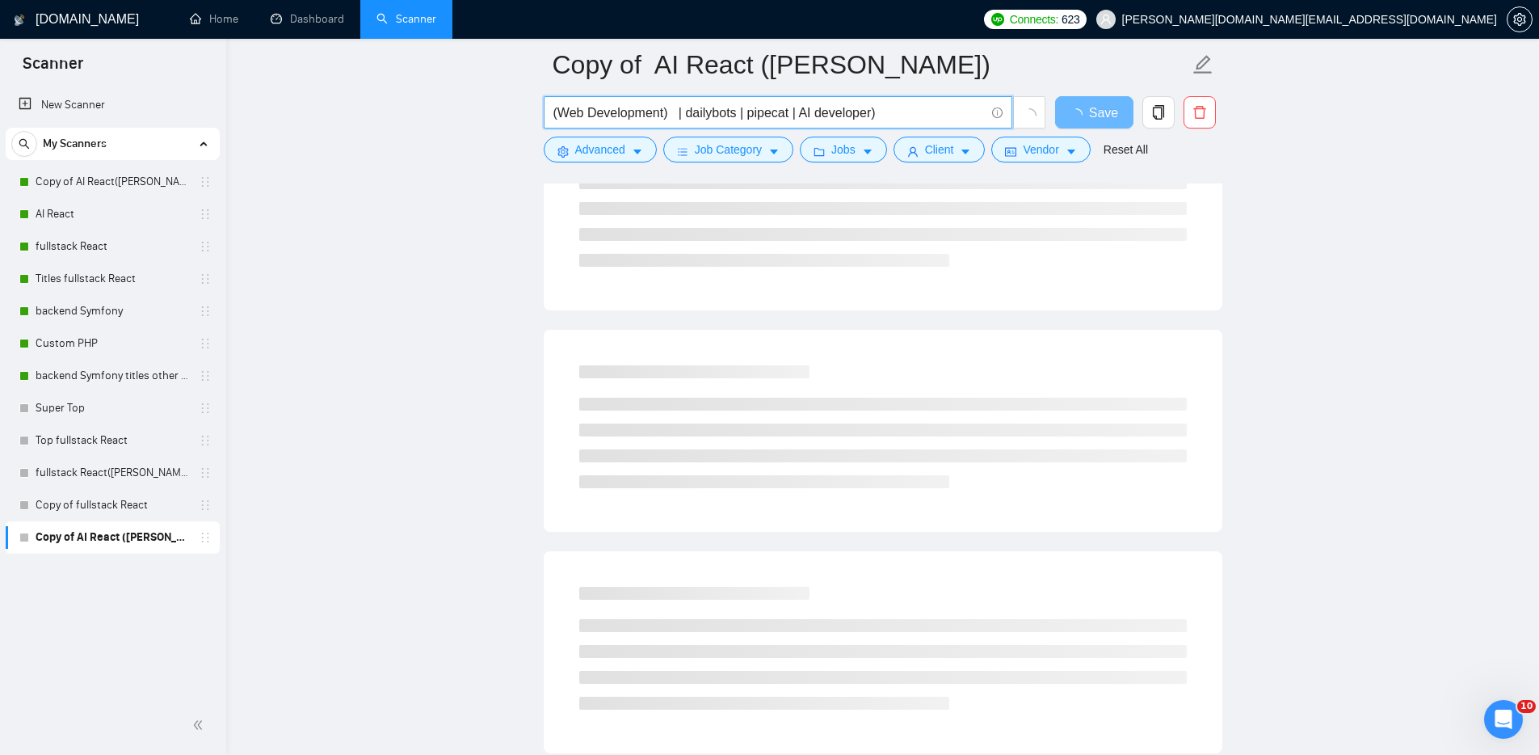
click at [806, 111] on input "(Web Development) | dailybots | pipecat | AI developer)" at bounding box center [768, 113] width 431 height 20
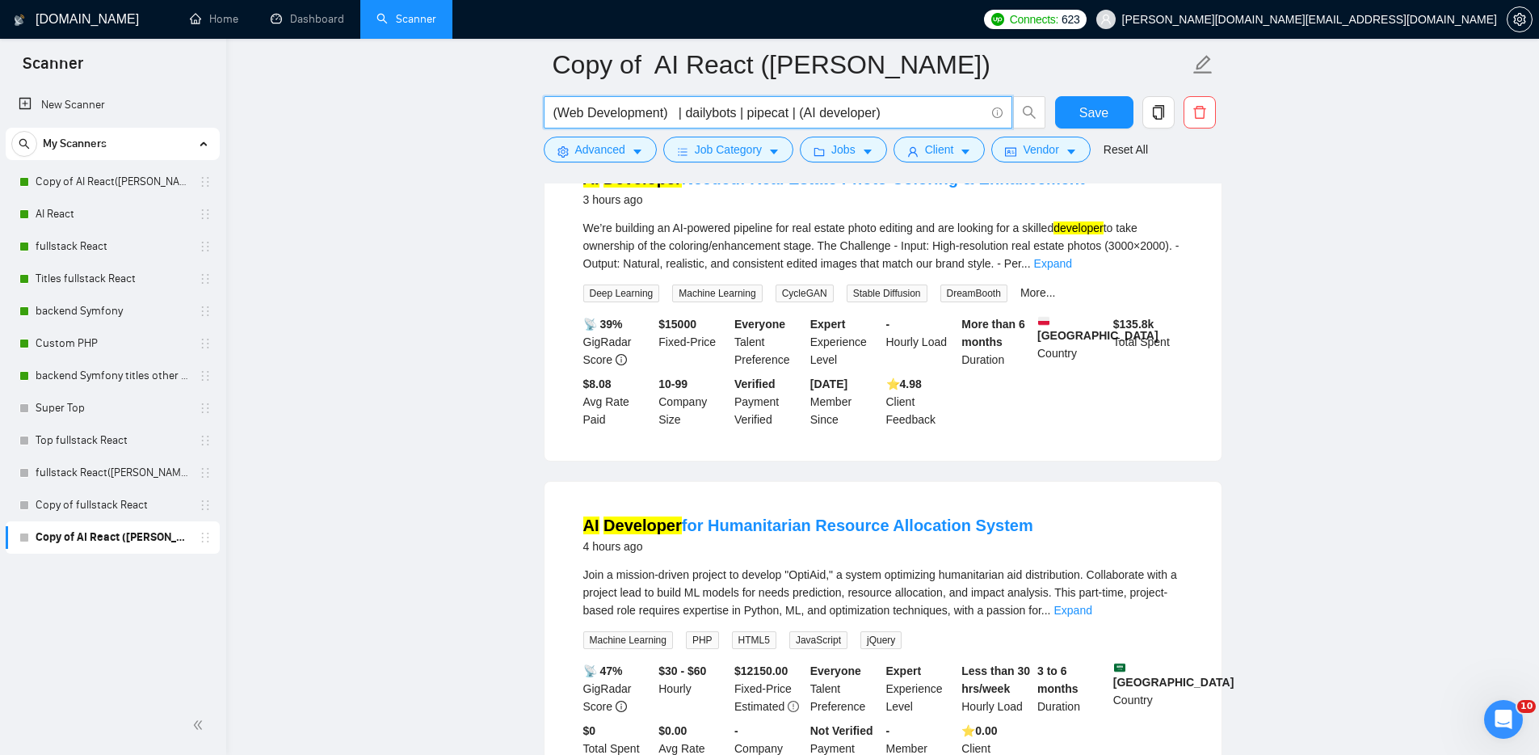
scroll to position [131, 0]
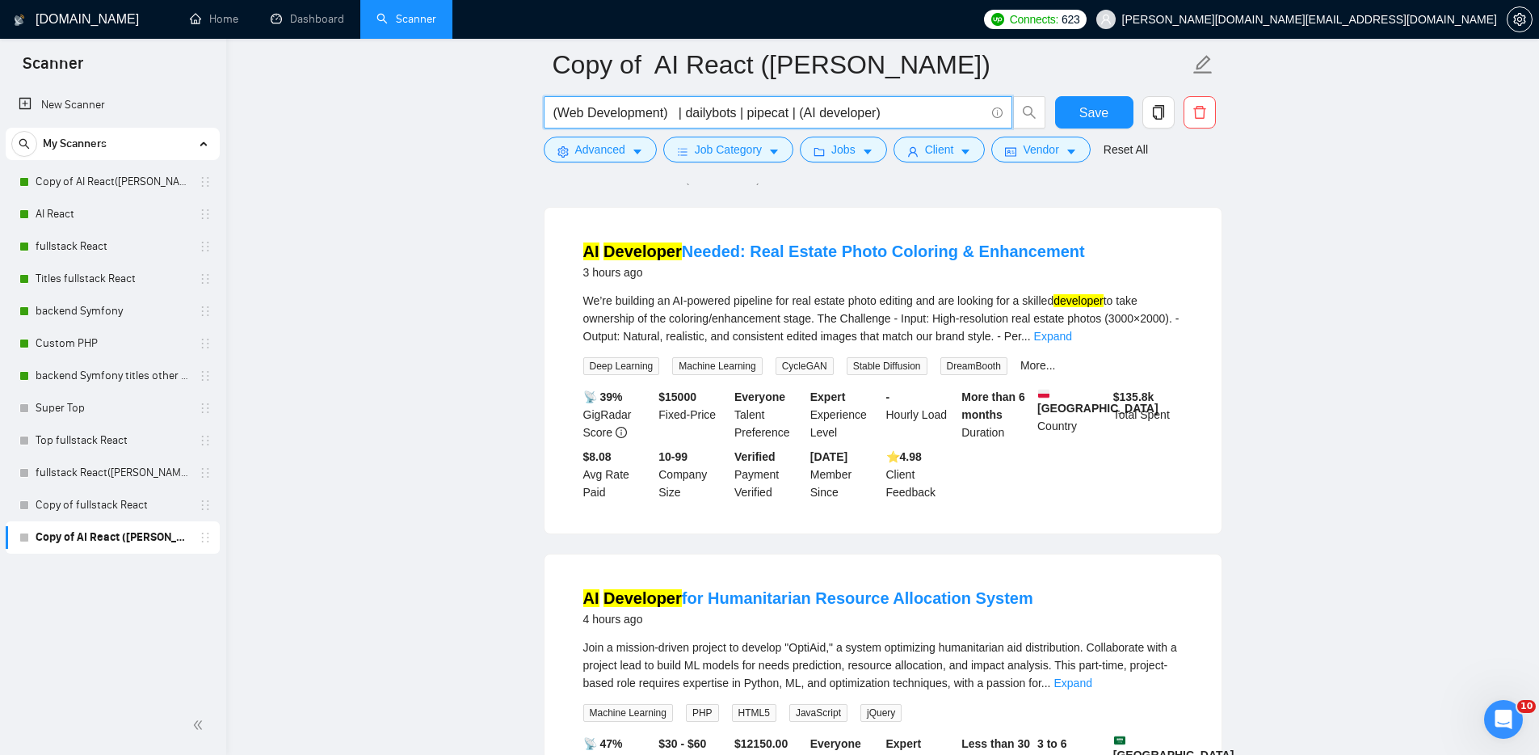
drag, startPoint x: 936, startPoint y: 116, endPoint x: 953, endPoint y: 128, distance: 21.1
click at [937, 116] on input "(Web Development) | dailybots | pipecat | (AI developer)" at bounding box center [768, 113] width 431 height 20
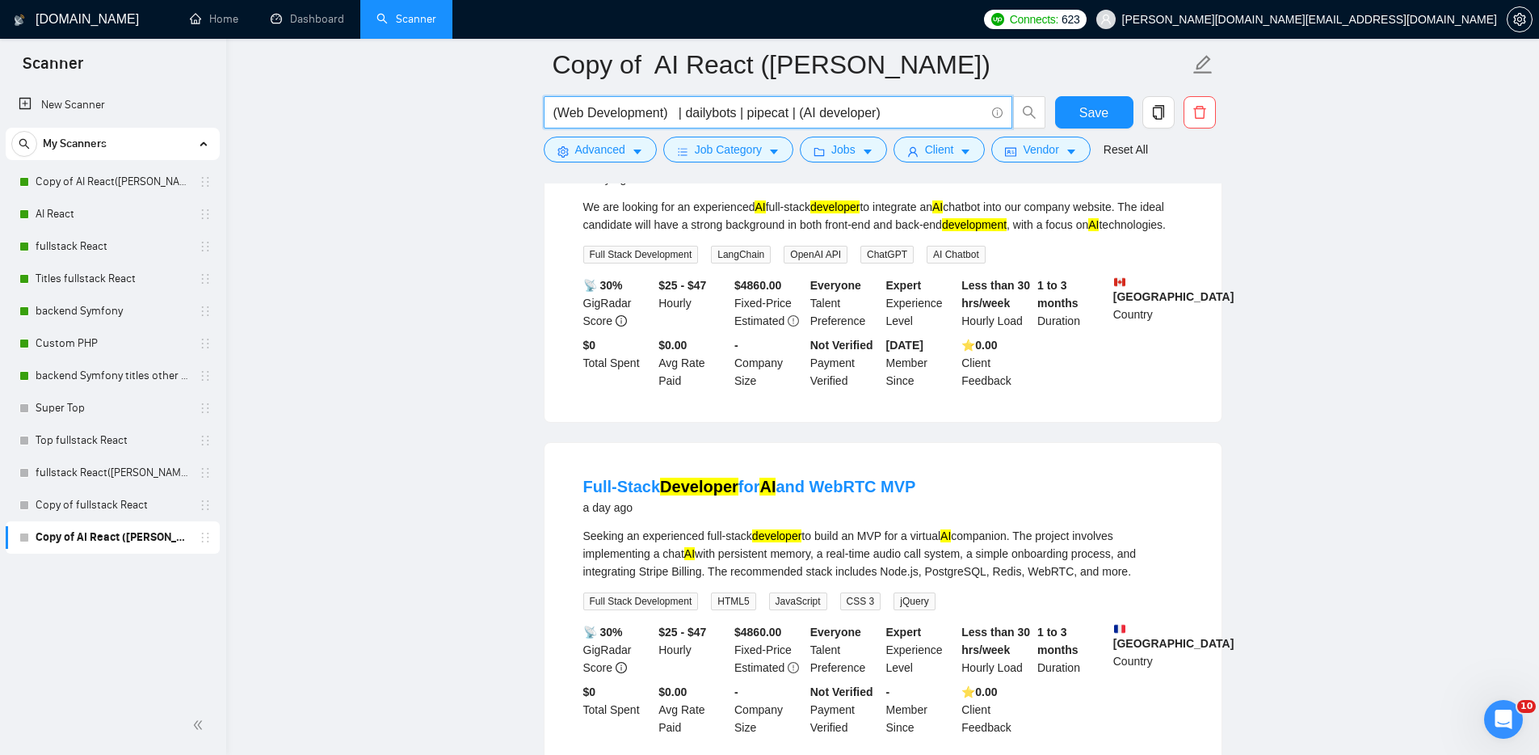
scroll to position [2022, 0]
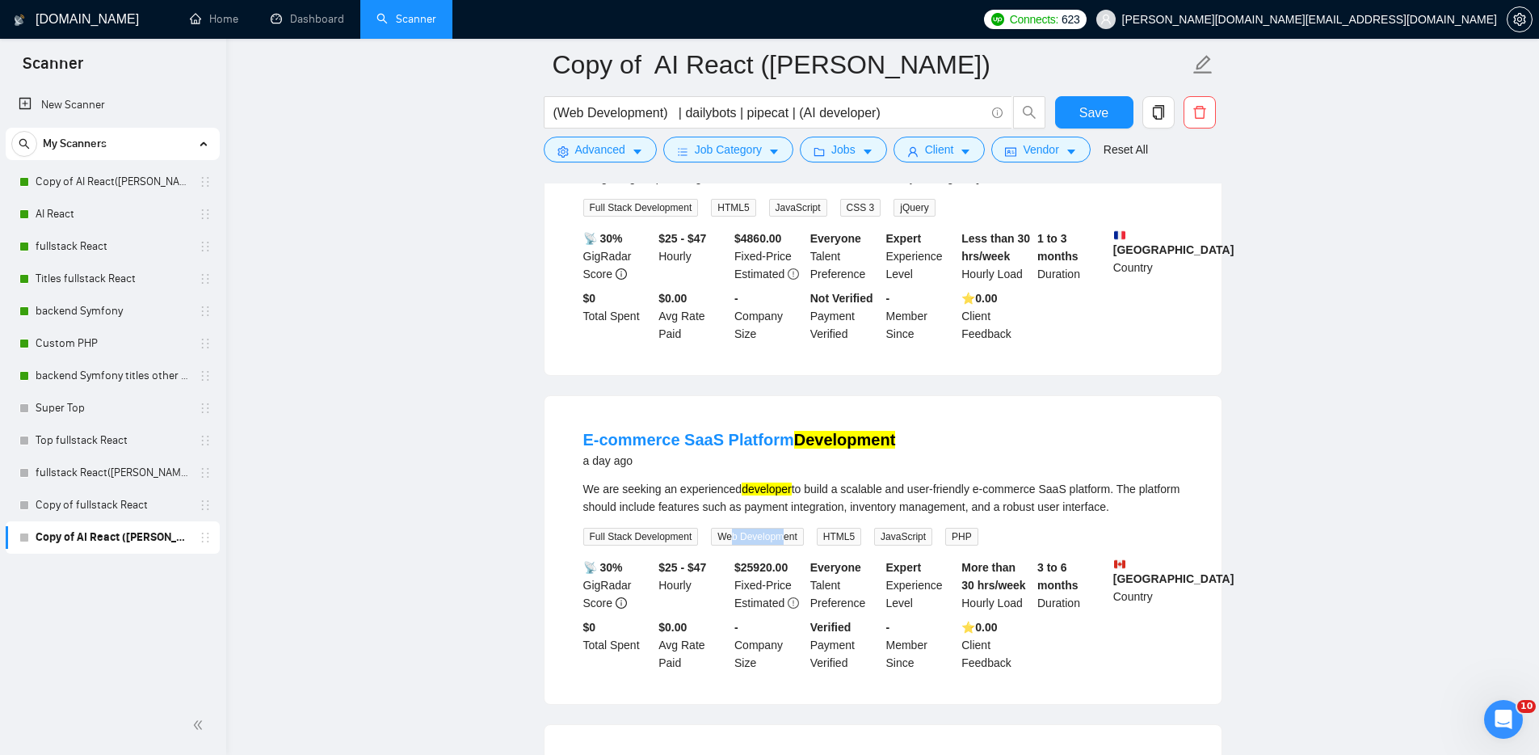
drag, startPoint x: 790, startPoint y: 579, endPoint x: 734, endPoint y: 575, distance: 55.8
click at [734, 545] on span "Web Development" at bounding box center [757, 537] width 93 height 18
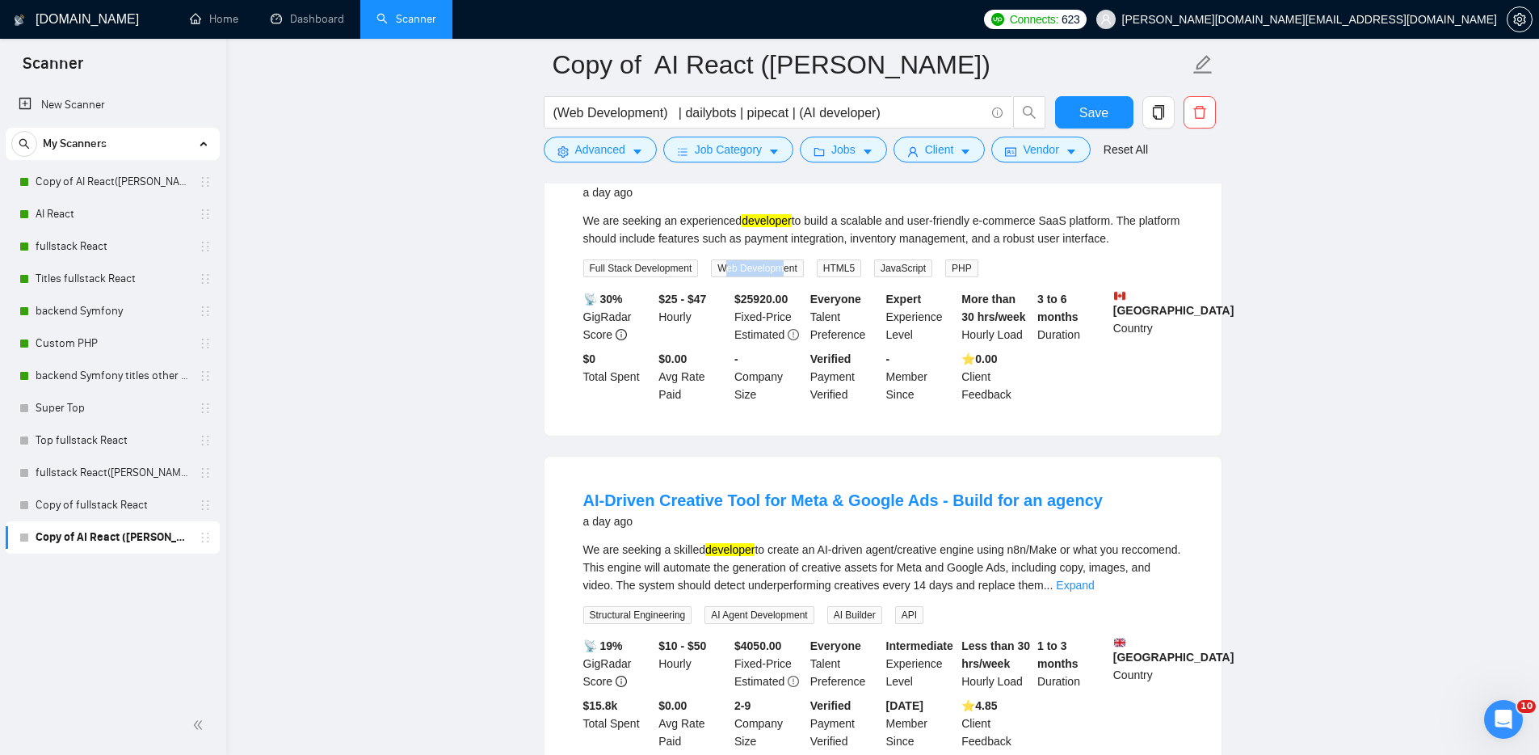
scroll to position [2223, 0]
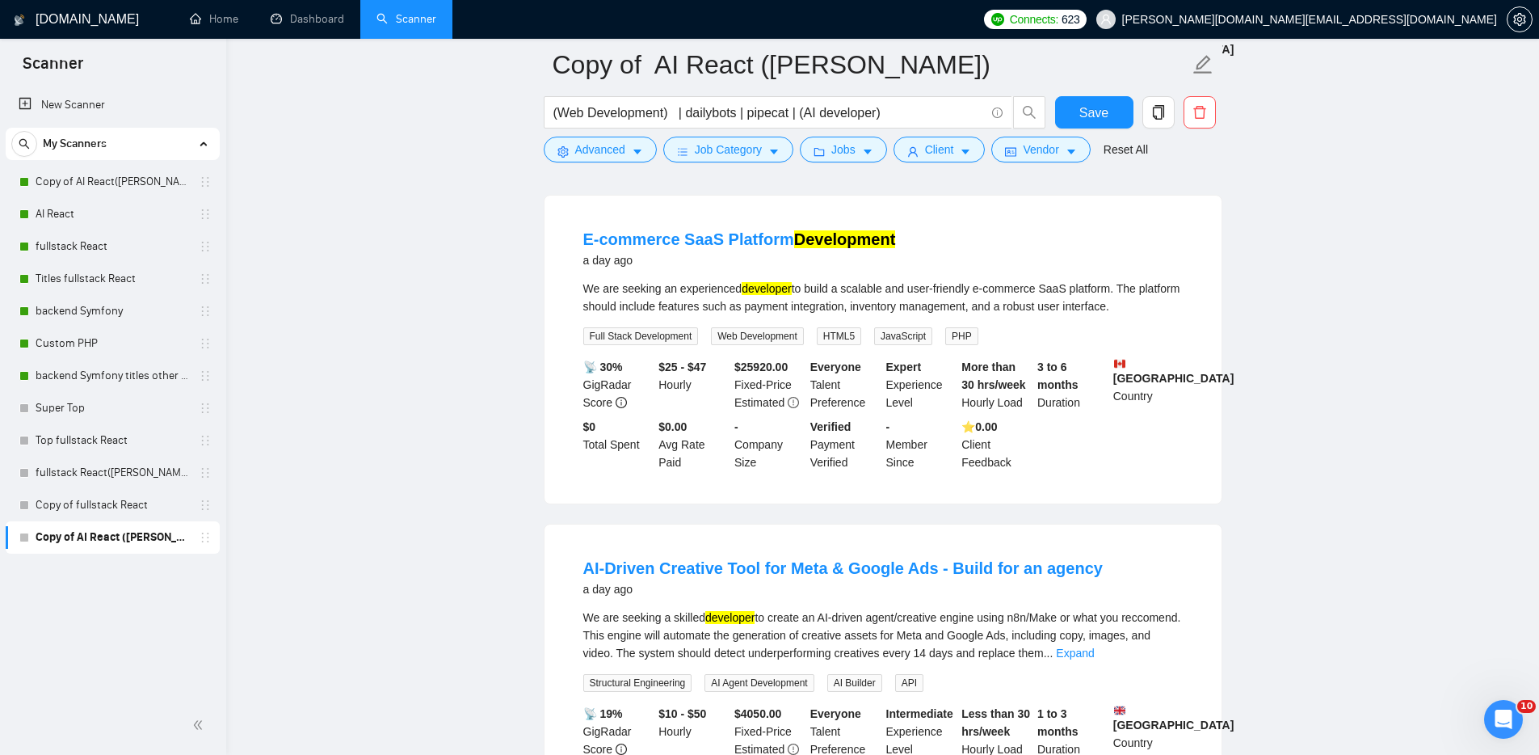
click at [1103, 116] on span "Save" at bounding box center [1094, 113] width 29 height 20
click at [1008, 86] on link "Learn more" at bounding box center [1016, 84] width 58 height 13
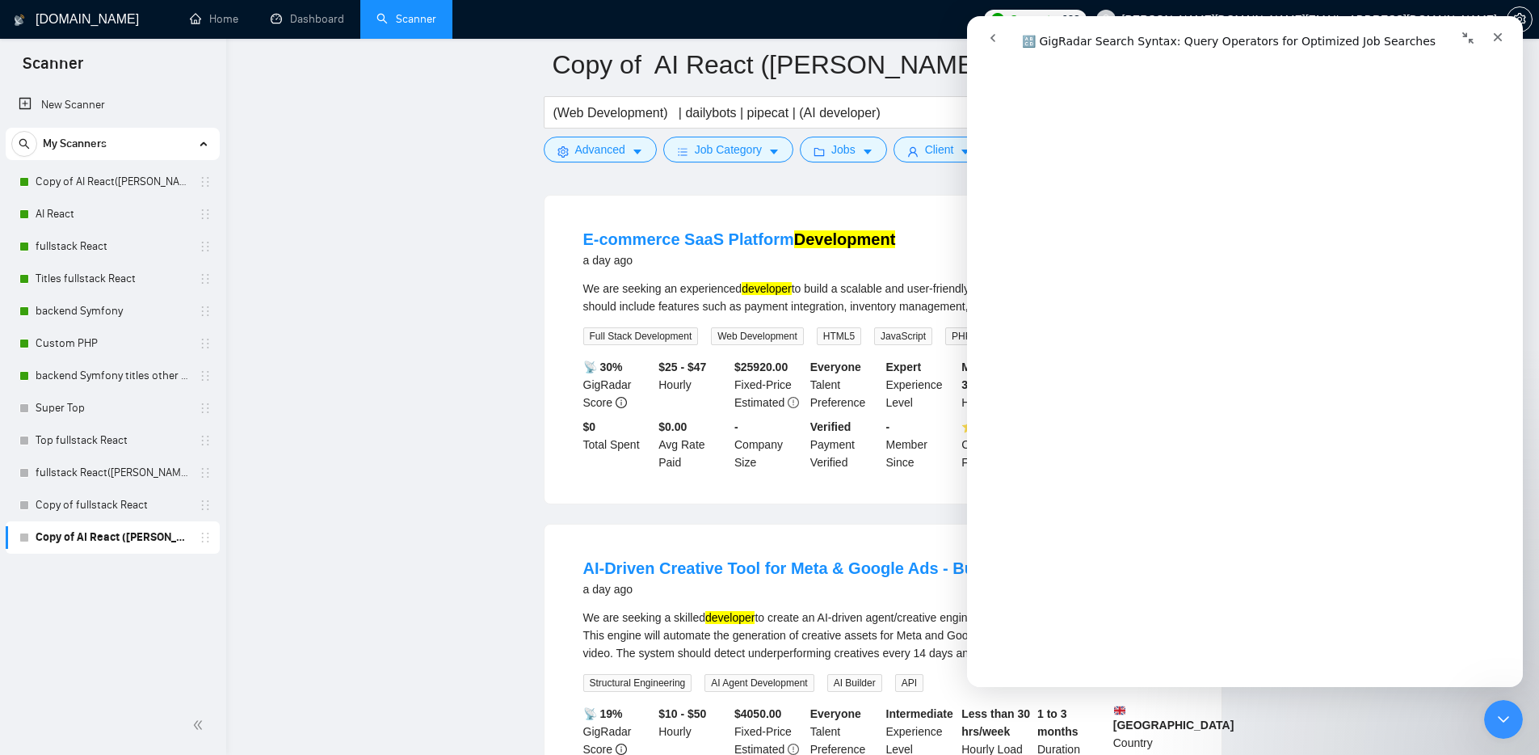
scroll to position [1597, 0]
click at [809, 115] on input "(Web Development) | dailybots | pipecat | (AI developer)" at bounding box center [768, 113] width 431 height 20
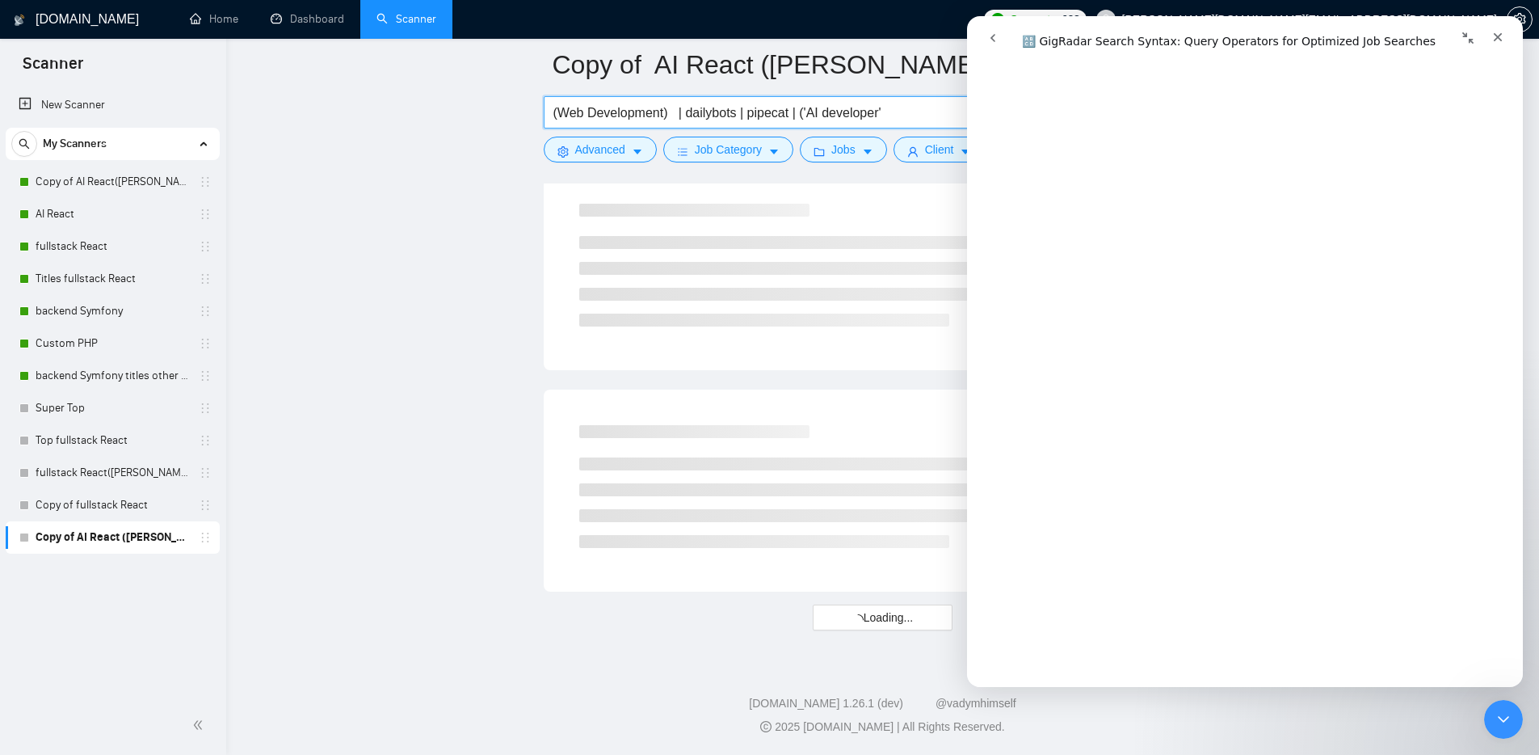
scroll to position [0, 0]
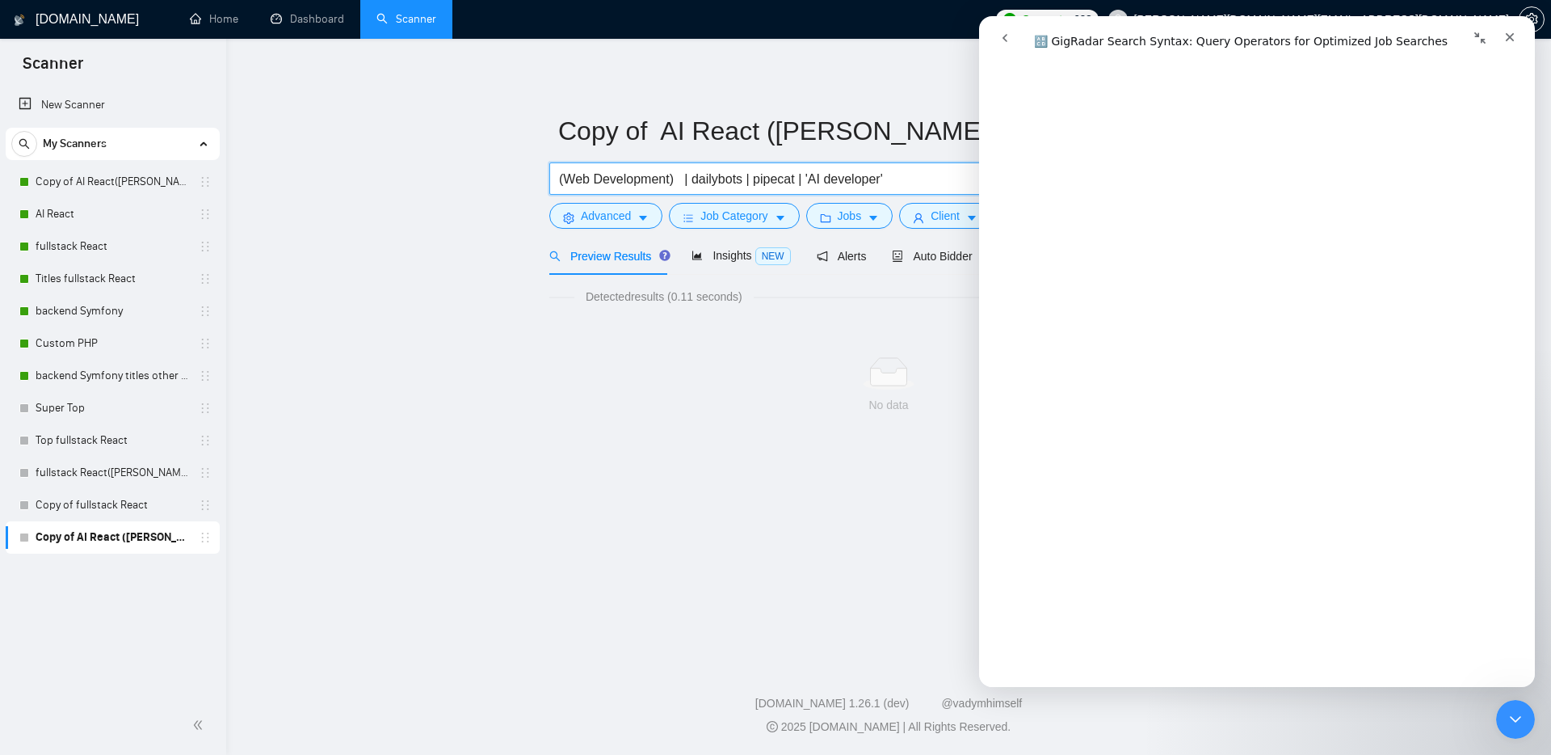
click at [673, 175] on input "(Web Development) | dailybots | pipecat | 'AI developer'" at bounding box center [774, 179] width 431 height 20
click at [811, 432] on div "No data" at bounding box center [888, 385] width 679 height 134
click at [855, 426] on div "No data" at bounding box center [888, 385] width 679 height 134
click at [907, 77] on div "Copy of AI React (MICHAEL) (Web Development) | dailybots | pipecat | 'AI develo…" at bounding box center [888, 259] width 679 height 388
click at [895, 171] on input "(Web Development) | dailybots | pipecat | 'AI developer'" at bounding box center [774, 179] width 431 height 20
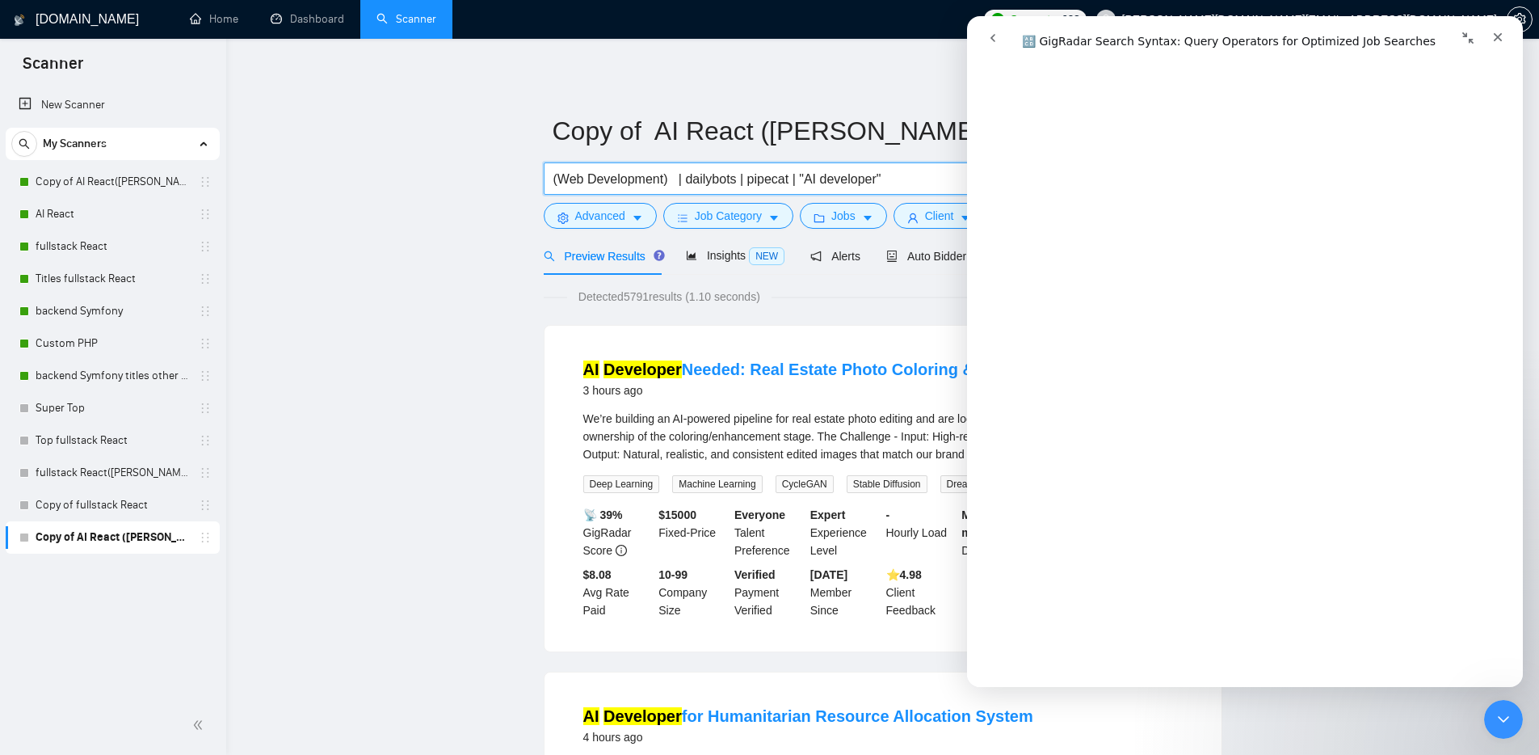
scroll to position [1643, 0]
click at [671, 179] on input "(Web Development) | dailybots | pipecat | "AI developer"" at bounding box center [768, 179] width 431 height 20
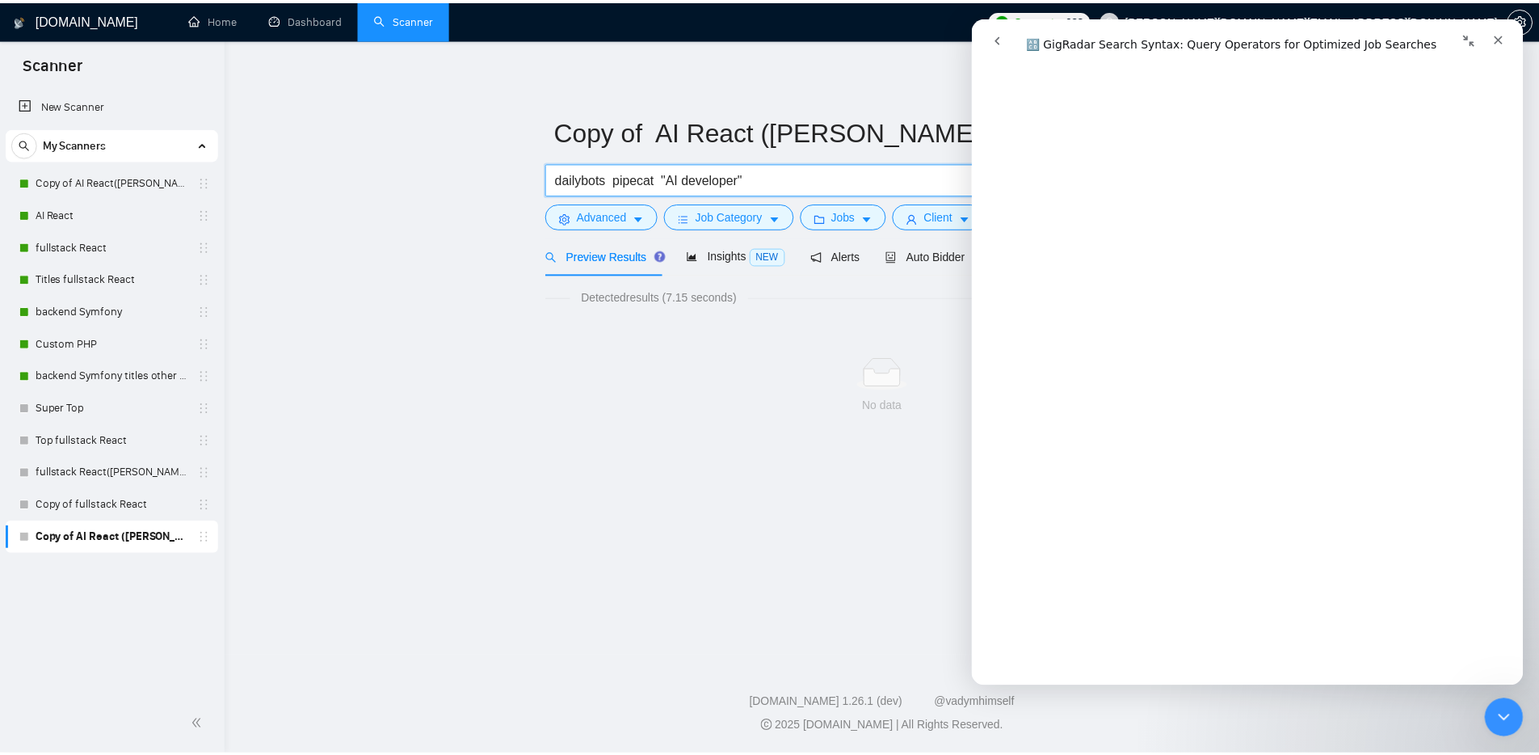
scroll to position [2667, 0]
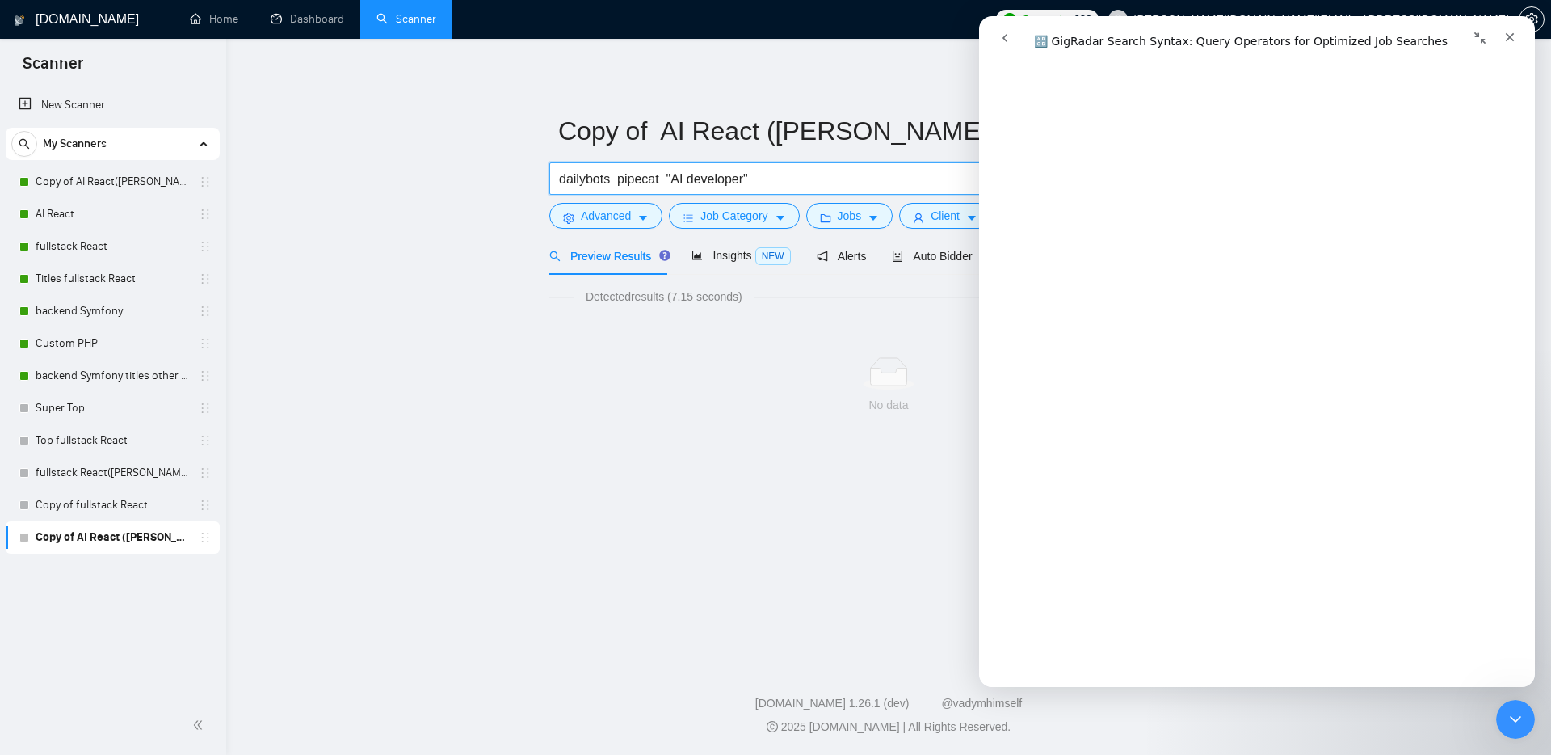
click at [363, 288] on main "Copy of AI React (MICHAEL) dailybots pipecat "AI developer" Save Advanced Job C…" at bounding box center [888, 348] width 1273 height 566
click at [671, 179] on input "dailybots pipecat "AI developer"" at bounding box center [774, 179] width 431 height 20
drag, startPoint x: 804, startPoint y: 178, endPoint x: 704, endPoint y: 175, distance: 100.2
click at [704, 175] on input ""dailybots" "pipecat" "AI developer"" at bounding box center [774, 179] width 431 height 20
click at [563, 175] on input ""dailybots" "pipecat"" at bounding box center [774, 179] width 431 height 20
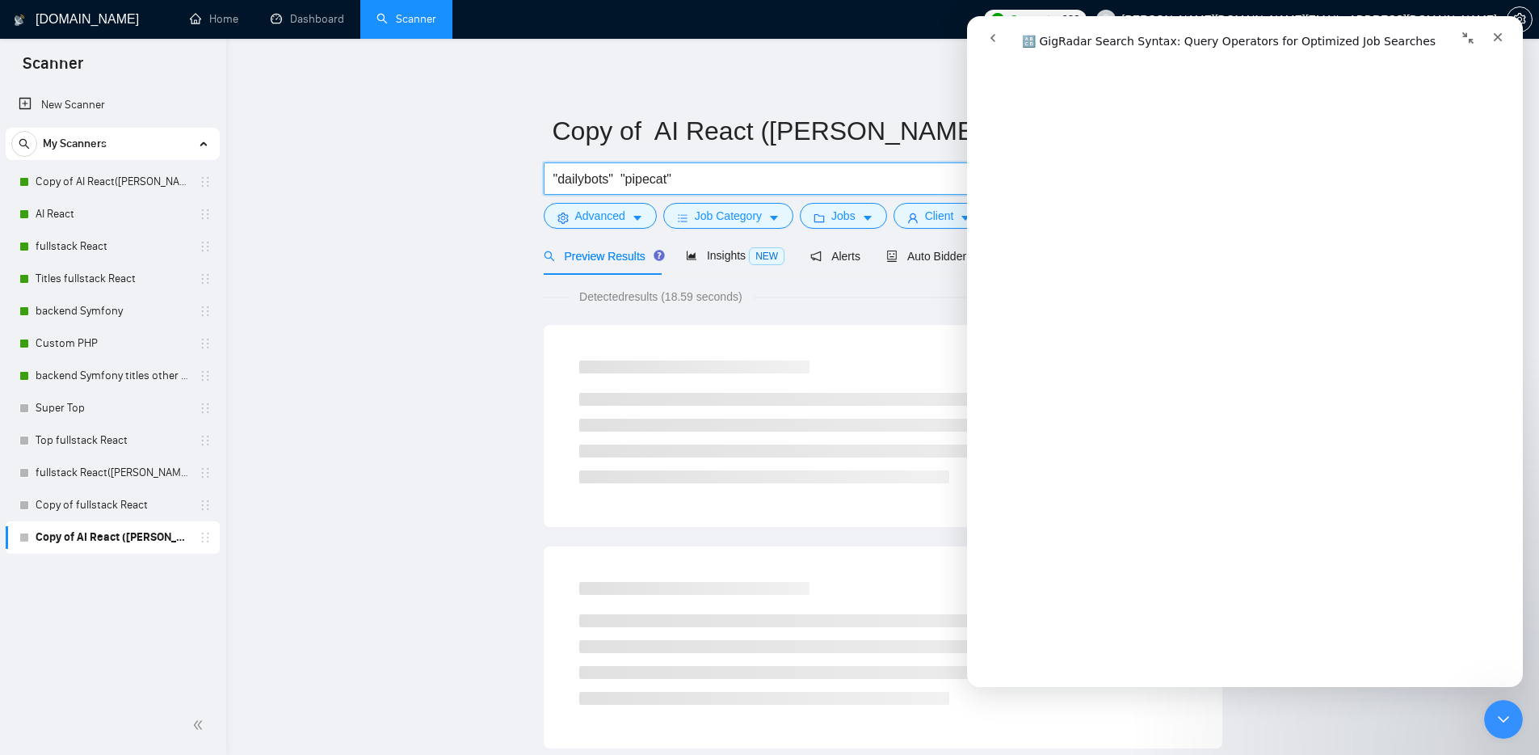
paste input ""AI developer""
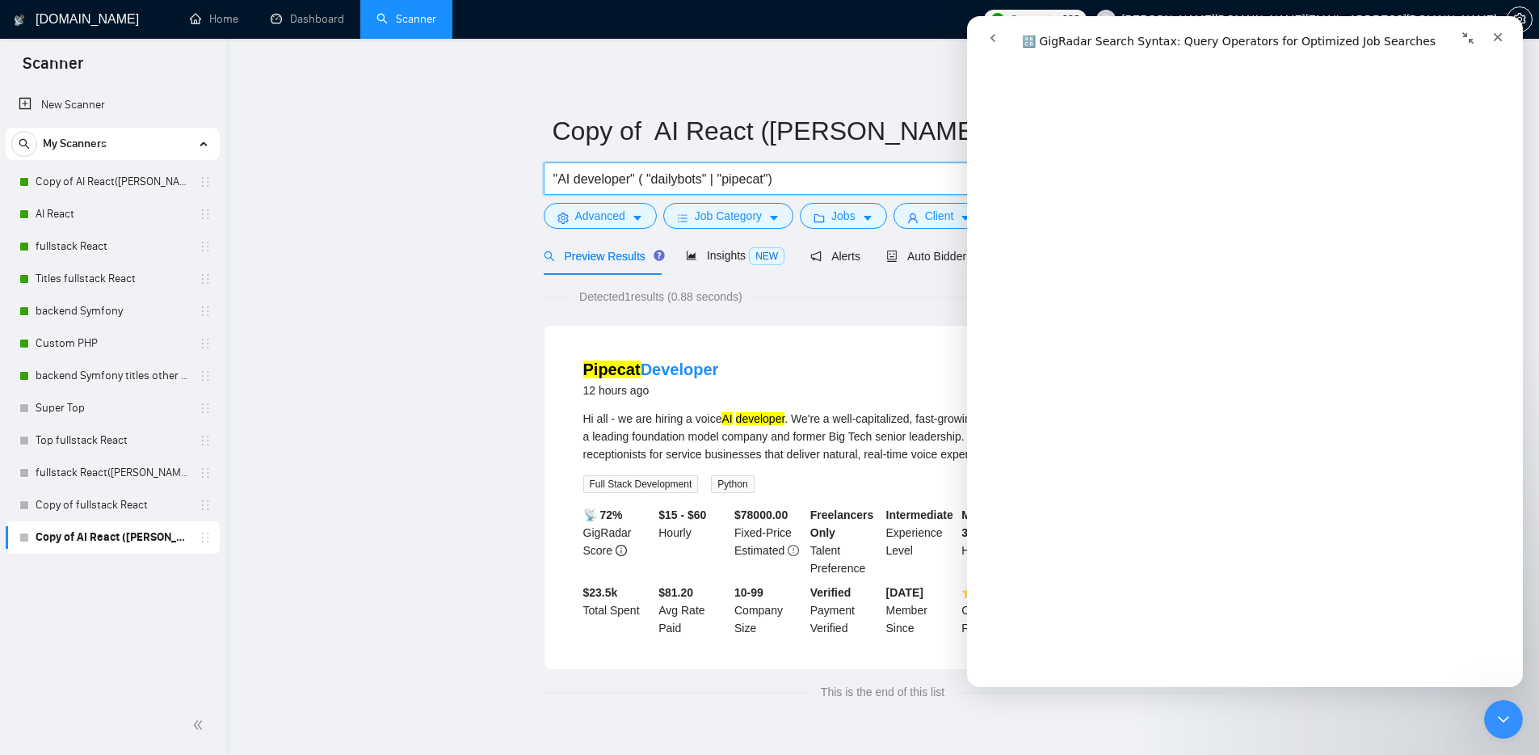
click at [556, 175] on input ""AI developer" ( "dailybots" | "pipecat")" at bounding box center [768, 179] width 431 height 20
click at [864, 173] on input "developer "AI developer" ( "dailybots" | "pipecat")" at bounding box center [768, 179] width 431 height 20
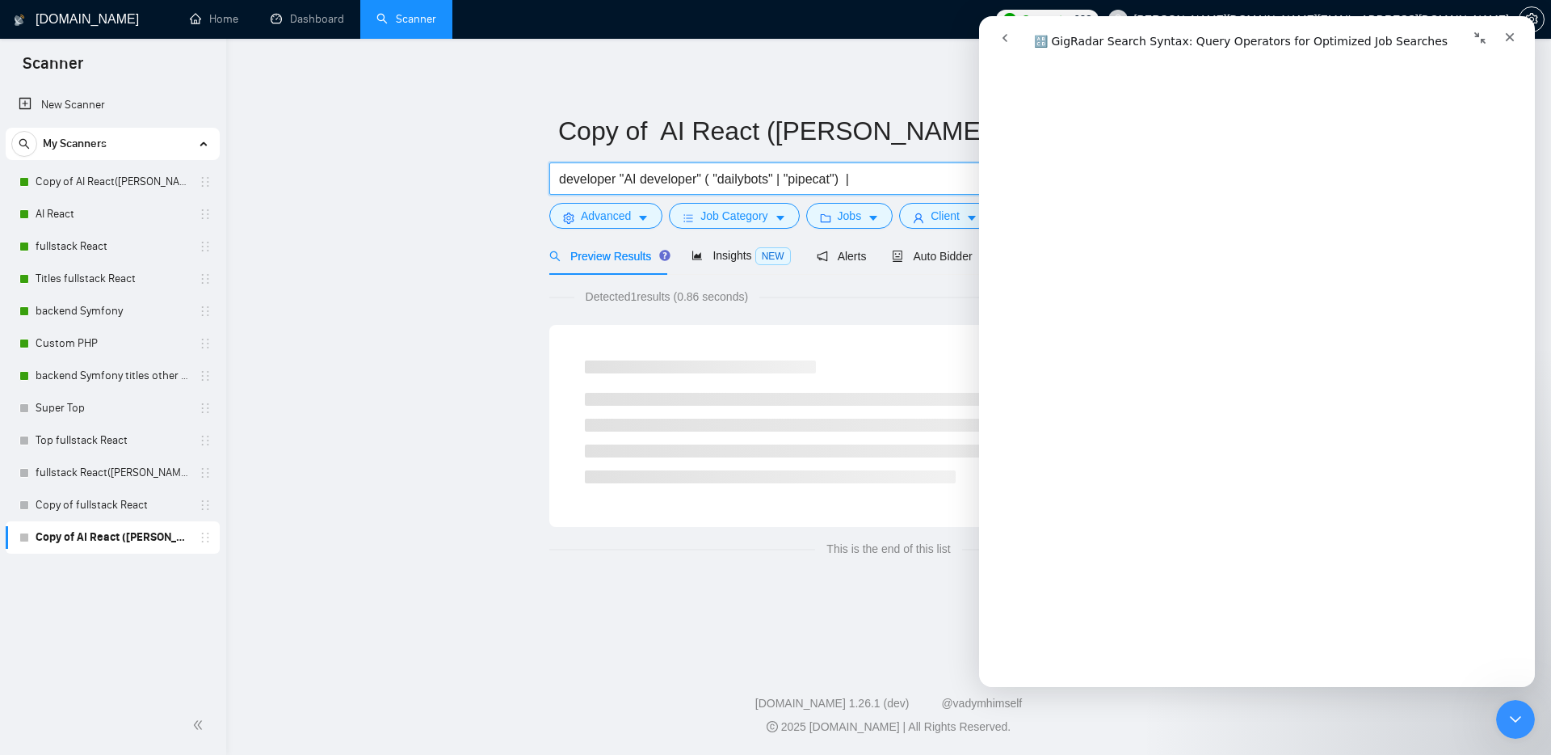
drag, startPoint x: 705, startPoint y: 178, endPoint x: 623, endPoint y: 180, distance: 81.6
click at [623, 180] on input "developer "AI developer" ( "dailybots" | "pipecat") |" at bounding box center [774, 179] width 431 height 20
click at [914, 184] on input "developer "AI developer" ( "dailybots" | "pipecat") |" at bounding box center [768, 179] width 431 height 20
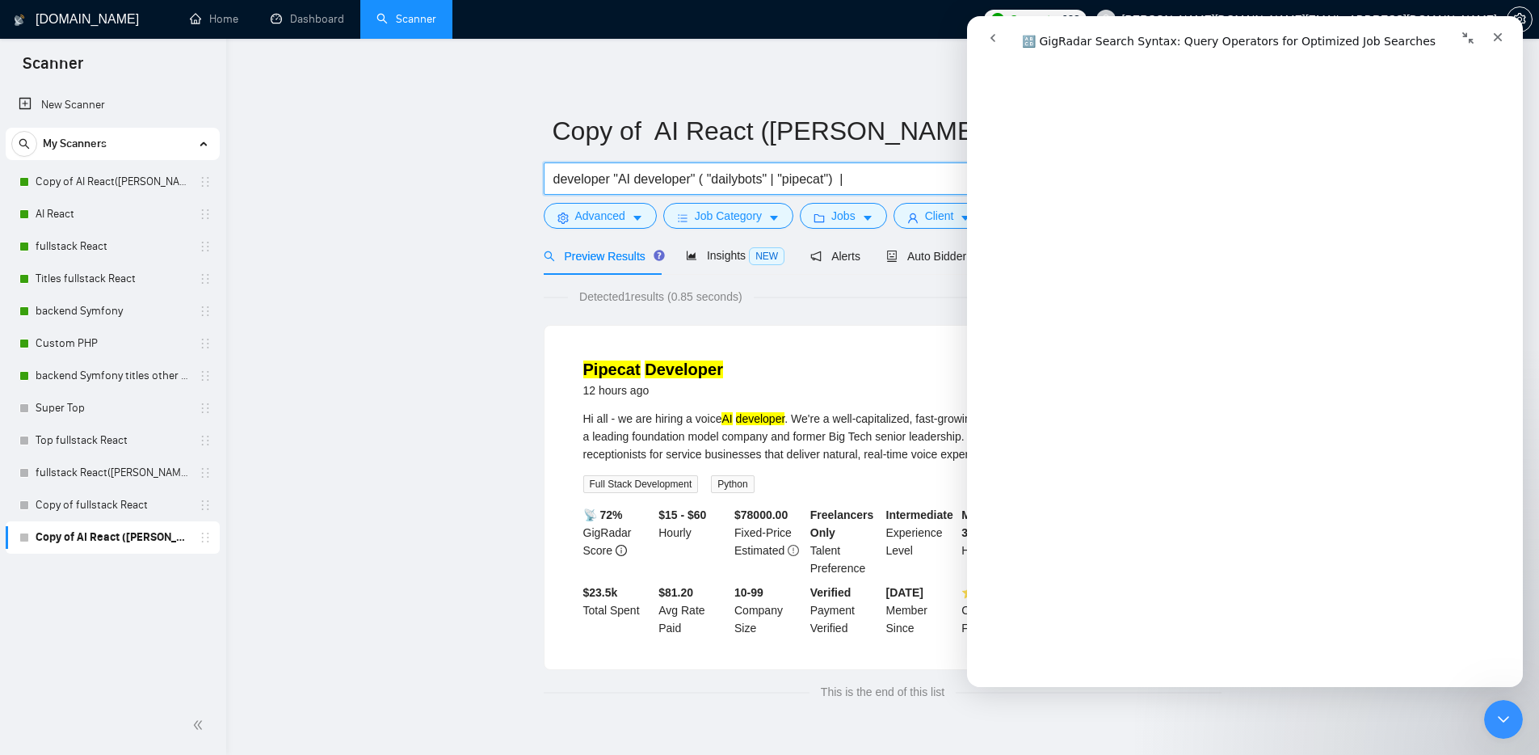
paste input ""AI developer""
click at [444, 356] on main "Copy of AI React (MICHAEL) developer "AI developer" ( "dailybots" | "pipecat") …" at bounding box center [882, 389] width 1261 height 649
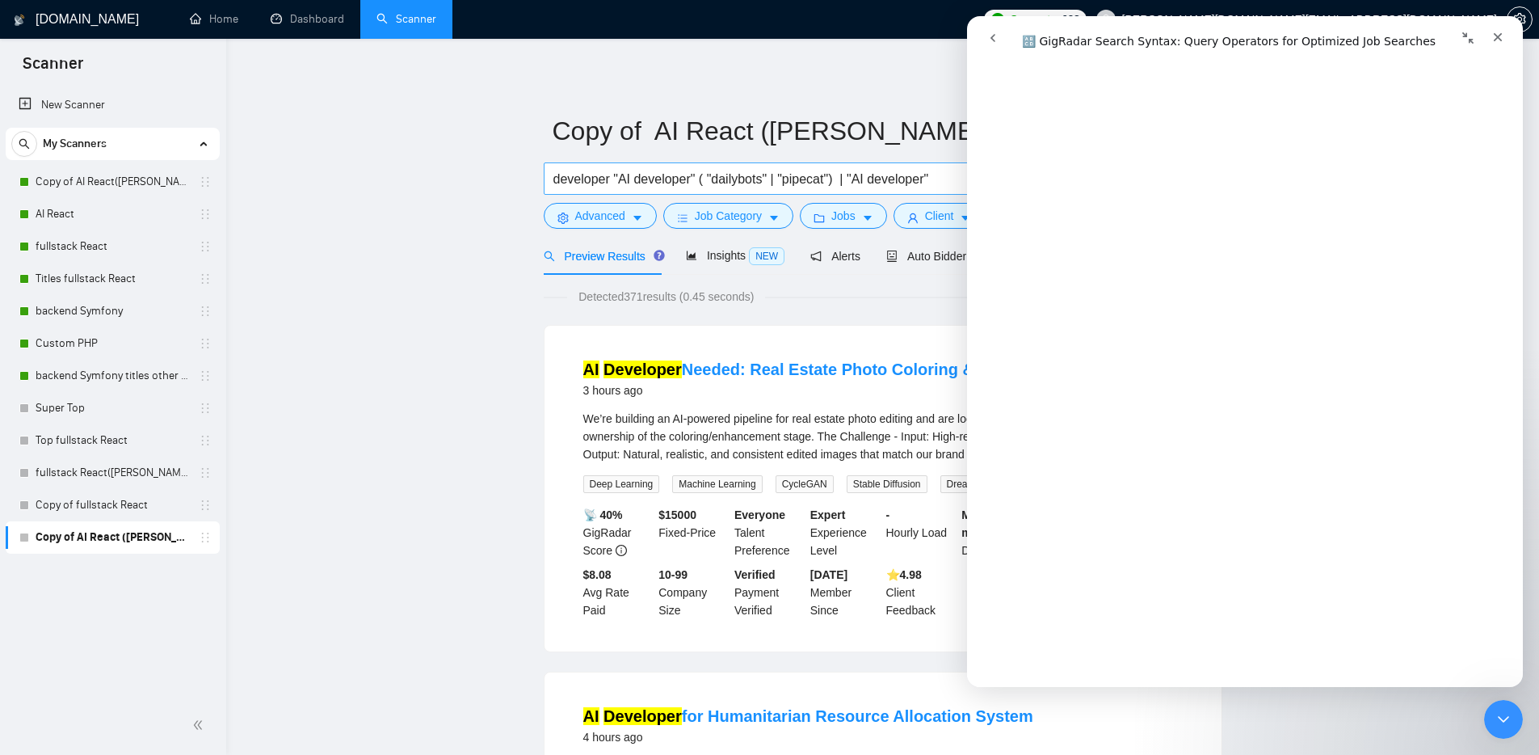
click at [954, 176] on input "developer "AI developer" ( "dailybots" | "pipecat") | "AI developer"" at bounding box center [768, 179] width 431 height 20
click at [1495, 34] on icon "Close" at bounding box center [1498, 37] width 9 height 9
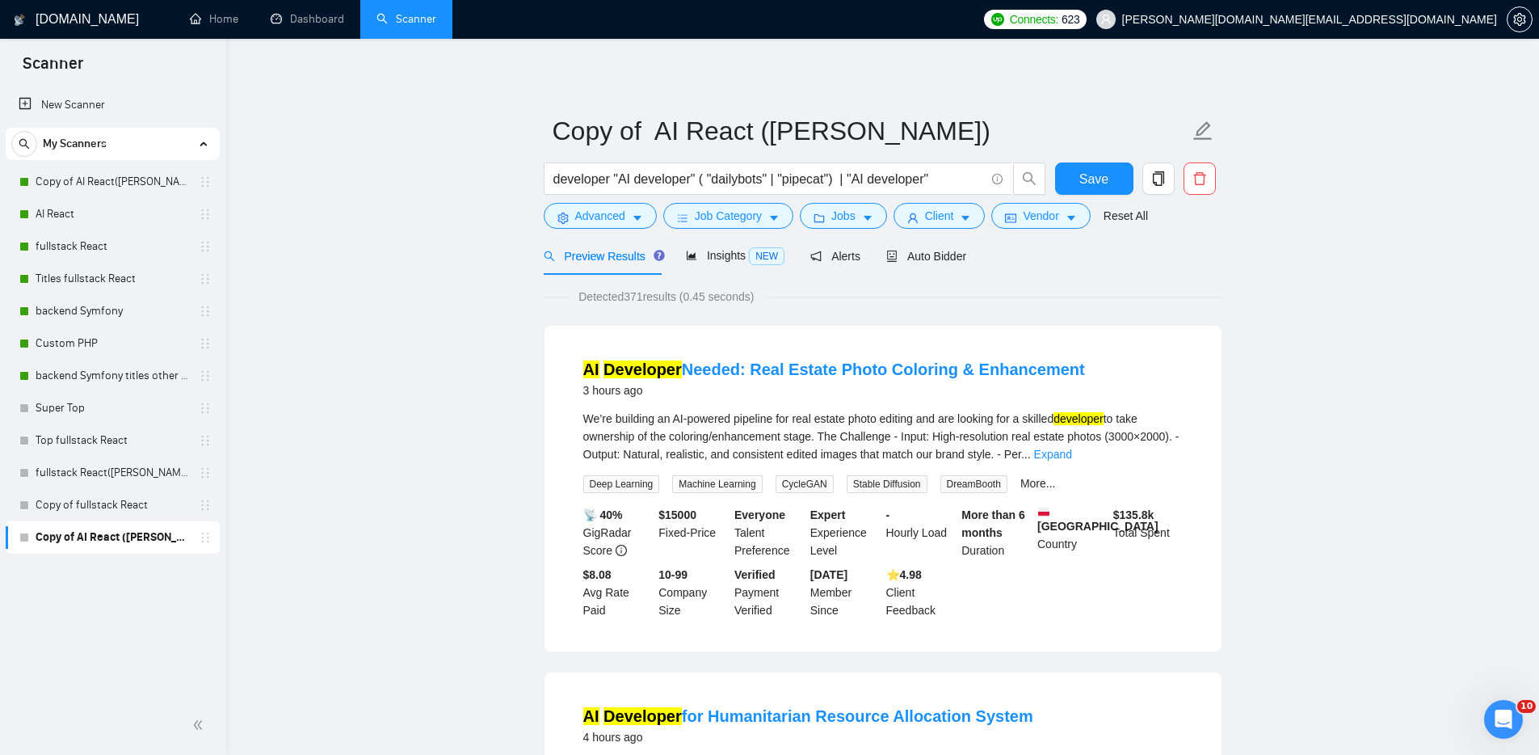
scroll to position [0, 0]
click at [974, 173] on input "developer "AI developer" ( "dailybots" | "pipecat") | "AI developer"" at bounding box center [768, 179] width 431 height 20
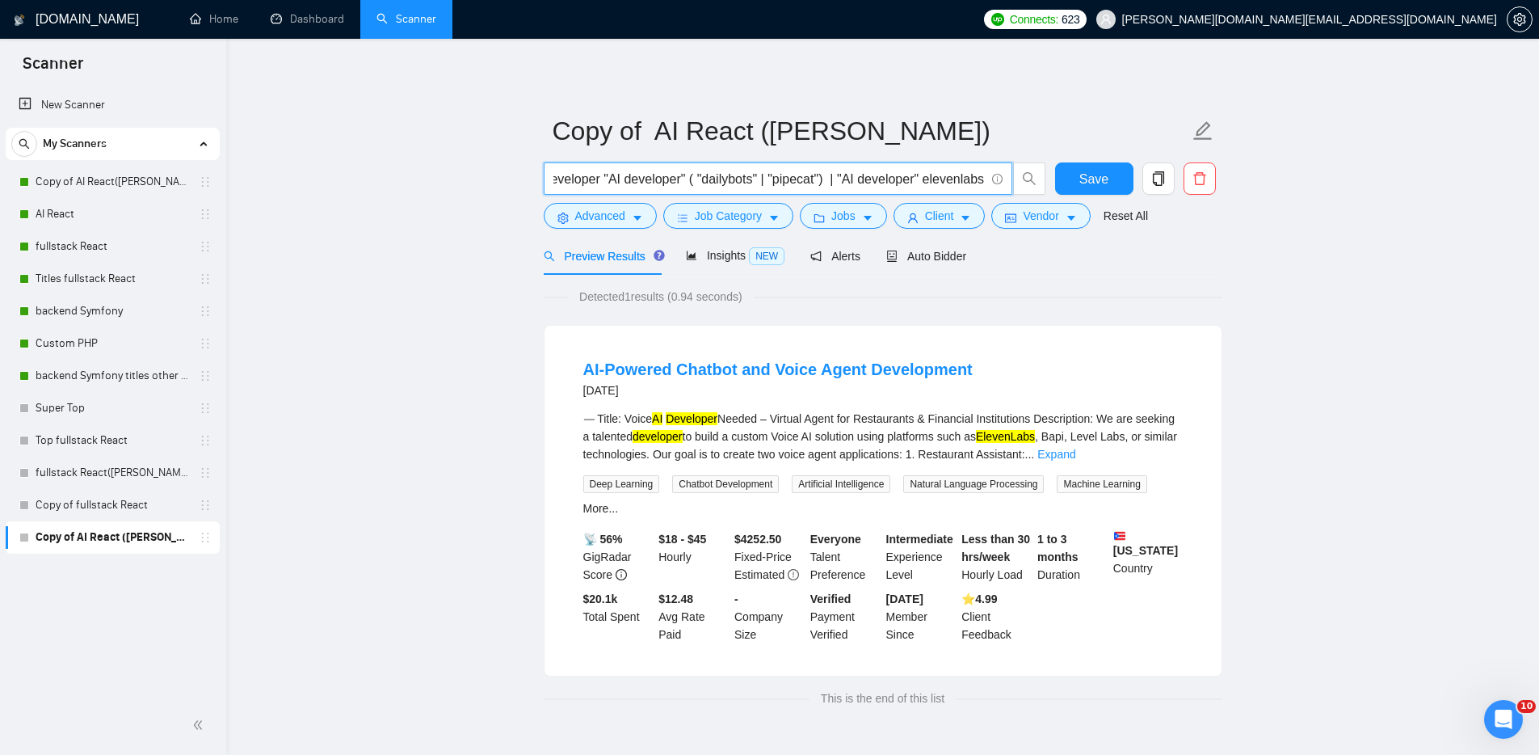
click at [921, 175] on input "developer "AI developer" ( "dailybots" | "pipecat") | "AI developer" elevenlabs" at bounding box center [768, 179] width 431 height 20
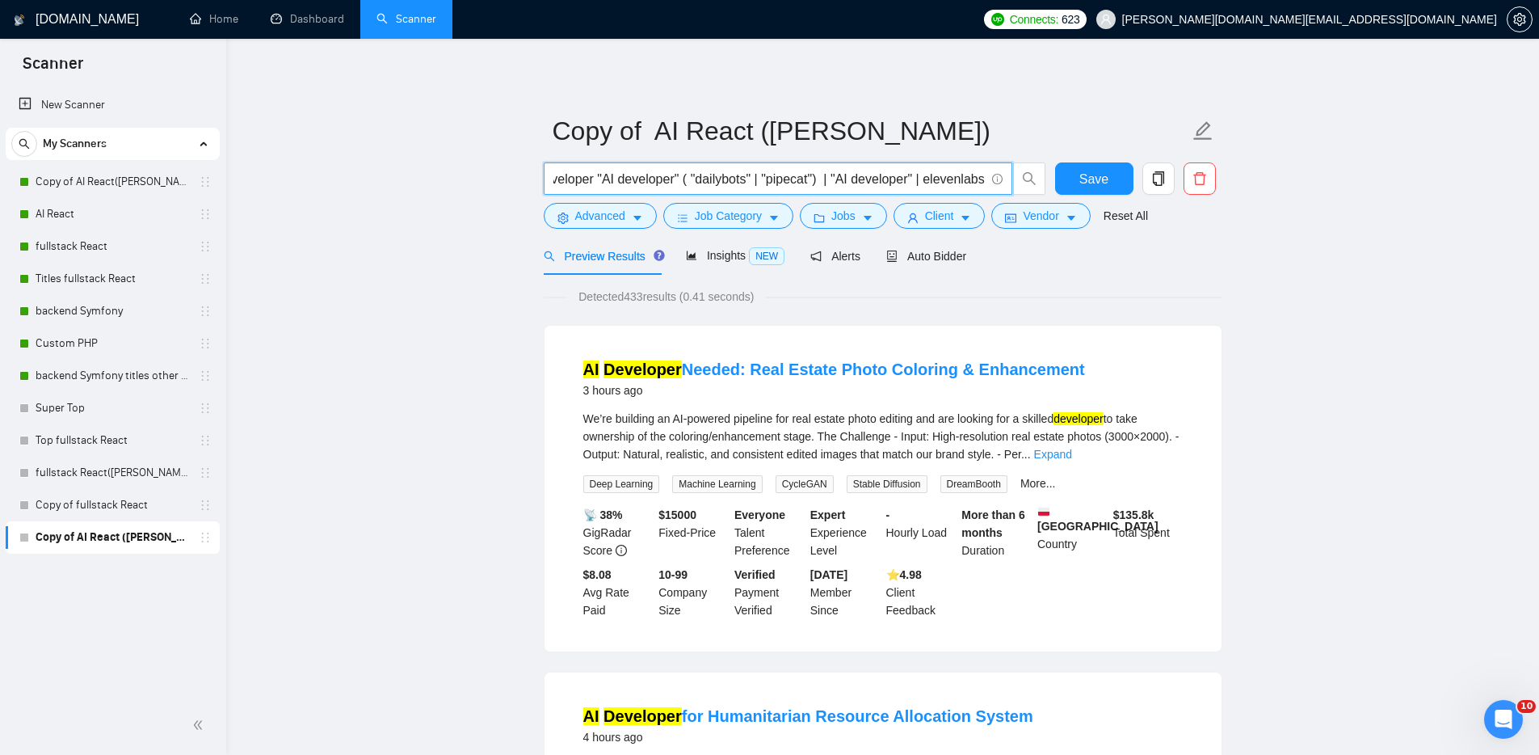
click at [823, 179] on input "developer "AI developer" ( "dailybots" | "pipecat") | "AI developer" | elevenla…" at bounding box center [768, 179] width 431 height 20
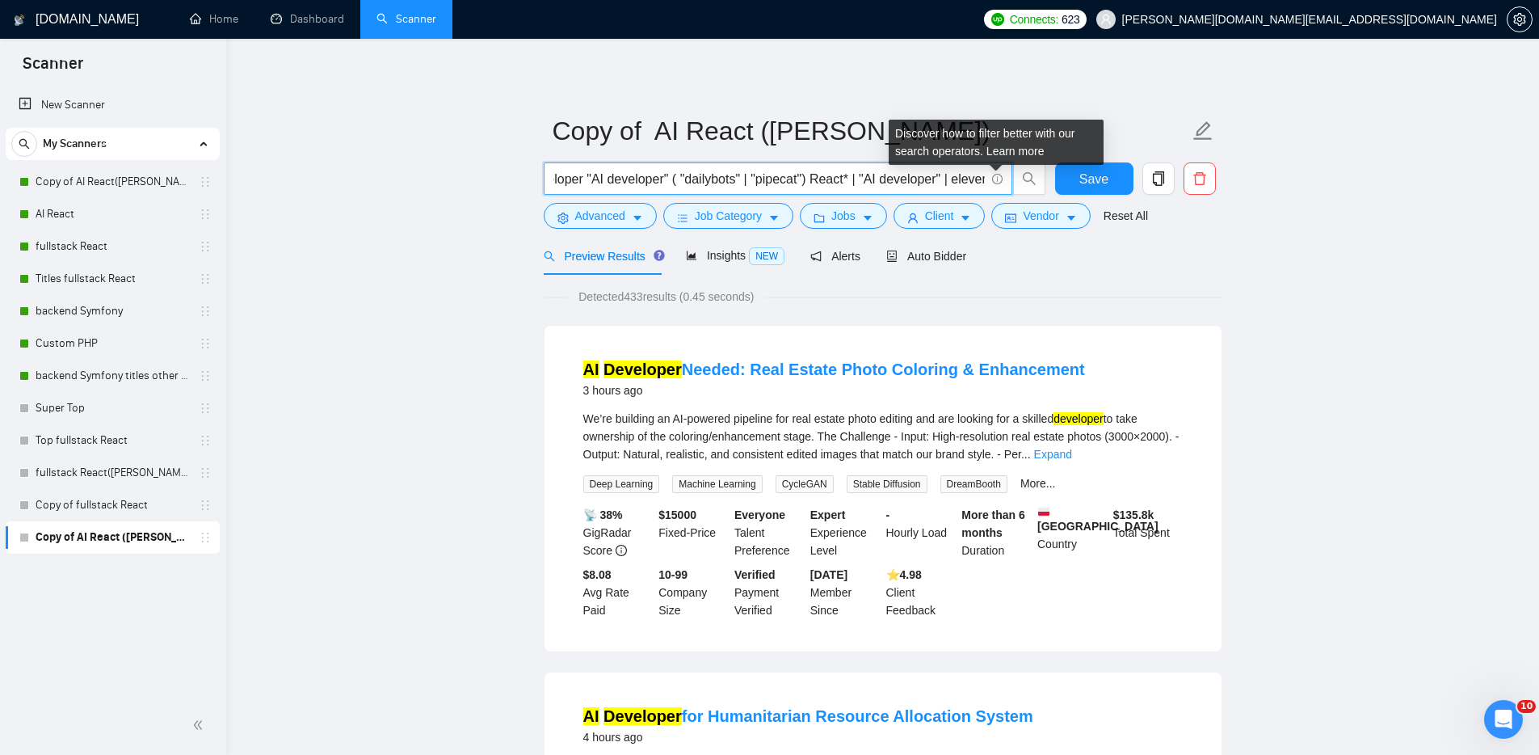
drag, startPoint x: 963, startPoint y: 179, endPoint x: 1005, endPoint y: 175, distance: 42.2
click at [1005, 175] on span "developer "AI developer" ( "dailybots" | "pipecat") React* | "AI developer" | e…" at bounding box center [778, 178] width 469 height 32
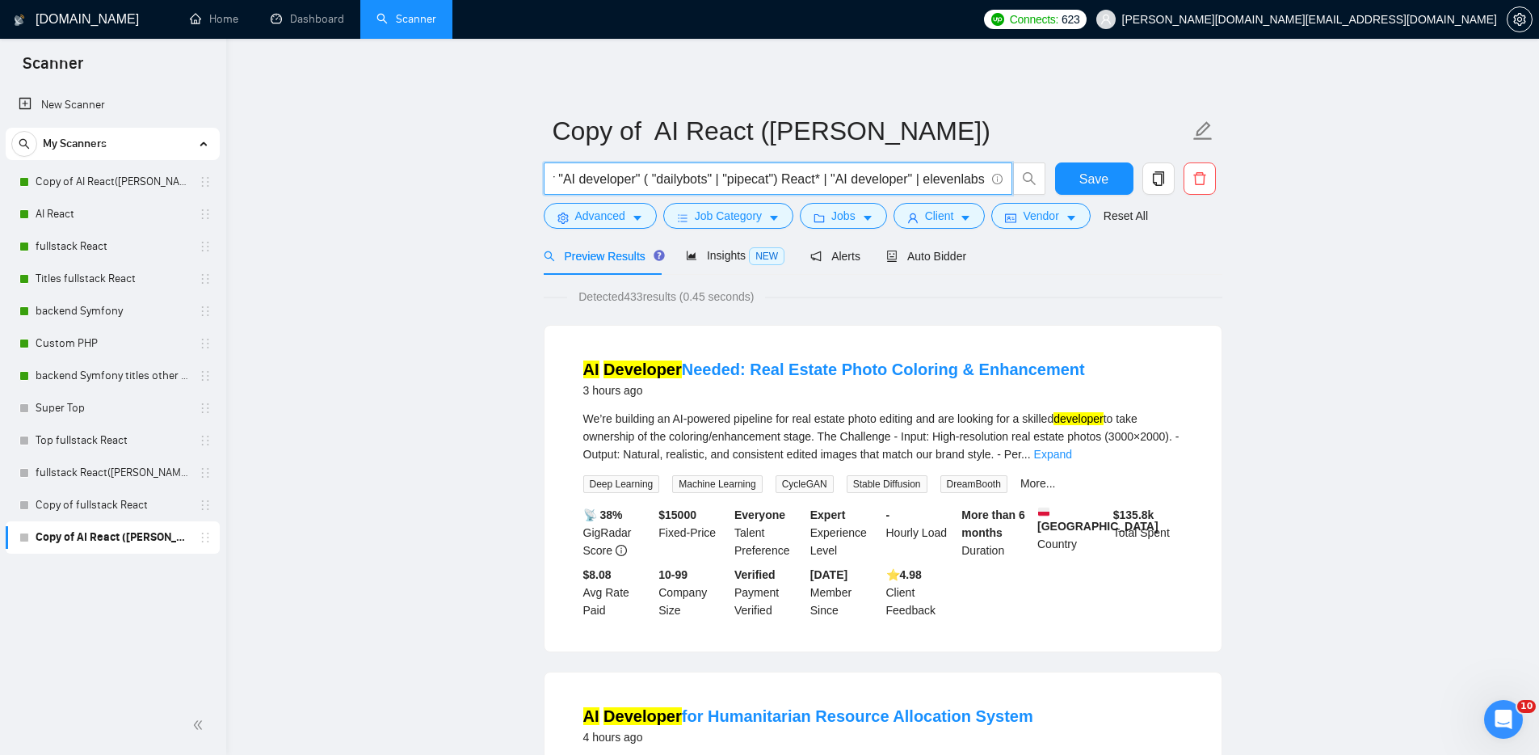
drag, startPoint x: 953, startPoint y: 177, endPoint x: 992, endPoint y: 179, distance: 39.7
click at [992, 179] on span "developer "AI developer" ( "dailybots" | "pipecat") React* | "AI developer" | e…" at bounding box center [778, 178] width 469 height 32
click at [970, 182] on input "developer "AI developer" ( "dailybots" | "pipecat") React* | "AI developer" | e…" at bounding box center [768, 179] width 431 height 20
click at [987, 176] on span "developer "AI developer" ( "dailybots" | "pipecat") React* | "AI developer" | e…" at bounding box center [778, 178] width 469 height 32
click at [914, 179] on input "developer "AI developer" ( "dailybots" | "pipecat") React* | "AI developer" | e…" at bounding box center [768, 179] width 431 height 20
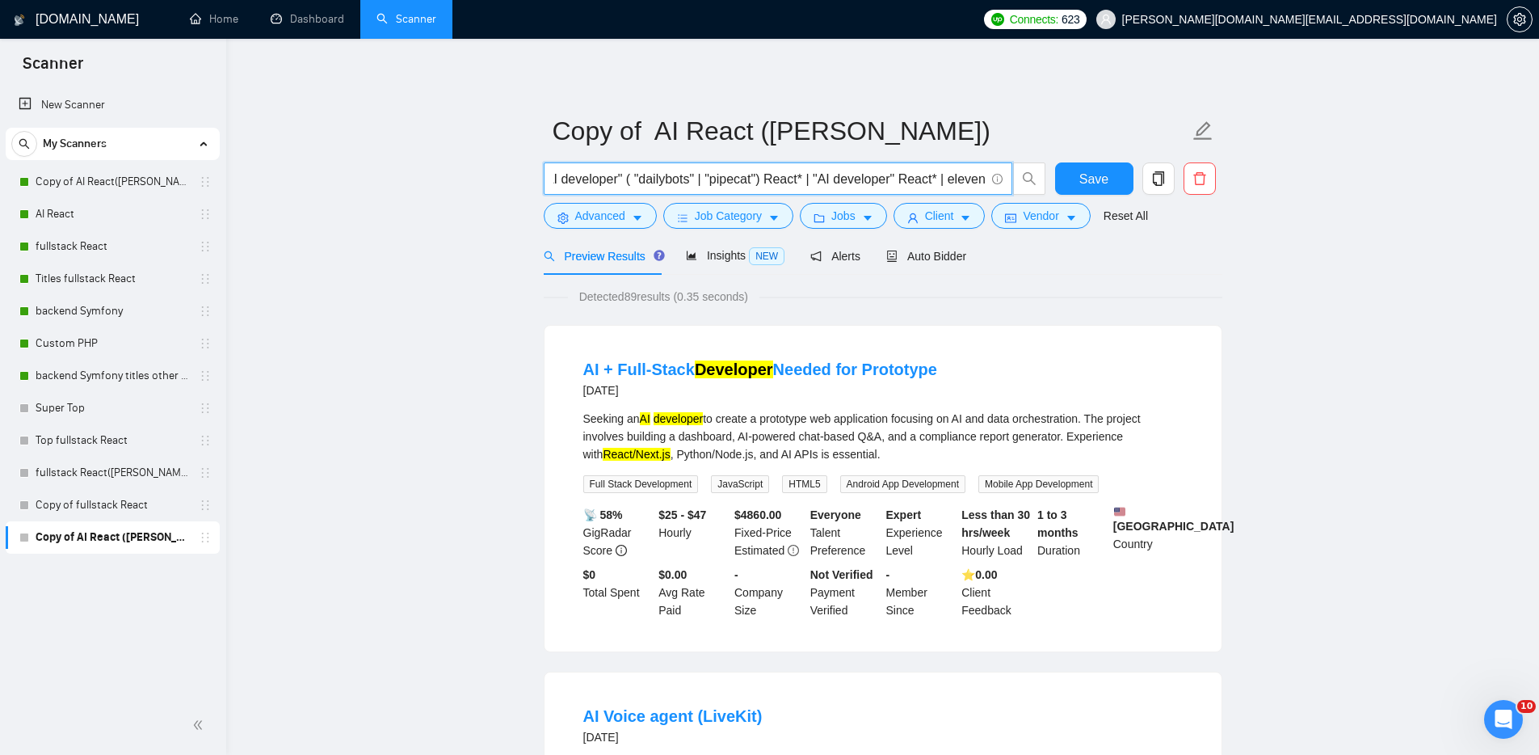
click at [916, 178] on input "developer "AI developer" ( "dailybots" | "pipecat") React* | "AI developer" Rea…" at bounding box center [768, 179] width 431 height 20
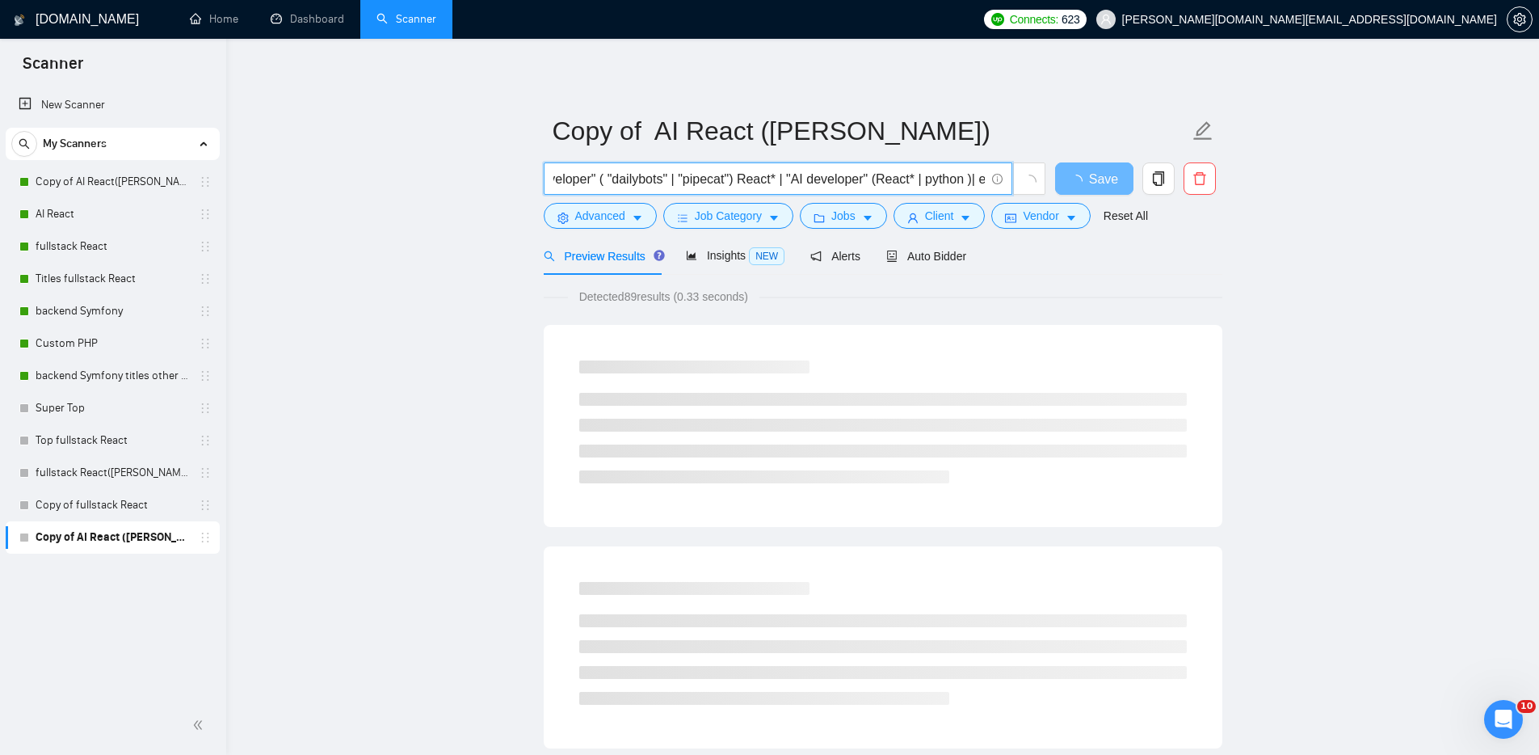
click at [966, 178] on input "developer "AI developer" ( "dailybots" | "pipecat") React* | "AI developer" (Re…" at bounding box center [768, 179] width 431 height 20
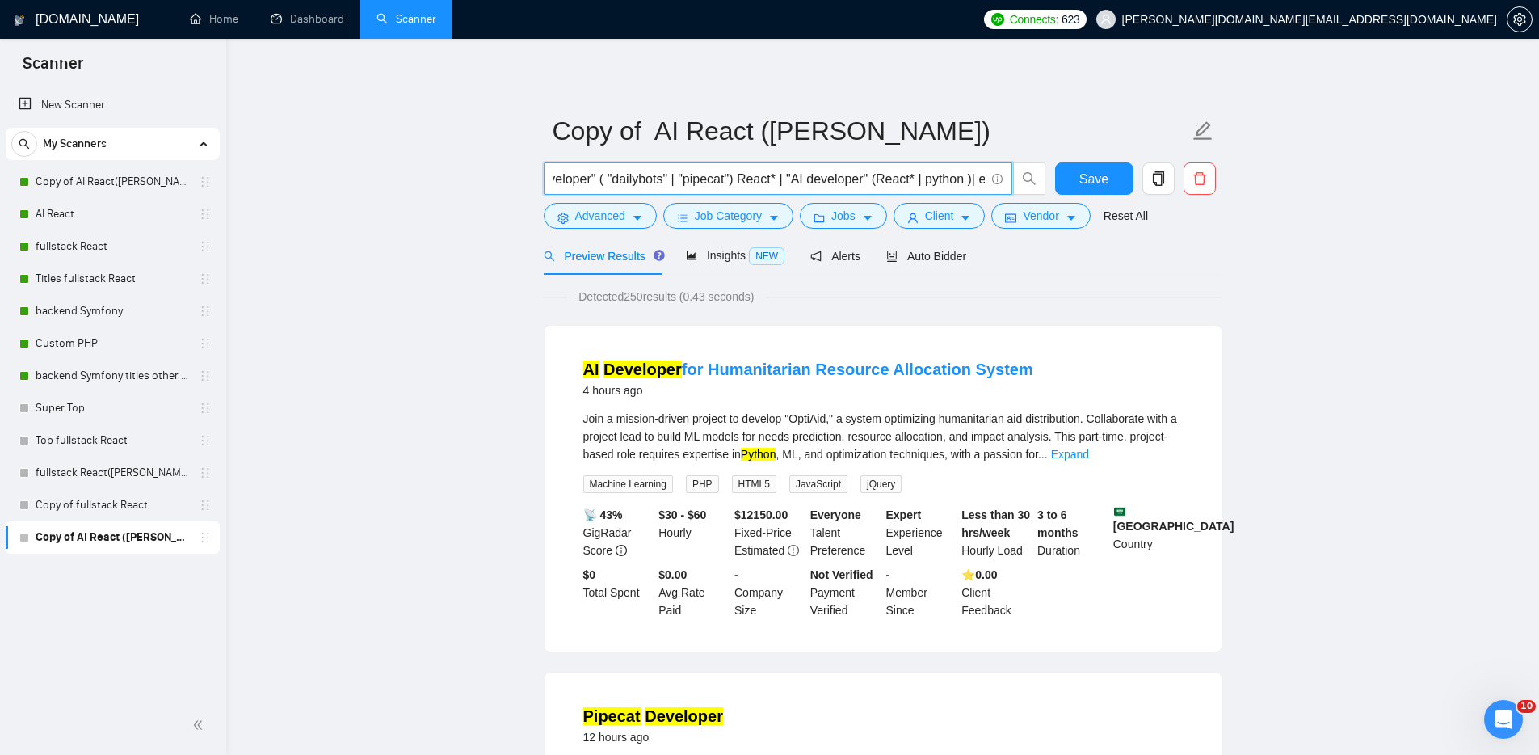
scroll to position [0, 175]
drag, startPoint x: 972, startPoint y: 176, endPoint x: 983, endPoint y: 174, distance: 10.8
click at [983, 174] on input "developer "AI developer" ( "dailybots" | "pipecat") React* | "AI developer" (Re…" at bounding box center [768, 179] width 431 height 20
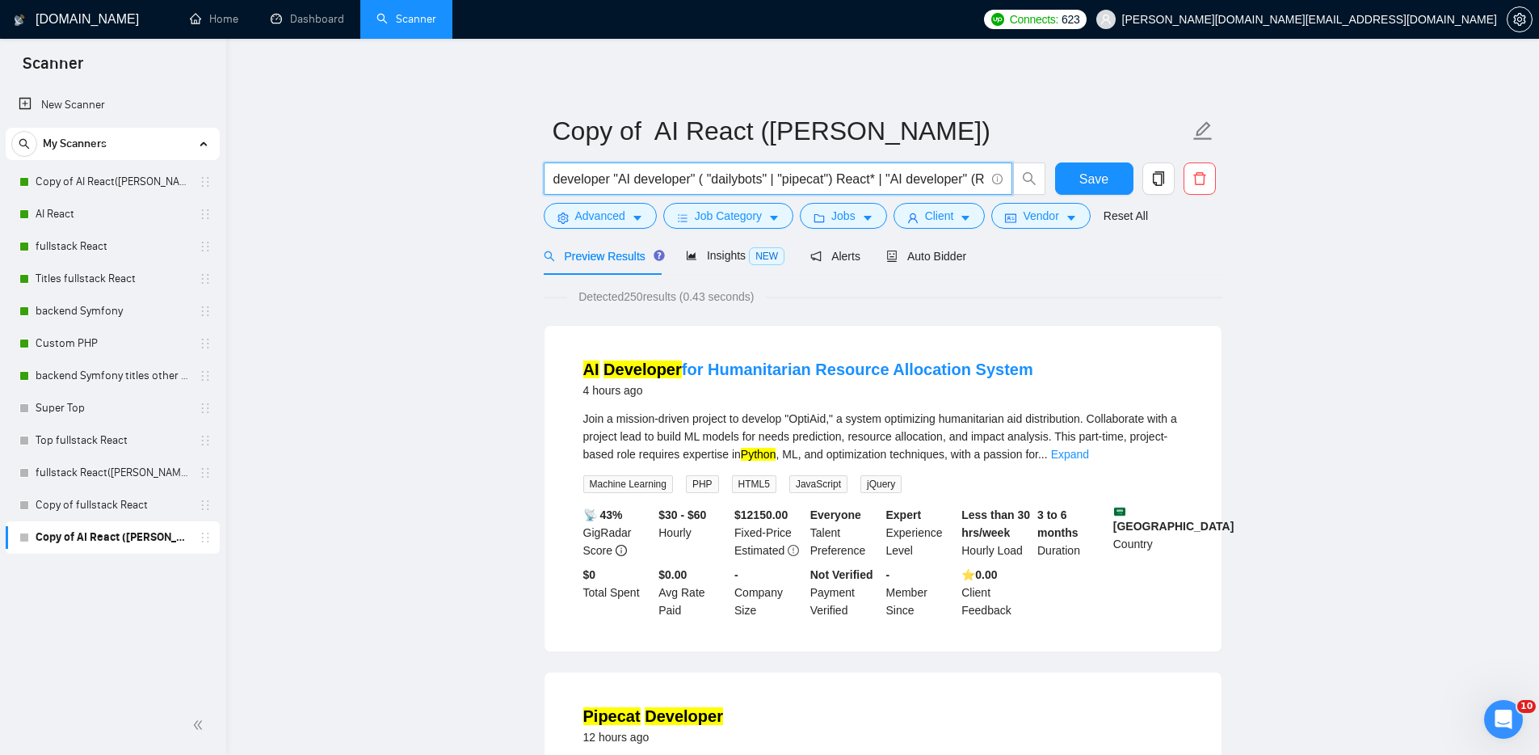
click at [909, 182] on input "developer "AI developer" ( "dailybots" | "pipecat") React* | "AI developer" (Re…" at bounding box center [768, 179] width 431 height 20
drag, startPoint x: 943, startPoint y: 179, endPoint x: 956, endPoint y: 179, distance: 12.9
click at [956, 179] on input "developer "AI developer" ( "dailybots" | "pipecat") React* | "AI developer" (Re…" at bounding box center [768, 179] width 431 height 20
click at [852, 181] on input "developer "AI developer" ( "dailybots" | "pipecat") React* | "AI developer" (Re…" at bounding box center [768, 179] width 431 height 20
drag, startPoint x: 955, startPoint y: 176, endPoint x: 853, endPoint y: 179, distance: 101.9
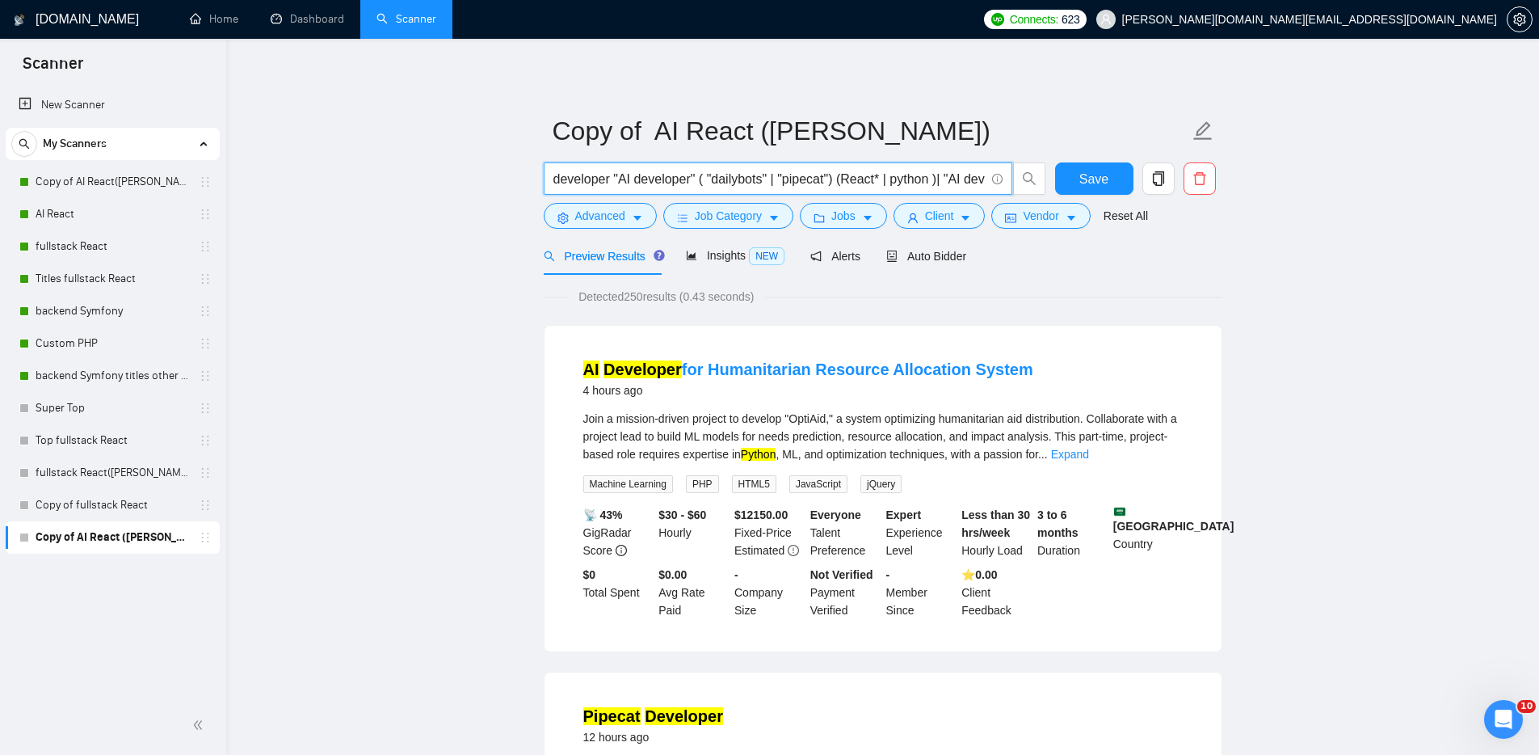
click at [853, 179] on input "developer "AI developer" ( "dailybots" | "pipecat") (React* | python )| "AI dev…" at bounding box center [768, 179] width 431 height 20
click at [924, 178] on input "developer "AI developer" ( "dailybots" | "pipecat") (React* | python )| "AI dev…" at bounding box center [768, 179] width 431 height 20
drag, startPoint x: 949, startPoint y: 179, endPoint x: 996, endPoint y: 179, distance: 47.7
click at [996, 179] on span "developer "AI developer" ( "dailybots" | "pipecat") (React* | python )| "AI dev…" at bounding box center [778, 178] width 469 height 32
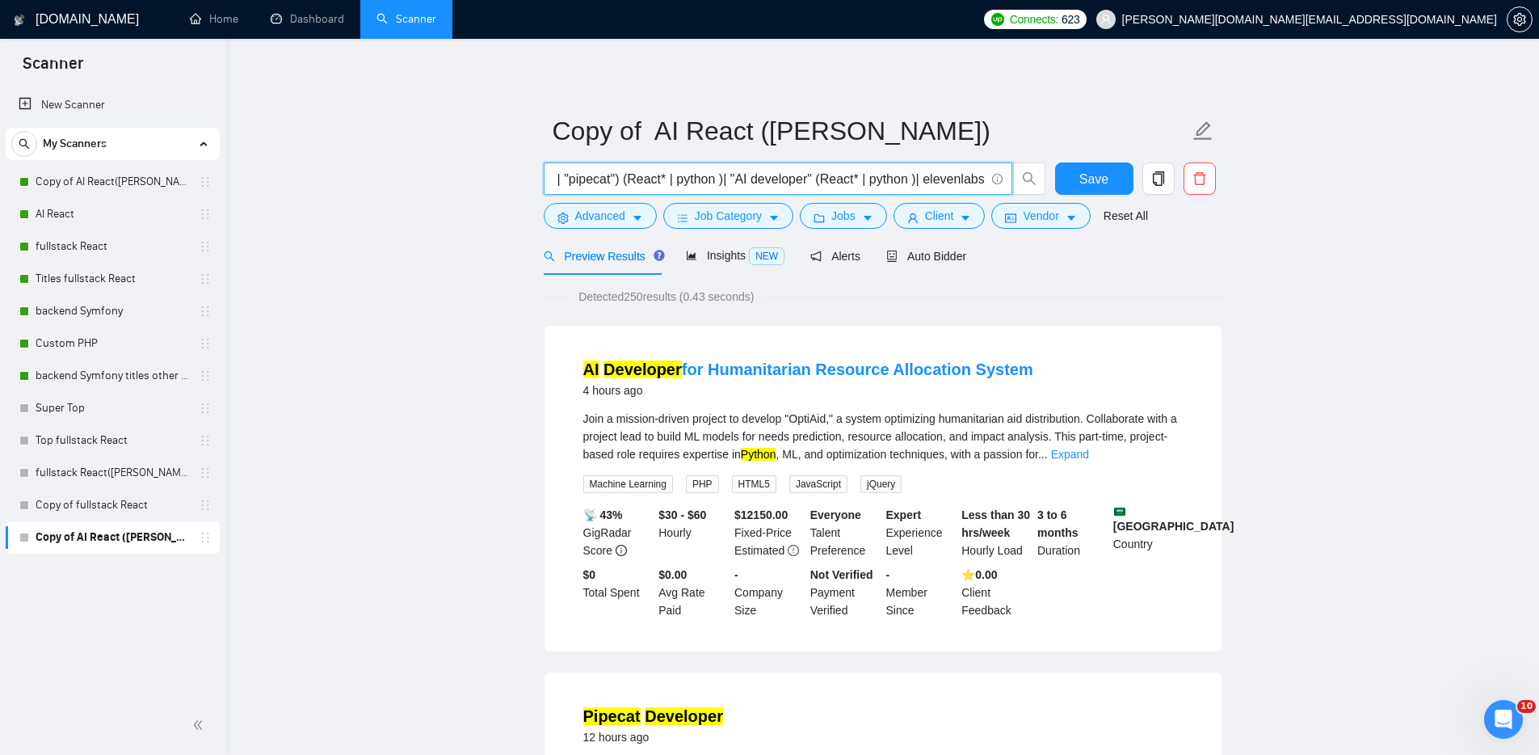
click at [954, 183] on input "developer "AI developer" ( "dailybots" | "pipecat") (React* | python )| "AI dev…" at bounding box center [768, 179] width 431 height 20
click at [910, 175] on input "developer "AI developer" ( "dailybots" | "pipecat") (React* | python )| "AI dev…" at bounding box center [768, 179] width 431 height 20
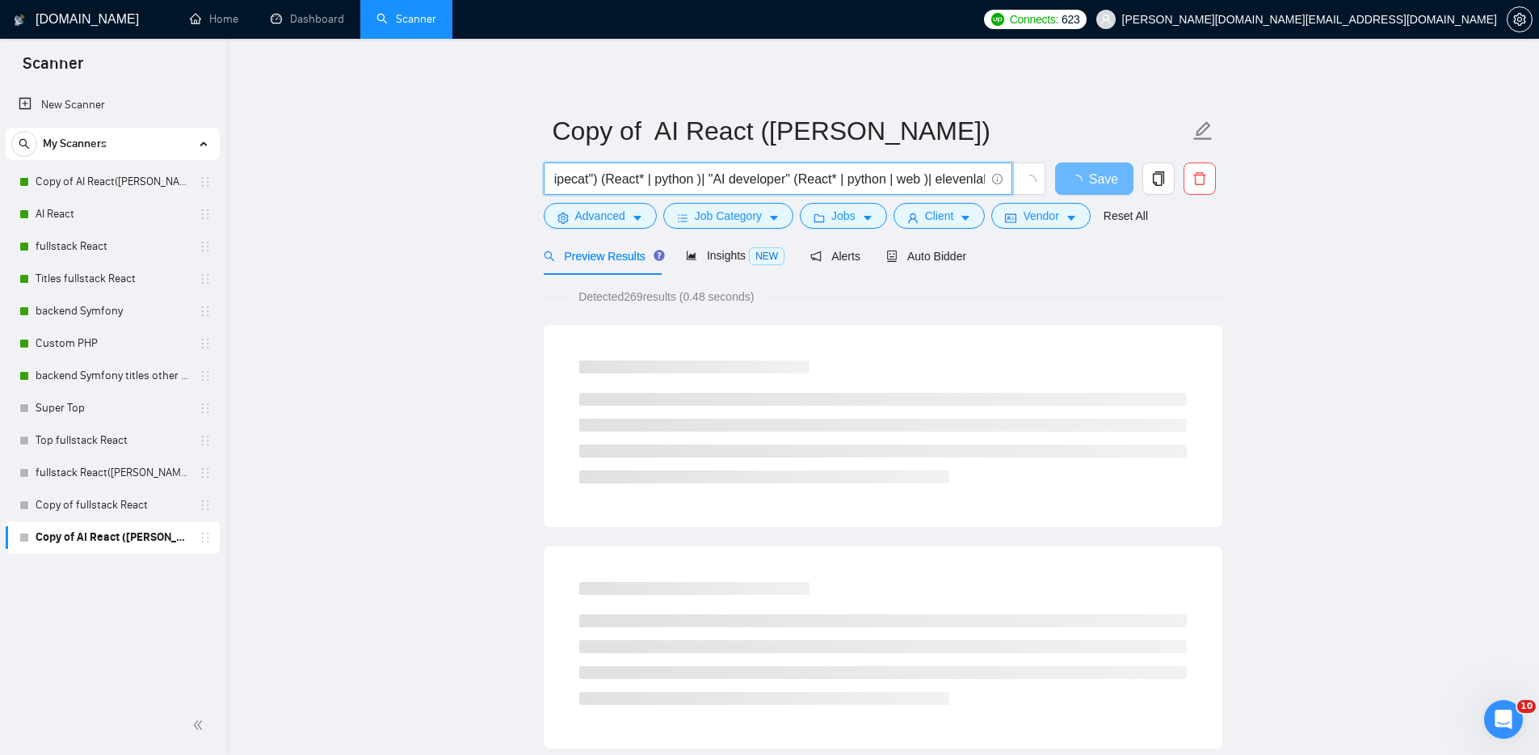
click at [713, 178] on input "developer "AI developer" ( "dailybots" | "pipecat") (React* | python )| "AI dev…" at bounding box center [768, 179] width 431 height 20
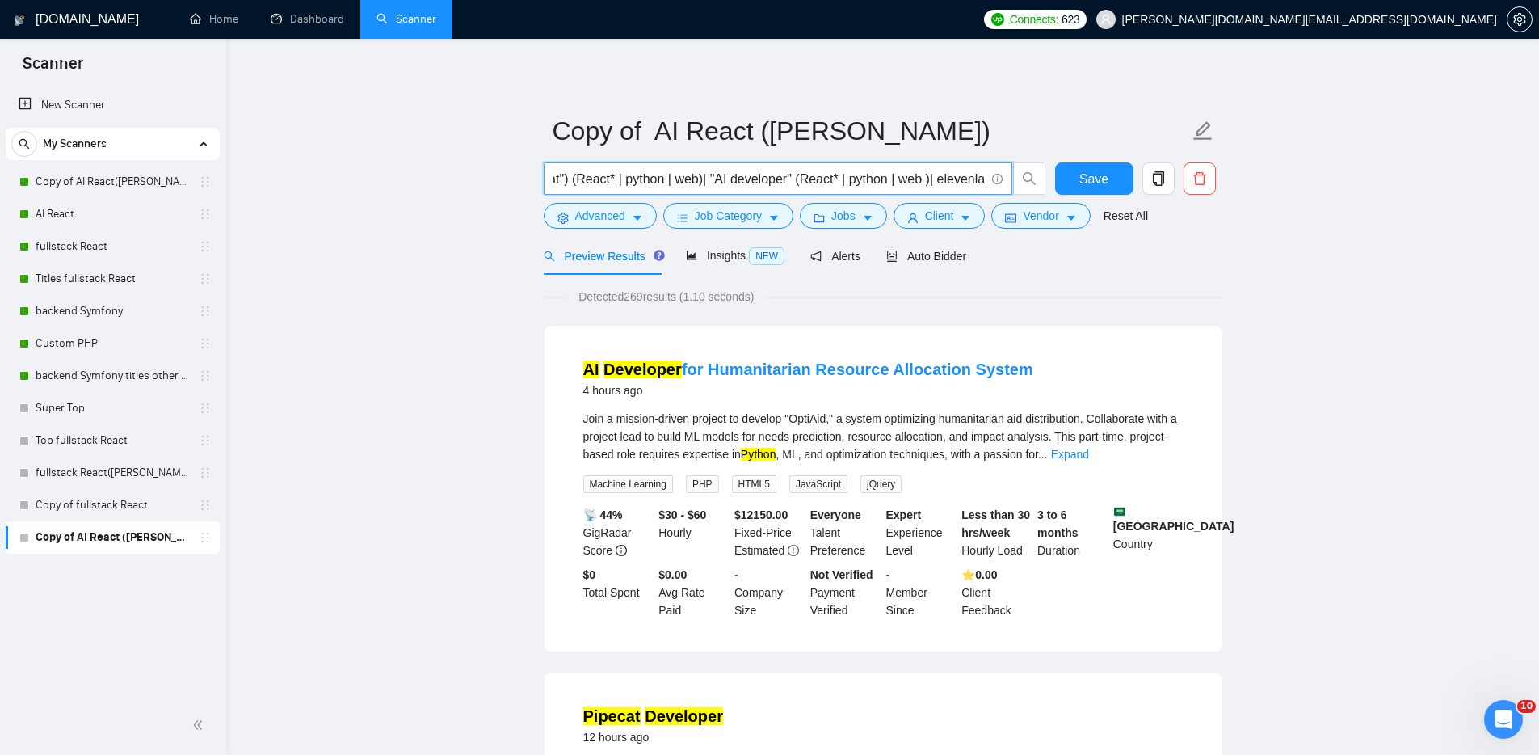
scroll to position [0, 301]
drag, startPoint x: 948, startPoint y: 180, endPoint x: 987, endPoint y: 180, distance: 38.8
click at [987, 180] on span "developer "AI developer" ( "dailybots" | "pipecat") (React* | python | web)| "A…" at bounding box center [778, 178] width 469 height 32
click at [961, 180] on input "developer "AI developer" ( "dailybots" | "pipecat") (React* | python | web)| "A…" at bounding box center [768, 179] width 431 height 20
drag, startPoint x: 985, startPoint y: 175, endPoint x: 1002, endPoint y: 200, distance: 30.3
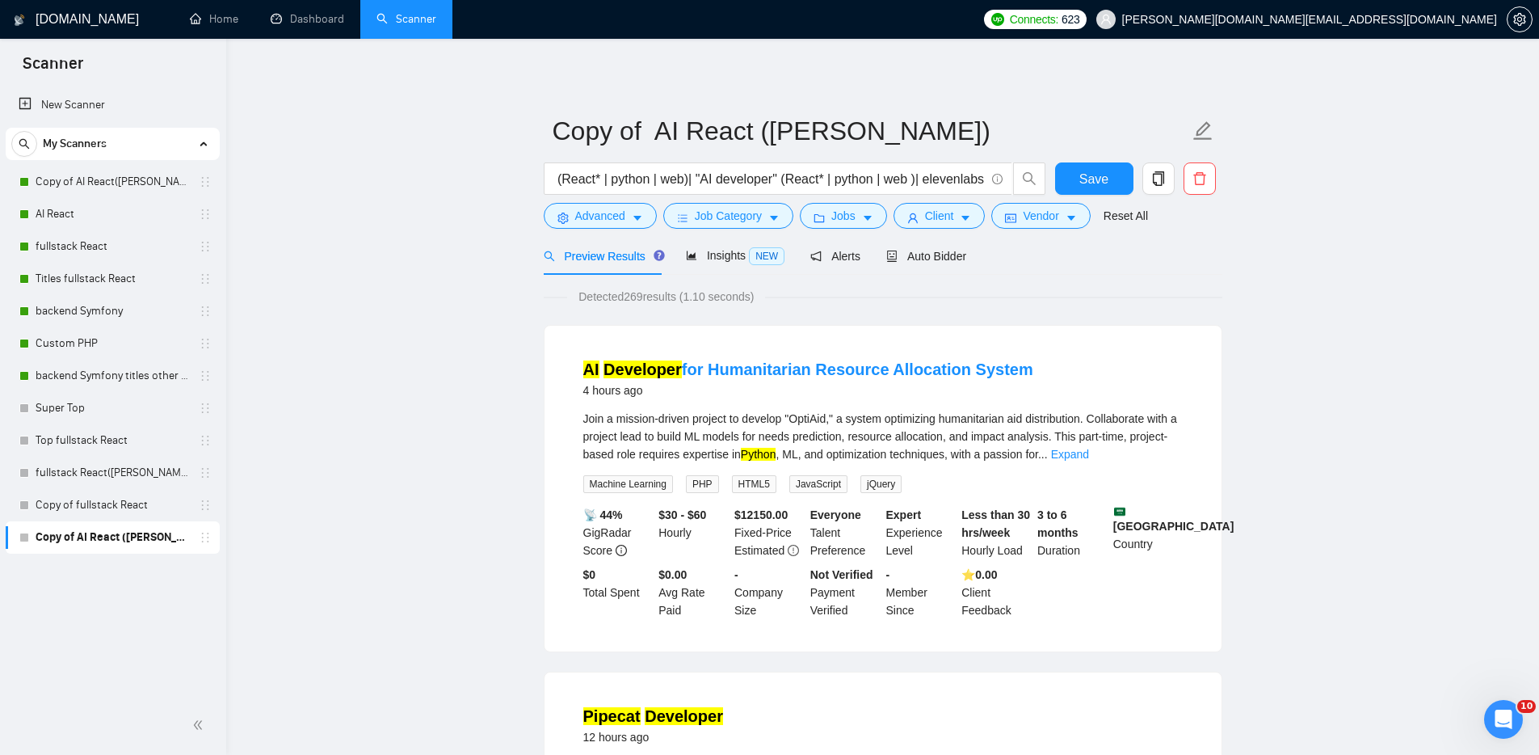
click at [985, 175] on span "developer "AI developer" ( "dailybots" | "pipecat") (React* | python | web)| "A…" at bounding box center [778, 178] width 469 height 32
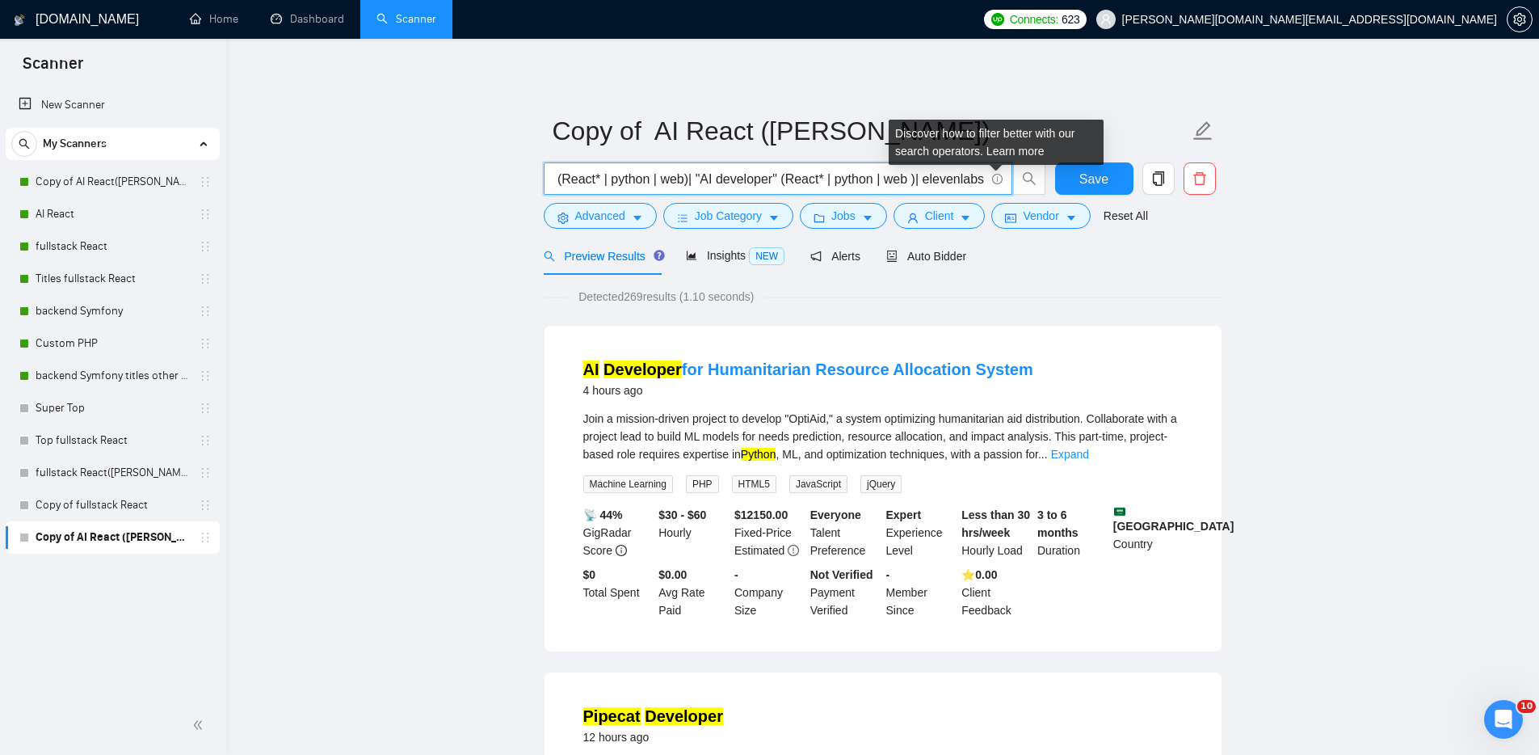
drag, startPoint x: 957, startPoint y: 180, endPoint x: 993, endPoint y: 183, distance: 36.4
click at [993, 183] on span "developer "AI developer" ( "dailybots" | "pipecat") (React* | python | web)| "A…" at bounding box center [778, 178] width 469 height 32
click at [974, 178] on input "developer "AI developer" ( "dailybots" | "pipecat") (React* | python | web)| "A…" at bounding box center [768, 179] width 431 height 20
click at [982, 176] on input "developer "AI developer" ( "dailybots" | "pipecat") (React* | python | web)| "A…" at bounding box center [768, 179] width 431 height 20
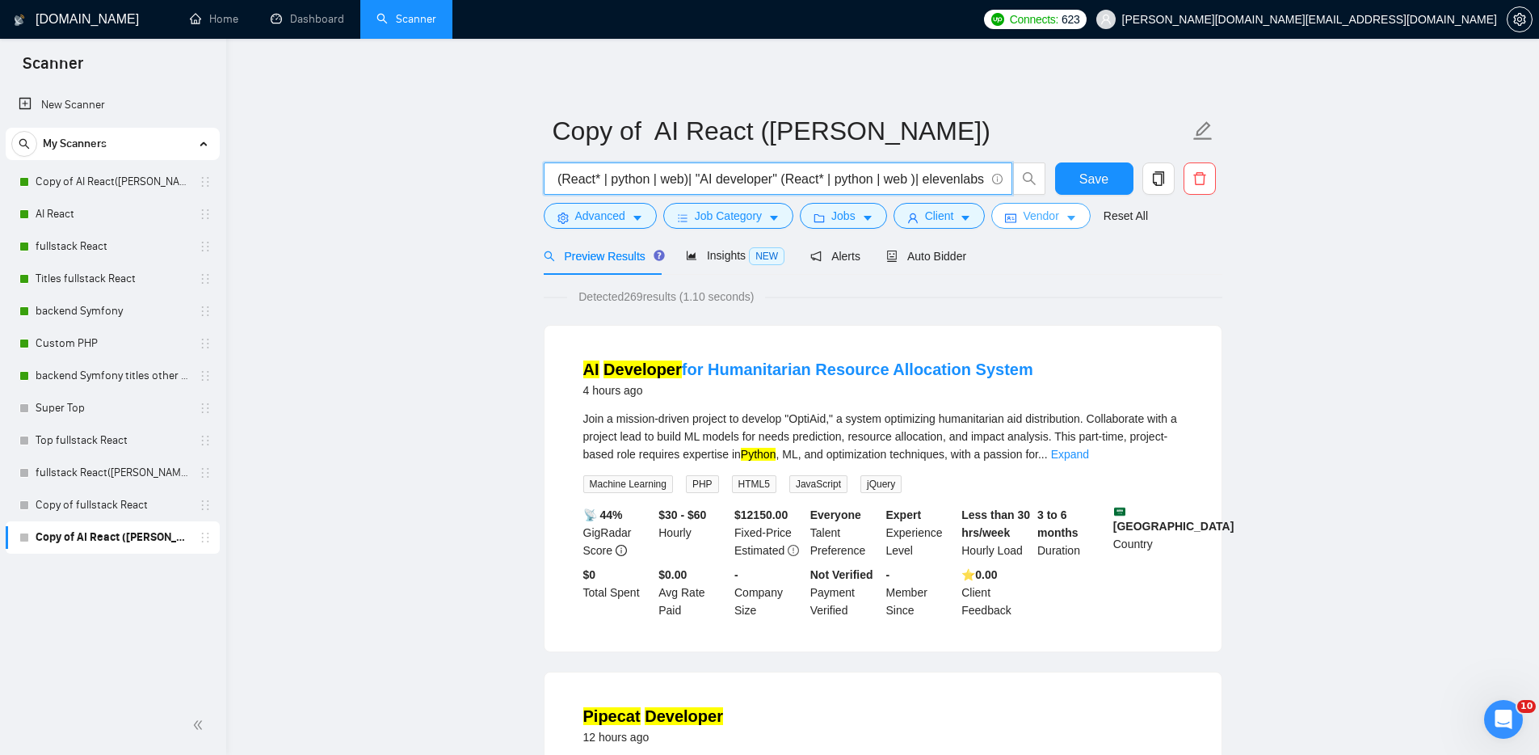
scroll to position [0, 303]
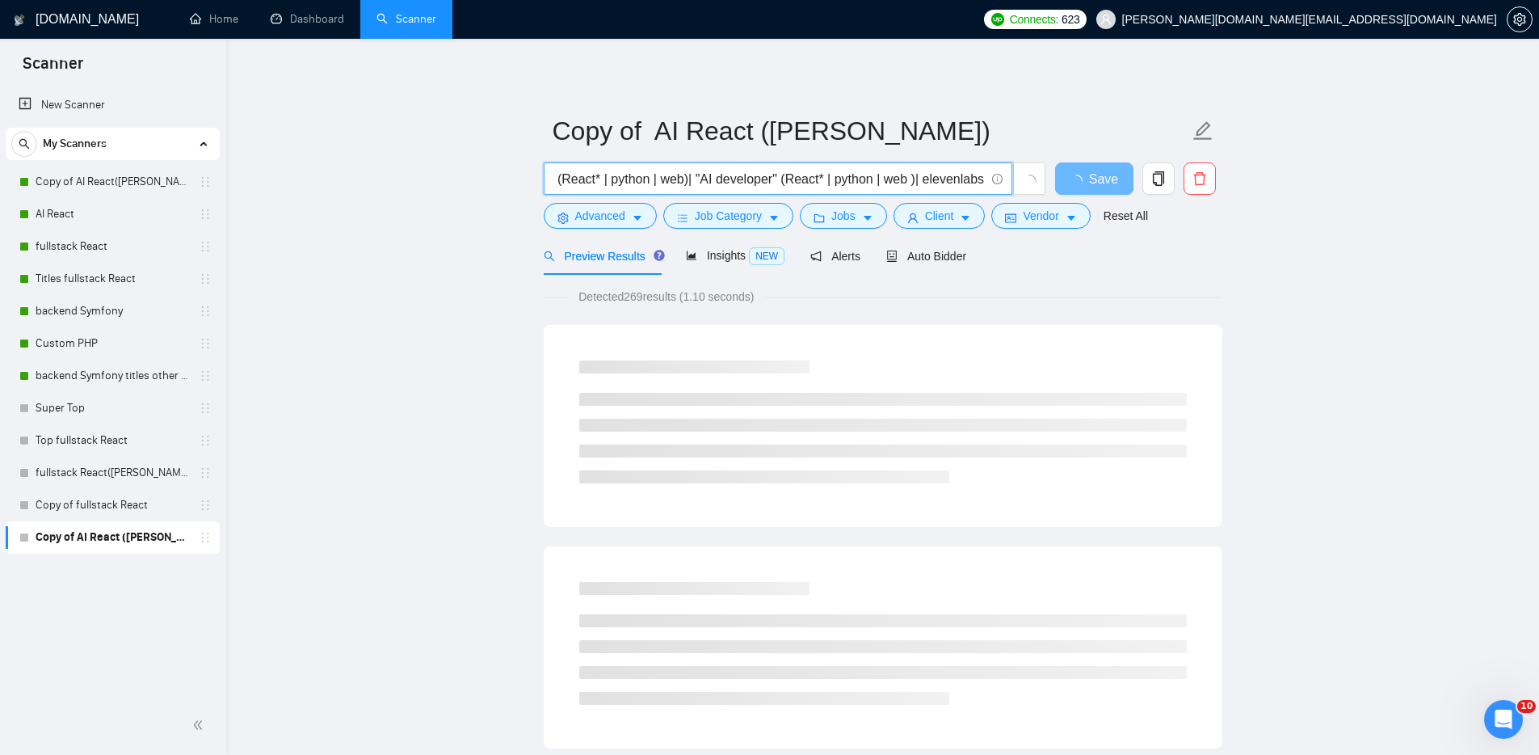
click at [942, 176] on input "developer "AI developer" ( "dailybots" | "pipecat") (React* | python | web)| "A…" at bounding box center [768, 179] width 431 height 20
click at [943, 176] on input "developer "AI developer" ( "dailybots" | "pipecat") (React* | python | web)| "A…" at bounding box center [768, 179] width 431 height 20
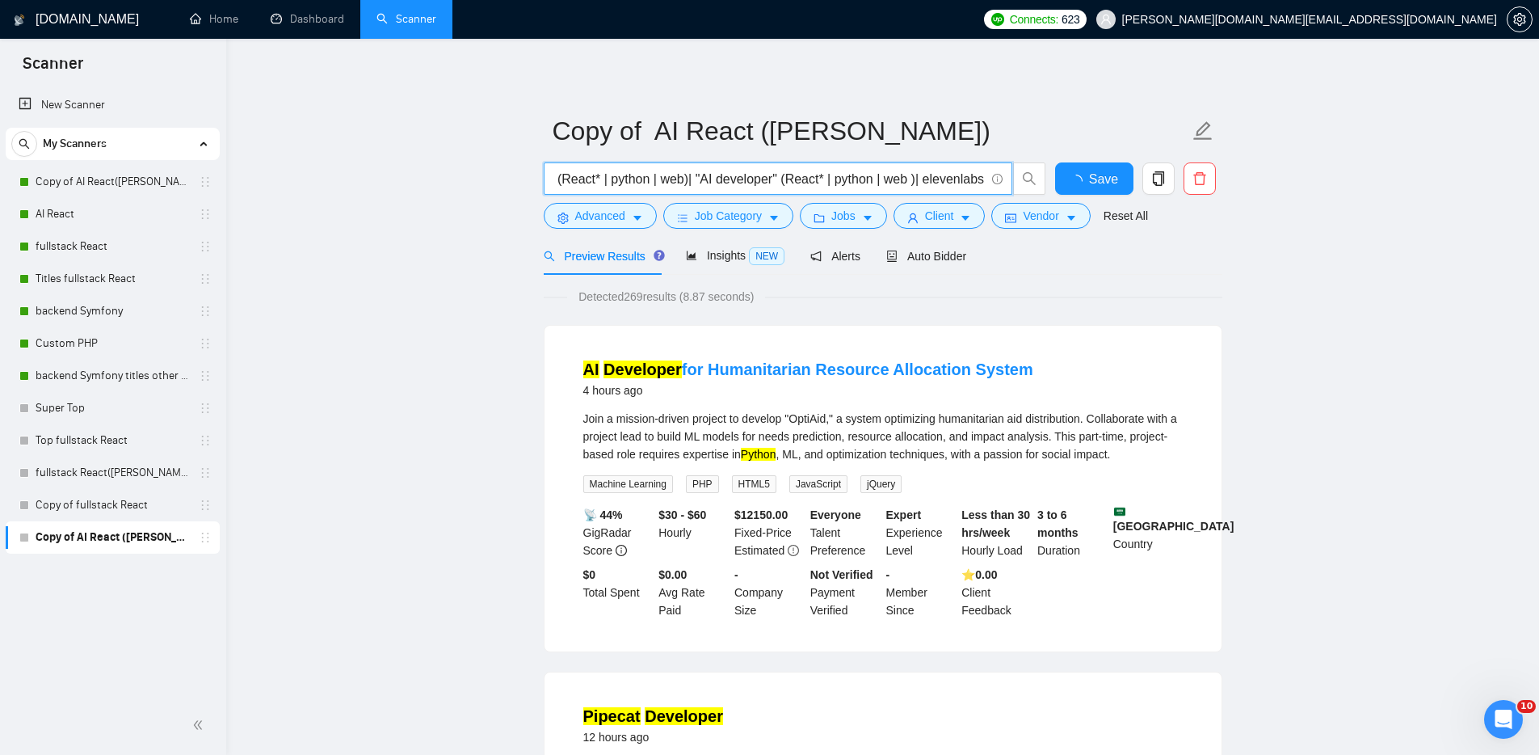
scroll to position [0, 0]
click at [671, 181] on input "developer "AI developer" ( "dailybots" | "pipecat") (React* | python | web)| "A…" at bounding box center [768, 179] width 431 height 20
drag, startPoint x: 701, startPoint y: 176, endPoint x: 624, endPoint y: 175, distance: 76.8
click at [618, 173] on input "developer "AI developer" ( "dailybots" | "pipecat") (React* | python | web)| "A…" at bounding box center [768, 179] width 431 height 20
click at [737, 173] on input "developer "AI developer" ( "dailybots" | "pipecat") (React* | python | web)| "A…" at bounding box center [768, 179] width 431 height 20
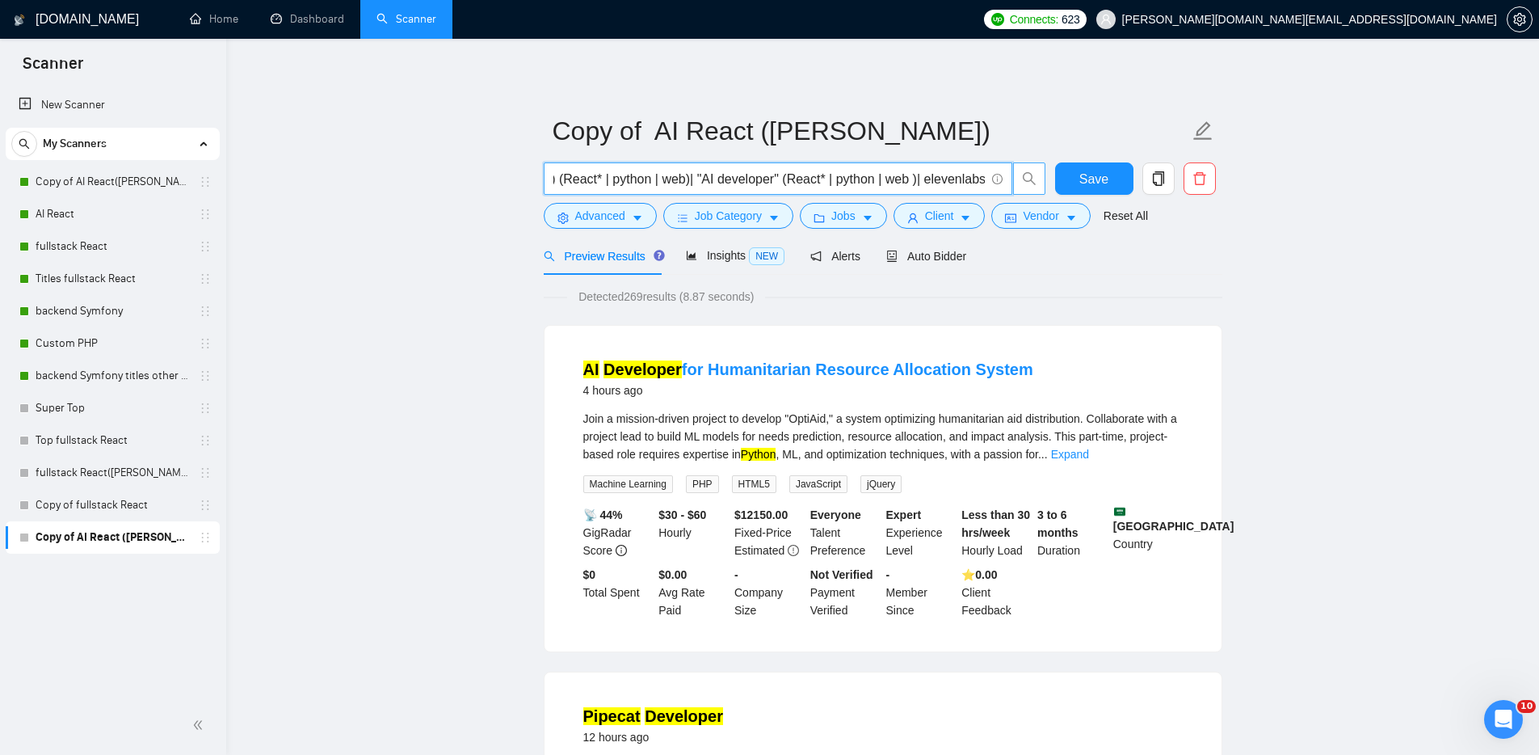
scroll to position [0, 304]
drag, startPoint x: 858, startPoint y: 176, endPoint x: 1026, endPoint y: 183, distance: 168.2
click at [1026, 183] on span "developer "AI developer" ( "dailybots" | "pipecat") (React* | python | web)| "A…" at bounding box center [795, 178] width 503 height 32
click at [951, 179] on input "developer "AI developer" ( "dailybots" | "pipecat") (React* | python | web)| "A…" at bounding box center [768, 179] width 431 height 20
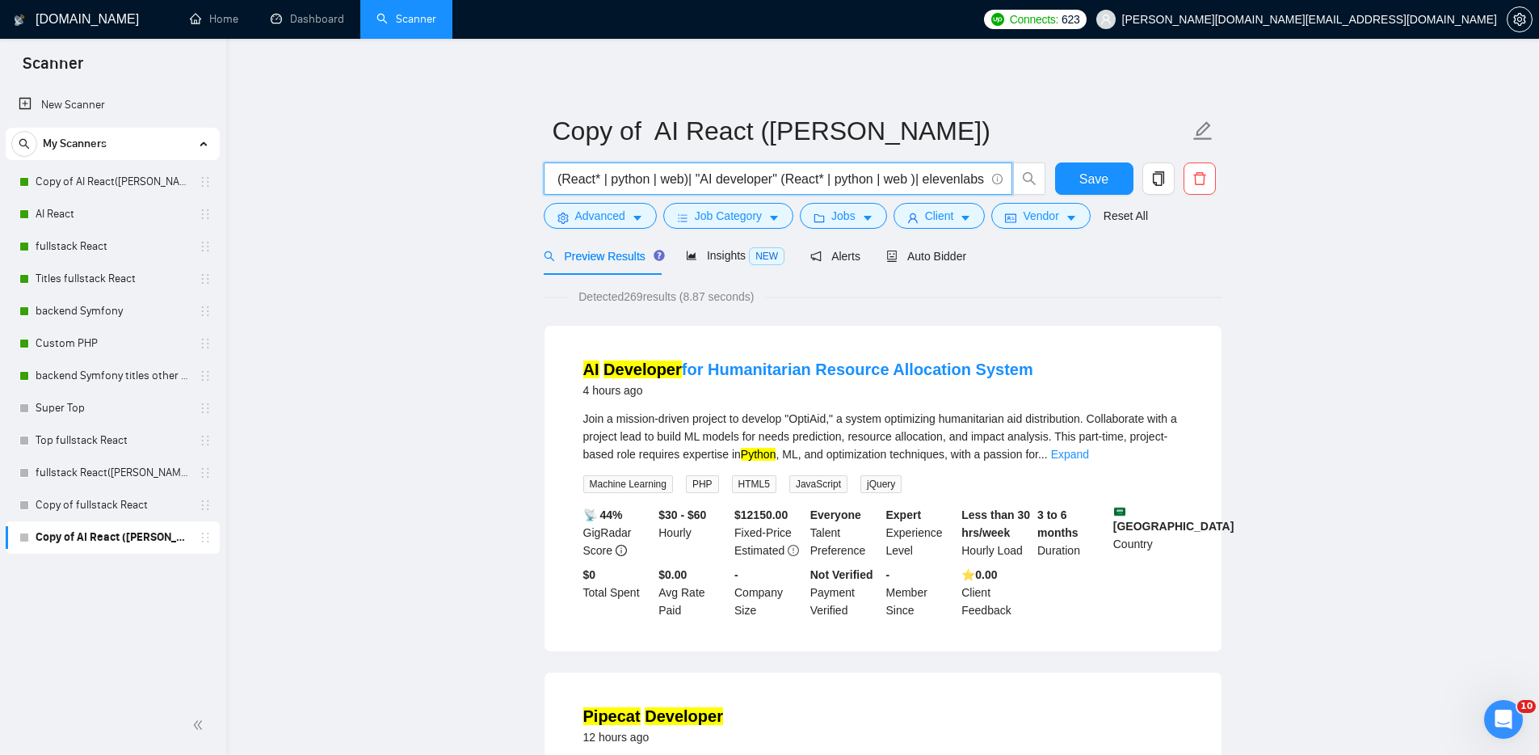
click at [710, 177] on input "developer "AI developer" ( "dailybots" | "pipecat") (React* | python | web)| "A…" at bounding box center [768, 179] width 431 height 20
drag, startPoint x: 573, startPoint y: 176, endPoint x: 556, endPoint y: 170, distance: 17.9
click at [556, 170] on input "developer "AI developer" ( "dailybots" | "pipecat") (React* | python | web)| "A…" at bounding box center [768, 179] width 431 height 20
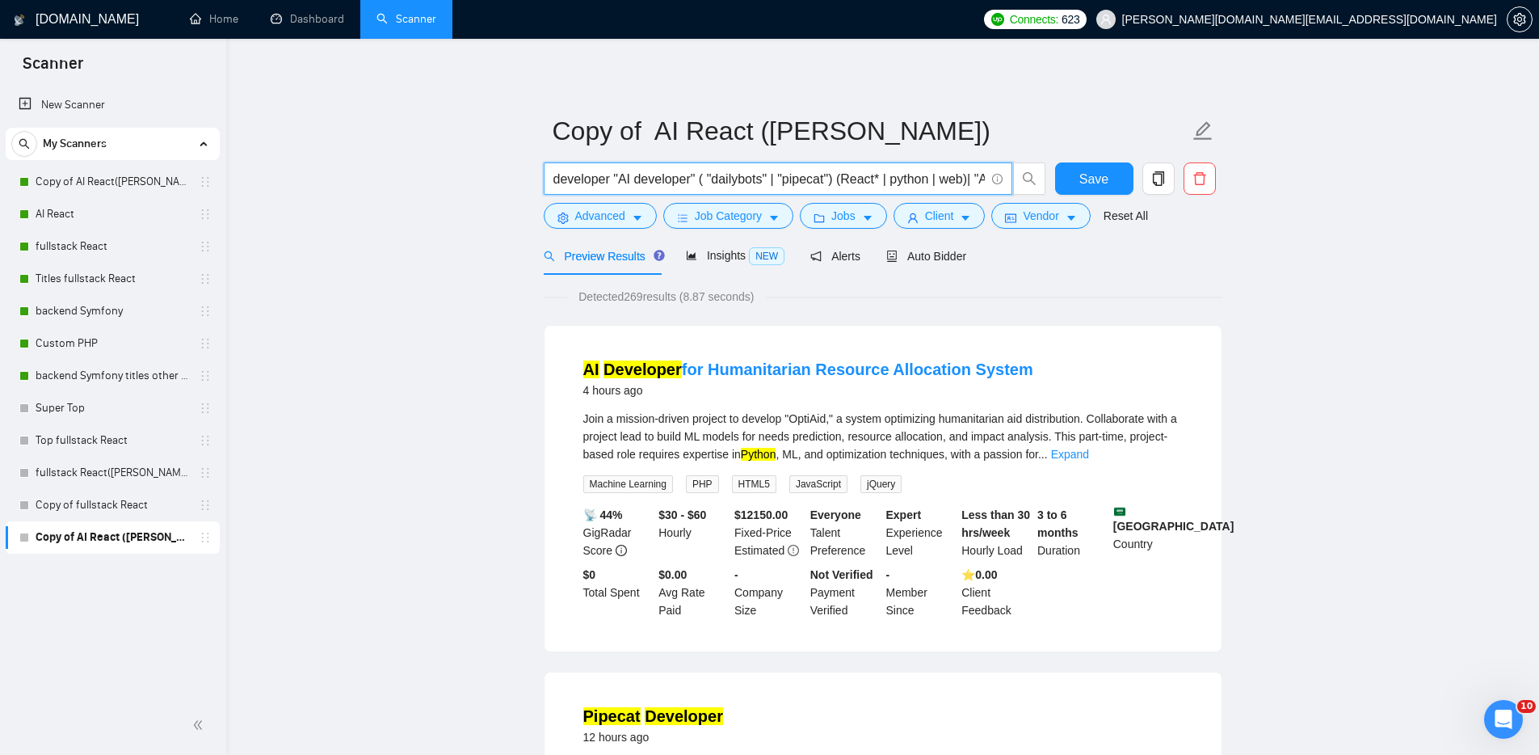
click at [773, 181] on input "developer "AI developer" ( "dailybots" | "pipecat") (React* | python | web)| "A…" at bounding box center [768, 179] width 431 height 20
click at [840, 179] on input "developer "AI developer" ( "dailybots" | "pipecat") (React* | python | web)| "A…" at bounding box center [768, 179] width 431 height 20
click at [843, 179] on input "developer "AI developer" ( "dailybots" | "pipecat") (React* | python | web)| "A…" at bounding box center [768, 179] width 431 height 20
paste input "elevenlabs"
drag, startPoint x: 617, startPoint y: 175, endPoint x: 535, endPoint y: 170, distance: 81.8
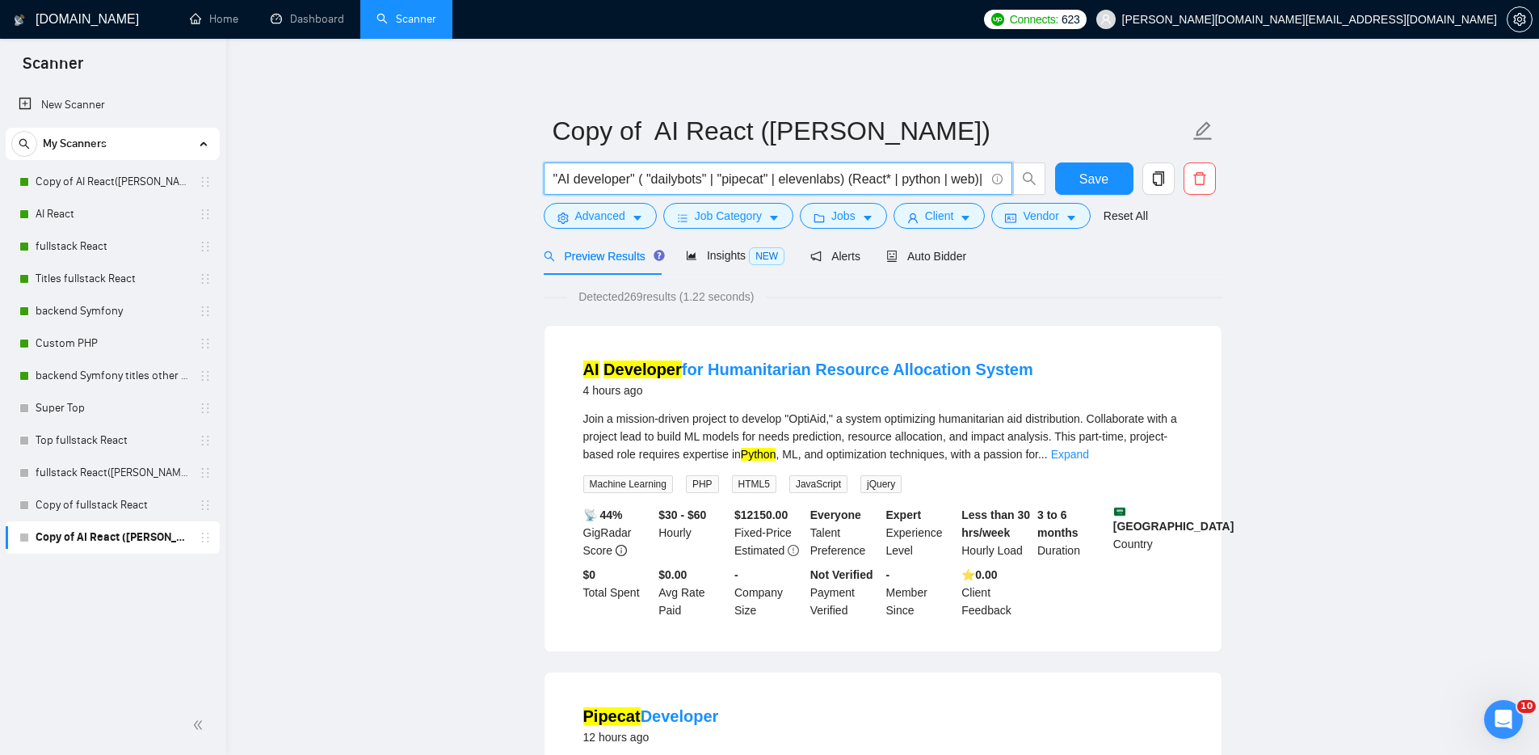
drag, startPoint x: 570, startPoint y: 176, endPoint x: 559, endPoint y: 176, distance: 10.5
click at [559, 176] on input ""AI developer" ( "dailybots" | "pipecat" | elevenlabs) (React* | python | web)|…" at bounding box center [768, 179] width 431 height 20
click at [639, 175] on input ""AI developer" ( "dailybots" | "pipecat" | elevenlabs) (React* | python | web)|…" at bounding box center [768, 179] width 431 height 20
paste input "AI"
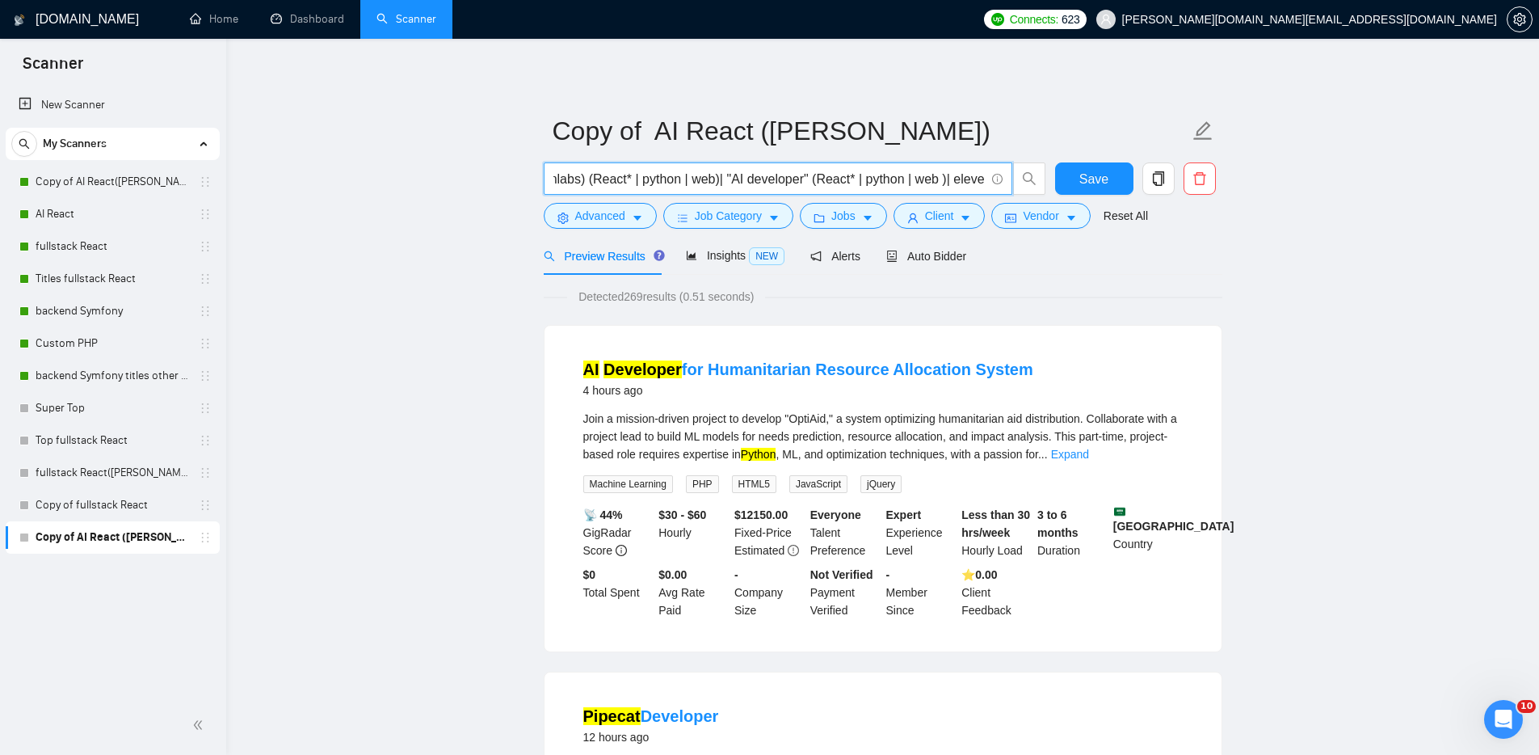
scroll to position [0, 342]
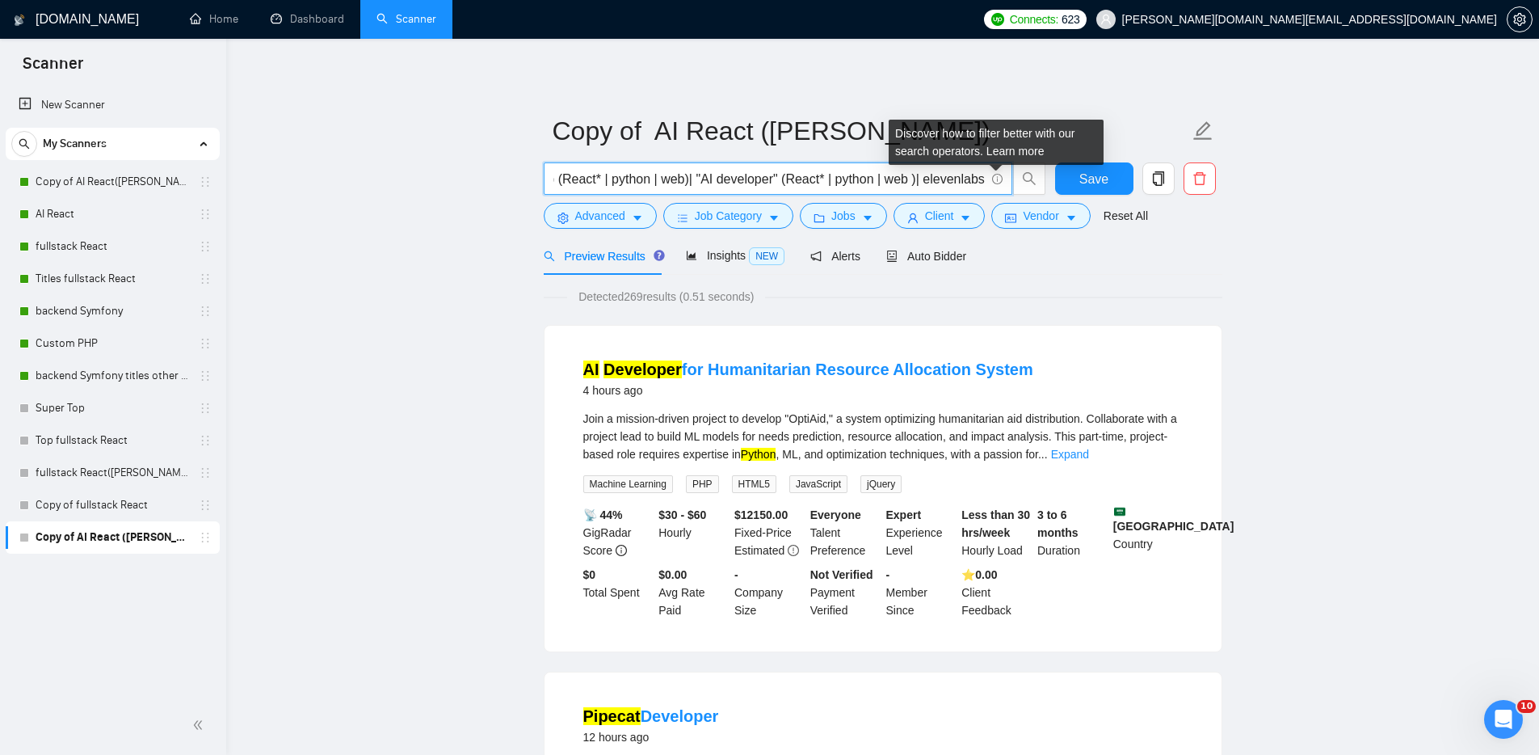
drag, startPoint x: 907, startPoint y: 180, endPoint x: 995, endPoint y: 182, distance: 88.1
click at [995, 182] on span "("AI developer" | AI) ( "dailybots" | "pipecat" | elevenlabs) (React* | python …" at bounding box center [778, 178] width 469 height 32
click at [945, 179] on input "("AI developer" | AI) ( "dailybots" | "pipecat" | elevenlabs) (React* | python …" at bounding box center [768, 179] width 431 height 20
drag, startPoint x: 924, startPoint y: 180, endPoint x: 958, endPoint y: 177, distance: 34.9
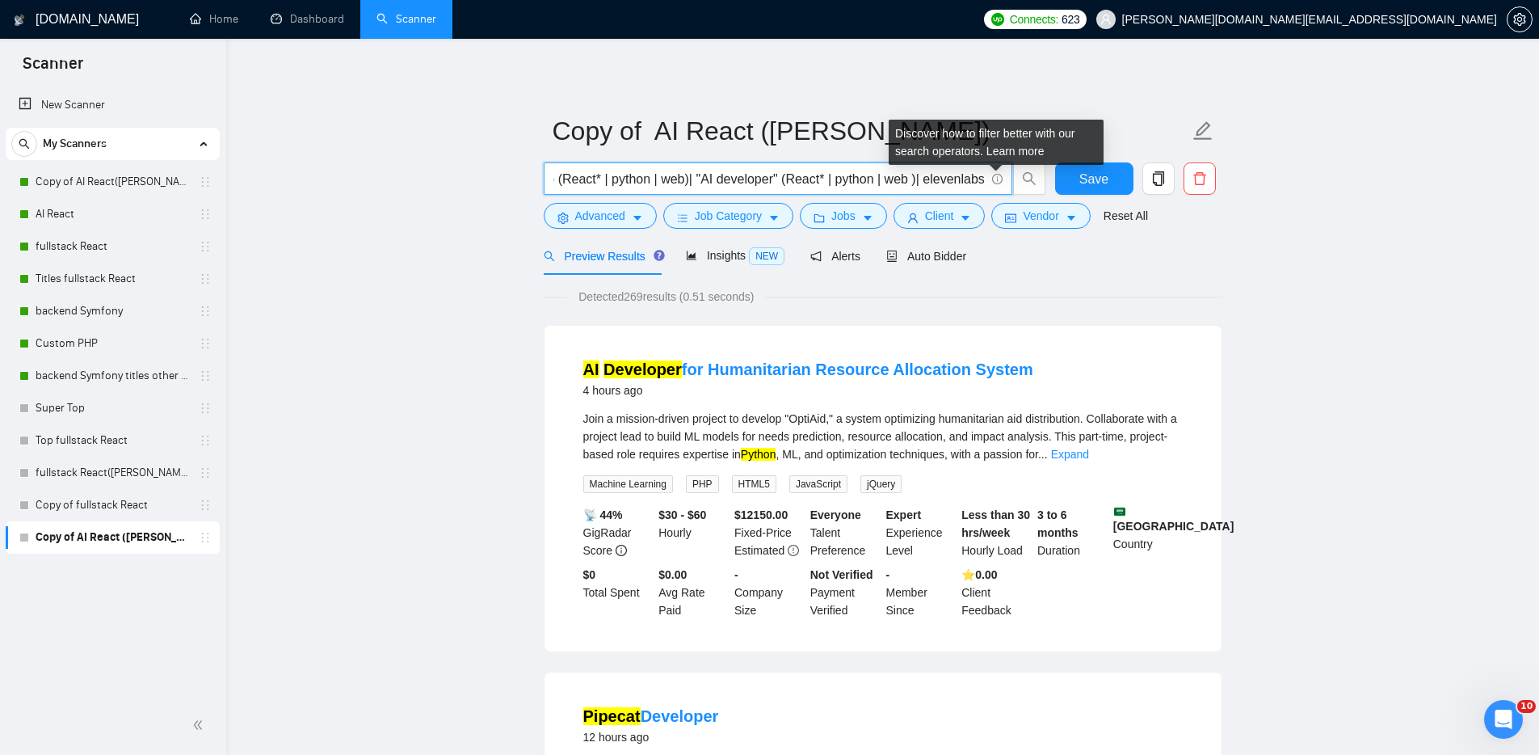
click at [983, 179] on input "("AI developer" | AI) ( "dailybots" | "pipecat" | elevenlabs) (React* | python …" at bounding box center [768, 179] width 431 height 20
click at [870, 179] on input "("AI developer" | AI) ( "dailybots" | "pipecat" | elevenlabs) (React* | python …" at bounding box center [768, 179] width 431 height 20
click at [680, 177] on input "("AI developer" | AI) ( "dailybots" | "pipecat" | elevenlabs) (React* | python …" at bounding box center [768, 179] width 431 height 20
drag, startPoint x: 683, startPoint y: 178, endPoint x: 916, endPoint y: 178, distance: 233.5
click at [916, 178] on input "("AI developer" | AI) ( "dailybots" | "pipecat" | elevenlabs) (React* | python …" at bounding box center [768, 179] width 431 height 20
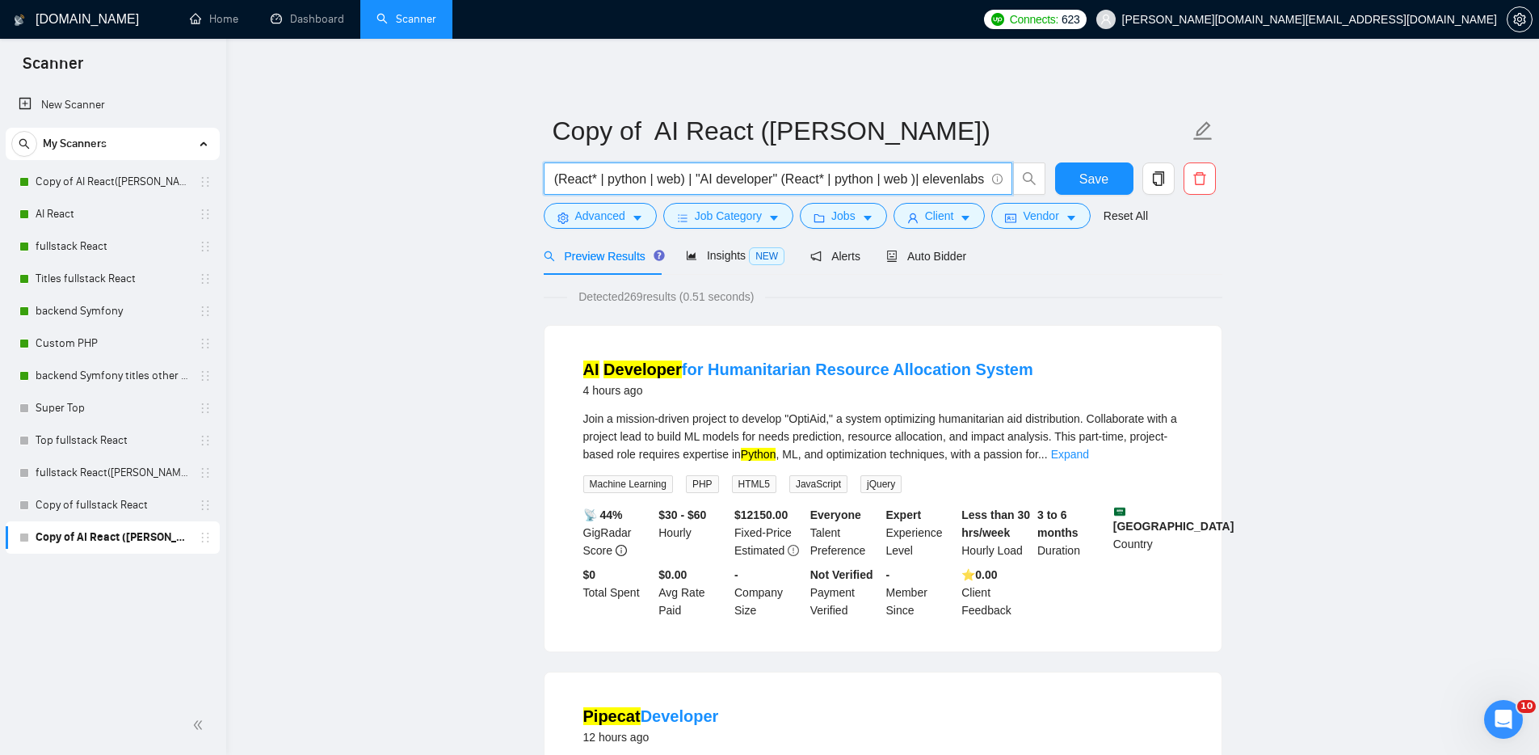
scroll to position [0, 0]
click at [986, 177] on span "("AI developer" | AI) ( "dailybots" | "pipecat" | elevenlabs) (React* | python …" at bounding box center [778, 178] width 469 height 32
drag, startPoint x: 965, startPoint y: 179, endPoint x: 1029, endPoint y: 179, distance: 63.8
click at [1029, 179] on span "("AI developer" | AI) ( "dailybots" | "pipecat" | elevenlabs) (React* | python …" at bounding box center [795, 178] width 503 height 32
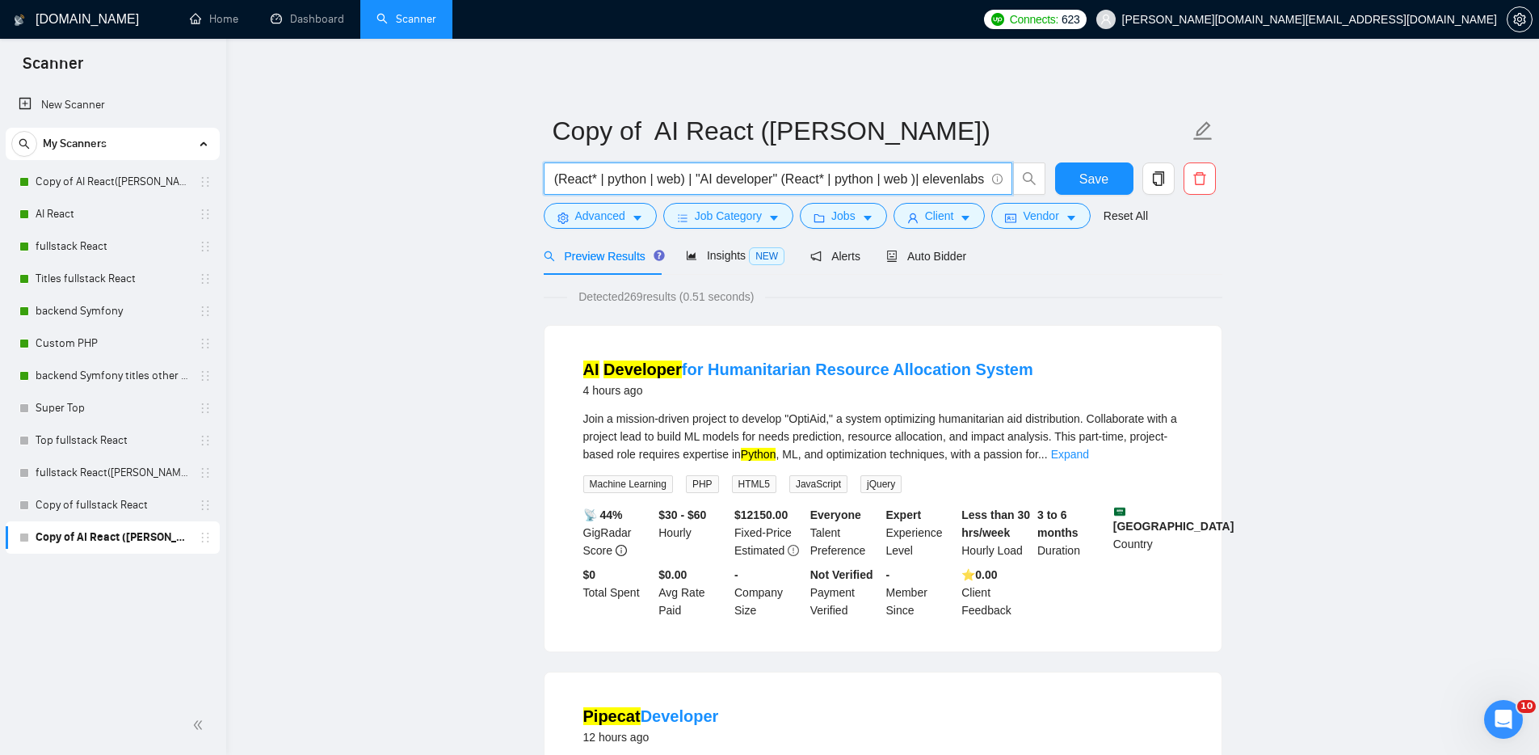
click at [983, 178] on input "("AI developer" | AI) ( "dailybots" | "pipecat" | elevenlabs) (React* | python …" at bounding box center [768, 179] width 431 height 20
paste input "| "AI developer" (React* | python | web )"
click at [791, 180] on input "("AI developer" | AI) ( "dailybots" | "pipecat" | elevenlabs) (React* | python …" at bounding box center [768, 179] width 431 height 20
click at [791, 179] on input "("AI developer" | AI) ( "dailybots" | "pipecat" | elevenlabs) (React* | python …" at bounding box center [768, 179] width 431 height 20
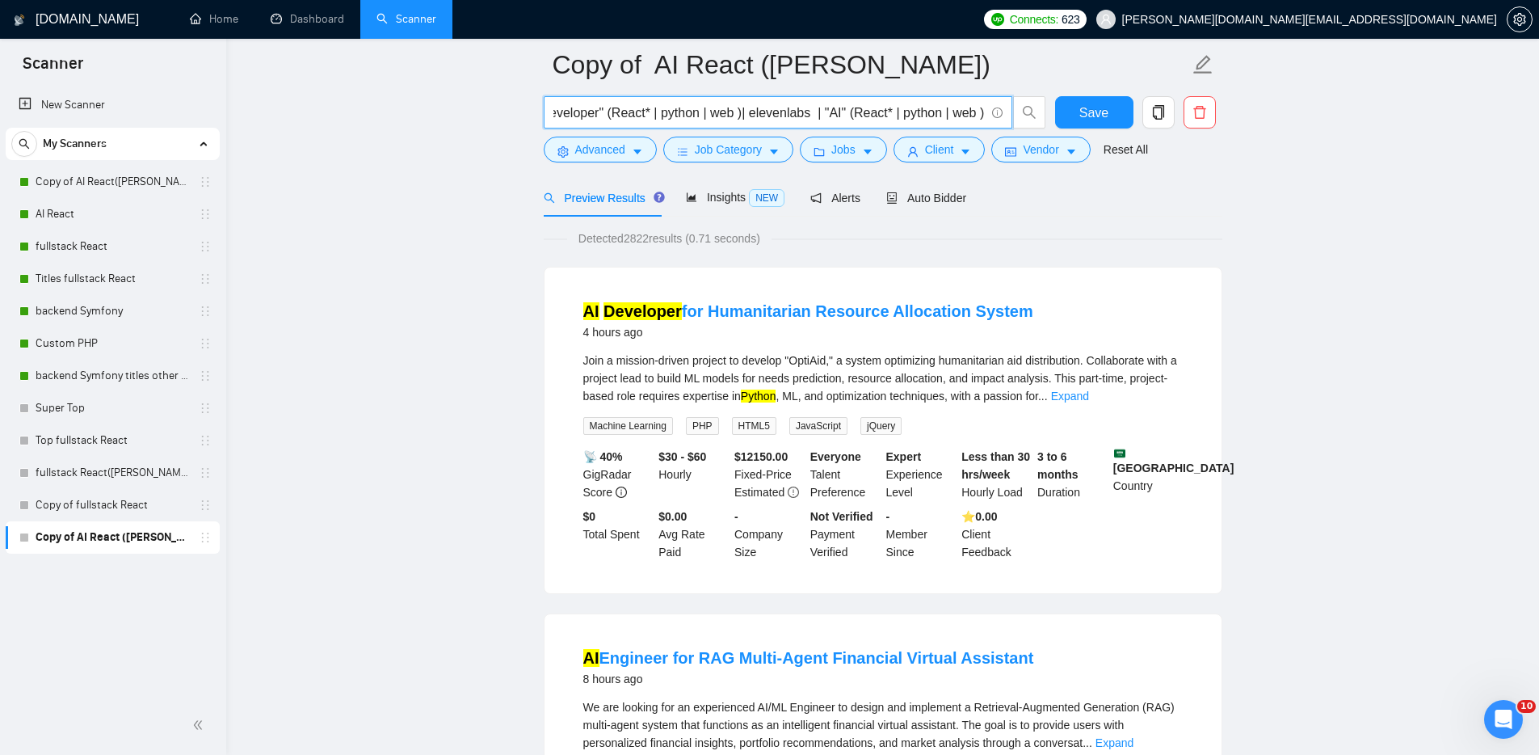
scroll to position [0, 518]
drag, startPoint x: 963, startPoint y: 114, endPoint x: 987, endPoint y: 111, distance: 23.7
click at [986, 111] on span "("AI developer" | AI) ( "dailybots" | "pipecat" | elevenlabs) (React* | python …" at bounding box center [778, 112] width 469 height 32
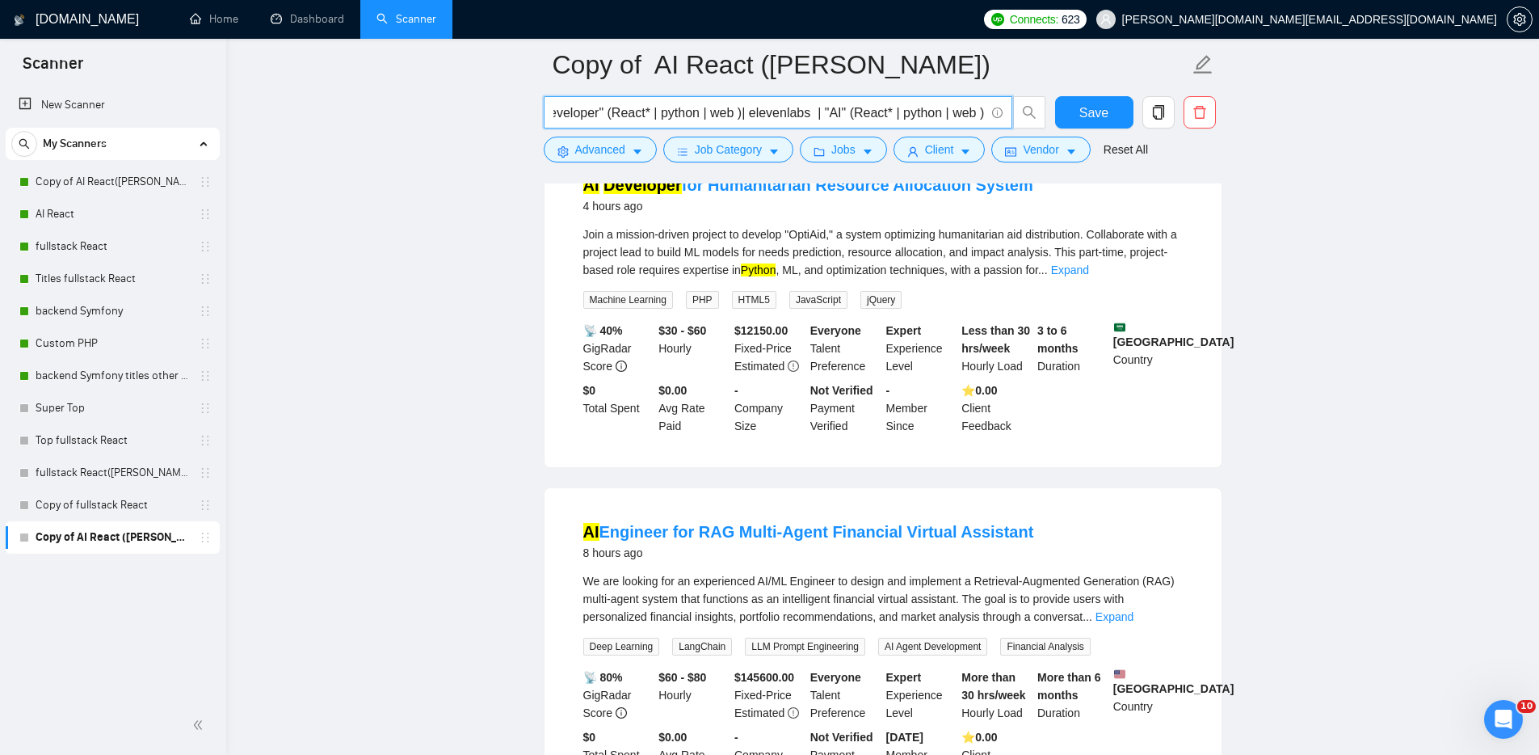
scroll to position [370, 0]
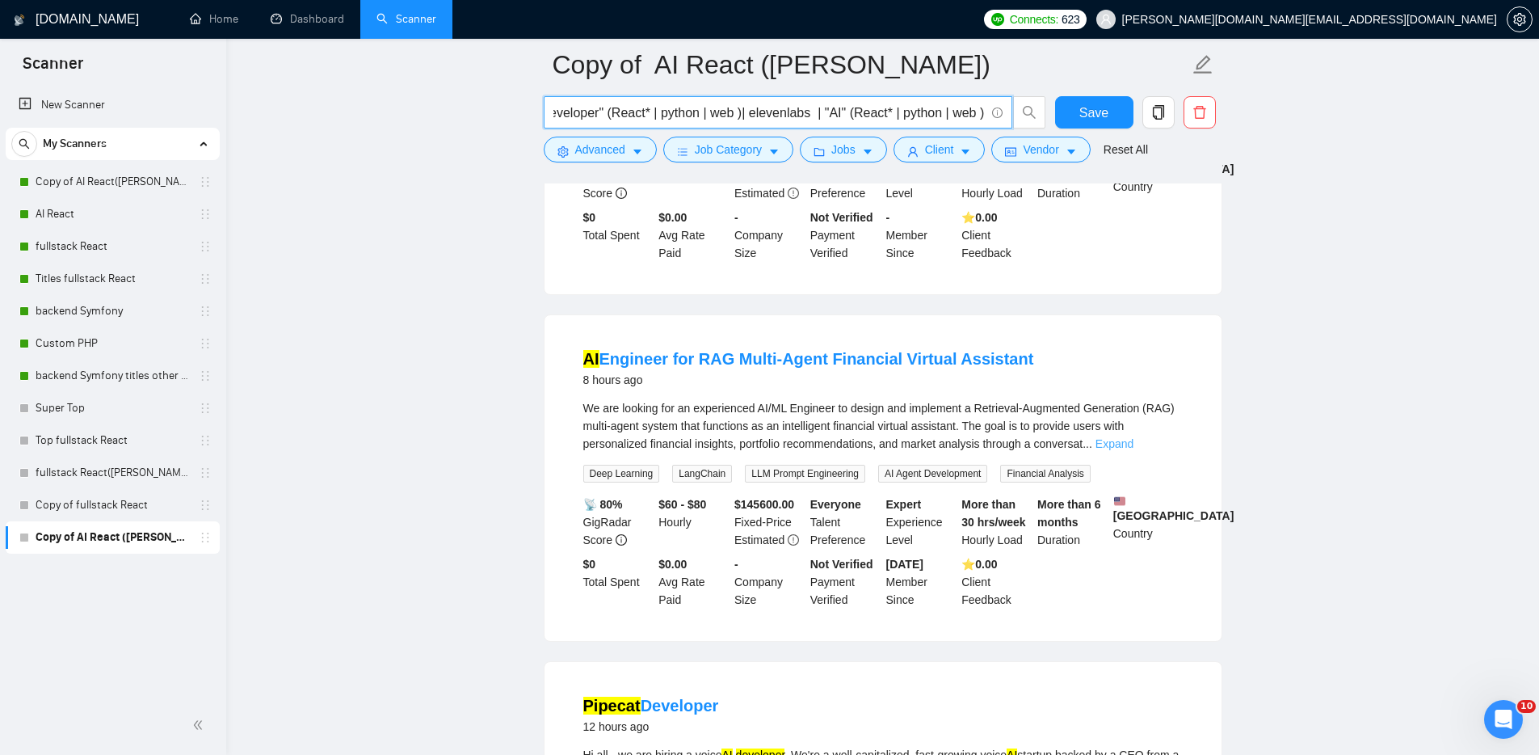
type input "("AI developer" | AI) ( "dailybots" | "pipecat" | elevenlabs) (React* | python …"
click at [1134, 450] on link "Expand" at bounding box center [1115, 443] width 38 height 13
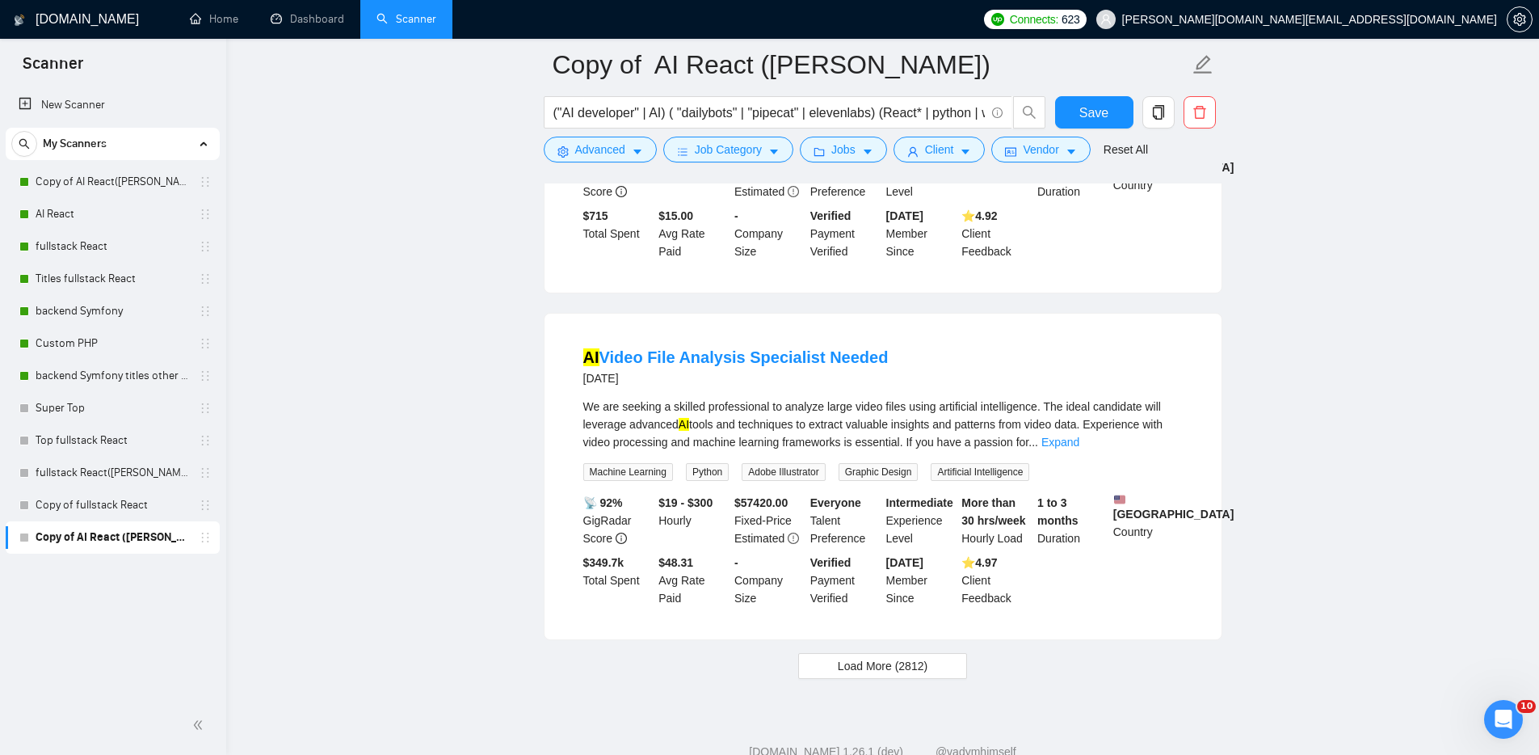
scroll to position [3524, 0]
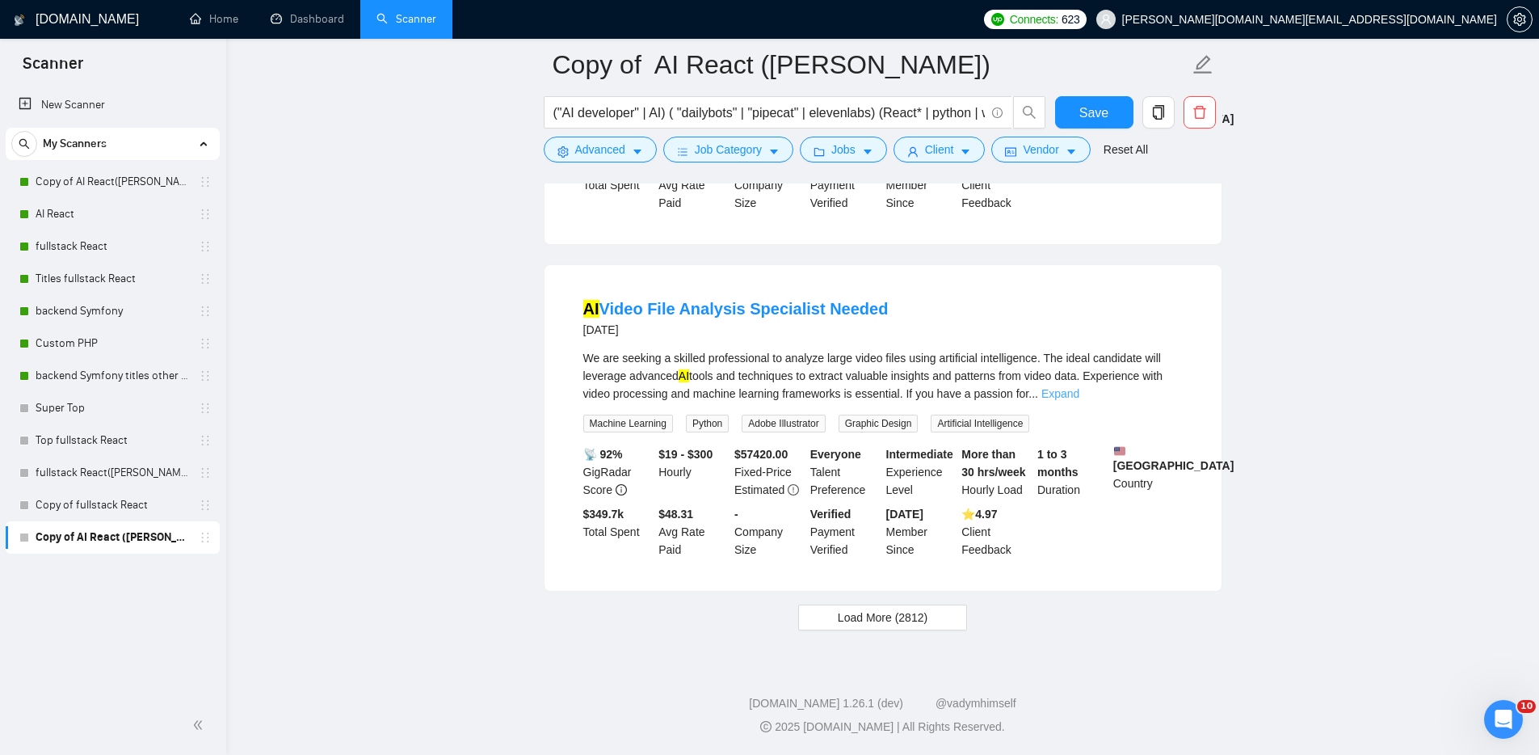
click at [1080, 387] on link "Expand" at bounding box center [1061, 393] width 38 height 13
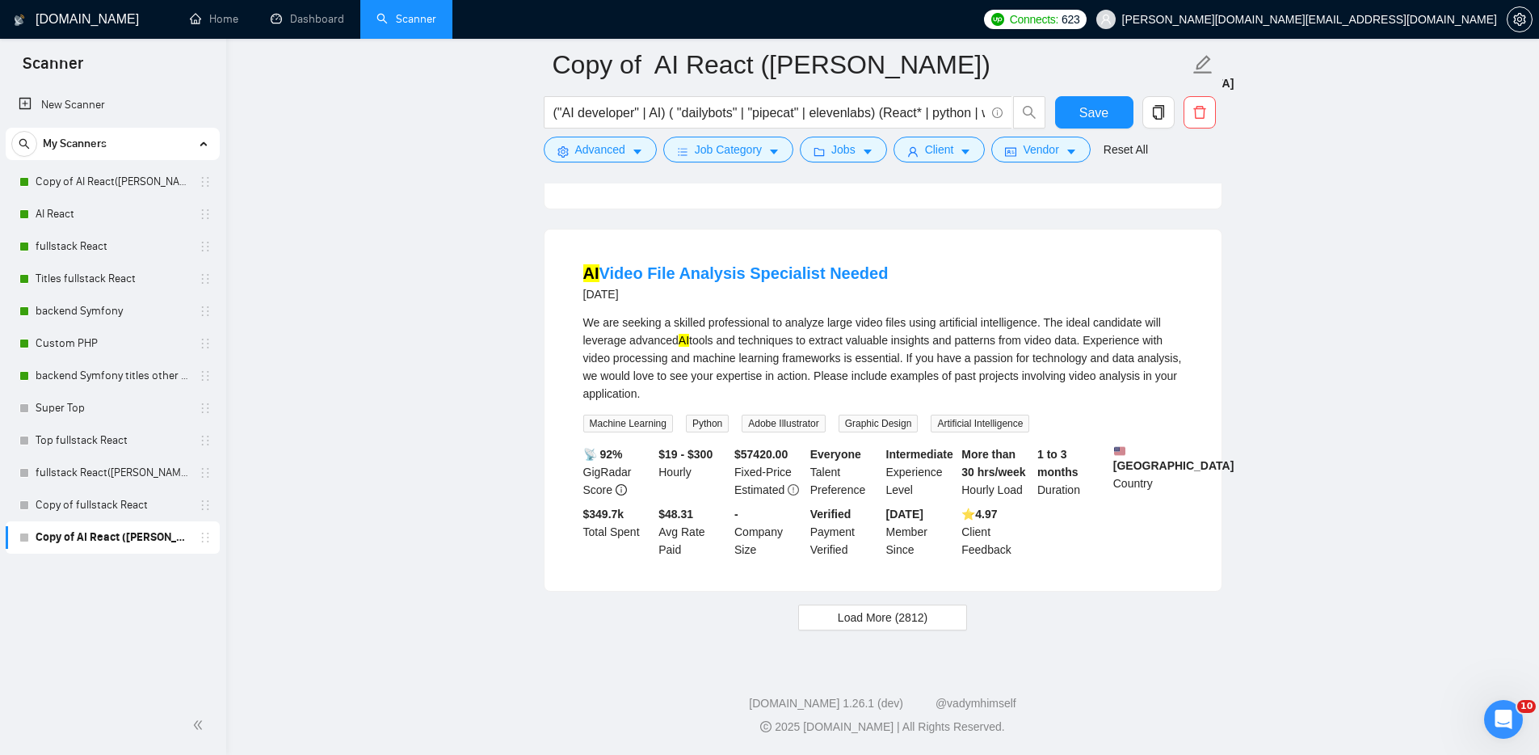
click at [773, 372] on div "We are seeking a skilled professional to analyze large video files using artifi…" at bounding box center [883, 358] width 600 height 89
click at [680, 381] on div "We are seeking a skilled professional to analyze large video files using artifi…" at bounding box center [883, 358] width 600 height 89
click at [679, 382] on div "We are seeking a skilled professional to analyze large video files using artifi…" at bounding box center [883, 358] width 600 height 89
copy div "video"
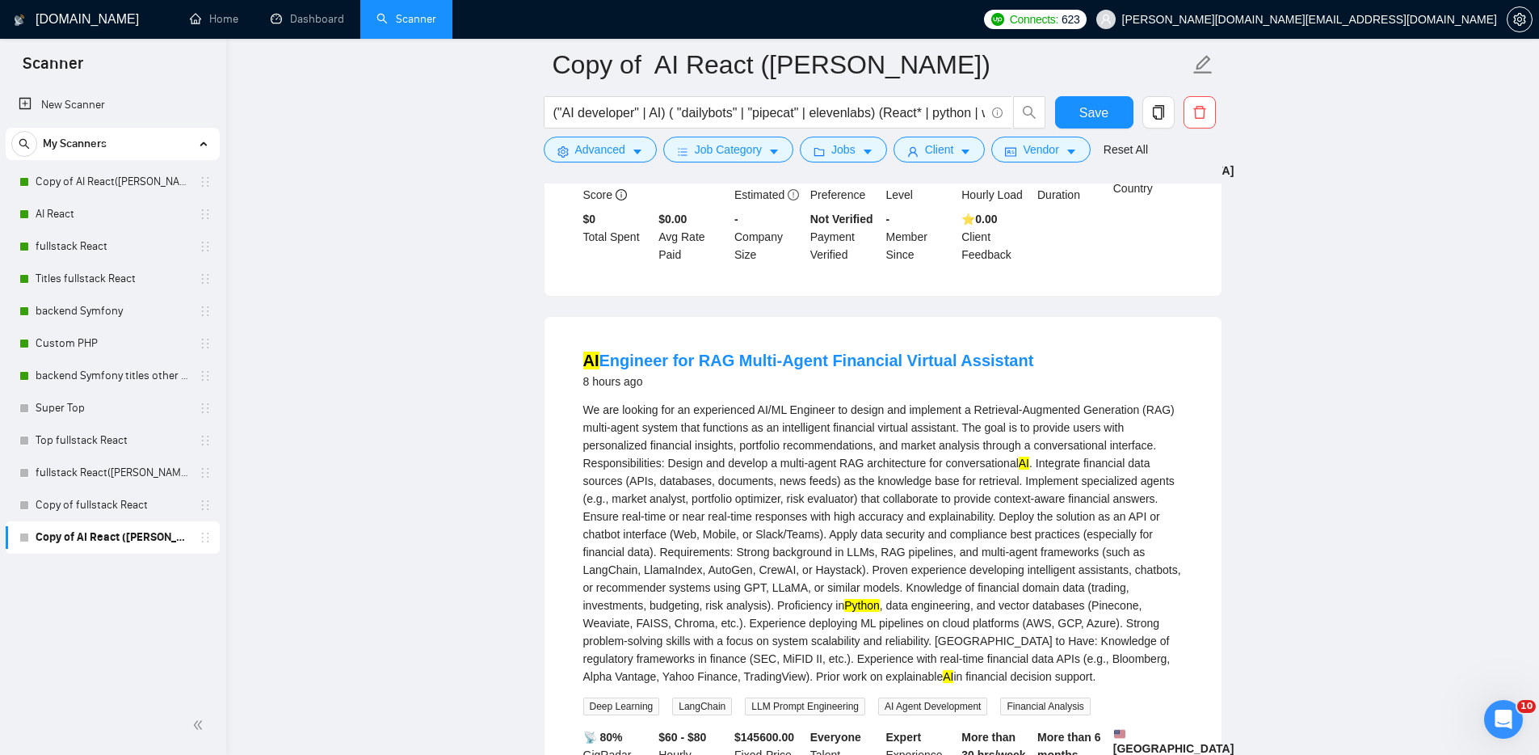
scroll to position [0, 0]
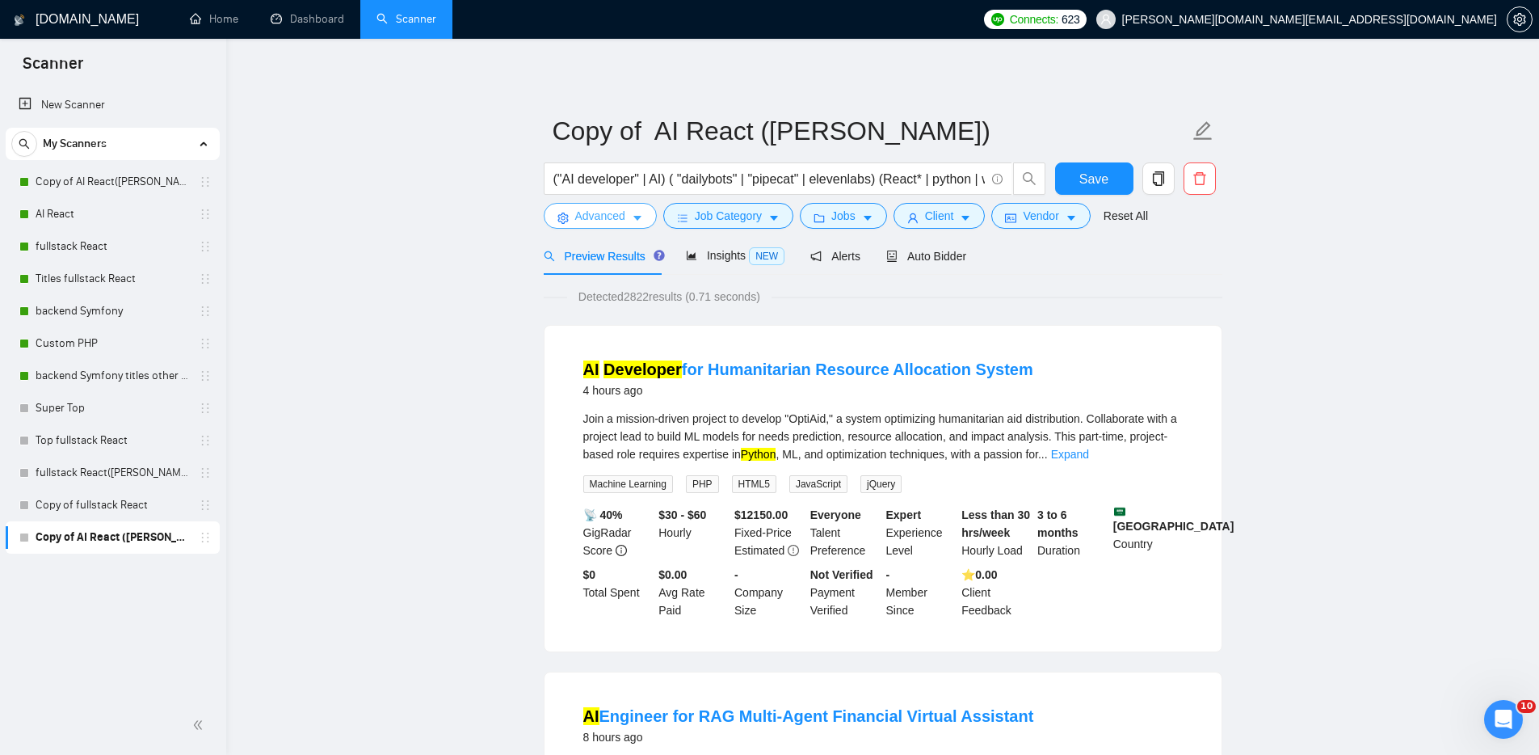
click at [579, 213] on span "Advanced" at bounding box center [600, 216] width 50 height 18
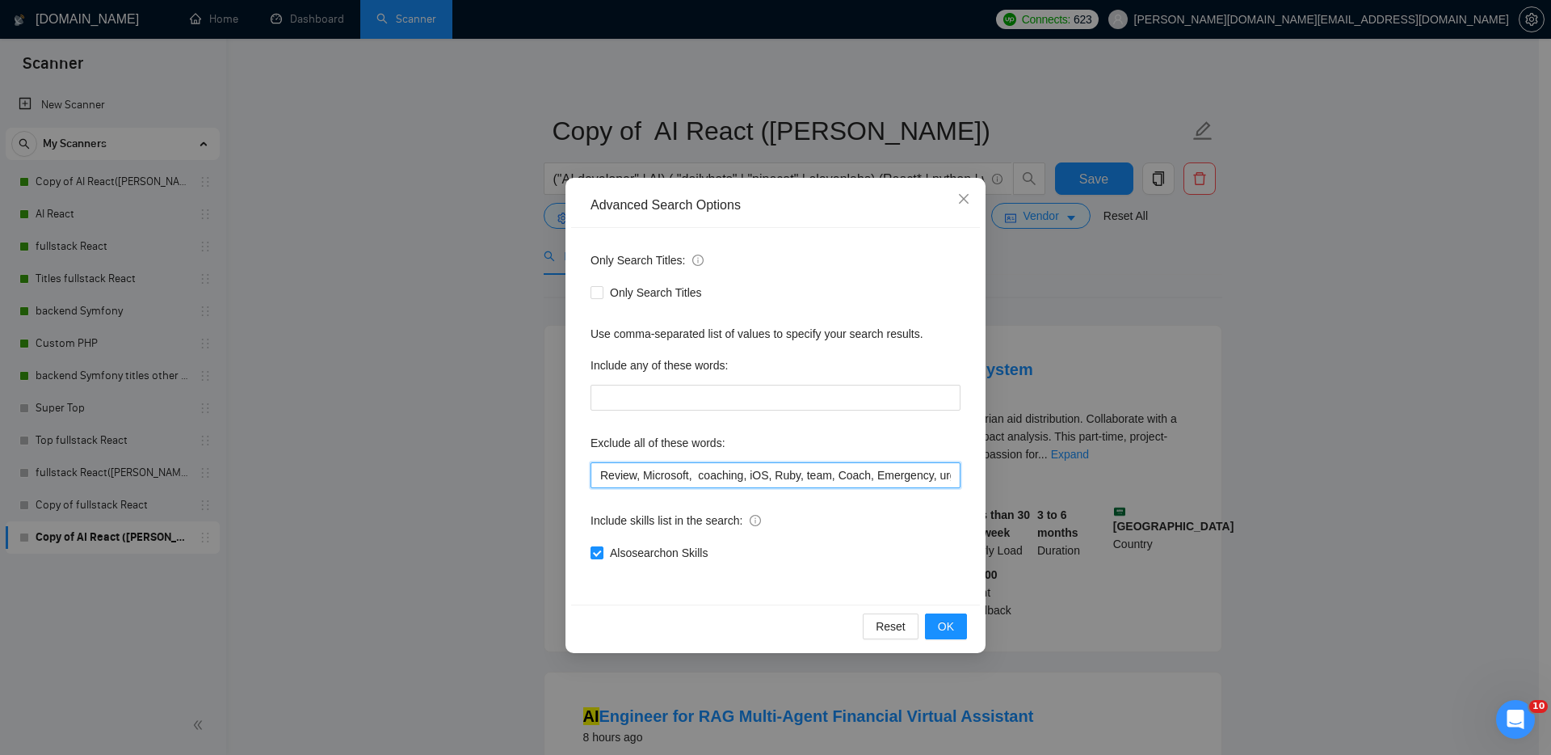
click at [600, 473] on input "Review, Microsoft, coaching, iOS, Ruby, team, Coach, Emergency, urgent, WordPre…" at bounding box center [776, 475] width 370 height 26
paste input "video"
type input "video , Review, Microsoft, coaching, iOS, Ruby, team, Coach, Emergency, urgent,…"
click at [950, 626] on span "OK" at bounding box center [946, 626] width 16 height 18
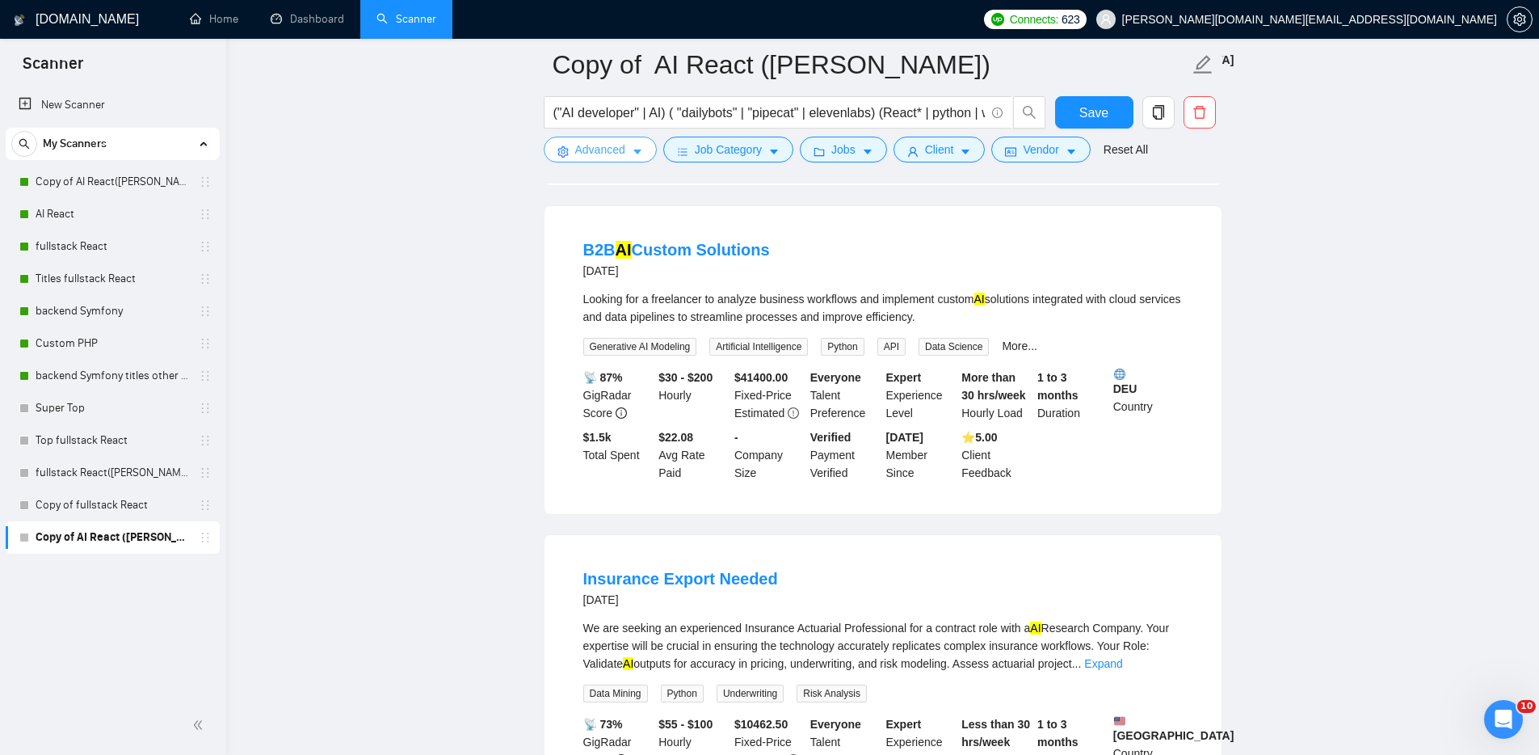
scroll to position [2277, 0]
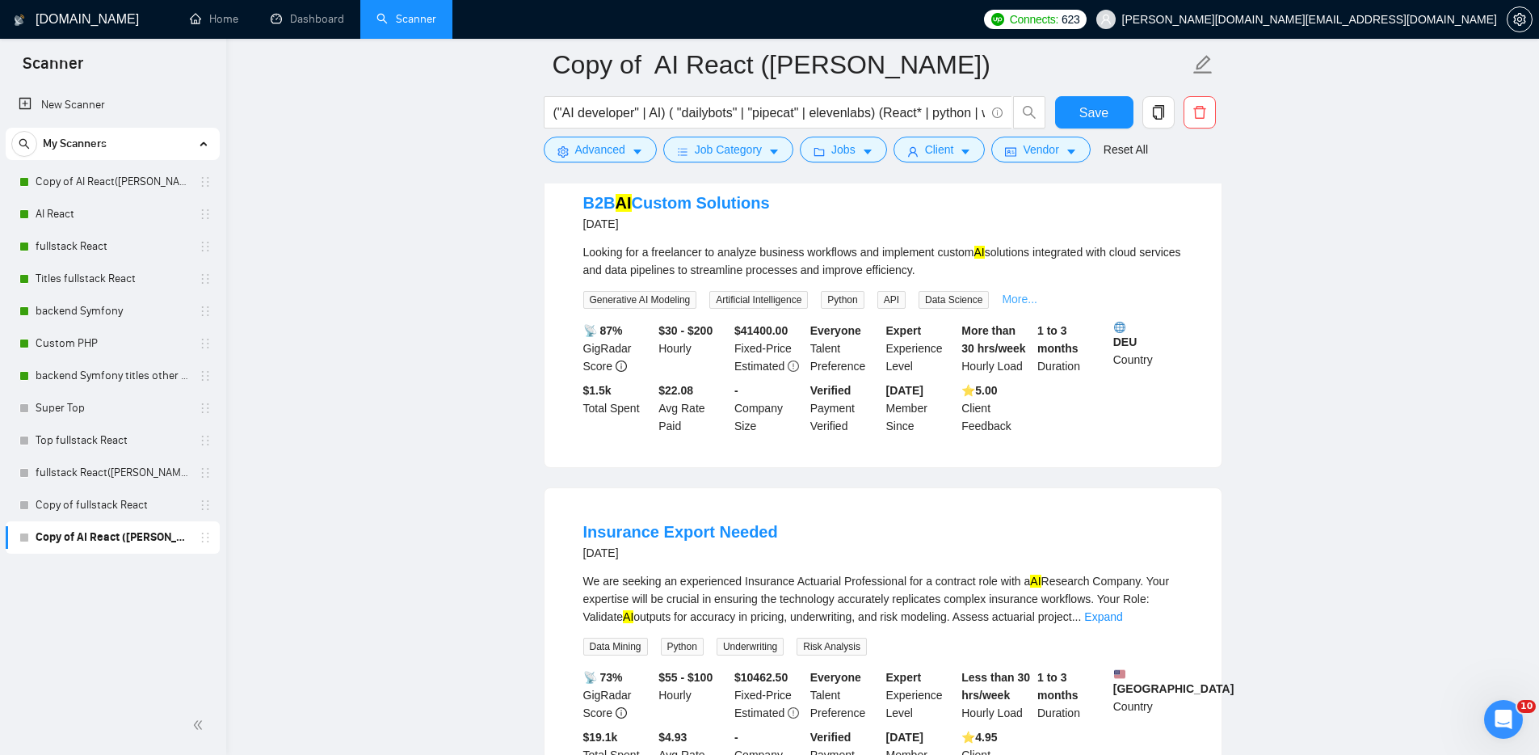
click at [1037, 305] on link "More..." at bounding box center [1020, 299] width 36 height 13
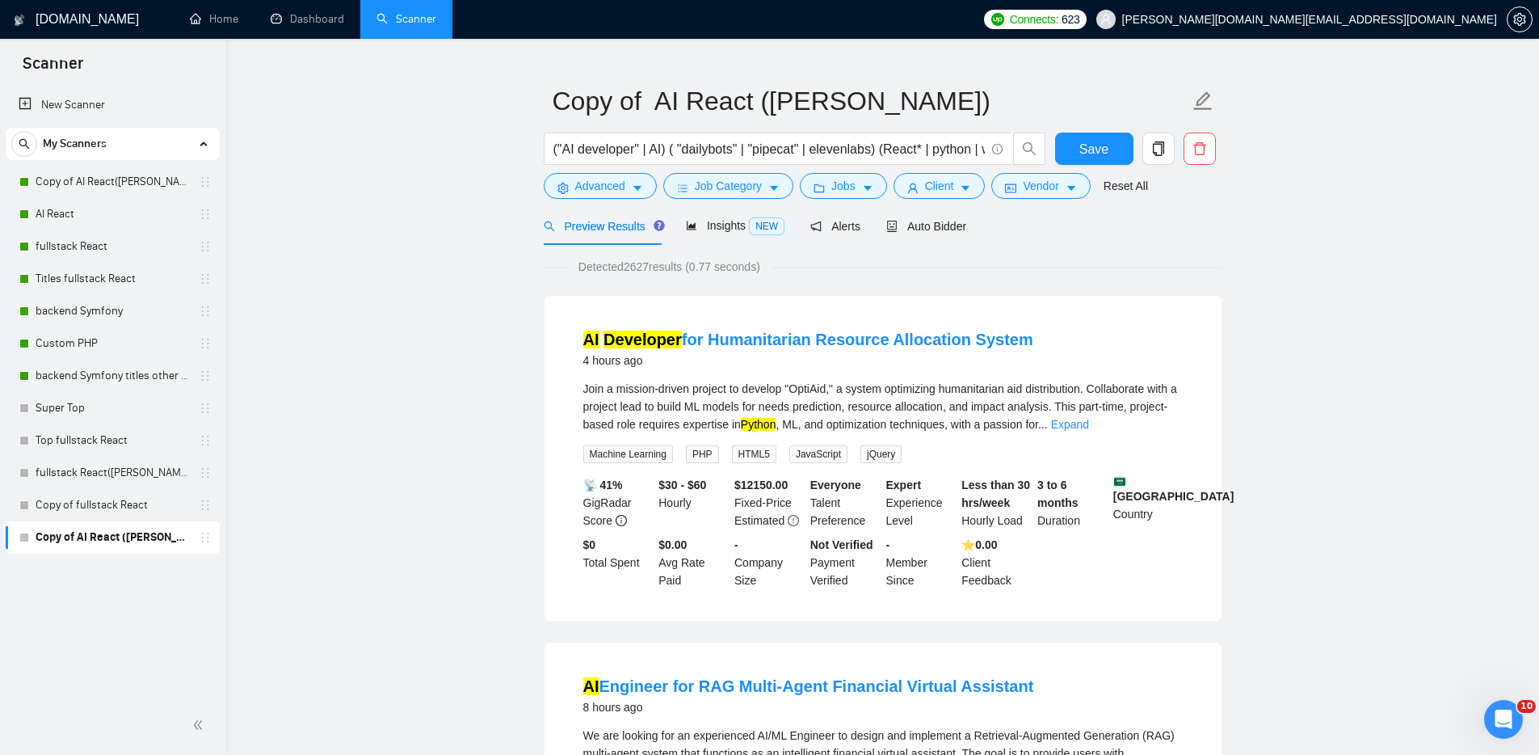
scroll to position [0, 0]
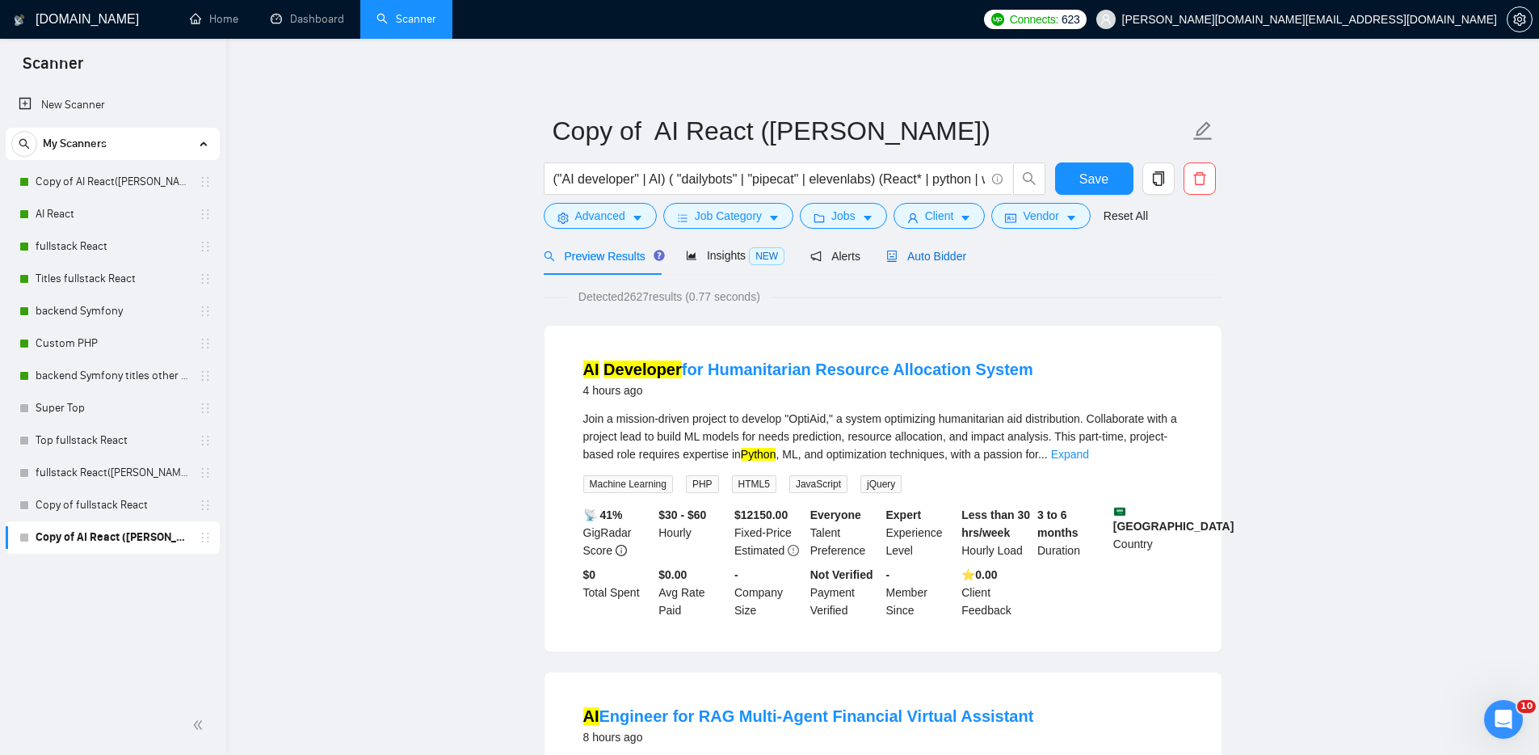
click at [962, 255] on span "Auto Bidder" at bounding box center [926, 256] width 80 height 13
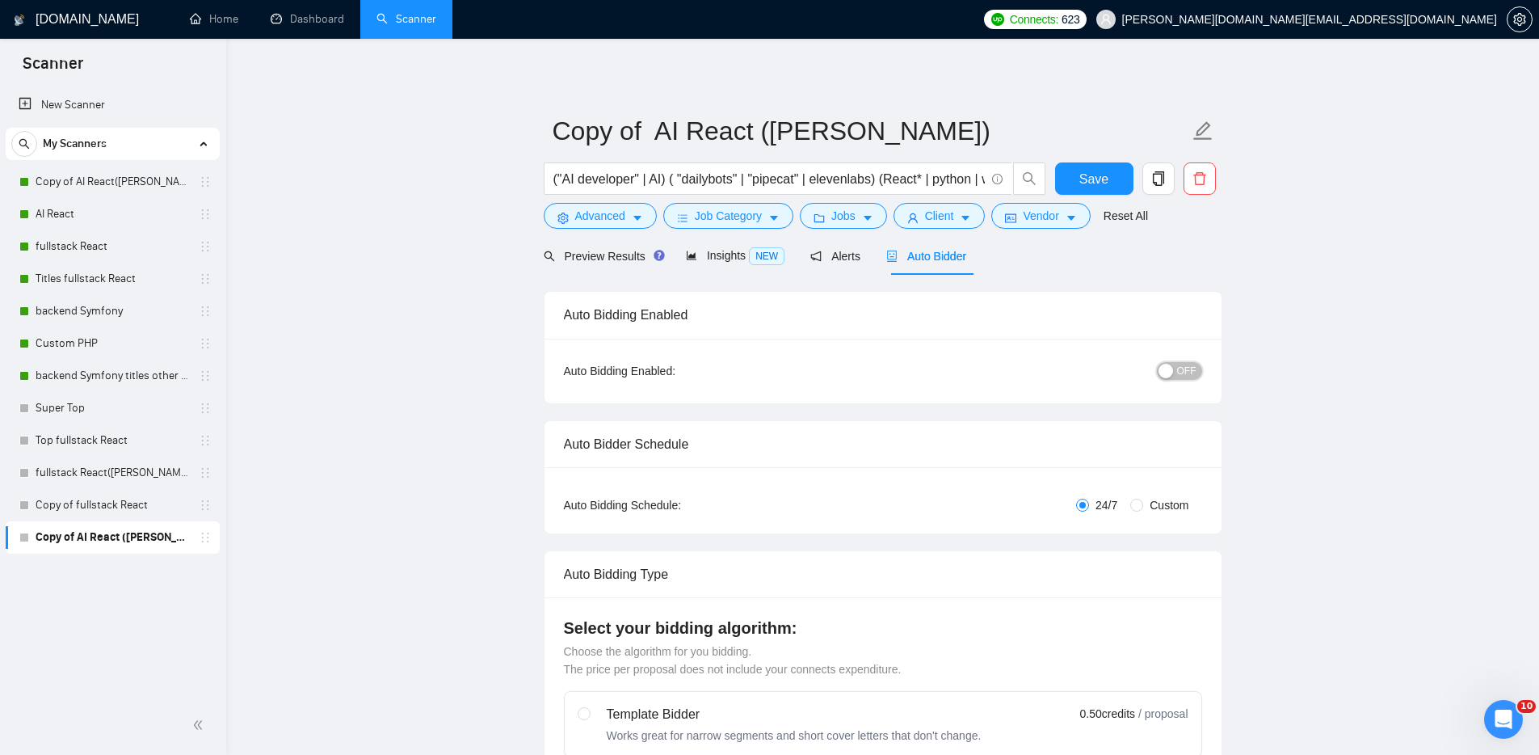
drag, startPoint x: 1185, startPoint y: 364, endPoint x: 1206, endPoint y: 368, distance: 20.5
click at [1186, 365] on span "OFF" at bounding box center [1186, 371] width 19 height 18
click at [1077, 177] on button "Save" at bounding box center [1094, 178] width 78 height 32
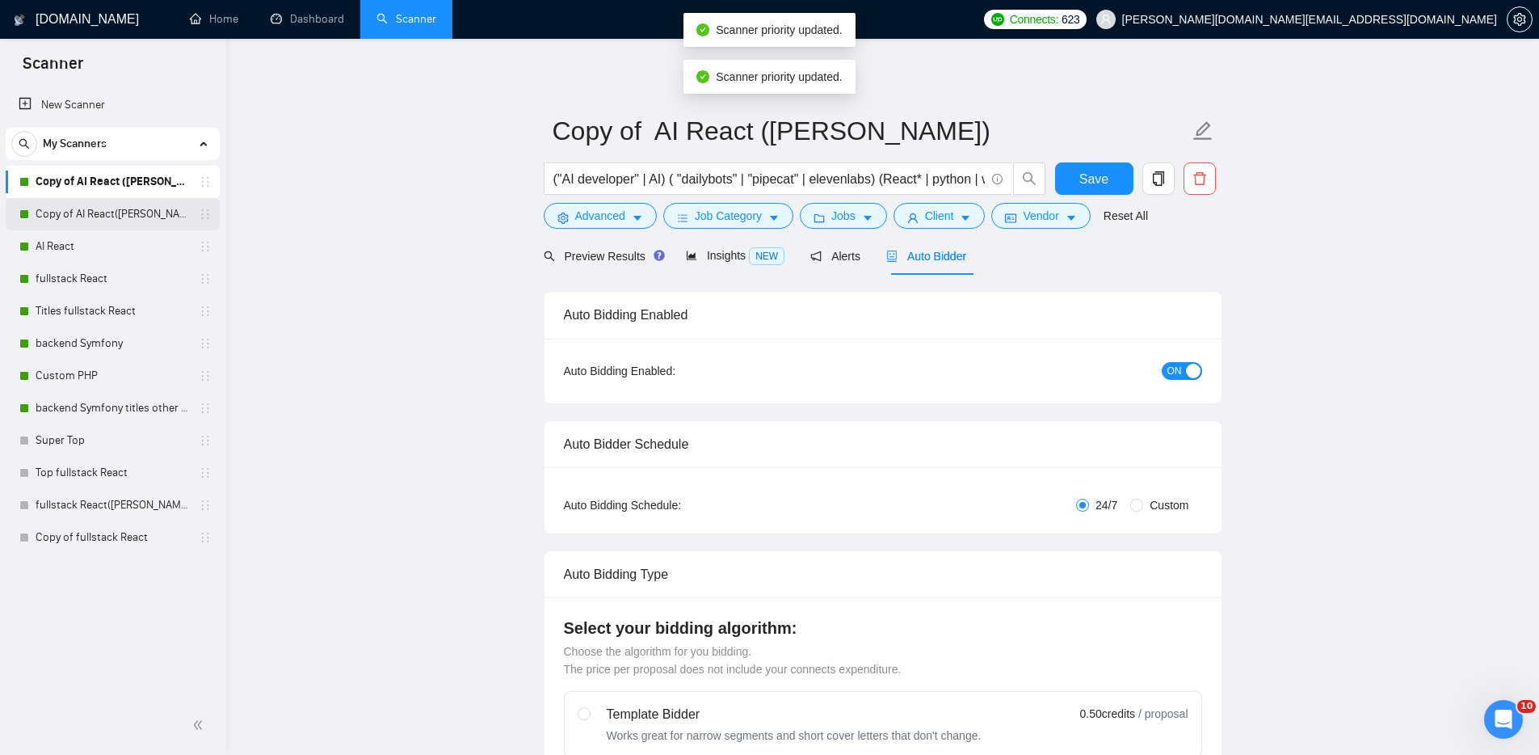
click at [172, 209] on link "Copy of AI React(Michael)" at bounding box center [113, 214] width 154 height 32
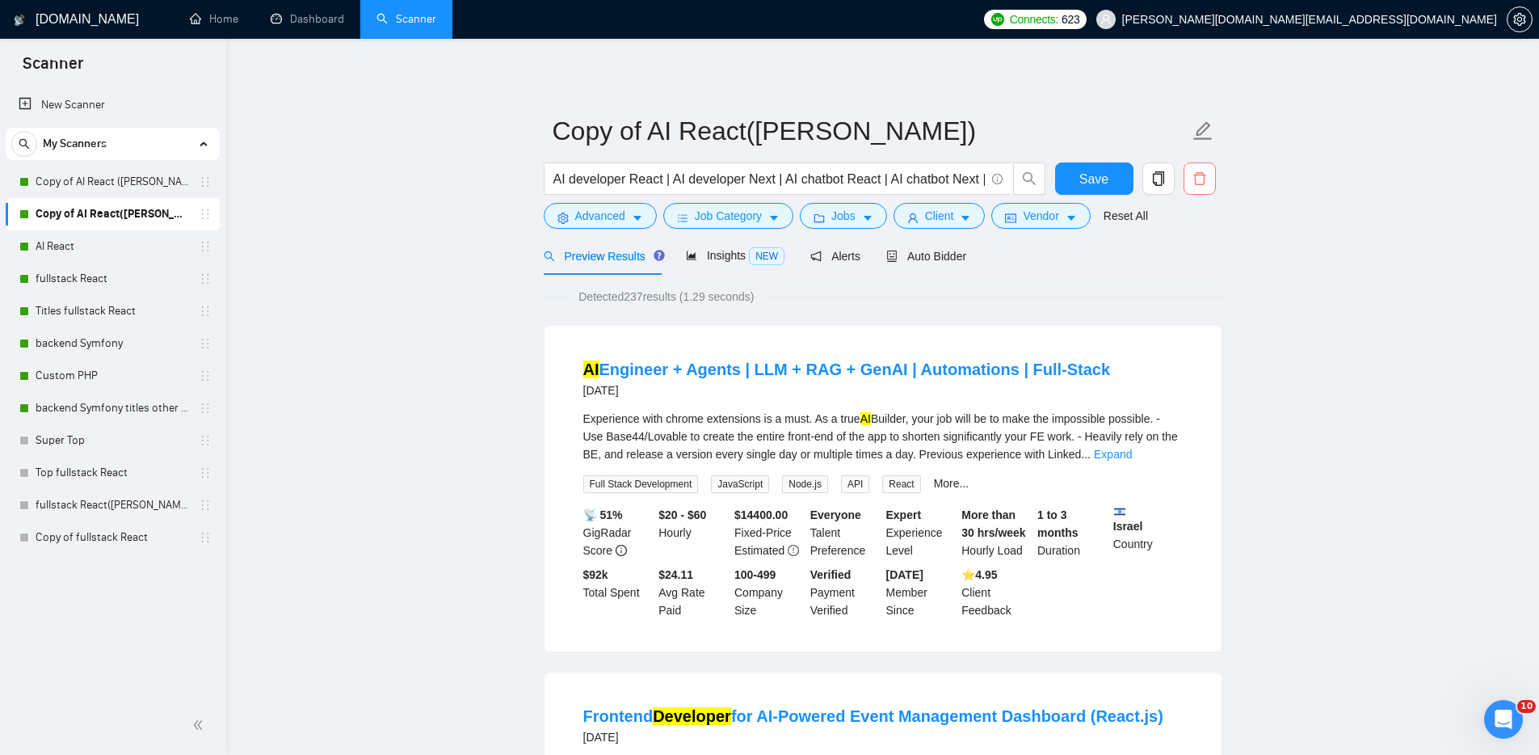
click at [1195, 179] on icon "delete" at bounding box center [1199, 178] width 12 height 13
click at [1176, 256] on button "Yes" at bounding box center [1180, 259] width 32 height 19
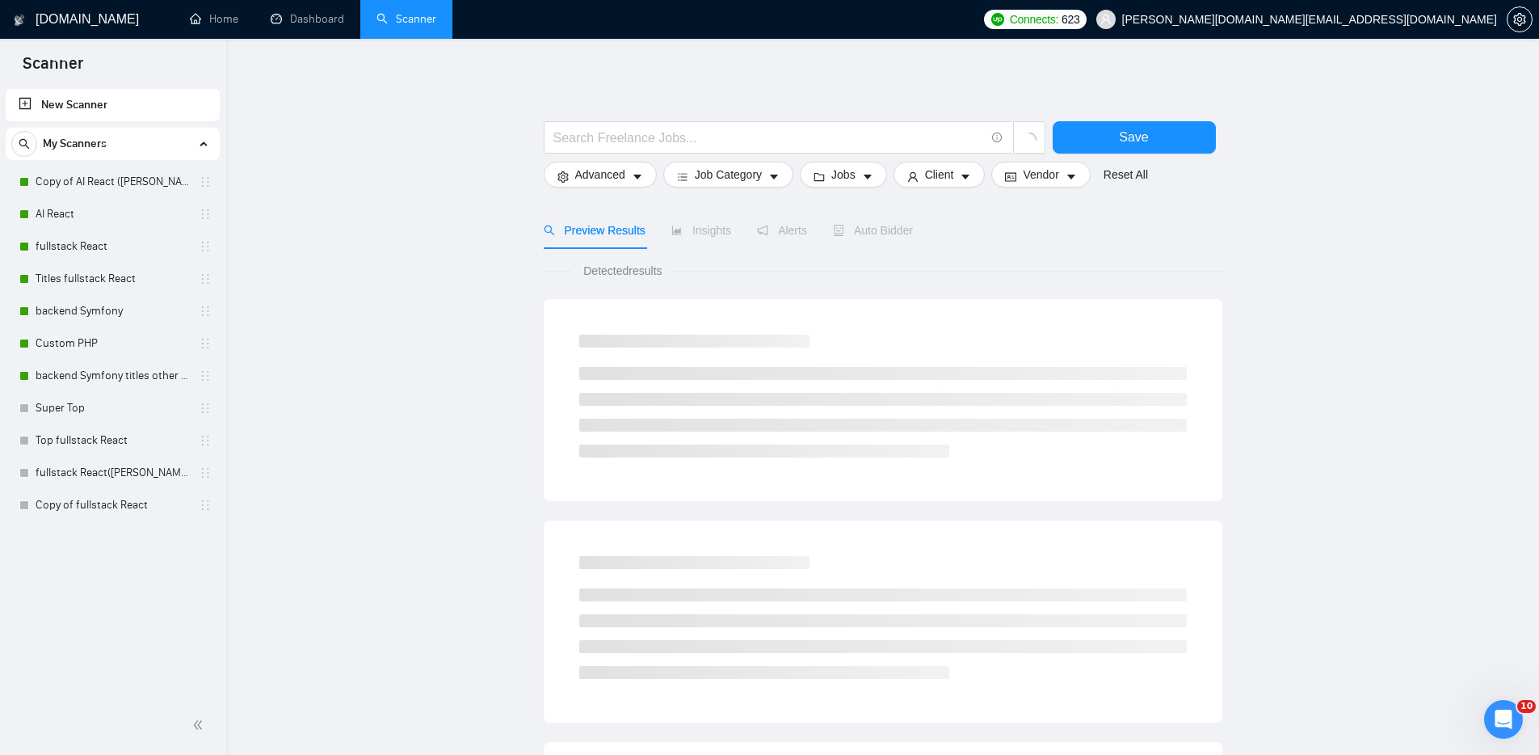
click at [364, 353] on main "Save Advanced Job Category Jobs Client Vendor Reset All Preview Results Insight…" at bounding box center [882, 726] width 1261 height 1322
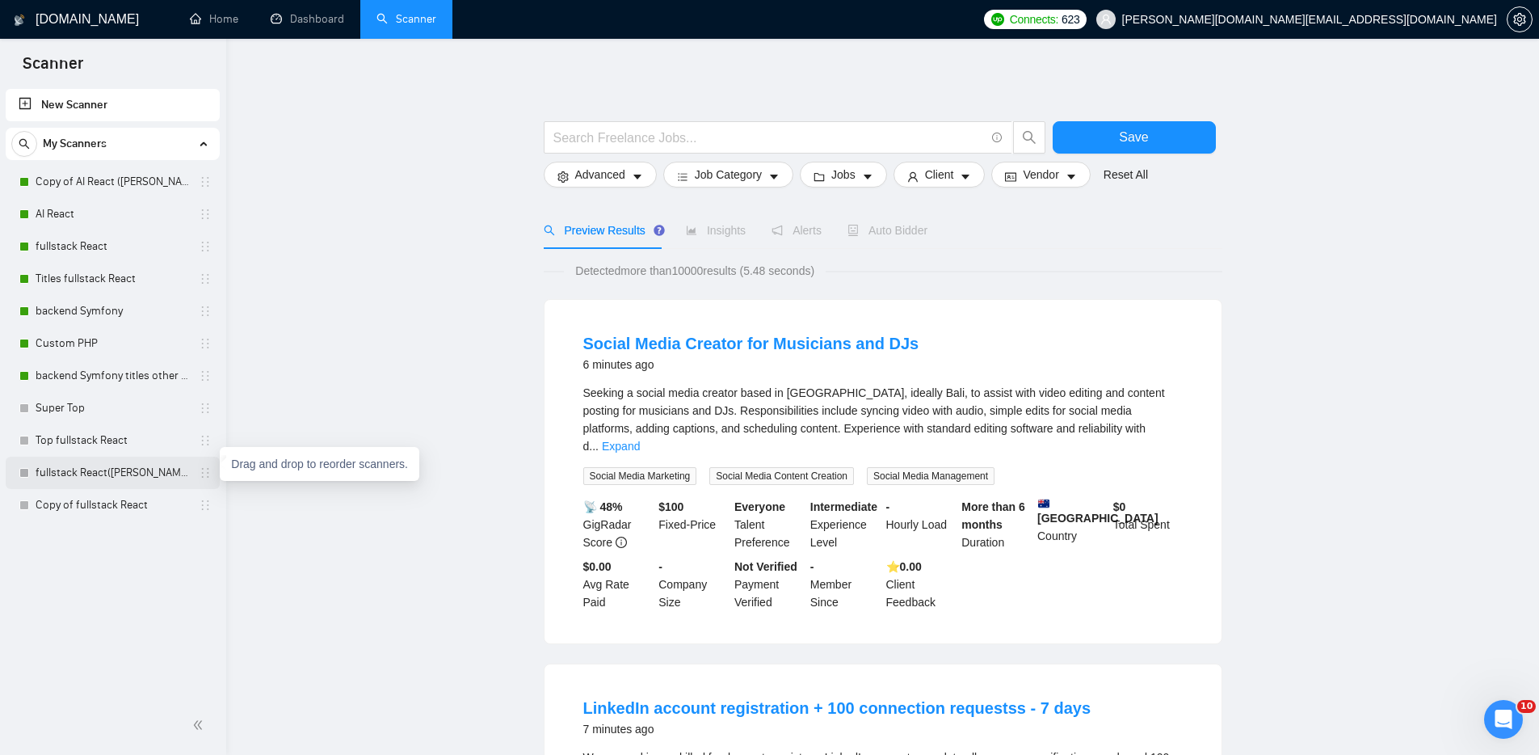
click at [201, 475] on icon "holder" at bounding box center [205, 472] width 13 height 13
click at [157, 500] on link "Copy of fullstack React" at bounding box center [113, 505] width 154 height 32
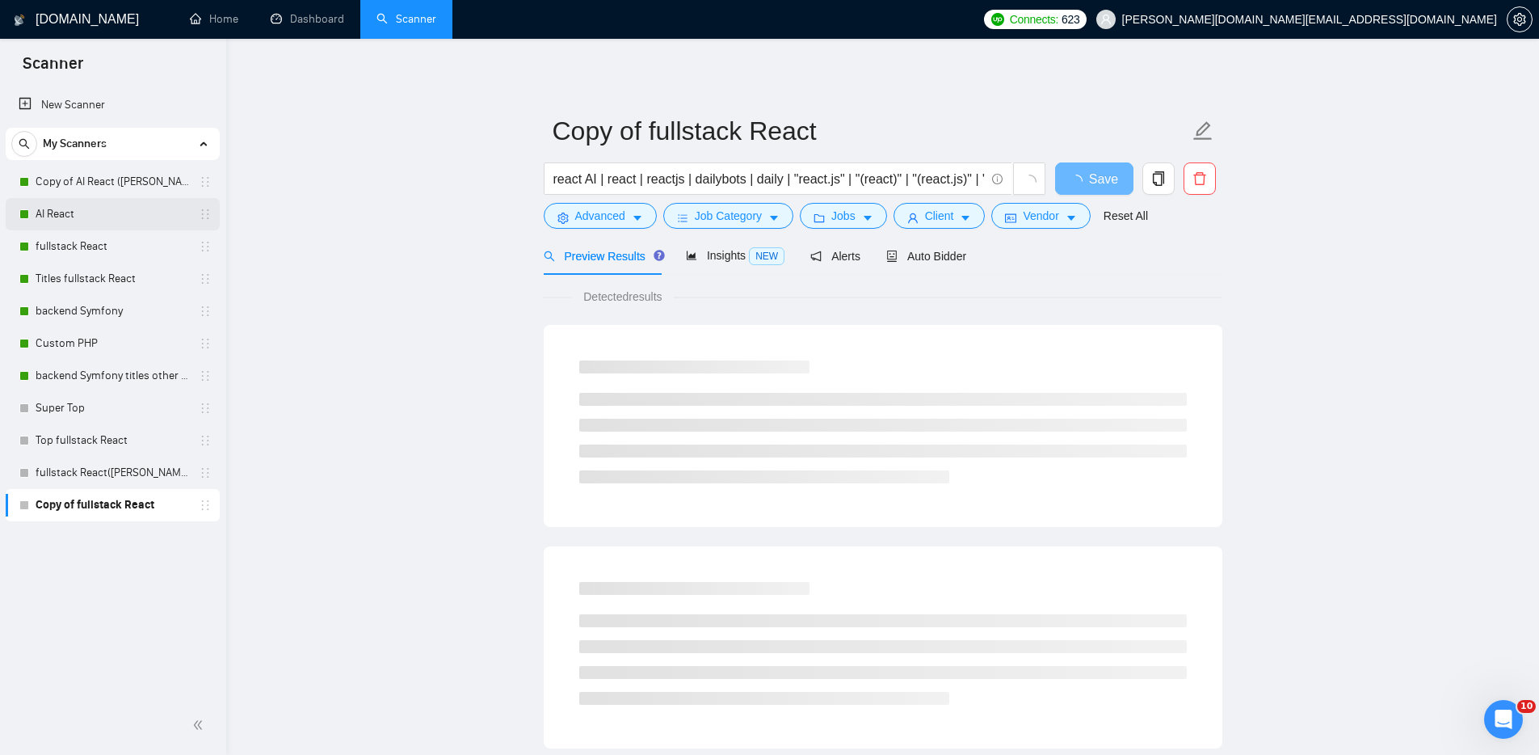
click at [66, 211] on link "AI React" at bounding box center [113, 214] width 154 height 32
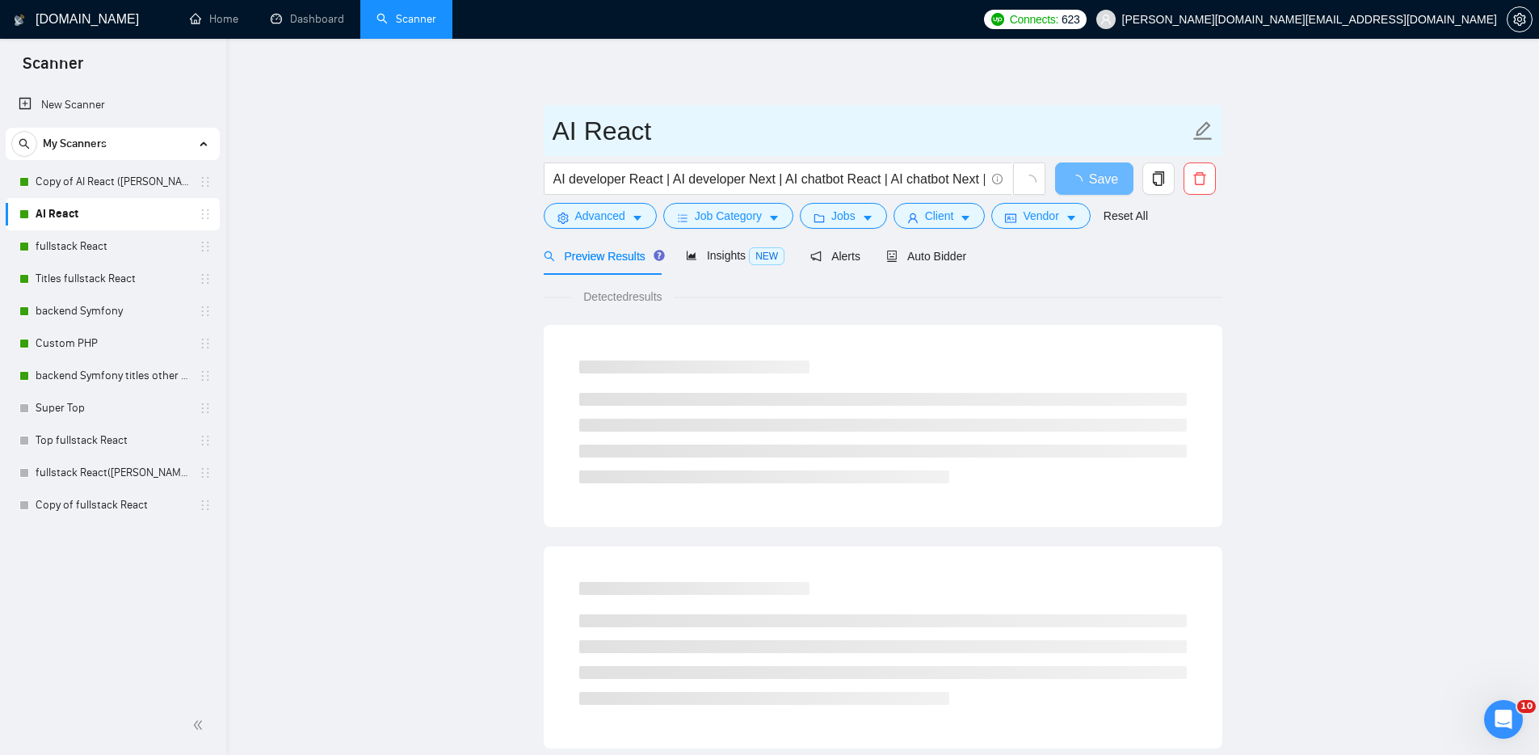
click at [1207, 128] on icon "edit" at bounding box center [1202, 130] width 19 height 19
click at [1204, 129] on icon "edit" at bounding box center [1203, 130] width 21 height 21
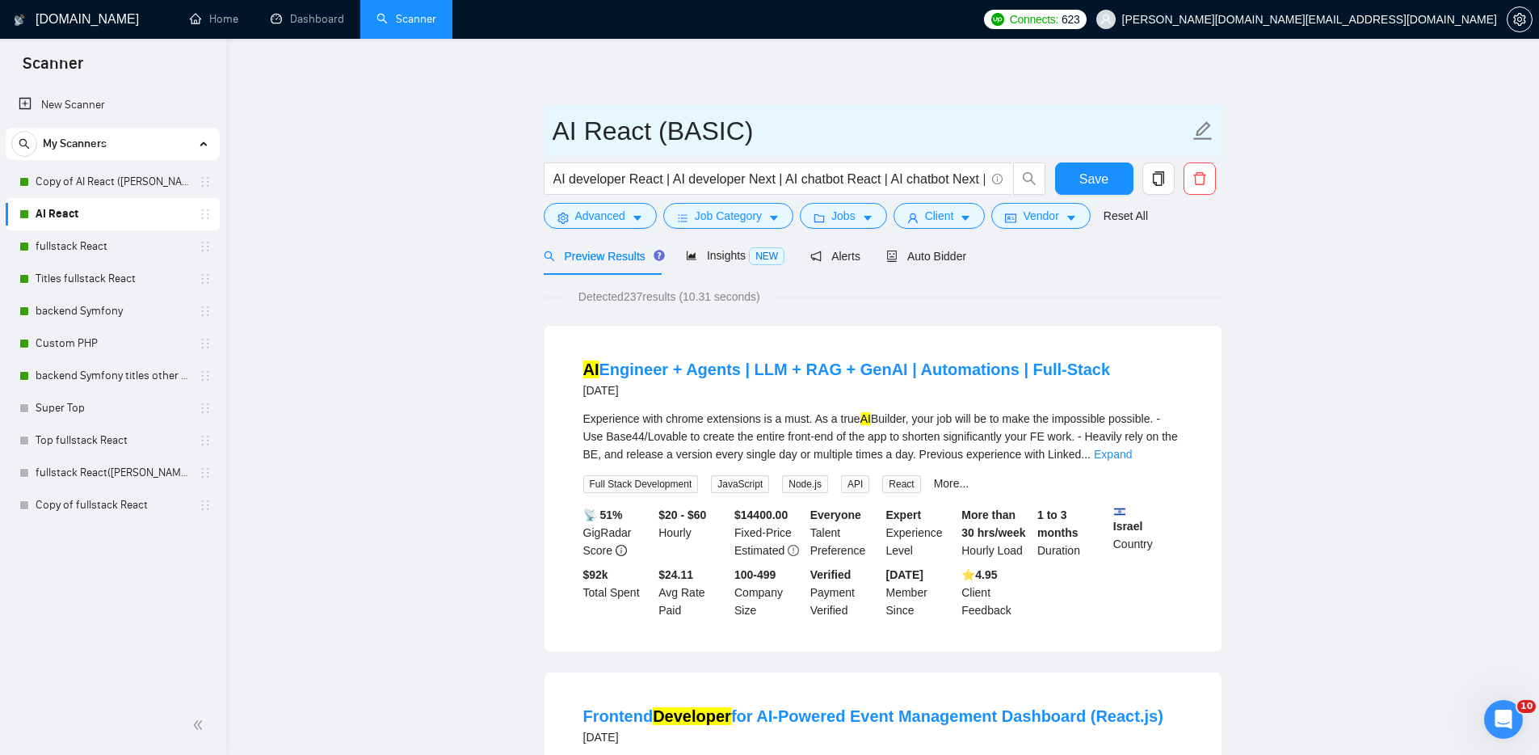
drag, startPoint x: 750, startPoint y: 131, endPoint x: 657, endPoint y: 130, distance: 92.9
click at [656, 130] on input "AI React (BASIC)" at bounding box center [871, 131] width 637 height 40
type input "AI React (BASIC)"
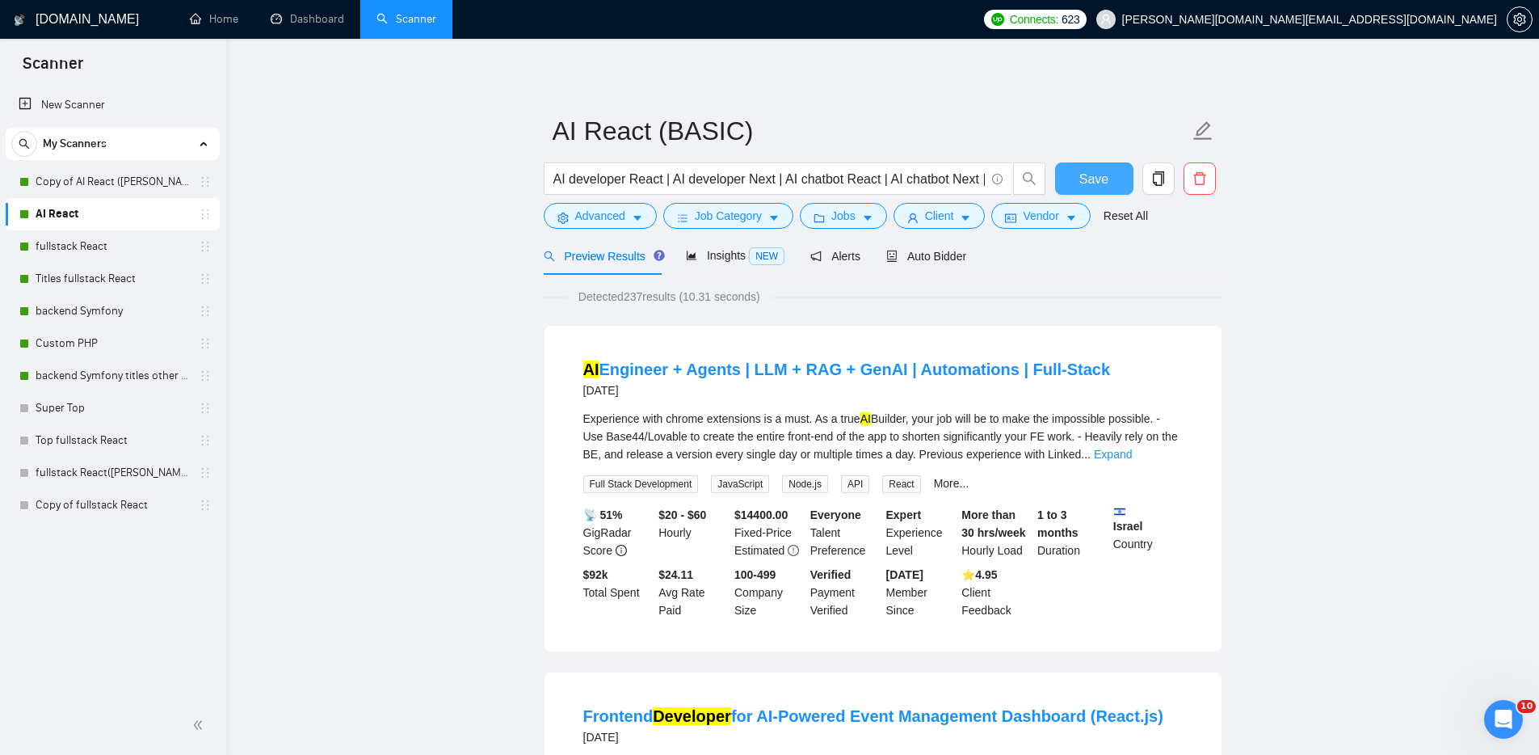
click at [1108, 179] on span "Save" at bounding box center [1094, 179] width 29 height 20
click at [953, 256] on span "Auto Bidder" at bounding box center [926, 256] width 80 height 13
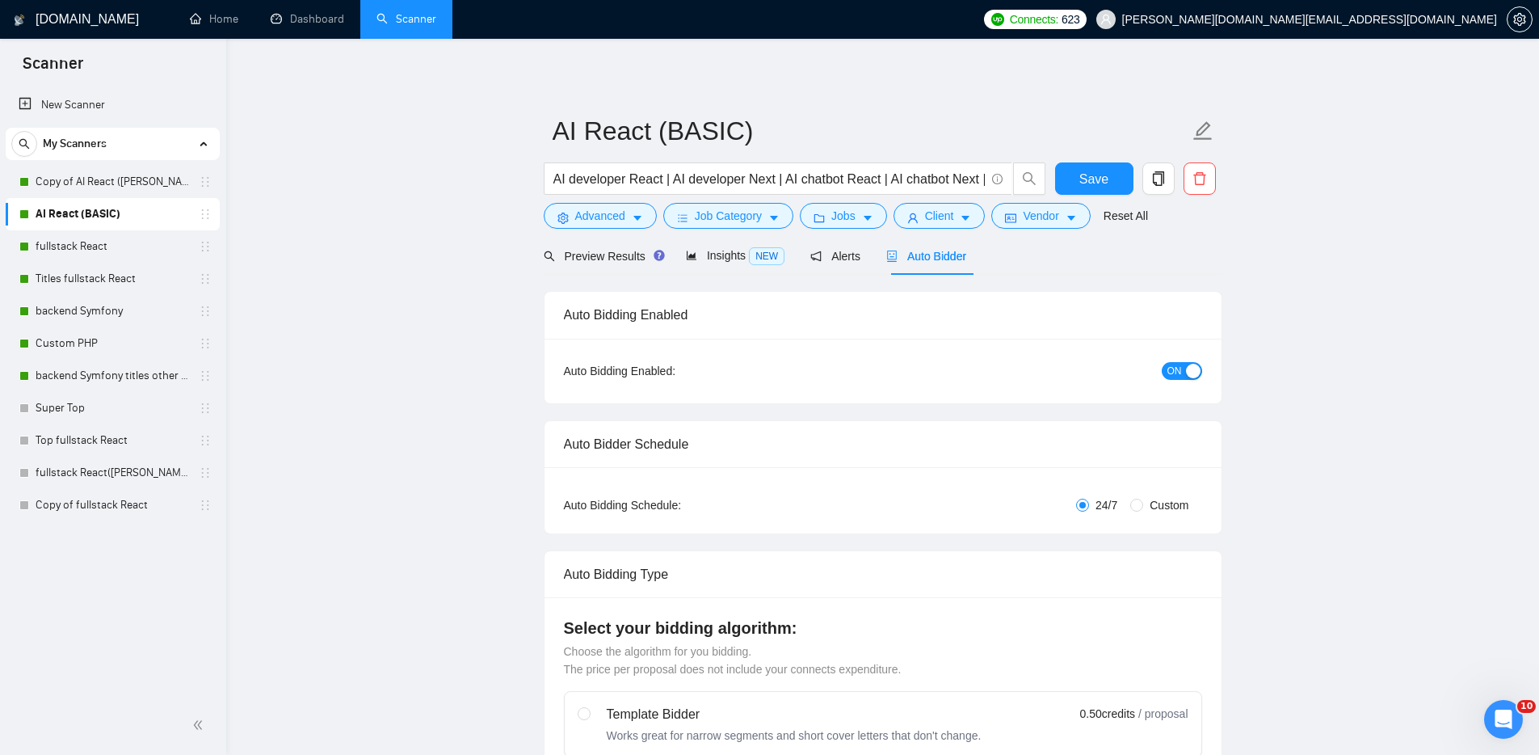
click at [1178, 370] on span "ON" at bounding box center [1175, 371] width 15 height 18
click at [1095, 176] on span "Save" at bounding box center [1094, 179] width 29 height 20
click at [120, 246] on link "fullstack React" at bounding box center [113, 246] width 154 height 32
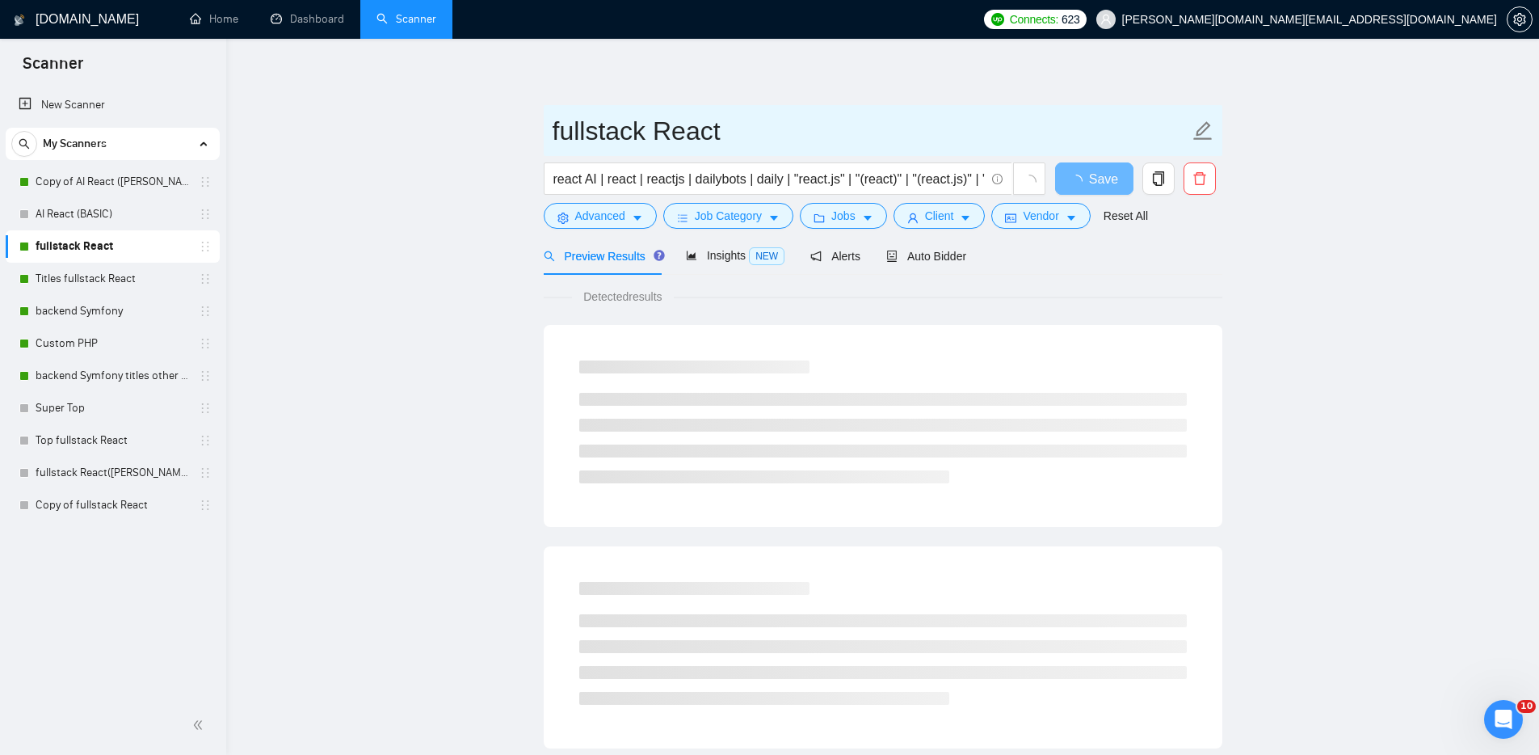
click at [1205, 123] on icon "edit" at bounding box center [1202, 130] width 19 height 19
click at [748, 132] on input "fullstack React" at bounding box center [871, 131] width 637 height 40
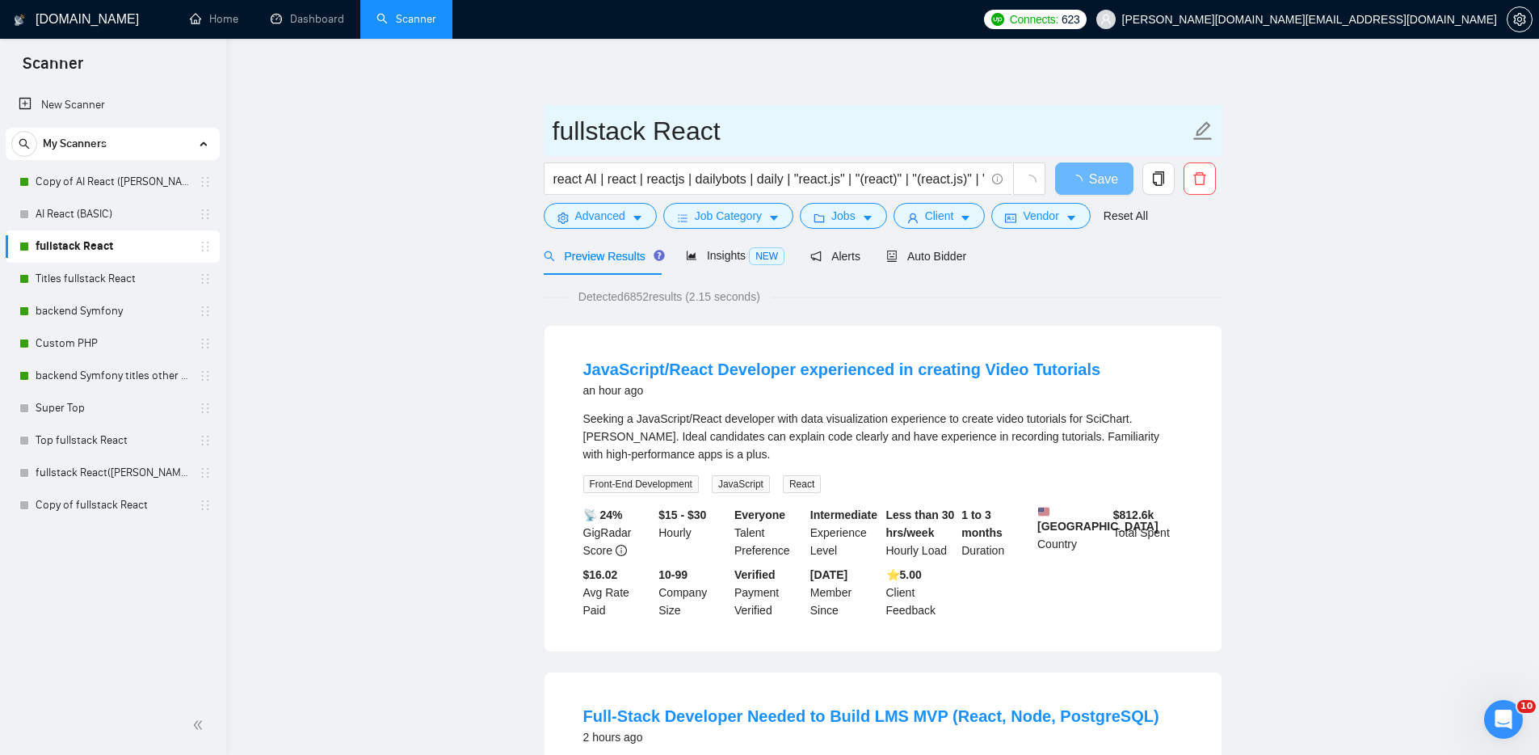
paste input "(BASIC)"
click at [719, 127] on input "fullstack React(BASIC)" at bounding box center [871, 131] width 637 height 40
type input "fullstack React (BASIC)"
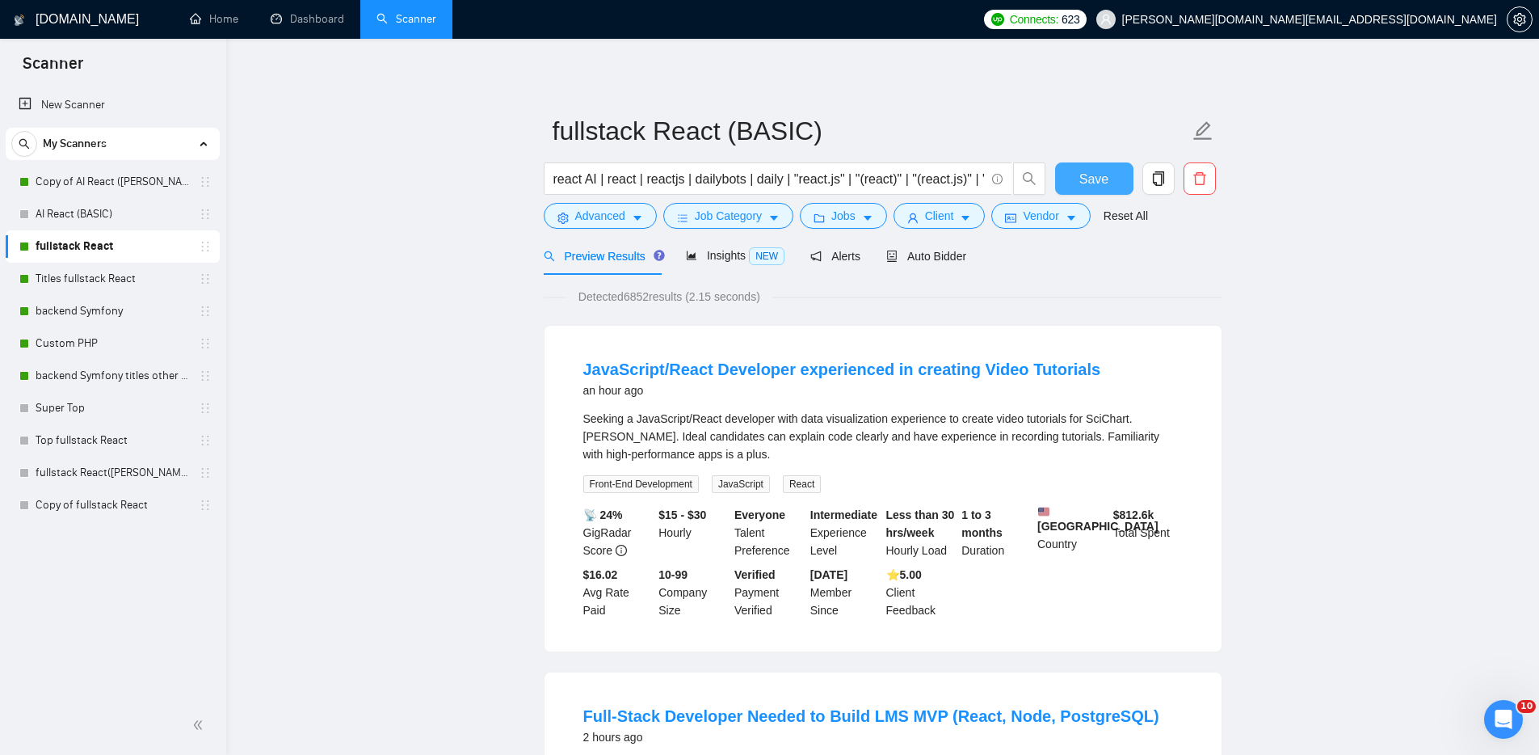
click at [1107, 177] on span "Save" at bounding box center [1094, 179] width 29 height 20
click at [153, 280] on link "Titles fullstack React" at bounding box center [113, 279] width 154 height 32
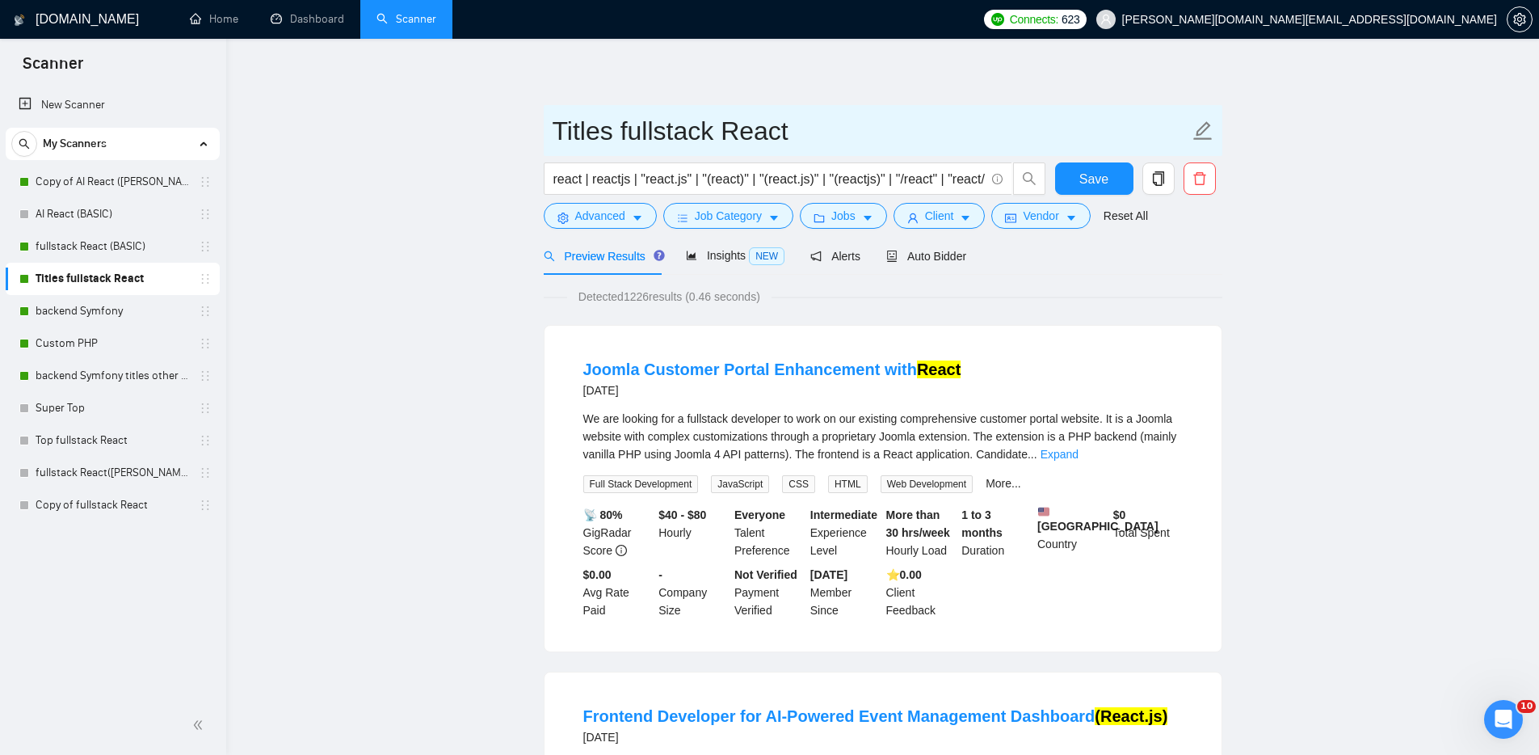
click at [1203, 130] on icon "edit" at bounding box center [1203, 130] width 21 height 21
paste input "(BASIC)"
type input "Titles fullstack React (BASIC)"
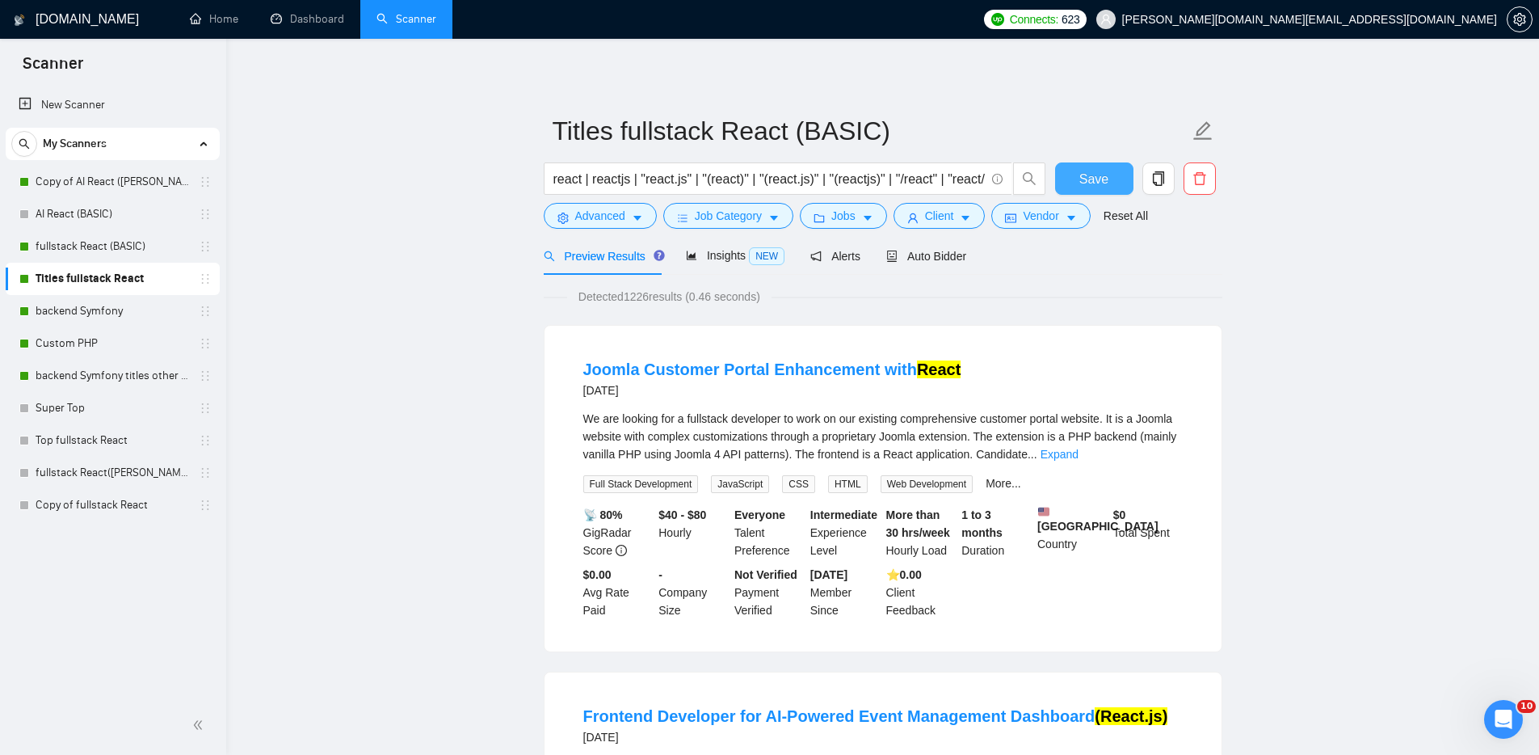
click at [1107, 180] on span "Save" at bounding box center [1094, 179] width 29 height 20
click at [146, 317] on link "backend Symfony" at bounding box center [113, 311] width 154 height 32
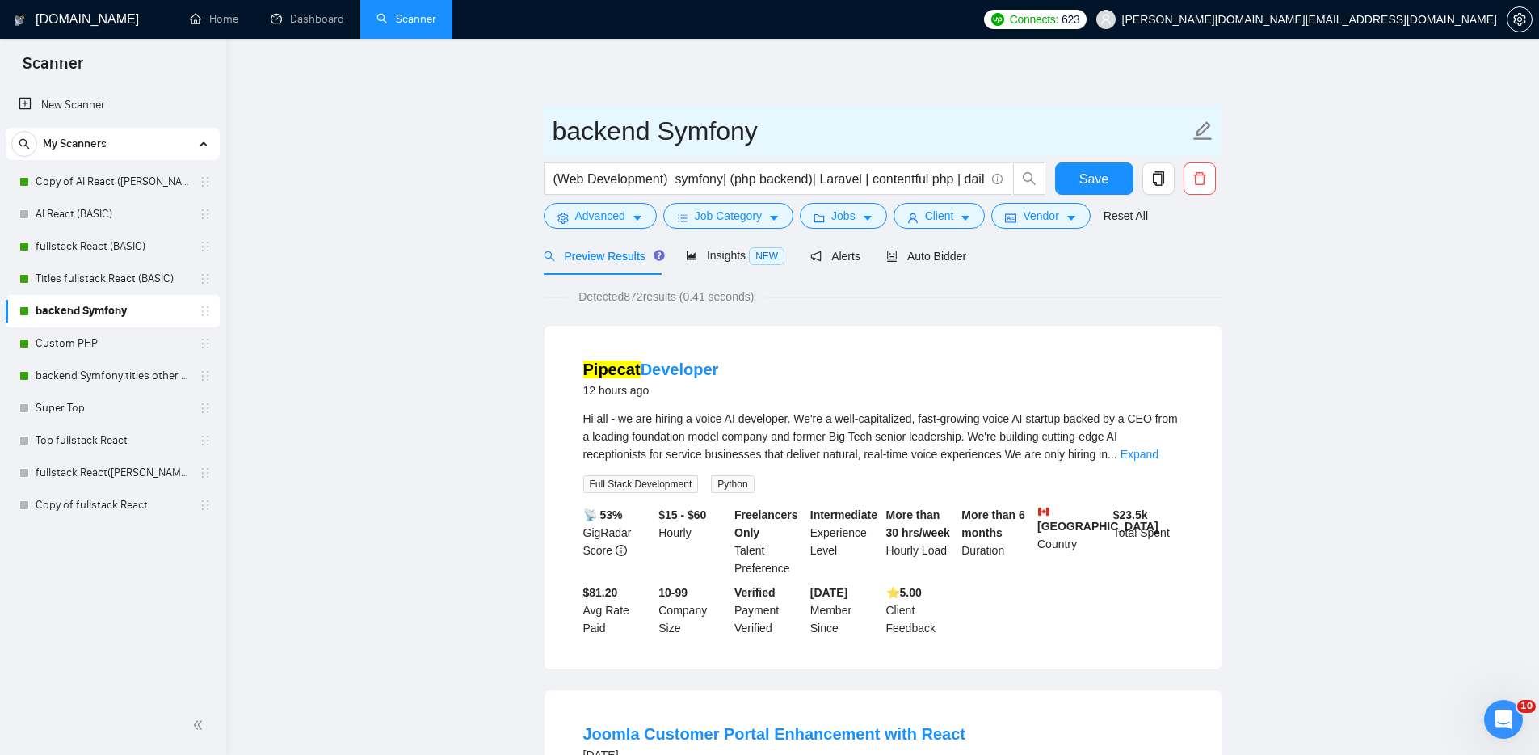
click at [1207, 129] on icon "edit" at bounding box center [1203, 130] width 21 height 21
click at [951, 138] on input "backend Symfony" at bounding box center [871, 131] width 637 height 40
paste input "(BASIC)"
type input "backend Symfony(BASIC)"
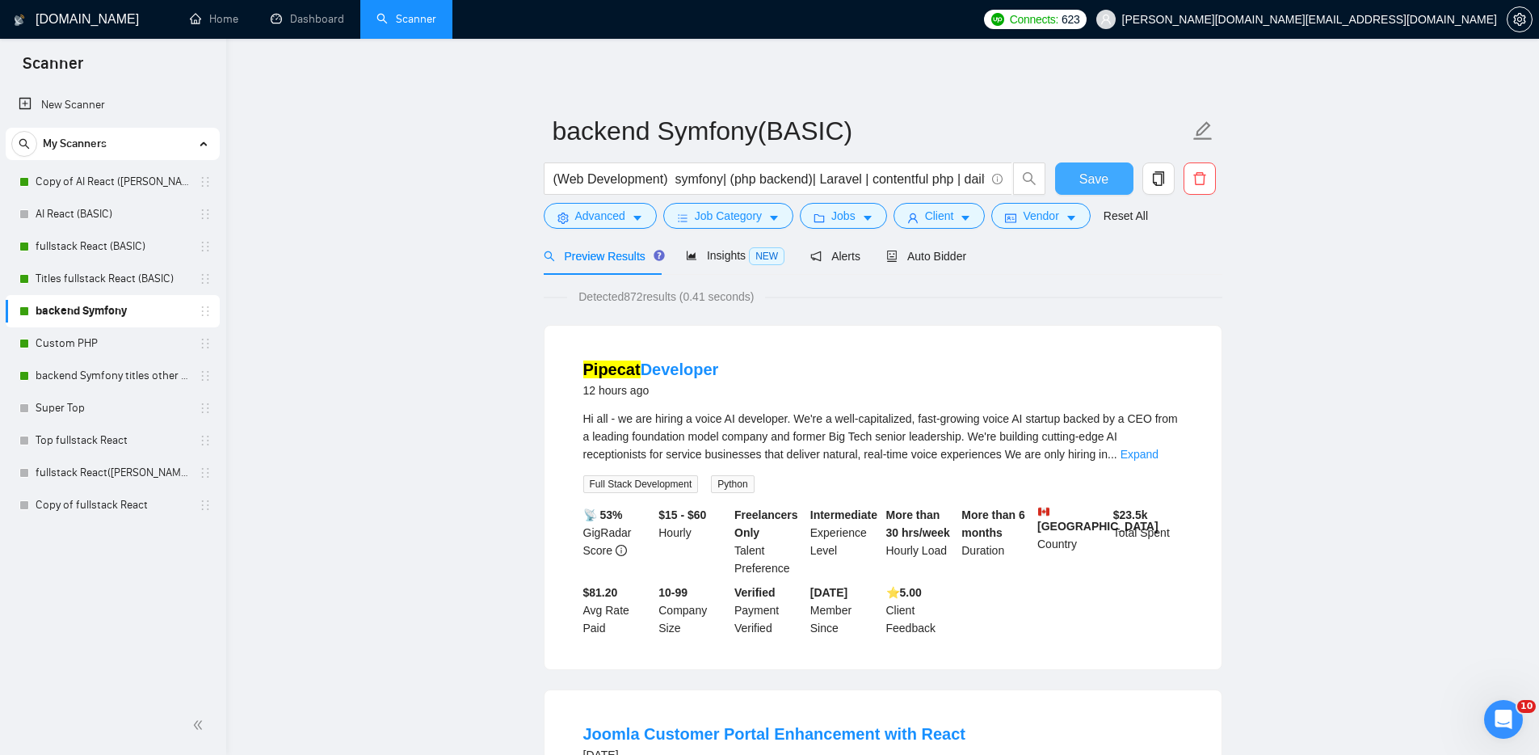
click at [1088, 175] on span "Save" at bounding box center [1094, 179] width 29 height 20
click at [144, 348] on link "Custom PHP" at bounding box center [113, 343] width 154 height 32
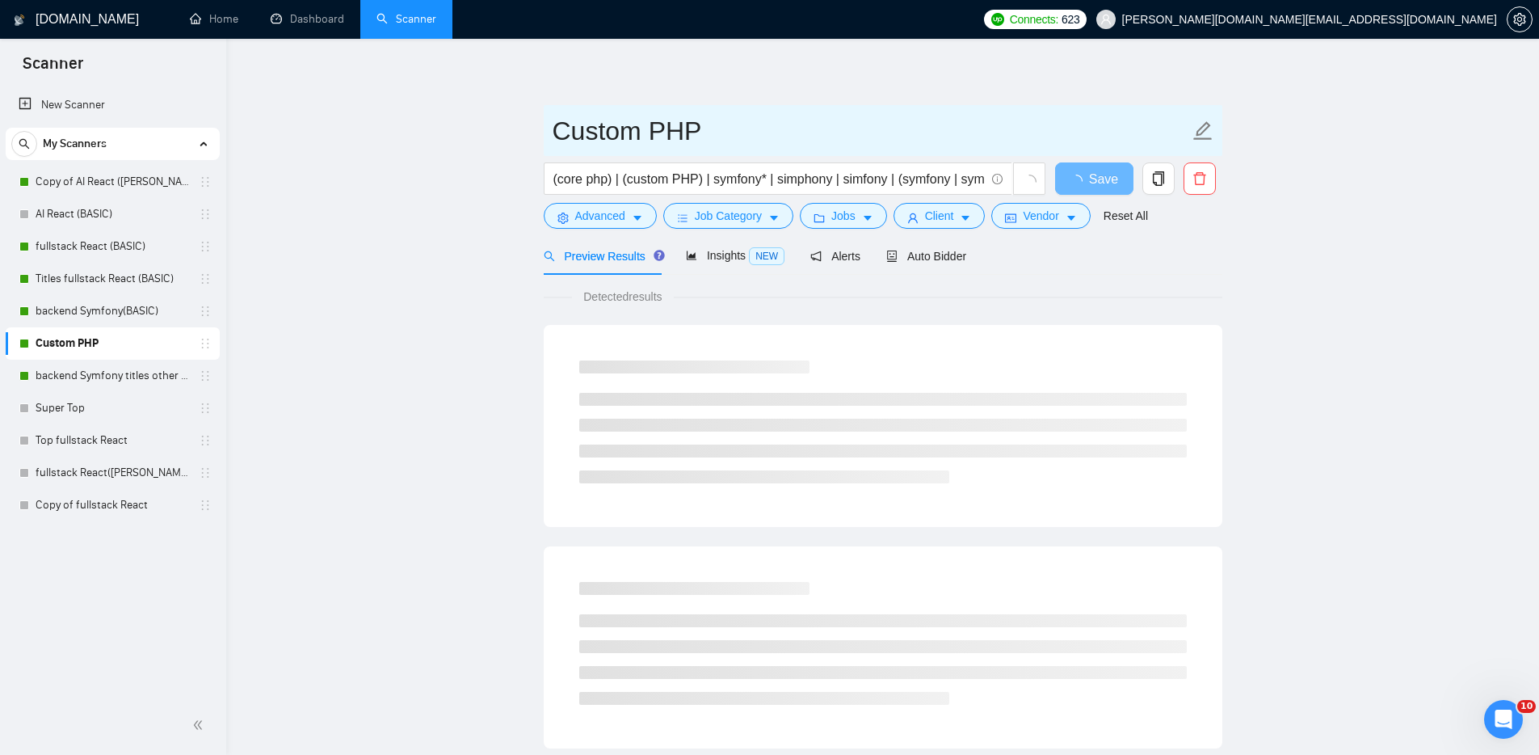
click at [1202, 131] on icon "edit" at bounding box center [1203, 130] width 21 height 21
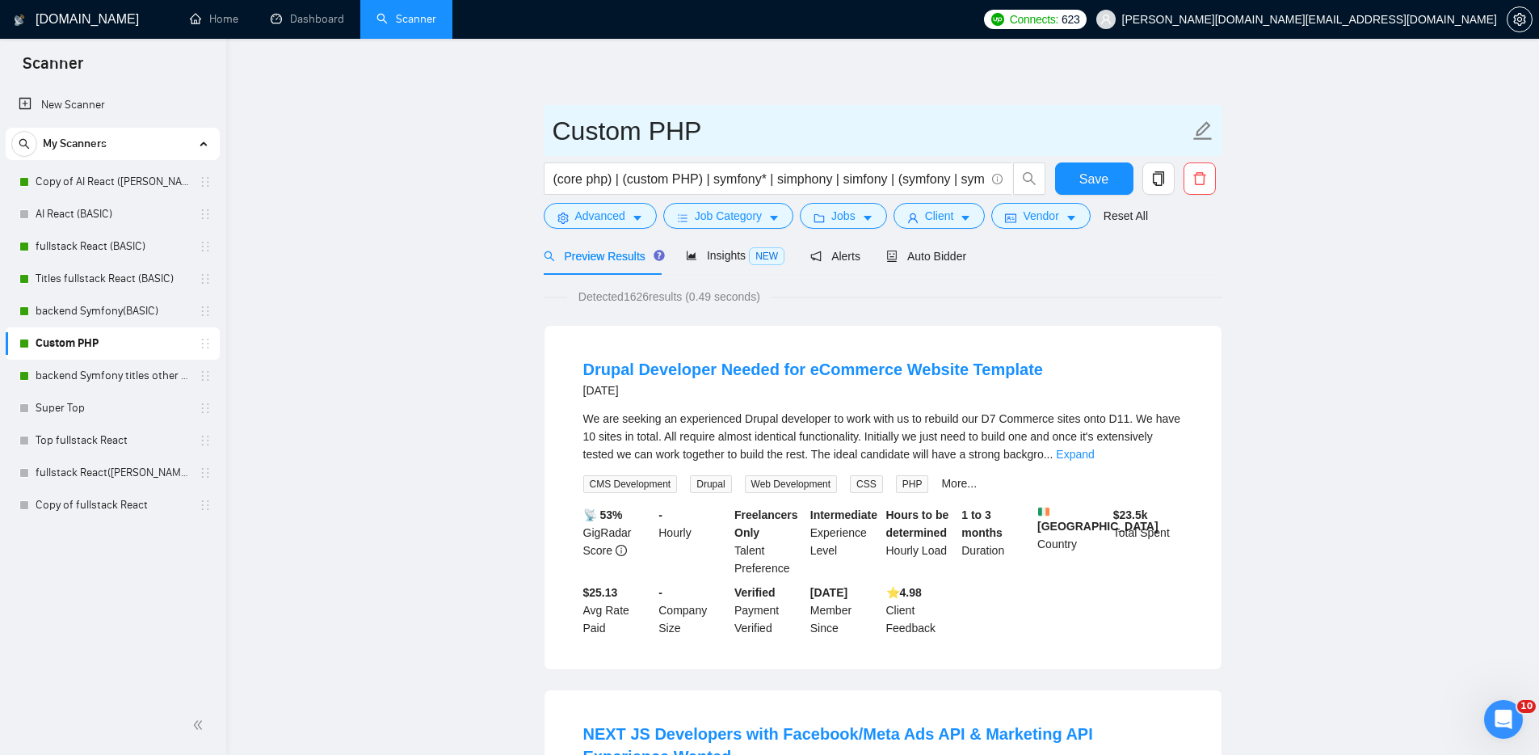
click at [936, 108] on span "Custom PHP" at bounding box center [883, 130] width 679 height 51
paste input "(BASIC)"
type input "Custom PHP(BASIC)"
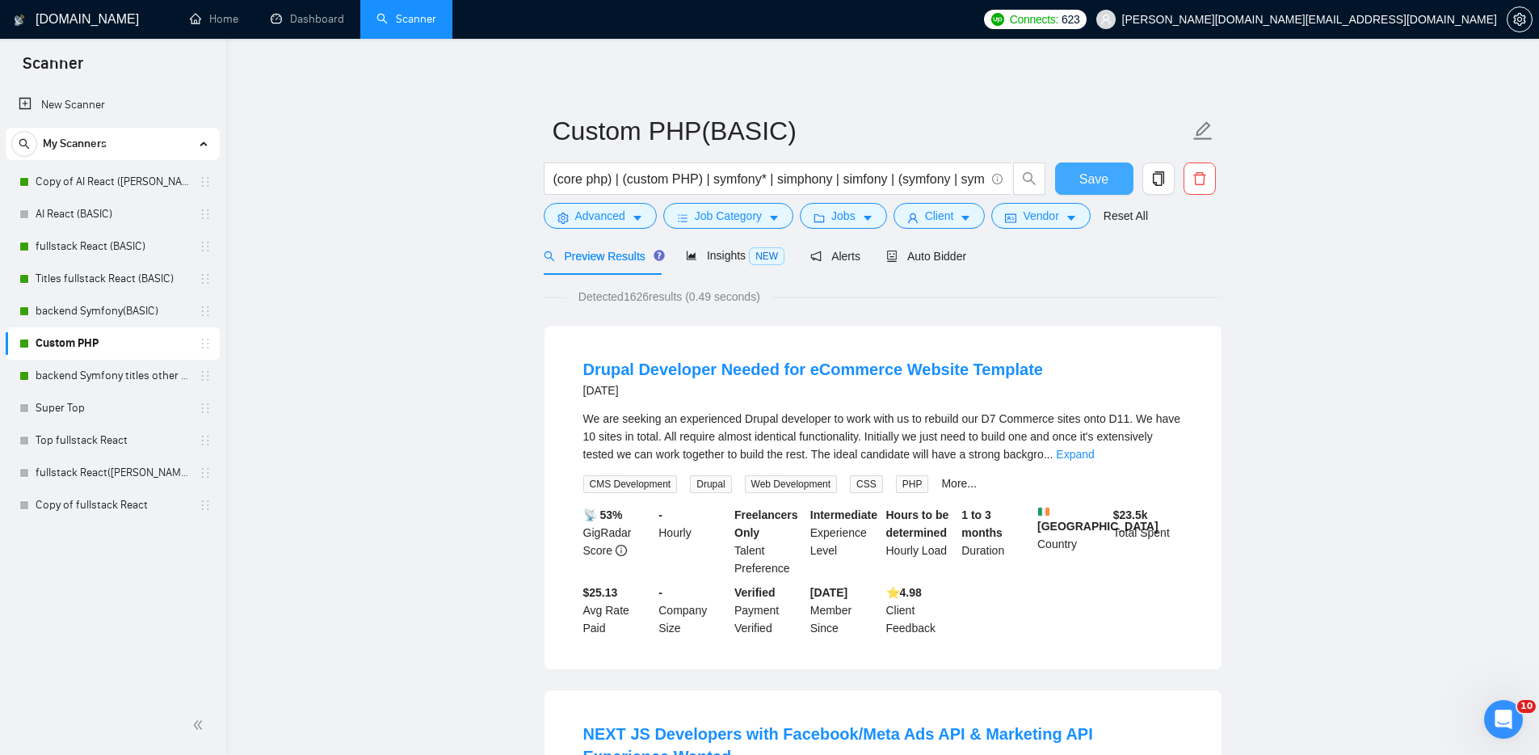
click at [1075, 176] on button "Save" at bounding box center [1094, 178] width 78 height 32
click at [144, 371] on link "backend Symfony titles other categories" at bounding box center [113, 376] width 154 height 32
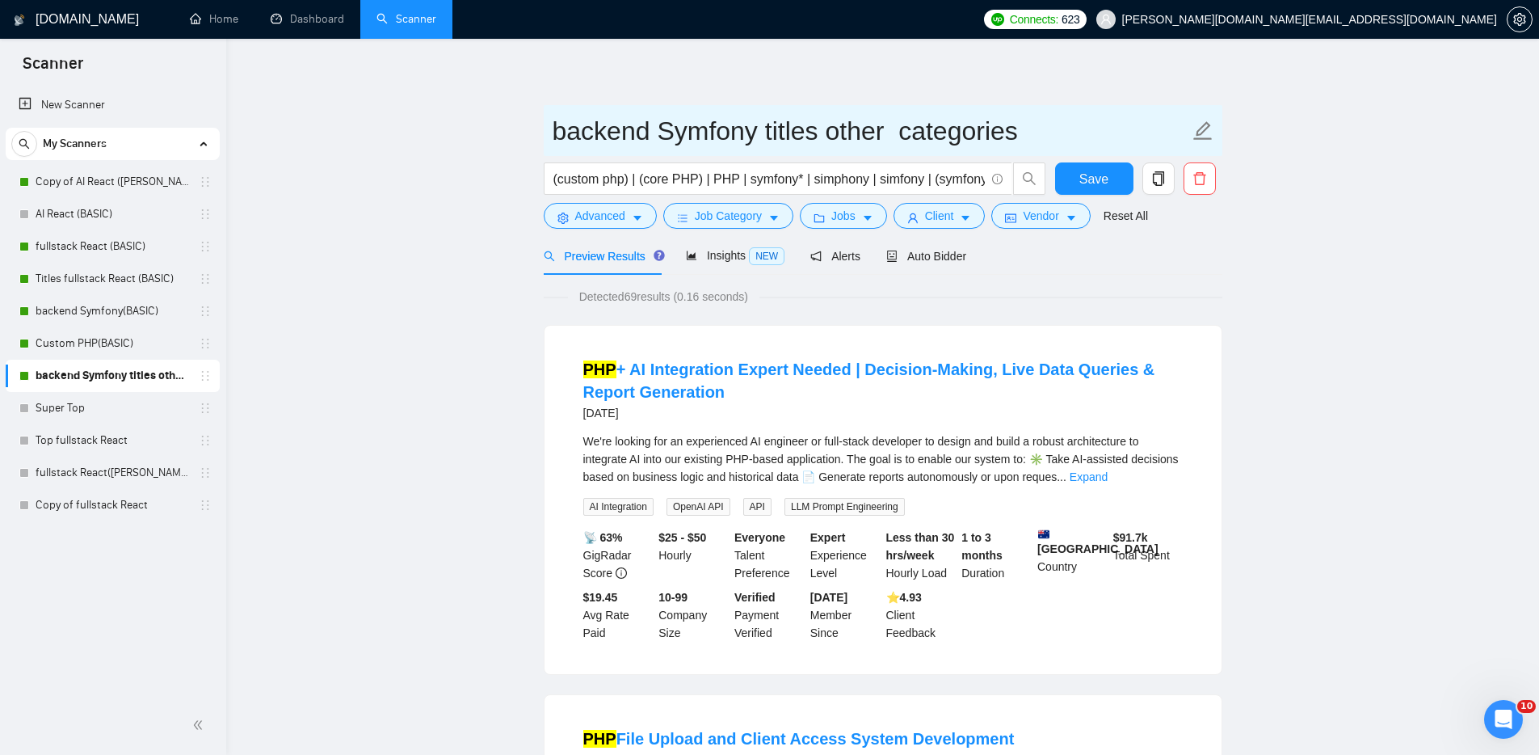
click at [1206, 133] on icon "edit" at bounding box center [1203, 130] width 21 height 21
paste input "(BASIC)"
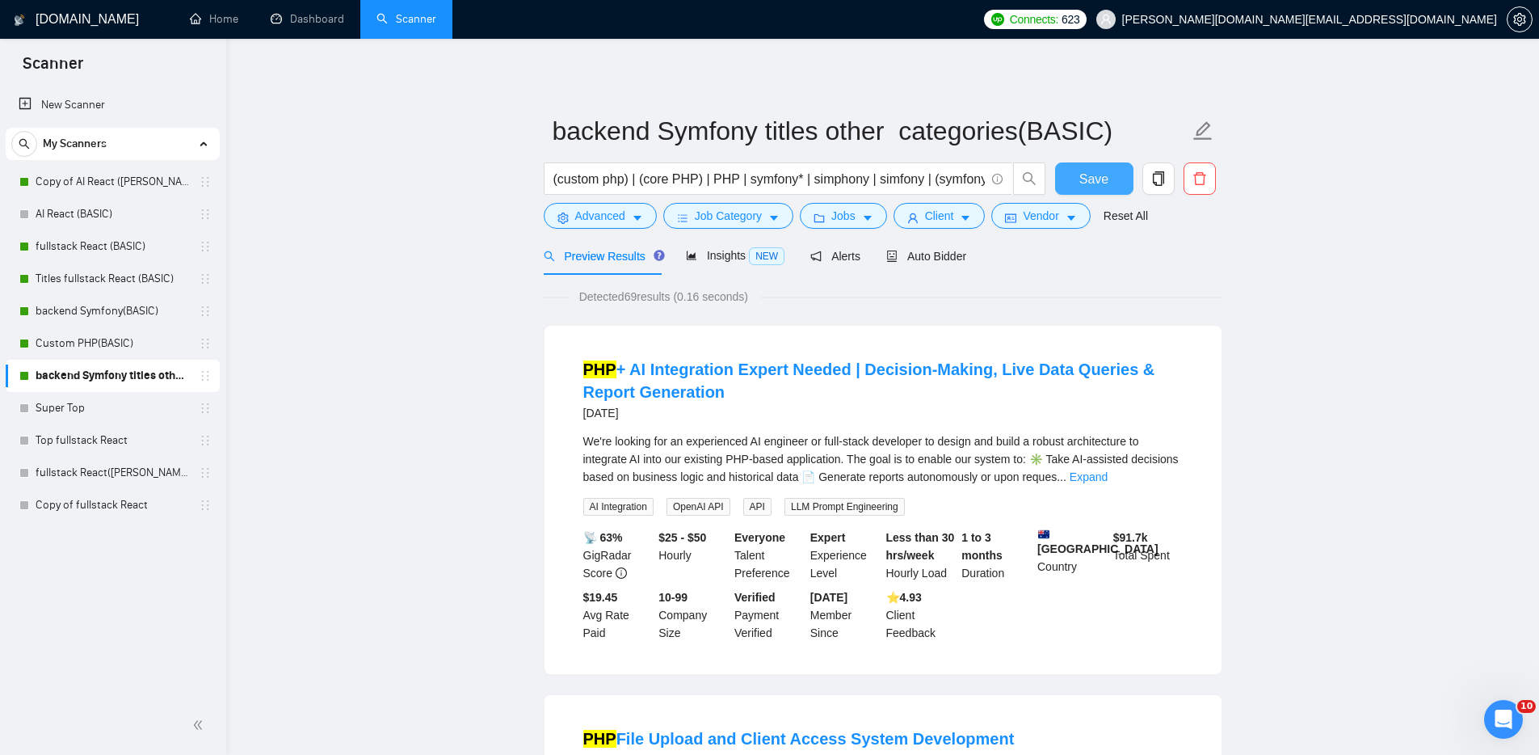
click at [1095, 184] on span "Save" at bounding box center [1094, 179] width 29 height 20
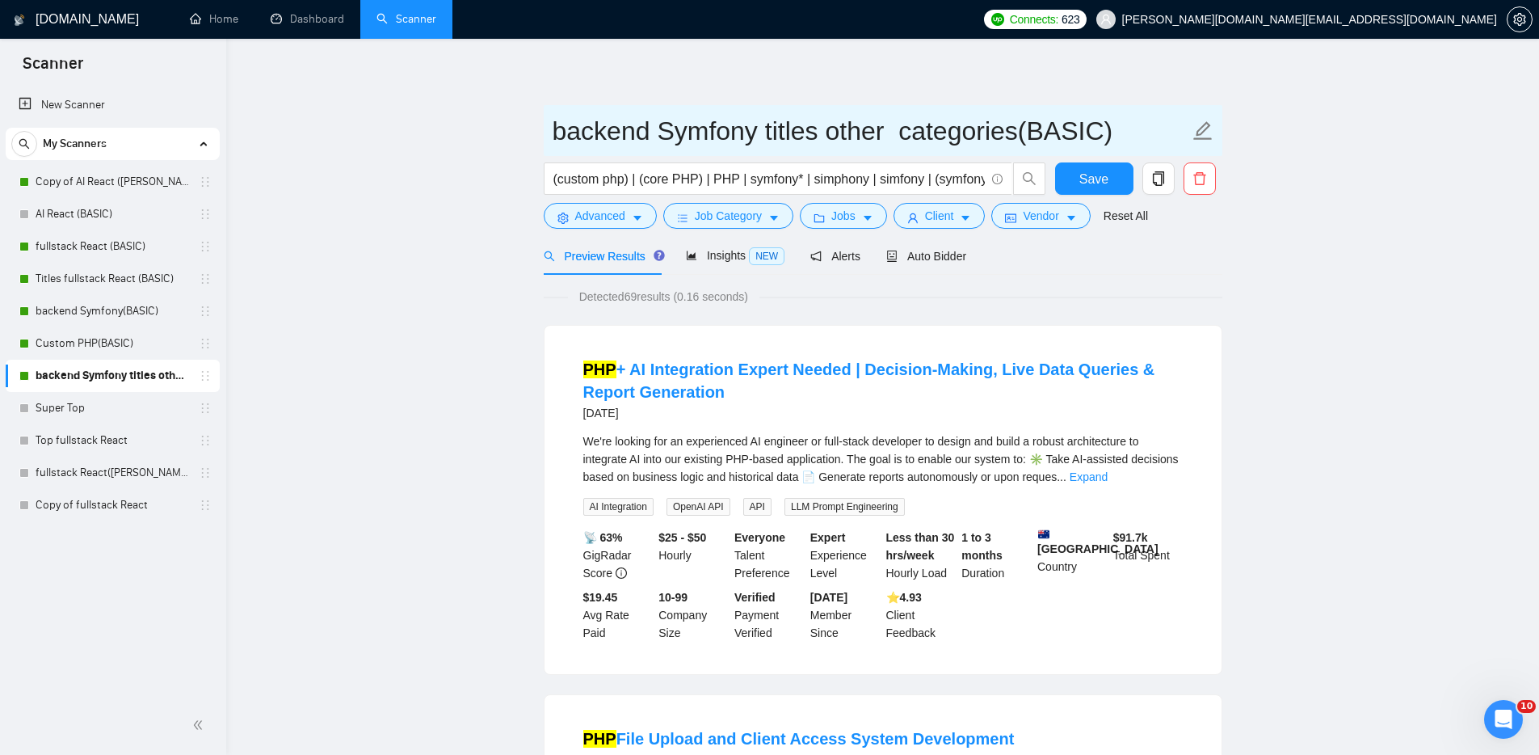
click at [937, 131] on input "backend Symfony titles other categories(BASIC)" at bounding box center [871, 131] width 637 height 40
drag, startPoint x: 818, startPoint y: 128, endPoint x: 1013, endPoint y: 121, distance: 195.7
click at [1013, 121] on input "backend Symfony titles other categories(BASIC)" at bounding box center [871, 131] width 637 height 40
type input "backend Symfony titles(BASIC)"
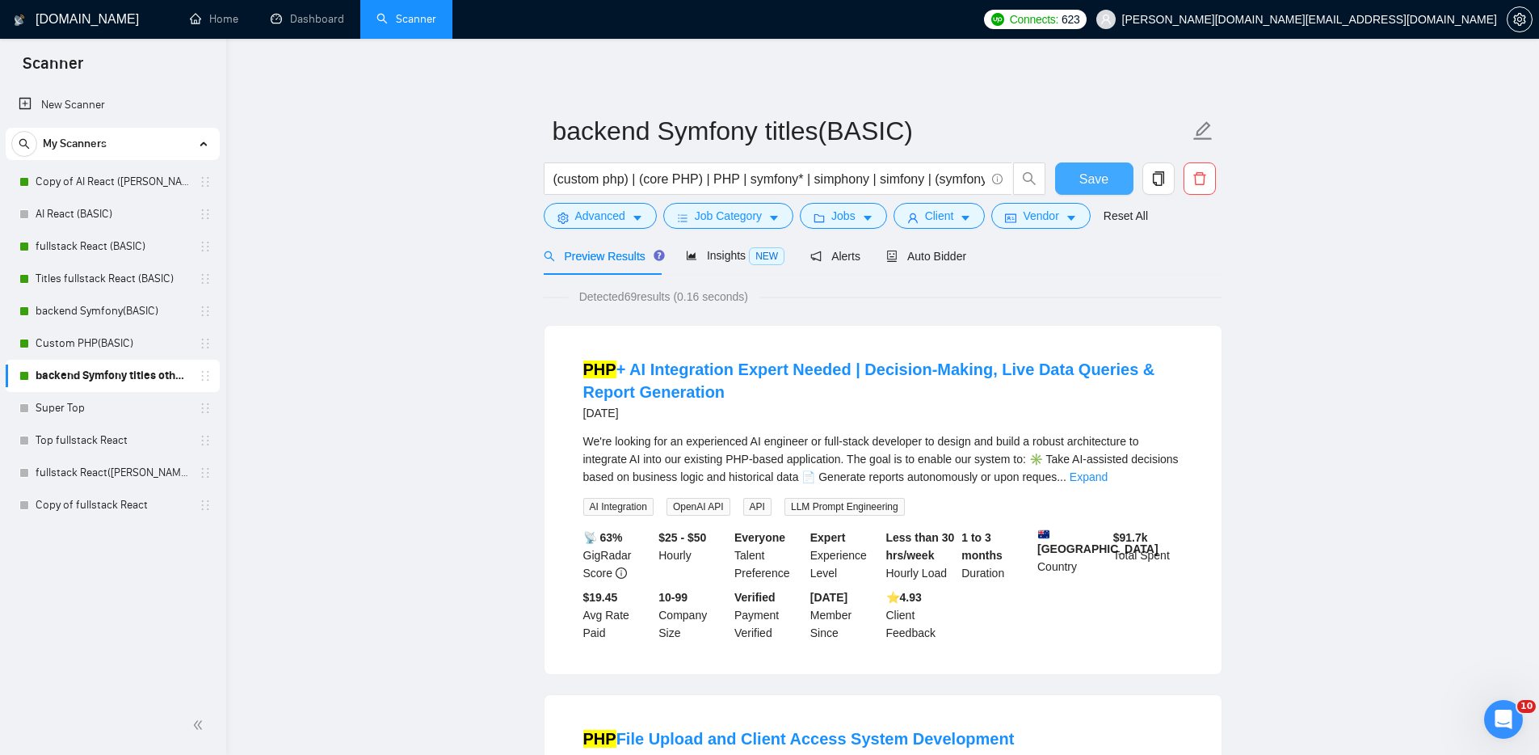
click at [1115, 175] on button "Save" at bounding box center [1094, 178] width 78 height 32
click at [331, 16] on link "Dashboard" at bounding box center [308, 19] width 74 height 14
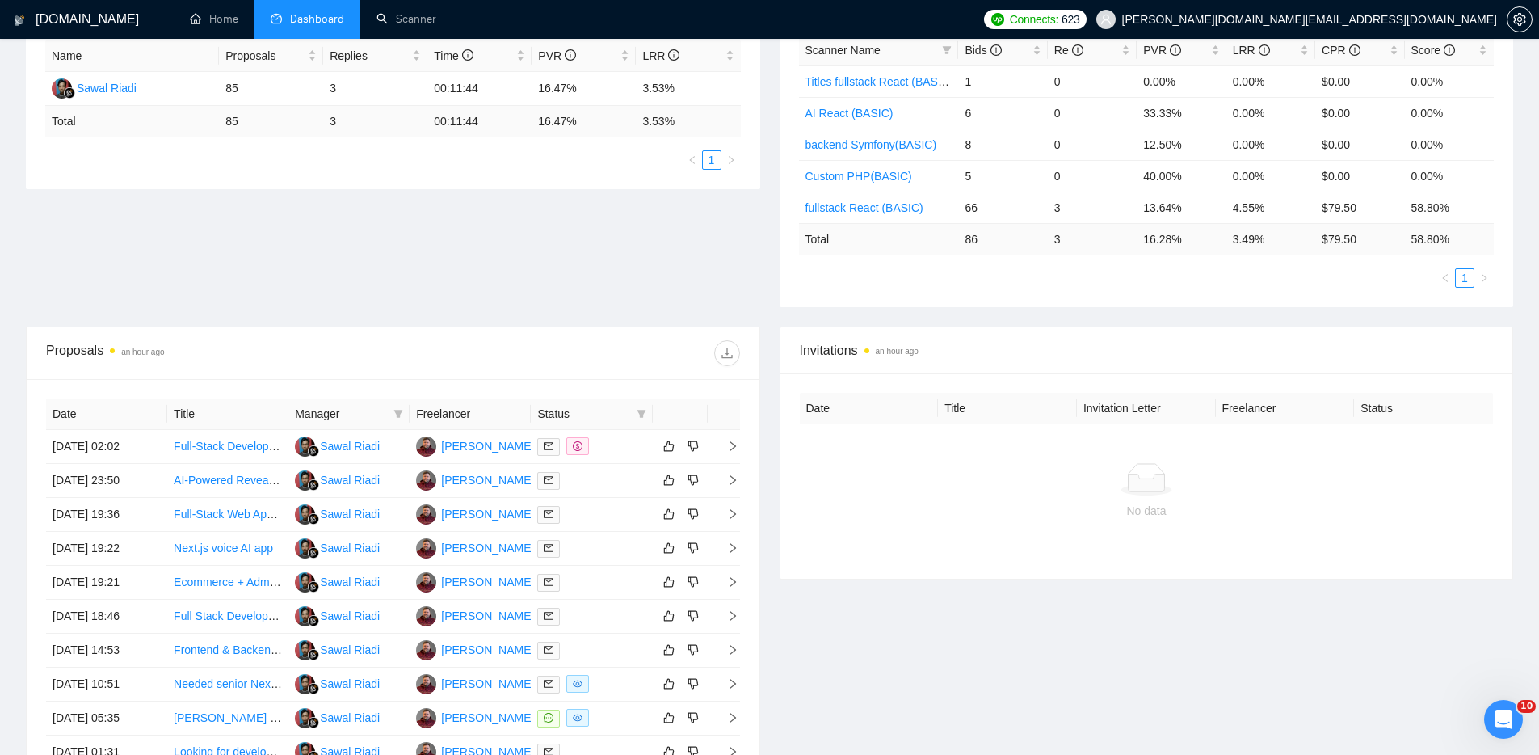
scroll to position [316, 0]
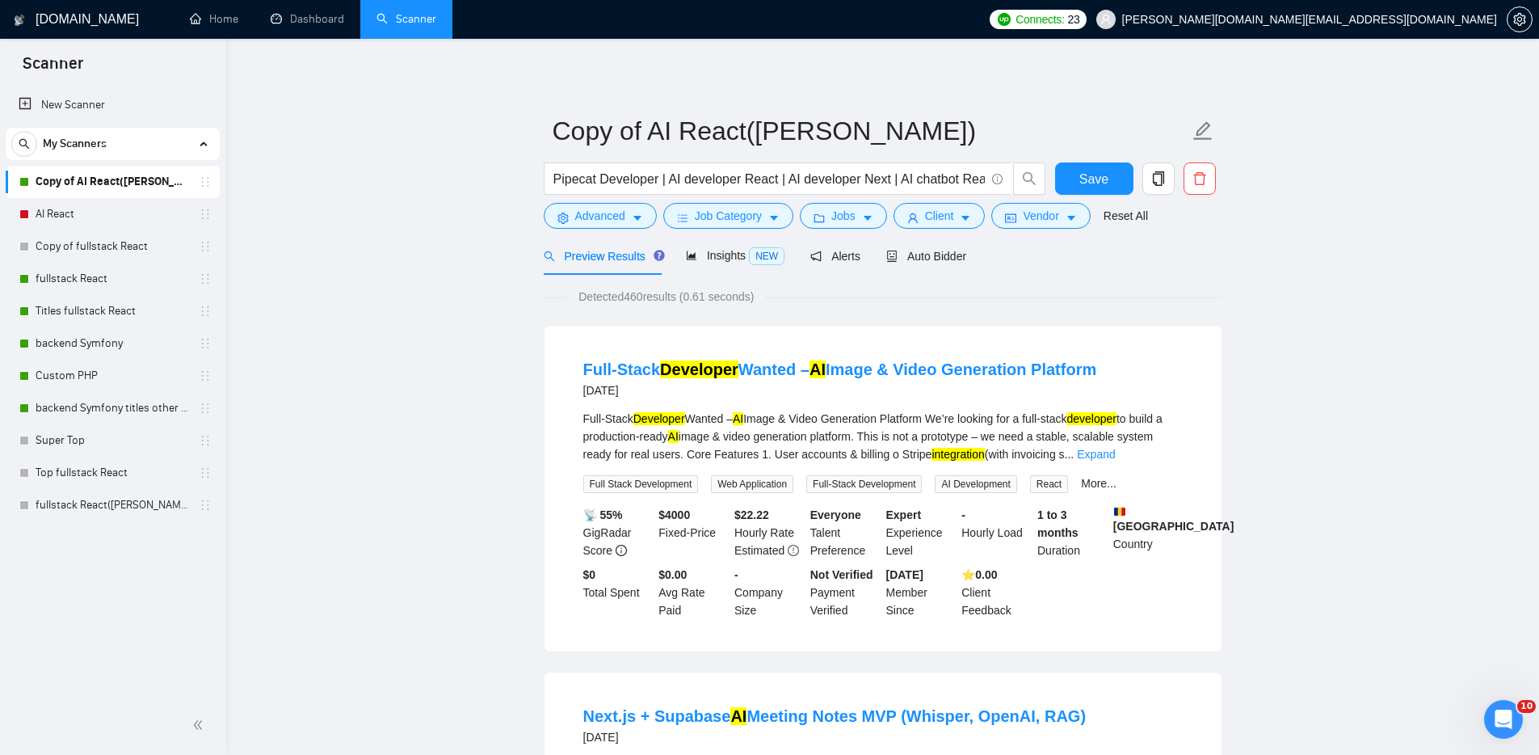
click at [96, 503] on link "fullstack React([PERSON_NAME])" at bounding box center [113, 505] width 154 height 32
click at [936, 258] on span "Auto Bidder" at bounding box center [926, 256] width 80 height 13
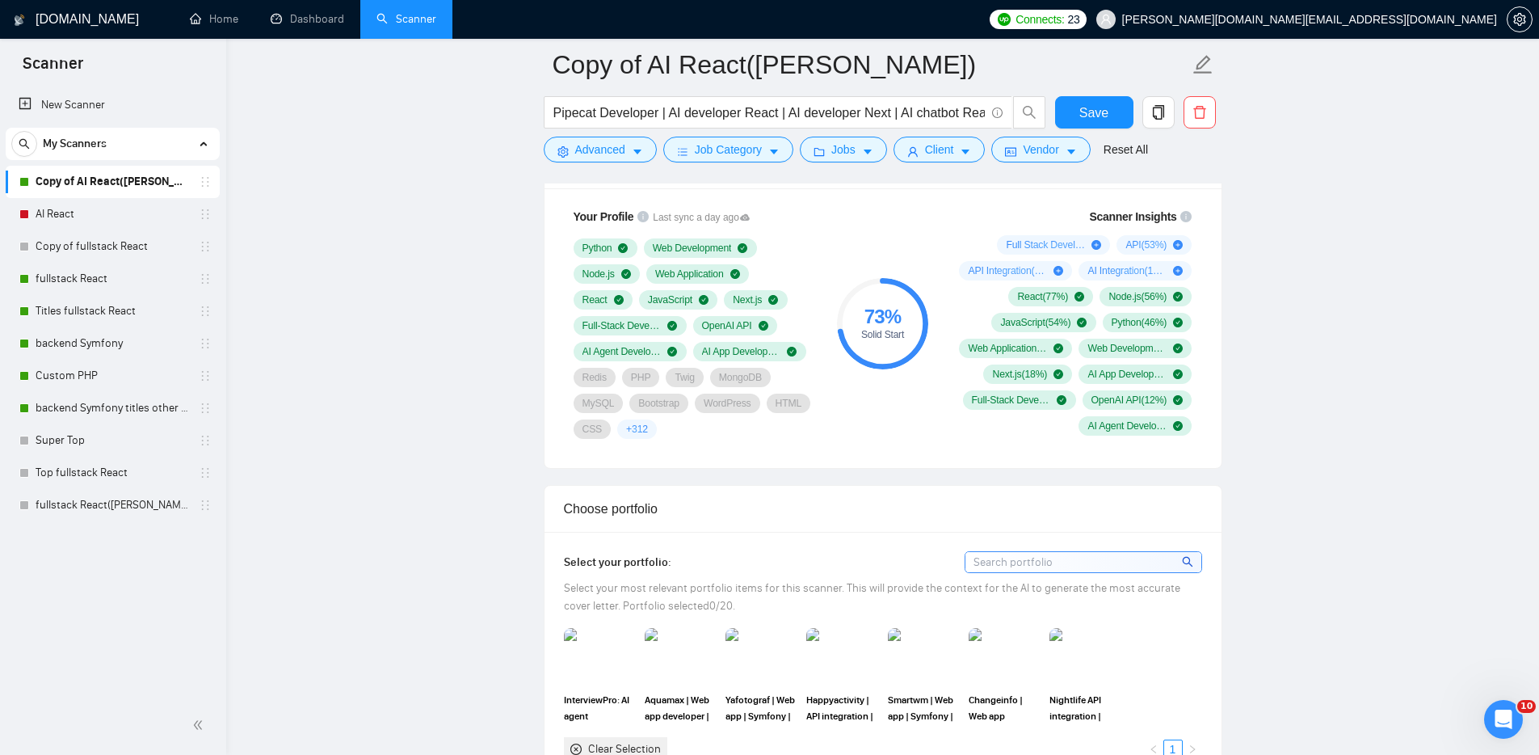
scroll to position [1762, 0]
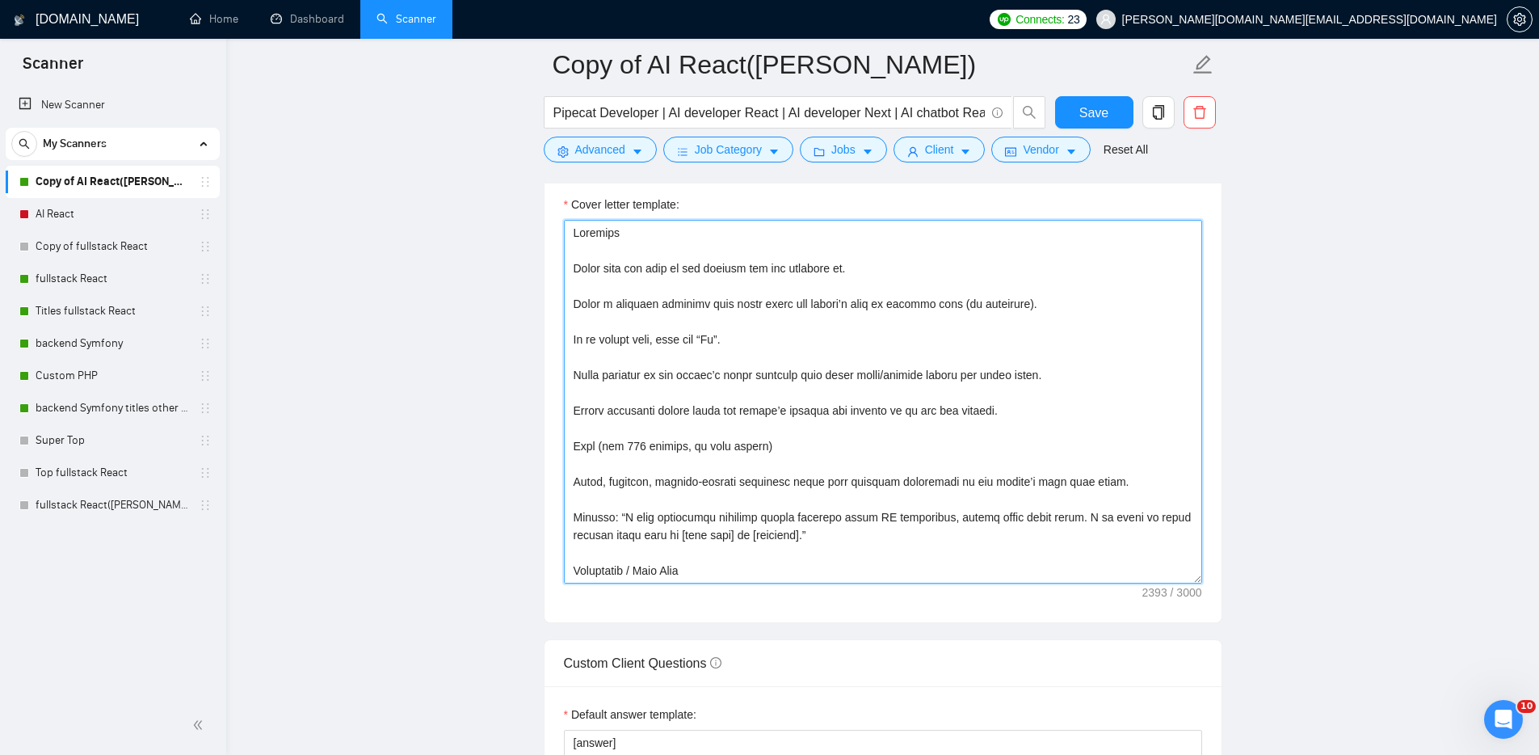
click at [909, 557] on textarea "Cover letter template:" at bounding box center [883, 402] width 638 height 364
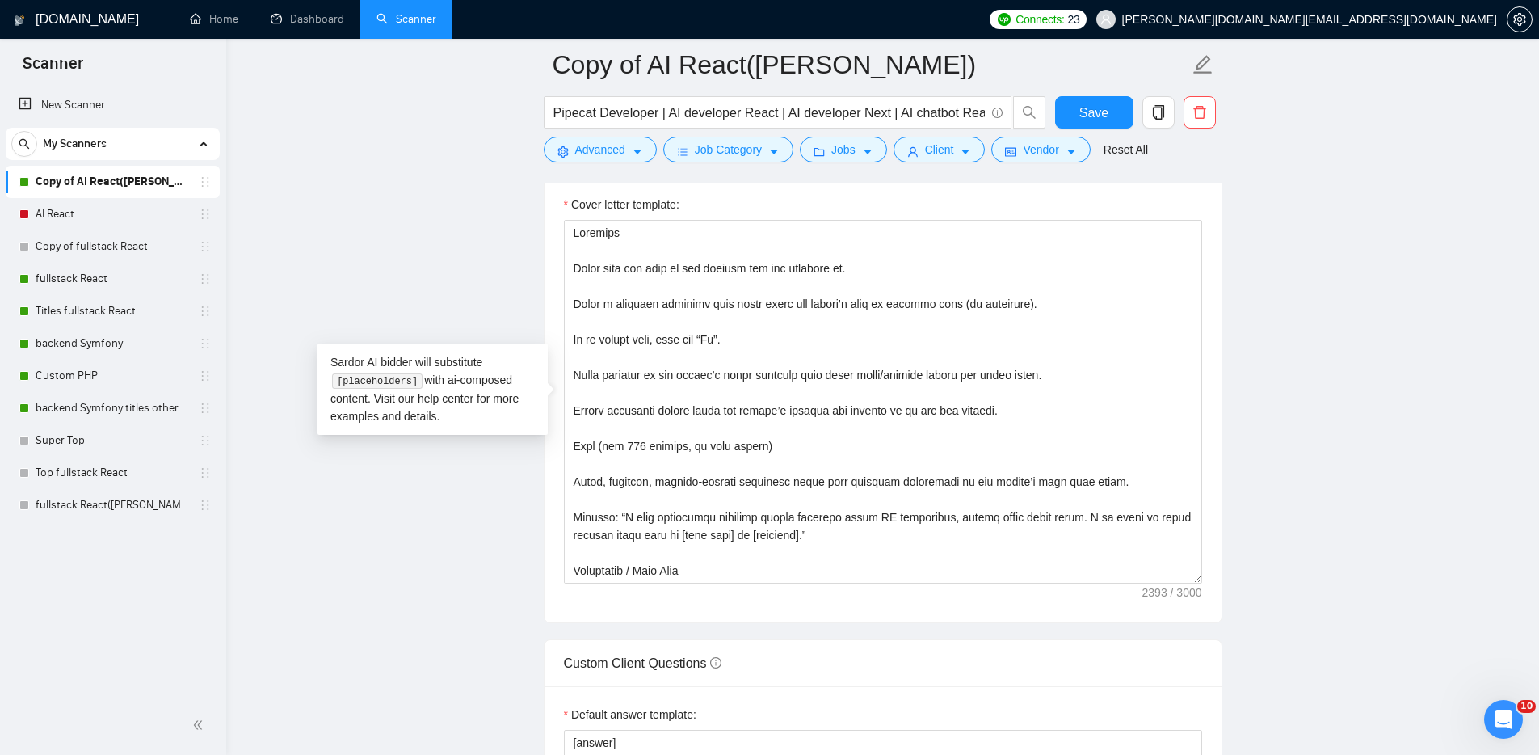
click at [351, 242] on main "Copy of AI React([PERSON_NAME]) Pipecat Developer | AI developer React | AI dev…" at bounding box center [882, 493] width 1261 height 4383
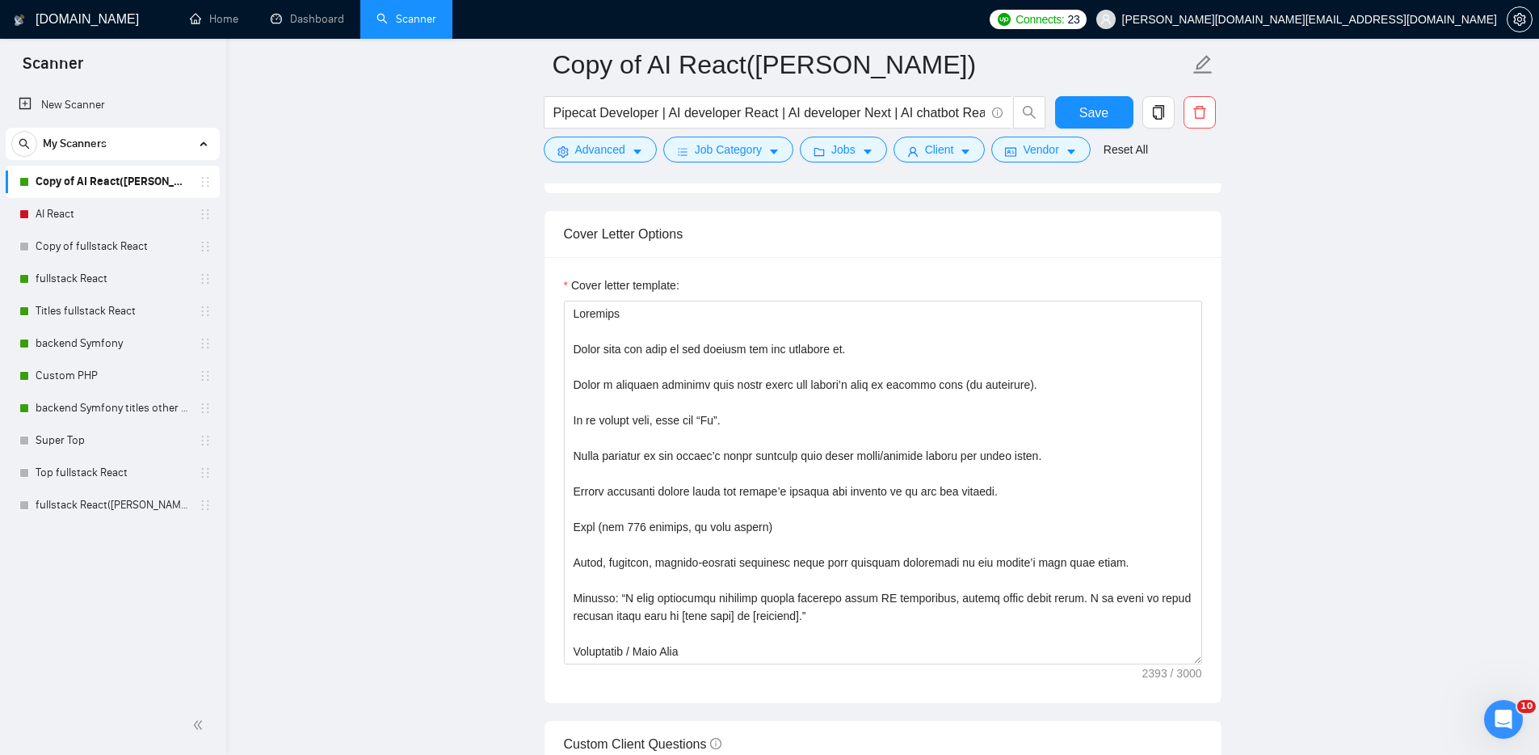
scroll to position [1529, 0]
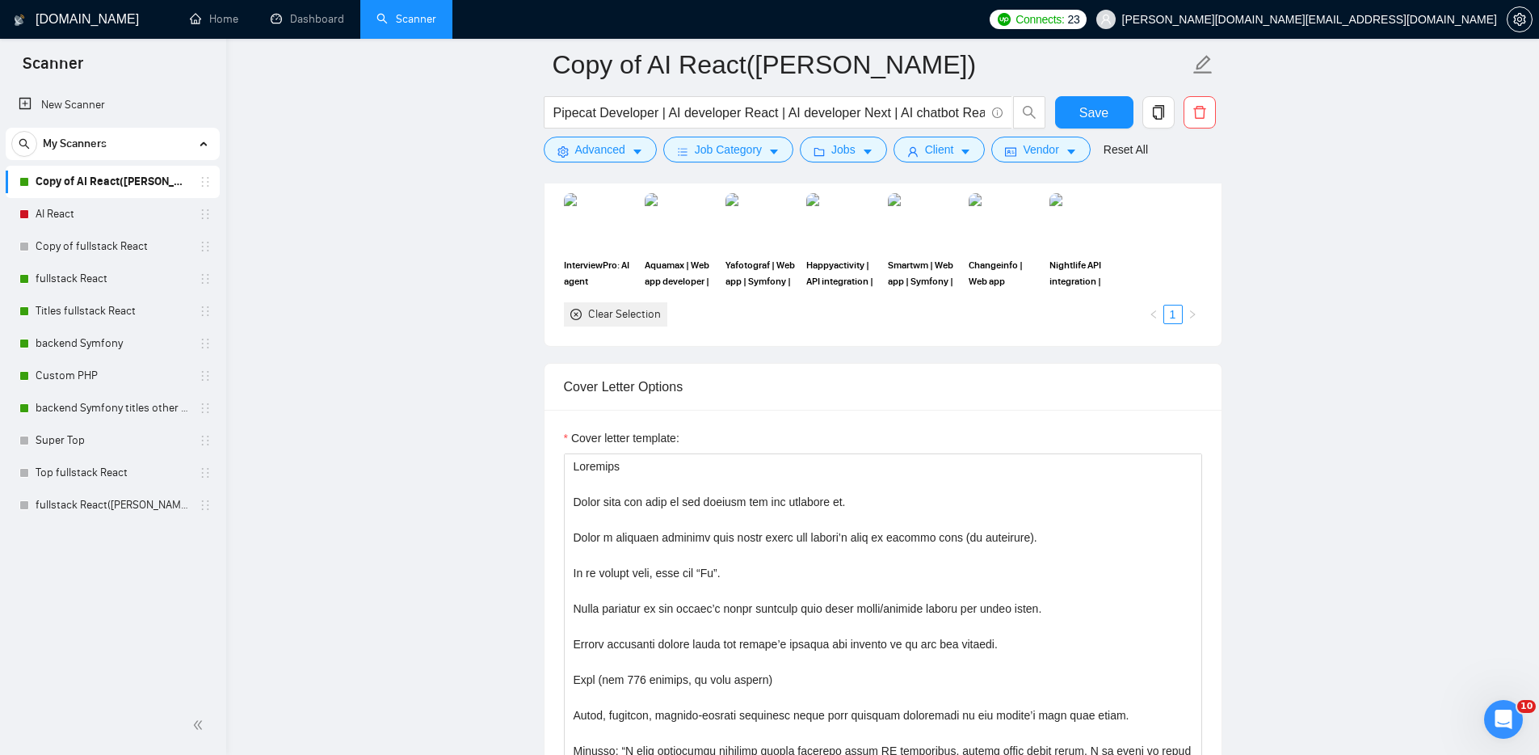
click at [442, 407] on main "Copy of AI React([PERSON_NAME]) Pipecat Developer | AI developer React | AI dev…" at bounding box center [882, 727] width 1261 height 4383
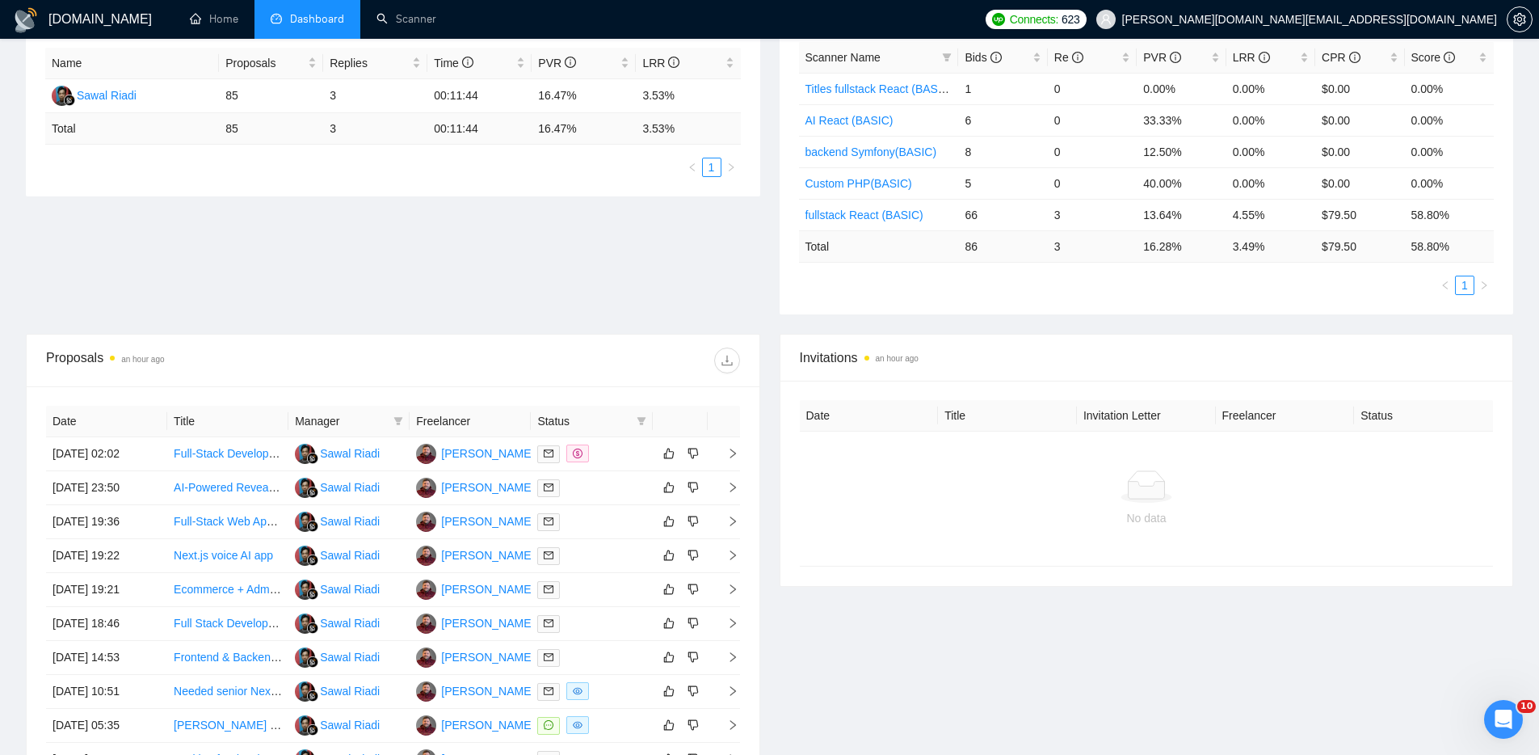
scroll to position [207, 0]
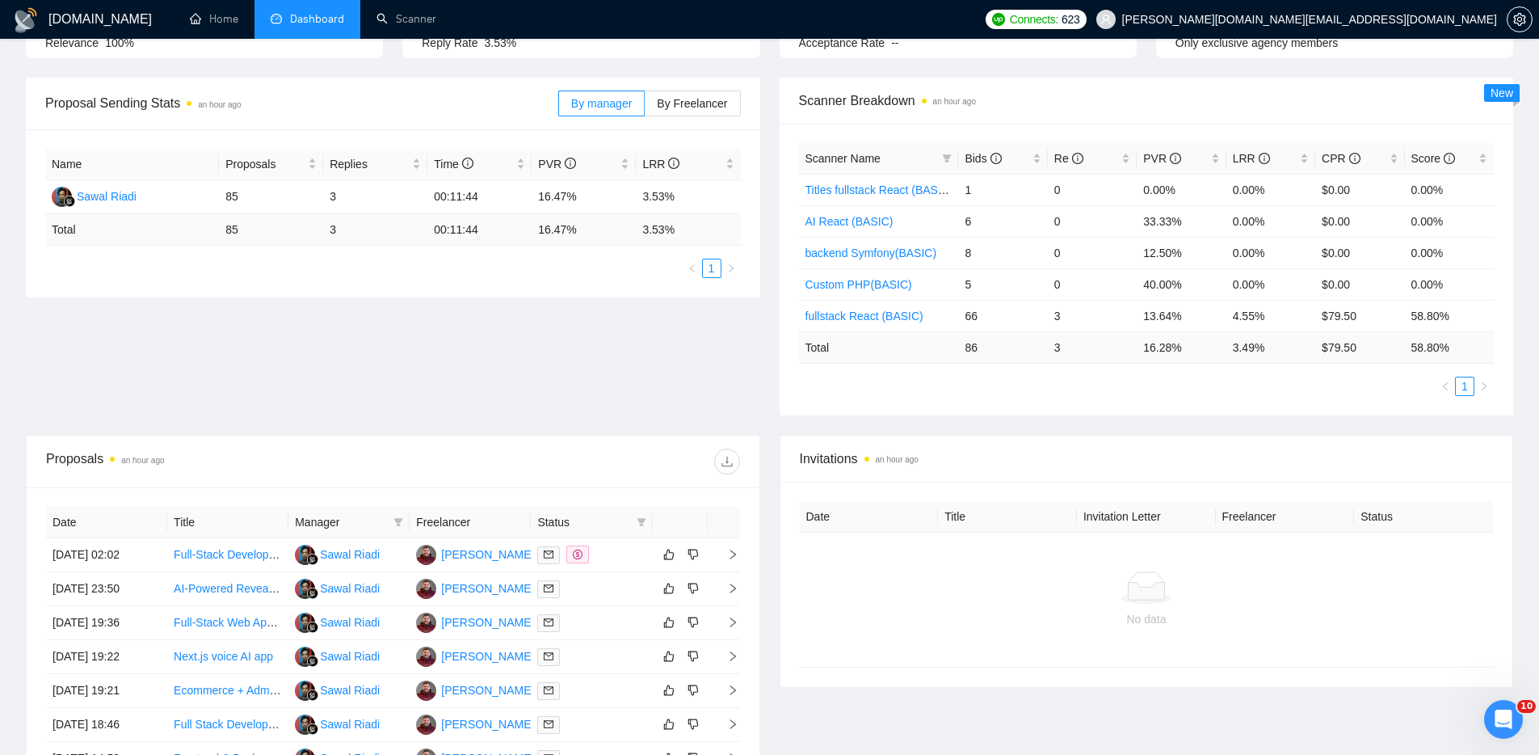
click at [680, 360] on div "Proposal Sending Stats an hour ago By manager By Freelancer Name Proposals Repl…" at bounding box center [769, 256] width 1507 height 357
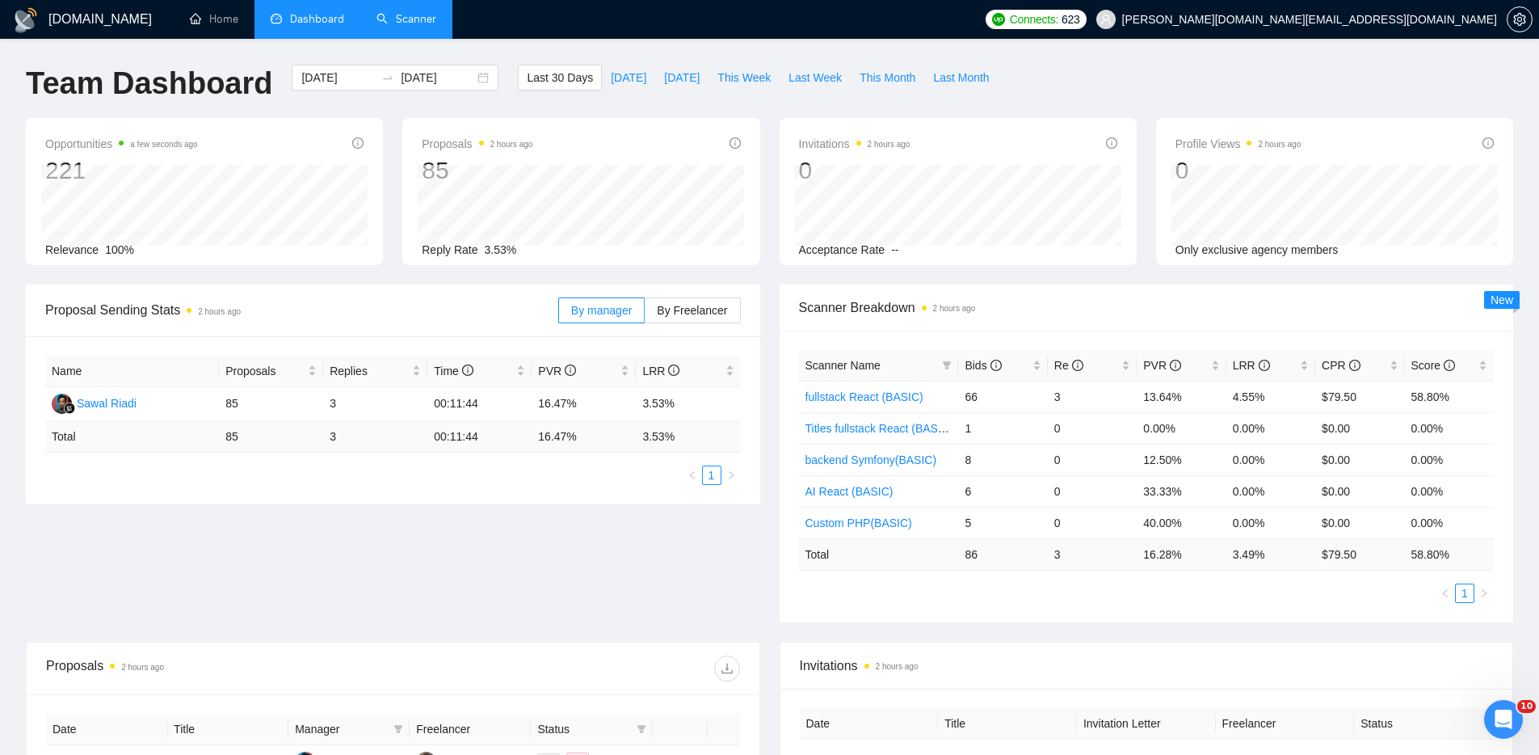
click at [423, 19] on link "Scanner" at bounding box center [407, 19] width 60 height 14
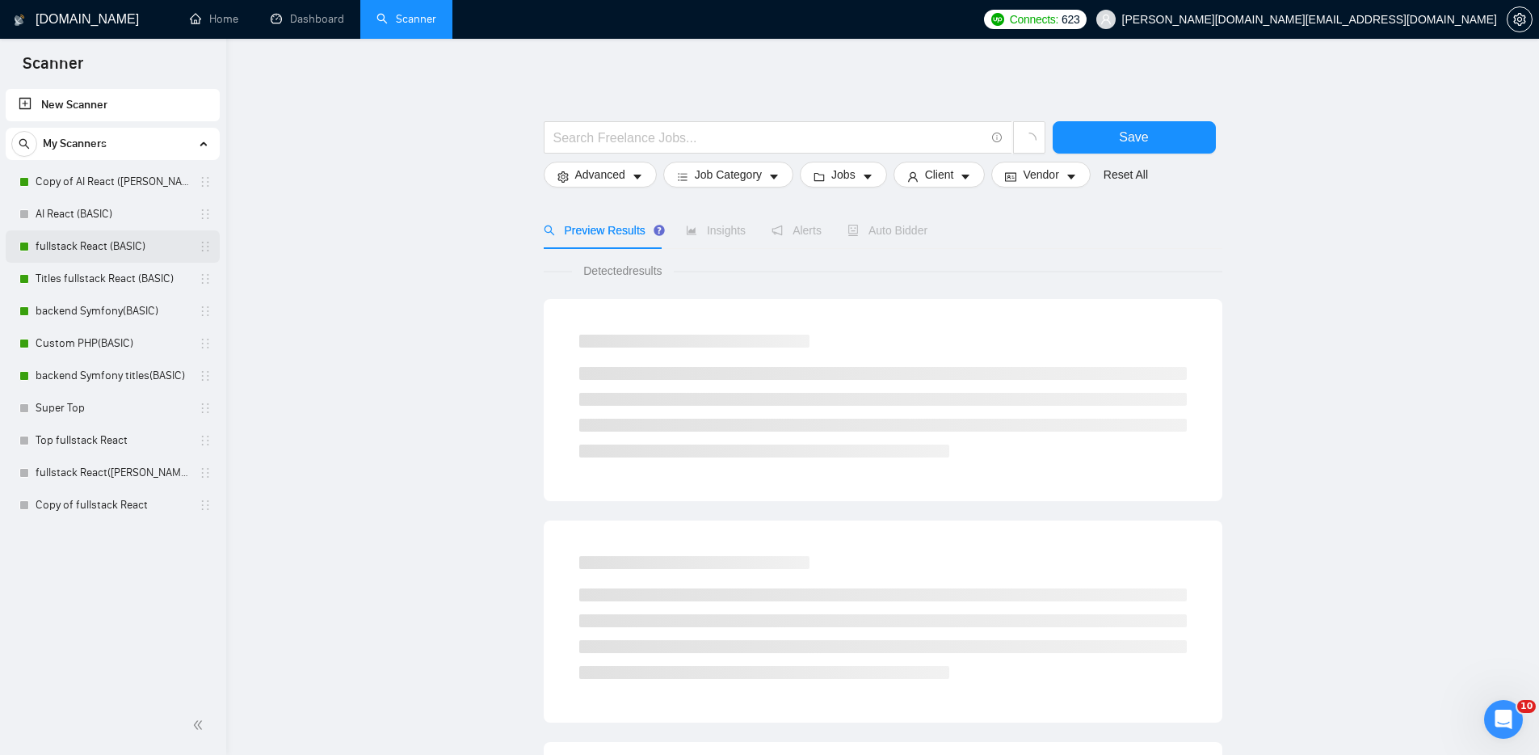
click at [93, 246] on link "fullstack React (BASIC)" at bounding box center [113, 246] width 154 height 32
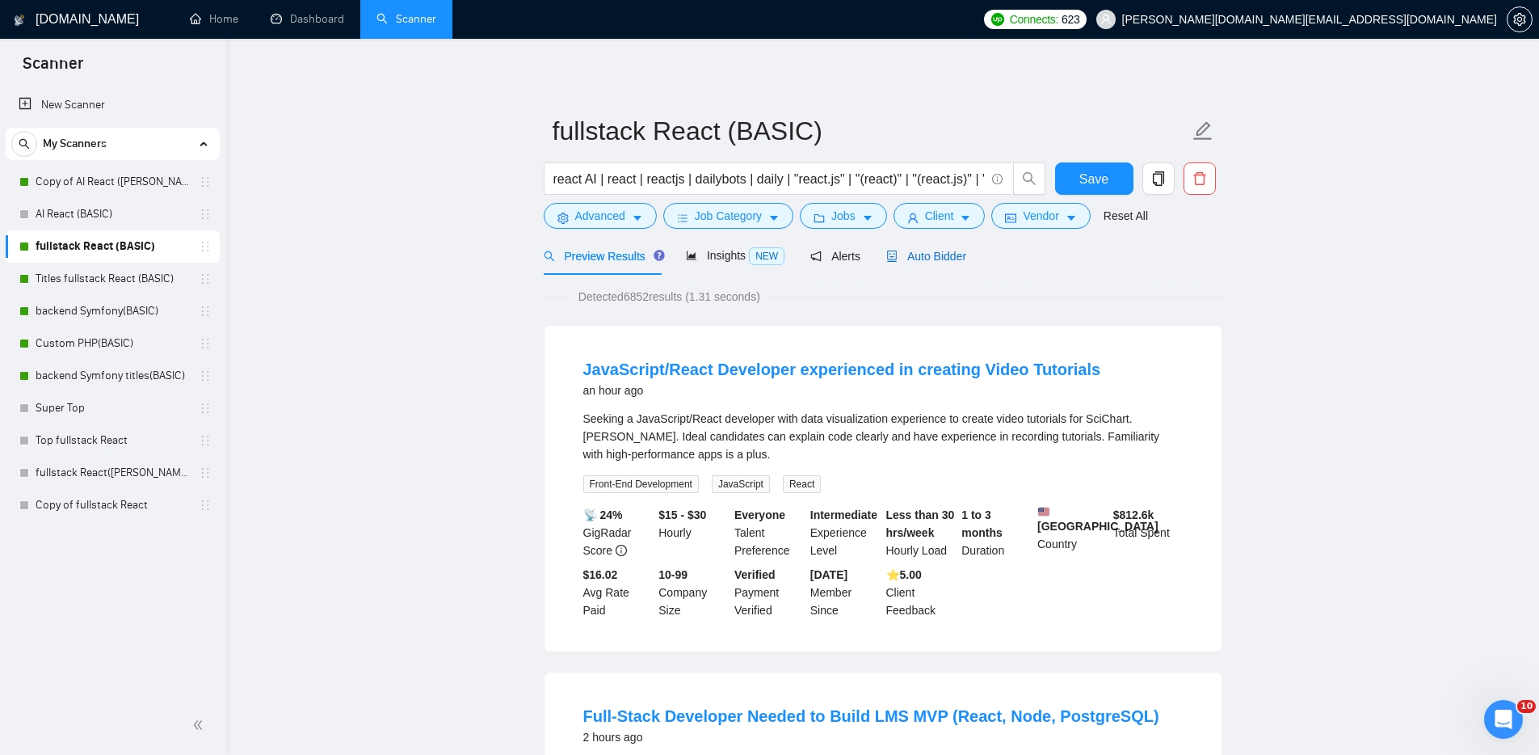
click at [944, 252] on span "Auto Bidder" at bounding box center [926, 256] width 80 height 13
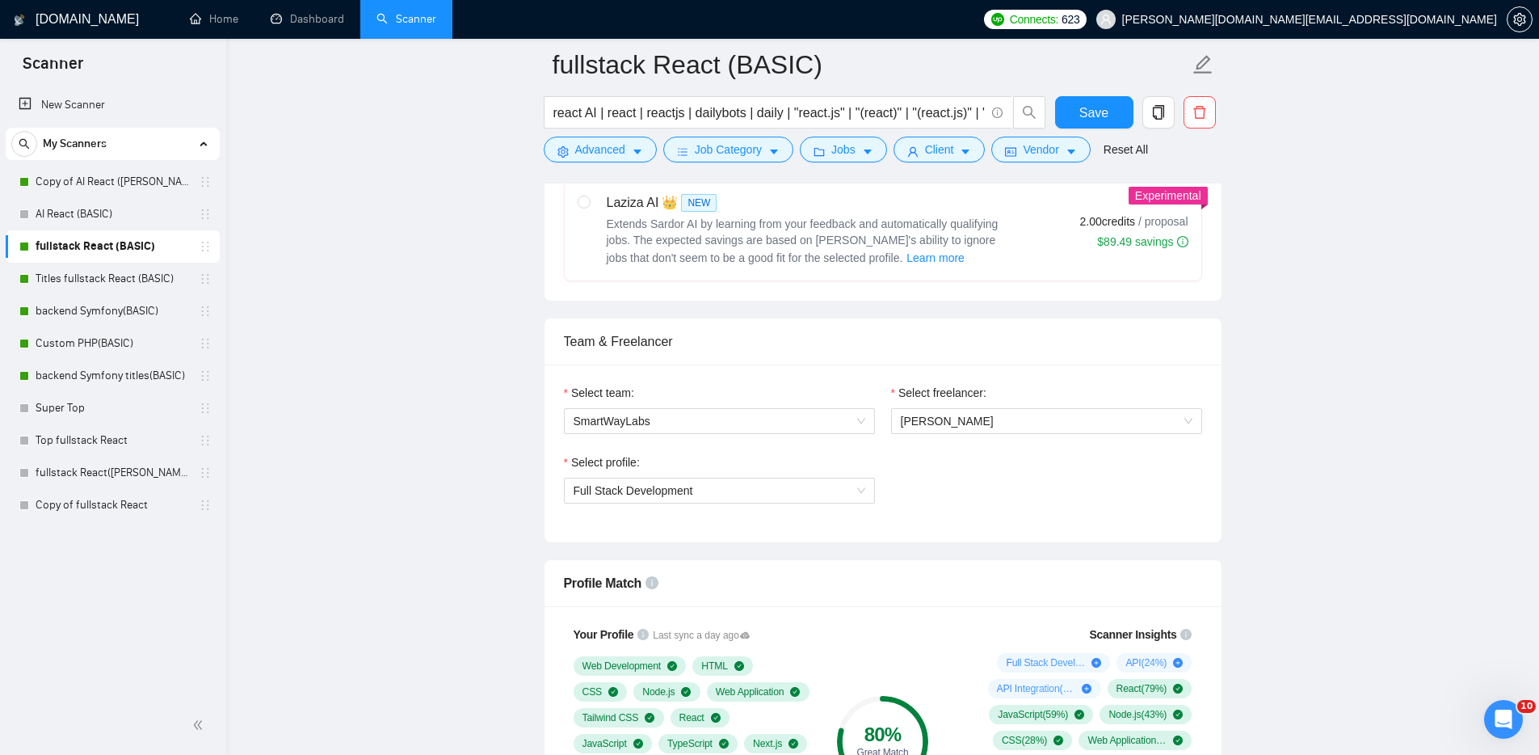
scroll to position [872, 0]
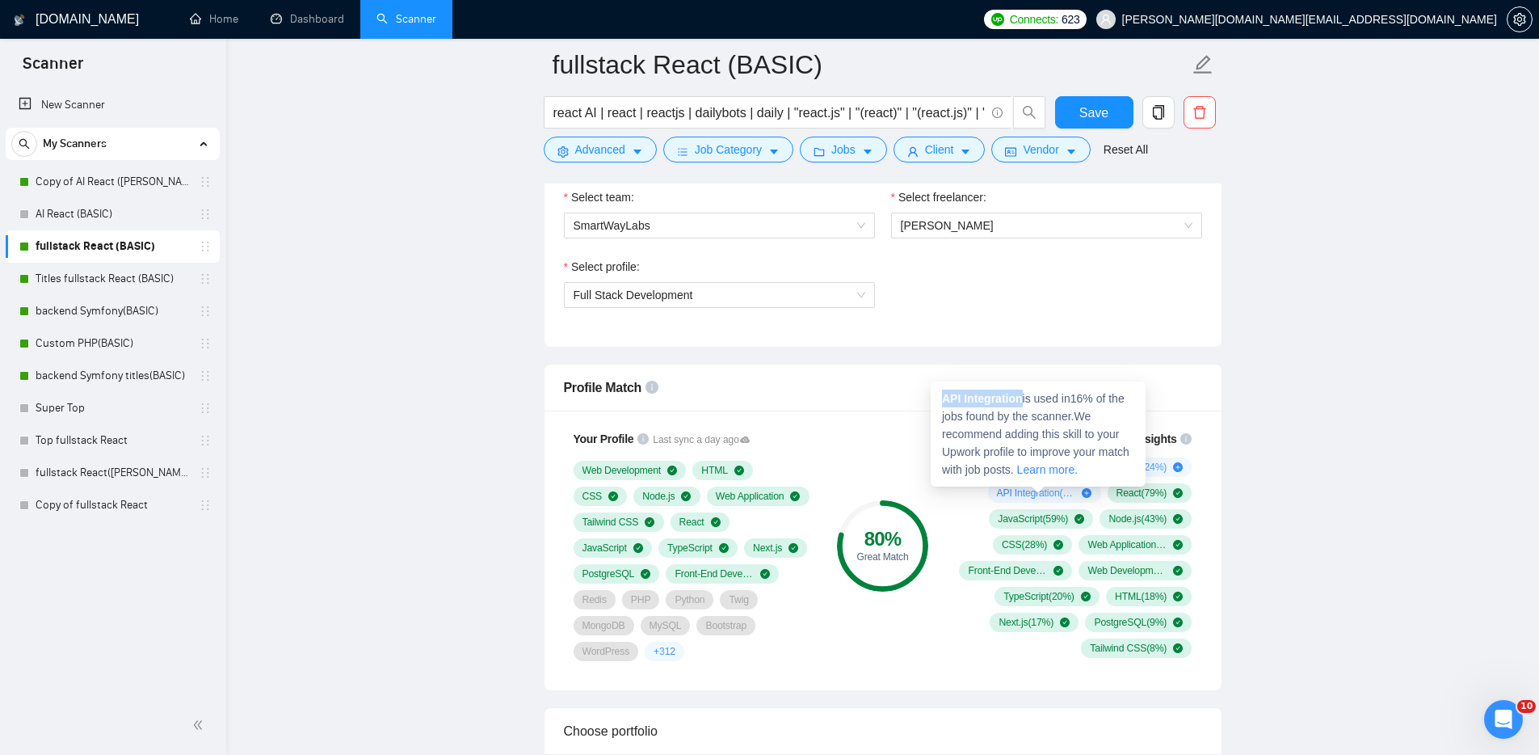
drag, startPoint x: 1024, startPoint y: 395, endPoint x: 945, endPoint y: 395, distance: 79.2
click at [945, 395] on strong "API Integration" at bounding box center [982, 398] width 81 height 13
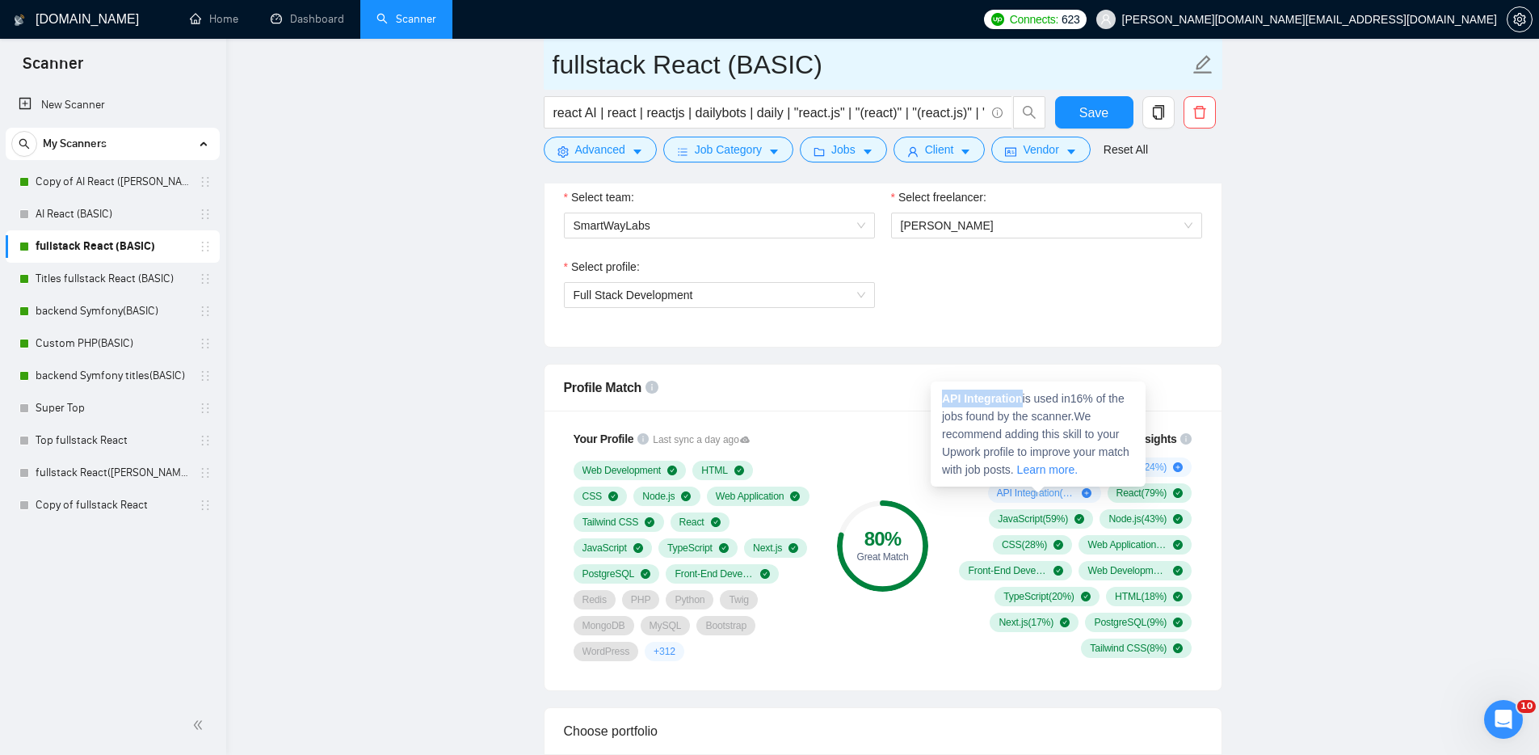
copy strong "API Integration"
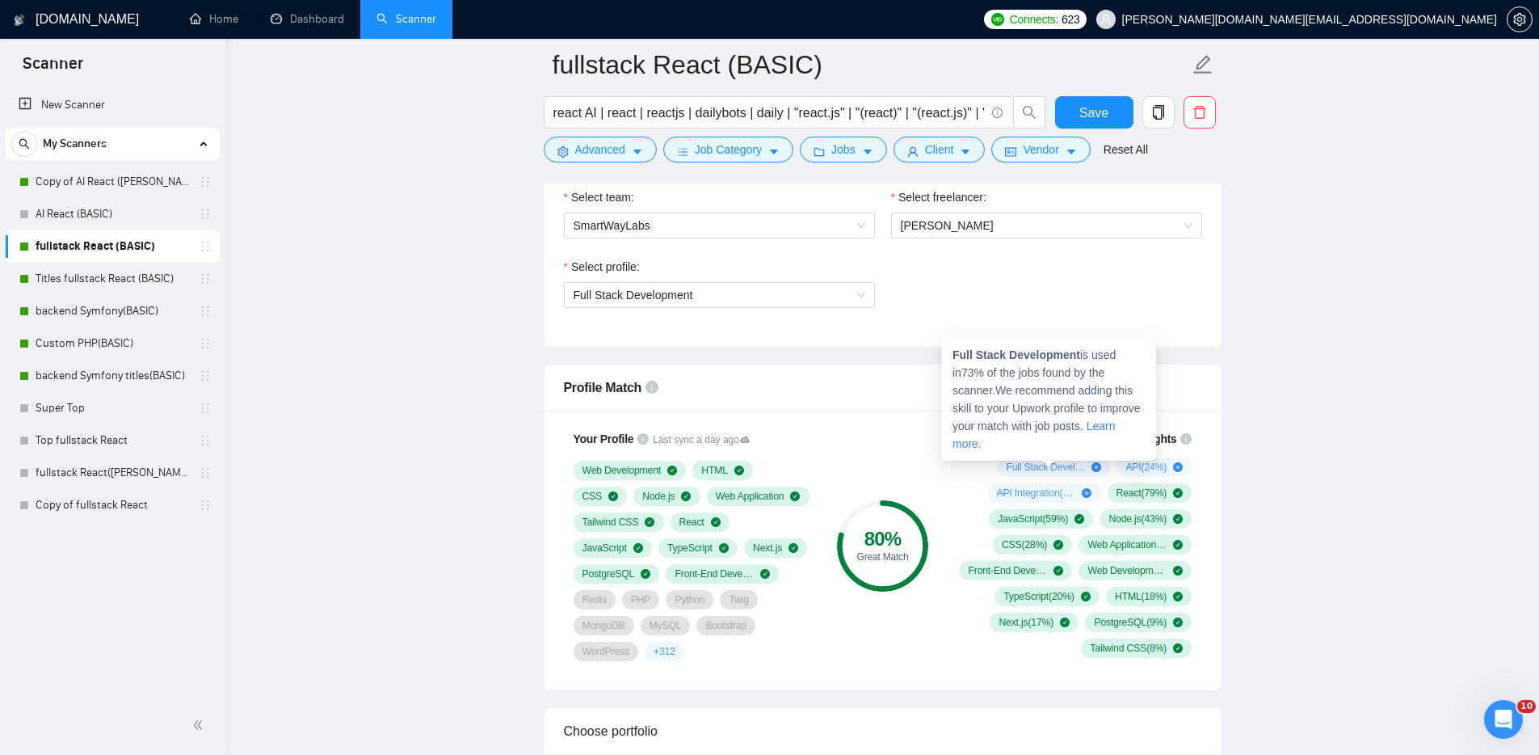
drag, startPoint x: 999, startPoint y: 467, endPoint x: 1311, endPoint y: 120, distance: 466.9
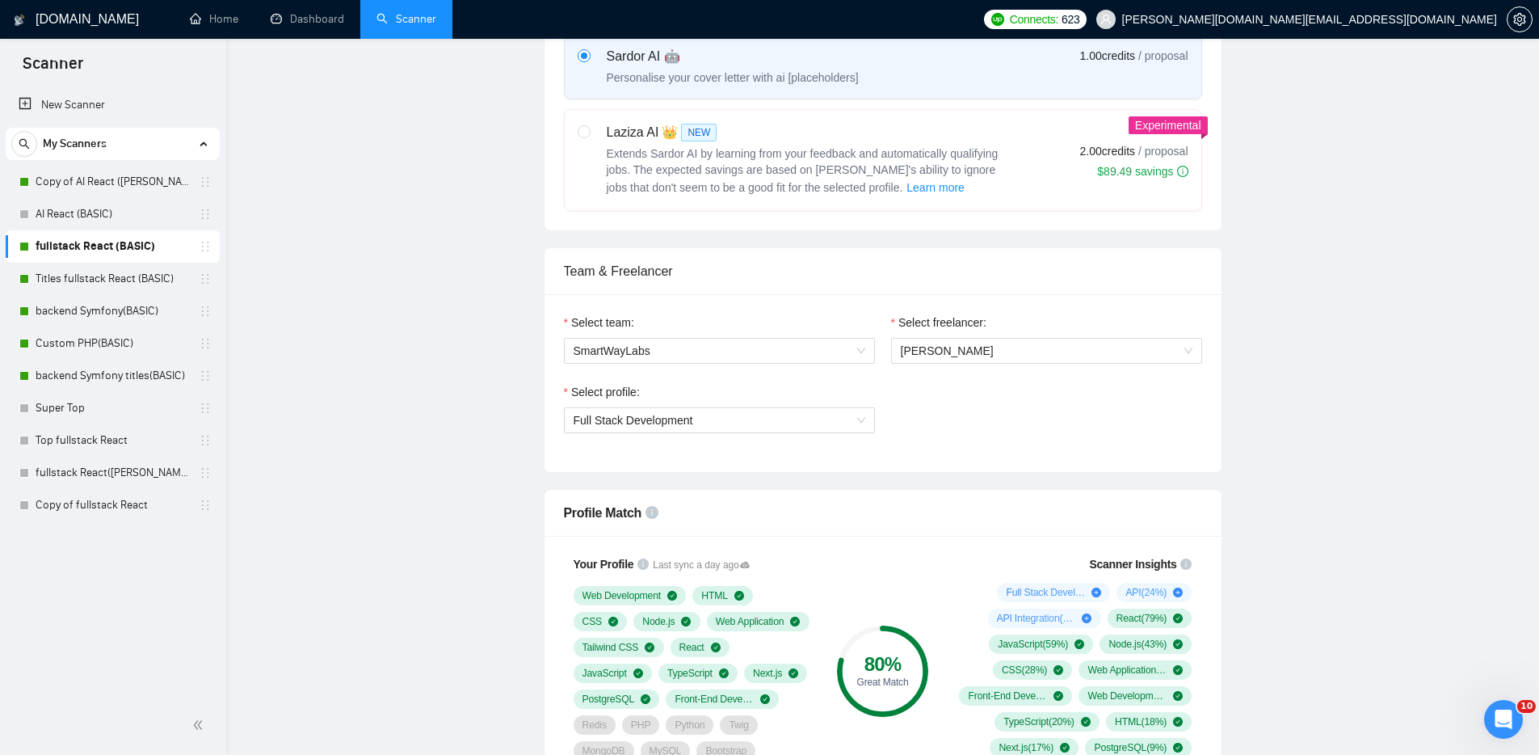
scroll to position [0, 0]
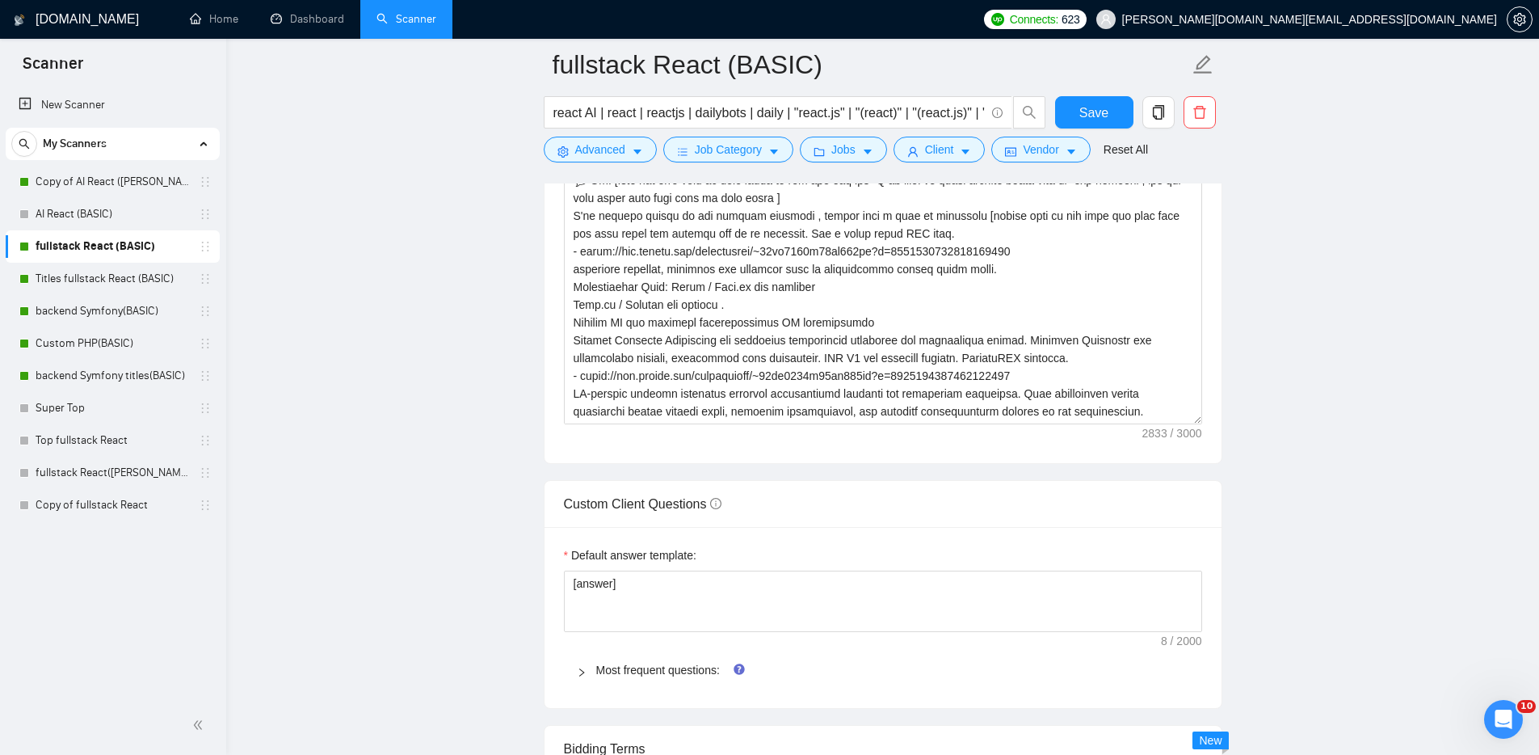
scroll to position [2818, 0]
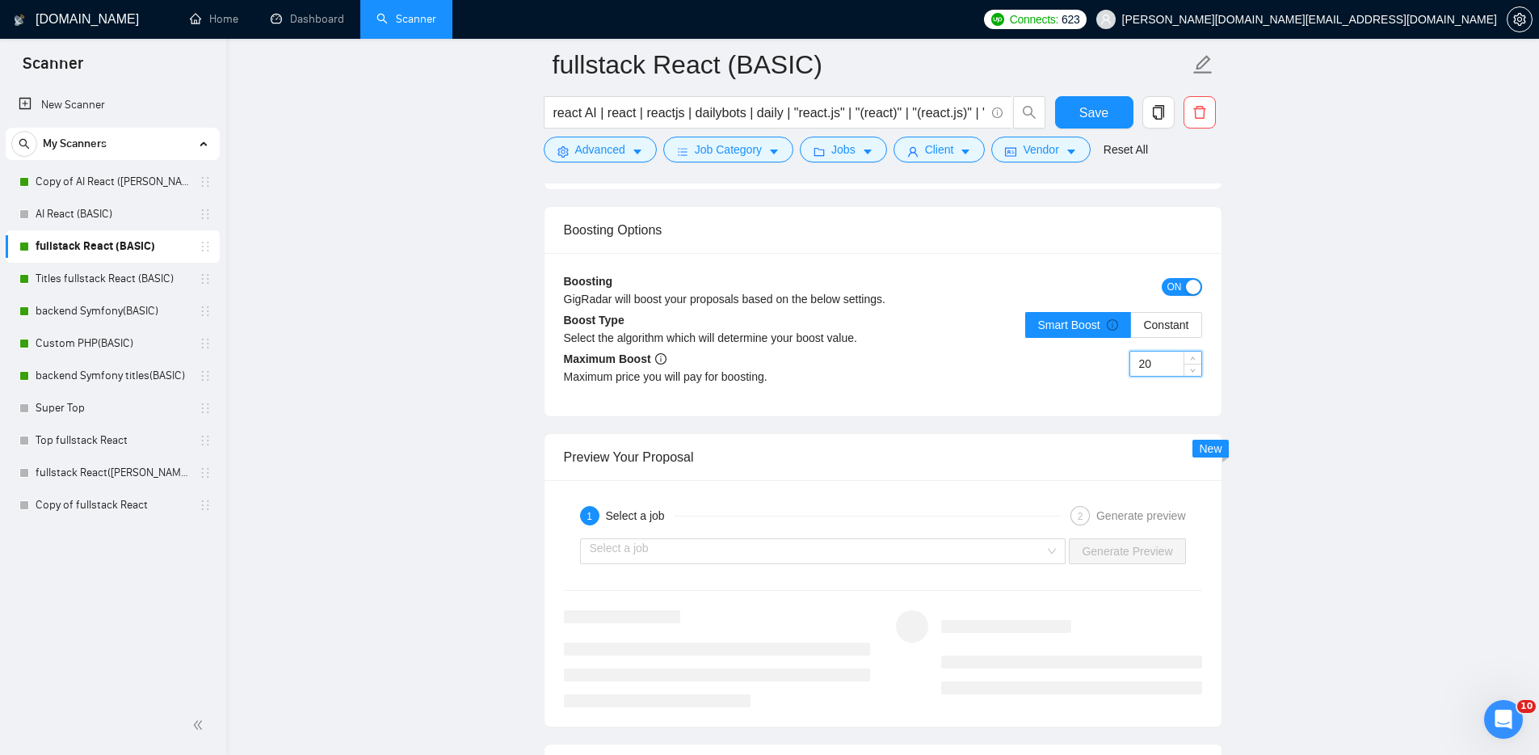
drag, startPoint x: 1160, startPoint y: 365, endPoint x: 1130, endPoint y: 363, distance: 30.0
click at [1130, 362] on input "20" at bounding box center [1165, 363] width 71 height 24
drag, startPoint x: 1148, startPoint y: 364, endPoint x: 1117, endPoint y: 359, distance: 31.1
click at [1117, 359] on div "10" at bounding box center [1042, 373] width 319 height 45
type input "20"
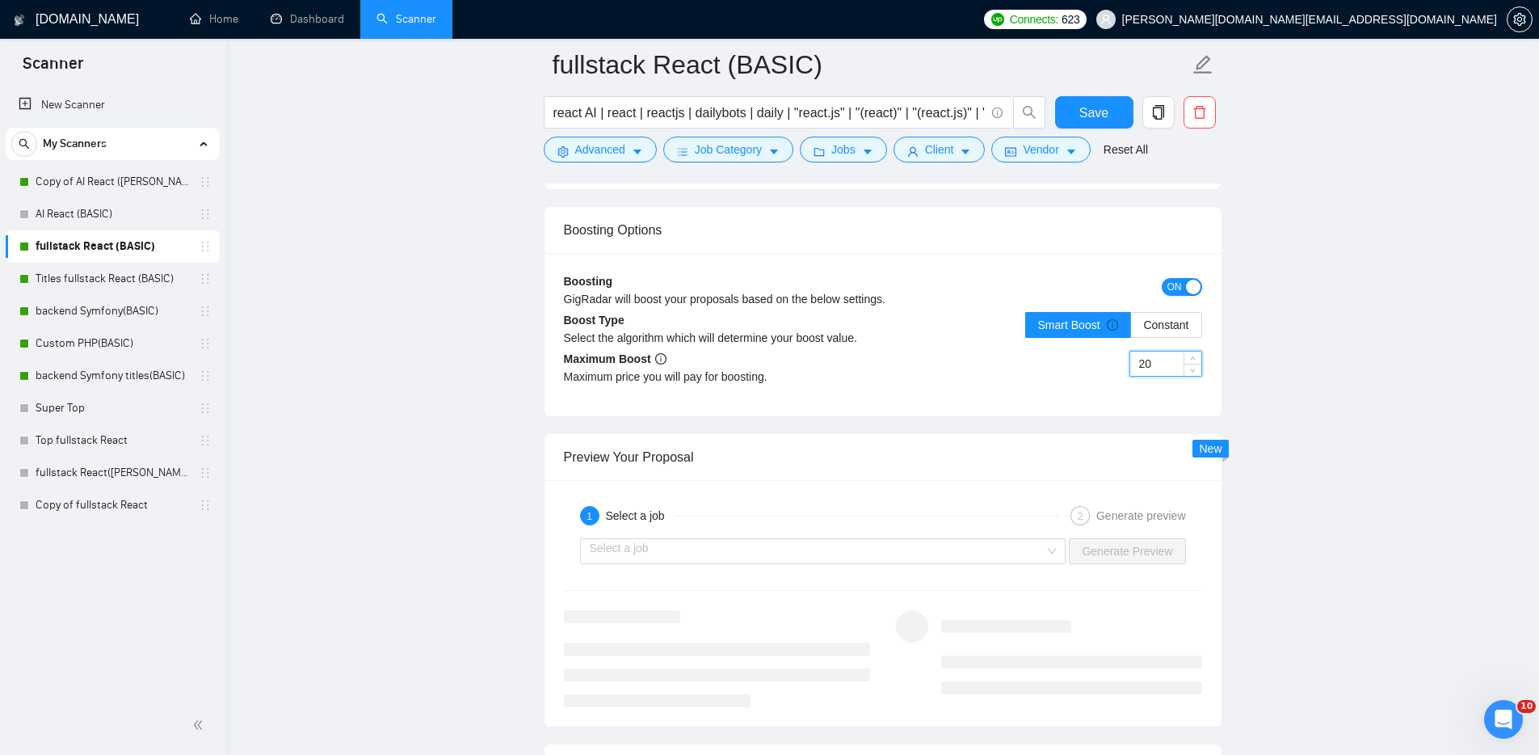
click at [1063, 398] on div "Boosting GigRadar will boost your proposals based on the below settings. ON Boo…" at bounding box center [883, 334] width 677 height 163
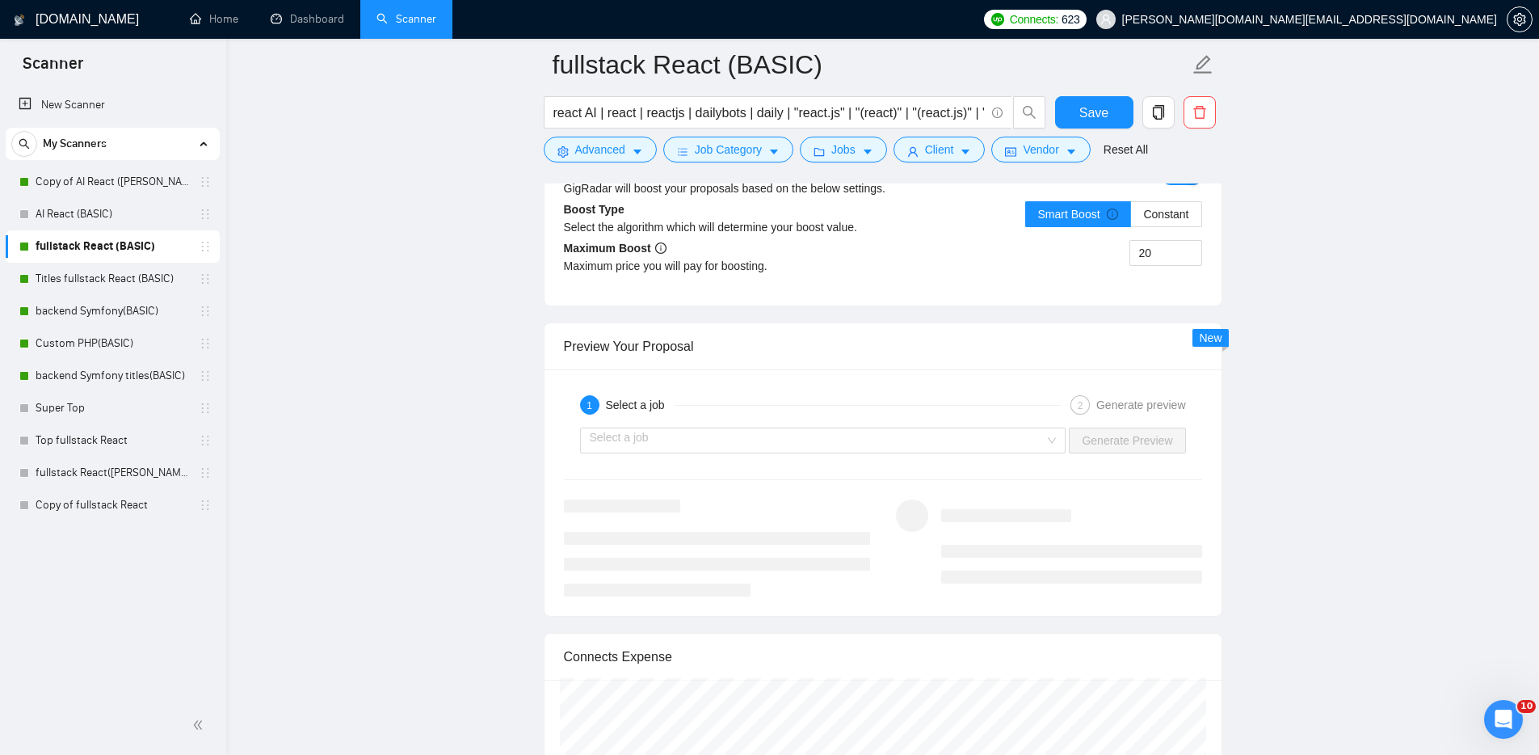
scroll to position [3058, 0]
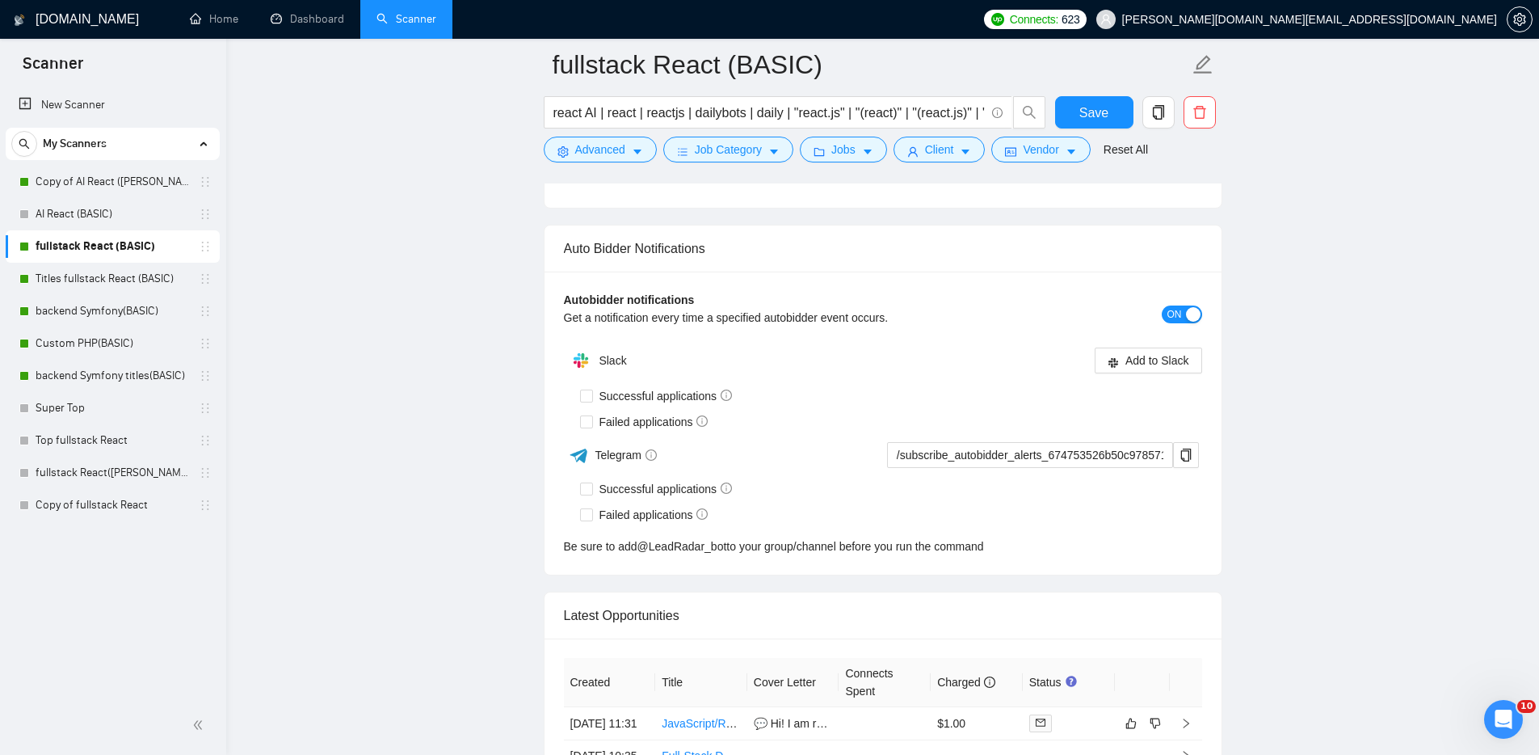
scroll to position [3868, 0]
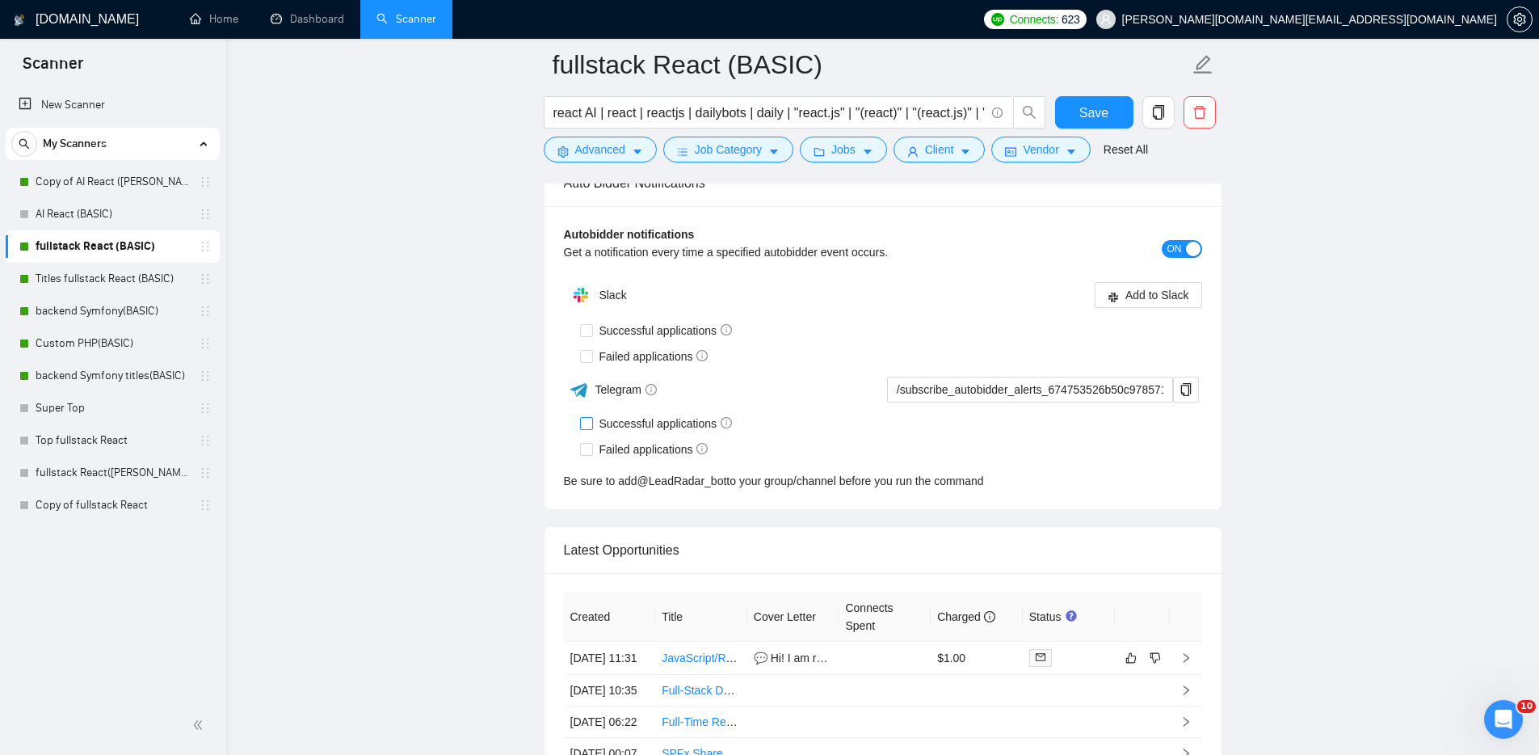
drag, startPoint x: 590, startPoint y: 420, endPoint x: 623, endPoint y: 440, distance: 38.8
click at [590, 420] on input "Successful applications" at bounding box center [585, 422] width 11 height 11
checkbox input "true"
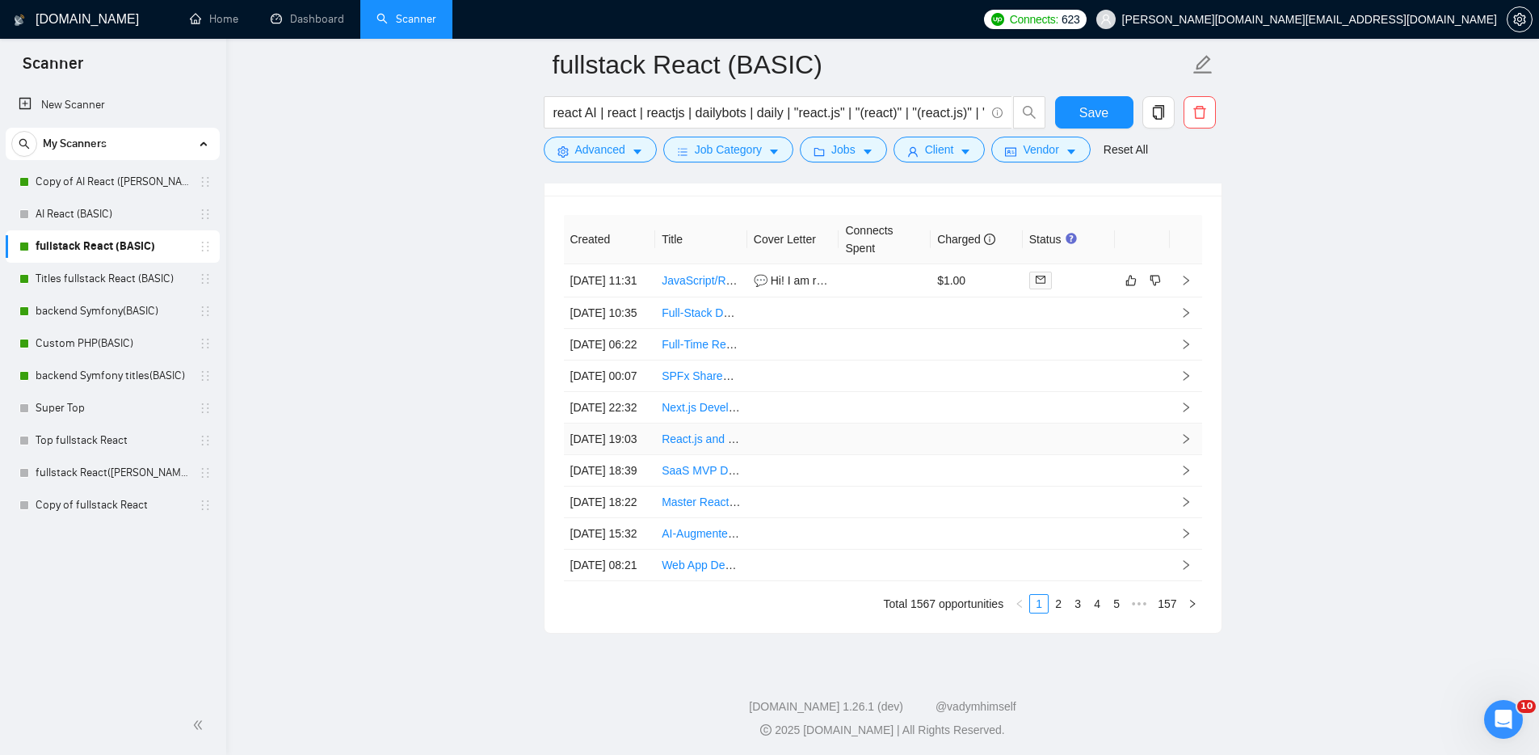
scroll to position [4219, 0]
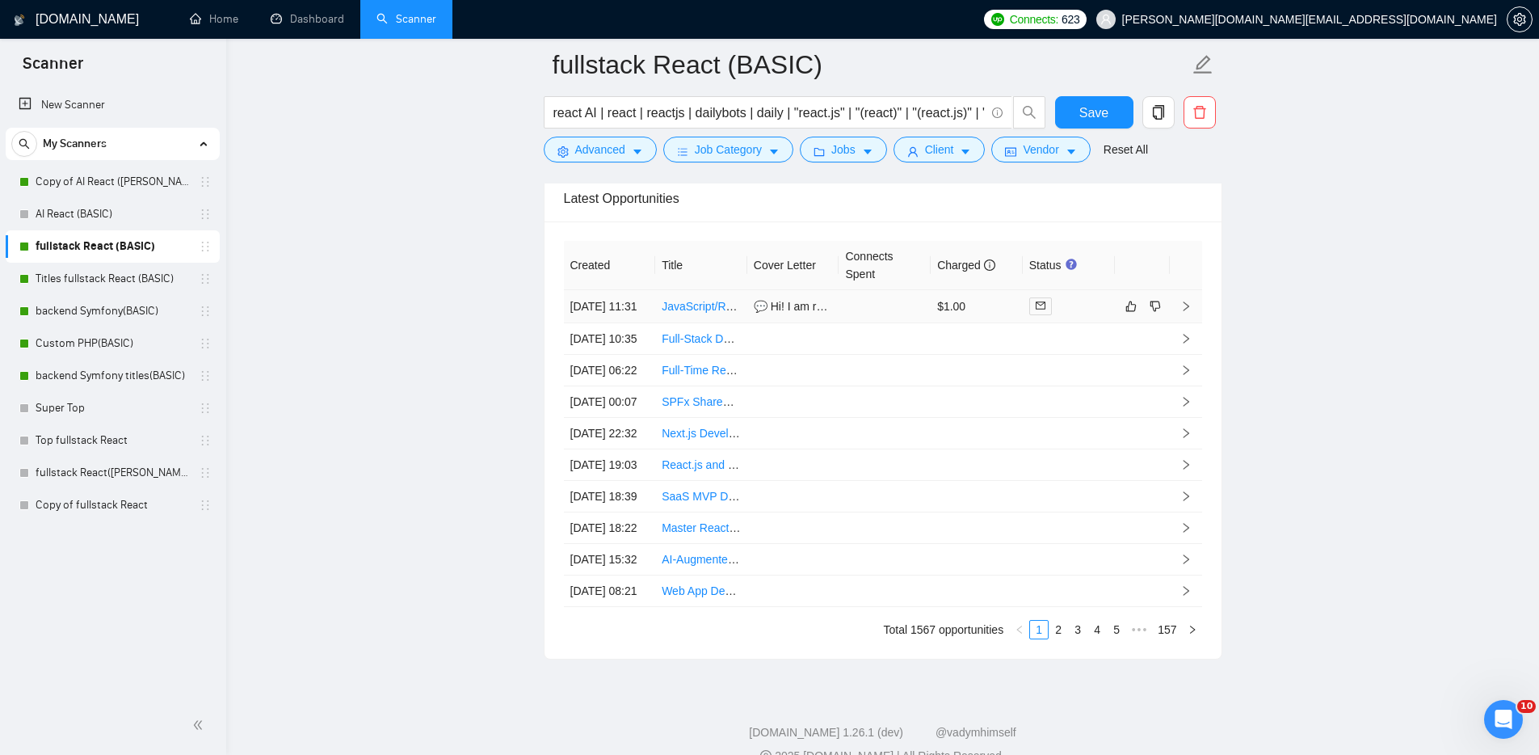
click at [882, 319] on td at bounding box center [885, 306] width 92 height 33
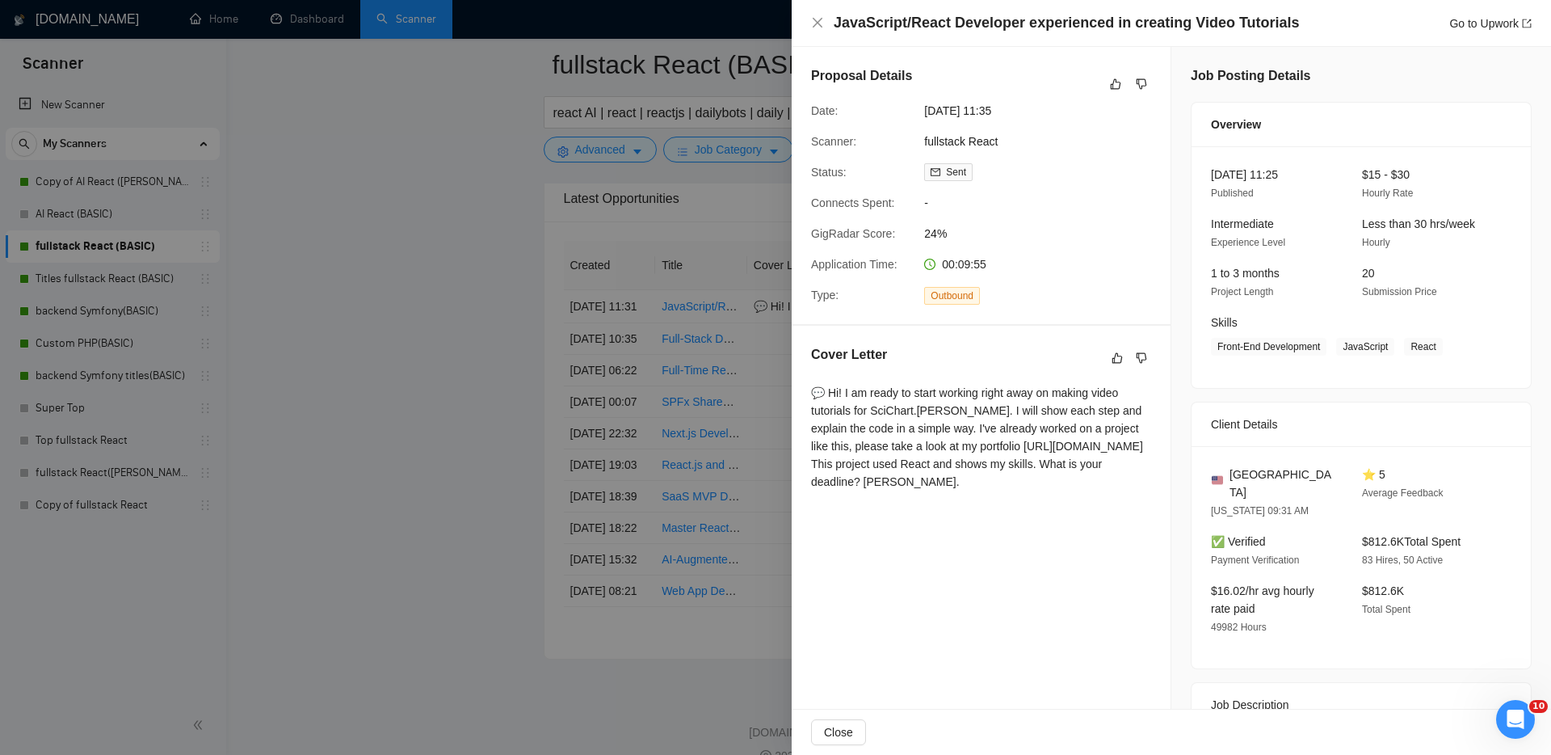
click at [406, 305] on div at bounding box center [775, 377] width 1551 height 755
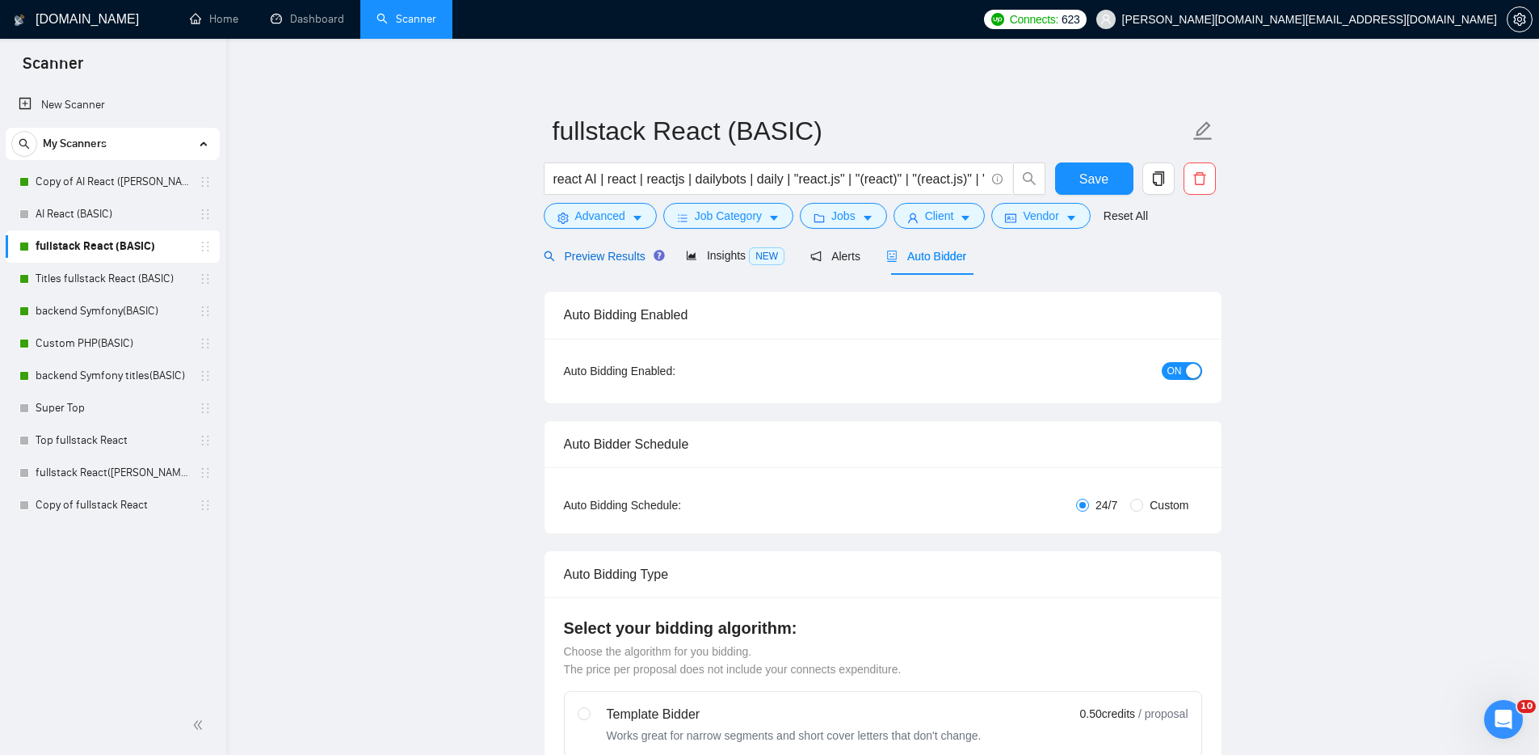
click at [603, 256] on span "Preview Results" at bounding box center [602, 256] width 116 height 13
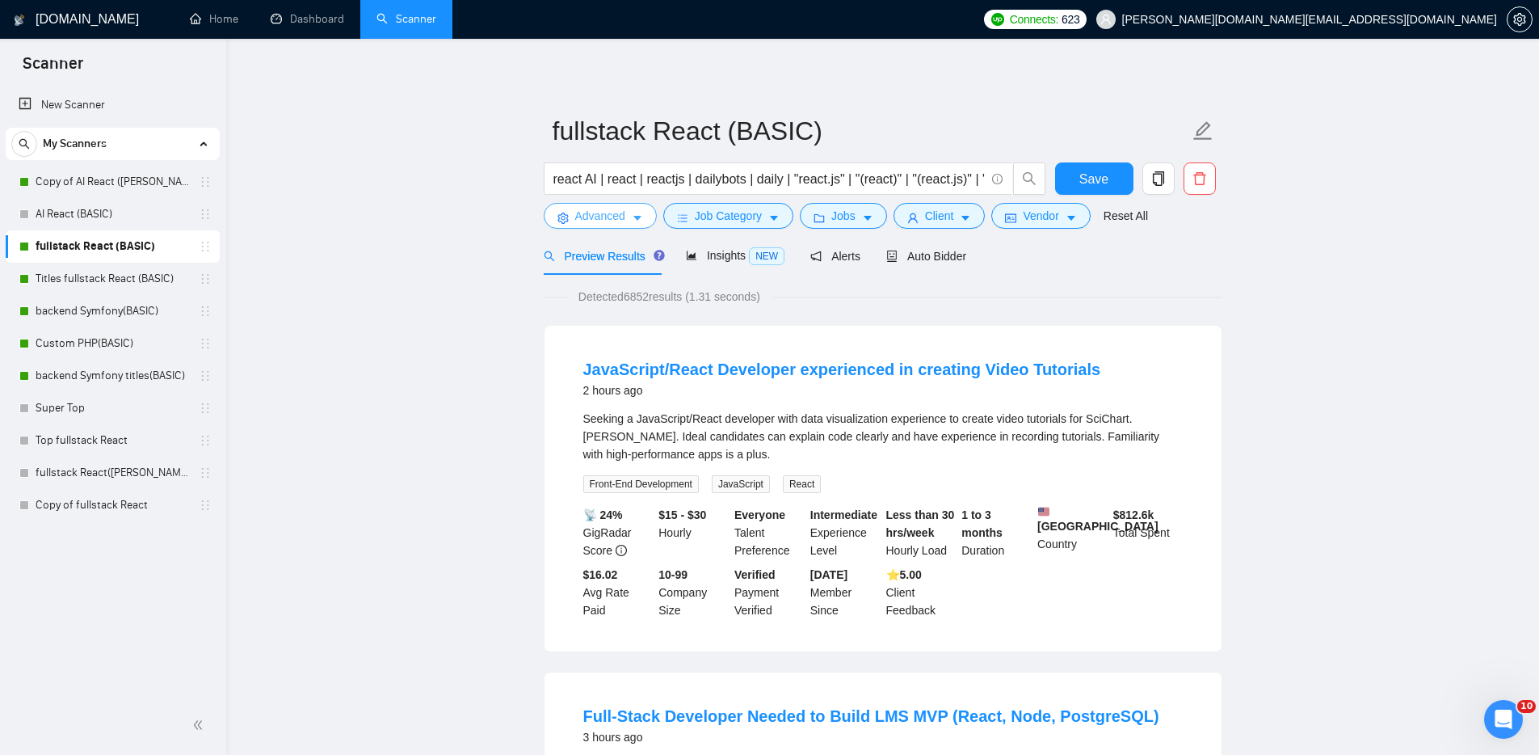
click at [596, 211] on span "Advanced" at bounding box center [600, 216] width 50 height 18
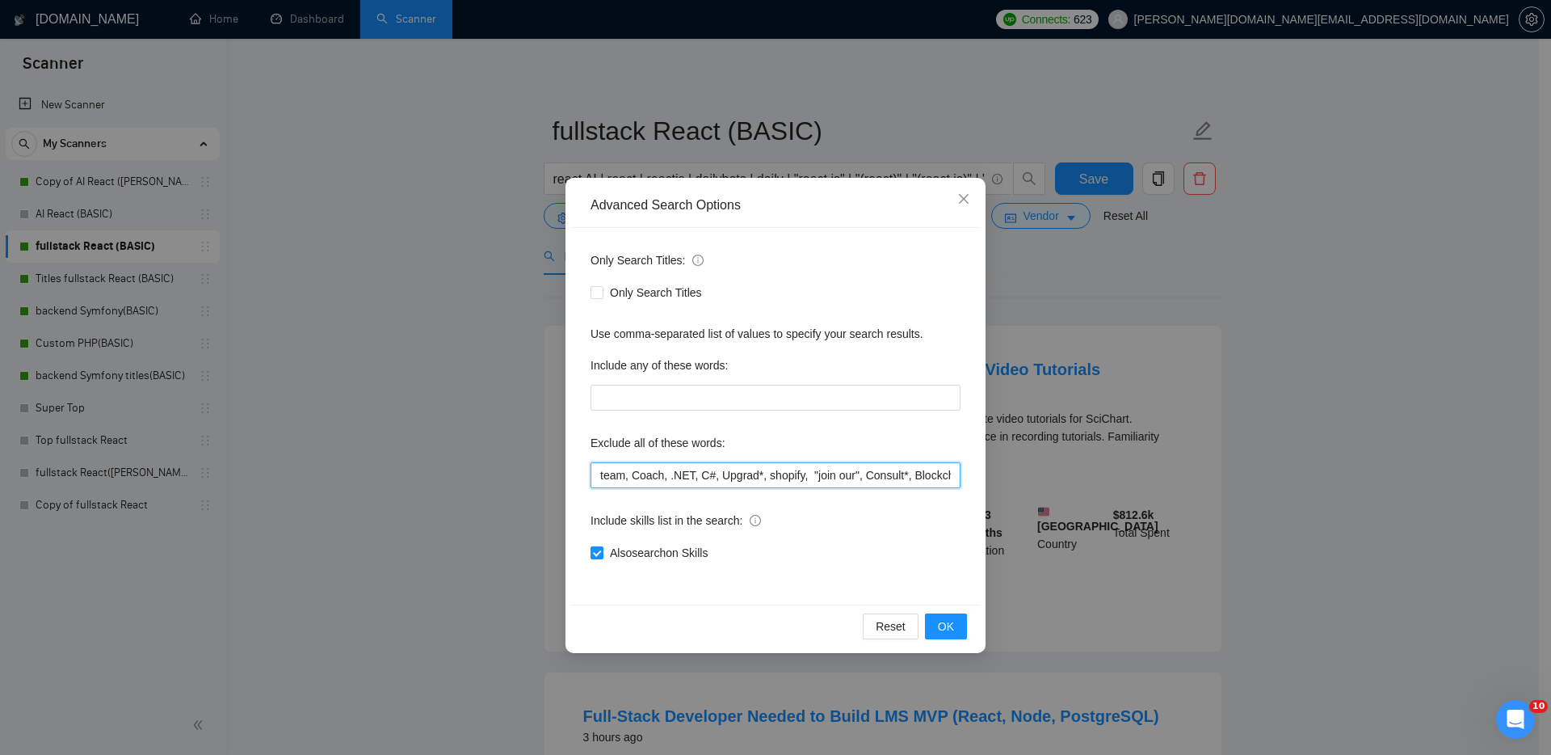
drag, startPoint x: 601, startPoint y: 473, endPoint x: 578, endPoint y: 469, distance: 23.8
click at [578, 469] on div "Only Search Titles: Only Search Titles Use comma-separated list of values to sp…" at bounding box center [775, 416] width 409 height 377
click at [600, 473] on input "team, Coach, .NET, C#, Upgrad*, shopify, "join our", Consult*, Blockchain, Flas…" at bounding box center [776, 475] width 370 height 26
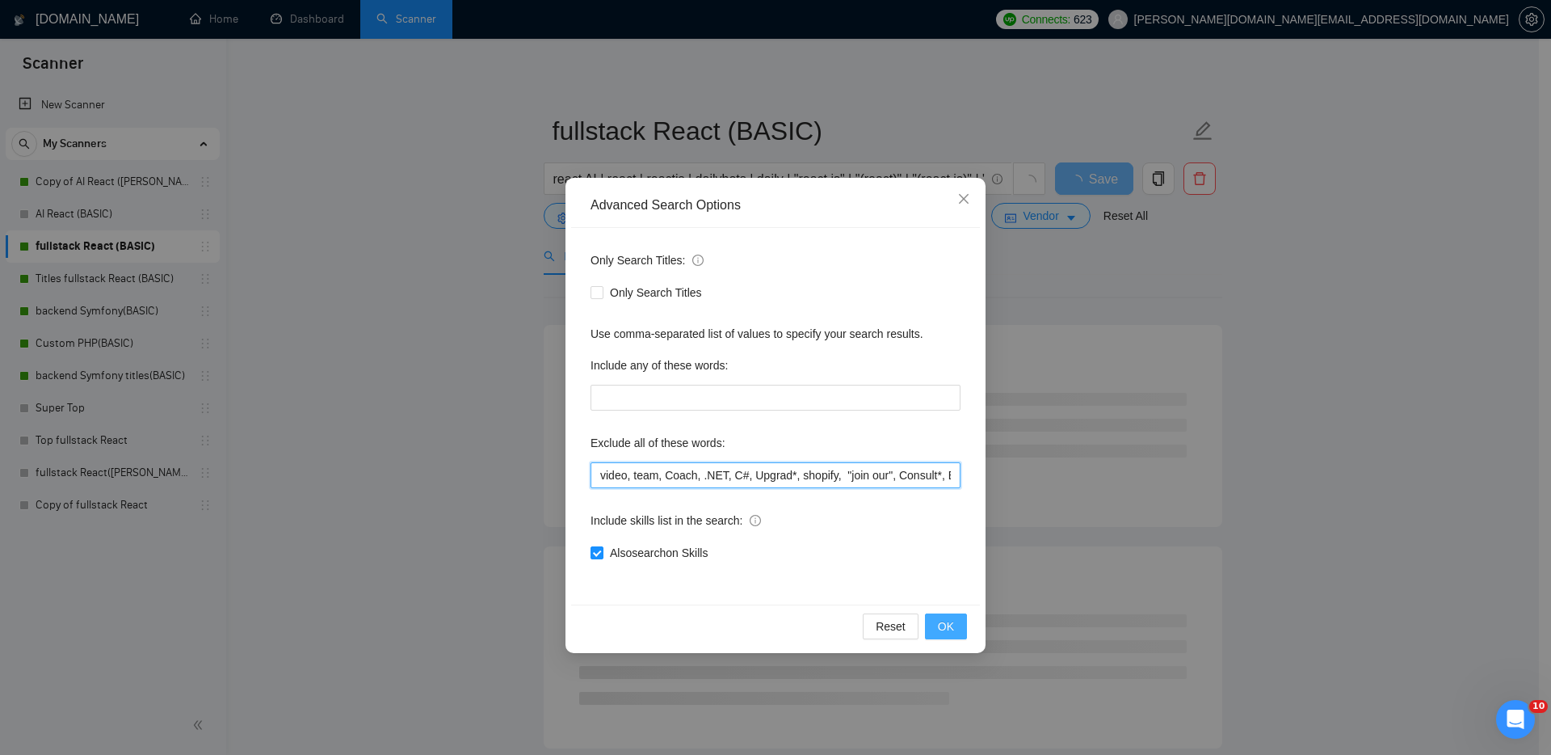
type input "video, team, Coach, .NET, C#, Upgrad*, shopify, "join our", Consult*, Blockchai…"
click at [941, 621] on span "OK" at bounding box center [946, 626] width 16 height 18
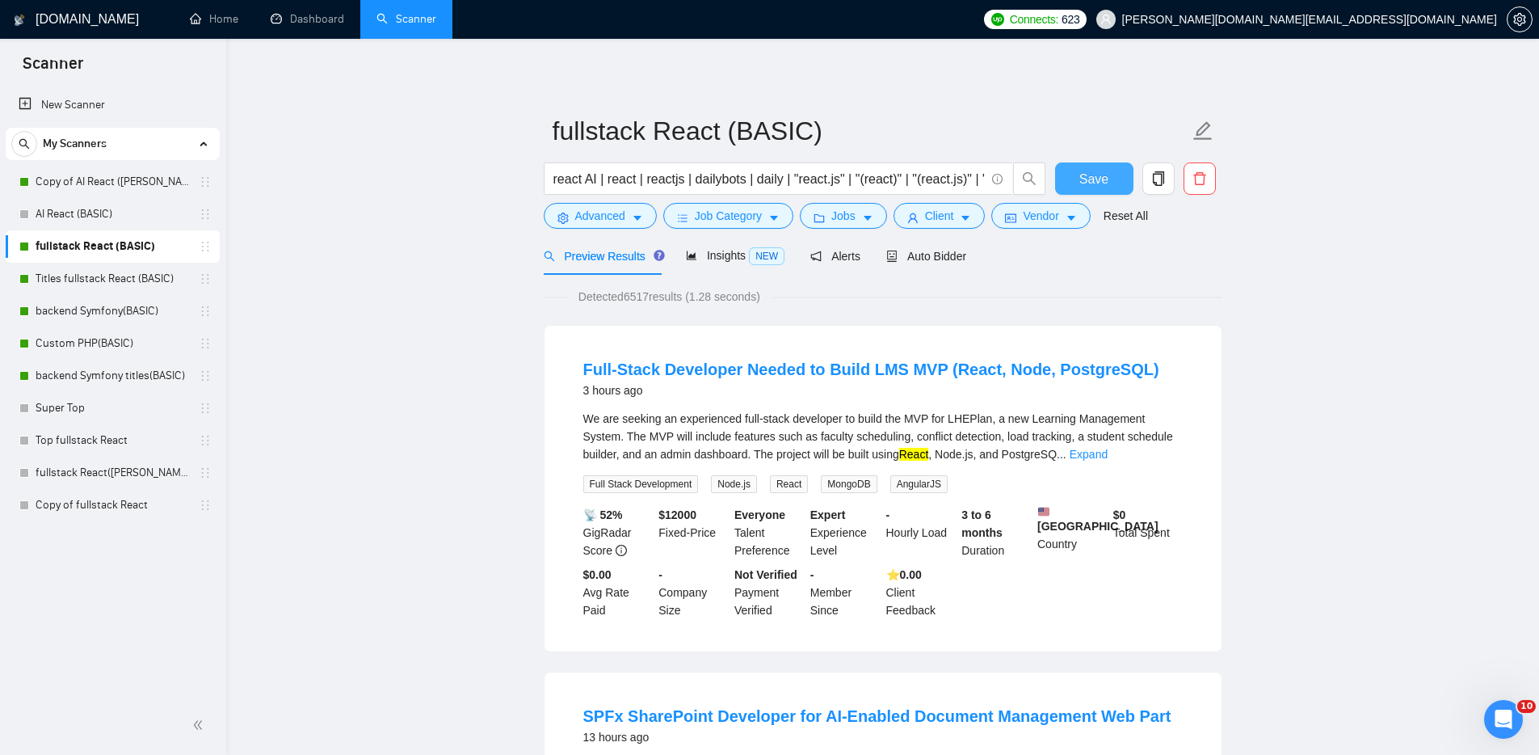
click at [1109, 179] on button "Save" at bounding box center [1094, 178] width 78 height 32
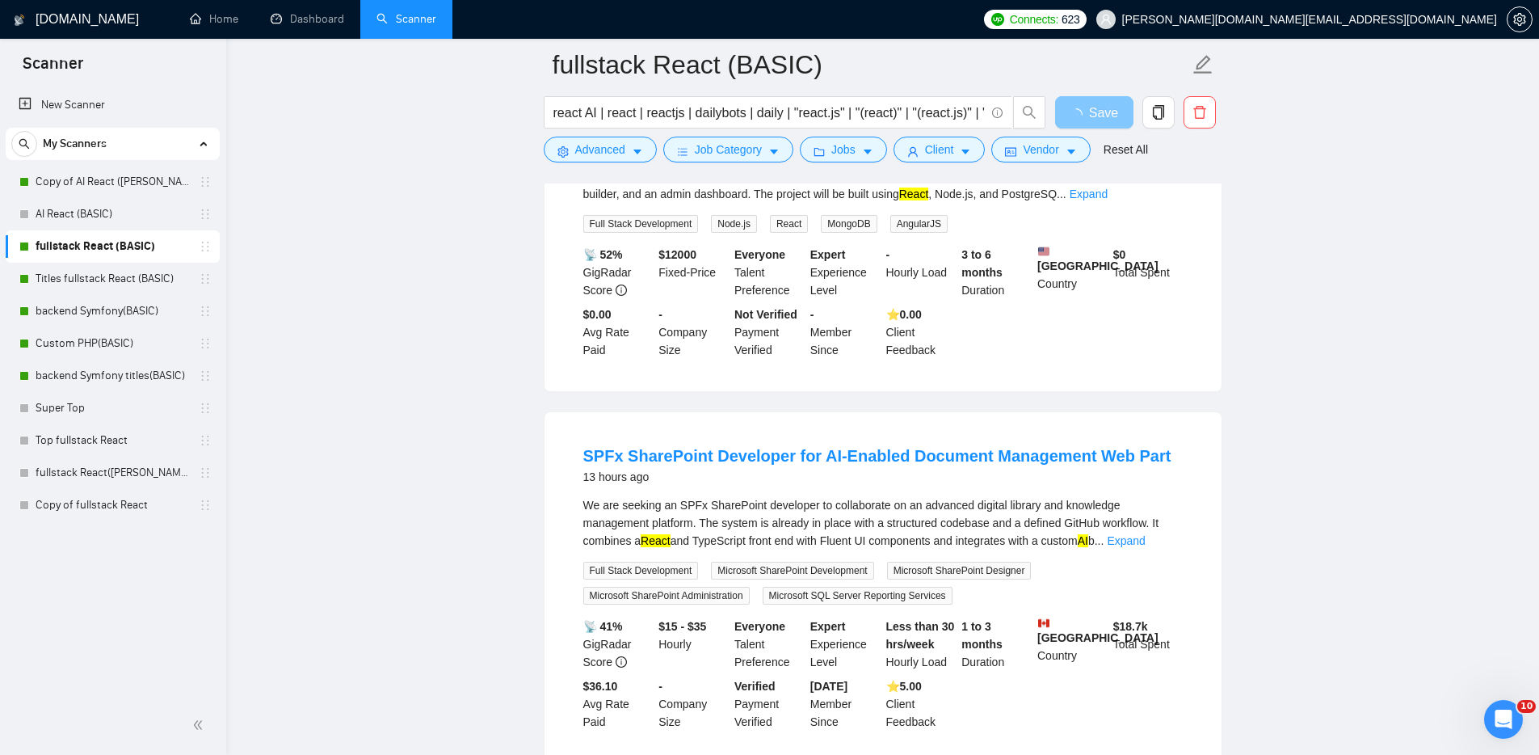
scroll to position [335, 0]
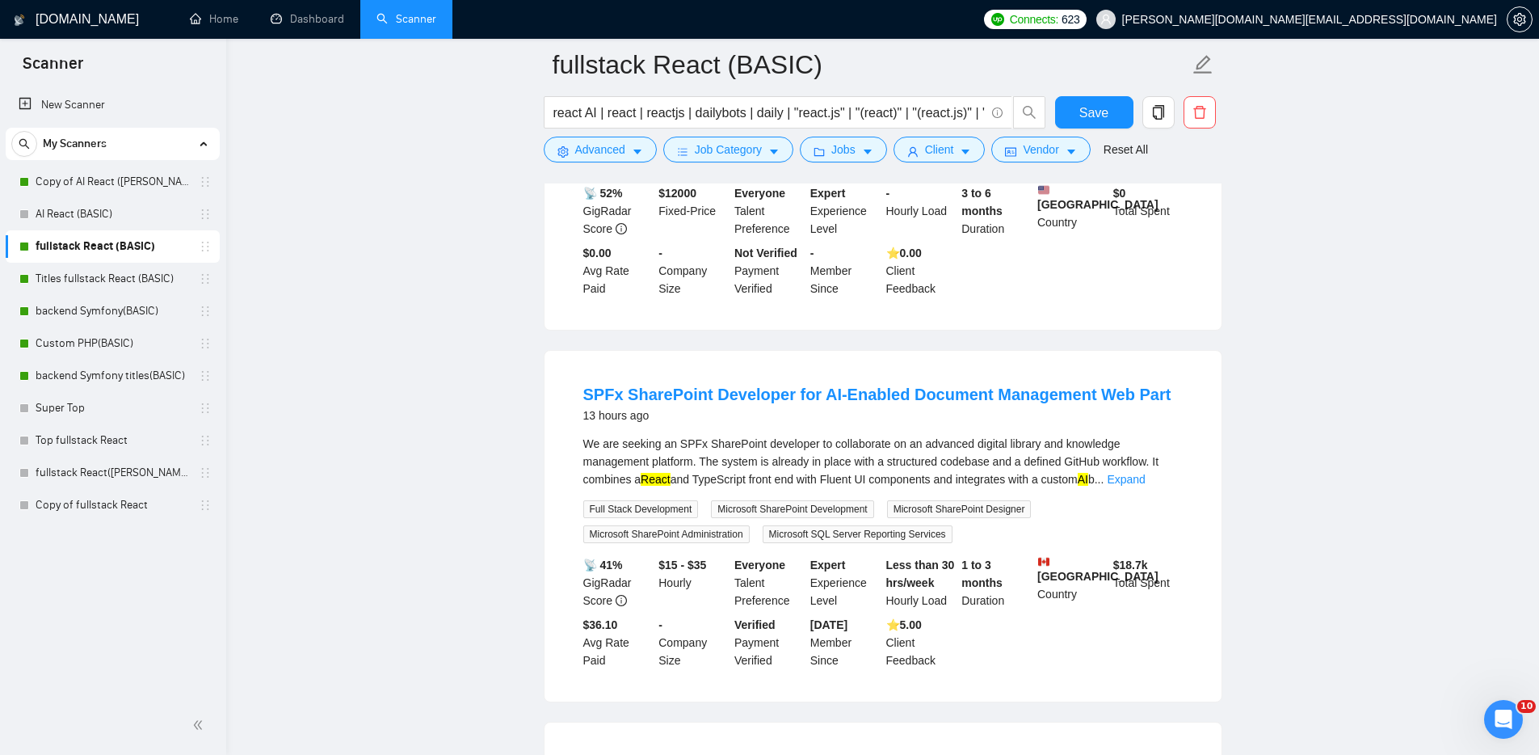
click at [311, 25] on link "Dashboard" at bounding box center [308, 19] width 74 height 14
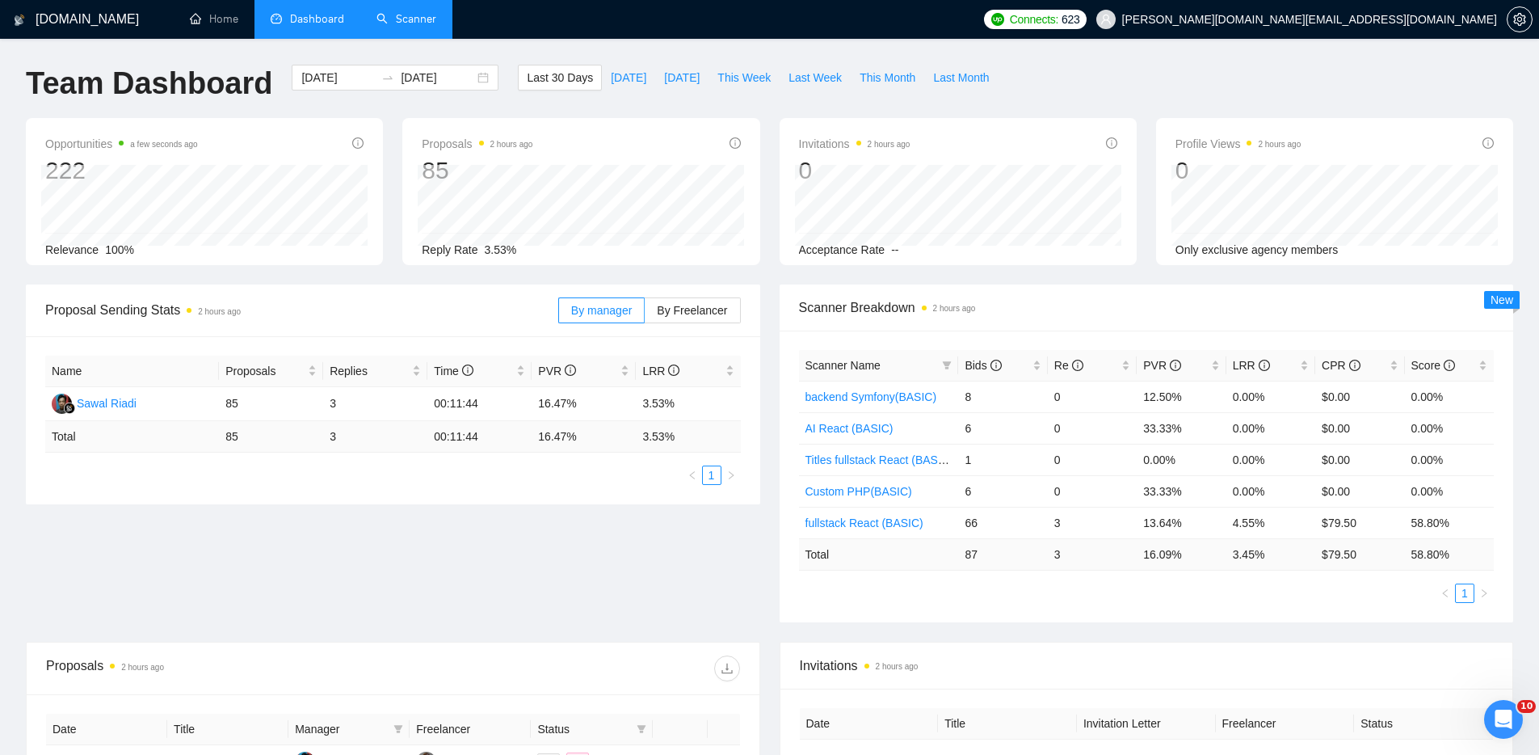
click at [413, 23] on link "Scanner" at bounding box center [407, 19] width 60 height 14
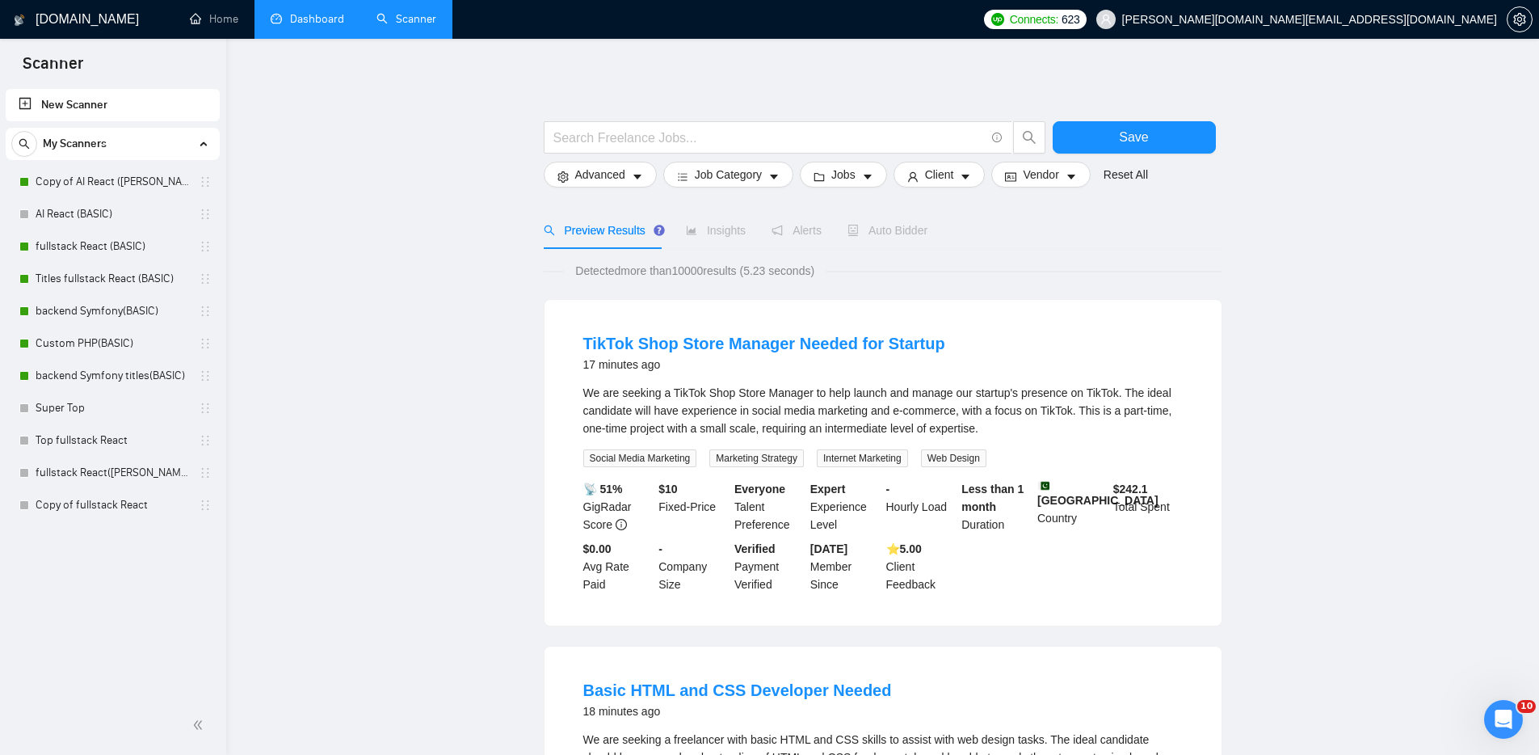
click at [296, 19] on link "Dashboard" at bounding box center [308, 19] width 74 height 14
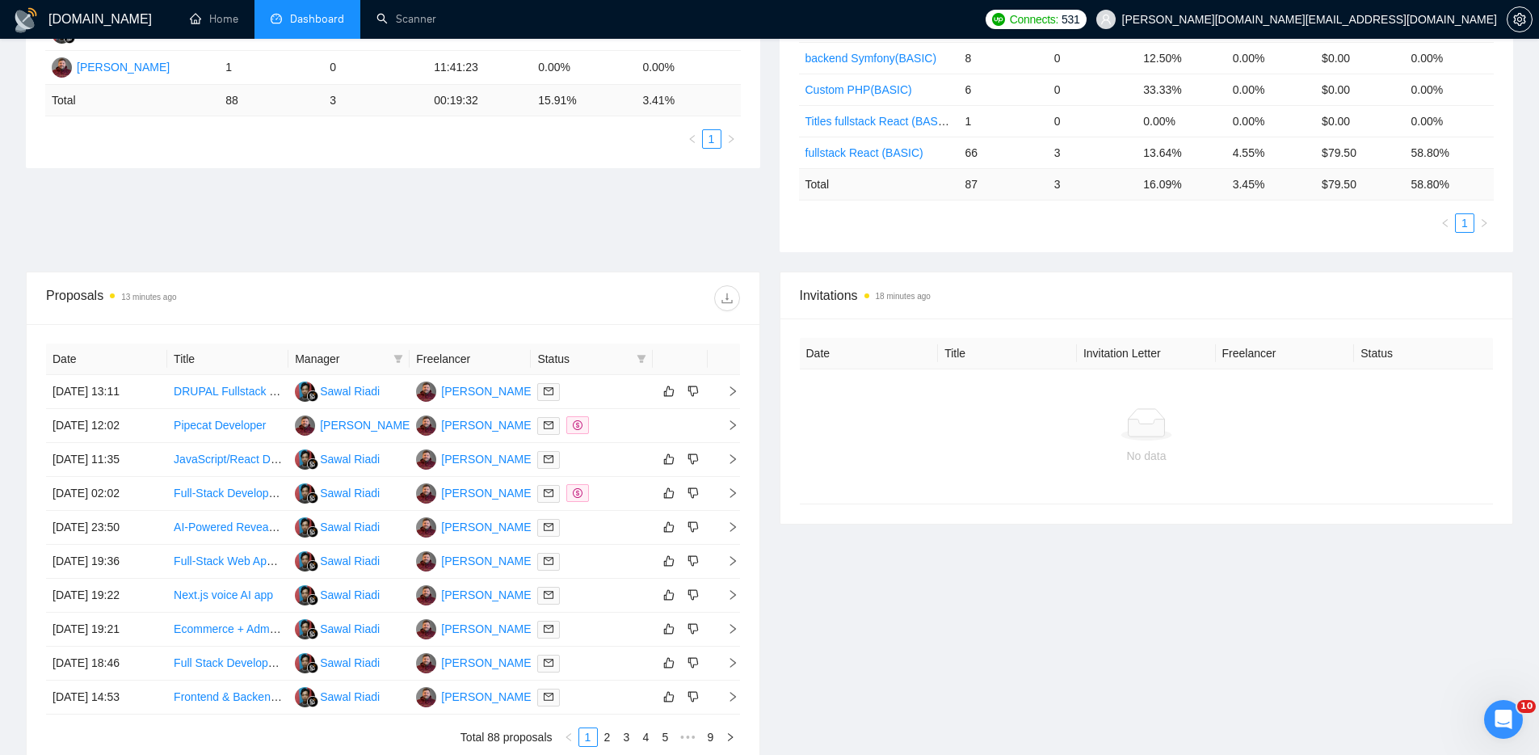
scroll to position [376, 0]
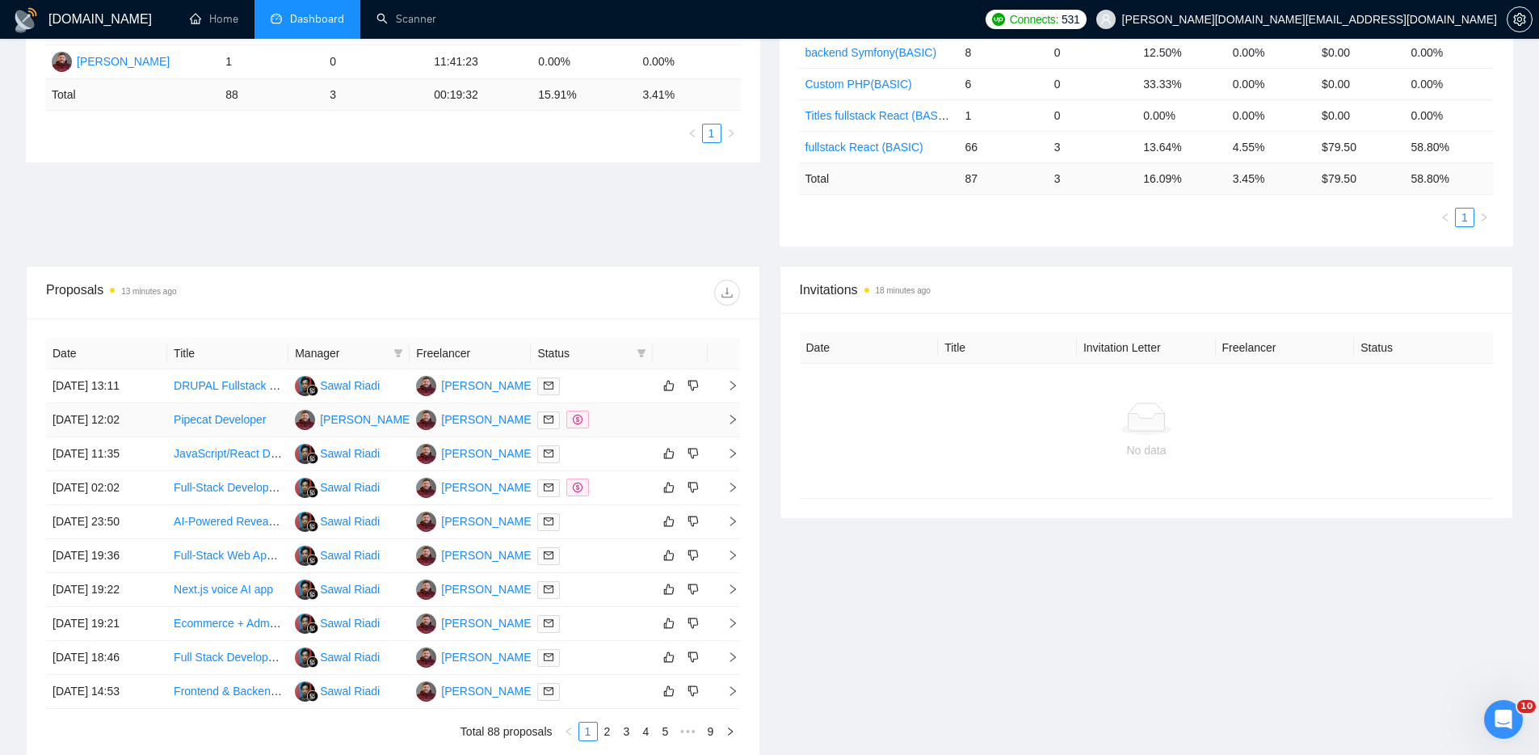
click at [615, 421] on div at bounding box center [591, 419] width 108 height 19
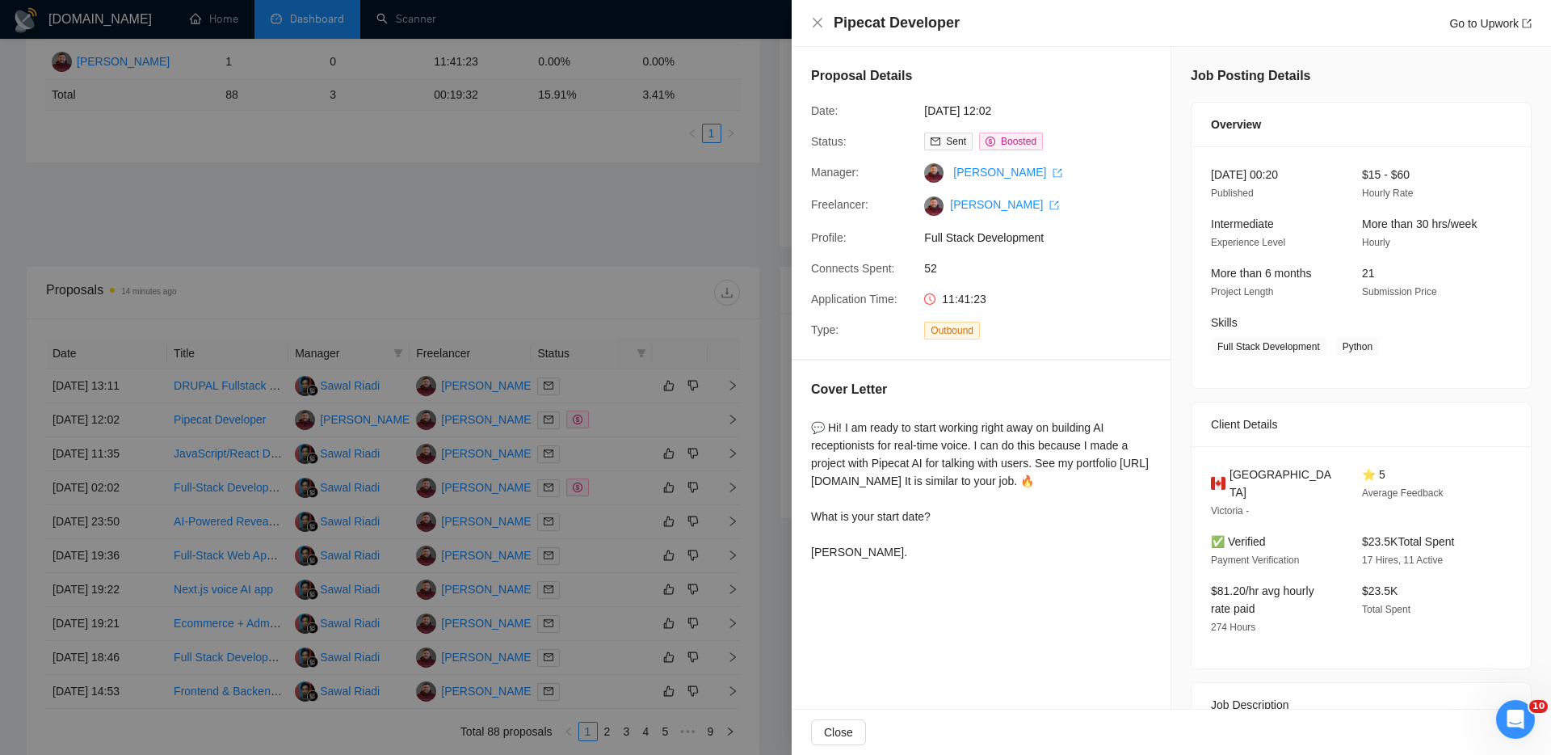
click at [622, 448] on div at bounding box center [775, 377] width 1551 height 755
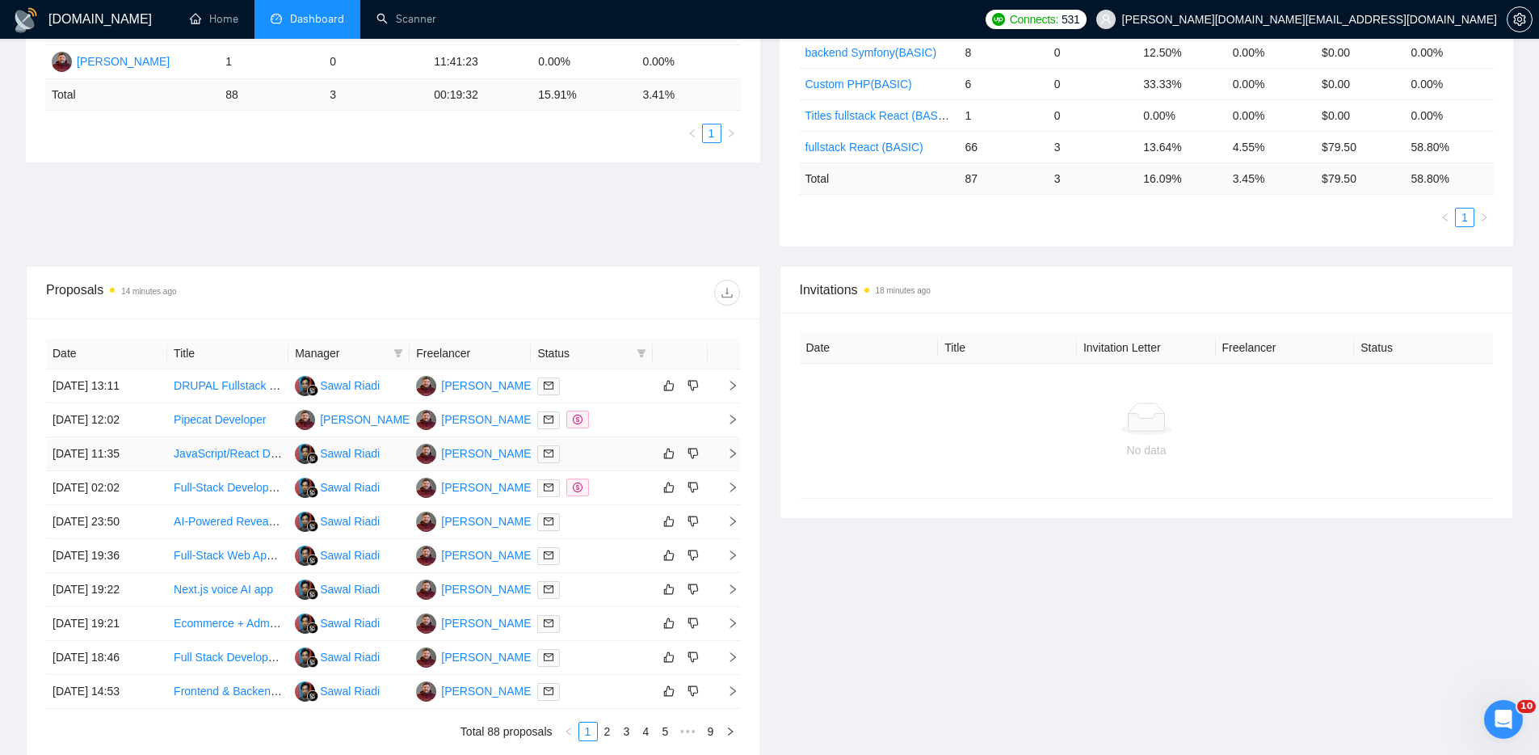
click at [617, 448] on div at bounding box center [591, 453] width 108 height 19
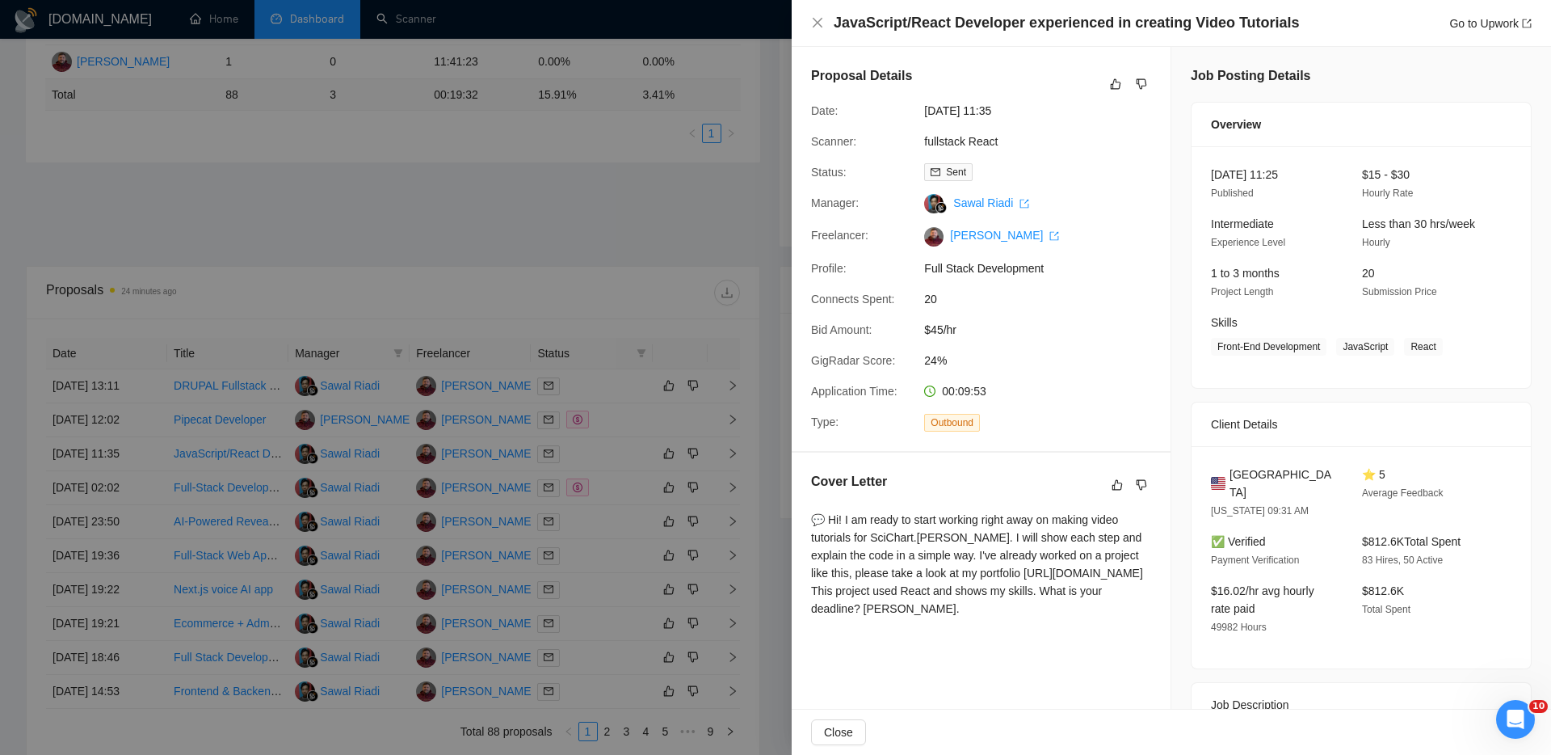
click at [634, 230] on div at bounding box center [775, 377] width 1551 height 755
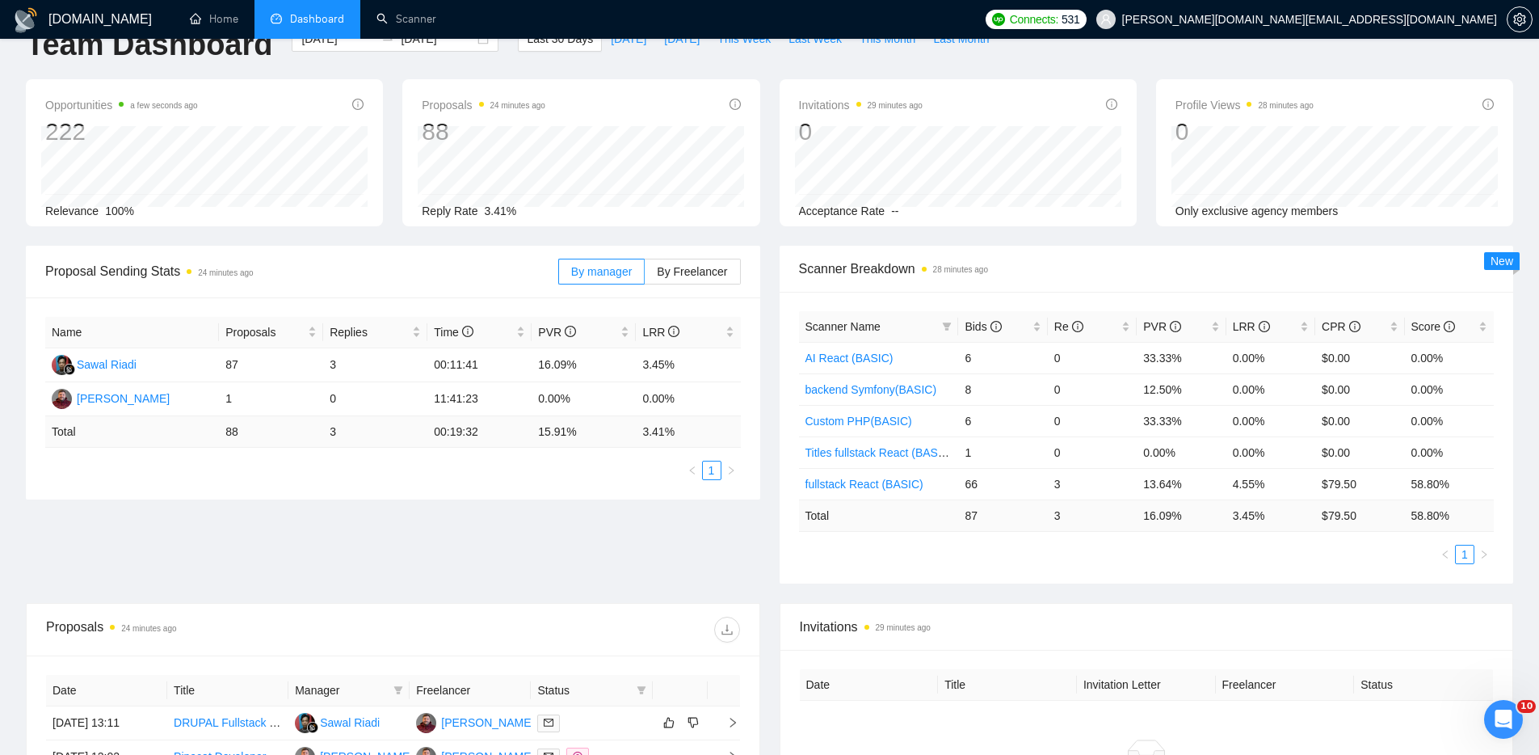
scroll to position [526, 0]
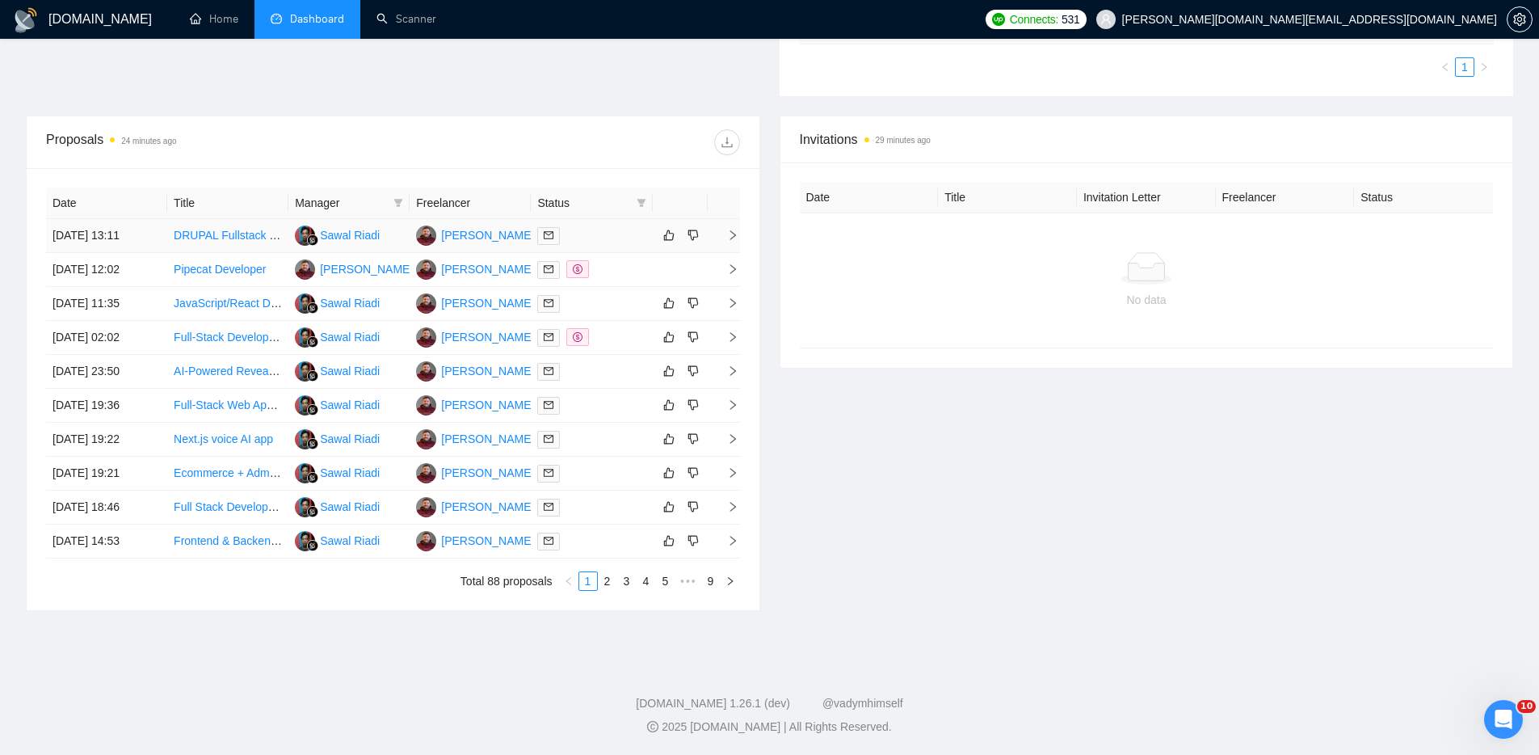
click at [235, 235] on link "DRUPAL Fullstack Developers Wanted" at bounding box center [271, 235] width 195 height 13
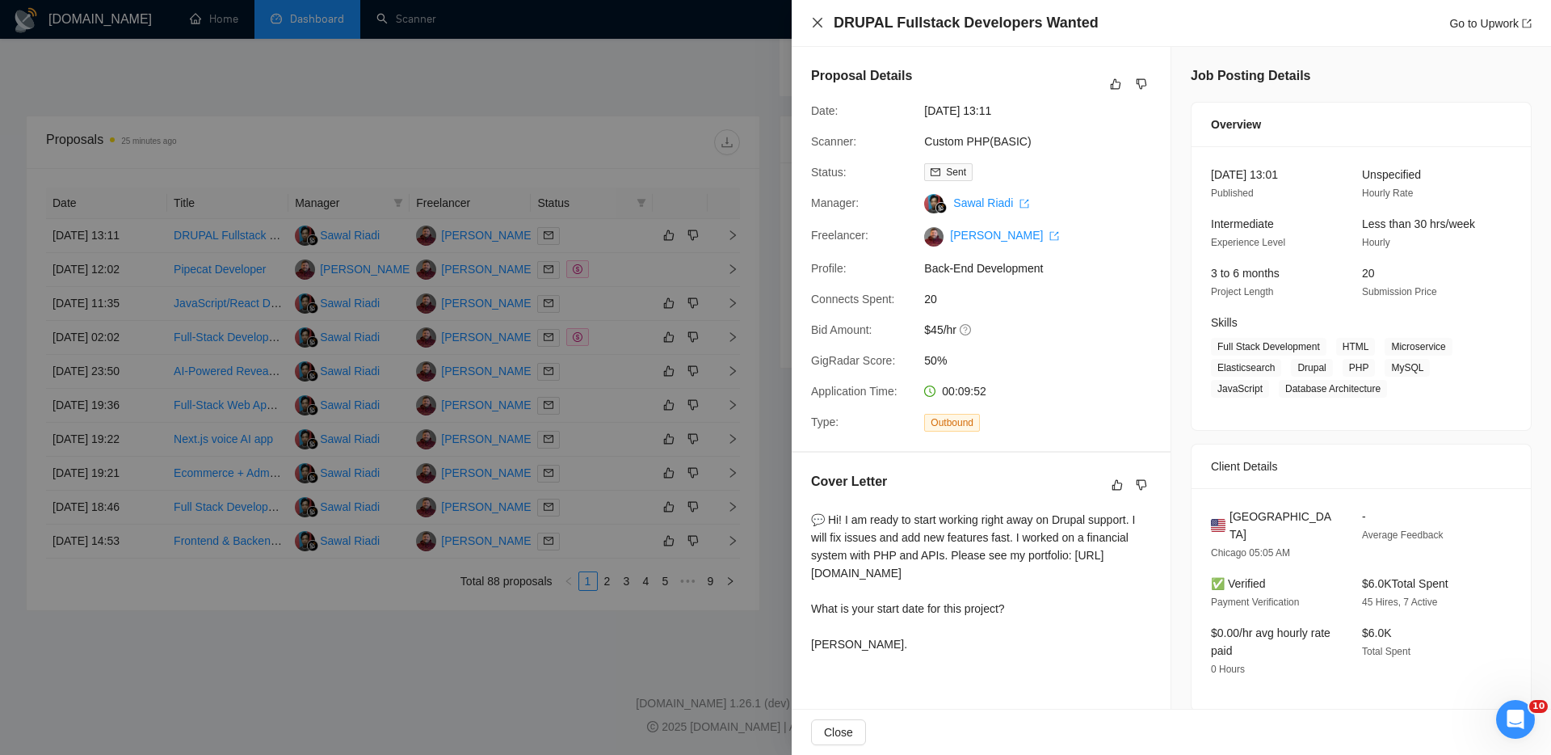
click at [815, 24] on icon "close" at bounding box center [817, 22] width 13 height 13
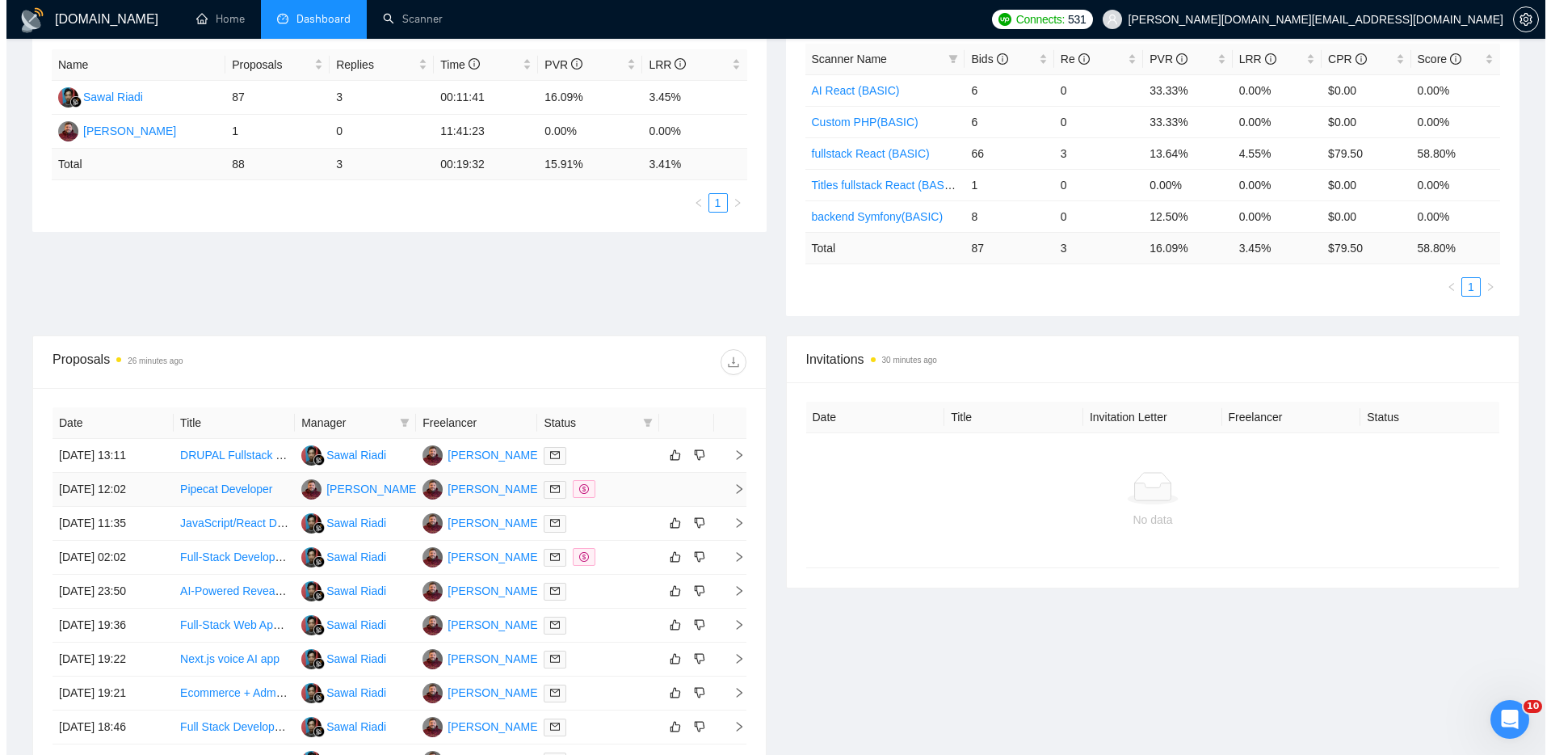
scroll to position [315, 0]
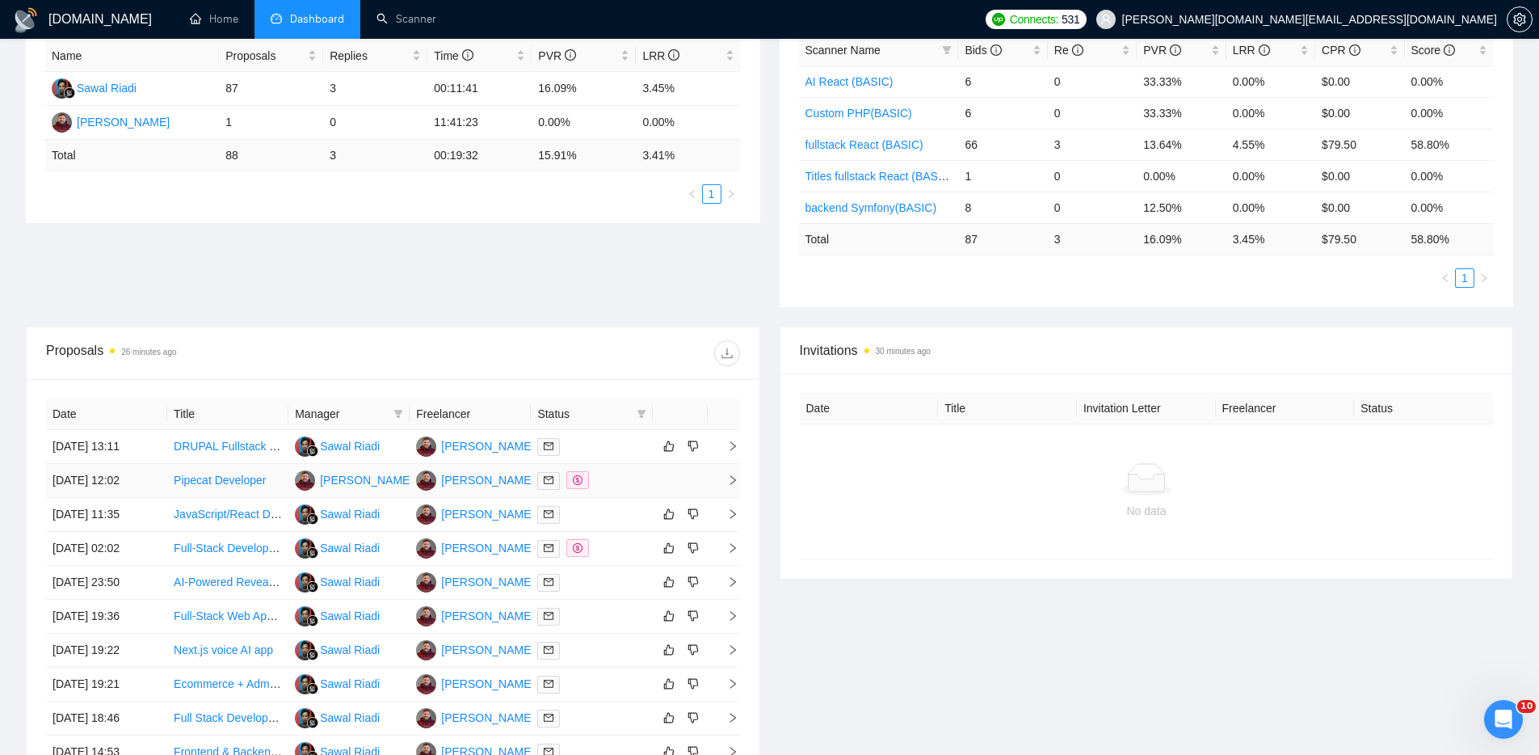
click at [670, 478] on td at bounding box center [680, 481] width 55 height 34
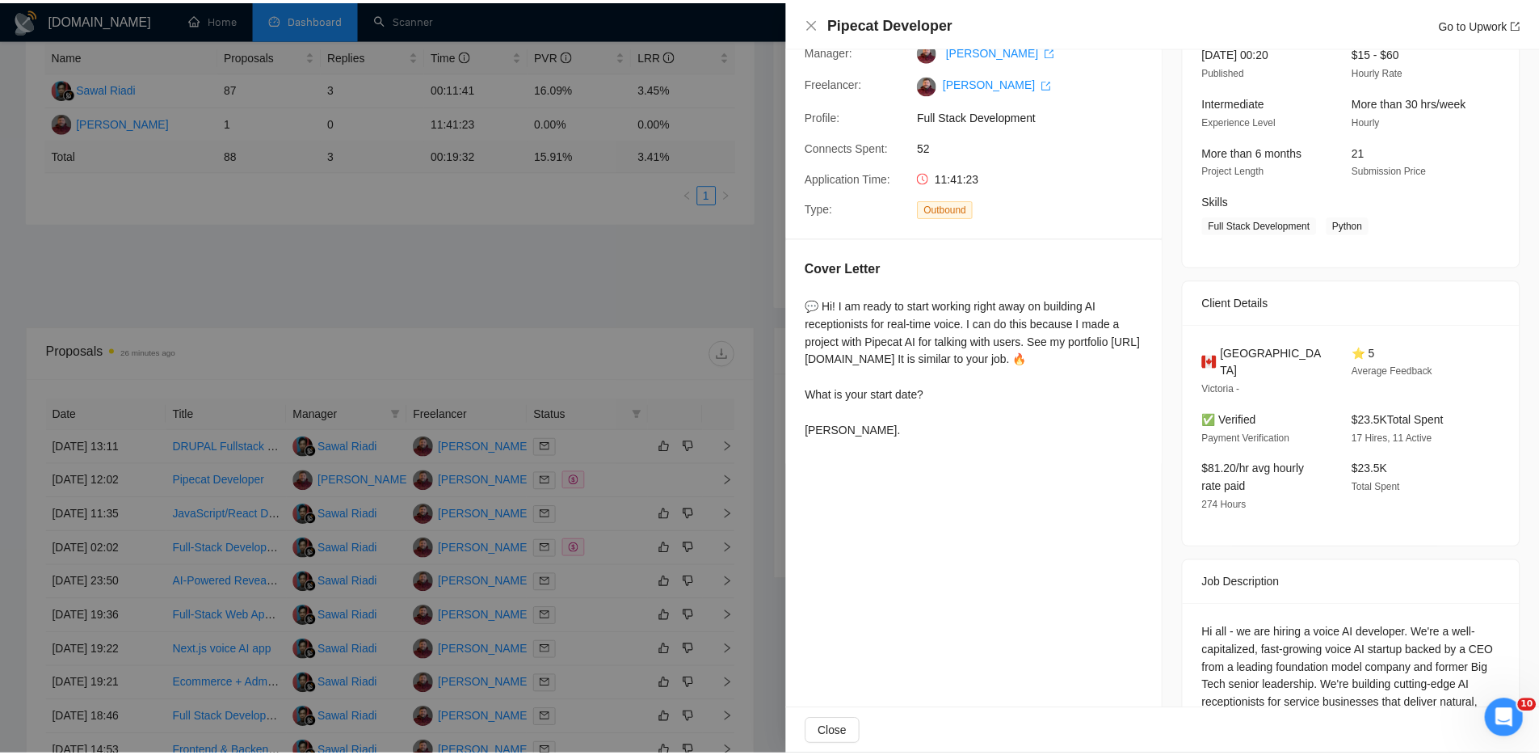
scroll to position [225, 0]
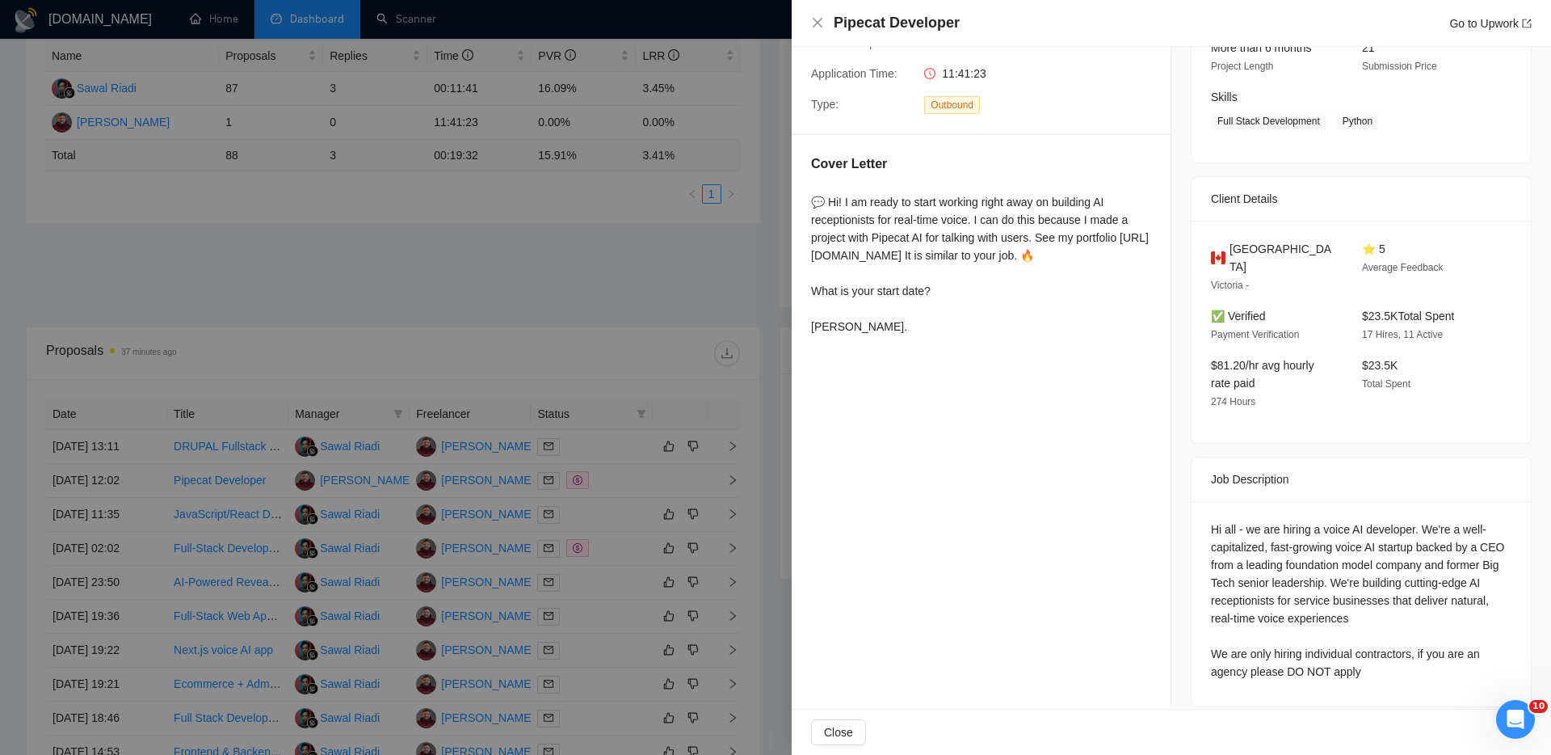
click at [609, 312] on div at bounding box center [775, 377] width 1551 height 755
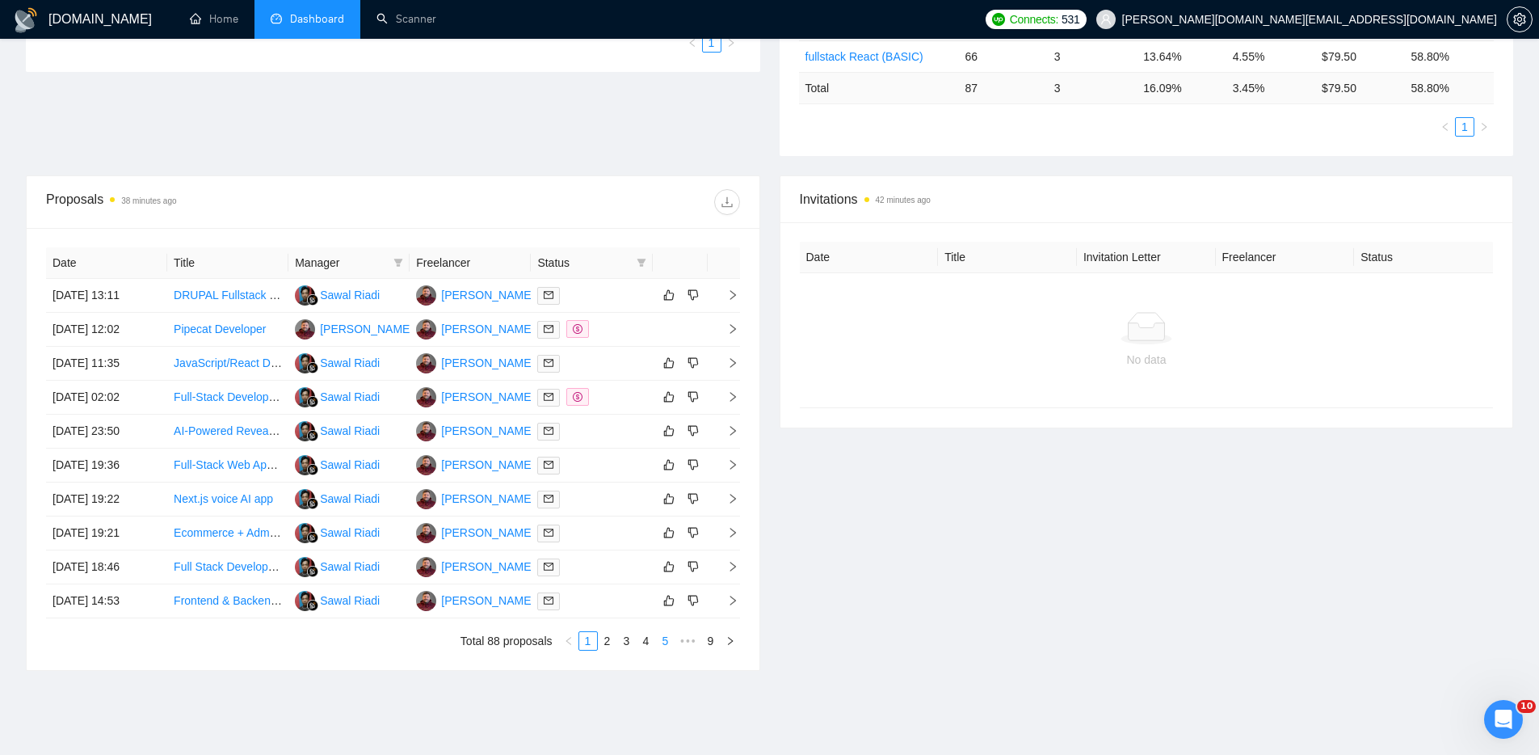
scroll to position [526, 0]
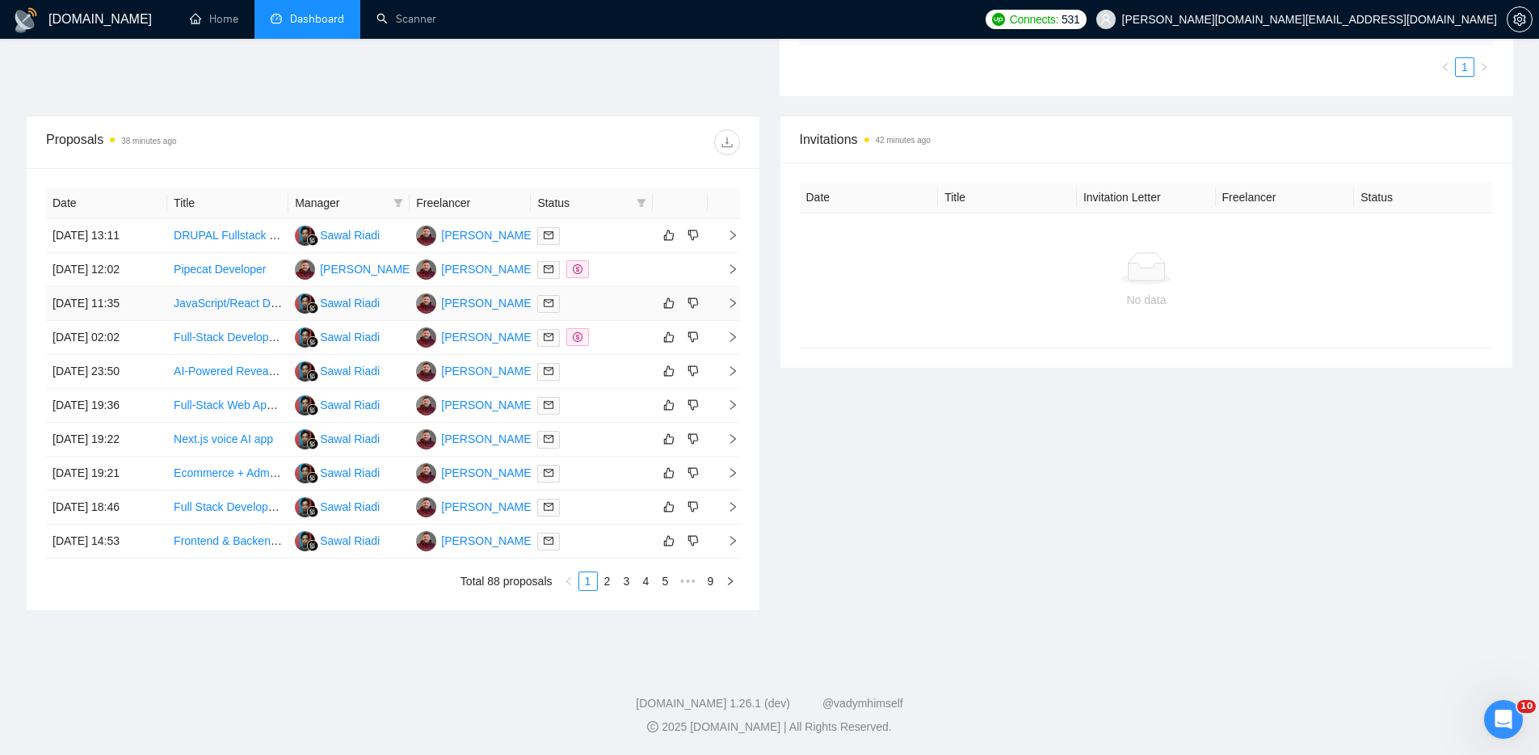
click at [610, 301] on div at bounding box center [591, 303] width 108 height 19
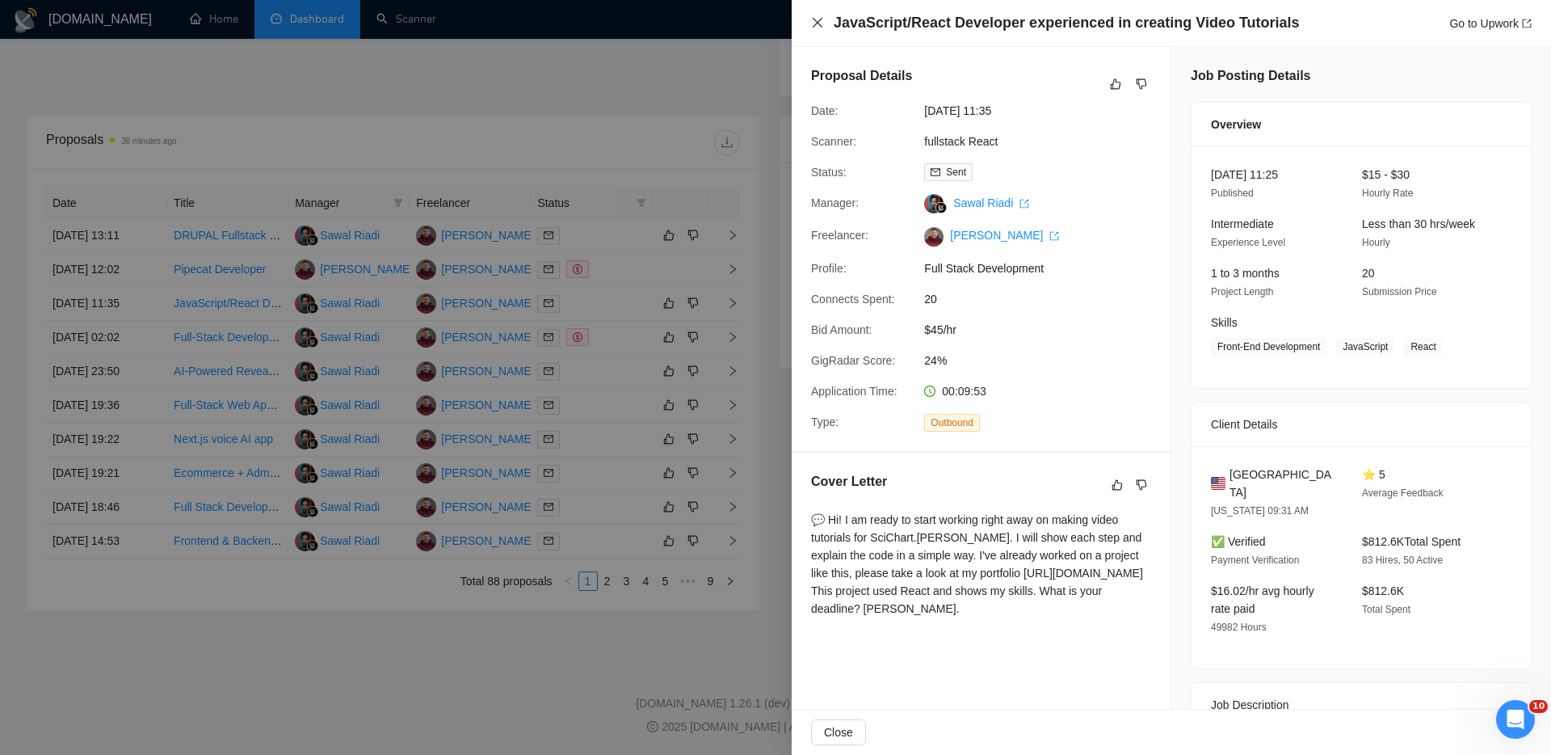
click at [814, 19] on icon "close" at bounding box center [817, 22] width 13 height 13
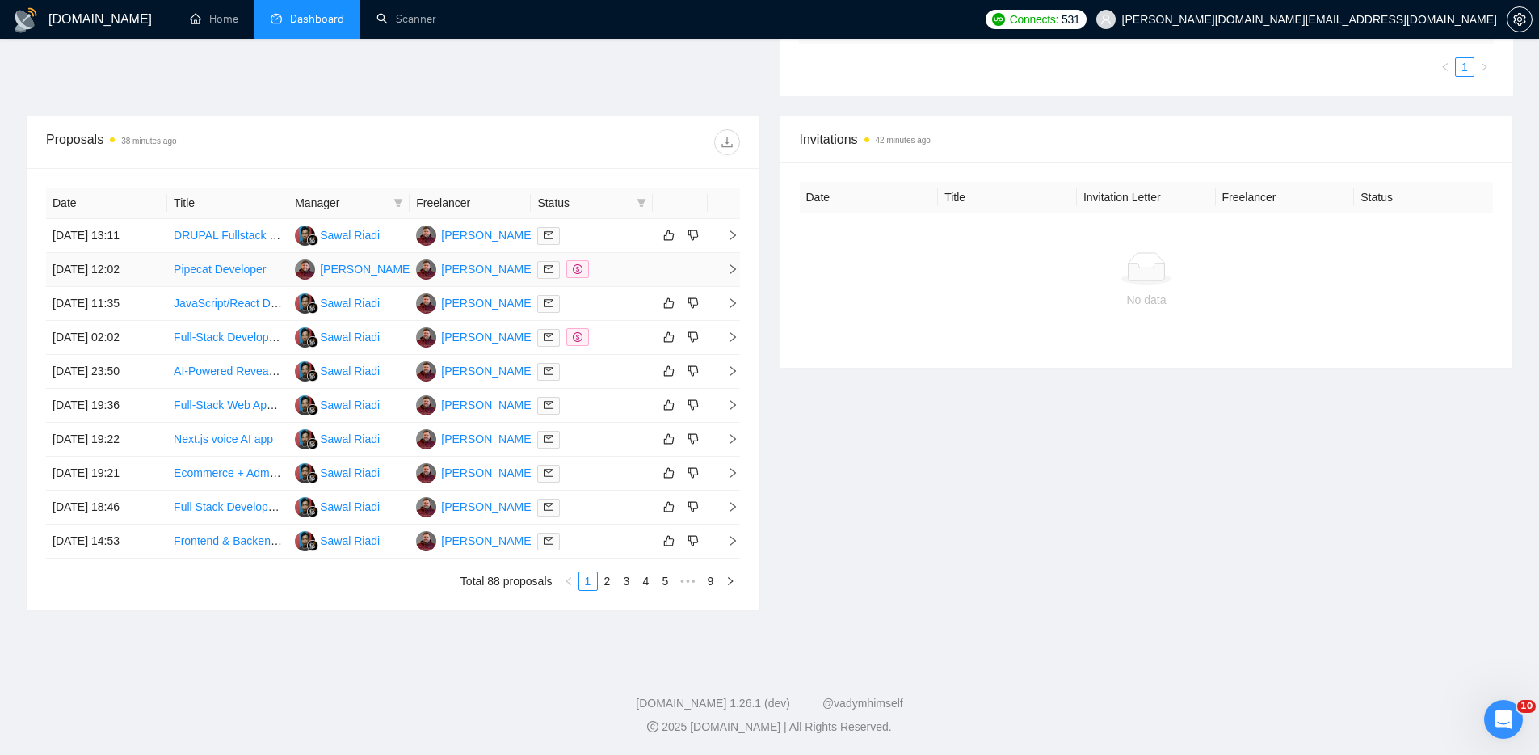
click at [628, 271] on div at bounding box center [591, 269] width 108 height 19
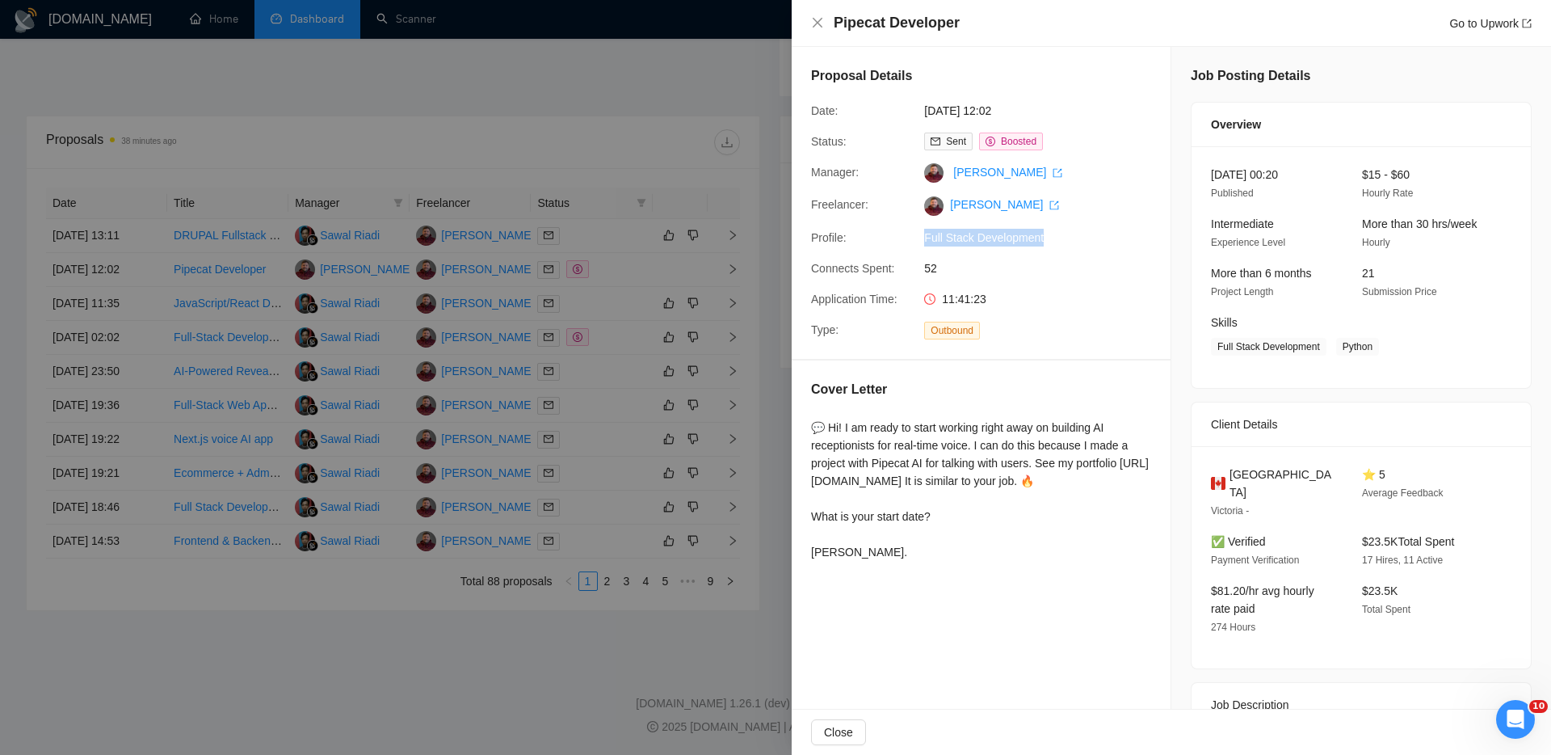
drag, startPoint x: 1051, startPoint y: 280, endPoint x: 915, endPoint y: 271, distance: 136.8
click at [915, 246] on div "Profile: Full Stack Development" at bounding box center [975, 238] width 340 height 18
drag, startPoint x: 1084, startPoint y: 532, endPoint x: 1096, endPoint y: 537, distance: 13.5
click at [1096, 537] on div "💬 Hi! I am ready to start working right away on building AI receptionists for r…" at bounding box center [981, 490] width 340 height 142
click at [1006, 551] on div "💬 Hi! I am ready to start working right away on building AI receptionists for r…" at bounding box center [981, 490] width 340 height 142
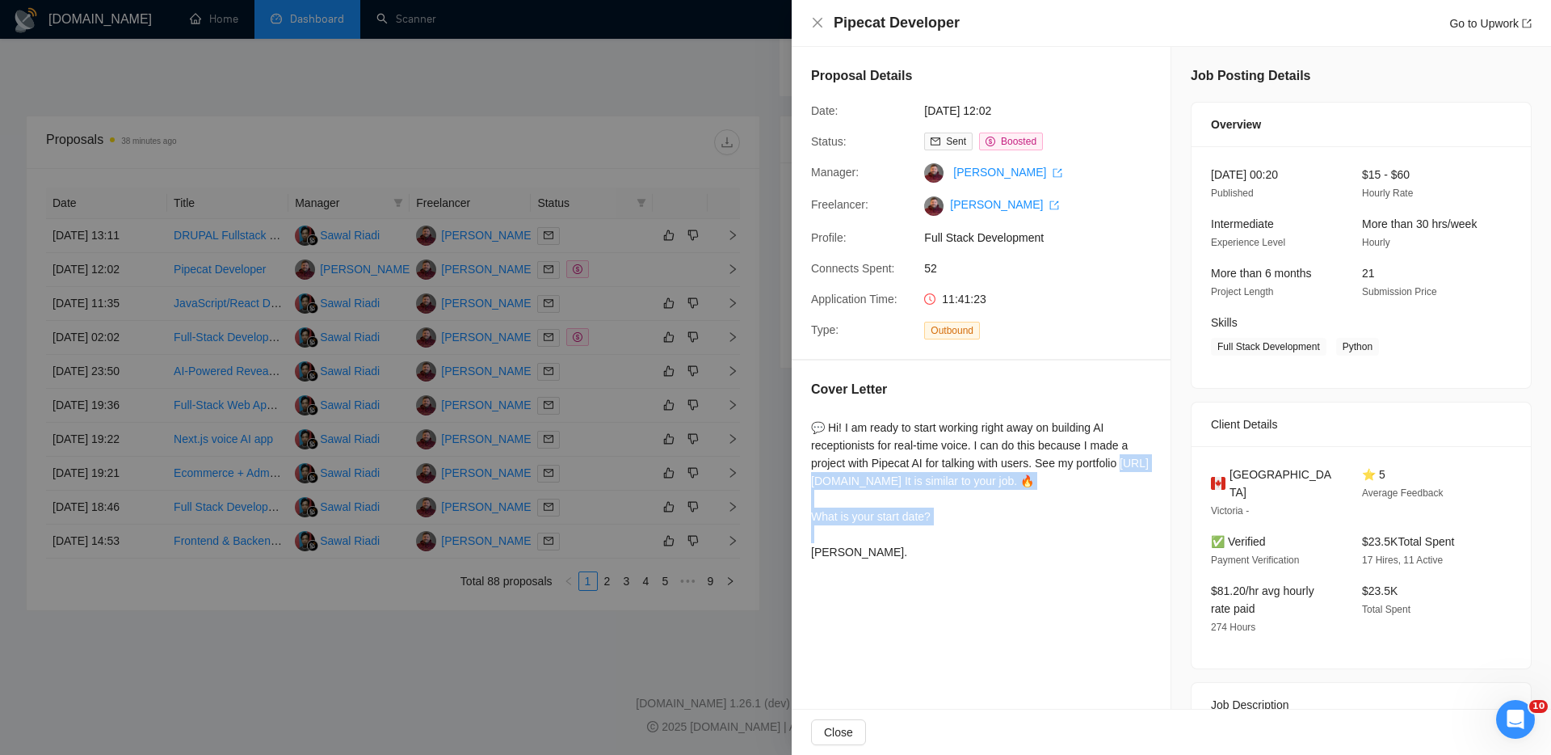
drag, startPoint x: 957, startPoint y: 535, endPoint x: 811, endPoint y: 519, distance: 146.3
click at [811, 519] on div "💬 Hi! I am ready to start working right away on building AI receptionists for r…" at bounding box center [981, 490] width 340 height 142
click at [819, 20] on icon "close" at bounding box center [817, 22] width 13 height 13
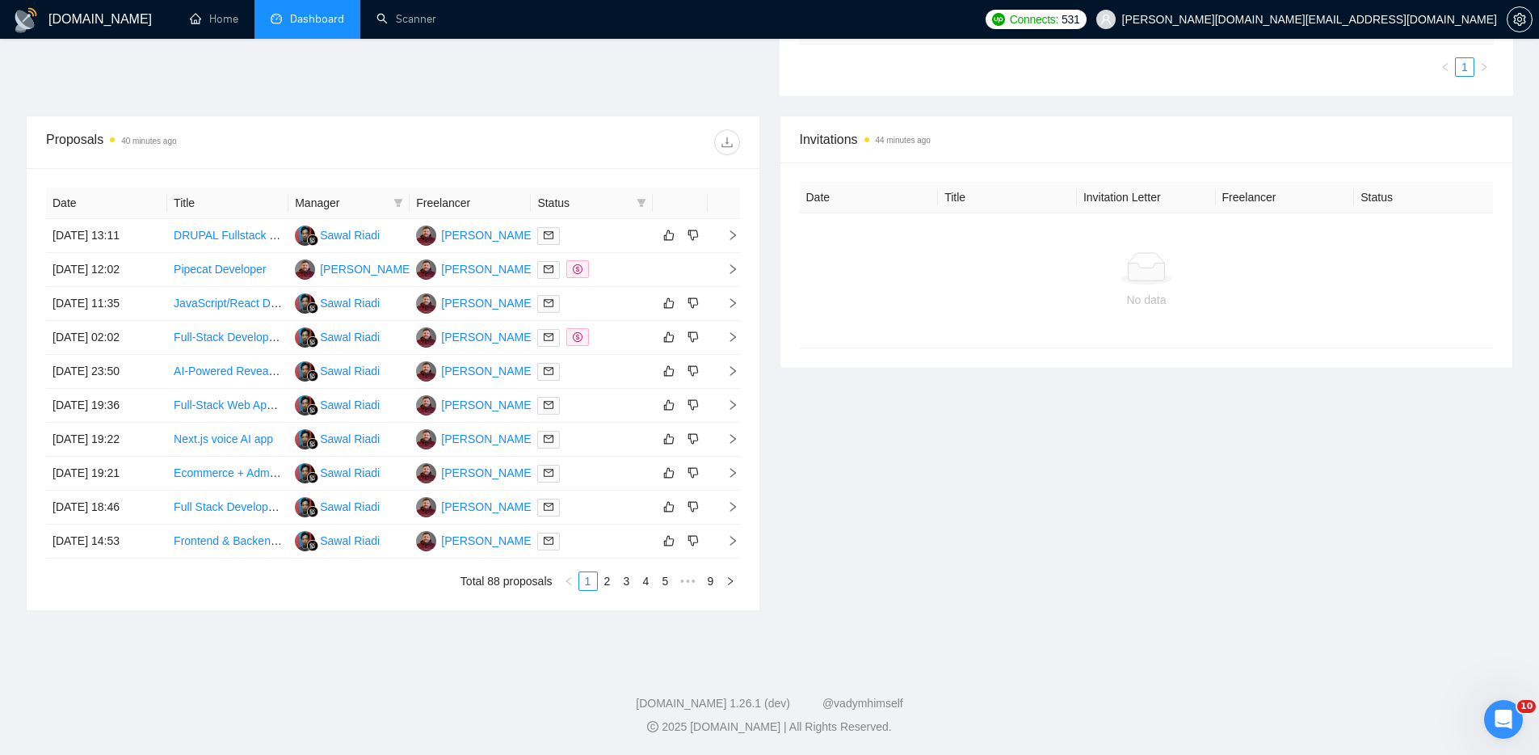
scroll to position [0, 0]
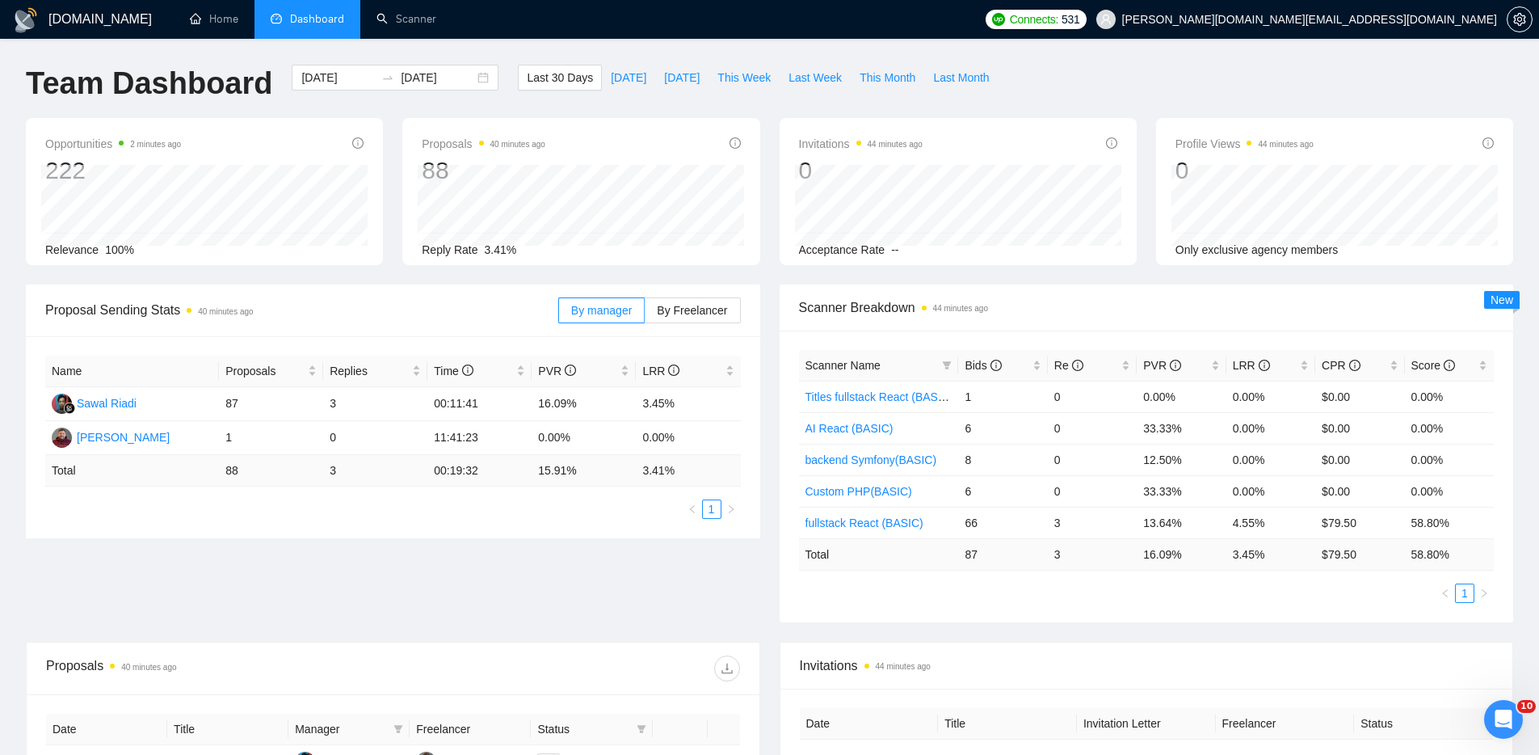
click at [308, 15] on span "Dashboard" at bounding box center [317, 19] width 54 height 14
click at [420, 13] on link "Scanner" at bounding box center [407, 19] width 60 height 14
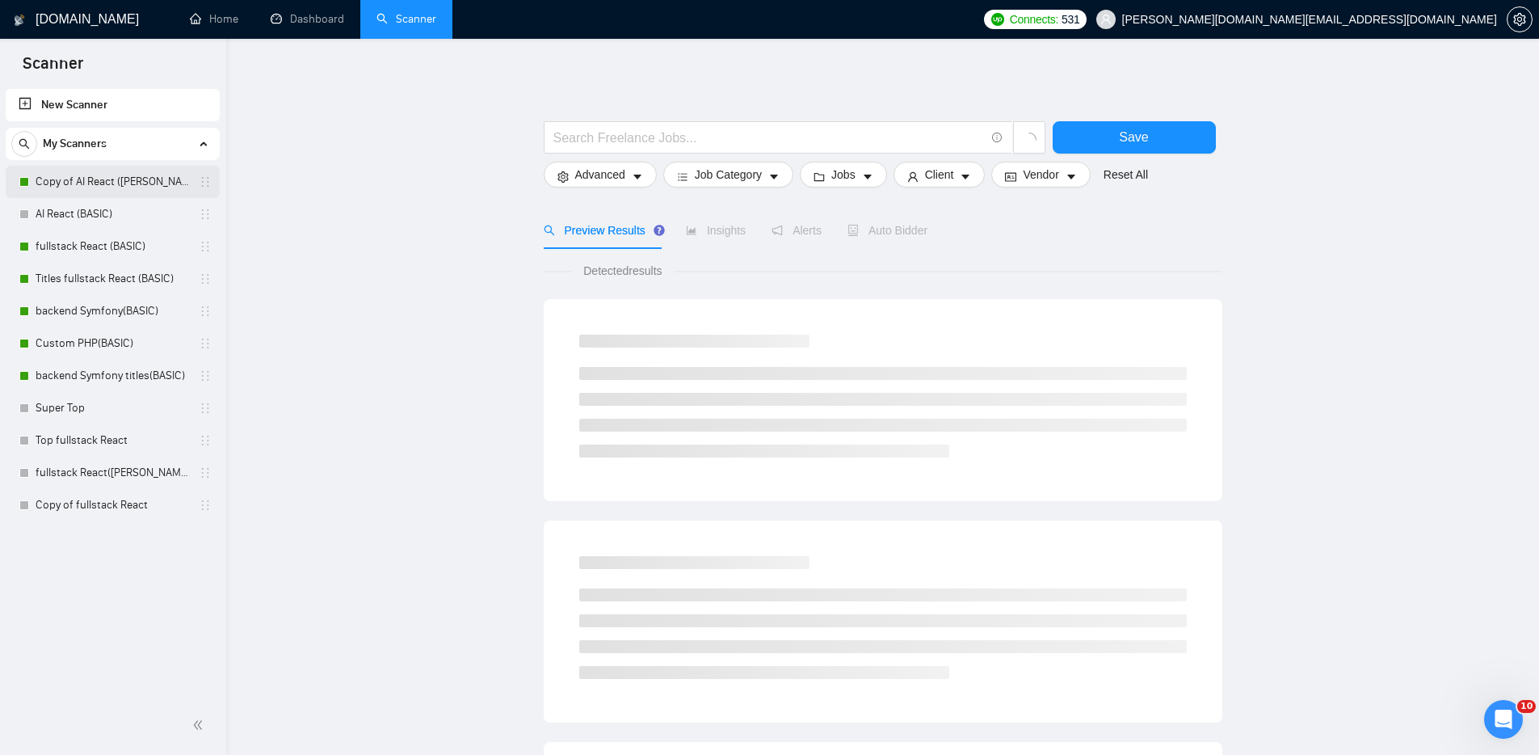
click at [119, 185] on link "Copy of AI React ([PERSON_NAME])" at bounding box center [113, 182] width 154 height 32
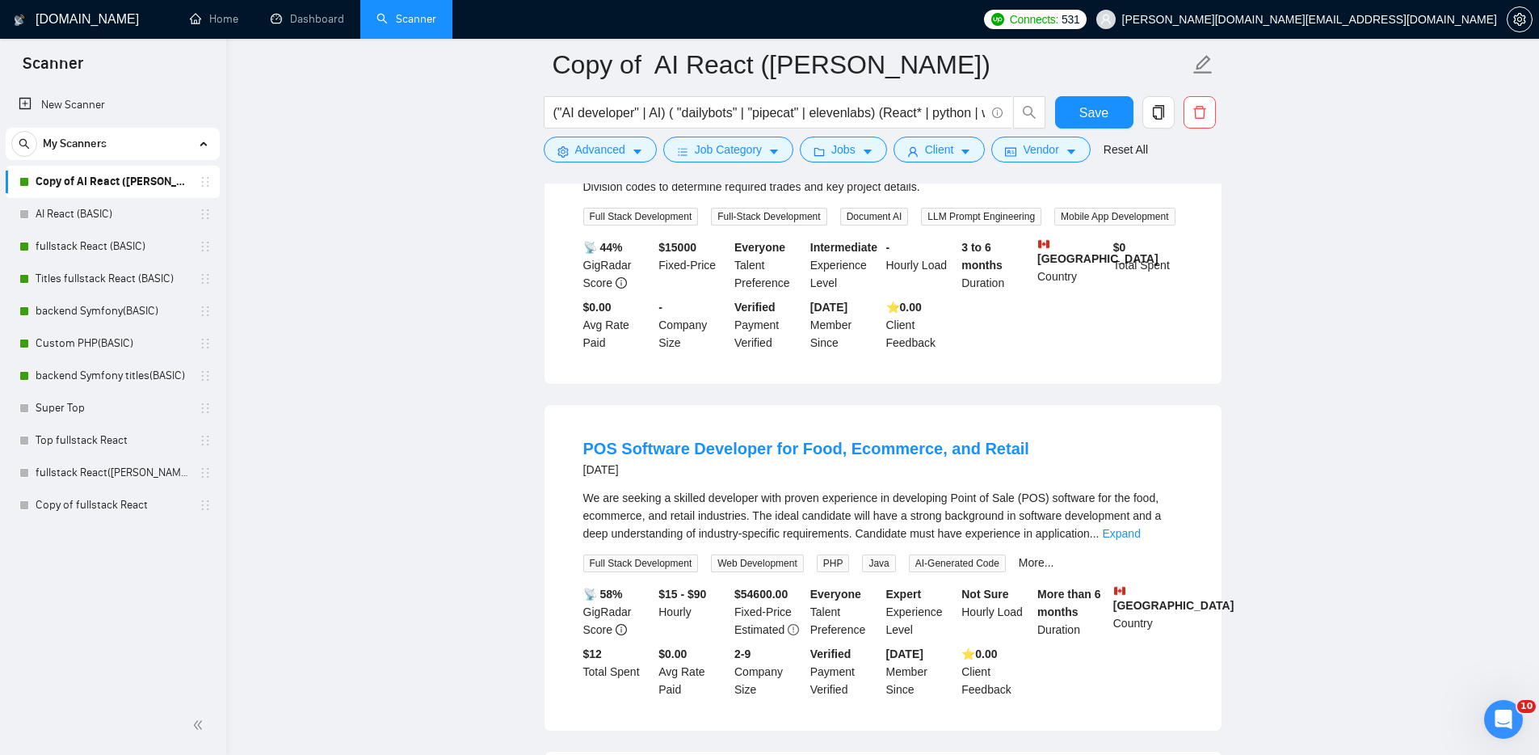
scroll to position [1708, 0]
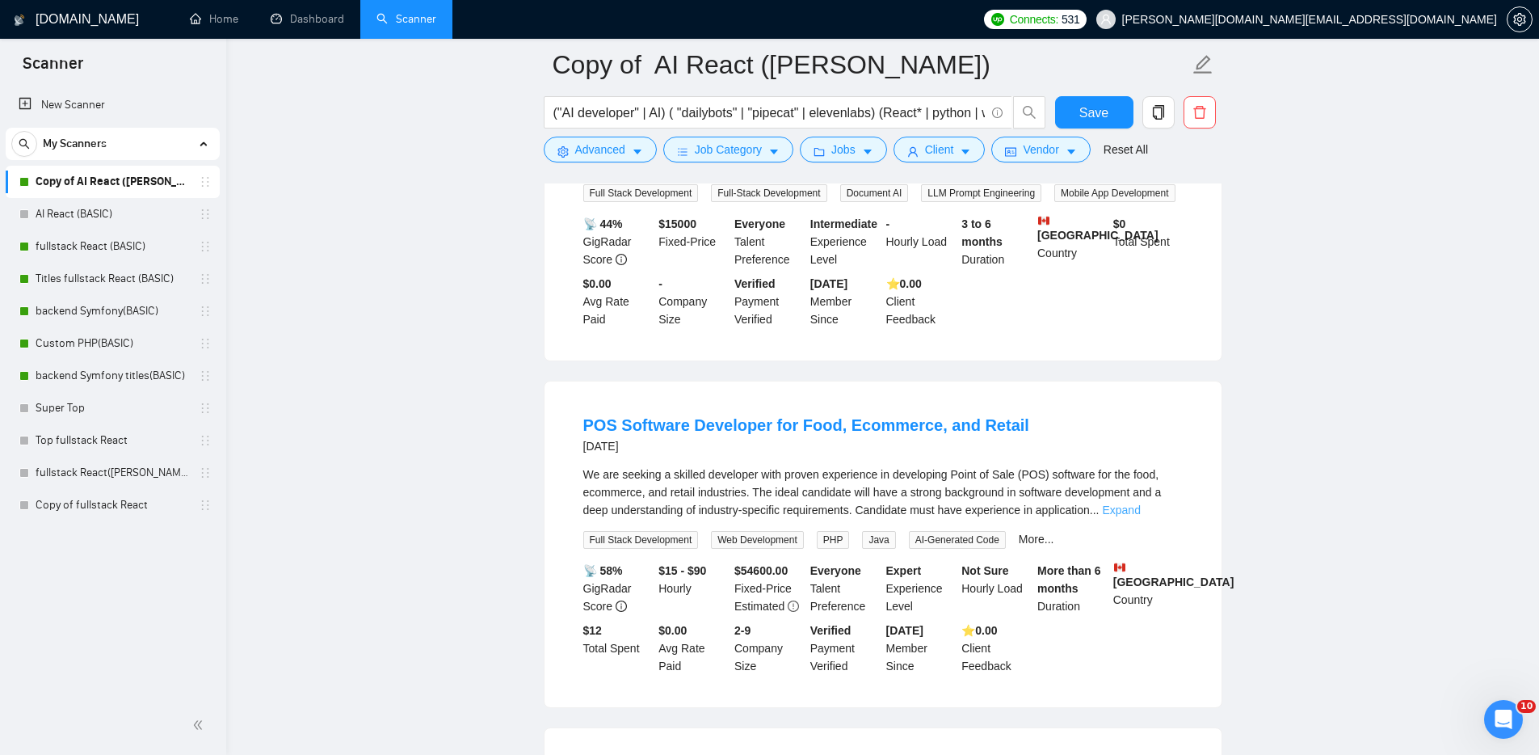
click at [1140, 516] on link "Expand" at bounding box center [1121, 509] width 38 height 13
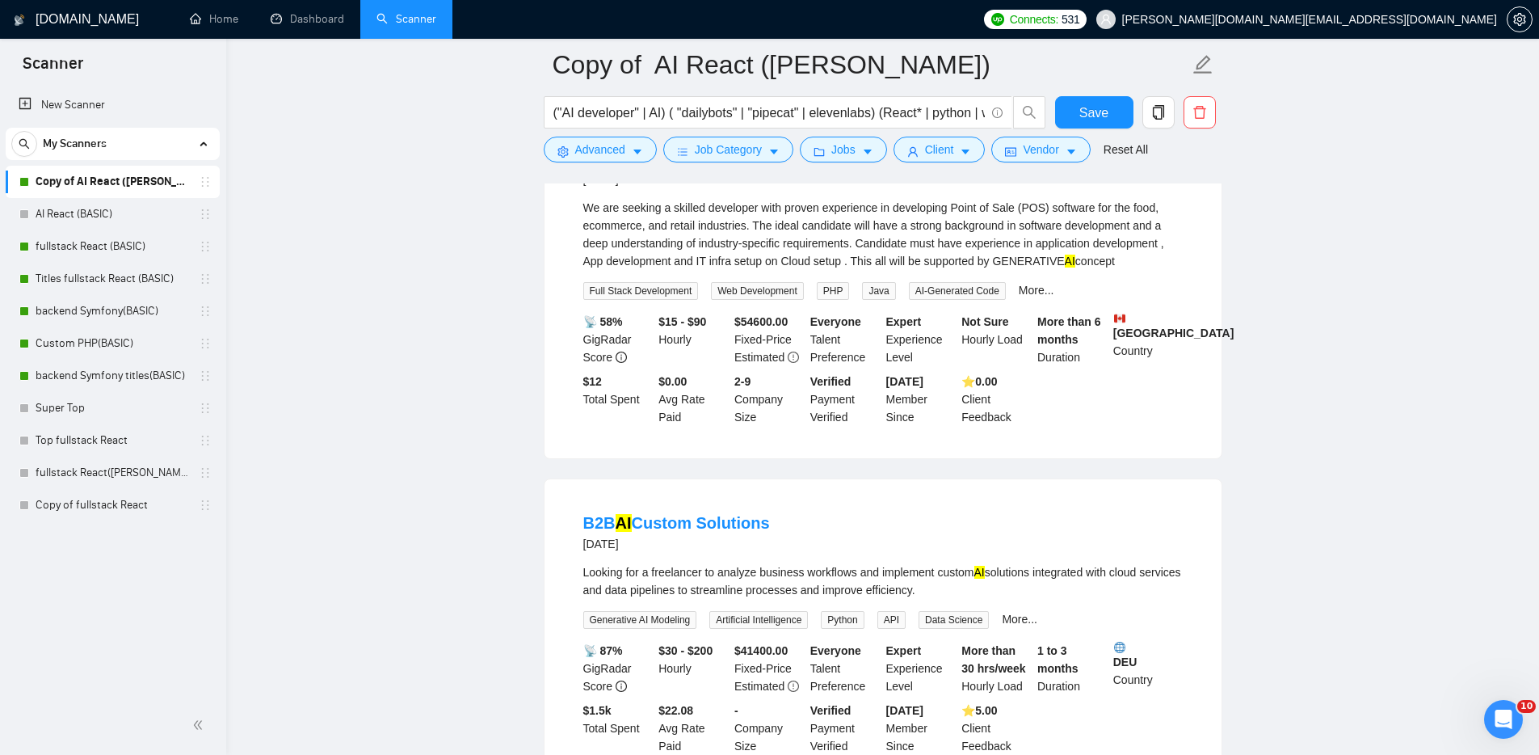
scroll to position [1837, 0]
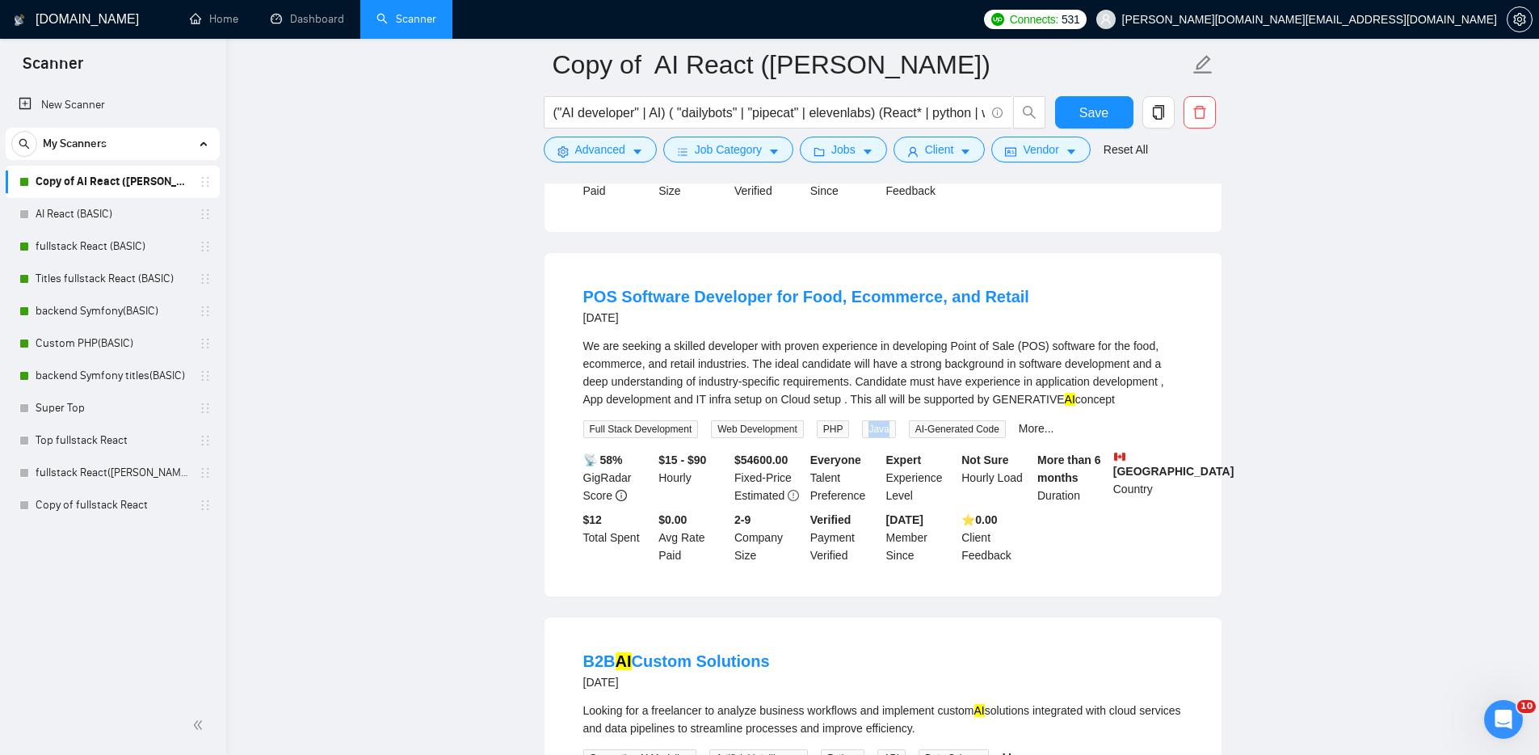
drag, startPoint x: 898, startPoint y: 504, endPoint x: 876, endPoint y: 503, distance: 21.8
click at [876, 438] on span "Java" at bounding box center [878, 429] width 33 height 18
copy span "Java"
click at [1054, 435] on link "More..." at bounding box center [1037, 428] width 36 height 13
click at [584, 149] on span "Advanced" at bounding box center [600, 150] width 50 height 18
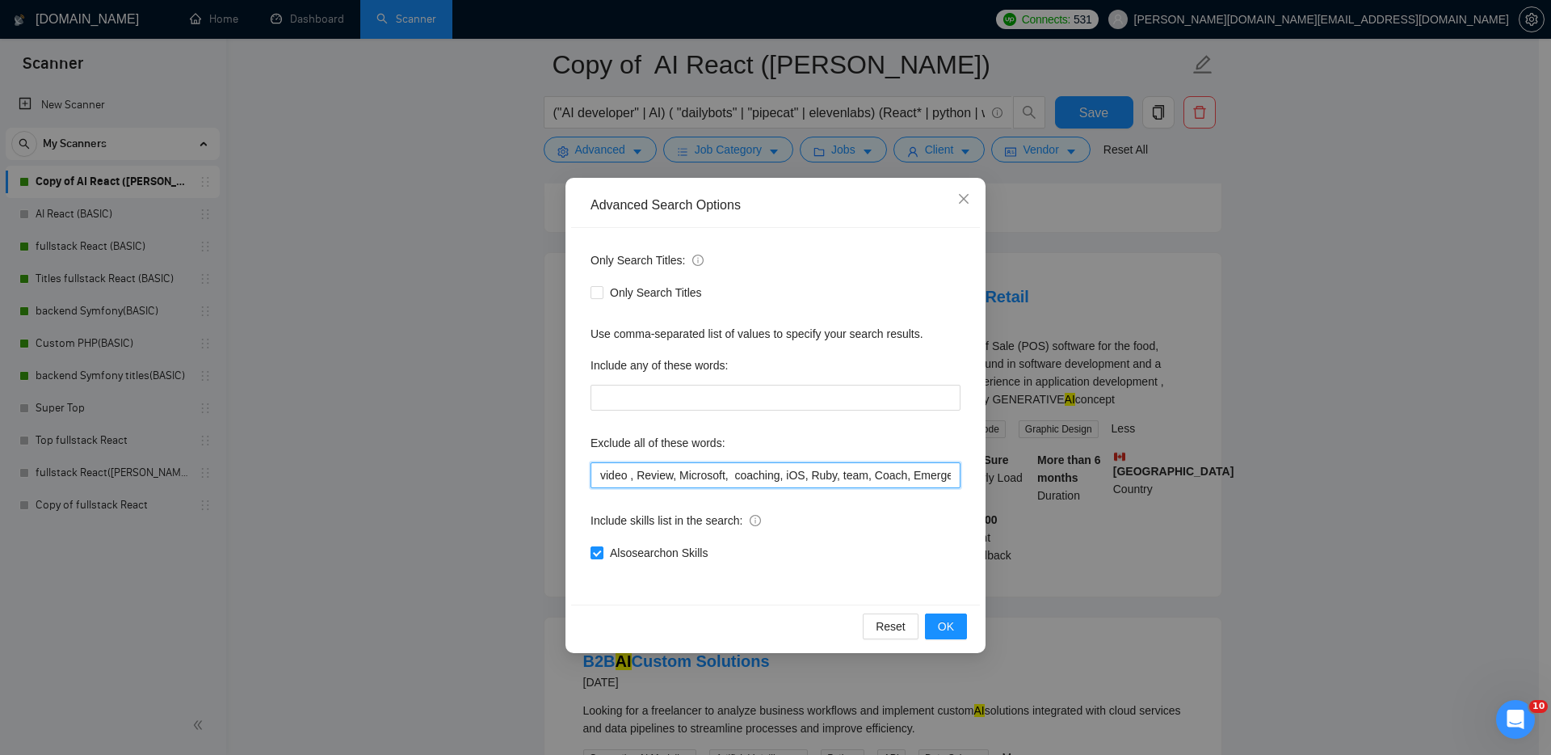
click at [600, 472] on input "video , Review, Microsoft, coaching, iOS, Ruby, team, Coach, Emergency, urgent,…" at bounding box center [776, 475] width 370 height 26
paste input "Java"
type input "Java, video , Review, Microsoft, coaching, iOS, Ruby, team, Coach, Emergency, u…"
click at [945, 619] on span "OK" at bounding box center [946, 626] width 16 height 18
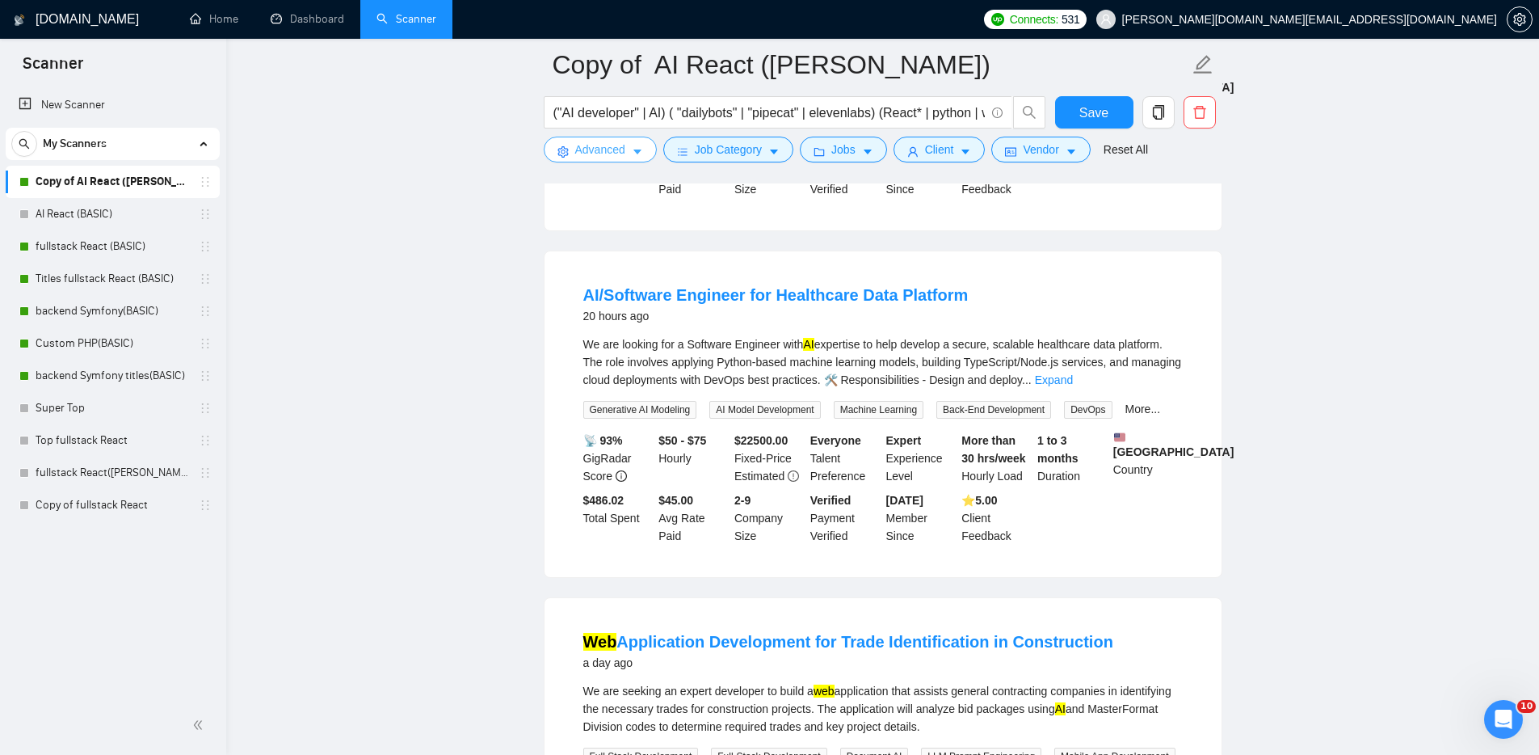
scroll to position [1208, 0]
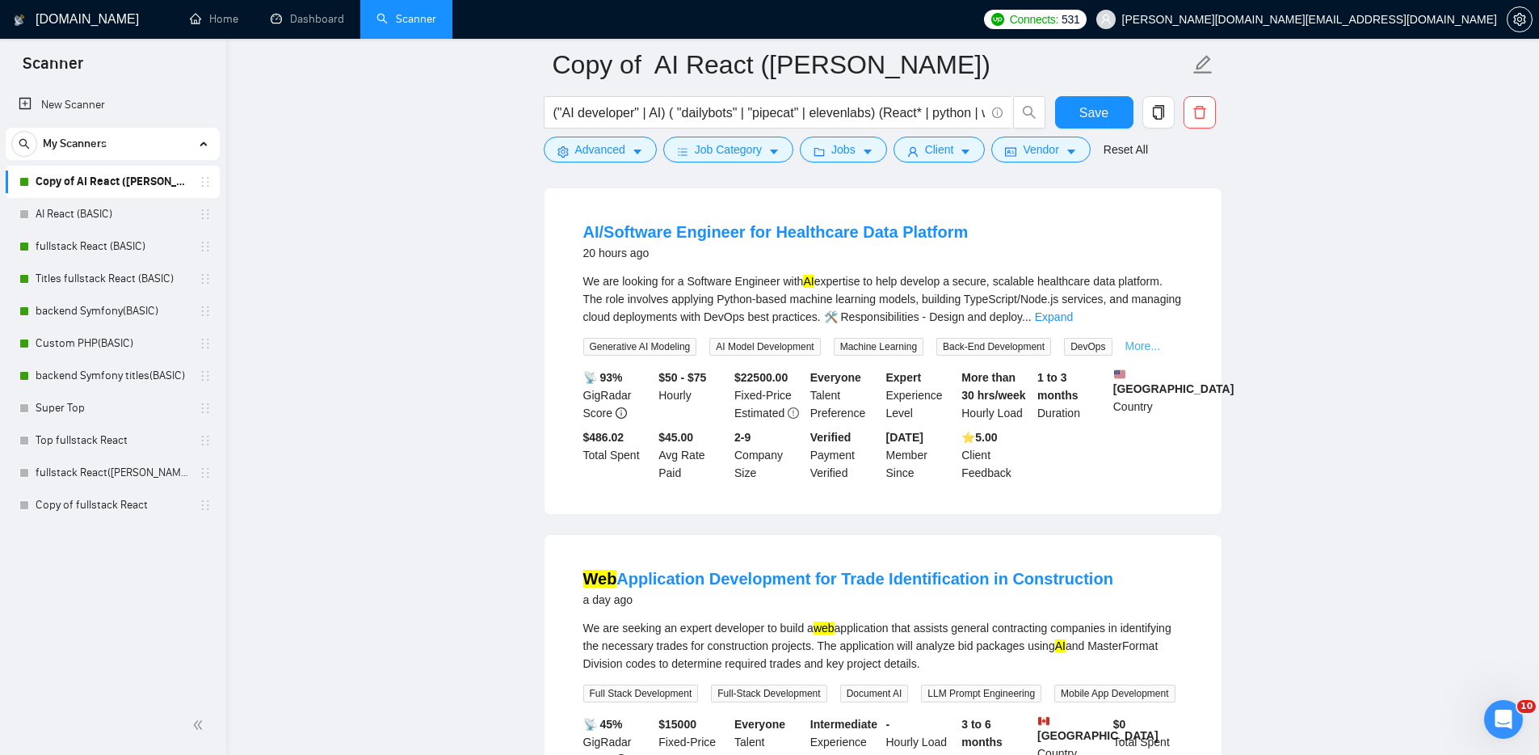
click at [1154, 352] on link "More..." at bounding box center [1144, 345] width 36 height 13
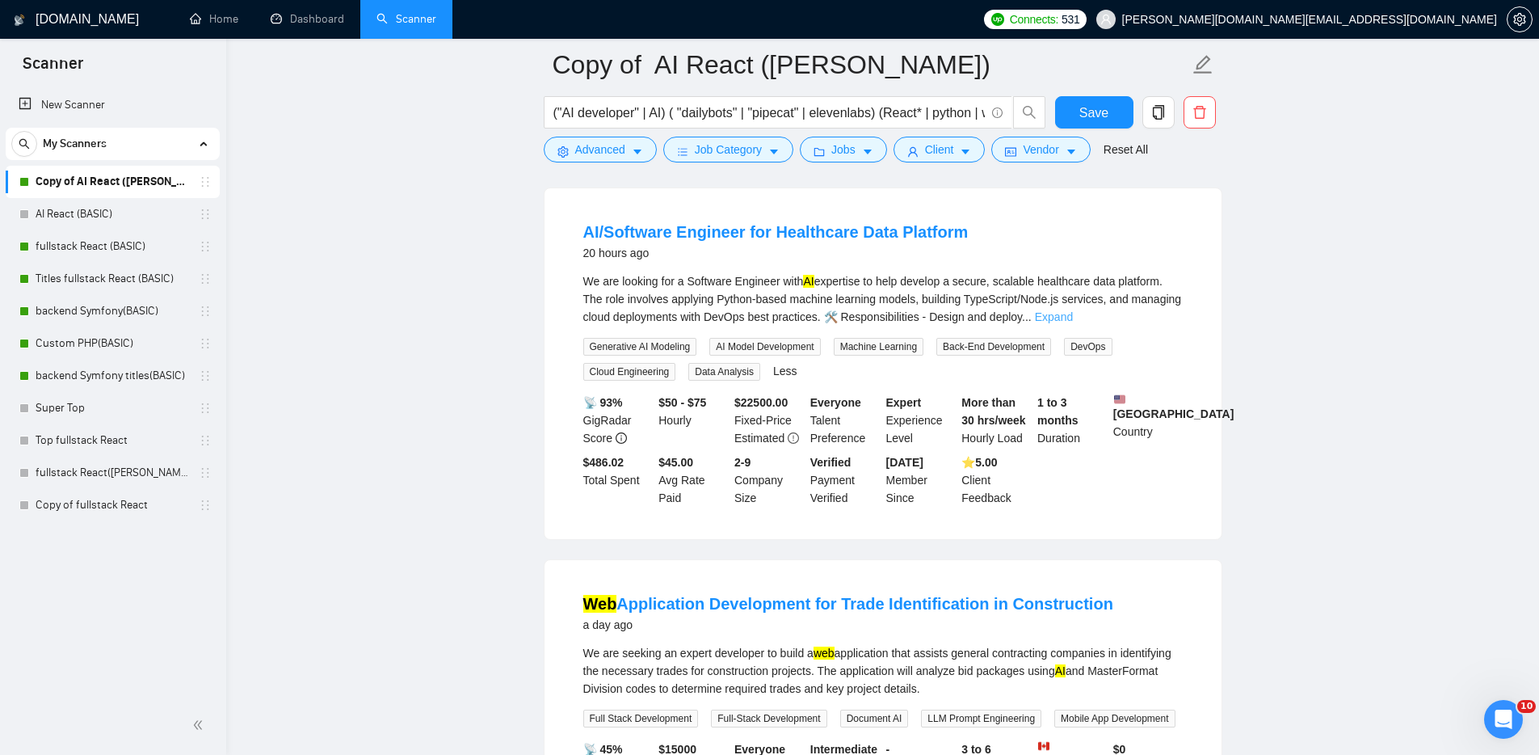
click at [1073, 323] on link "Expand" at bounding box center [1054, 316] width 38 height 13
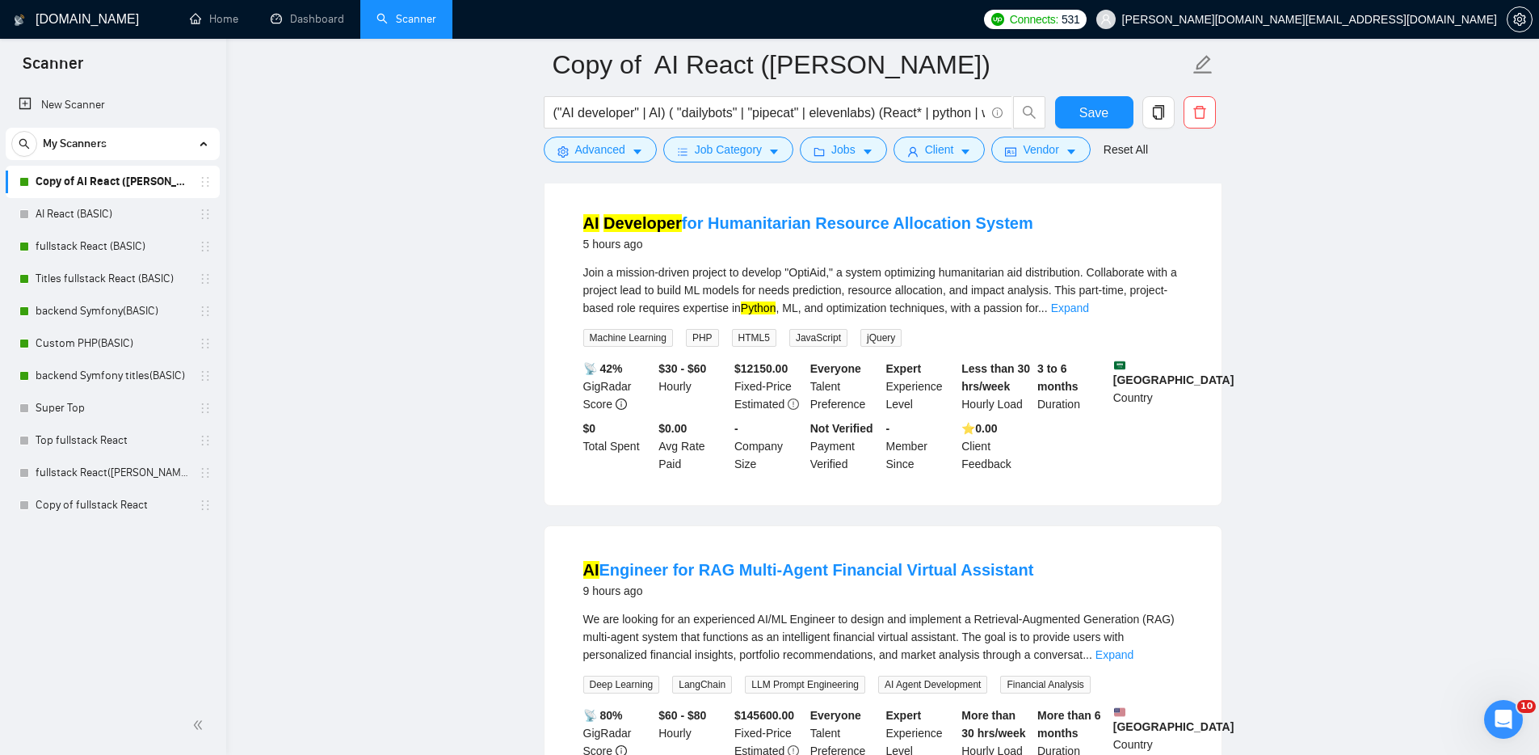
scroll to position [0, 0]
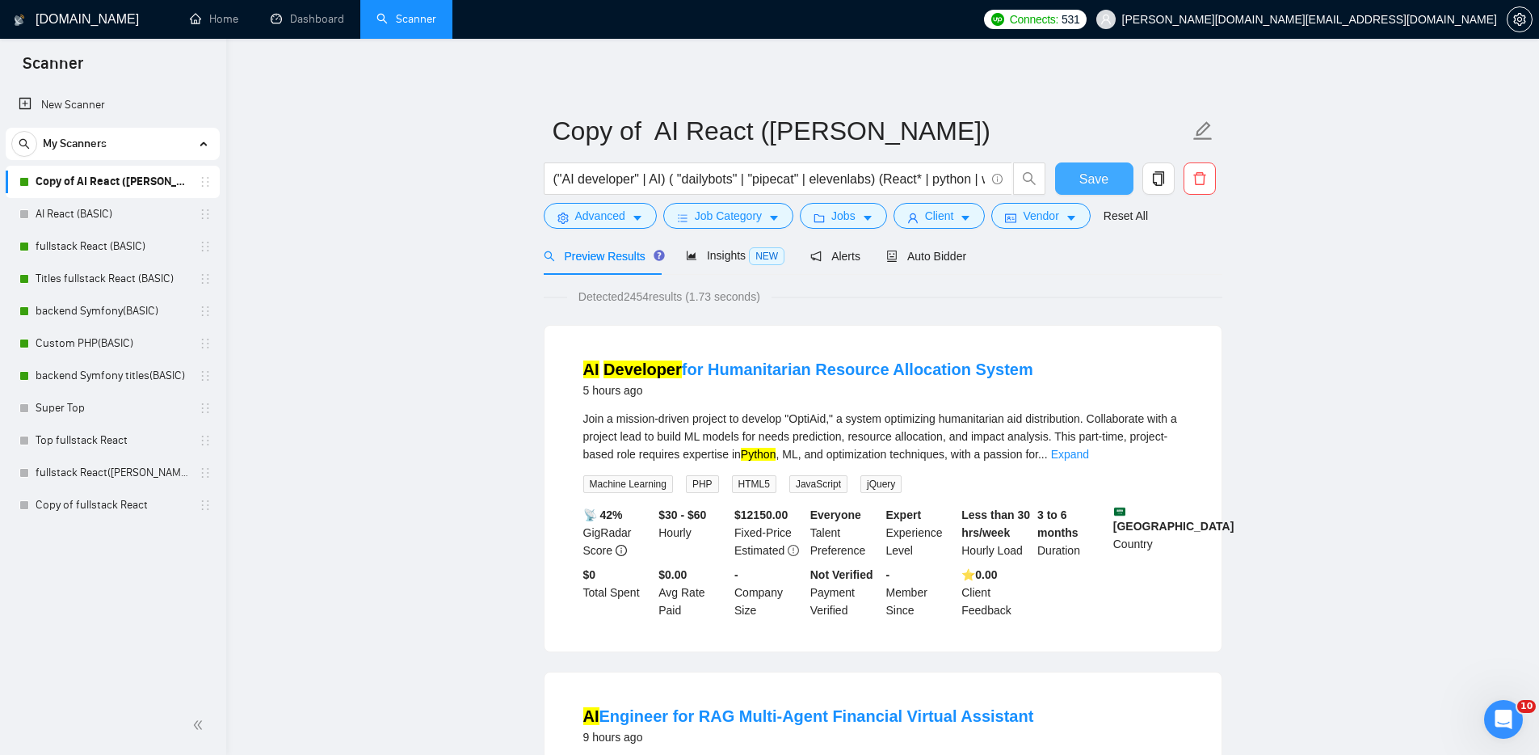
click at [1107, 178] on span "Save" at bounding box center [1094, 179] width 29 height 20
click at [98, 242] on link "fullstack React (BASIC)" at bounding box center [113, 246] width 154 height 32
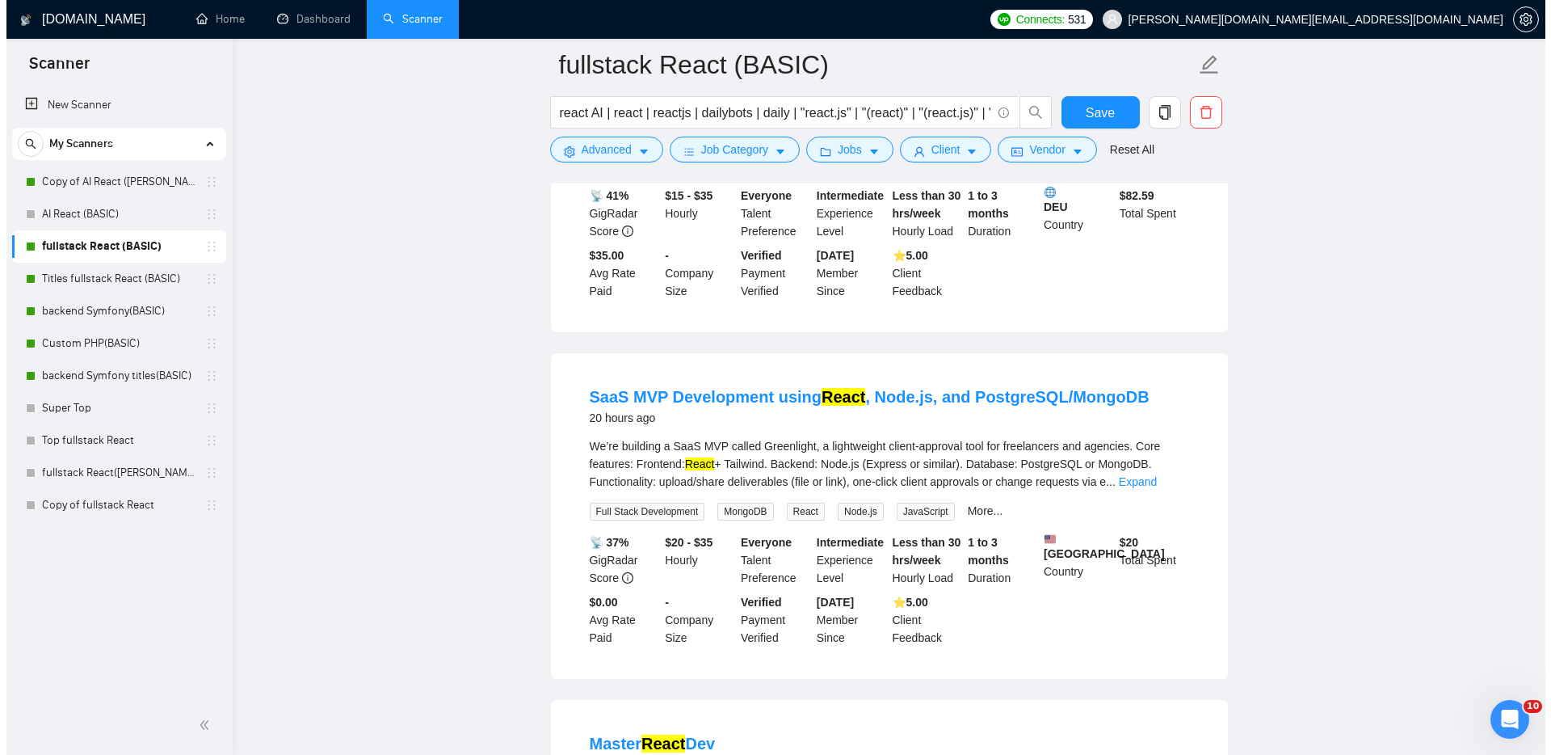
scroll to position [98, 0]
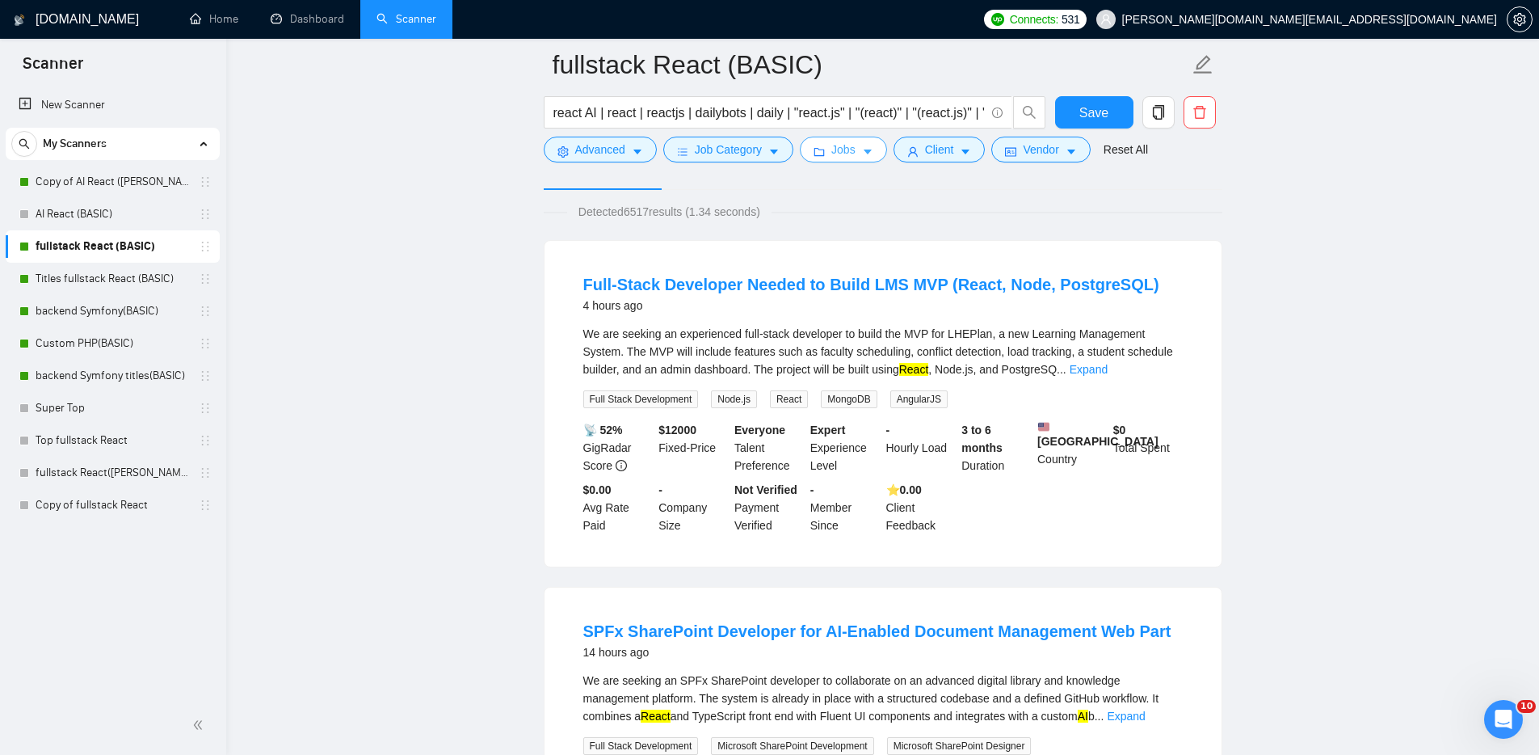
click at [852, 147] on span "Jobs" at bounding box center [843, 150] width 24 height 18
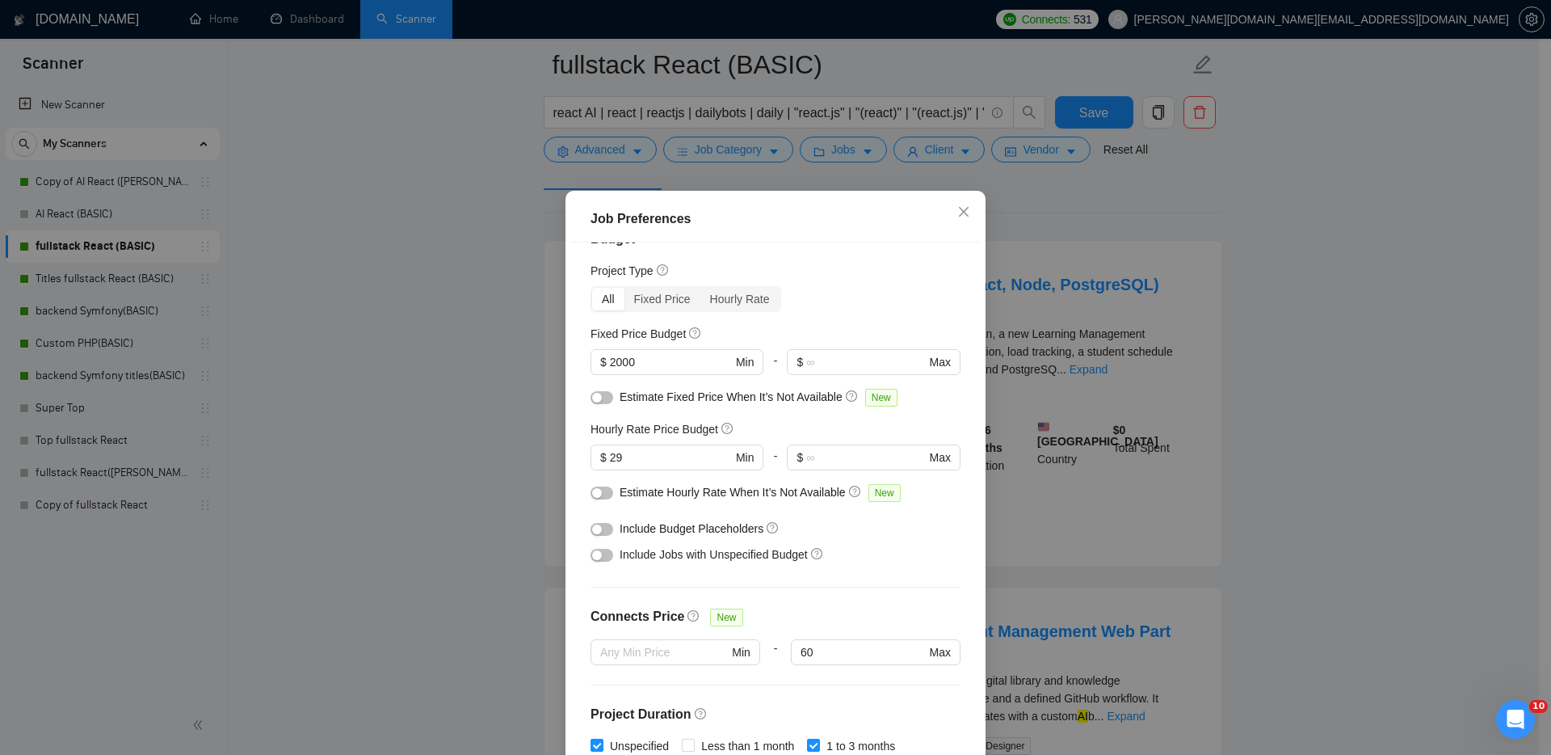
scroll to position [0, 0]
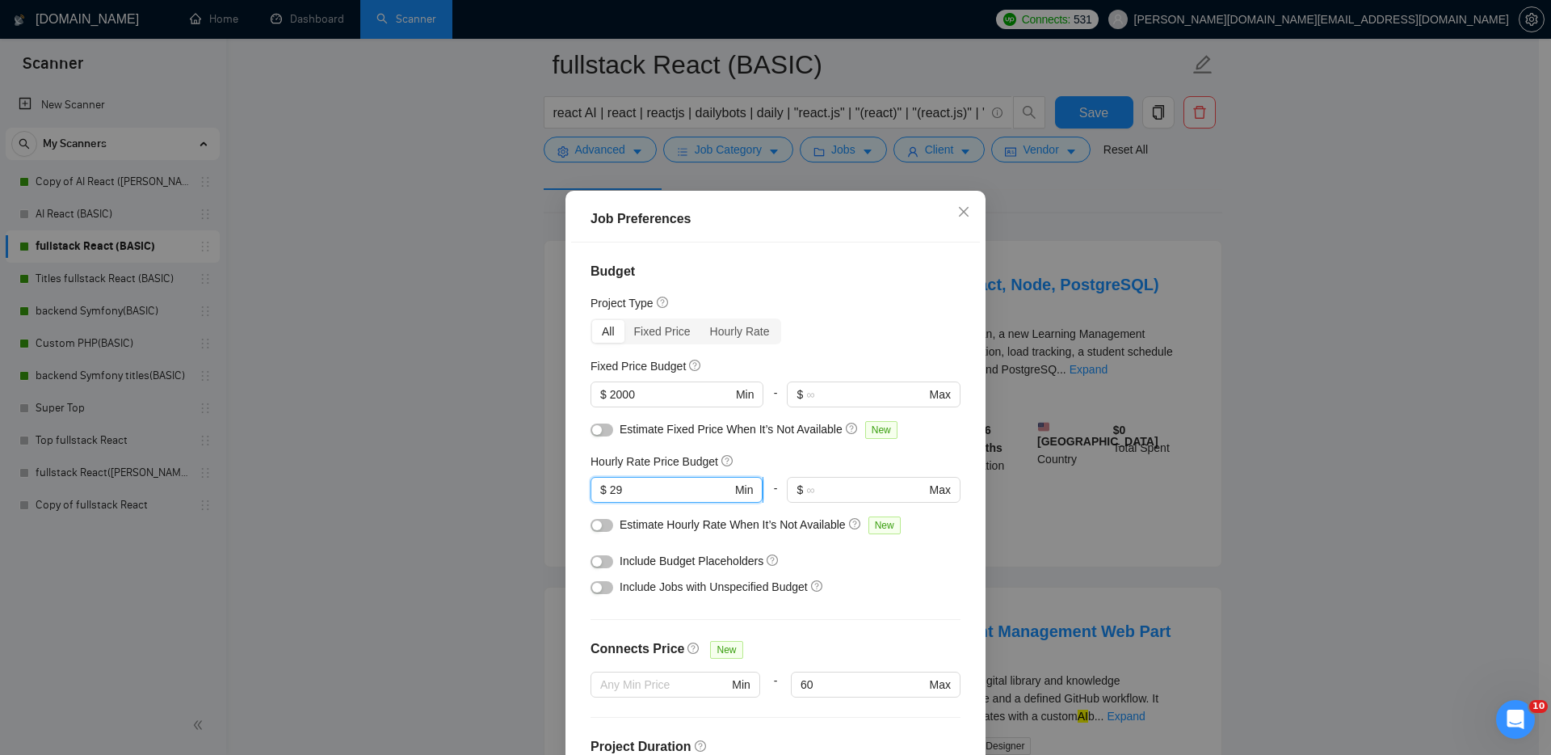
drag, startPoint x: 617, startPoint y: 488, endPoint x: 605, endPoint y: 486, distance: 12.4
click at [610, 486] on input "29" at bounding box center [671, 490] width 122 height 18
type input "35"
click at [897, 555] on div "Include Budget Placeholders" at bounding box center [782, 561] width 324 height 18
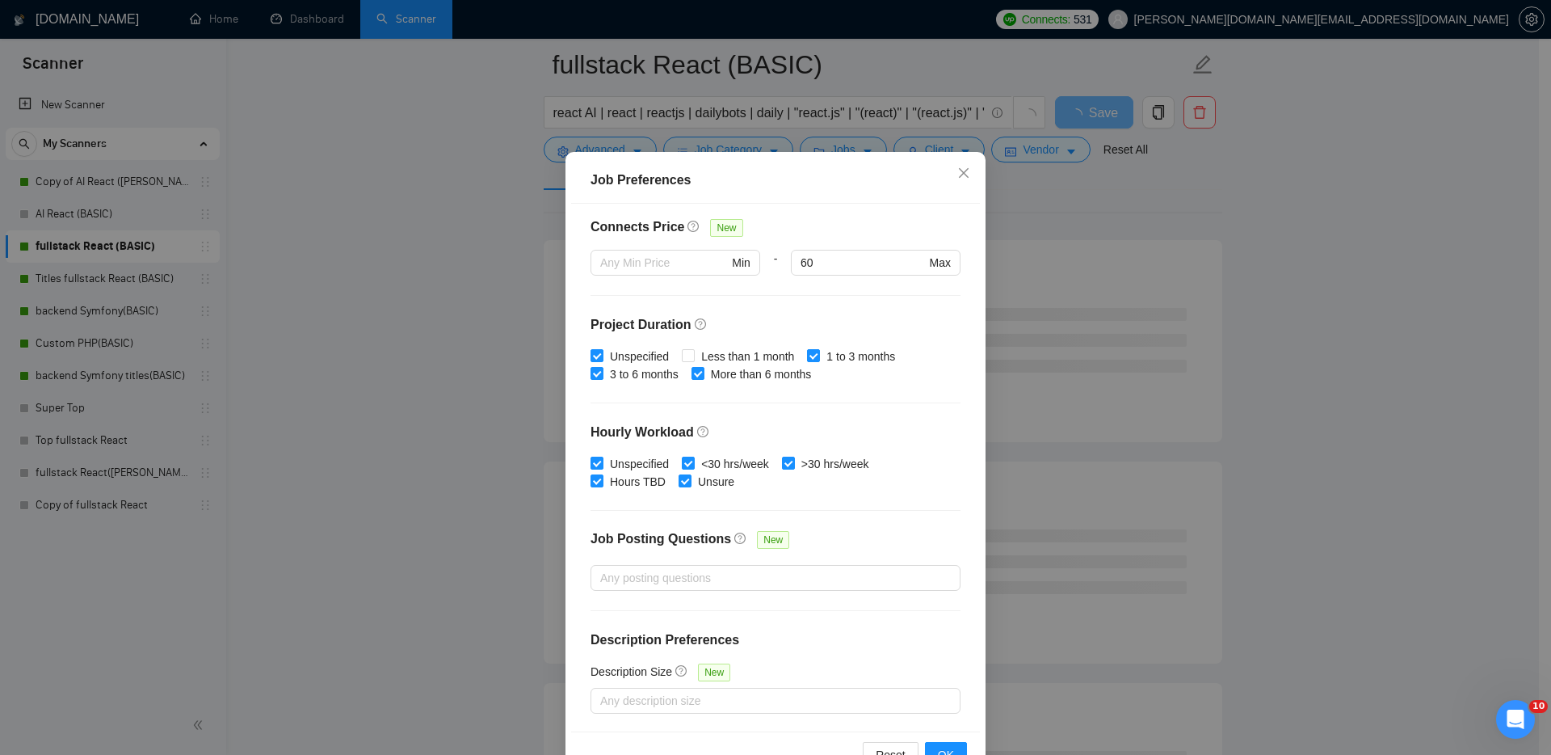
scroll to position [86, 0]
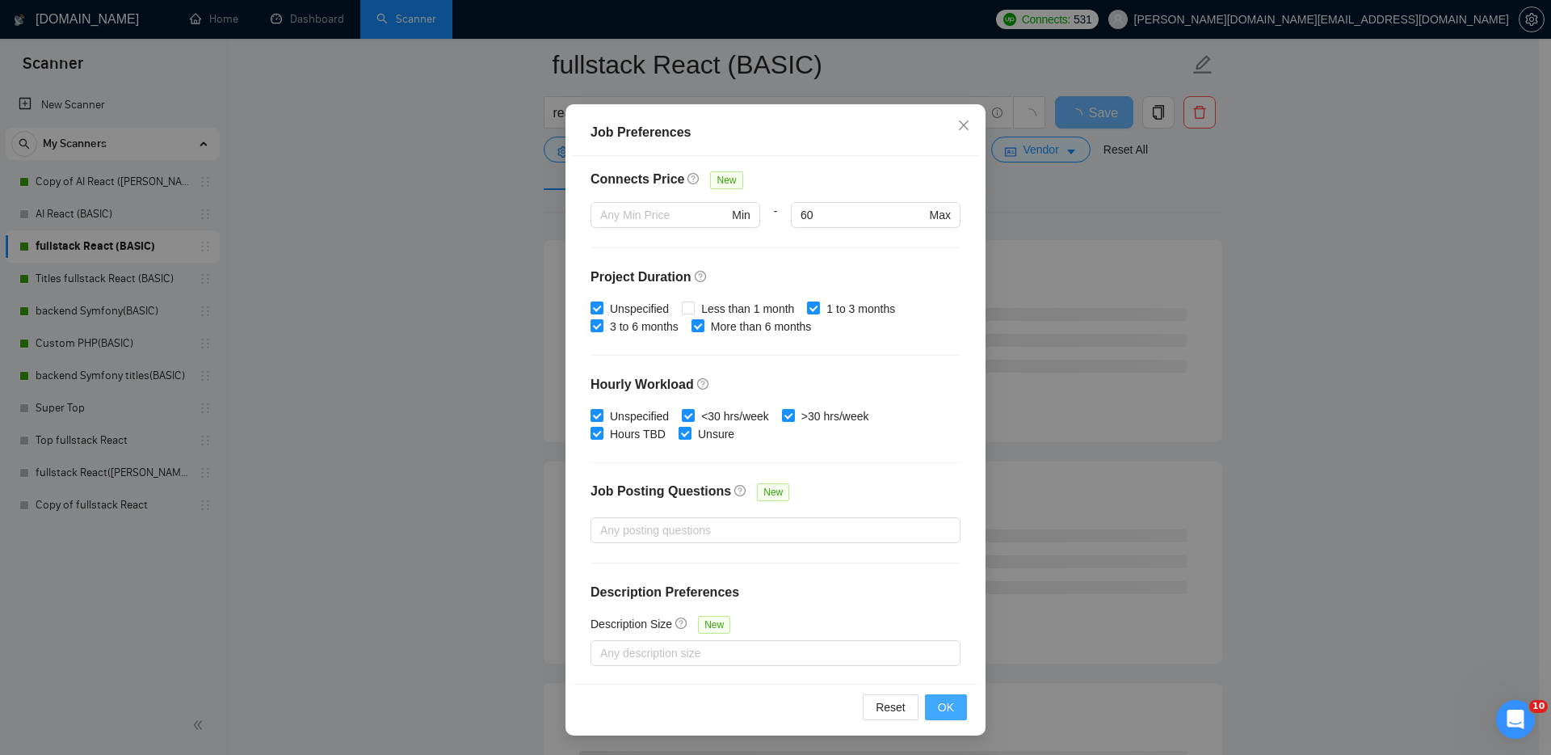
drag, startPoint x: 944, startPoint y: 707, endPoint x: 969, endPoint y: 703, distance: 25.4
click at [944, 707] on span "OK" at bounding box center [946, 707] width 16 height 18
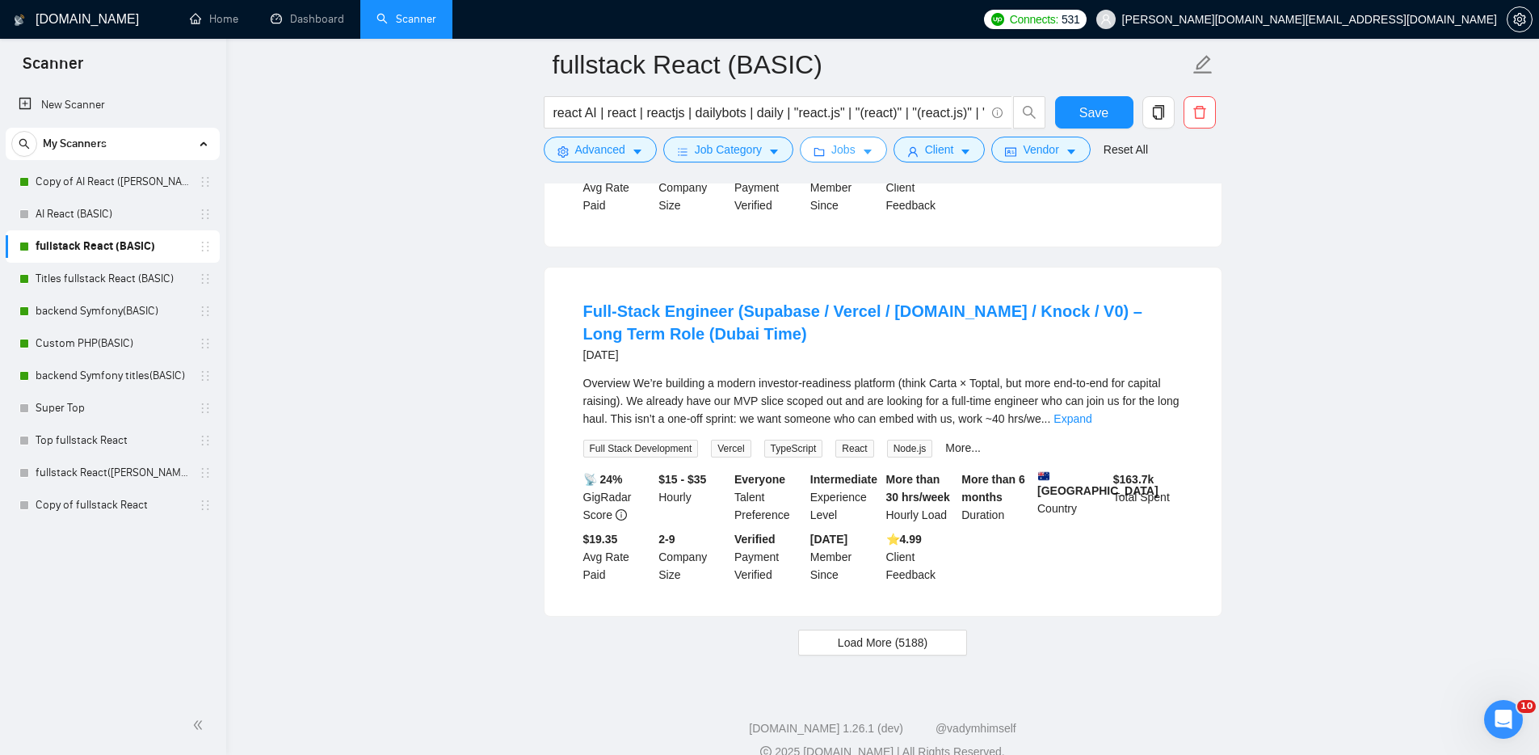
scroll to position [3331, 0]
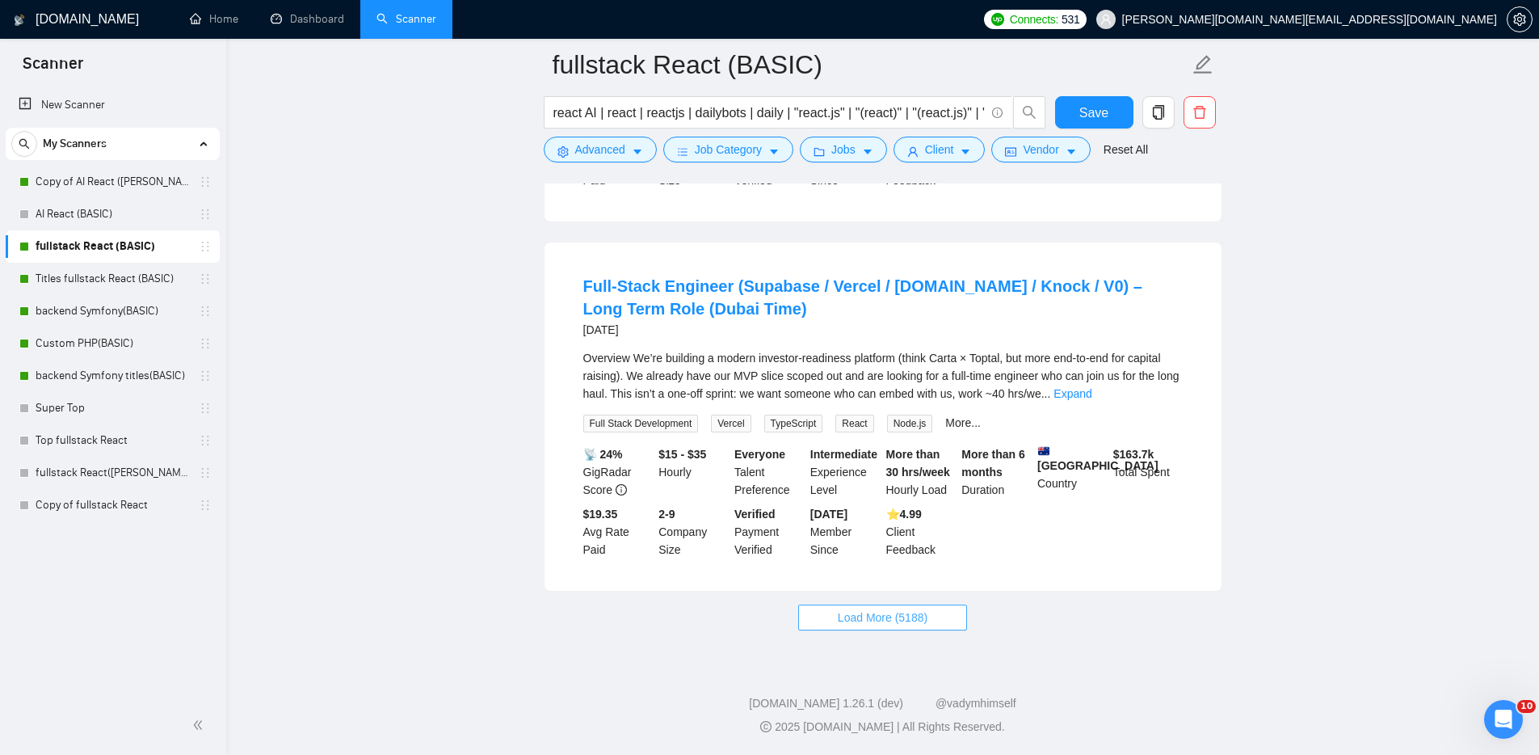
click at [838, 618] on span "Load More (5188)" at bounding box center [883, 617] width 90 height 18
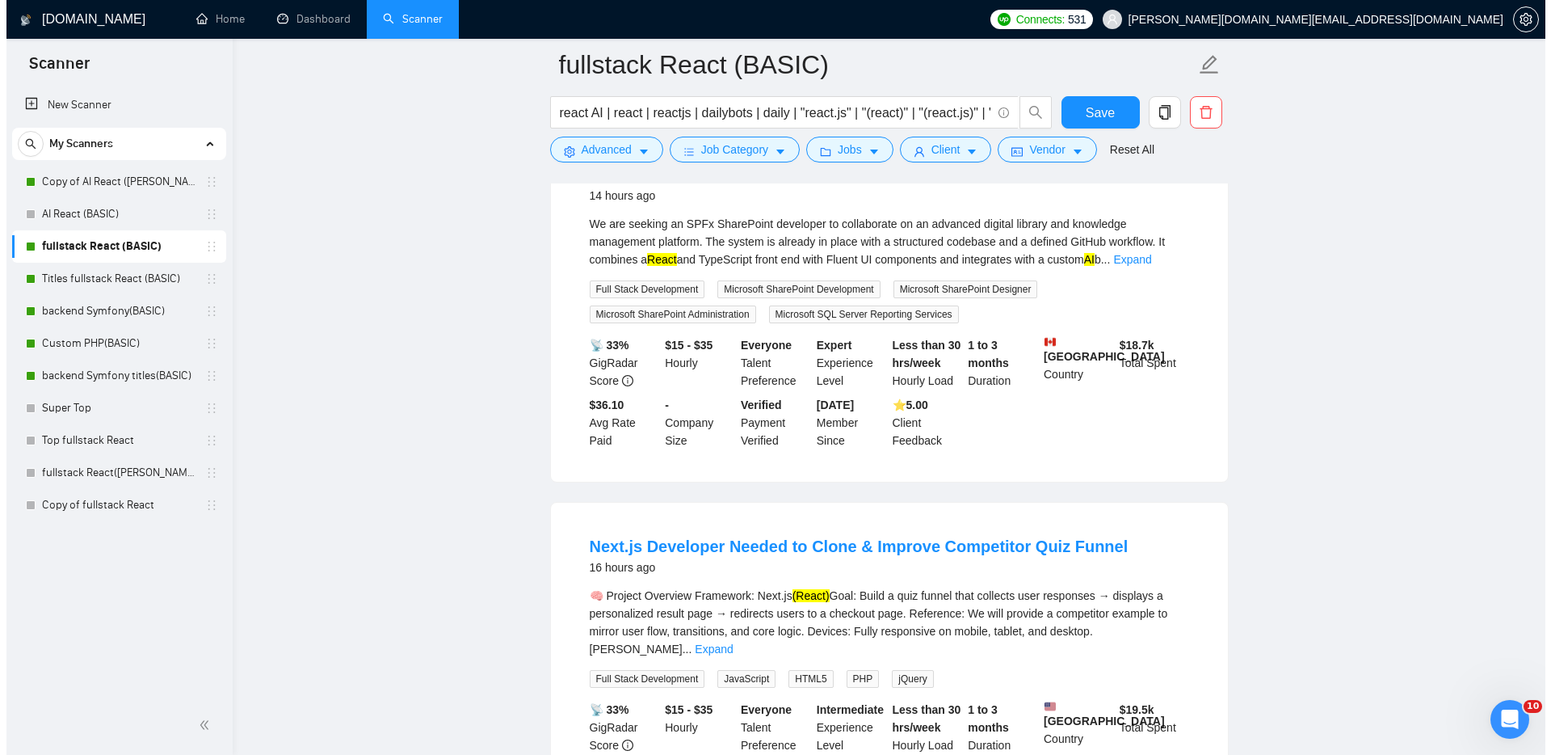
scroll to position [0, 0]
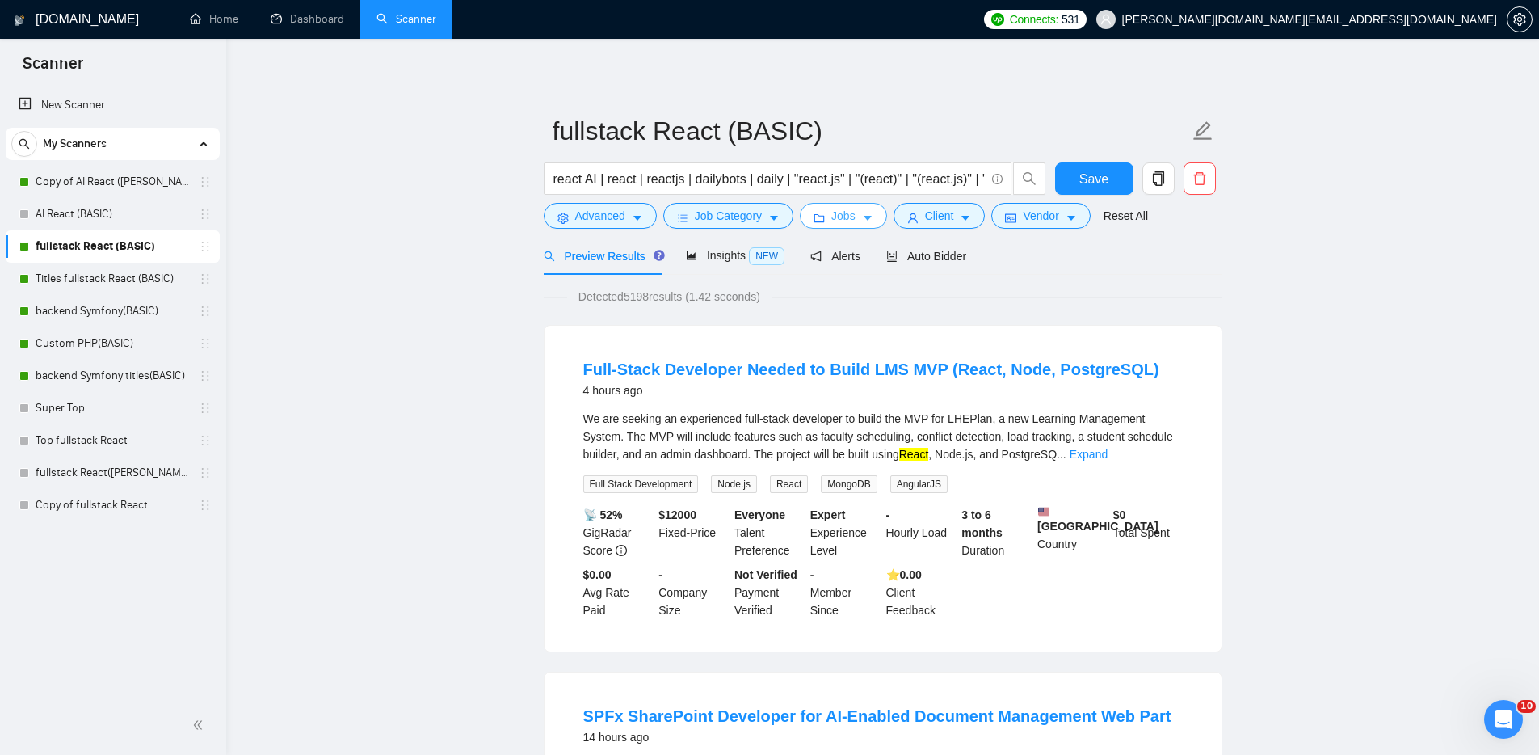
click at [839, 214] on span "Jobs" at bounding box center [843, 216] width 24 height 18
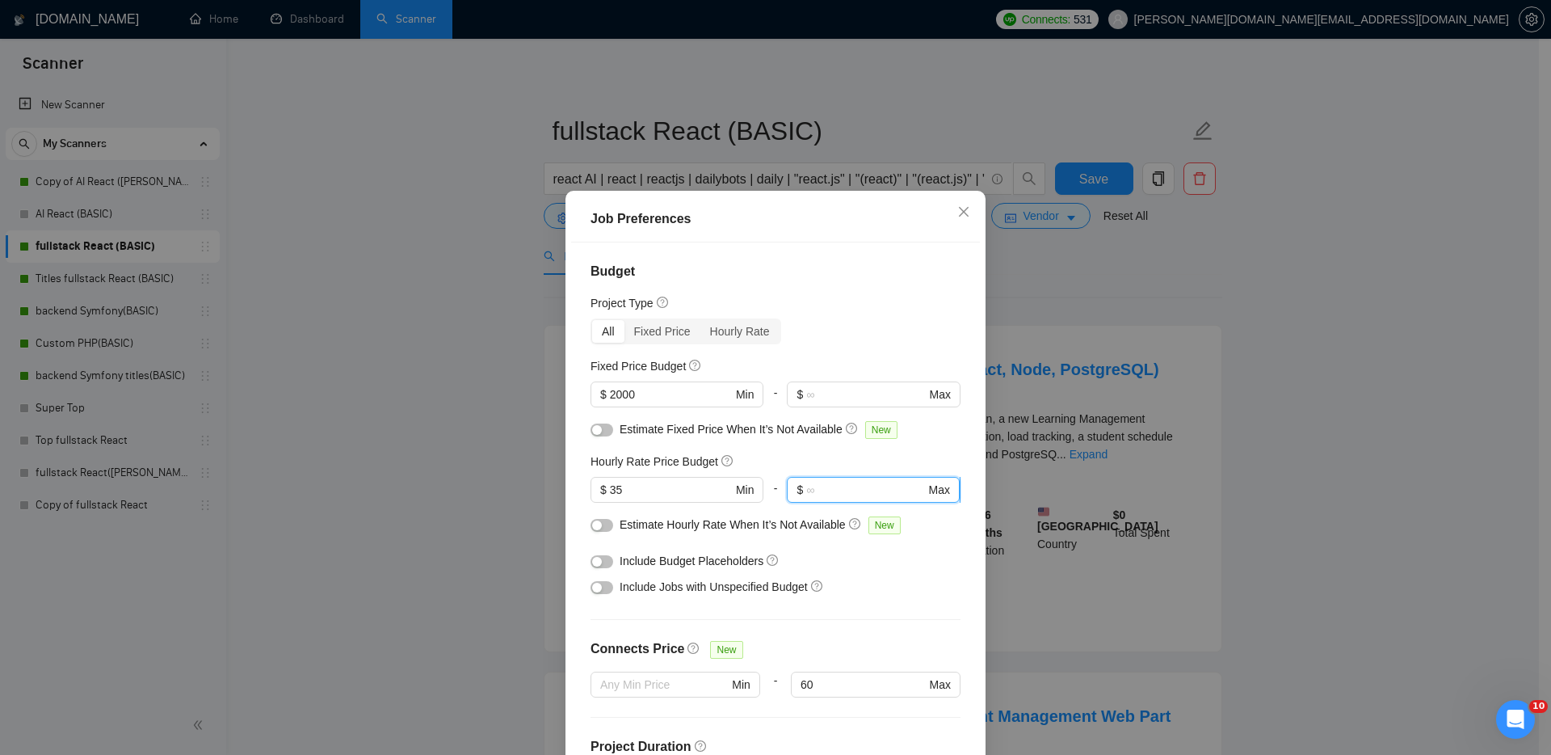
click at [810, 491] on input "text" at bounding box center [865, 490] width 119 height 18
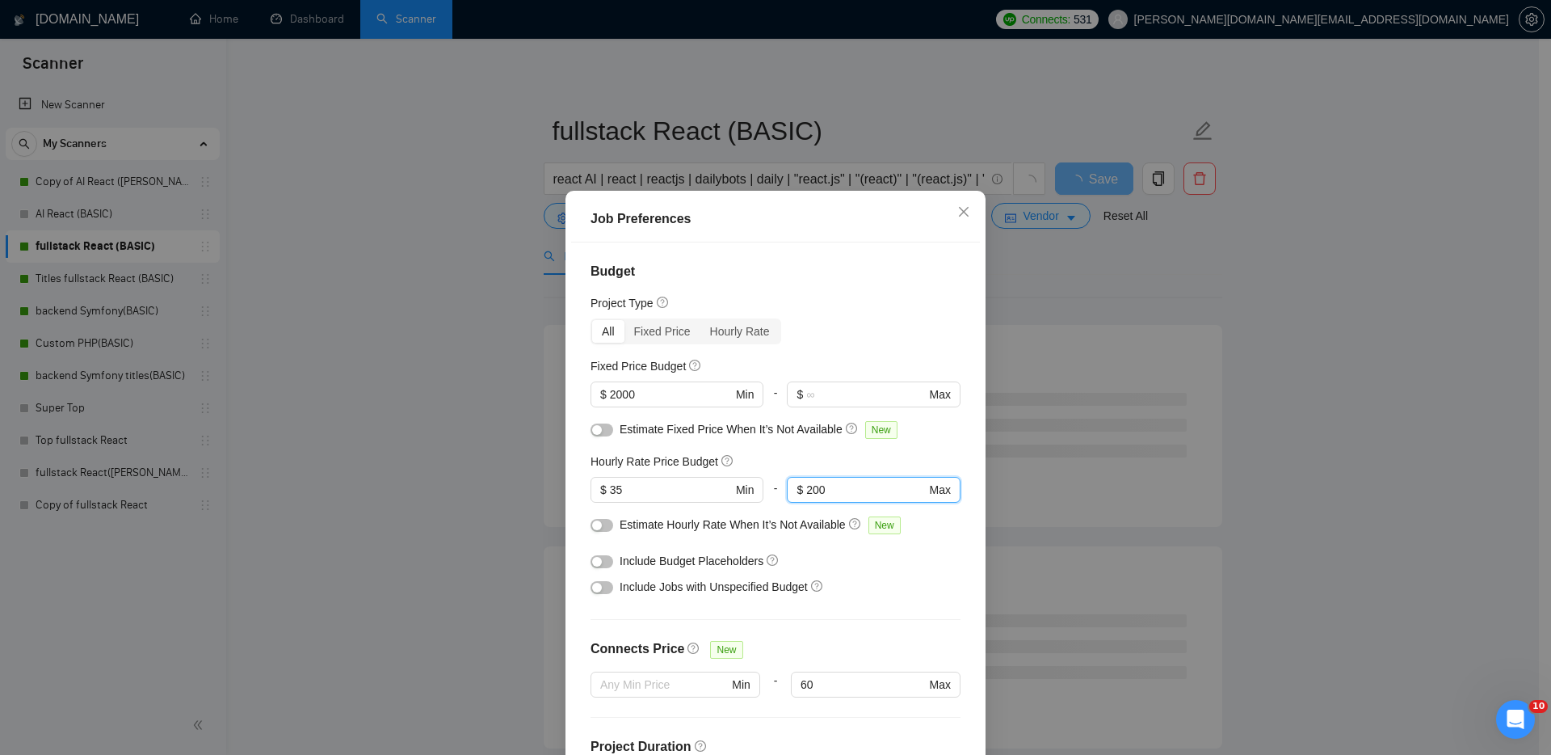
type input "200"
click at [694, 524] on span "Estimate Hourly Rate When It’s Not Available" at bounding box center [733, 524] width 226 height 13
click at [604, 526] on button "button" at bounding box center [602, 525] width 23 height 13
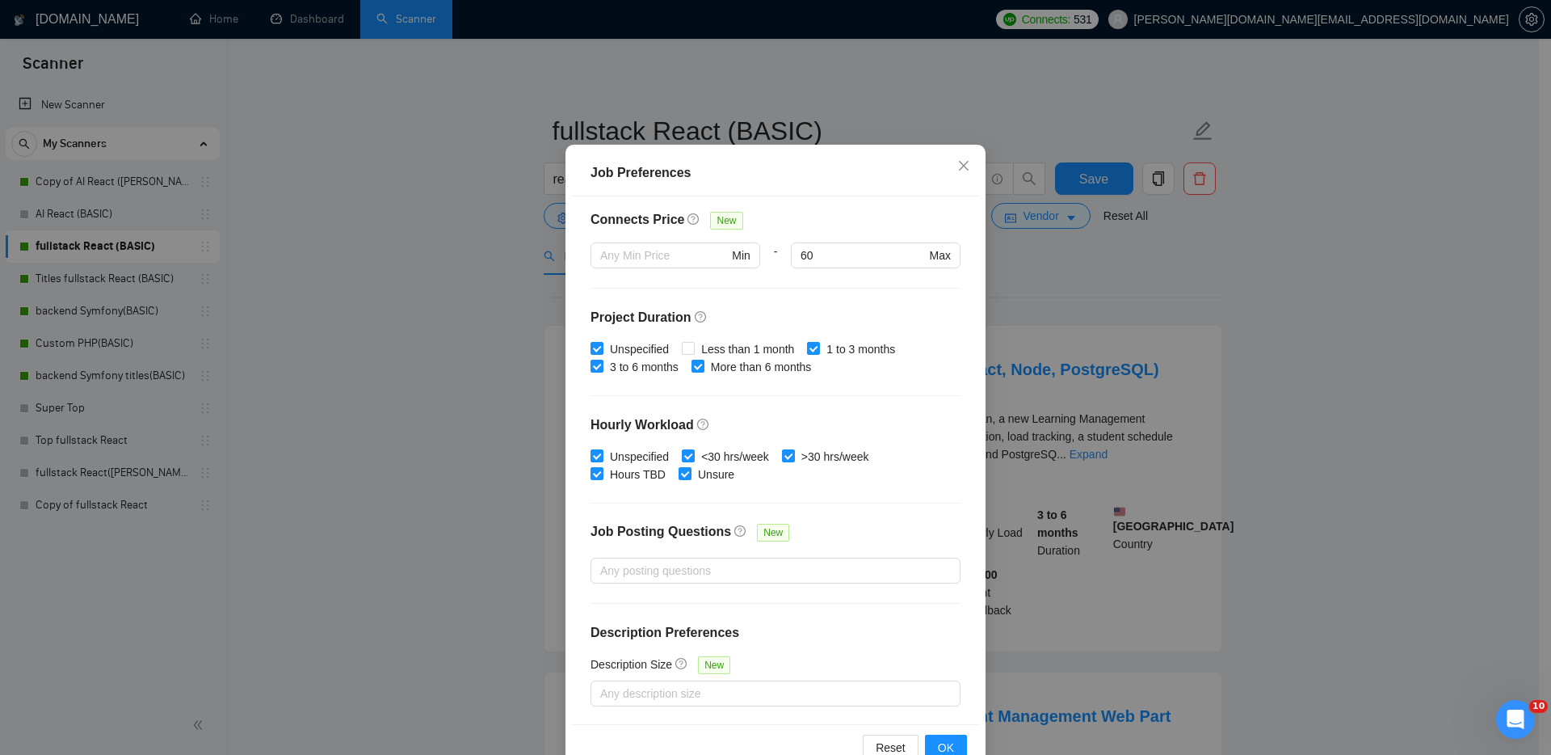
scroll to position [86, 0]
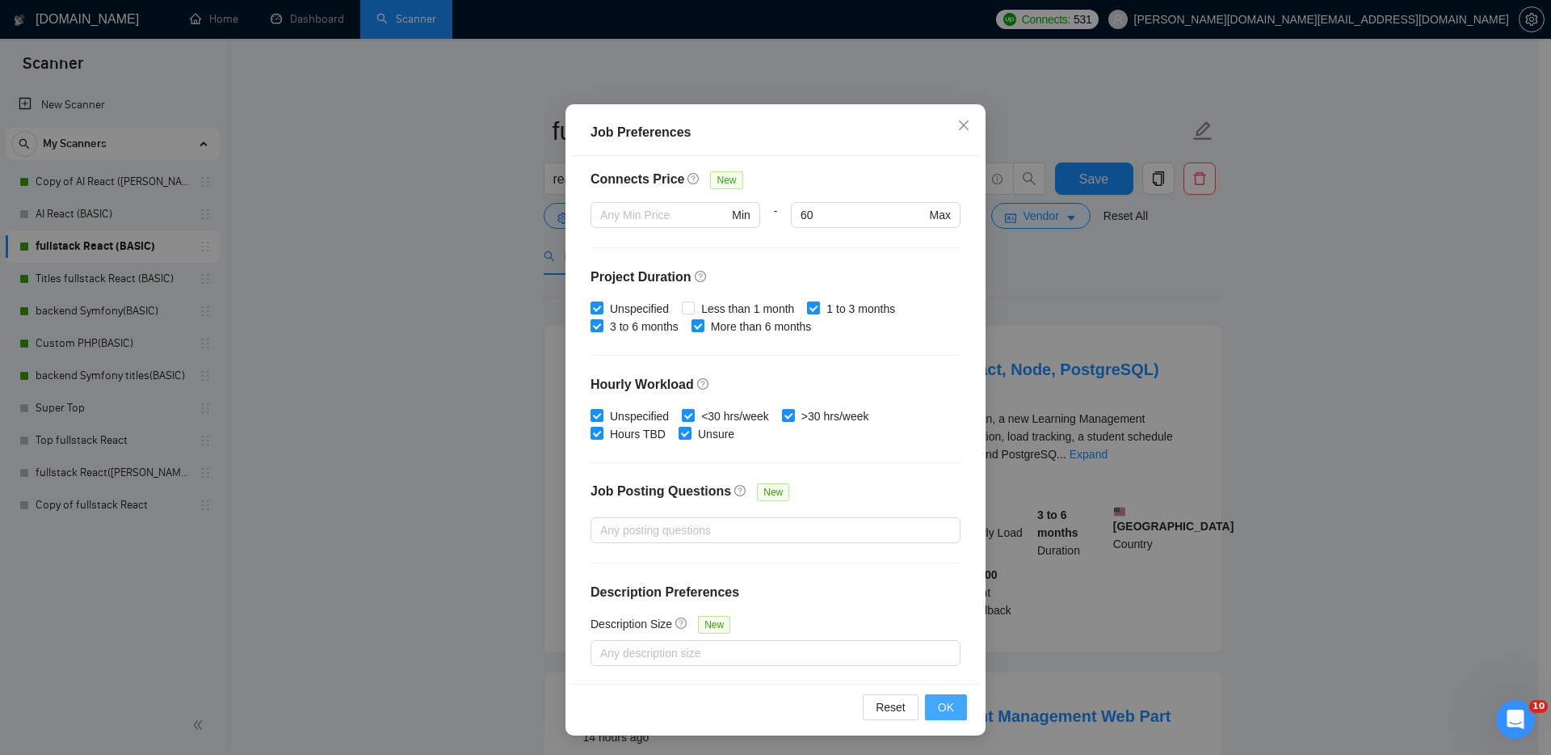
click at [938, 702] on span "OK" at bounding box center [946, 707] width 16 height 18
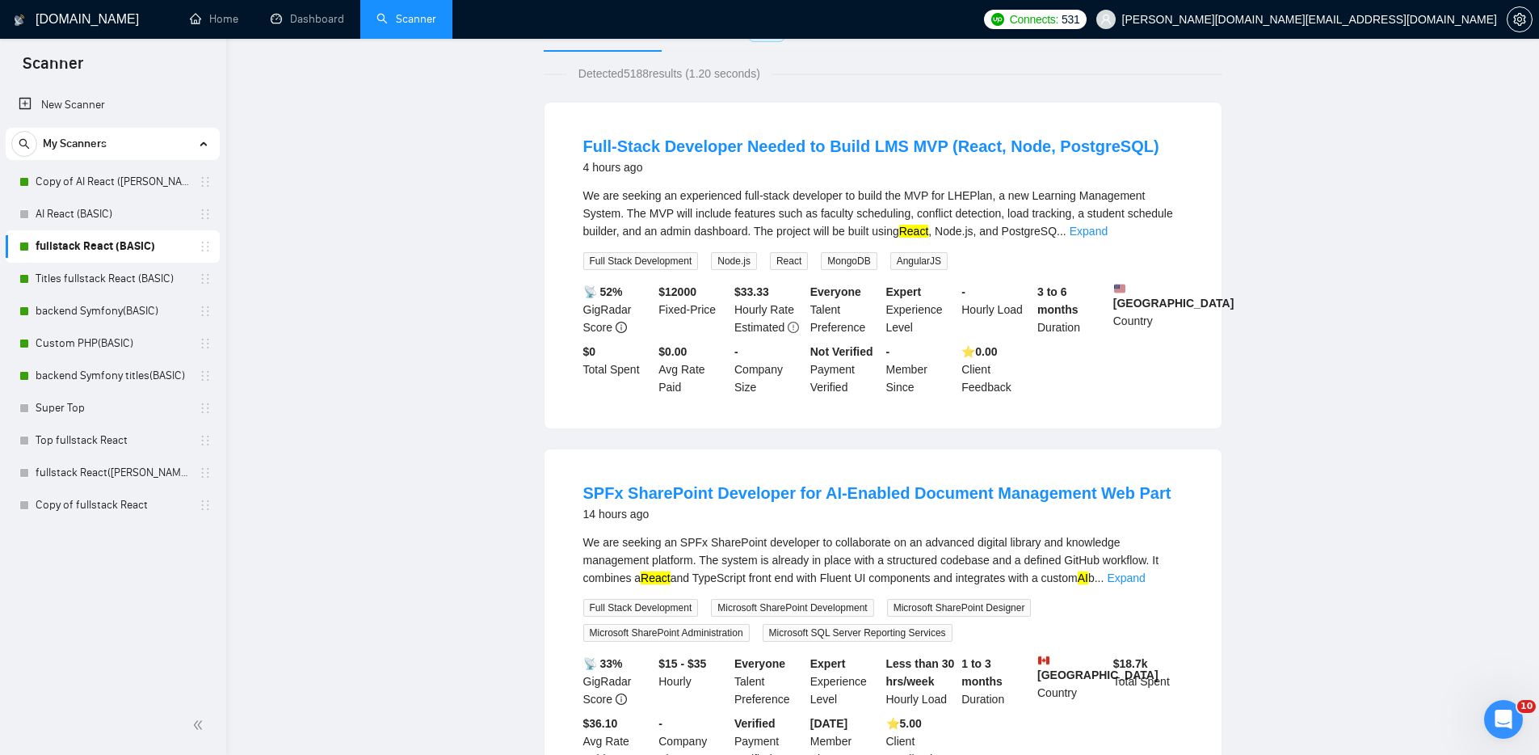
scroll to position [0, 0]
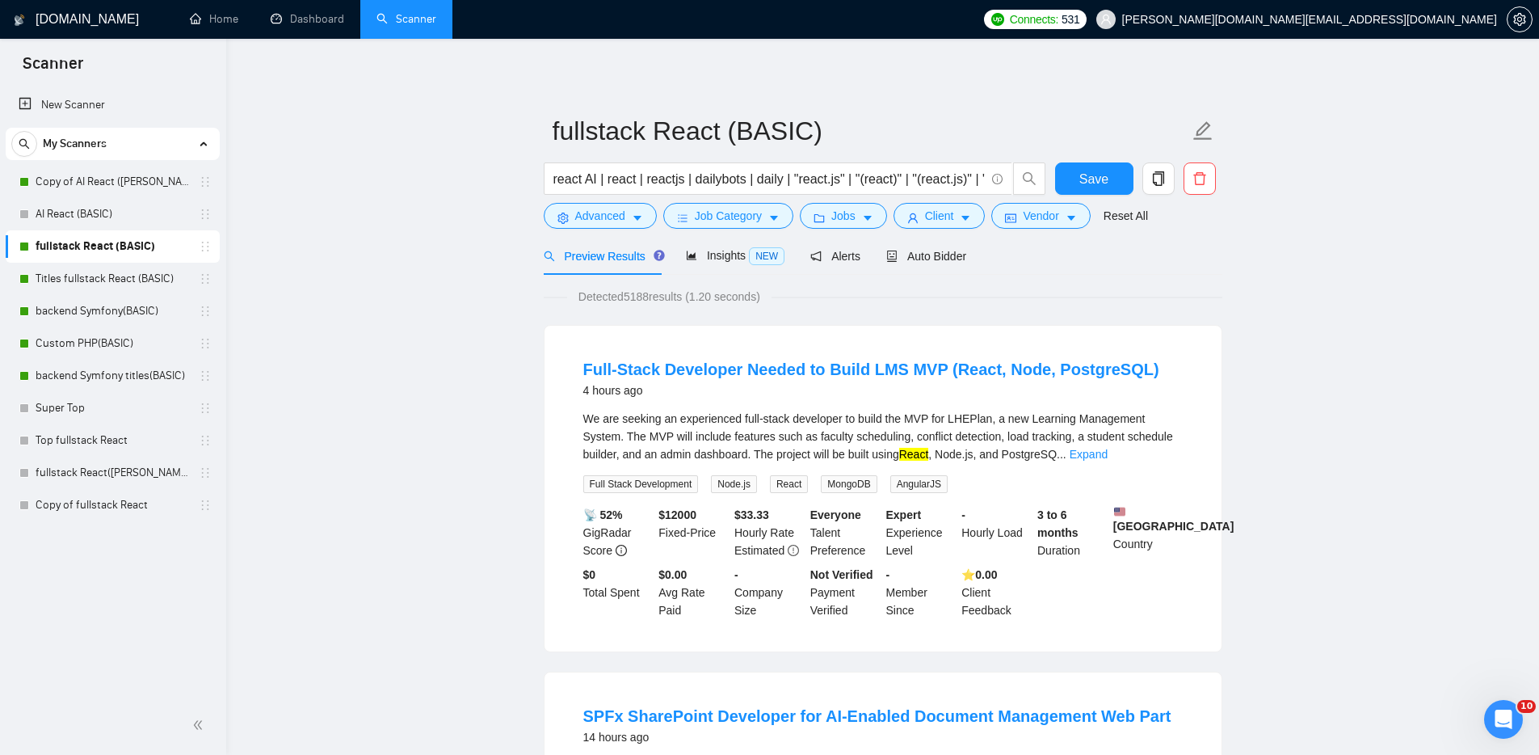
drag, startPoint x: 426, startPoint y: 349, endPoint x: 450, endPoint y: 345, distance: 24.6
click at [1090, 170] on span "Save" at bounding box center [1094, 179] width 29 height 20
click at [854, 213] on span "Jobs" at bounding box center [843, 216] width 24 height 18
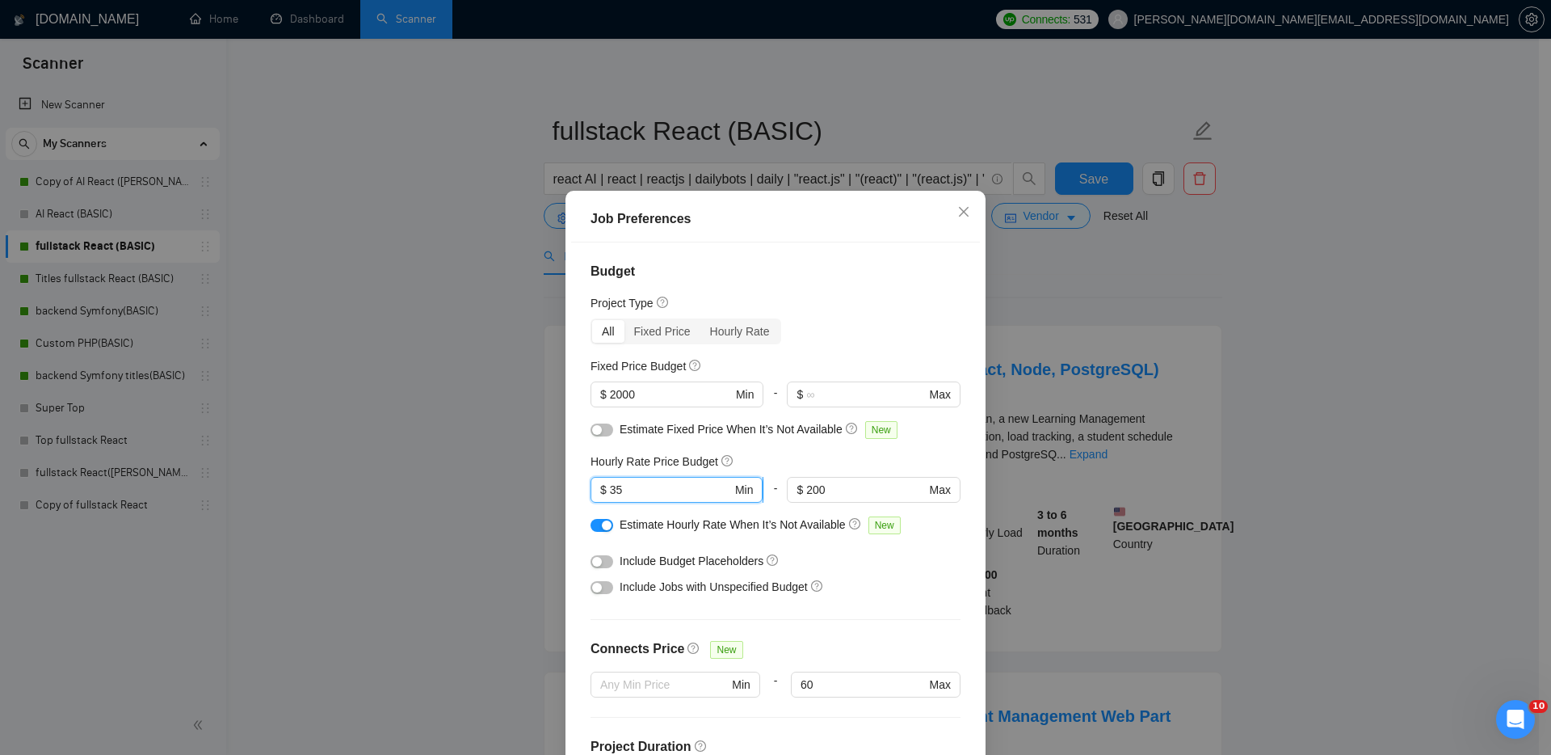
drag, startPoint x: 620, startPoint y: 486, endPoint x: 608, endPoint y: 483, distance: 12.4
click at [610, 483] on input "35" at bounding box center [671, 490] width 122 height 18
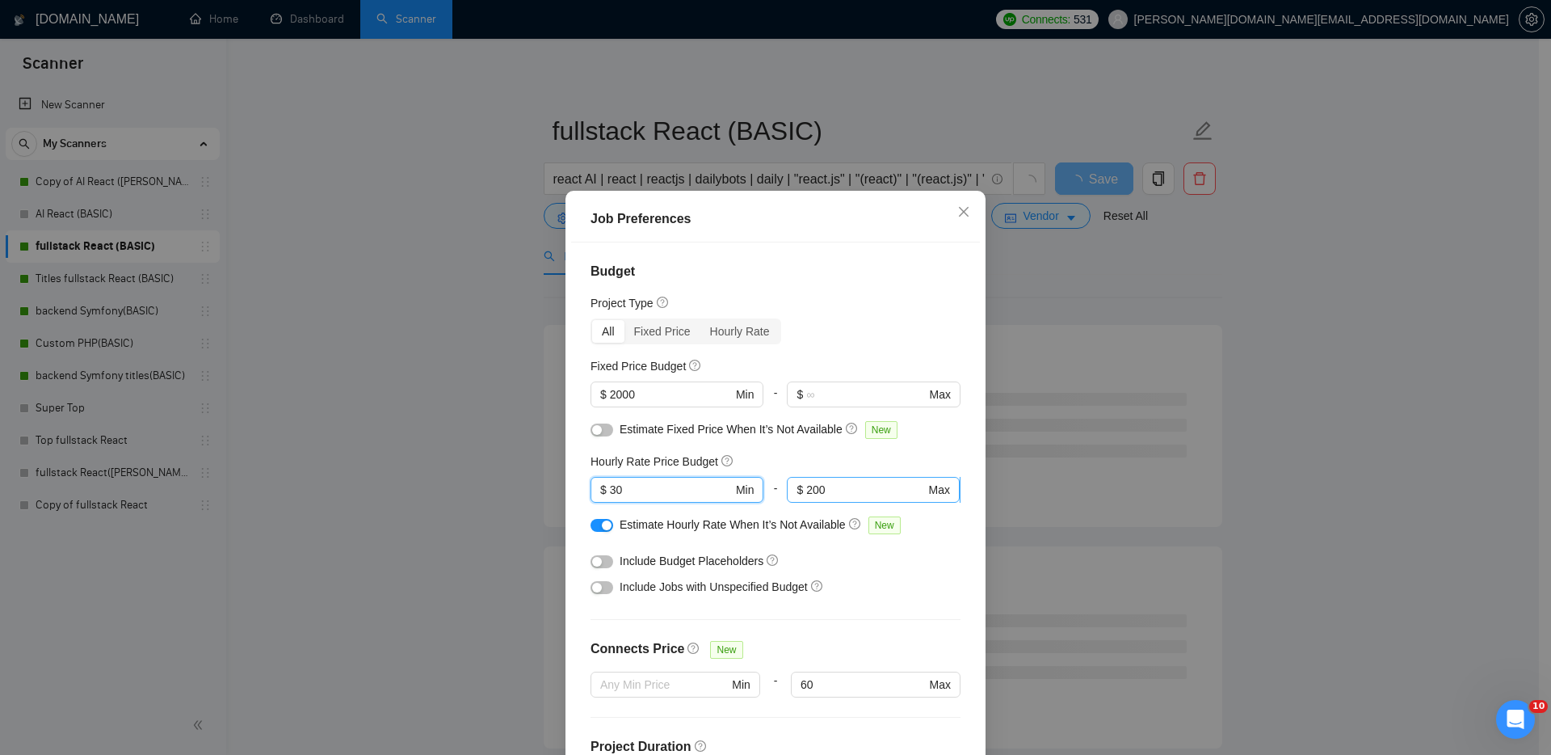
type input "30"
drag, startPoint x: 827, startPoint y: 487, endPoint x: 762, endPoint y: 485, distance: 65.5
click at [762, 485] on div "$ 30 Min - 200 $ 200 Max" at bounding box center [776, 496] width 370 height 39
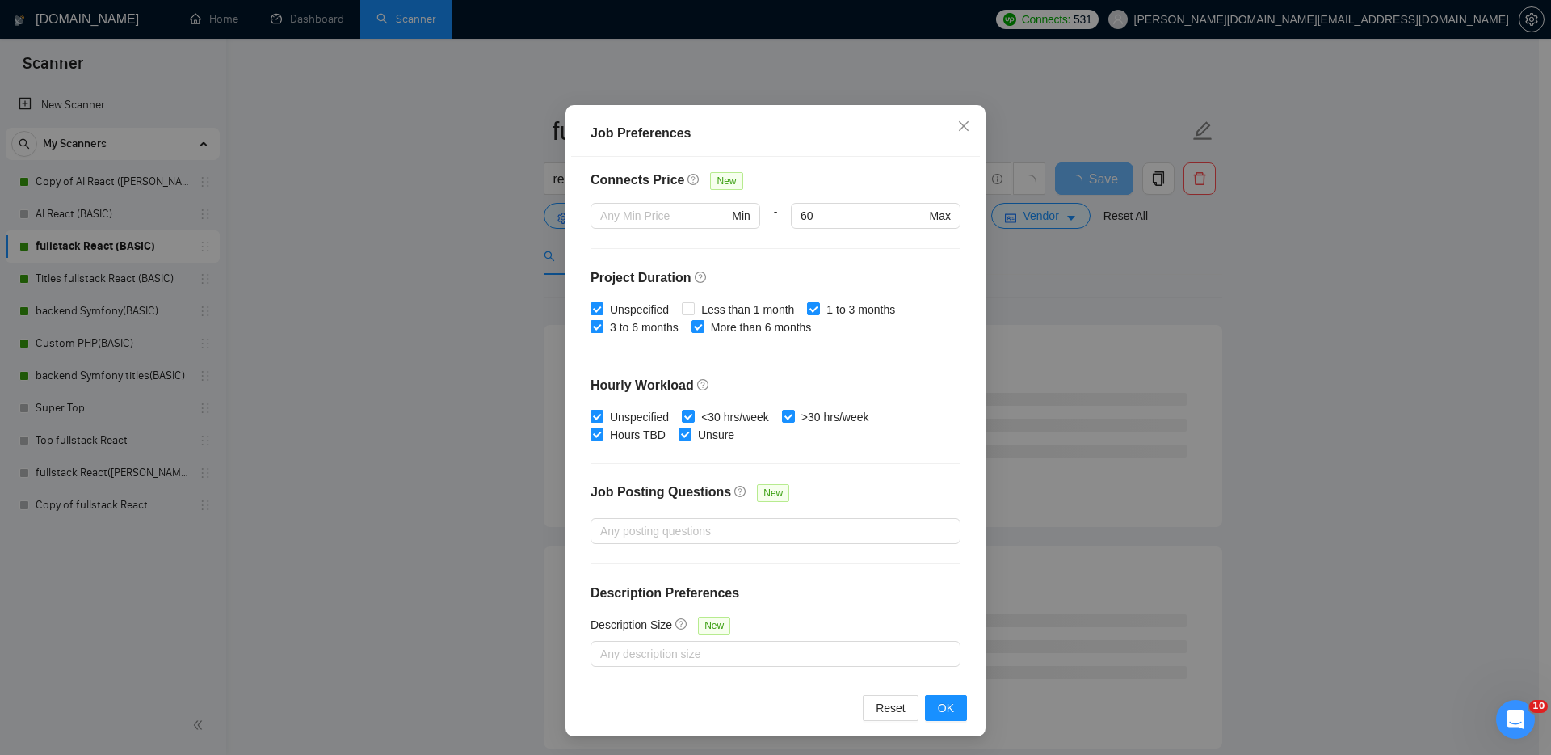
scroll to position [86, 0]
click at [945, 709] on span "OK" at bounding box center [946, 707] width 16 height 18
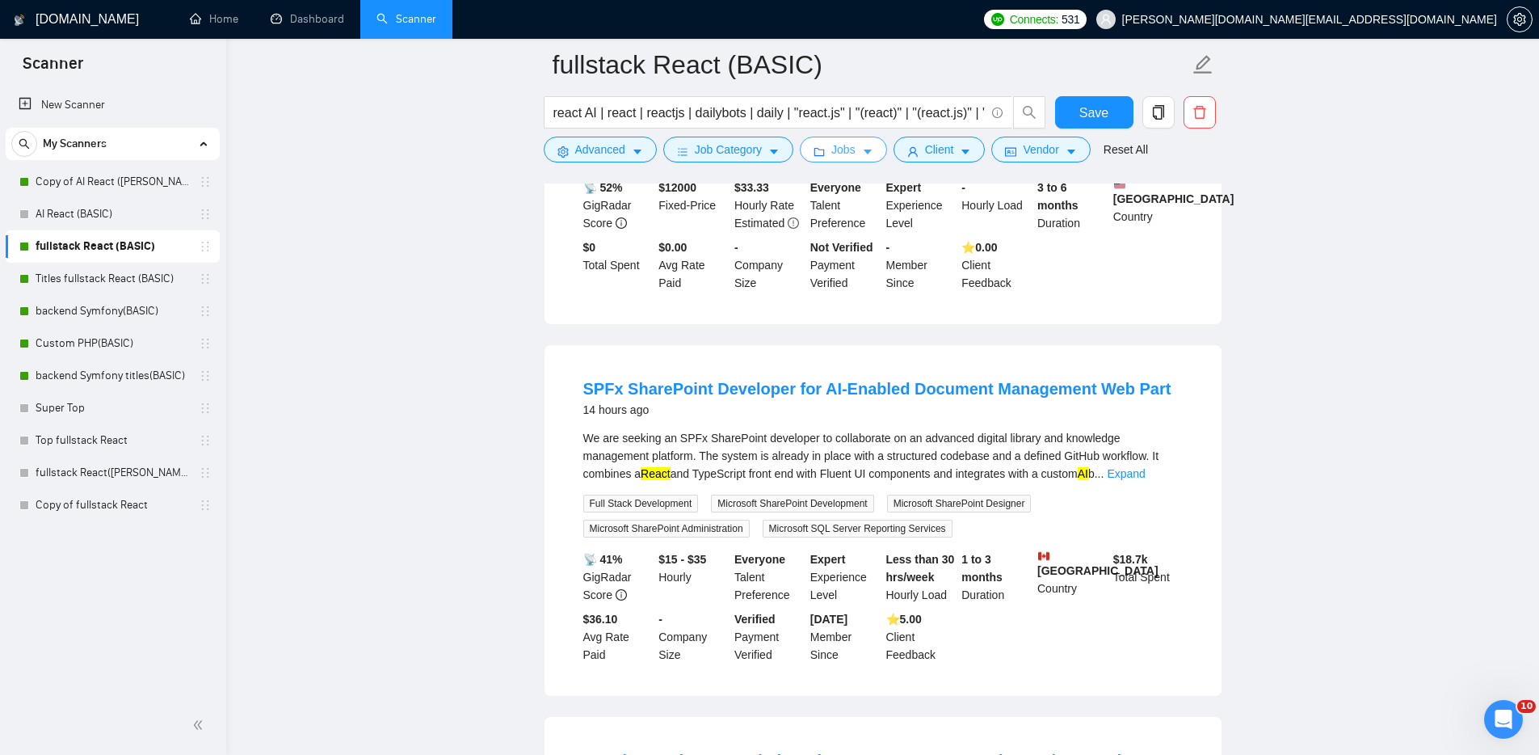
scroll to position [0, 0]
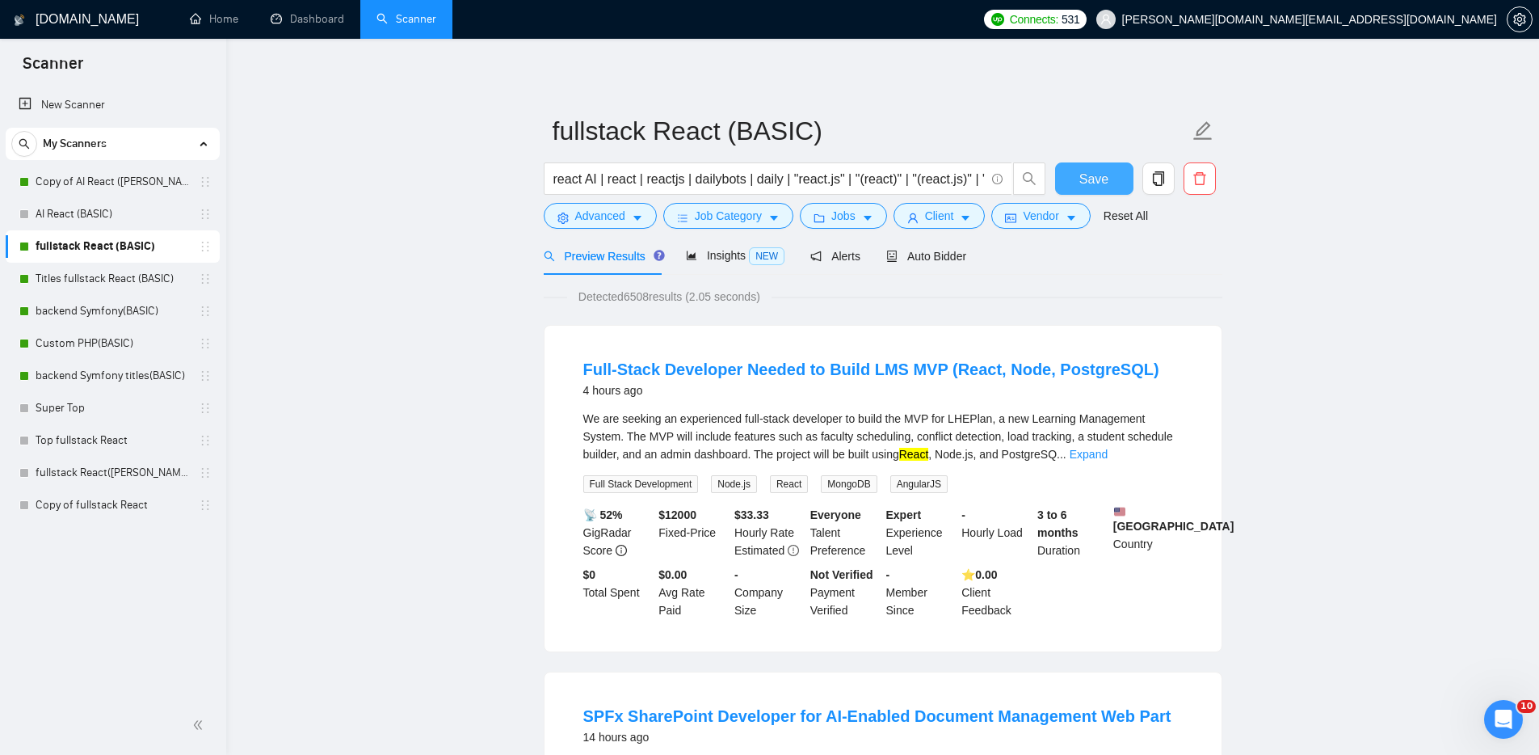
click at [1092, 175] on span "Save" at bounding box center [1094, 179] width 29 height 20
drag, startPoint x: 313, startPoint y: 15, endPoint x: 338, endPoint y: 48, distance: 41.5
click at [314, 15] on link "Dashboard" at bounding box center [308, 19] width 74 height 14
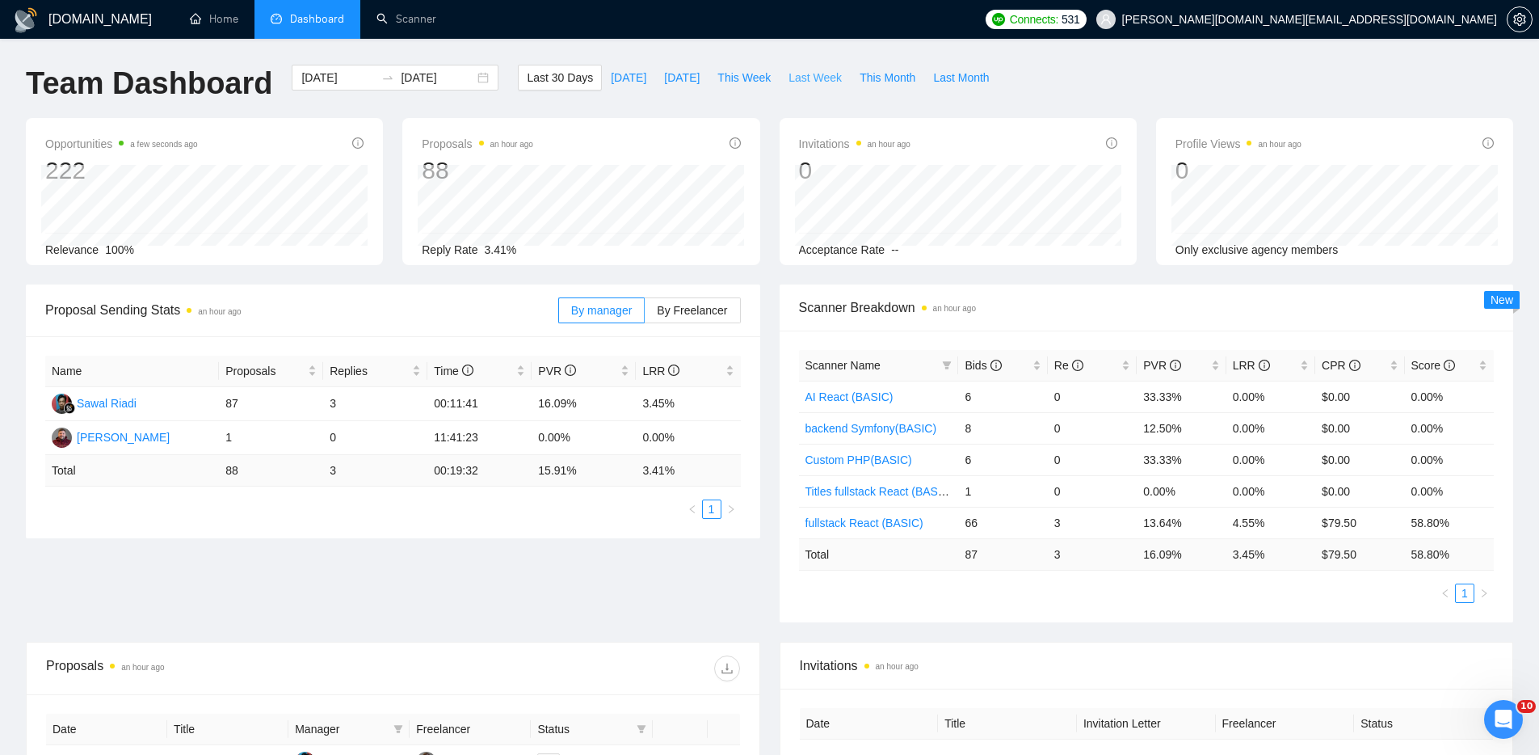
click at [820, 75] on span "Last Week" at bounding box center [815, 78] width 53 height 18
type input "[DATE]"
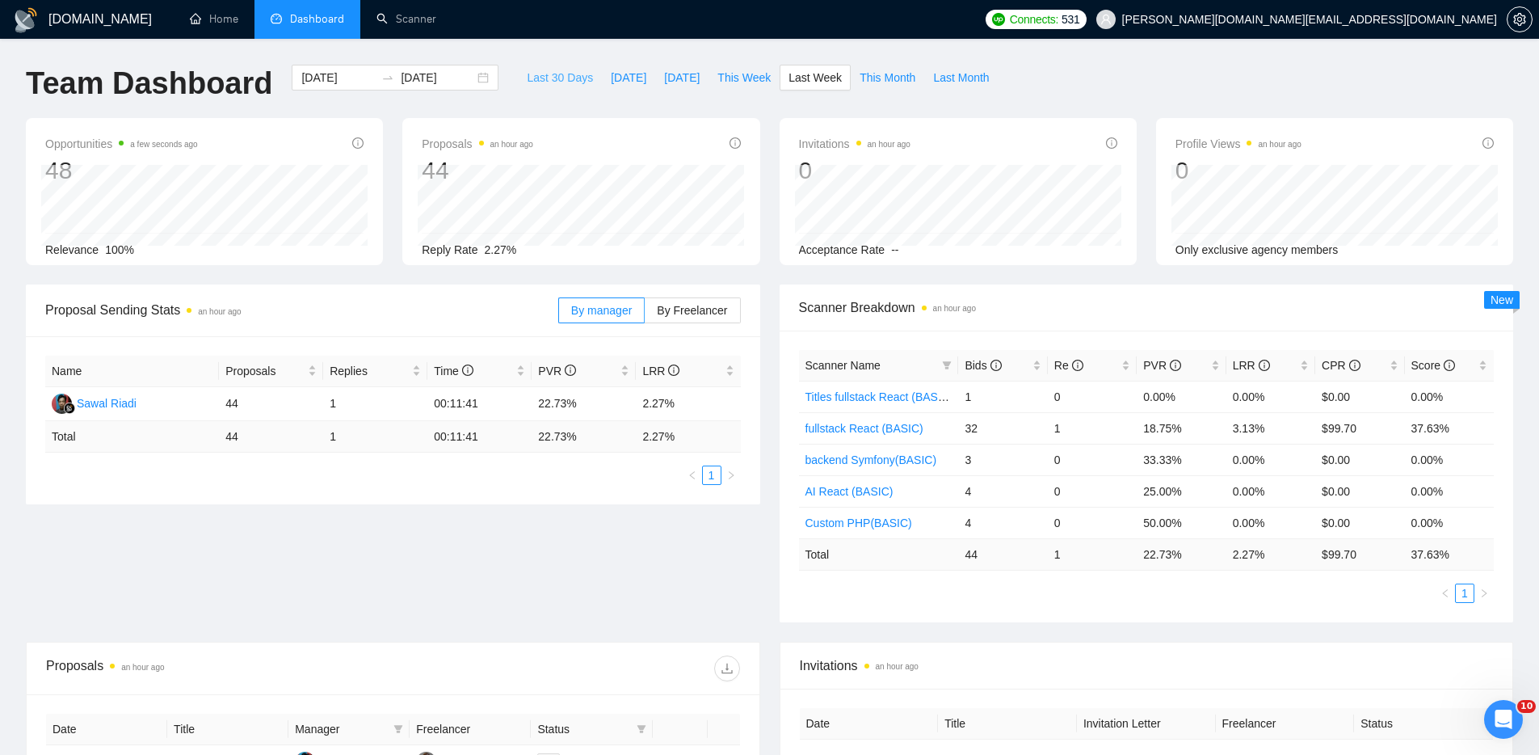
click at [553, 77] on span "Last 30 Days" at bounding box center [560, 78] width 66 height 18
type input "[DATE]"
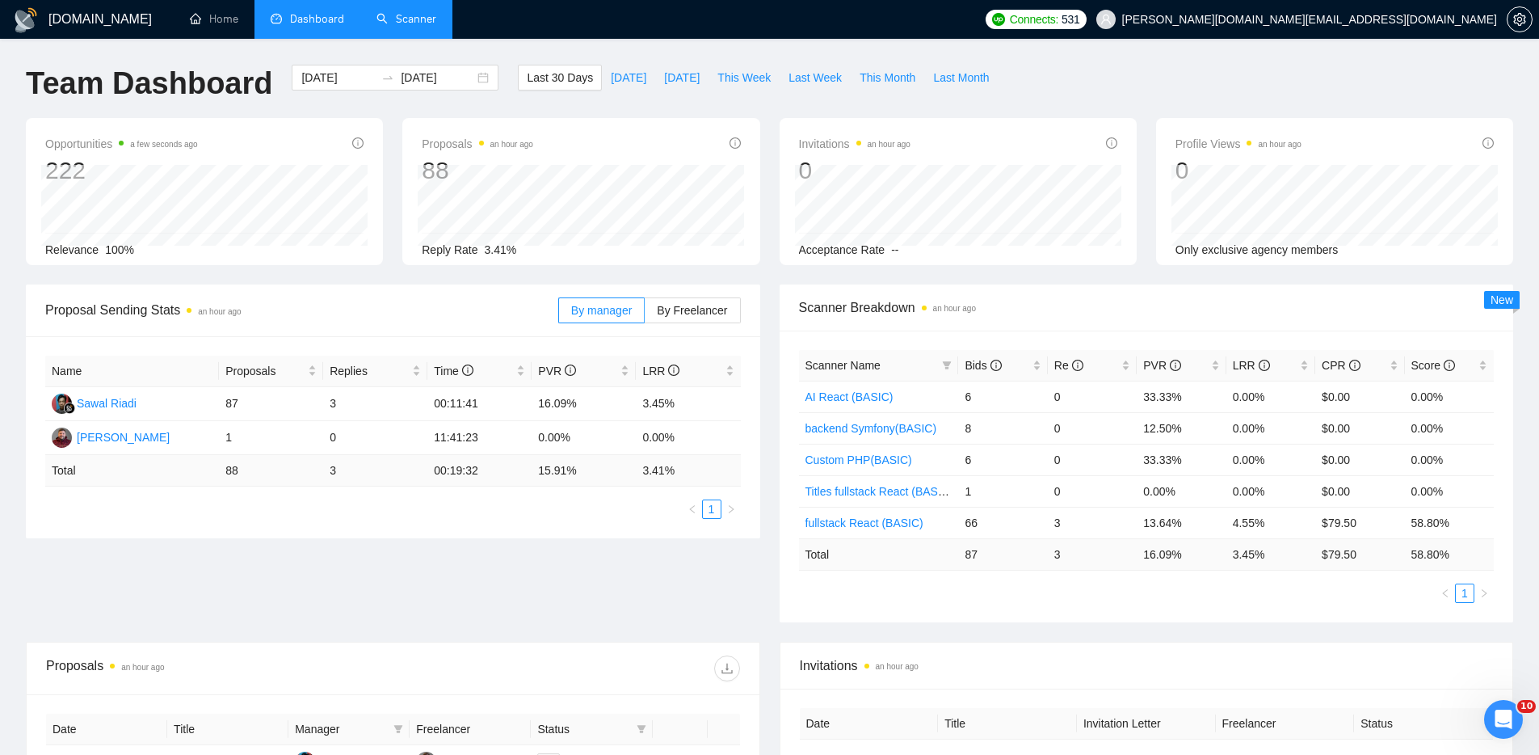
click at [403, 18] on link "Scanner" at bounding box center [407, 19] width 60 height 14
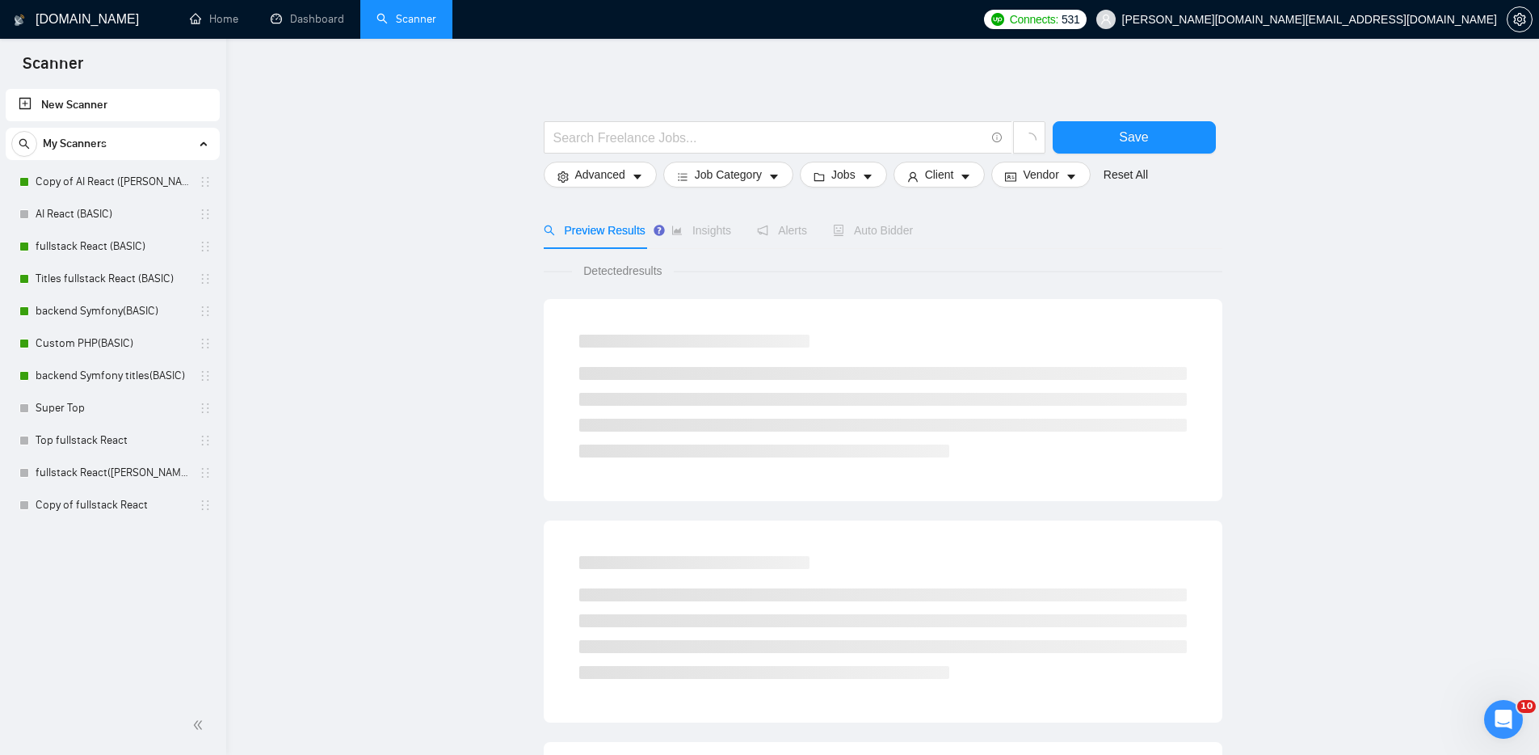
click at [414, 448] on main "Save Advanced Job Category Jobs Client Vendor Reset All Preview Results Insight…" at bounding box center [882, 726] width 1261 height 1322
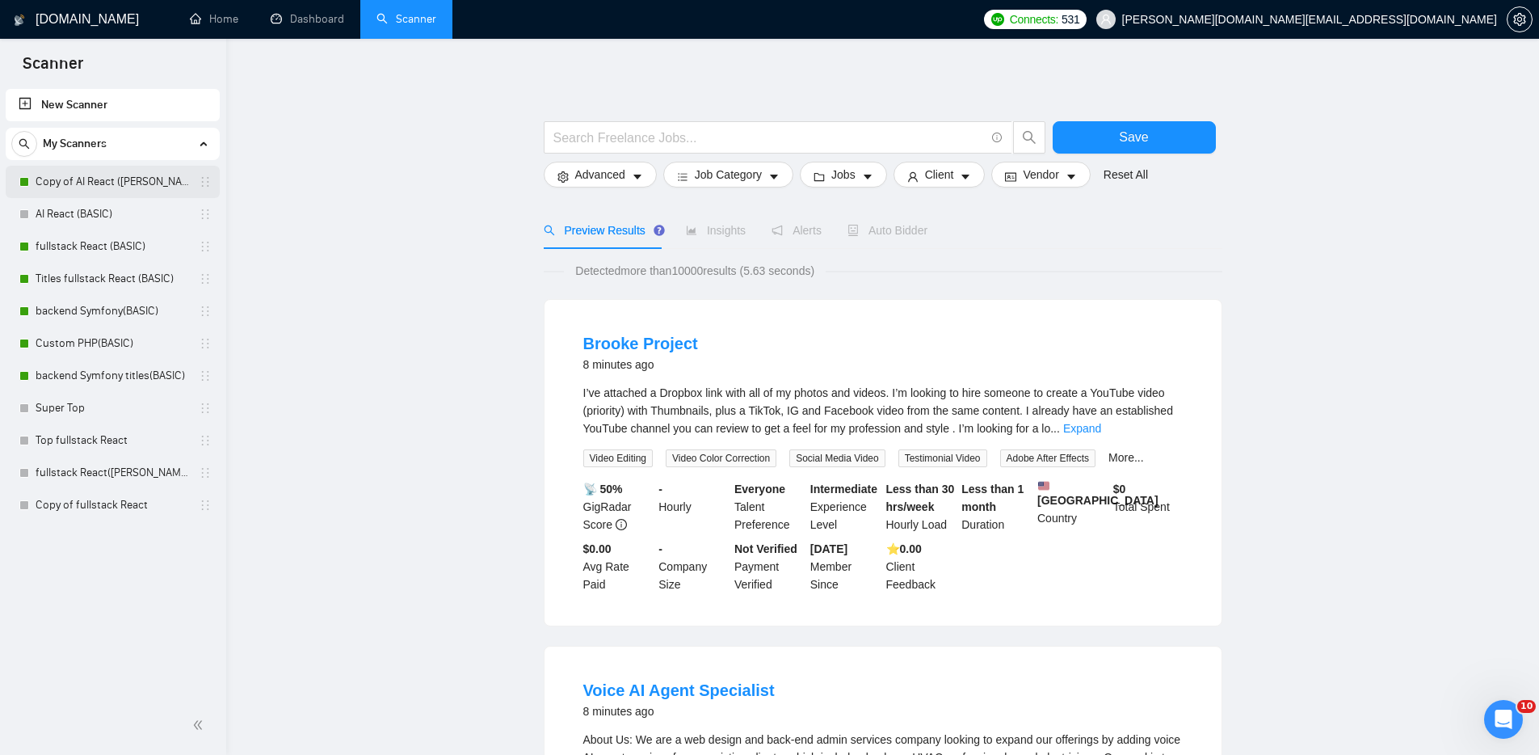
click at [106, 181] on link "Copy of AI React ([PERSON_NAME])" at bounding box center [113, 182] width 154 height 32
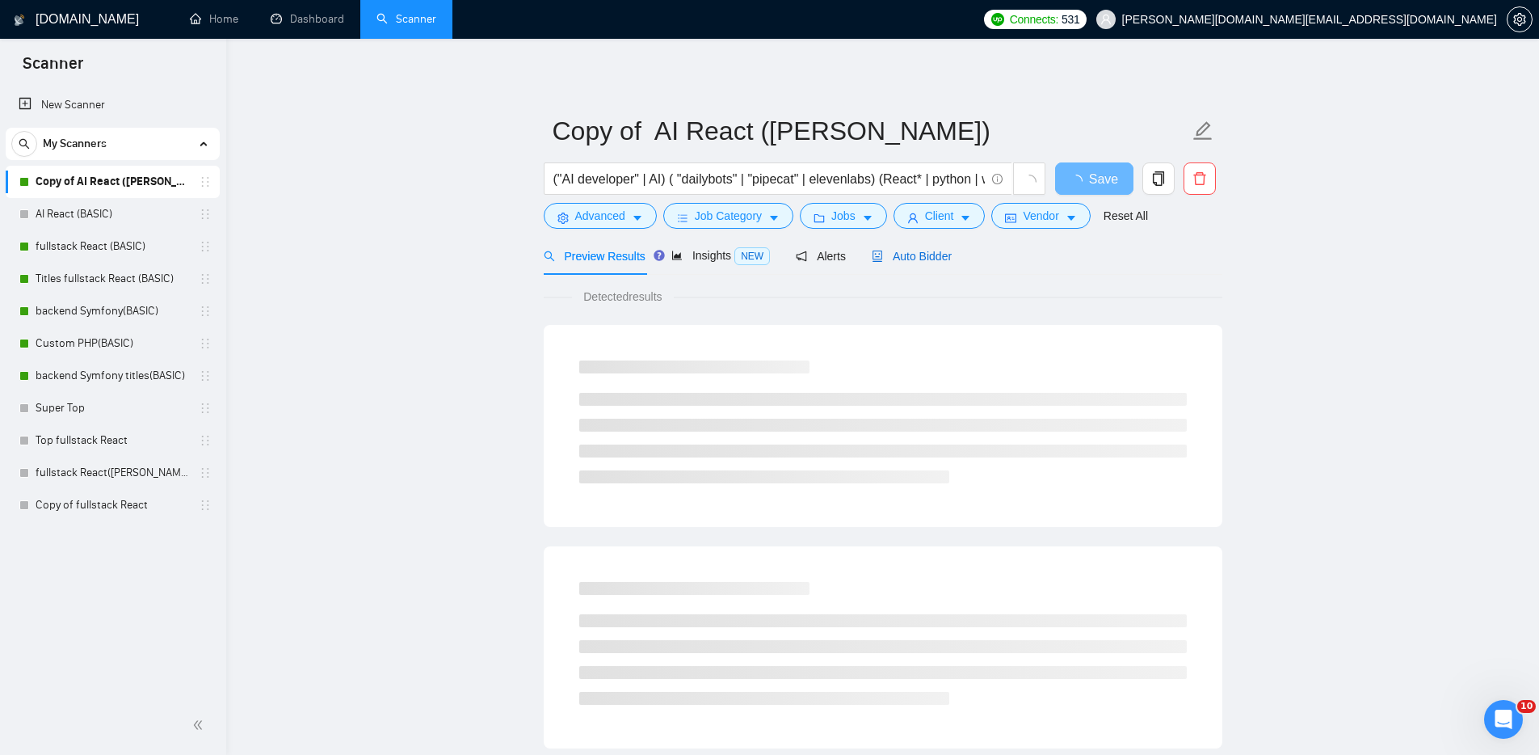
click at [947, 257] on span "Auto Bidder" at bounding box center [912, 256] width 80 height 13
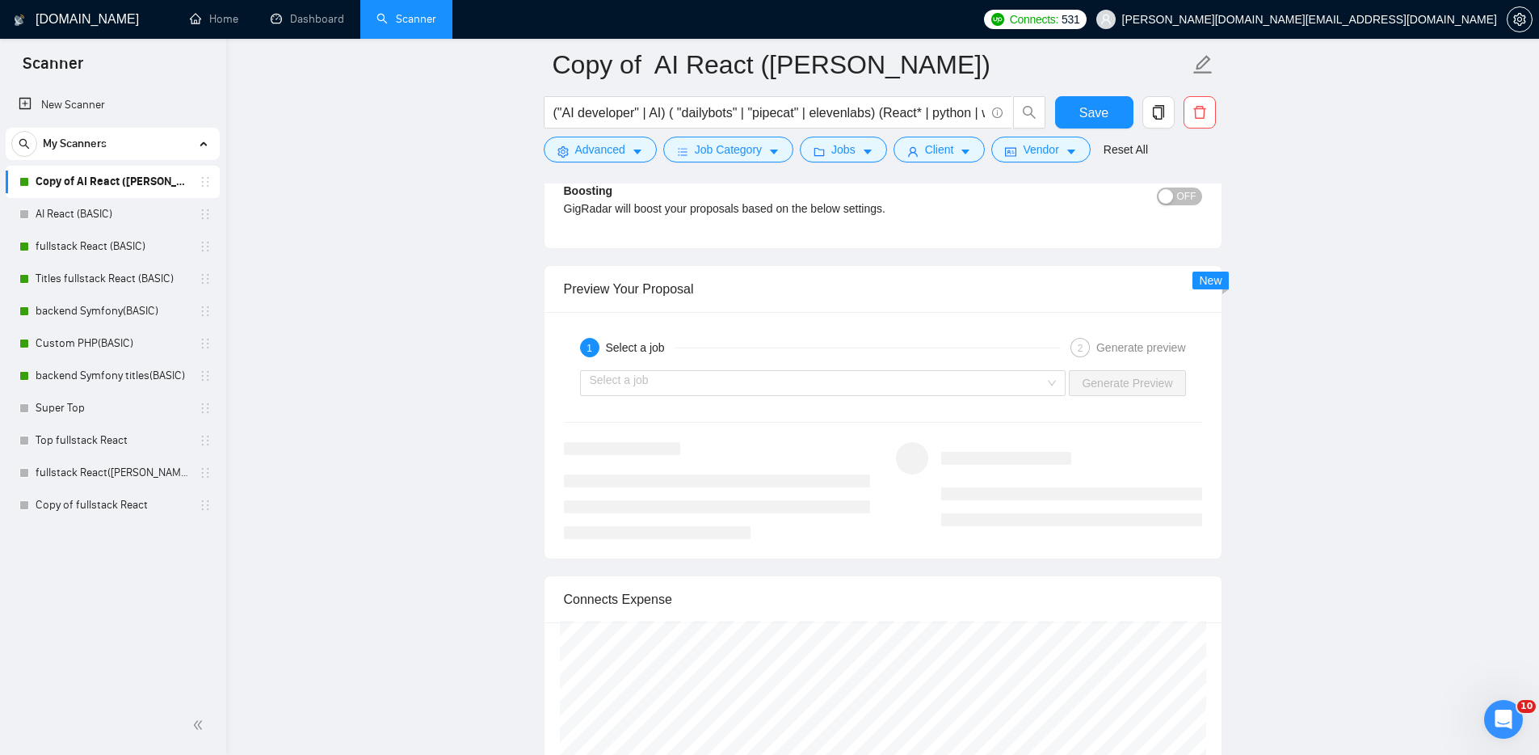
scroll to position [2906, 0]
click at [1023, 377] on input "search" at bounding box center [818, 384] width 456 height 24
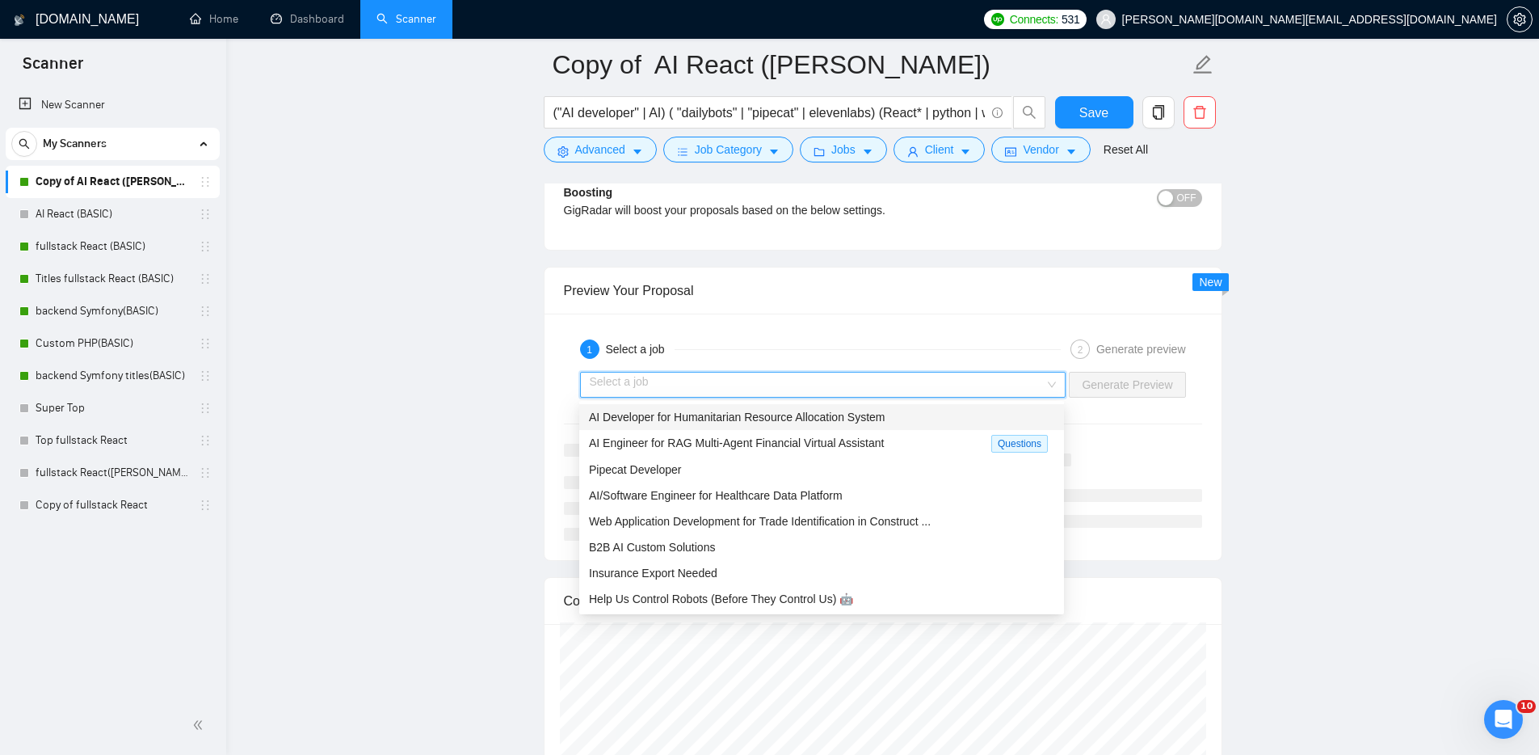
click at [738, 416] on span "AI Developer for Humanitarian Resource Allocation System" at bounding box center [737, 416] width 297 height 13
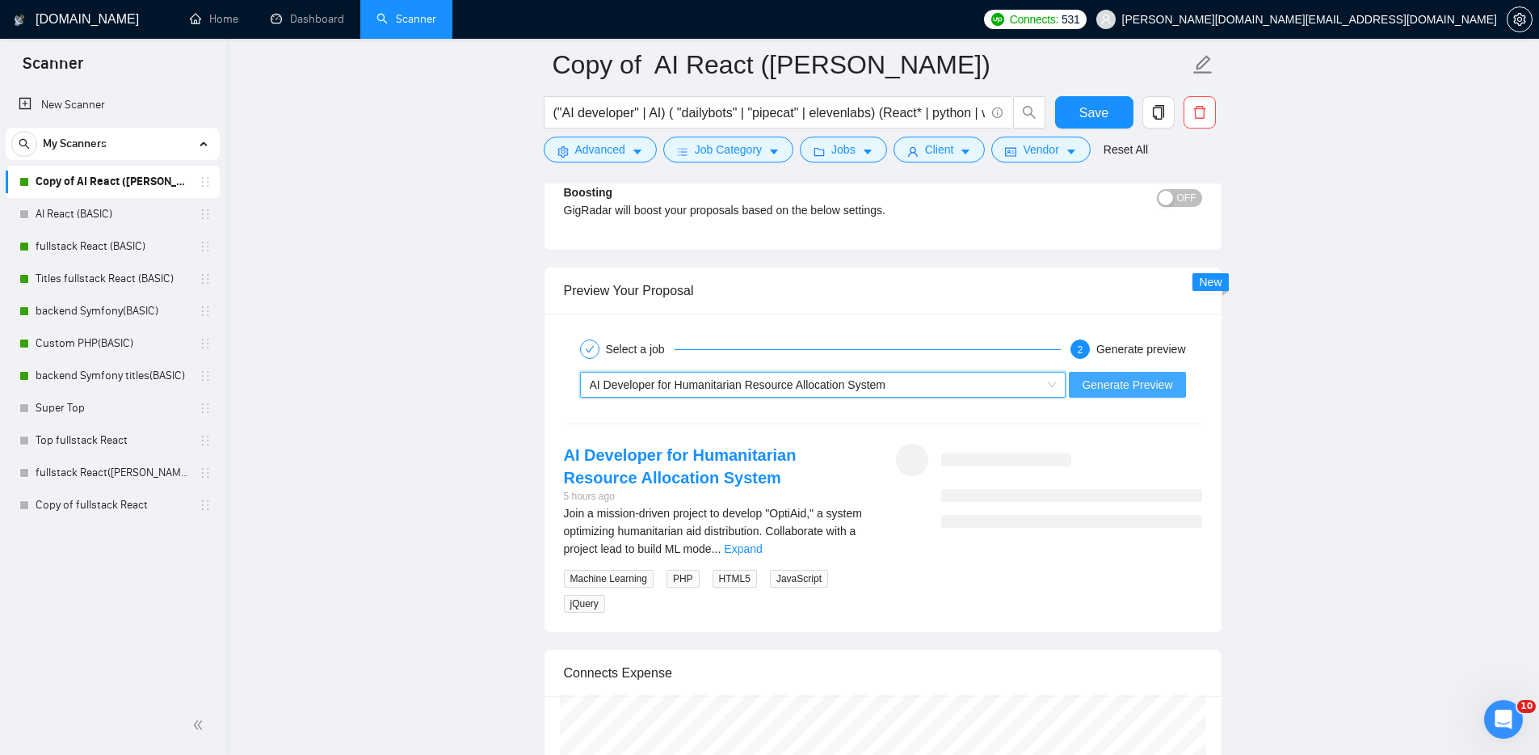
click at [1166, 383] on span "Generate Preview" at bounding box center [1127, 385] width 90 height 18
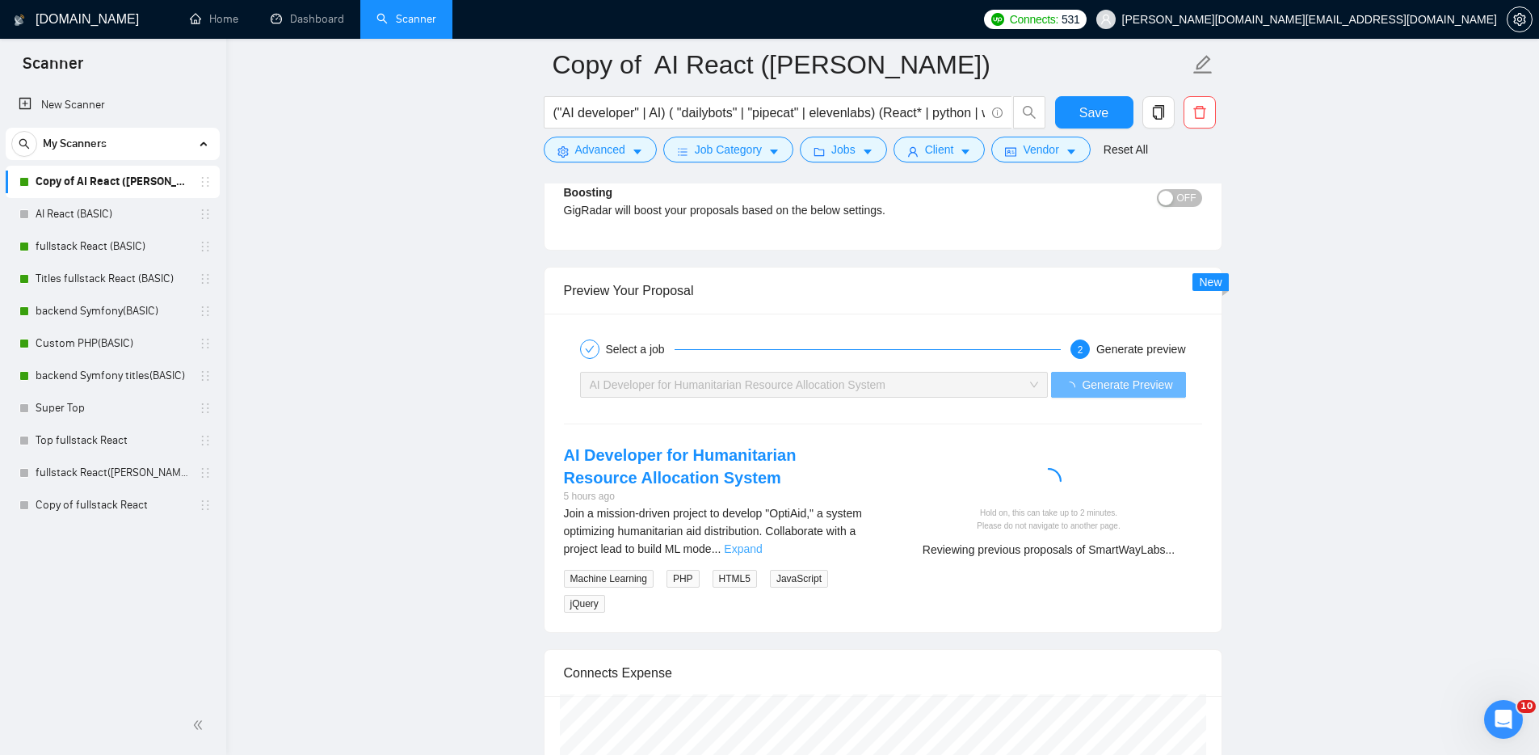
click at [762, 549] on link "Expand" at bounding box center [743, 548] width 38 height 13
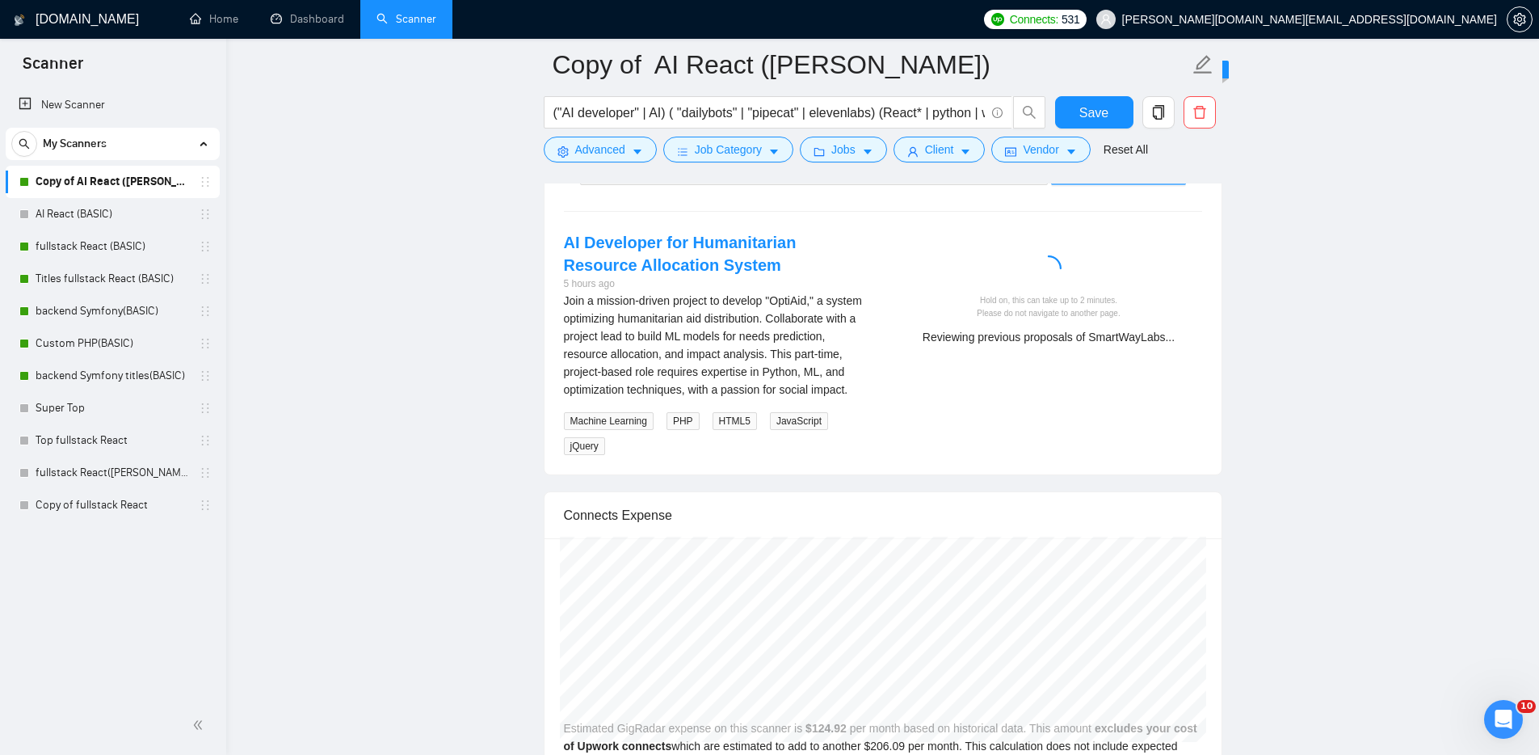
scroll to position [3127, 0]
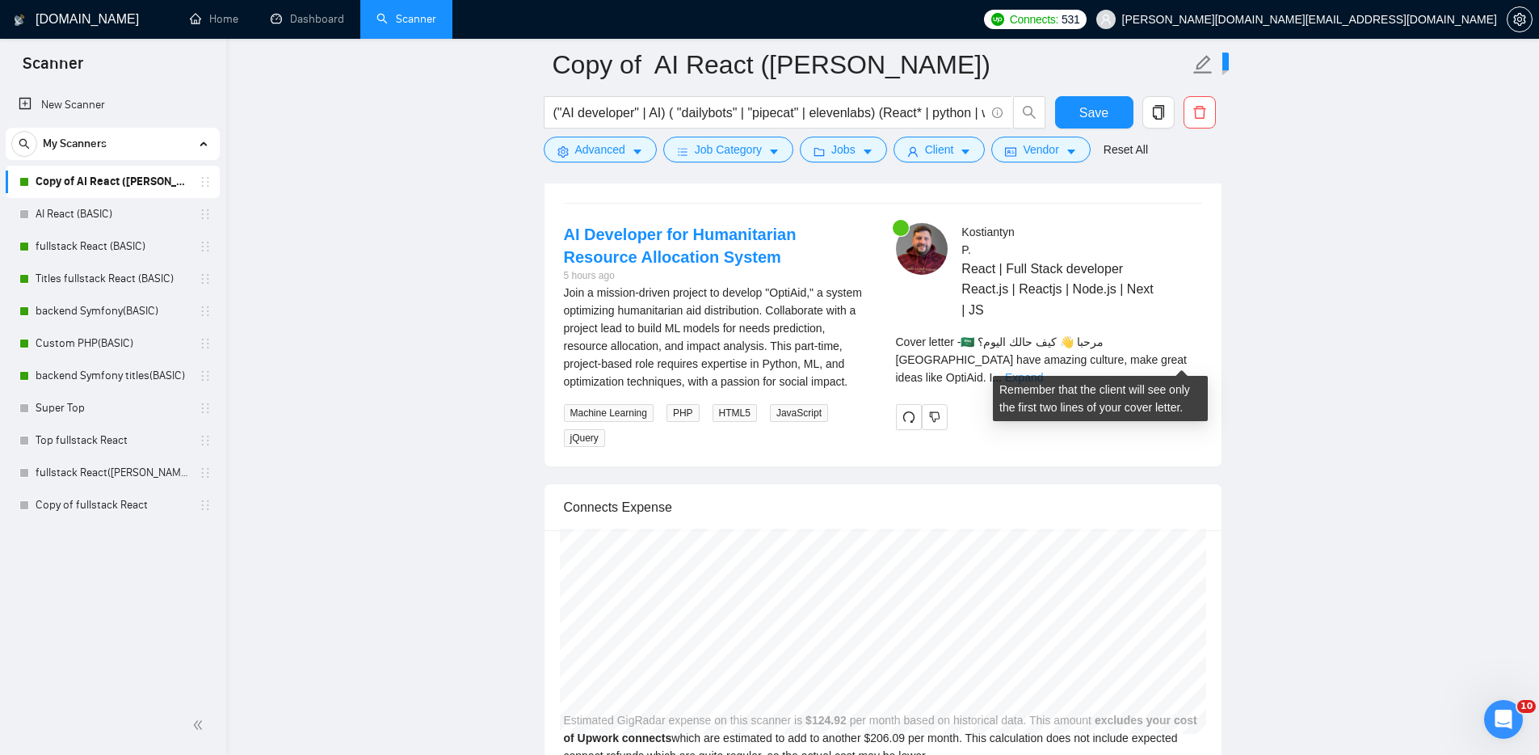
click at [1043, 371] on link "Expand" at bounding box center [1024, 377] width 38 height 13
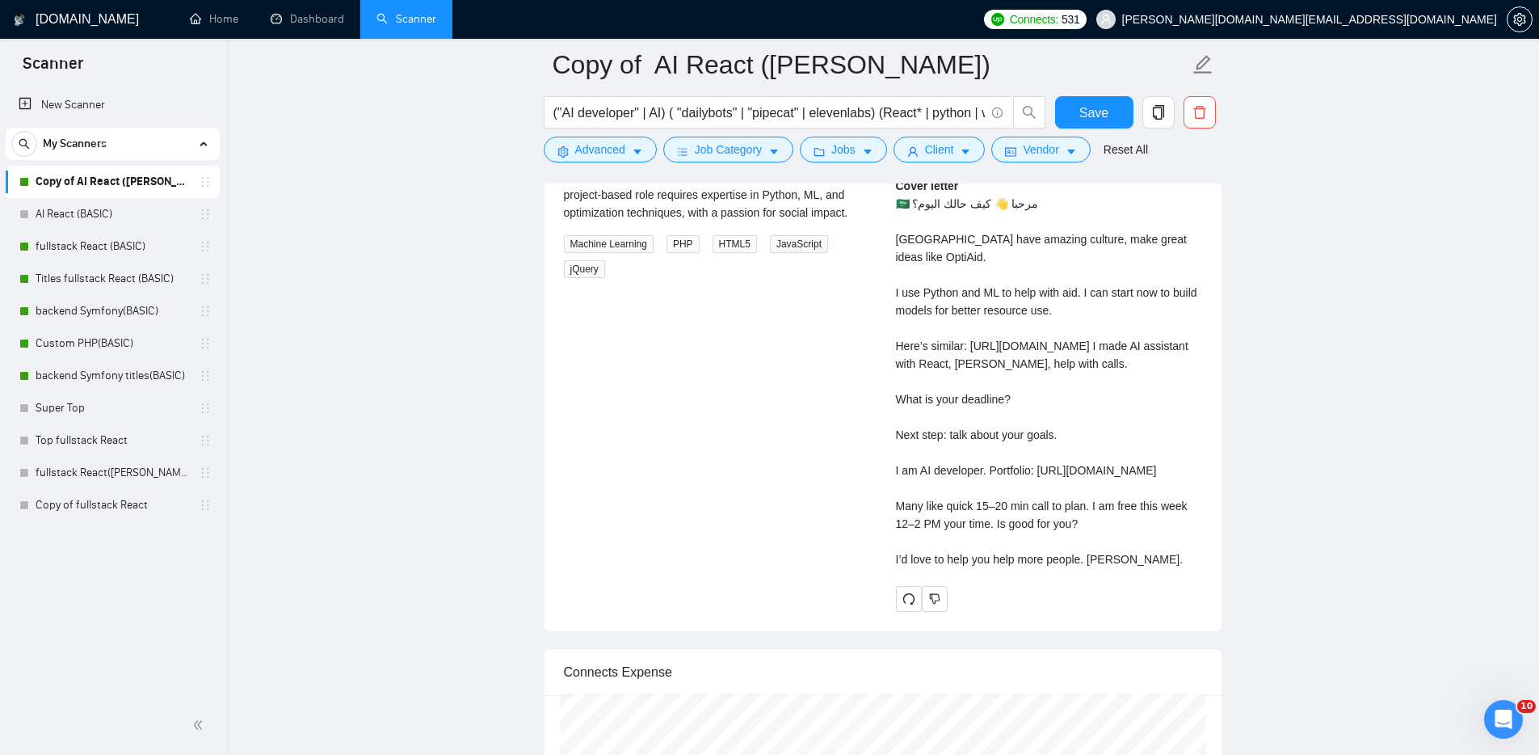
scroll to position [3343, 0]
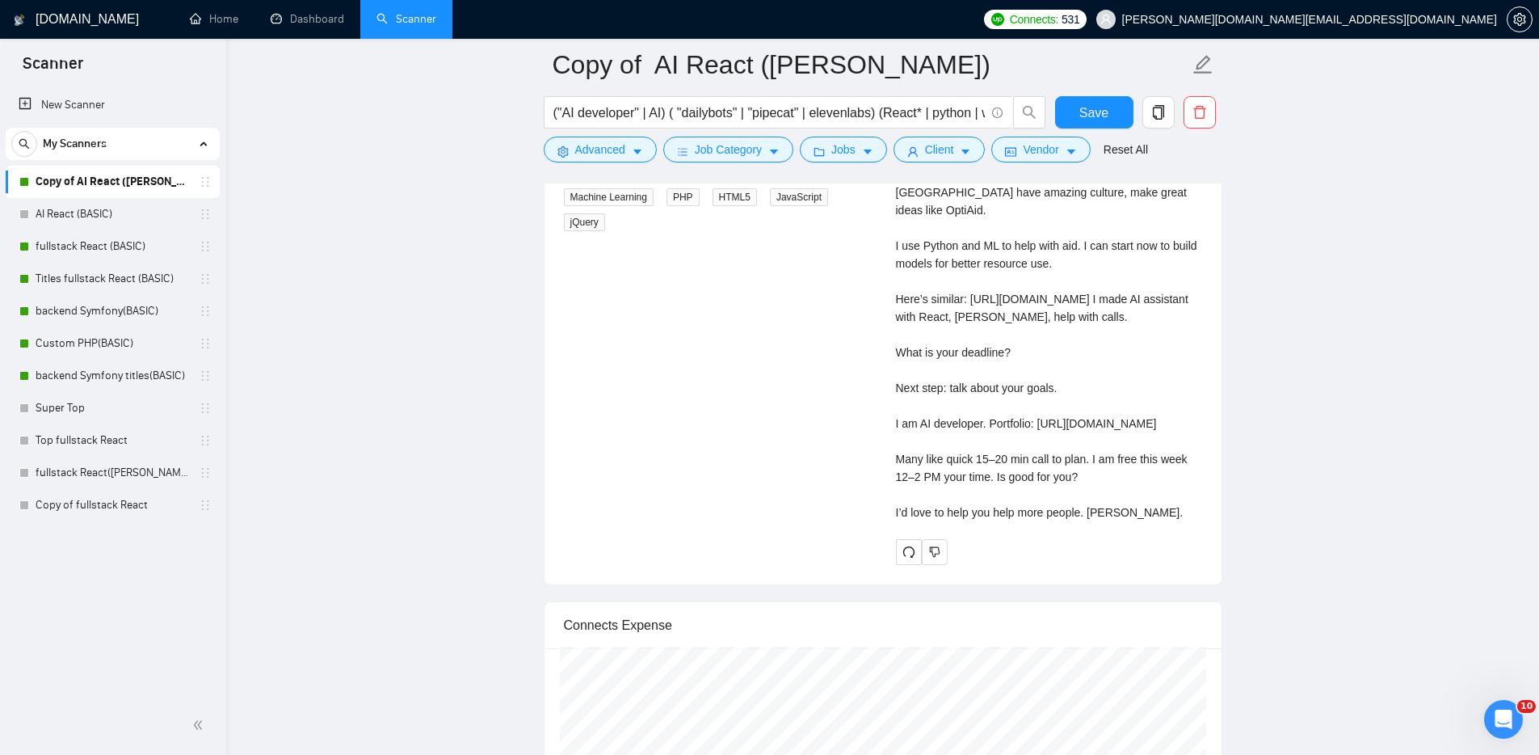
click at [947, 294] on div "Cover letter 🇸🇦 مرحبا 👋 كيف حالك اليوم؟ [GEOGRAPHIC_DATA] have amazing culture,…" at bounding box center [1049, 325] width 306 height 391
click at [936, 269] on div at bounding box center [936, 269] width 0 height 0
click at [1120, 362] on div "Cover letter 🇸🇦 مرحبا 👋 كيف حالك اليوم؟ [GEOGRAPHIC_DATA] have amazing culture,…" at bounding box center [1049, 325] width 306 height 391
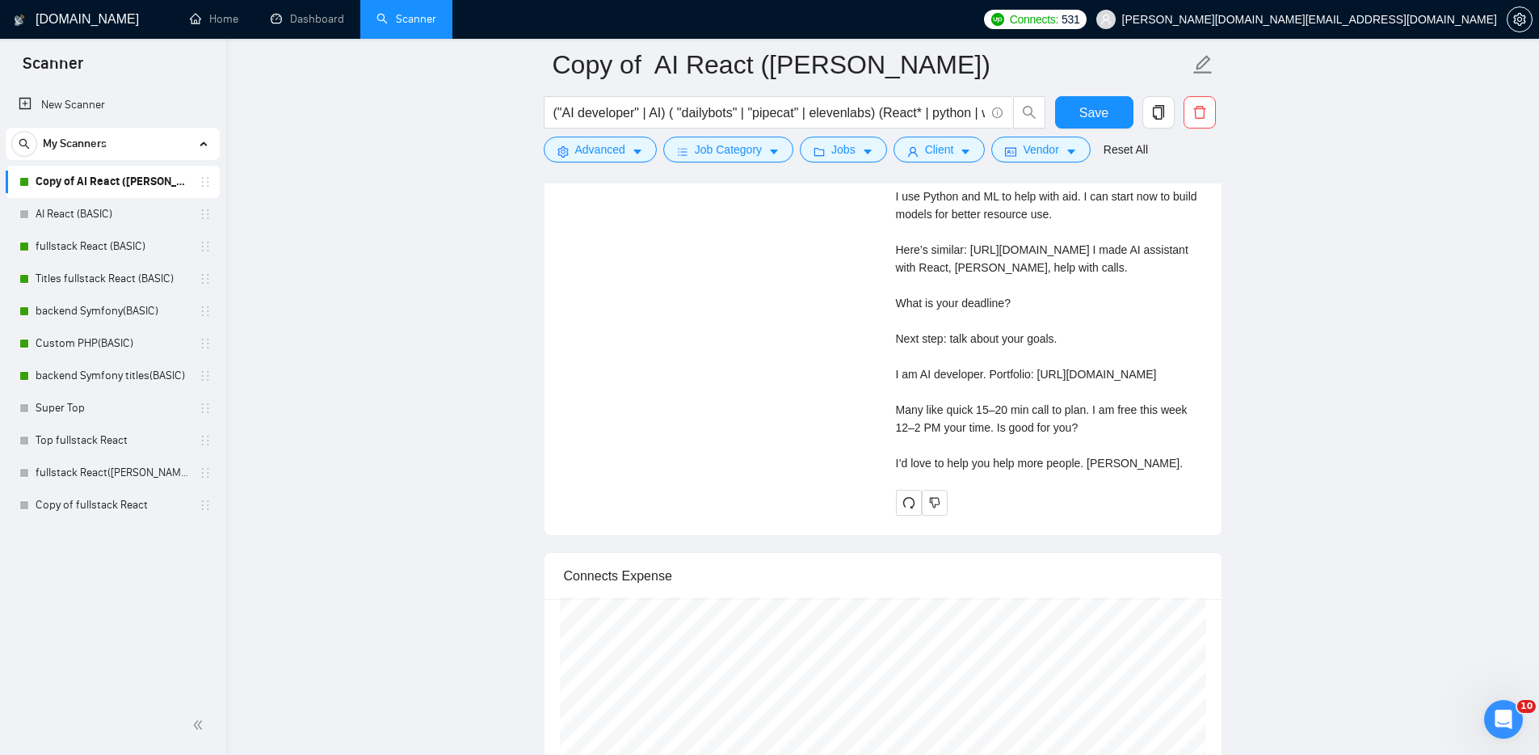
drag, startPoint x: 1097, startPoint y: 503, endPoint x: 891, endPoint y: 474, distance: 208.0
click at [891, 474] on div "Kostiantyn P . React | Full Stack developer React.js | Reactjs | Node.js | Next…" at bounding box center [1049, 236] width 332 height 557
click at [881, 451] on div at bounding box center [881, 451] width 0 height 0
drag, startPoint x: 999, startPoint y: 332, endPoint x: 905, endPoint y: 335, distance: 93.8
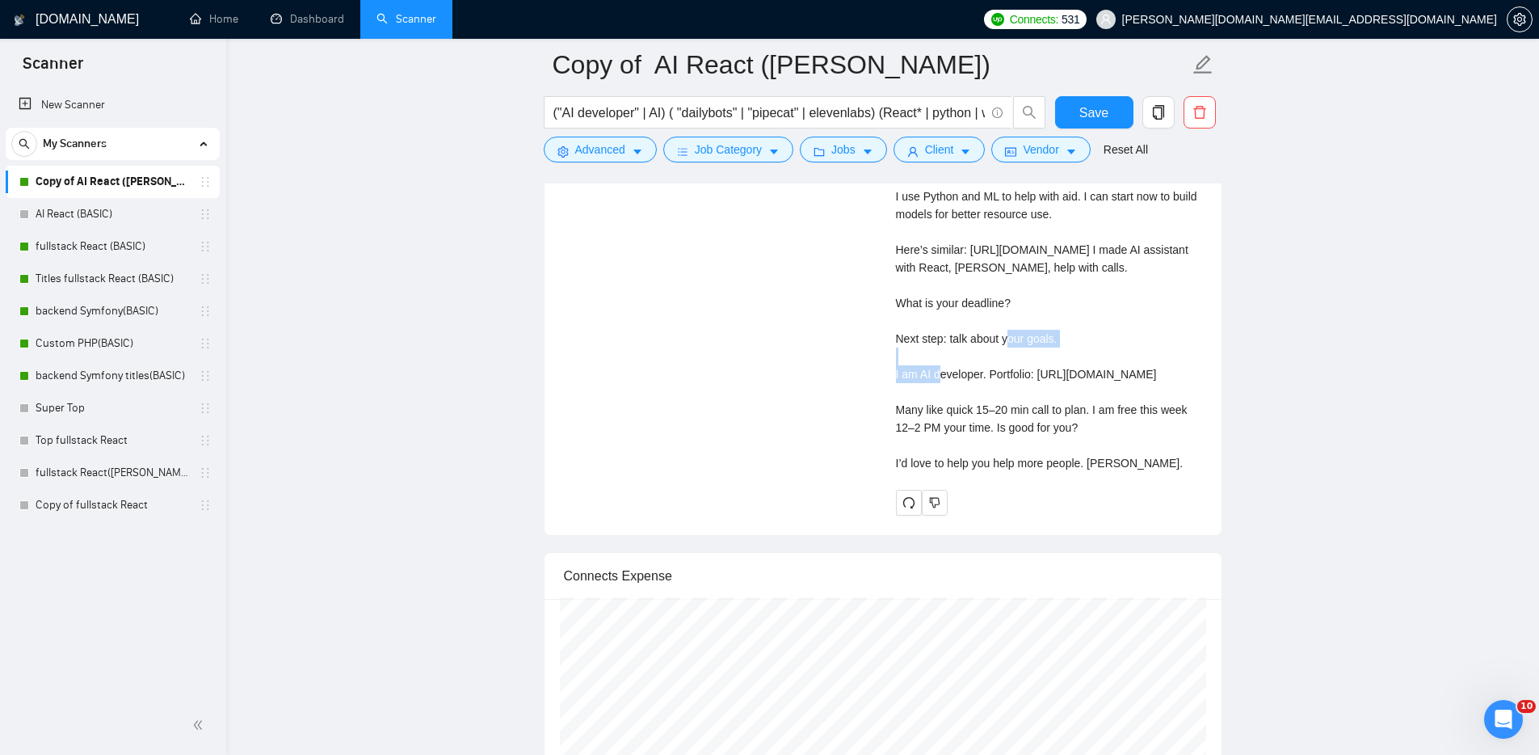
click at [905, 335] on div "Cover letter 🇸🇦 مرحبا 👋 كيف حالك اليوم؟ [GEOGRAPHIC_DATA] have amazing culture,…" at bounding box center [1049, 276] width 306 height 391
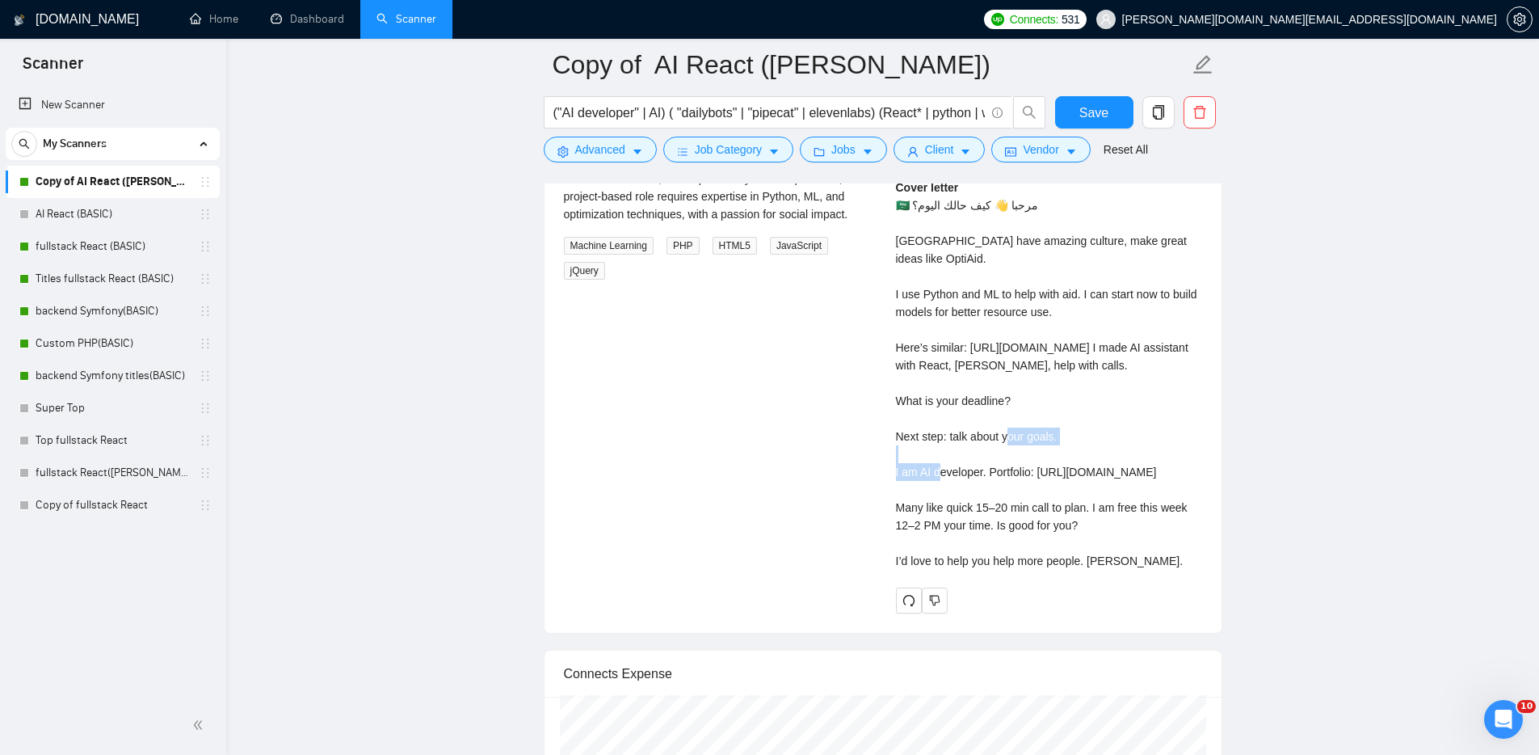
scroll to position [3313, 0]
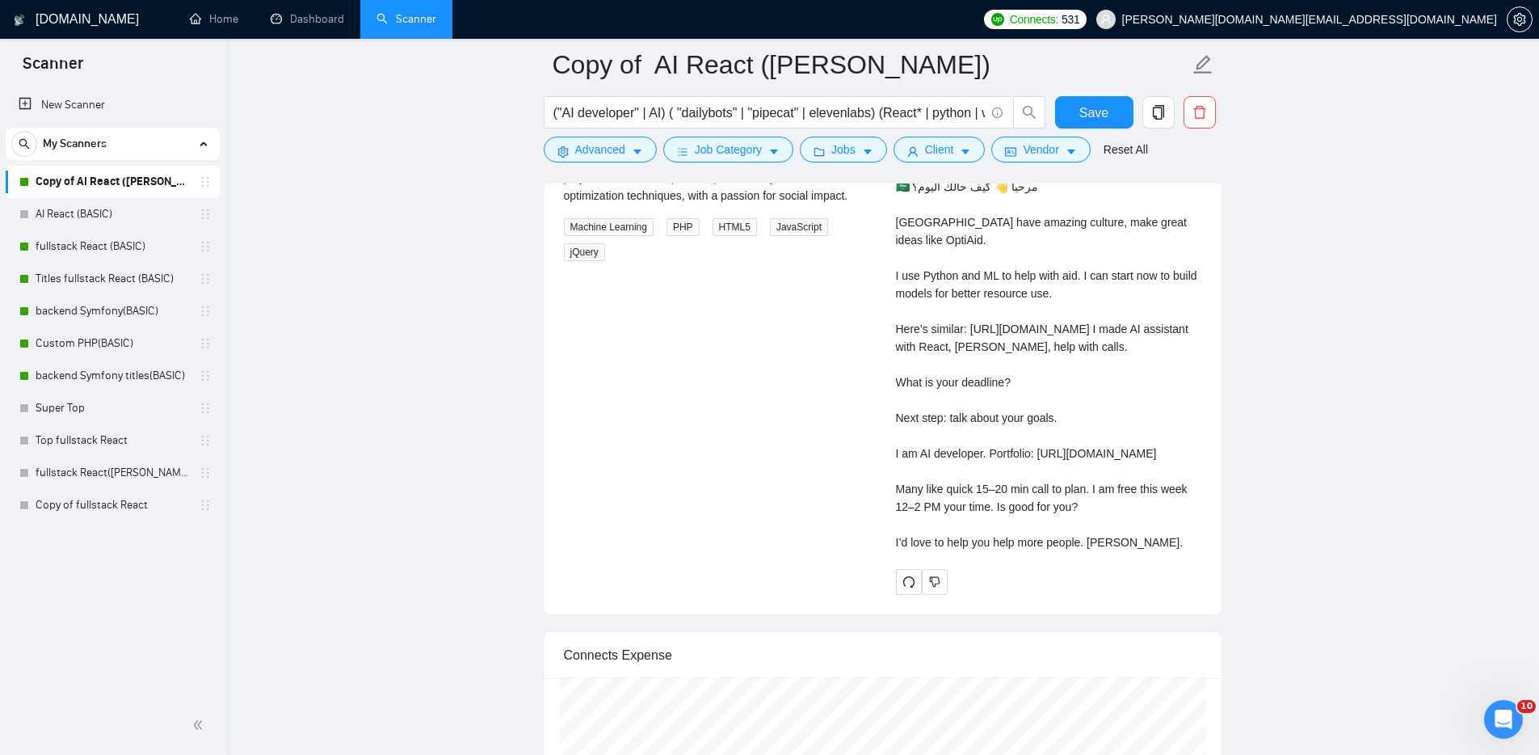
click at [1149, 442] on div "Cover letter 🇸🇦 مرحبا 👋 كيف حالك اليوم؟ [GEOGRAPHIC_DATA] have amazing culture,…" at bounding box center [1049, 355] width 306 height 391
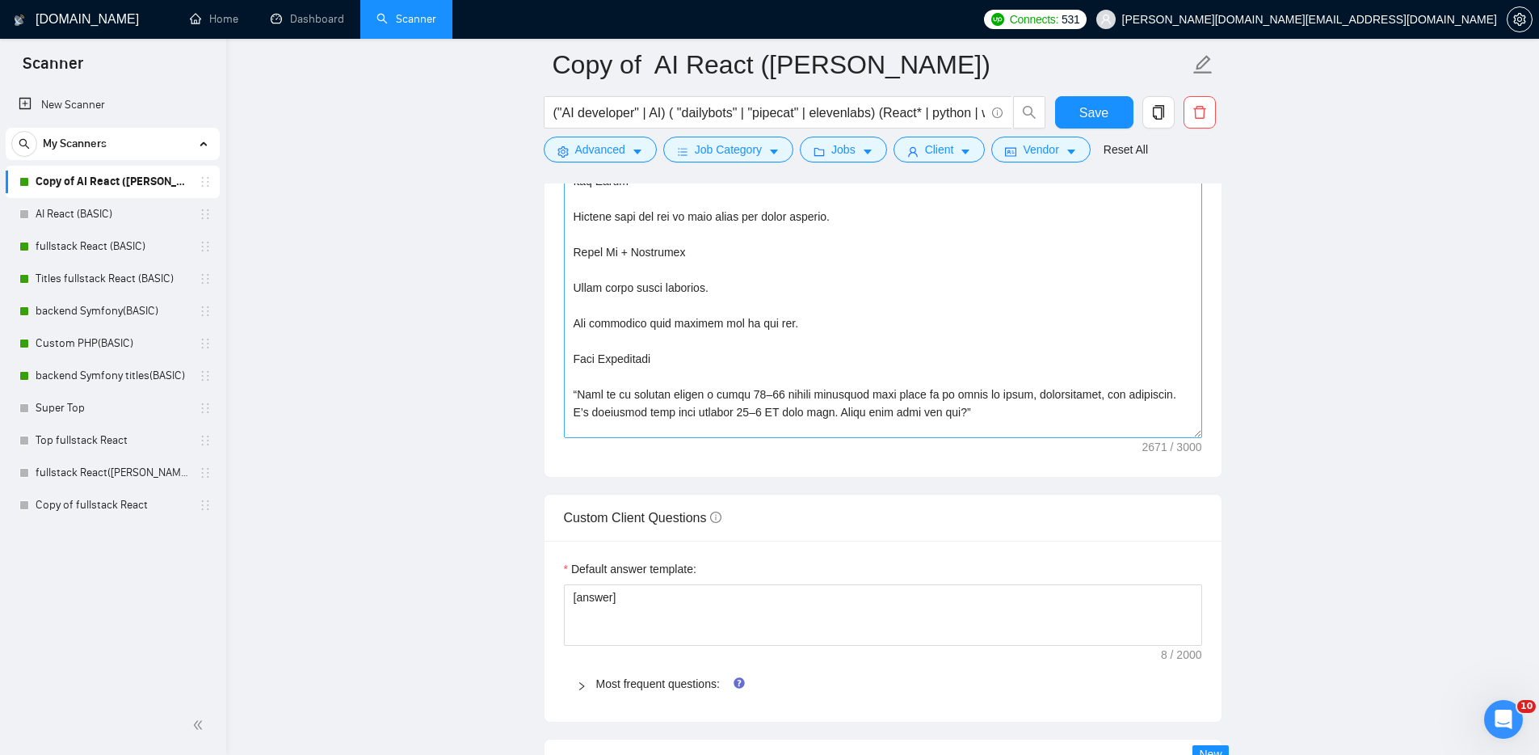
scroll to position [754, 0]
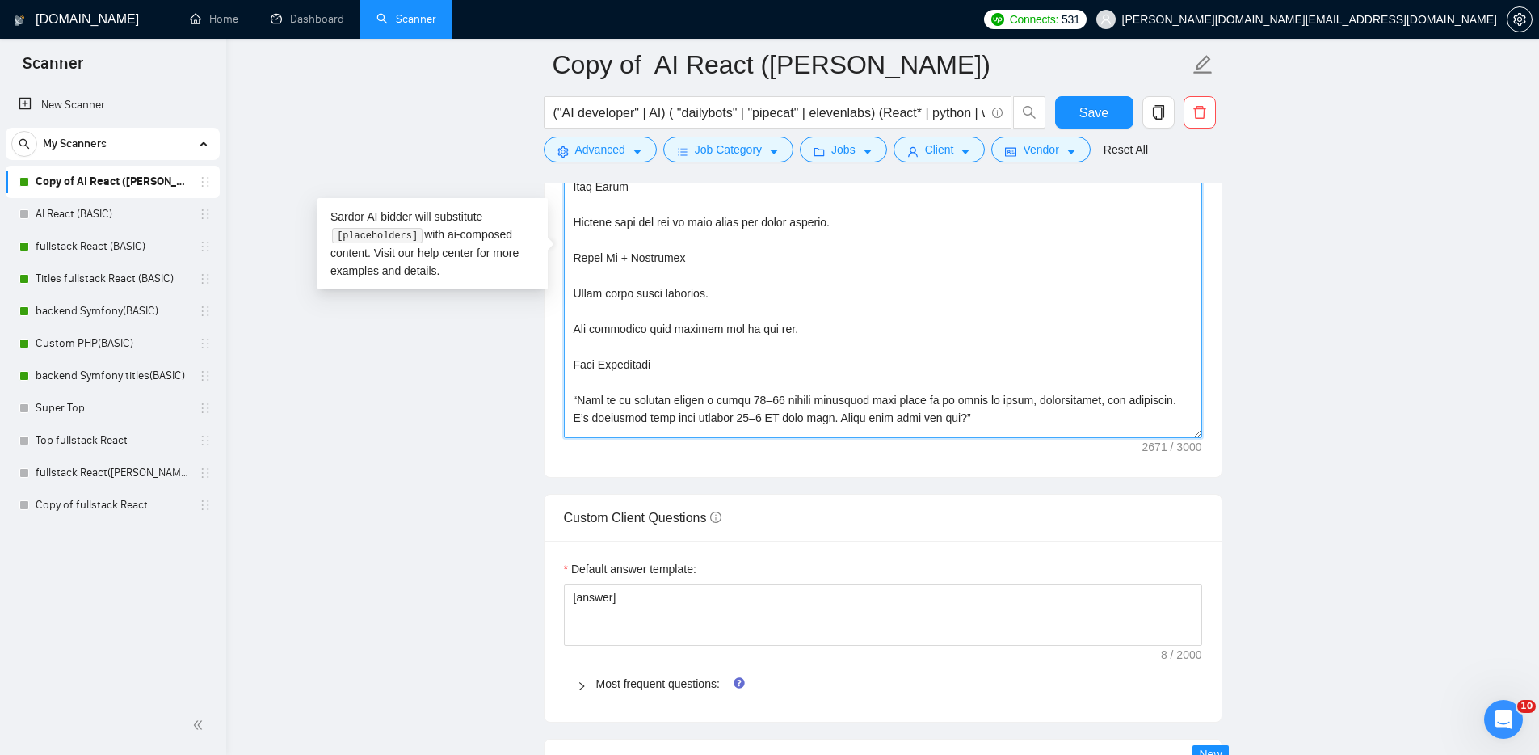
drag, startPoint x: 796, startPoint y: 324, endPoint x: 771, endPoint y: 335, distance: 27.5
click at [771, 335] on textarea "Cover letter template:" at bounding box center [883, 256] width 638 height 364
click at [772, 335] on textarea "Cover letter template:" at bounding box center [883, 256] width 638 height 364
click at [810, 326] on textarea "Cover letter template:" at bounding box center [883, 256] width 638 height 364
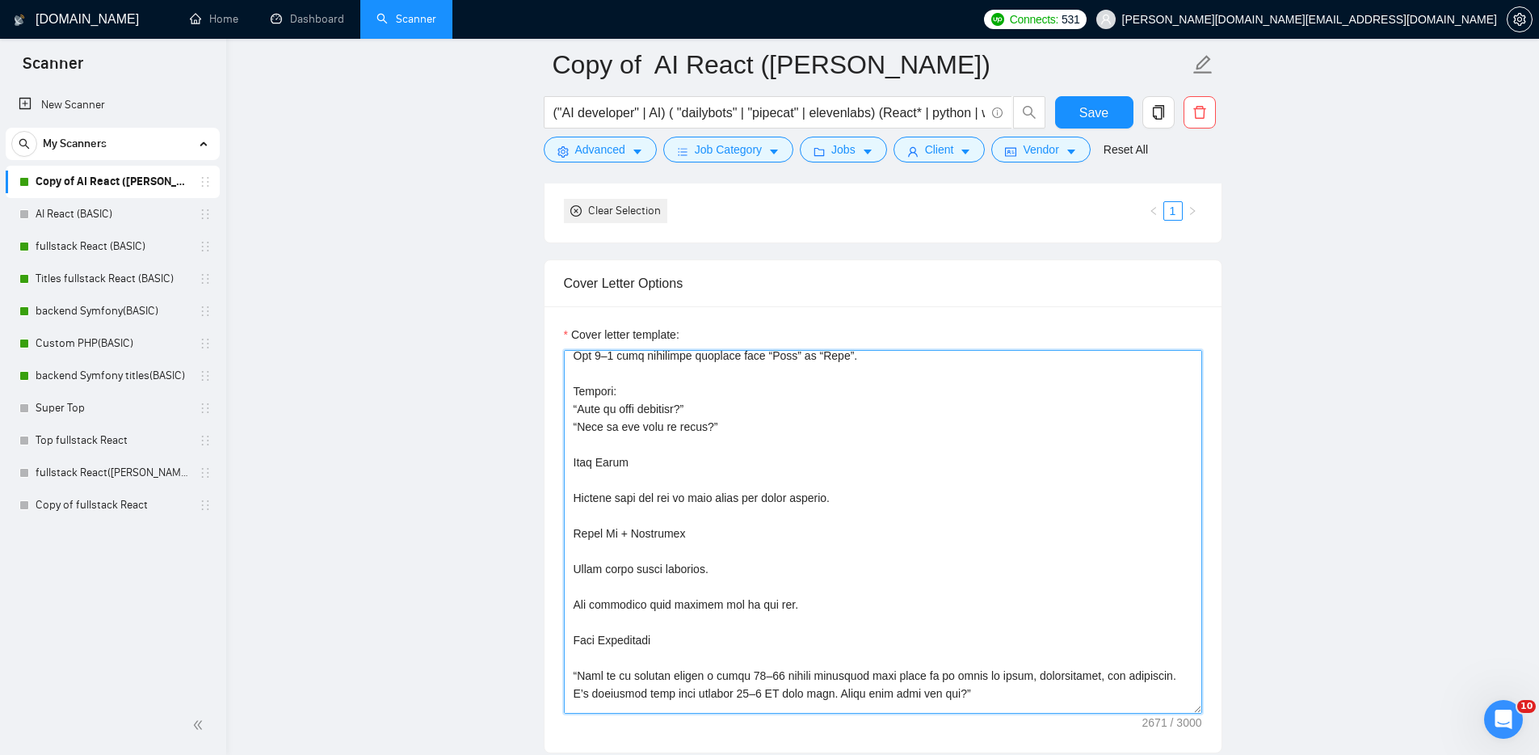
scroll to position [755, 0]
drag, startPoint x: 777, startPoint y: 600, endPoint x: 573, endPoint y: 532, distance: 215.1
click at [573, 532] on textarea "Cover letter template:" at bounding box center [883, 532] width 638 height 364
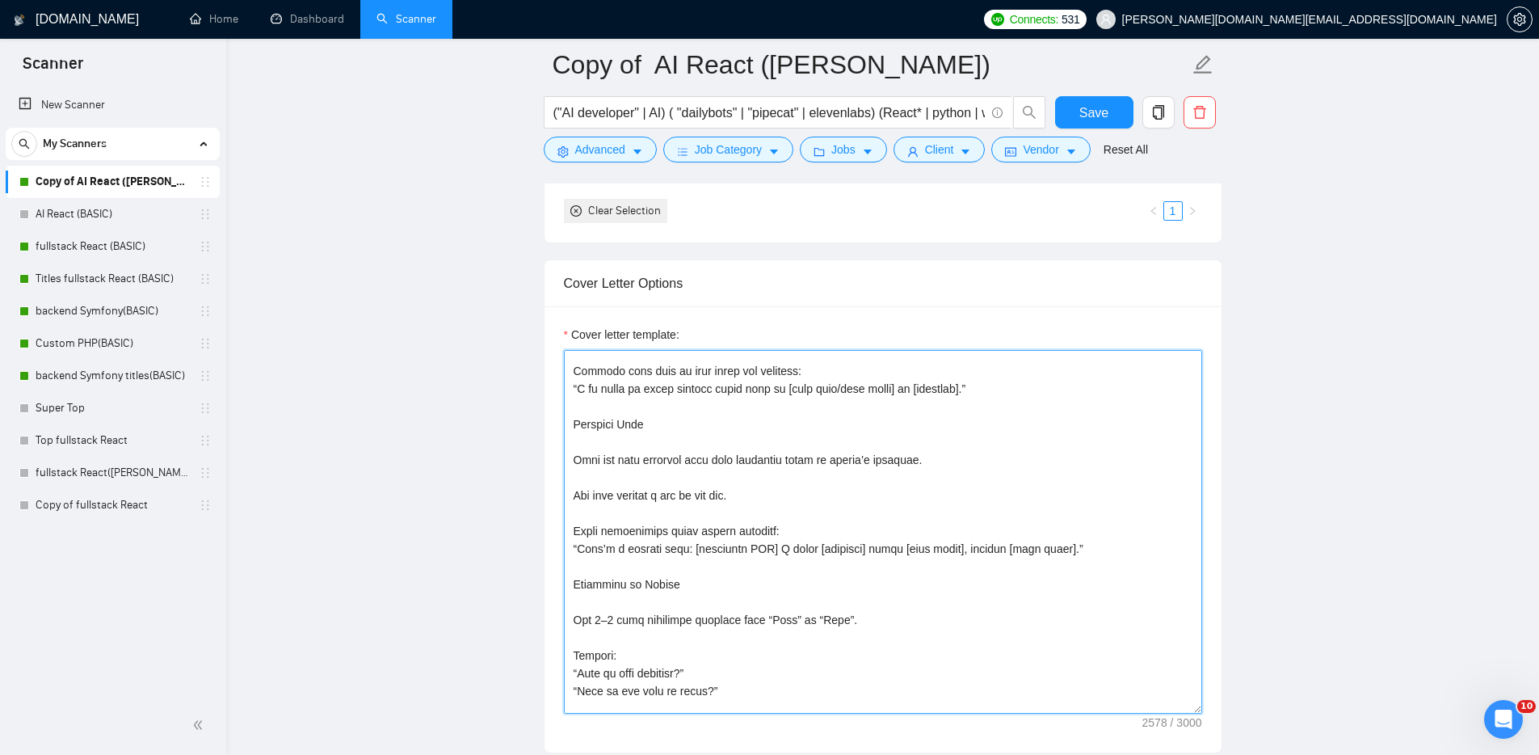
scroll to position [487, 0]
click at [697, 518] on textarea "Cover letter template:" at bounding box center [883, 532] width 638 height 364
paste textarea "About Me + Portfolio Short intro about yourself. Add portfolio link without dot…"
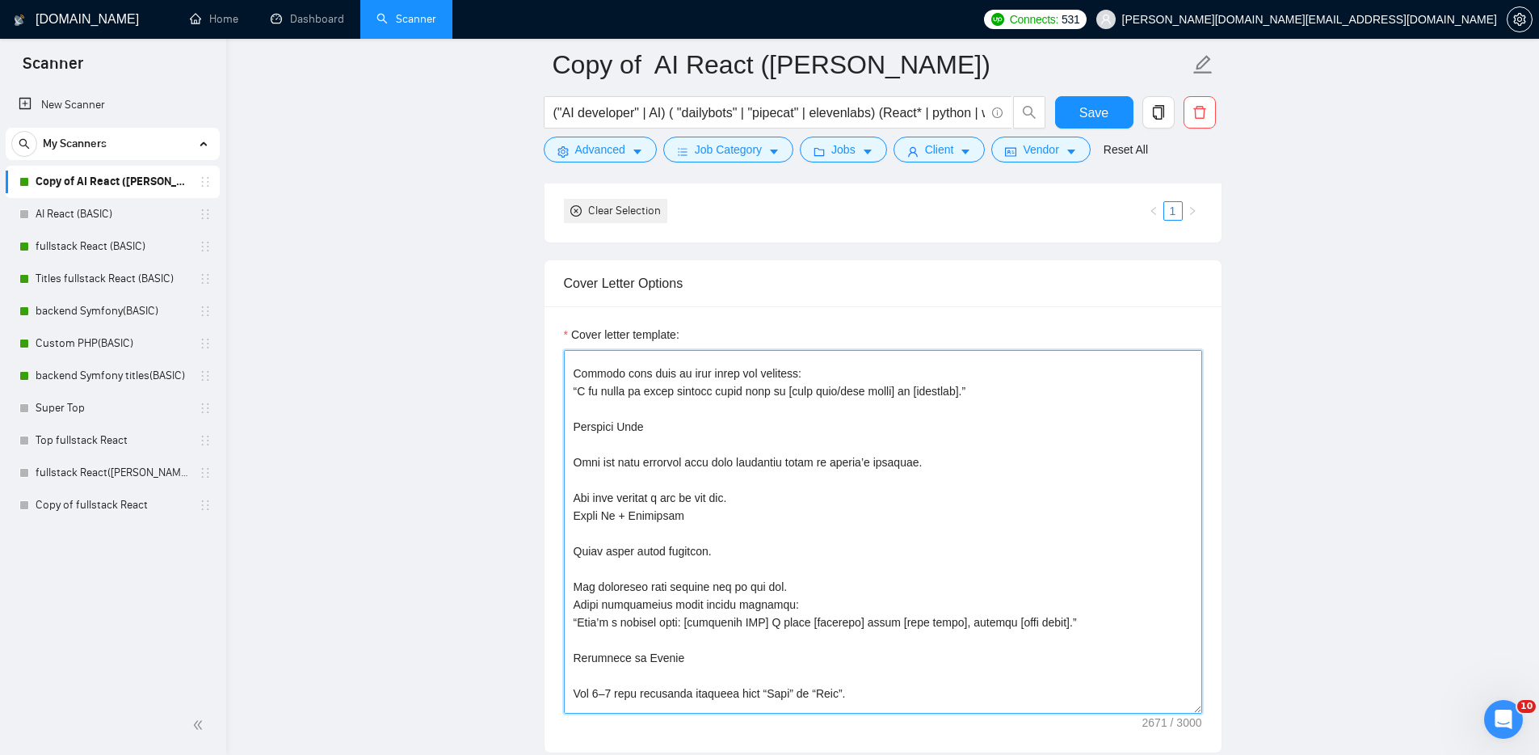
click at [686, 511] on textarea "Cover letter template:" at bounding box center [883, 532] width 638 height 364
drag, startPoint x: 749, startPoint y: 495, endPoint x: 572, endPoint y: 490, distance: 177.0
click at [572, 490] on textarea "Cover letter template:" at bounding box center [883, 532] width 638 height 364
click at [755, 574] on textarea "Cover letter template:" at bounding box center [883, 532] width 638 height 364
paste textarea "Add link without a dot at the end."
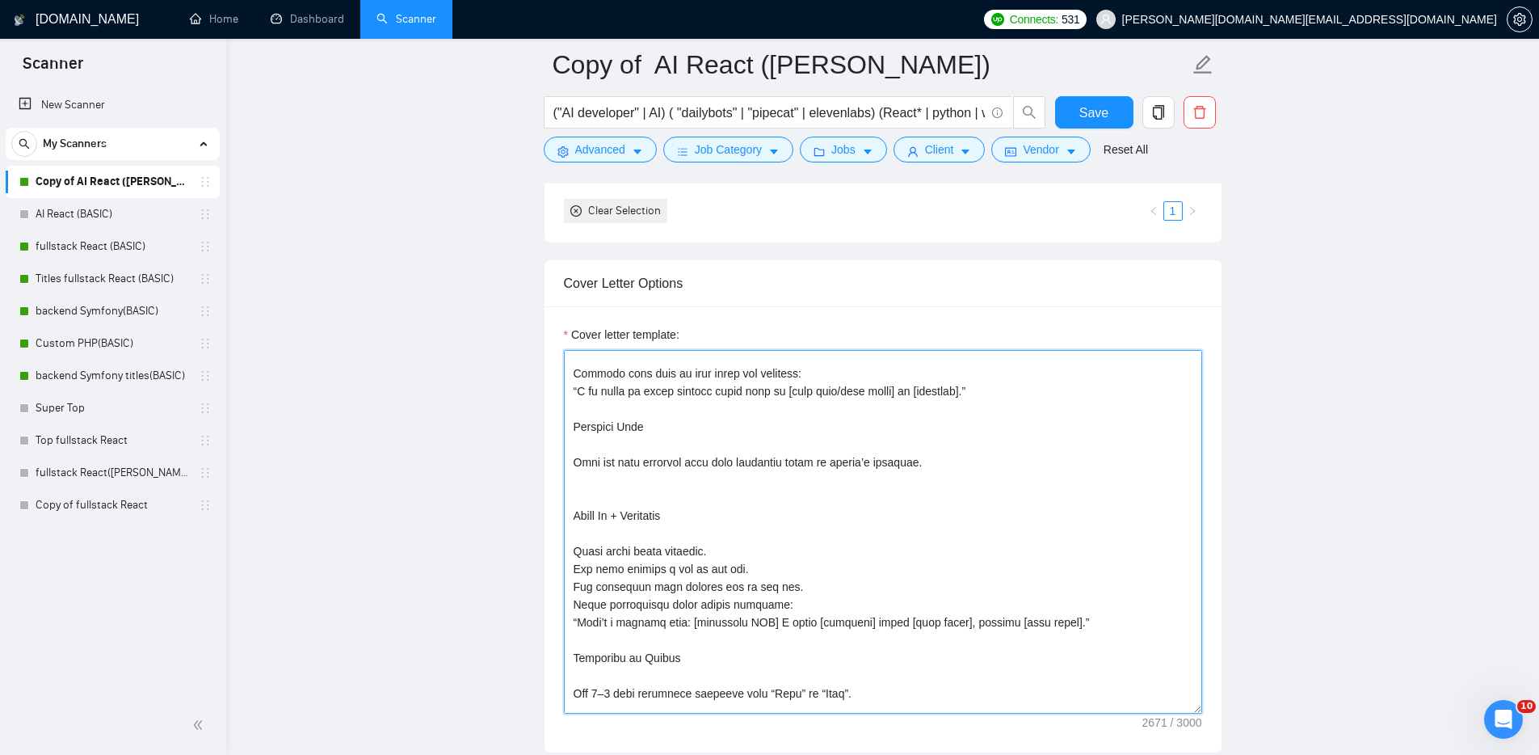
drag, startPoint x: 683, startPoint y: 515, endPoint x: 630, endPoint y: 517, distance: 52.6
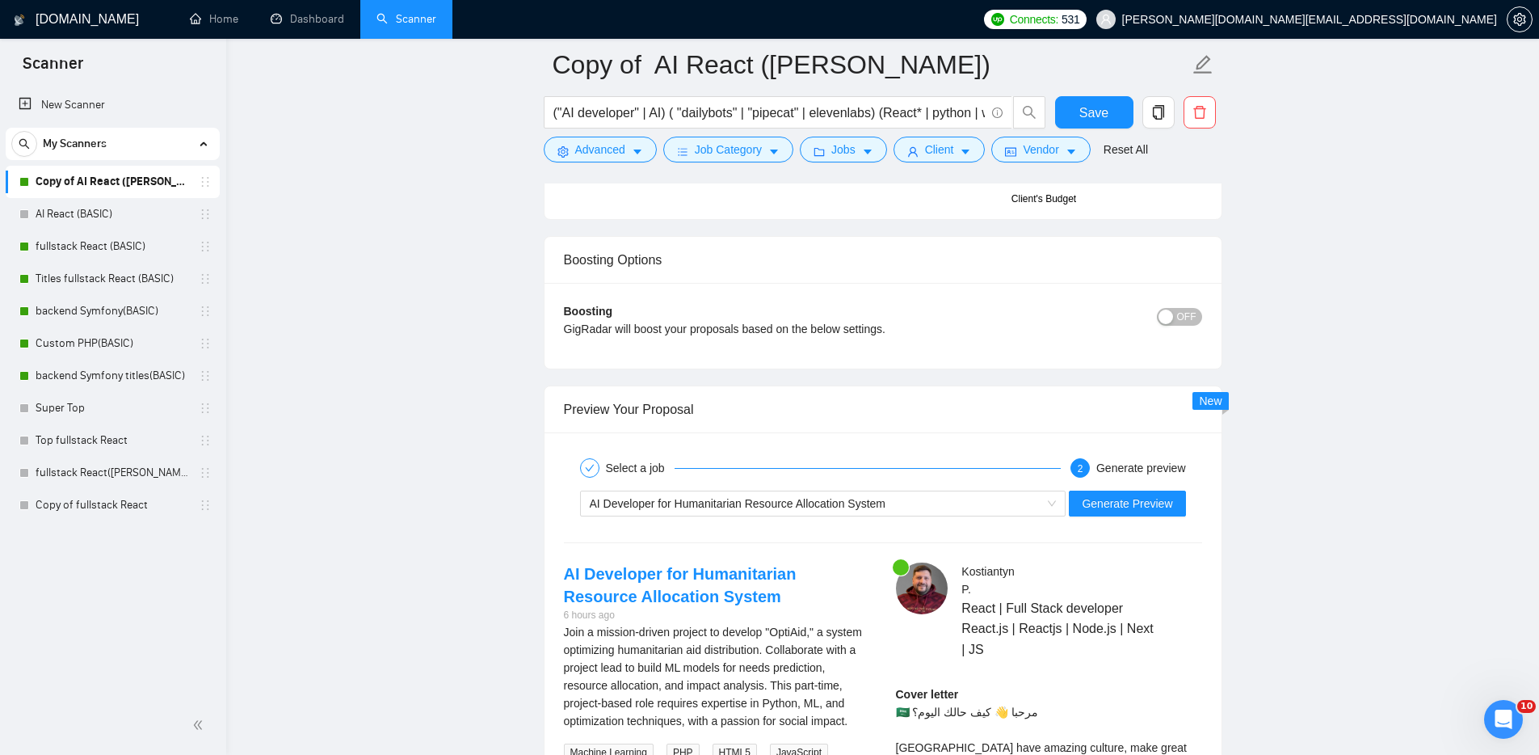
scroll to position [2833, 0]
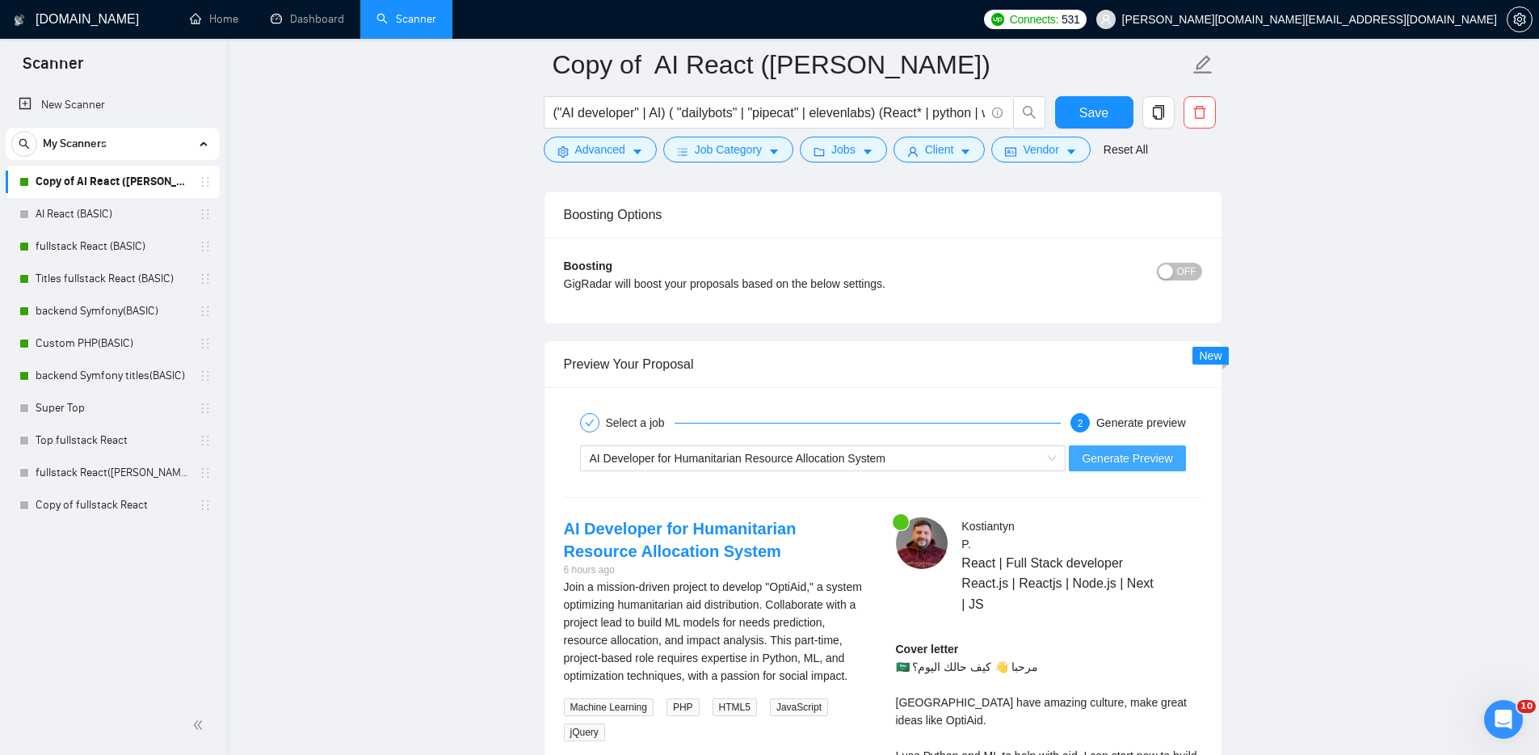
click at [1138, 461] on span "Generate Preview" at bounding box center [1127, 458] width 90 height 18
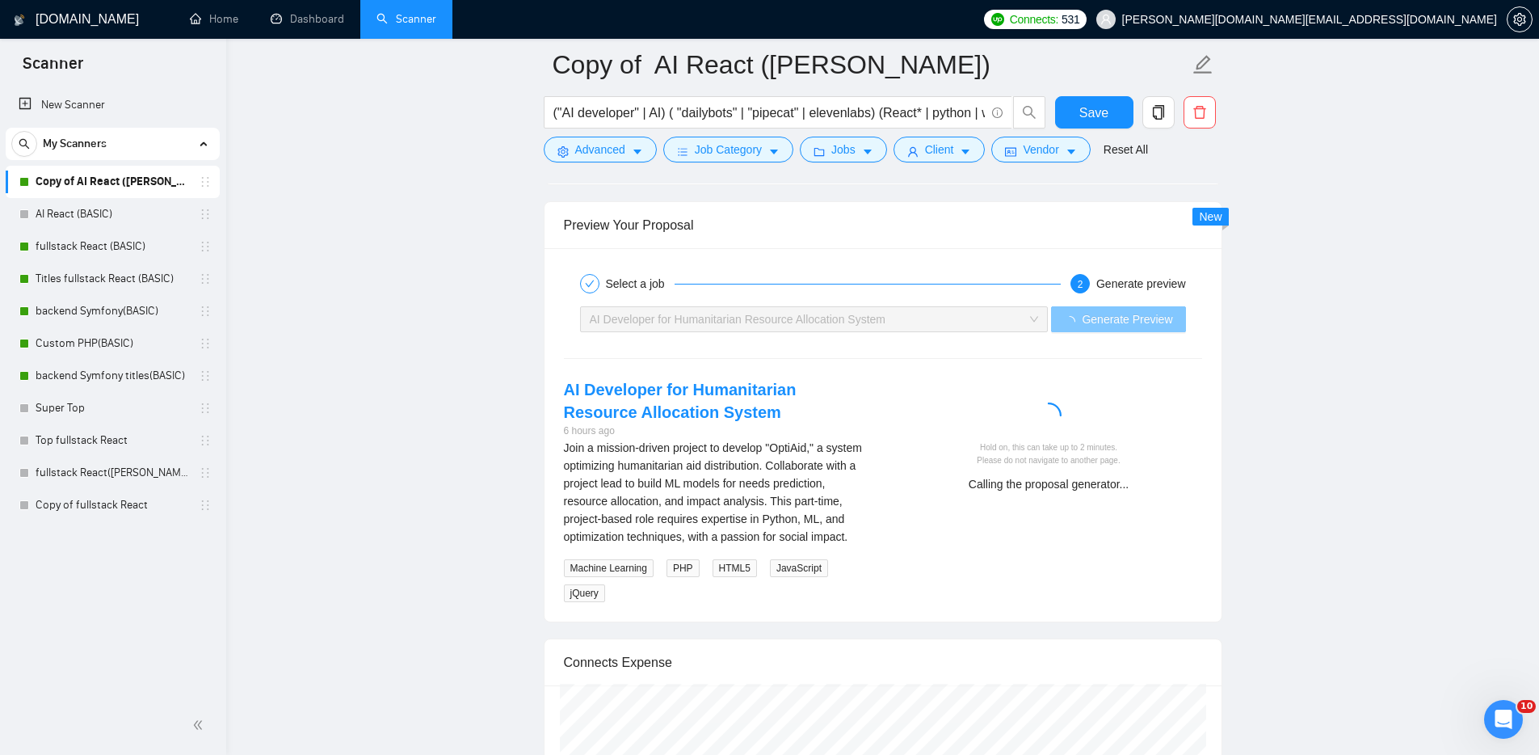
scroll to position [2999, 0]
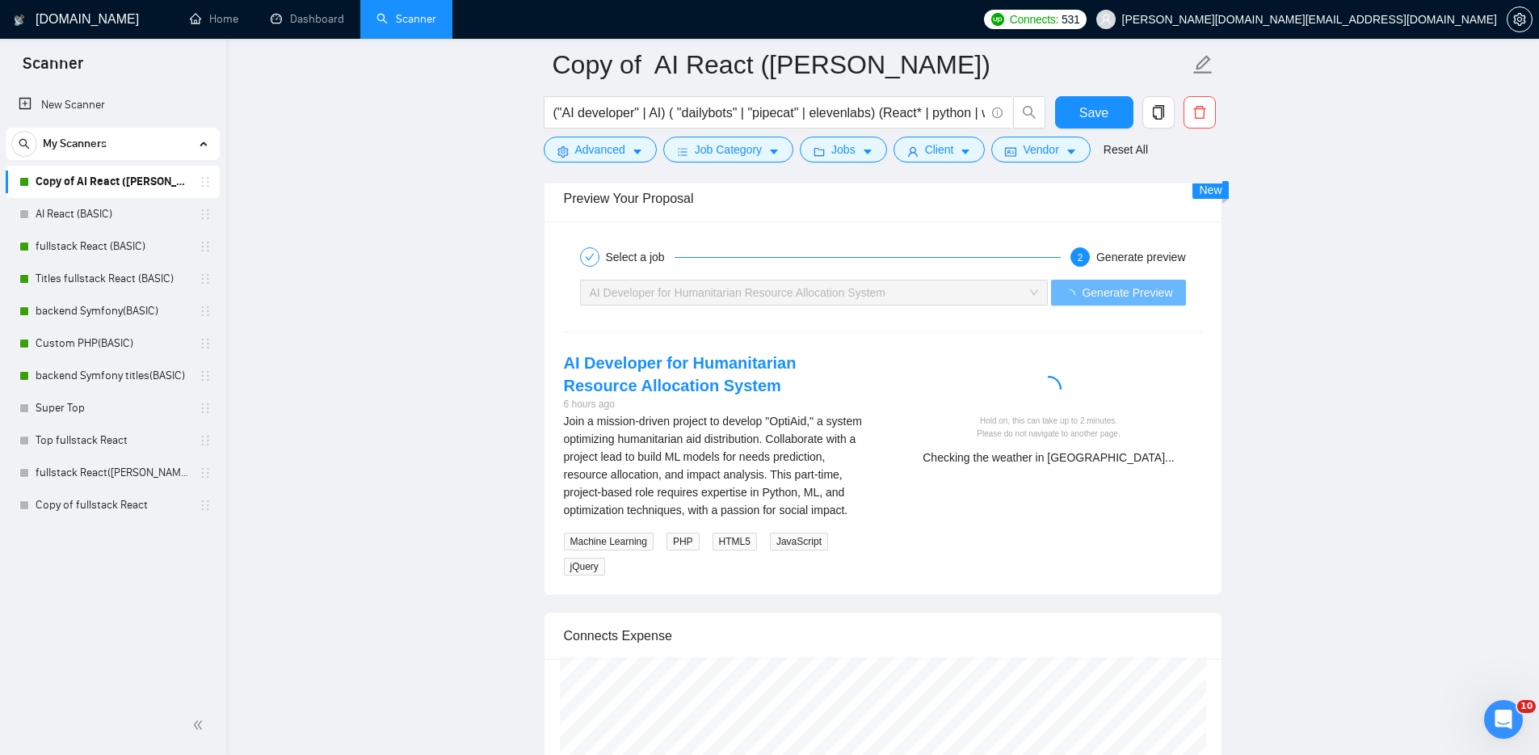
click at [1042, 458] on div "Checking the weather in Saudi Arabia..." at bounding box center [1049, 457] width 293 height 18
click at [1109, 458] on div "Checking the client's questions..." at bounding box center [1049, 457] width 293 height 18
drag, startPoint x: 1073, startPoint y: 460, endPoint x: 1150, endPoint y: 457, distance: 76.8
click at [1149, 457] on div "Checking the client's questions..." at bounding box center [1049, 457] width 293 height 18
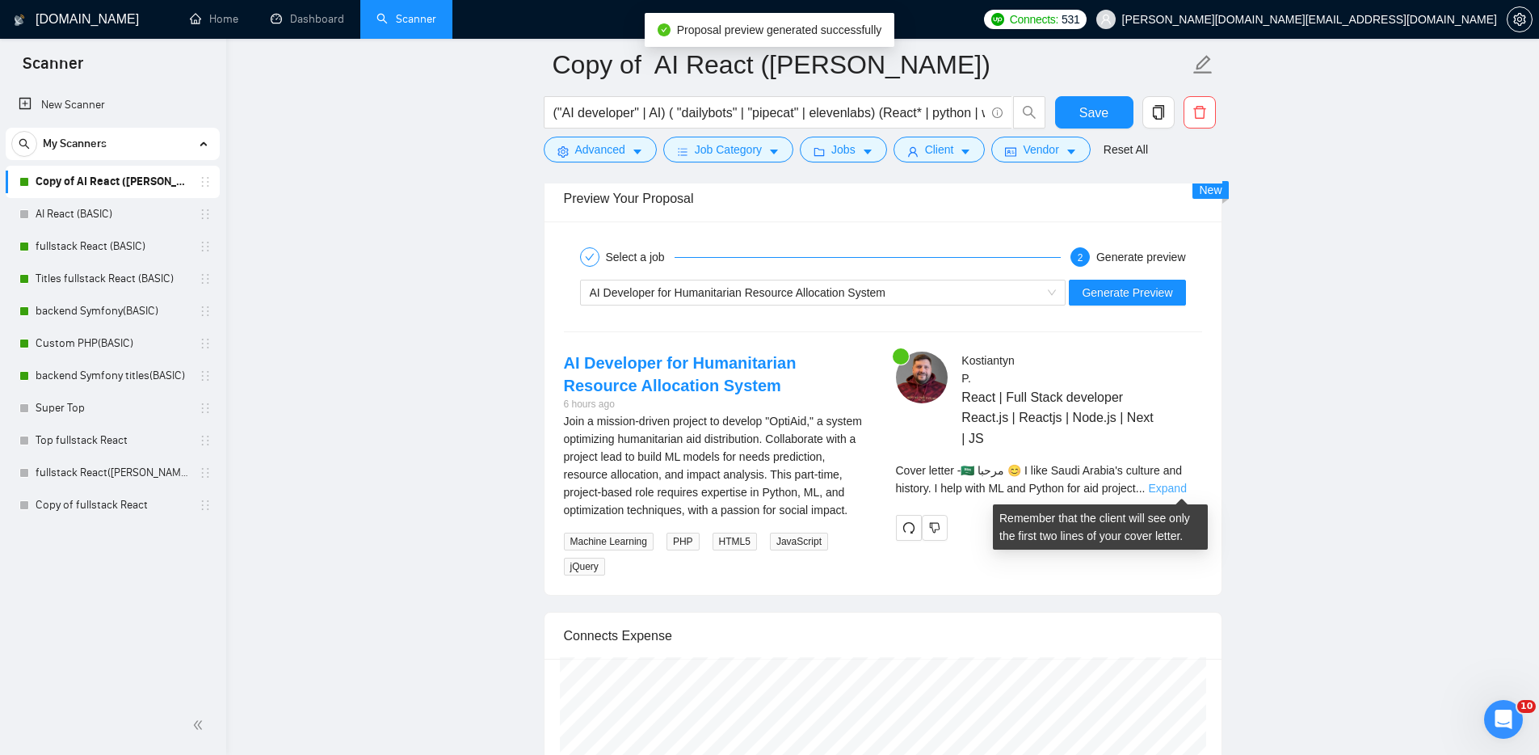
click at [1186, 489] on link "Expand" at bounding box center [1167, 488] width 38 height 13
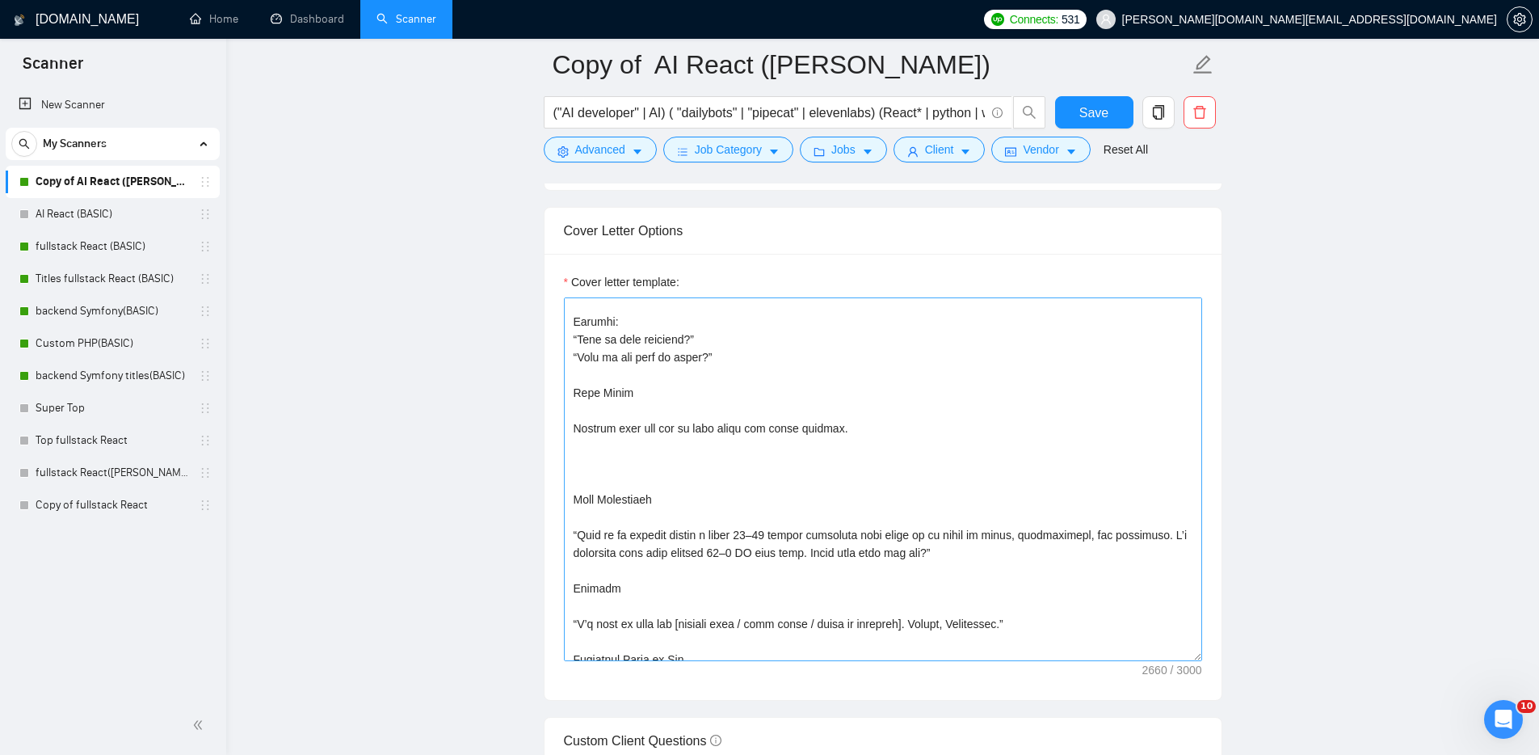
scroll to position [392, 0]
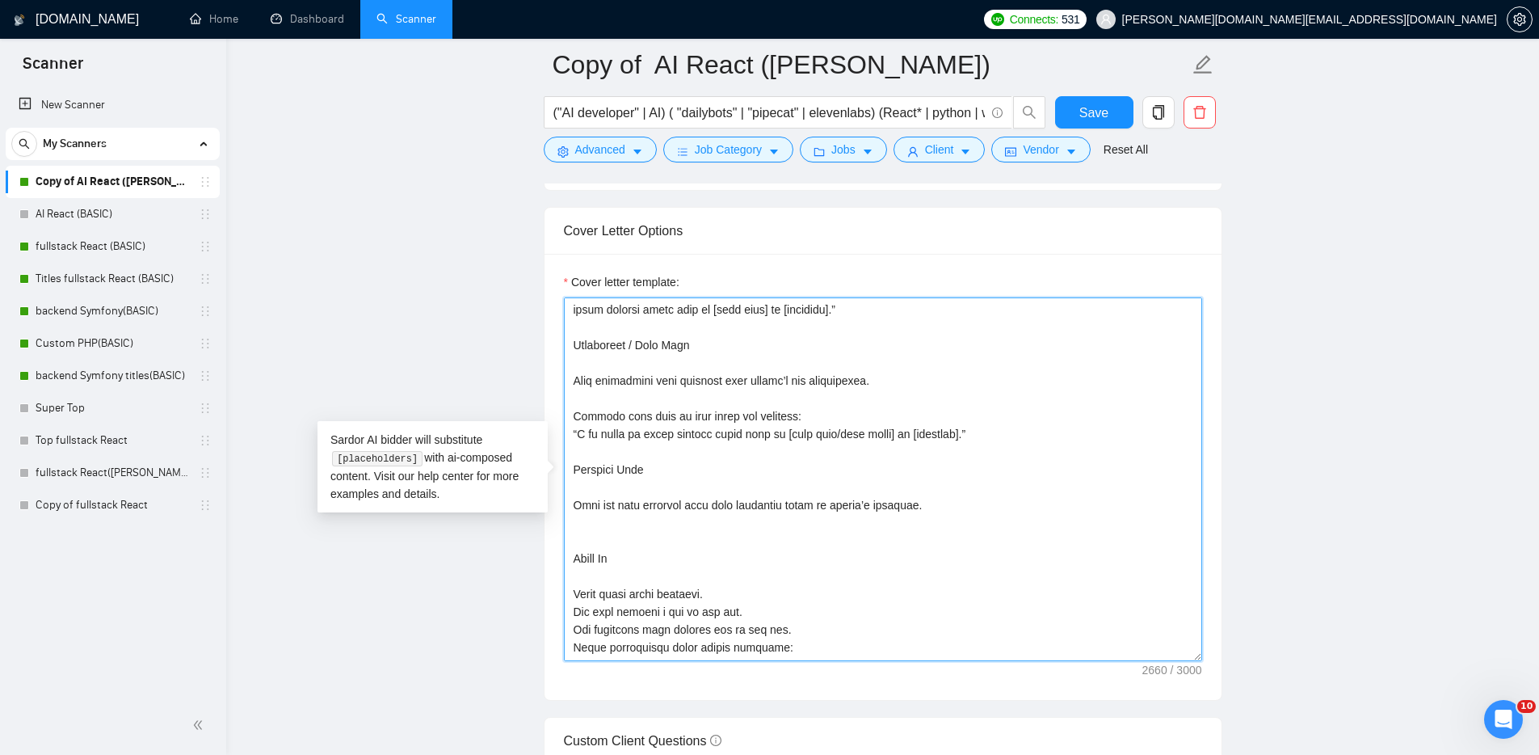
drag, startPoint x: 639, startPoint y: 563, endPoint x: 576, endPoint y: 549, distance: 64.7
click at [576, 549] on textarea "Cover letter template:" at bounding box center [883, 479] width 638 height 364
click at [745, 402] on textarea "Cover letter template:" at bounding box center [883, 479] width 638 height 364
paste textarea "About Me"
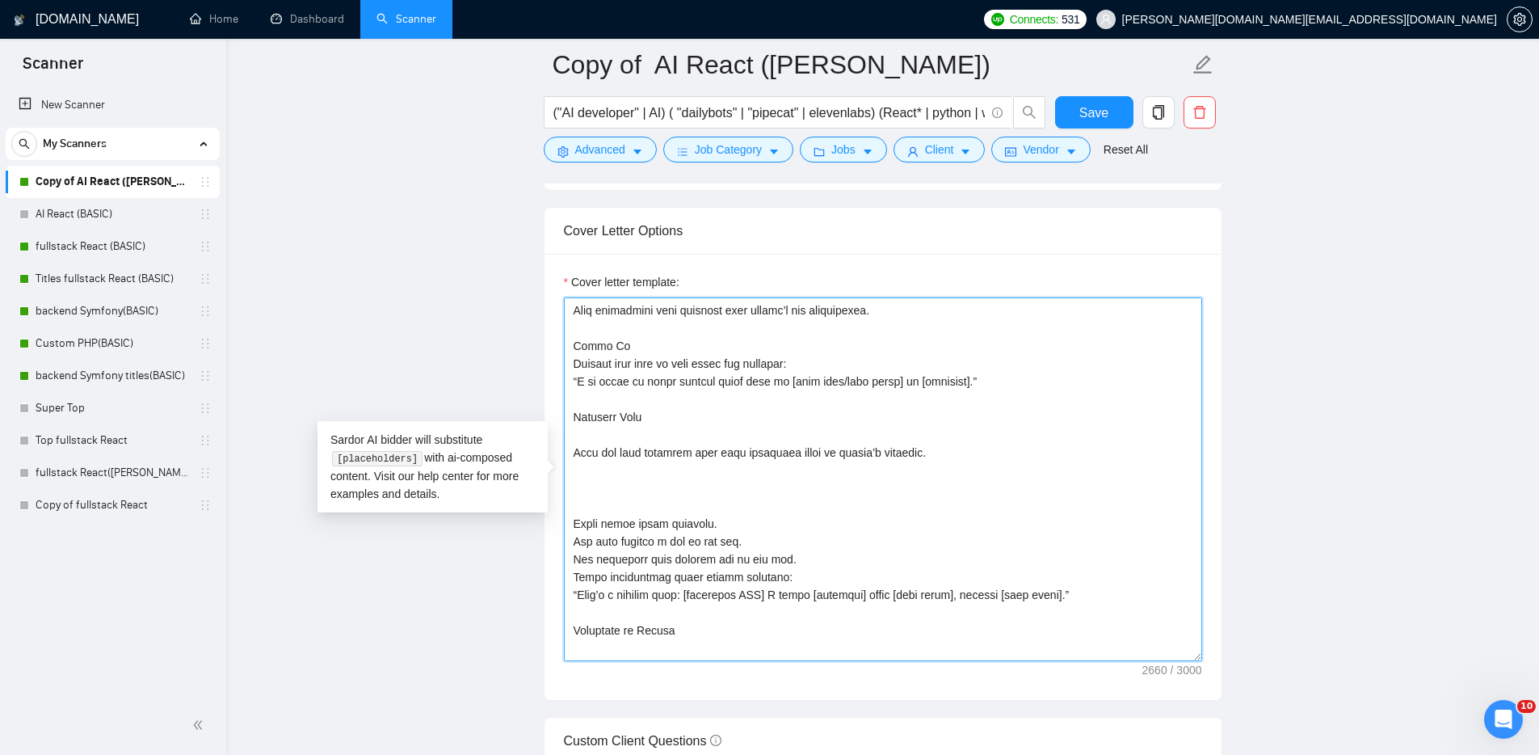
scroll to position [490, 0]
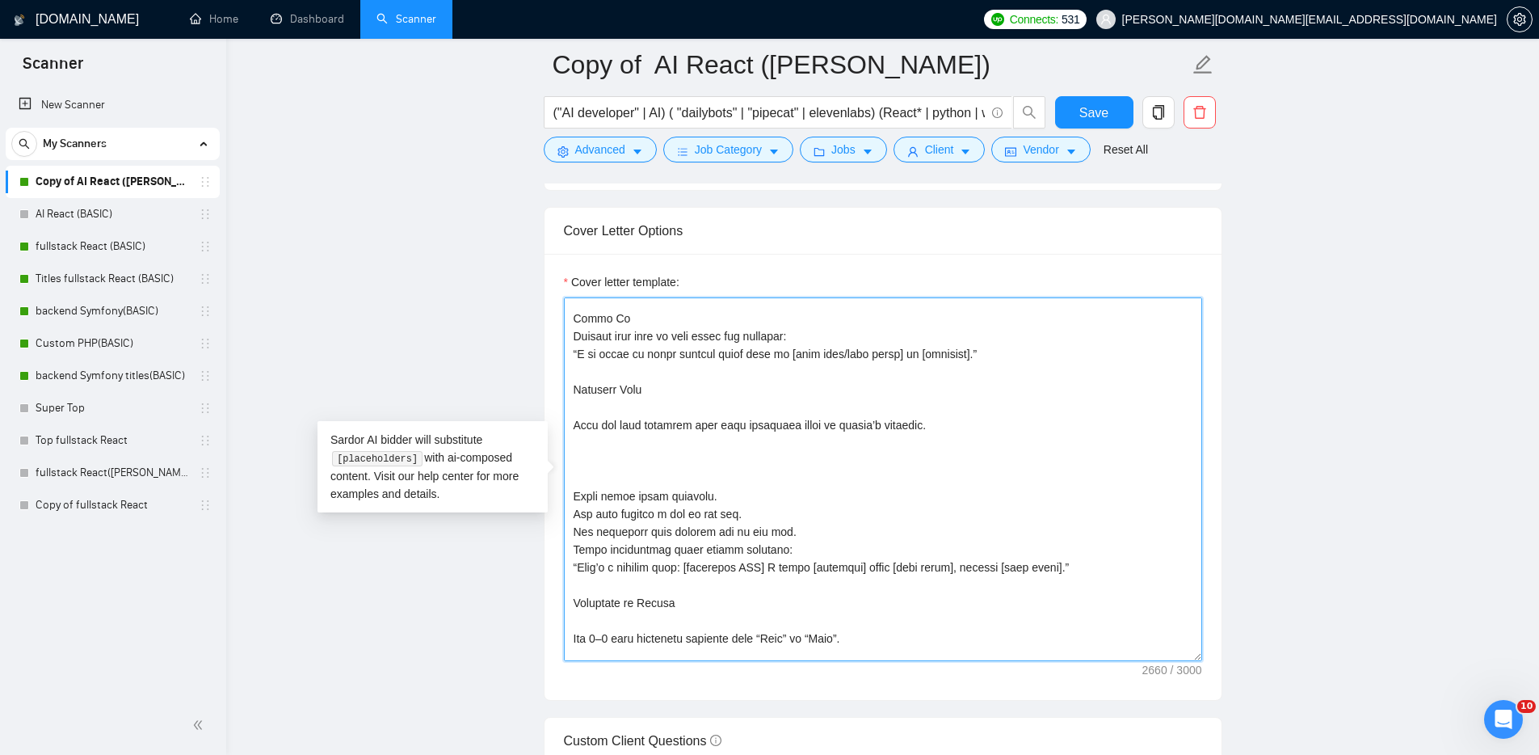
click at [872, 528] on textarea "Cover letter template:" at bounding box center [883, 479] width 638 height 364
click at [849, 440] on textarea "Cover letter template:" at bounding box center [883, 479] width 638 height 364
drag, startPoint x: 713, startPoint y: 492, endPoint x: 570, endPoint y: 492, distance: 143.0
click at [570, 492] on textarea "Cover letter template:" at bounding box center [883, 479] width 638 height 364
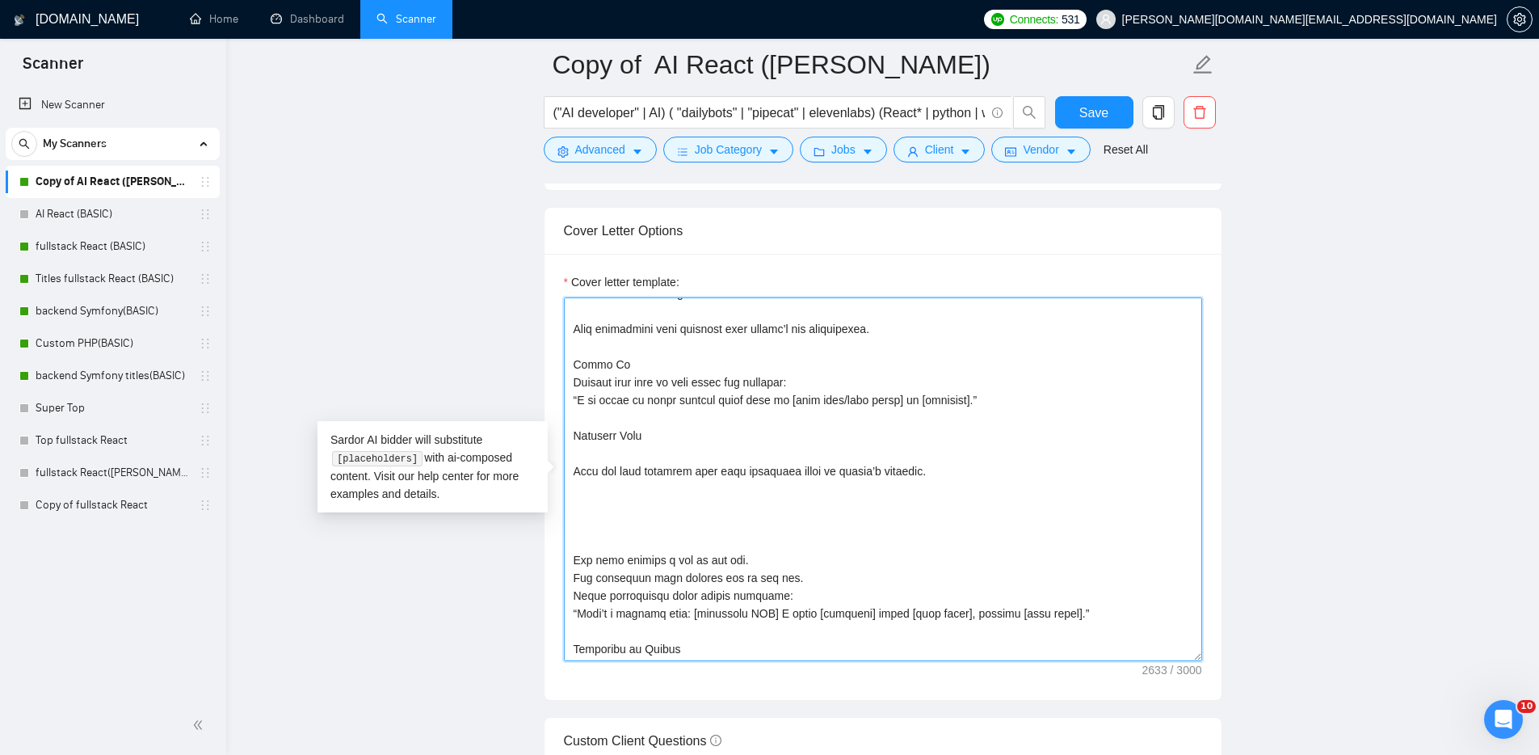
scroll to position [429, 0]
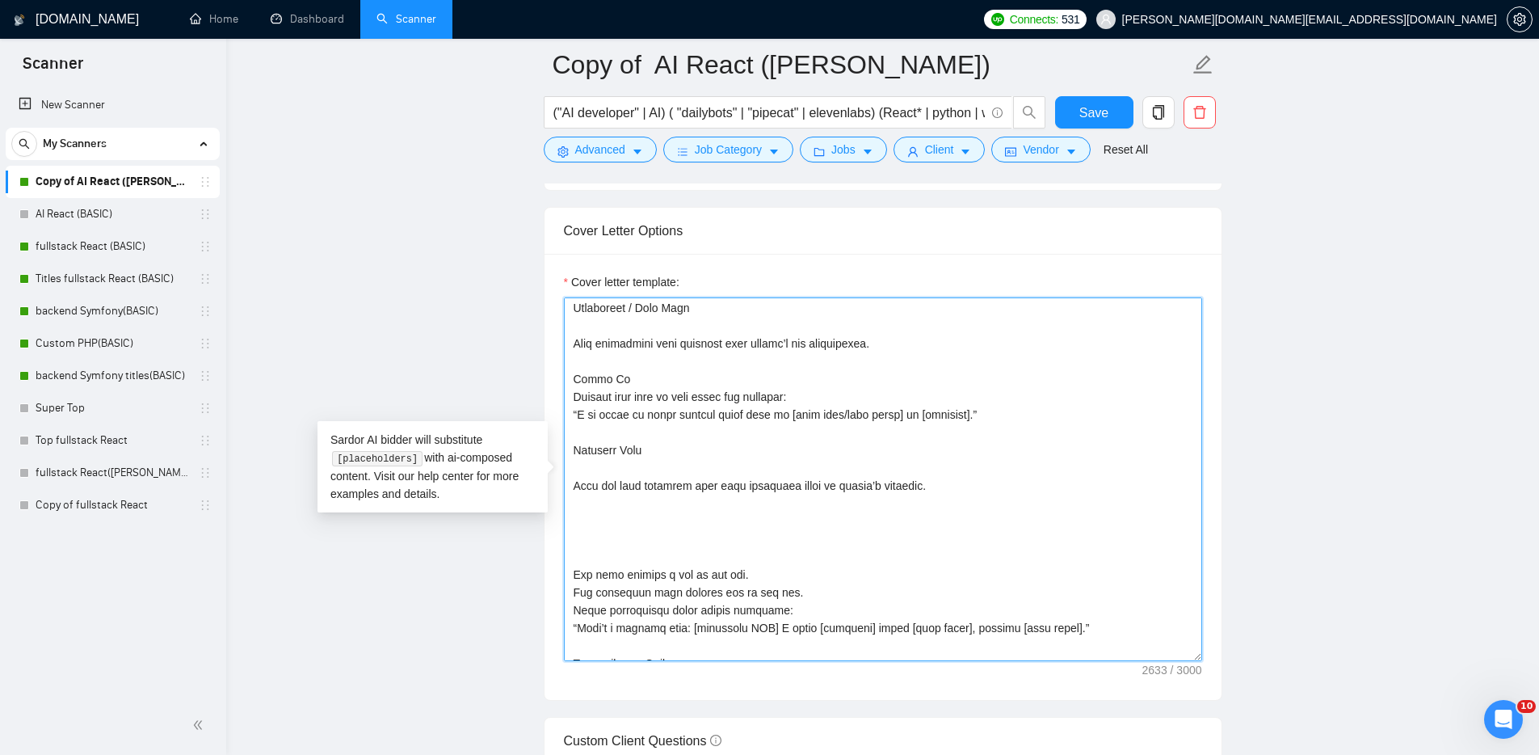
click at [638, 381] on textarea "Cover letter template:" at bounding box center [883, 479] width 638 height 364
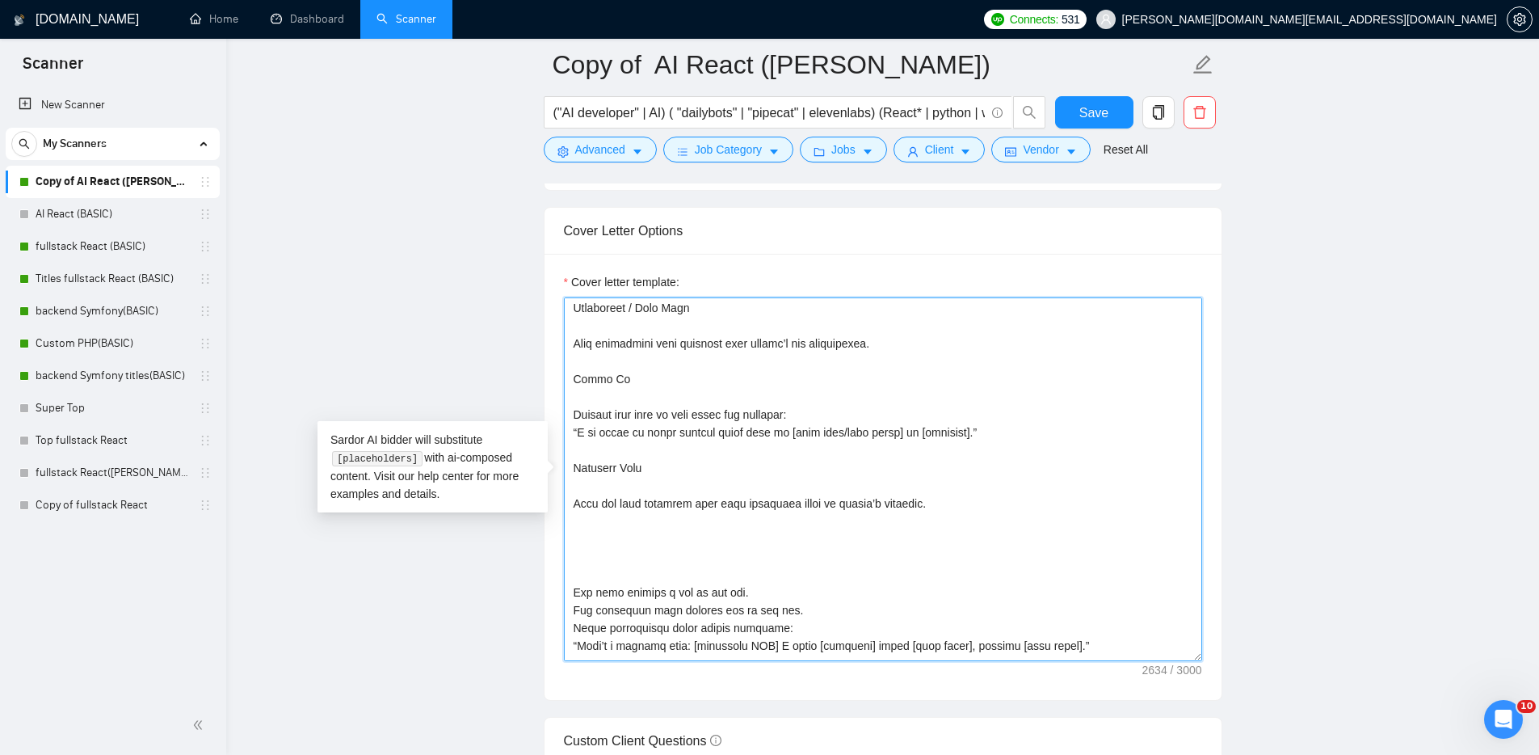
paste textarea "Short intro about yourself."
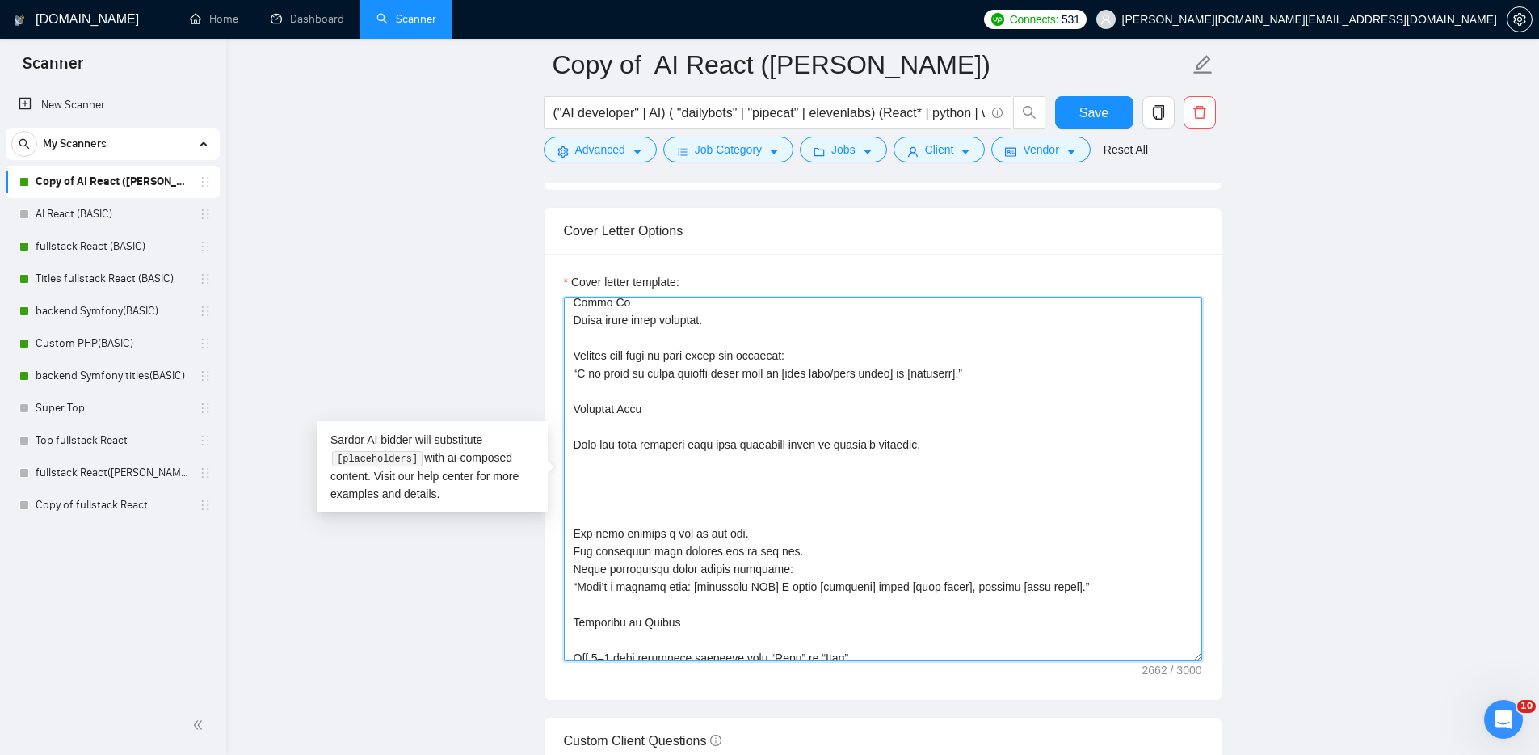
scroll to position [556, 0]
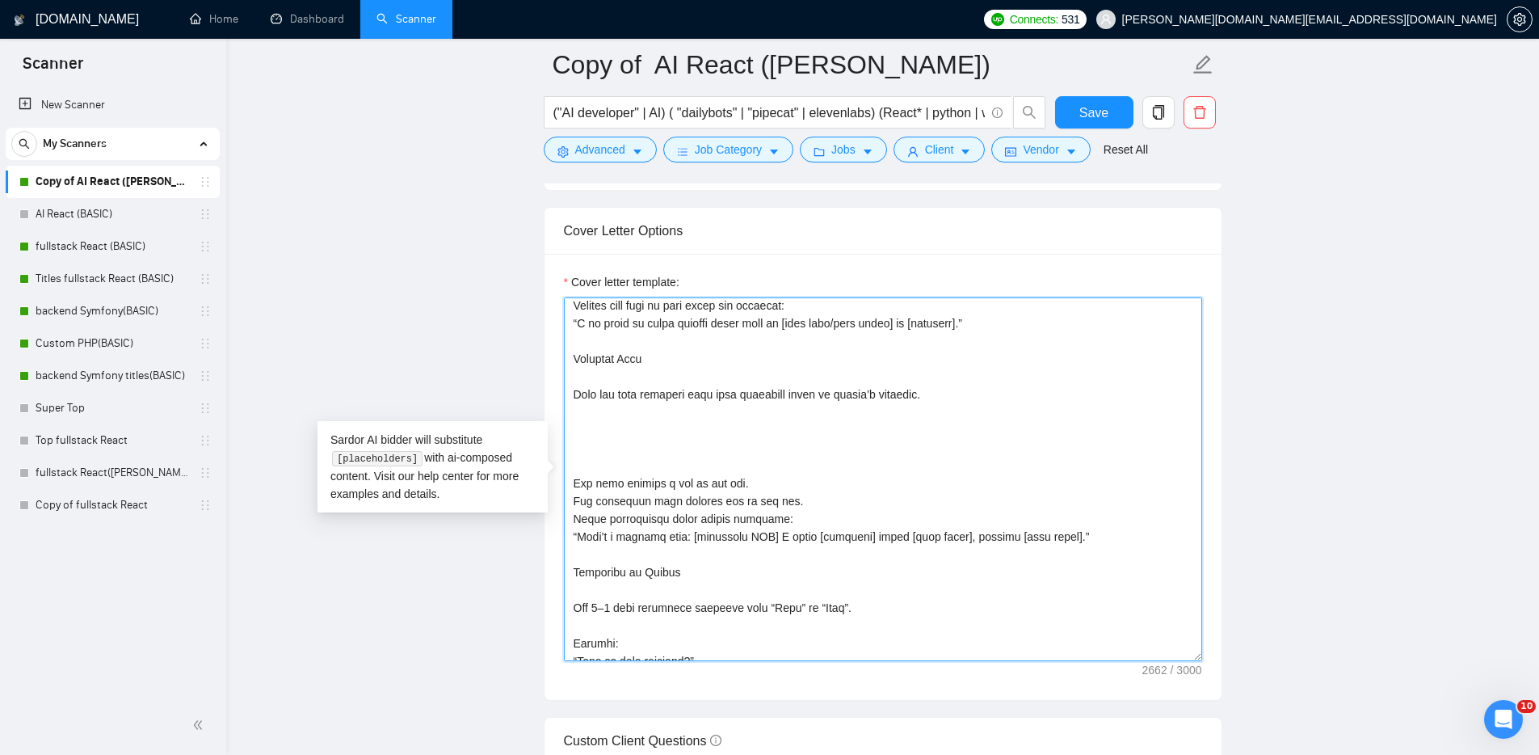
drag, startPoint x: 665, startPoint y: 469, endPoint x: 617, endPoint y: 416, distance: 70.9
click at [615, 415] on textarea "Cover letter template:" at bounding box center [883, 479] width 638 height 364
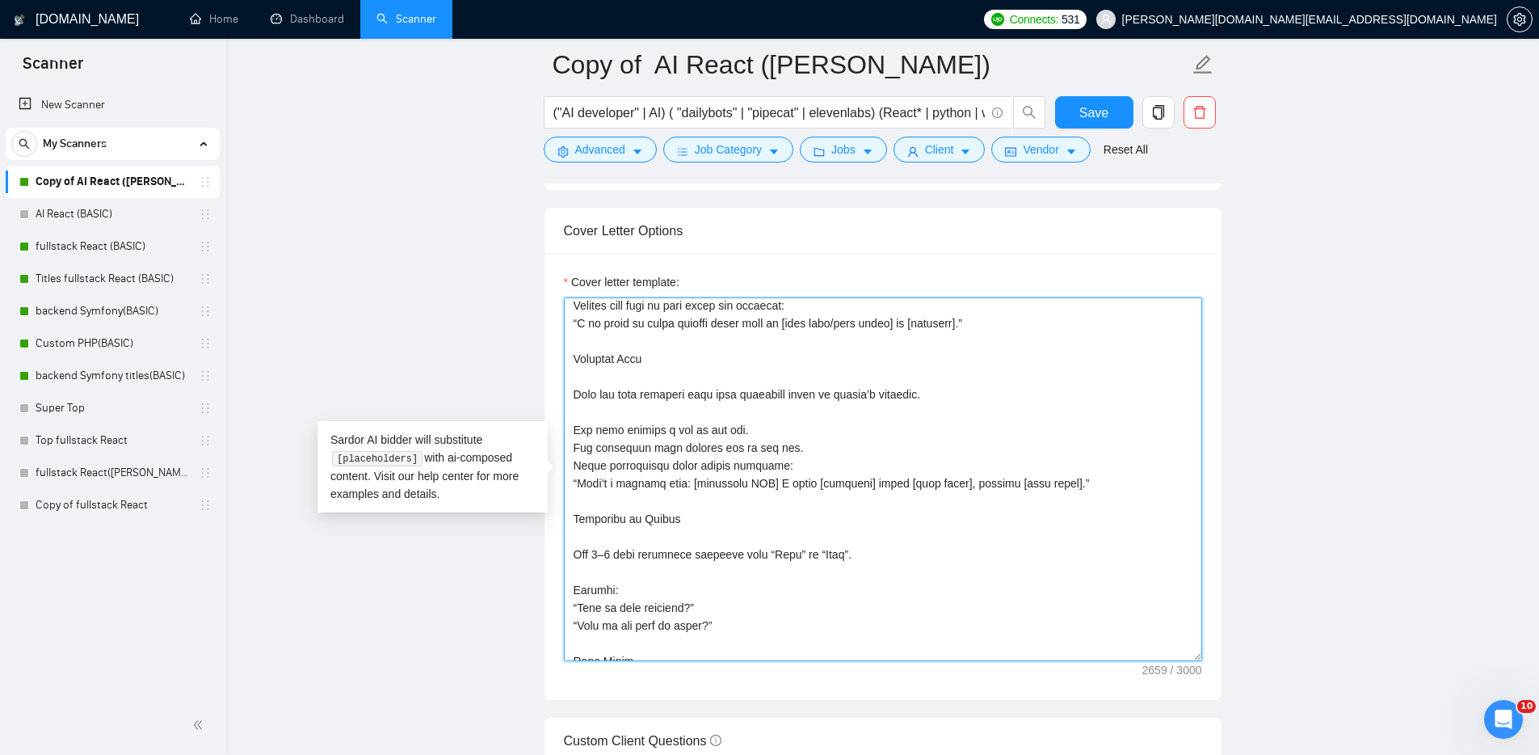
drag, startPoint x: 727, startPoint y: 624, endPoint x: 566, endPoint y: 512, distance: 196.3
click at [566, 512] on textarea "Cover letter template:" at bounding box center [883, 479] width 638 height 364
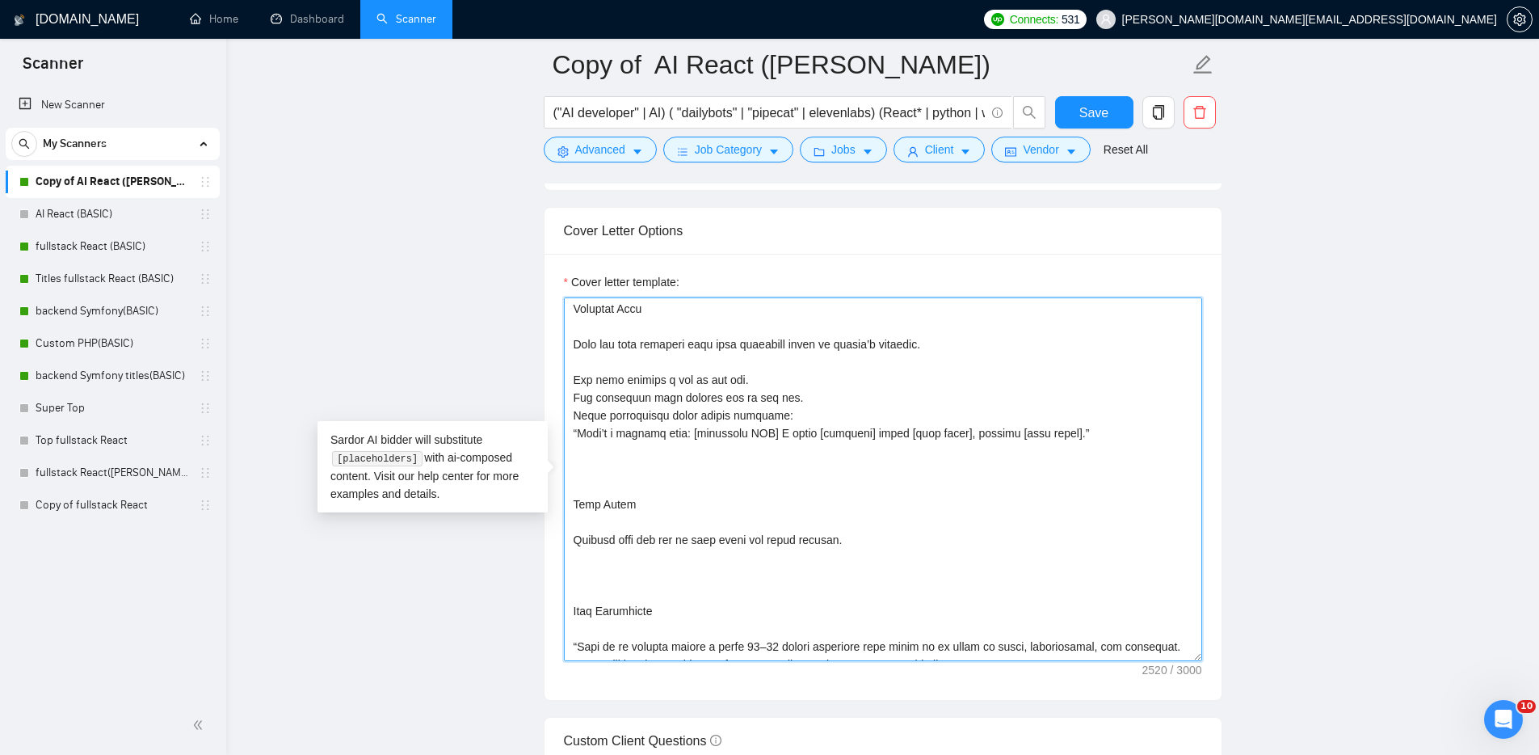
scroll to position [607, 0]
click at [612, 560] on textarea "Cover letter template:" at bounding box center [883, 479] width 638 height 364
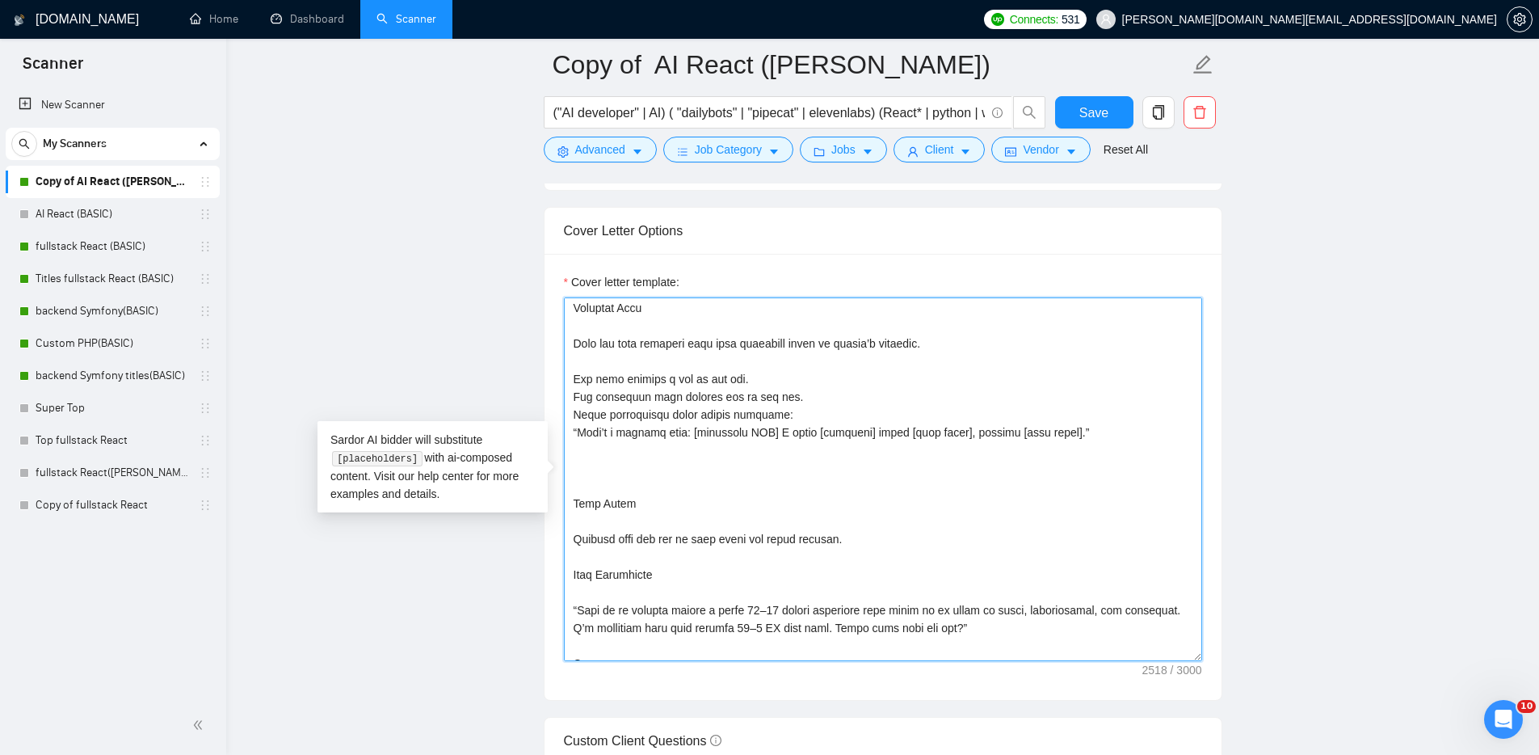
click at [589, 443] on textarea "Cover letter template:" at bounding box center [883, 479] width 638 height 364
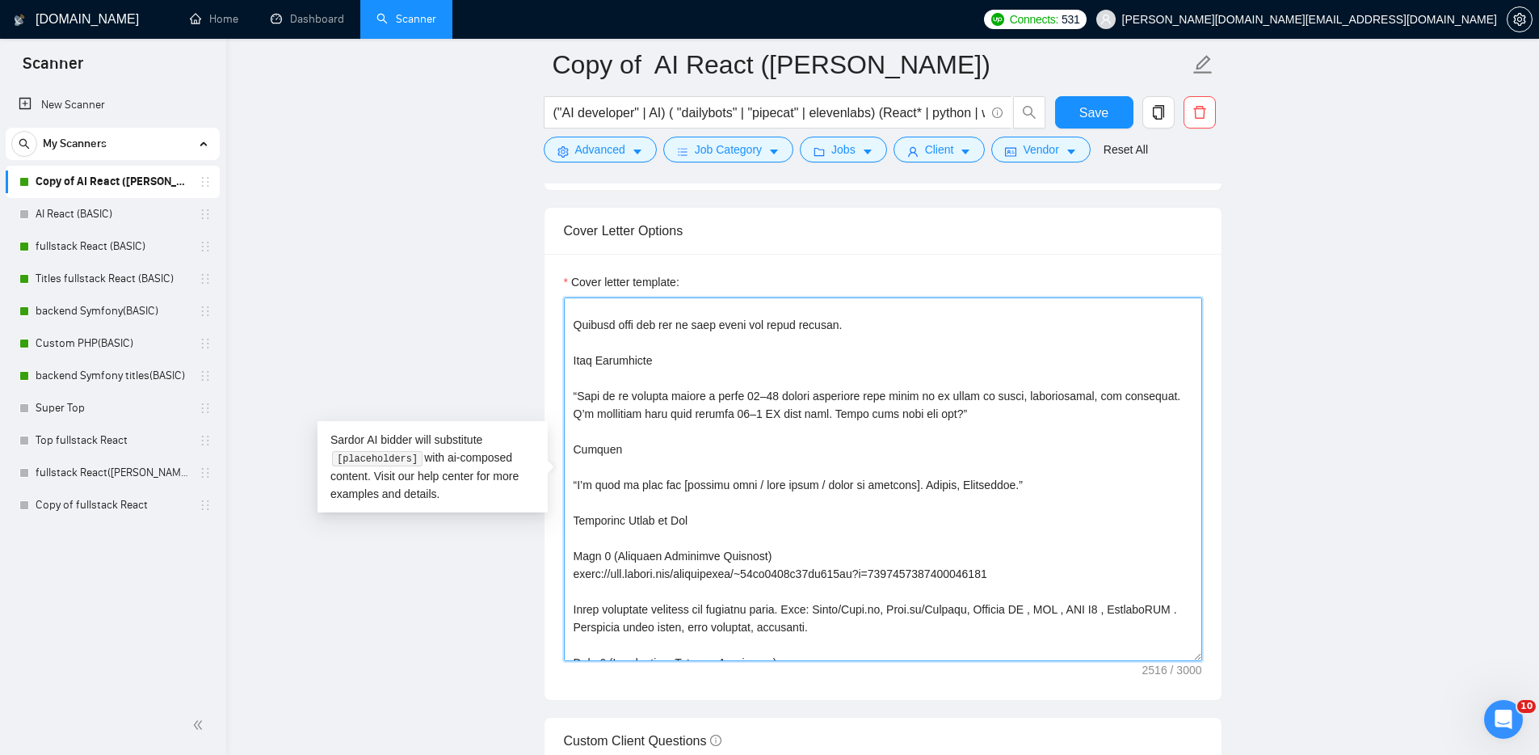
scroll to position [813, 0]
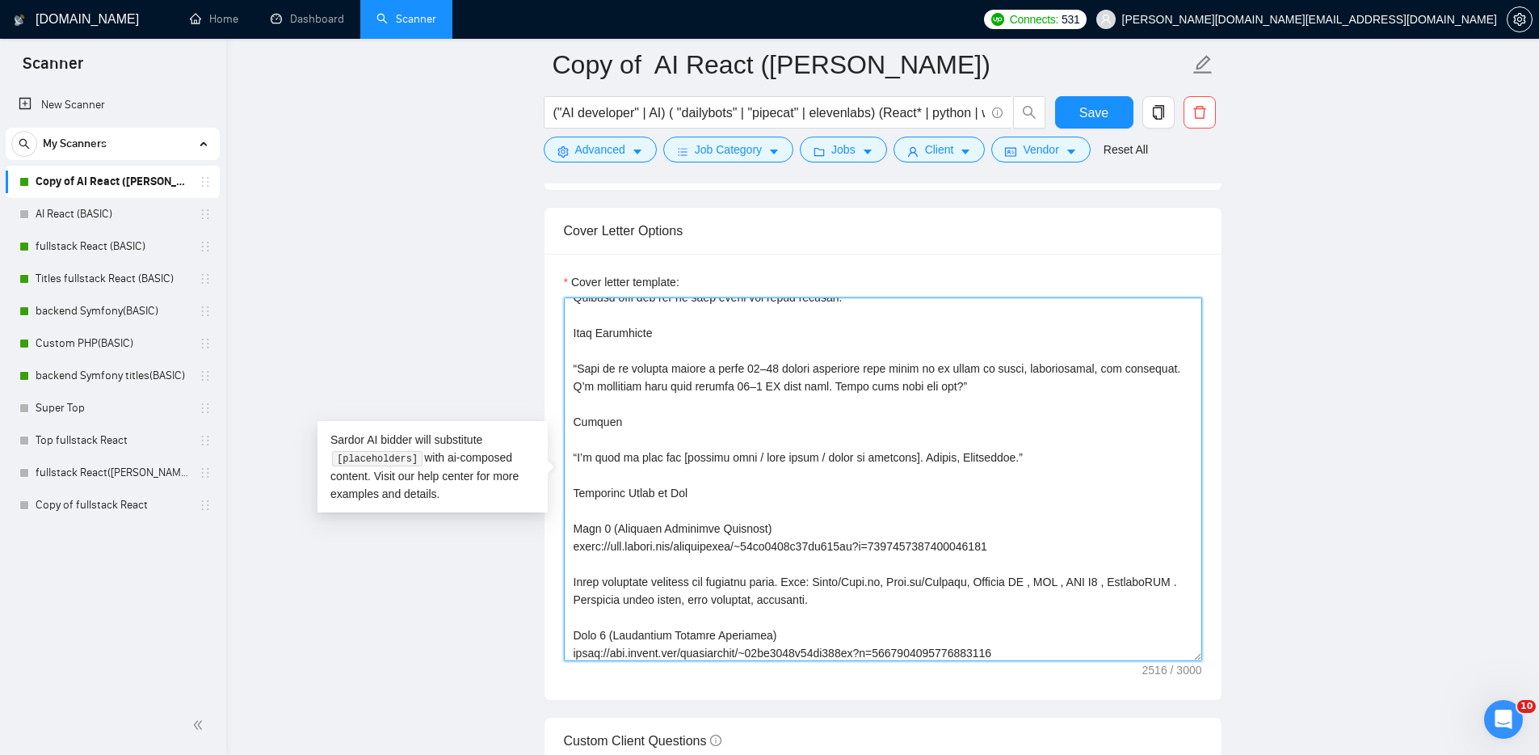
click at [626, 473] on textarea "Cover letter template:" at bounding box center [883, 479] width 638 height 364
paste textarea "Questions to Client Ask 1–2 open questions starting with “What” or “When”. Exam…"
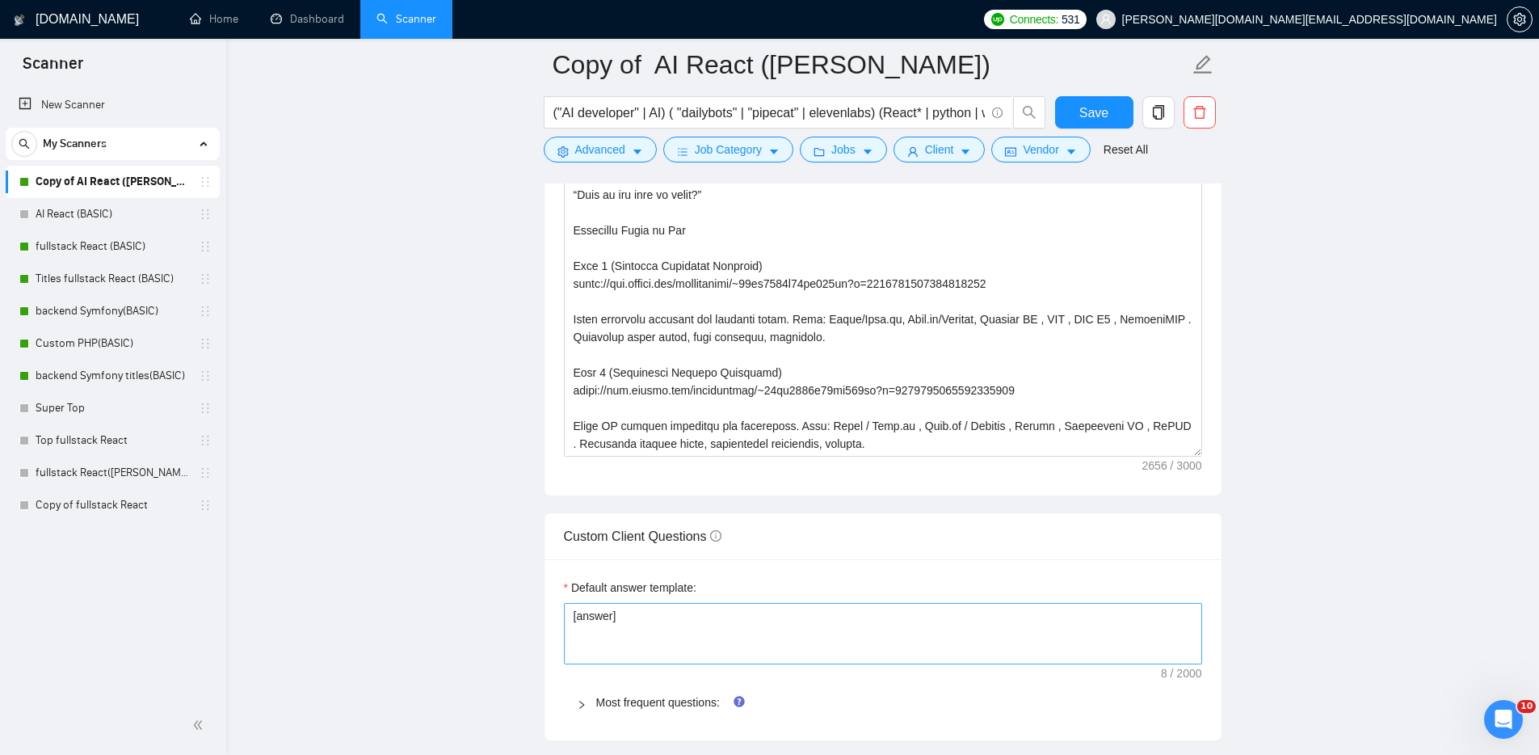
scroll to position [1899, 0]
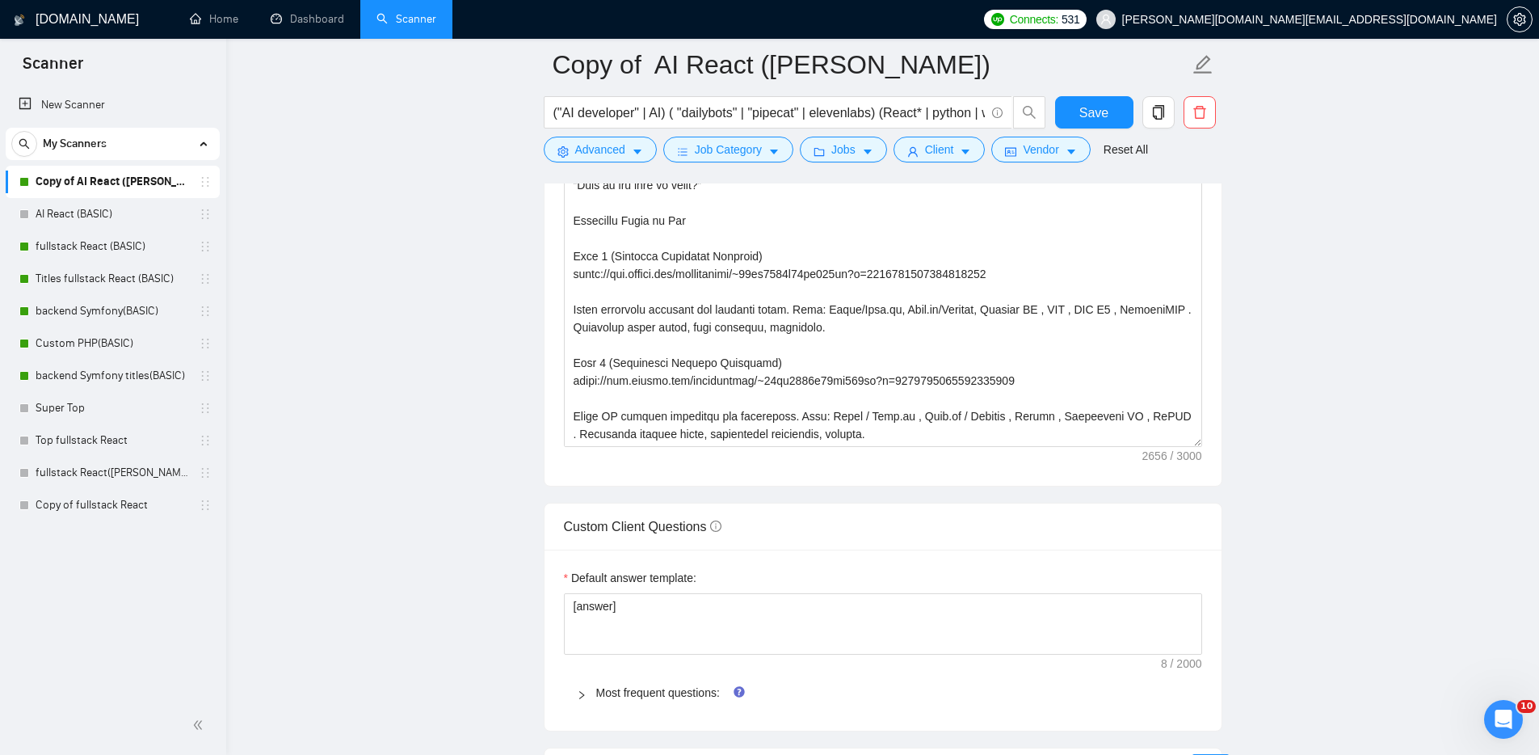
click at [1347, 507] on main "Copy of AI React ([PERSON_NAME]) ("AI developer" | AI) ( "dailybots" | "pipecat…" at bounding box center [882, 566] width 1261 height 4800
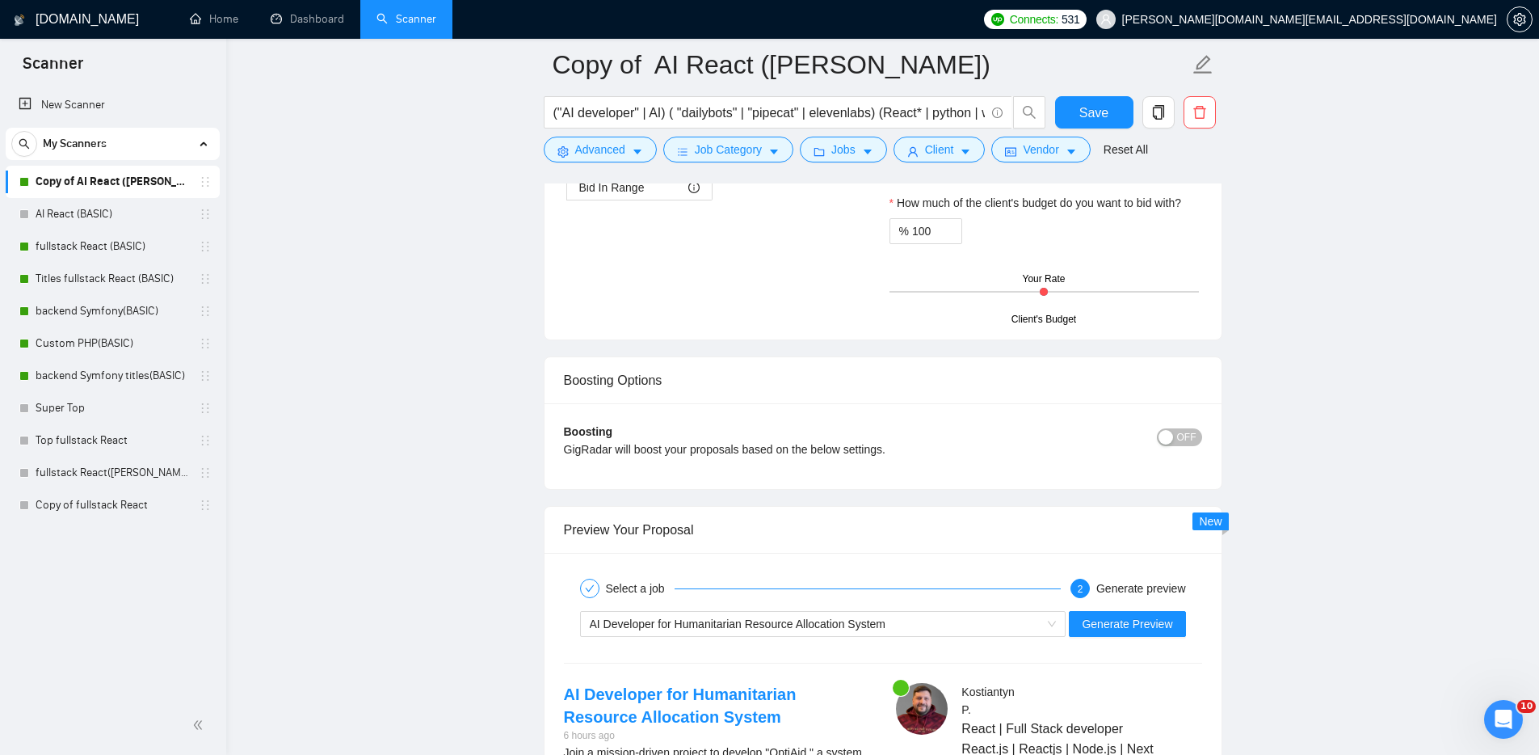
scroll to position [2815, 0]
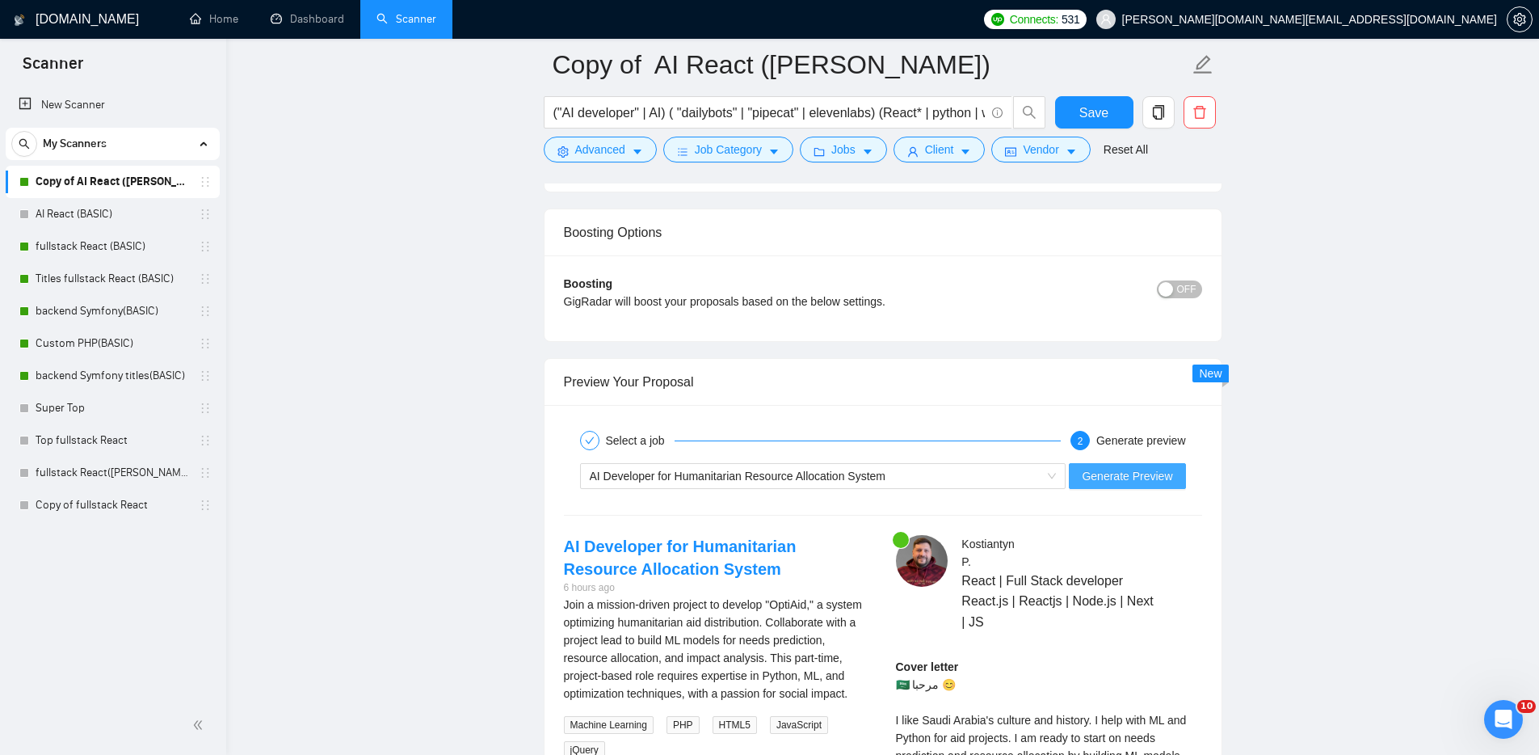
click at [1133, 472] on span "Generate Preview" at bounding box center [1127, 476] width 90 height 18
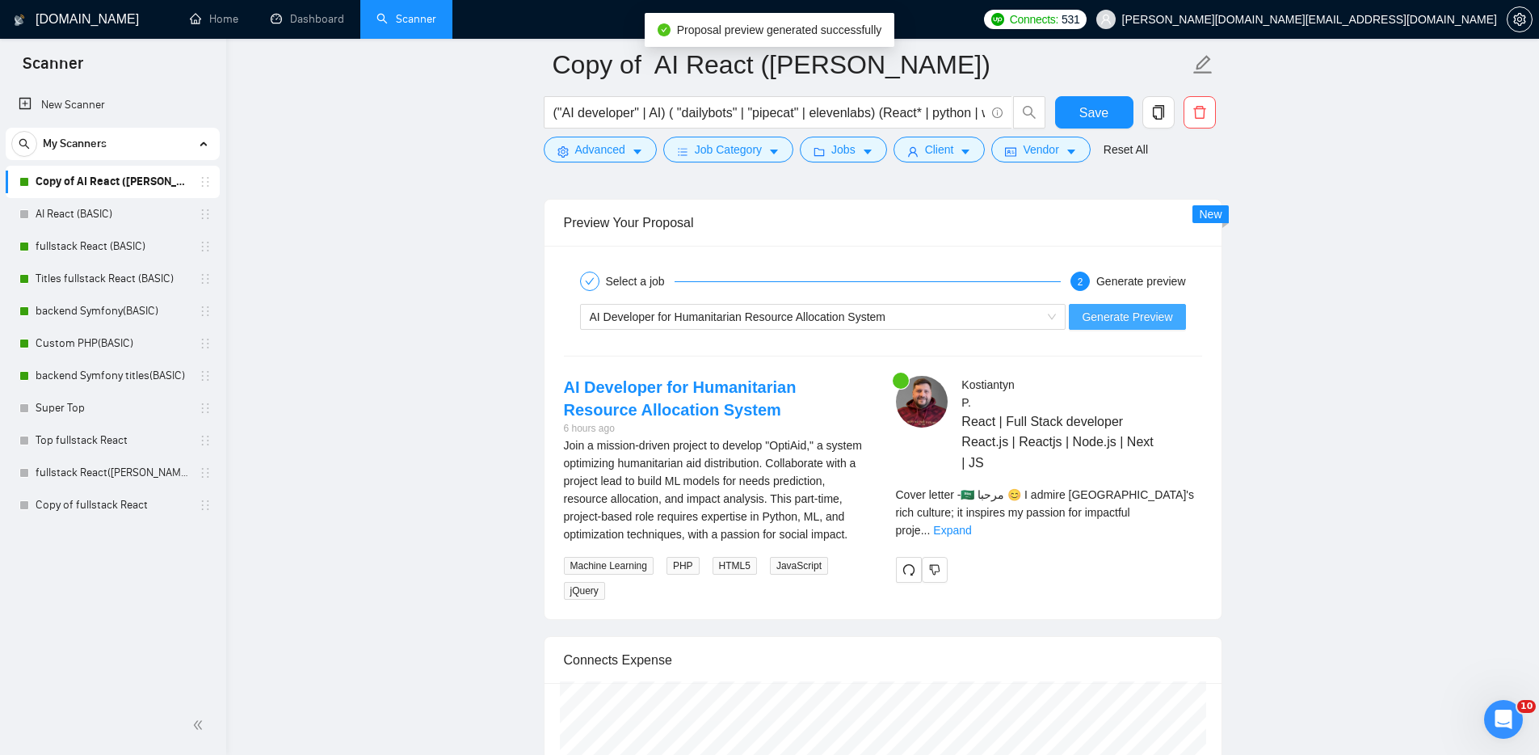
scroll to position [2991, 0]
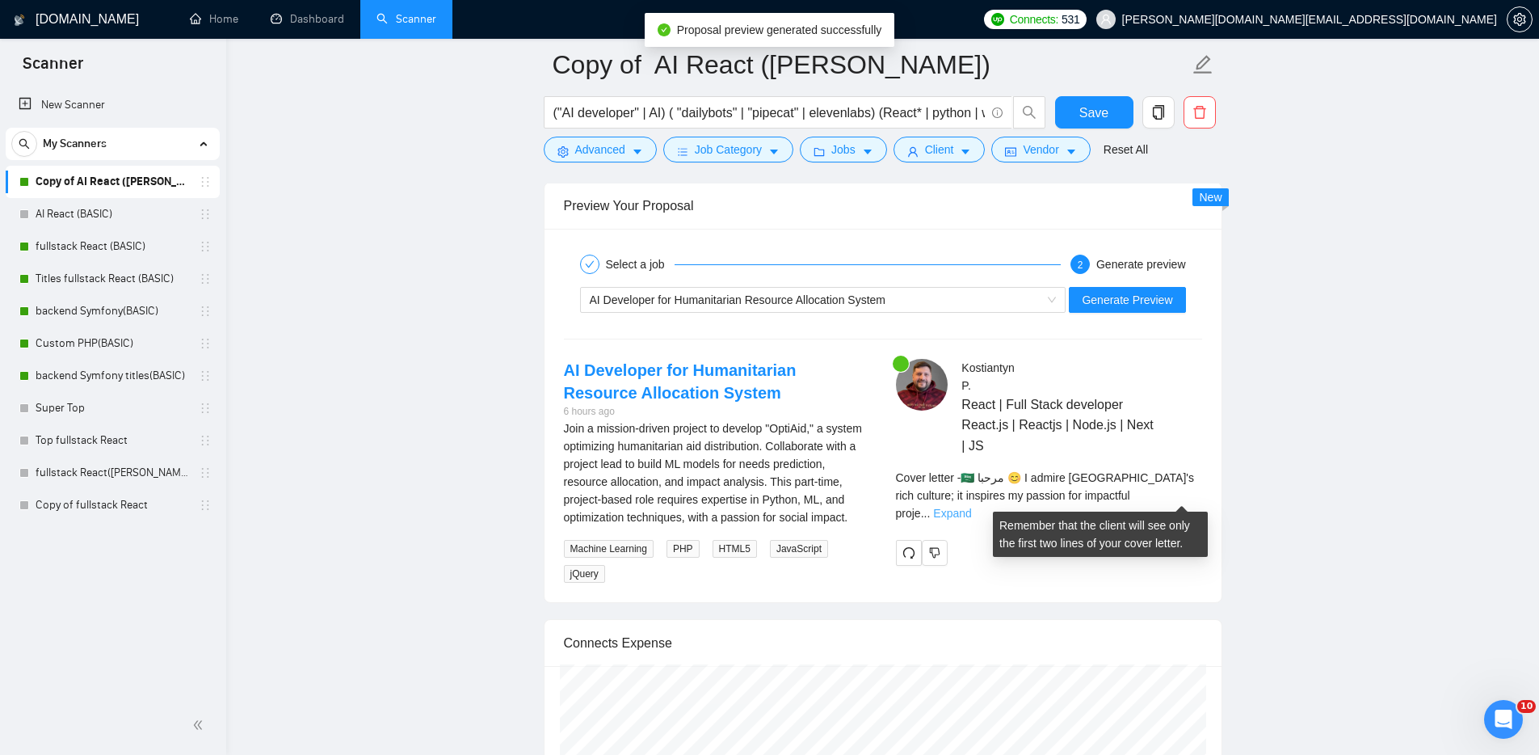
click at [971, 507] on link "Expand" at bounding box center [952, 513] width 38 height 13
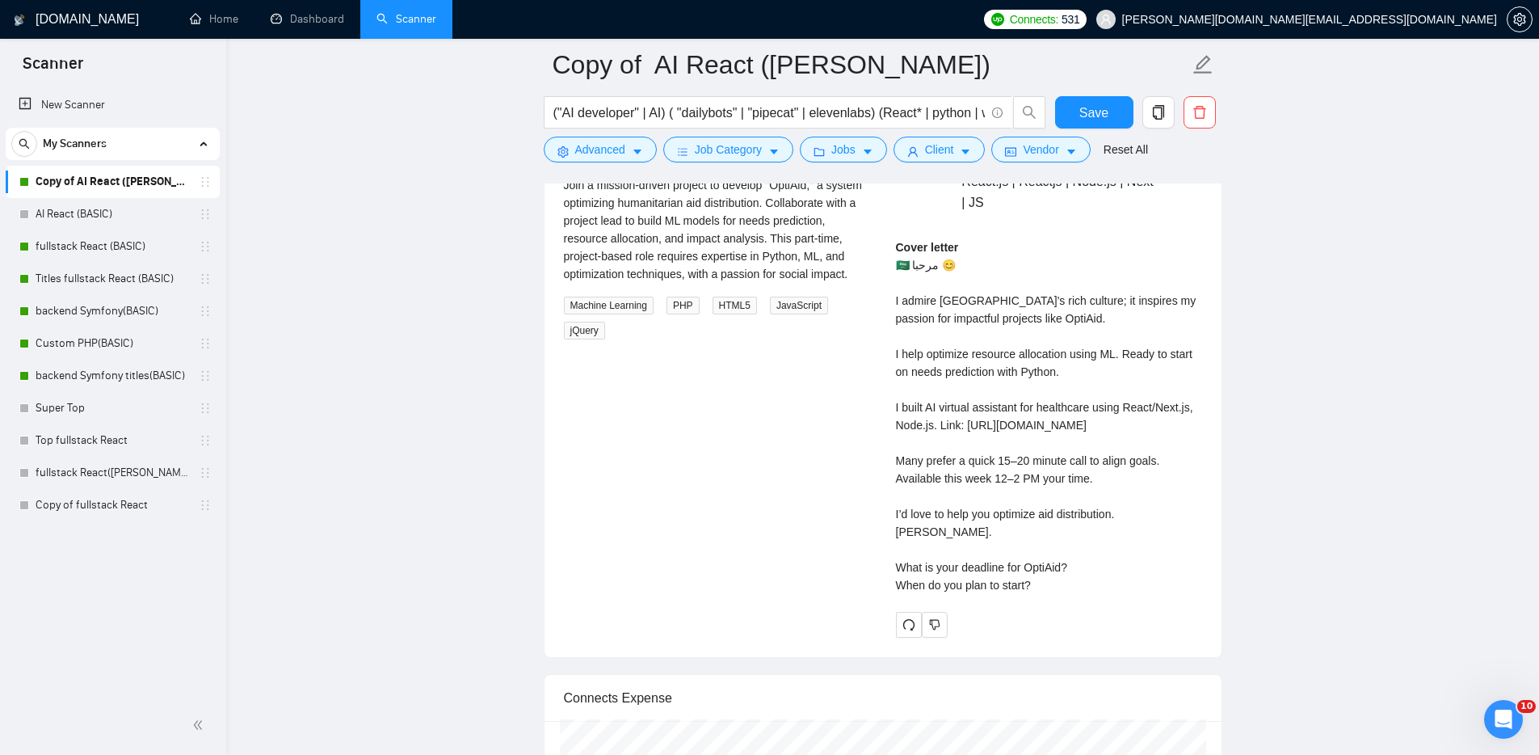
scroll to position [3236, 0]
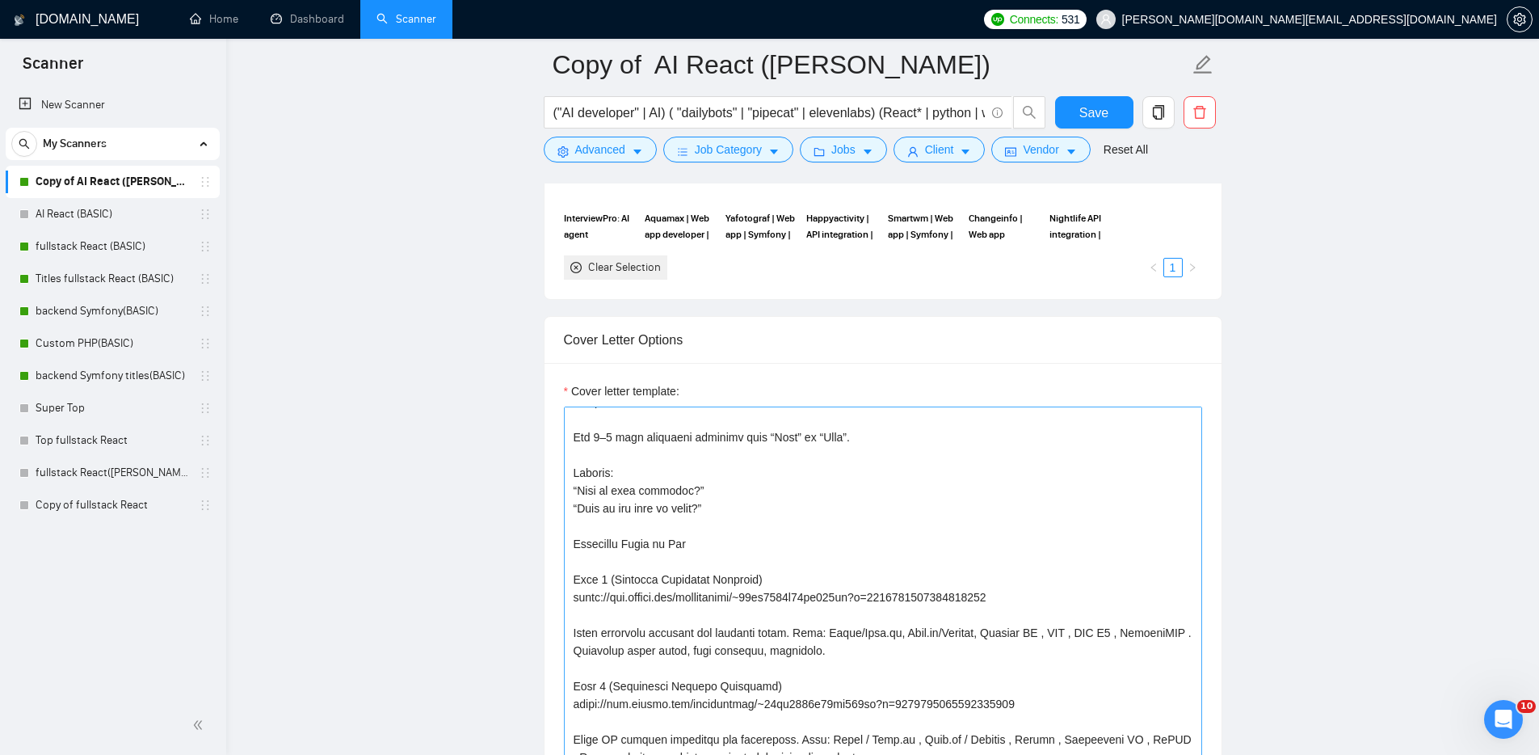
scroll to position [1575, 0]
drag, startPoint x: 747, startPoint y: 511, endPoint x: 566, endPoint y: 424, distance: 199.9
click at [566, 424] on textarea "Cover letter template:" at bounding box center [883, 589] width 638 height 364
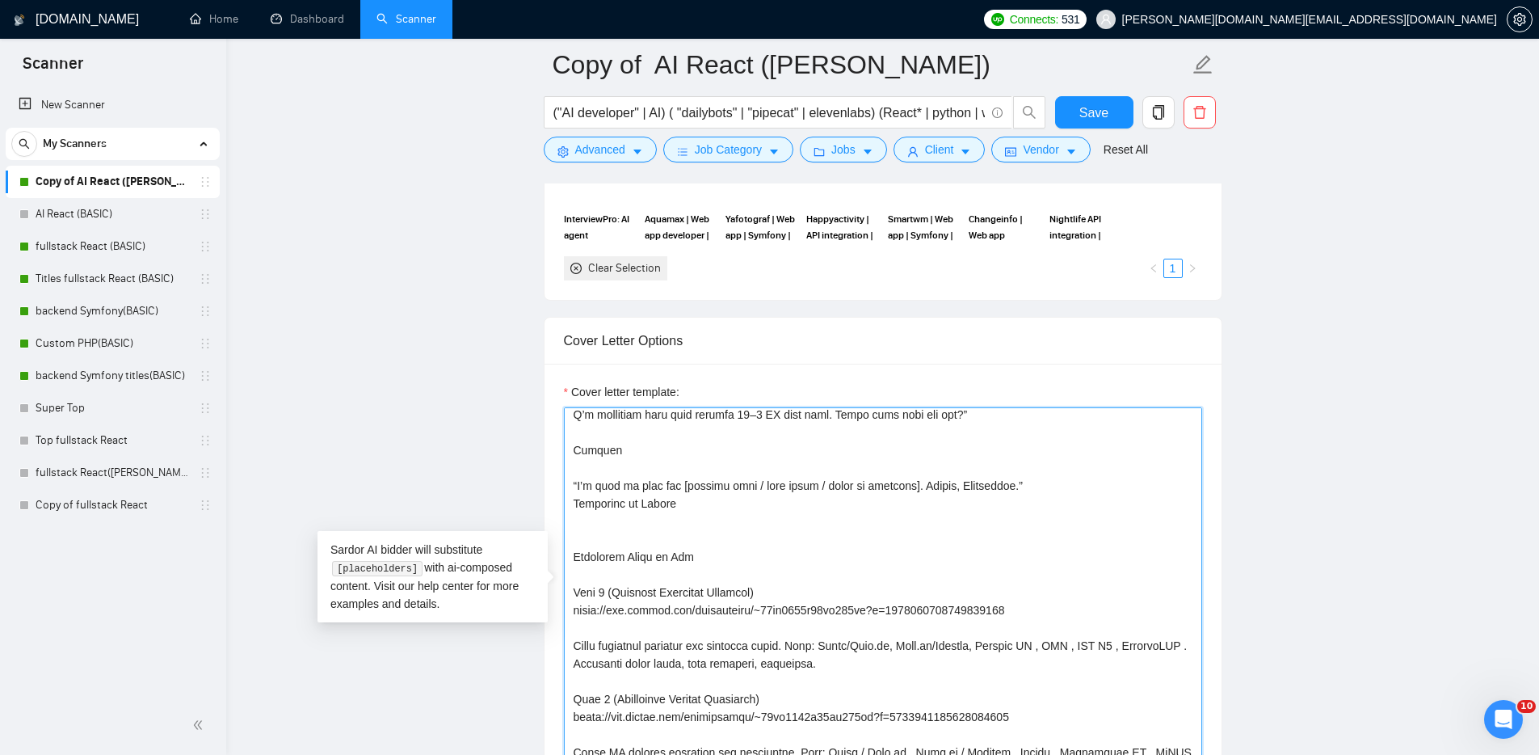
scroll to position [894, 0]
click at [634, 468] on textarea "Cover letter template:" at bounding box center [883, 589] width 638 height 364
paste textarea "Ask 1–2 open questions starting with “What” or “When”. Example: “What is your d…"
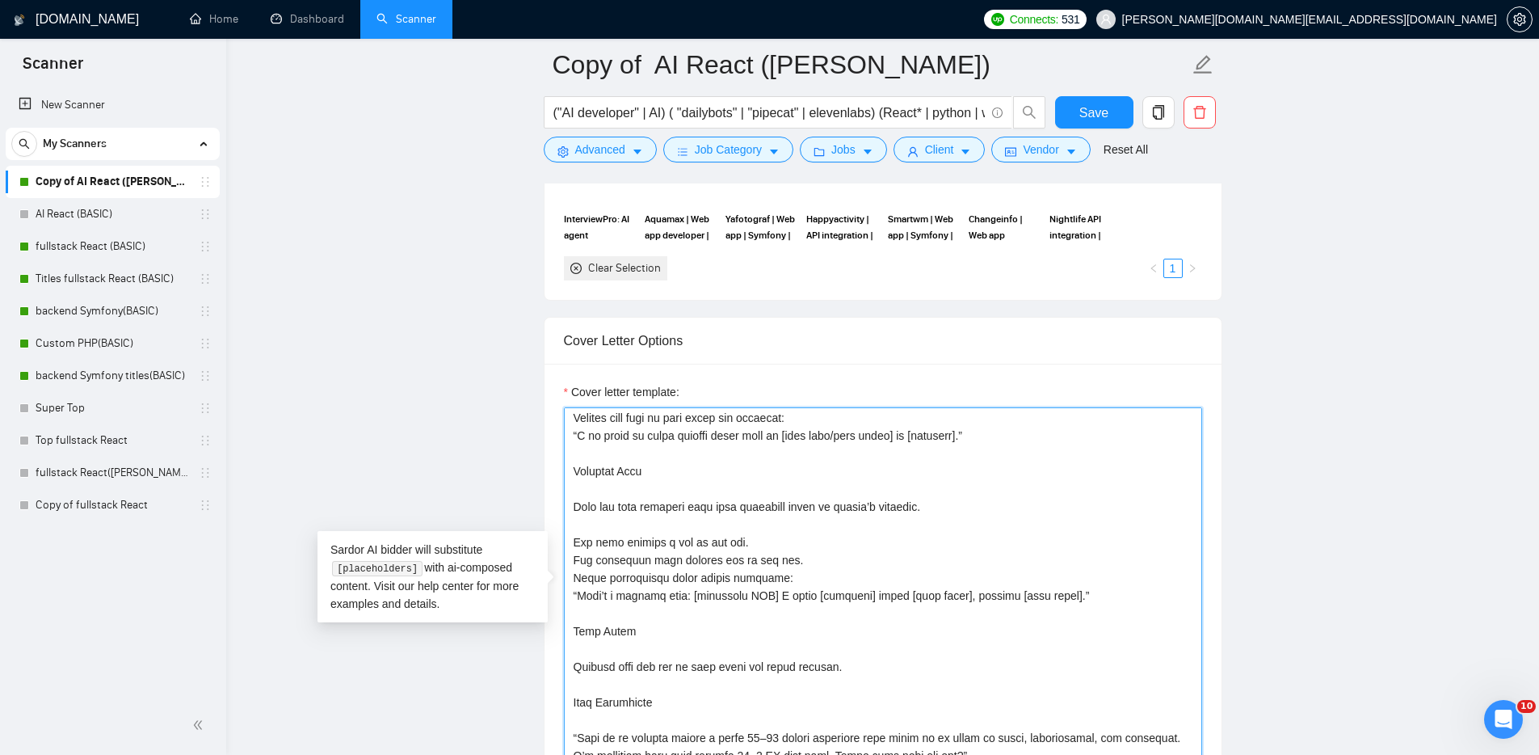
scroll to position [575, 0]
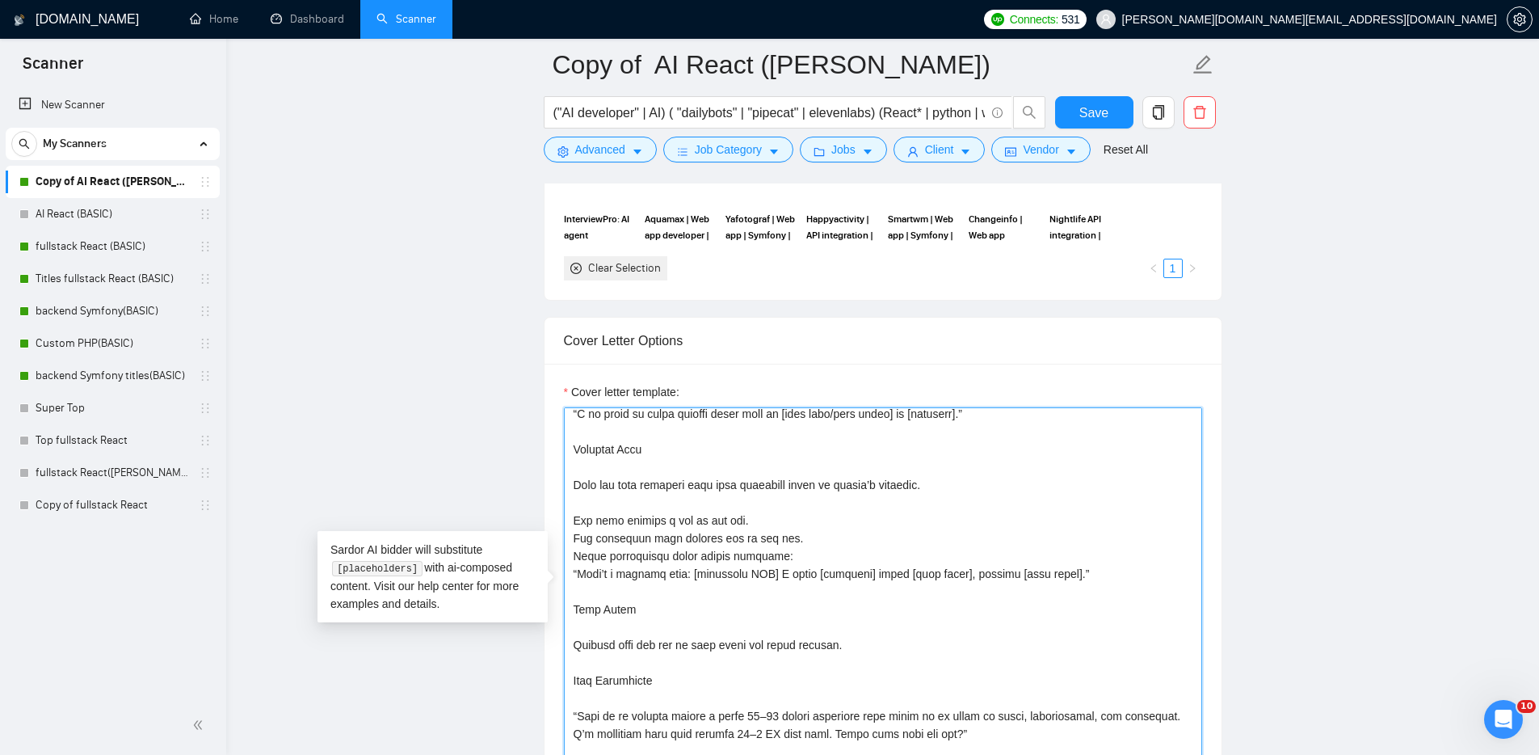
drag, startPoint x: 803, startPoint y: 539, endPoint x: 822, endPoint y: 545, distance: 19.7
click at [804, 539] on textarea "Cover letter template:" at bounding box center [883, 589] width 638 height 364
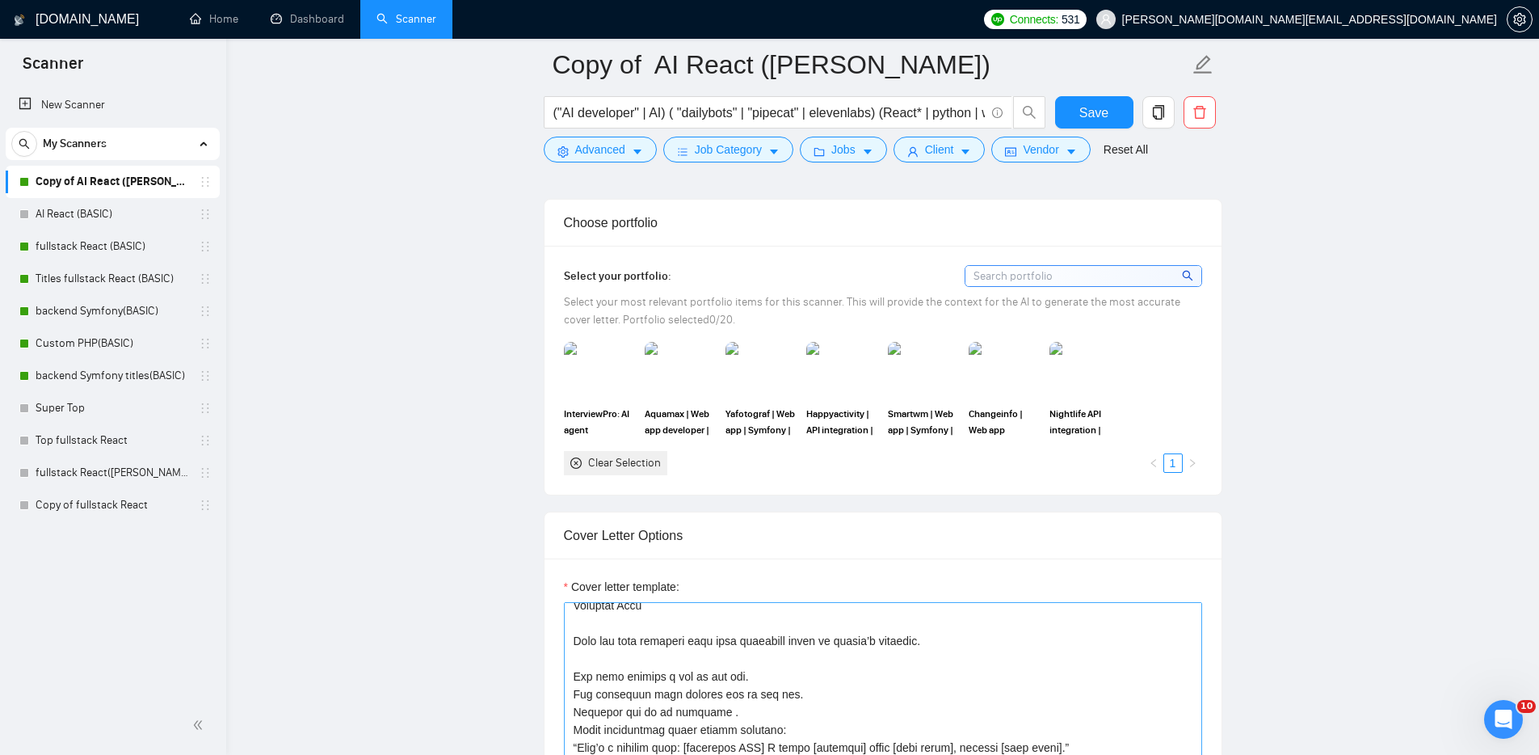
scroll to position [615, 0]
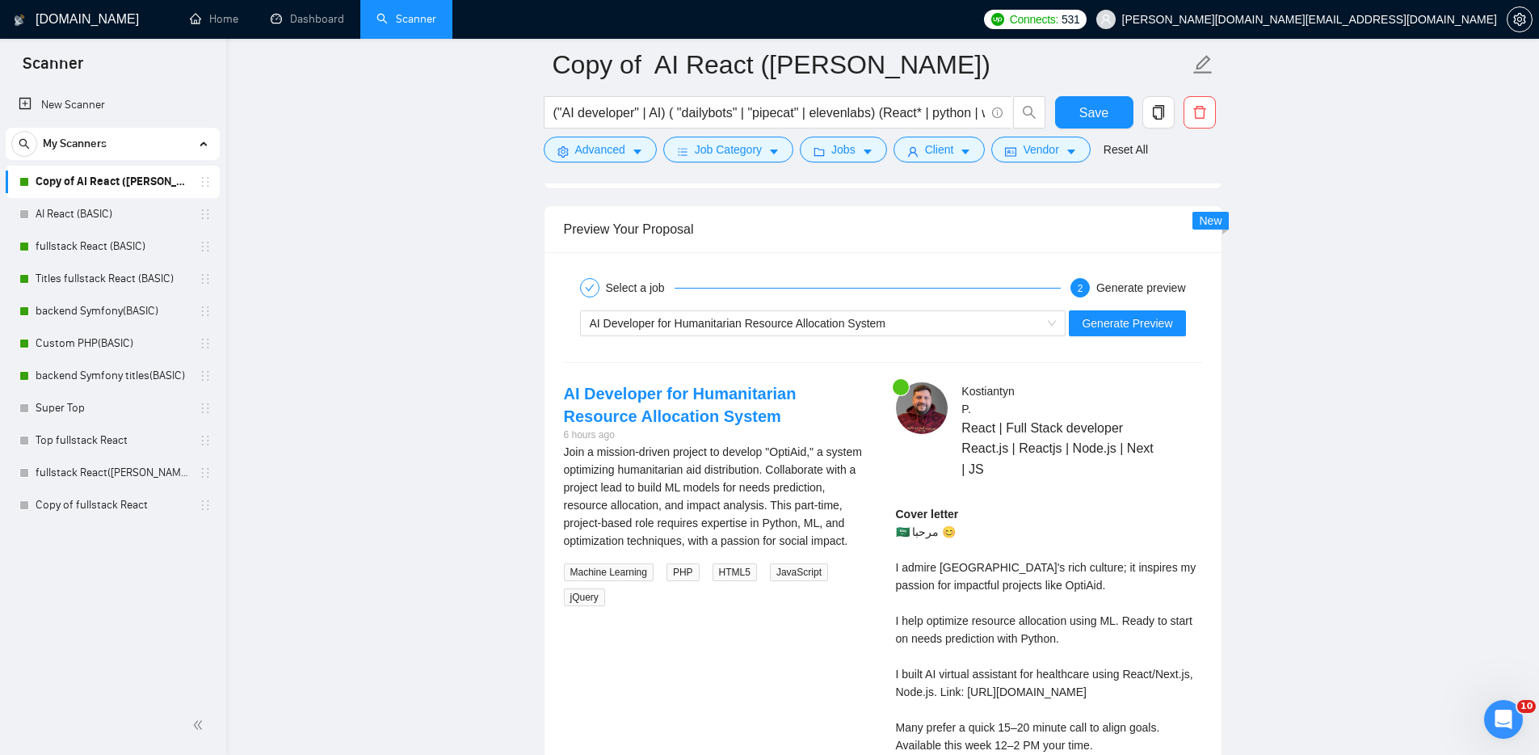
scroll to position [2971, 0]
type textarea "[Use only simple English as a non-native speaker] [Don't use complex words and …"
click at [1162, 313] on span "Generate Preview" at bounding box center [1127, 320] width 90 height 18
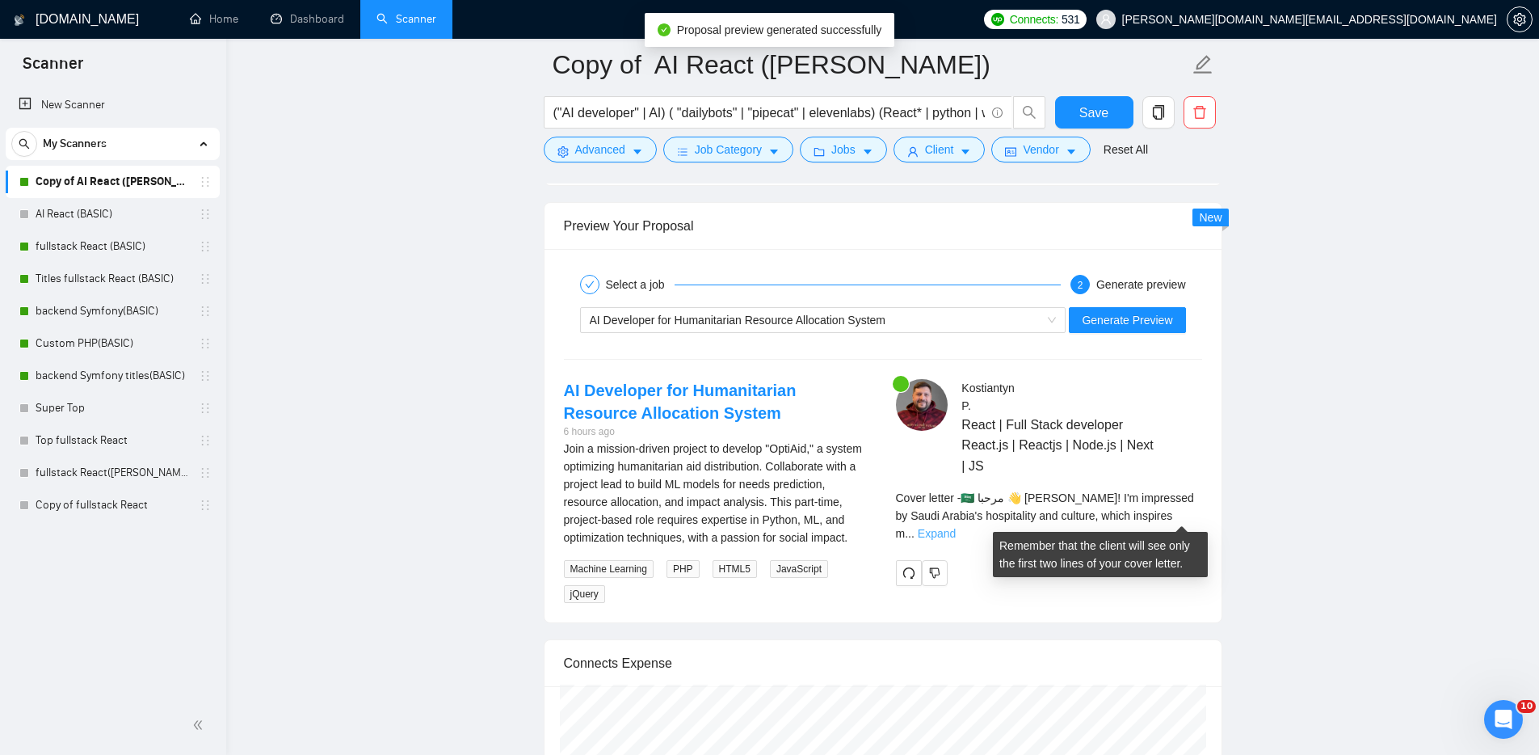
drag, startPoint x: 1187, startPoint y: 516, endPoint x: 1206, endPoint y: 516, distance: 18.6
click at [956, 527] on link "Expand" at bounding box center [937, 533] width 38 height 13
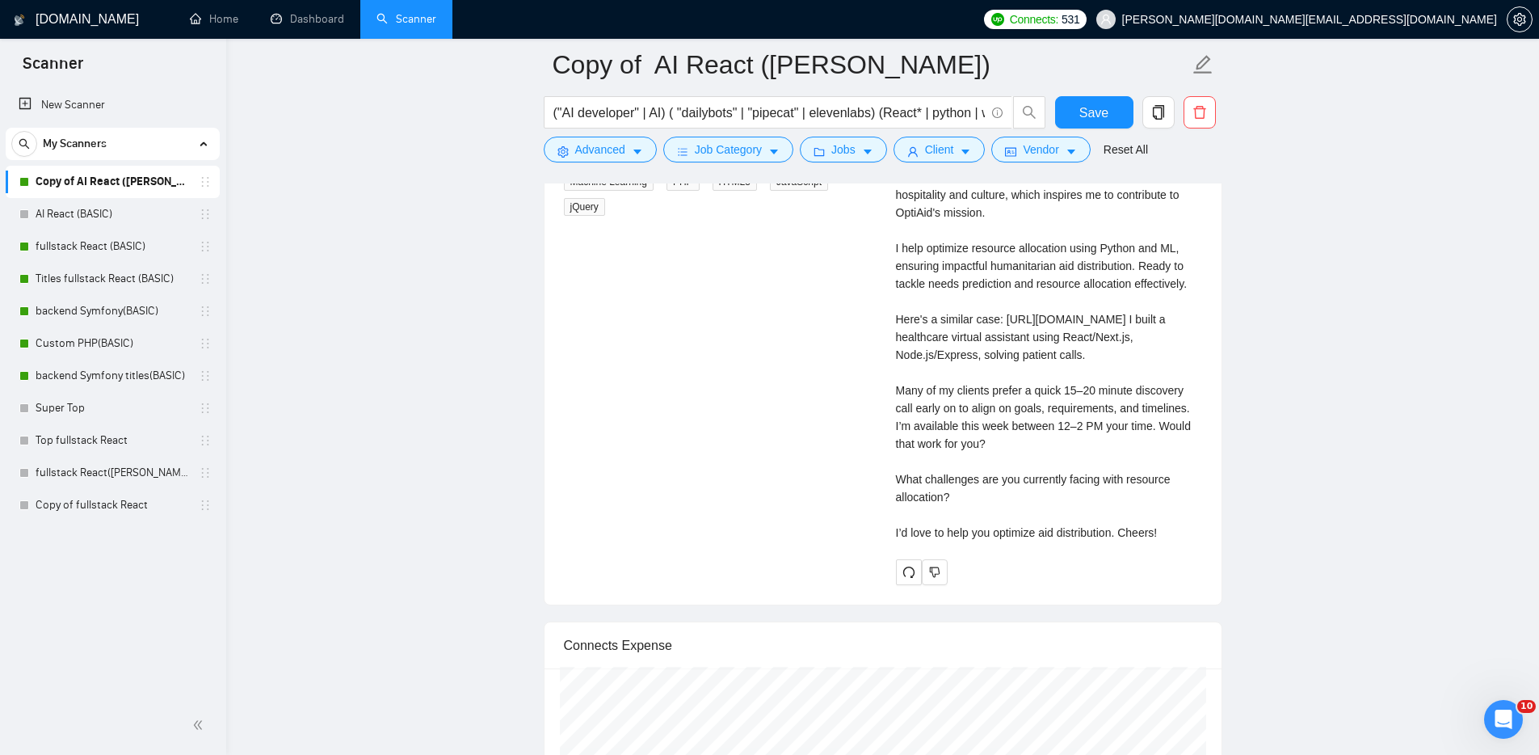
scroll to position [3391, 0]
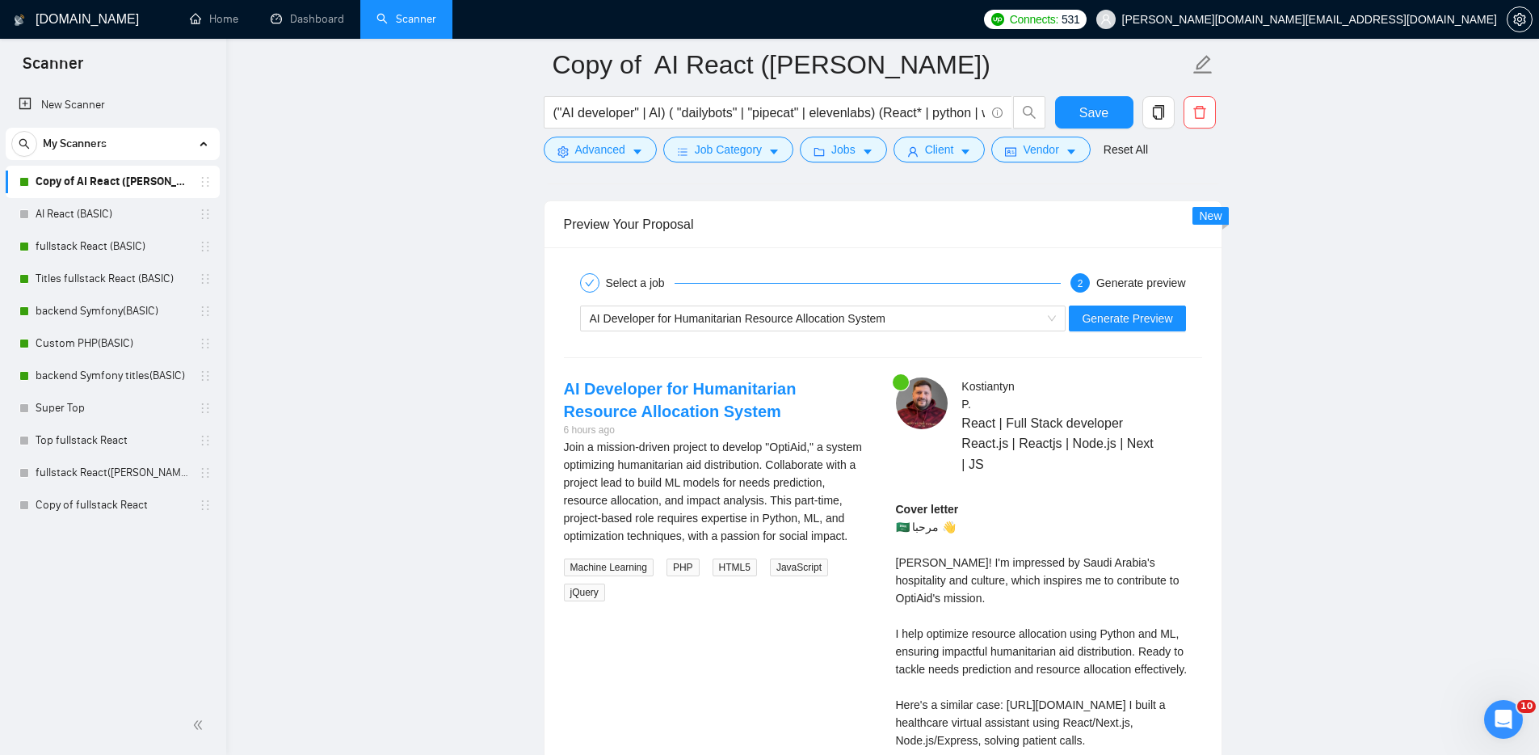
scroll to position [2980, 0]
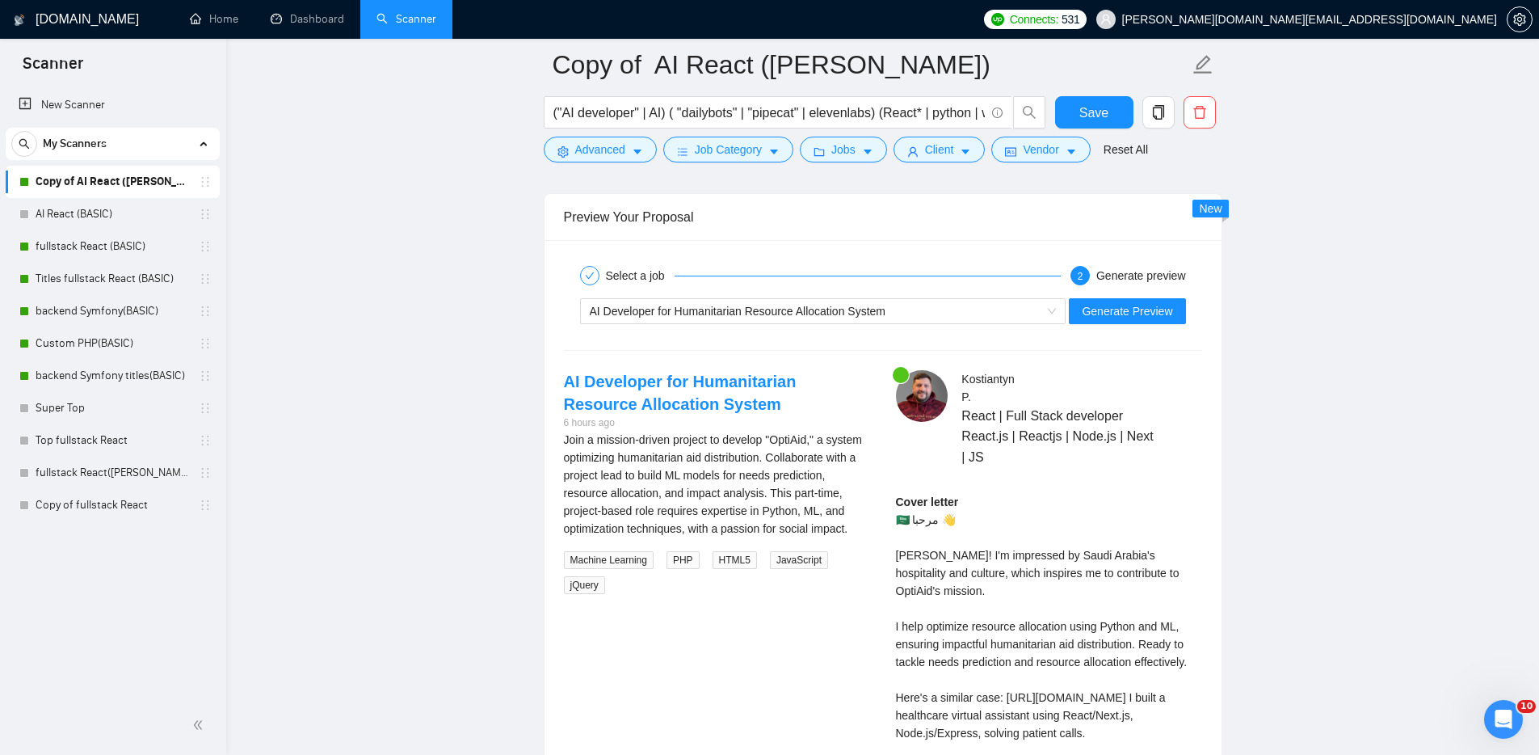
drag, startPoint x: 344, startPoint y: 336, endPoint x: 479, endPoint y: 330, distance: 135.1
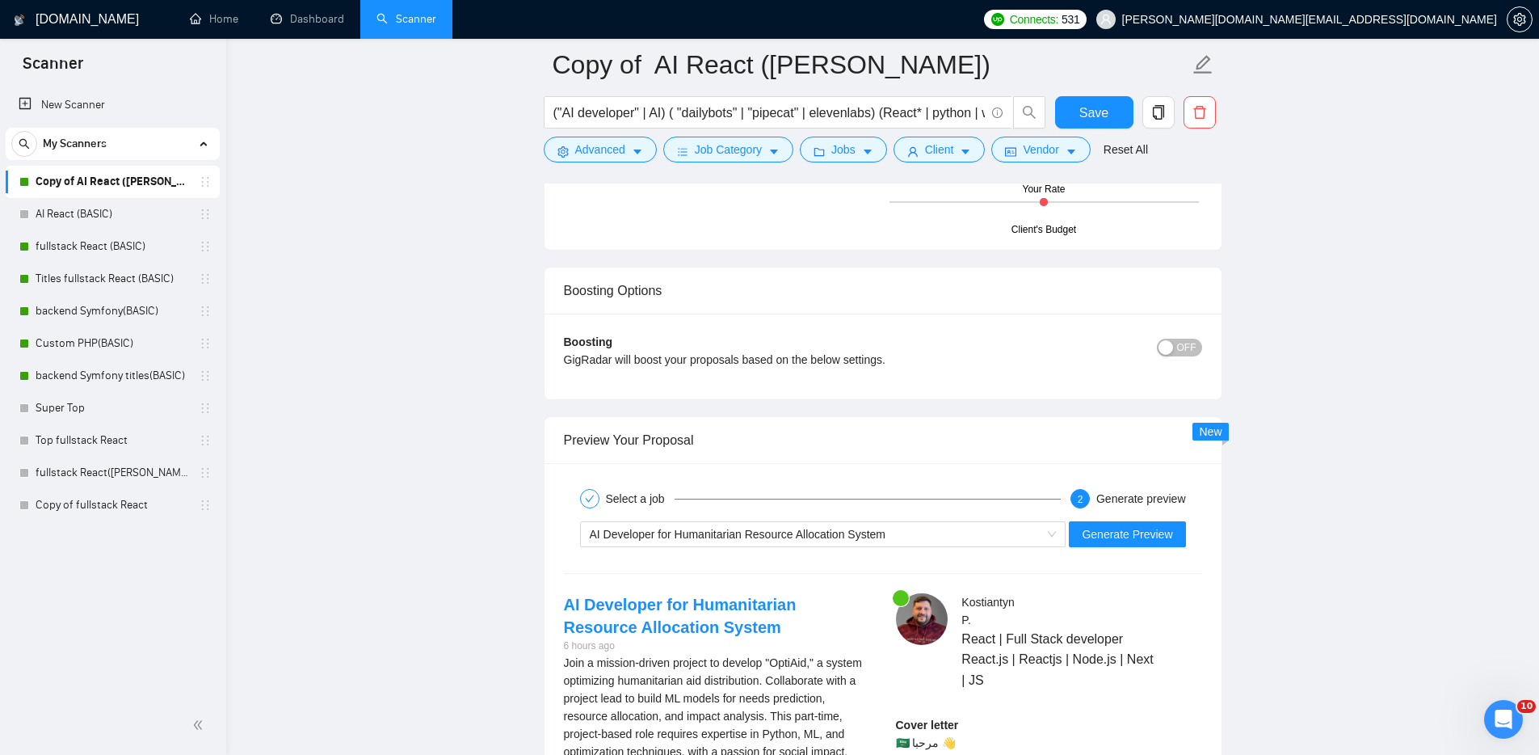
scroll to position [1603, 0]
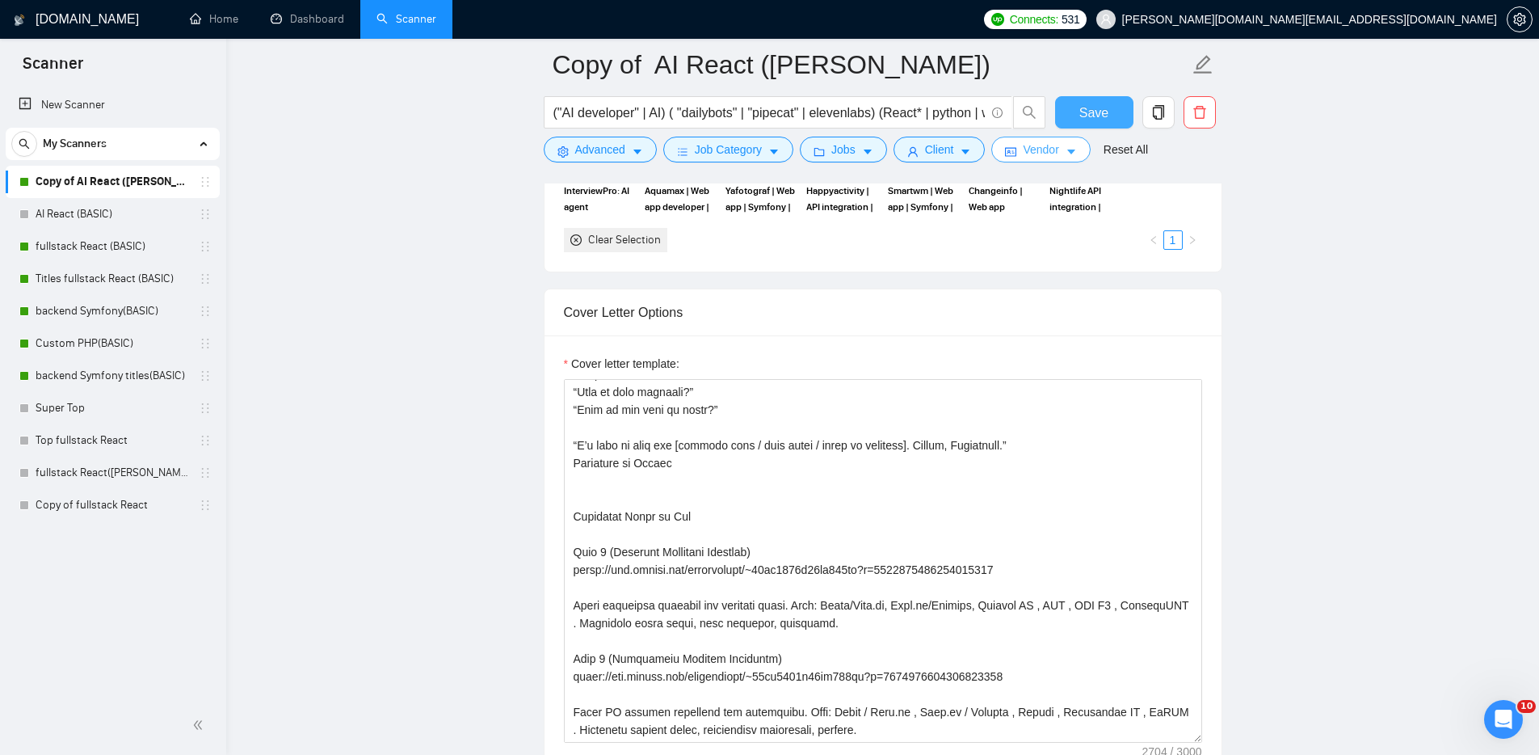
drag, startPoint x: 1090, startPoint y: 115, endPoint x: 1037, endPoint y: 138, distance: 58.3
click at [1090, 115] on span "Save" at bounding box center [1094, 113] width 29 height 20
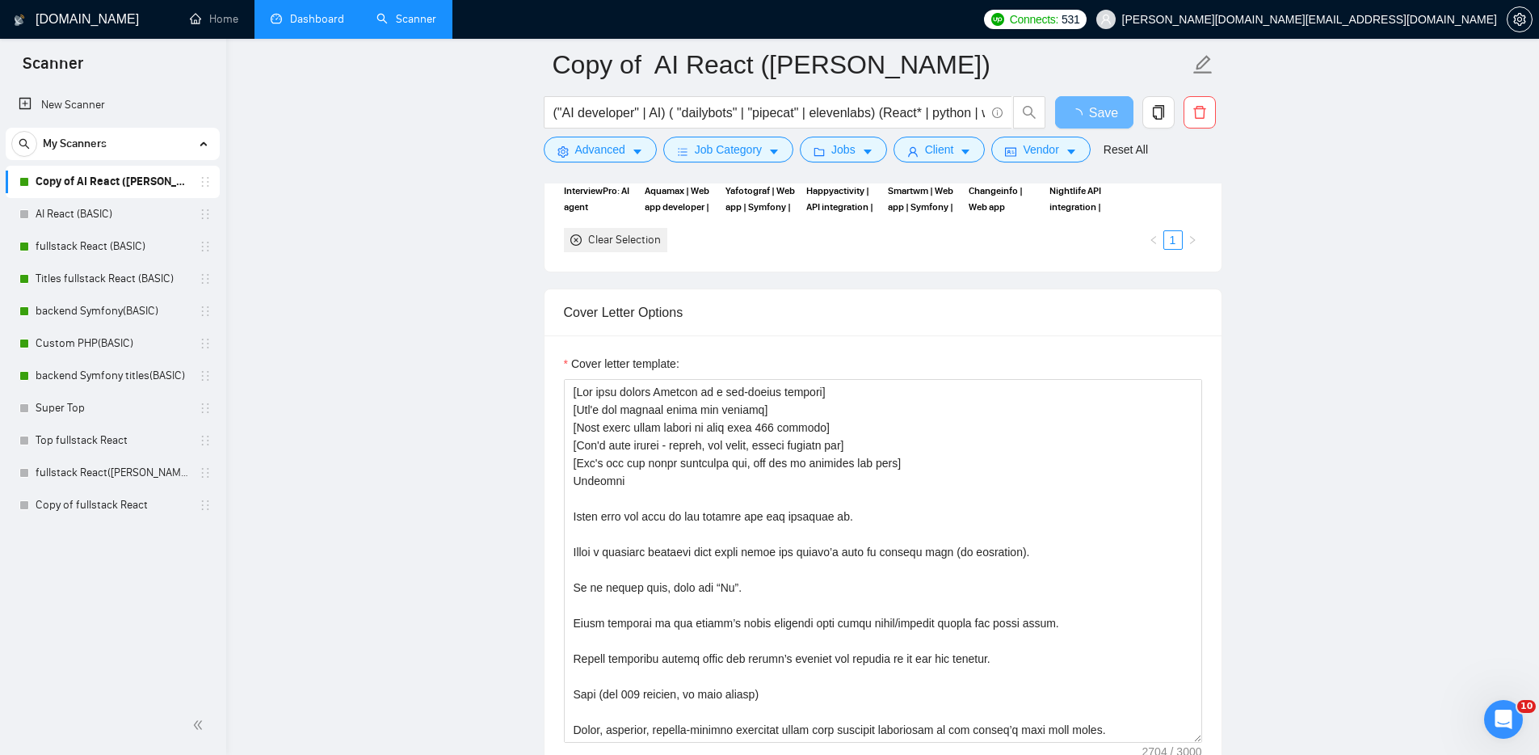
click at [297, 15] on link "Dashboard" at bounding box center [308, 19] width 74 height 14
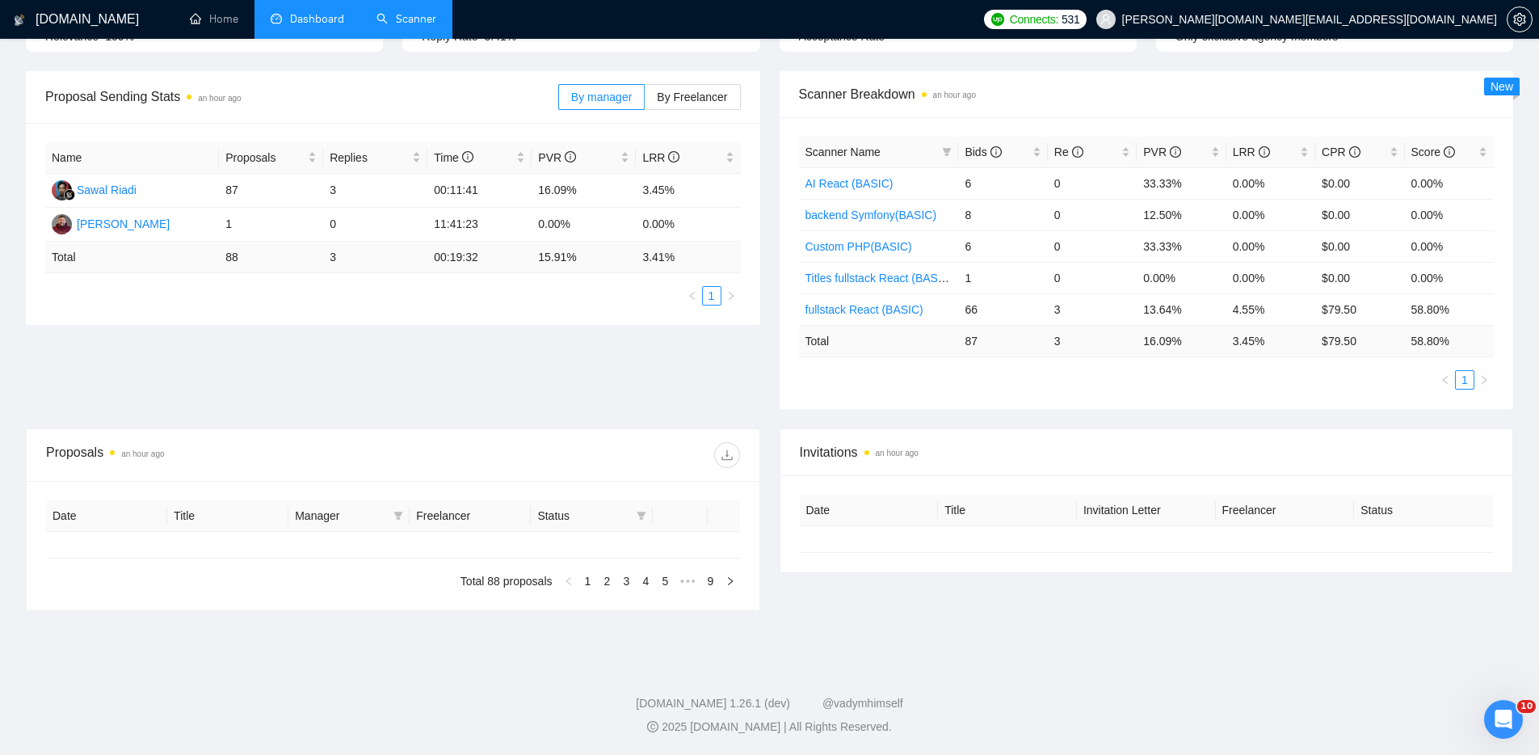
type input "[DATE]"
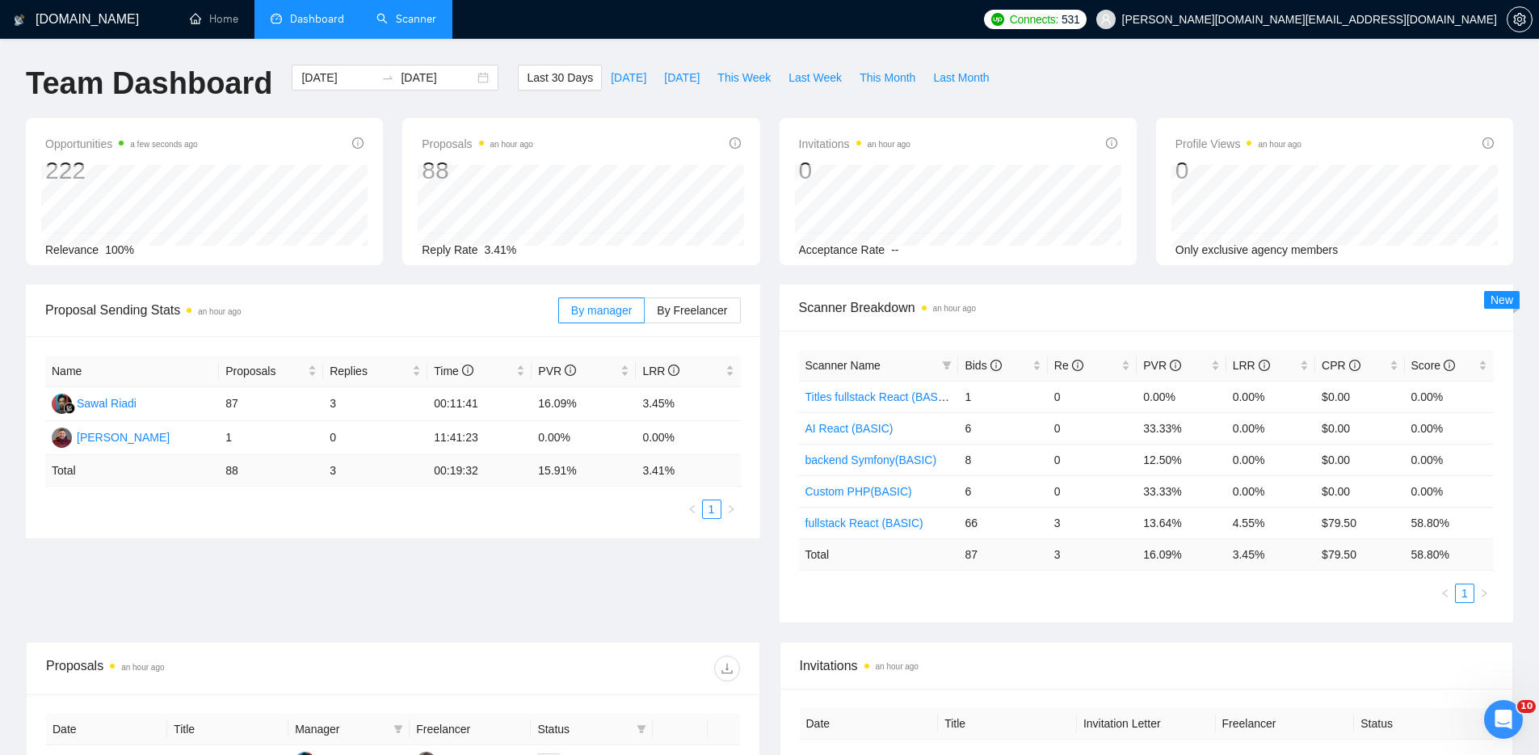
click at [411, 17] on link "Scanner" at bounding box center [407, 19] width 60 height 14
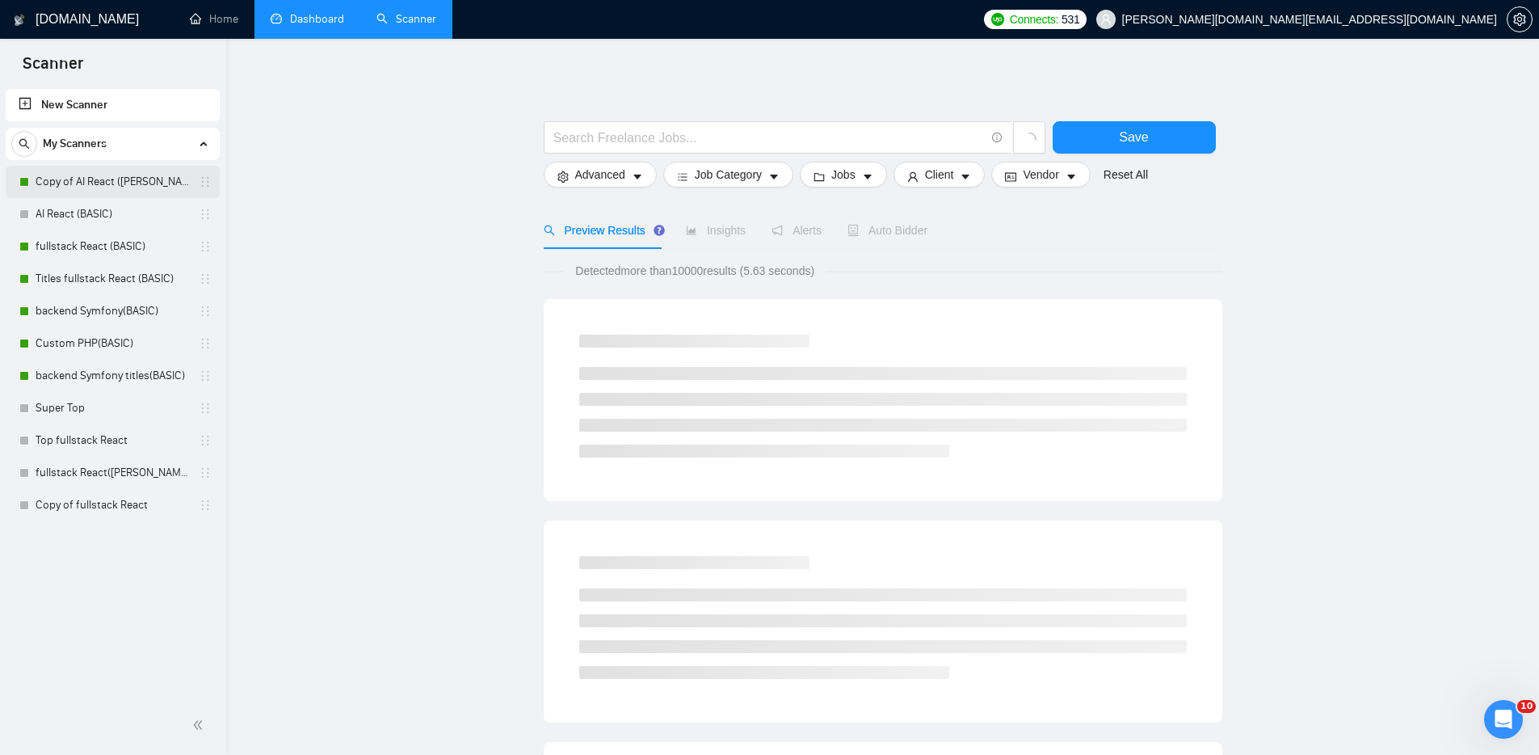
click at [91, 179] on link "Copy of AI React ([PERSON_NAME])" at bounding box center [113, 182] width 154 height 32
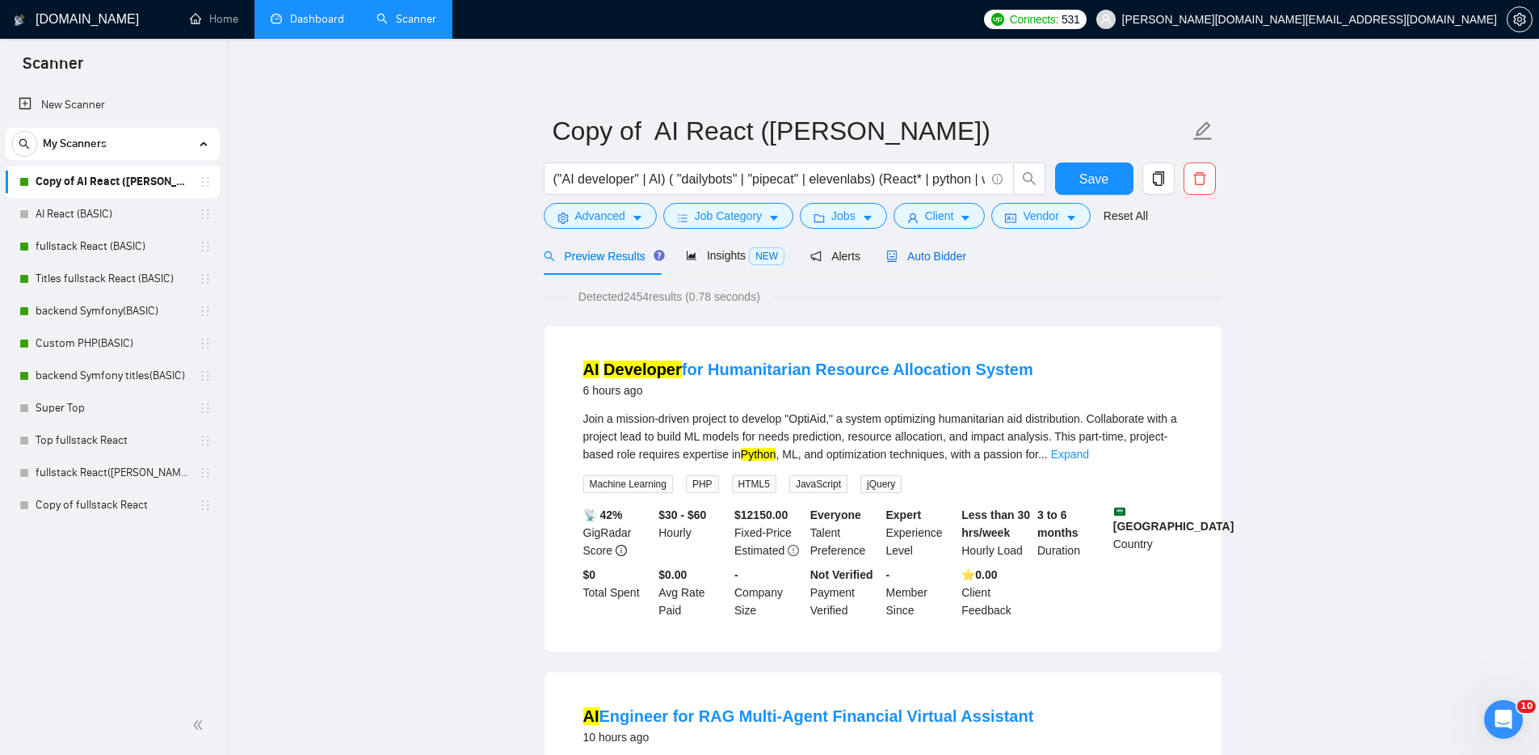
click at [931, 256] on span "Auto Bidder" at bounding box center [926, 256] width 80 height 13
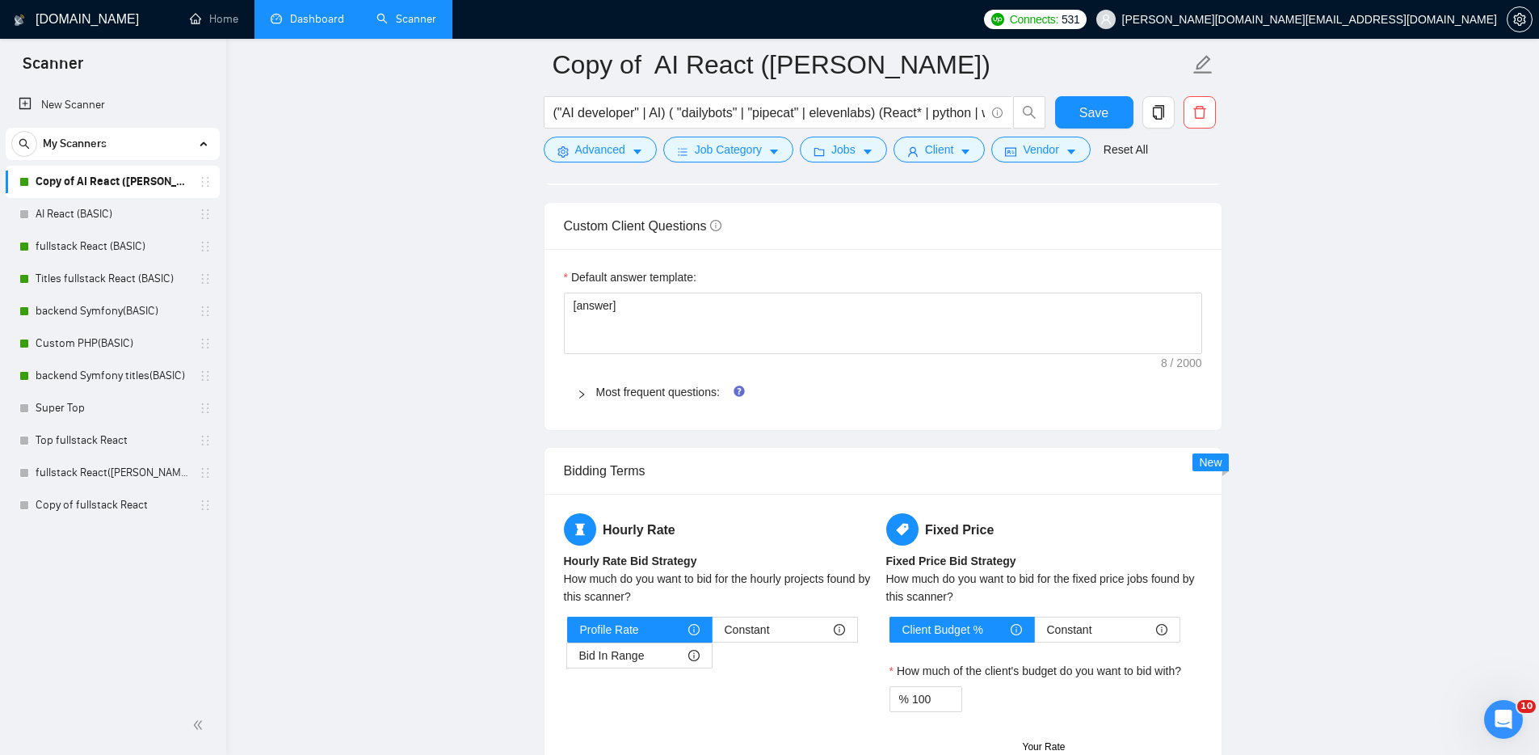
scroll to position [2708, 0]
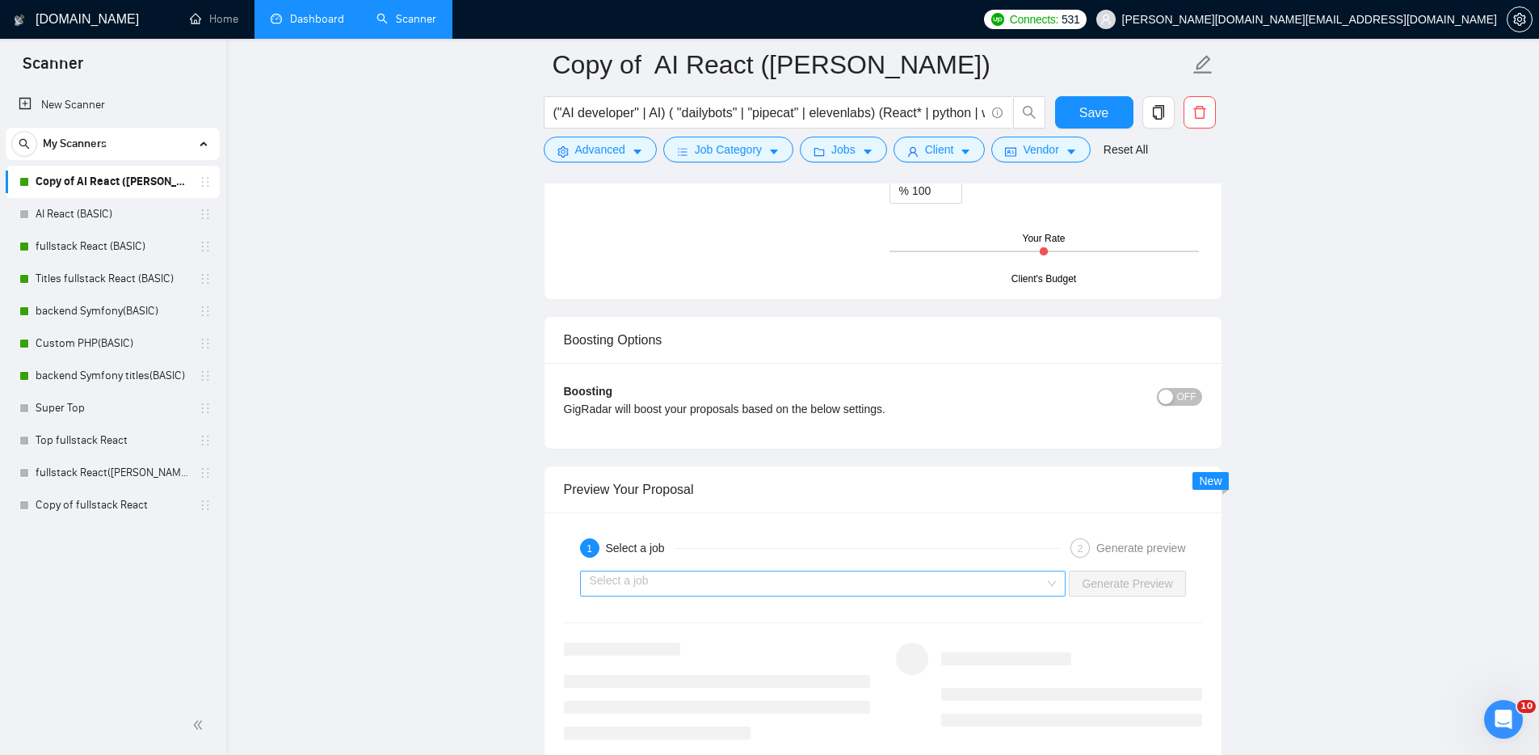
click at [1023, 577] on input "search" at bounding box center [818, 583] width 456 height 24
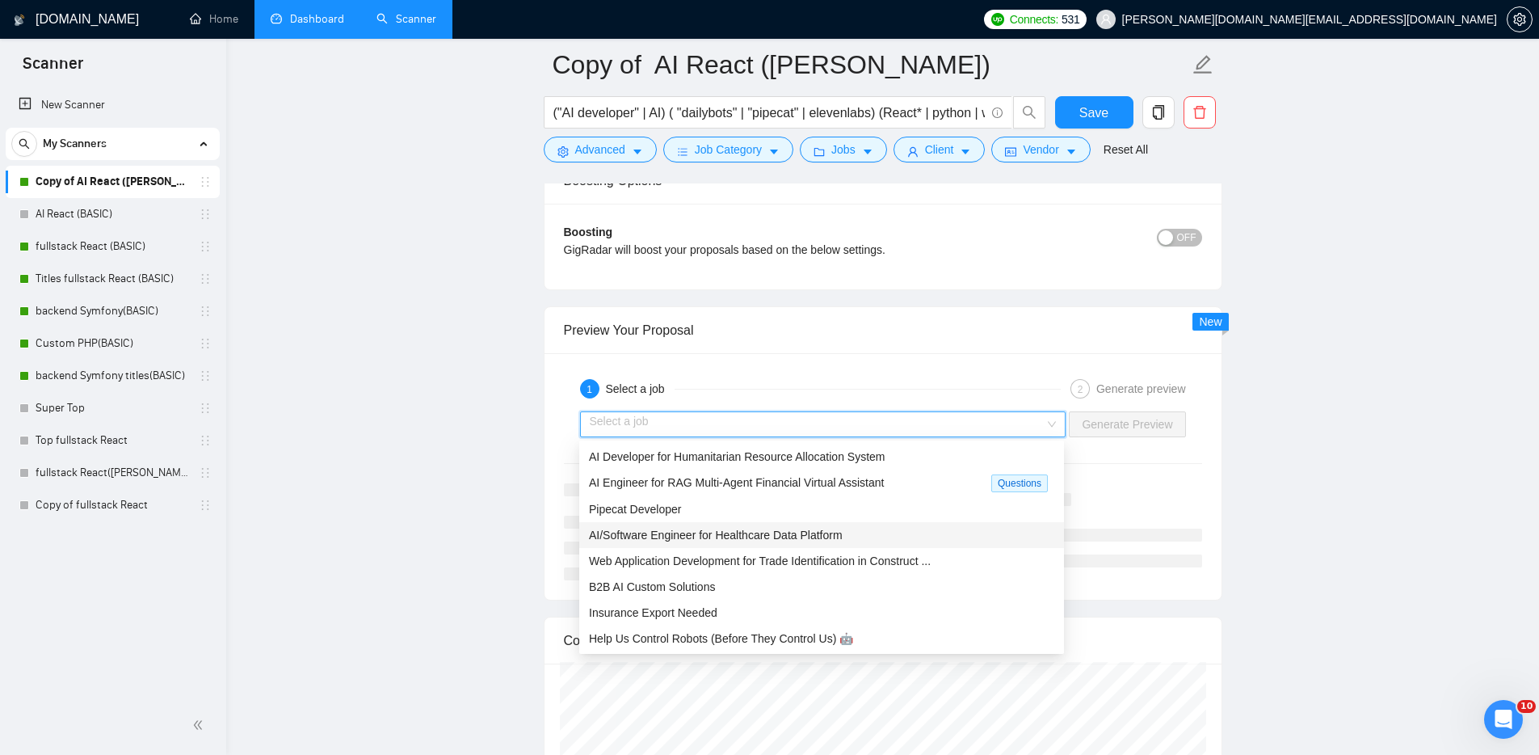
scroll to position [2881, 0]
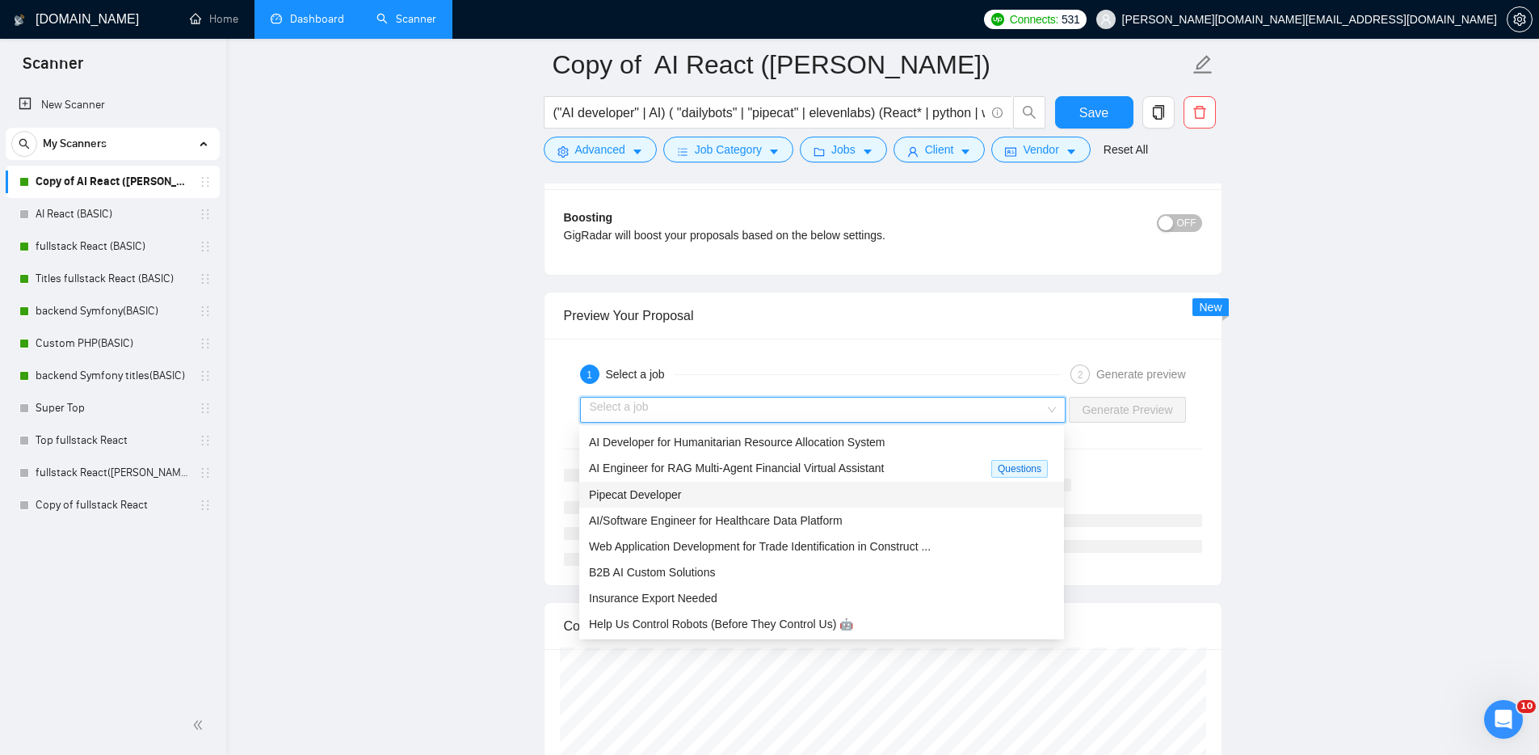
click at [625, 486] on div "Pipecat Developer" at bounding box center [821, 495] width 465 height 18
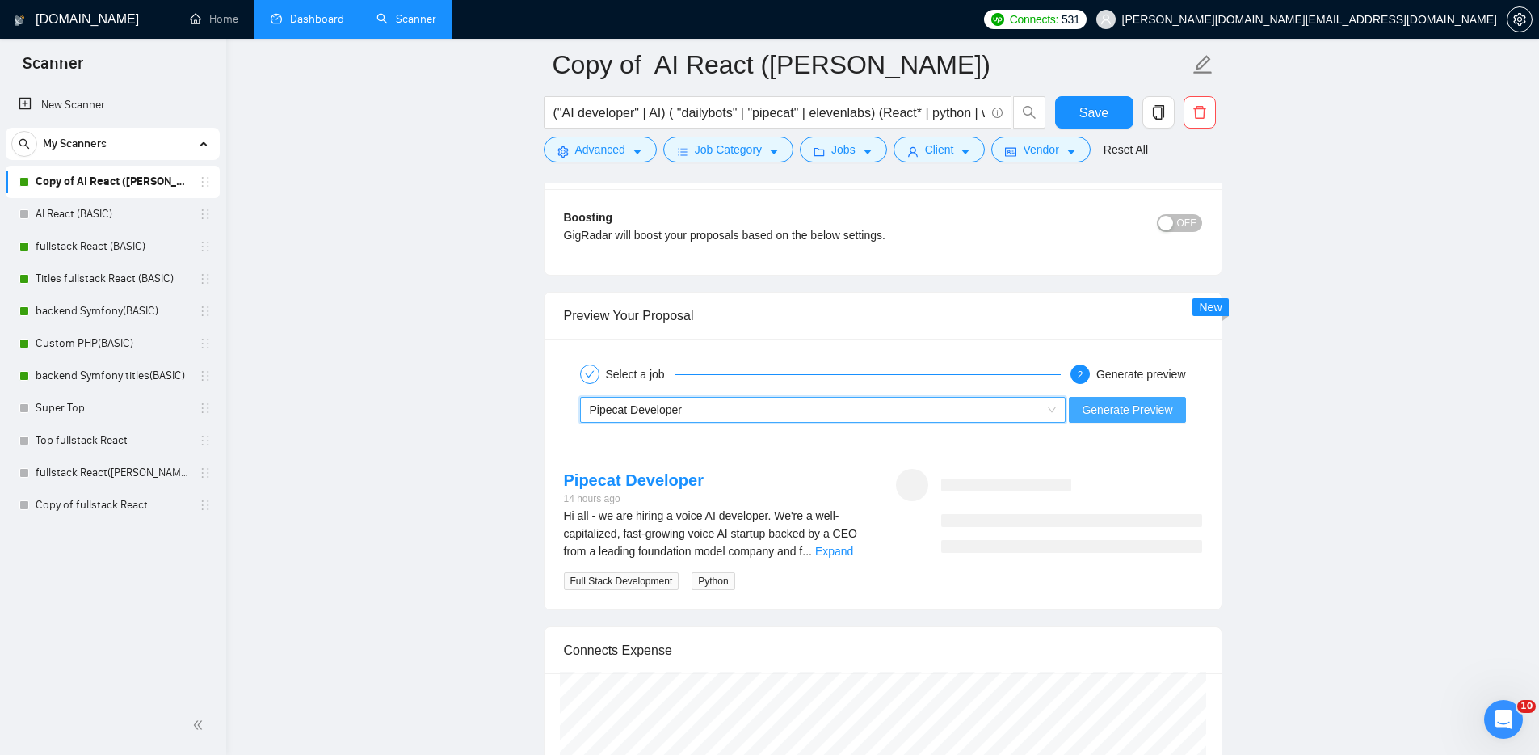
click at [1162, 408] on span "Generate Preview" at bounding box center [1127, 410] width 90 height 18
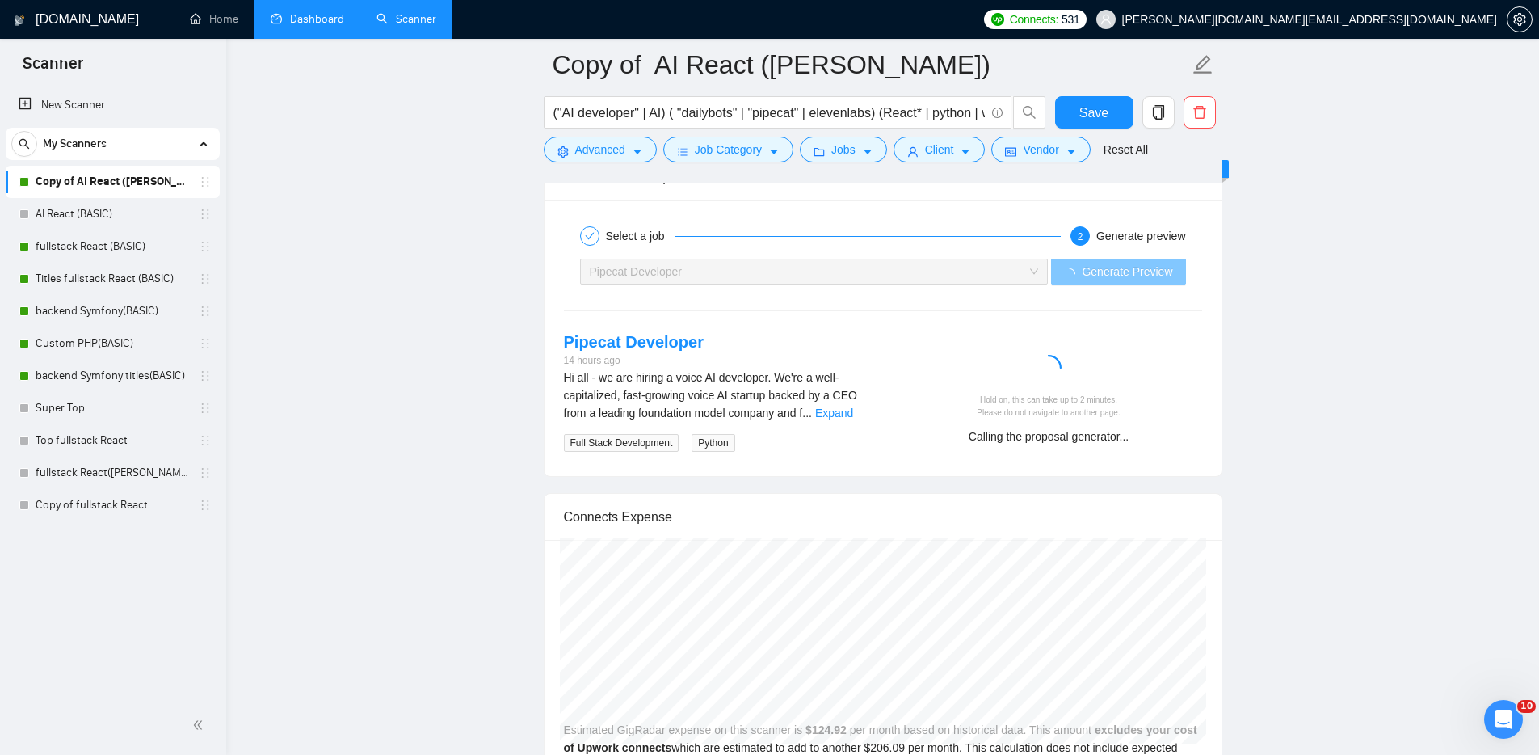
scroll to position [3016, 0]
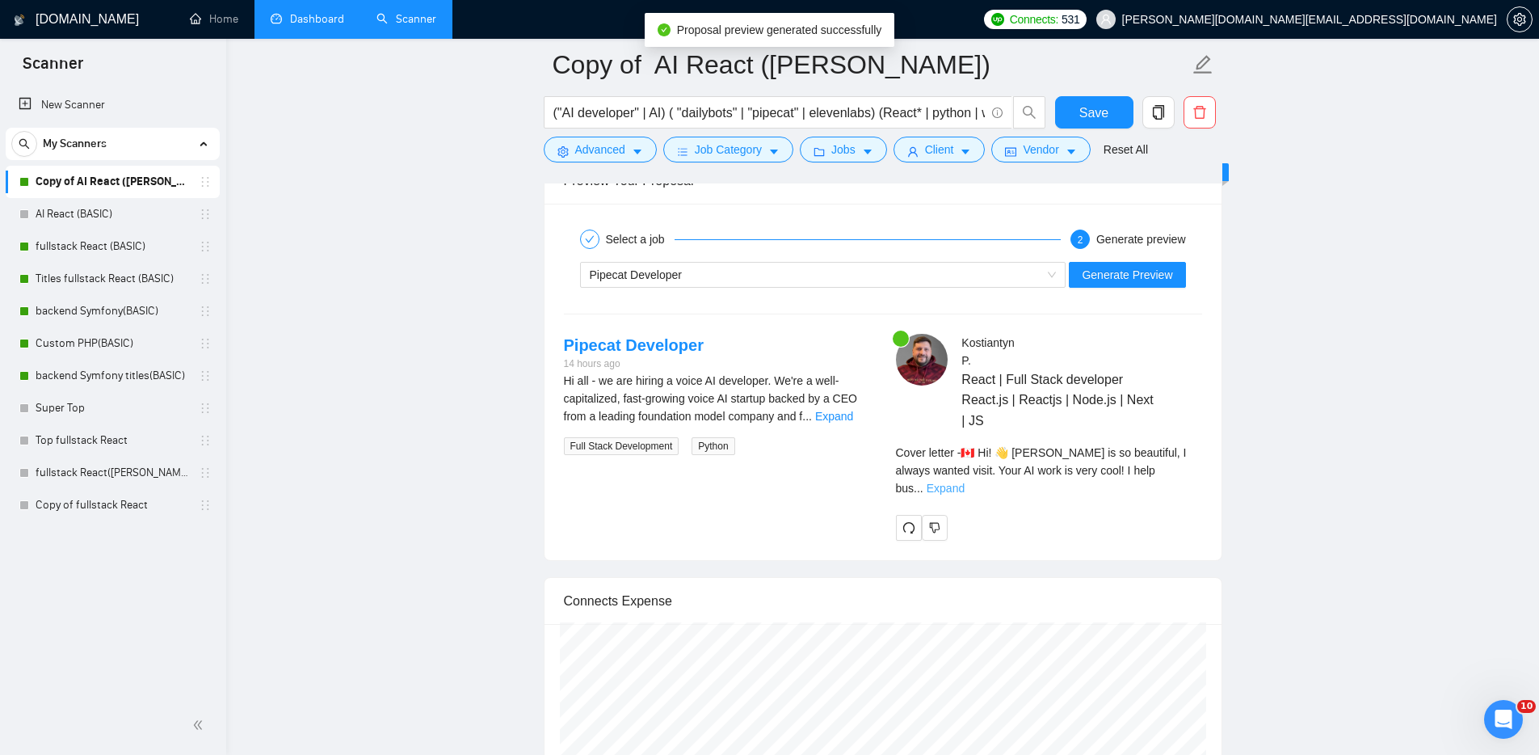
click at [965, 482] on link "Expand" at bounding box center [946, 488] width 38 height 13
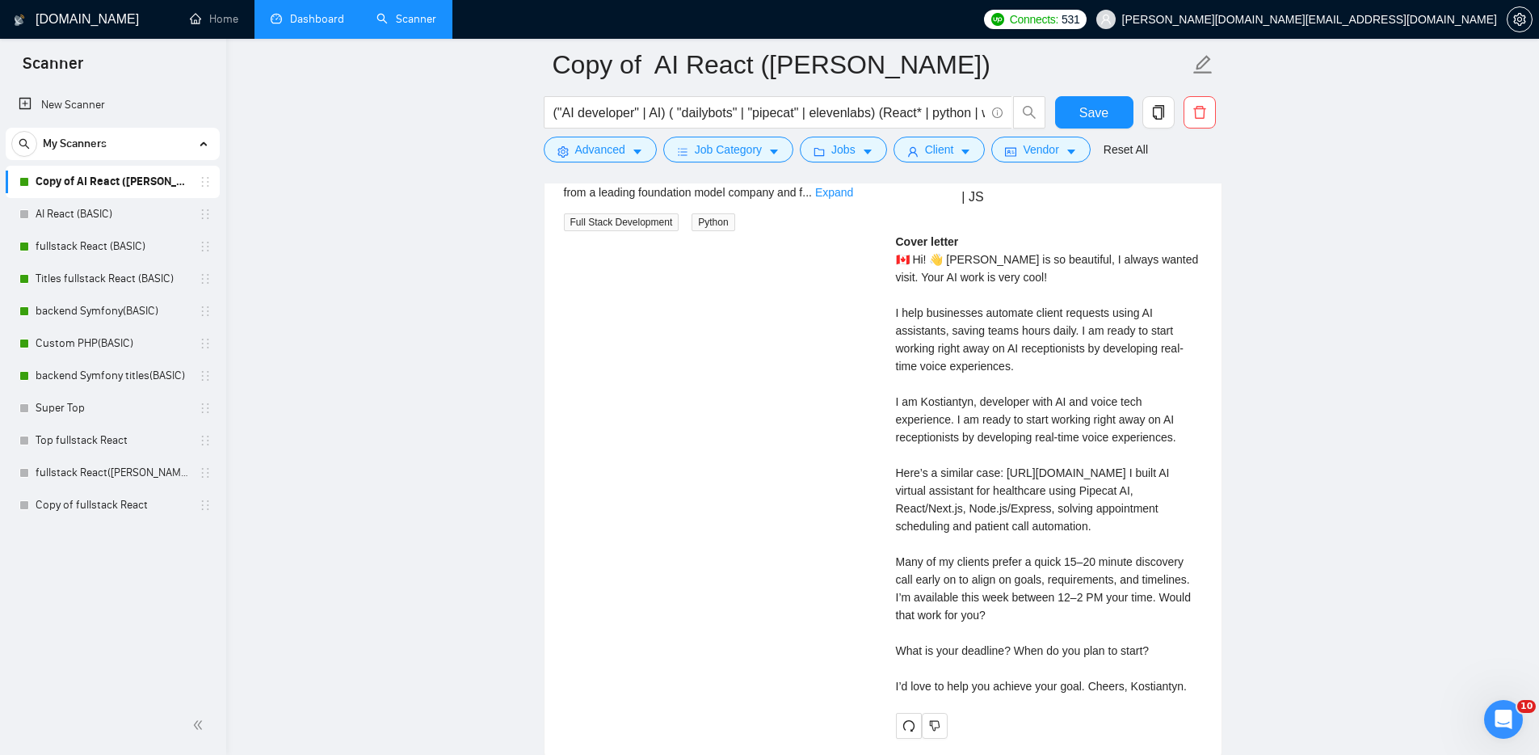
scroll to position [3264, 0]
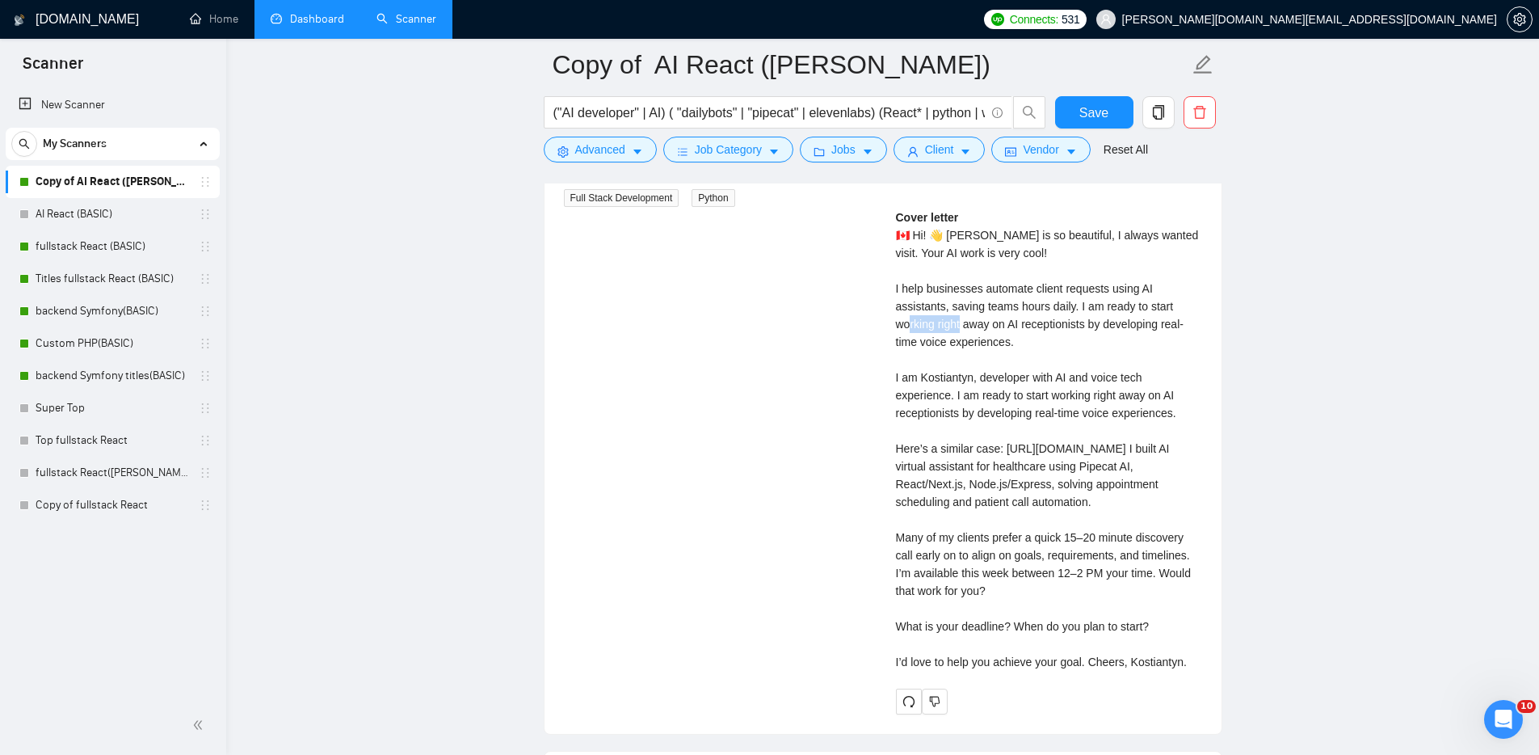
drag, startPoint x: 995, startPoint y: 323, endPoint x: 933, endPoint y: 315, distance: 61.9
click at [933, 315] on div "Cover letter" at bounding box center [1049, 439] width 306 height 462
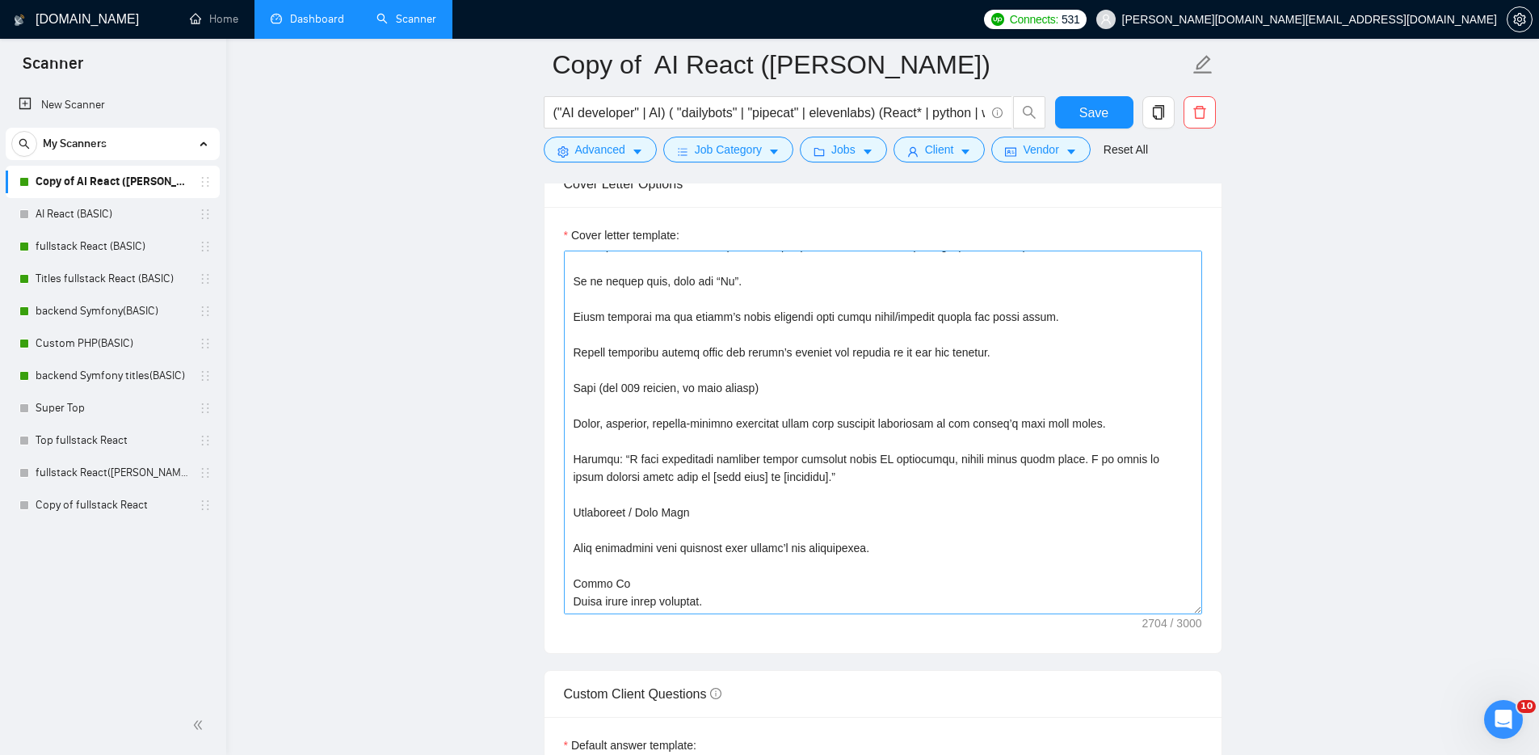
scroll to position [212, 0]
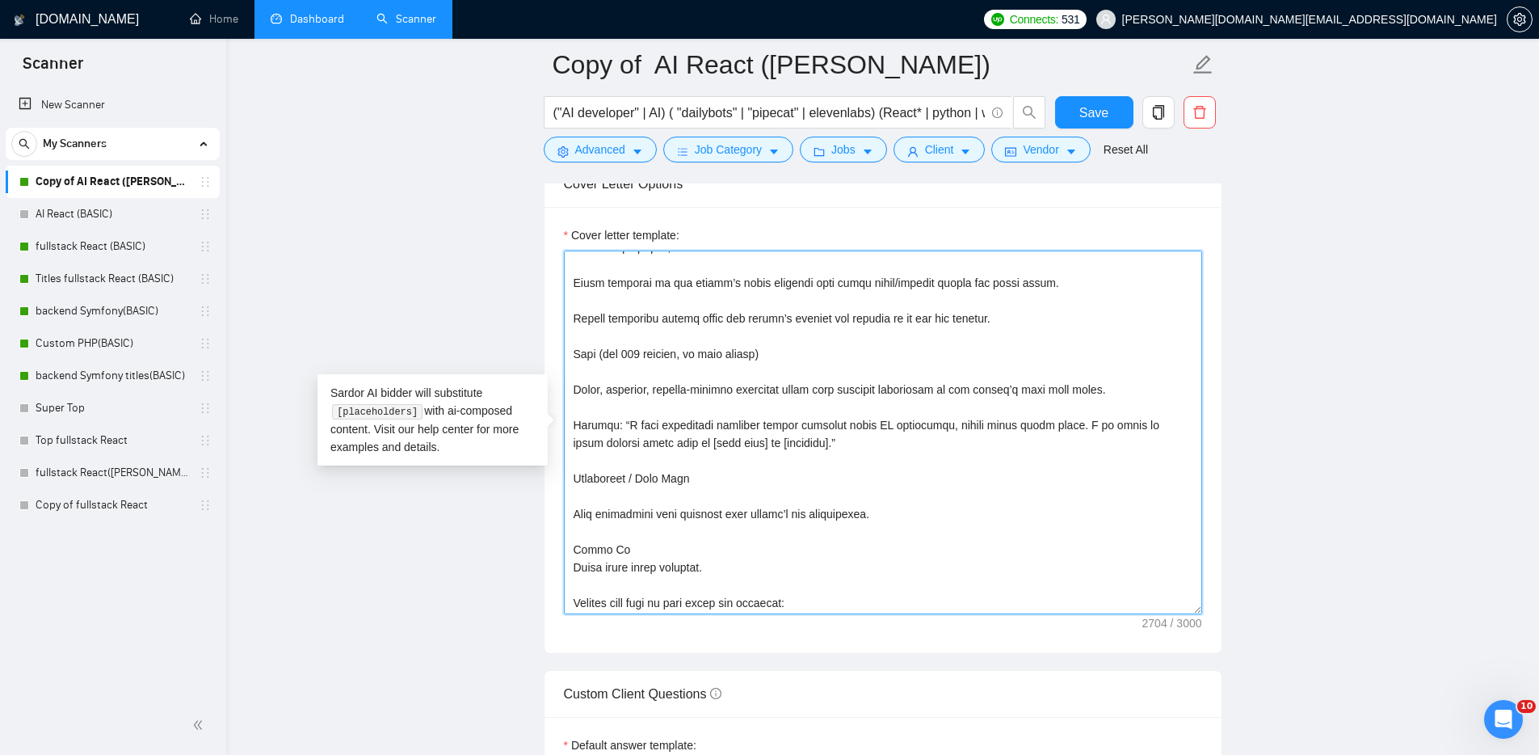
drag, startPoint x: 713, startPoint y: 566, endPoint x: 572, endPoint y: 551, distance: 142.1
click at [572, 551] on textarea "Cover letter template:" at bounding box center [883, 432] width 638 height 364
click at [594, 414] on textarea "Cover letter template:" at bounding box center [883, 432] width 638 height 364
paste textarea "About Me Short intro about yourself."
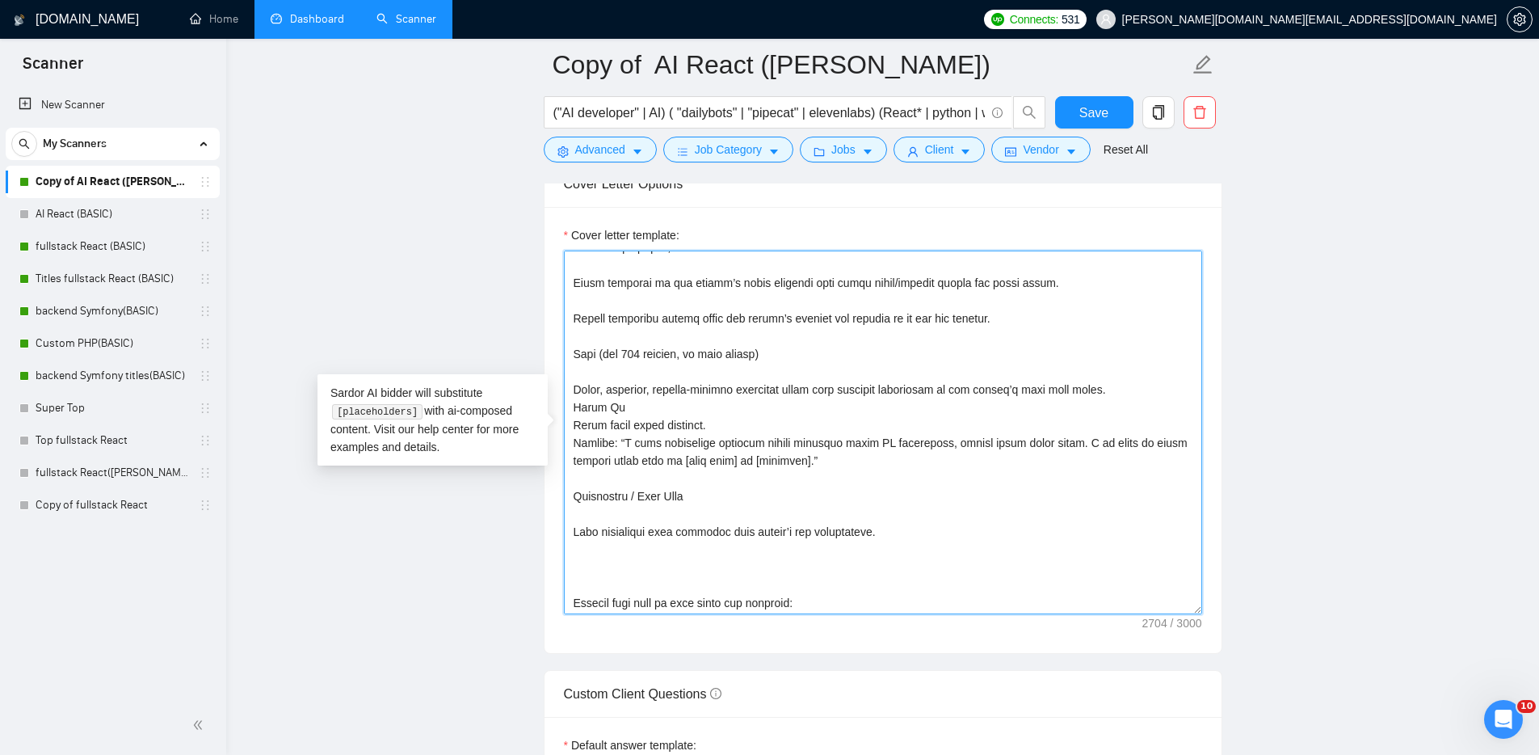
click at [646, 560] on textarea "Cover letter template:" at bounding box center [883, 432] width 638 height 364
drag, startPoint x: 991, startPoint y: 586, endPoint x: 565, endPoint y: 574, distance: 426.0
click at [565, 574] on textarea "Cover letter template:" at bounding box center [883, 432] width 638 height 364
click at [819, 557] on textarea "Cover letter template:" at bounding box center [883, 432] width 638 height 364
drag, startPoint x: 814, startPoint y: 563, endPoint x: 555, endPoint y: 570, distance: 259.5
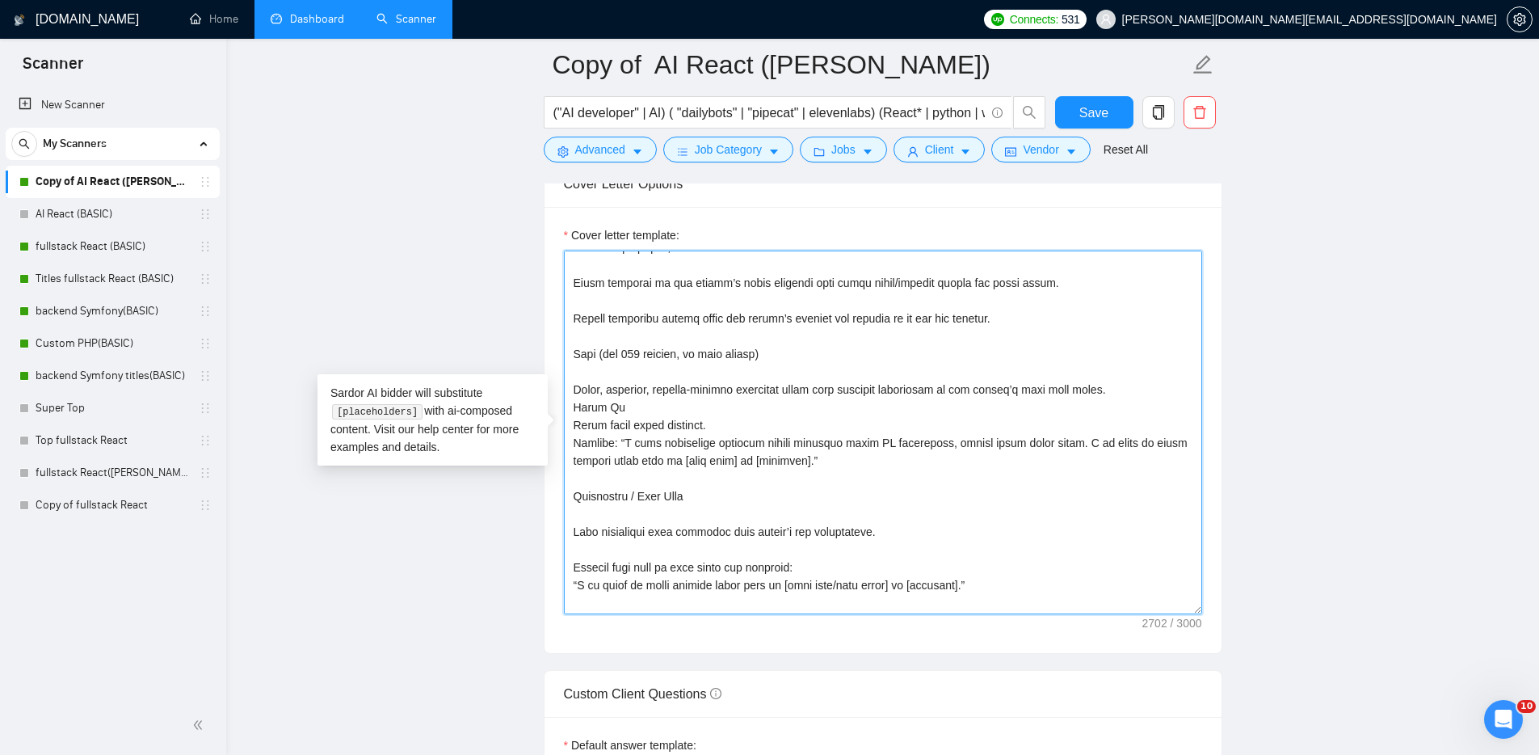
click at [555, 570] on div "Cover letter template:" at bounding box center [883, 430] width 677 height 446
drag, startPoint x: 739, startPoint y: 429, endPoint x: 746, endPoint y: 434, distance: 8.7
click at [739, 429] on textarea "Cover letter template:" at bounding box center [883, 432] width 638 height 364
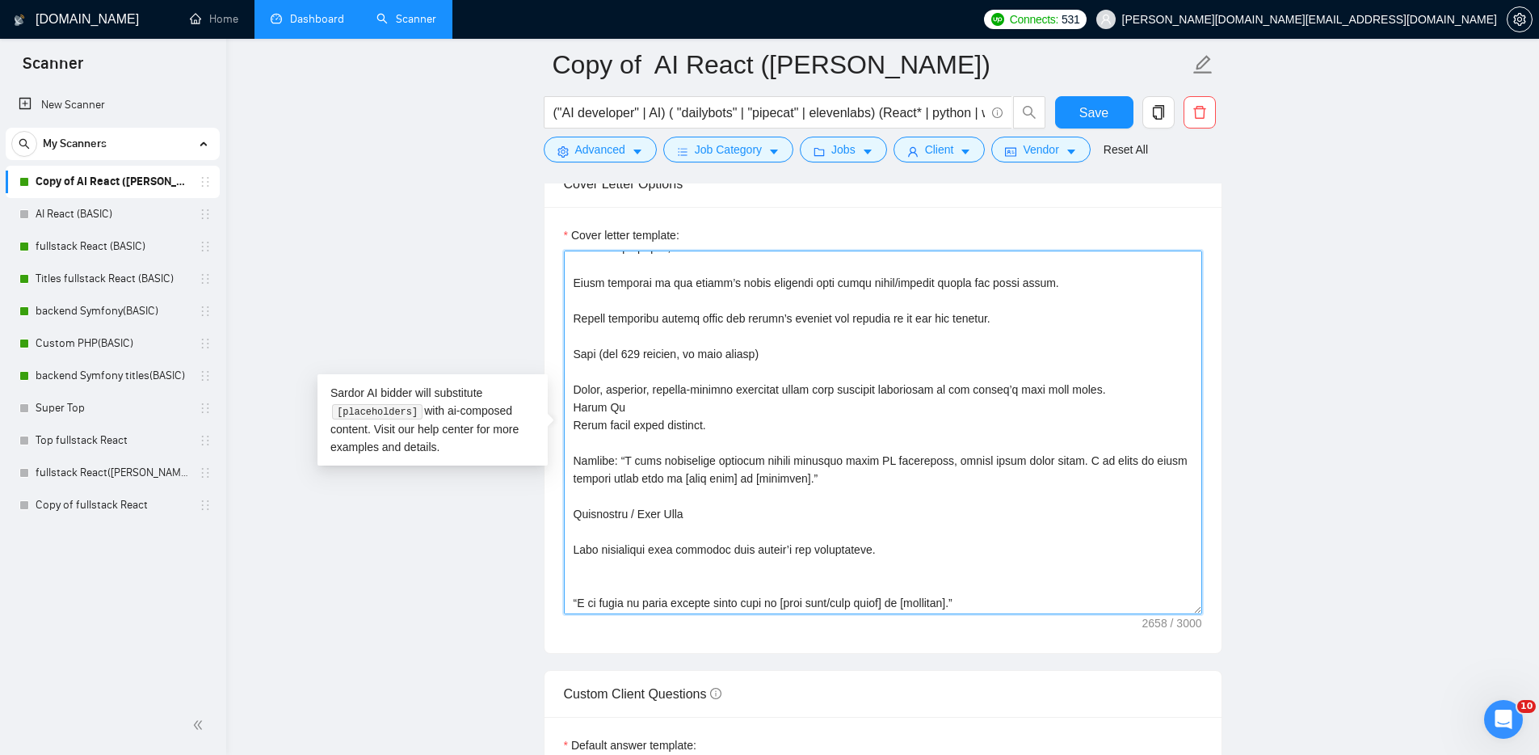
paste textarea "Mention main task or pain point and solution:"
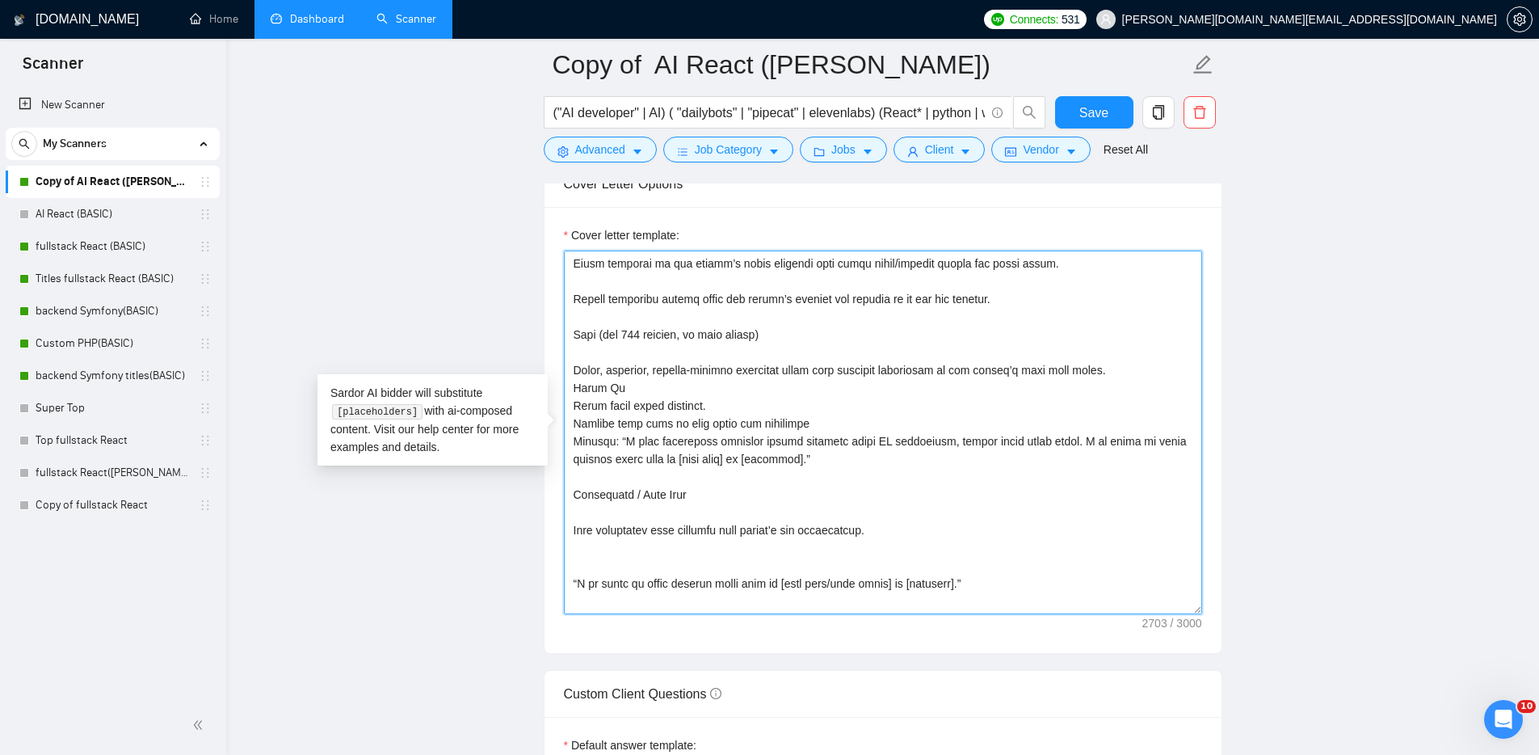
scroll to position [232, 0]
drag, startPoint x: 996, startPoint y: 579, endPoint x: 556, endPoint y: 541, distance: 441.9
click at [556, 541] on div "Cover letter template:" at bounding box center [883, 430] width 677 height 446
drag, startPoint x: 885, startPoint y: 531, endPoint x: 567, endPoint y: 513, distance: 318.0
click at [567, 513] on textarea "Cover letter template:" at bounding box center [883, 432] width 638 height 364
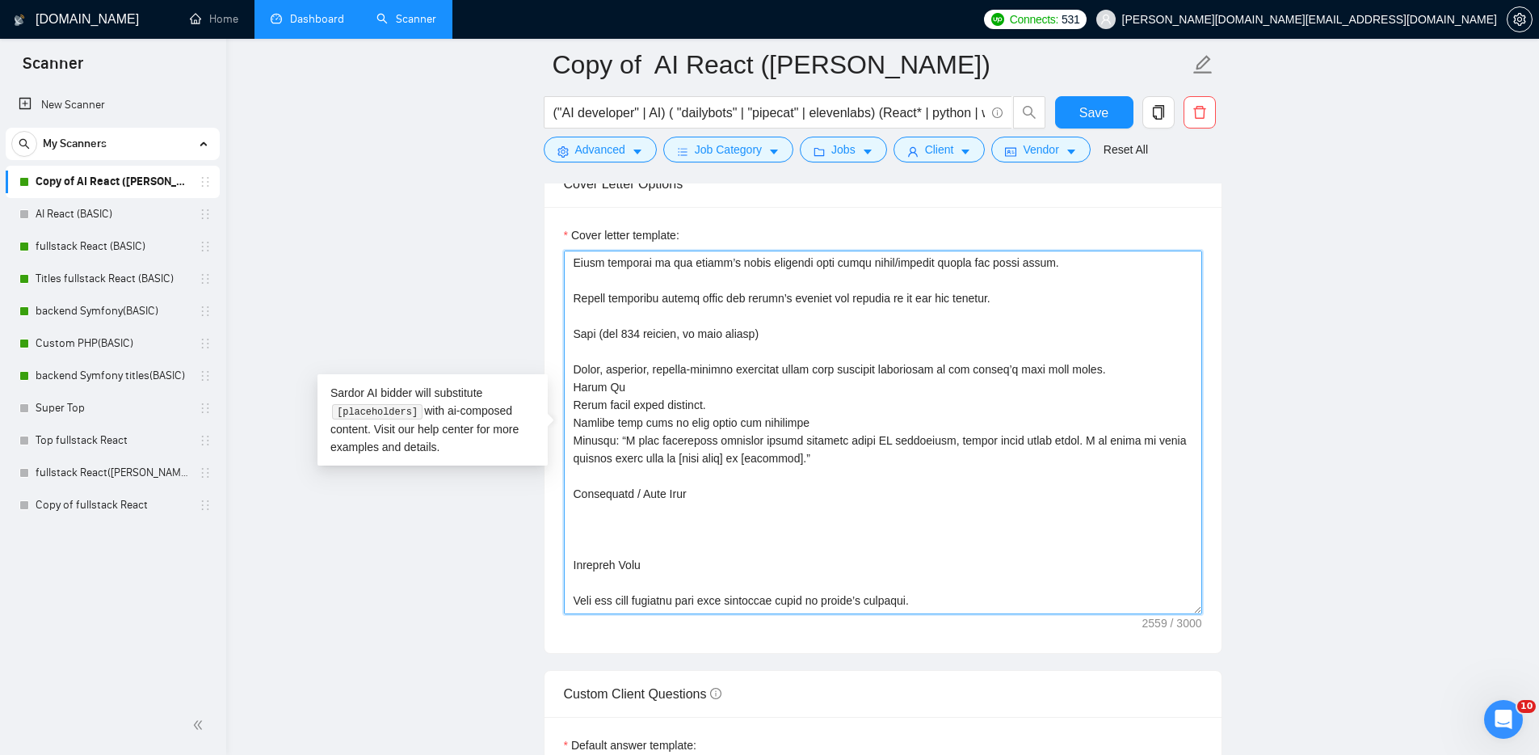
click at [831, 423] on textarea "Cover letter template:" at bounding box center [883, 432] width 638 height 364
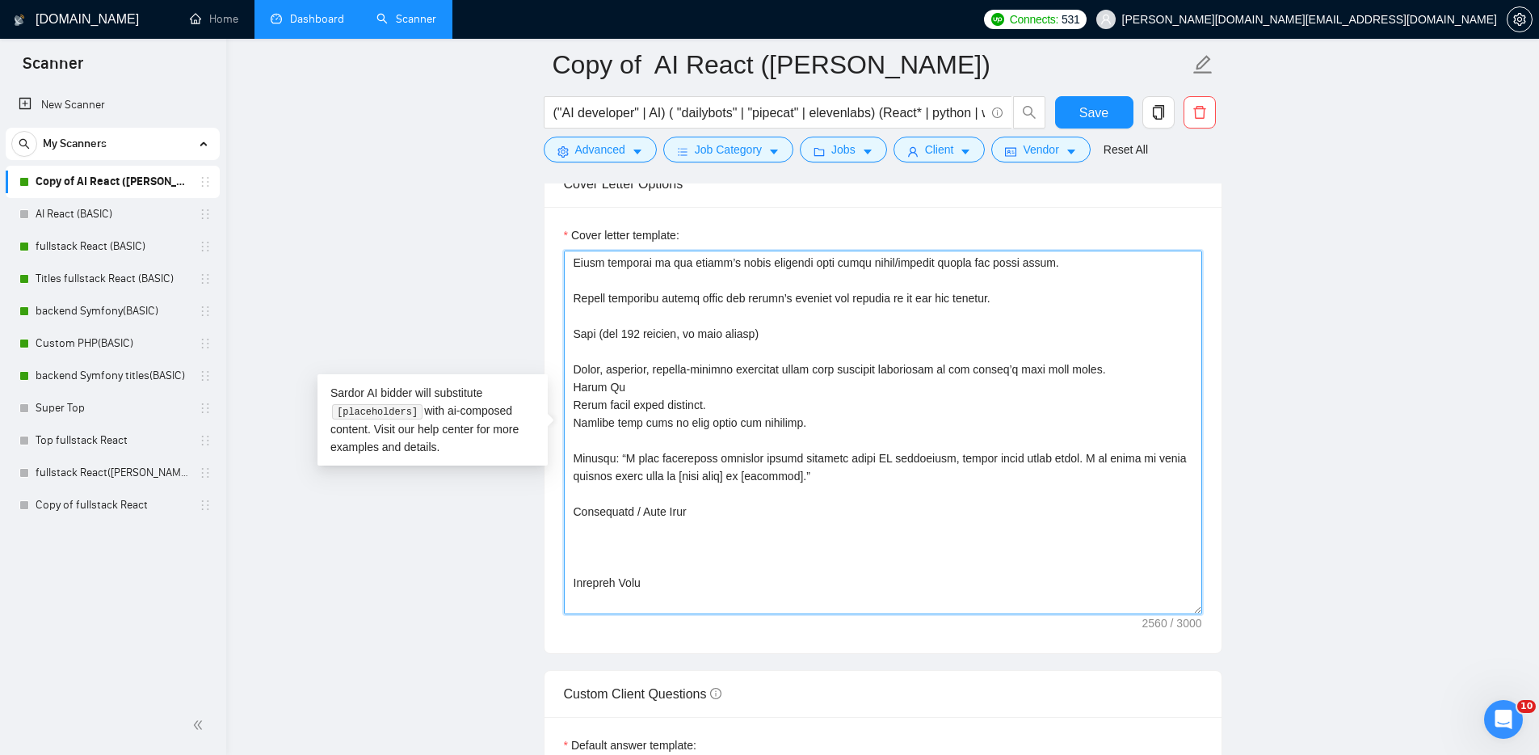
paste textarea "Show experience with keywords from client’s job description."
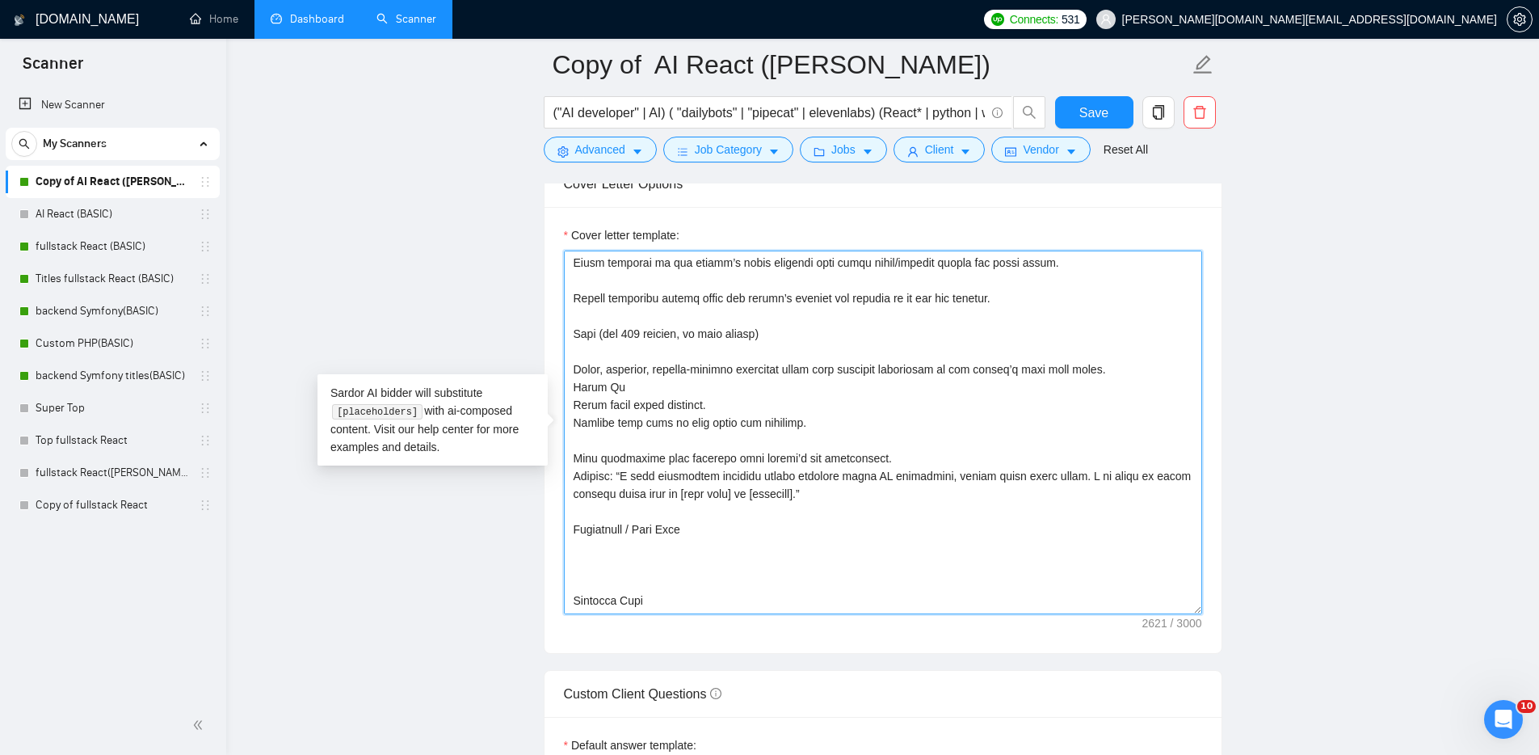
drag, startPoint x: 716, startPoint y: 529, endPoint x: 566, endPoint y: 518, distance: 150.7
click at [566, 518] on textarea "Cover letter template:" at bounding box center [883, 432] width 638 height 364
type textarea "[Use only simple English as a non-native speaker] [Don't use complex words and …"
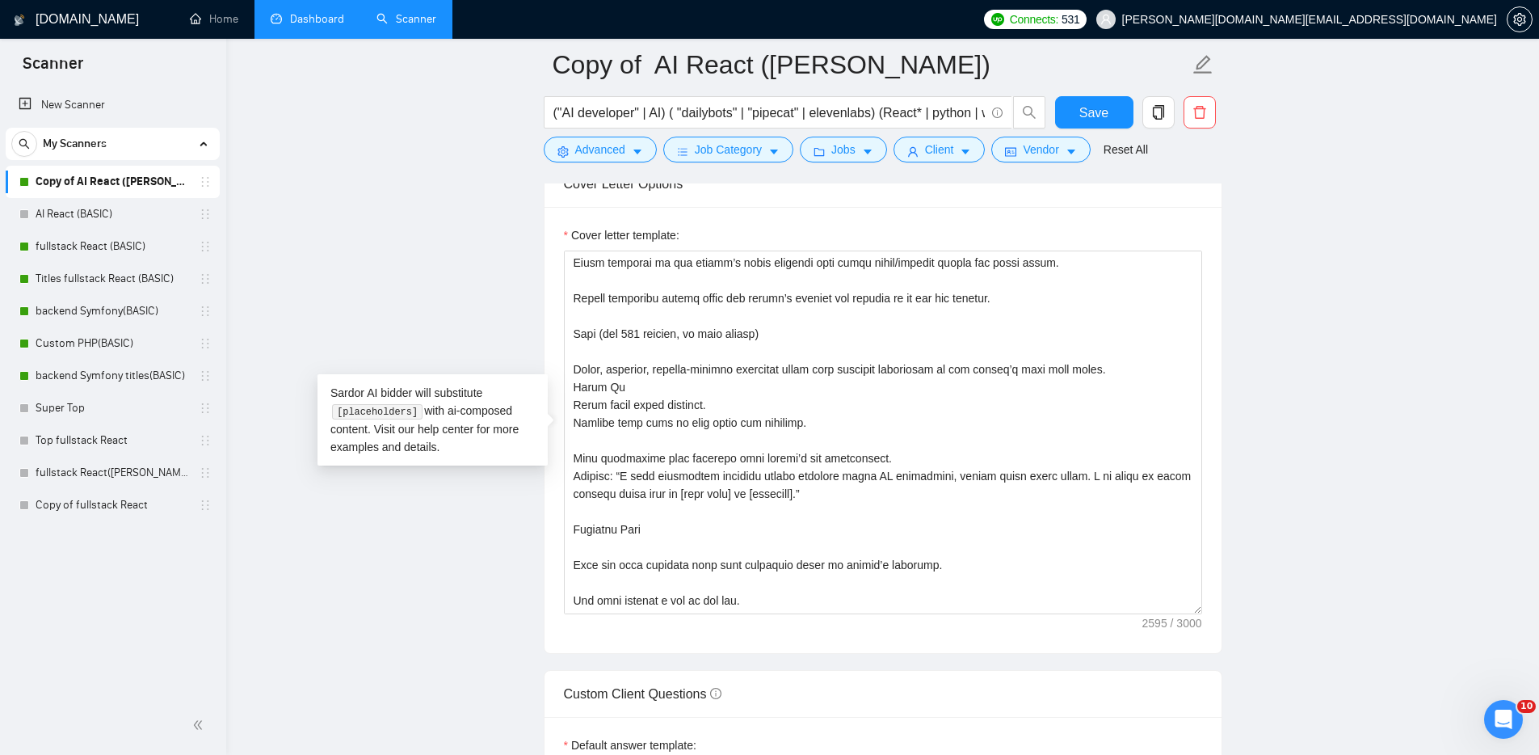
click at [1303, 436] on main "Copy of AI React (MICHAEL) ("AI developer" | AI) ( "dailybots" | "pipecat" | el…" at bounding box center [882, 751] width 1261 height 4836
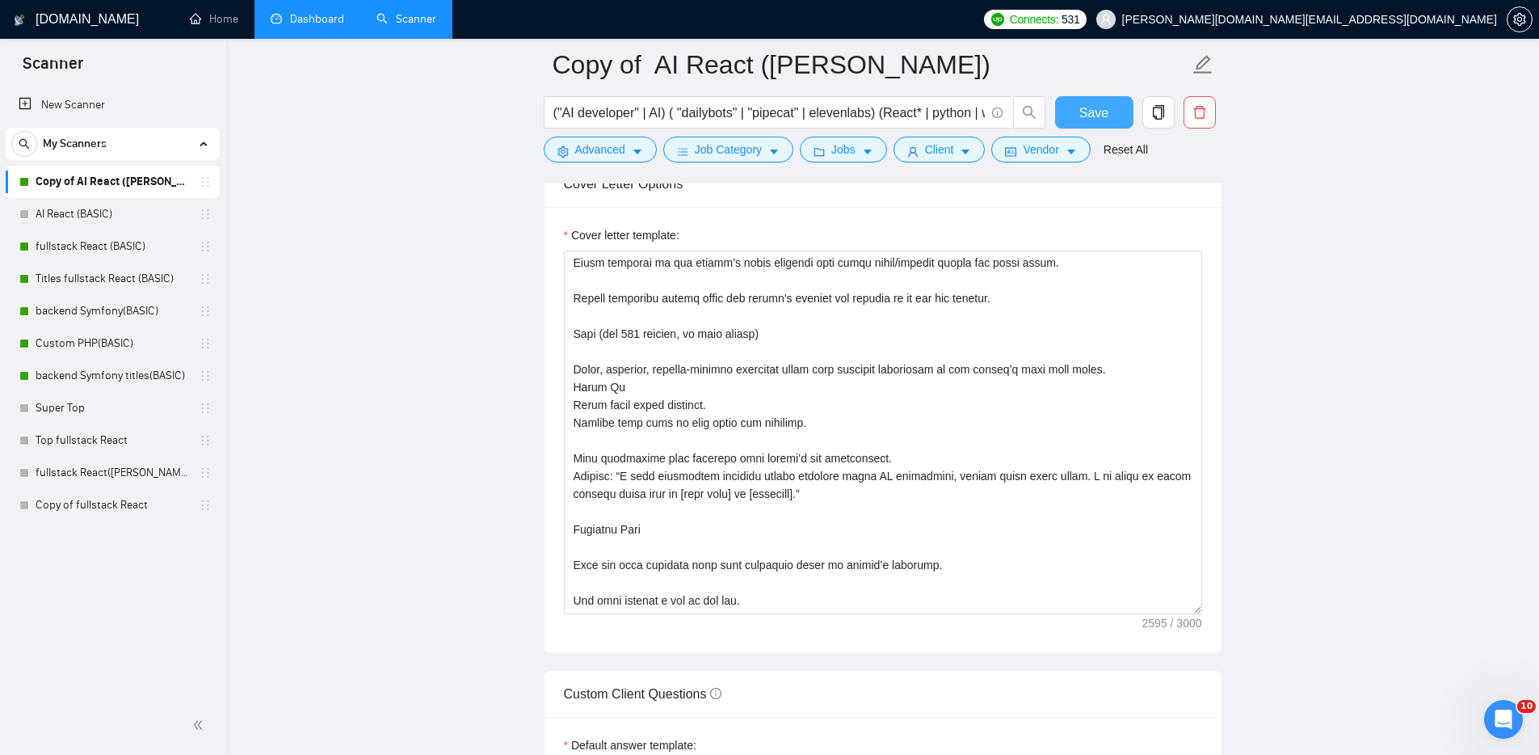
click at [1103, 112] on span "Save" at bounding box center [1094, 113] width 29 height 20
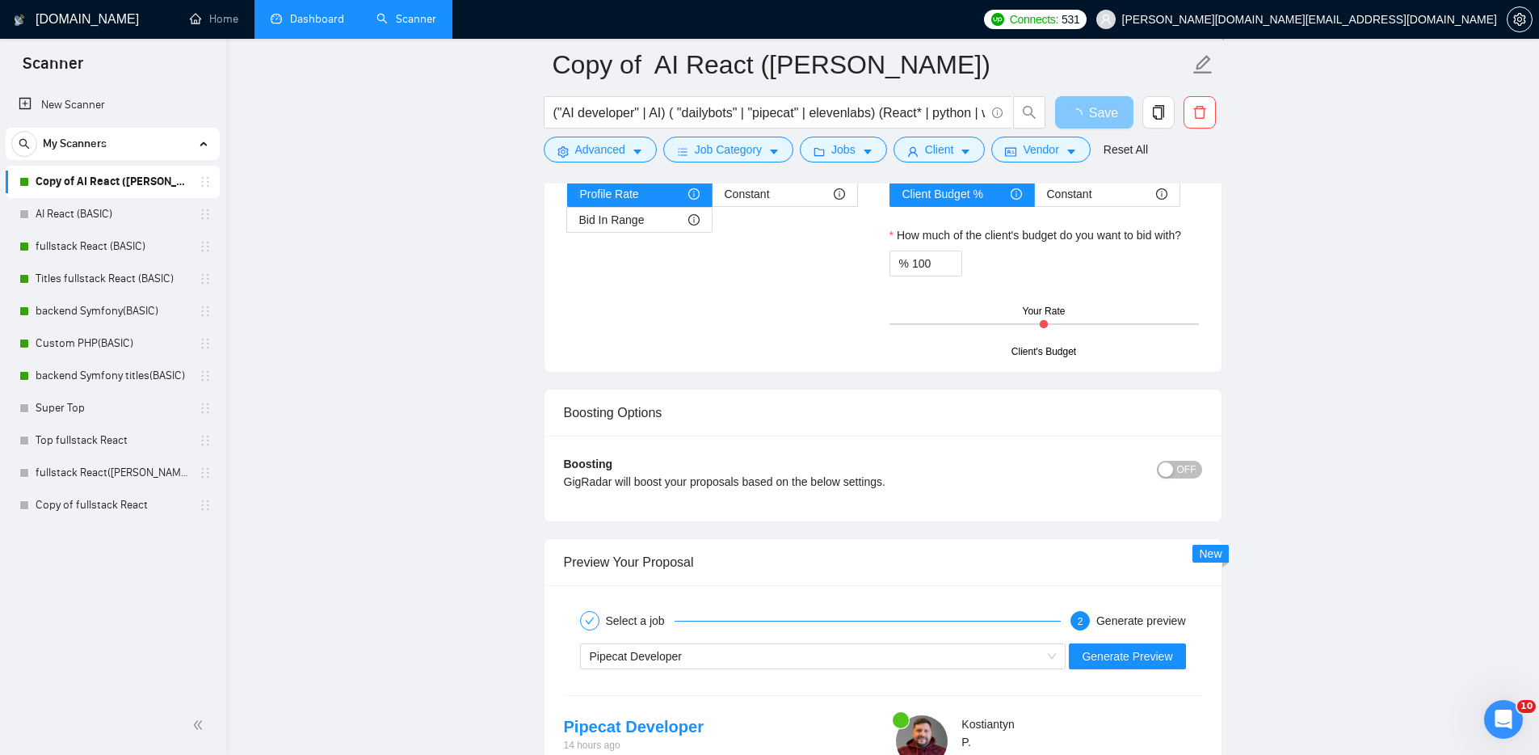
scroll to position [2695, 0]
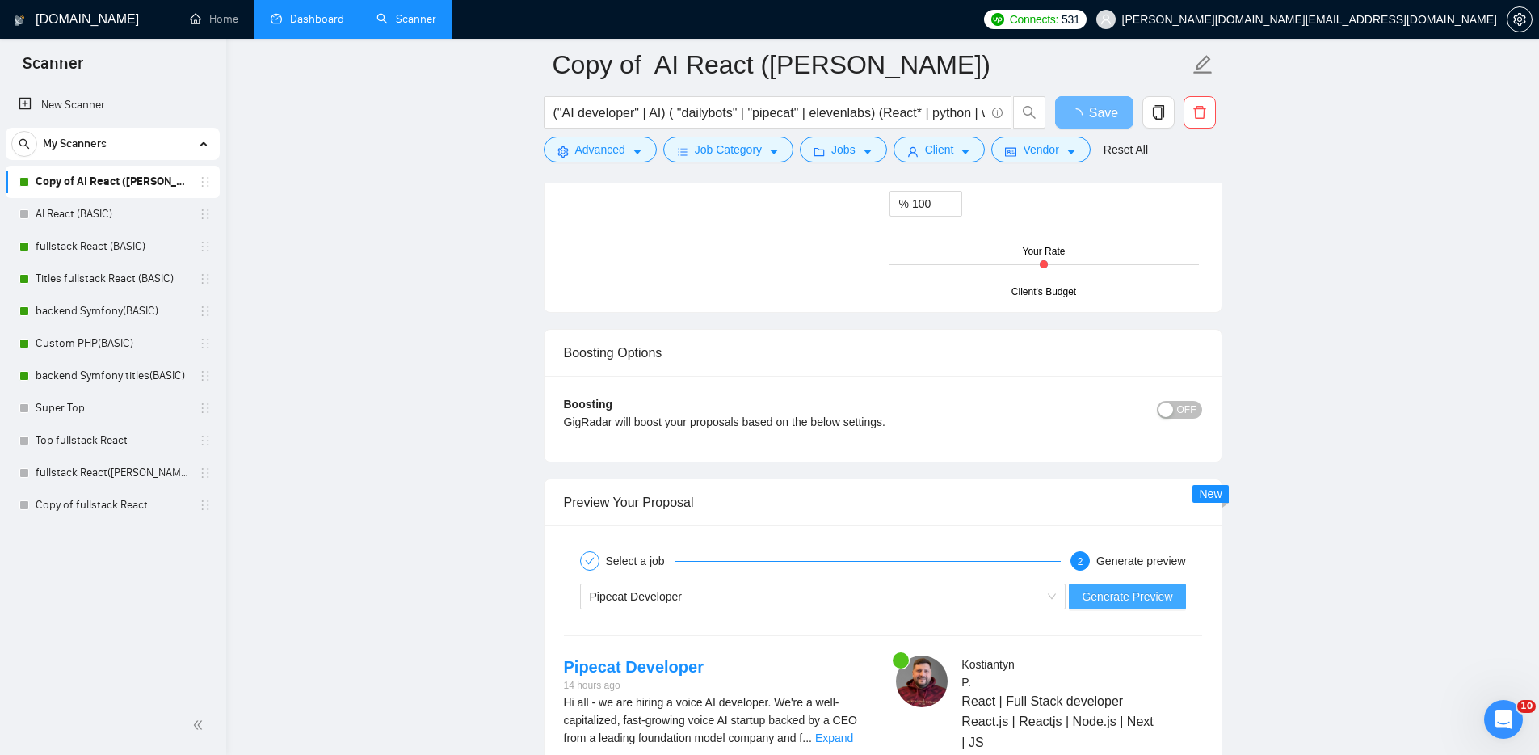
click at [1136, 599] on span "Generate Preview" at bounding box center [1127, 596] width 90 height 18
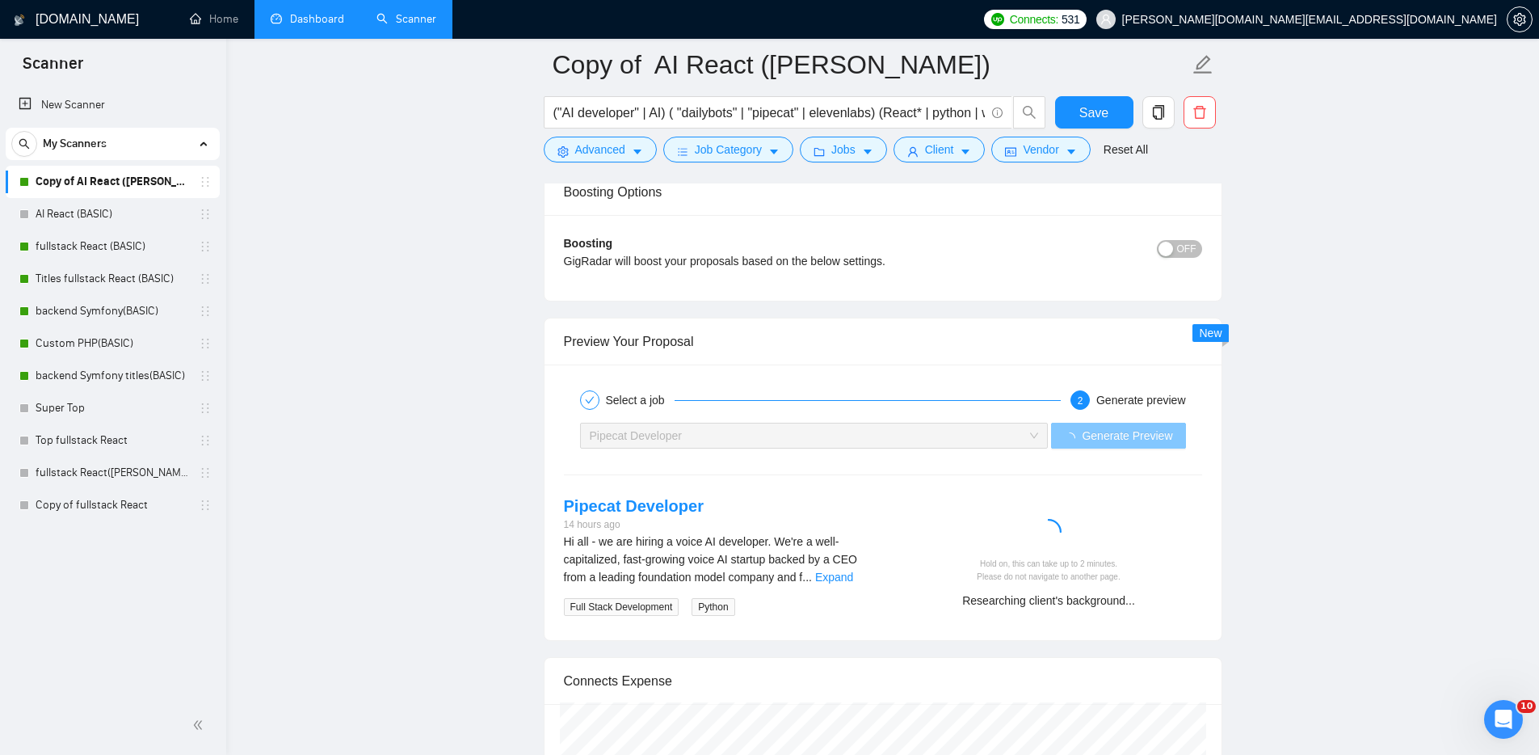
scroll to position [2882, 0]
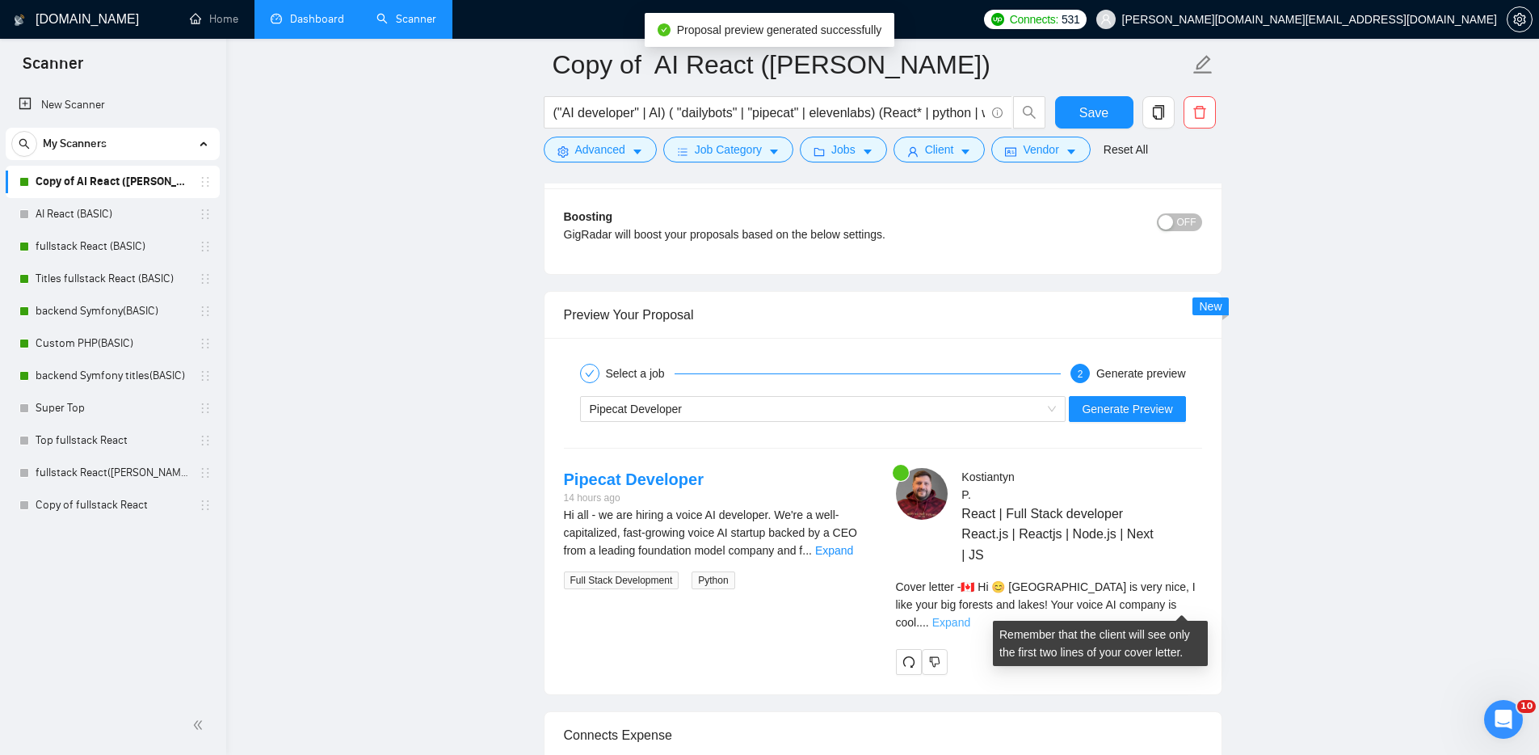
click at [970, 616] on link "Expand" at bounding box center [951, 622] width 38 height 13
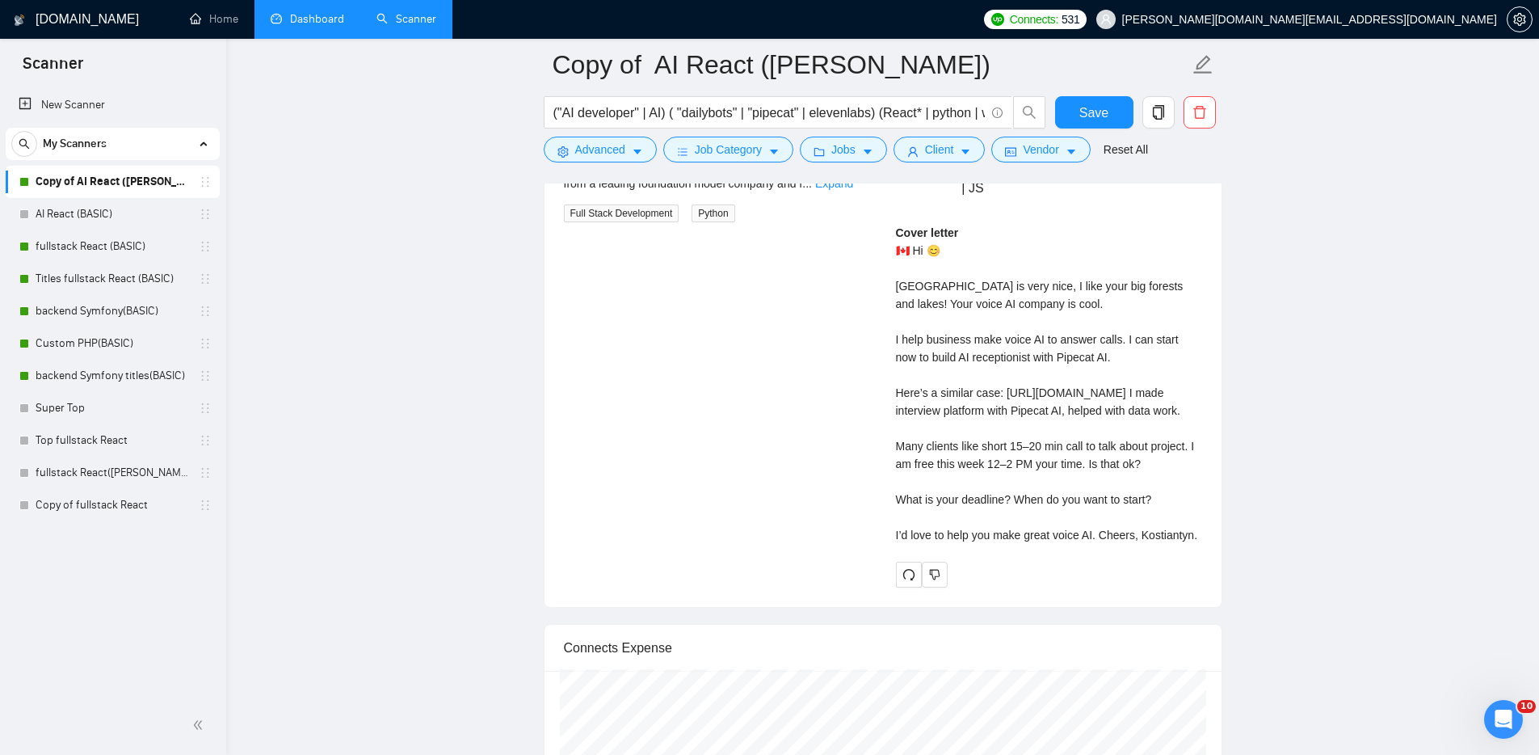
scroll to position [3245, 0]
drag, startPoint x: 1108, startPoint y: 108, endPoint x: 1169, endPoint y: 122, distance: 62.9
click at [1108, 107] on span "Save" at bounding box center [1094, 113] width 29 height 20
click at [903, 584] on icon "redo" at bounding box center [908, 578] width 11 height 11
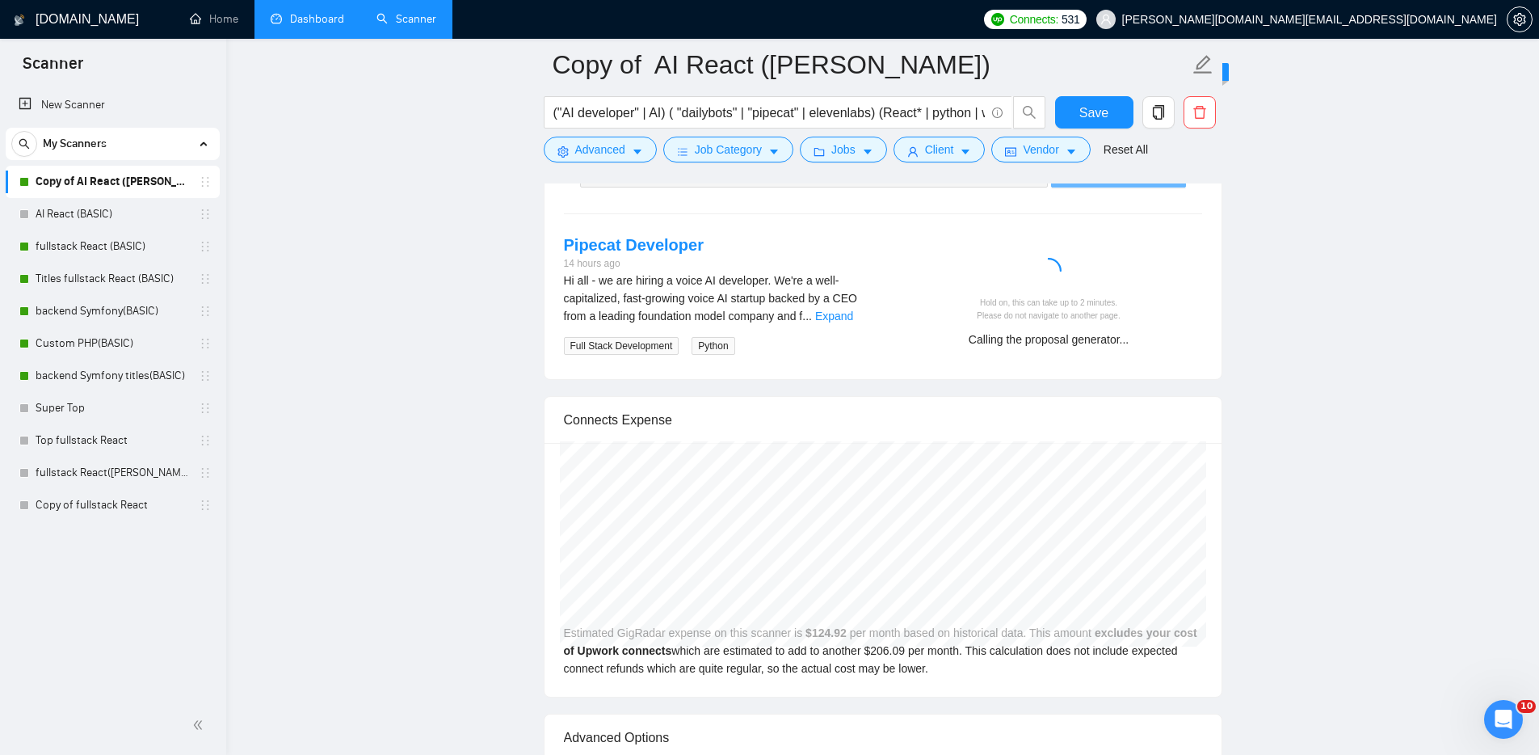
scroll to position [2923, 0]
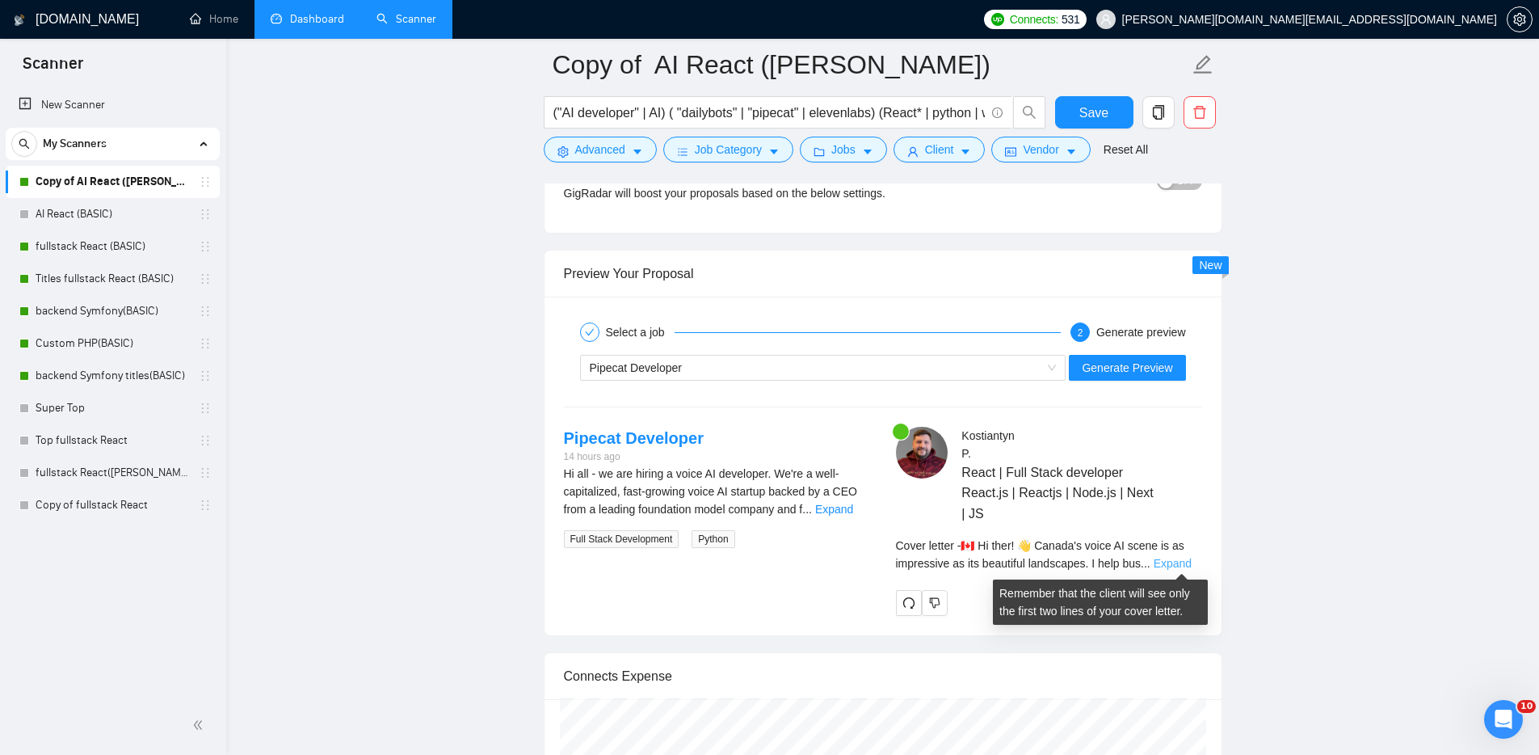
click at [1192, 566] on link "Expand" at bounding box center [1173, 563] width 38 height 13
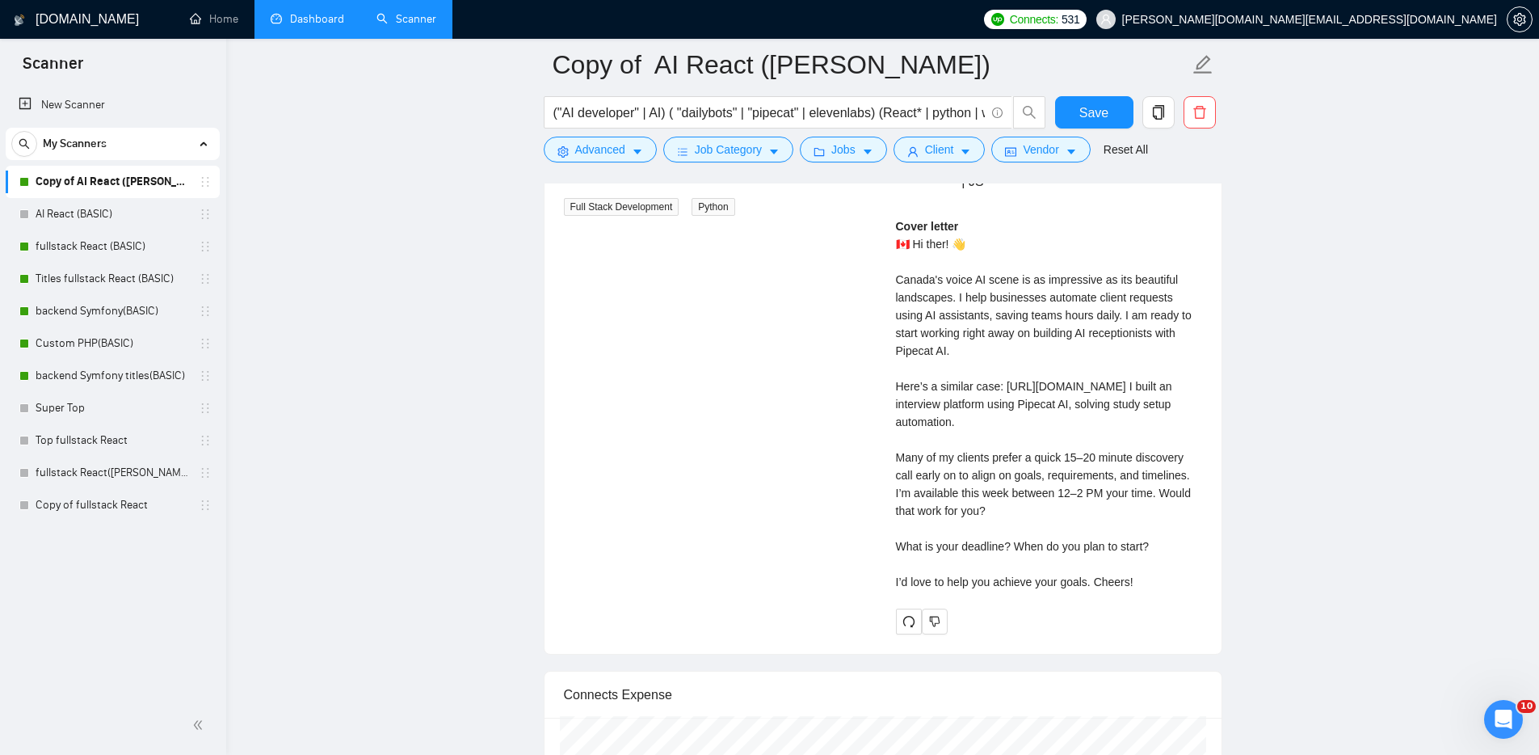
scroll to position [3260, 0]
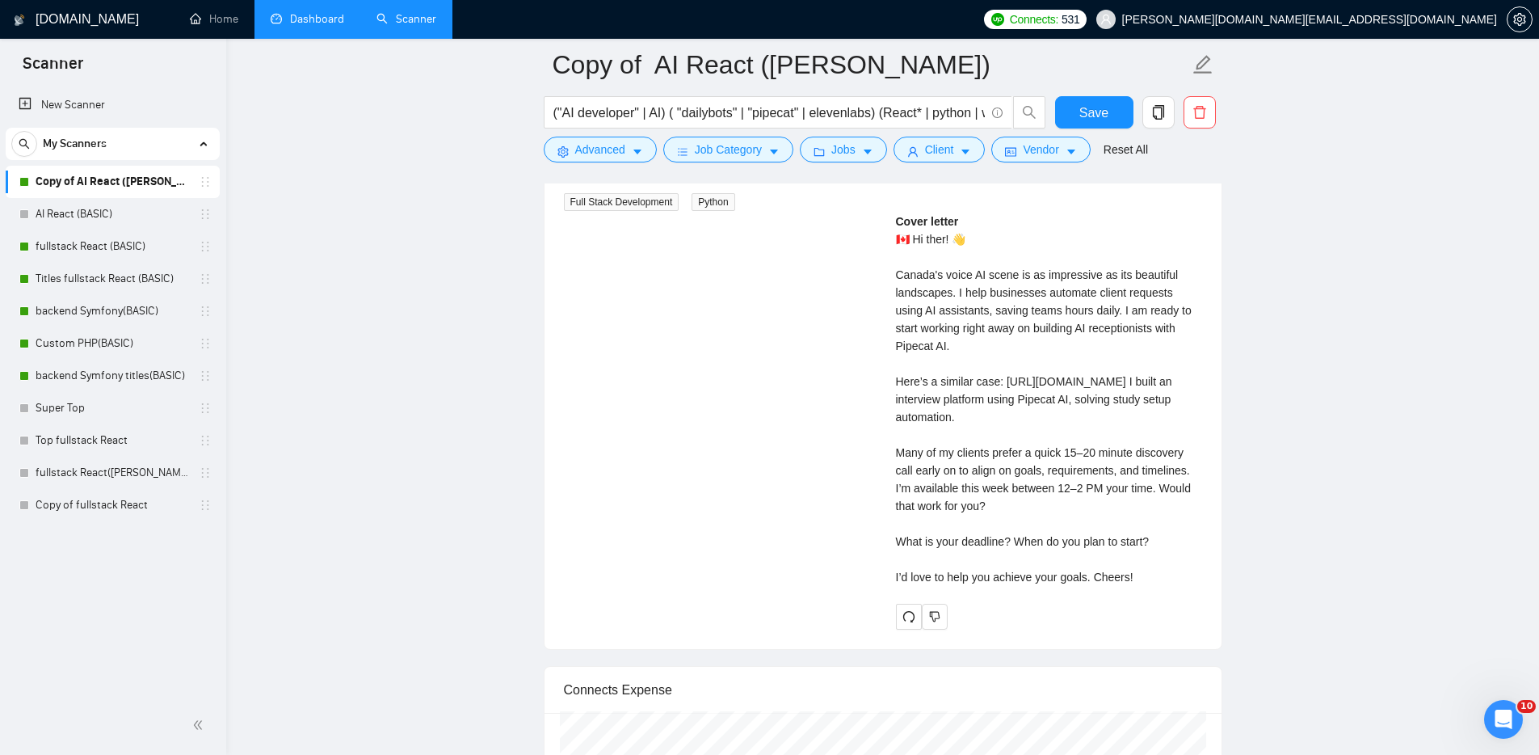
click at [911, 623] on icon "redo" at bounding box center [909, 616] width 13 height 13
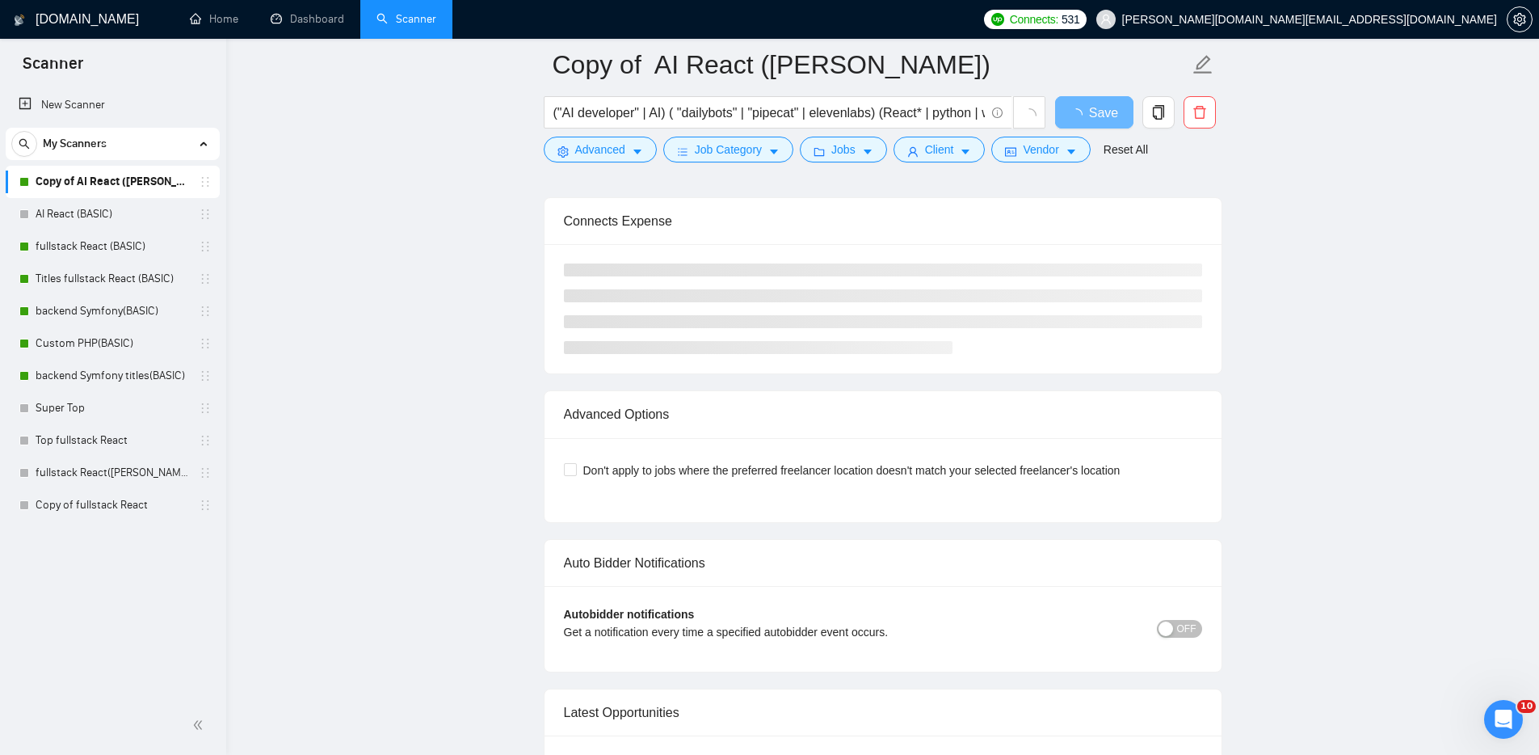
click at [318, 12] on link "Dashboard" at bounding box center [308, 19] width 74 height 14
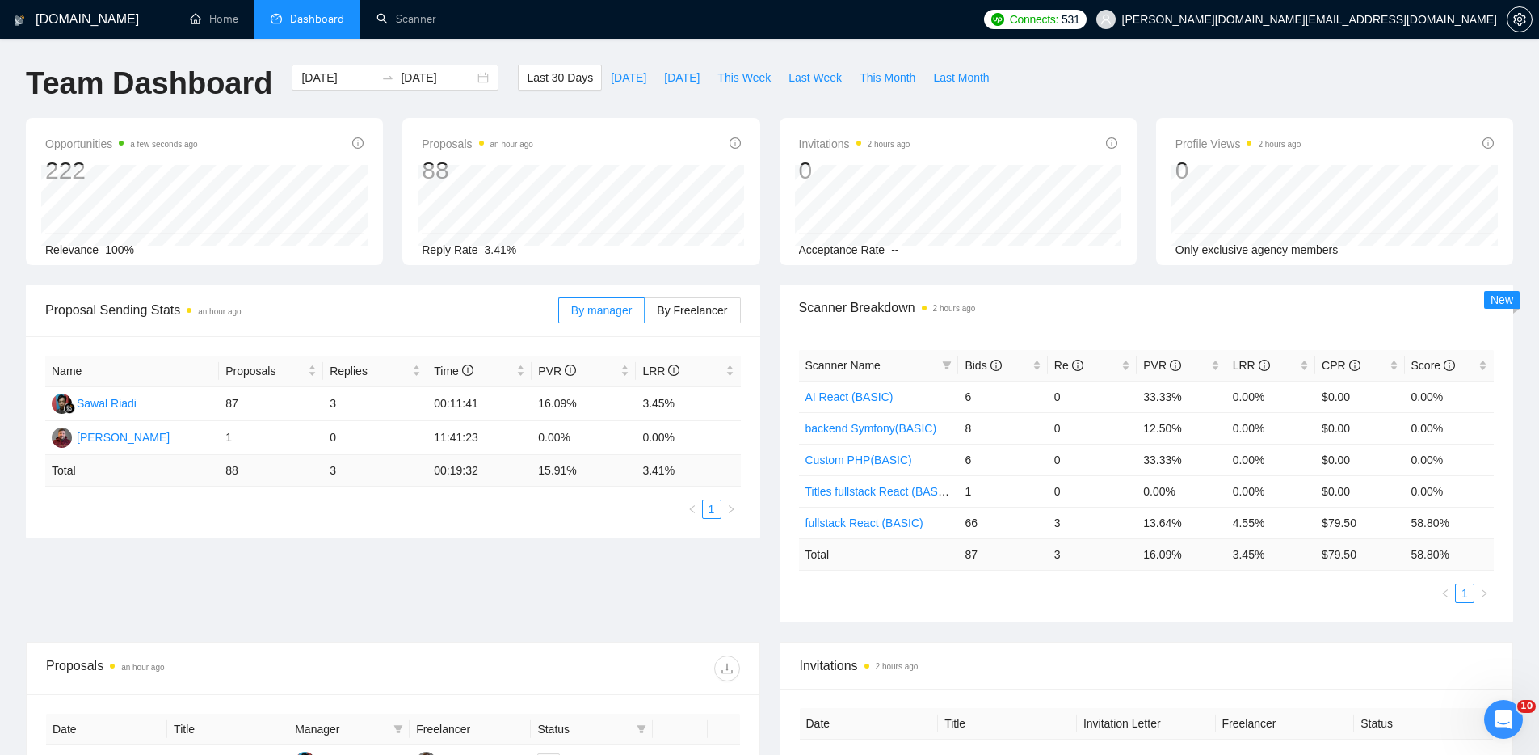
click at [638, 524] on div "Name Proposals Replies Time PVR LRR Sawal Riadi 87 3 00:11:41 16.09% 3.45% [PER…" at bounding box center [393, 437] width 734 height 202
click at [1129, 52] on div "[DOMAIN_NAME] Home Dashboard Scanner Connects: 531 [PERSON_NAME][DOMAIN_NAME][E…" at bounding box center [769, 640] width 1539 height 1281
click at [473, 602] on div "Proposal Sending Stats 2 hours ago By manager By Freelancer Name Proposals Repl…" at bounding box center [769, 462] width 1507 height 357
click at [407, 16] on link "Scanner" at bounding box center [407, 19] width 60 height 14
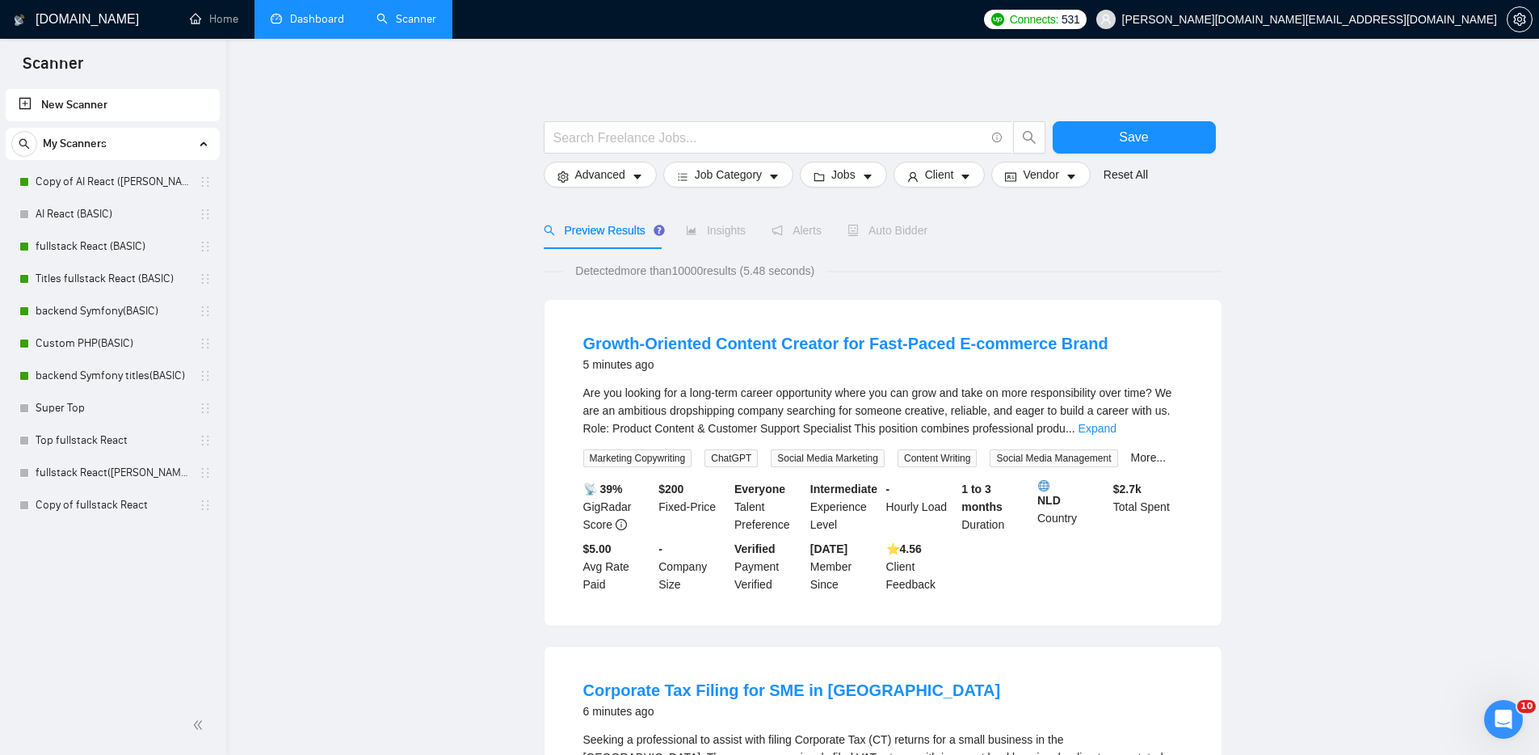
click at [1046, 507] on b "NLD" at bounding box center [1071, 493] width 69 height 27
click at [1036, 495] on div at bounding box center [1036, 495] width 0 height 0
click at [1132, 754] on div "Close" at bounding box center [769, 755] width 1539 height 0
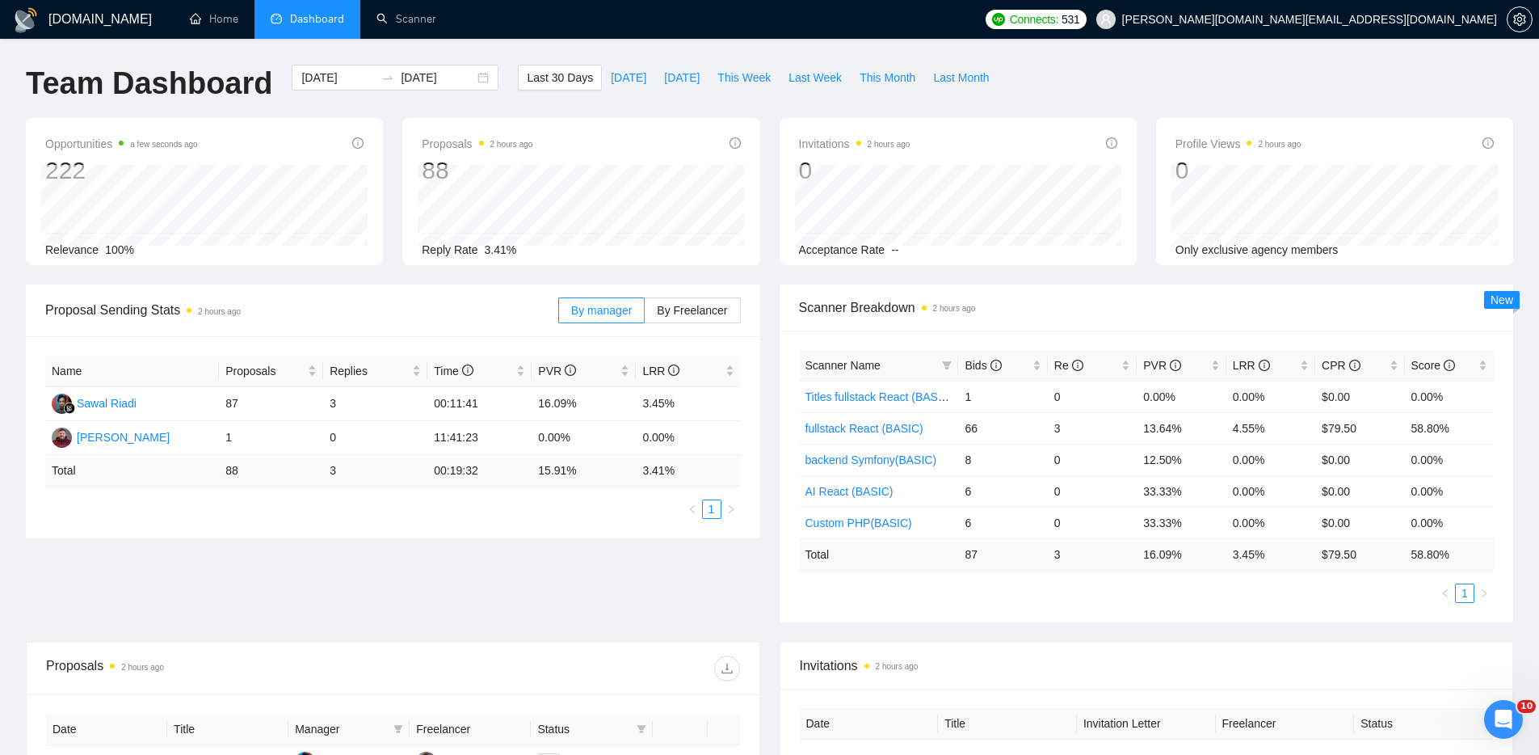
click at [551, 570] on div "Proposal Sending Stats 2 hours ago By manager By Freelancer Name Proposals Repl…" at bounding box center [769, 462] width 1507 height 357
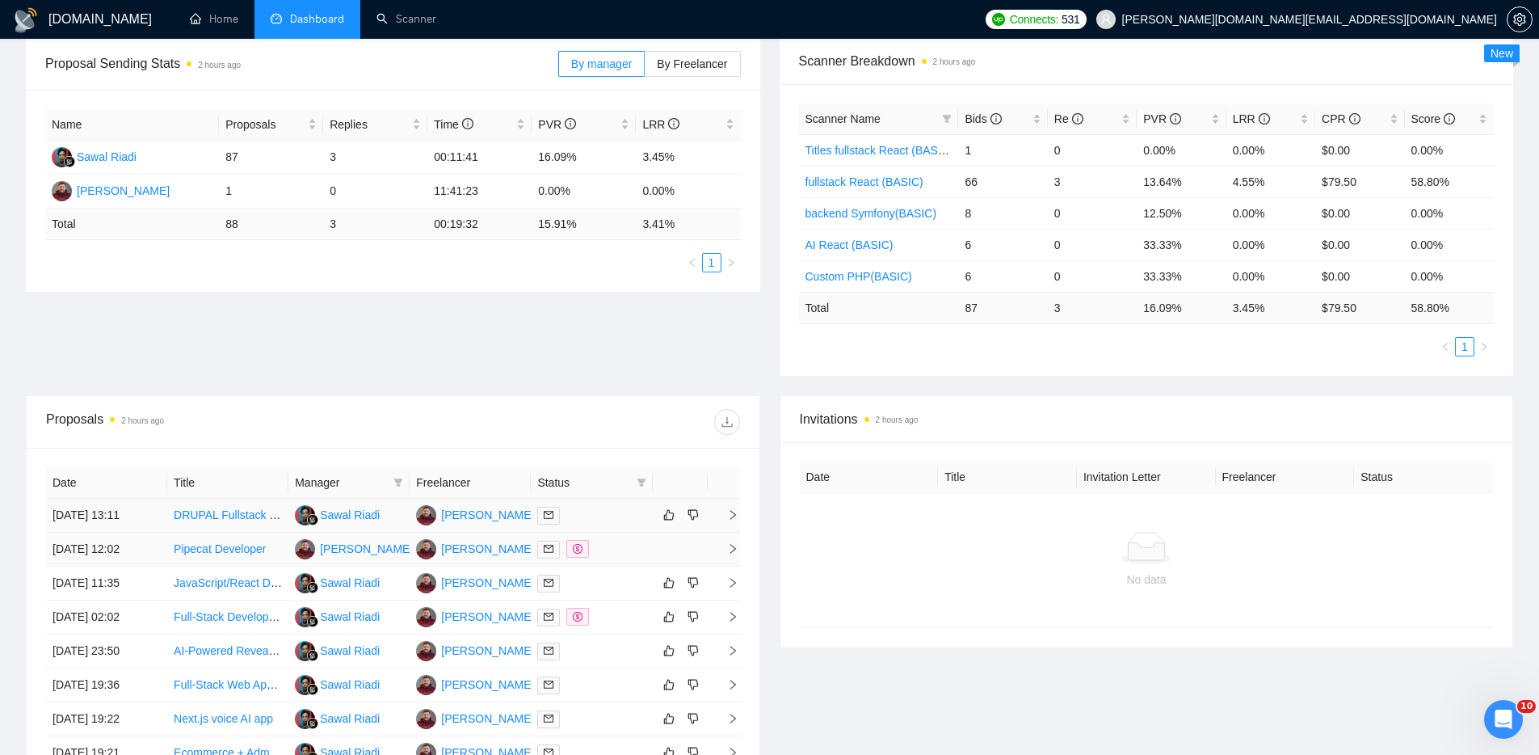
scroll to position [304, 0]
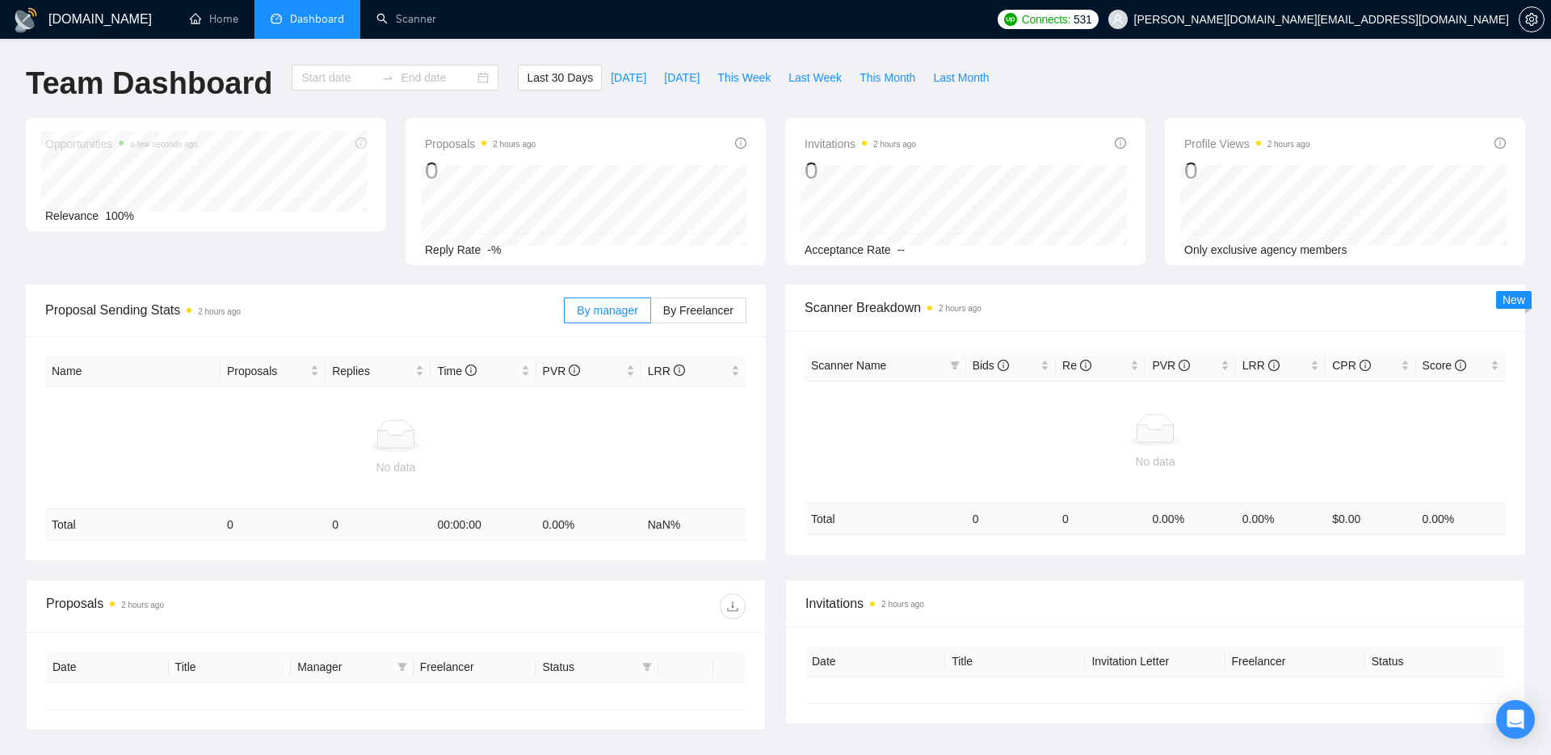
type input "[DATE]"
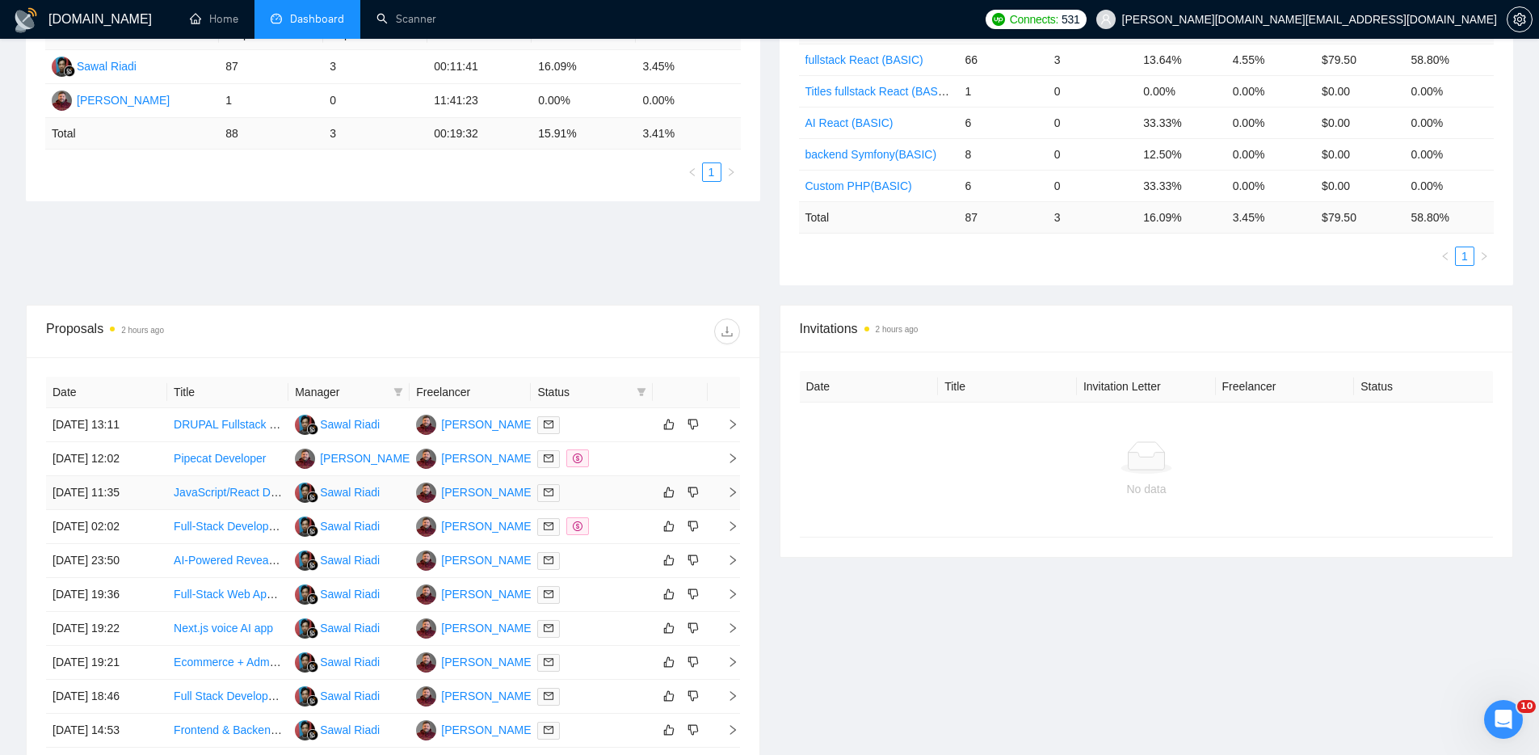
scroll to position [380, 0]
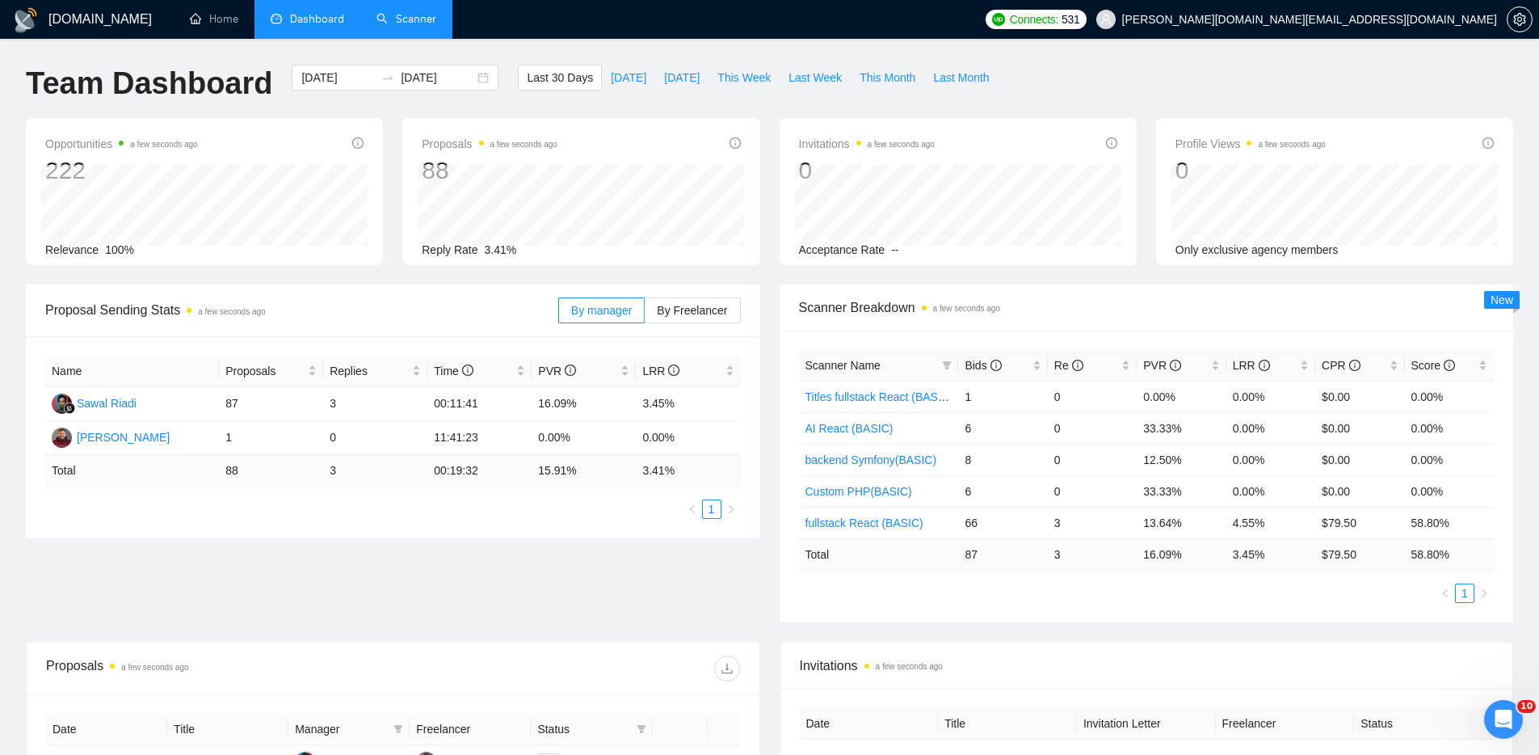
click at [395, 12] on link "Scanner" at bounding box center [407, 19] width 60 height 14
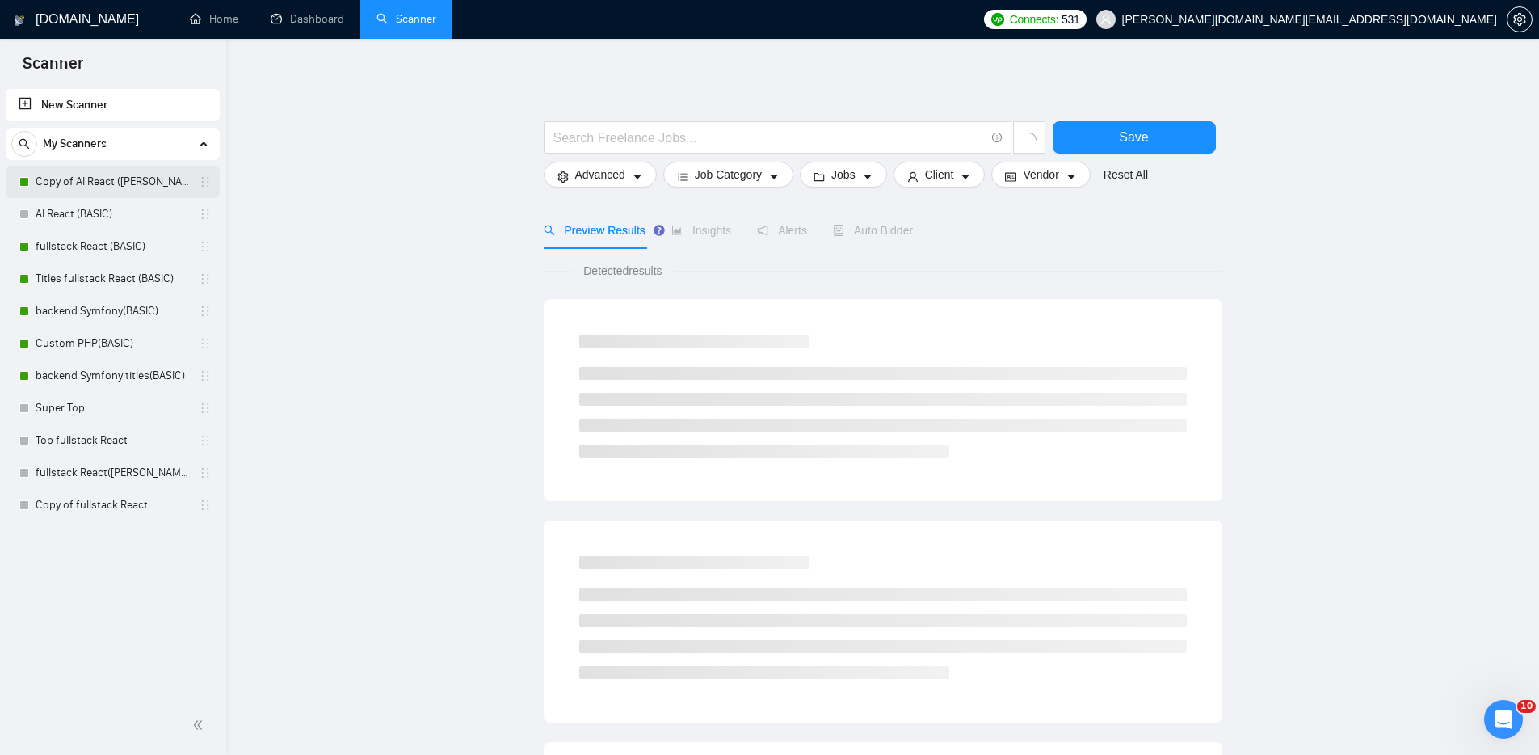
click at [99, 180] on link "Copy of AI React ([PERSON_NAME])" at bounding box center [113, 182] width 154 height 32
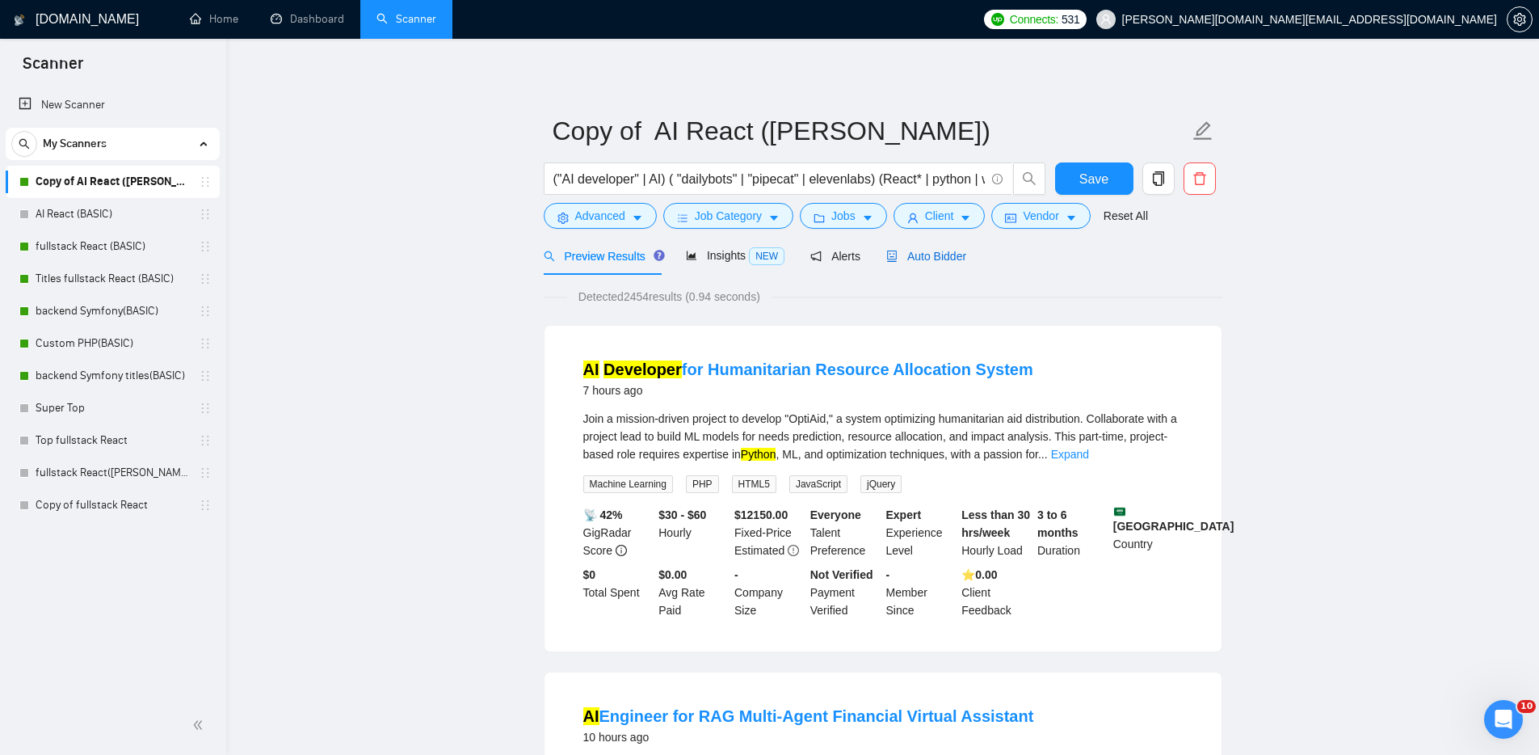
click at [923, 255] on span "Auto Bidder" at bounding box center [926, 256] width 80 height 13
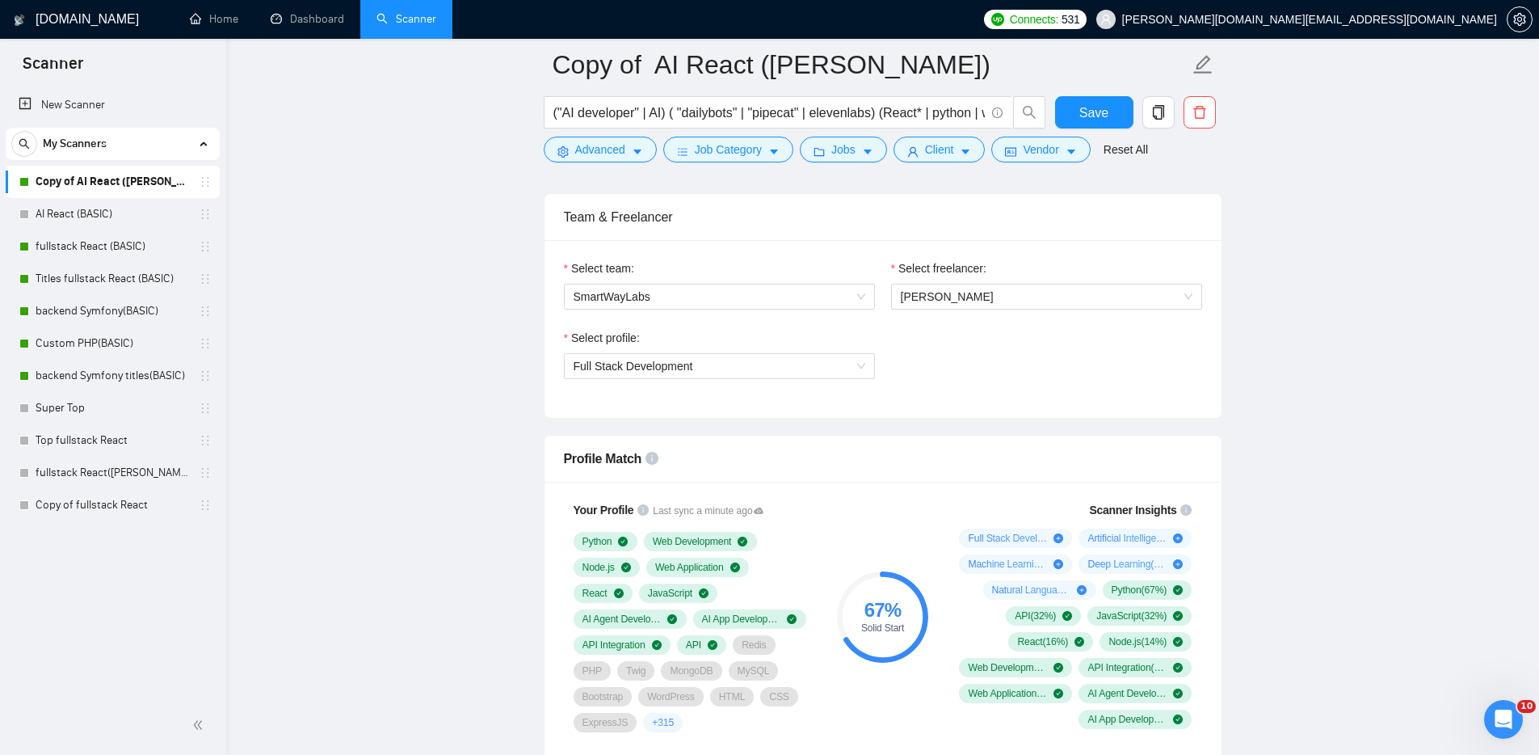
scroll to position [891, 0]
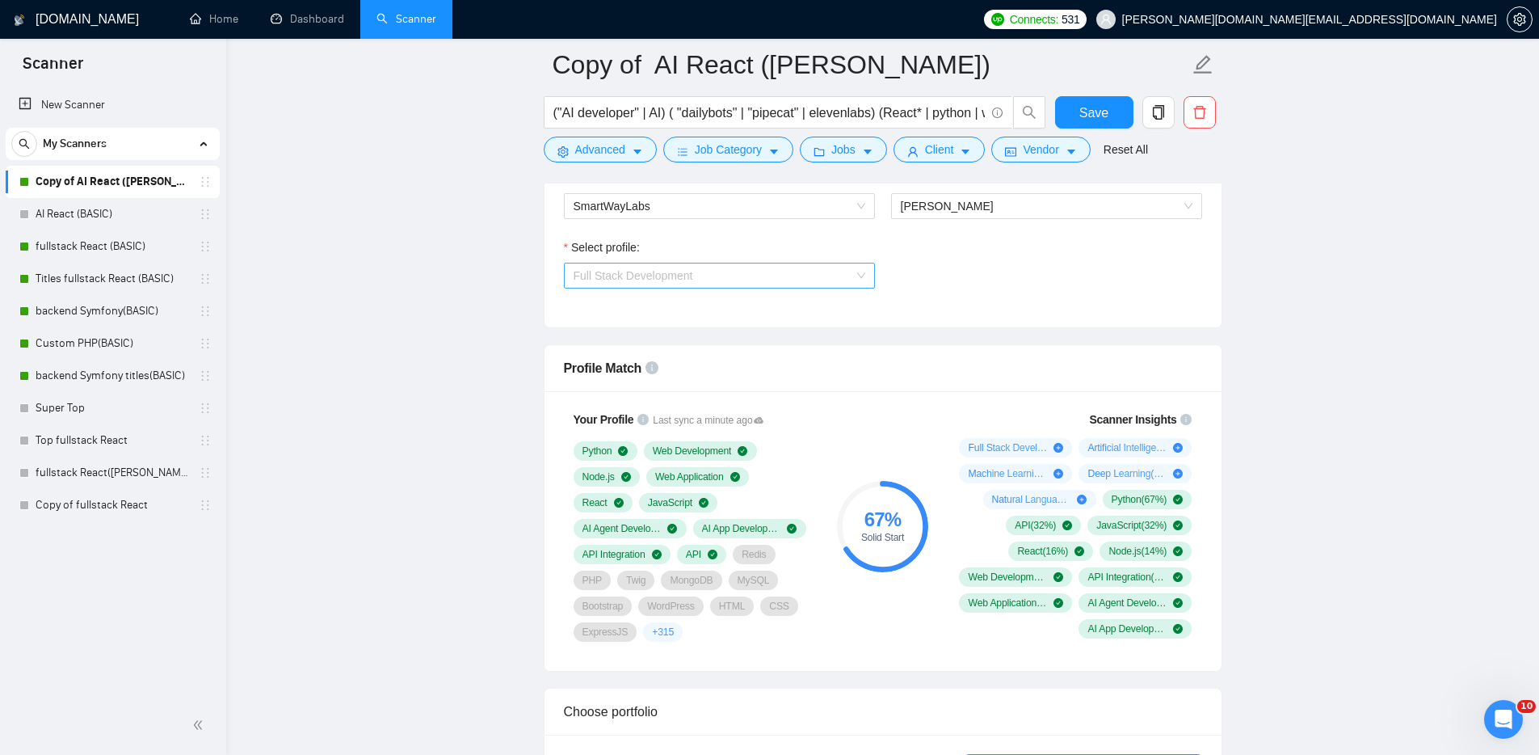
click at [726, 273] on span "Full Stack Development" at bounding box center [720, 275] width 292 height 24
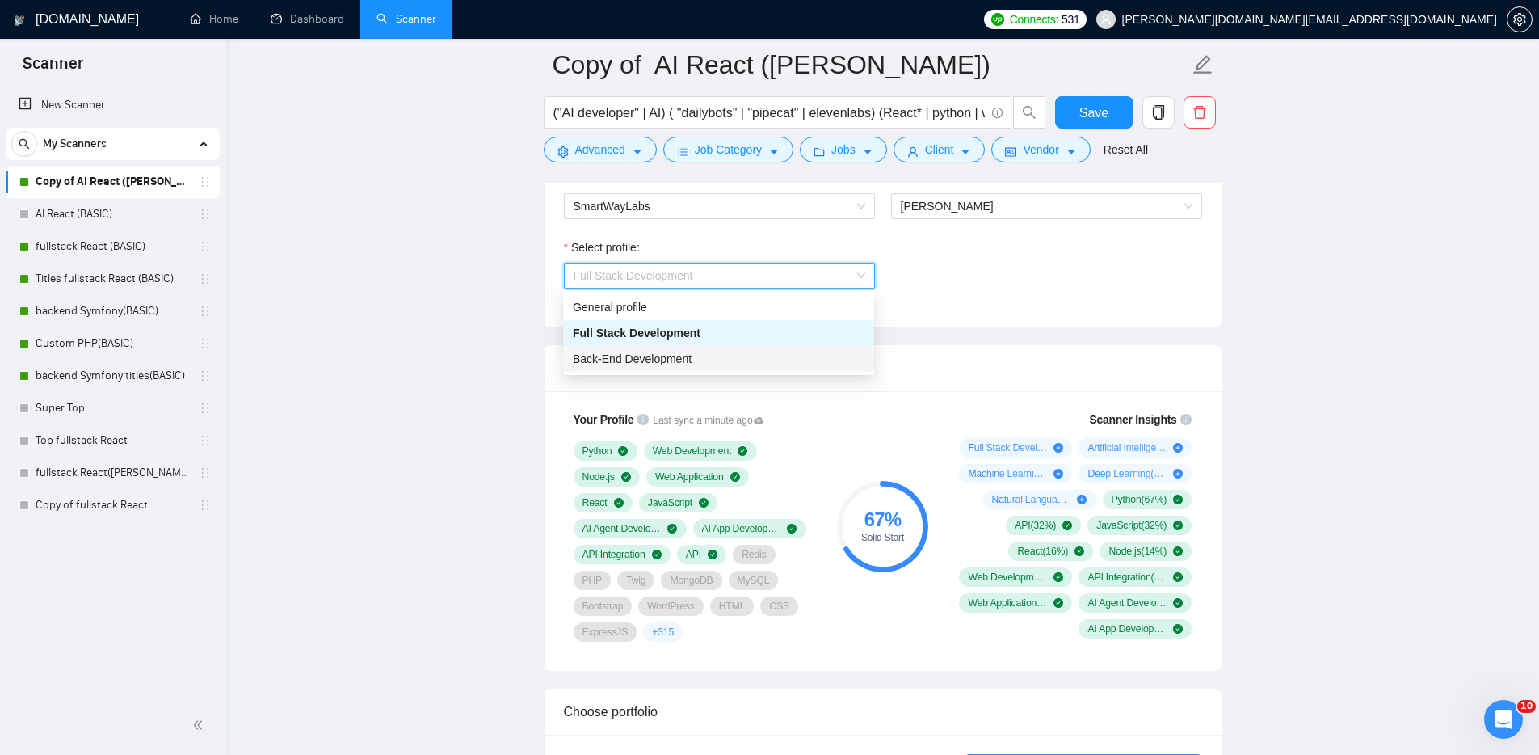
click at [652, 356] on span "Back-End Development" at bounding box center [632, 358] width 119 height 13
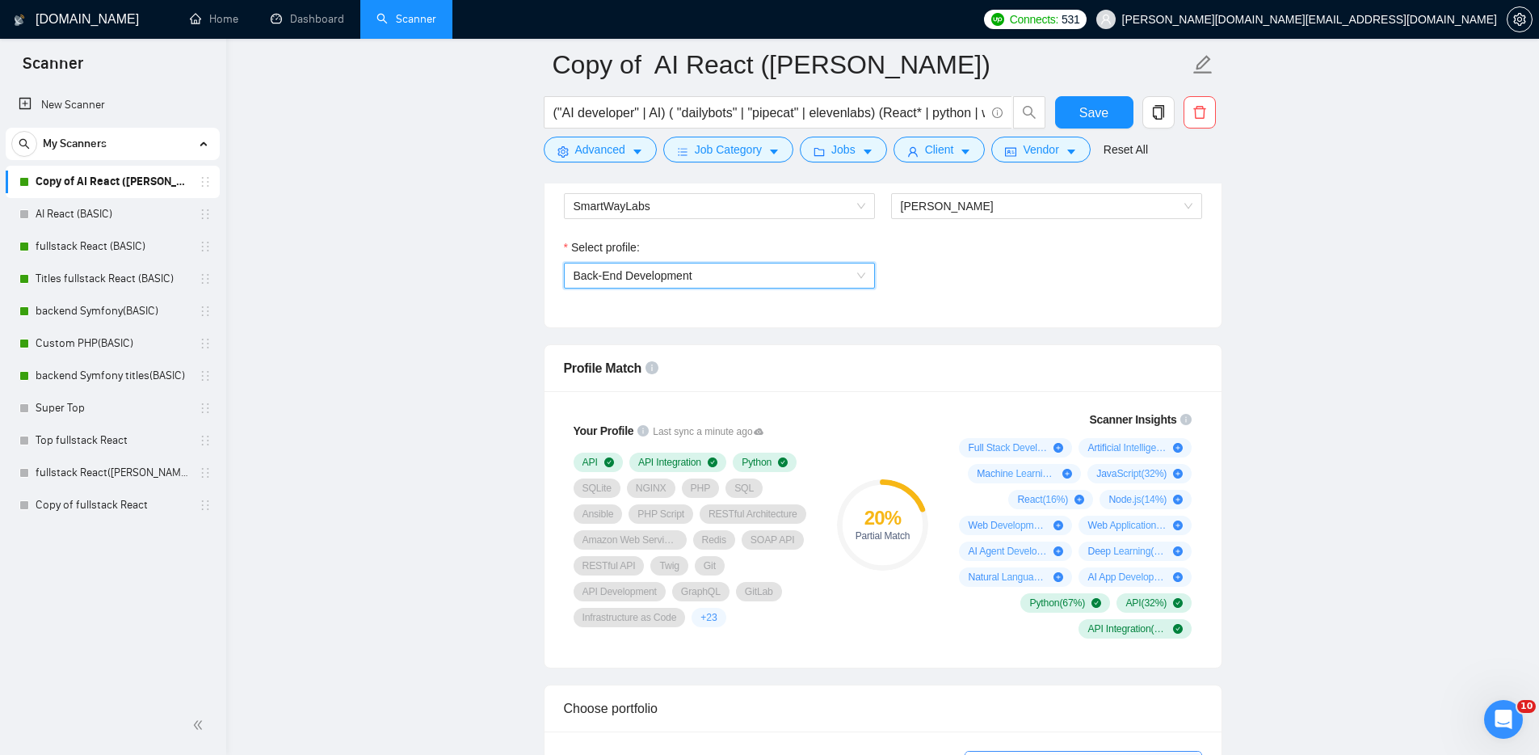
click at [689, 279] on span "Back-End Development" at bounding box center [633, 275] width 119 height 13
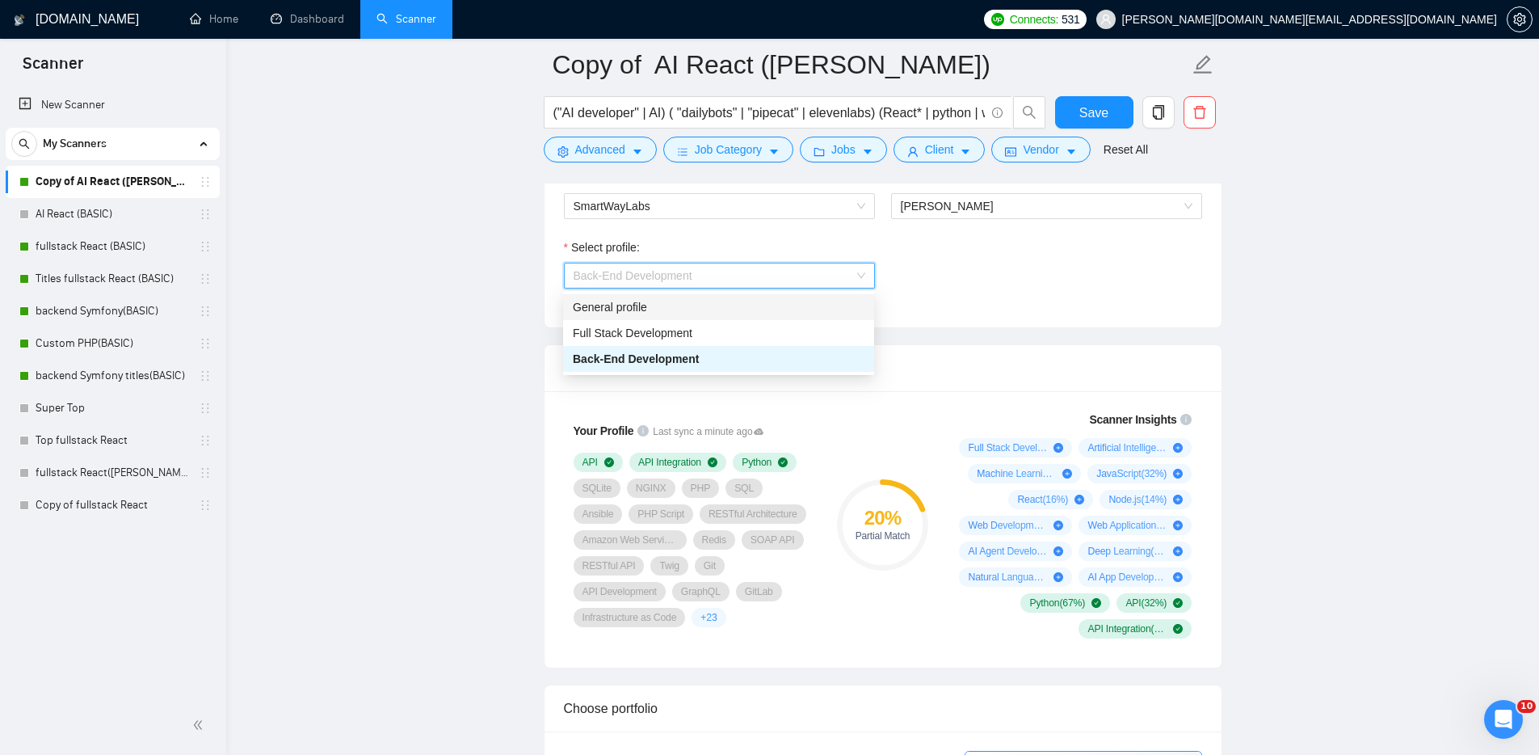
click at [652, 304] on div "General profile" at bounding box center [719, 307] width 292 height 18
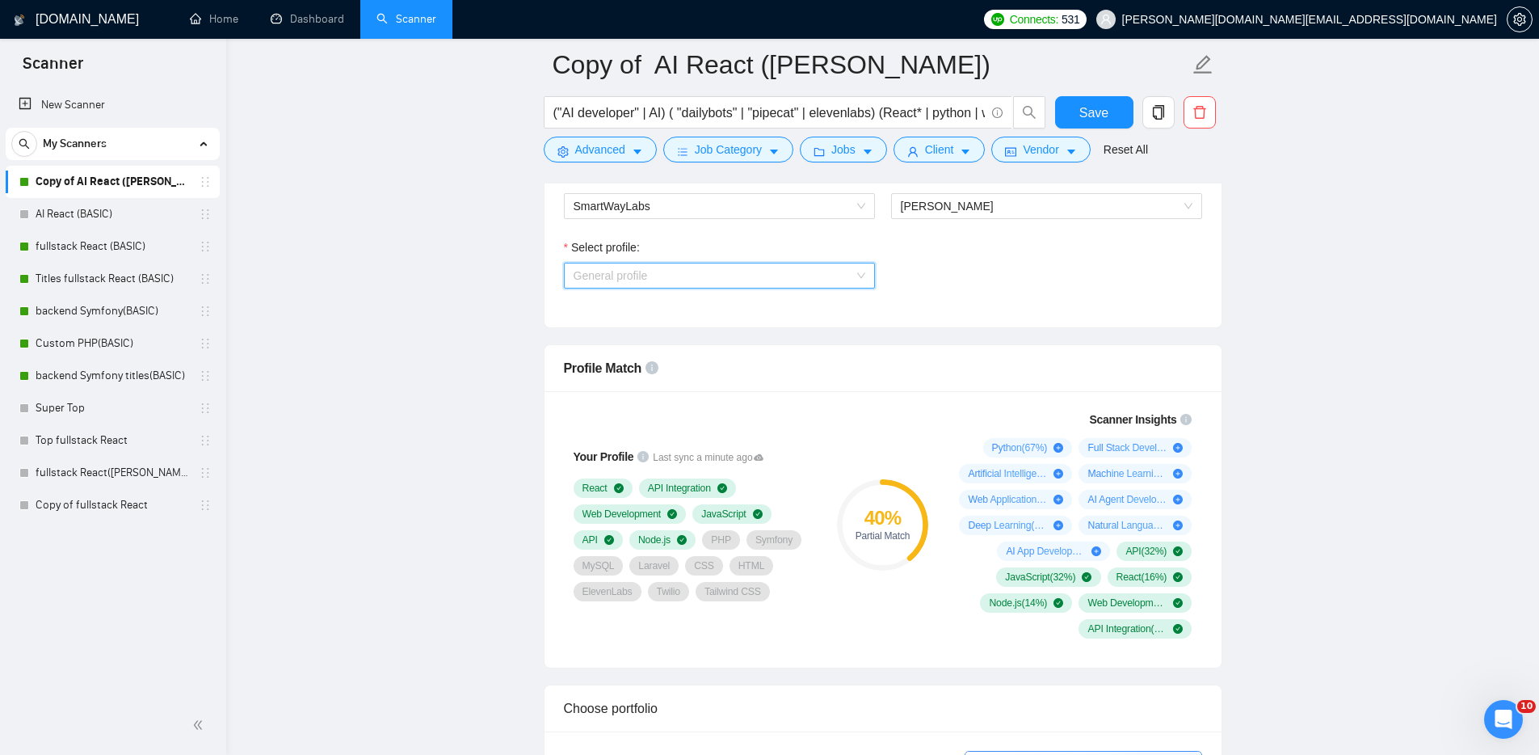
click at [705, 274] on span "General profile" at bounding box center [720, 275] width 292 height 24
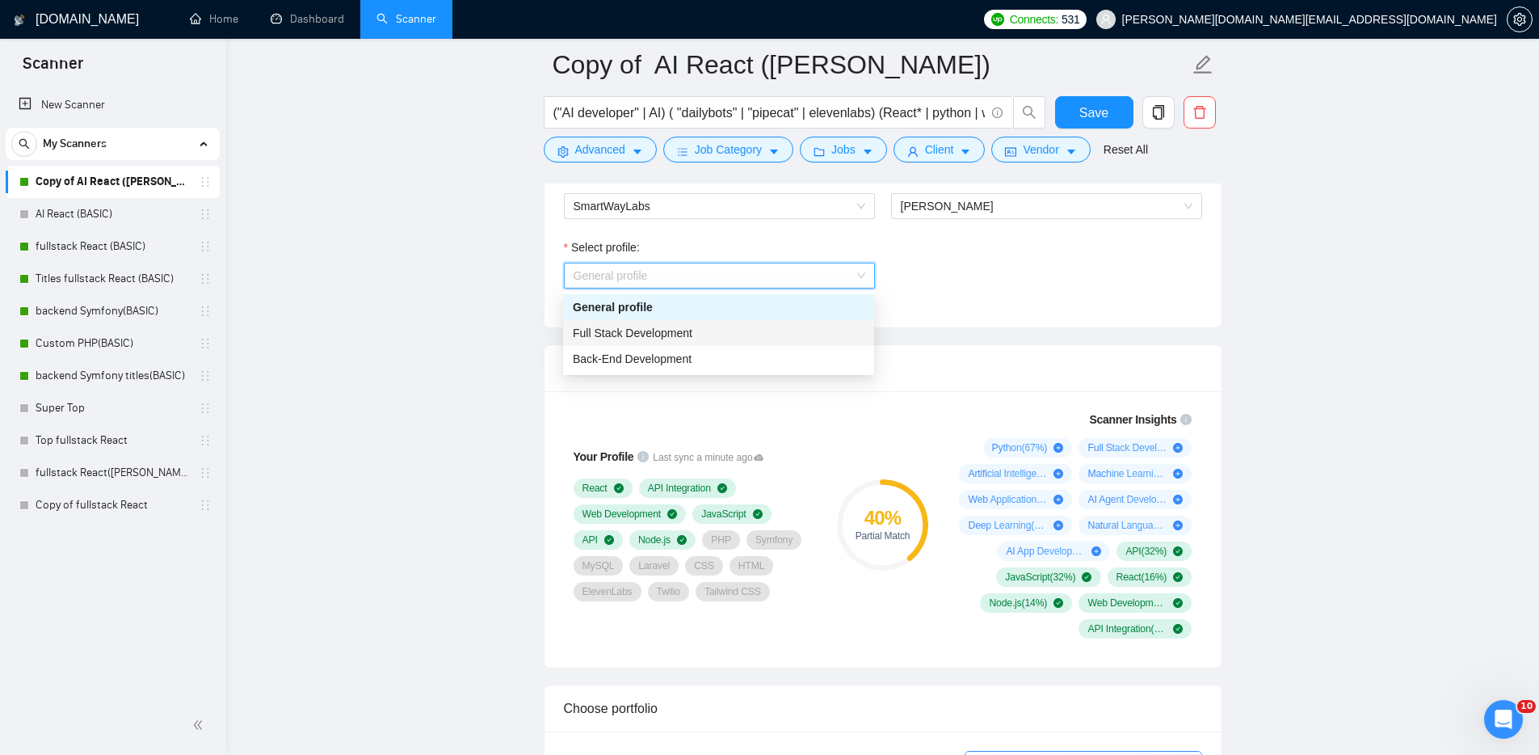
click at [642, 327] on span "Full Stack Development" at bounding box center [633, 332] width 120 height 13
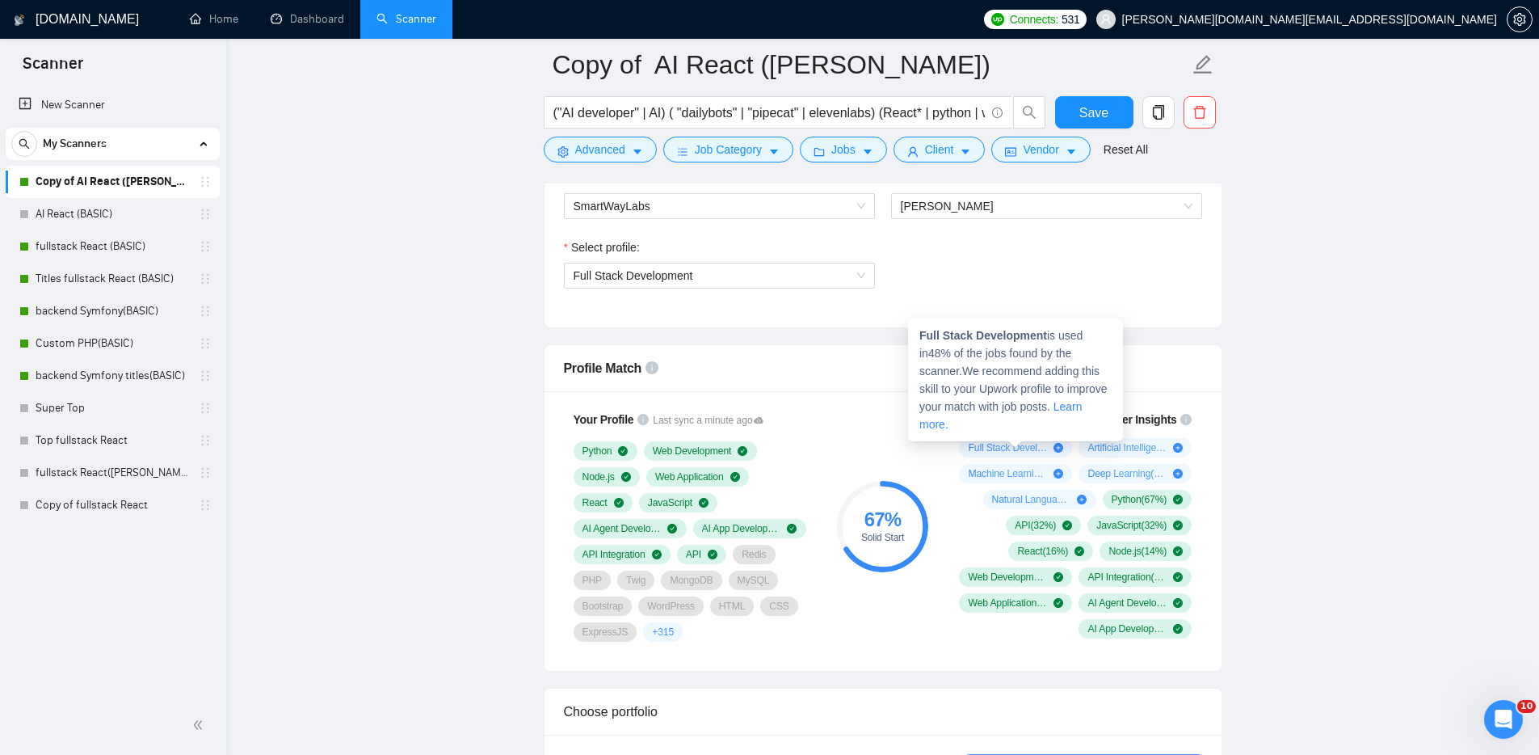
click at [961, 424] on link "Learn more." at bounding box center [1001, 415] width 163 height 31
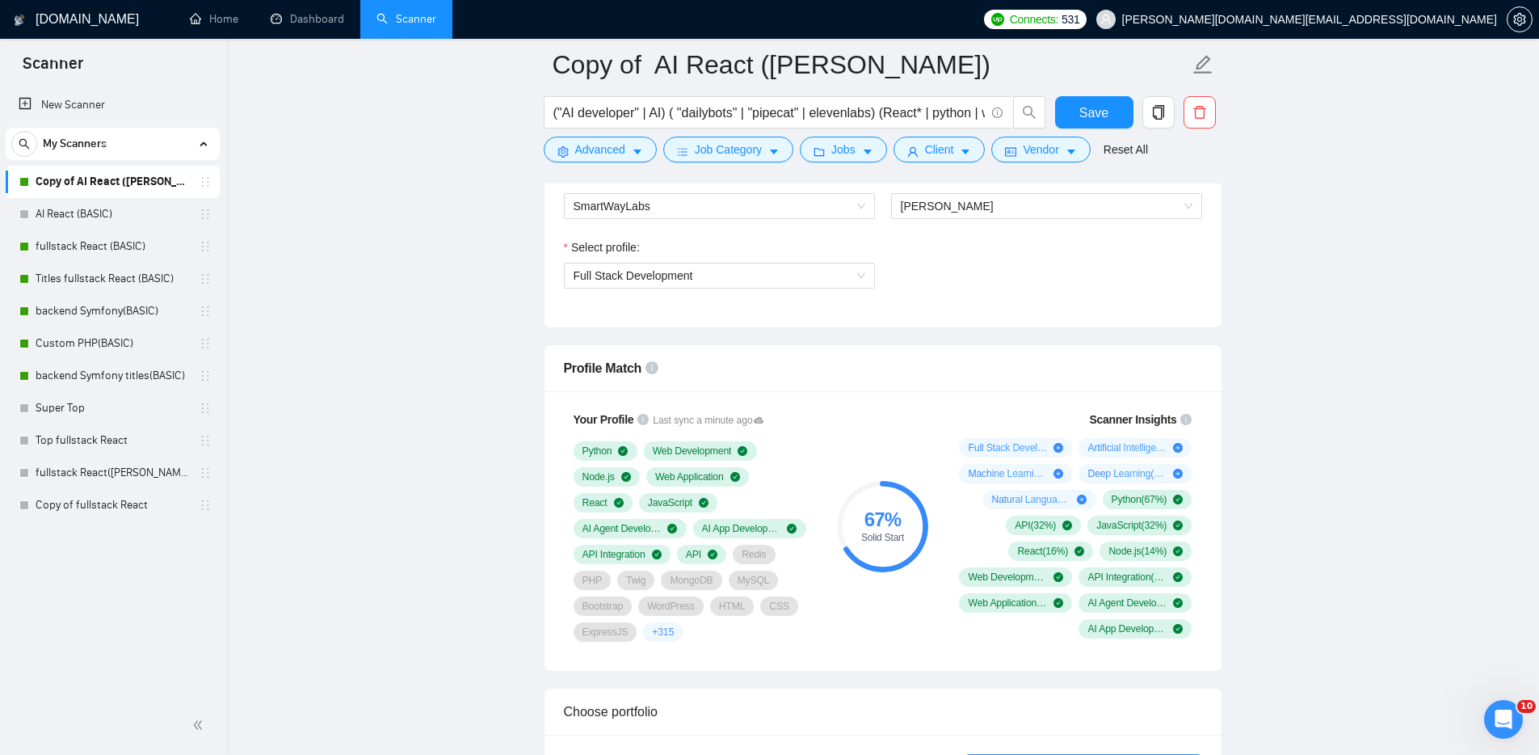
drag, startPoint x: 1304, startPoint y: 550, endPoint x: 1295, endPoint y: 556, distance: 10.5
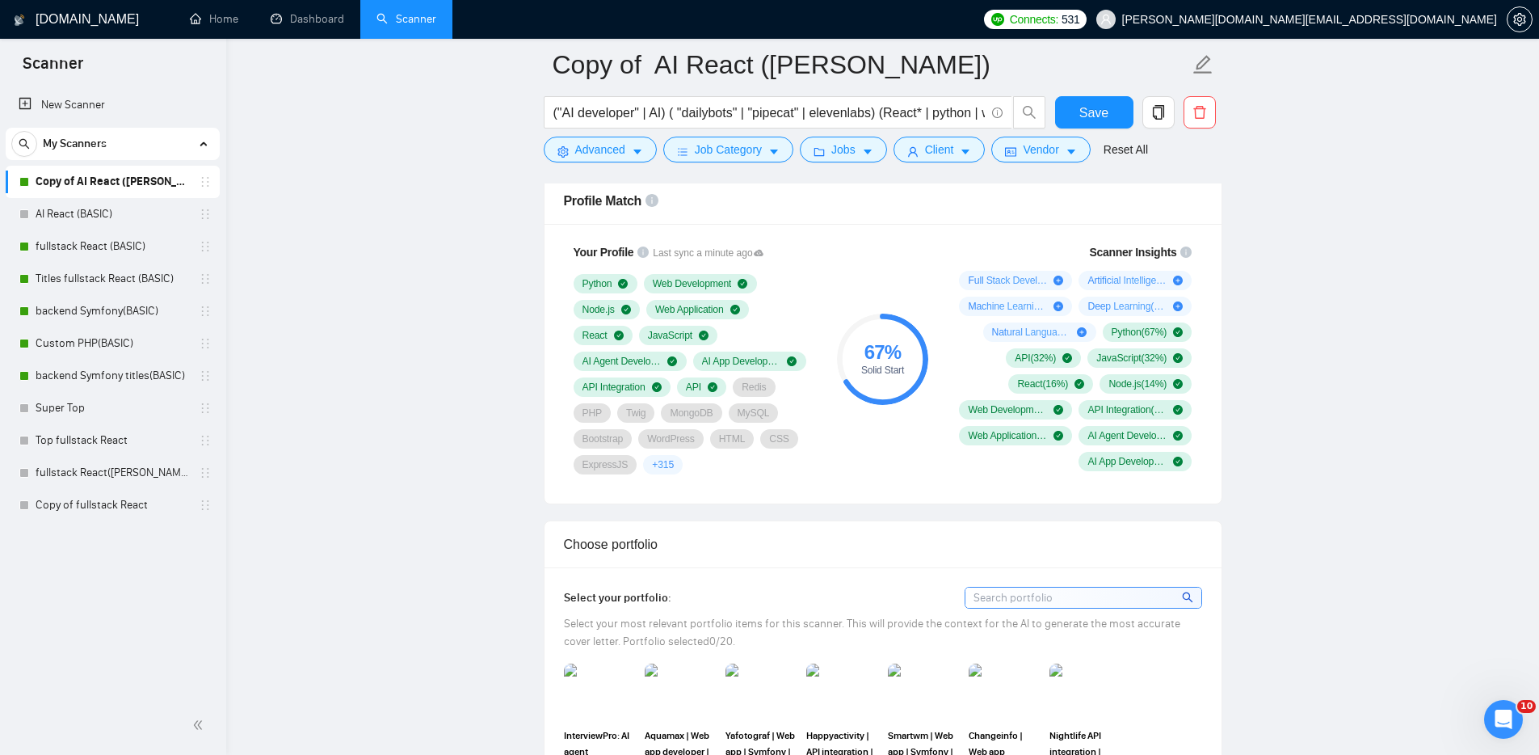
scroll to position [1084, 0]
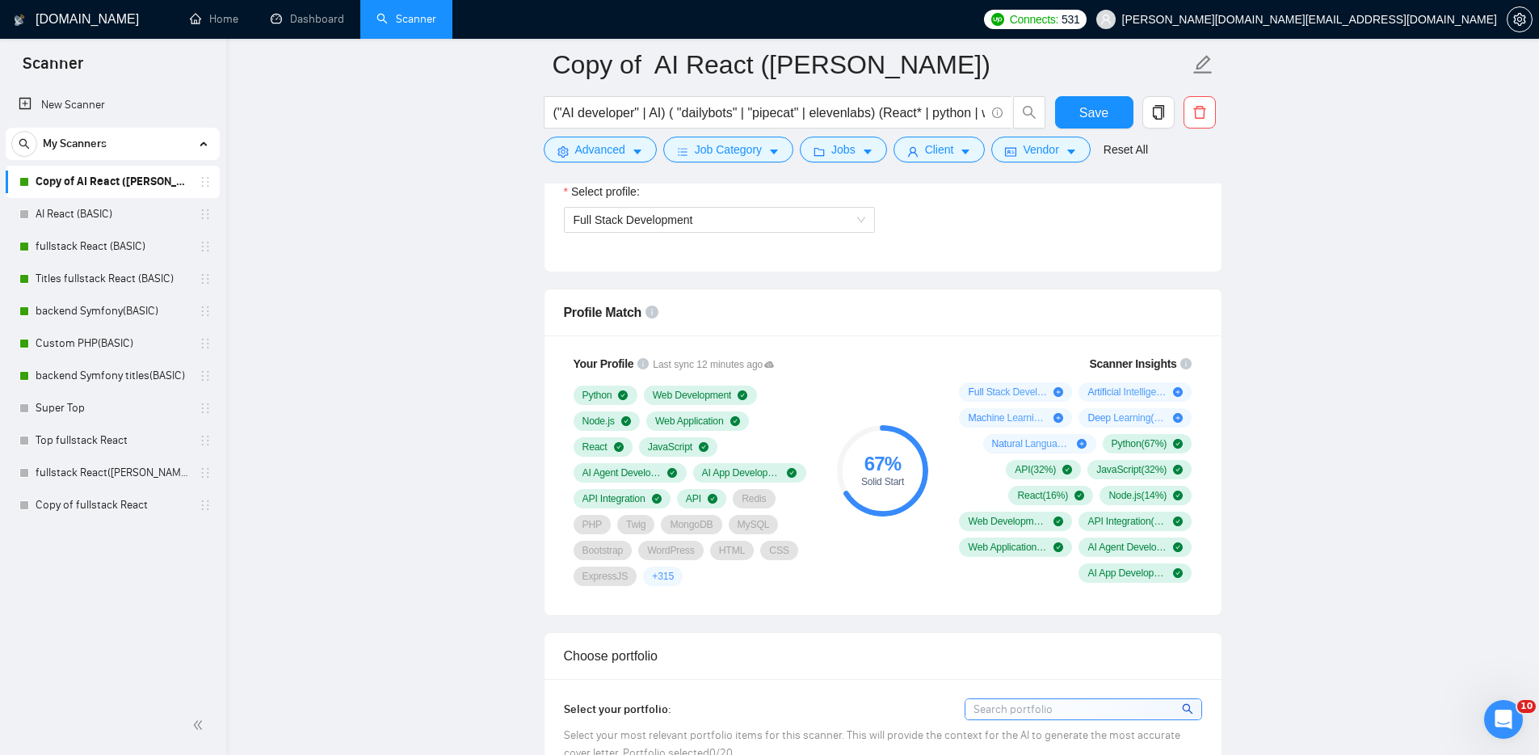
scroll to position [928, 0]
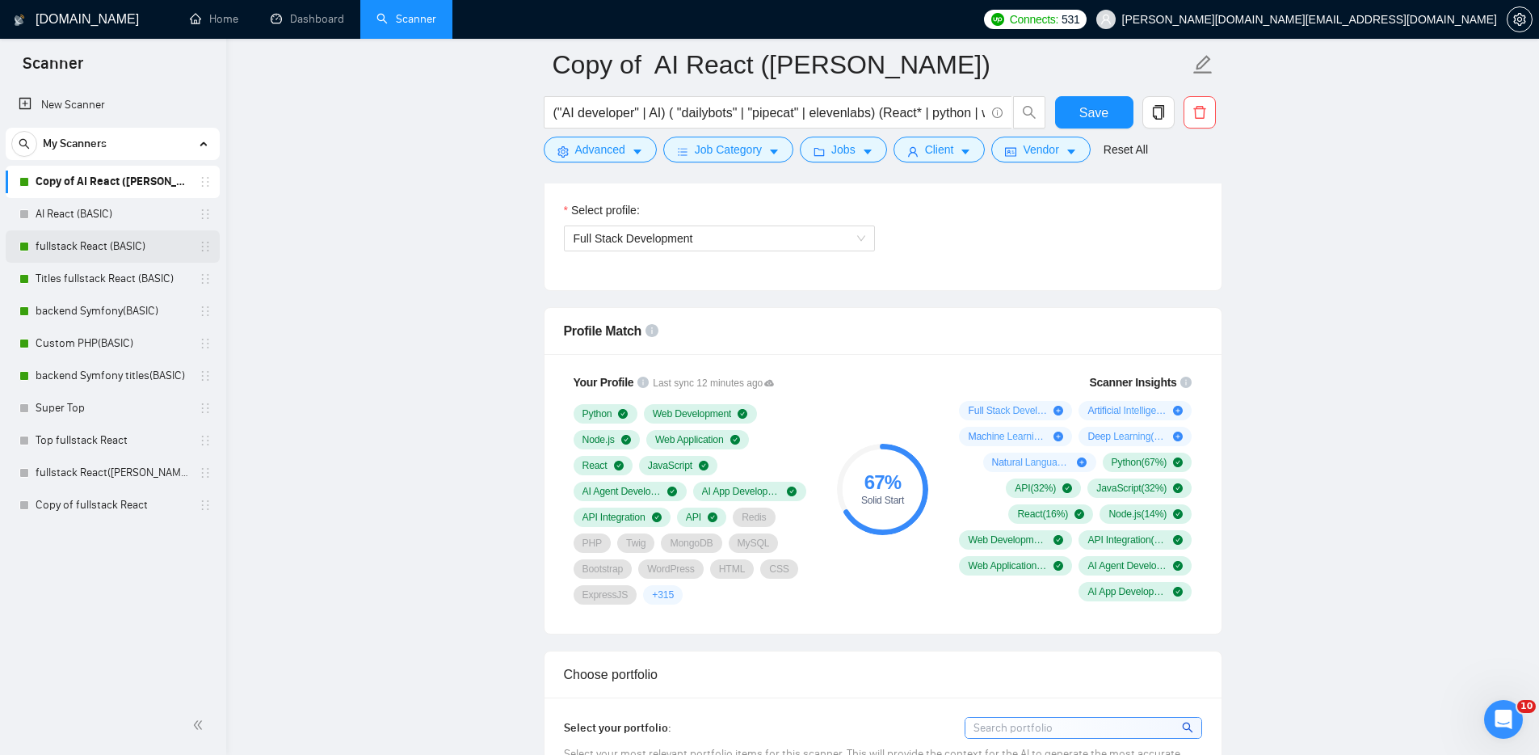
click at [93, 250] on link "fullstack React (BASIC)" at bounding box center [113, 246] width 154 height 32
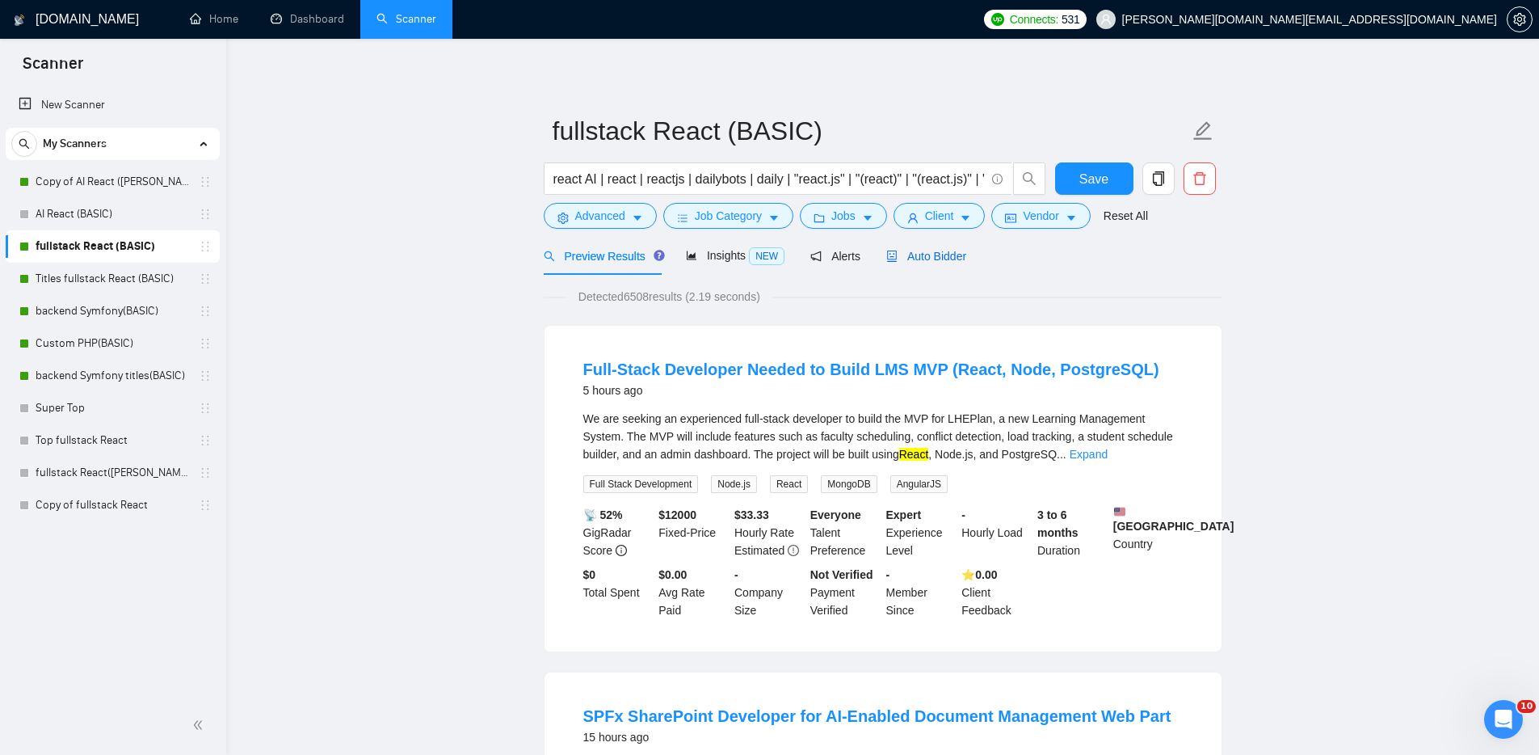
click at [939, 256] on span "Auto Bidder" at bounding box center [926, 256] width 80 height 13
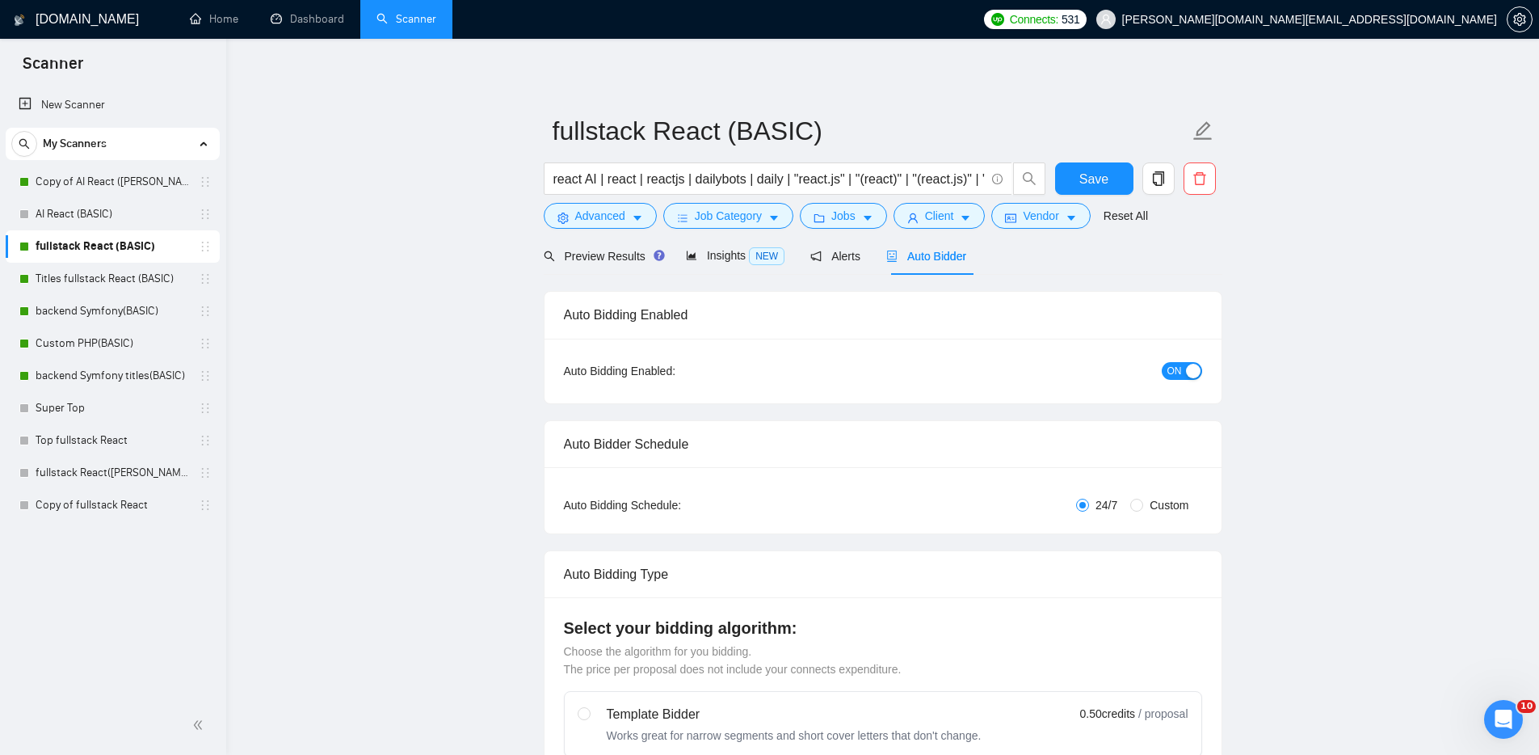
checkbox input "true"
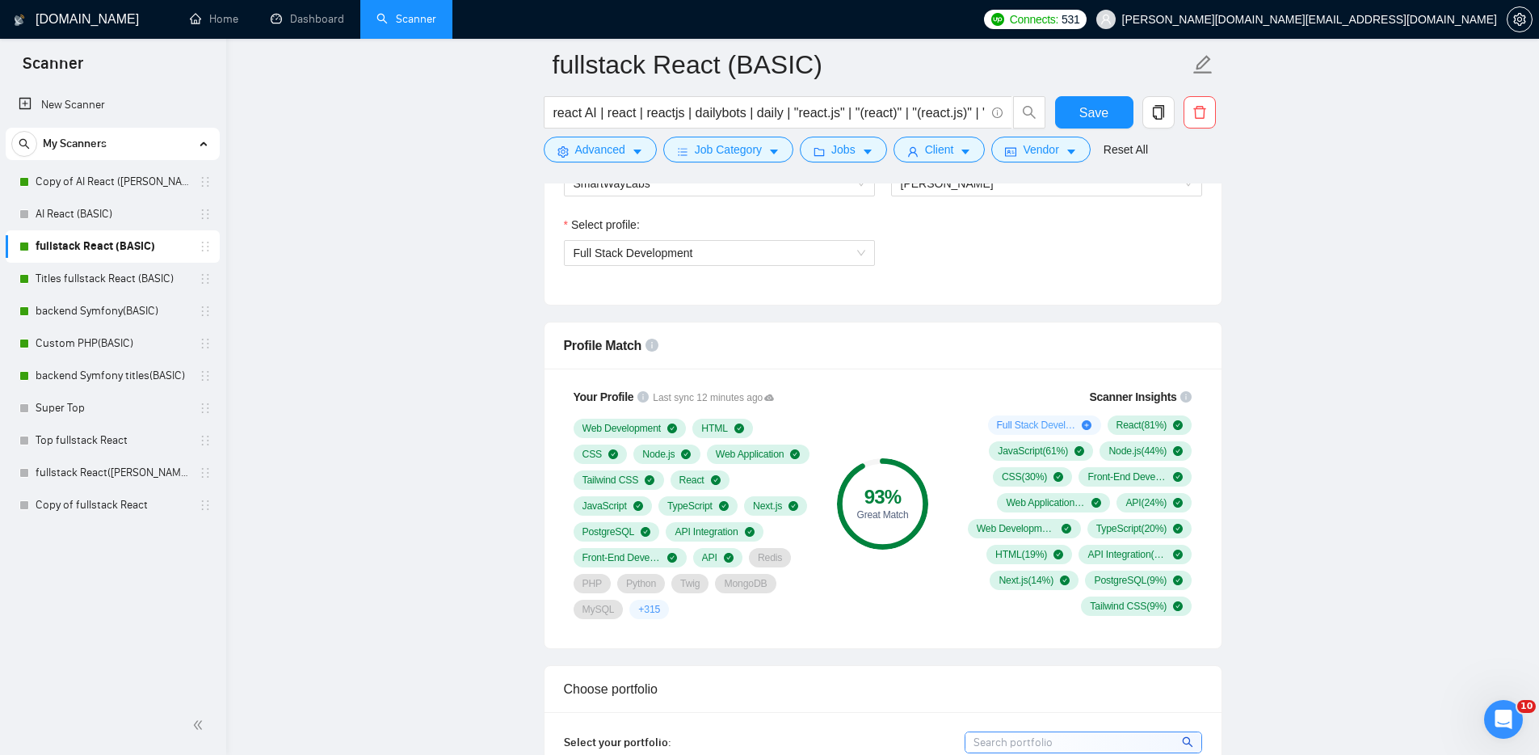
scroll to position [844, 0]
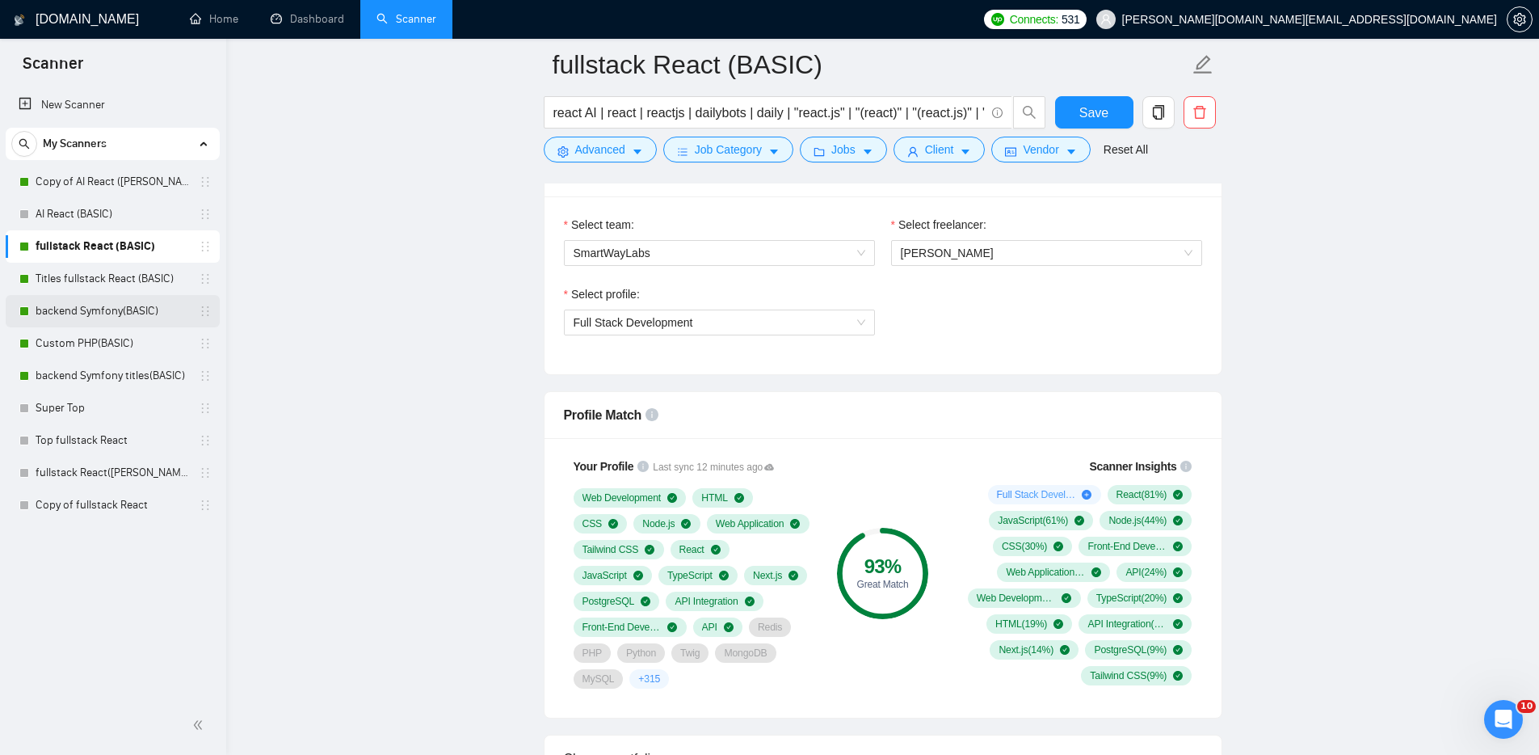
click at [89, 310] on link "backend Symfony(BASIC)" at bounding box center [113, 311] width 154 height 32
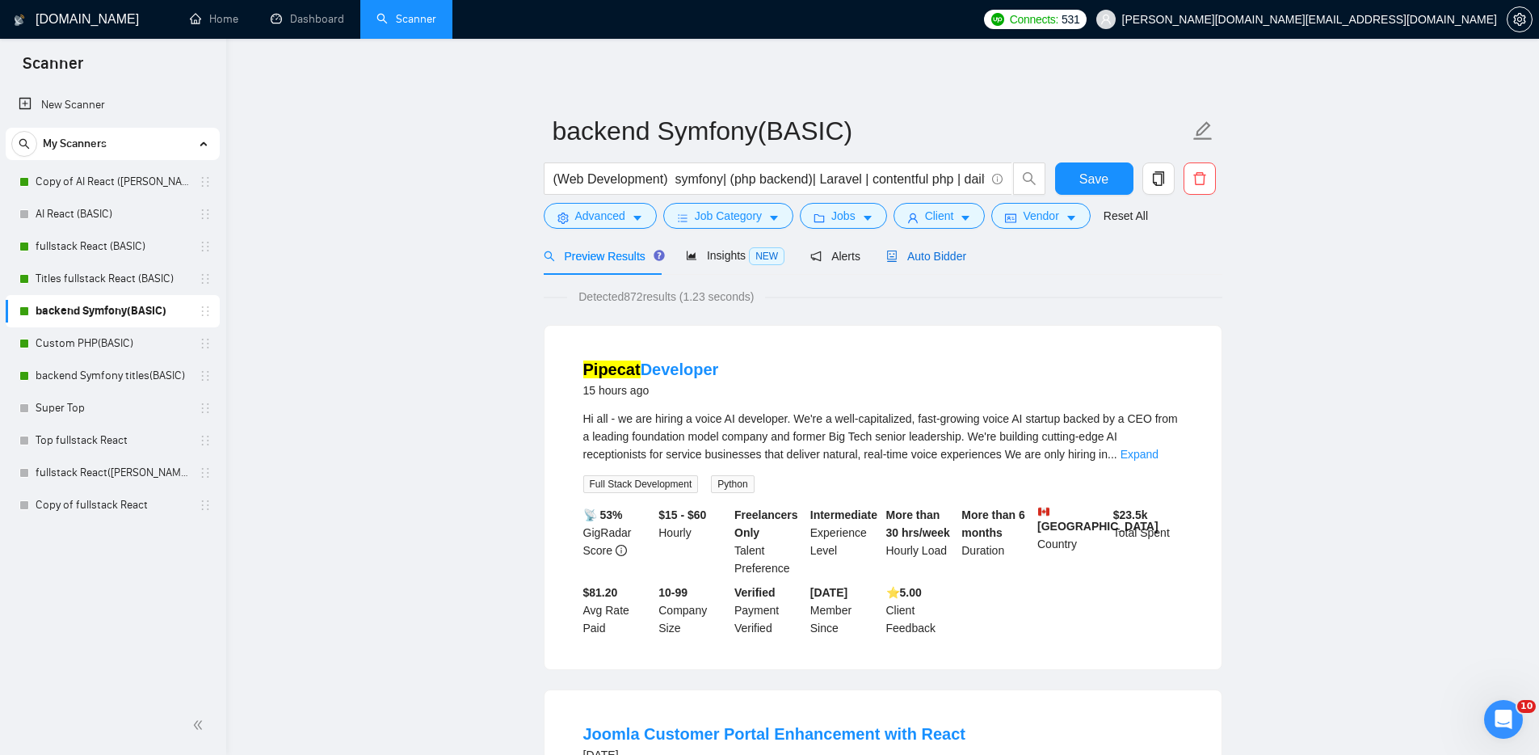
click at [953, 250] on span "Auto Bidder" at bounding box center [926, 256] width 80 height 13
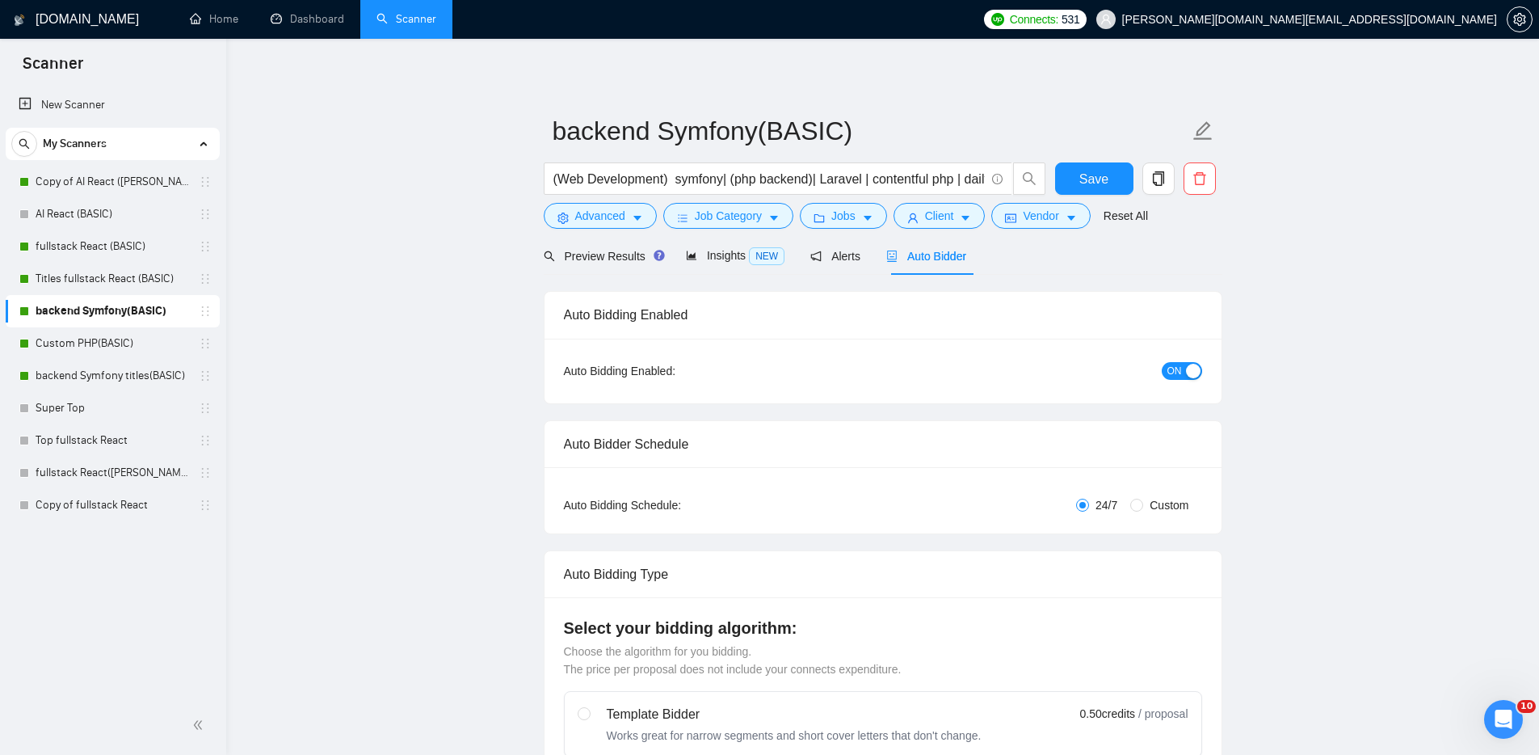
checkbox input "true"
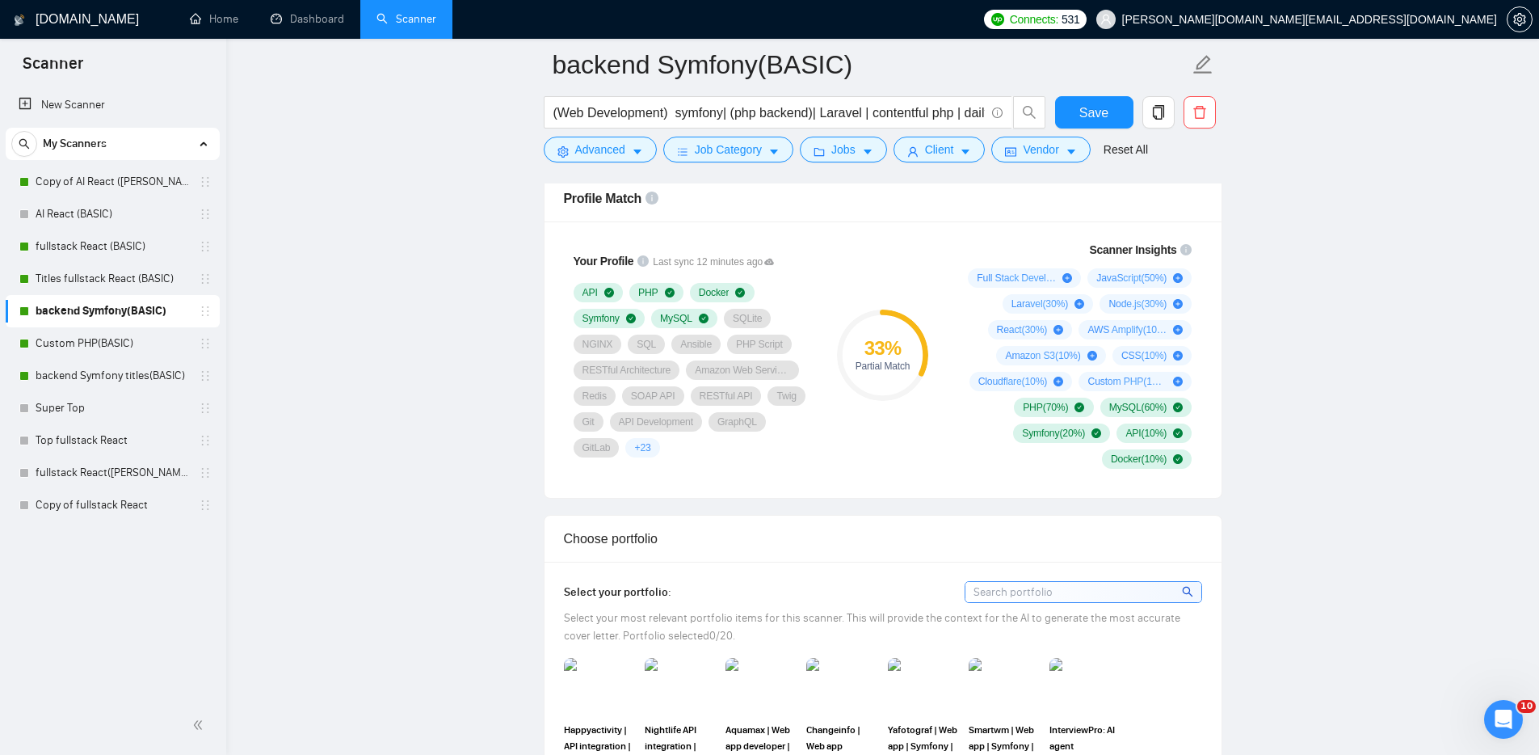
scroll to position [1081, 0]
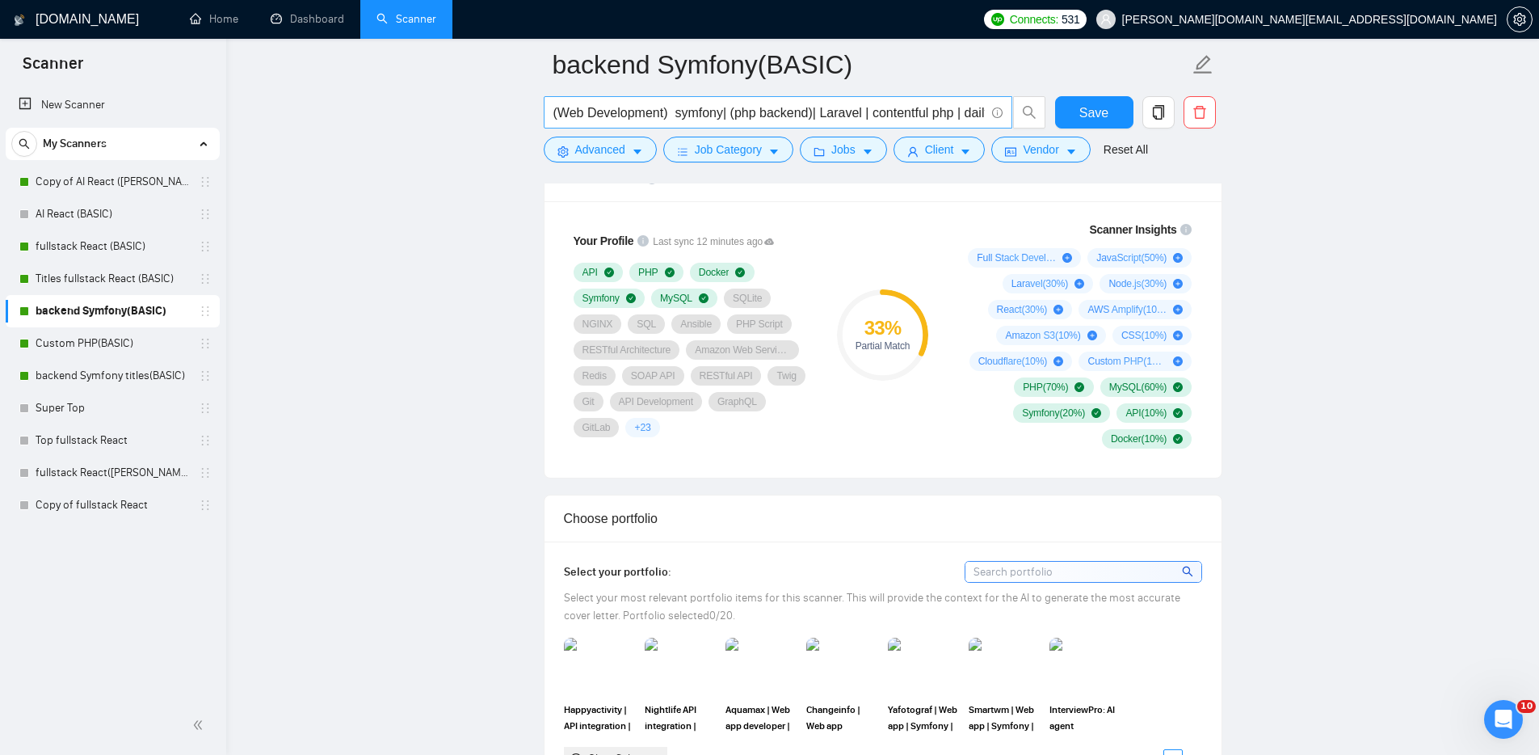
click at [824, 114] on input "(Web Development) symfony| (php backend)| Laravel | contentful php | dailybots …" at bounding box center [768, 113] width 431 height 20
drag, startPoint x: 898, startPoint y: 113, endPoint x: 995, endPoint y: 119, distance: 97.9
click at [995, 119] on span "(Web Development) symfony| (php backend)| Laravel | contentful php | dailybots …" at bounding box center [778, 112] width 469 height 32
click at [633, 112] on input "(Web Development) symfony| (php backend)| Laravel | contentful php | dailybots …" at bounding box center [768, 113] width 431 height 20
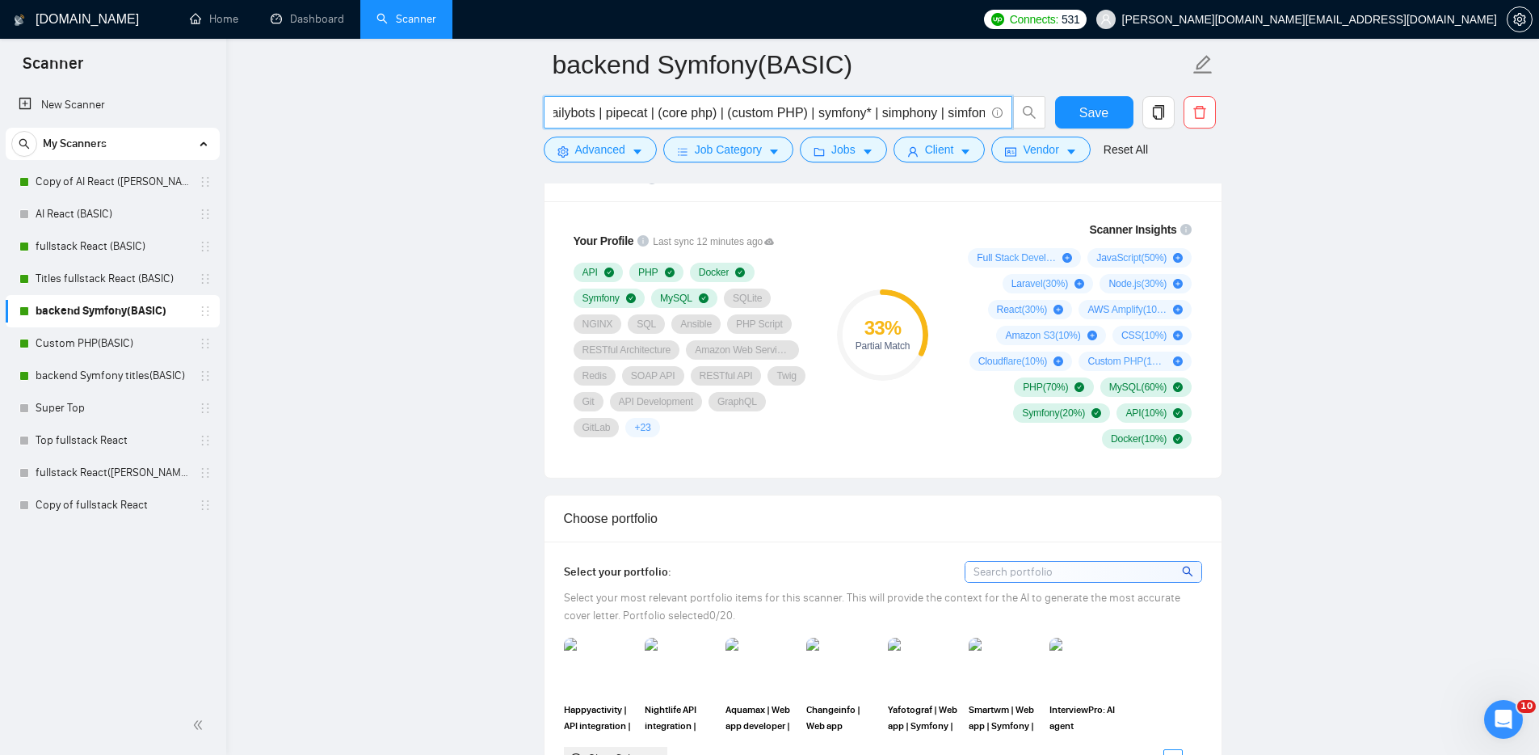
click at [633, 112] on input "(Web Development) symfony| (php backend)| Laravel | contentful php | dailybots …" at bounding box center [768, 113] width 431 height 20
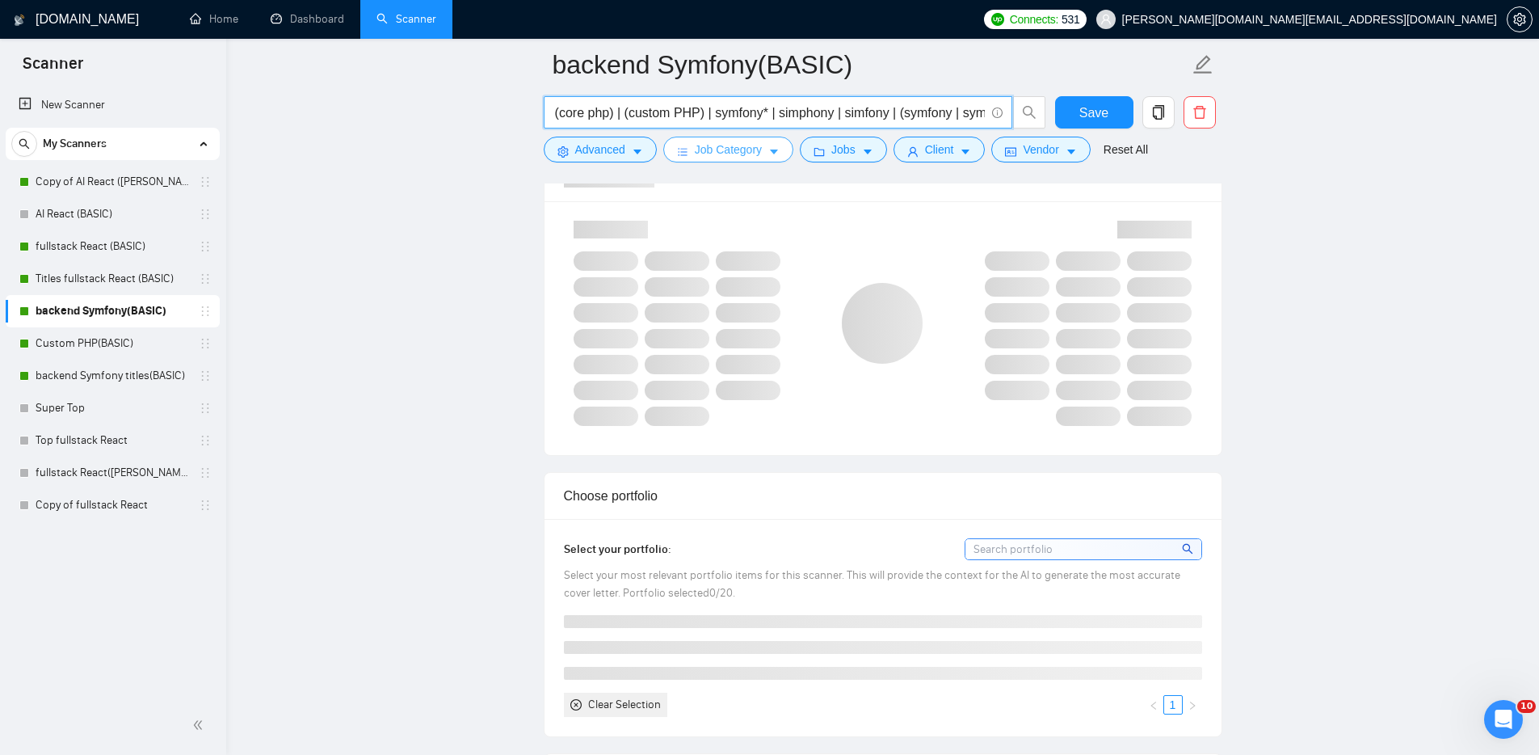
scroll to position [0, 419]
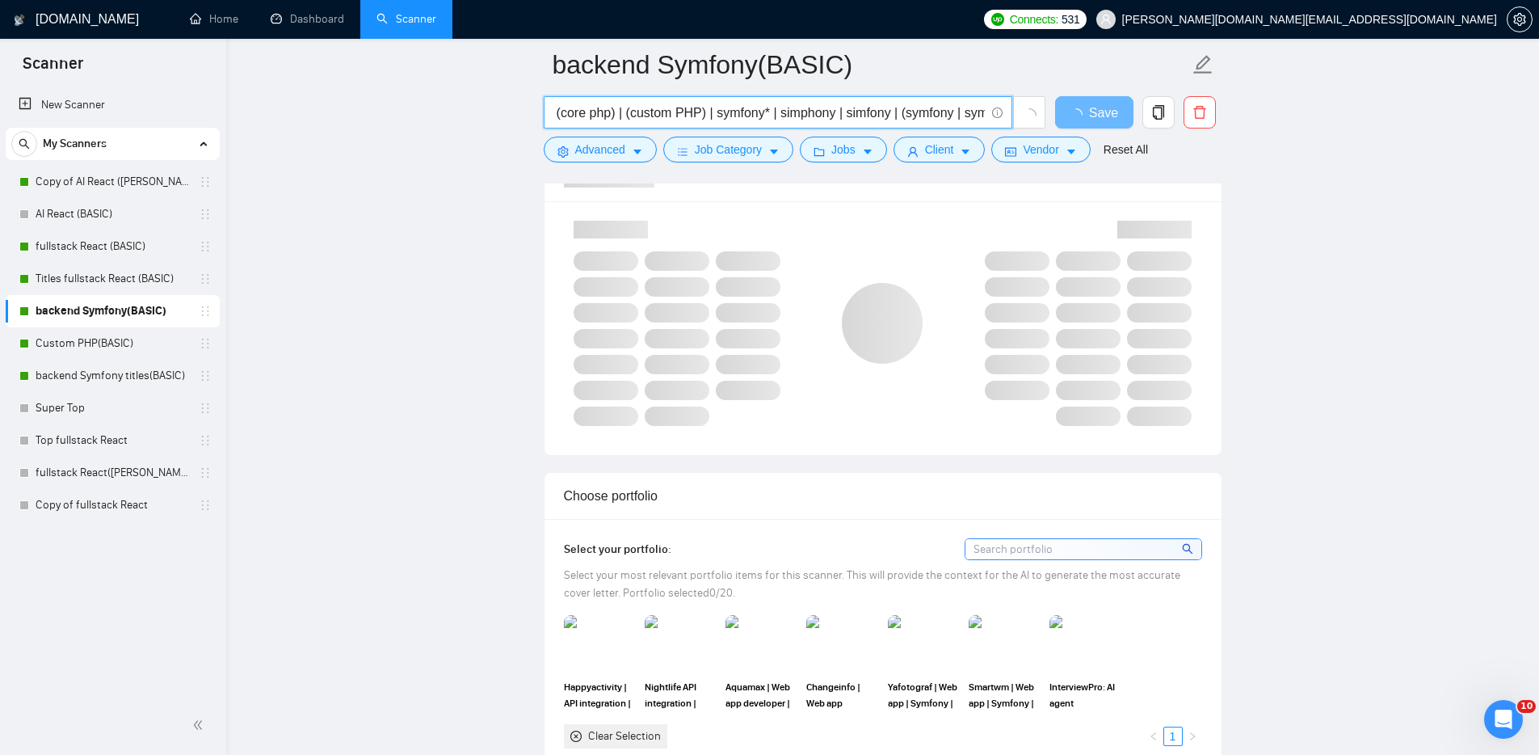
click at [586, 113] on input "(Web Development) symfony| (php backend)| Laravel | contentful php | | (core ph…" at bounding box center [768, 113] width 431 height 20
drag, startPoint x: 576, startPoint y: 115, endPoint x: 557, endPoint y: 116, distance: 19.4
click at [557, 116] on input "(Web Development) symfony| (php backend)| Laravel | contentful php | | (core ph…" at bounding box center [768, 113] width 431 height 20
click at [692, 114] on input "(Web Development) symfony| (php backend)| Laravel | contentful php | | (core ph…" at bounding box center [768, 113] width 431 height 20
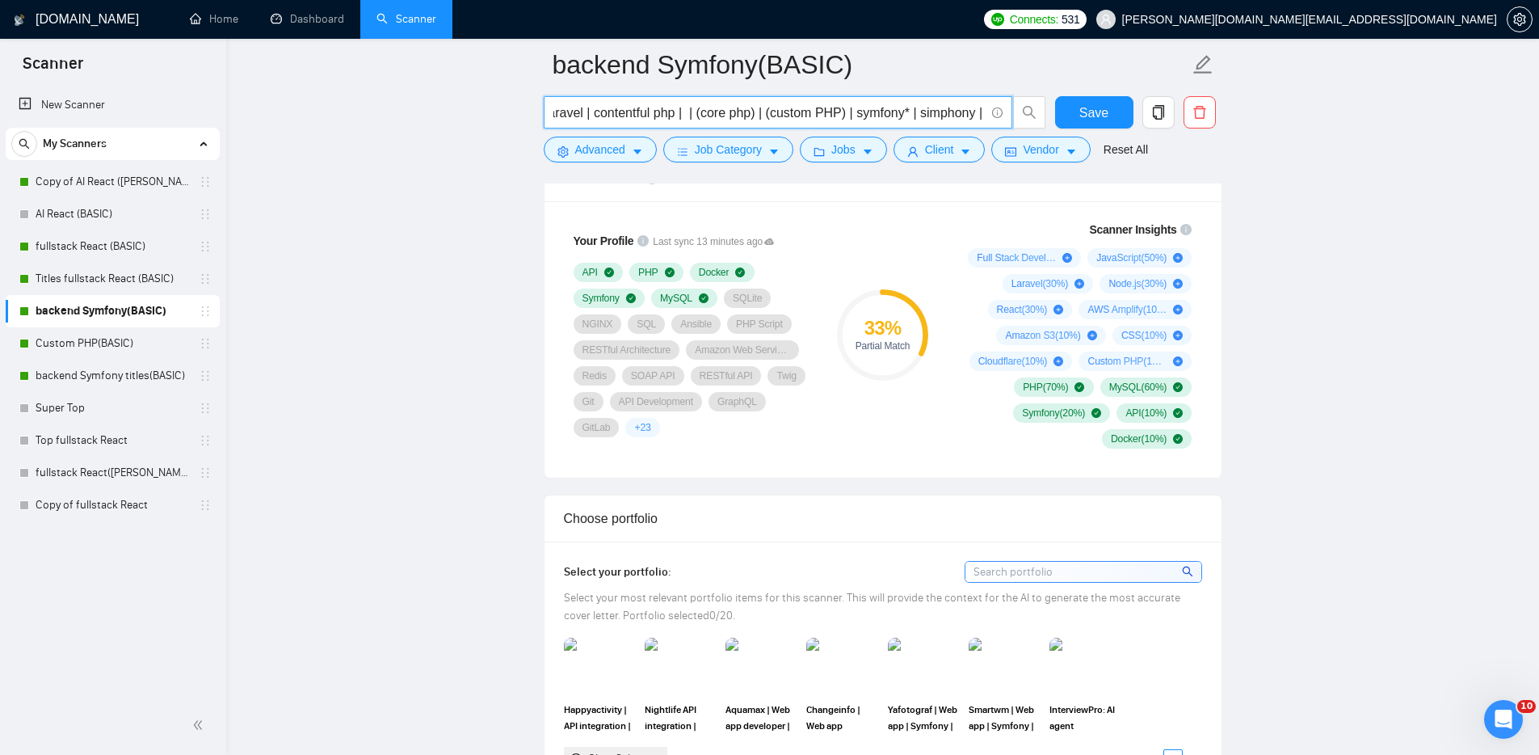
click at [701, 113] on input "(Web Development) symfony| (php backend)| Laravel | contentful php | | (core ph…" at bounding box center [768, 113] width 431 height 20
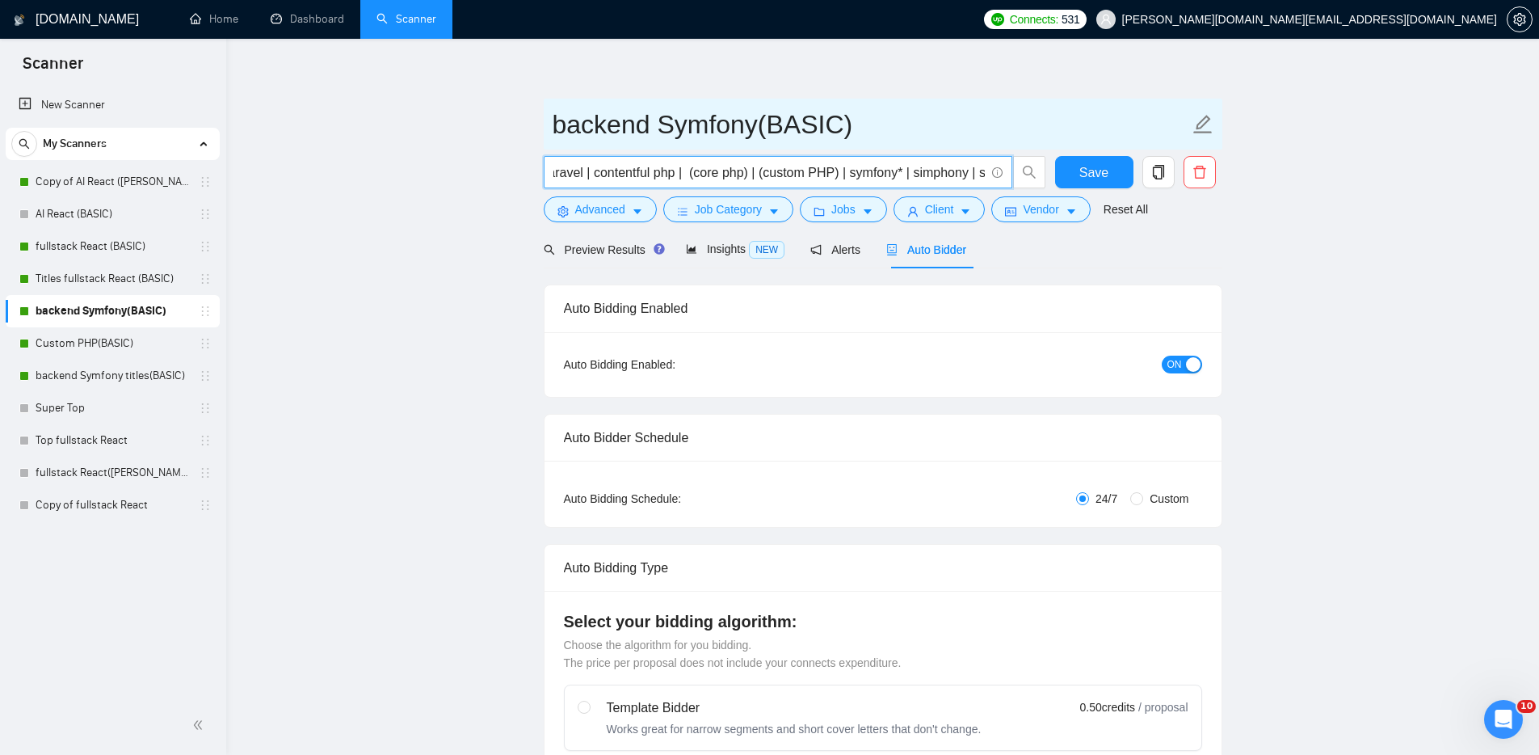
scroll to position [0, 0]
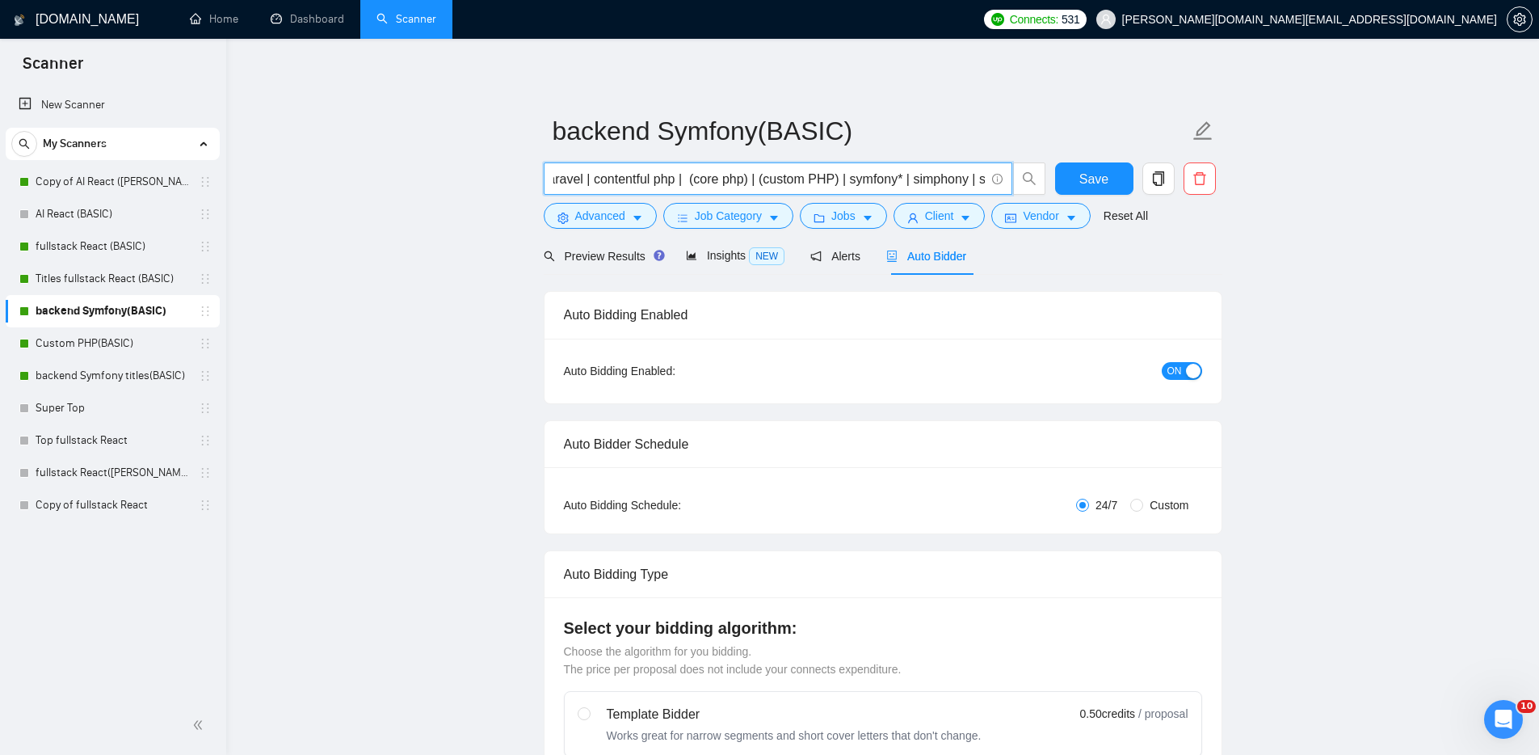
click at [964, 180] on input "(Web Development) symfony| (php backend)| Laravel | contentful php | (core php)…" at bounding box center [768, 179] width 431 height 20
drag, startPoint x: 950, startPoint y: 180, endPoint x: 1011, endPoint y: 180, distance: 60.6
click at [1011, 180] on span "(Web Development) symfony| (php backend)| Laravel | contentful php | (core php)…" at bounding box center [778, 178] width 469 height 32
click at [692, 184] on input "(Web Development) symfony| (php backend)| Laravel | contentful php | (core php)…" at bounding box center [768, 179] width 431 height 20
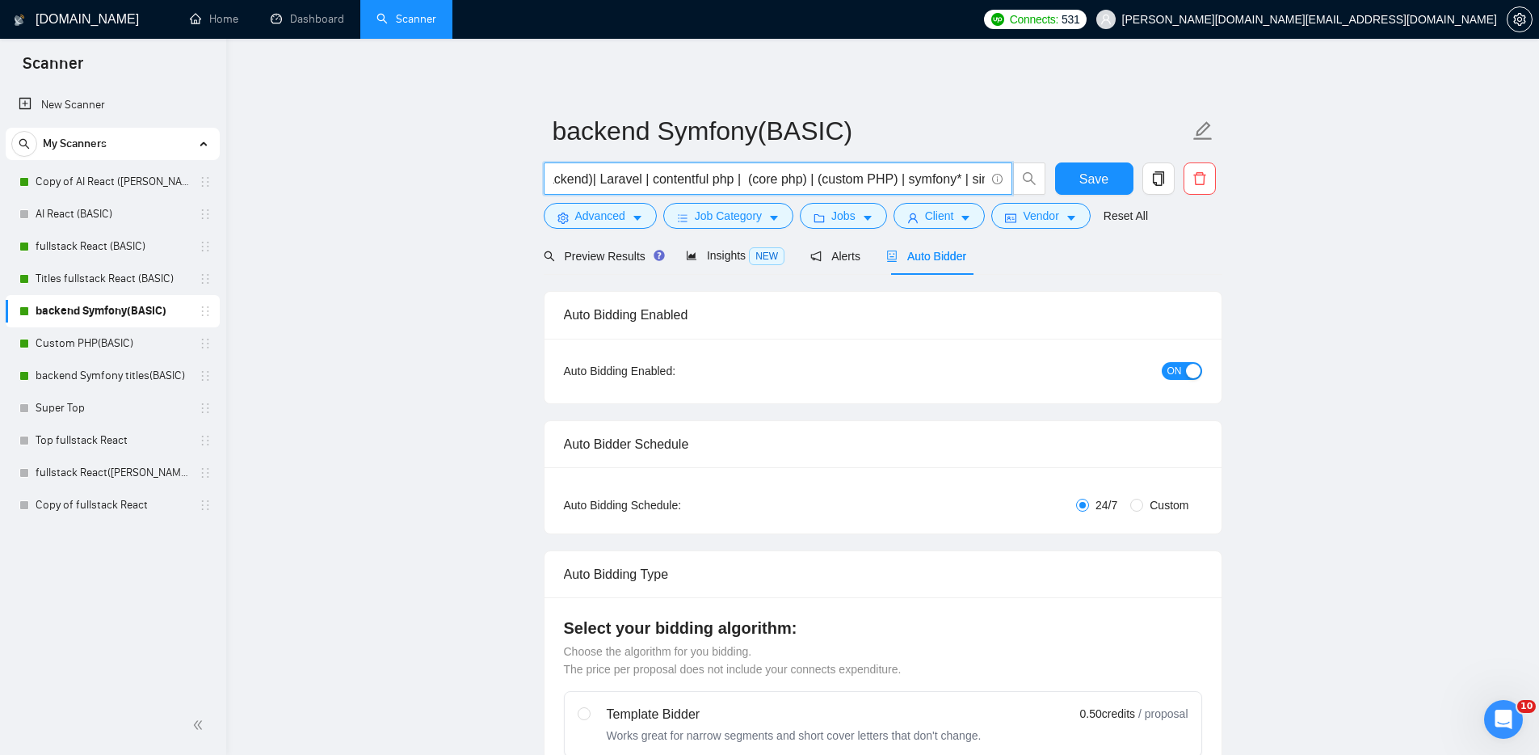
scroll to position [0, 0]
drag, startPoint x: 624, startPoint y: 186, endPoint x: 480, endPoint y: 188, distance: 143.8
click at [701, 173] on input "(Web Development) symfony| (php backend)| Laravel | contentful php | (core php)…" at bounding box center [768, 179] width 431 height 20
click at [726, 179] on input "(Web Development) symfony| (php backend)| Laravel | contentful php | (core php)…" at bounding box center [768, 179] width 431 height 20
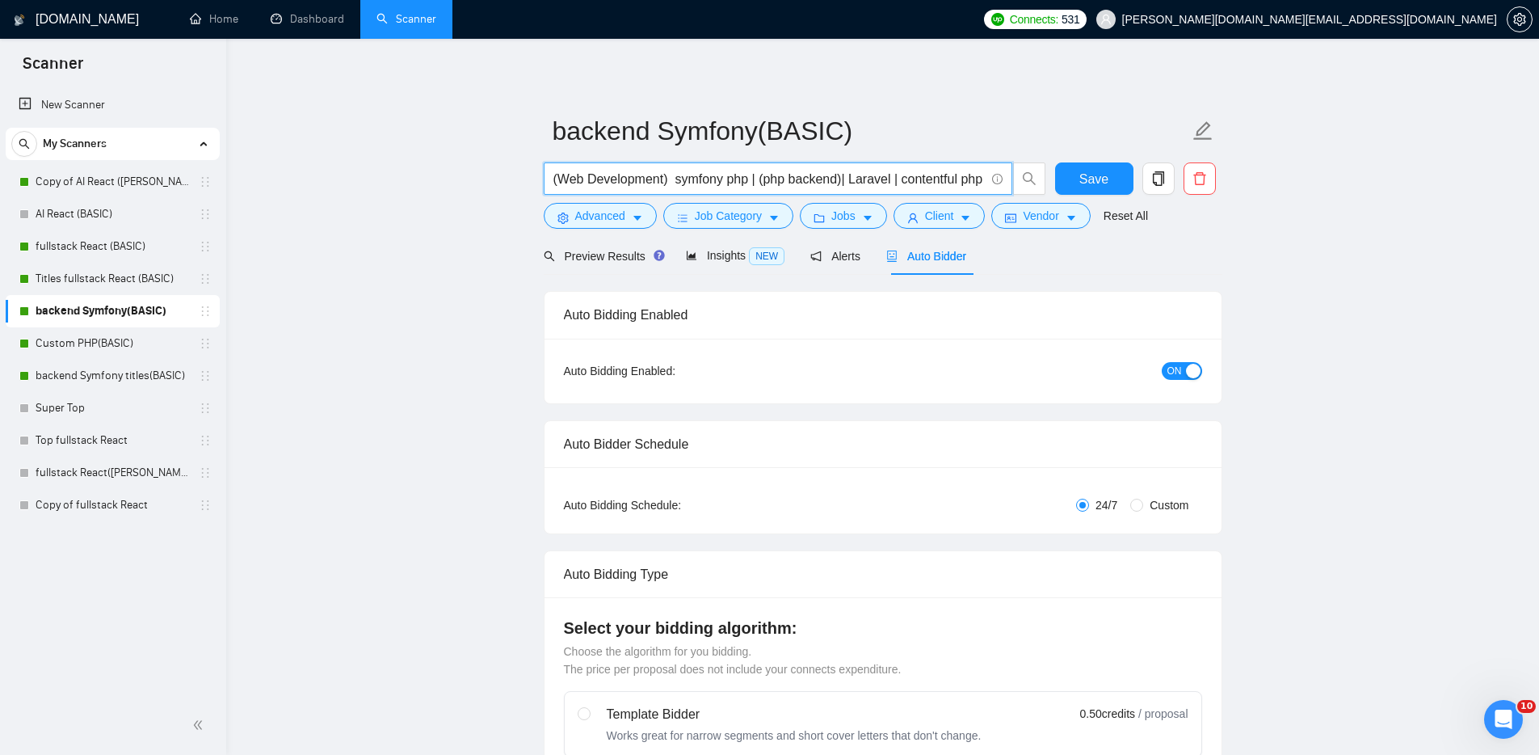
type input "(Web Development) symfony php | (php backend)| Laravel | contentful php | (core…"
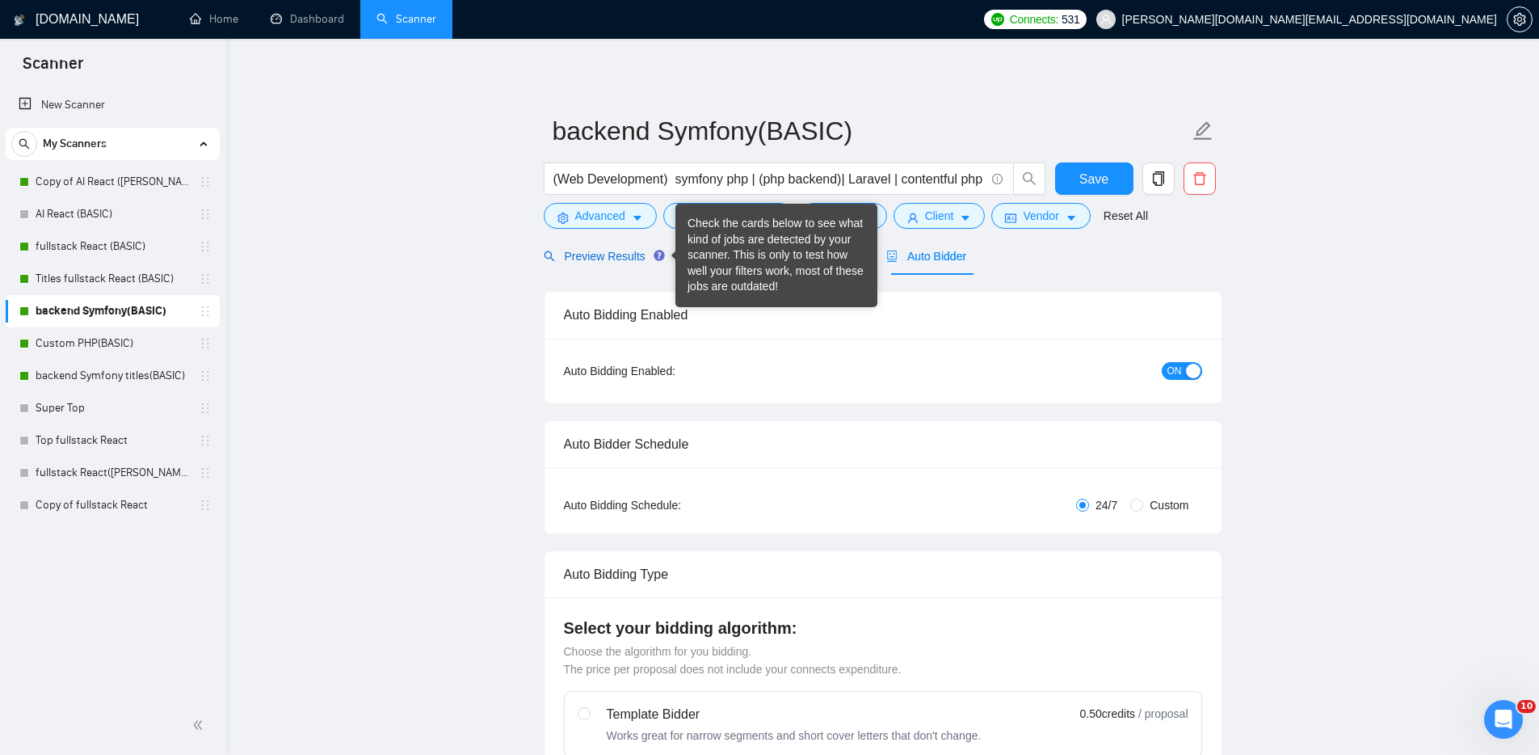
click at [596, 256] on span "Preview Results" at bounding box center [602, 256] width 116 height 13
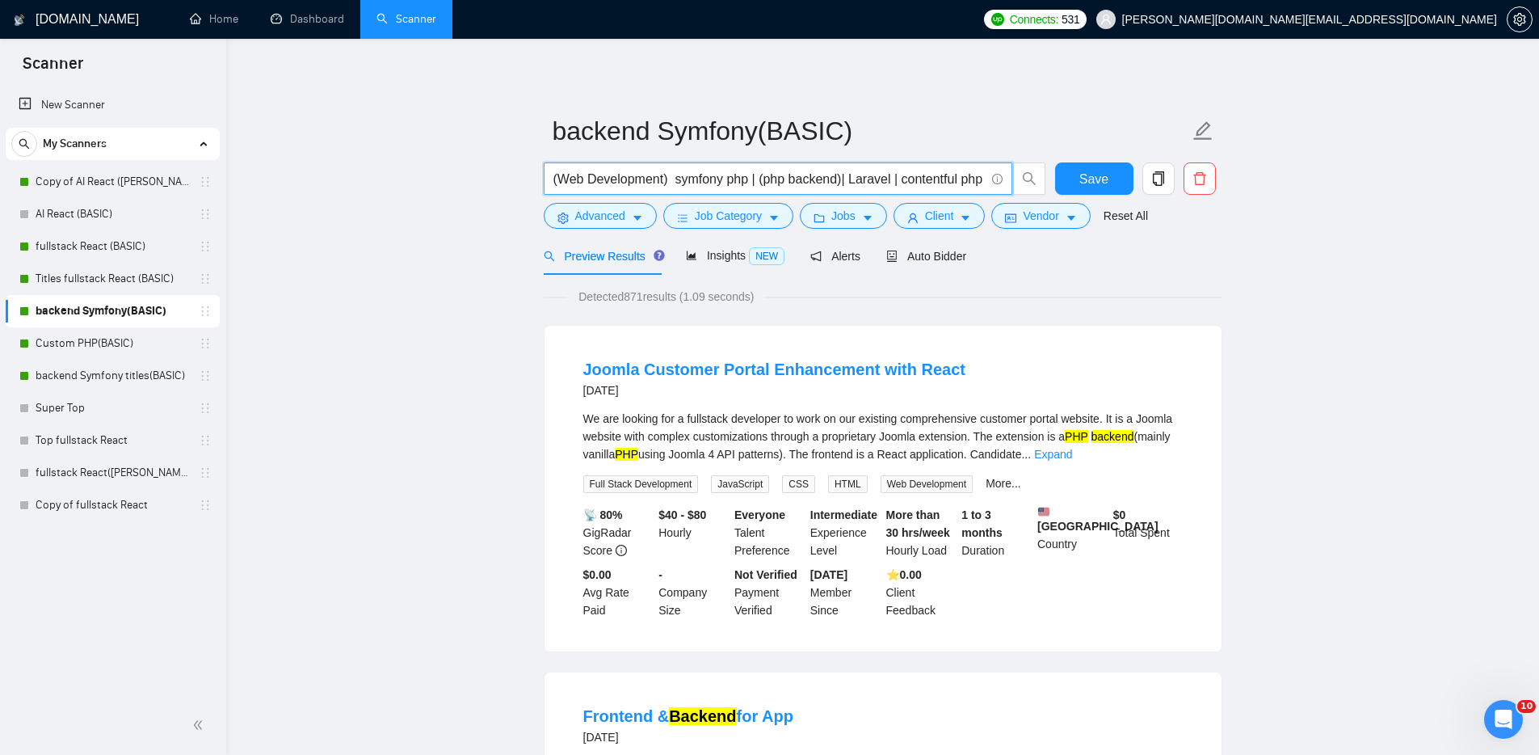
click at [671, 175] on input "(Web Development) symfony php | (php backend)| Laravel | contentful php | (core…" at bounding box center [768, 179] width 431 height 20
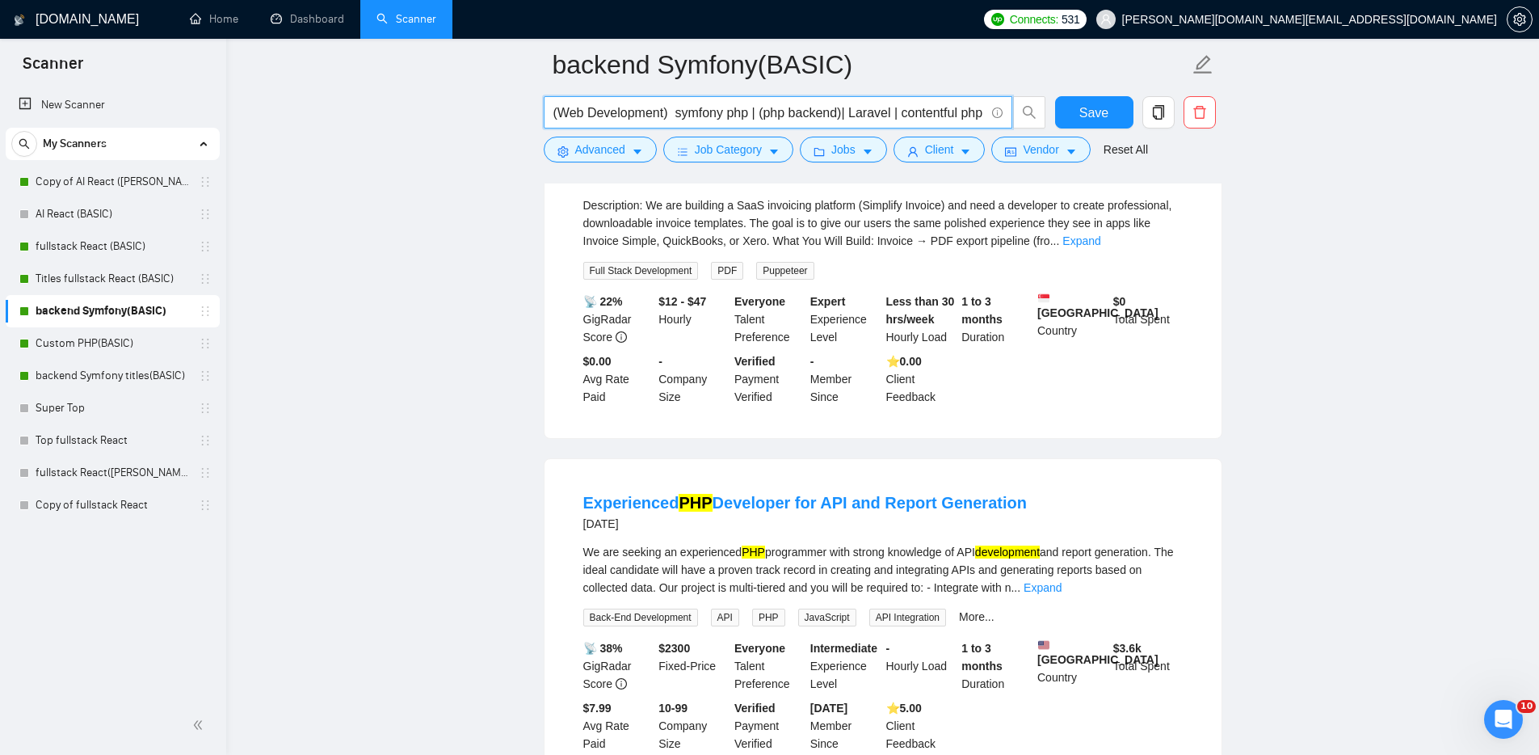
scroll to position [1942, 0]
click at [981, 622] on link "More..." at bounding box center [977, 615] width 36 height 13
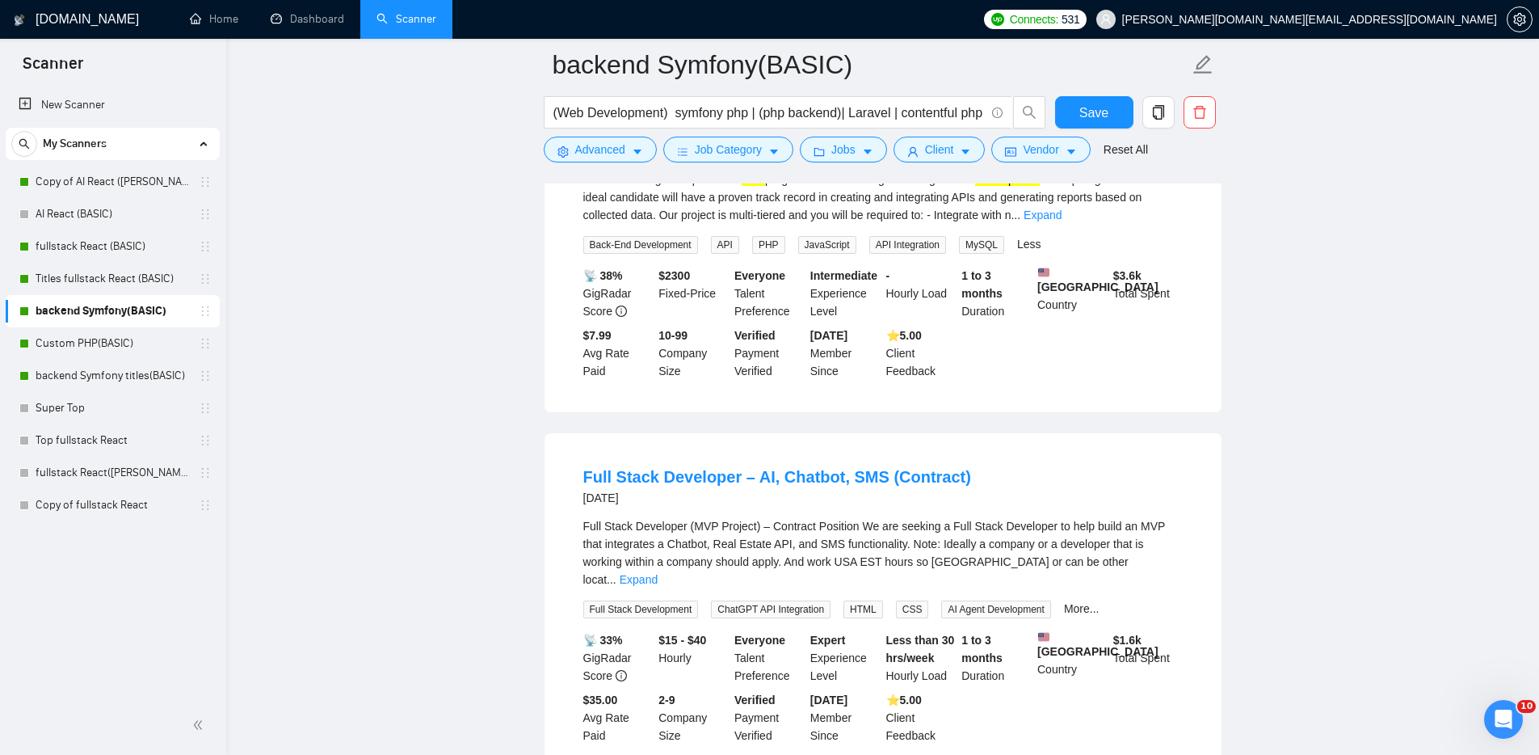
scroll to position [2346, 0]
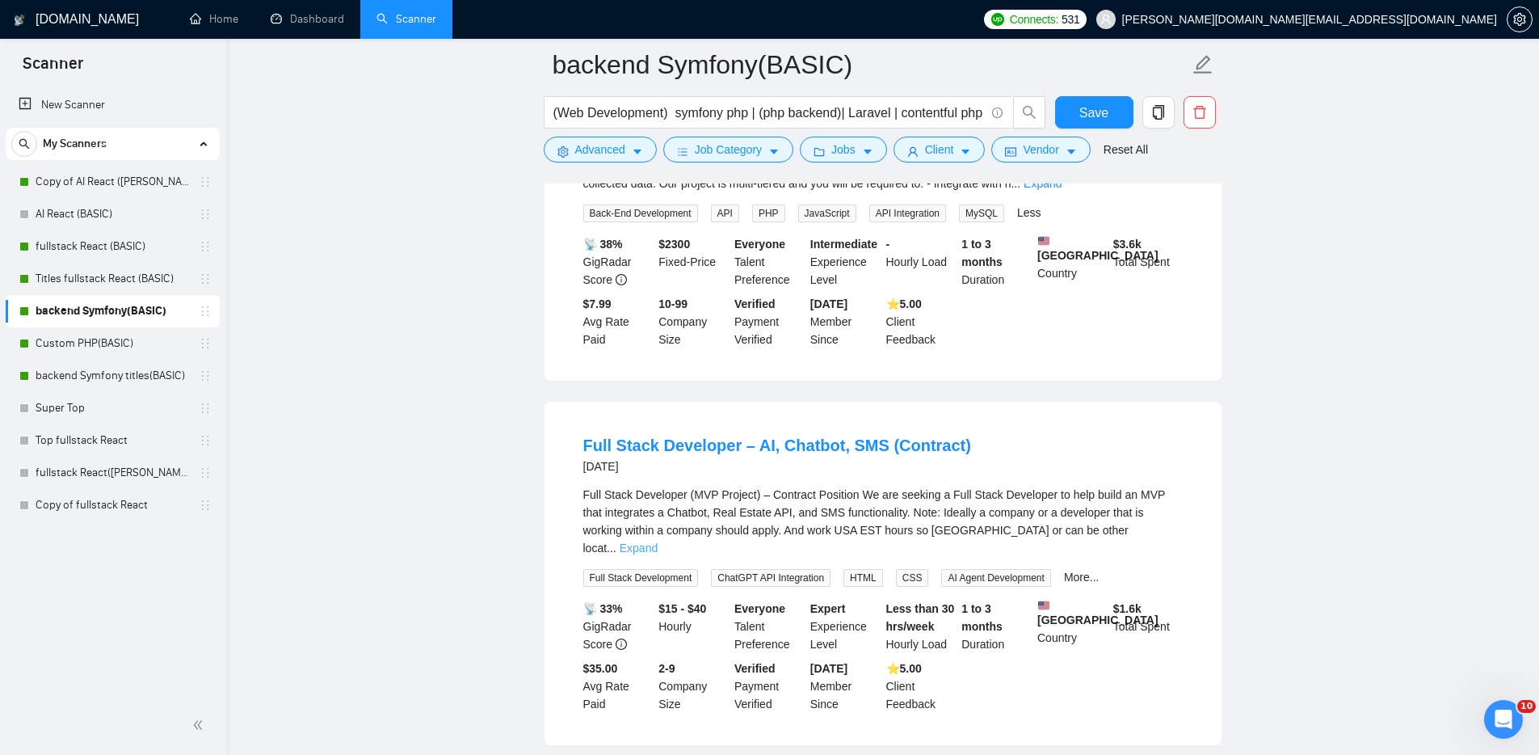
click at [658, 551] on link "Expand" at bounding box center [639, 547] width 38 height 13
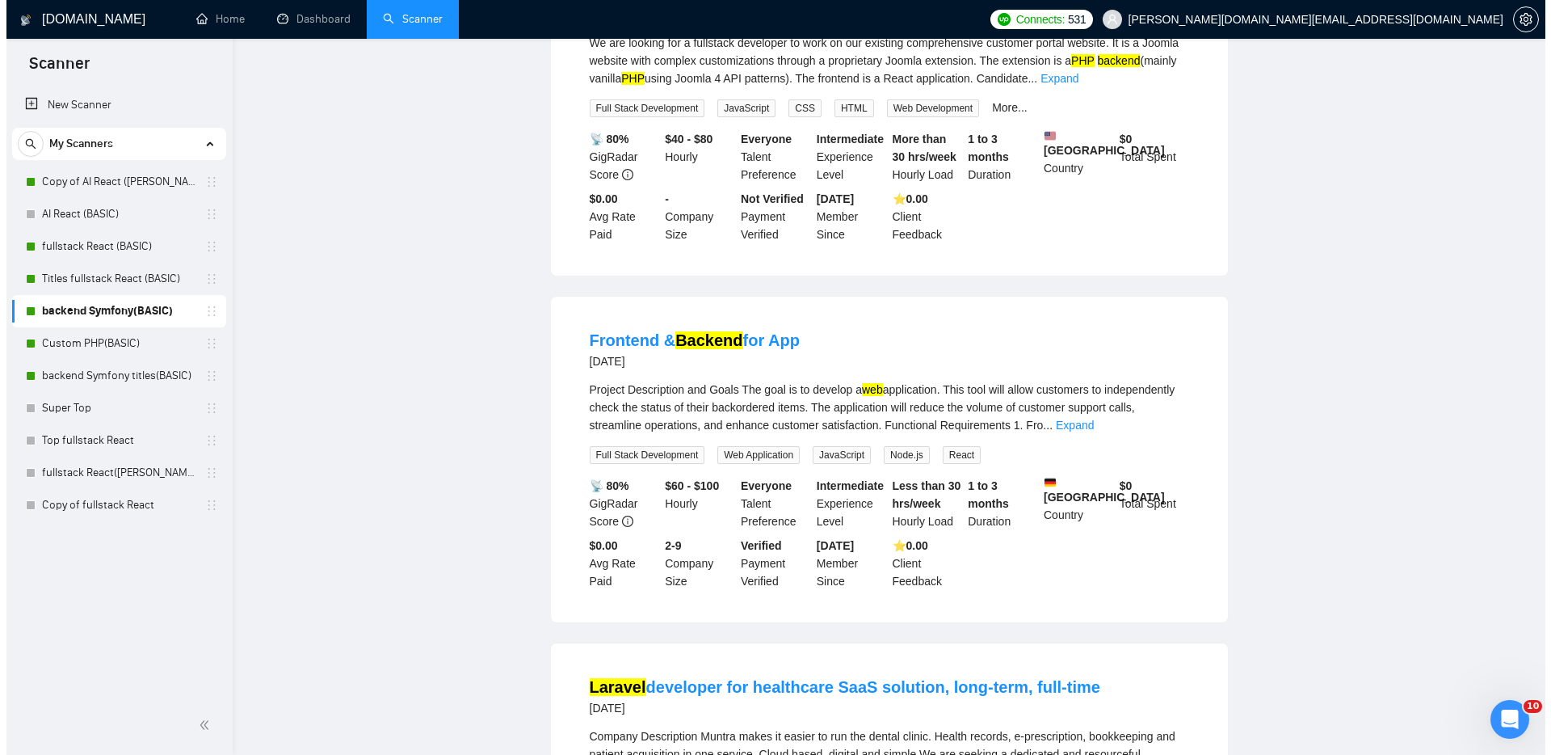
scroll to position [0, 0]
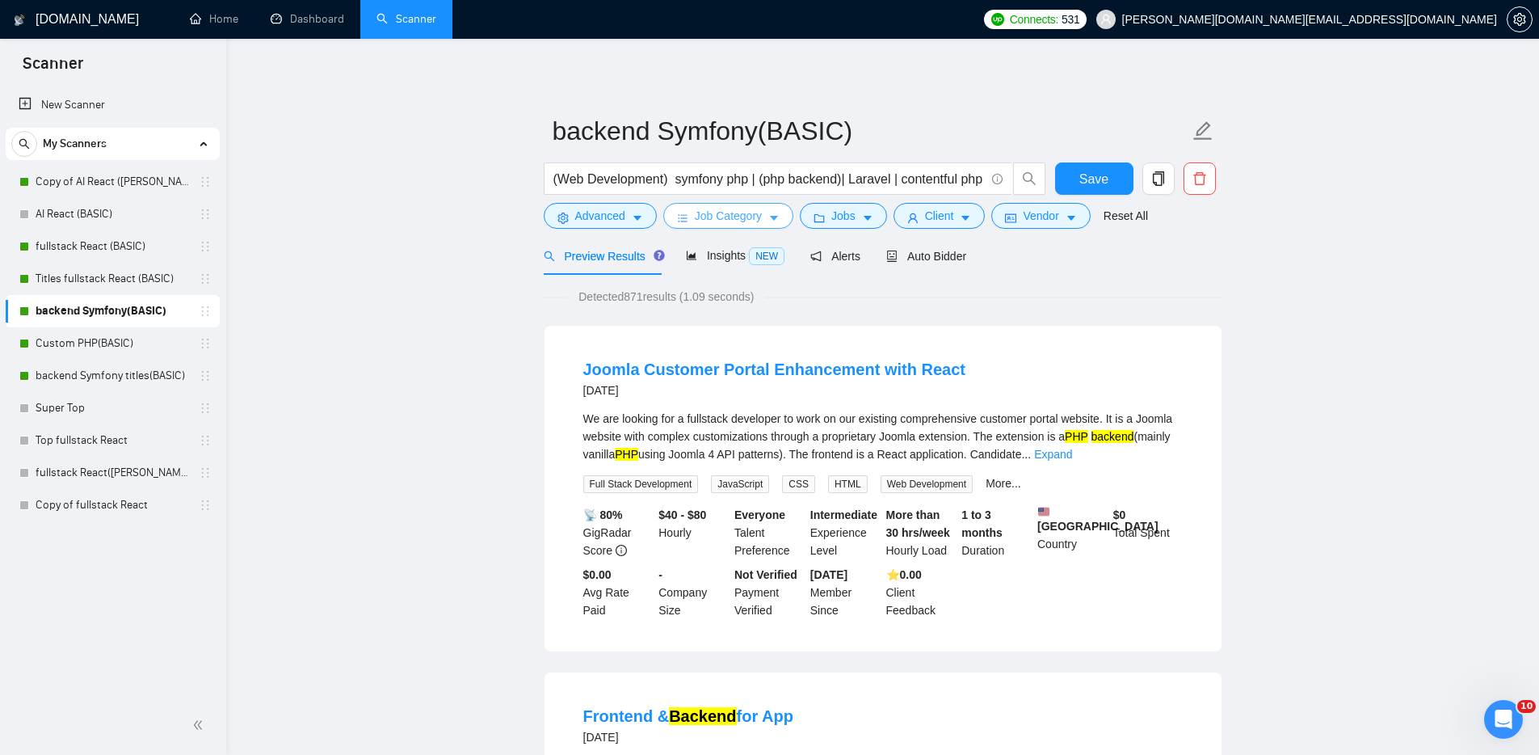
click at [704, 214] on span "Job Category" at bounding box center [728, 216] width 67 height 18
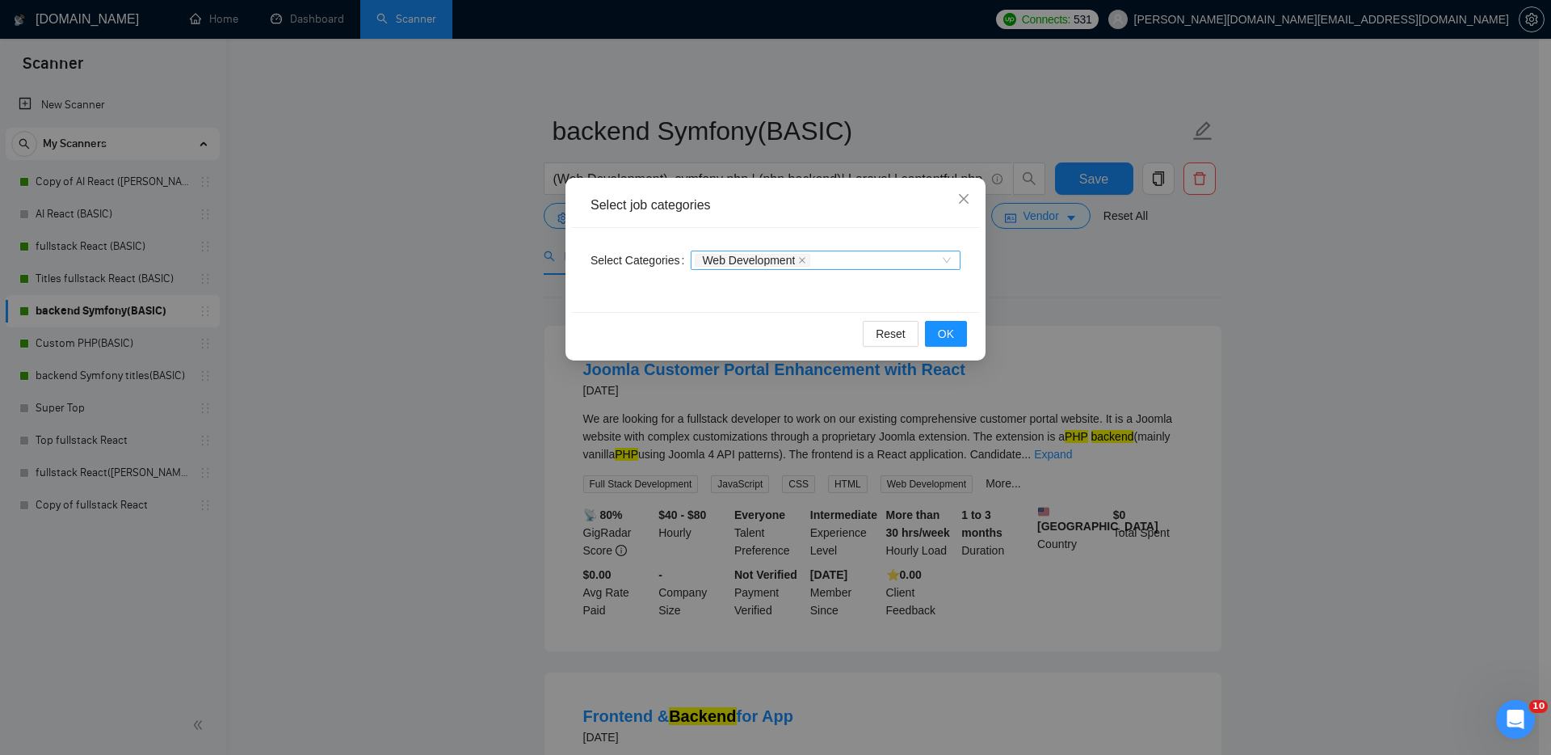
click at [877, 259] on div "Web Development" at bounding box center [818, 260] width 246 height 16
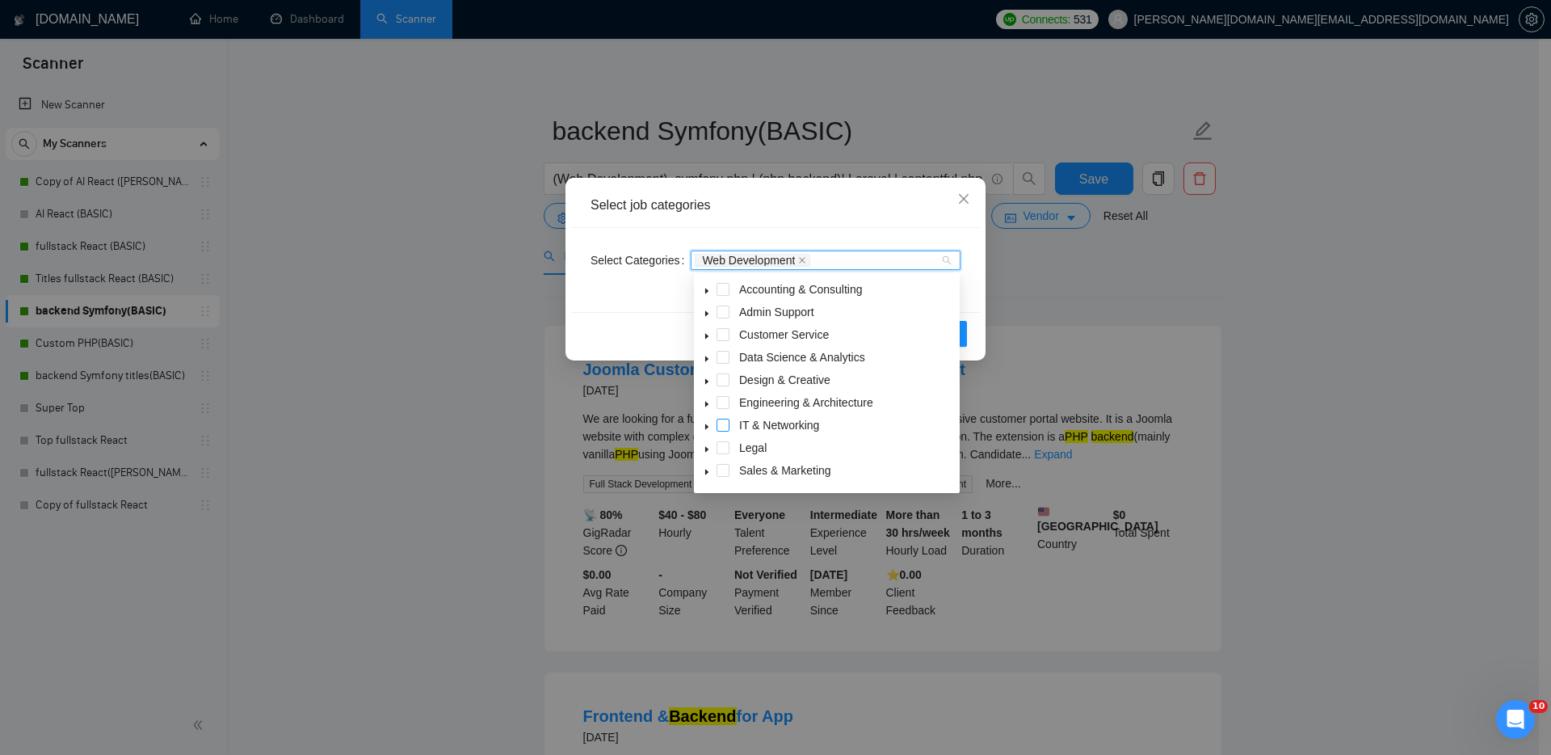
click at [725, 425] on span at bounding box center [723, 425] width 13 height 13
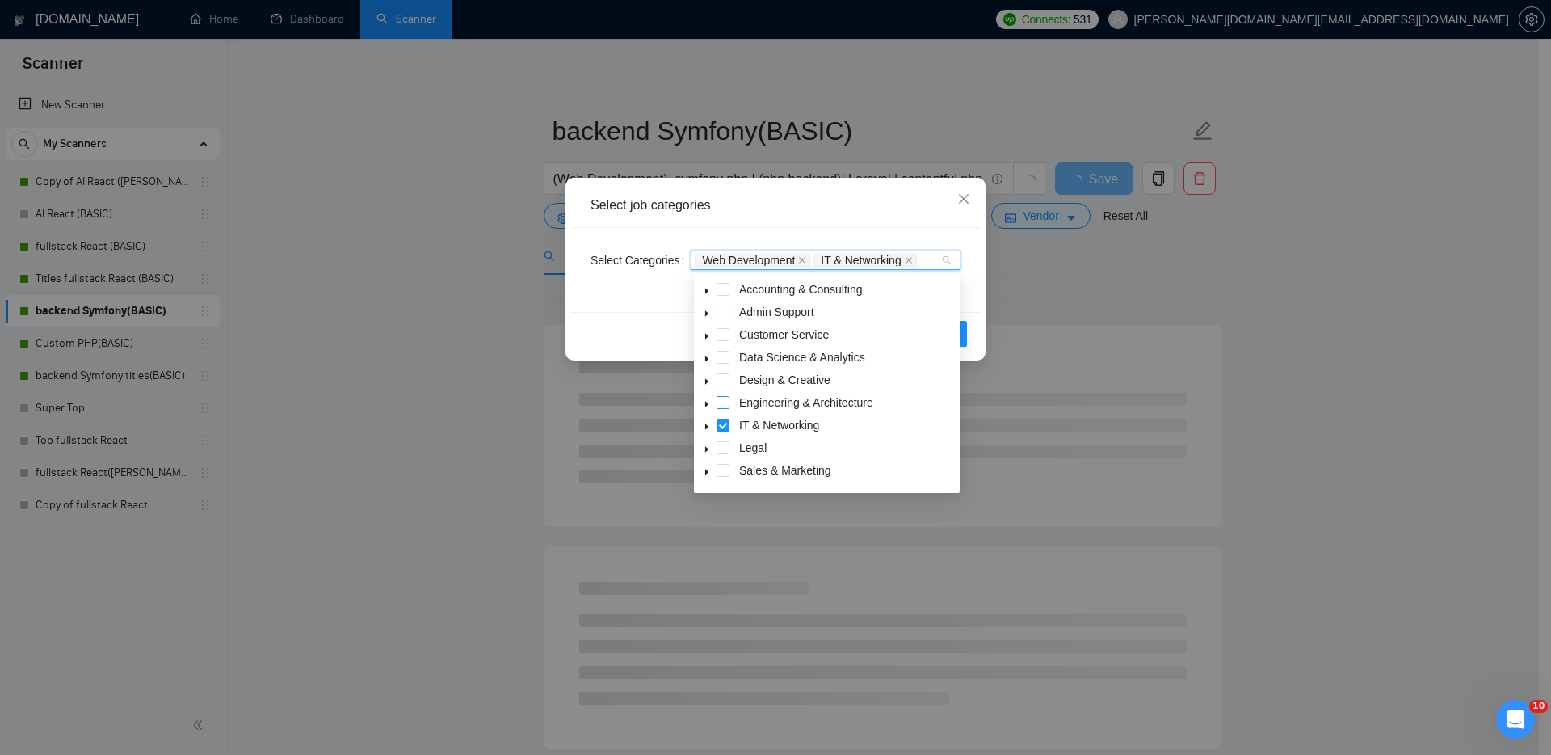
click at [723, 399] on span at bounding box center [723, 402] width 13 height 13
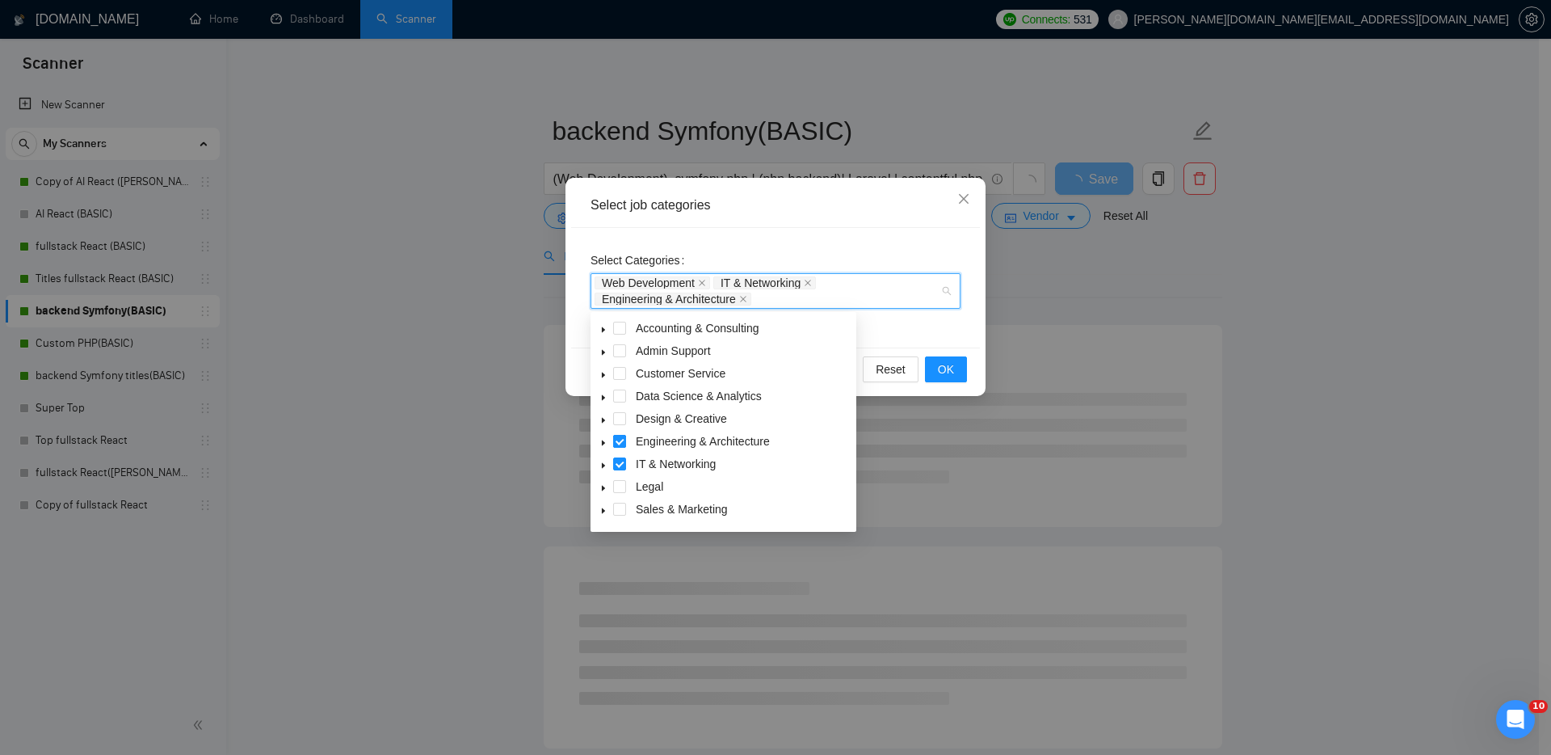
click at [621, 439] on span at bounding box center [619, 441] width 13 height 13
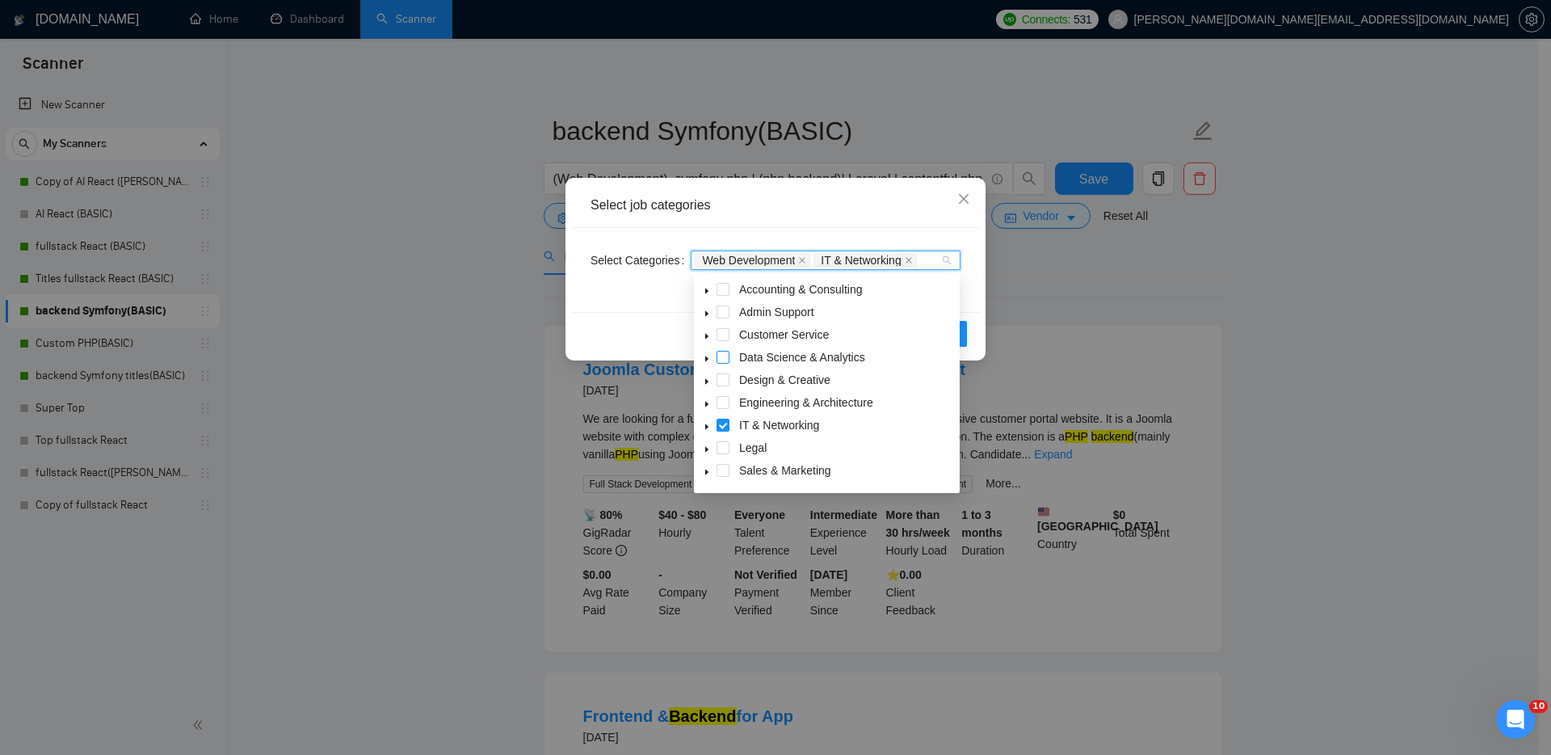
click at [725, 356] on span at bounding box center [723, 357] width 13 height 13
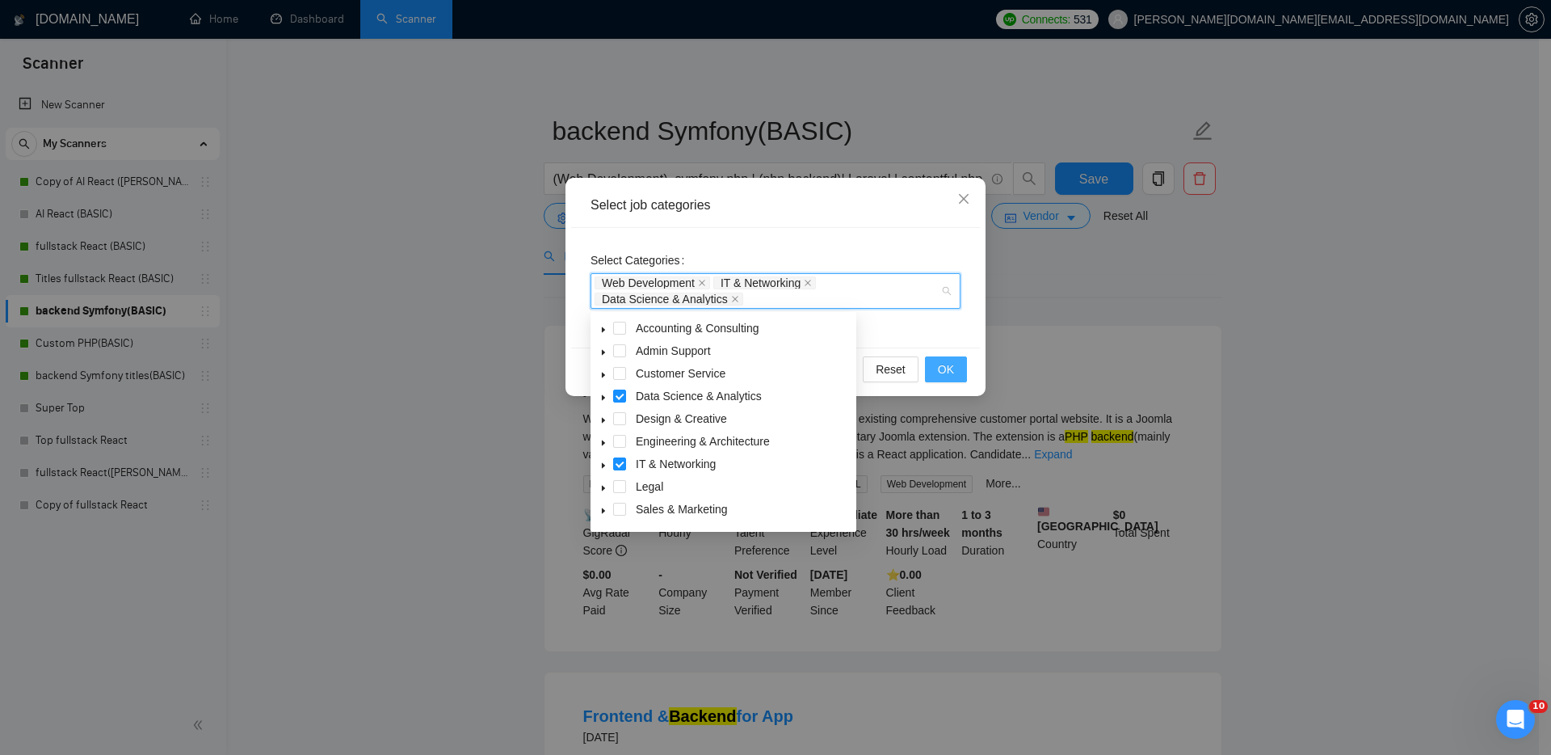
click at [940, 368] on span "OK" at bounding box center [946, 369] width 16 height 18
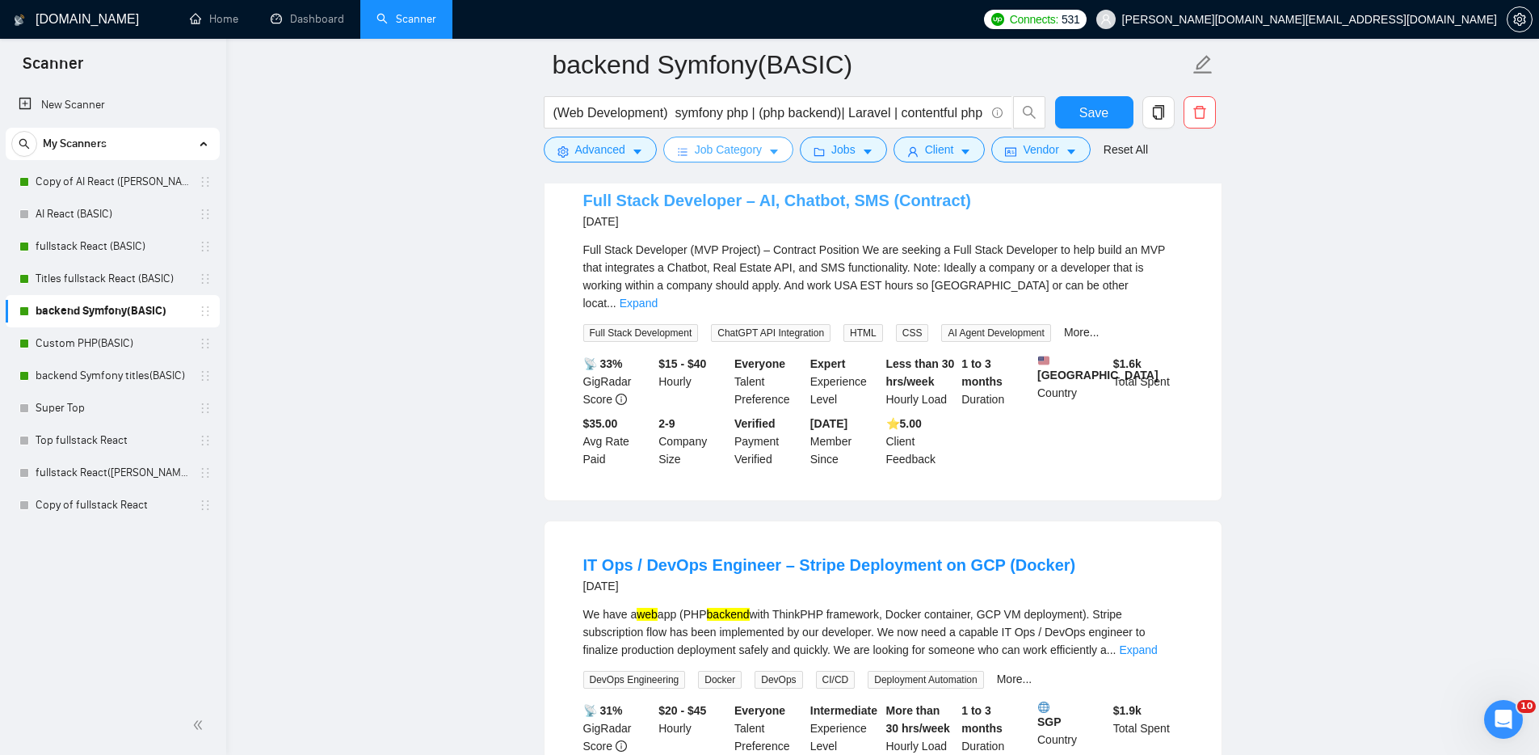
scroll to position [2749, 0]
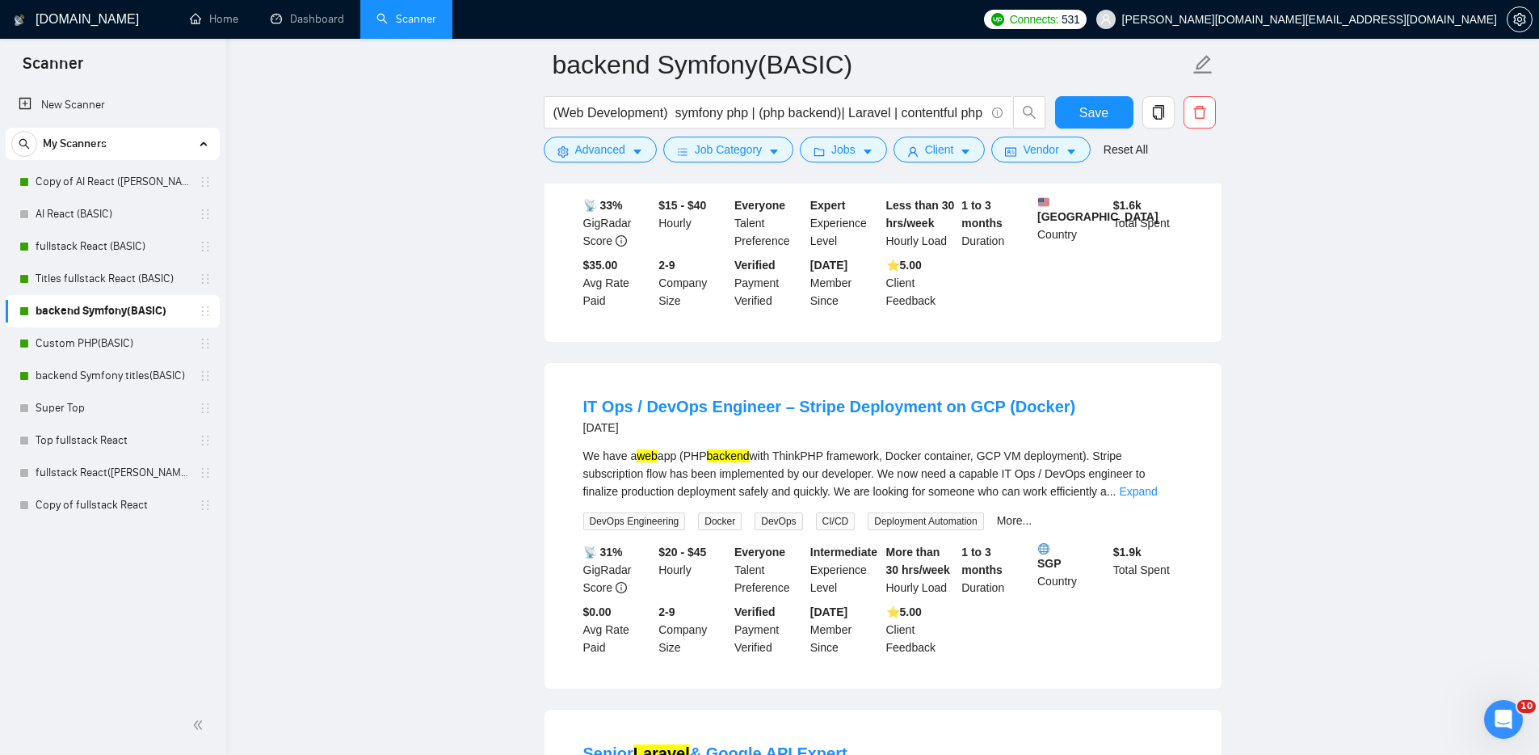
click at [1157, 498] on link "Expand" at bounding box center [1138, 491] width 38 height 13
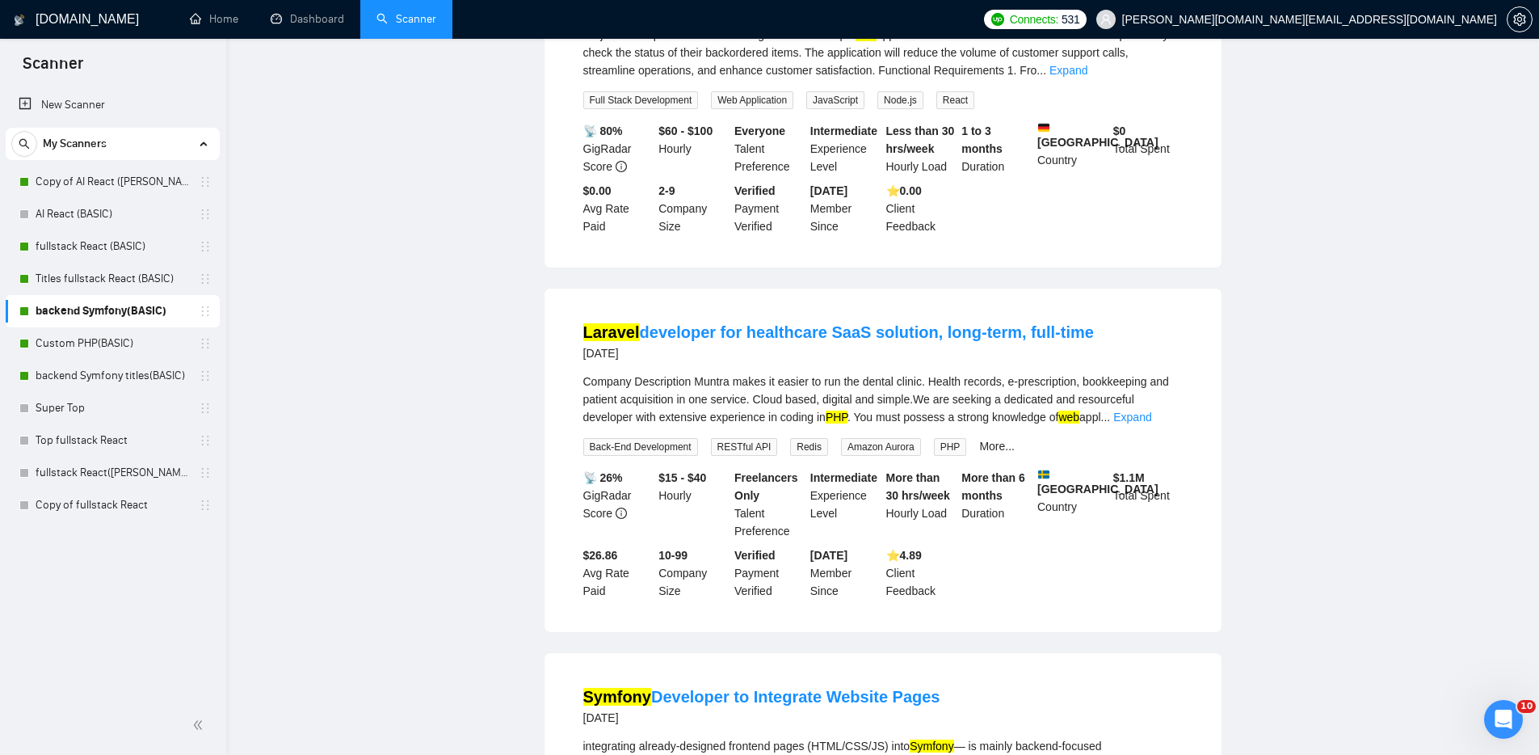
scroll to position [0, 0]
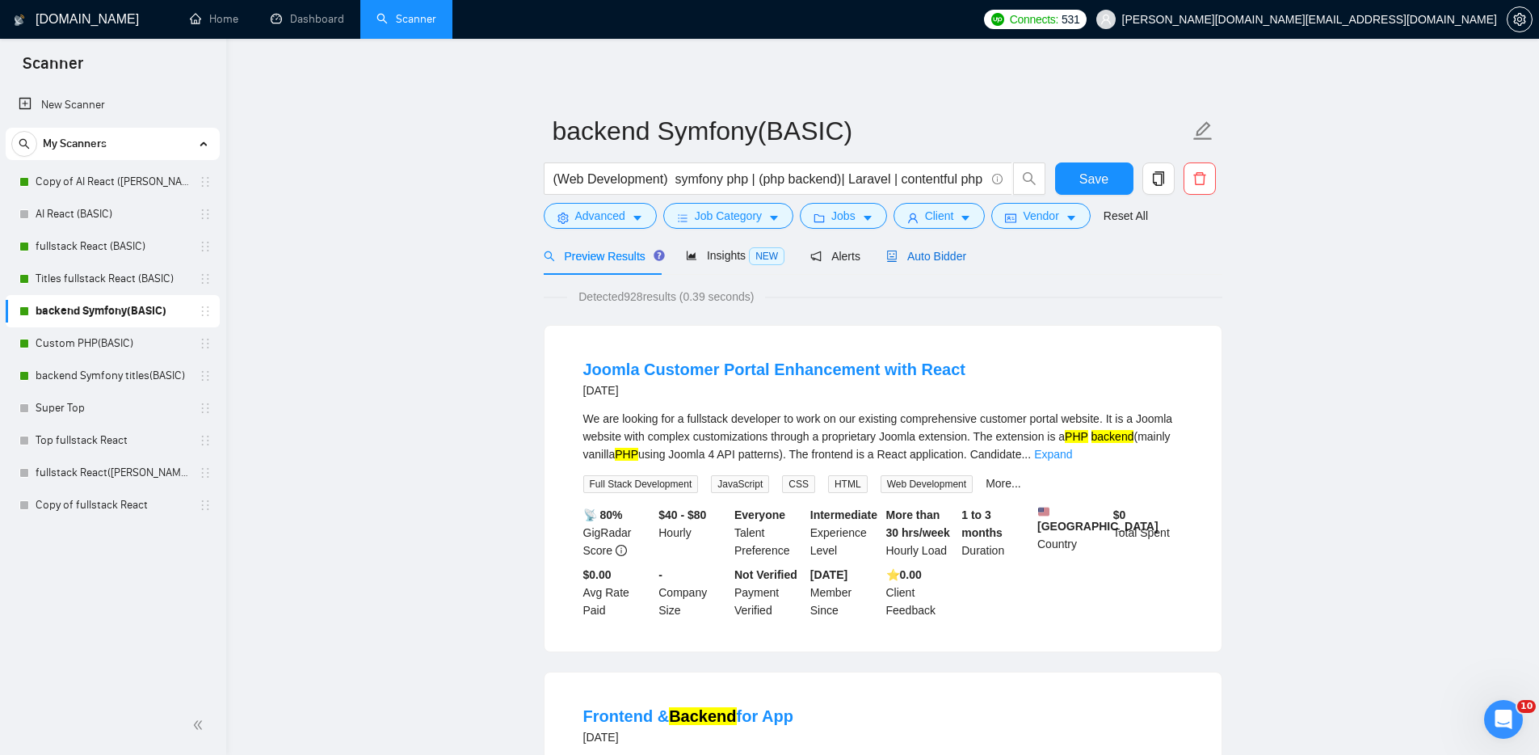
click at [941, 255] on span "Auto Bidder" at bounding box center [926, 256] width 80 height 13
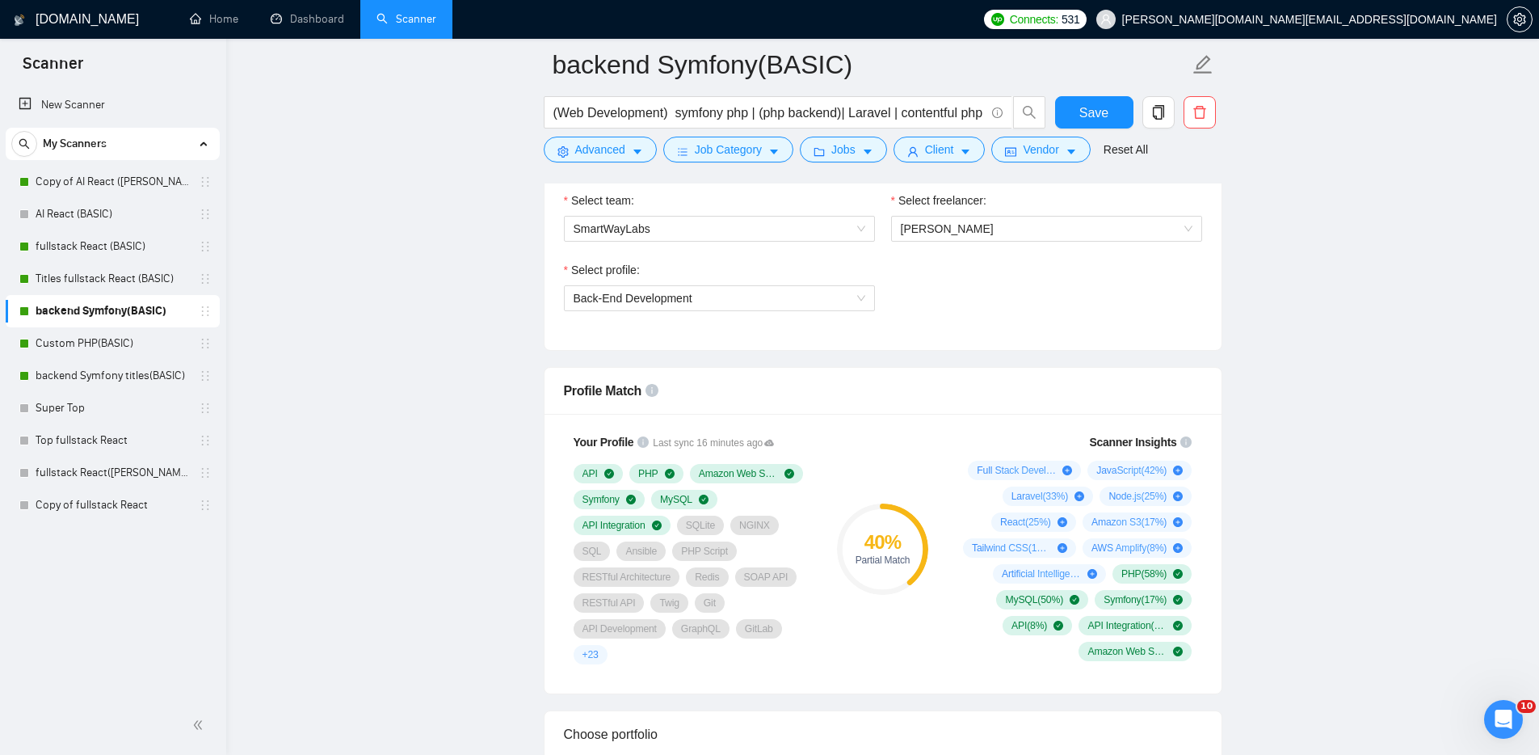
scroll to position [881, 0]
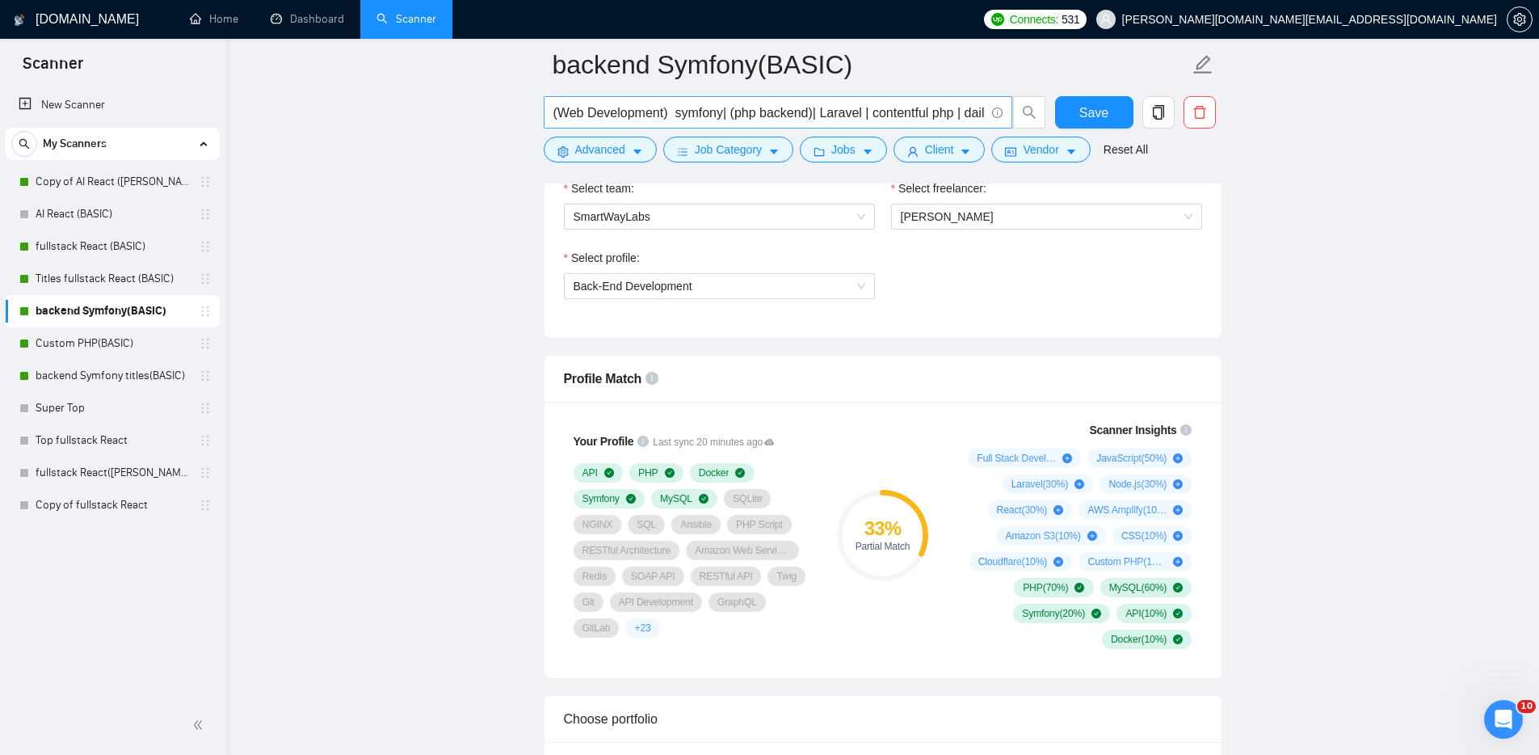
click at [908, 107] on input "(Web Development) symfony| (php backend)| Laravel | contentful php | dailybots …" at bounding box center [768, 113] width 431 height 20
drag, startPoint x: 833, startPoint y: 112, endPoint x: 977, endPoint y: 122, distance: 144.2
click at [981, 122] on span "(Web Development) symfony| (php backend)| Laravel | contentful php | dailybots …" at bounding box center [778, 112] width 469 height 32
click at [860, 107] on input "(Web Development) symfony| (php backend)| Laravel | contentful php | dailybots …" at bounding box center [768, 113] width 431 height 20
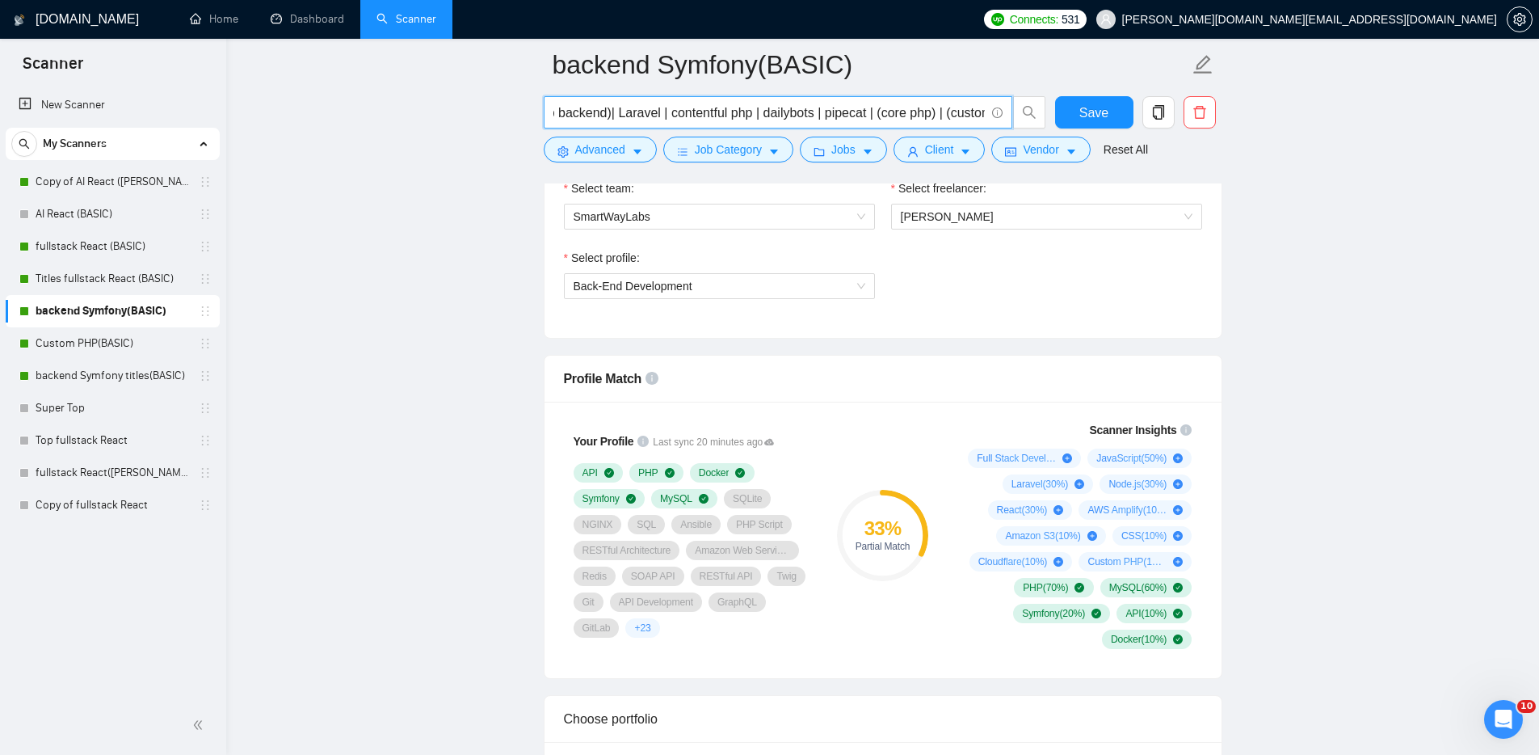
scroll to position [0, 199]
drag, startPoint x: 660, startPoint y: 112, endPoint x: 785, endPoint y: 116, distance: 124.5
click at [767, 109] on input "(Web Development) symfony| (php backend)| Laravel | contentful php | dailybots …" at bounding box center [768, 113] width 431 height 20
click at [629, 110] on input "(Web Development) symfony| (php backend)| Laravel | contentful php | (core php)…" at bounding box center [768, 113] width 431 height 20
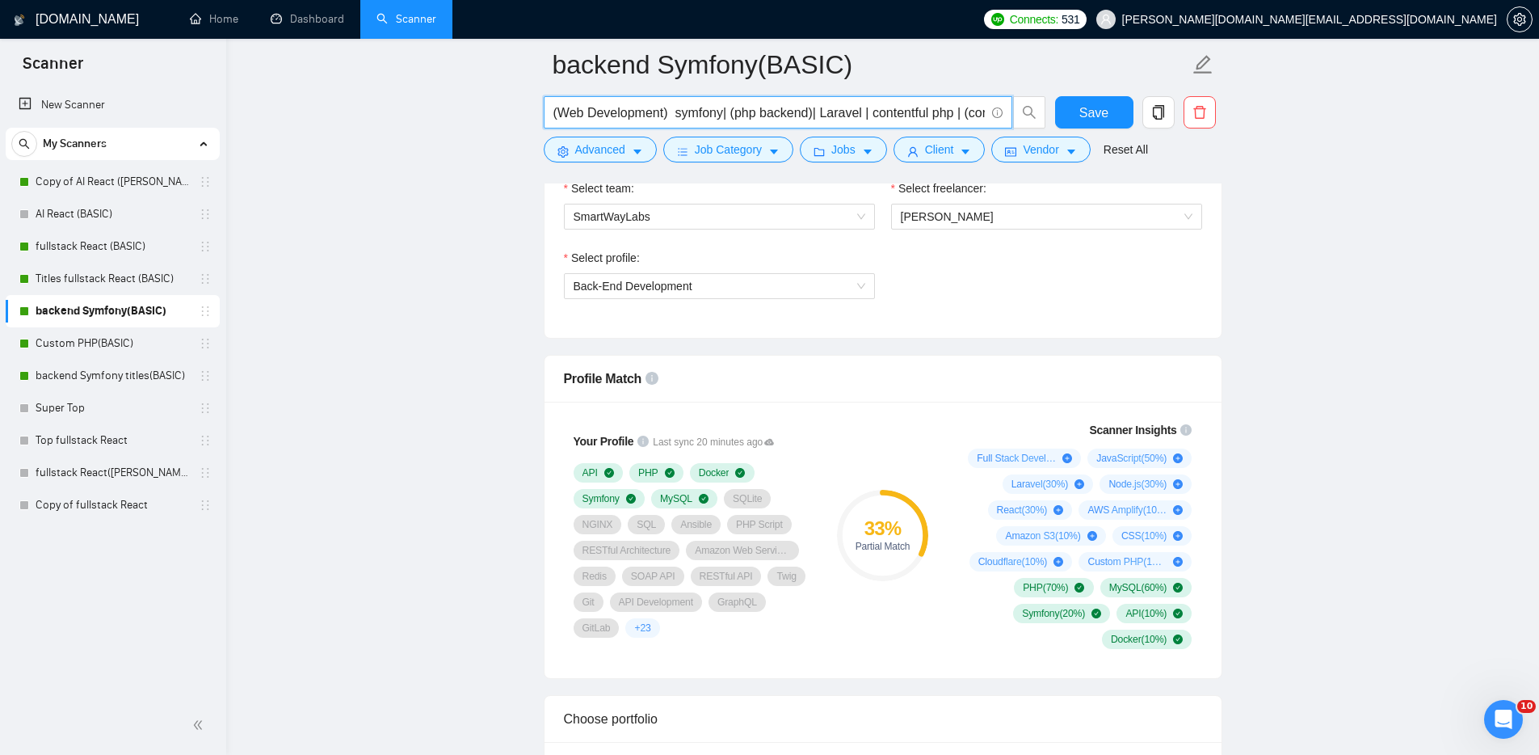
drag, startPoint x: 646, startPoint y: 112, endPoint x: 492, endPoint y: 103, distance: 154.6
click at [802, 115] on input "(Web Development) symfony| (php backend)| Laravel | contentful php | (core php)…" at bounding box center [768, 113] width 431 height 20
click at [819, 110] on input "(Web Development) symfony| (php backend)| Laravel | contentful php | (core php)…" at bounding box center [768, 113] width 431 height 20
click at [724, 112] on input "(Web Development) symfony| (php backend) php | Laravel | contentful php | (core…" at bounding box center [768, 113] width 431 height 20
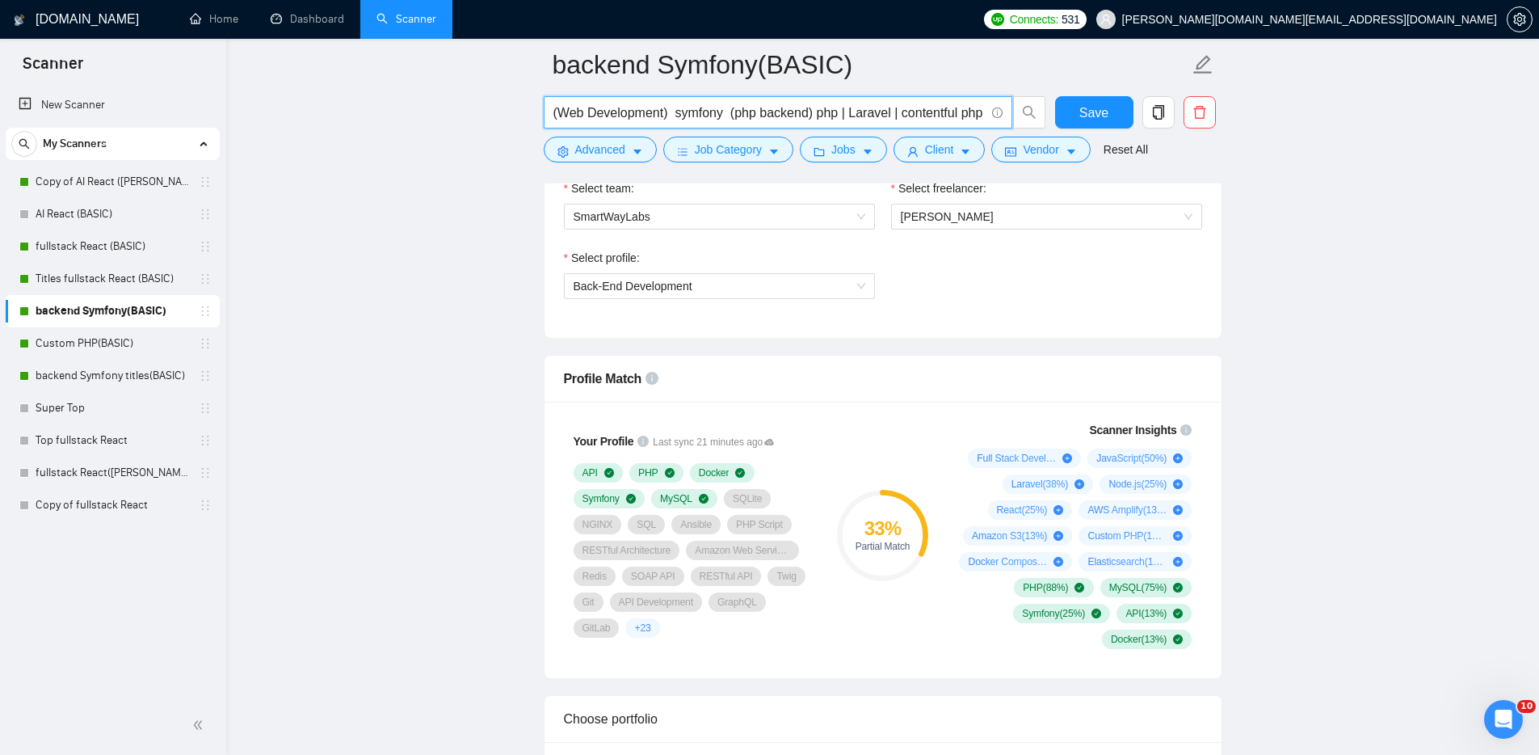
drag, startPoint x: 816, startPoint y: 109, endPoint x: 751, endPoint y: 120, distance: 66.3
click at [729, 110] on input "(Web Development) symfony (php backend) php | Laravel | contentful php | (core …" at bounding box center [768, 113] width 431 height 20
click at [950, 109] on input "(Web Development) symfony php | Laravel | contentful php | (core php) | (custom…" at bounding box center [768, 113] width 431 height 20
drag, startPoint x: 941, startPoint y: 109, endPoint x: 1010, endPoint y: 112, distance: 68.8
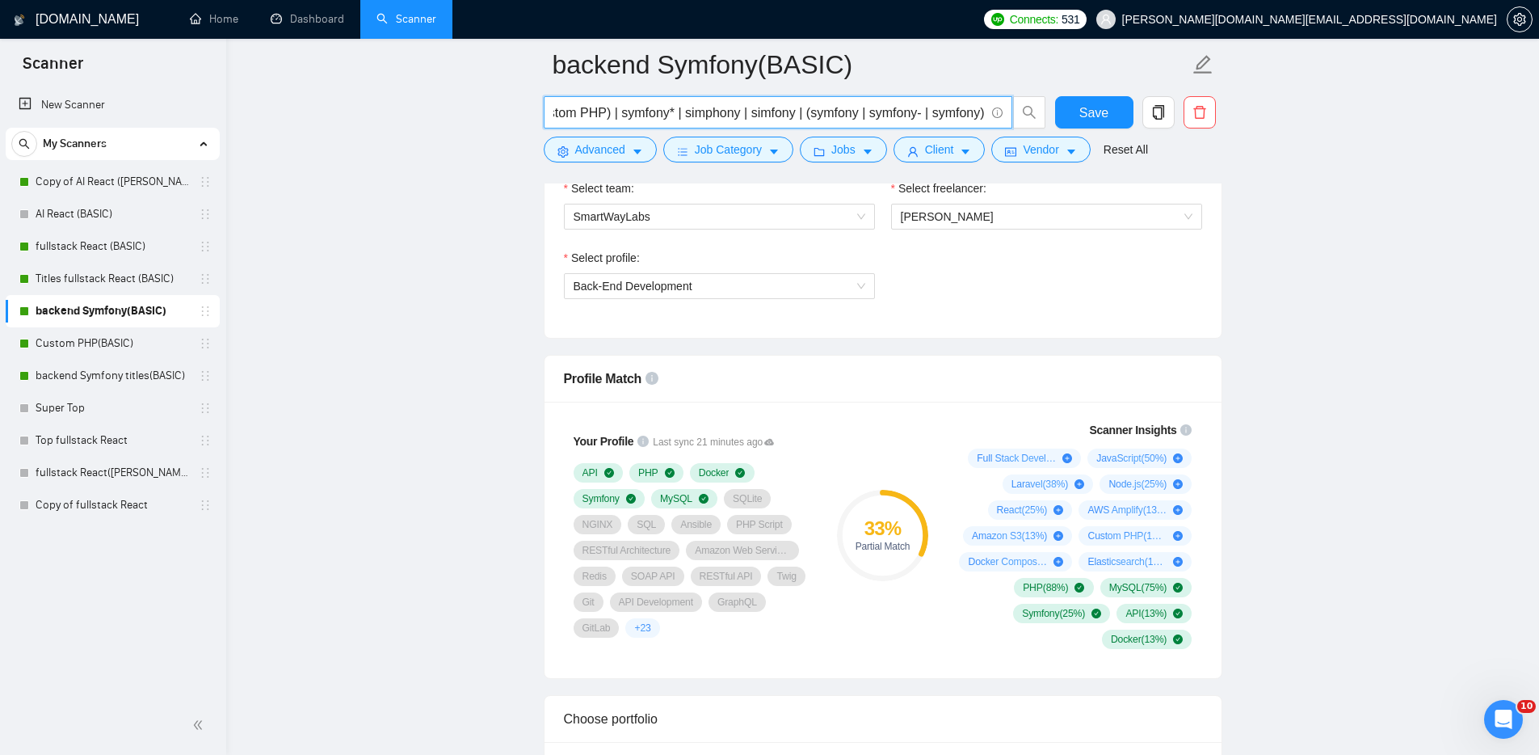
click at [1010, 112] on span "(Web Development) symfony php | Laravel | contentful php | (core php) | (custom…" at bounding box center [778, 112] width 469 height 32
click at [936, 110] on input "(Web Development) symfony php | Laravel | contentful php | (core php) | (custom…" at bounding box center [768, 113] width 431 height 20
click at [689, 113] on input "(Web Development) symfony php | Laravel | contentful php | (core php) | (custom…" at bounding box center [768, 113] width 431 height 20
drag, startPoint x: 606, startPoint y: 115, endPoint x: 522, endPoint y: 112, distance: 84.1
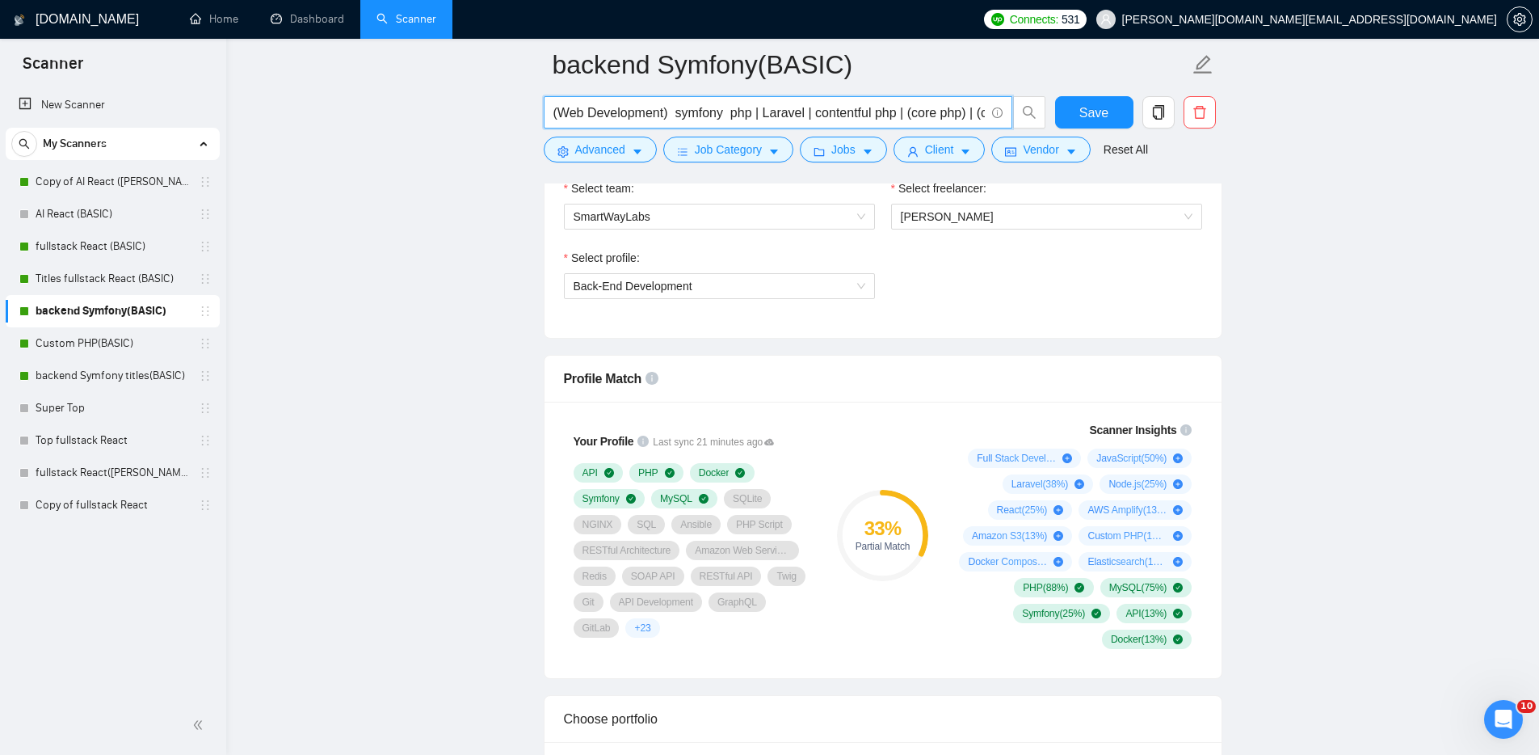
click at [716, 106] on input "(Web Development) symfony php | Laravel | contentful php | (core php) | (custom…" at bounding box center [768, 113] width 431 height 20
click at [759, 114] on input "(Web Development) symfony php | Laravel | contentful php | (core php) | (custom…" at bounding box center [768, 113] width 431 height 20
click at [730, 110] on input "(Web Development) symfony php | Laravel | contentful php | (core php) | (custom…" at bounding box center [768, 113] width 431 height 20
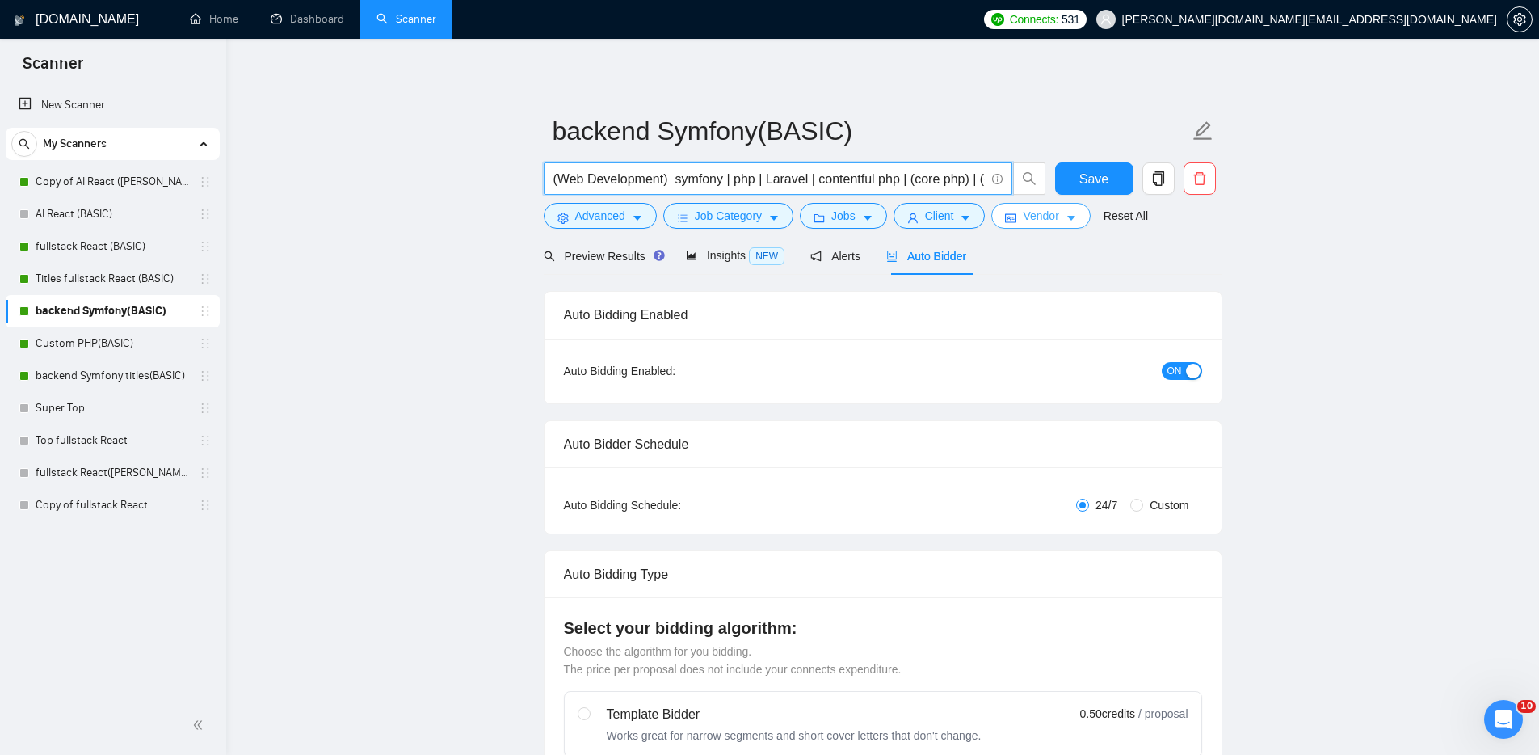
type input "(Web Development) symfony | php | Laravel | contentful php | (core php) | (cust…"
click at [1075, 174] on button "Save" at bounding box center [1094, 178] width 78 height 32
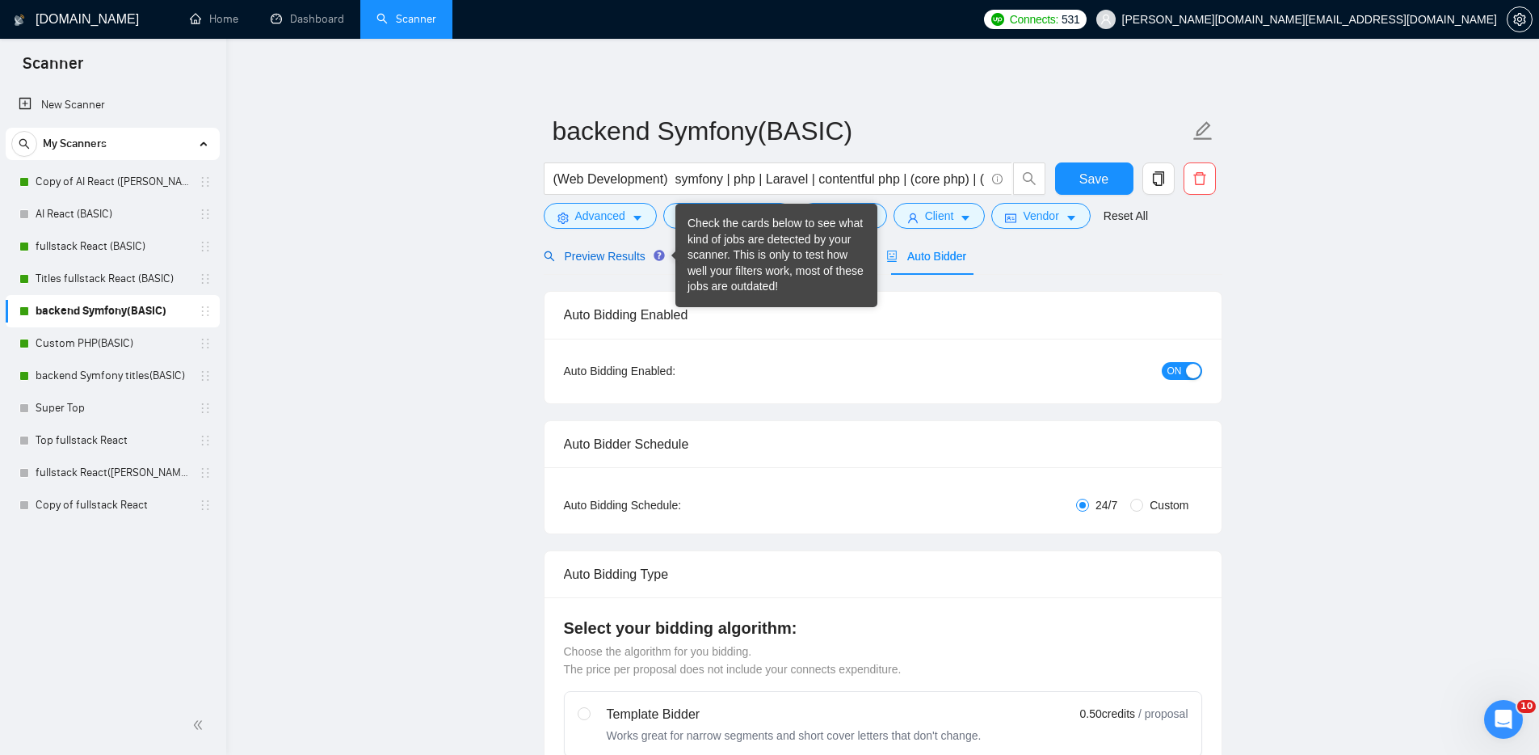
click at [611, 257] on span "Preview Results" at bounding box center [602, 256] width 116 height 13
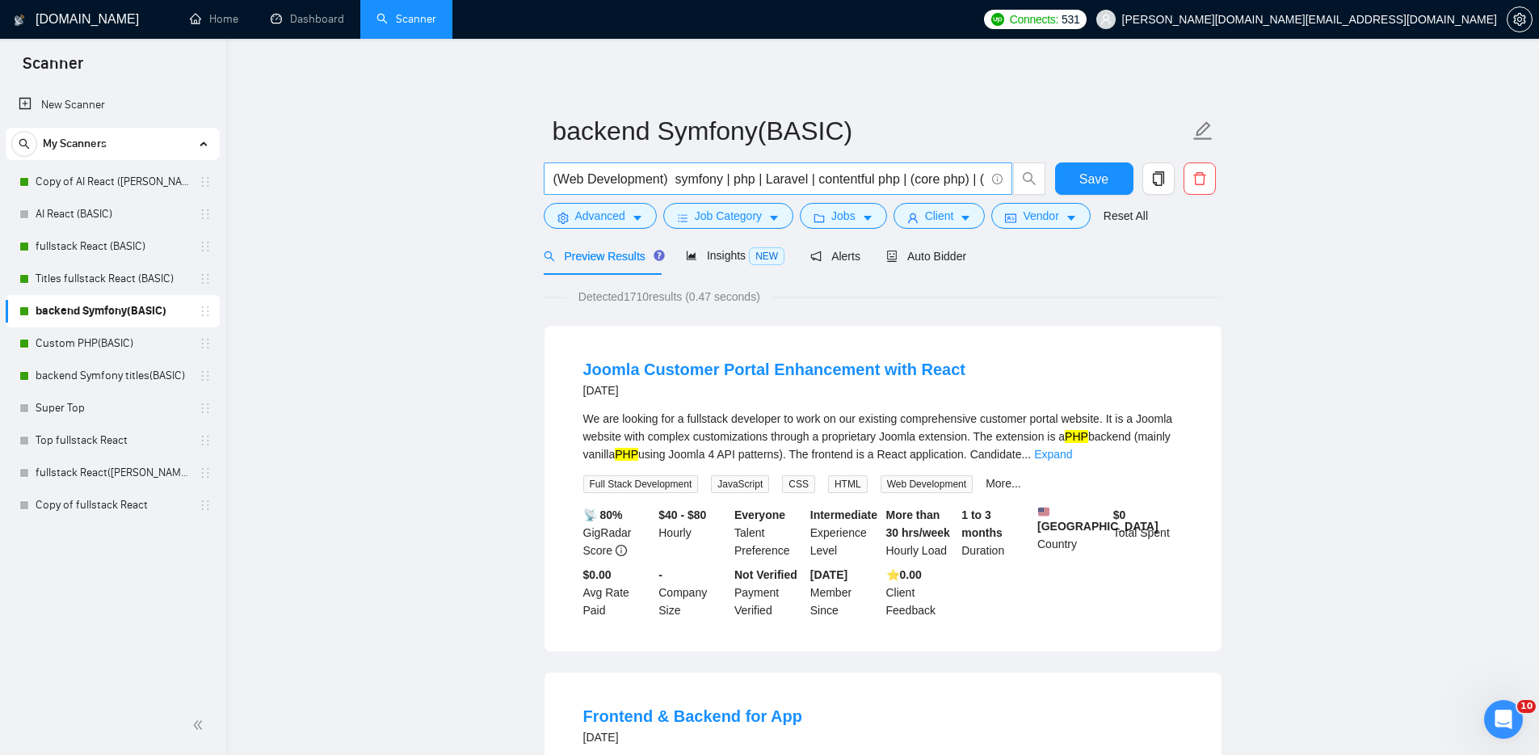
click at [673, 179] on input "(Web Development) symfony | php | Laravel | contentful php | (core php) | (cust…" at bounding box center [768, 179] width 431 height 20
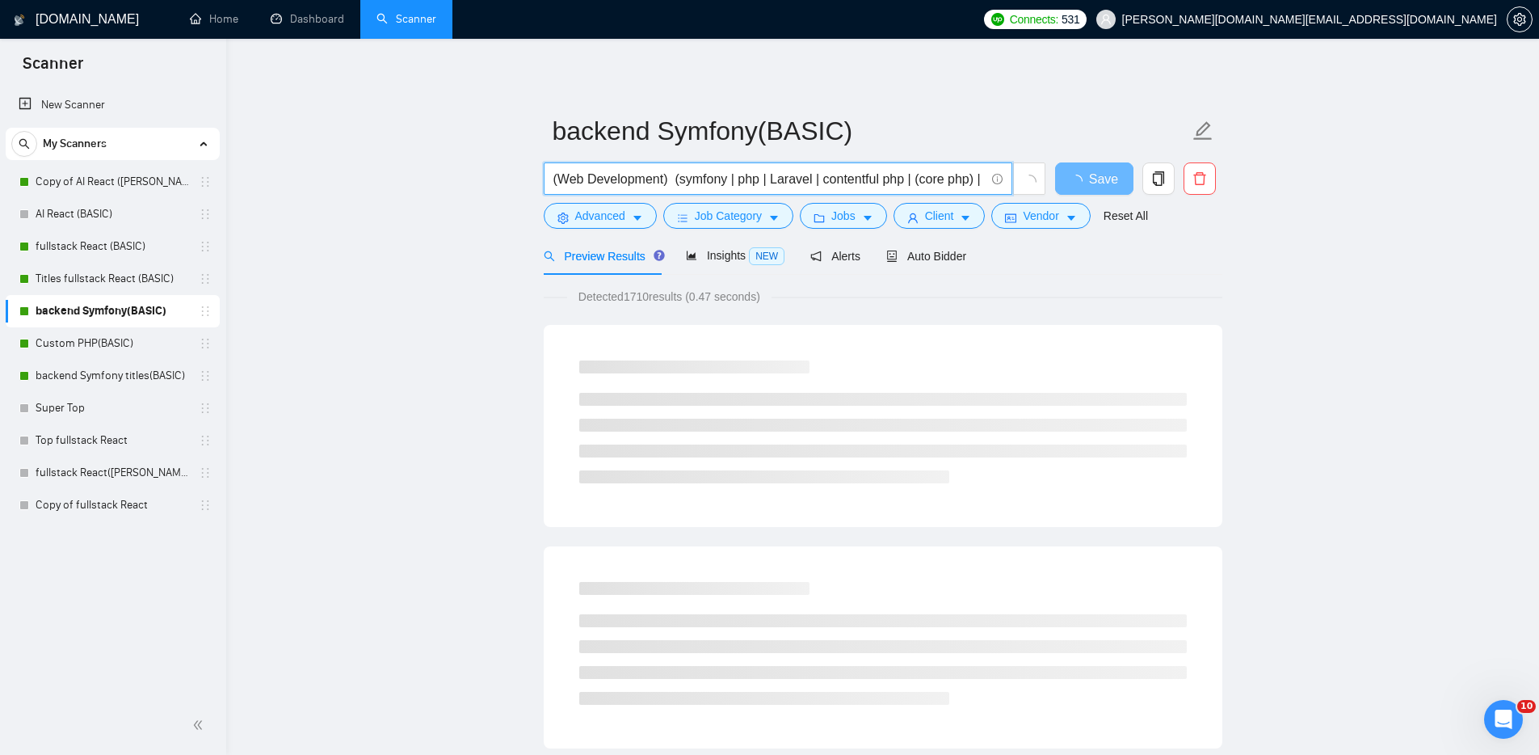
click at [818, 177] on input "(Web Development) (symfony | php | Laravel | contentful php | (core php) | (cus…" at bounding box center [768, 179] width 431 height 20
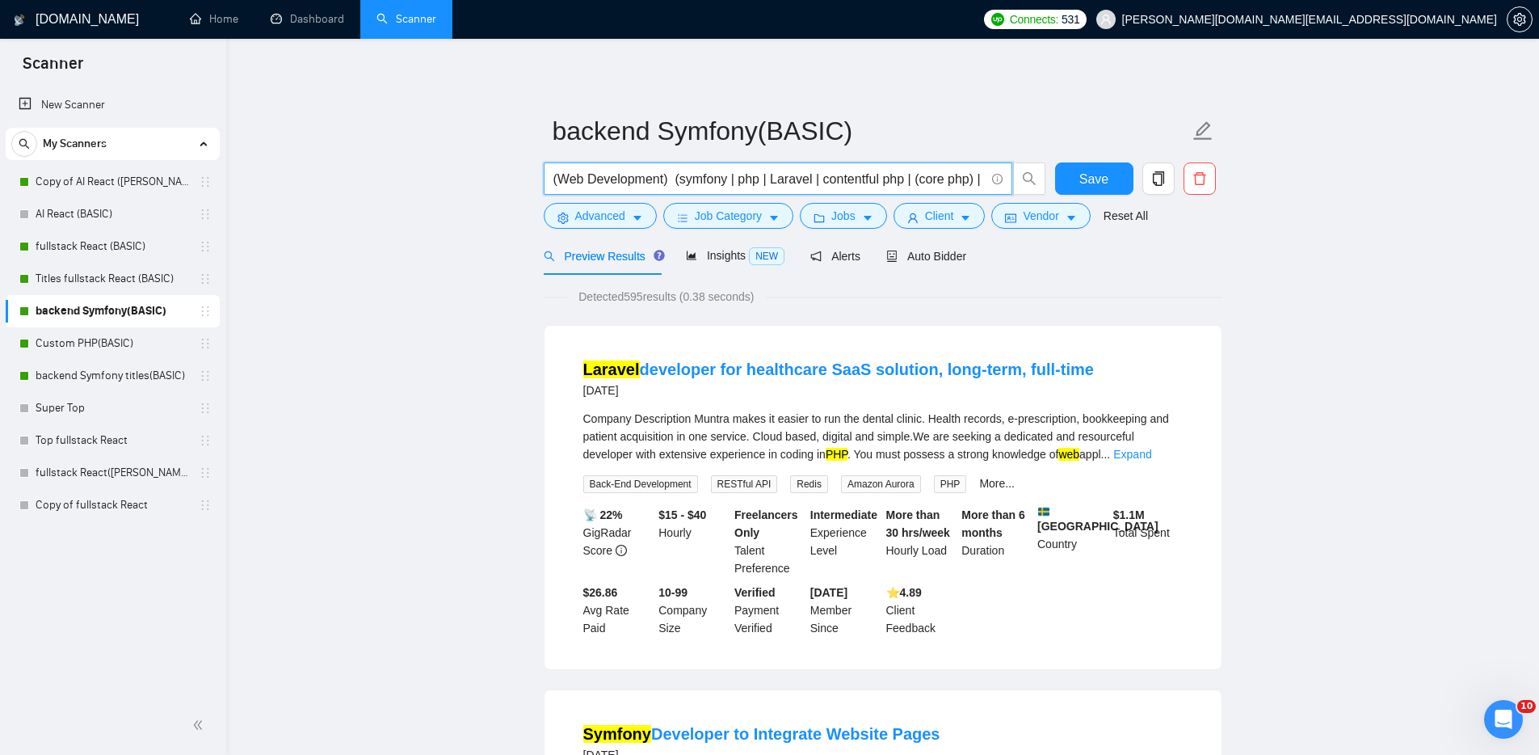
type input "(Web Development) symfony | php | Laravel | contentful php | (core php) | (cust…"
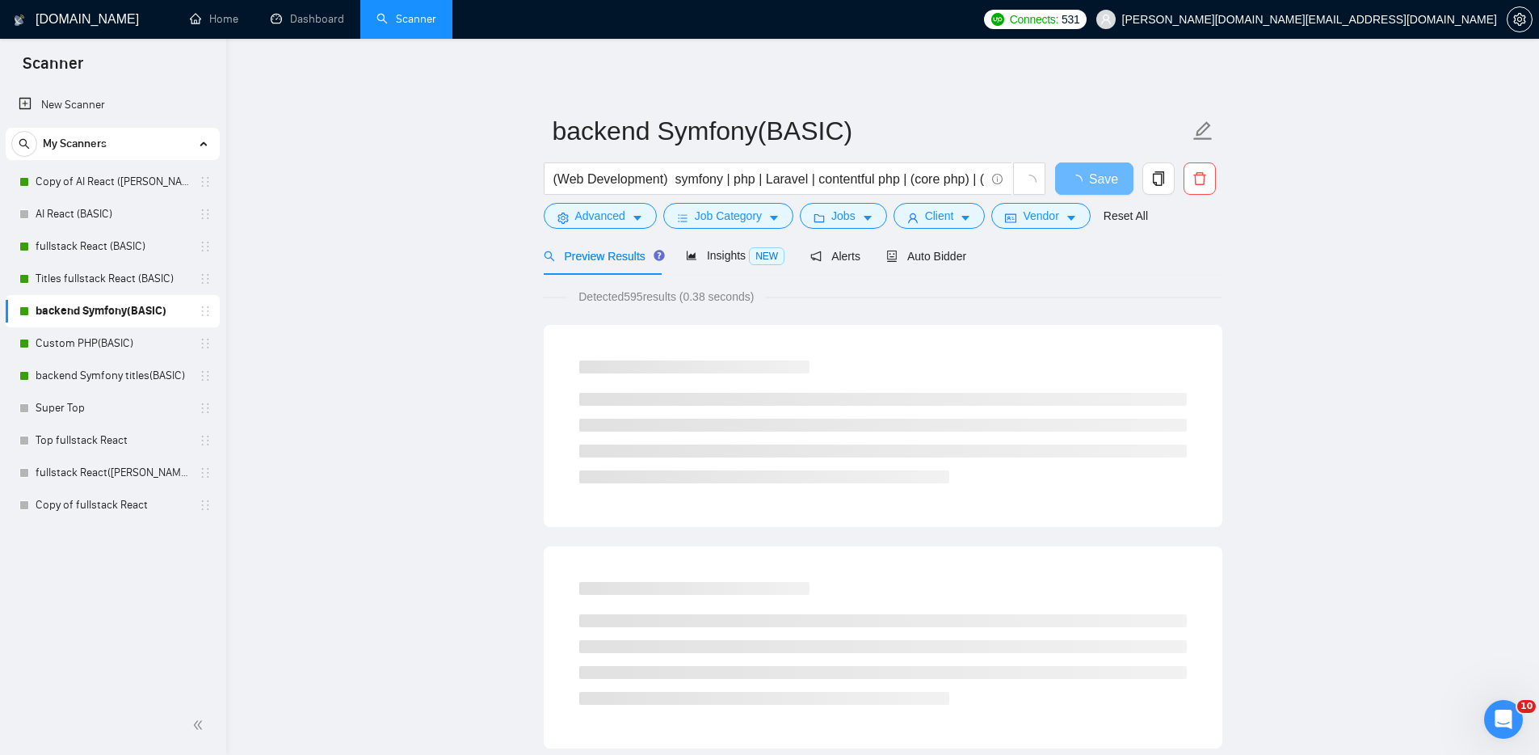
click at [876, 291] on div "Detected 595 results (0.38 seconds)" at bounding box center [883, 297] width 679 height 18
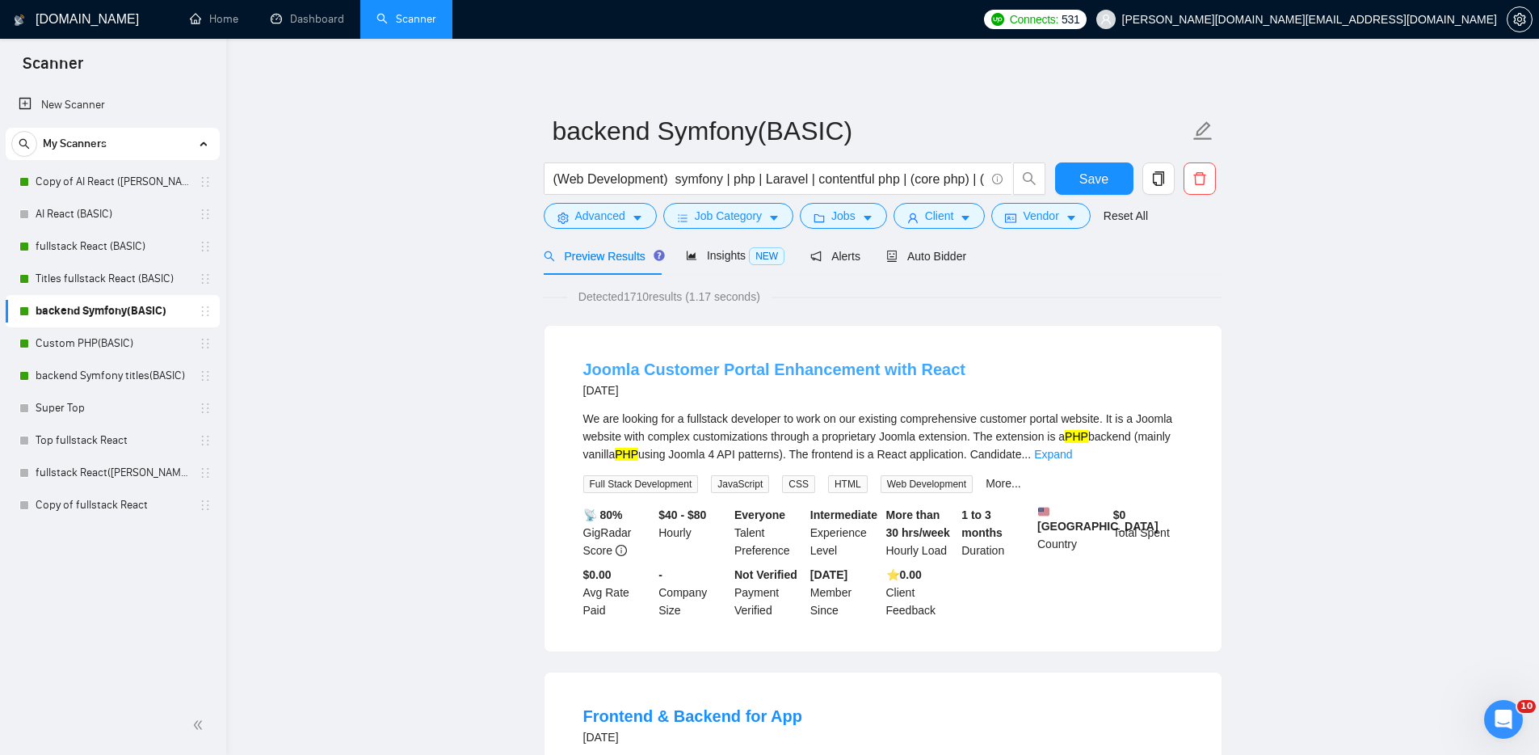
click at [610, 370] on link "Joomla Customer Portal Enhancement with React" at bounding box center [774, 369] width 382 height 18
click at [850, 209] on span "Jobs" at bounding box center [843, 216] width 24 height 18
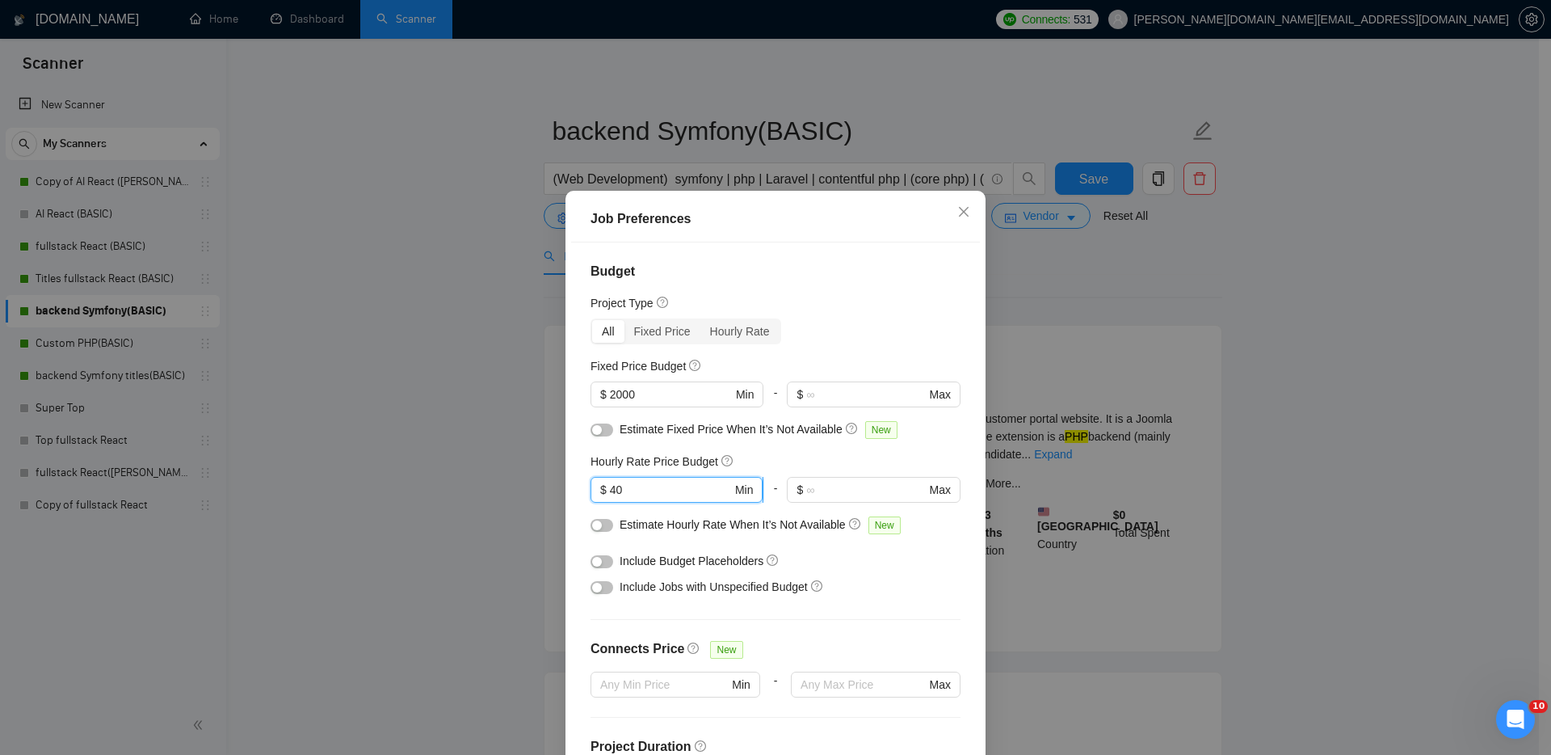
drag, startPoint x: 630, startPoint y: 497, endPoint x: 604, endPoint y: 494, distance: 26.9
click at [610, 494] on input "40" at bounding box center [671, 490] width 122 height 18
type input "30"
click at [914, 574] on div "Include Jobs with Unspecified Budget" at bounding box center [776, 587] width 370 height 26
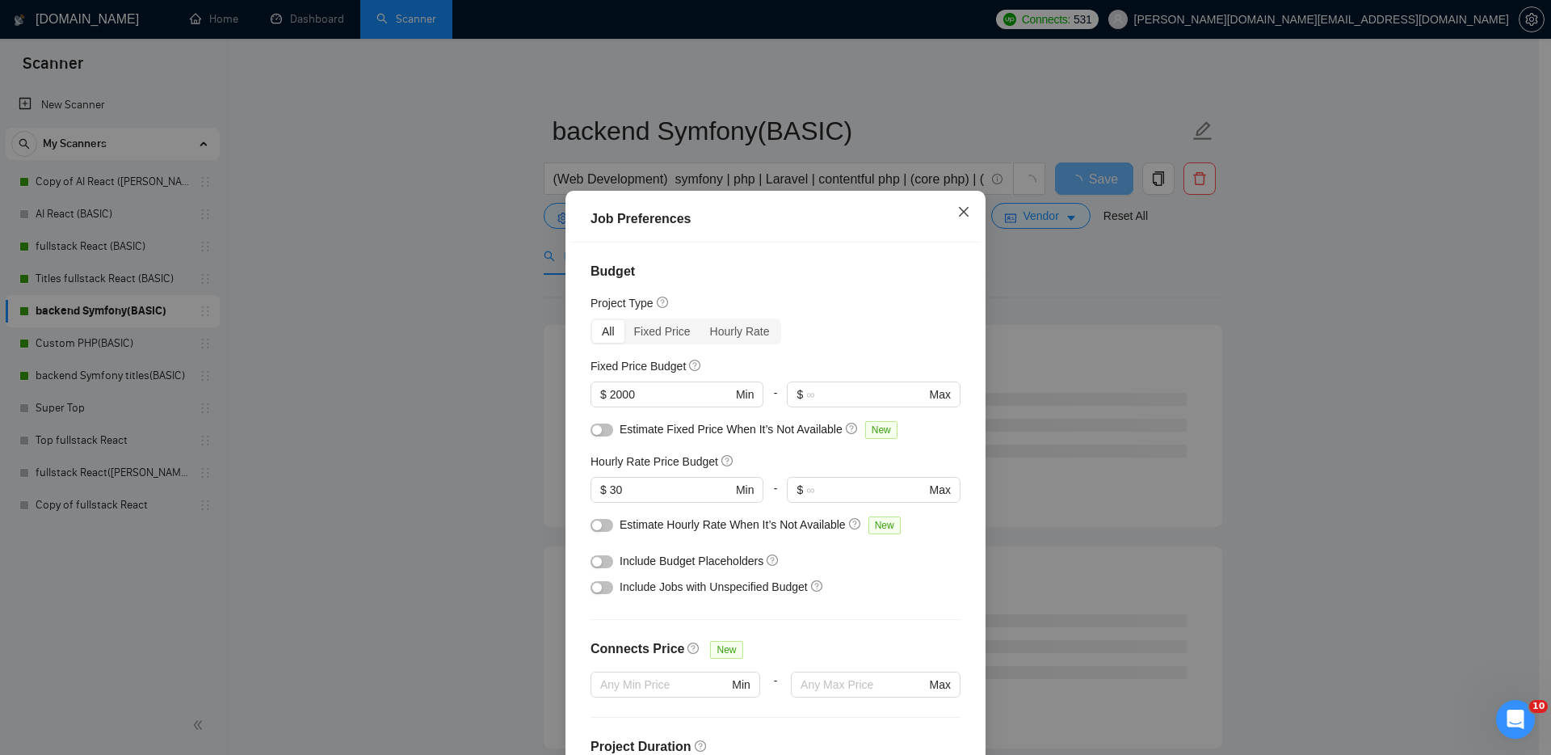
click at [959, 210] on icon "close" at bounding box center [964, 211] width 10 height 10
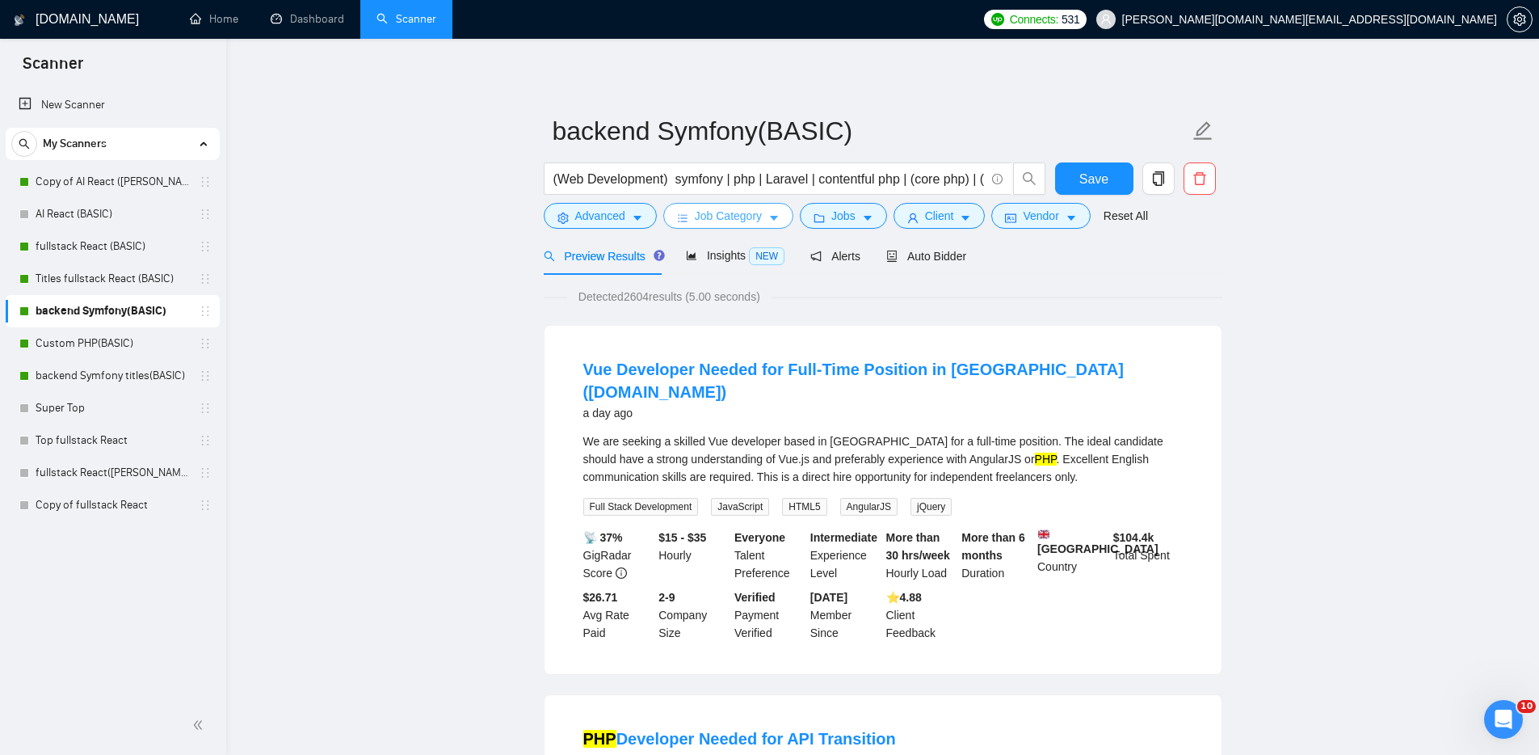
click at [726, 218] on span "Job Category" at bounding box center [728, 216] width 67 height 18
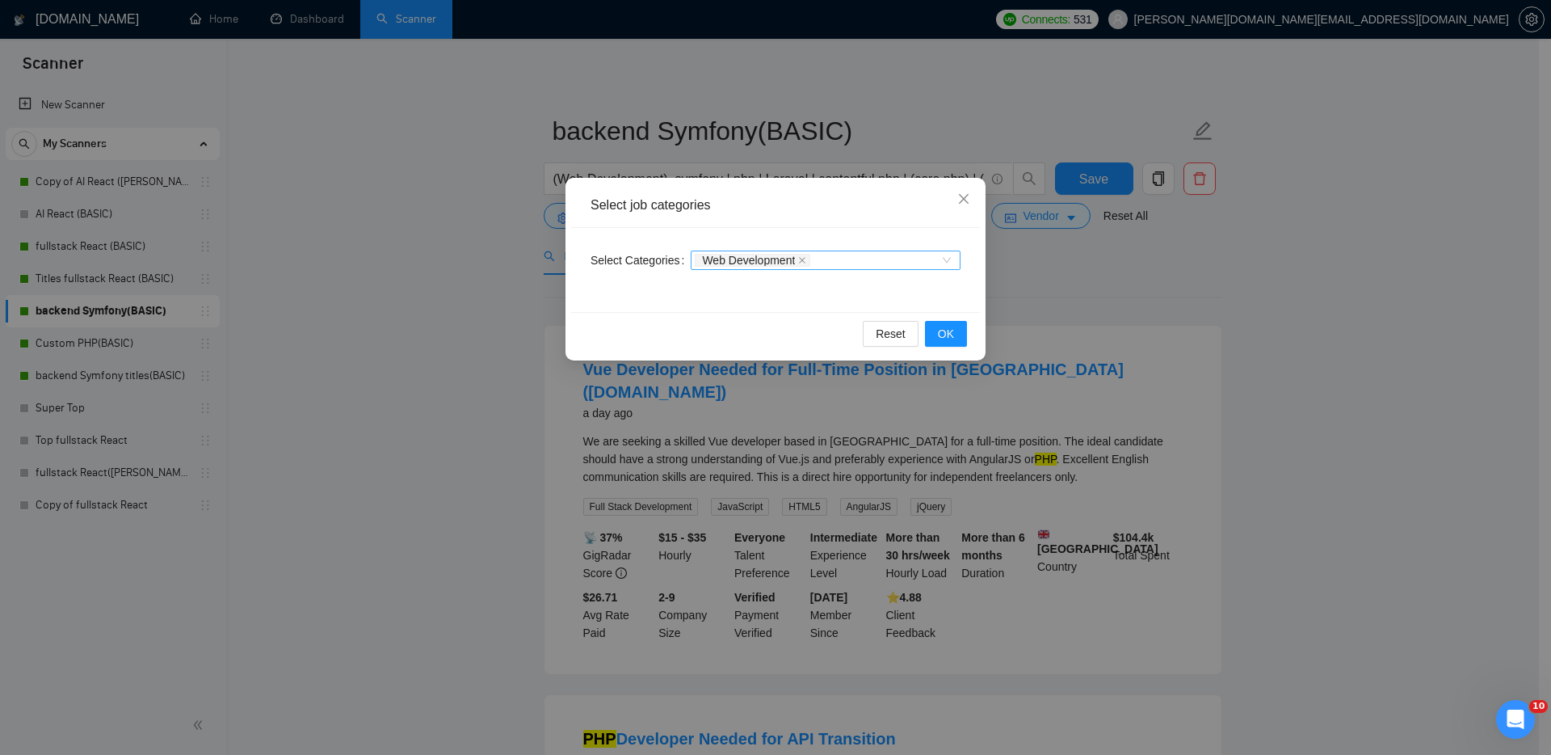
click at [848, 255] on div "Web Development" at bounding box center [818, 260] width 246 height 16
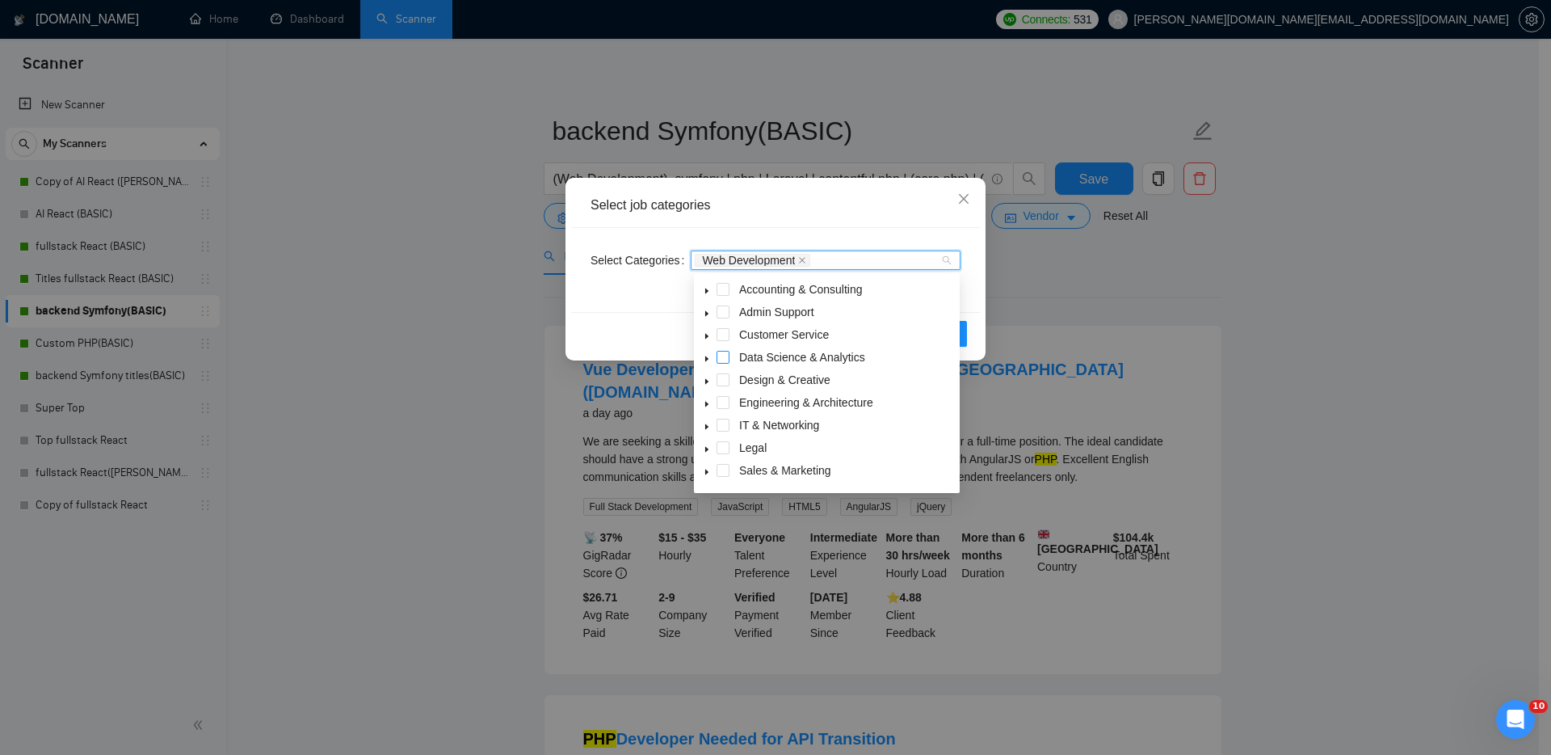
click at [722, 354] on span at bounding box center [723, 357] width 13 height 13
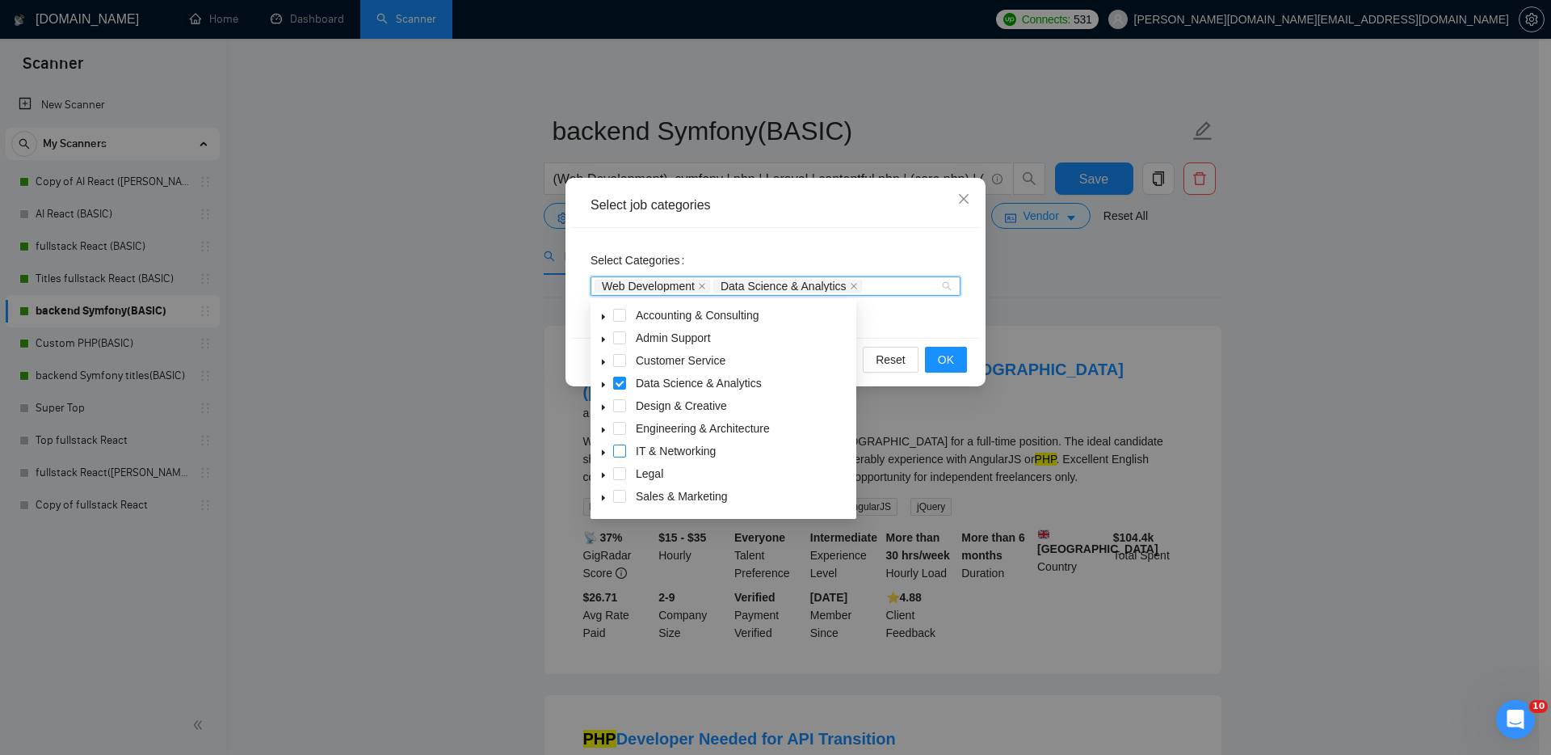
click at [621, 449] on span at bounding box center [619, 450] width 13 height 13
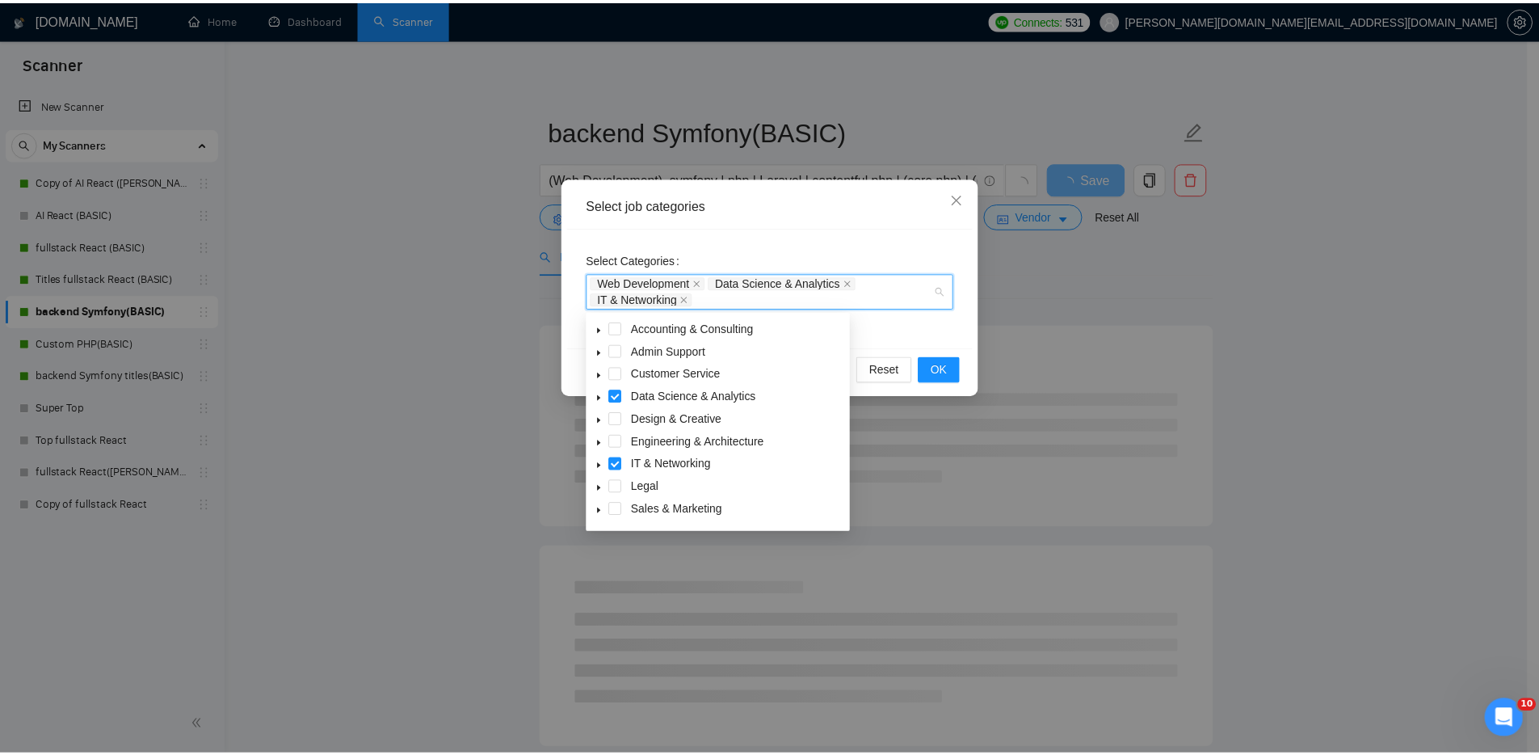
scroll to position [63, 0]
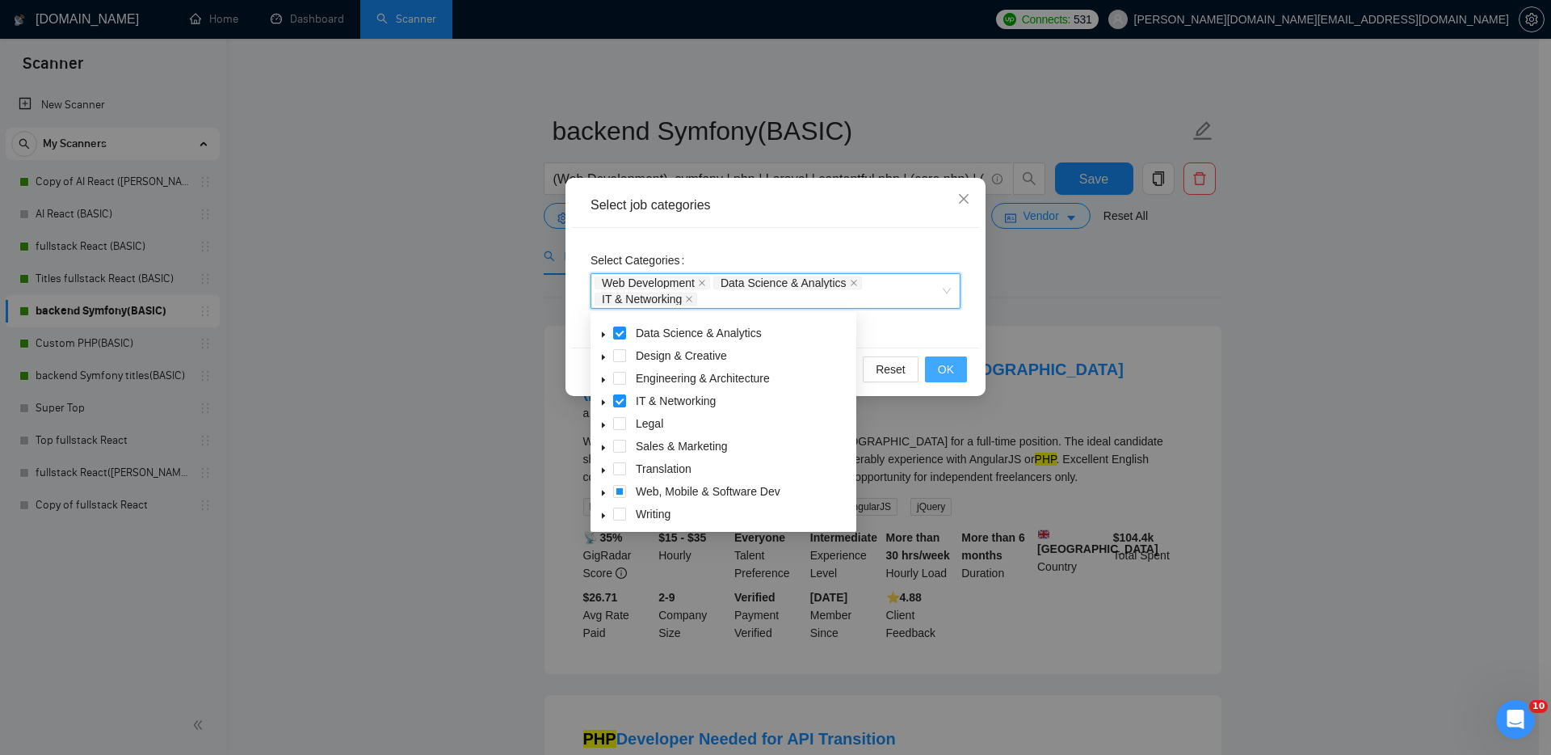
click at [942, 366] on span "OK" at bounding box center [946, 369] width 16 height 18
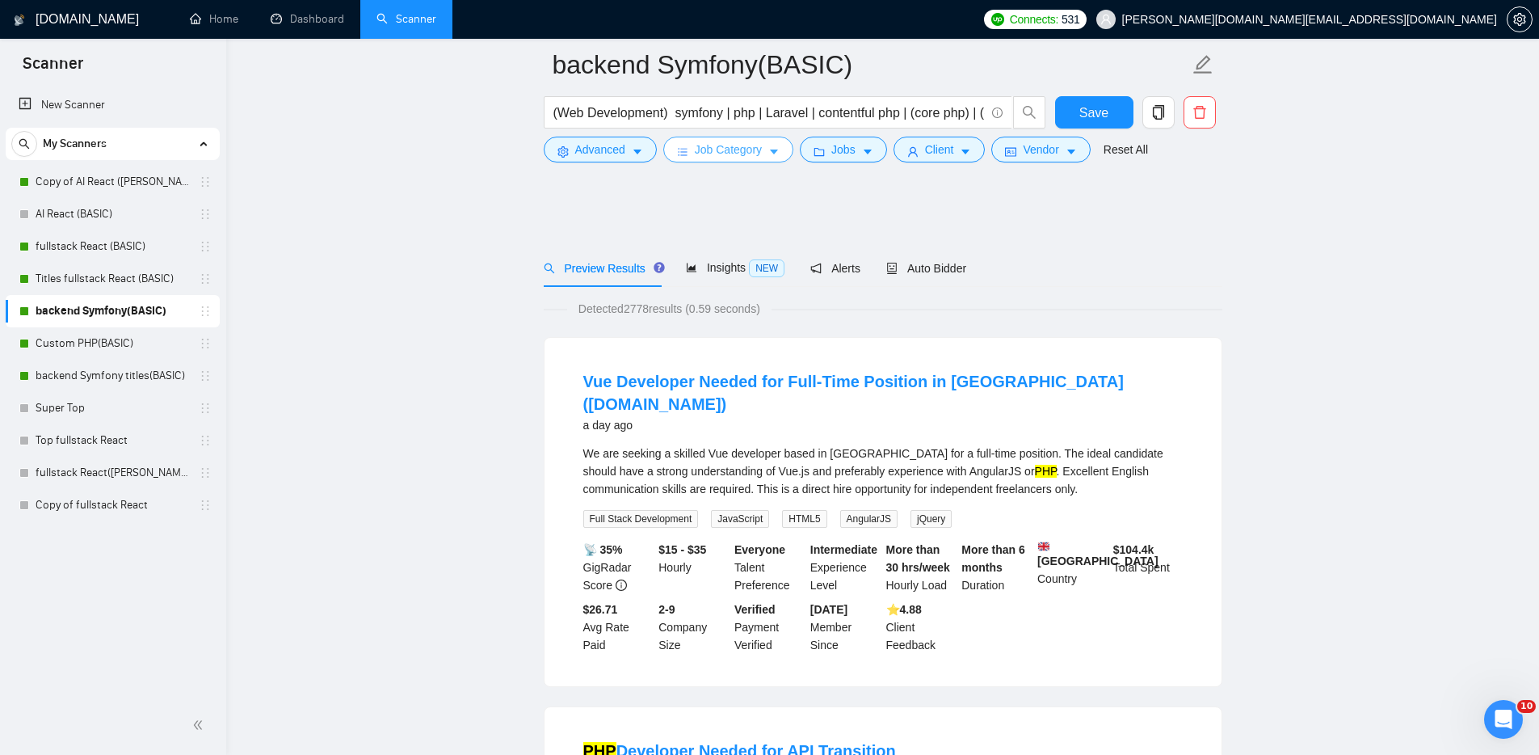
scroll to position [0, 0]
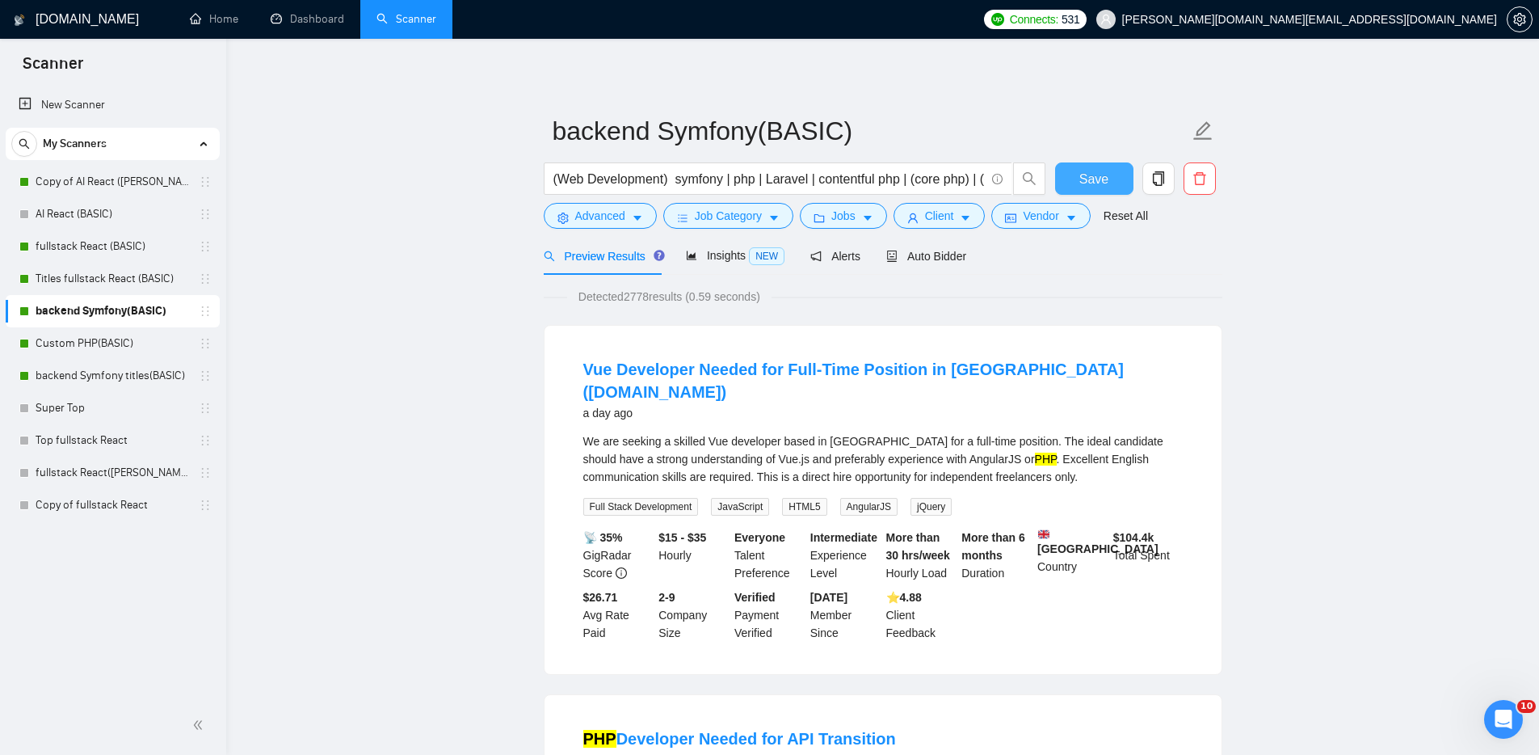
click at [1109, 172] on button "Save" at bounding box center [1094, 178] width 78 height 32
click at [942, 255] on span "Auto Bidder" at bounding box center [926, 256] width 80 height 13
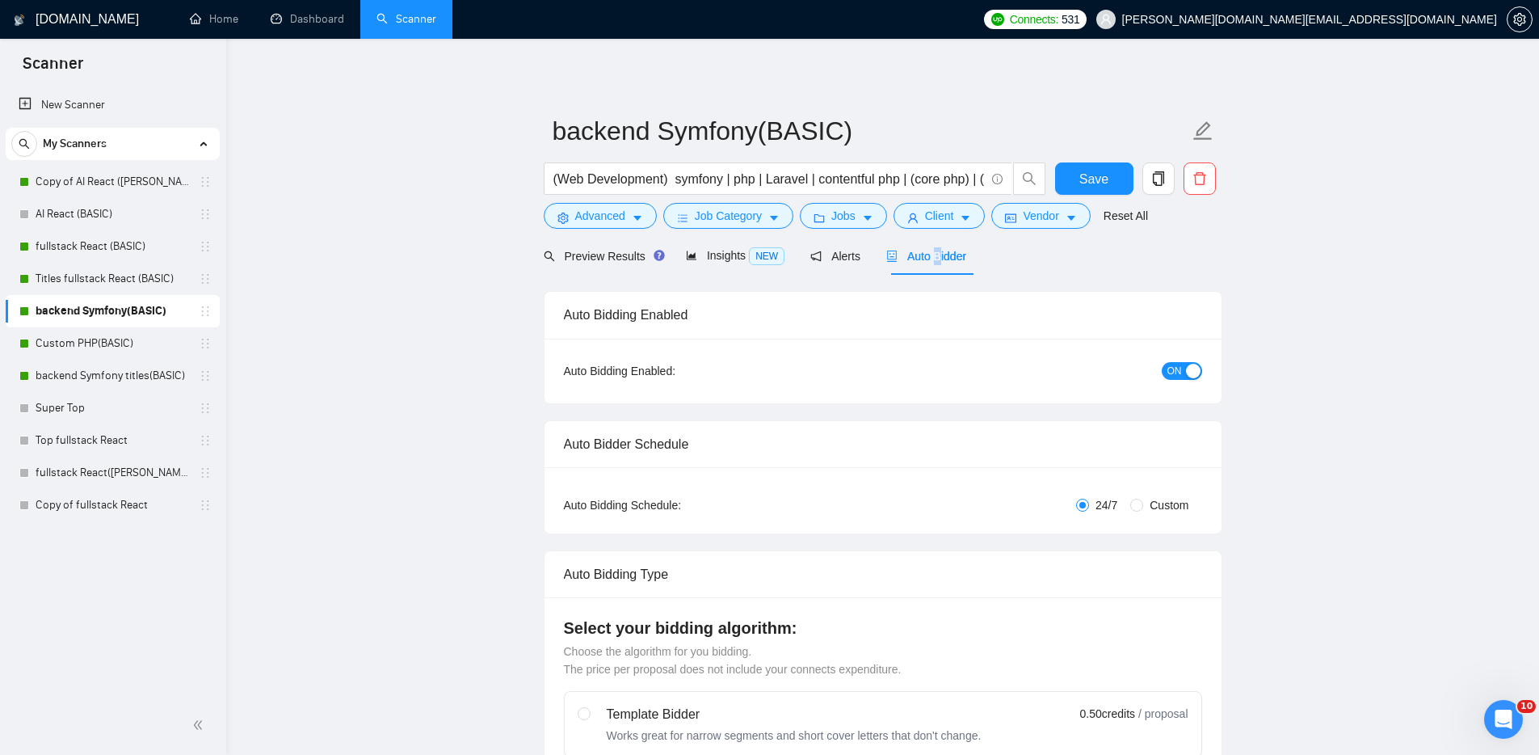
checkbox input "true"
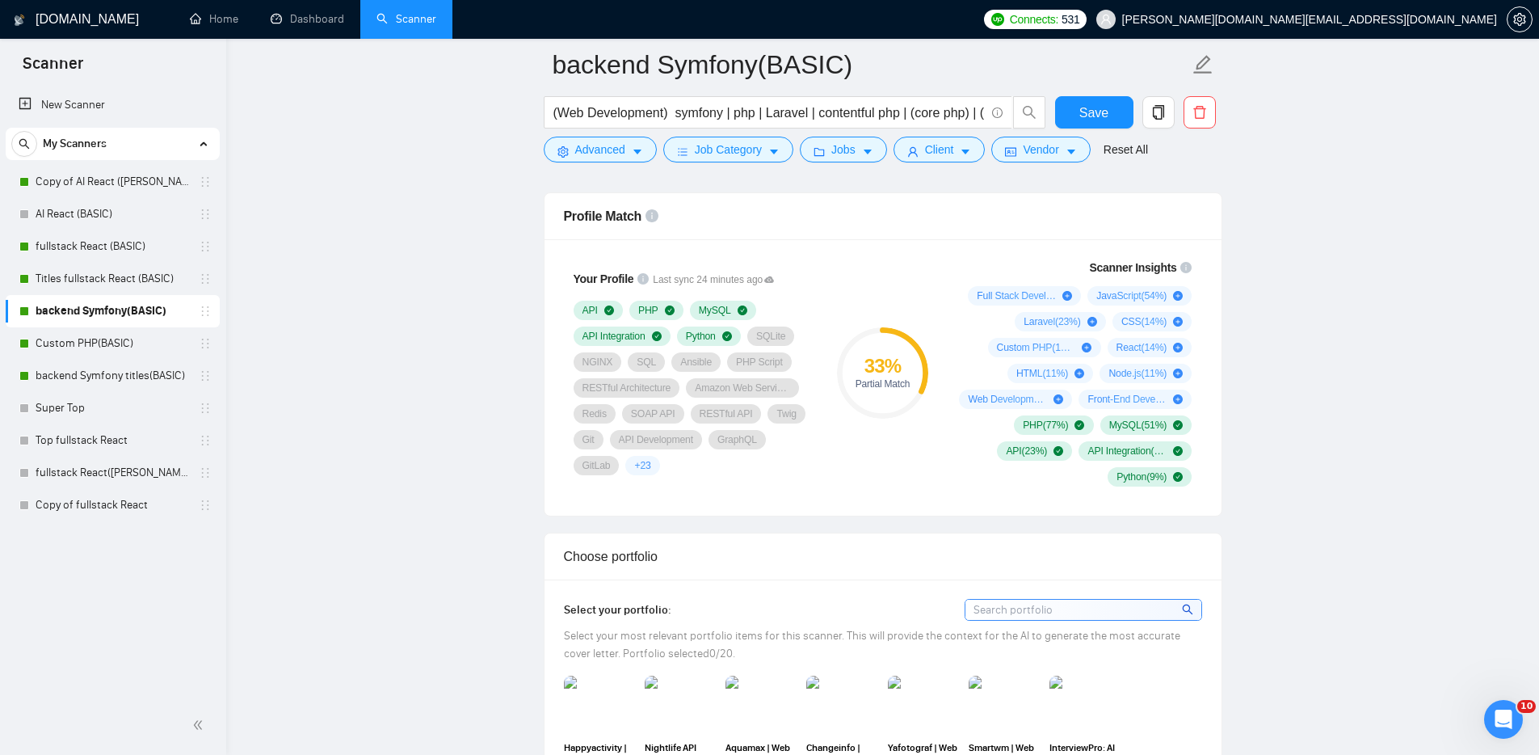
scroll to position [1066, 0]
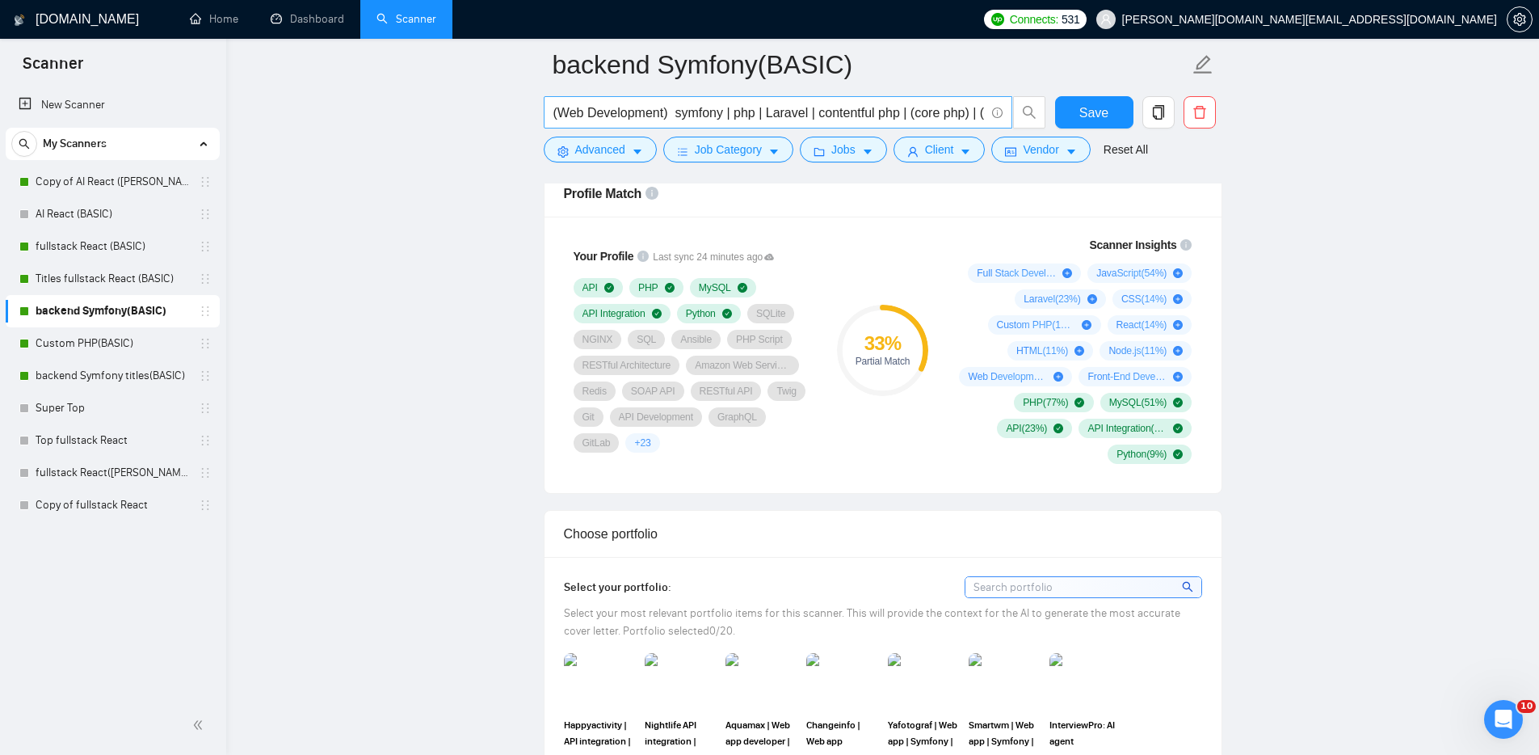
click at [733, 114] on input "(Web Development) symfony | php | Laravel | contentful php | (core php) | (cust…" at bounding box center [768, 113] width 431 height 20
type input "(Web Development) symfony php | Laravel | contentful php | (core php) | (custom…"
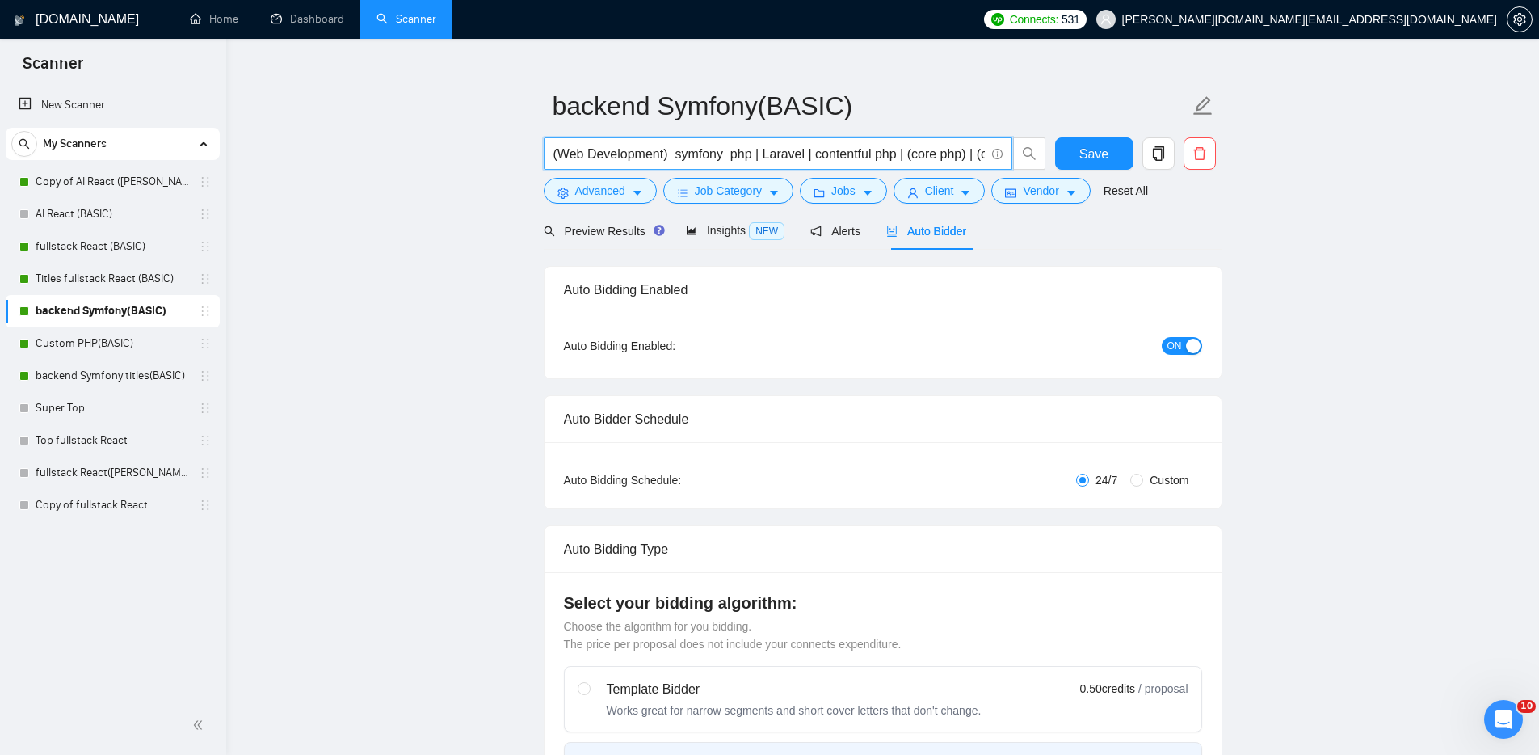
scroll to position [0, 0]
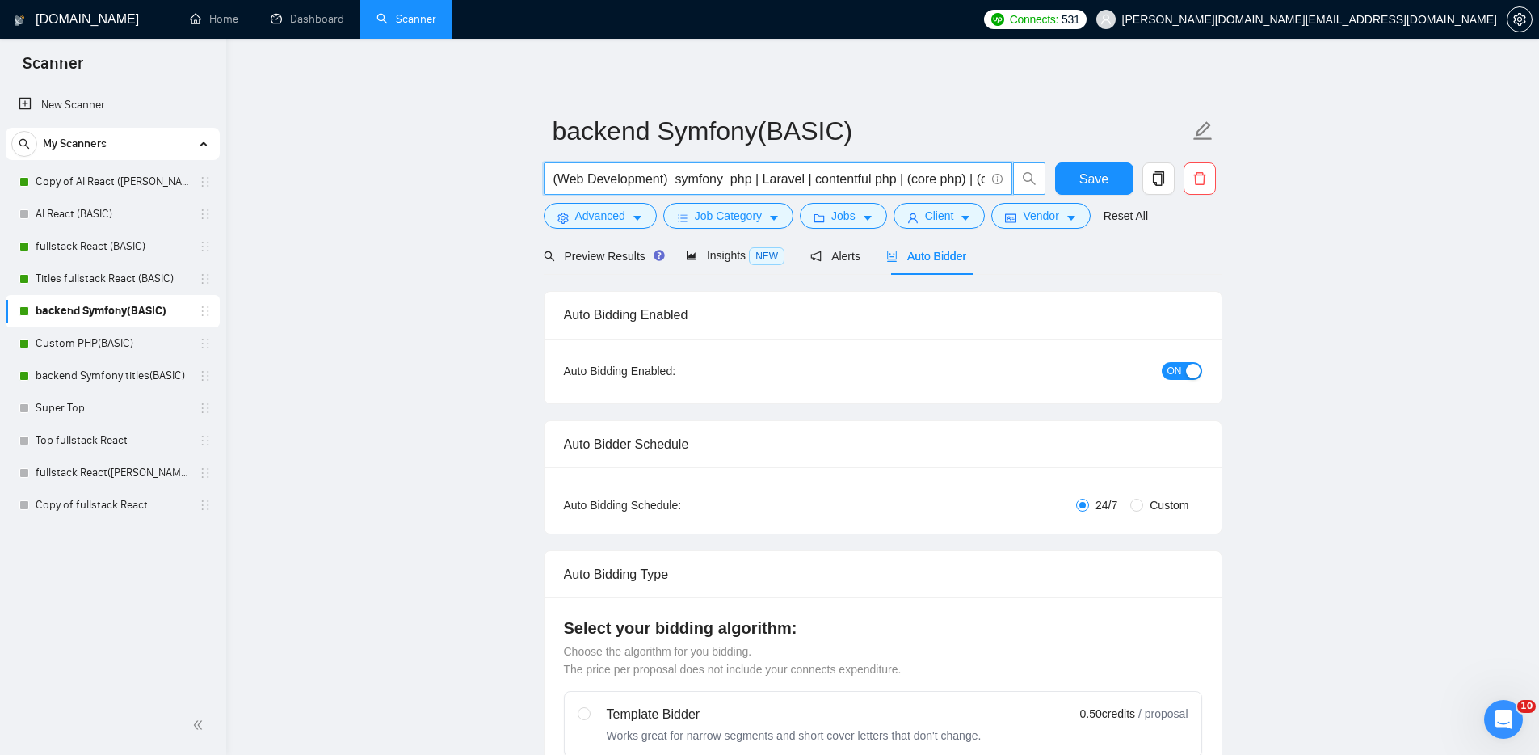
type input "(Web Development) symfony php | Laravel | contentful php | (core php) | (custom…"
click at [1096, 179] on span "Save" at bounding box center [1094, 179] width 29 height 20
click at [616, 259] on span "Preview Results" at bounding box center [602, 256] width 116 height 13
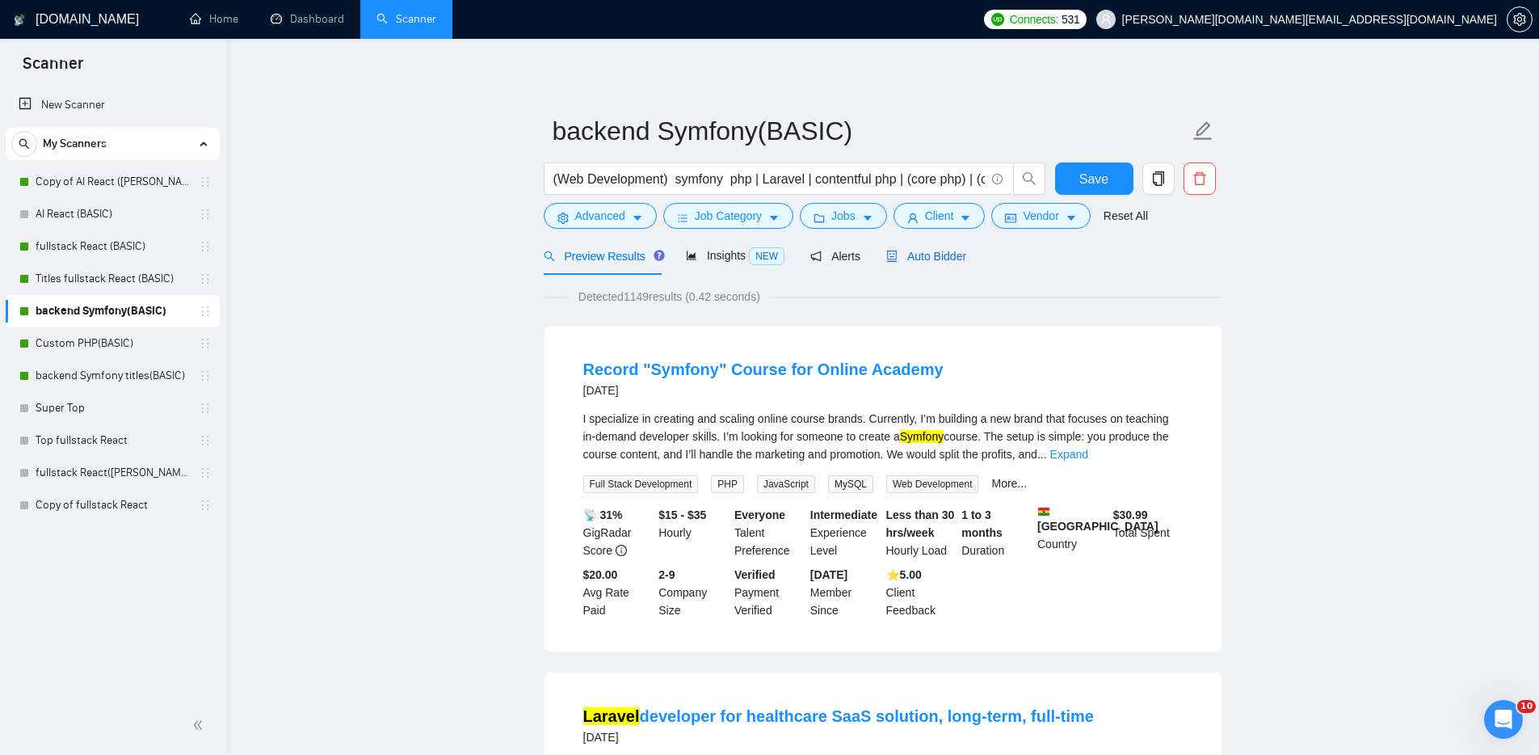
click at [941, 251] on span "Auto Bidder" at bounding box center [926, 256] width 80 height 13
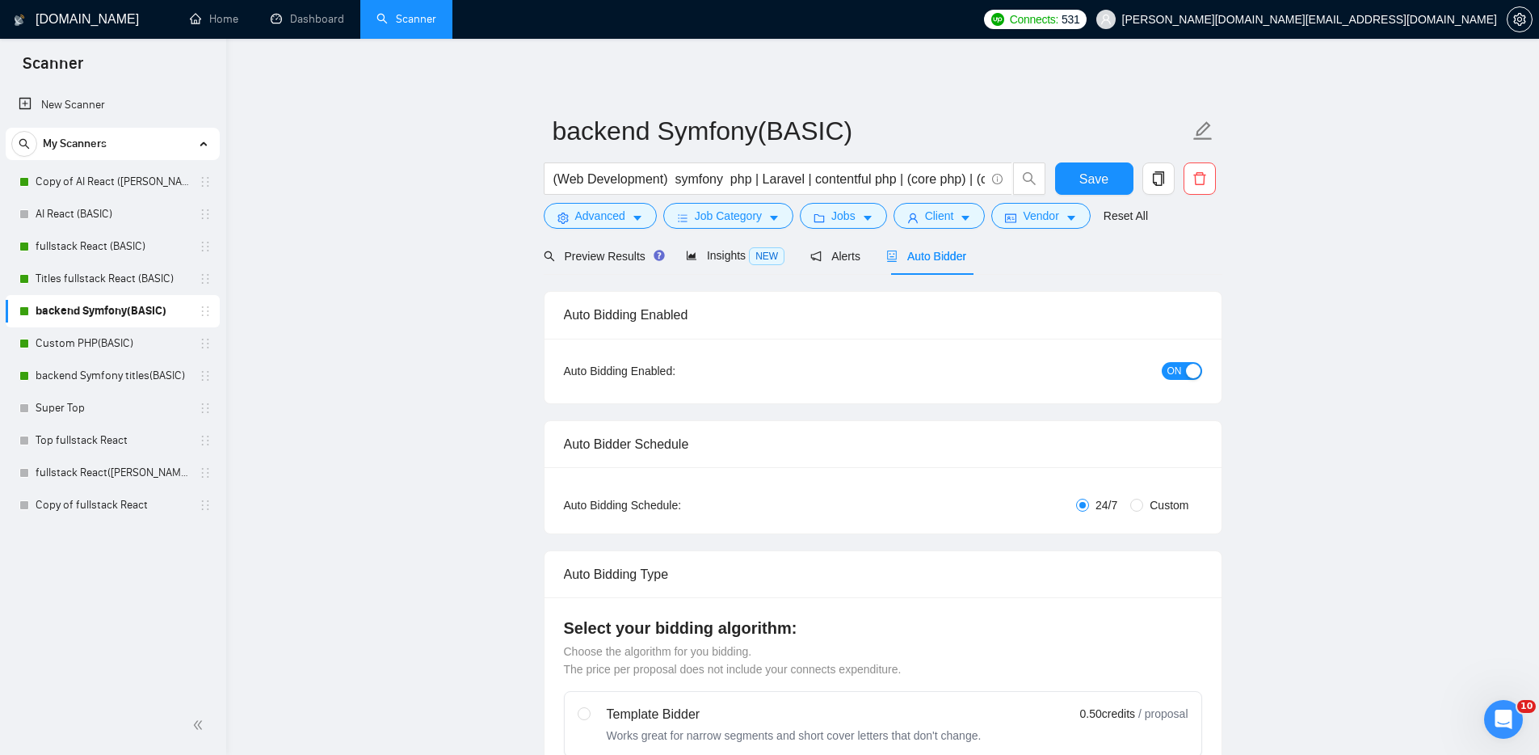
checkbox input "true"
click at [1078, 173] on button "Save" at bounding box center [1094, 178] width 78 height 32
click at [592, 256] on span "Preview Results" at bounding box center [602, 256] width 116 height 13
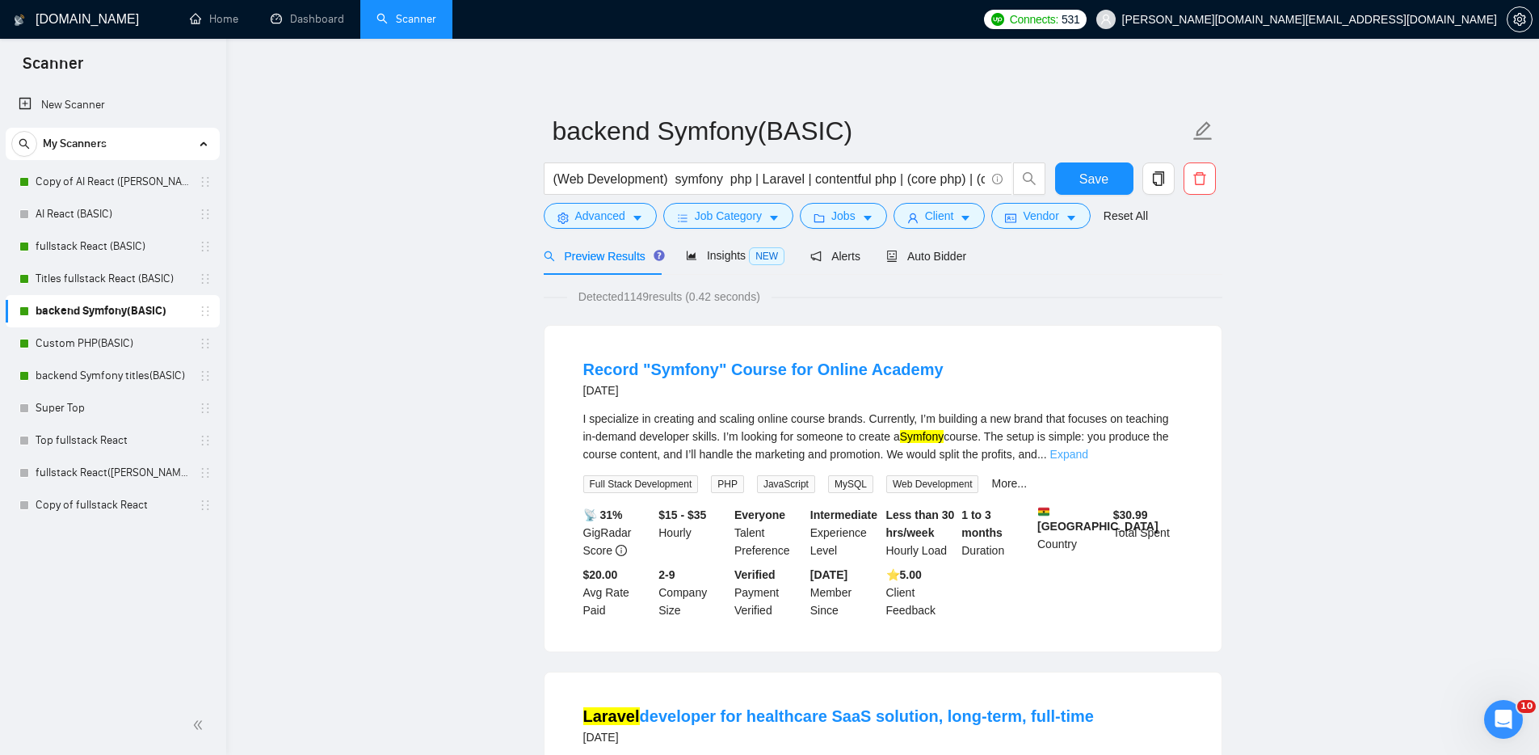
click at [1088, 456] on link "Expand" at bounding box center [1069, 454] width 38 height 13
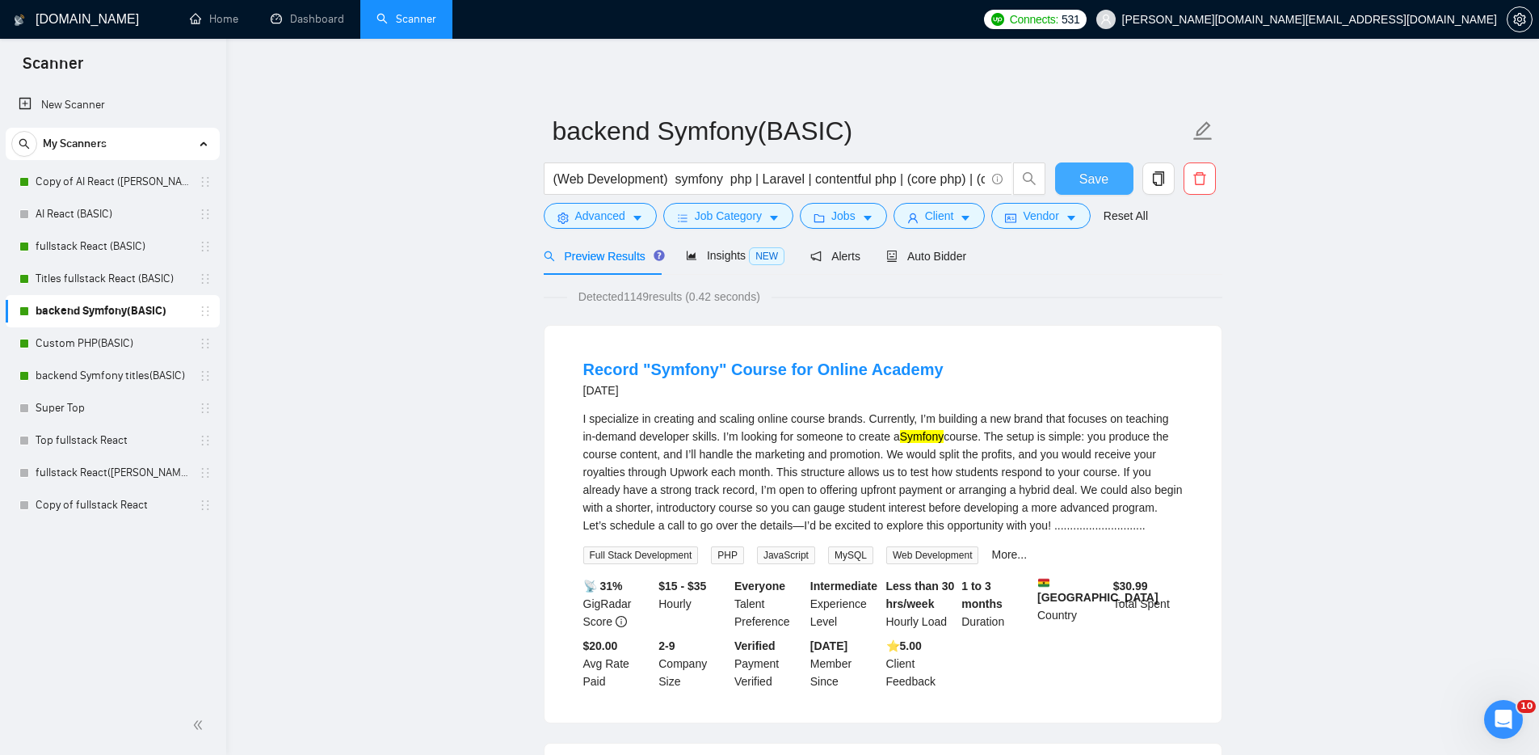
click at [1092, 177] on span "Save" at bounding box center [1094, 179] width 29 height 20
click at [305, 12] on link "Dashboard" at bounding box center [308, 19] width 74 height 14
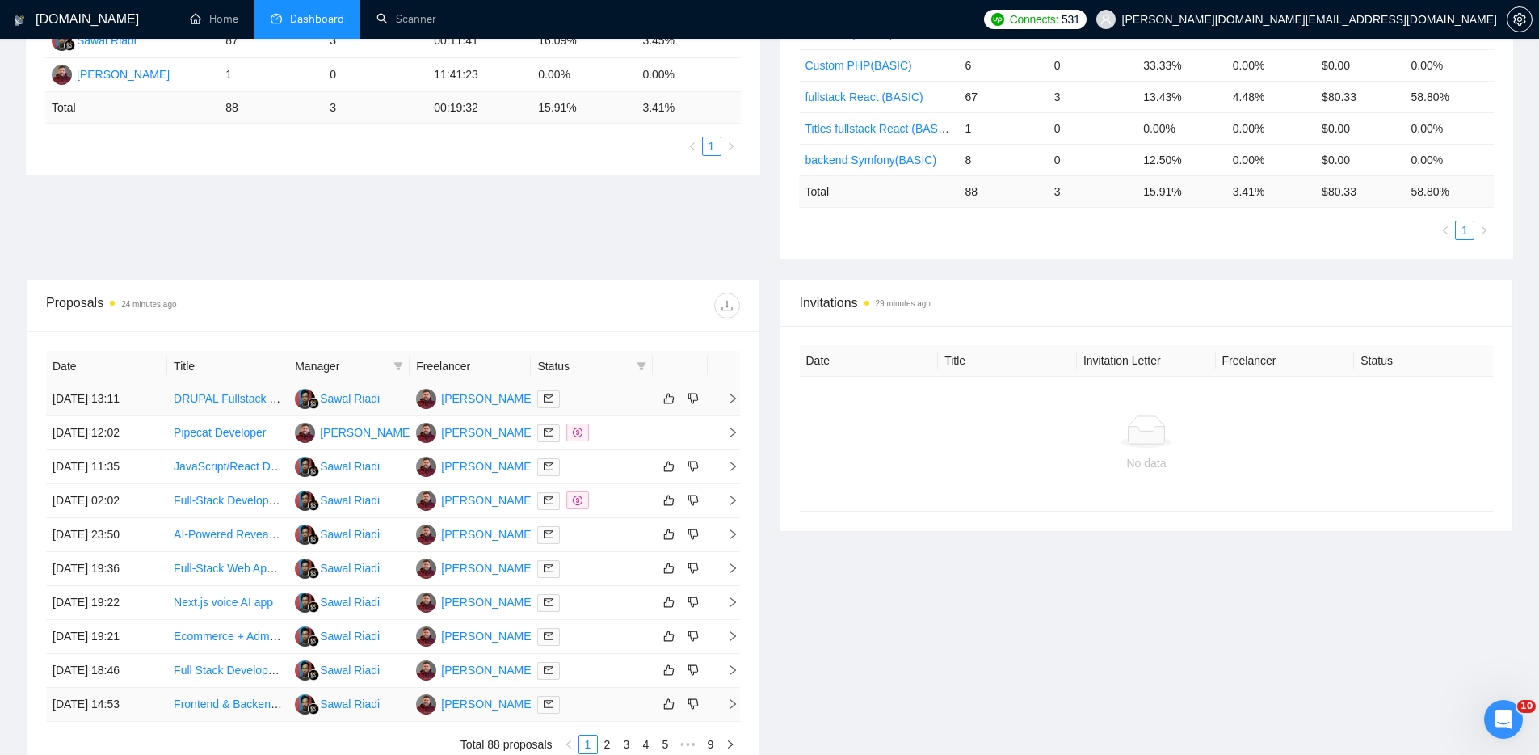
scroll to position [468, 0]
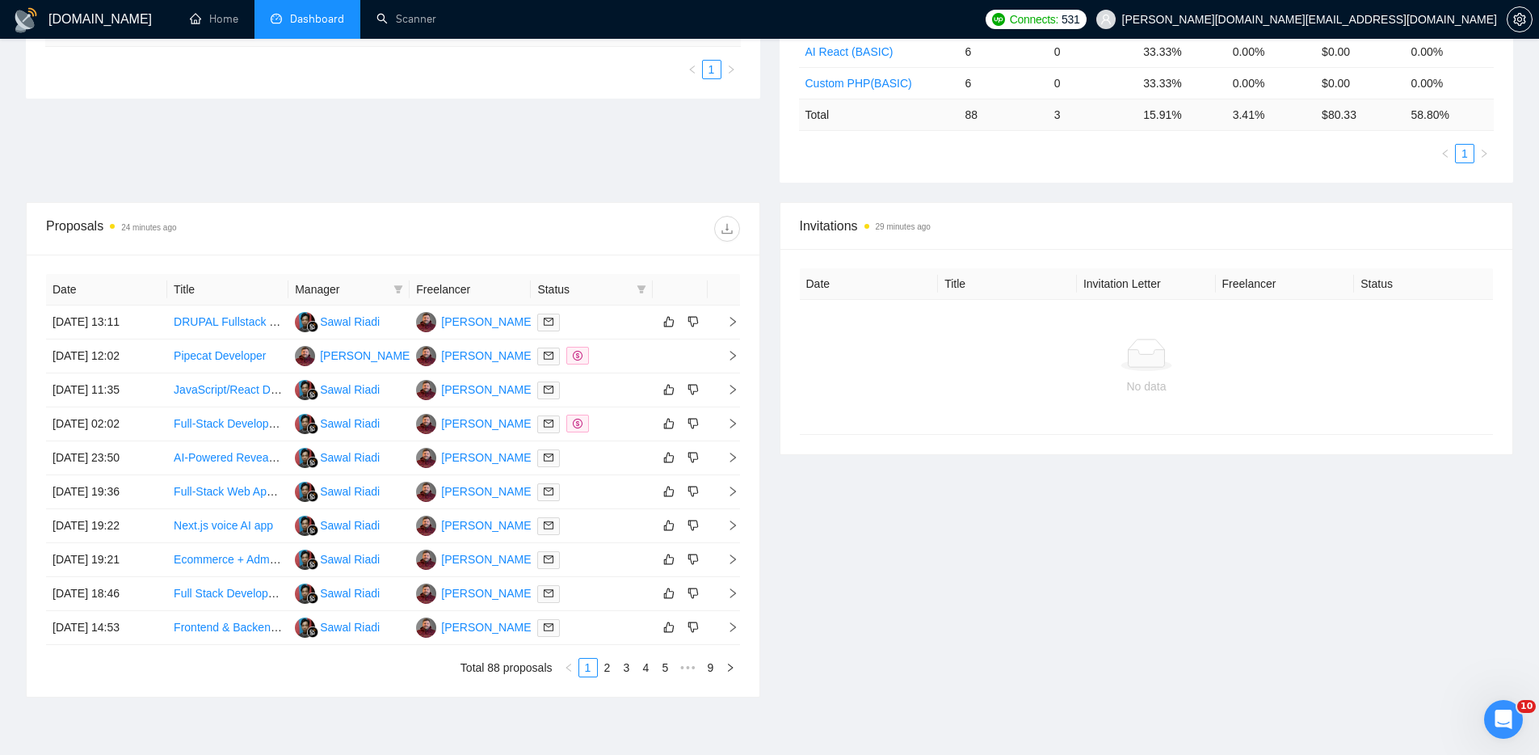
scroll to position [526, 0]
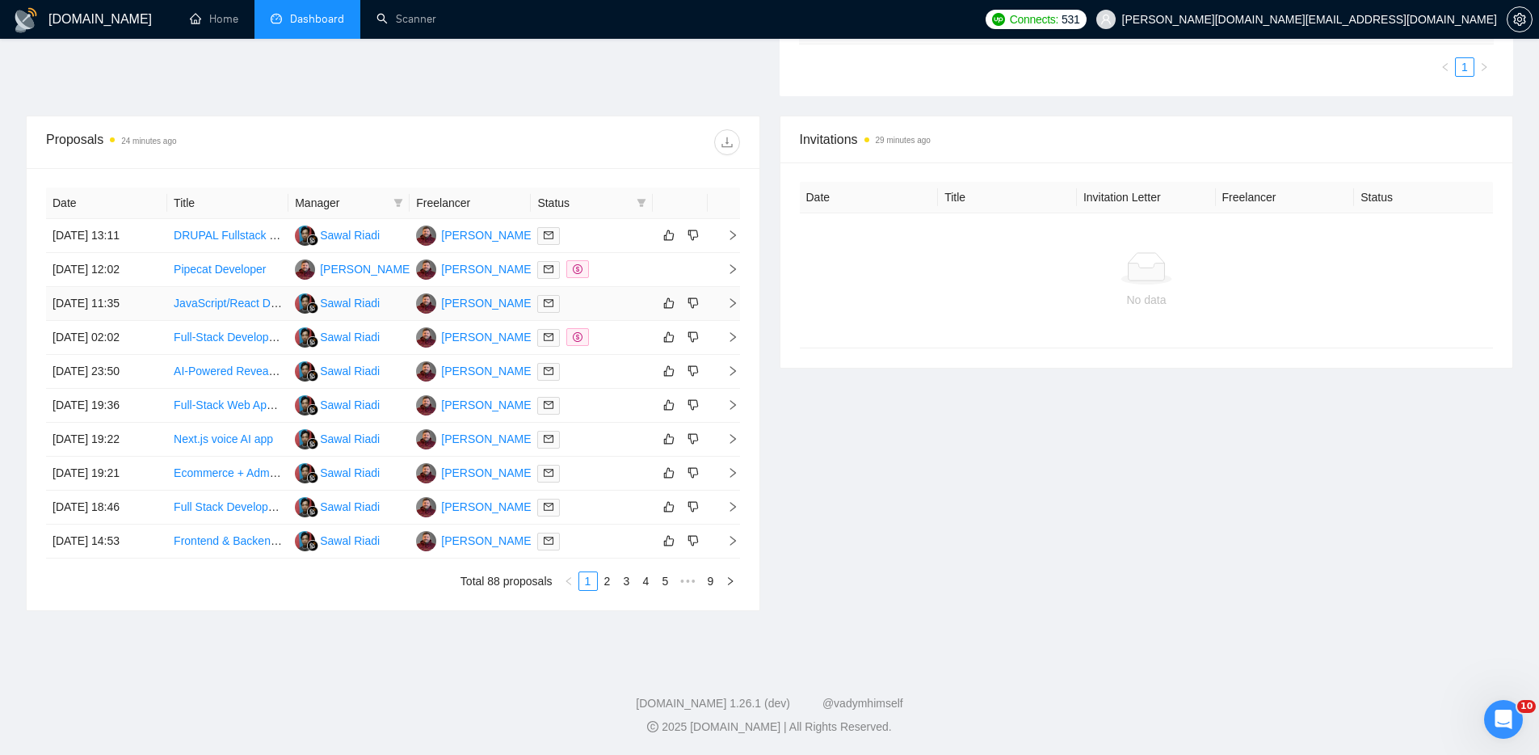
click at [618, 300] on div at bounding box center [591, 303] width 108 height 19
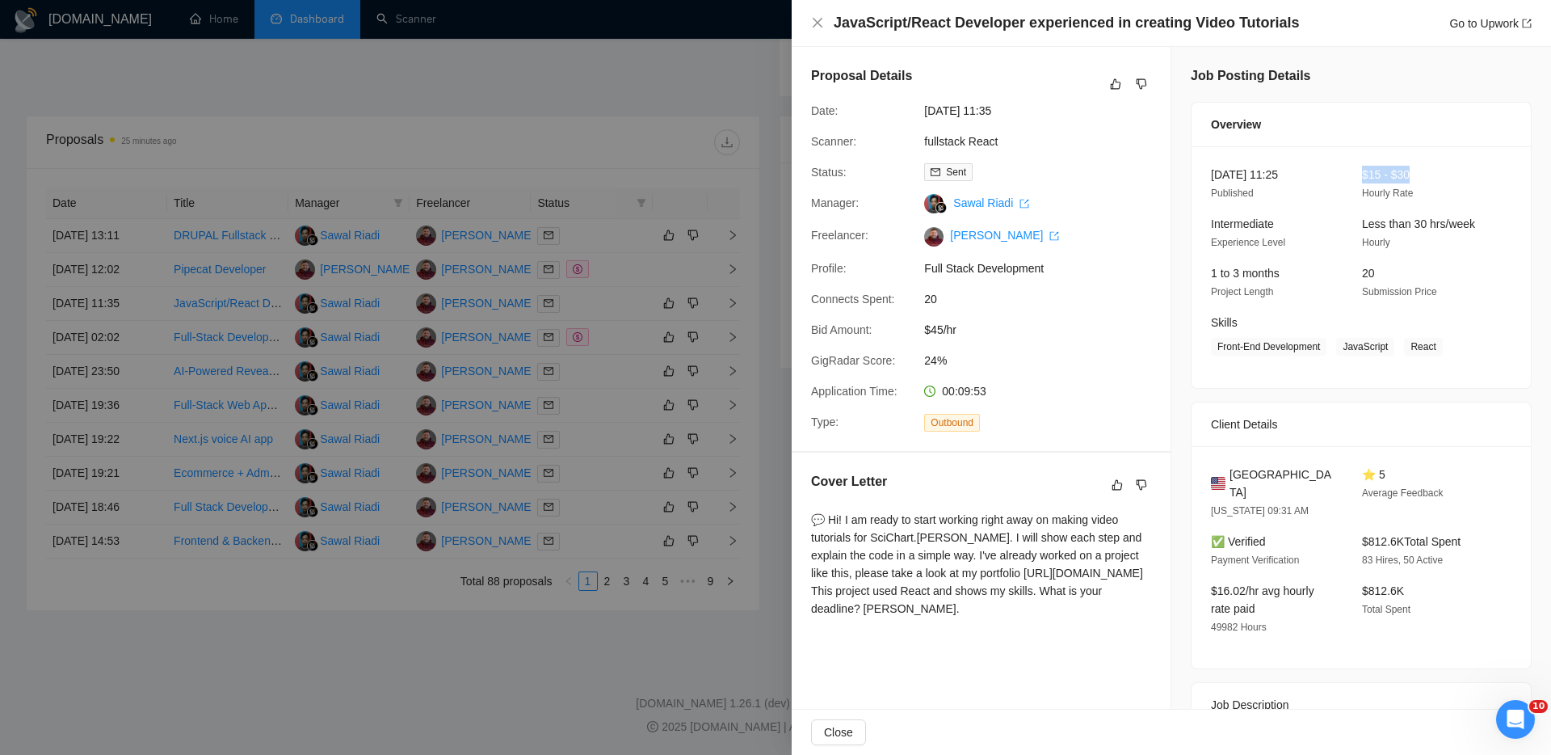
drag, startPoint x: 1416, startPoint y: 175, endPoint x: 1348, endPoint y: 179, distance: 68.0
click at [1356, 175] on div "$15 - $30 Hourly Rate" at bounding box center [1425, 184] width 138 height 36
click at [814, 19] on icon "close" at bounding box center [818, 23] width 10 height 10
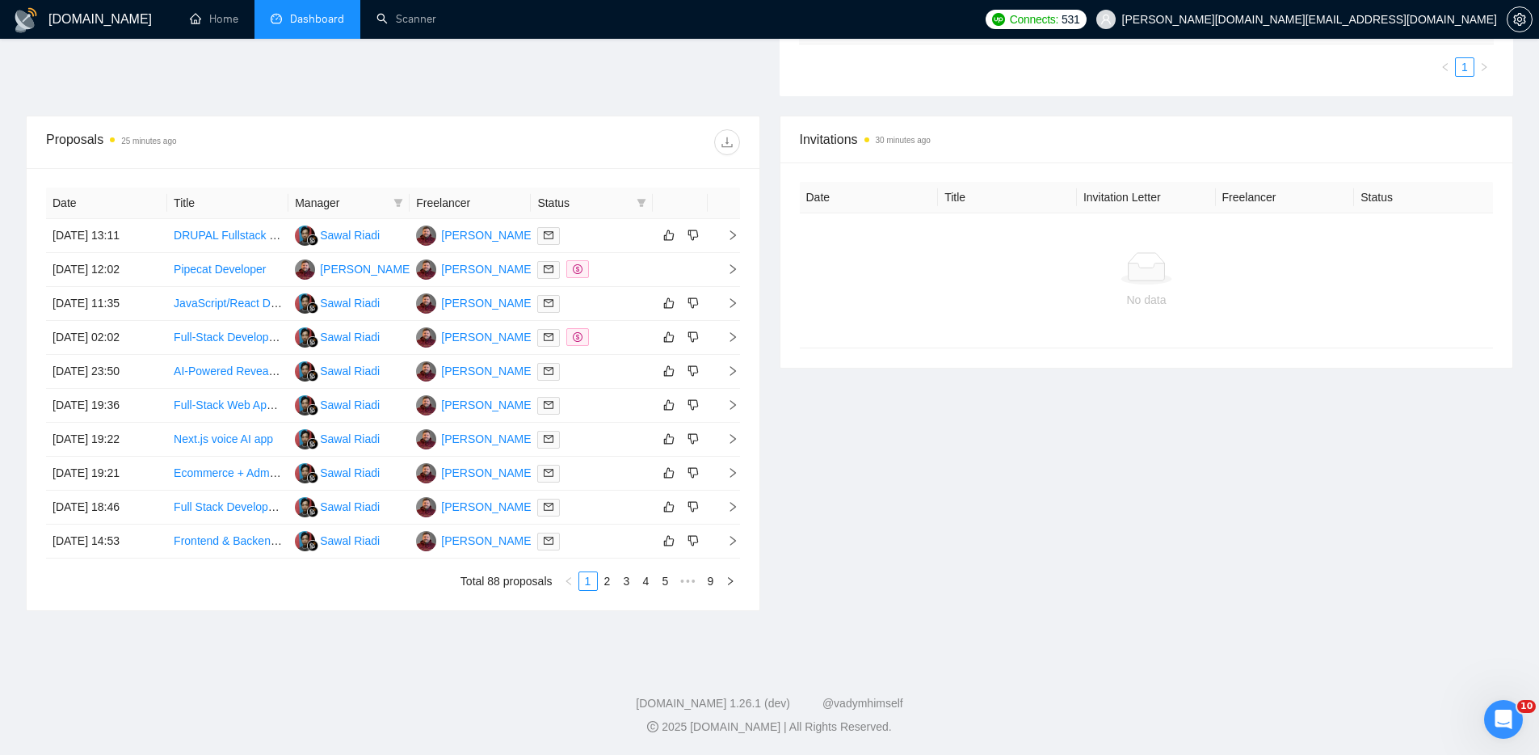
click at [957, 534] on div "Invitations 30 minutes ago Date Title Invitation Letter Freelancer Status No da…" at bounding box center [1147, 363] width 754 height 495
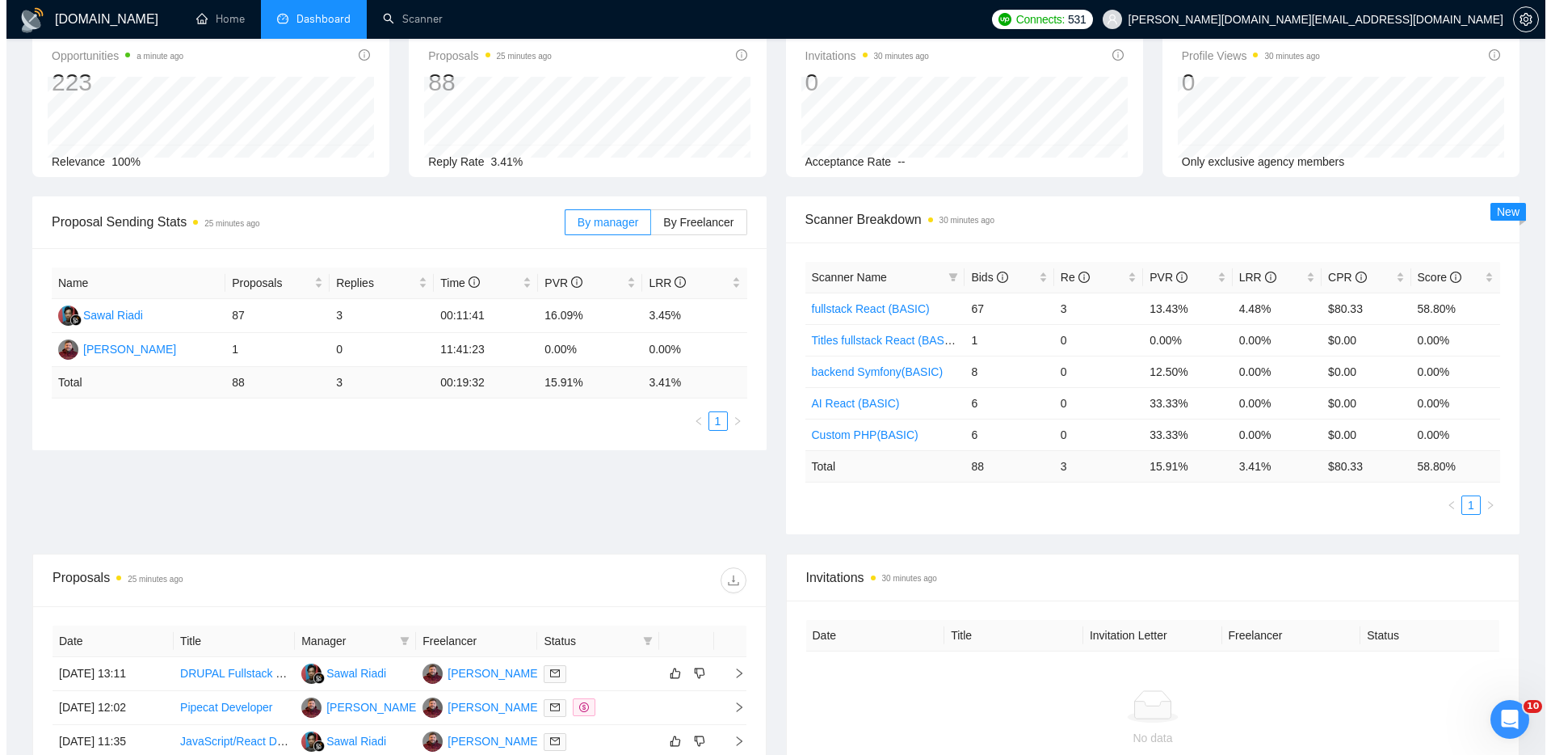
scroll to position [0, 0]
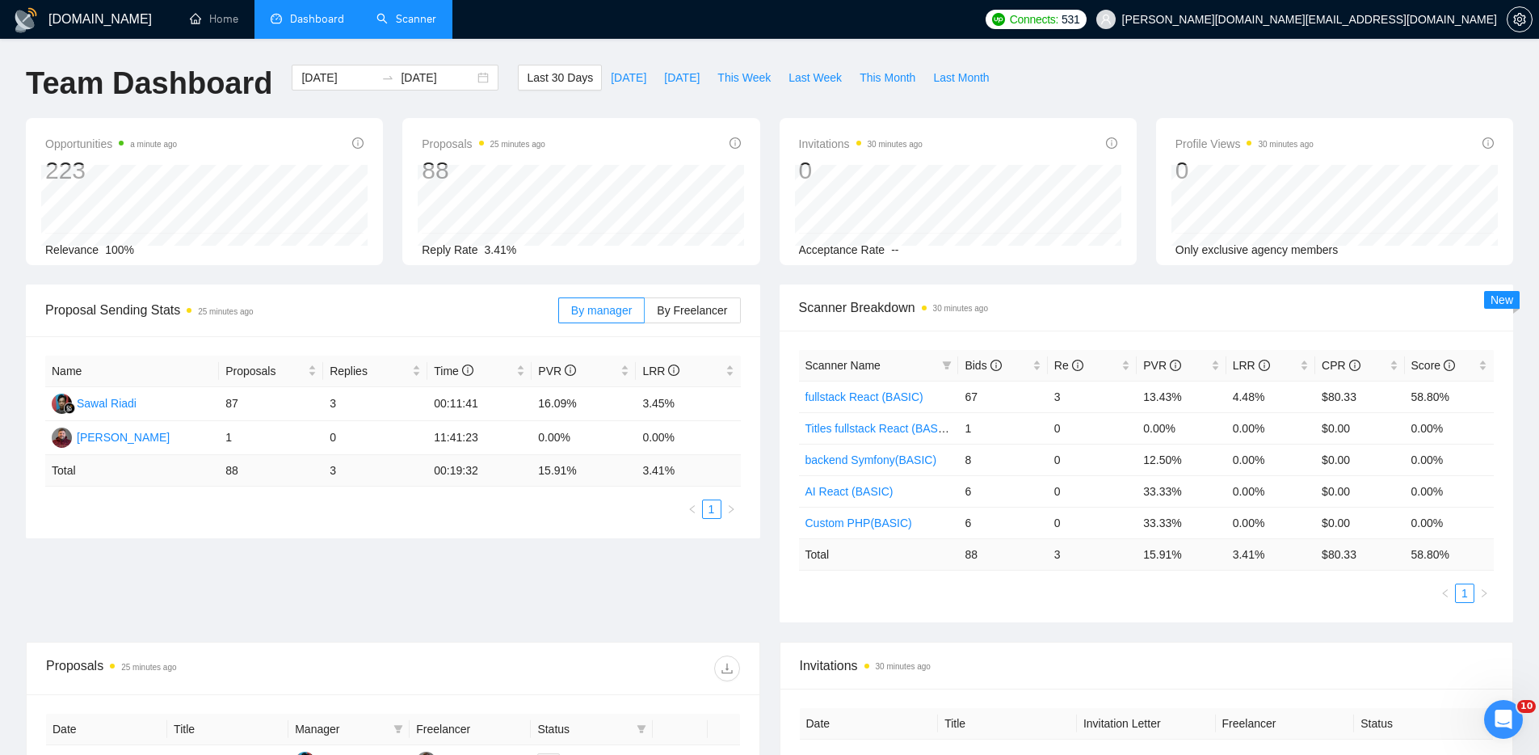
click at [429, 21] on link "Scanner" at bounding box center [407, 19] width 60 height 14
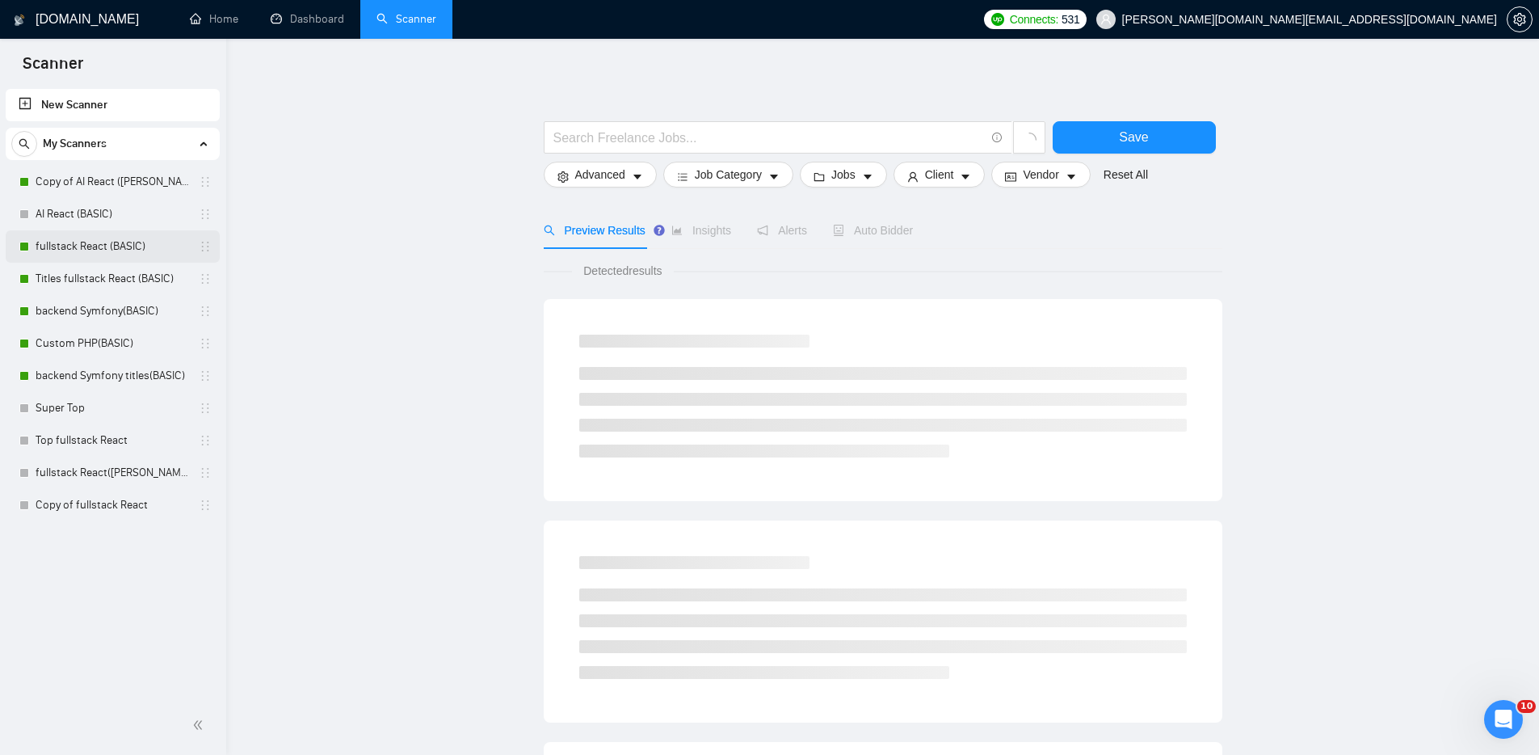
click at [94, 246] on link "fullstack React (BASIC)" at bounding box center [113, 246] width 154 height 32
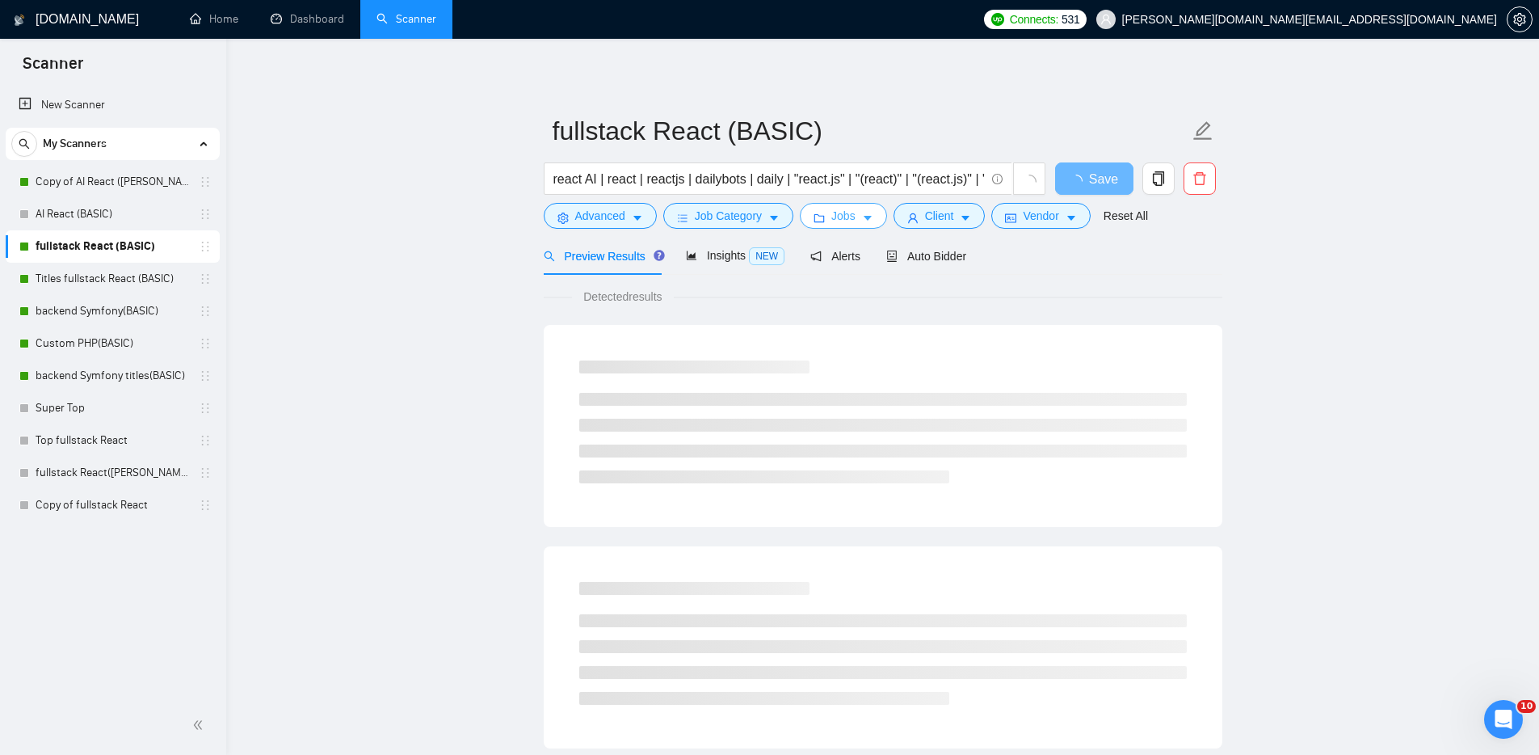
click at [844, 212] on span "Jobs" at bounding box center [843, 216] width 24 height 18
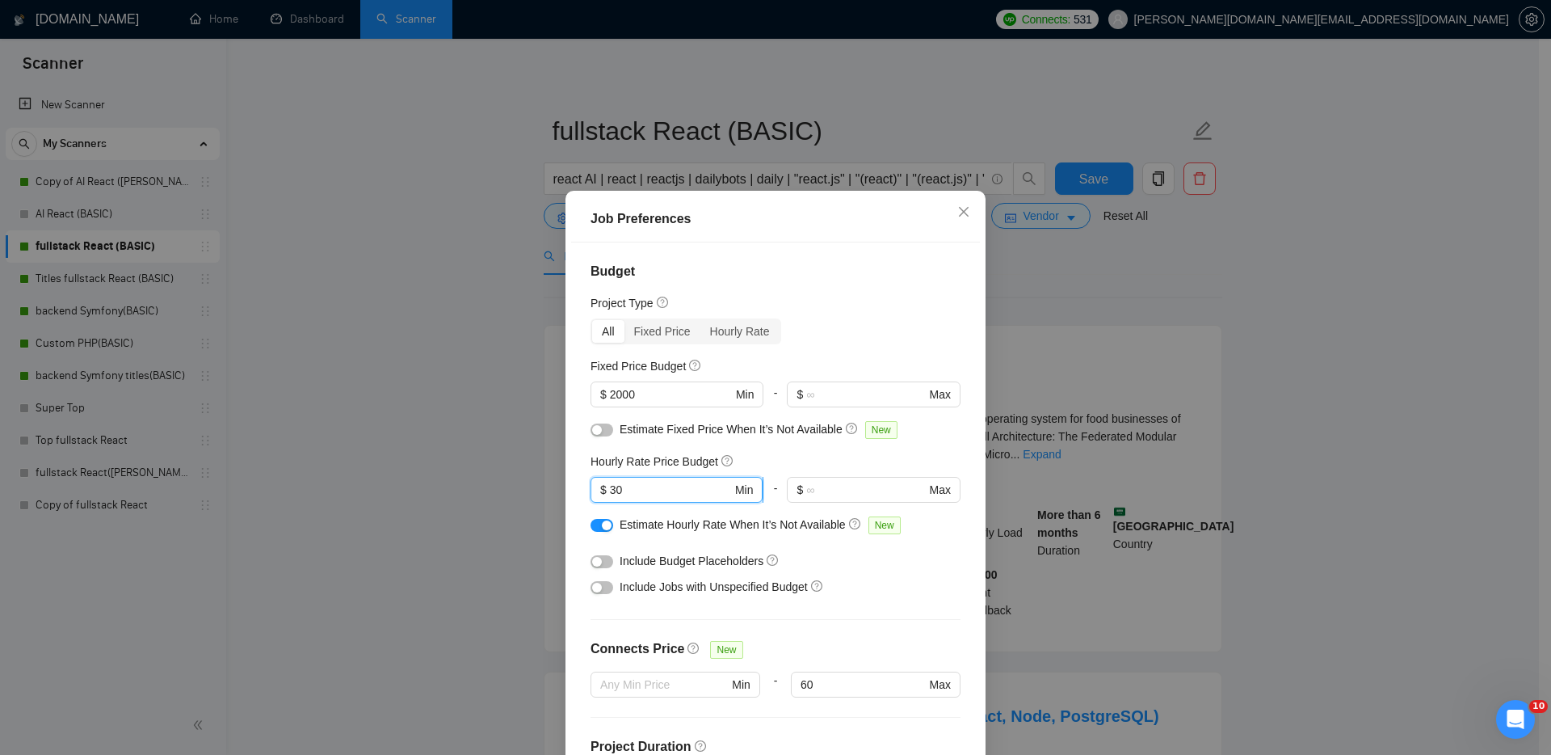
drag, startPoint x: 616, startPoint y: 489, endPoint x: 604, endPoint y: 490, distance: 12.1
click at [610, 489] on input "30" at bounding box center [671, 490] width 122 height 18
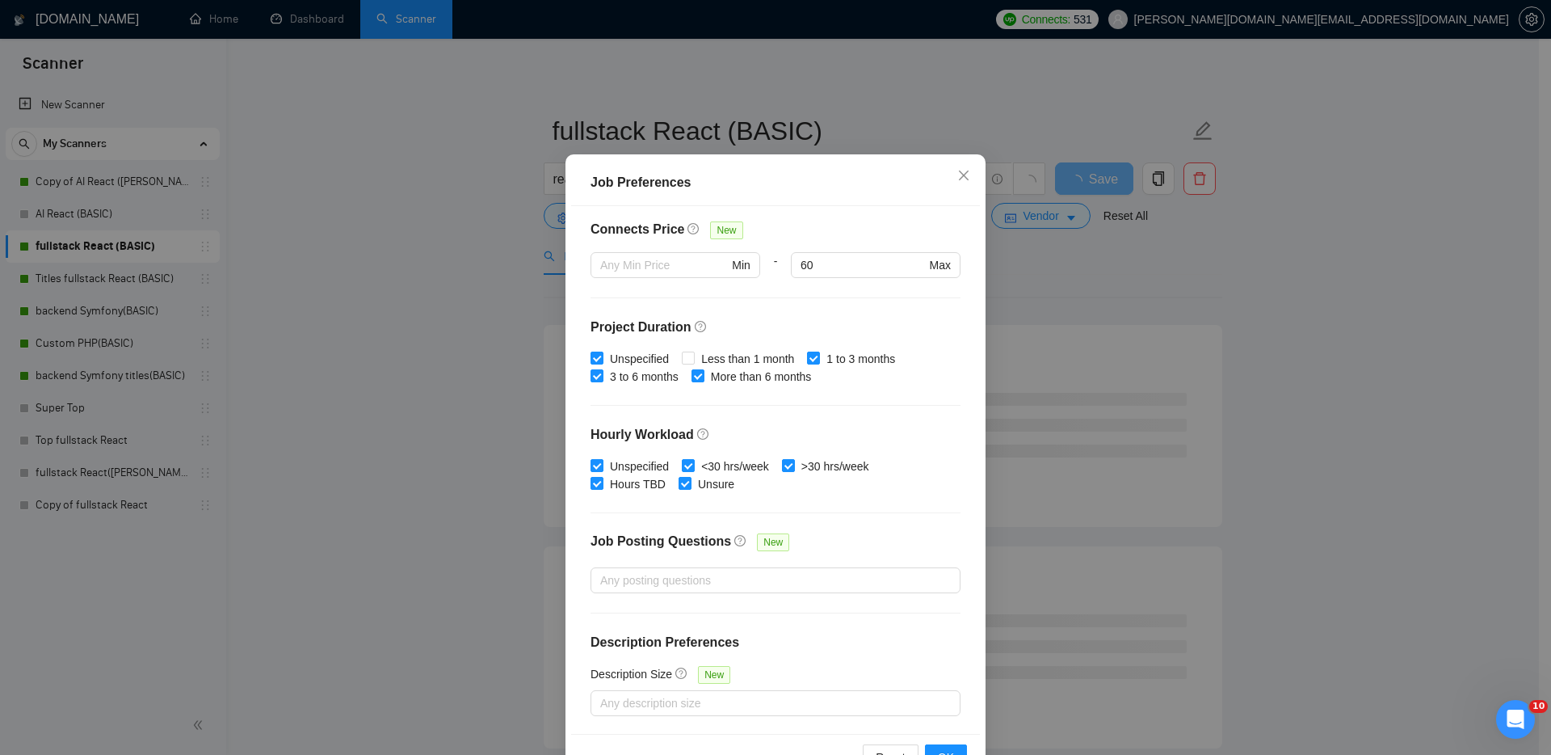
scroll to position [86, 0]
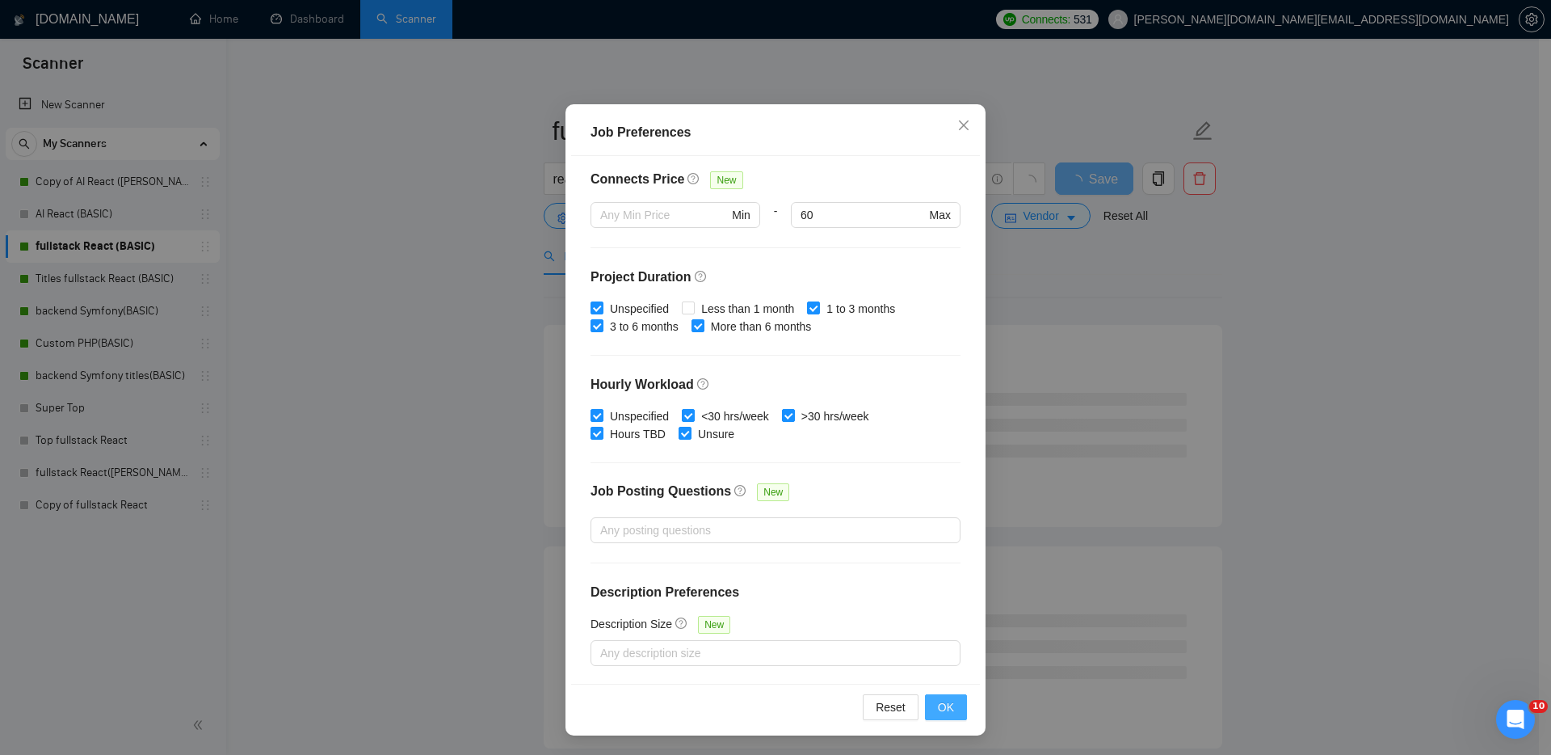
type input "45"
click at [940, 702] on span "OK" at bounding box center [946, 707] width 16 height 18
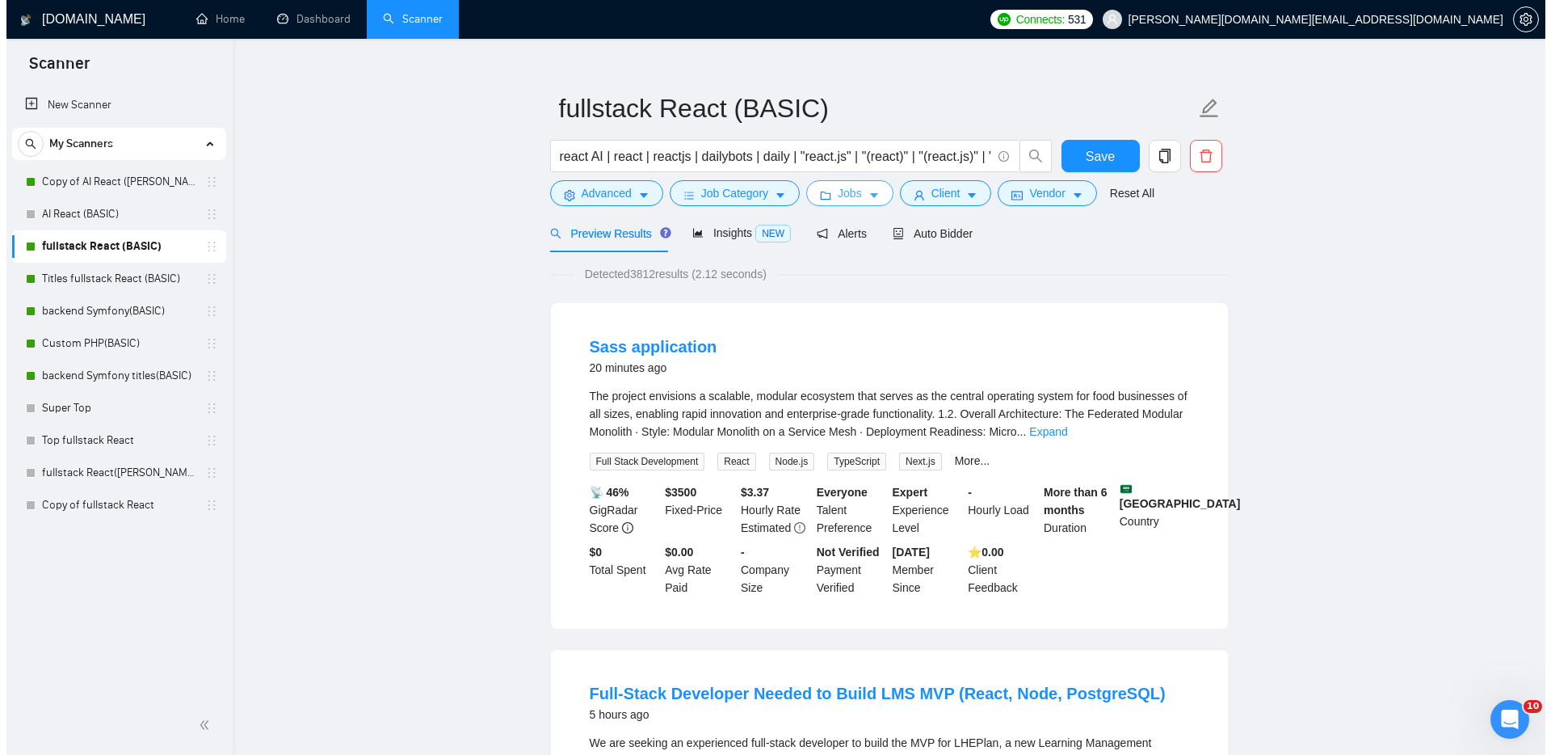
scroll to position [51, 0]
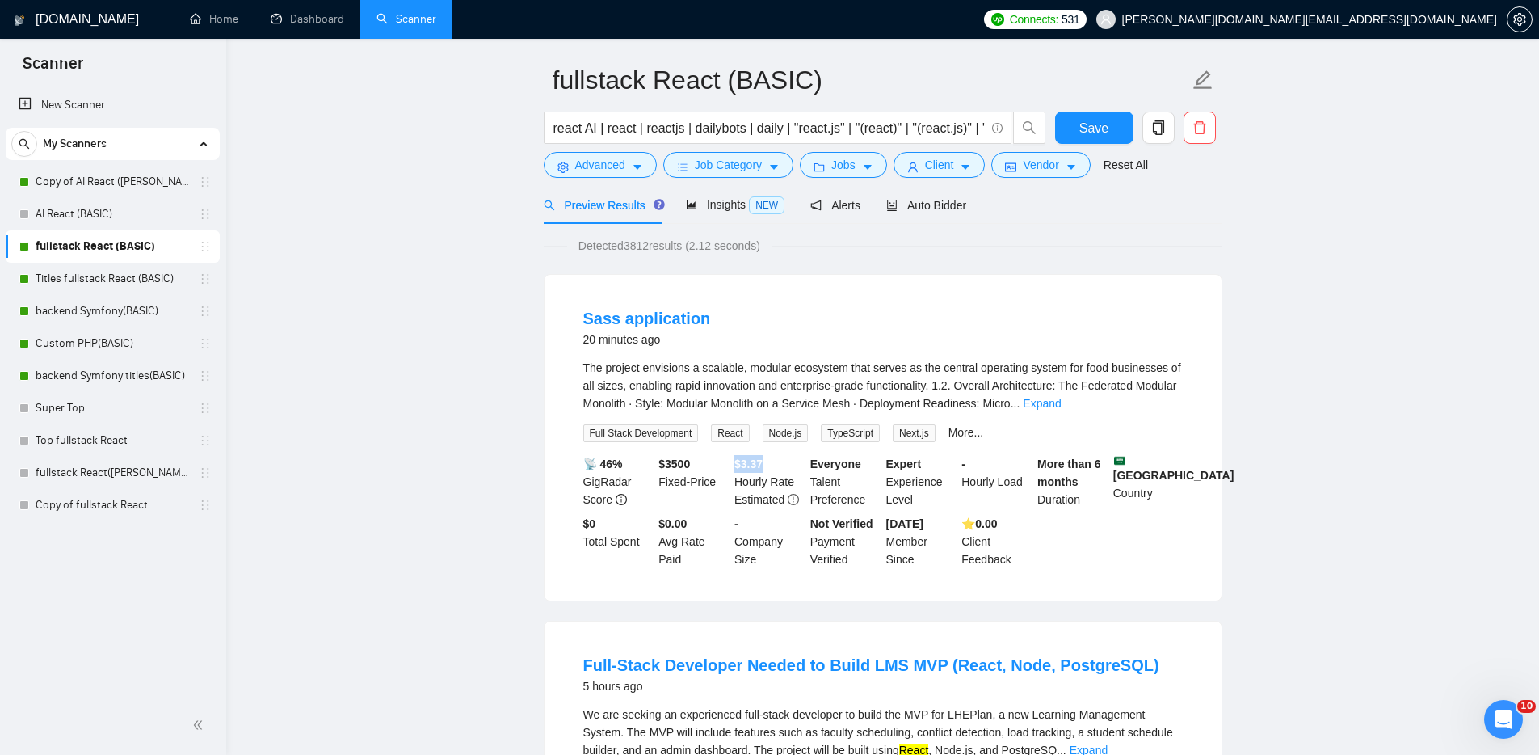
drag, startPoint x: 770, startPoint y: 468, endPoint x: 731, endPoint y: 464, distance: 39.0
click at [731, 464] on div "$ 3.37 Hourly Rate Estimated" at bounding box center [769, 481] width 76 height 53
click at [848, 163] on span "Jobs" at bounding box center [843, 165] width 24 height 18
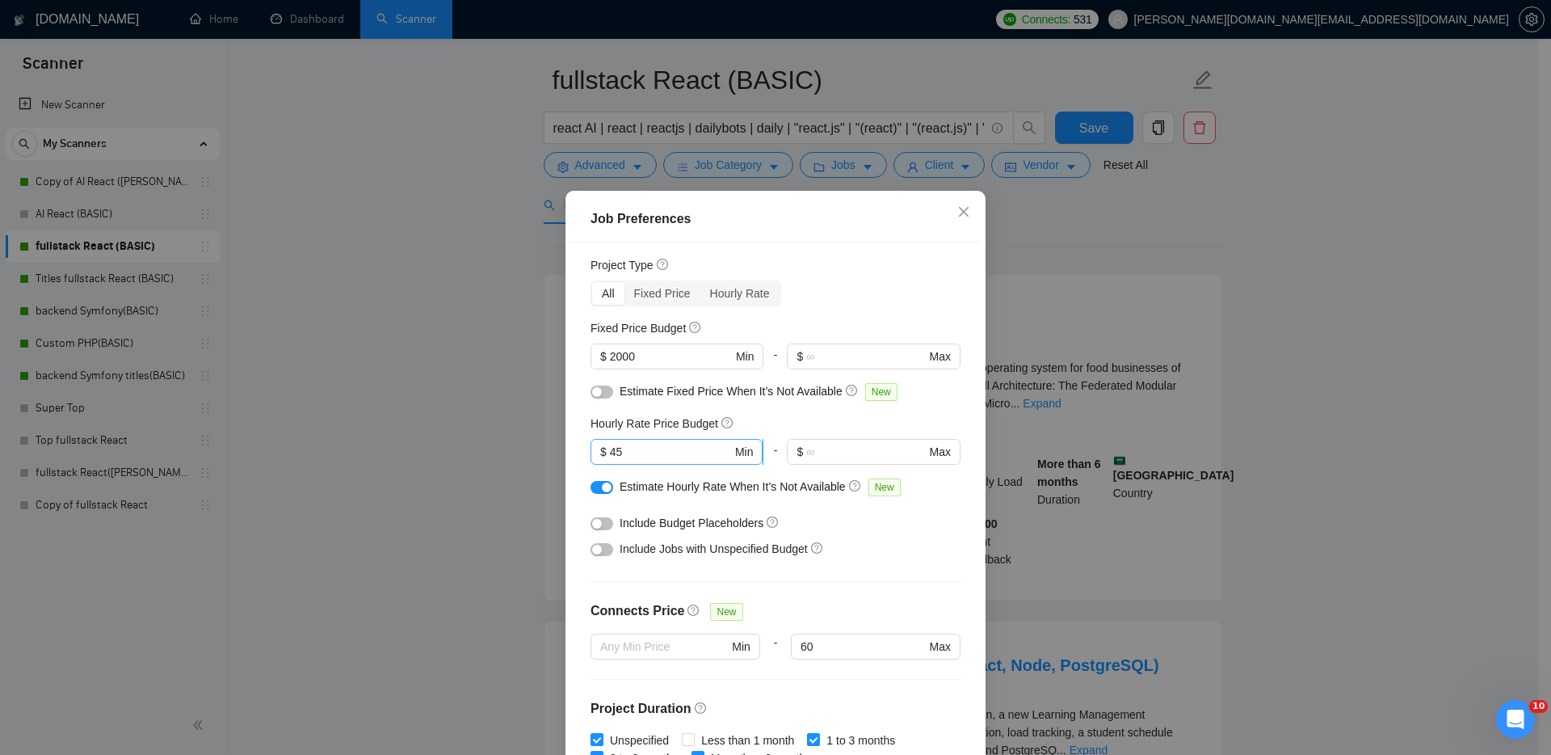
scroll to position [16, 0]
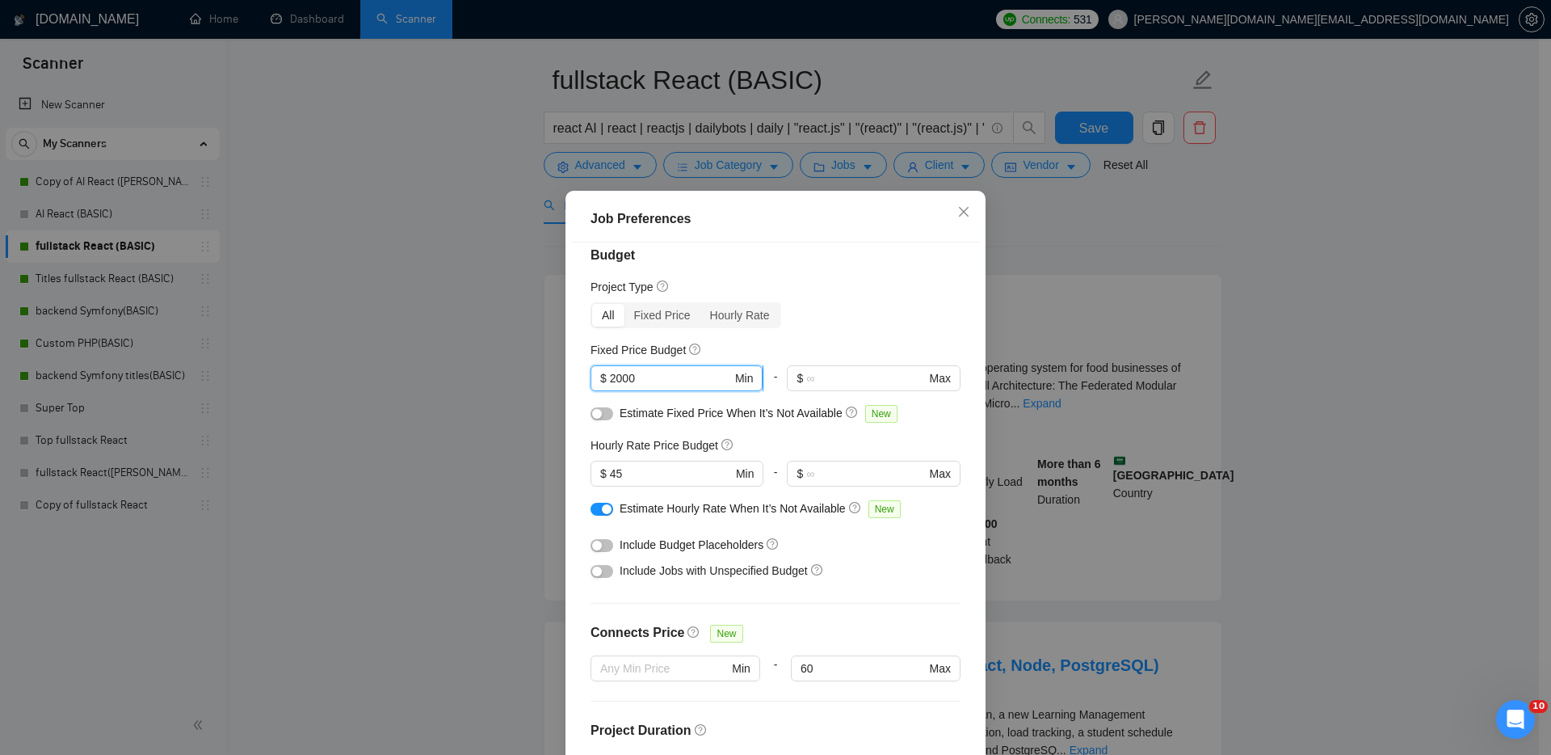
click at [610, 373] on input "2000" at bounding box center [671, 378] width 122 height 18
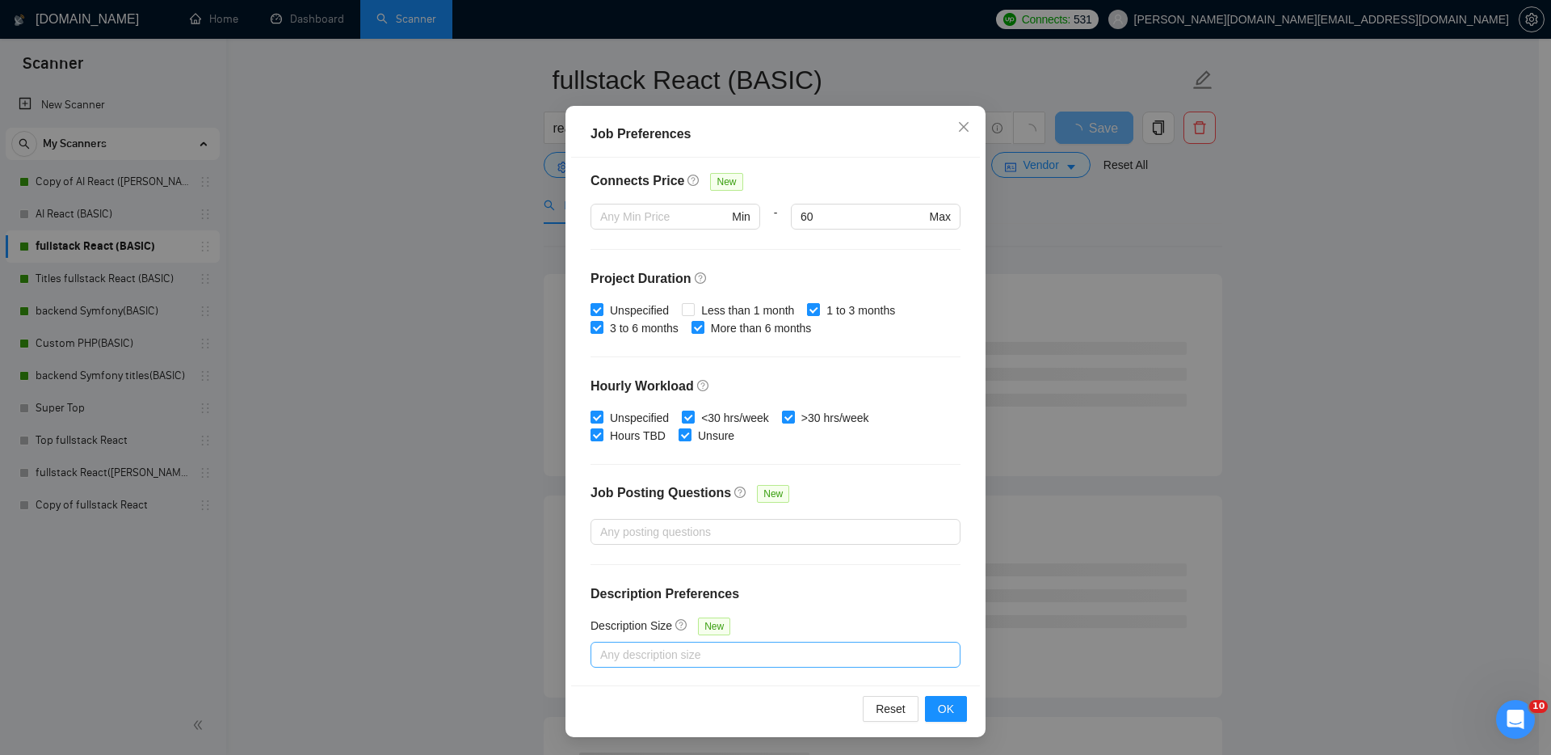
scroll to position [86, 0]
type input "4000"
click at [945, 703] on span "OK" at bounding box center [946, 707] width 16 height 18
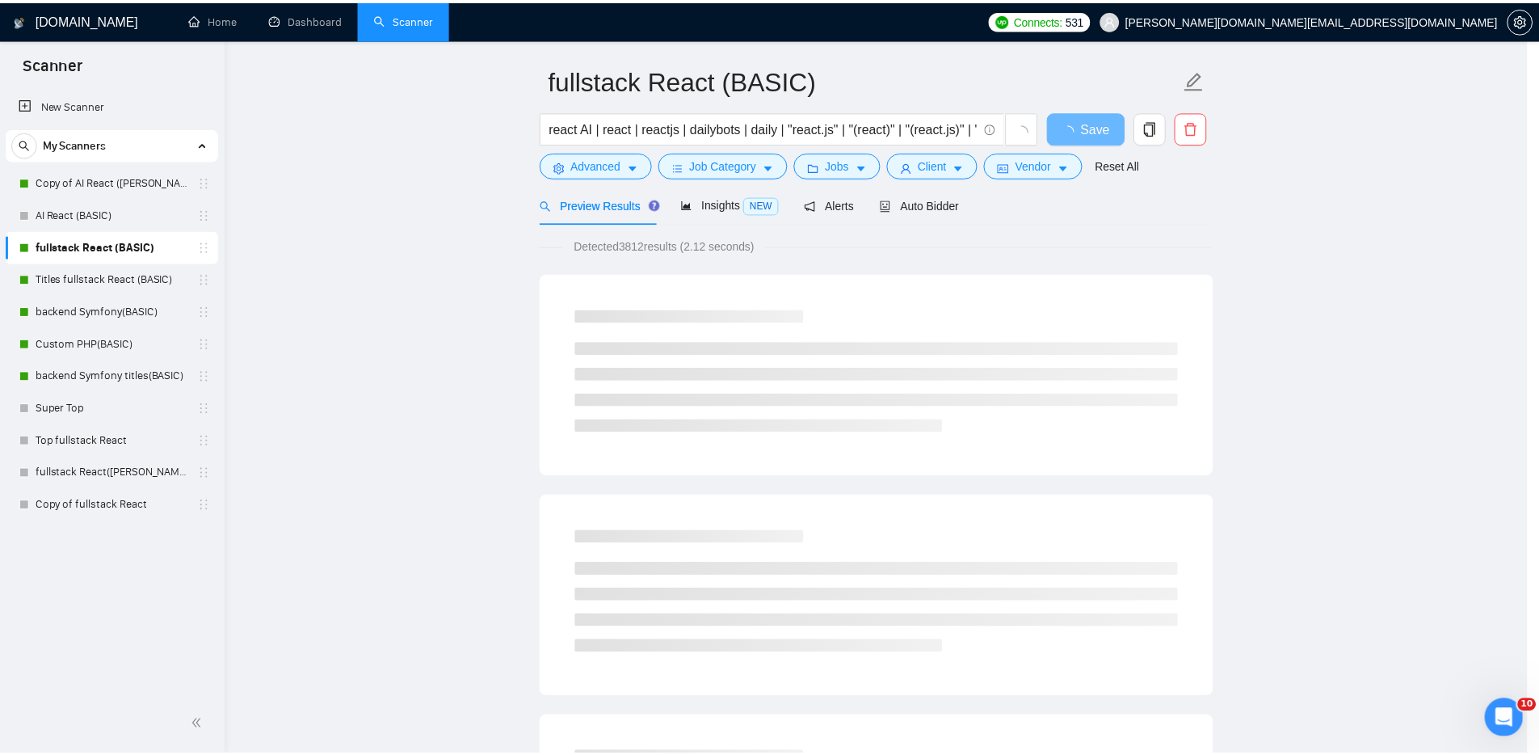
scroll to position [0, 0]
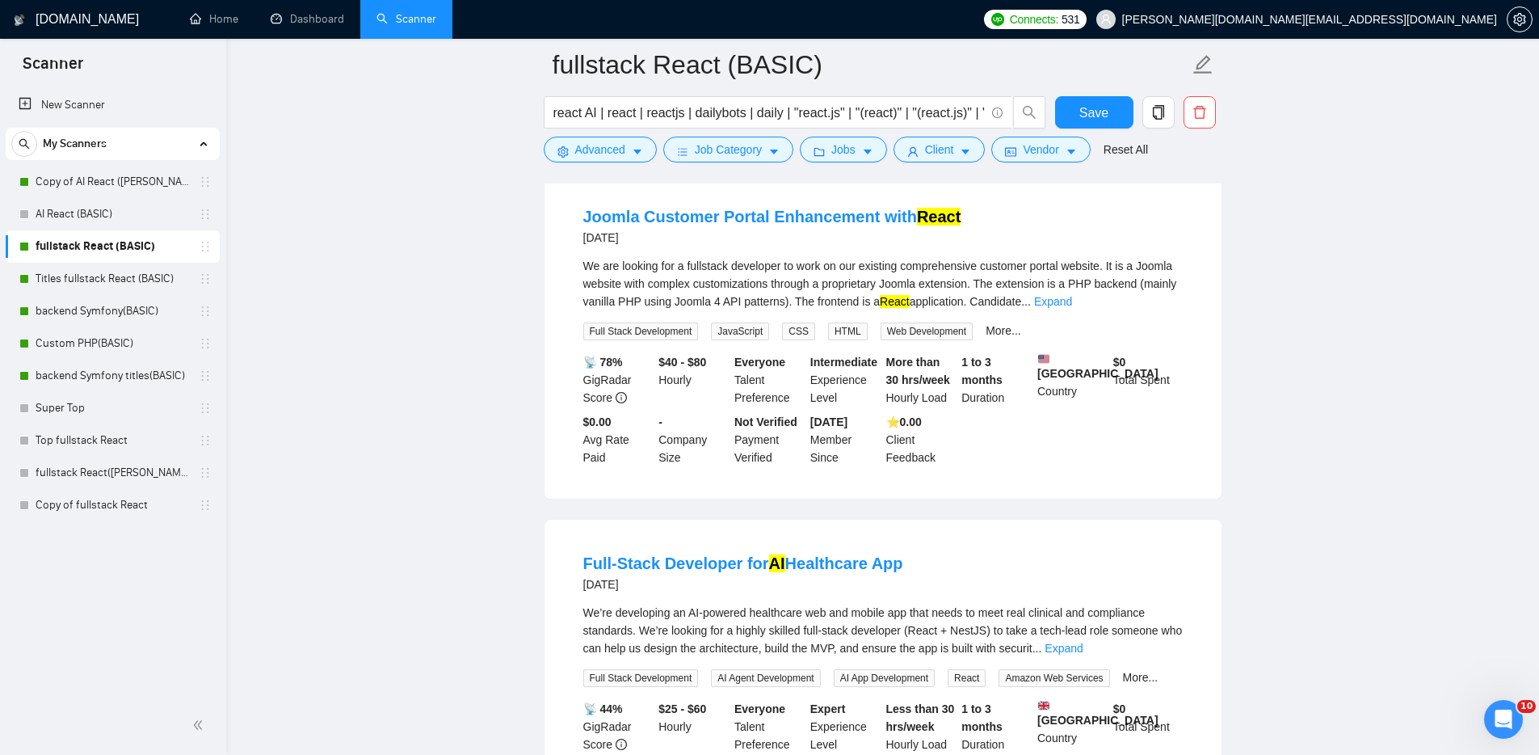
scroll to position [2434, 0]
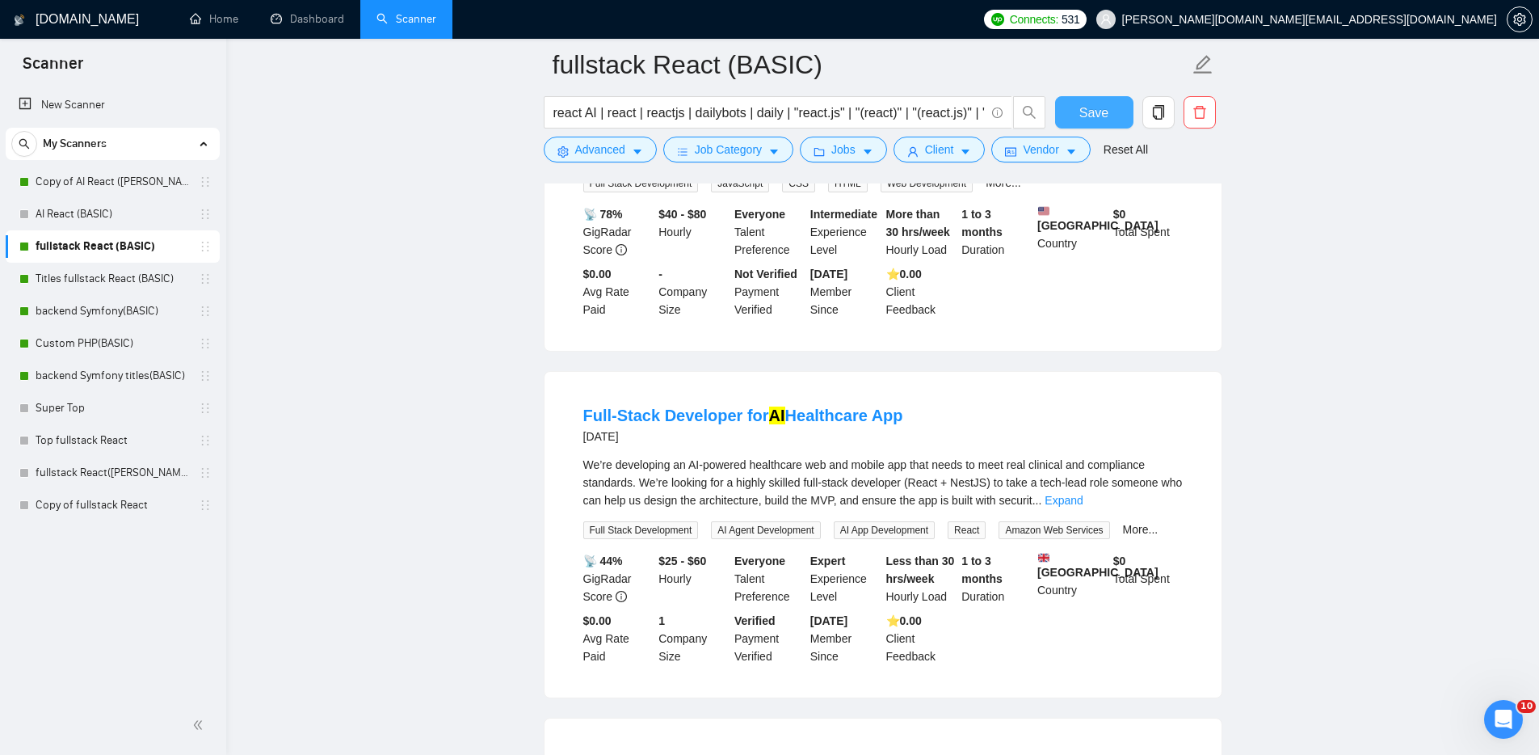
click at [1088, 117] on span "Save" at bounding box center [1094, 113] width 29 height 20
click at [314, 20] on link "Dashboard" at bounding box center [308, 19] width 74 height 14
